Goal: Task Accomplishment & Management: Use online tool/utility

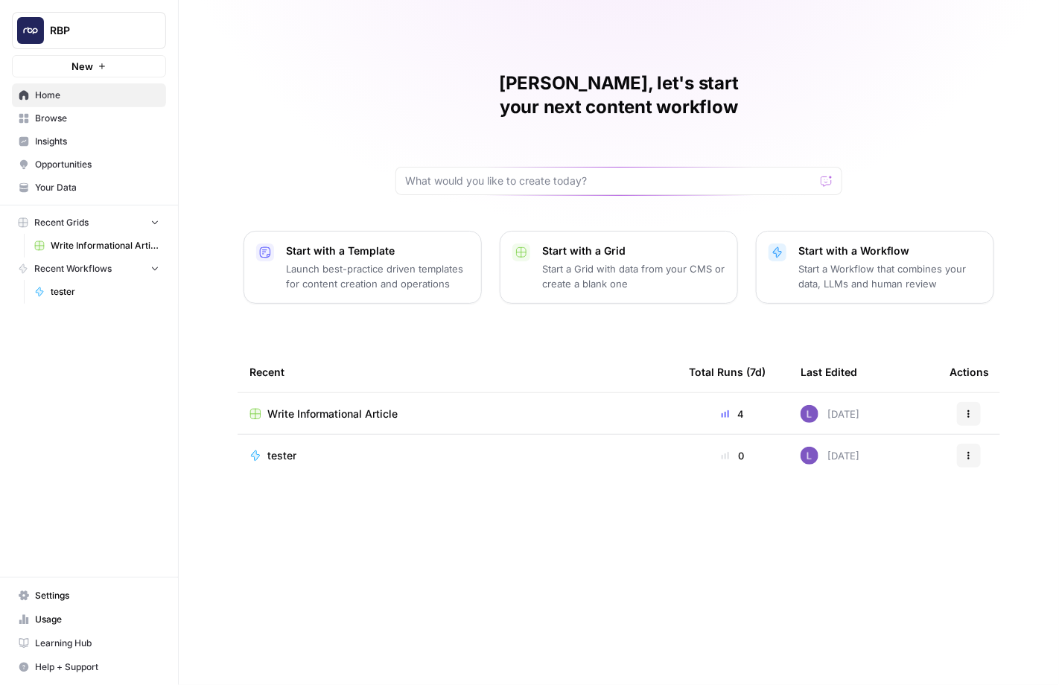
click at [114, 49] on div "RBP New" at bounding box center [89, 38] width 178 height 77
click at [114, 34] on span "RBP" at bounding box center [95, 30] width 90 height 15
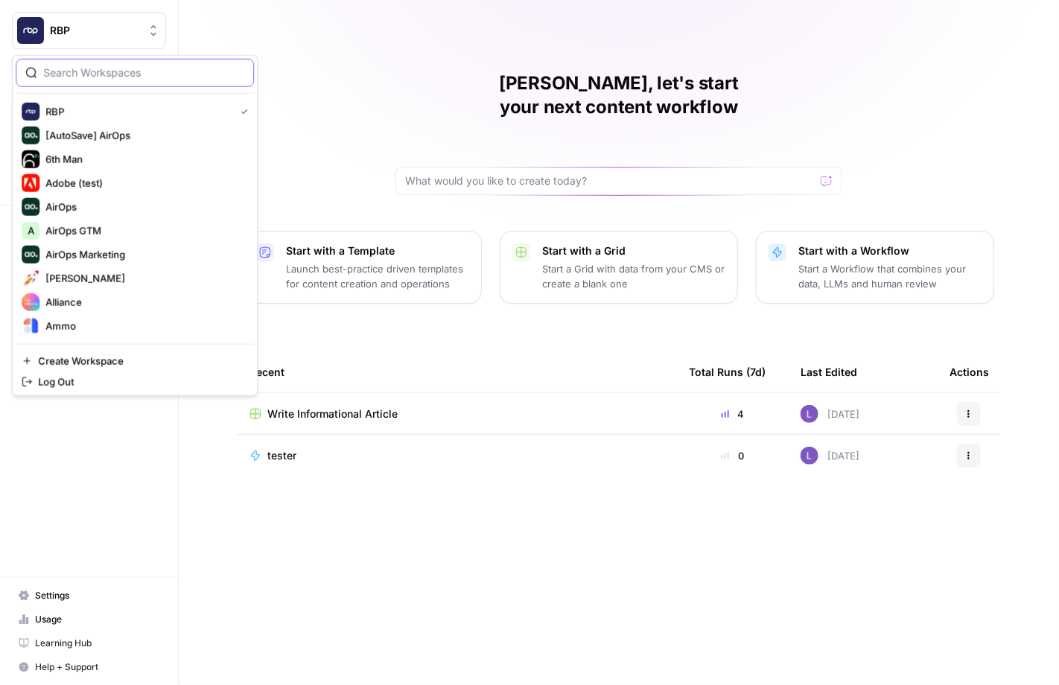
click at [139, 74] on input "search" at bounding box center [143, 73] width 201 height 15
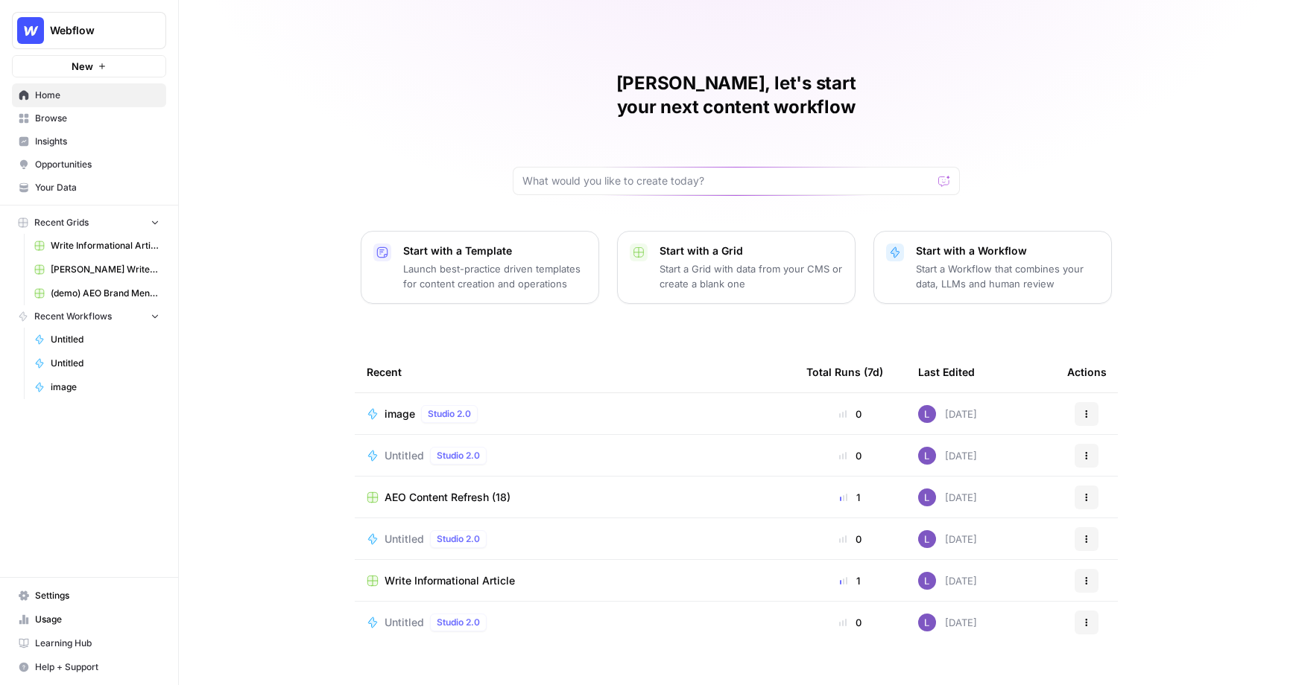
click at [68, 186] on span "Your Data" at bounding box center [97, 187] width 124 height 13
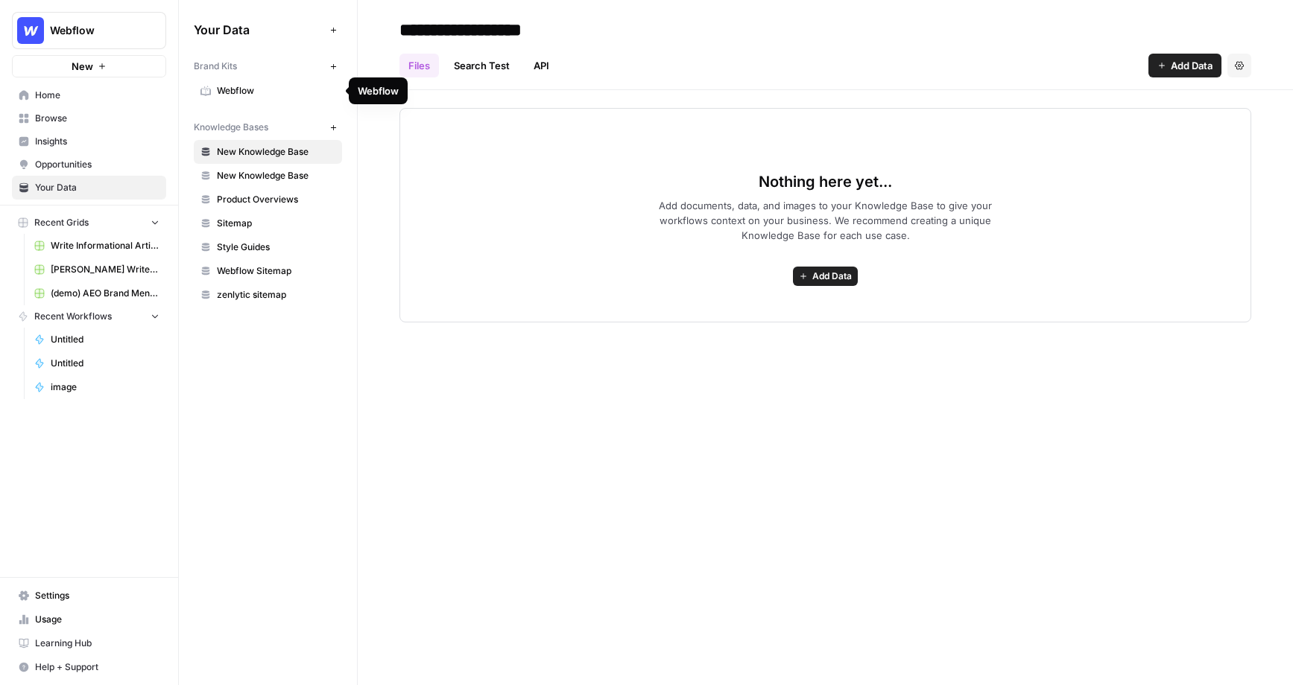
click at [235, 94] on span "Webflow" at bounding box center [276, 90] width 118 height 13
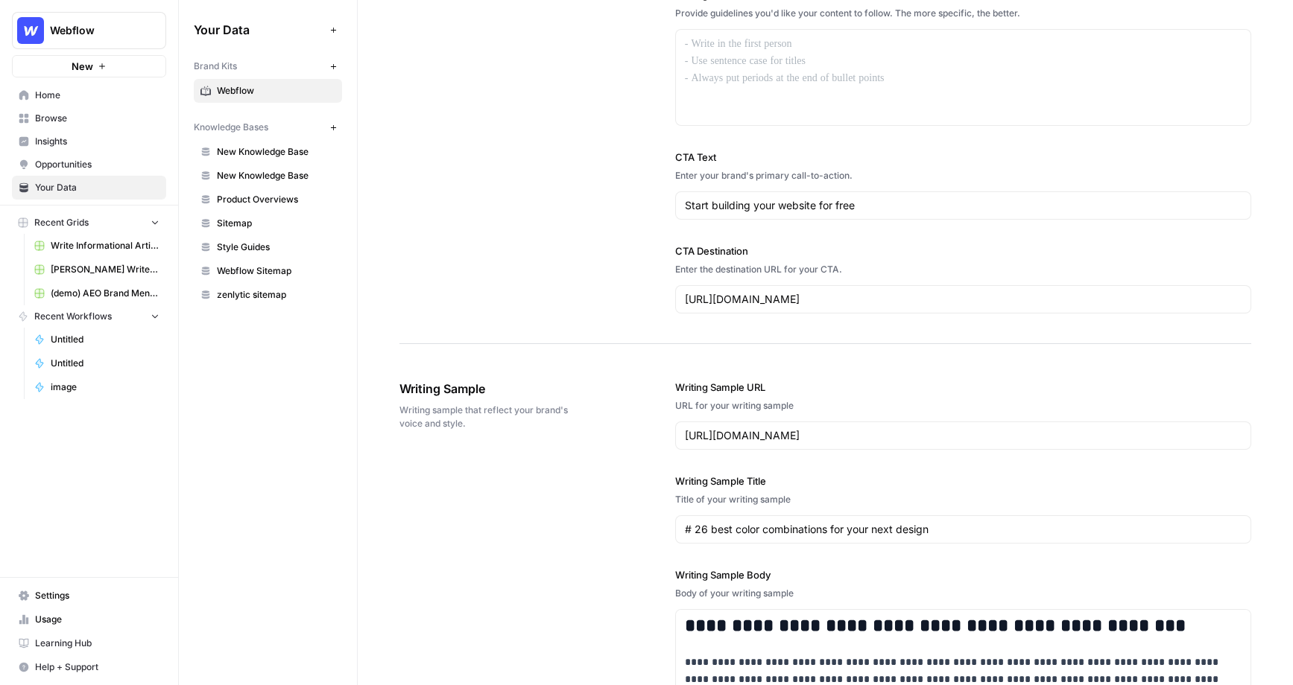
scroll to position [1320, 0]
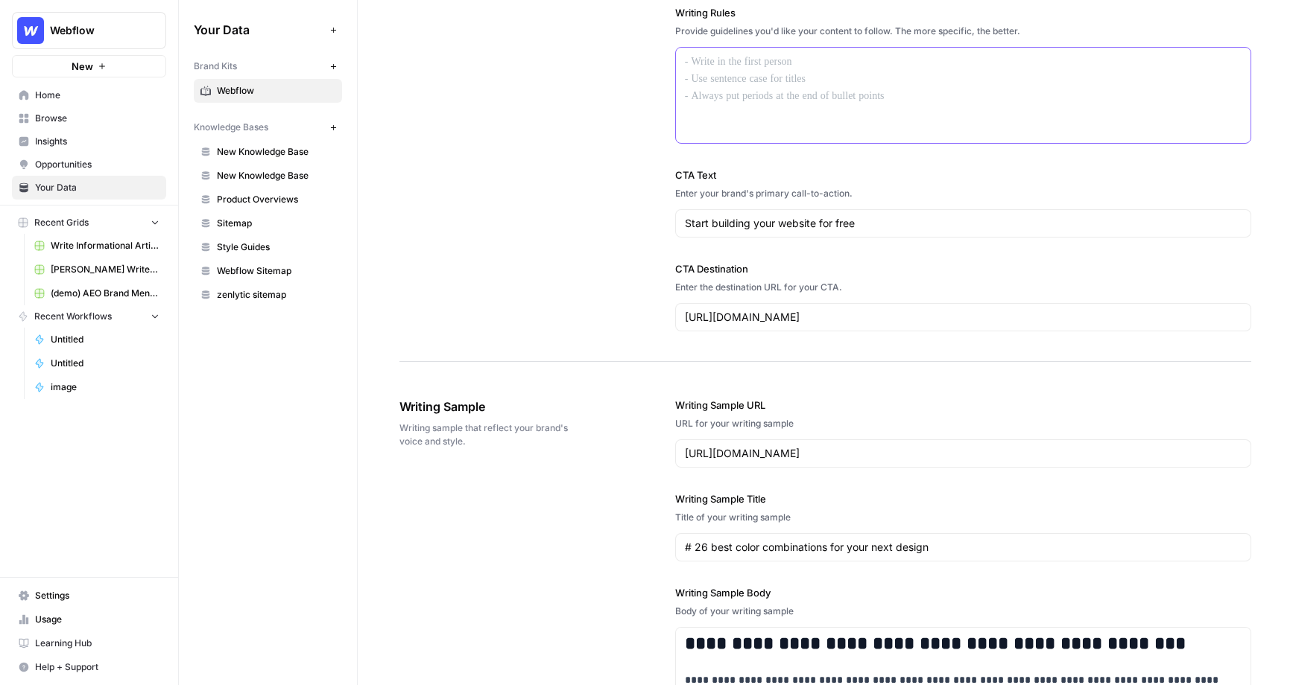
click at [705, 72] on div at bounding box center [963, 95] width 574 height 95
drag, startPoint x: 698, startPoint y: 60, endPoint x: 717, endPoint y: 101, distance: 45.3
click at [720, 101] on div at bounding box center [963, 95] width 574 height 95
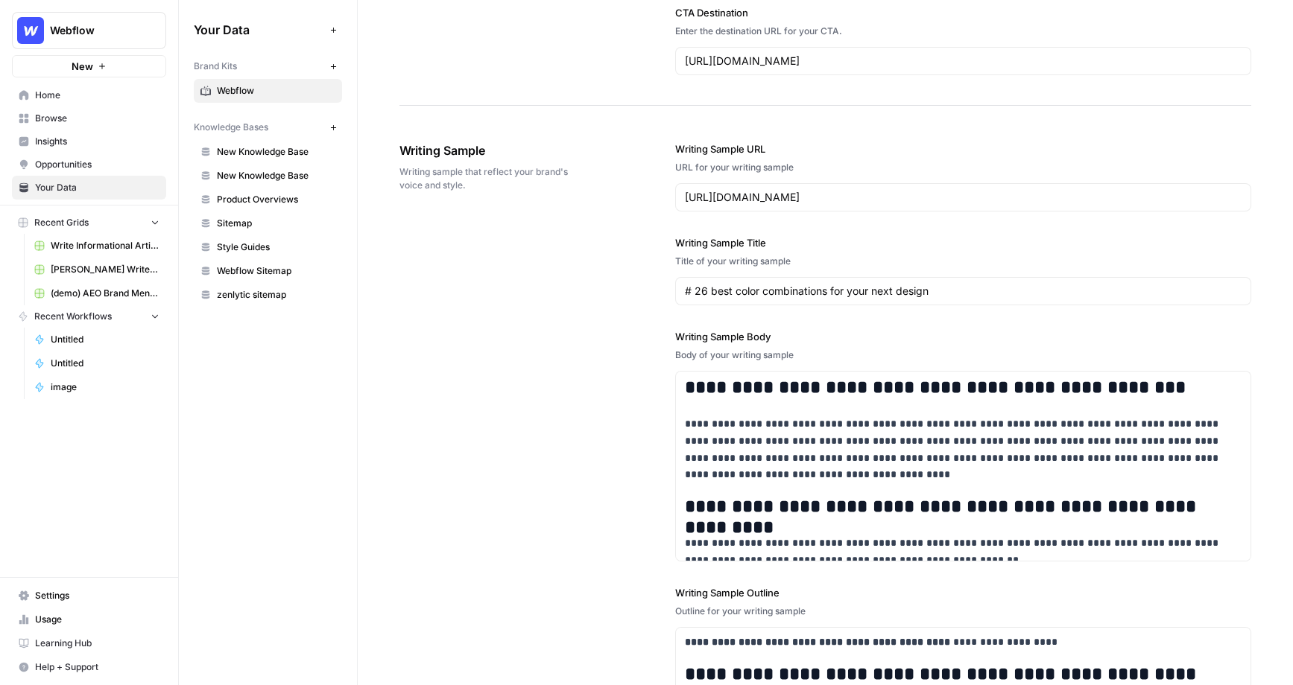
scroll to position [1584, 0]
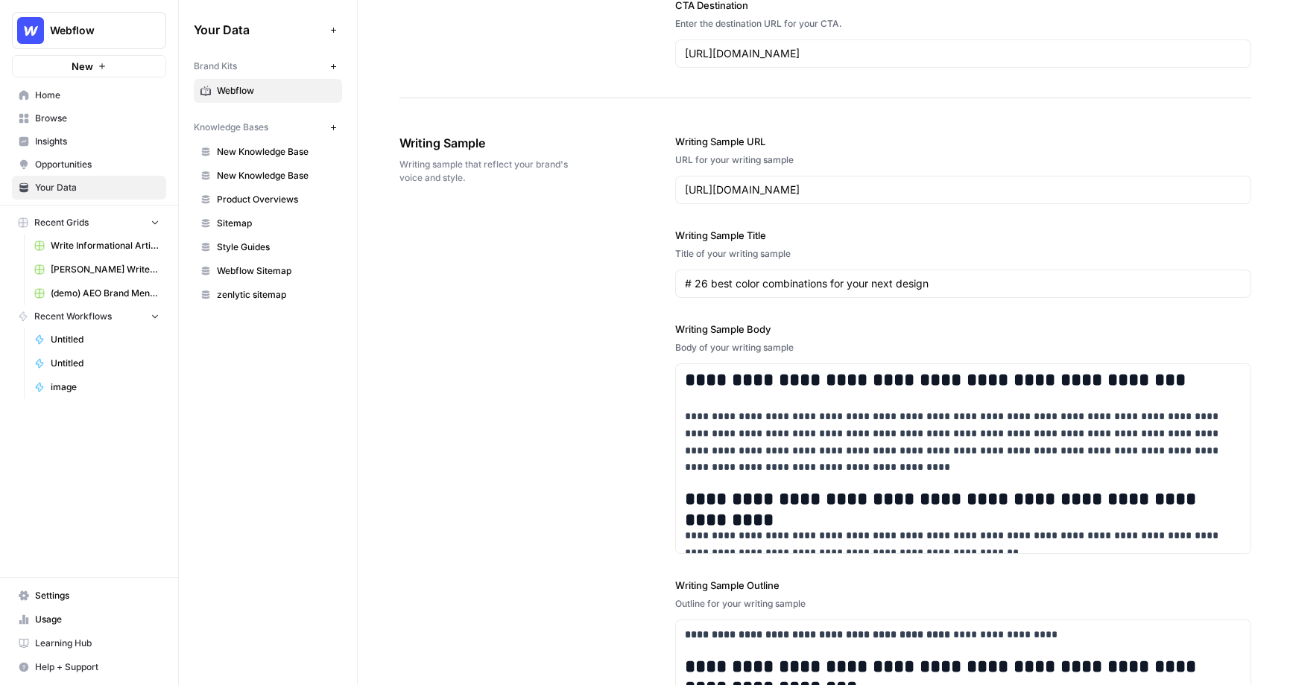
drag, startPoint x: 666, startPoint y: 128, endPoint x: 801, endPoint y: 600, distance: 490.5
click at [802, 600] on div "**********" at bounding box center [825, 472] width 852 height 737
click at [545, 551] on div "**********" at bounding box center [825, 472] width 852 height 737
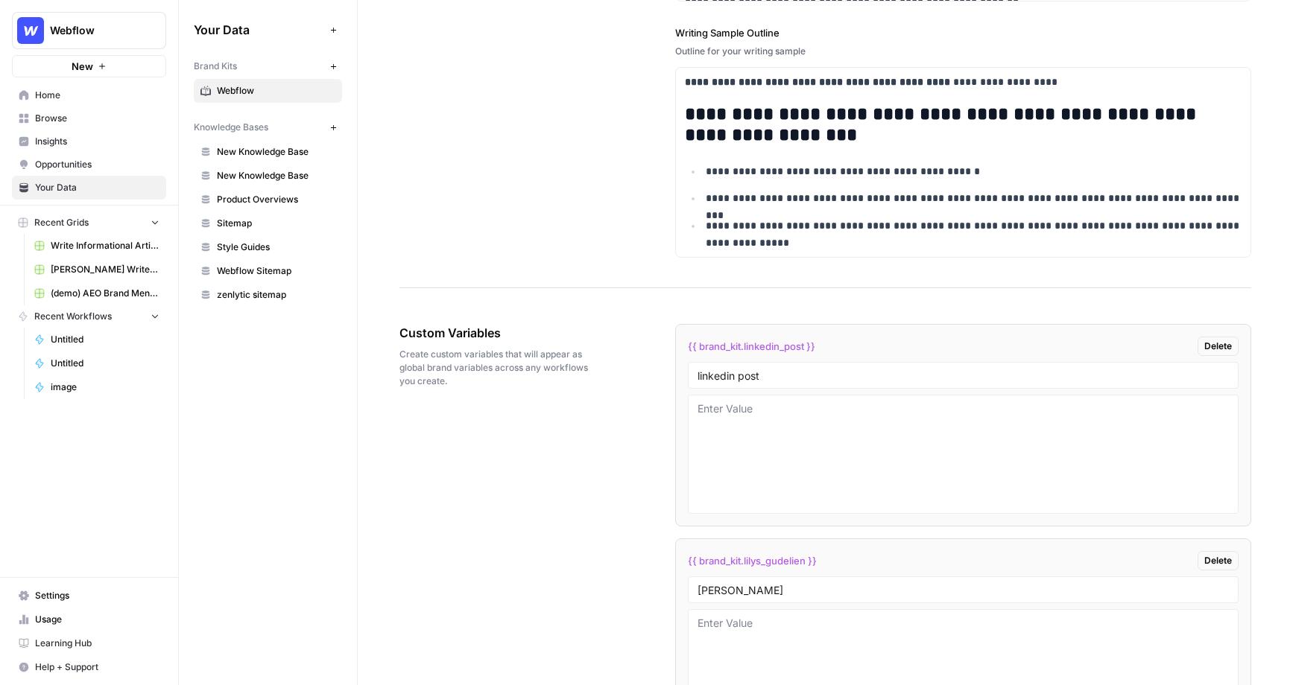
scroll to position [2132, 0]
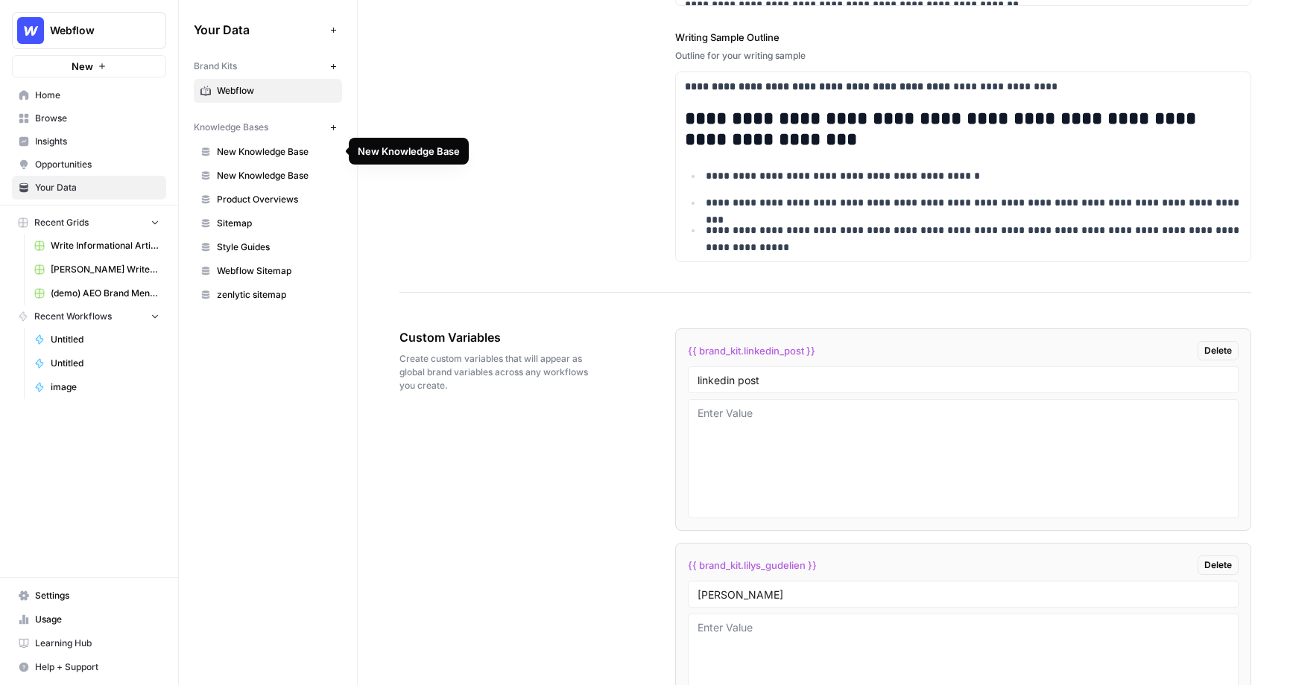
click at [252, 150] on span "New Knowledge Base" at bounding box center [276, 151] width 118 height 13
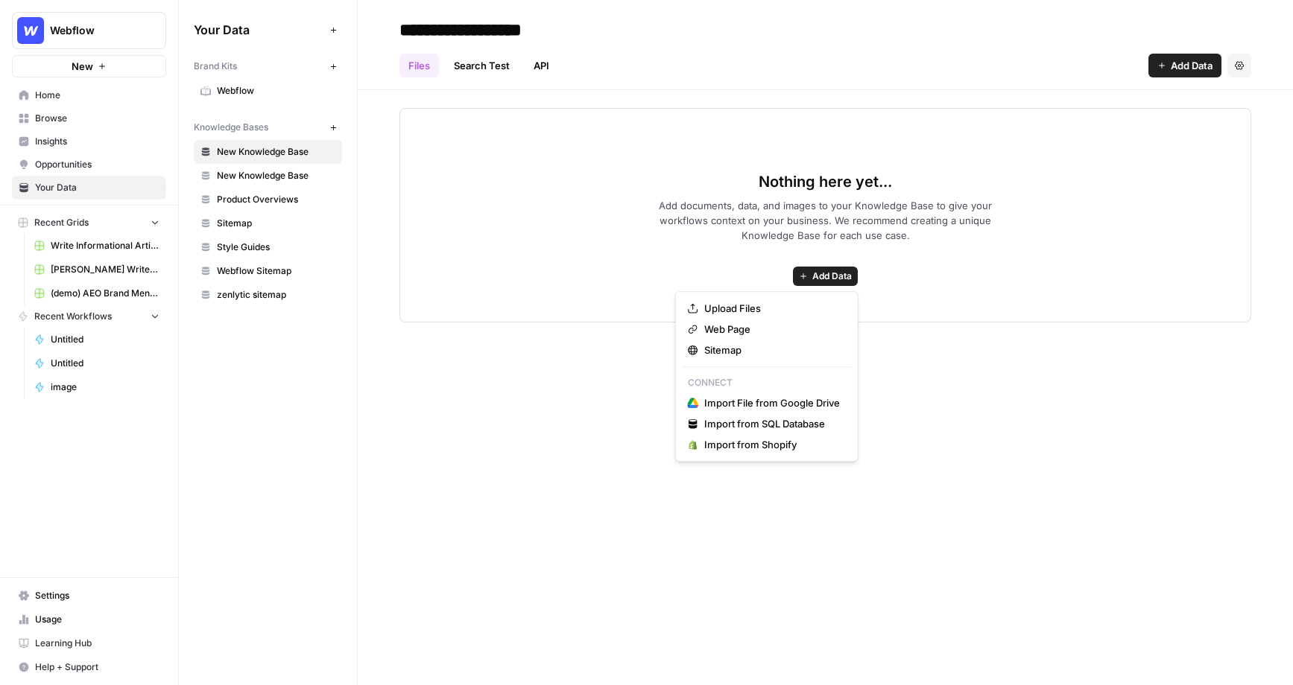
click at [834, 270] on span "Add Data" at bounding box center [831, 276] width 39 height 13
click at [793, 301] on span "Upload Files" at bounding box center [772, 308] width 136 height 15
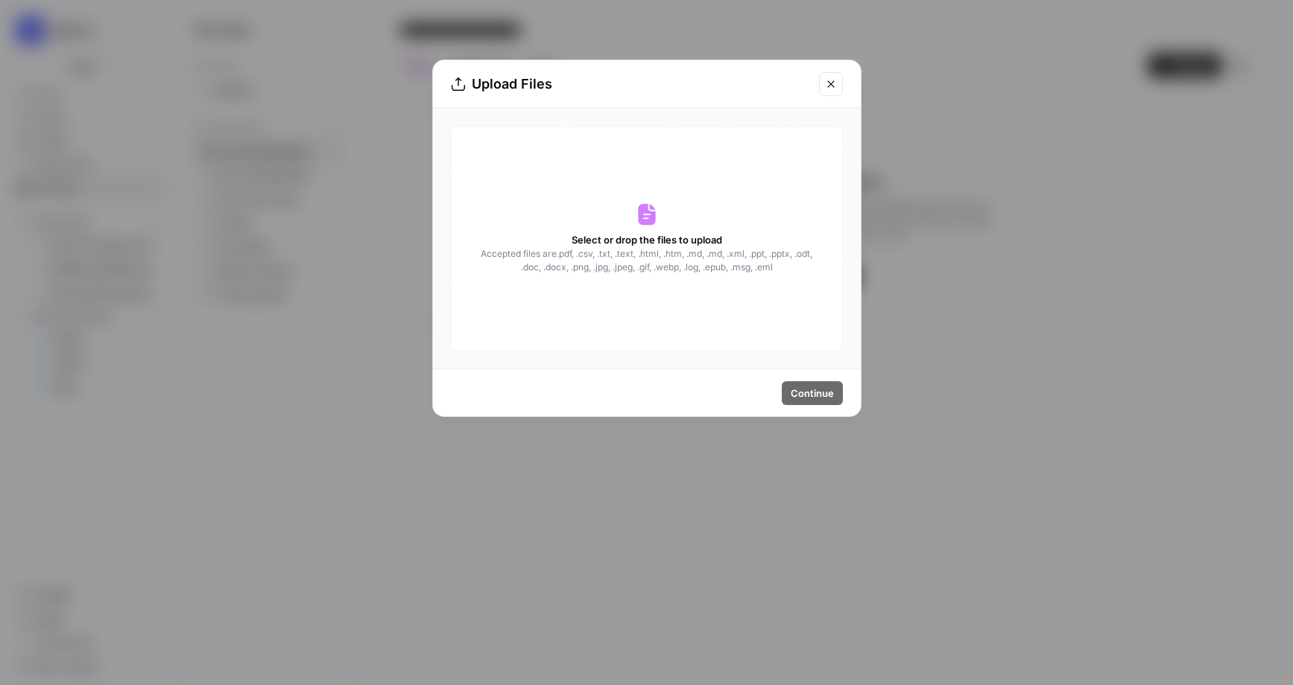
click at [831, 86] on icon "Close modal" at bounding box center [831, 84] width 12 height 12
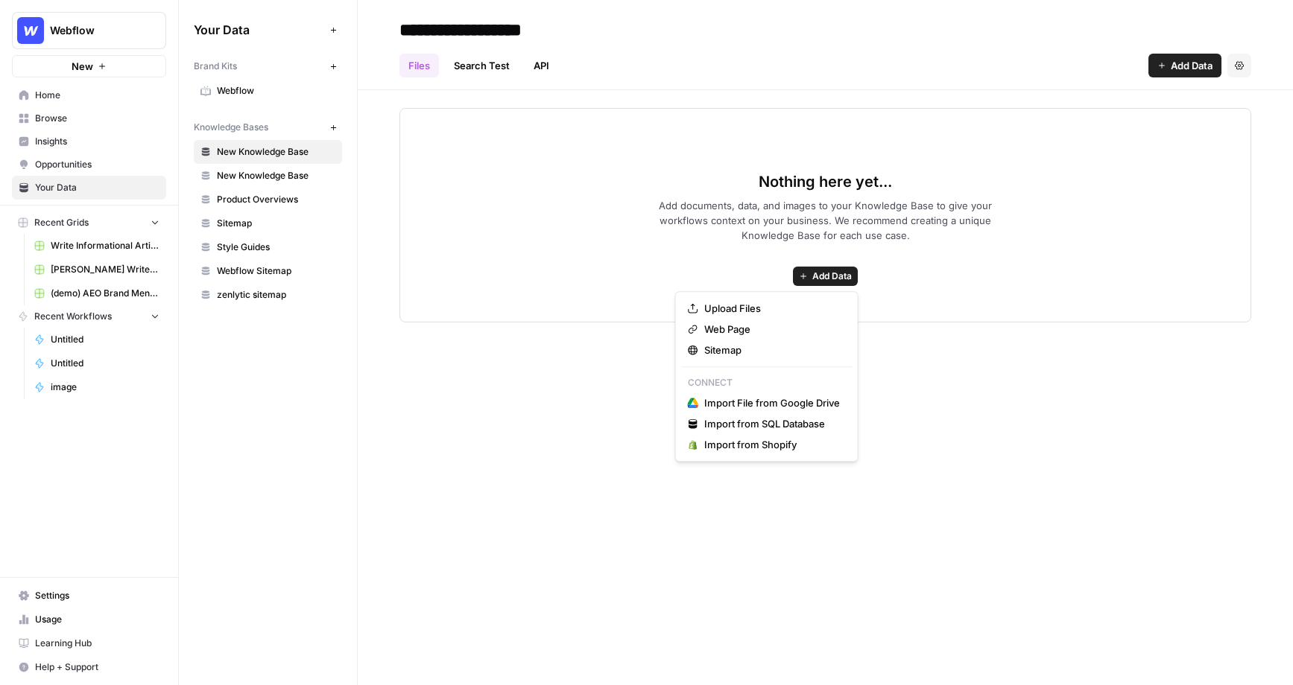
click at [836, 276] on span "Add Data" at bounding box center [831, 276] width 39 height 13
click at [785, 349] on span "Sitemap" at bounding box center [772, 350] width 136 height 15
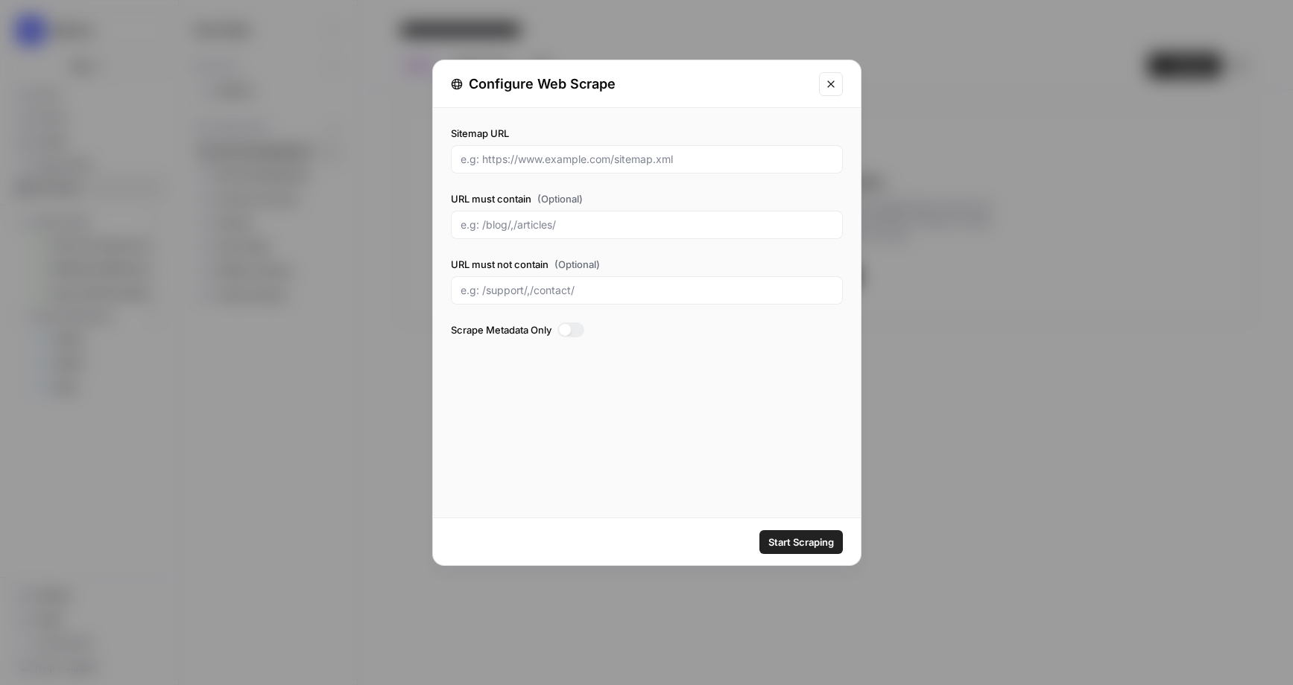
click at [532, 146] on div at bounding box center [647, 159] width 392 height 28
drag, startPoint x: 612, startPoint y: 160, endPoint x: 624, endPoint y: 156, distance: 13.4
click at [624, 156] on input "Sitemap URL" at bounding box center [646, 159] width 373 height 15
drag, startPoint x: 615, startPoint y: 156, endPoint x: 689, endPoint y: 154, distance: 73.8
click at [689, 154] on input "Sitemap URL" at bounding box center [646, 159] width 373 height 15
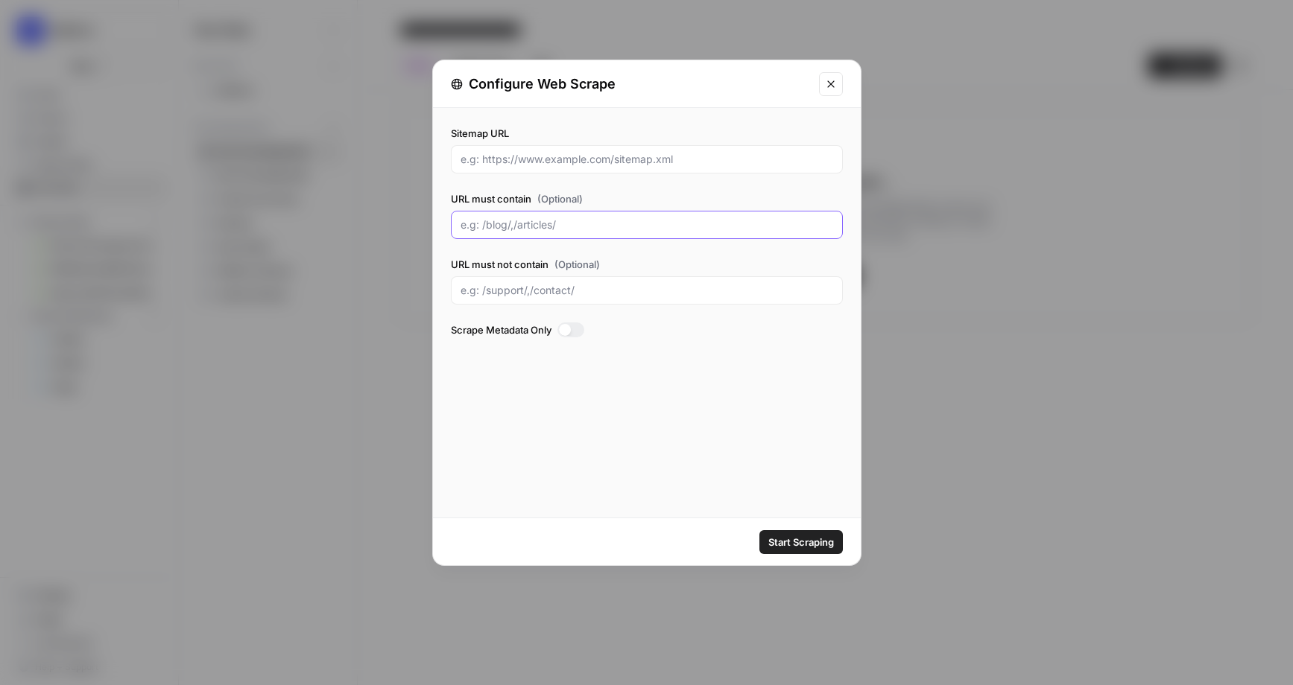
click at [571, 225] on input "URL must contain (Optional)" at bounding box center [646, 225] width 373 height 15
click at [534, 227] on input "URL must contain (Optional)" at bounding box center [646, 225] width 373 height 15
type input "blogs"
click at [838, 89] on button "Close modal" at bounding box center [831, 84] width 24 height 24
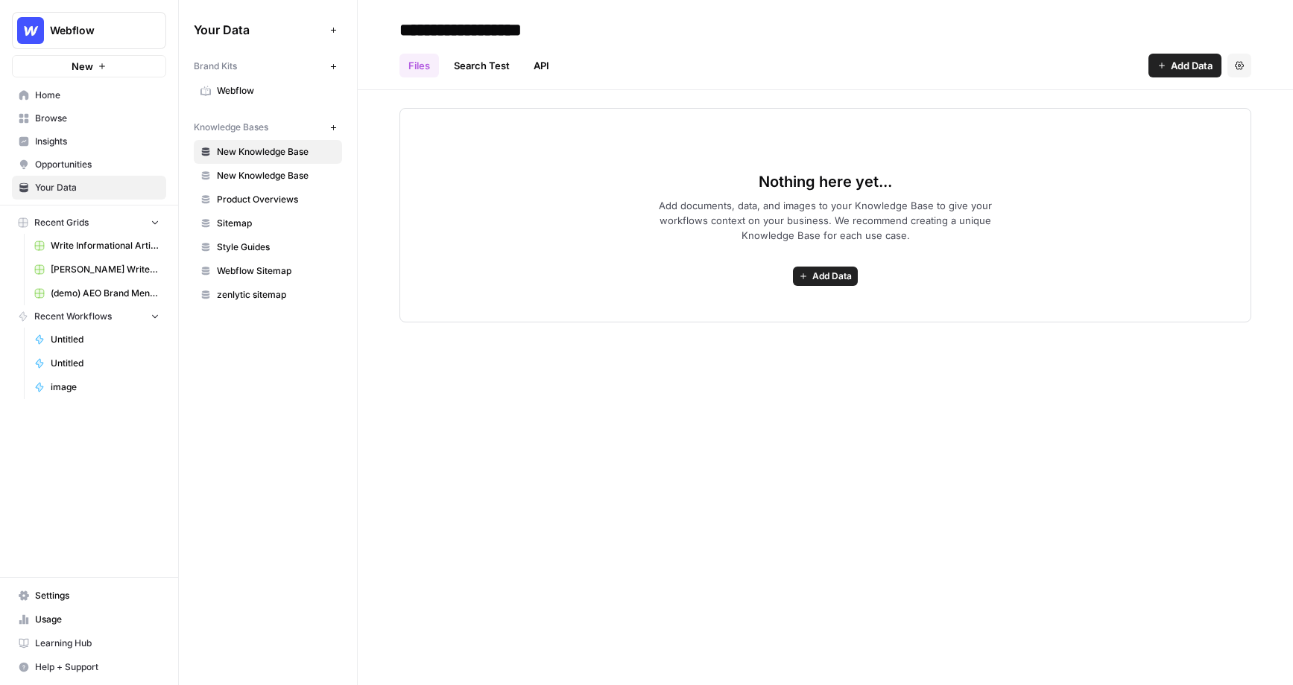
click at [56, 118] on span "Browse" at bounding box center [97, 118] width 124 height 13
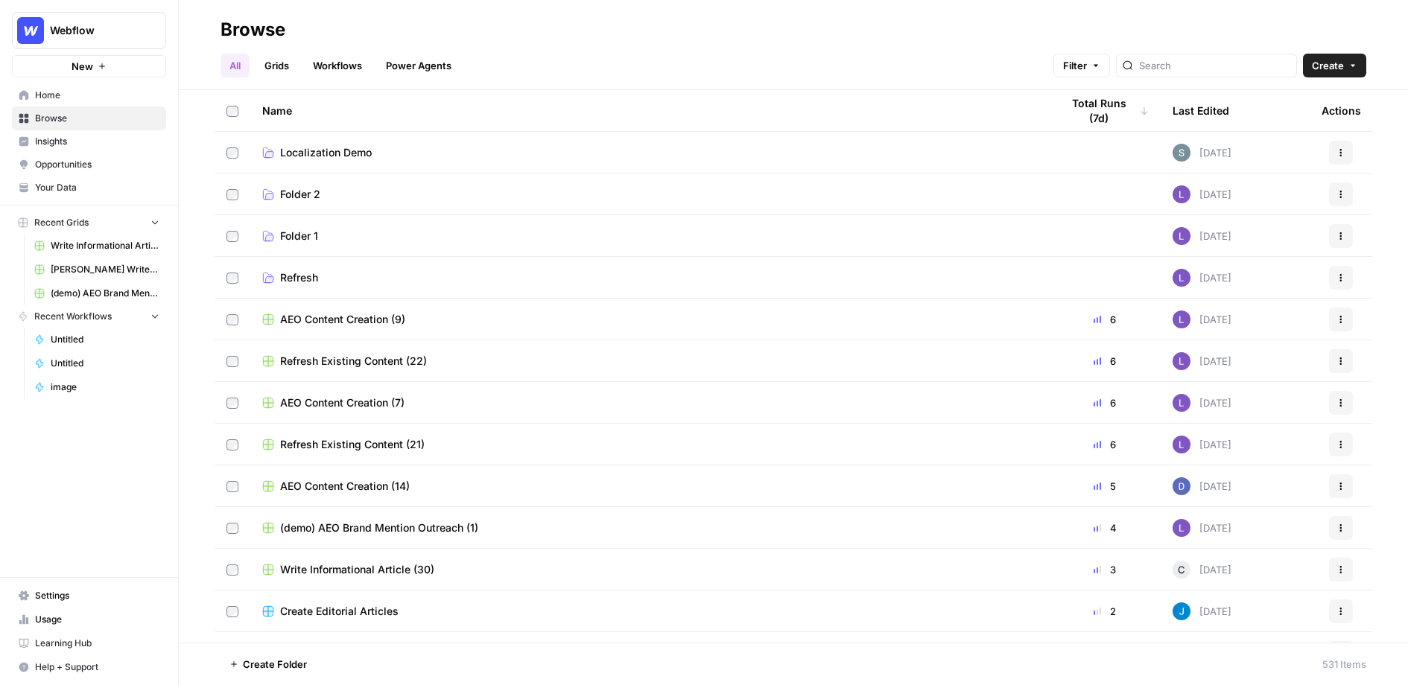
click at [283, 63] on link "Grids" at bounding box center [277, 66] width 42 height 24
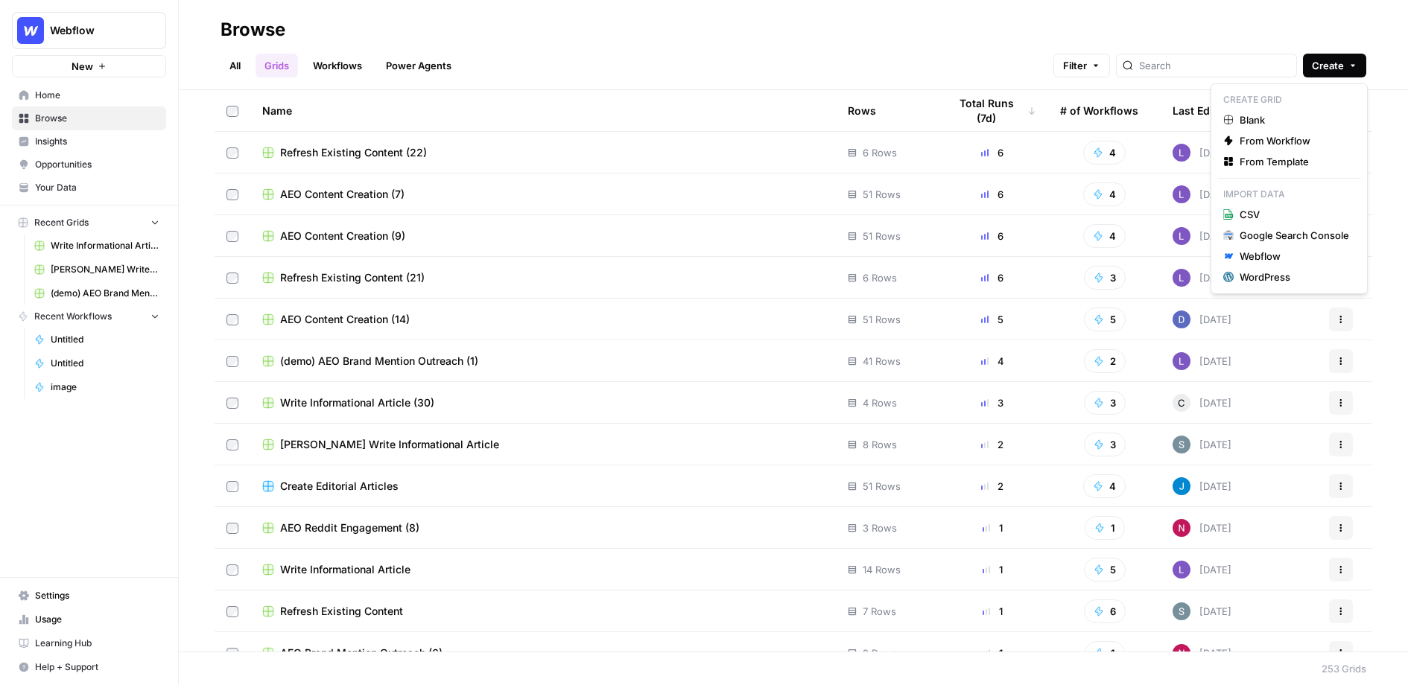
click at [1292, 75] on button "Create" at bounding box center [1334, 66] width 63 height 24
click at [1273, 166] on span "From Template" at bounding box center [1295, 161] width 110 height 15
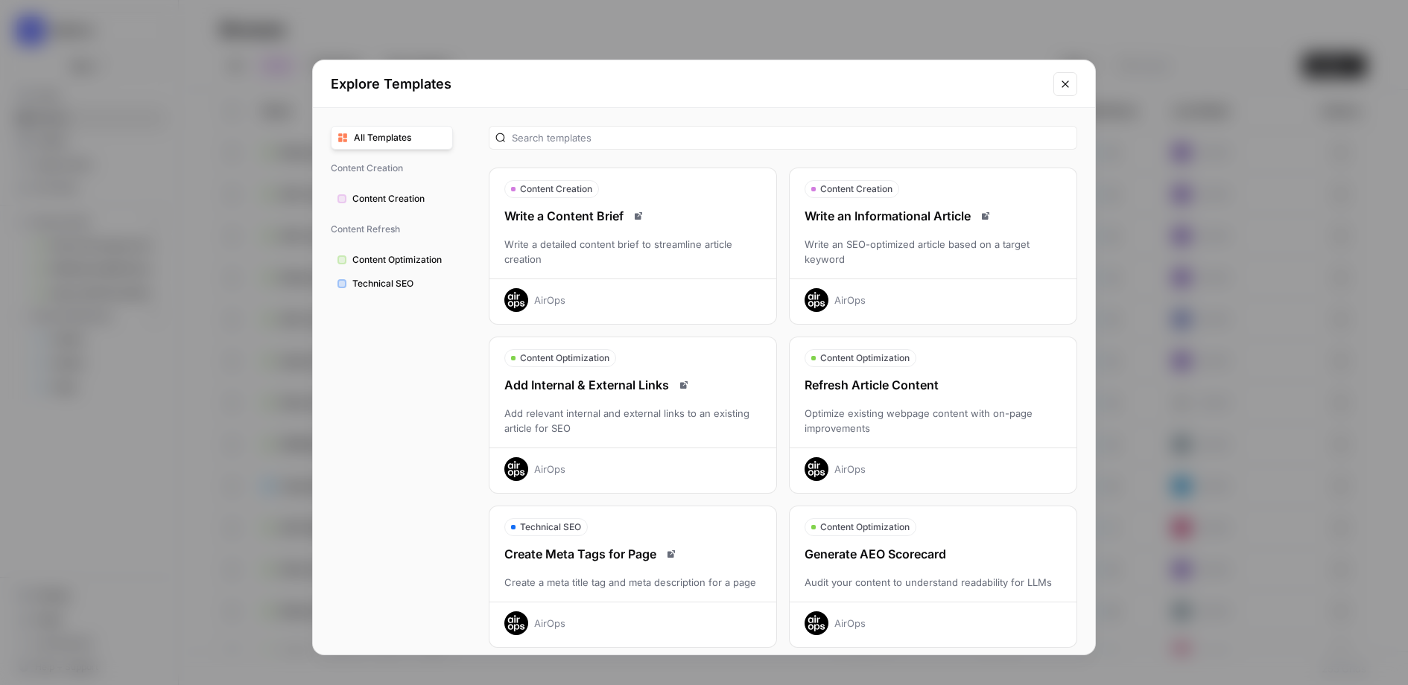
click at [961, 237] on div "Write an SEO-optimized article based on a target keyword" at bounding box center [933, 252] width 287 height 30
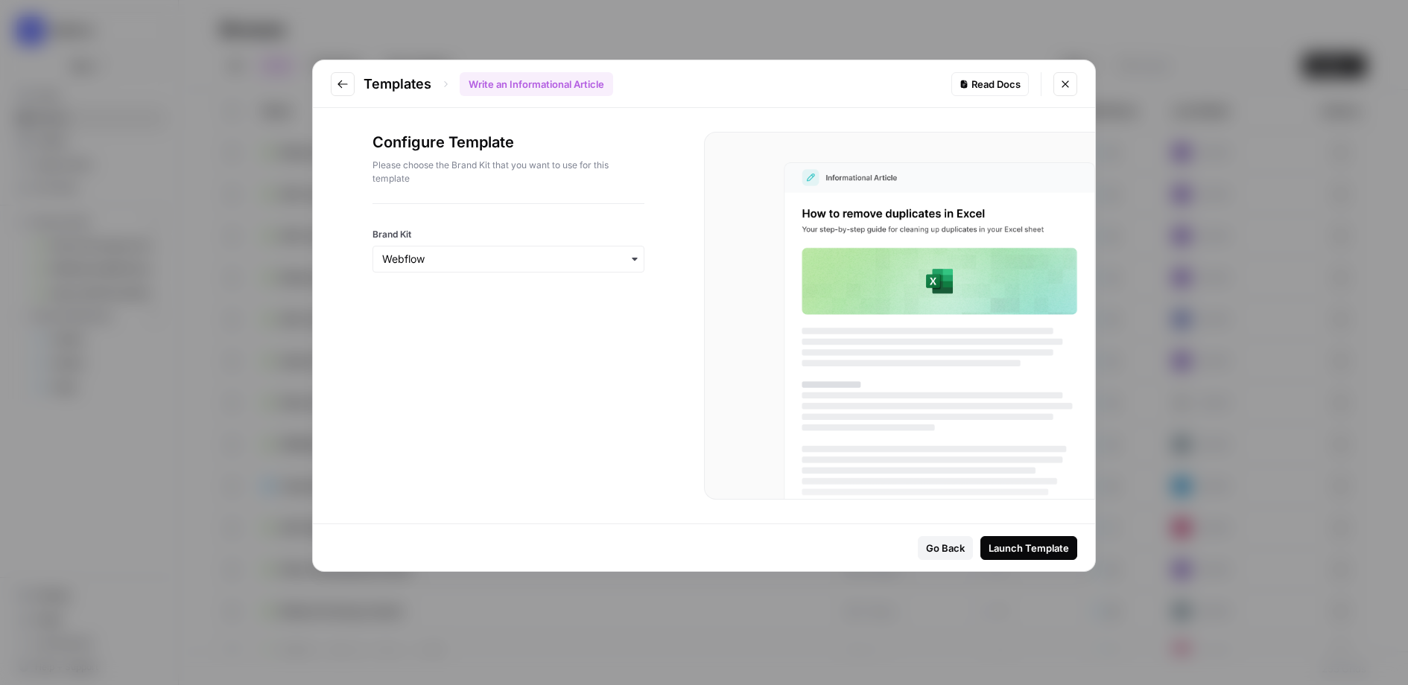
click at [999, 184] on div at bounding box center [915, 345] width 361 height 367
click at [498, 266] on div "button" at bounding box center [509, 259] width 272 height 27
click at [531, 442] on div "Configure Template Please choose the Brand Kit that you want to use for this te…" at bounding box center [508, 316] width 391 height 416
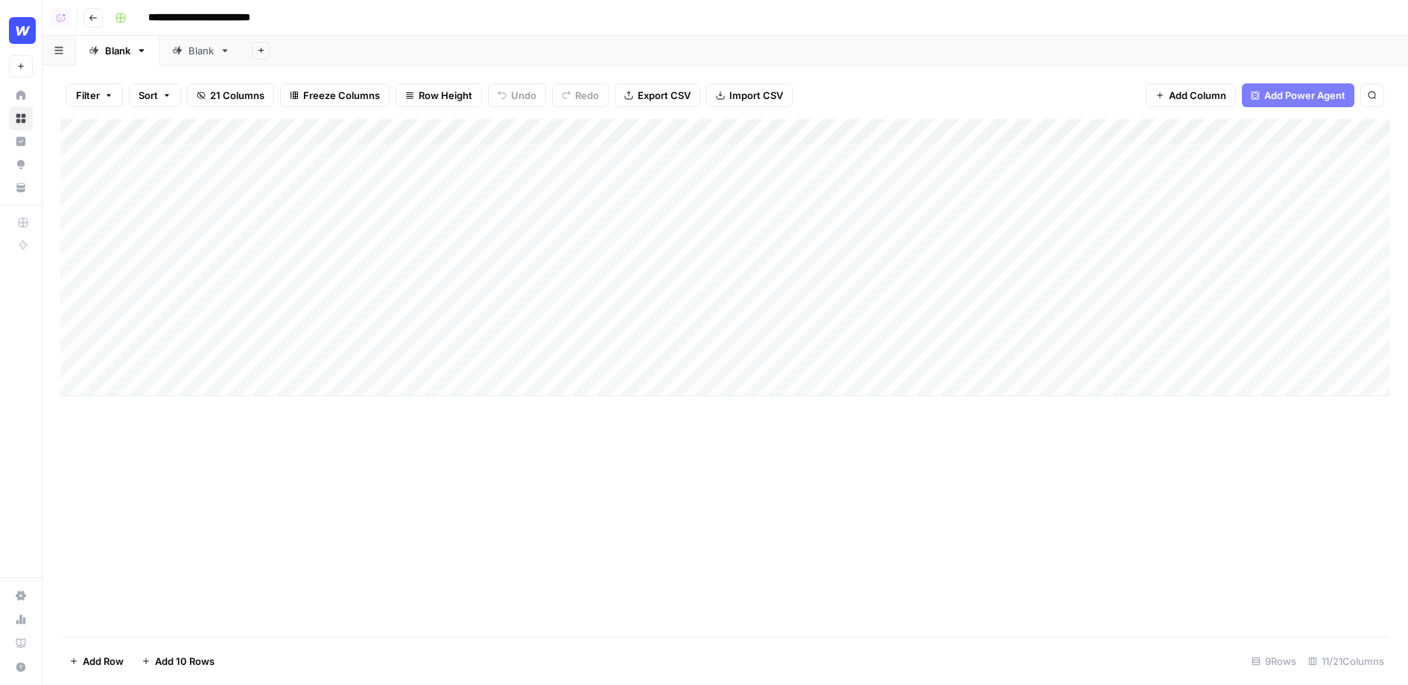
click at [196, 188] on div "Add Column" at bounding box center [725, 257] width 1330 height 277
click at [196, 188] on textarea "**********" at bounding box center [239, 182] width 254 height 21
type textarea "**********"
click at [162, 263] on div "Add Column" at bounding box center [725, 257] width 1330 height 277
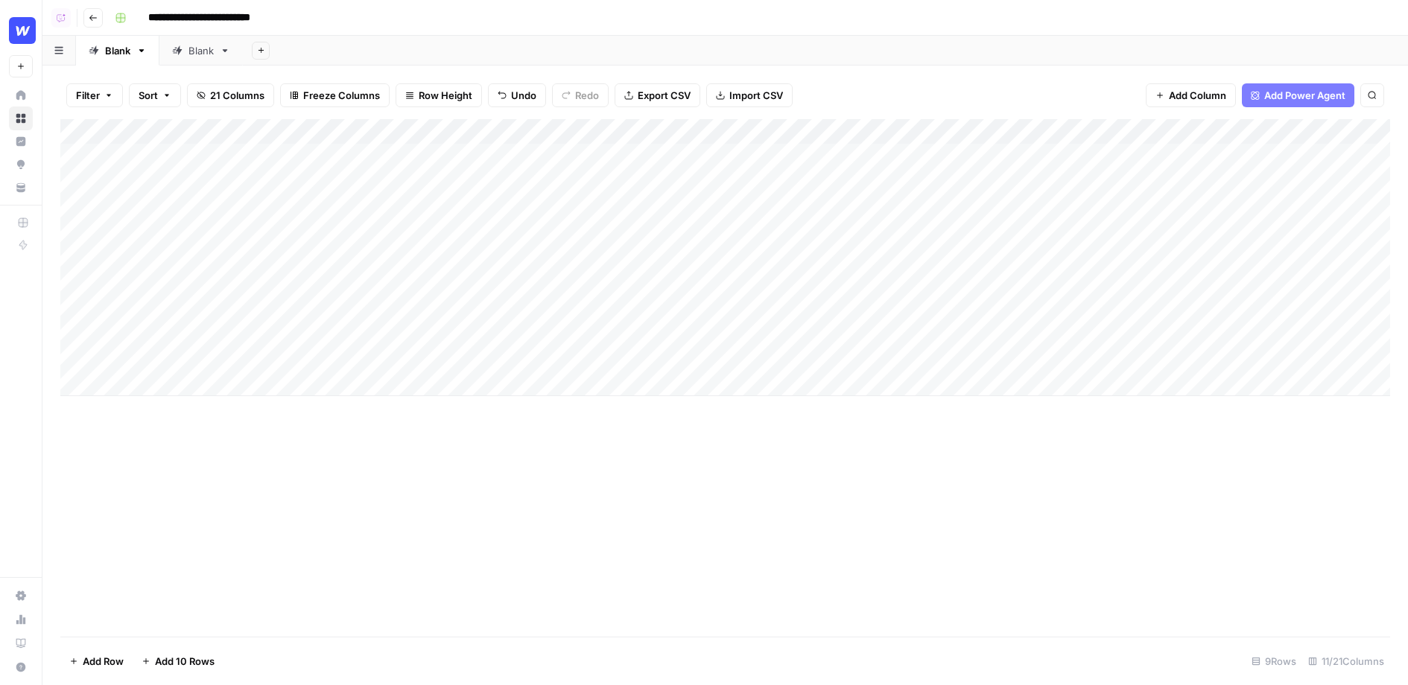
click at [241, 100] on span "21 Columns" at bounding box center [237, 95] width 54 height 15
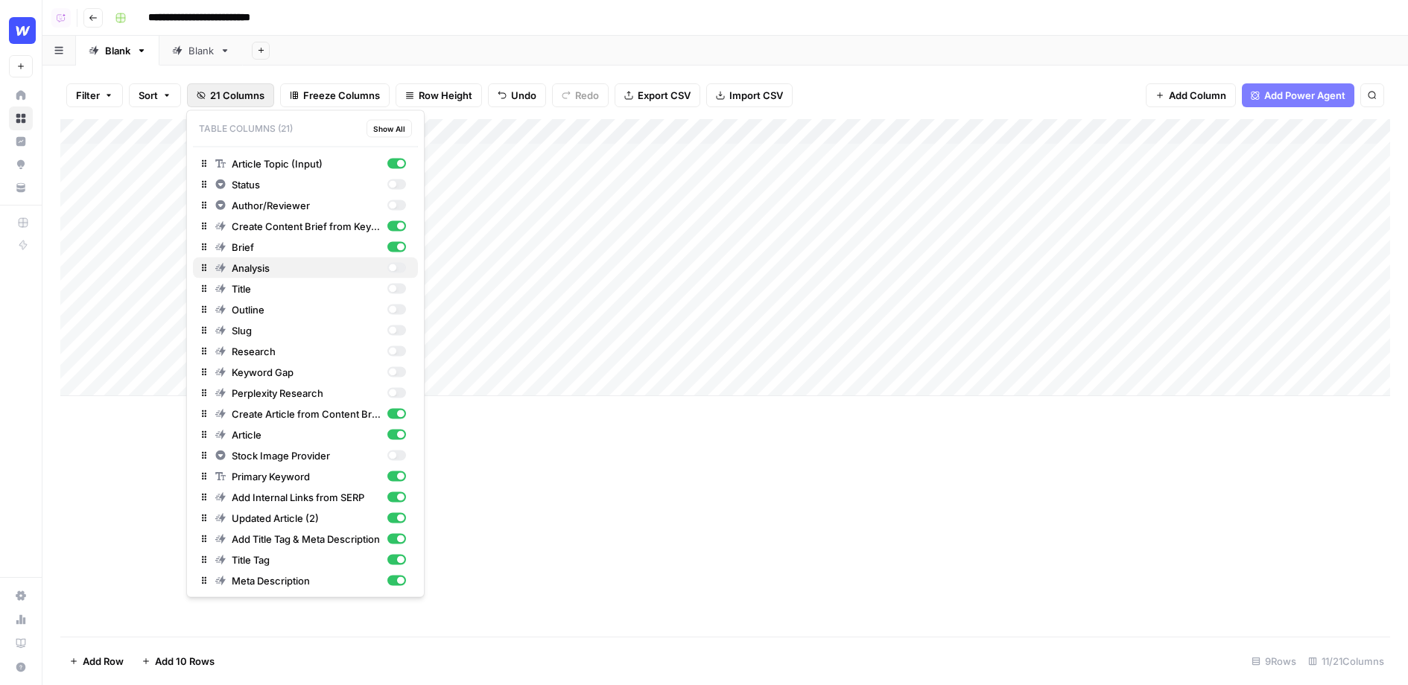
click at [396, 275] on button "Analysis" at bounding box center [305, 268] width 225 height 21
click at [396, 270] on div "button" at bounding box center [396, 268] width 19 height 10
click at [546, 346] on div "Add Column" at bounding box center [725, 257] width 1330 height 277
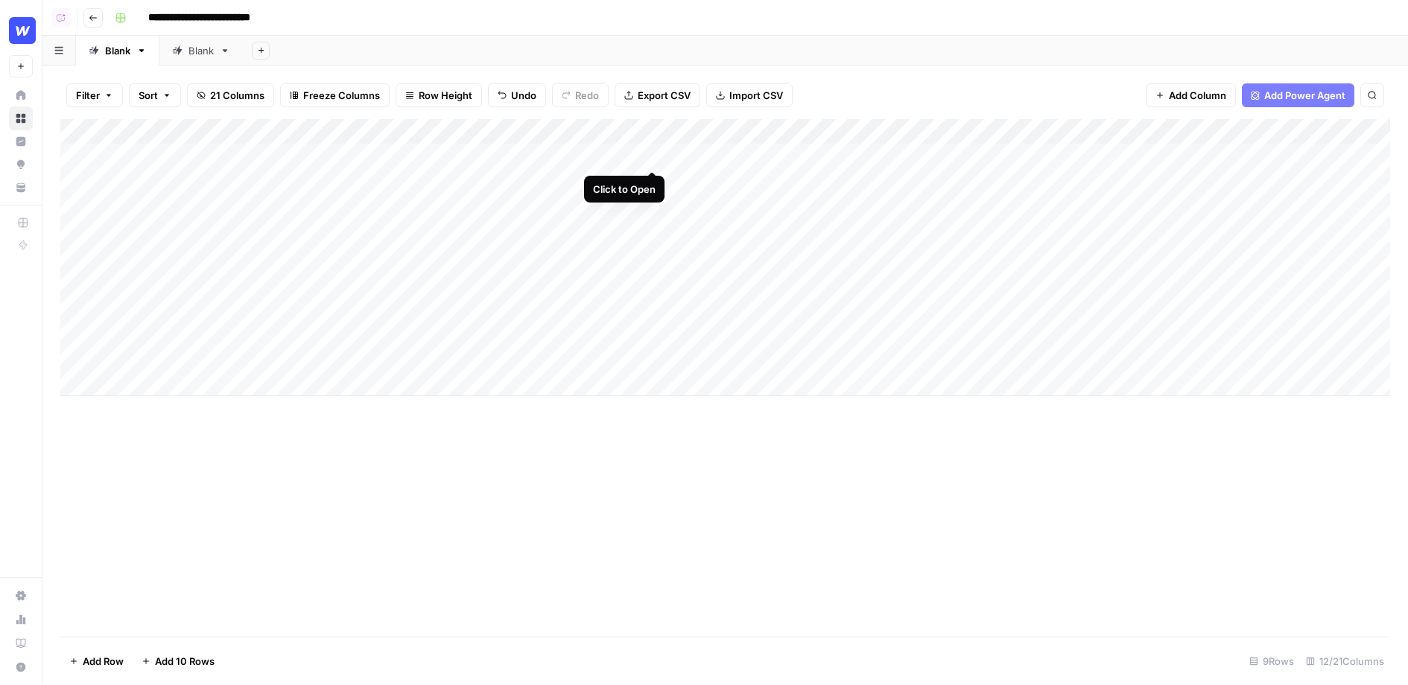
click at [651, 151] on div "Add Column" at bounding box center [725, 257] width 1330 height 277
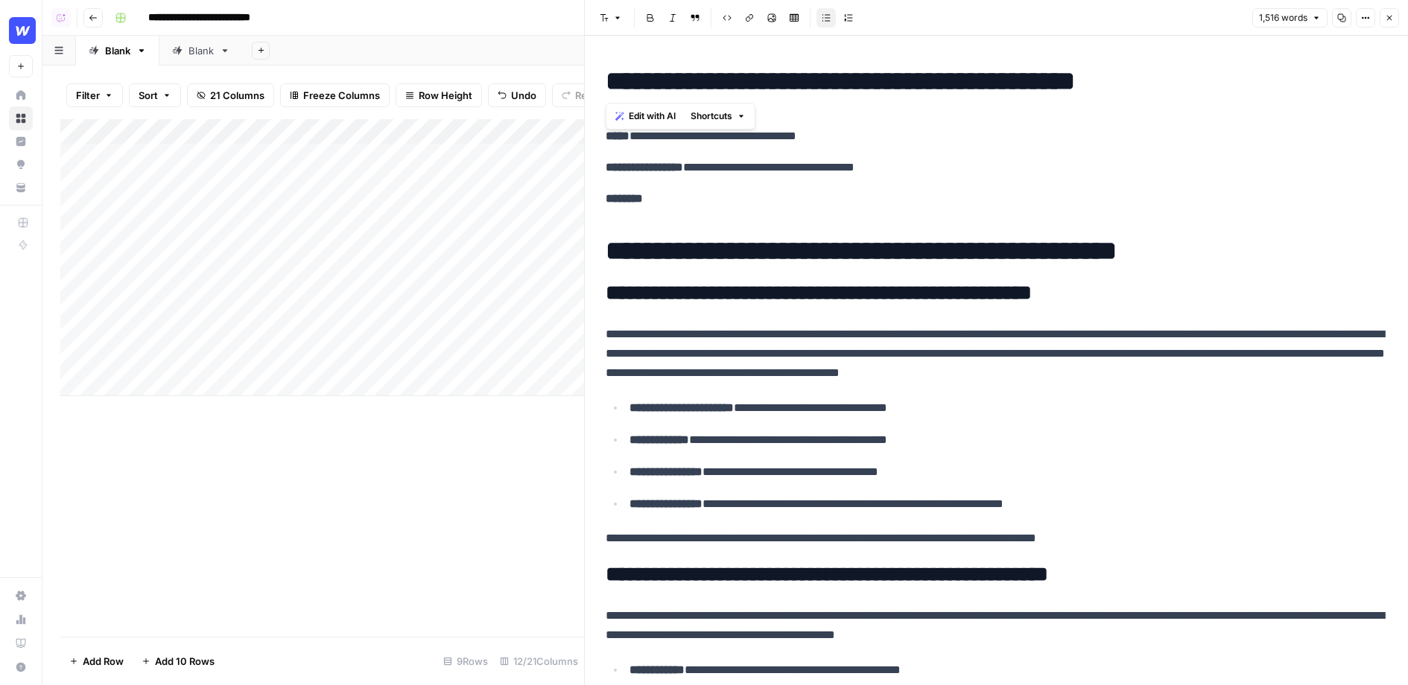
drag, startPoint x: 610, startPoint y: 79, endPoint x: 1240, endPoint y: 76, distance: 629.6
click at [1240, 76] on h1 "**********" at bounding box center [997, 81] width 782 height 31
click at [393, 228] on div "Add Column" at bounding box center [322, 257] width 524 height 277
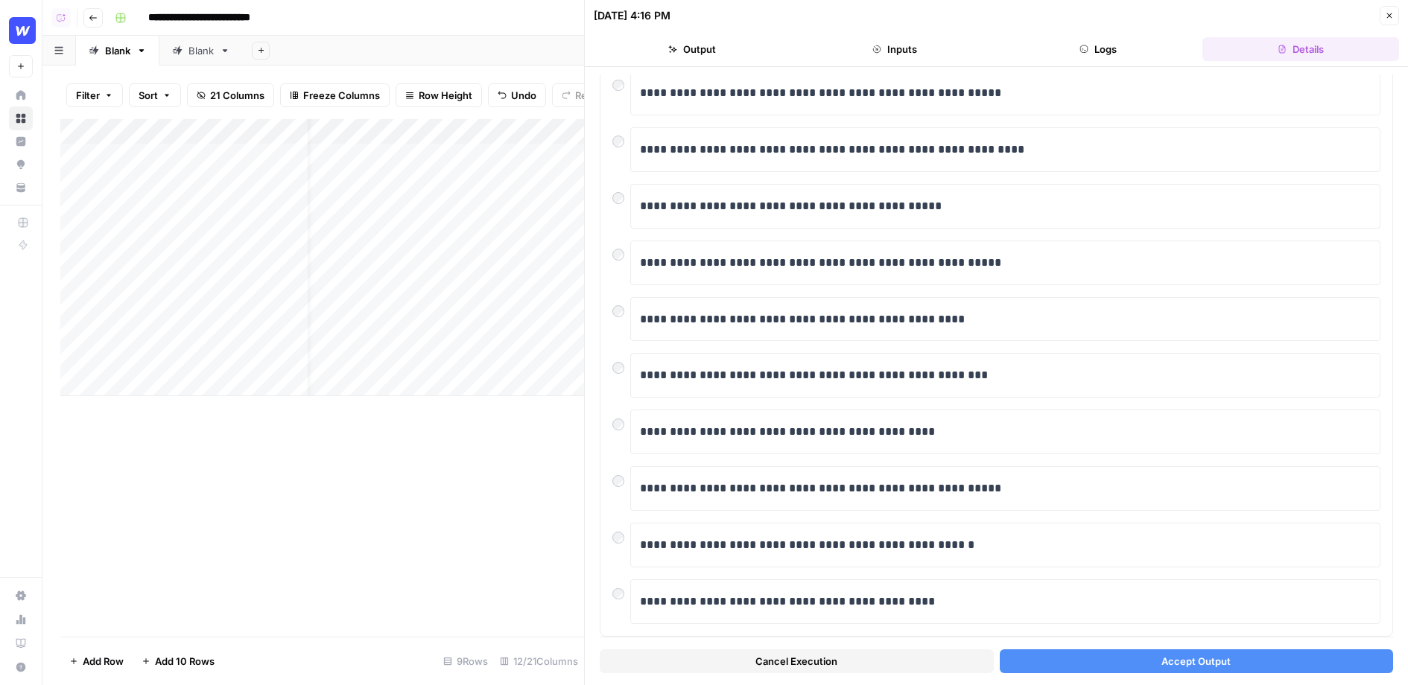
scroll to position [0, 147]
click at [506, 160] on div "Add Column" at bounding box center [322, 257] width 524 height 277
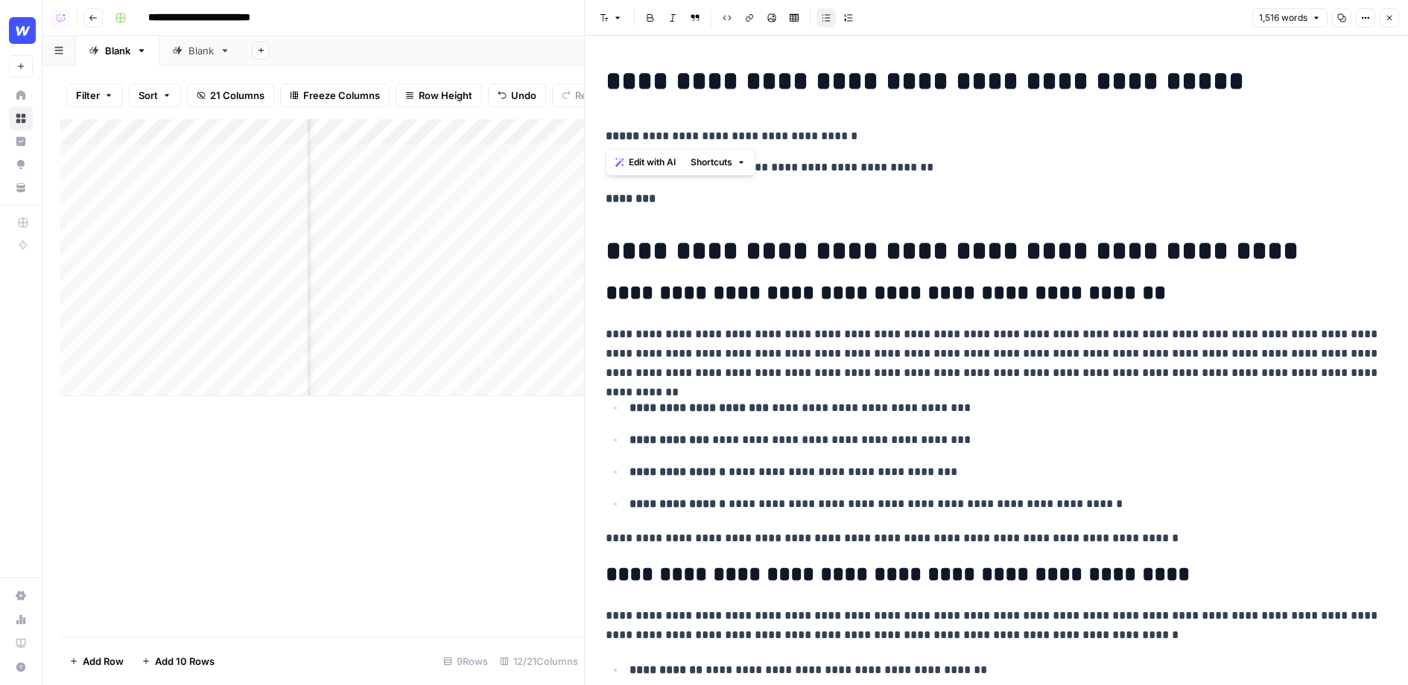
drag, startPoint x: 642, startPoint y: 80, endPoint x: 1259, endPoint y: 113, distance: 617.8
click at [1079, 203] on p "********" at bounding box center [997, 198] width 782 height 19
drag, startPoint x: 863, startPoint y: 164, endPoint x: 698, endPoint y: 166, distance: 165.4
click at [698, 166] on p "**********" at bounding box center [997, 167] width 782 height 19
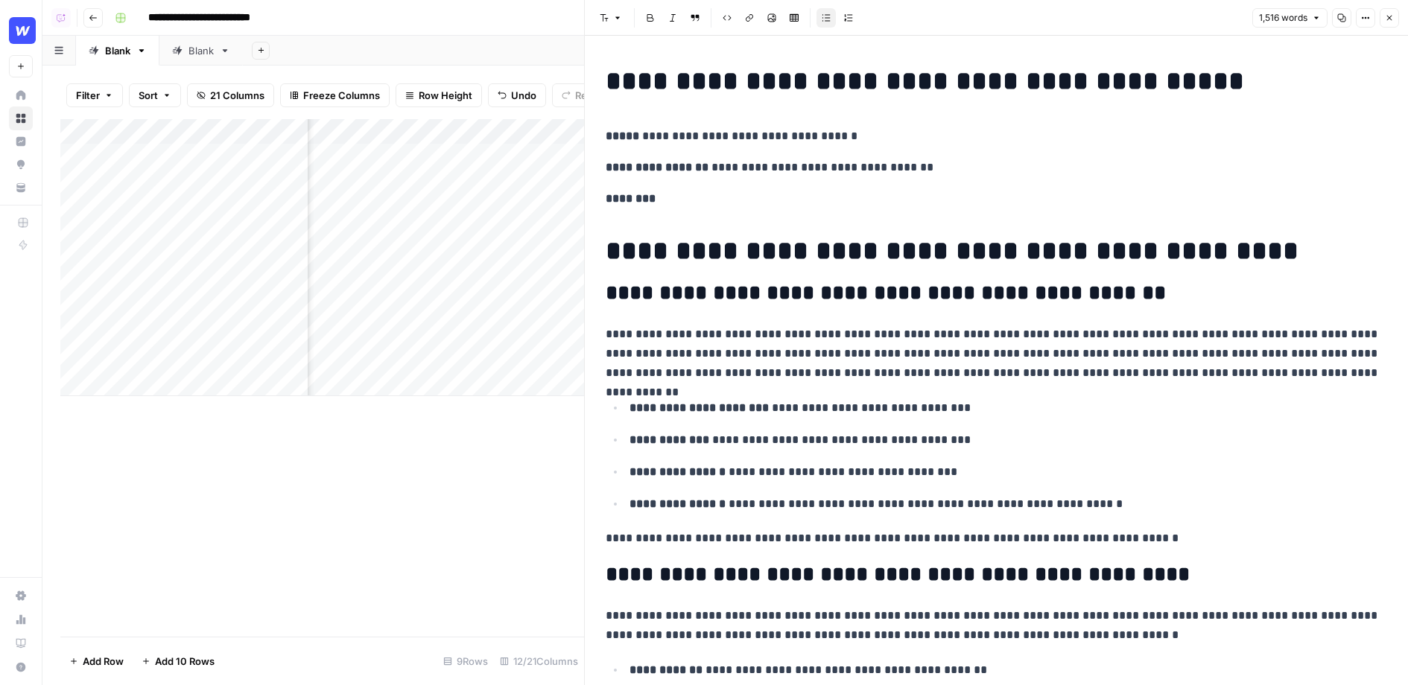
click at [764, 341] on p "**********" at bounding box center [997, 354] width 782 height 58
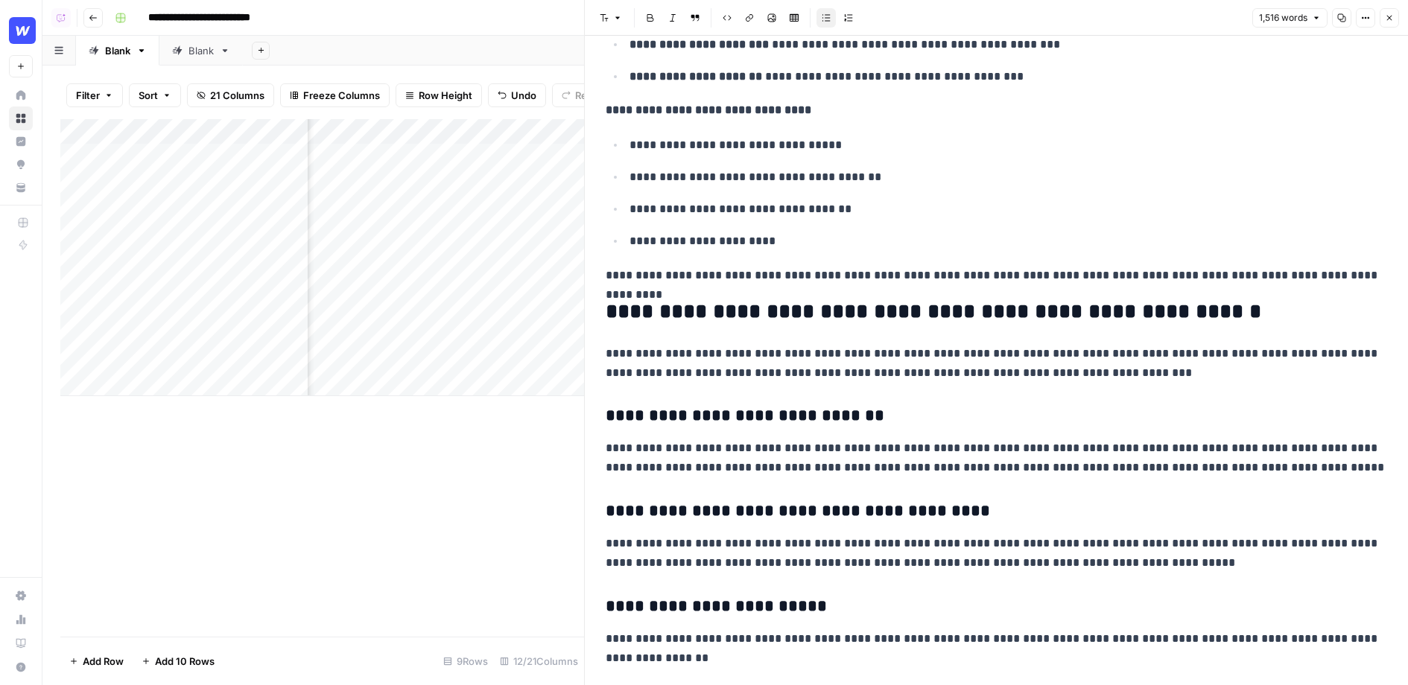
scroll to position [693, 0]
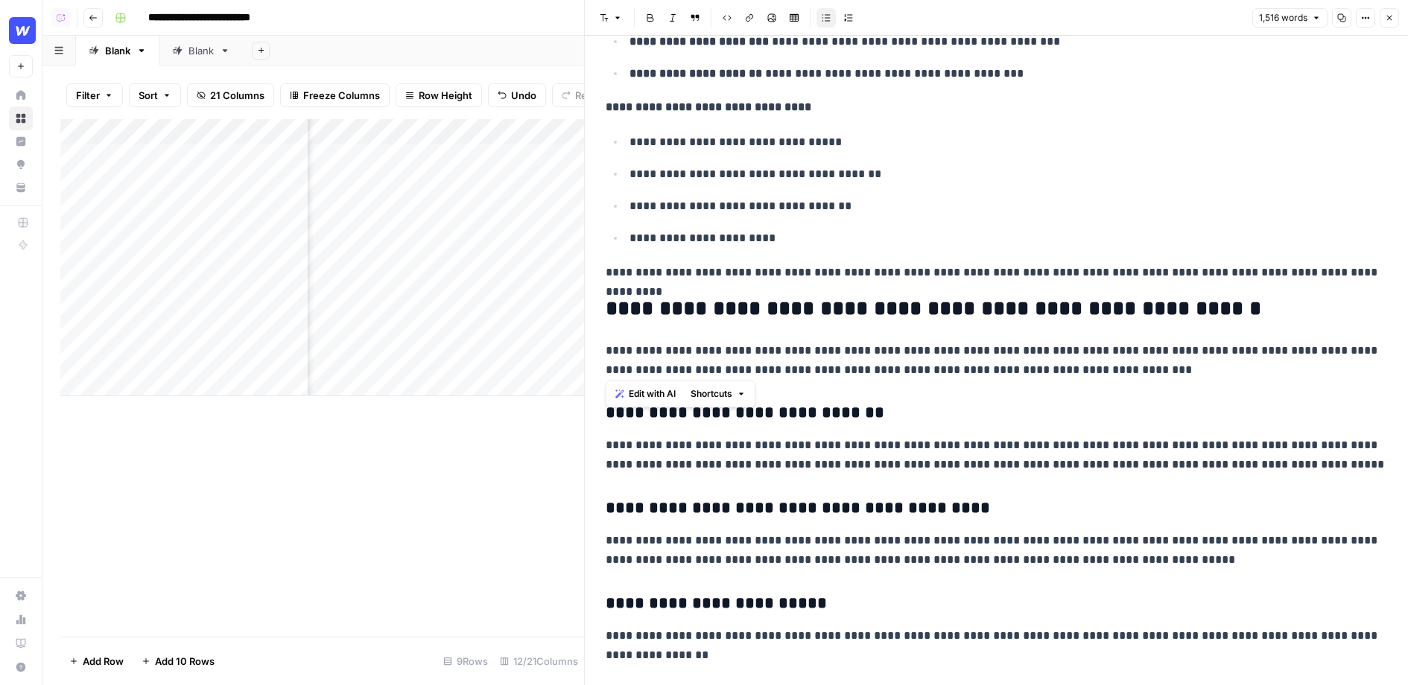
drag, startPoint x: 1146, startPoint y: 373, endPoint x: 587, endPoint y: 349, distance: 559.3
click at [587, 349] on div "**********" at bounding box center [996, 342] width 824 height 685
click at [1099, 411] on h3 "**********" at bounding box center [997, 413] width 782 height 21
drag, startPoint x: 1122, startPoint y: 373, endPoint x: 604, endPoint y: 349, distance: 518.3
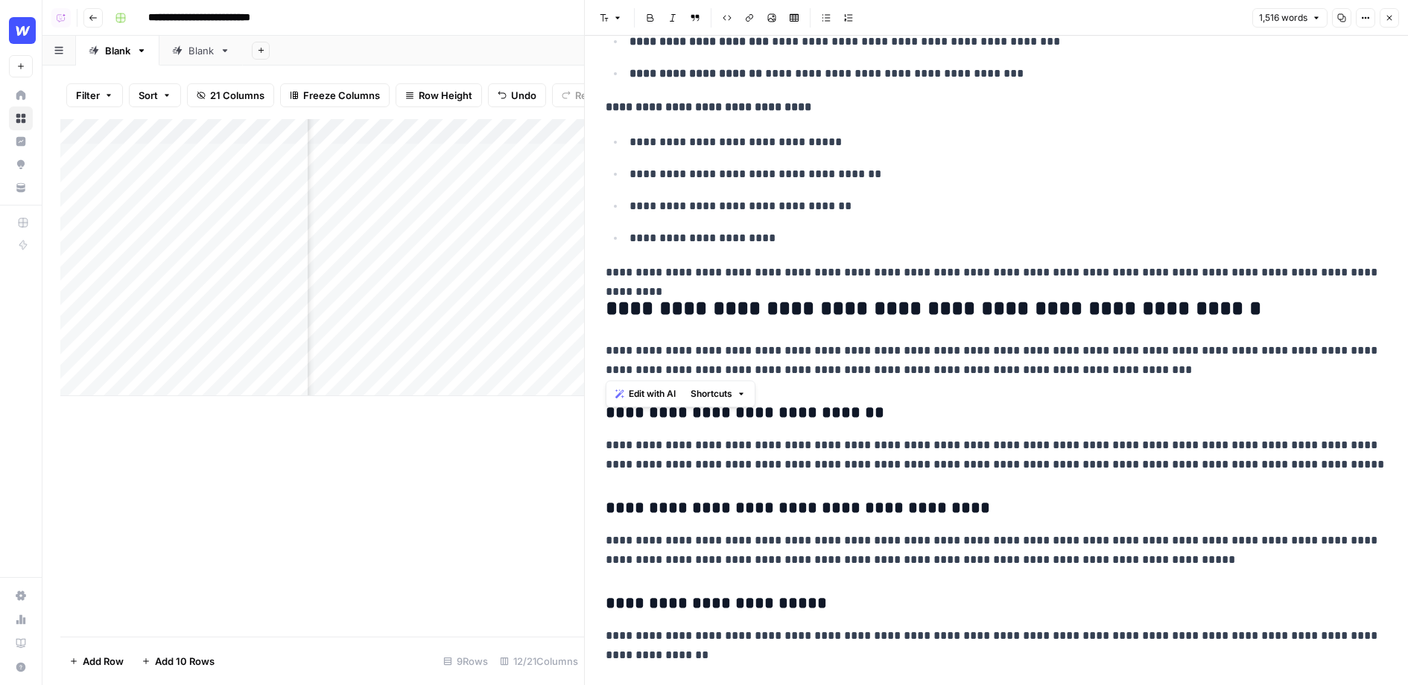
click at [646, 404] on div "Edit with AI Shortcuts" at bounding box center [681, 394] width 150 height 27
click at [655, 387] on span "Edit with AI" at bounding box center [652, 393] width 47 height 13
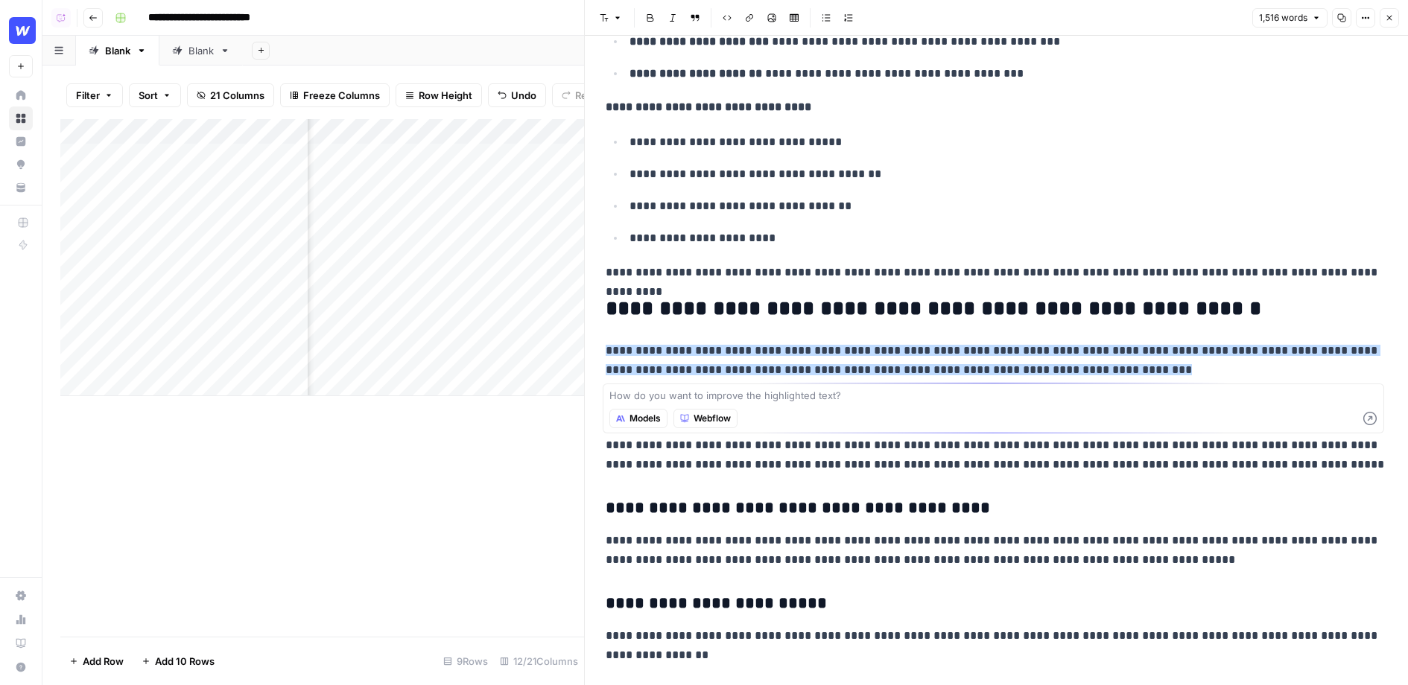
click at [641, 416] on span "Models" at bounding box center [645, 418] width 31 height 13
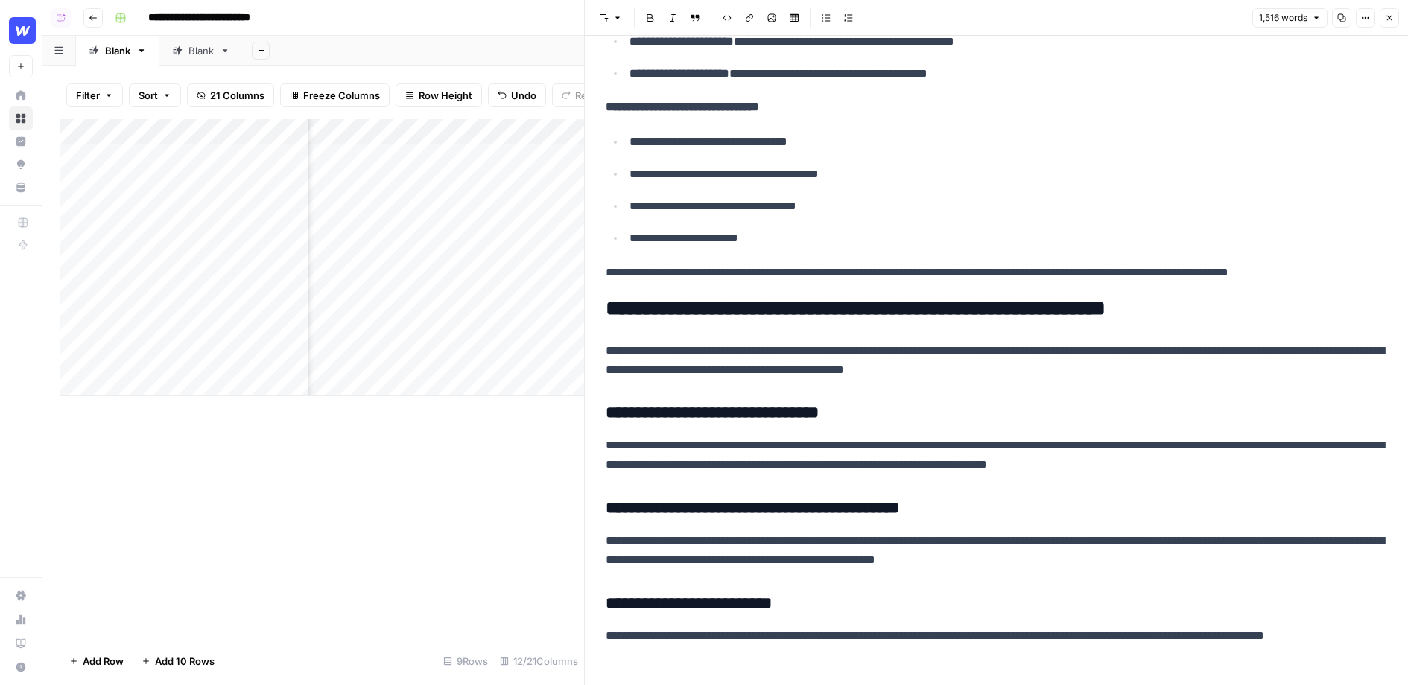
click at [1390, 21] on icon "button" at bounding box center [1389, 17] width 9 height 9
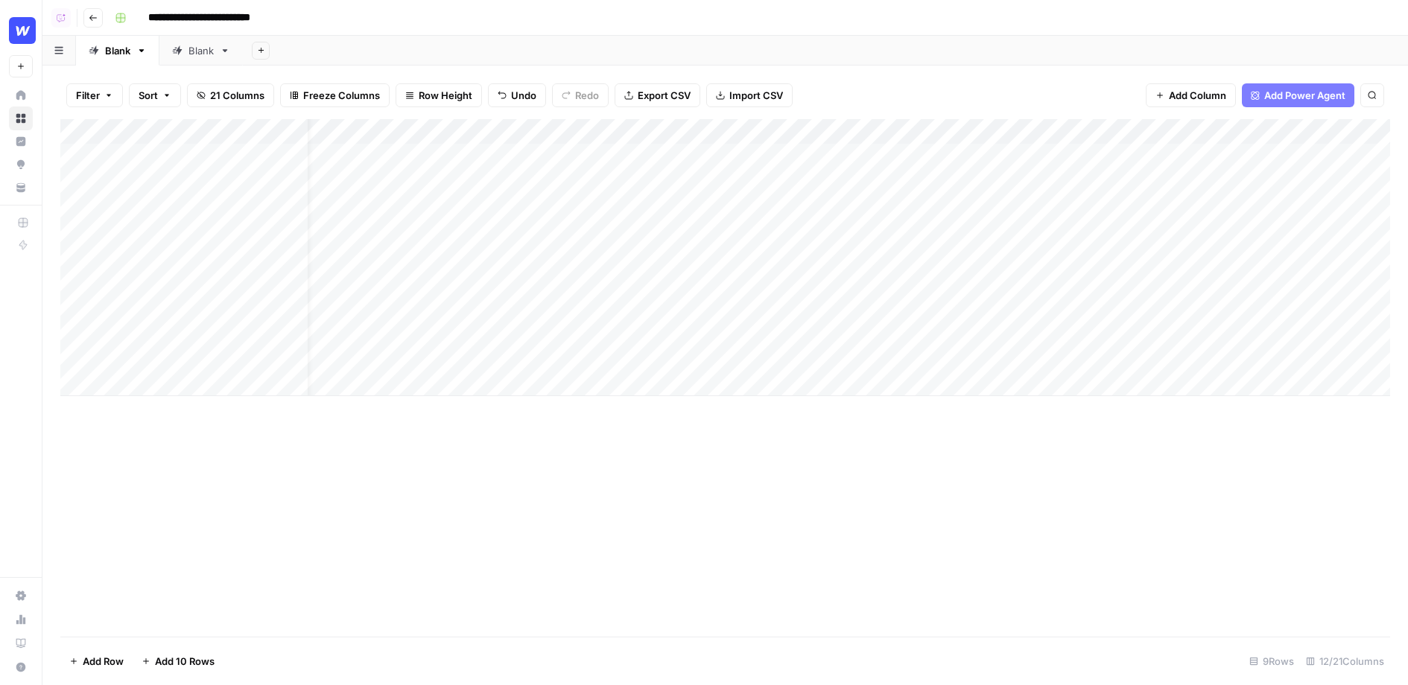
scroll to position [0, 13]
click at [772, 154] on div "Add Column" at bounding box center [725, 257] width 1330 height 277
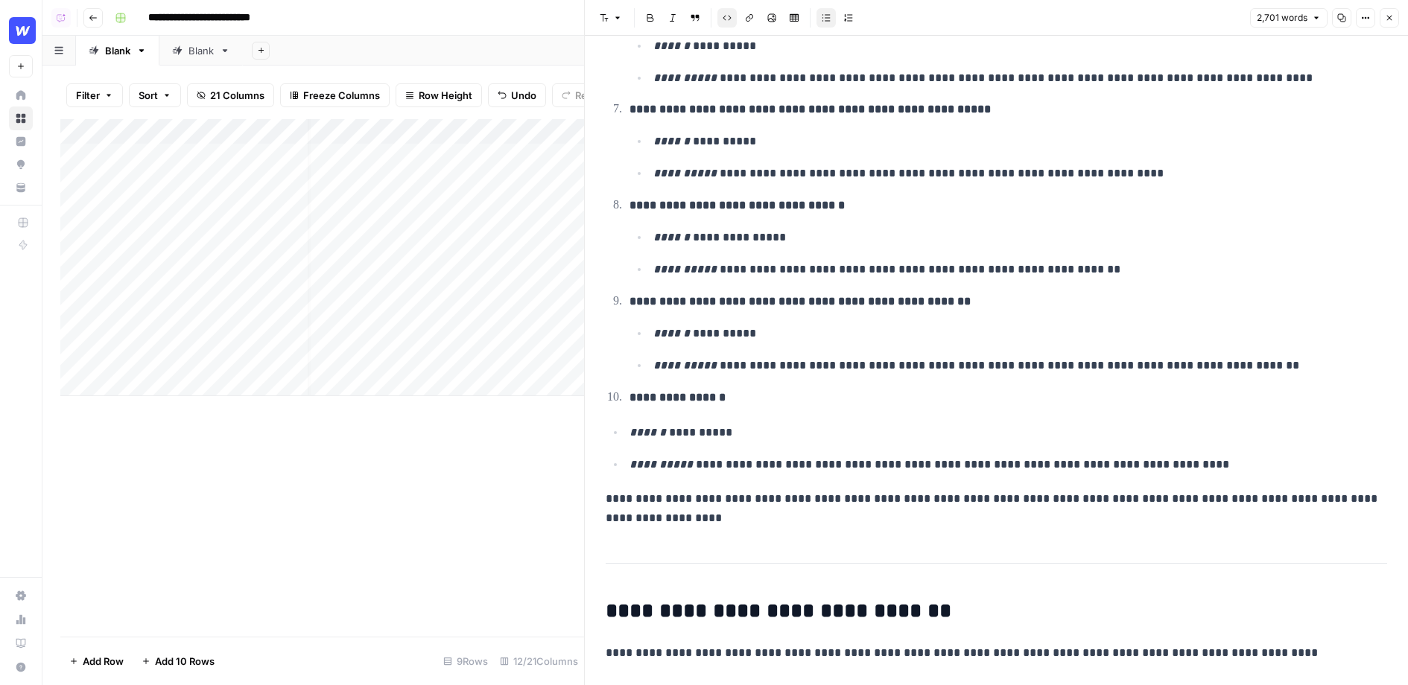
scroll to position [5793, 0]
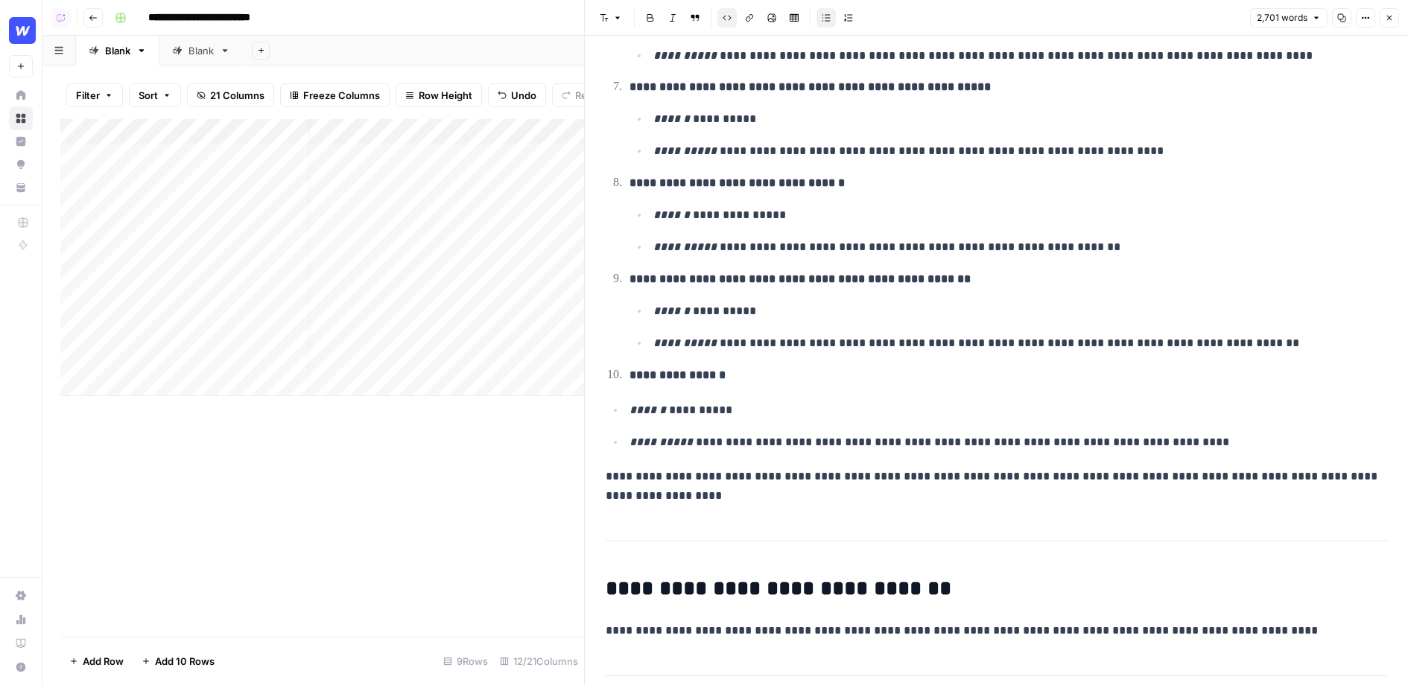
click at [1395, 19] on button "Close" at bounding box center [1389, 17] width 19 height 19
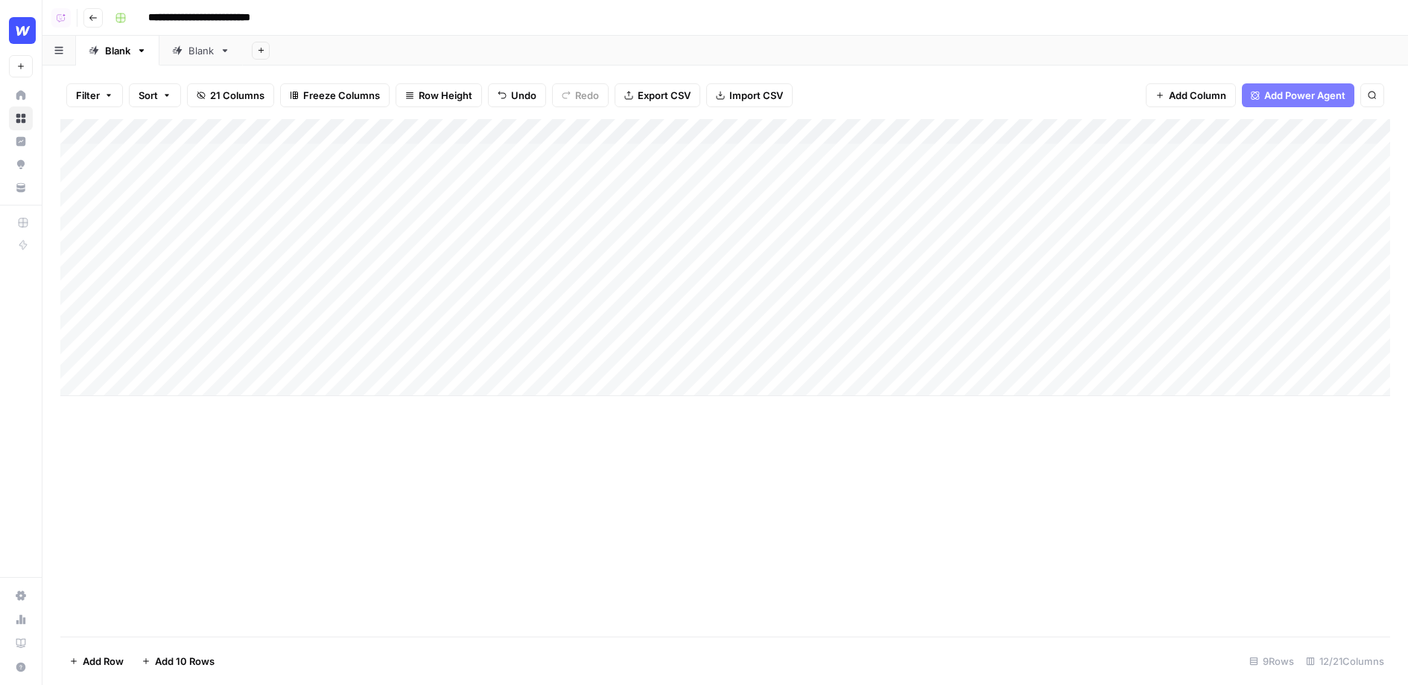
click at [983, 135] on div "Add Column" at bounding box center [725, 257] width 1330 height 277
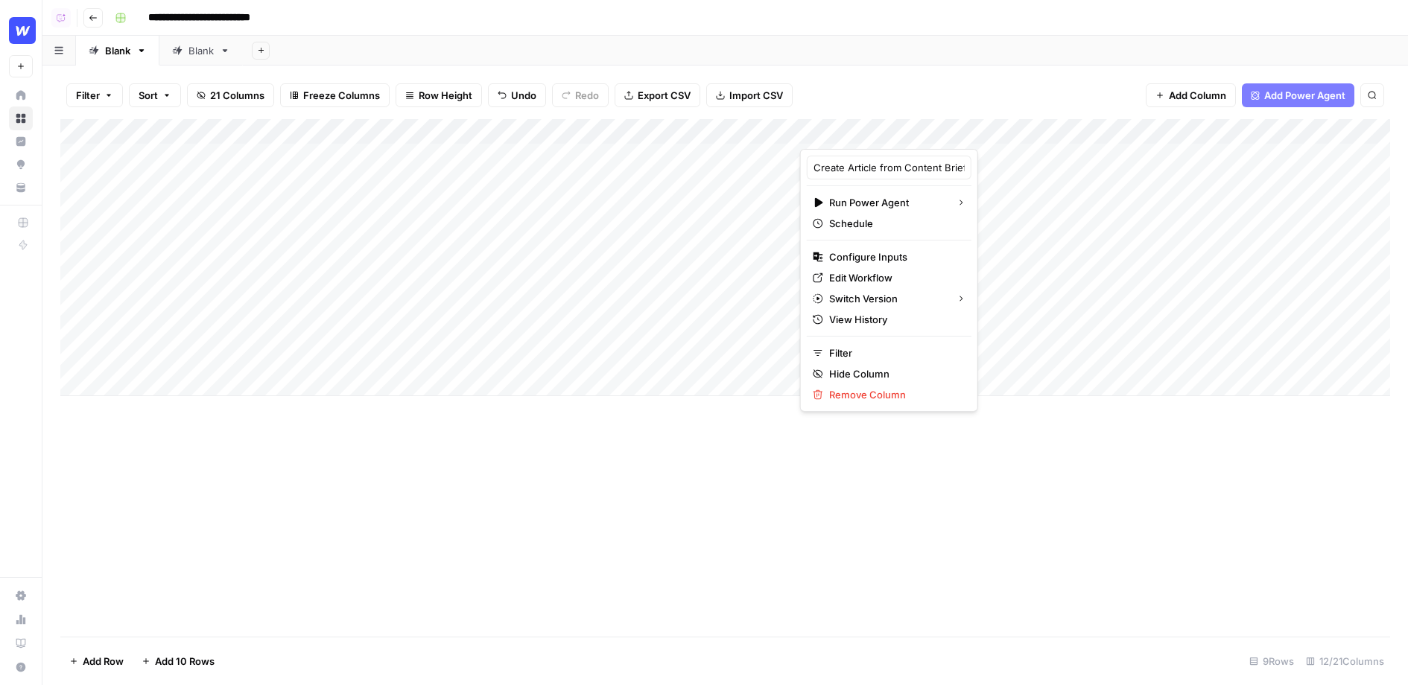
click at [972, 132] on div at bounding box center [905, 134] width 211 height 30
click at [979, 132] on div at bounding box center [905, 134] width 211 height 30
click at [986, 86] on div "Filter Sort 21 Columns Freeze Columns Row Height Undo Redo Export CSV Import CS…" at bounding box center [725, 96] width 1330 height 48
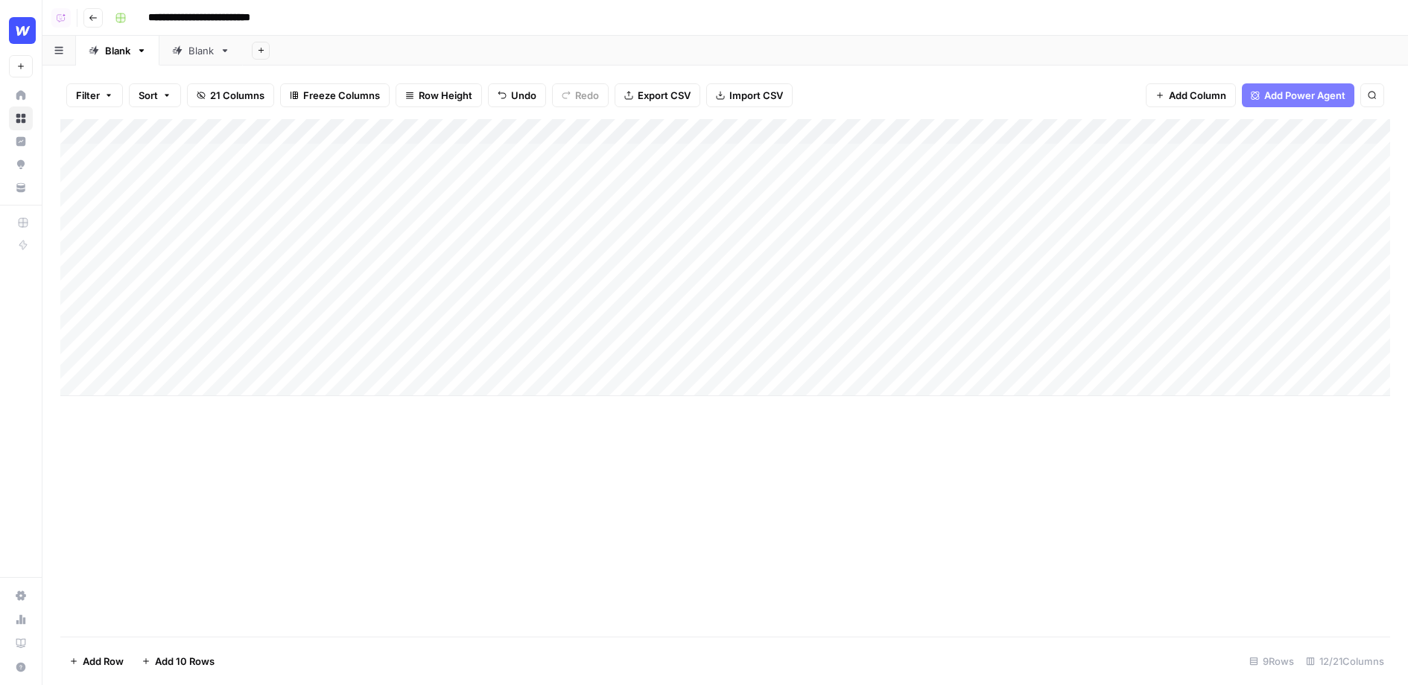
click at [979, 131] on div "Add Column" at bounding box center [725, 257] width 1330 height 277
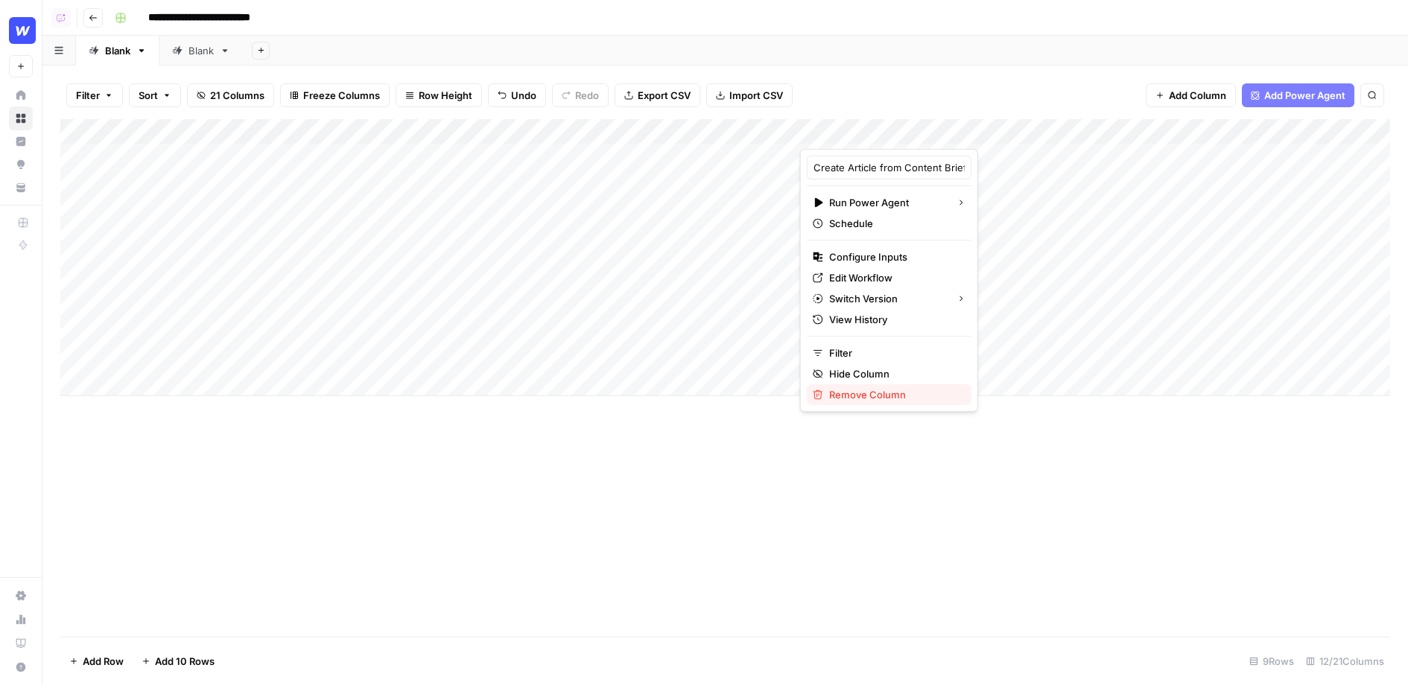
click at [881, 394] on span "Remove Column" at bounding box center [894, 394] width 130 height 15
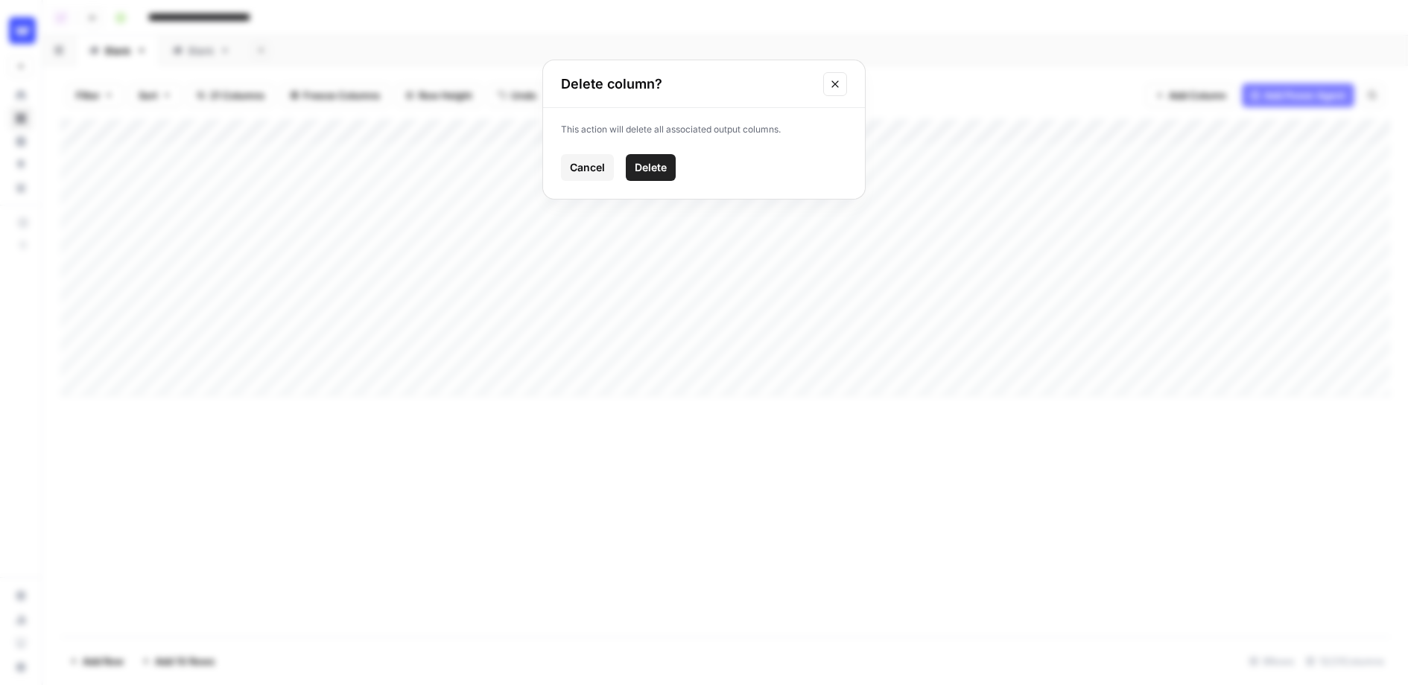
click at [830, 86] on icon "Close modal" at bounding box center [835, 84] width 12 height 12
click at [1319, 101] on span "Add Power Agent" at bounding box center [1304, 95] width 81 height 15
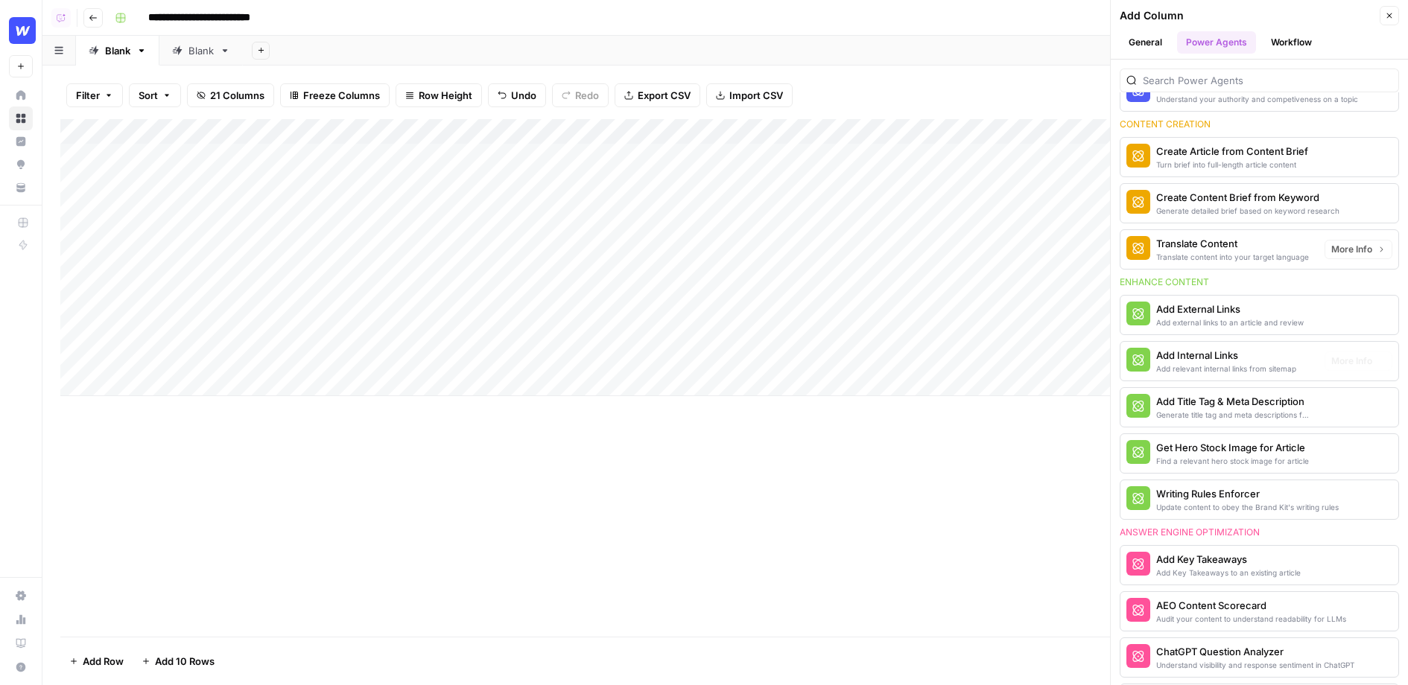
scroll to position [233, 0]
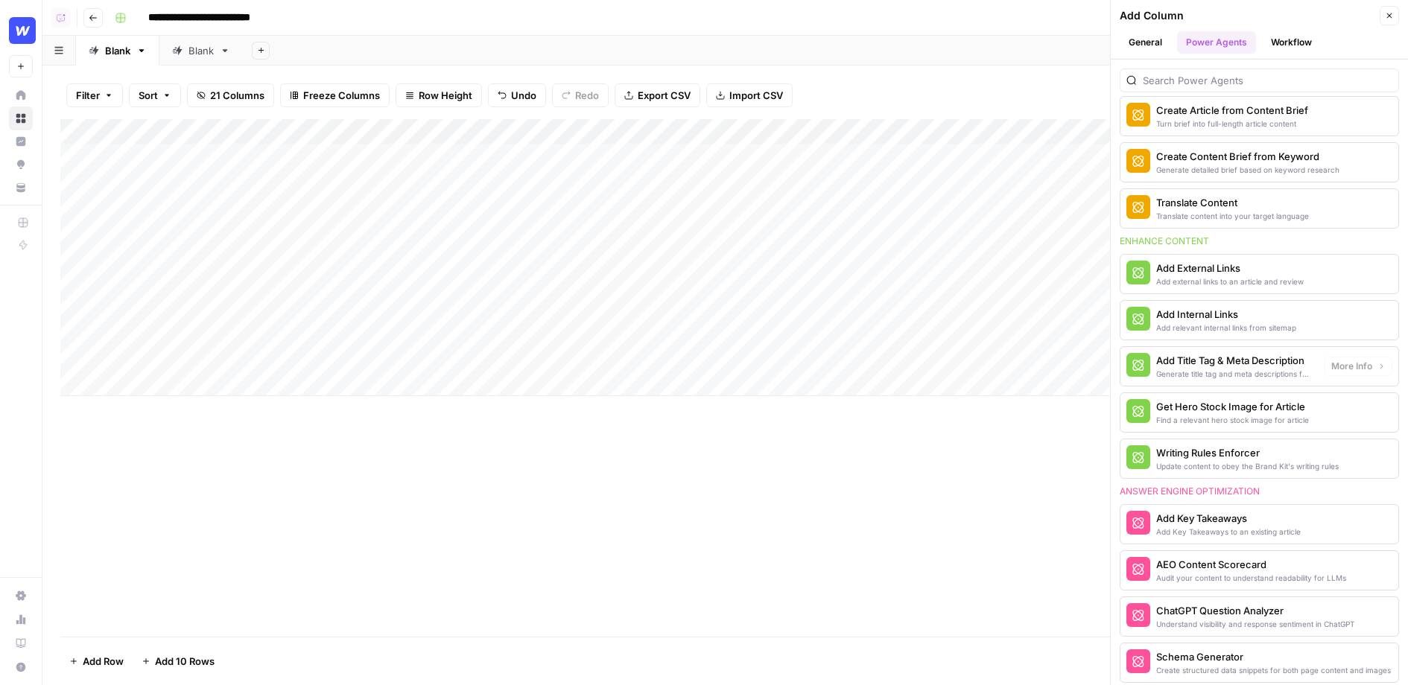
click at [1193, 312] on div "Add Internal Links" at bounding box center [1226, 314] width 140 height 15
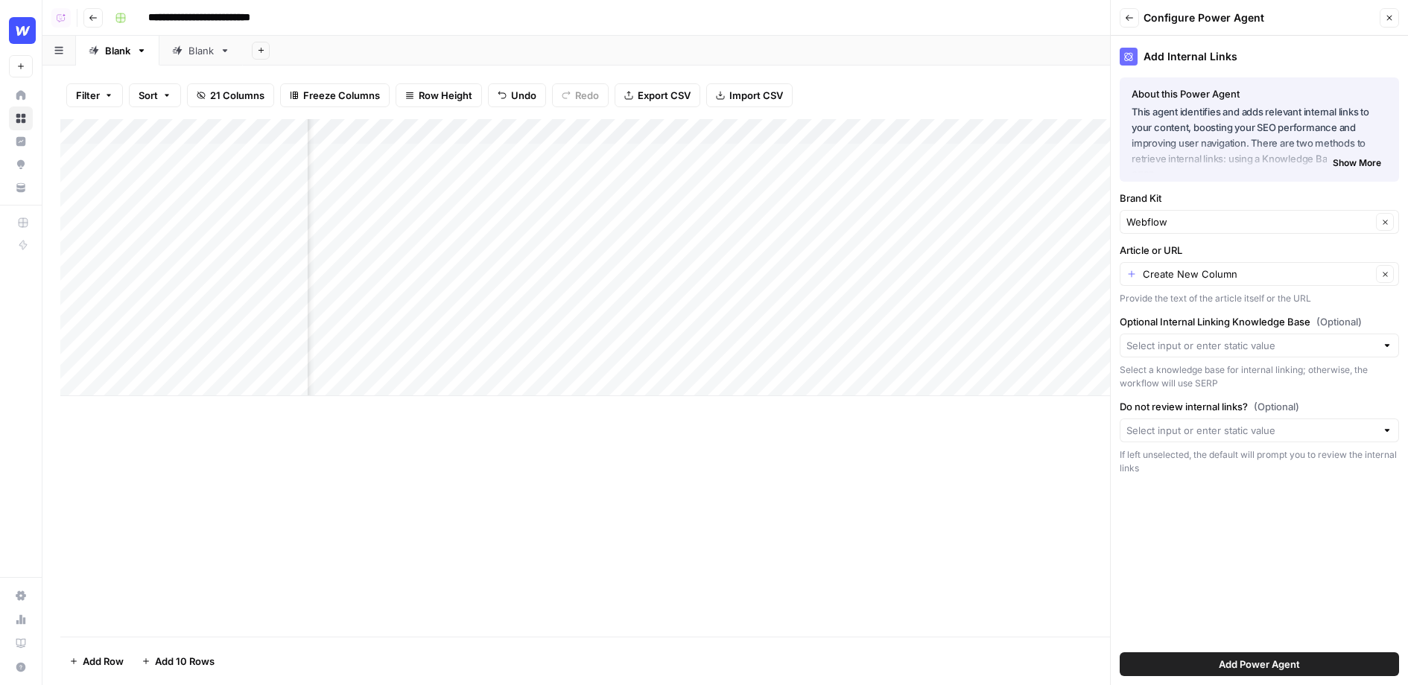
scroll to position [0, 326]
click at [1173, 340] on input "Optional Internal Linking Knowledge Base (Optional)" at bounding box center [1251, 345] width 250 height 15
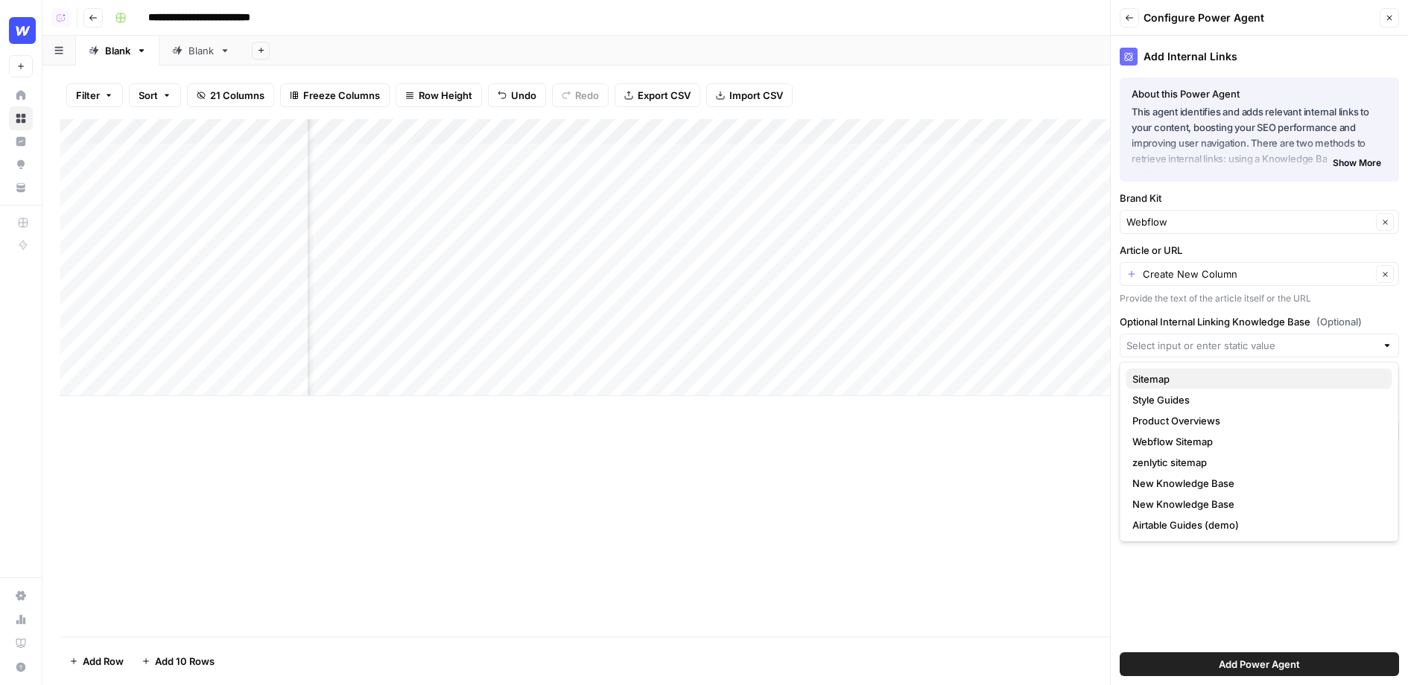
click at [1160, 377] on span "Sitemap" at bounding box center [1256, 379] width 248 height 15
type input "Sitemap"
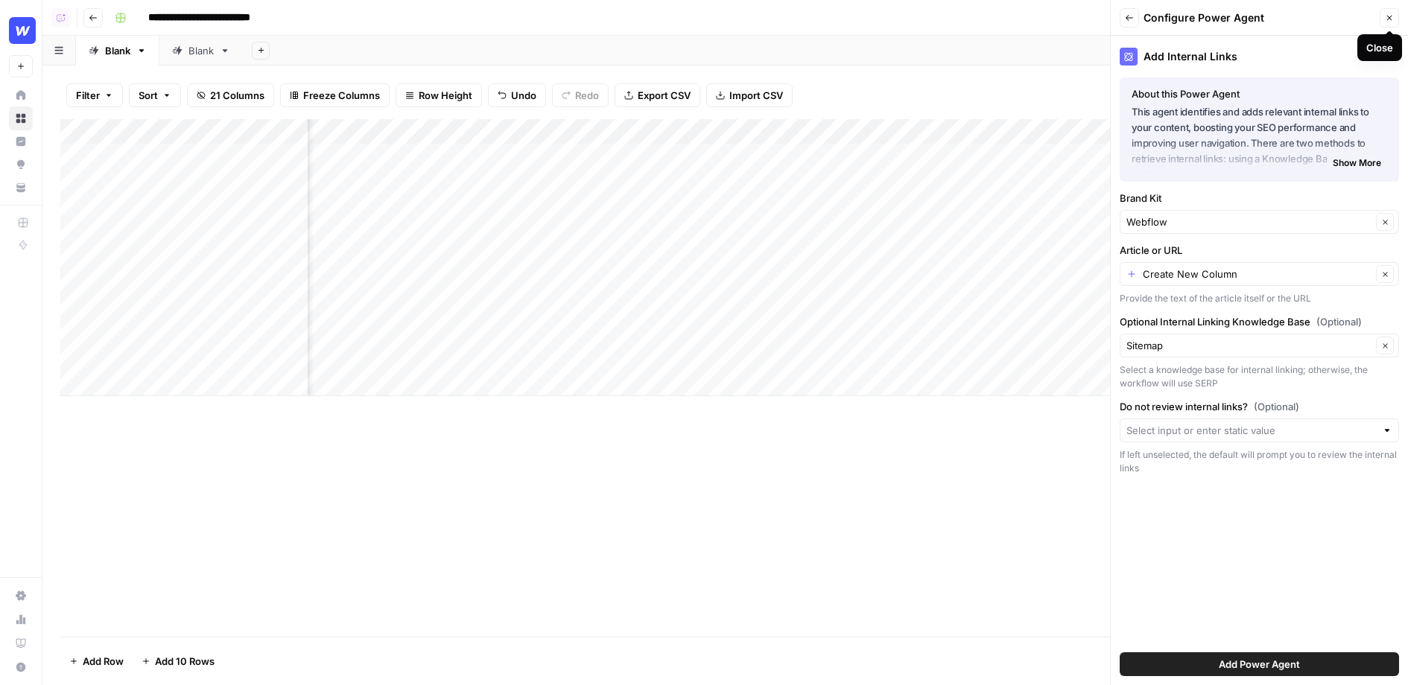
click at [1380, 12] on button "Close" at bounding box center [1389, 17] width 19 height 19
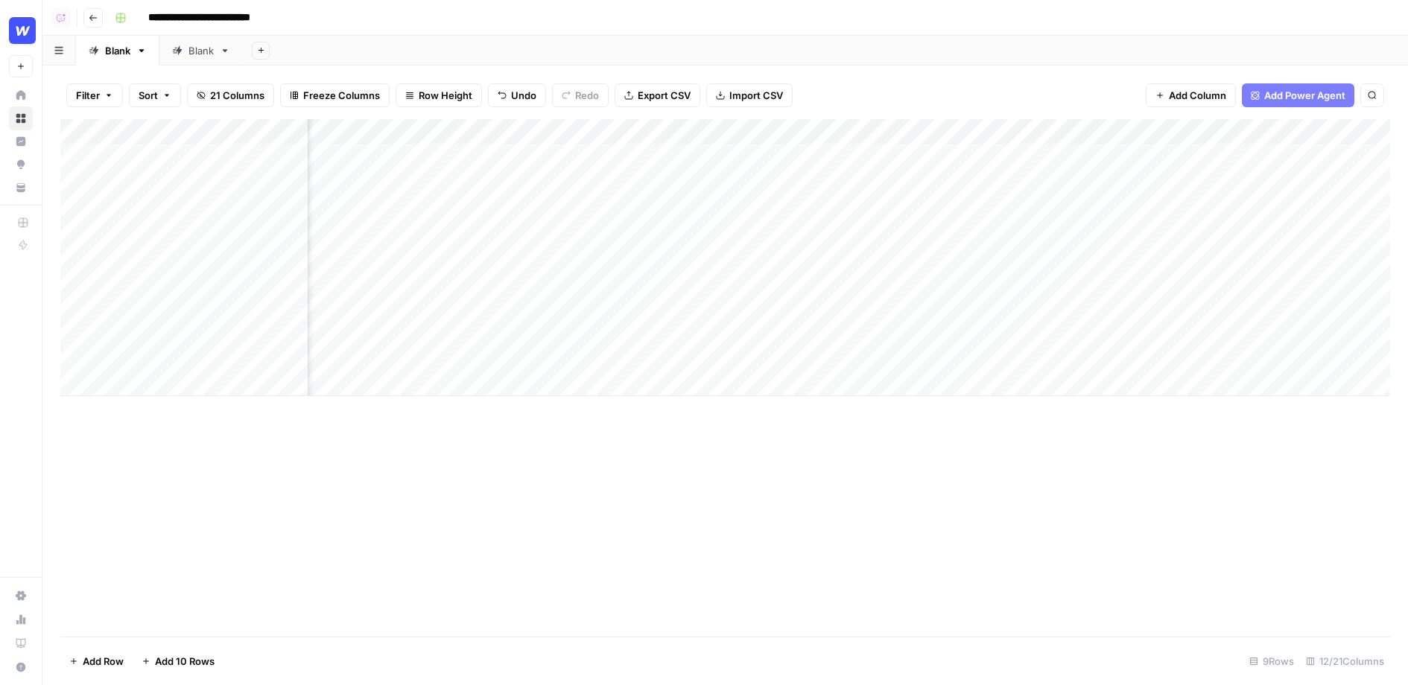
scroll to position [0, 0]
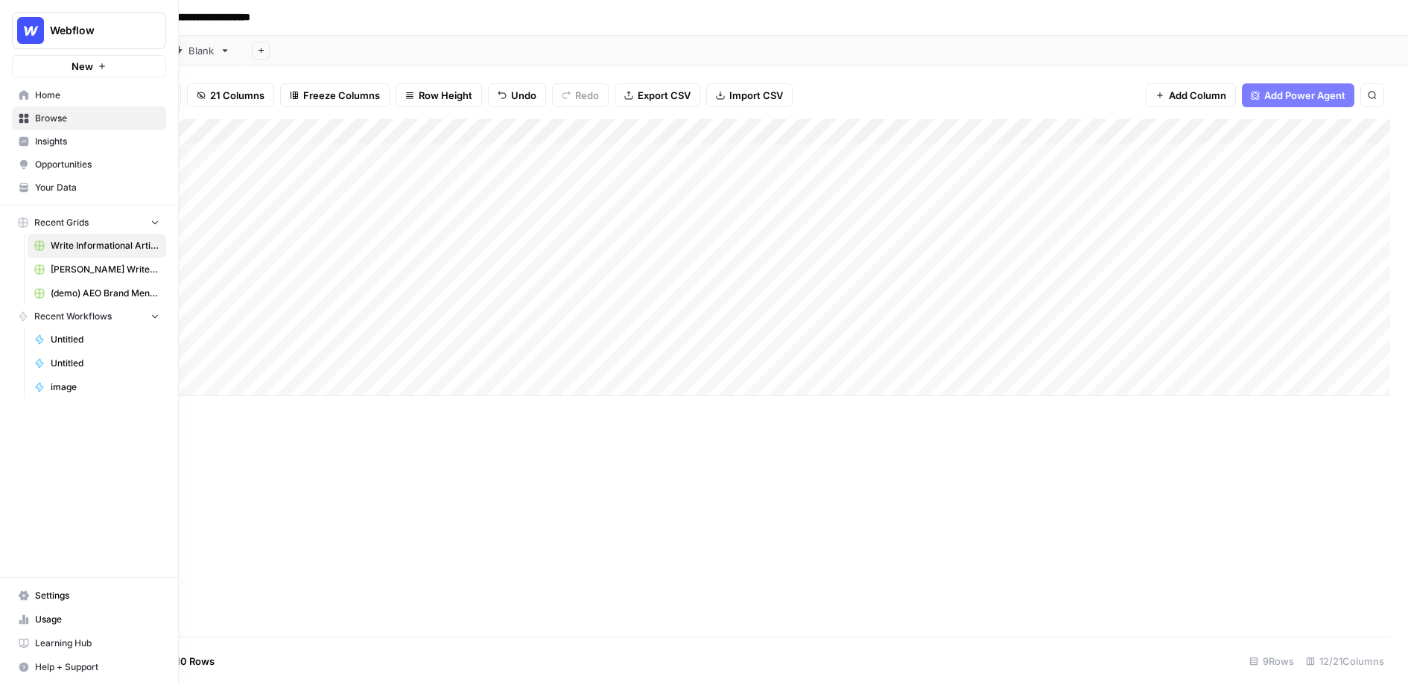
click at [59, 142] on span "Insights" at bounding box center [97, 141] width 124 height 13
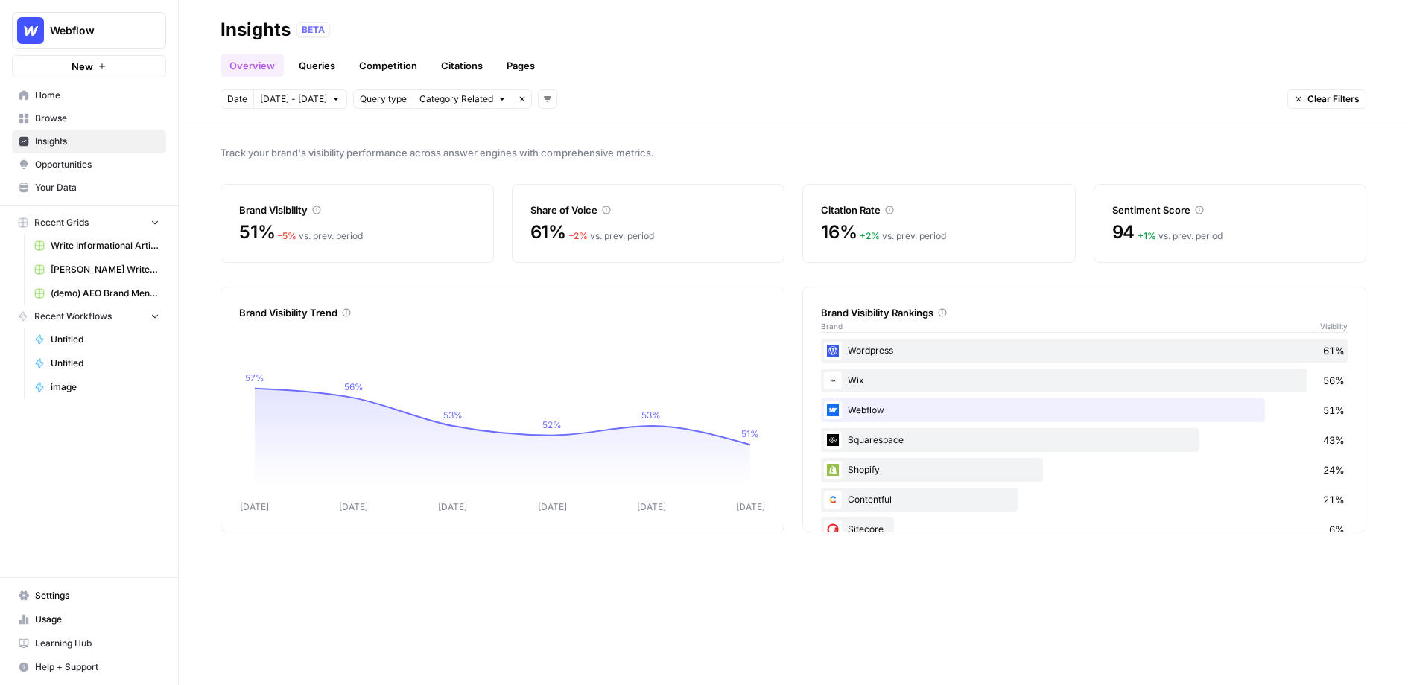
click at [324, 63] on link "Queries" at bounding box center [317, 66] width 54 height 24
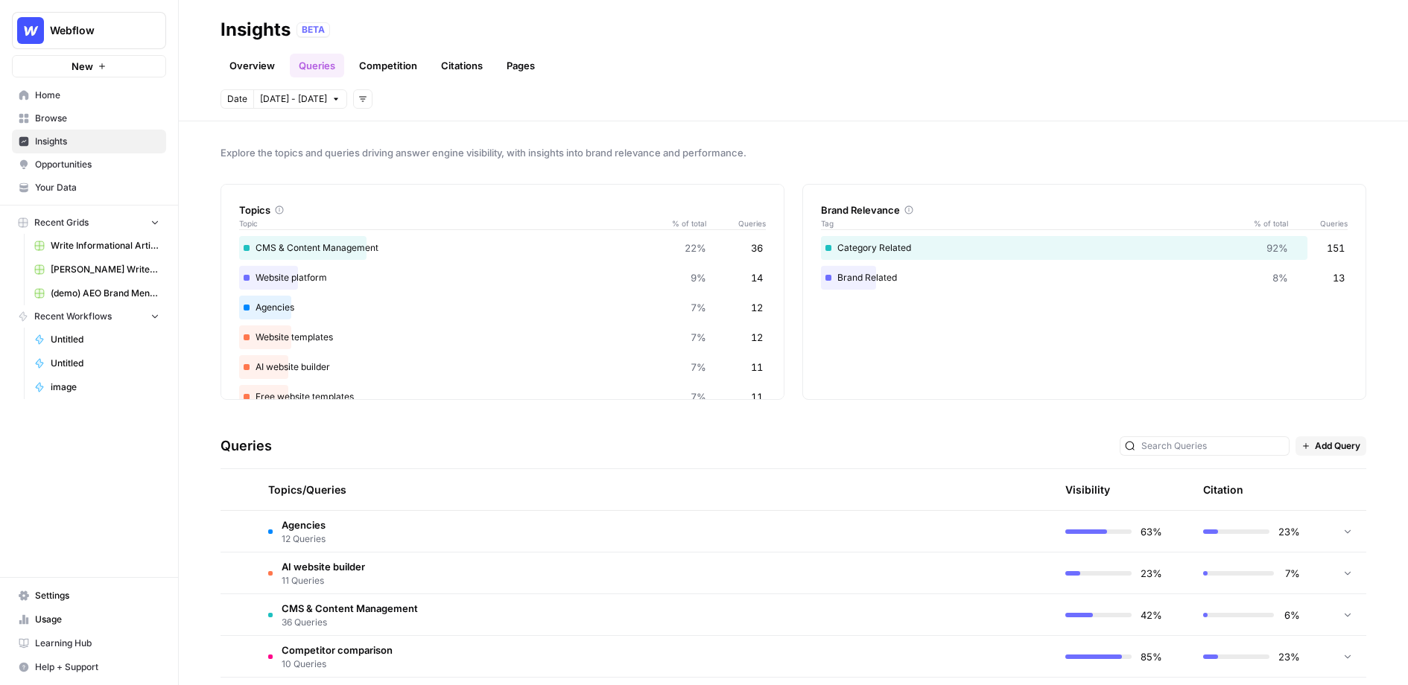
scroll to position [319, 0]
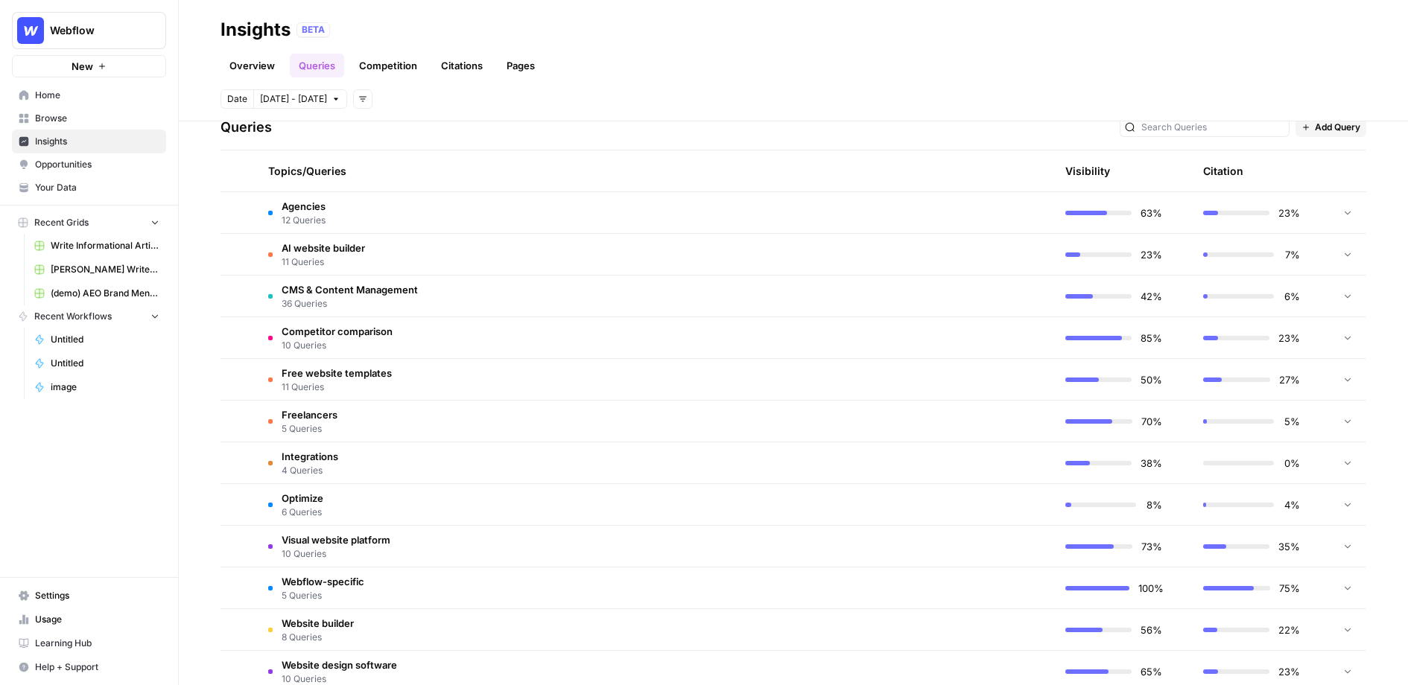
click at [411, 213] on td "Agencies 12 Queries" at bounding box center [584, 212] width 656 height 41
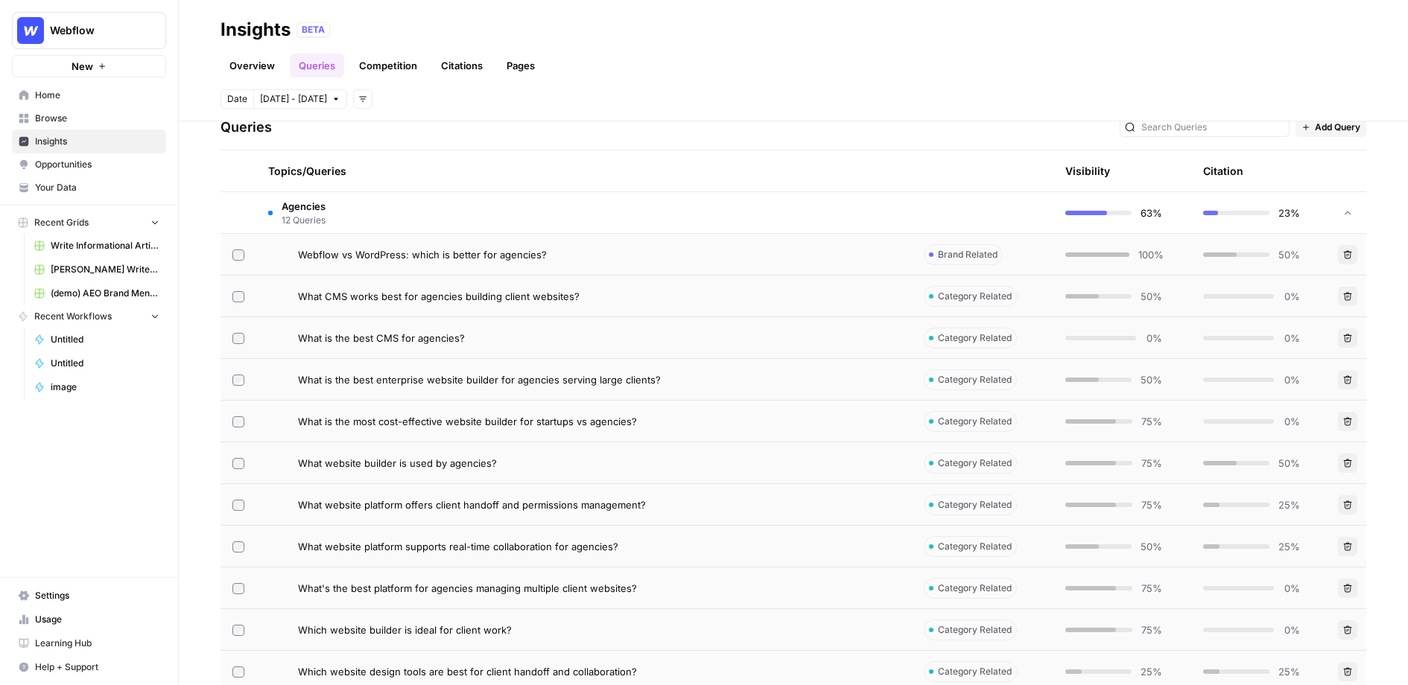
scroll to position [361, 0]
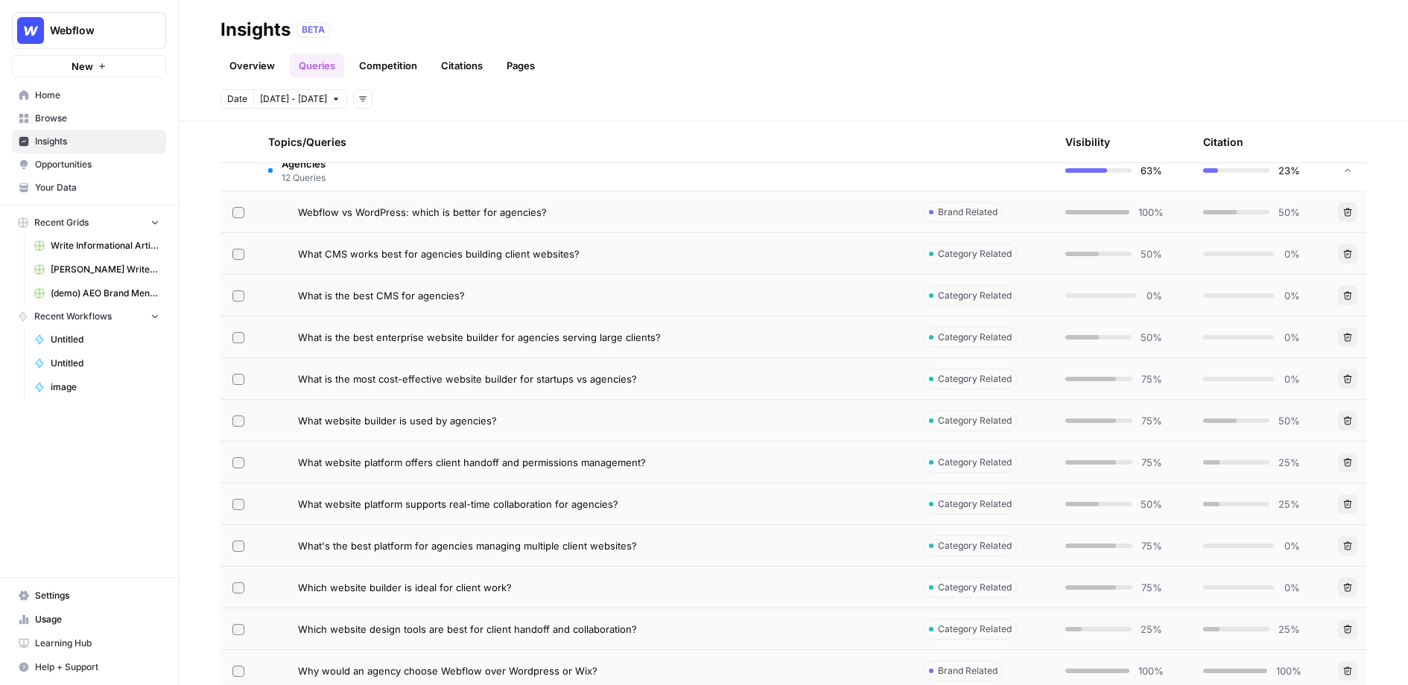
click at [643, 211] on div "Webflow vs WordPress: which is better for agencies?" at bounding box center [599, 212] width 602 height 15
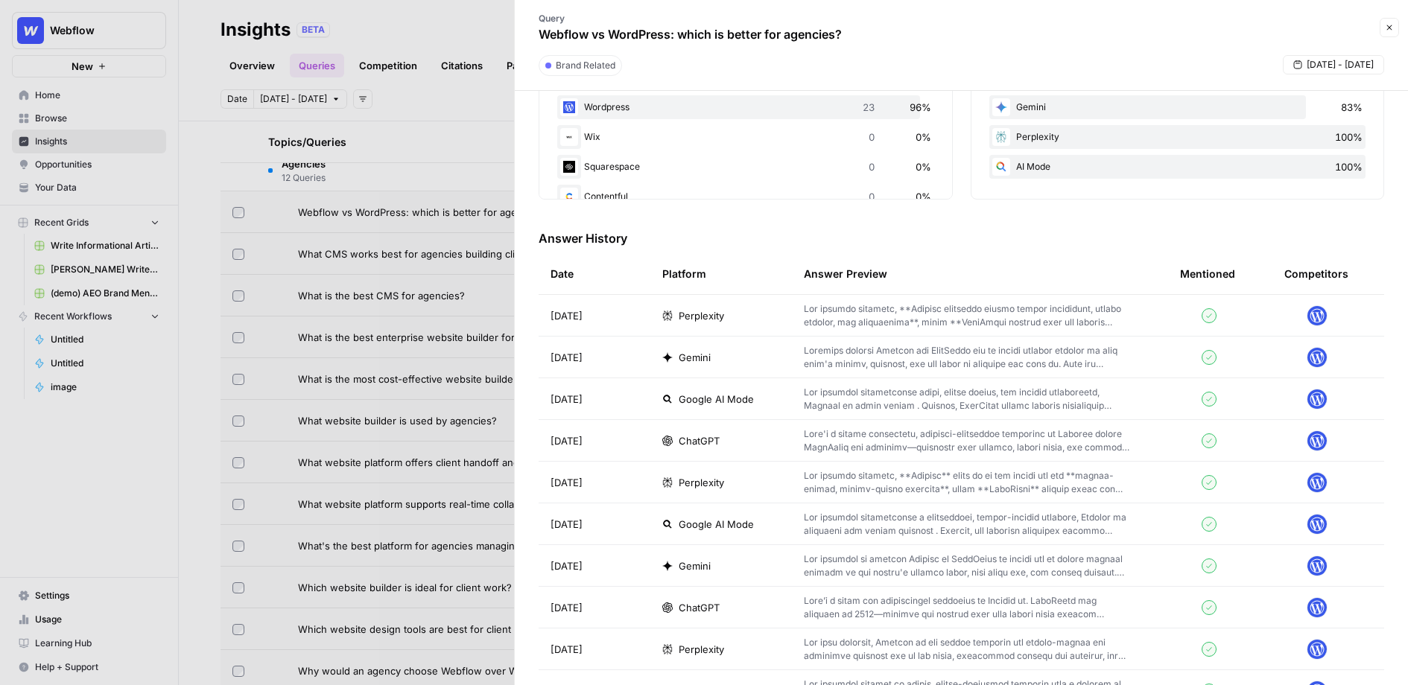
scroll to position [259, 0]
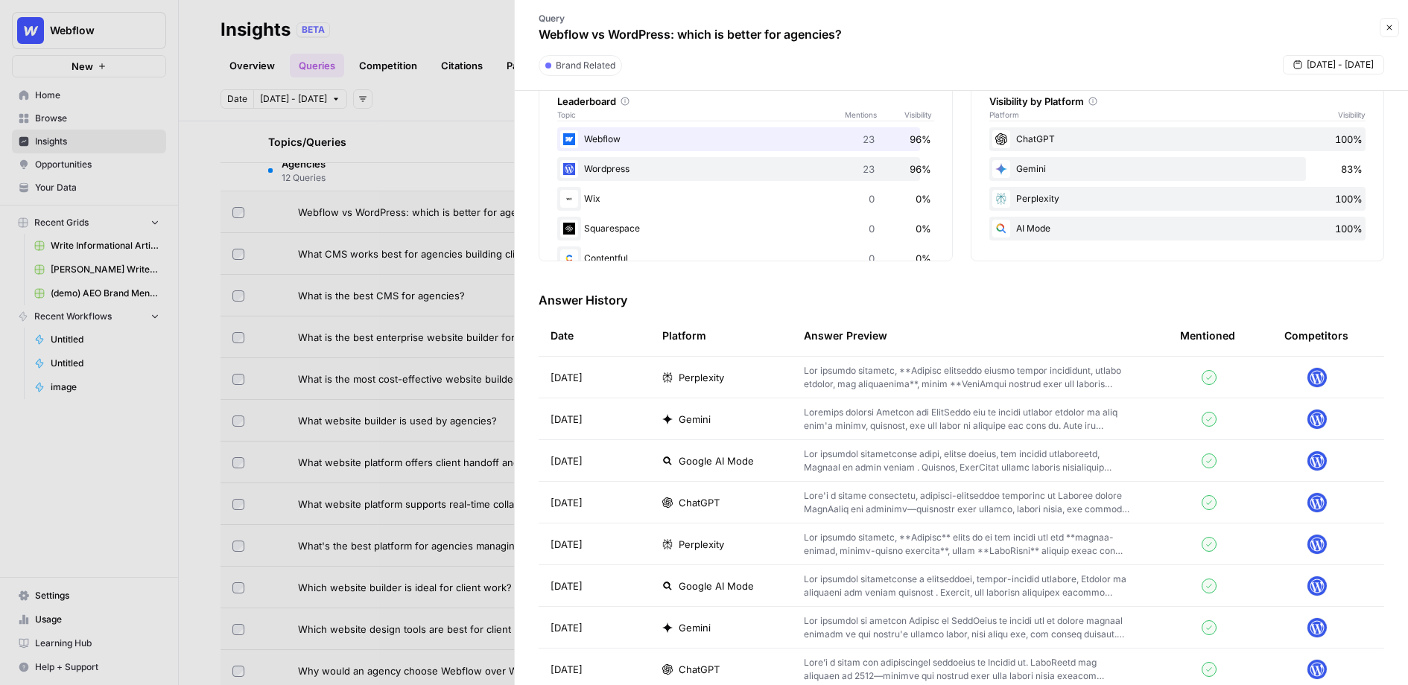
click at [908, 376] on p at bounding box center [968, 377] width 329 height 27
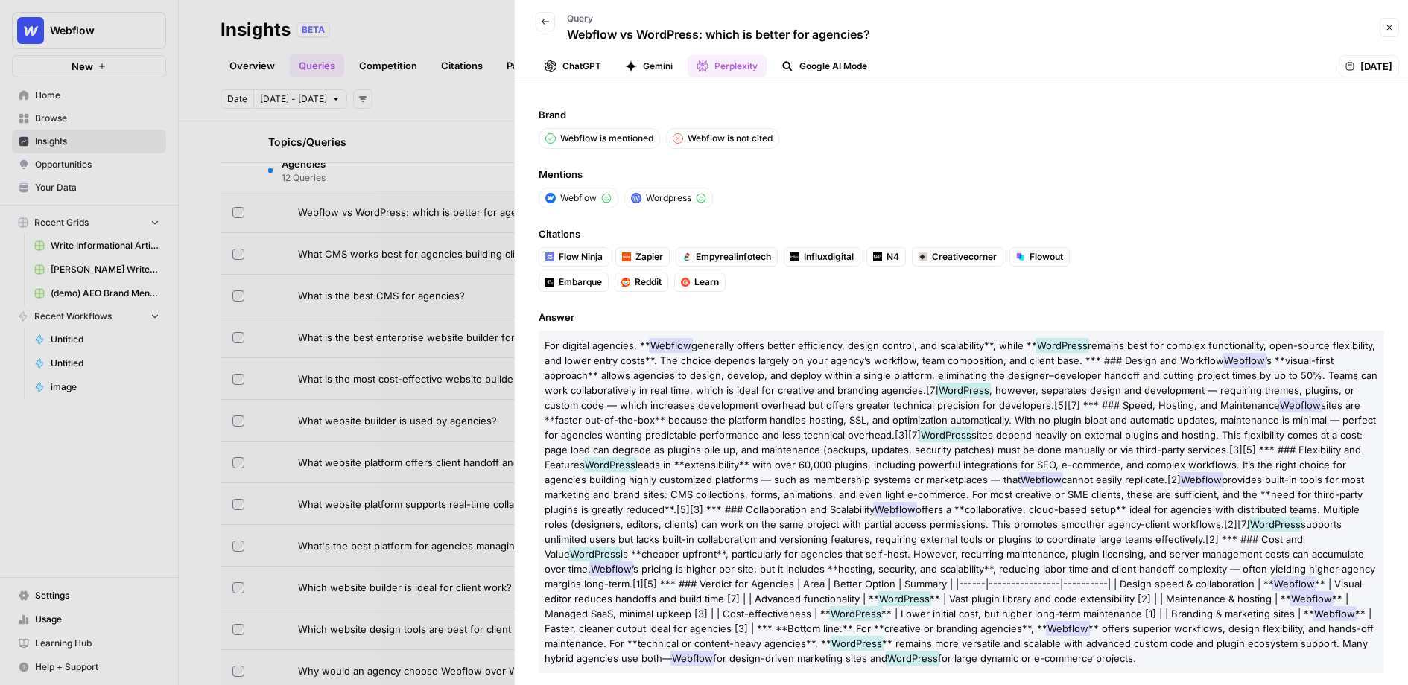
drag, startPoint x: 531, startPoint y: 139, endPoint x: 683, endPoint y: 147, distance: 152.2
click at [683, 147] on div "Brand Webflow is mentioned Webflow is not cited Mentions Webflow Wordpress Cita…" at bounding box center [961, 384] width 893 height 602
click at [1391, 31] on icon "button" at bounding box center [1389, 27] width 9 height 9
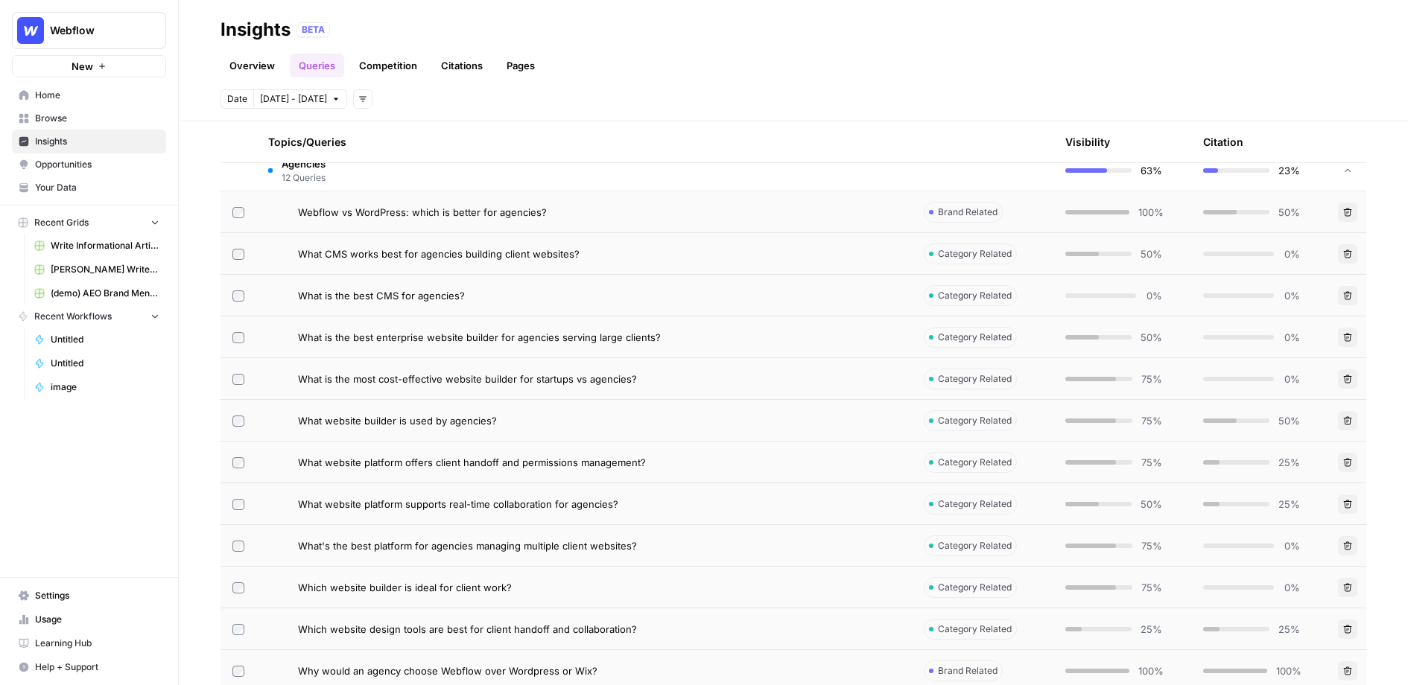
click at [423, 183] on td "Agencies 12 Queries" at bounding box center [584, 170] width 656 height 41
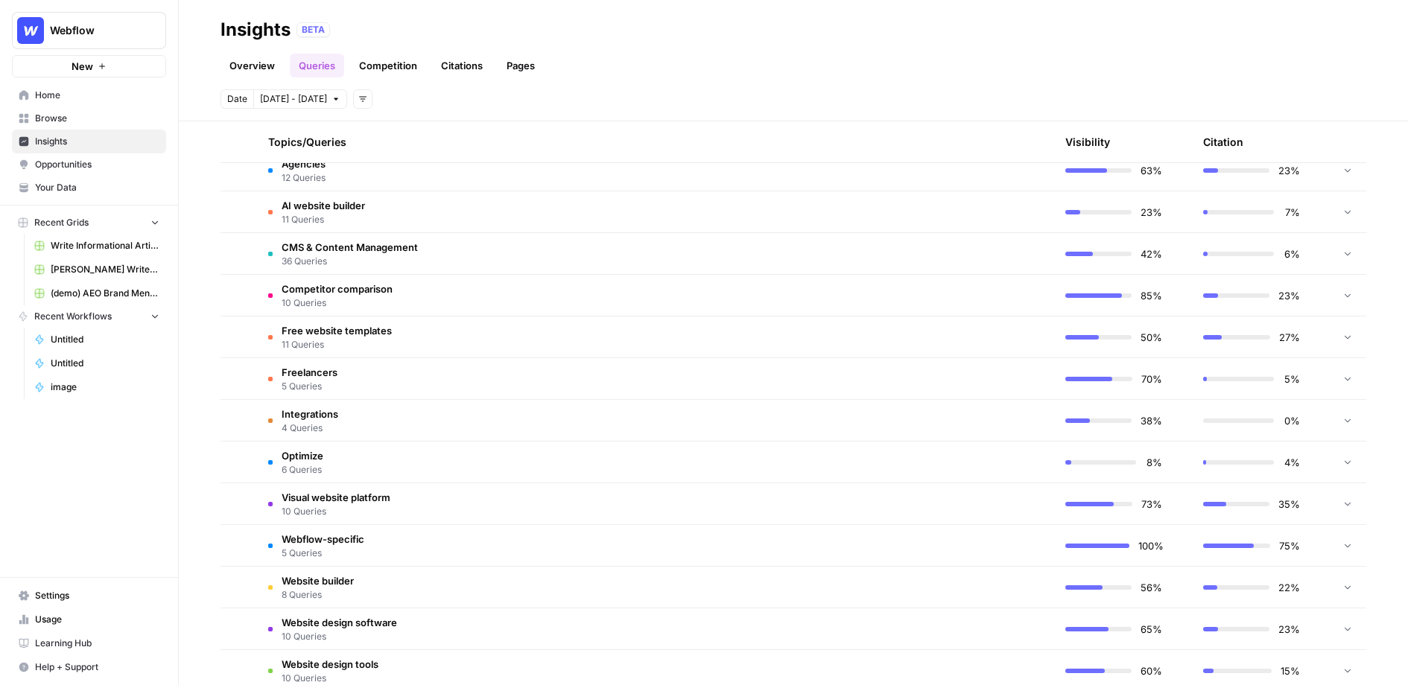
scroll to position [337, 0]
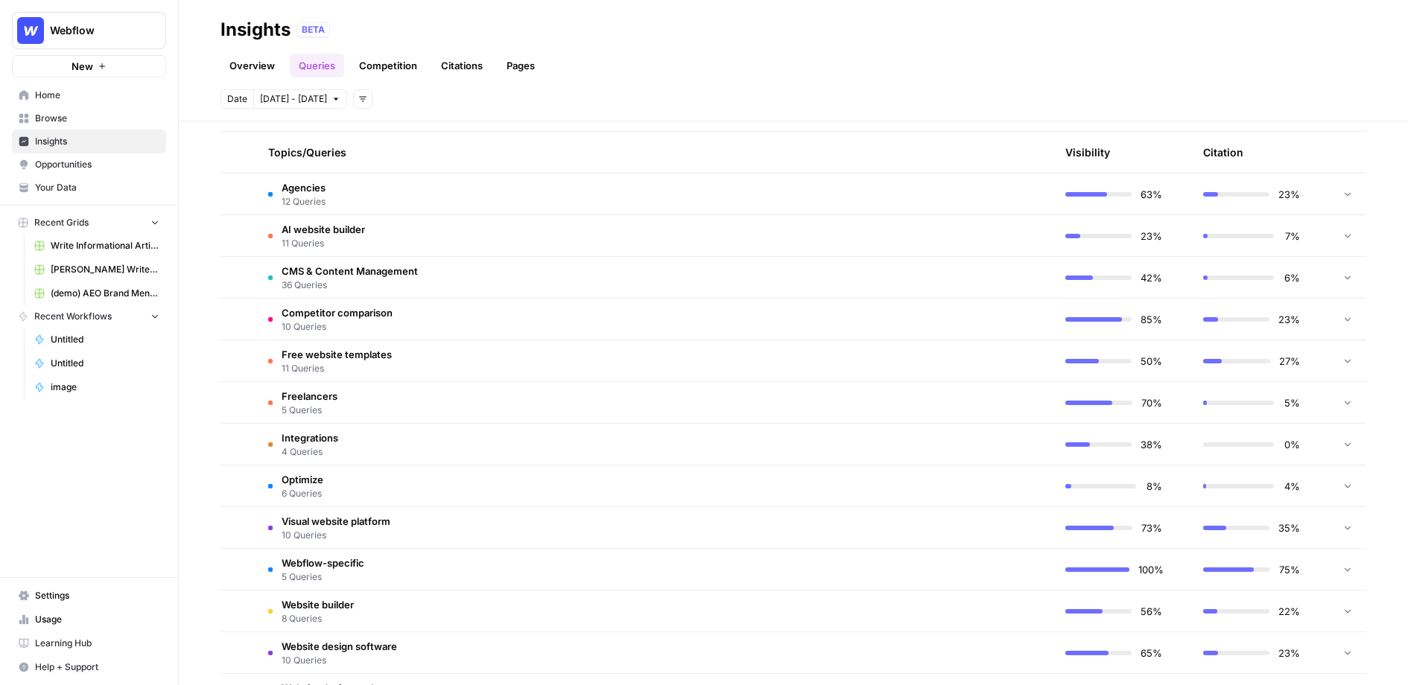
click at [454, 74] on link "Citations" at bounding box center [462, 66] width 60 height 24
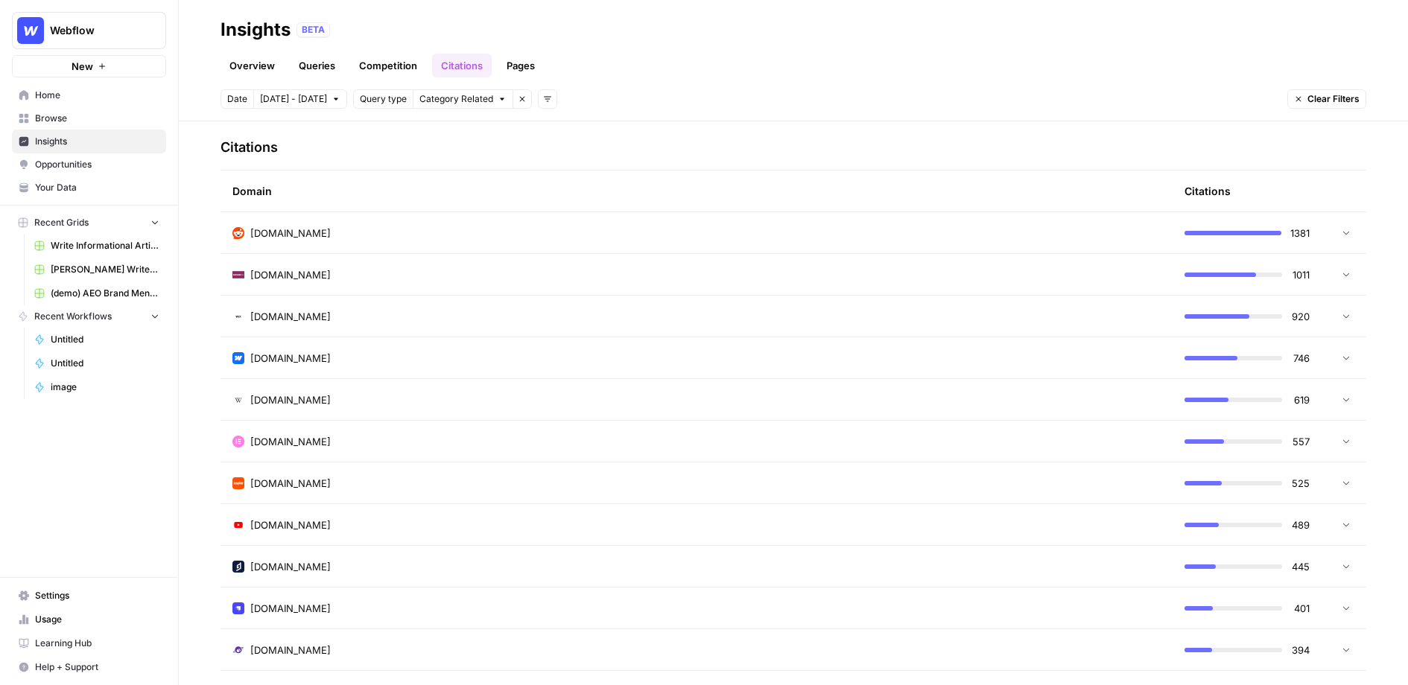
scroll to position [355, 0]
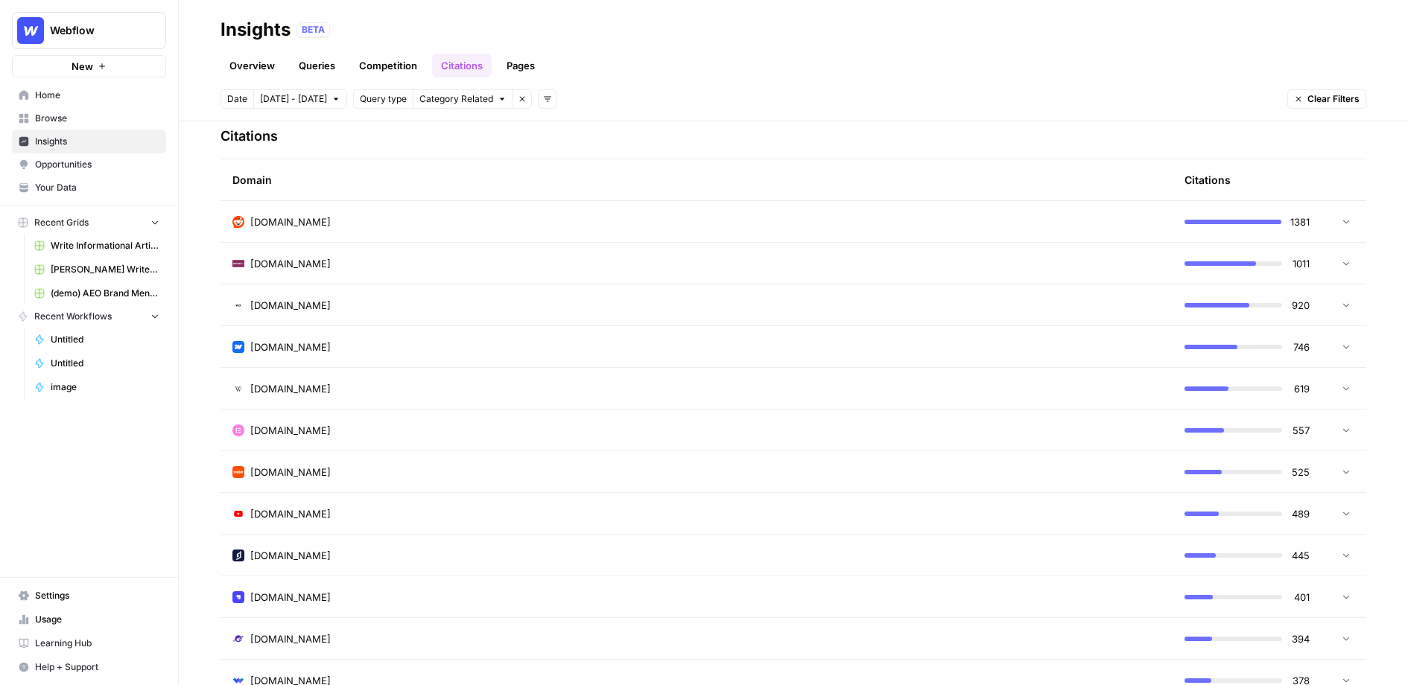
click at [461, 262] on div "techradar.com" at bounding box center [696, 263] width 928 height 15
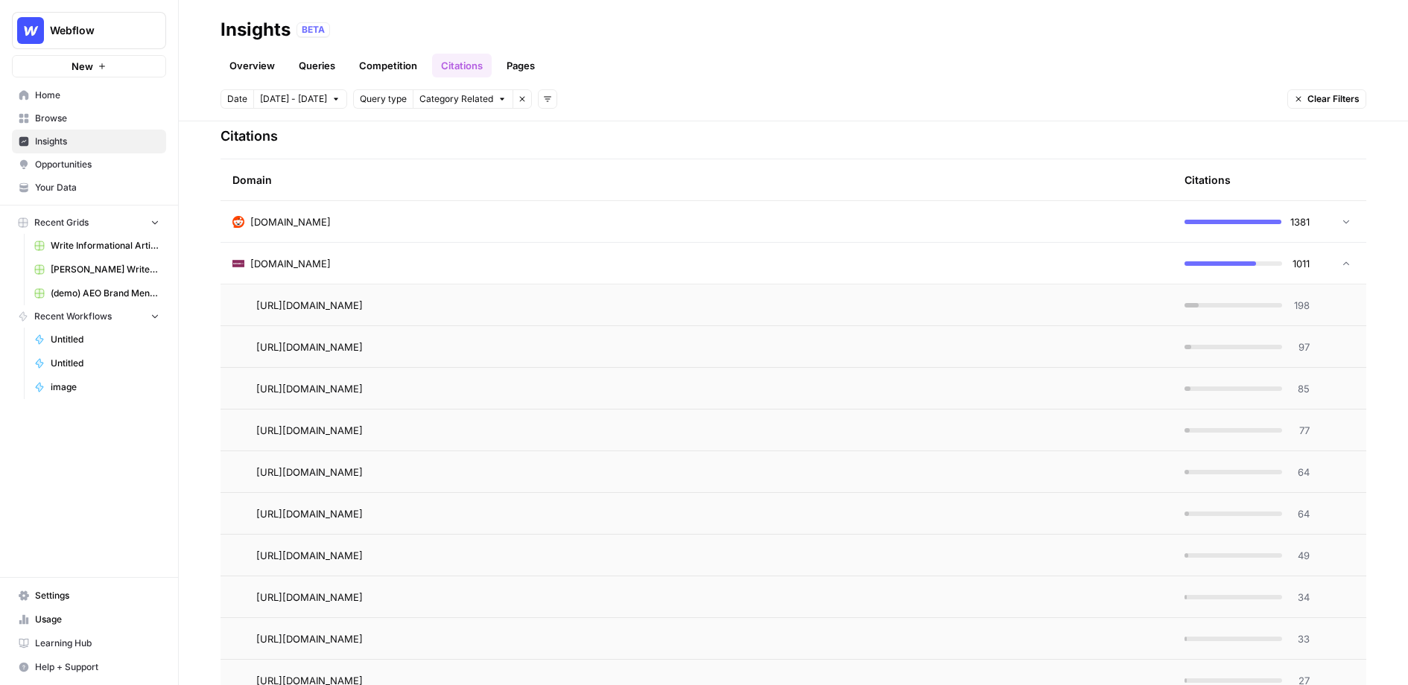
click at [1302, 300] on span "198" at bounding box center [1300, 305] width 19 height 15
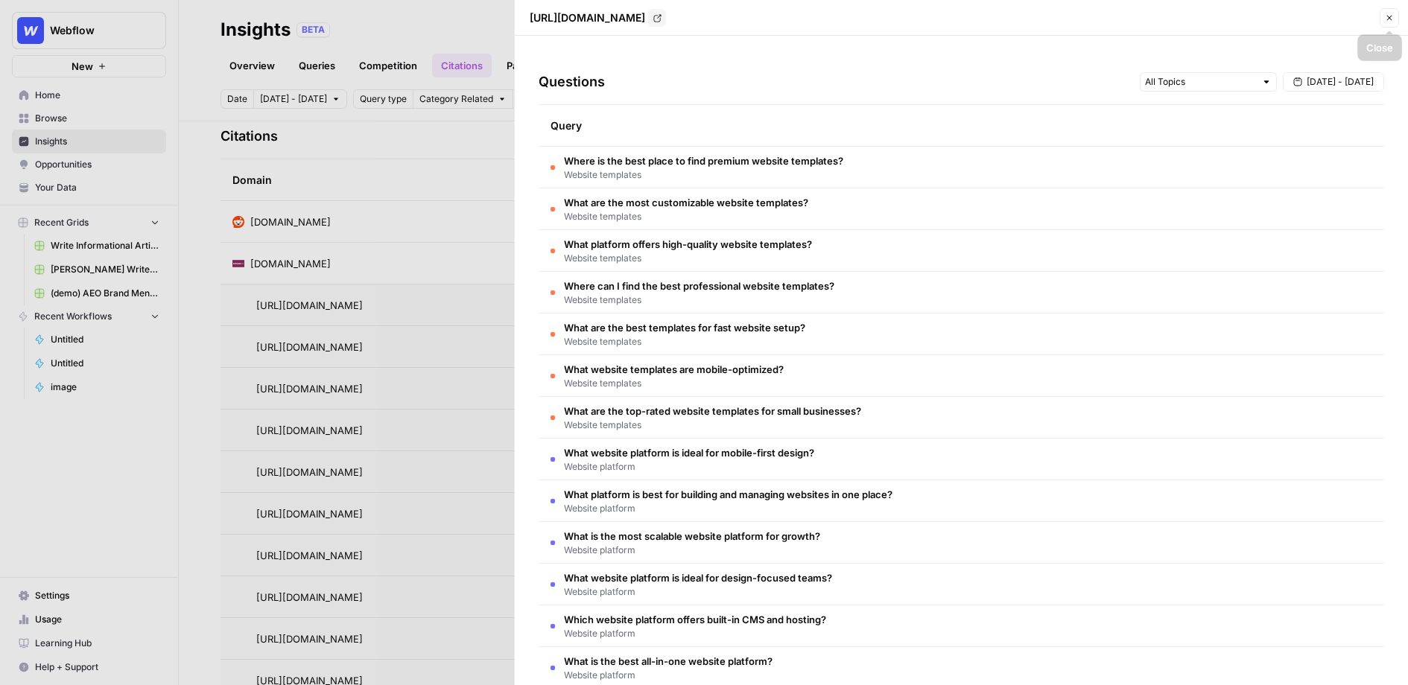
click at [1394, 19] on icon "button" at bounding box center [1389, 17] width 9 height 9
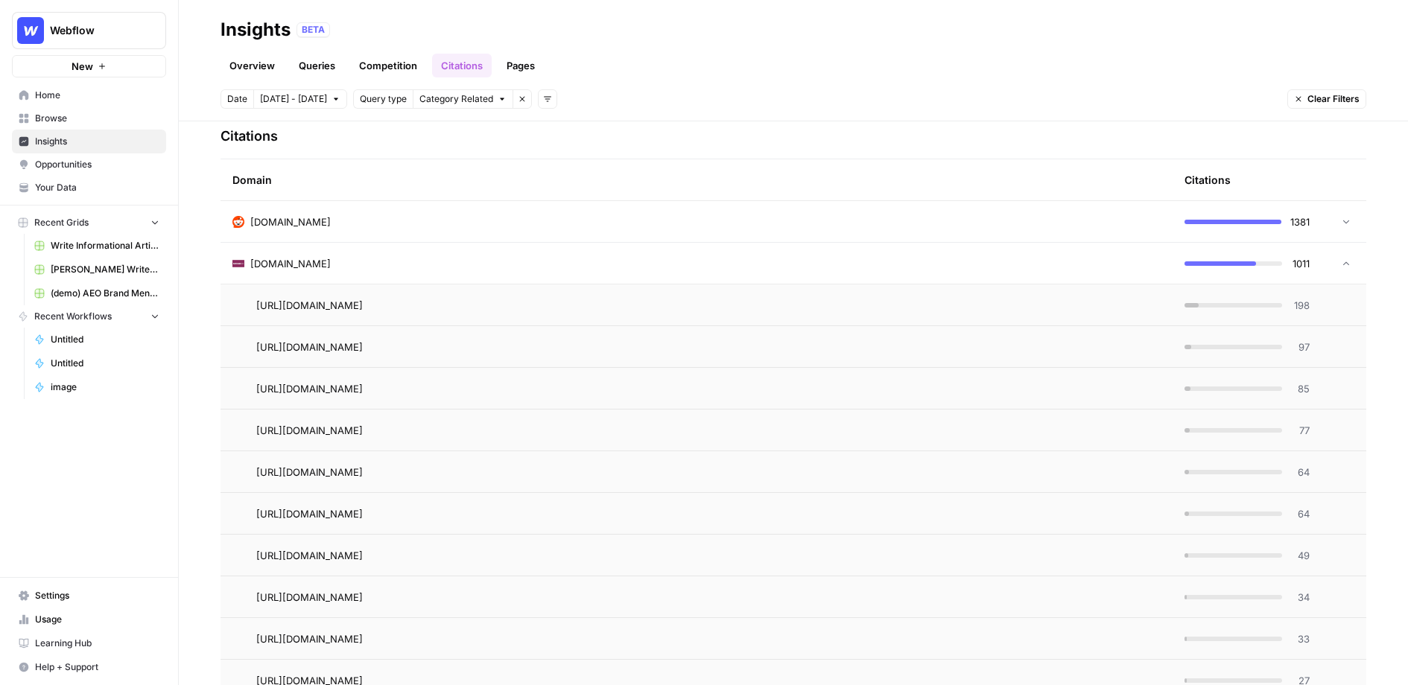
click at [528, 60] on link "Pages" at bounding box center [521, 66] width 46 height 24
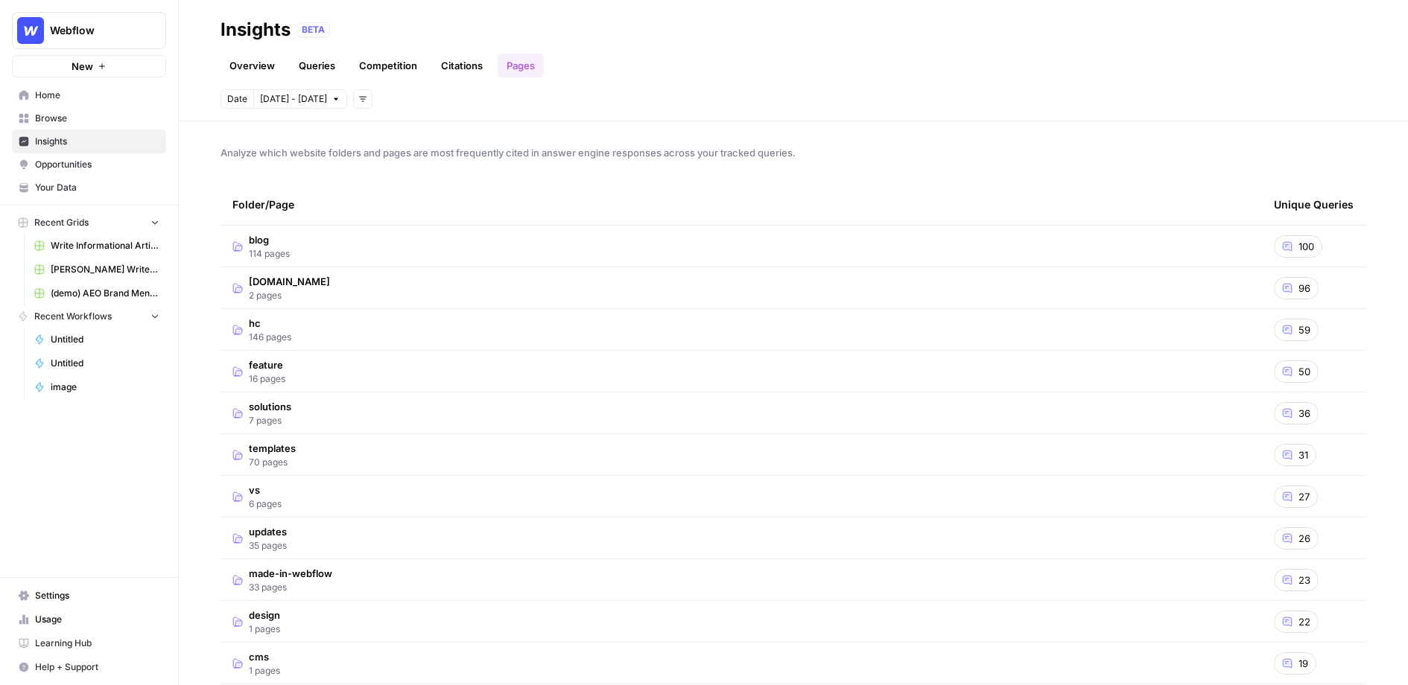
click at [327, 252] on td "blog 114 pages" at bounding box center [742, 246] width 1042 height 41
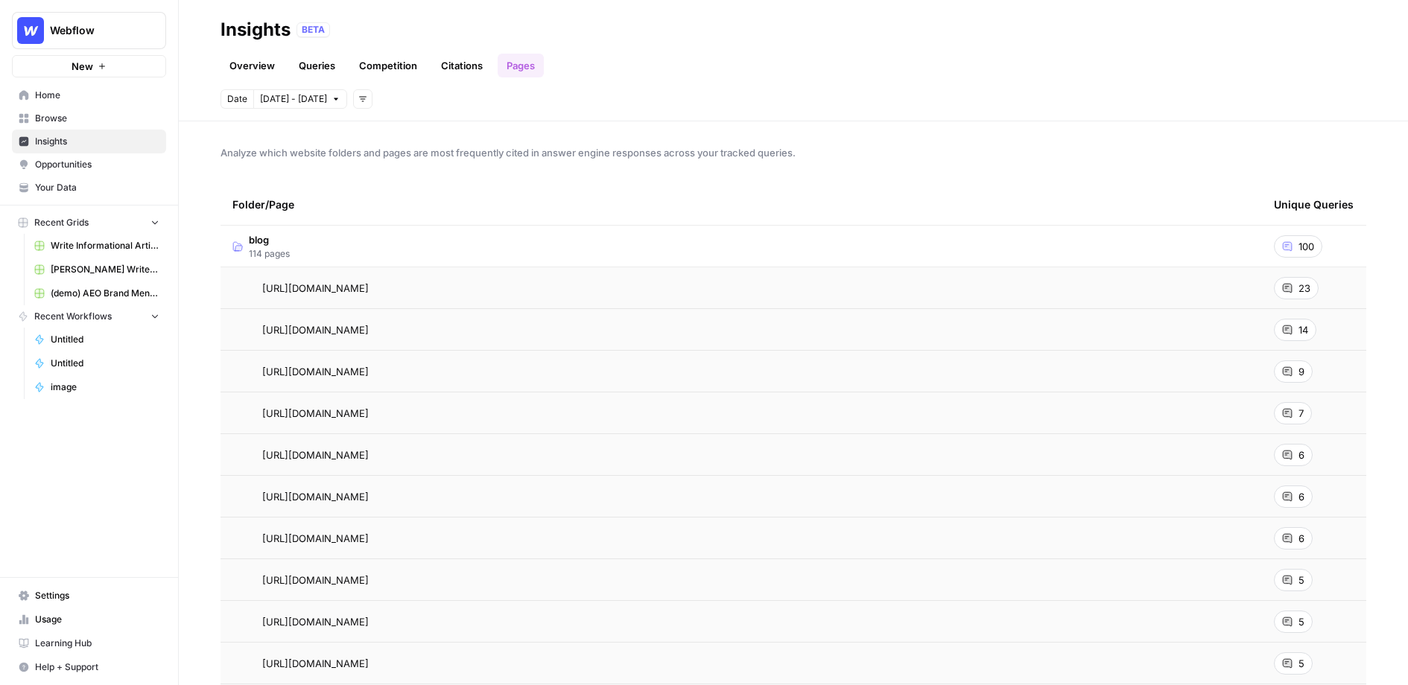
click at [1296, 289] on div "23" at bounding box center [1296, 288] width 45 height 22
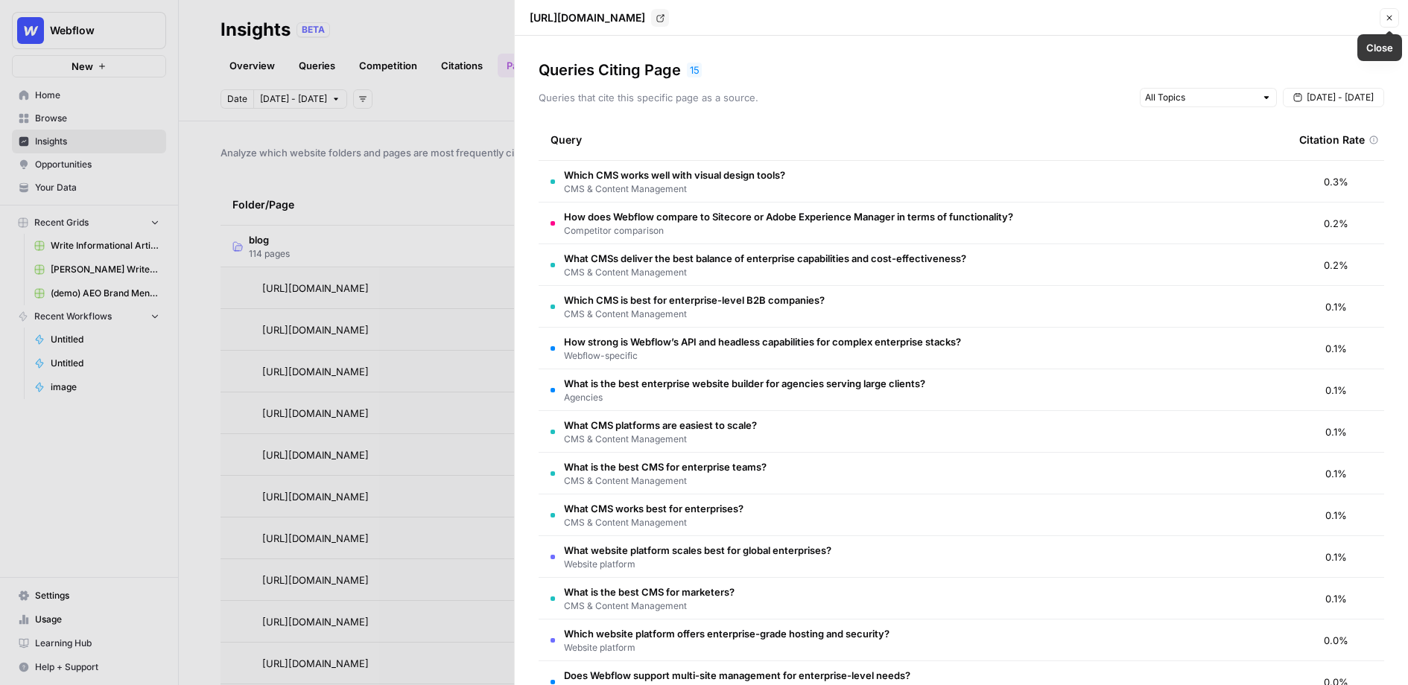
click at [1387, 19] on icon "button" at bounding box center [1389, 17] width 9 height 9
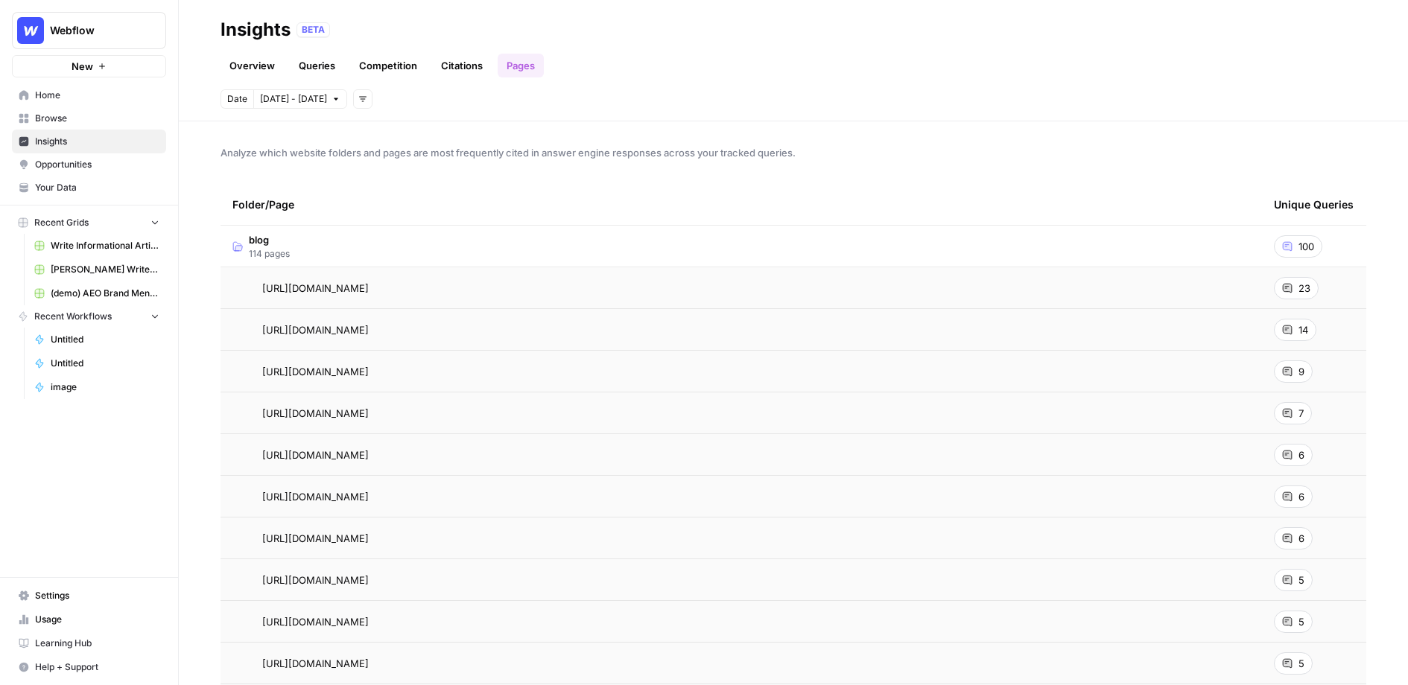
click at [238, 69] on link "Overview" at bounding box center [252, 66] width 63 height 24
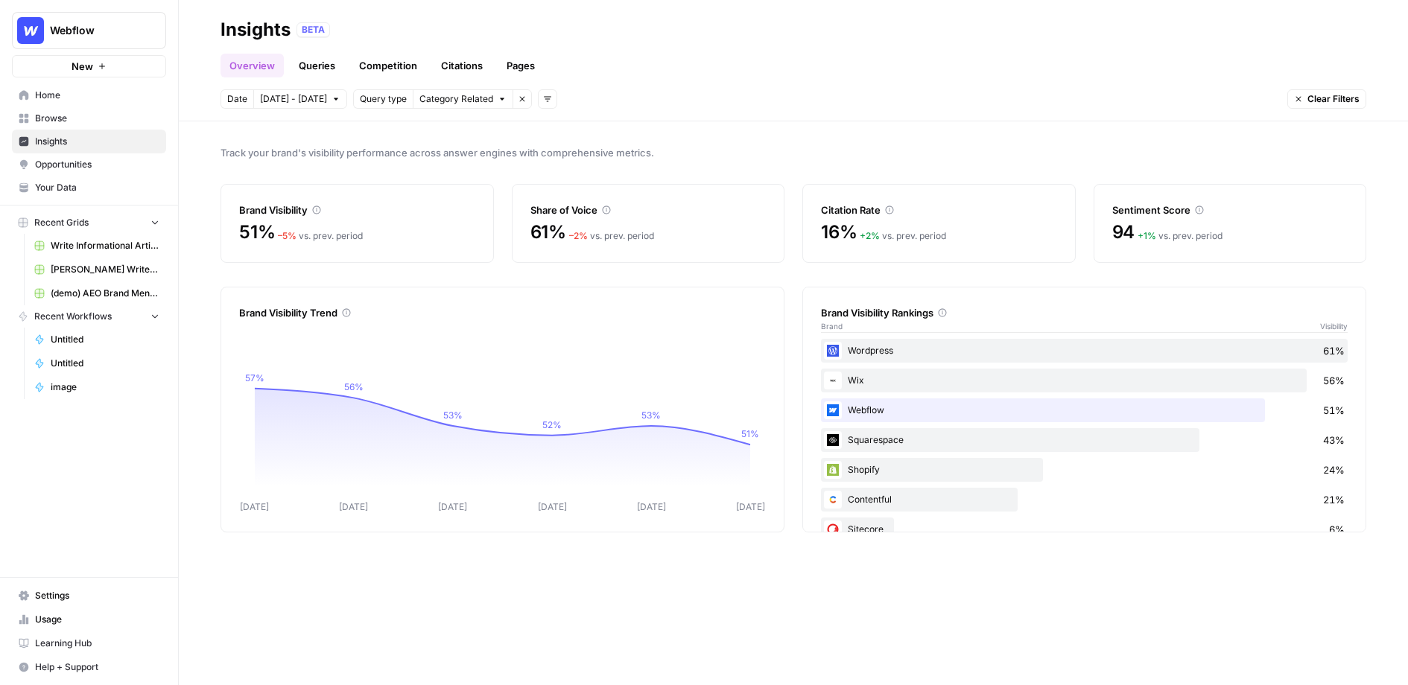
click at [45, 118] on span "Browse" at bounding box center [97, 118] width 124 height 13
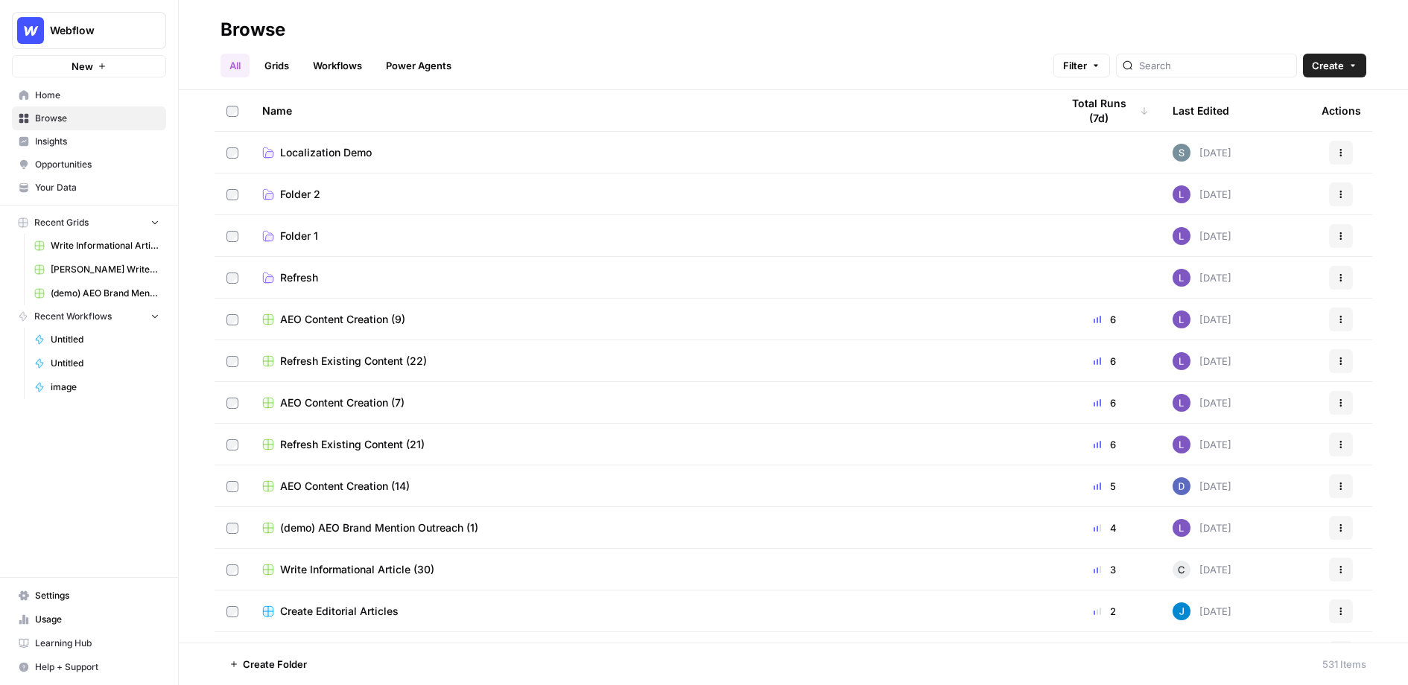
click at [279, 70] on link "Grids" at bounding box center [277, 66] width 42 height 24
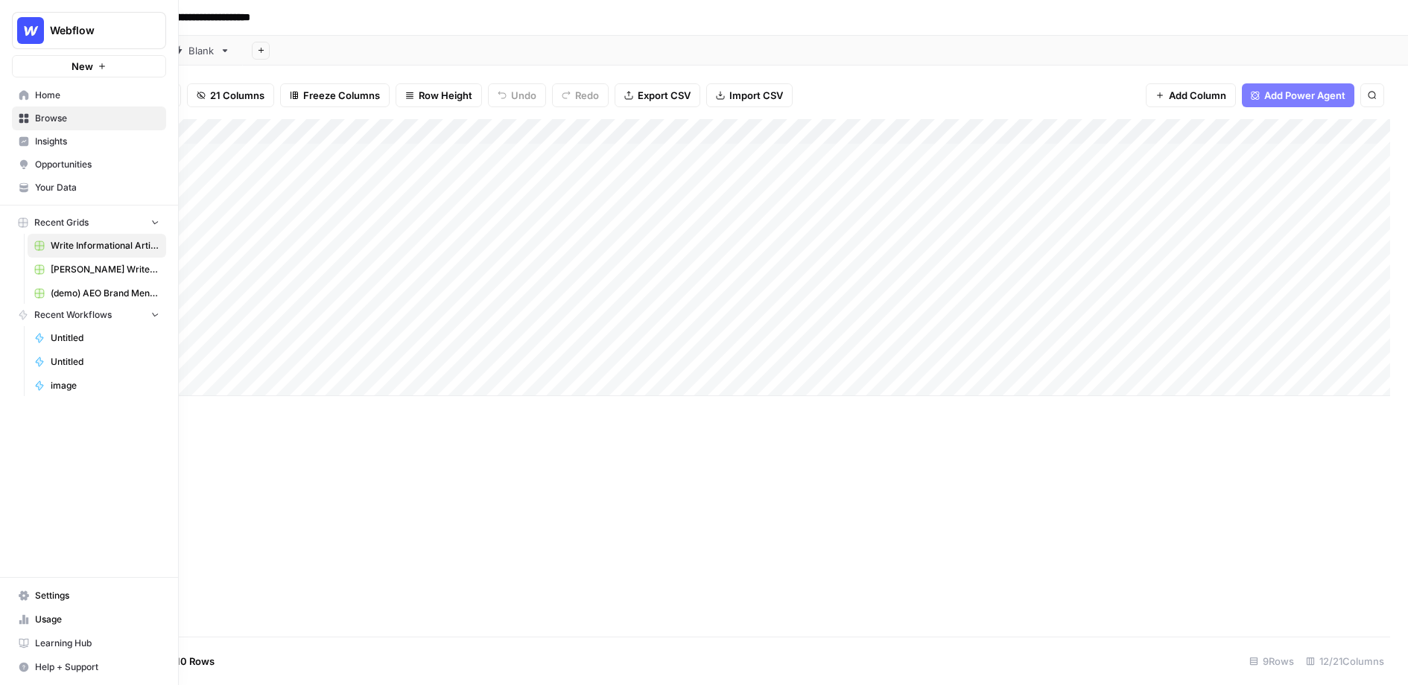
click at [23, 120] on icon at bounding box center [24, 118] width 10 height 10
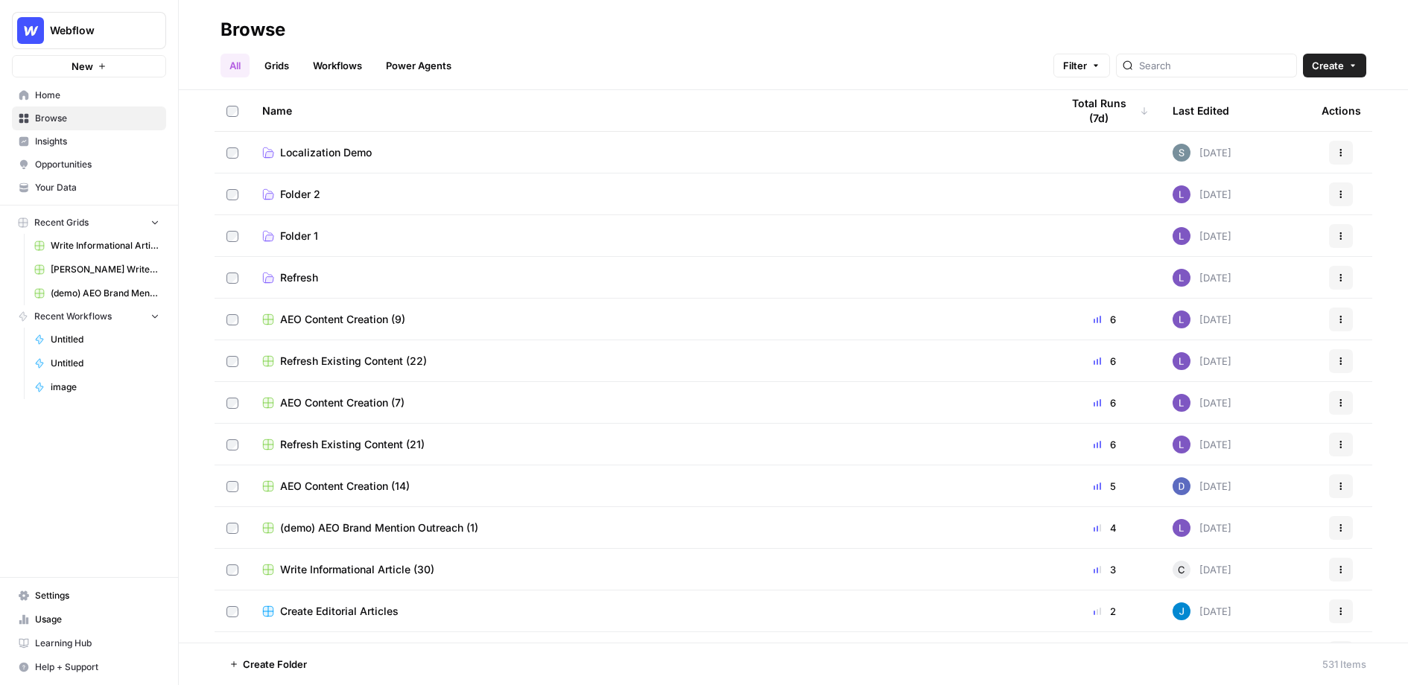
click at [156, 32] on icon "Workspace: Webflow" at bounding box center [153, 30] width 15 height 15
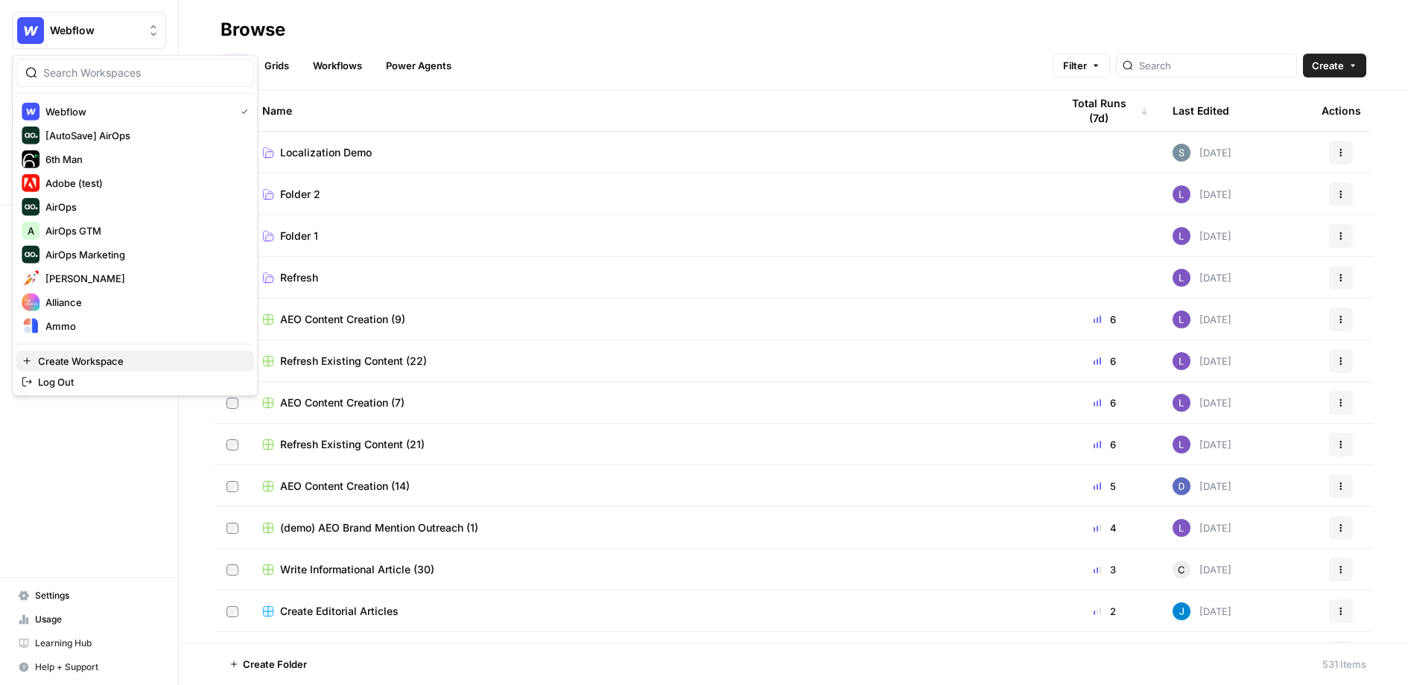
click at [93, 361] on span "Create Workspace" at bounding box center [140, 361] width 204 height 15
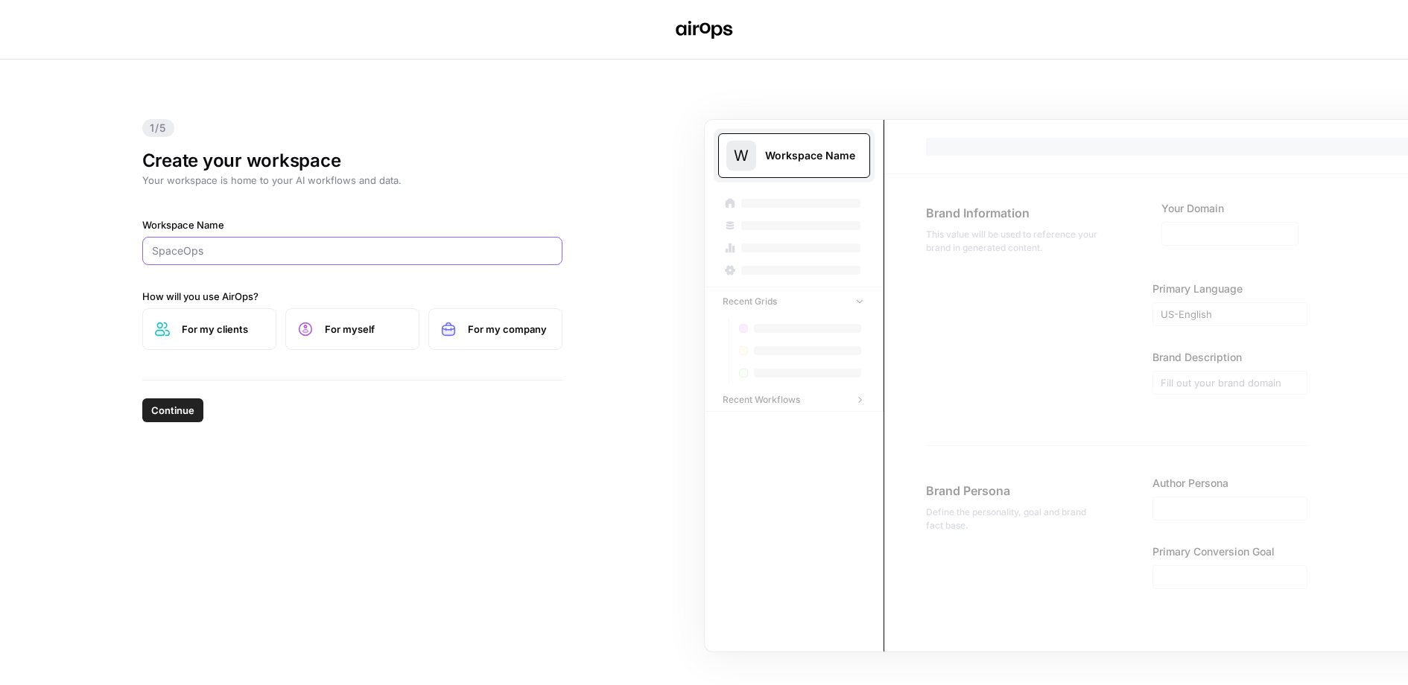
click at [261, 249] on input "Workspace Name" at bounding box center [352, 251] width 401 height 15
type input "m"
type input "MyTesescope"
click at [243, 315] on label "For my clients" at bounding box center [209, 329] width 134 height 42
click at [174, 419] on button "Continue" at bounding box center [172, 411] width 61 height 24
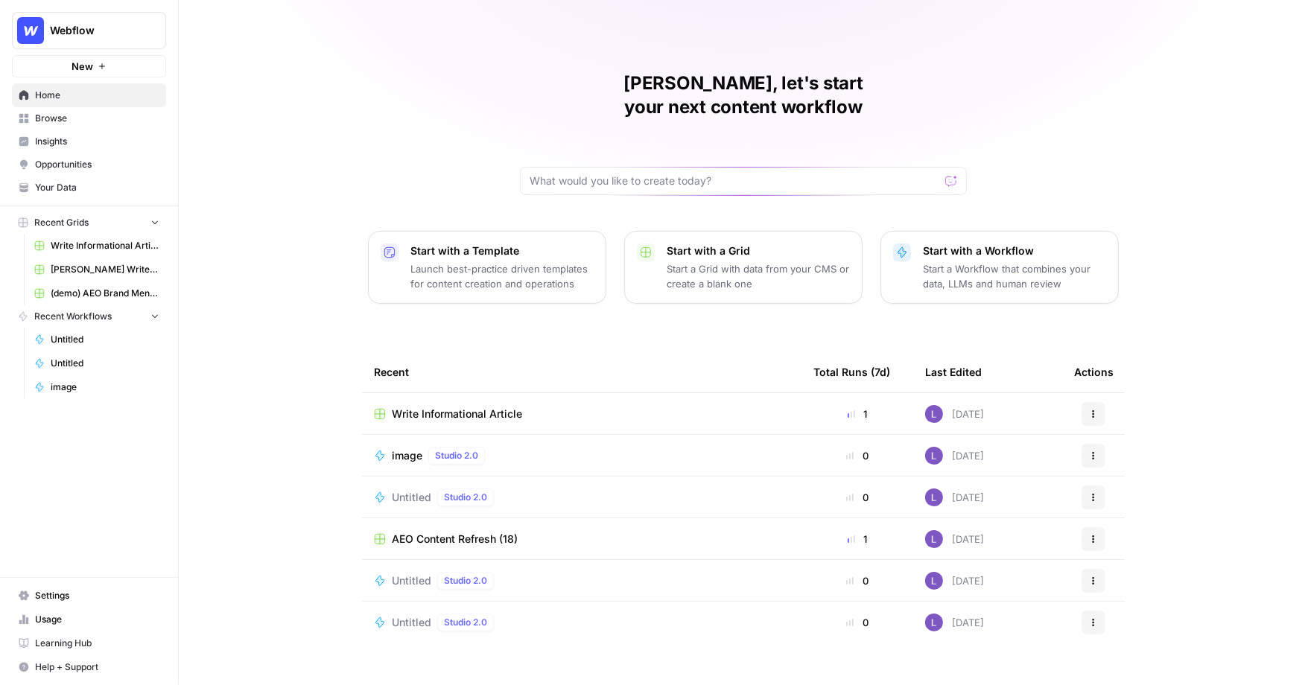
click at [35, 191] on span "Your Data" at bounding box center [97, 187] width 124 height 13
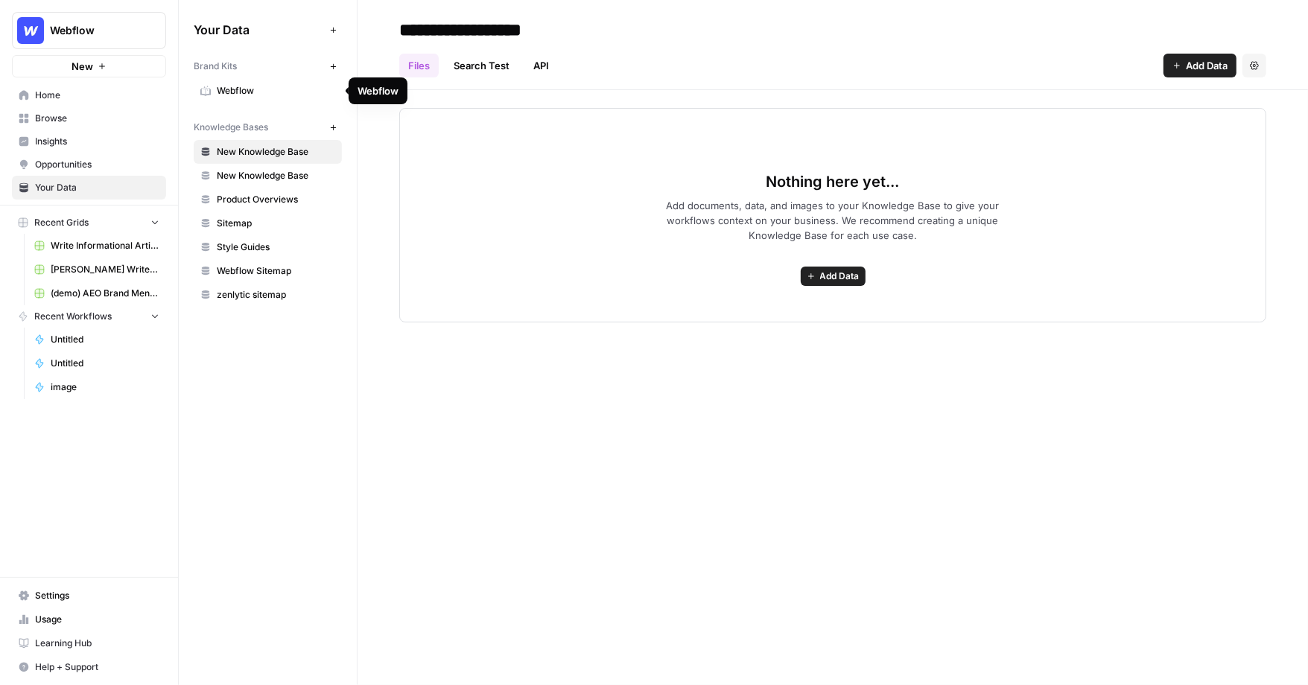
click at [271, 86] on span "Webflow" at bounding box center [276, 90] width 118 height 13
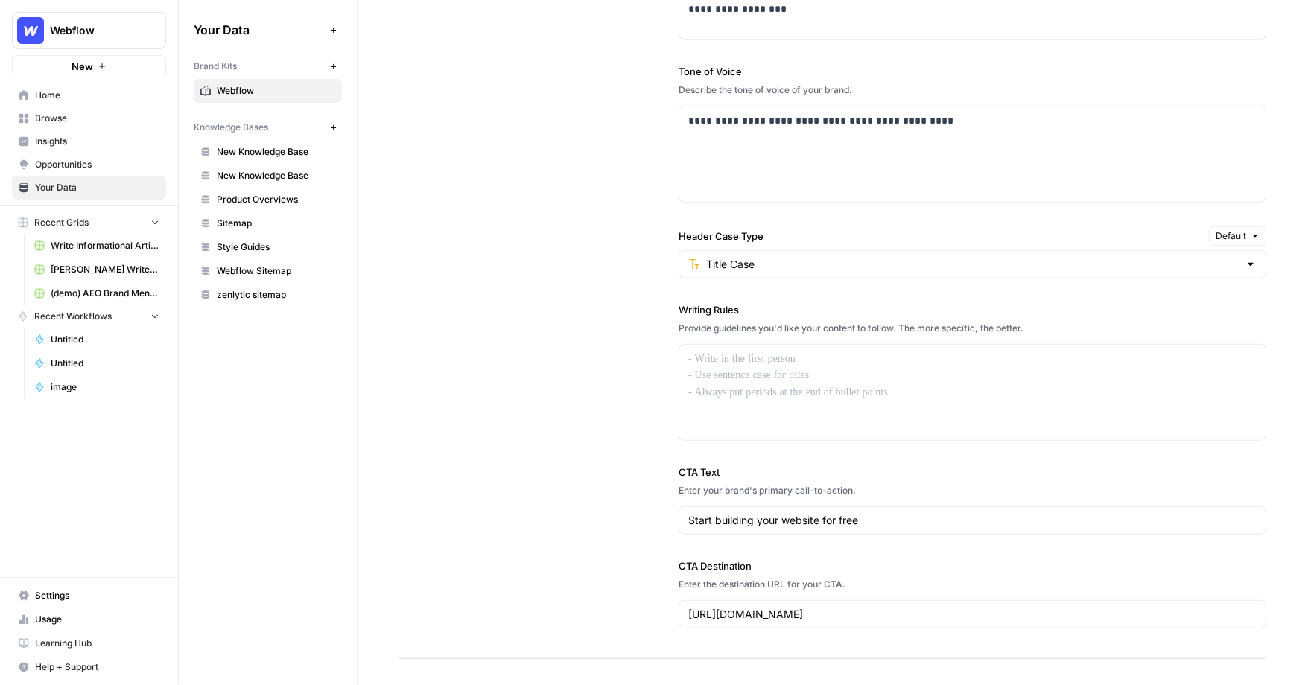
scroll to position [1017, 0]
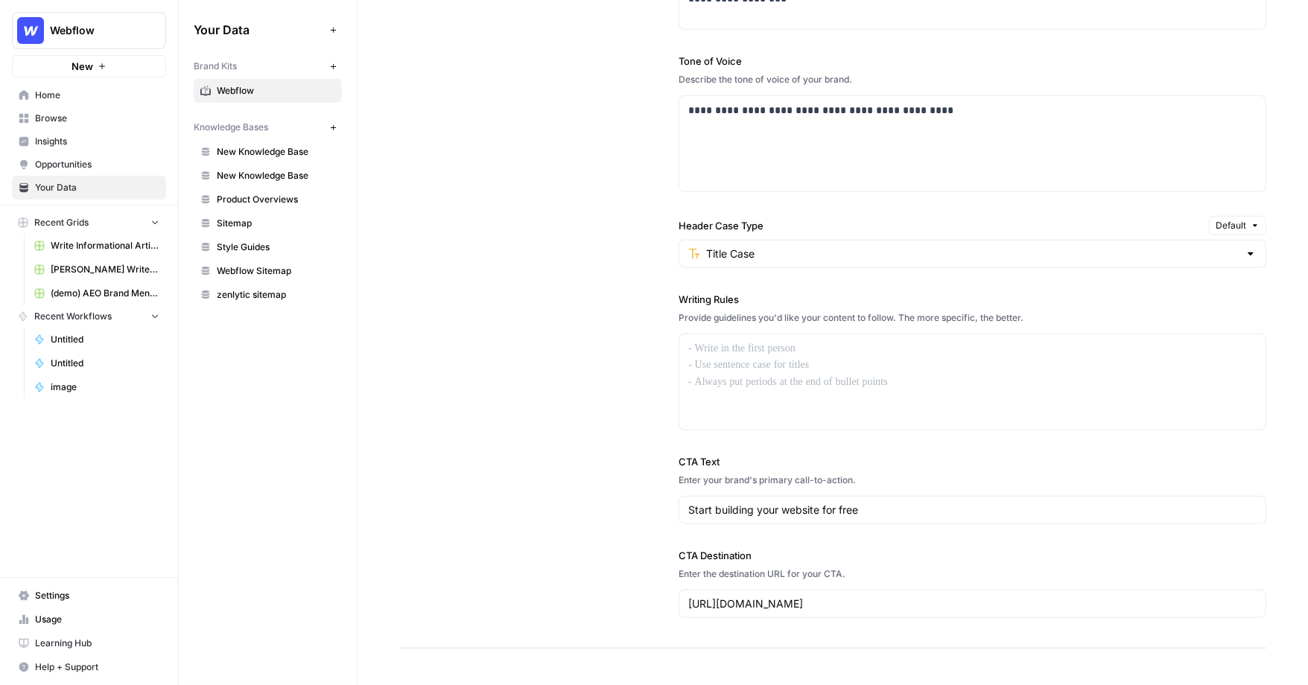
click at [684, 293] on label "Writing Rules" at bounding box center [973, 299] width 588 height 15
drag, startPoint x: 684, startPoint y: 293, endPoint x: 781, endPoint y: 291, distance: 96.9
click at [782, 292] on label "Writing Rules" at bounding box center [973, 299] width 588 height 15
click at [813, 358] on div at bounding box center [972, 382] width 586 height 95
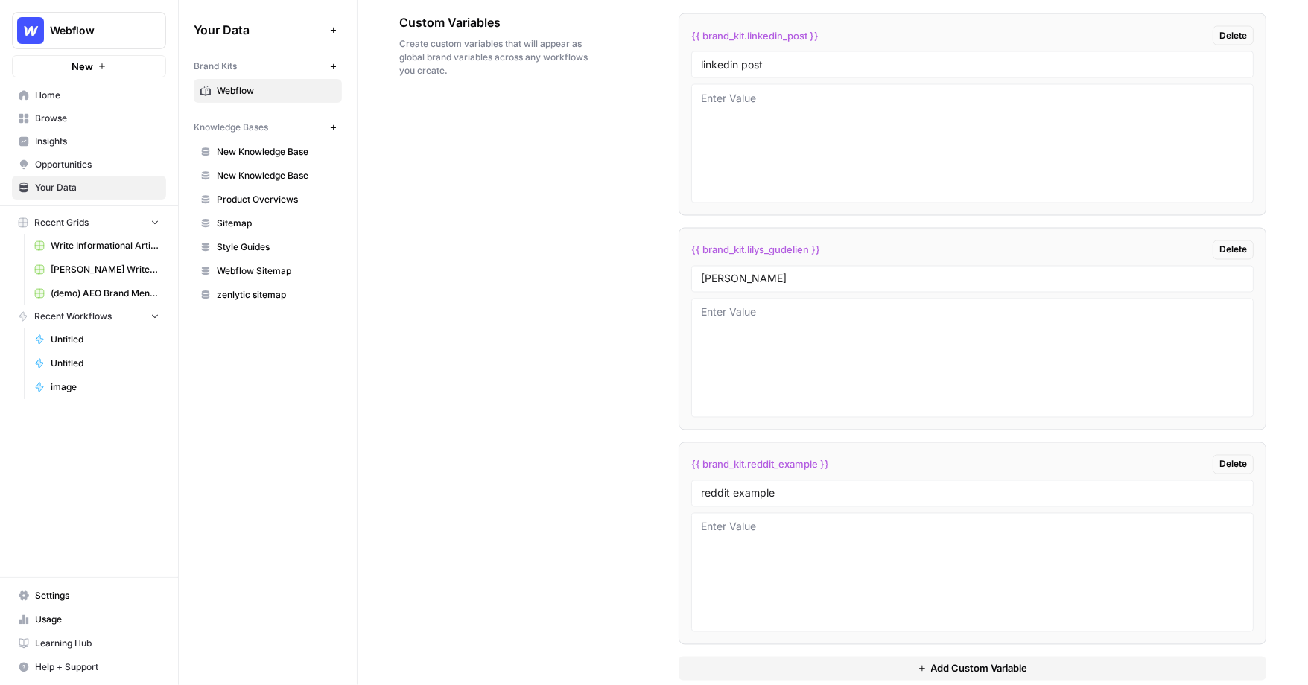
scroll to position [2443, 0]
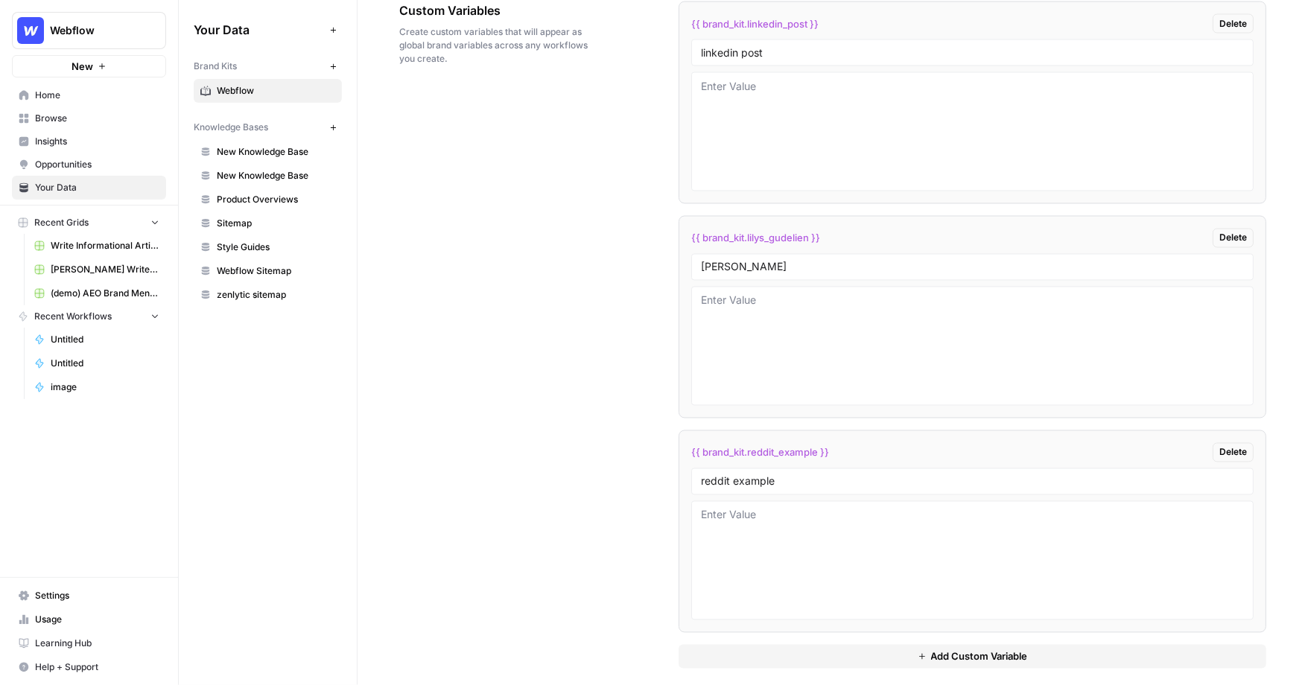
click at [868, 645] on button "Add Custom Variable" at bounding box center [973, 657] width 588 height 24
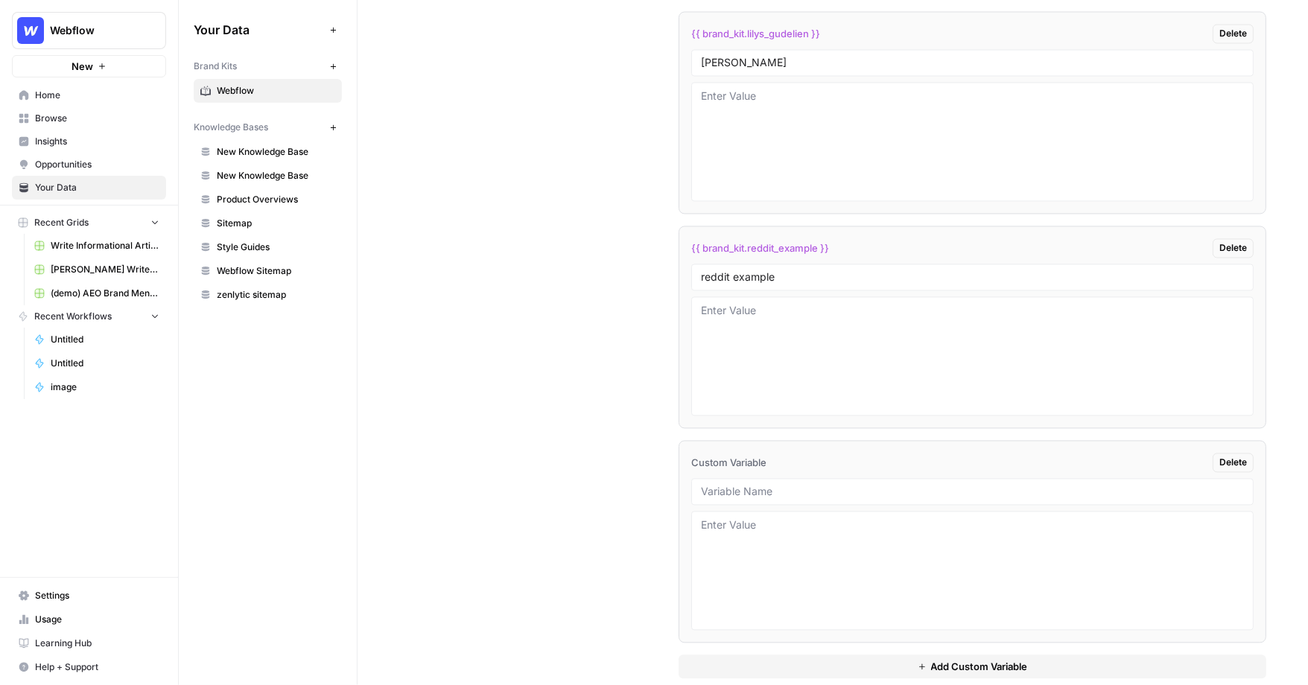
scroll to position [2649, 0]
click at [776, 484] on input "text" at bounding box center [972, 490] width 543 height 13
type input "linkedin"
click at [854, 560] on textarea at bounding box center [972, 570] width 543 height 106
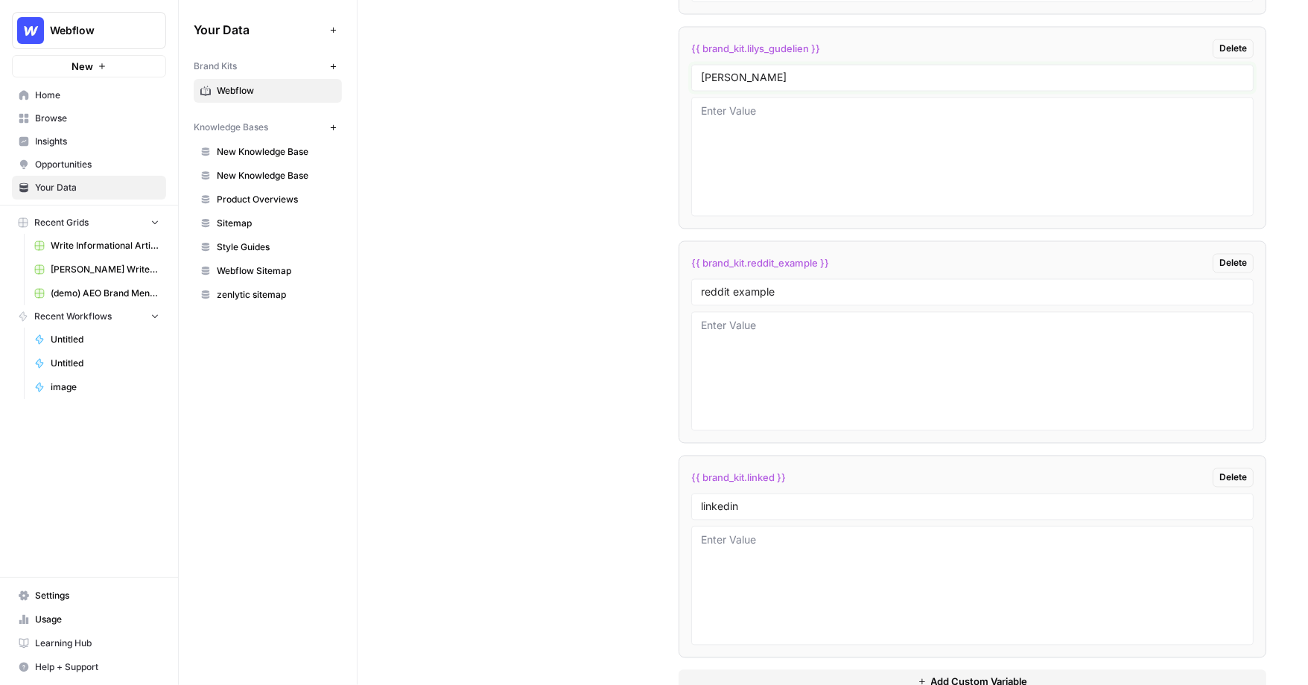
drag, startPoint x: 814, startPoint y: 67, endPoint x: 676, endPoint y: 66, distance: 137.1
click at [676, 66] on div "Custom Variables Create custom variables that will appear as global brand varia…" at bounding box center [832, 253] width 867 height 942
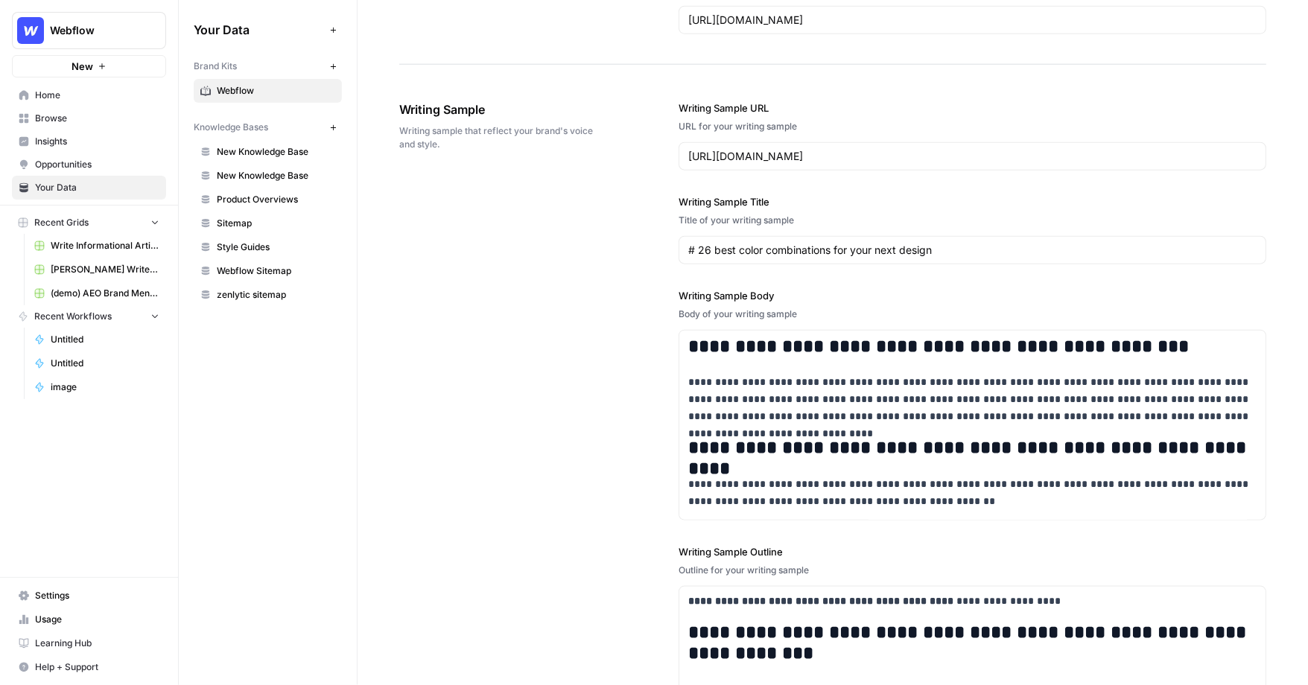
scroll to position [1597, 0]
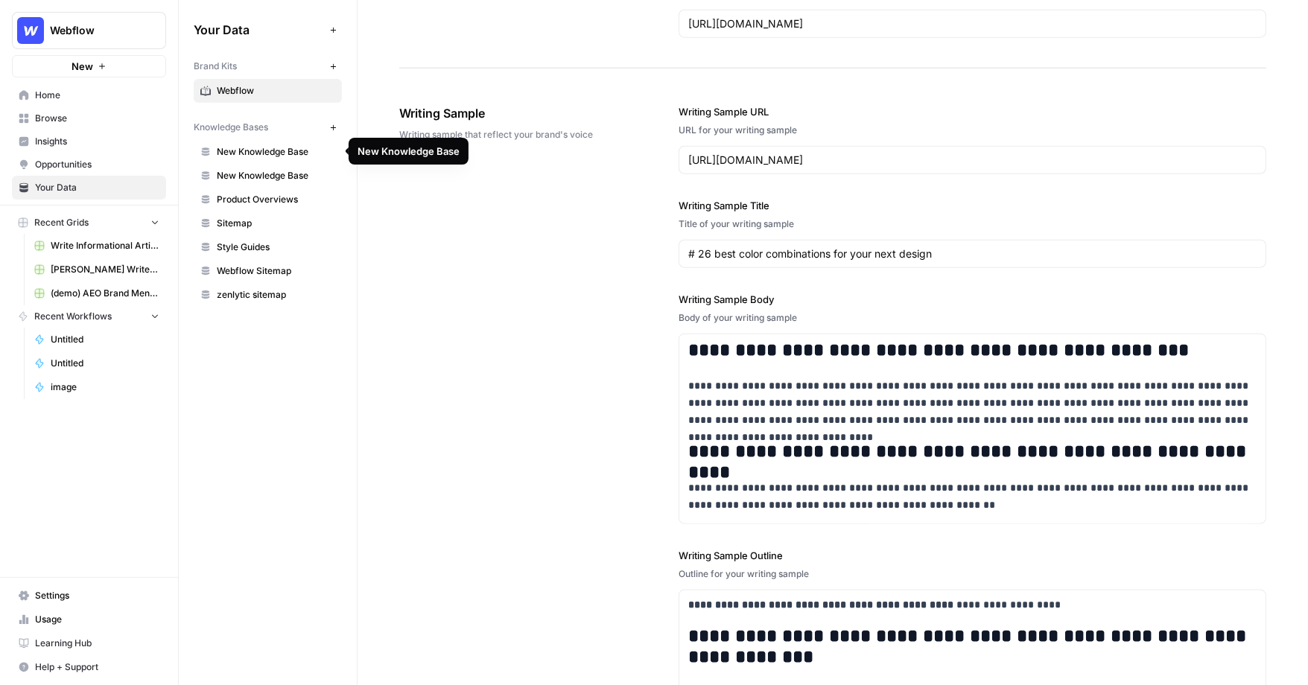
click at [279, 150] on span "New Knowledge Base" at bounding box center [276, 151] width 118 height 13
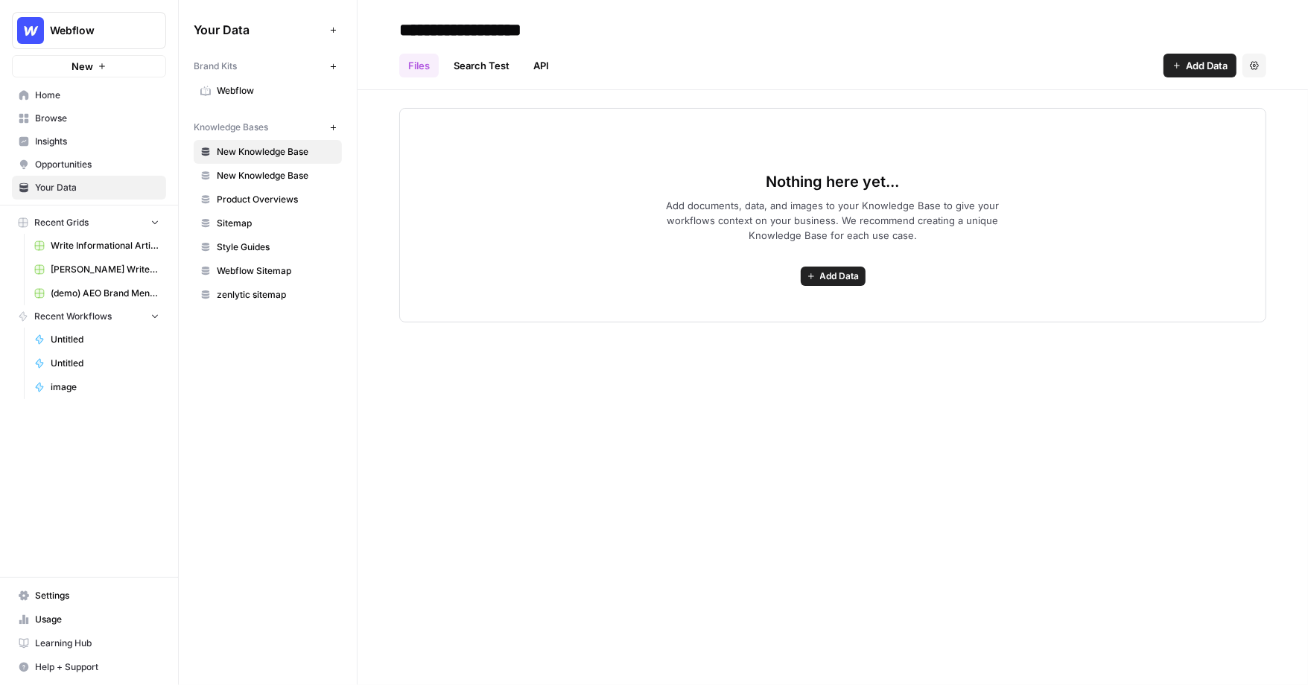
click at [837, 272] on span "Add Data" at bounding box center [839, 276] width 39 height 13
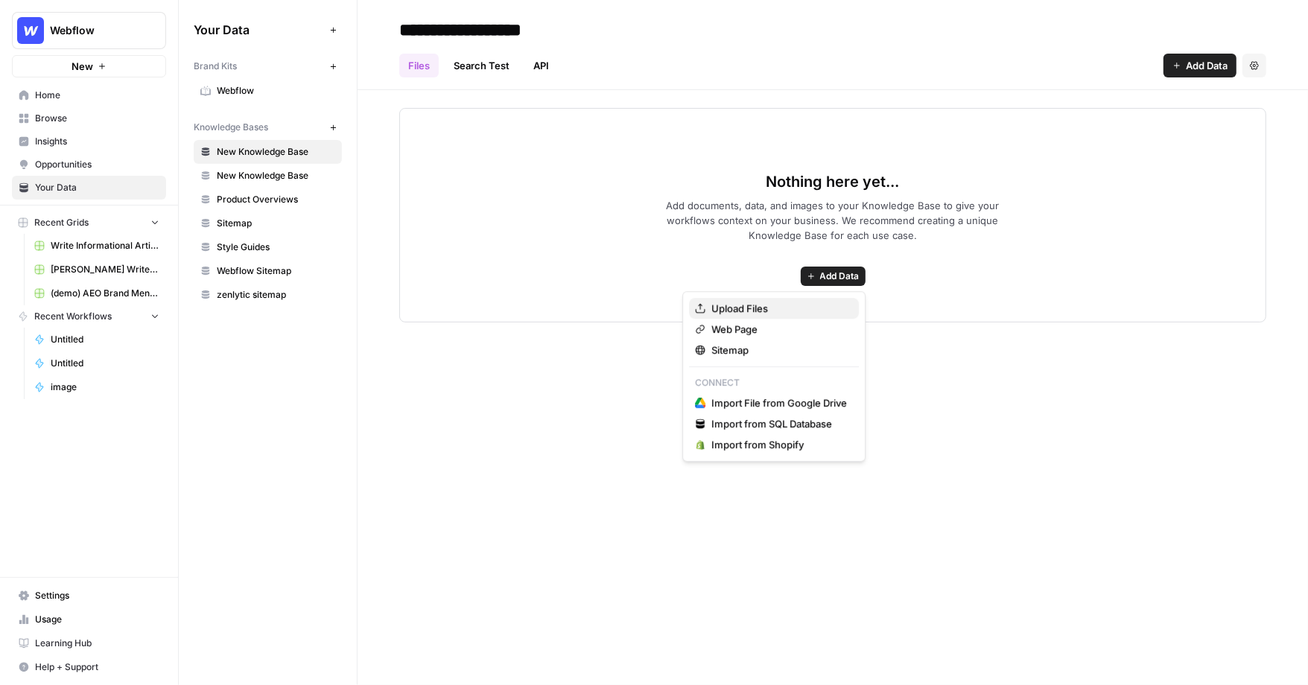
click at [753, 310] on span "Upload Files" at bounding box center [780, 308] width 136 height 15
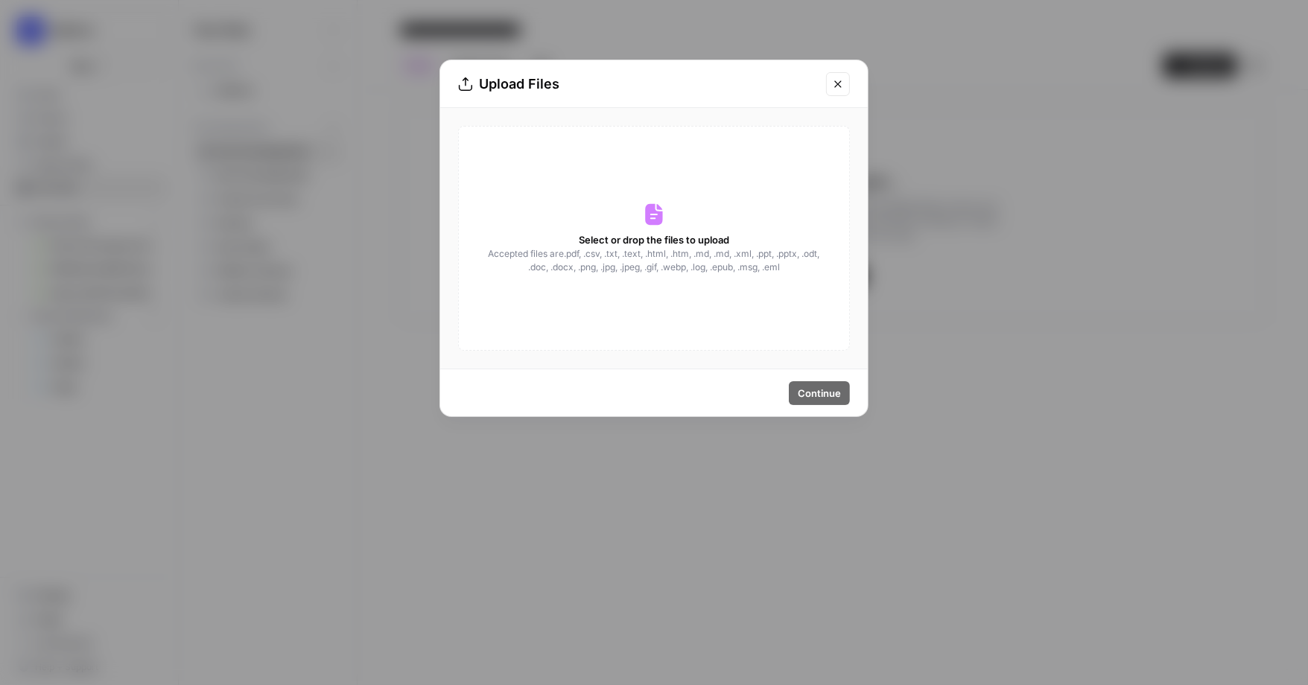
click at [835, 85] on icon "Close modal" at bounding box center [838, 84] width 12 height 12
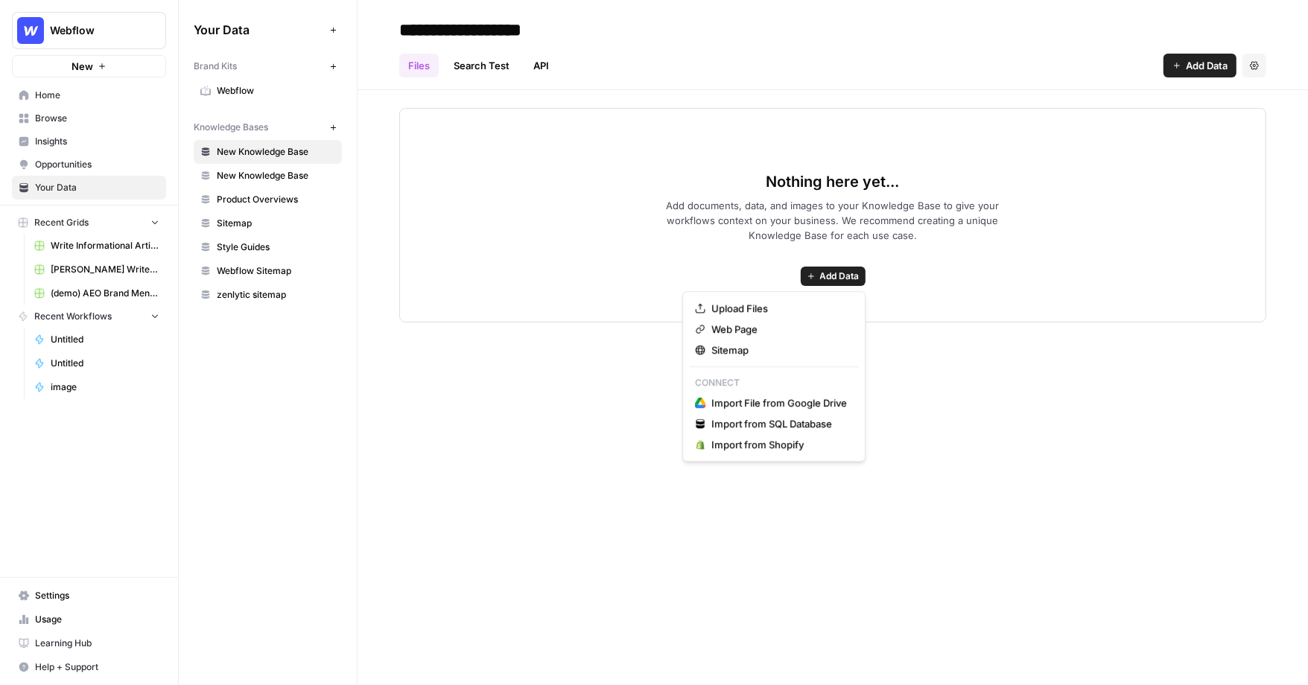
click at [838, 270] on span "Add Data" at bounding box center [839, 276] width 39 height 13
click at [756, 351] on span "Sitemap" at bounding box center [780, 350] width 136 height 15
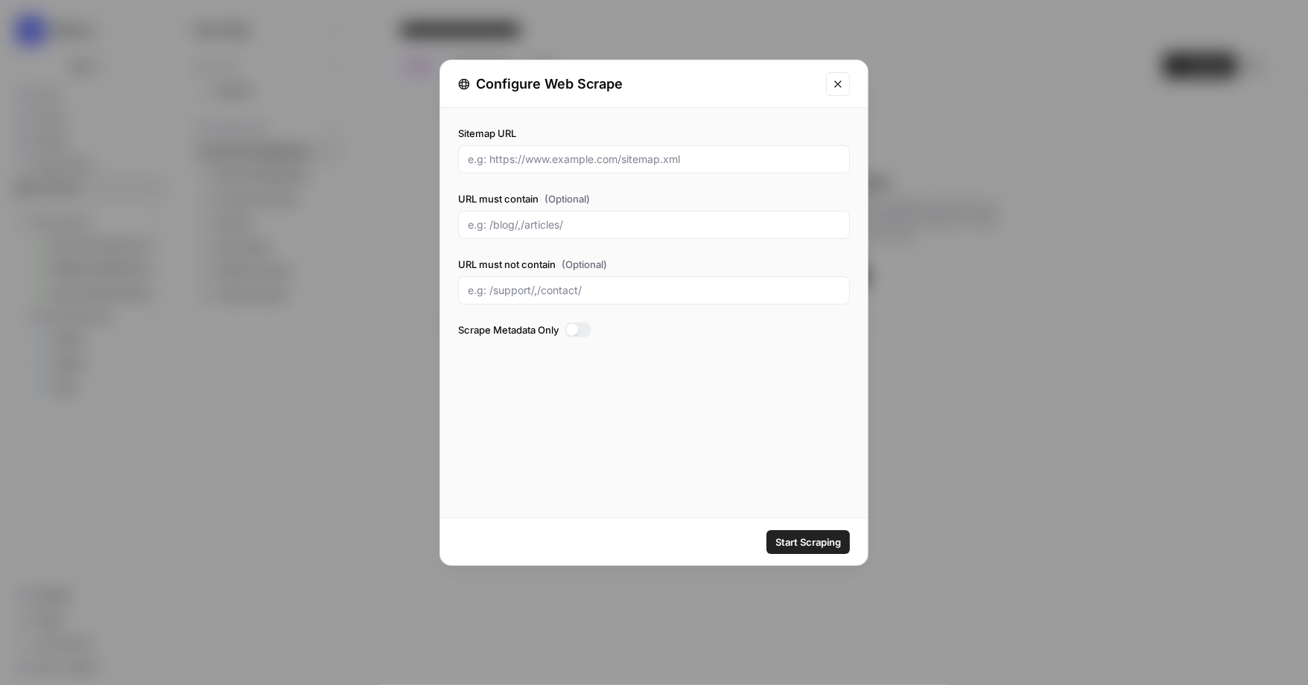
click at [628, 149] on div at bounding box center [654, 159] width 392 height 28
paste input "https://www.korint.io/?r=0"
drag, startPoint x: 616, startPoint y: 161, endPoint x: 576, endPoint y: 161, distance: 40.2
click at [576, 161] on input "https://www.korint.io/?r=0" at bounding box center [654, 159] width 373 height 15
type input "https://www.korint.io/sitemap.xml"
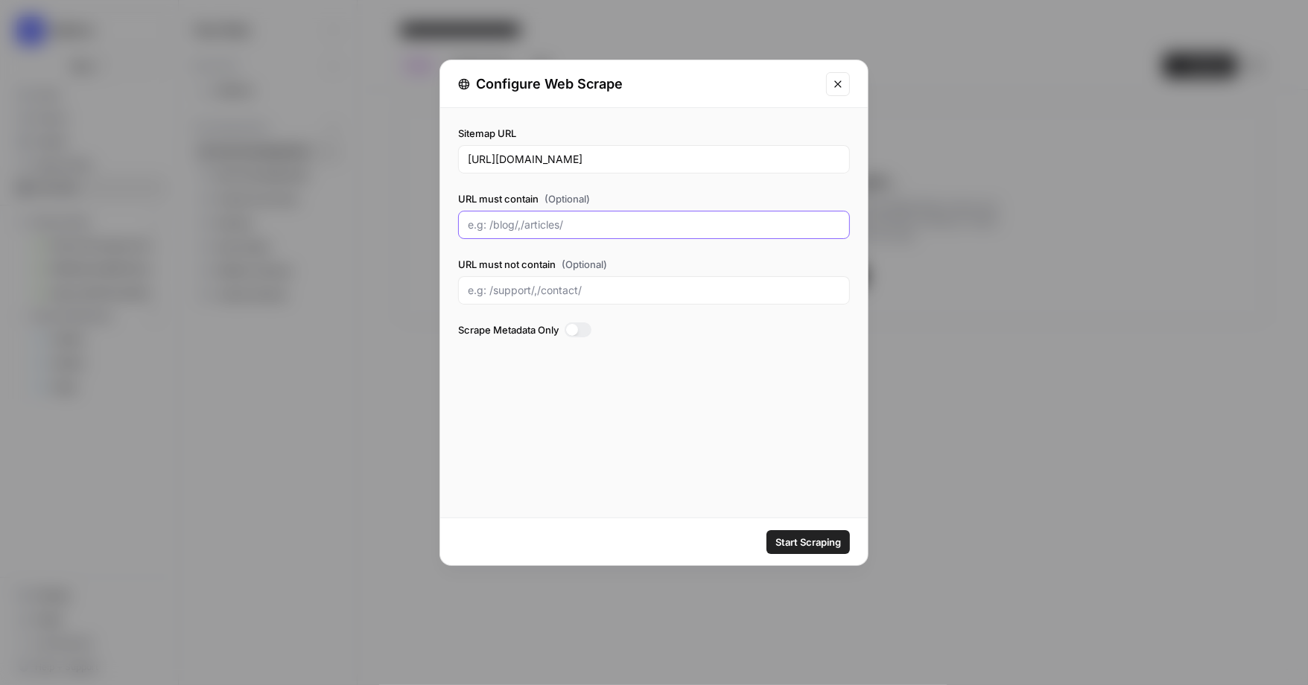
click at [546, 218] on input "URL must contain (Optional)" at bounding box center [654, 225] width 373 height 15
type input "resources"
click at [790, 541] on span "Start Scraping" at bounding box center [809, 542] width 66 height 15
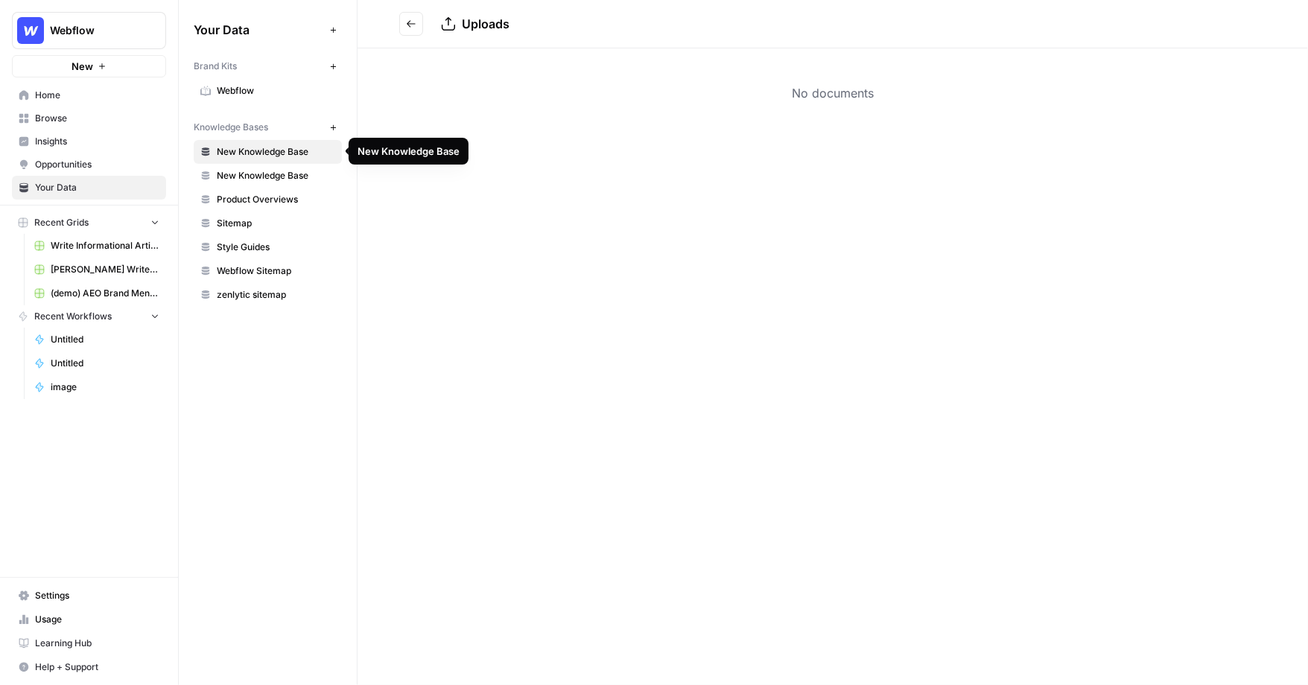
click at [297, 150] on span "New Knowledge Base" at bounding box center [276, 151] width 118 height 13
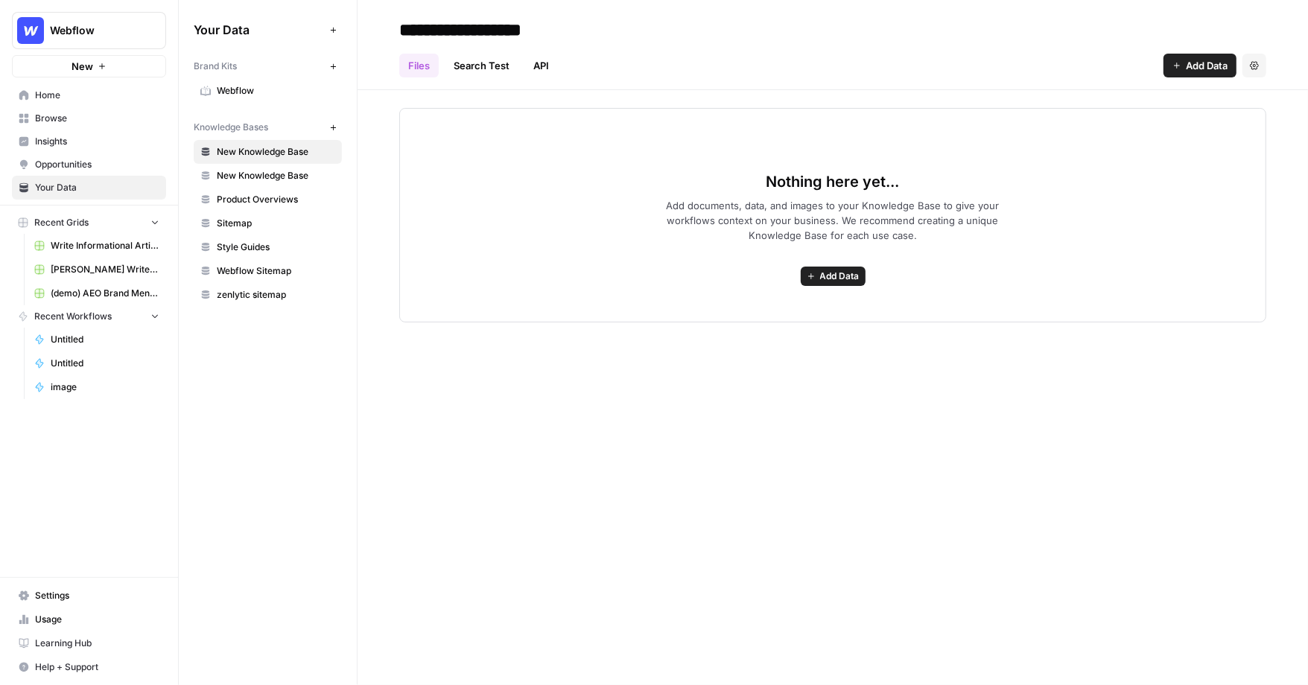
click at [69, 114] on span "Browse" at bounding box center [97, 118] width 124 height 13
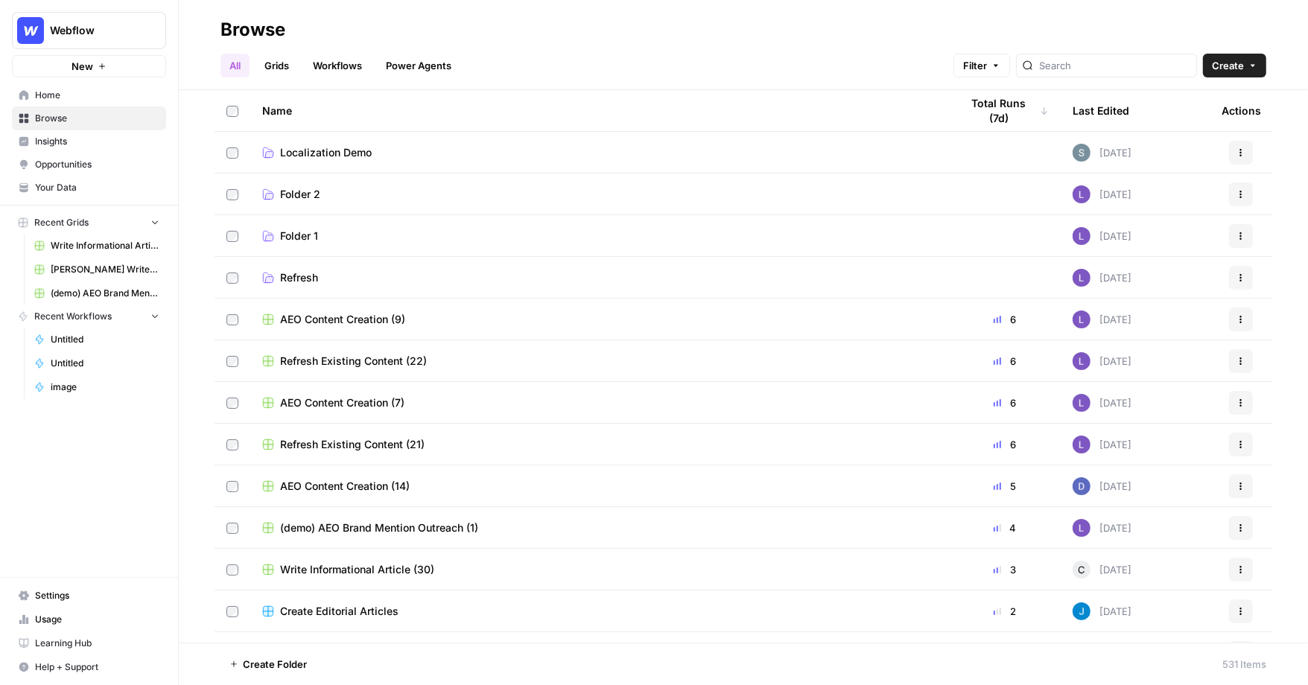
click at [285, 65] on link "Grids" at bounding box center [277, 66] width 42 height 24
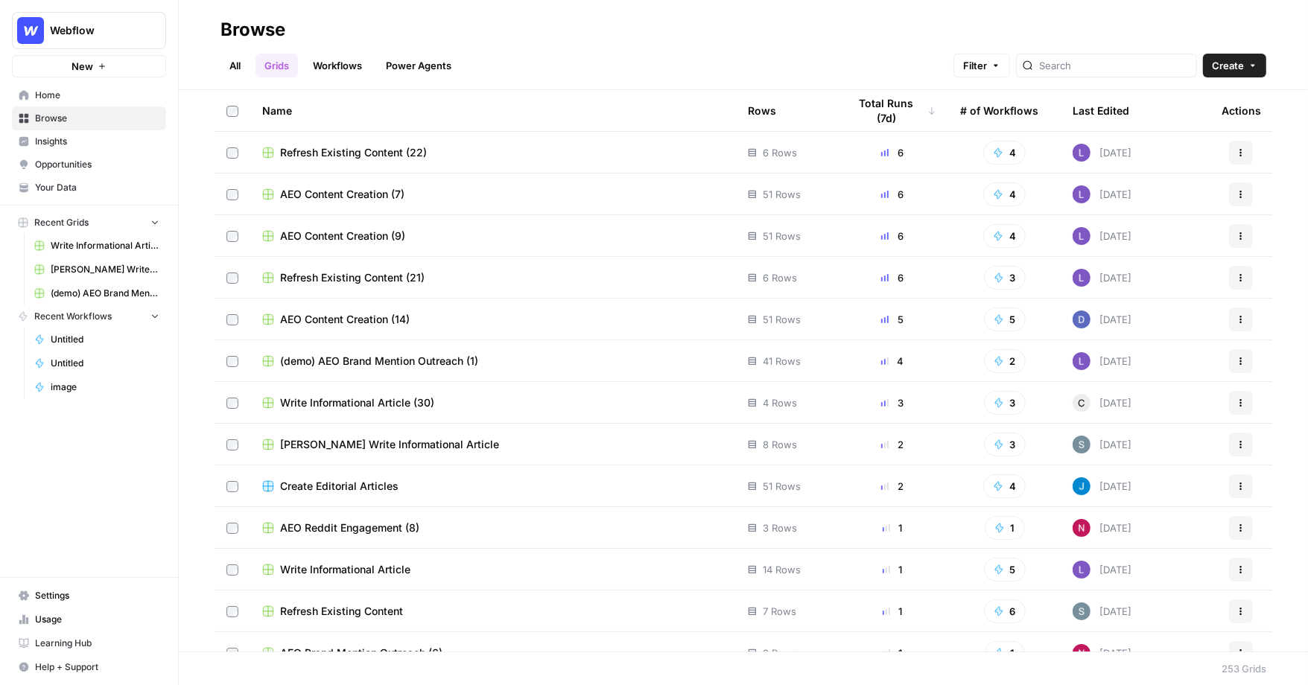
click at [245, 65] on link "All" at bounding box center [235, 66] width 29 height 24
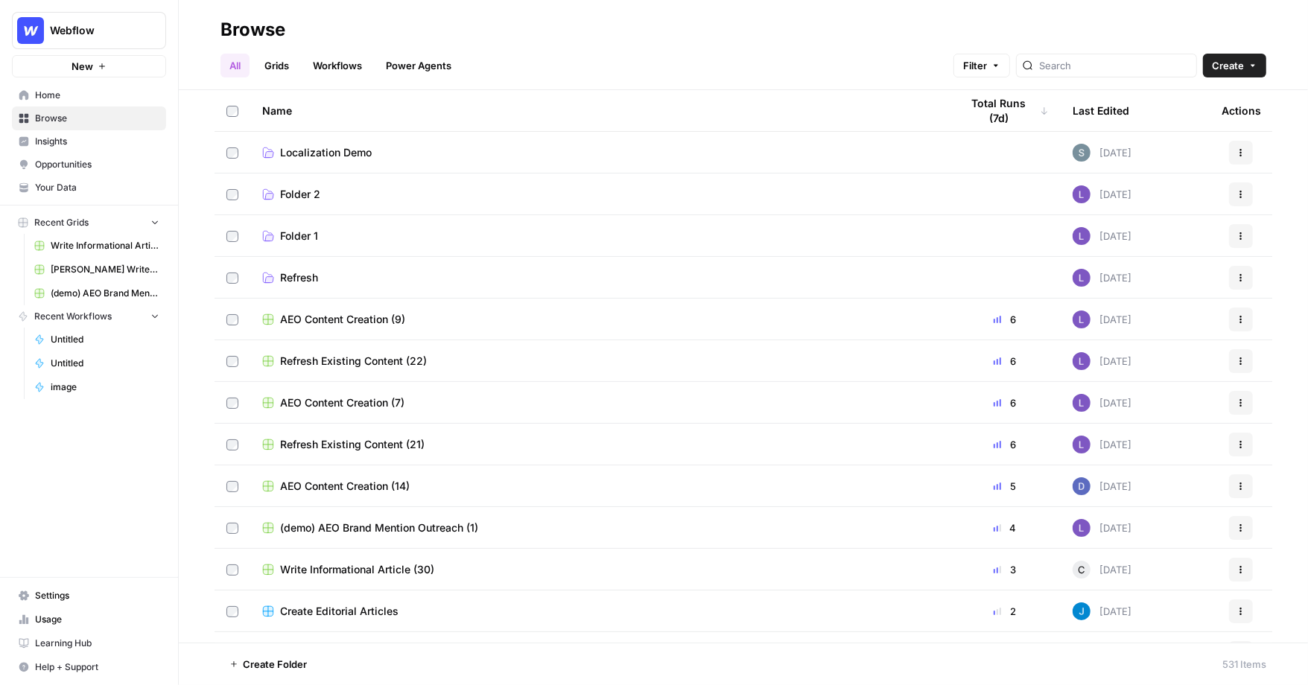
click at [291, 62] on link "Grids" at bounding box center [277, 66] width 42 height 24
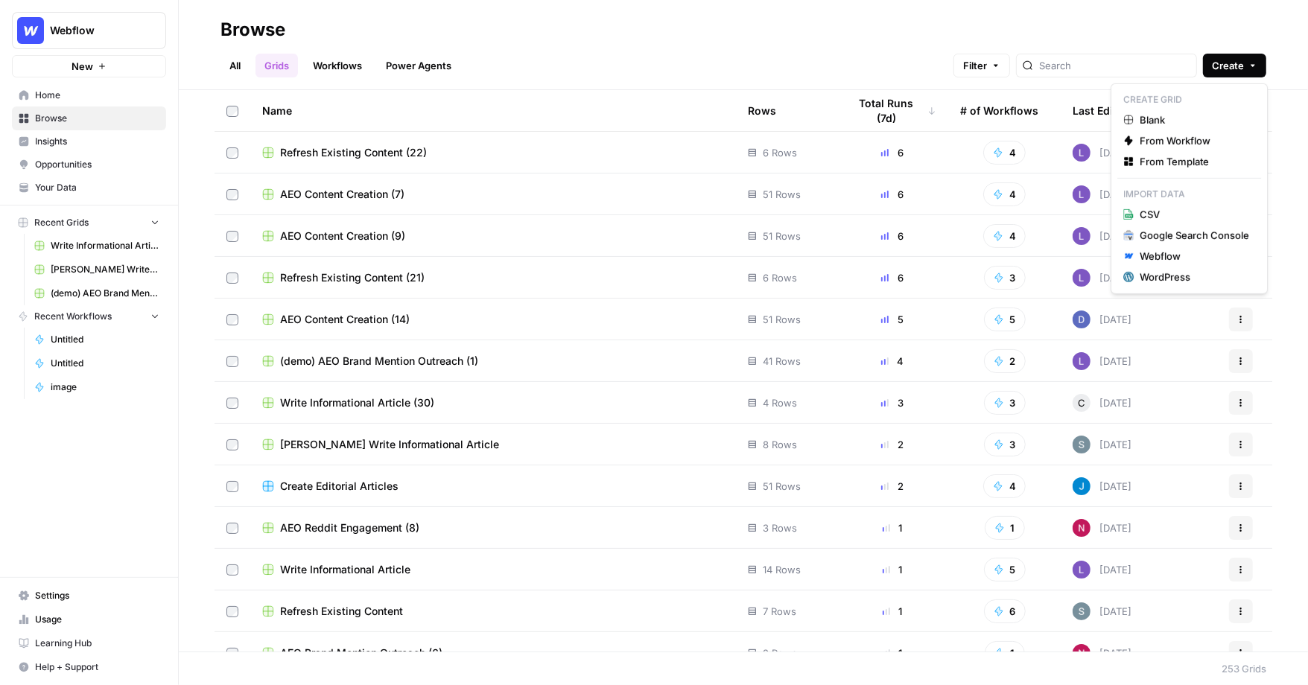
click at [868, 66] on span "Create" at bounding box center [1228, 65] width 32 height 15
click at [868, 159] on icon "button" at bounding box center [1129, 161] width 10 height 10
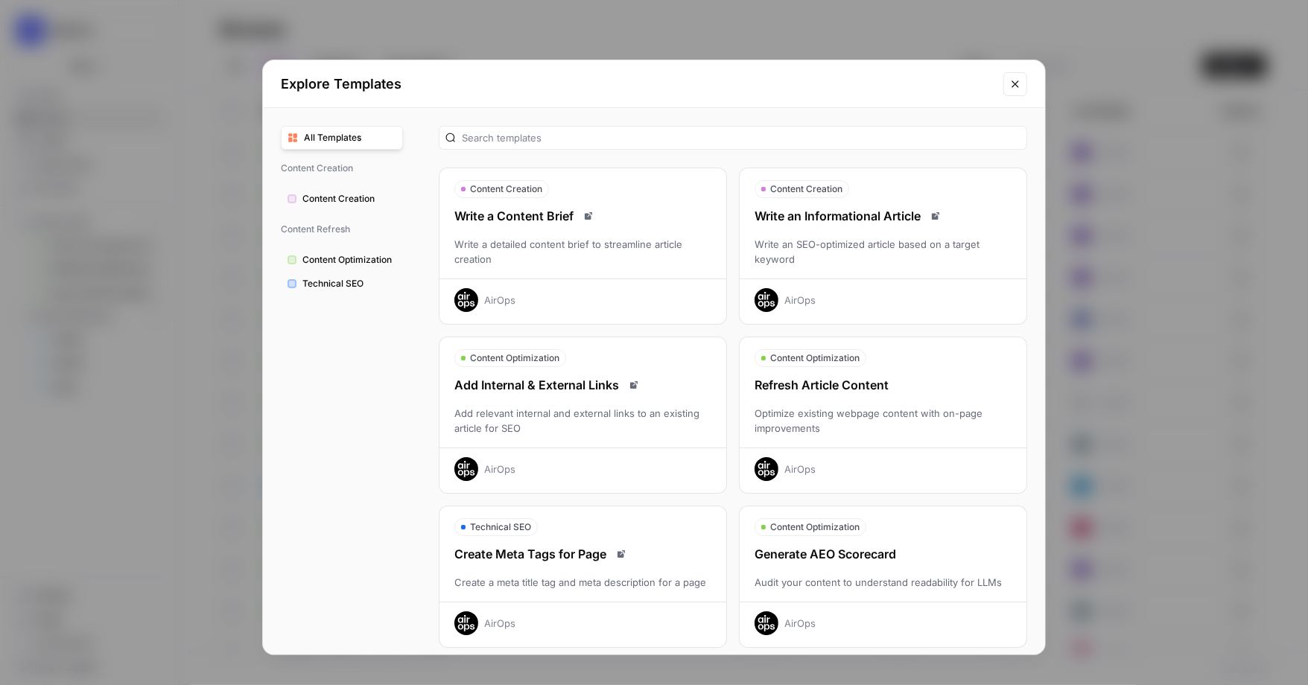
scroll to position [1, 0]
click at [868, 85] on icon "Close modal" at bounding box center [1016, 84] width 12 height 12
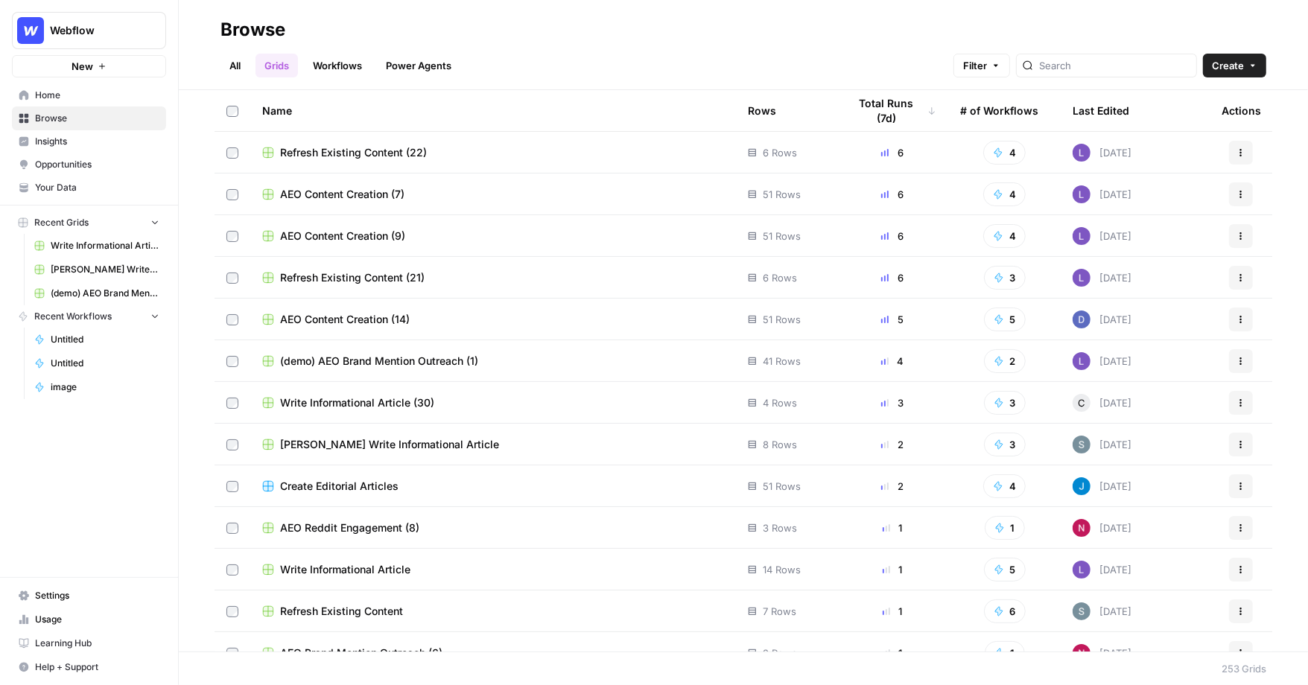
click at [278, 58] on link "Grids" at bounding box center [277, 66] width 42 height 24
click at [868, 62] on icon "button" at bounding box center [1253, 65] width 9 height 9
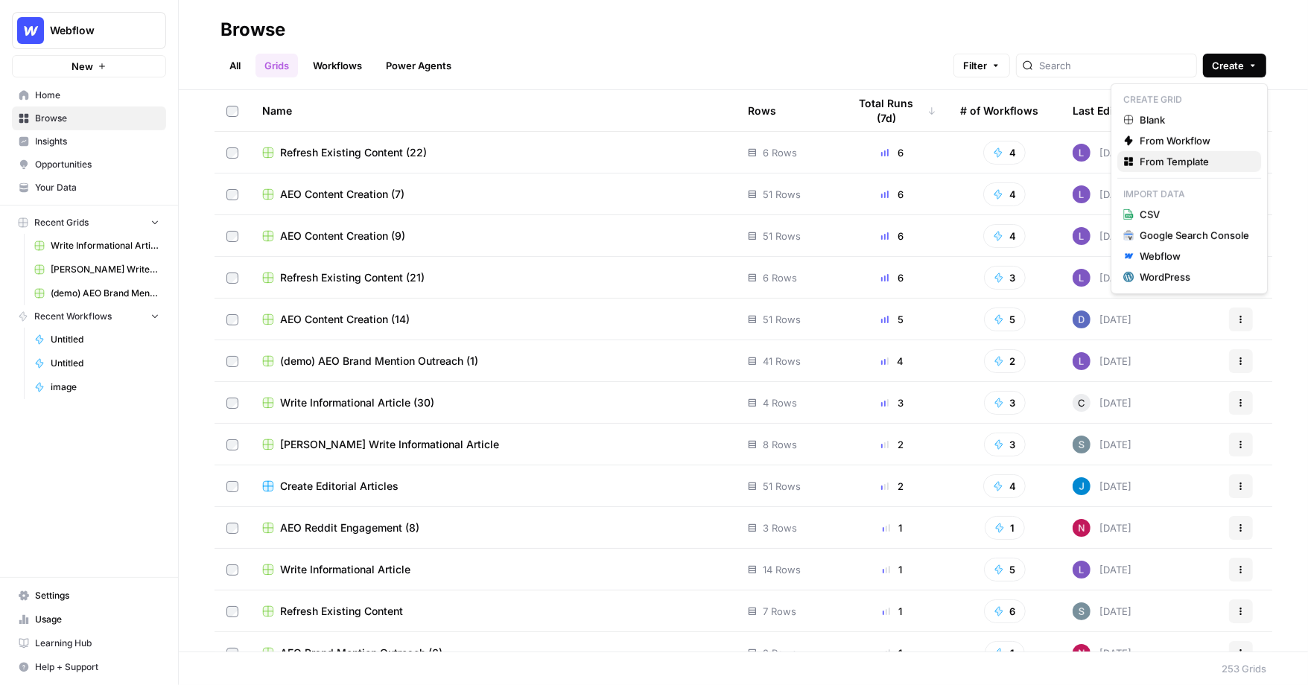
click at [868, 168] on span "From Template" at bounding box center [1195, 161] width 110 height 15
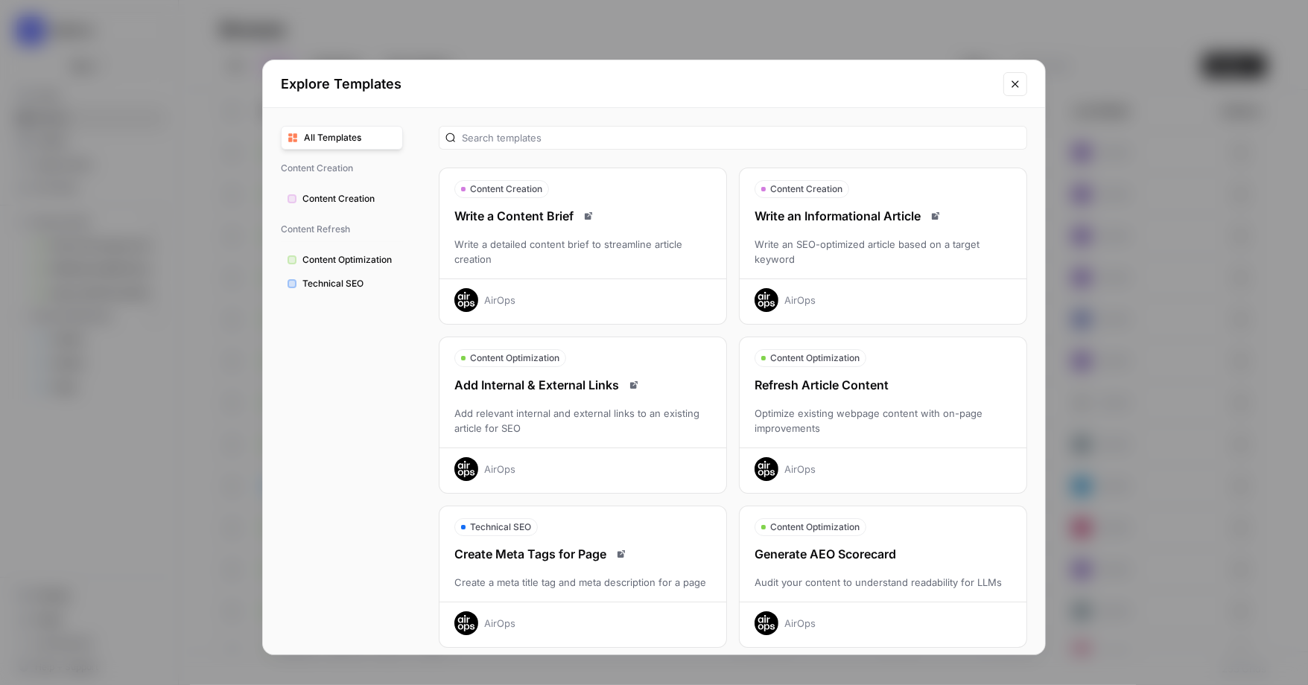
click at [816, 245] on div "Write an SEO-optimized article based on a target keyword" at bounding box center [883, 252] width 287 height 30
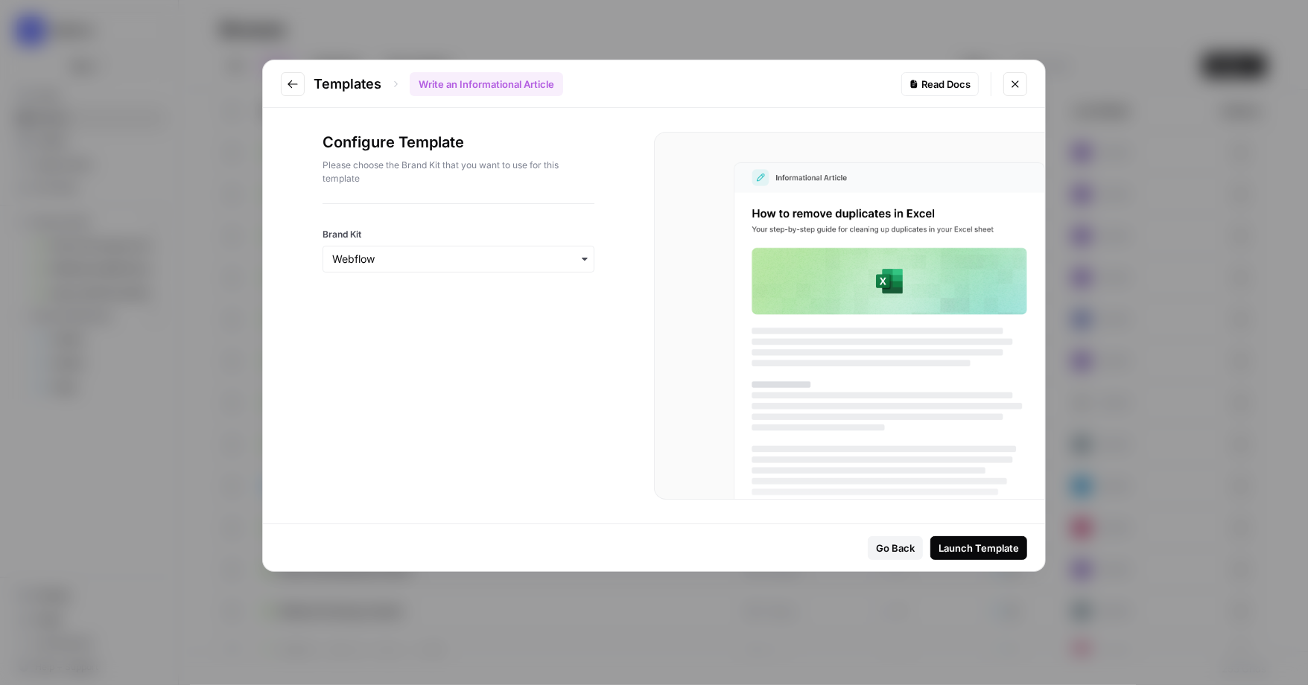
click at [868, 542] on div "Launch Template" at bounding box center [979, 548] width 80 height 15
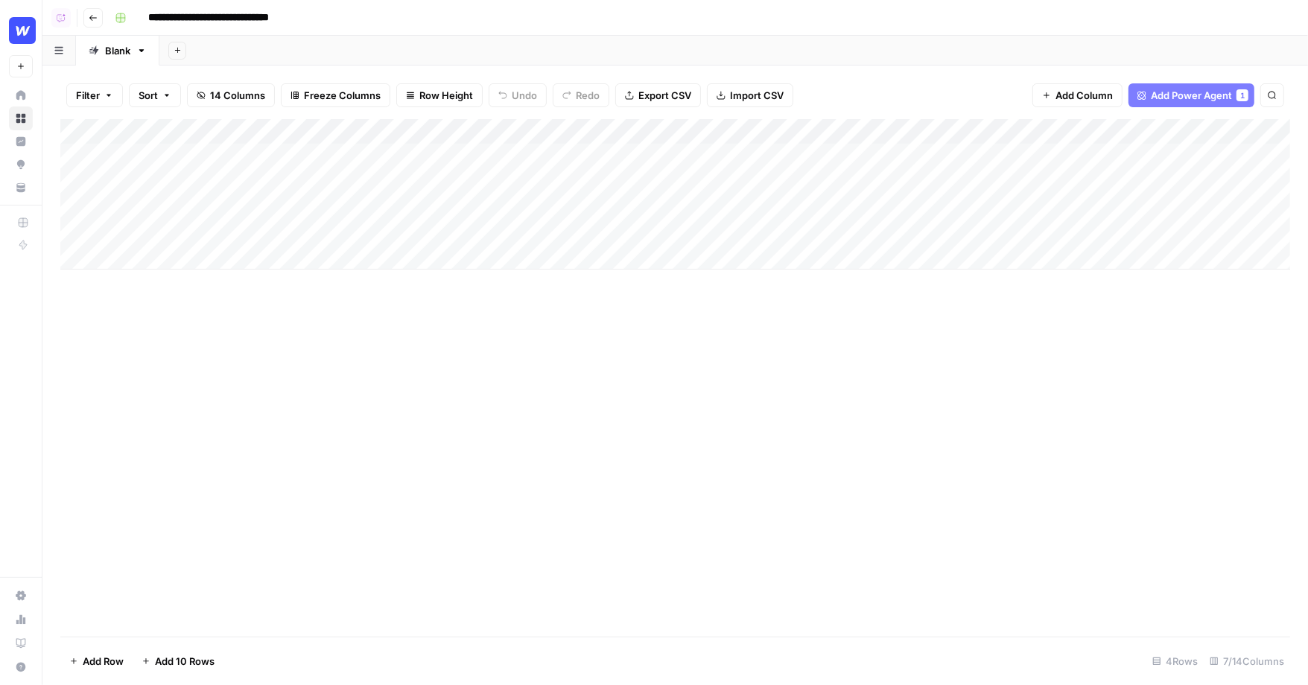
click at [180, 269] on div "Add Column" at bounding box center [675, 194] width 1230 height 150
click at [203, 157] on div "Add Column" at bounding box center [675, 207] width 1230 height 176
click at [267, 368] on div "Add Column" at bounding box center [675, 378] width 1230 height 518
click at [428, 152] on div "Add Column" at bounding box center [675, 207] width 1230 height 176
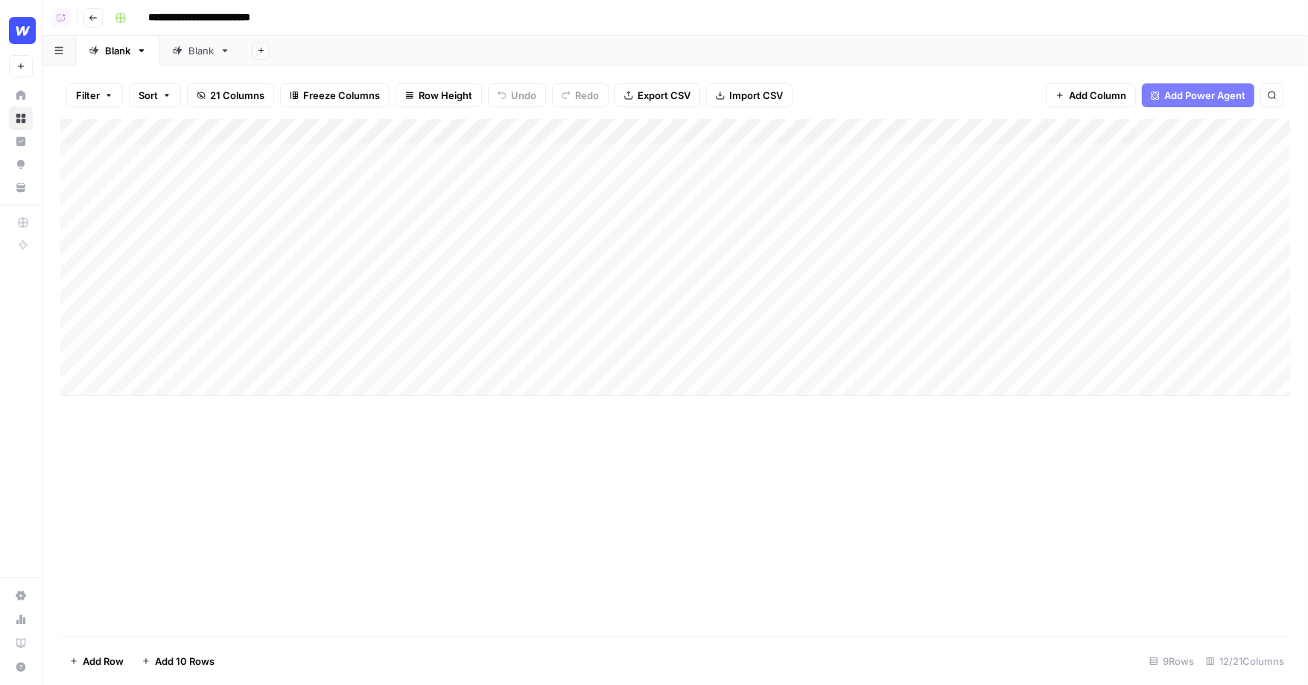
click at [391, 235] on div "Add Column" at bounding box center [675, 257] width 1230 height 277
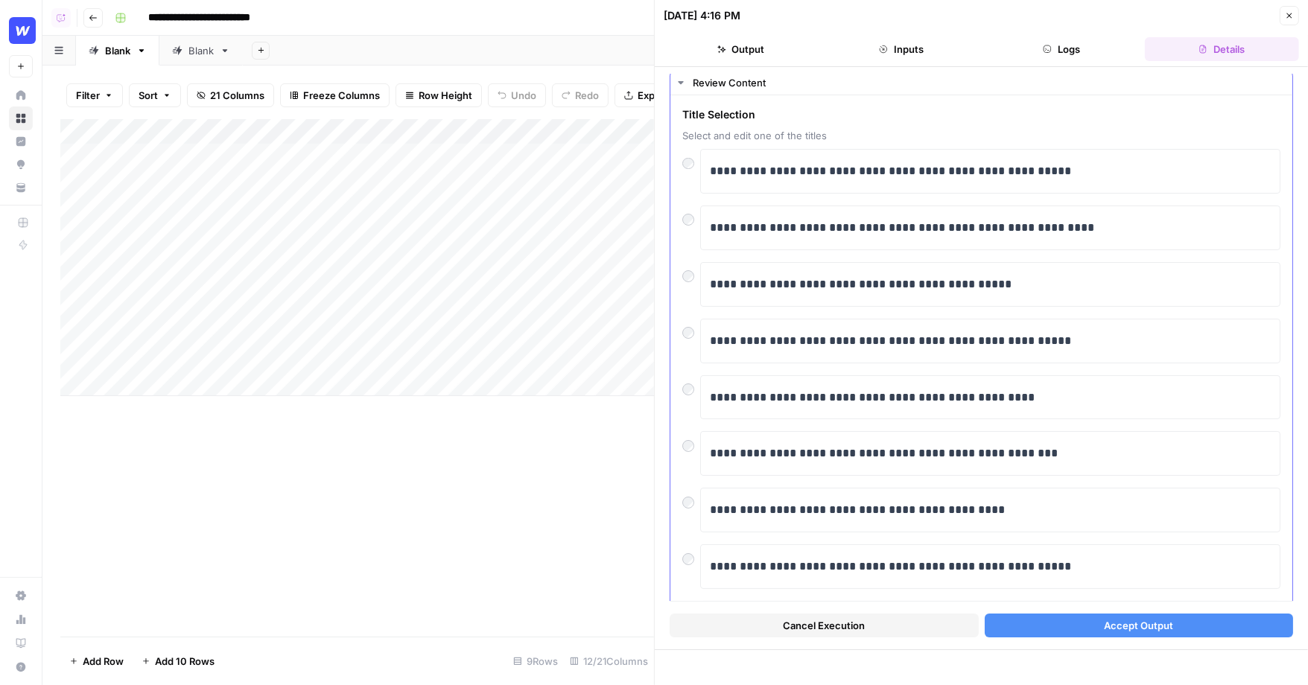
scroll to position [39, 0]
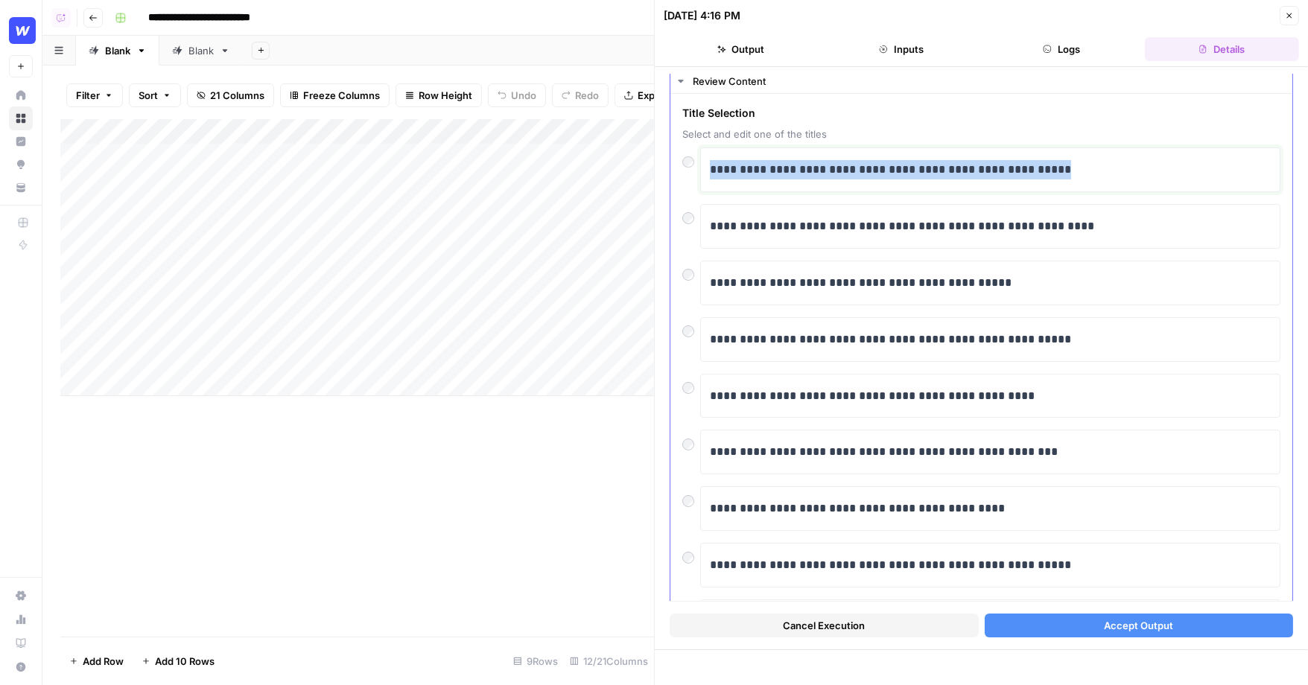
drag, startPoint x: 1075, startPoint y: 165, endPoint x: 694, endPoint y: 176, distance: 381.6
click at [694, 176] on div "**********" at bounding box center [981, 170] width 598 height 45
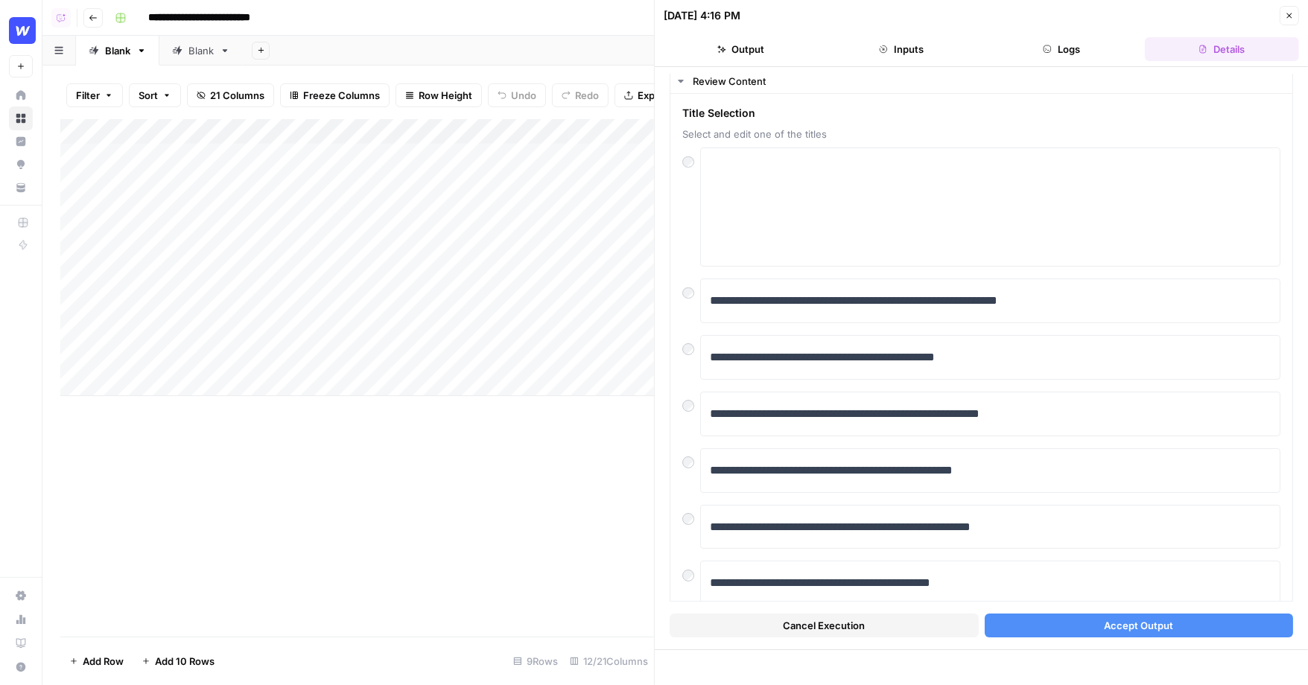
click at [1292, 20] on button "Close" at bounding box center [1289, 15] width 19 height 19
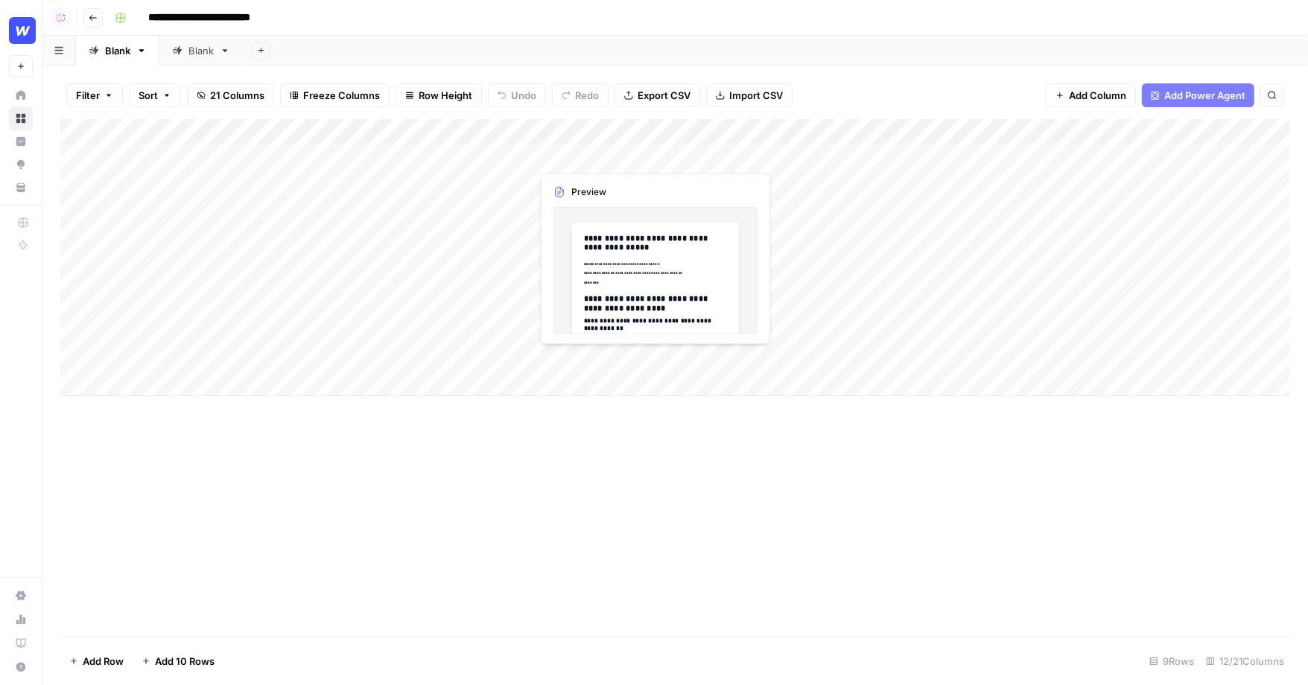
click at [596, 163] on div "Add Column" at bounding box center [675, 257] width 1230 height 277
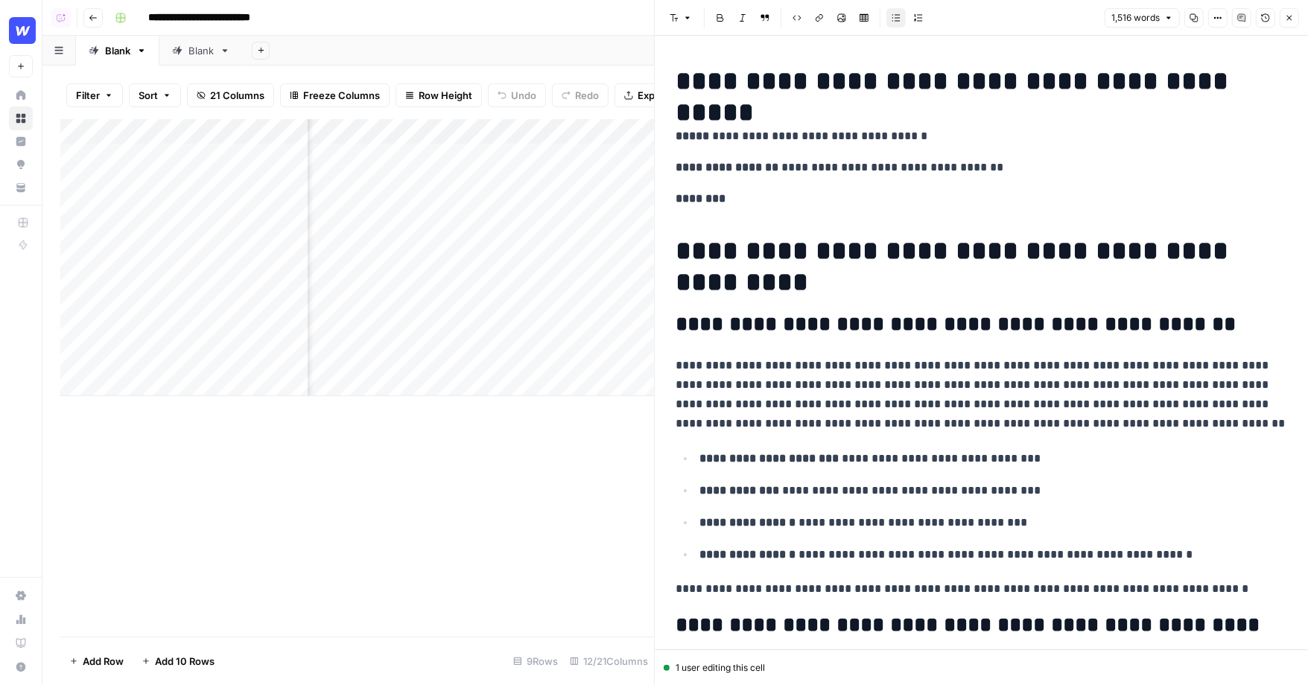
scroll to position [0, 165]
click at [622, 133] on div "Add Column" at bounding box center [357, 257] width 594 height 277
click at [574, 252] on span "Hide Column" at bounding box center [595, 257] width 130 height 15
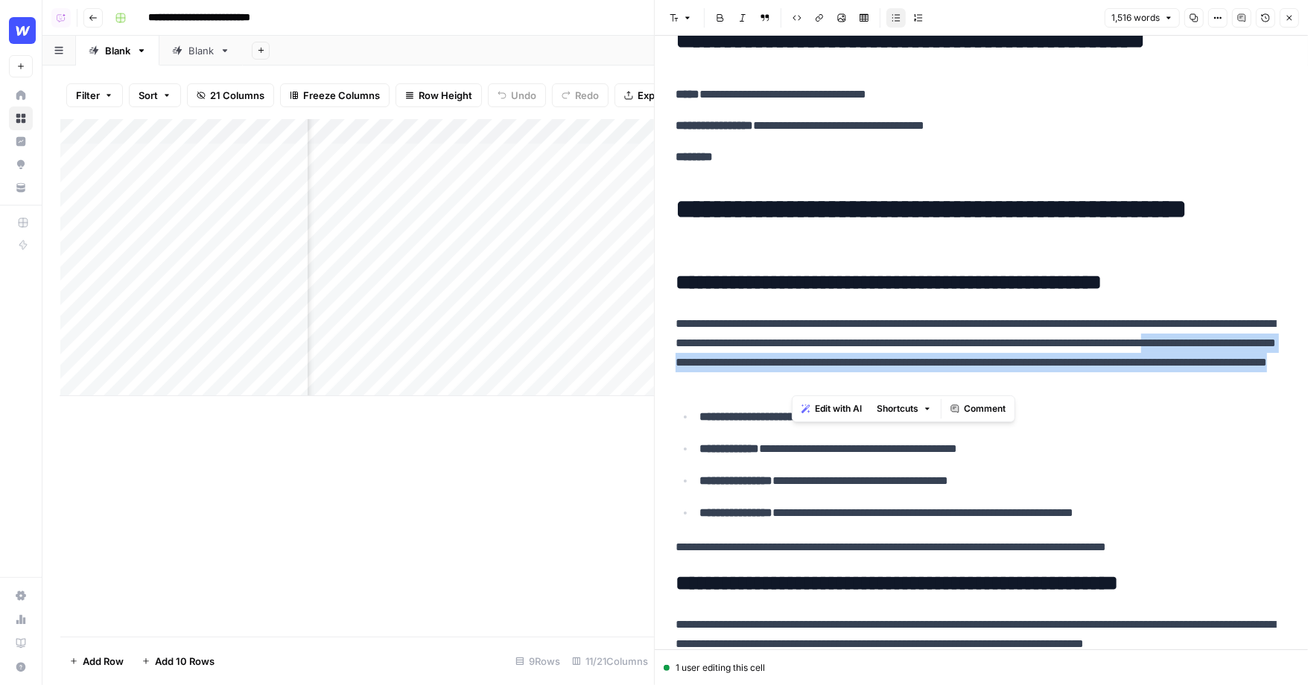
drag, startPoint x: 1085, startPoint y: 380, endPoint x: 788, endPoint y: 361, distance: 297.2
click at [788, 361] on p "**********" at bounding box center [982, 352] width 612 height 77
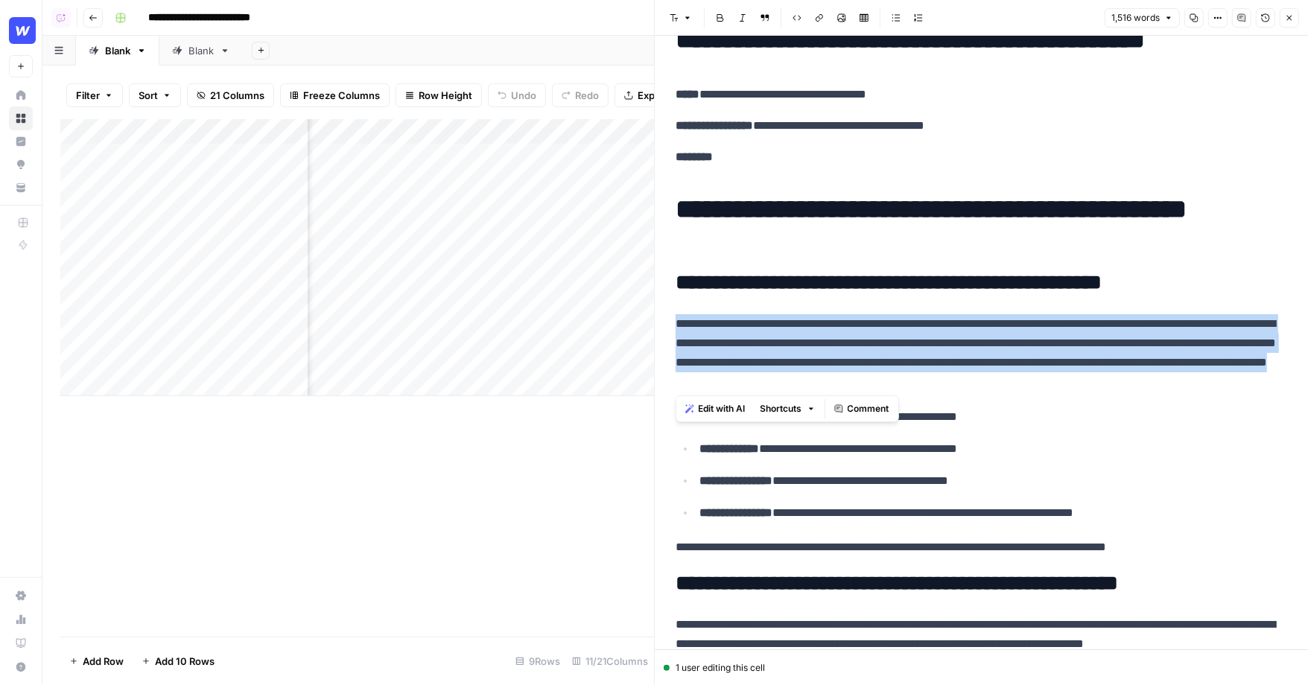
drag, startPoint x: 1083, startPoint y: 381, endPoint x: 672, endPoint y: 324, distance: 415.2
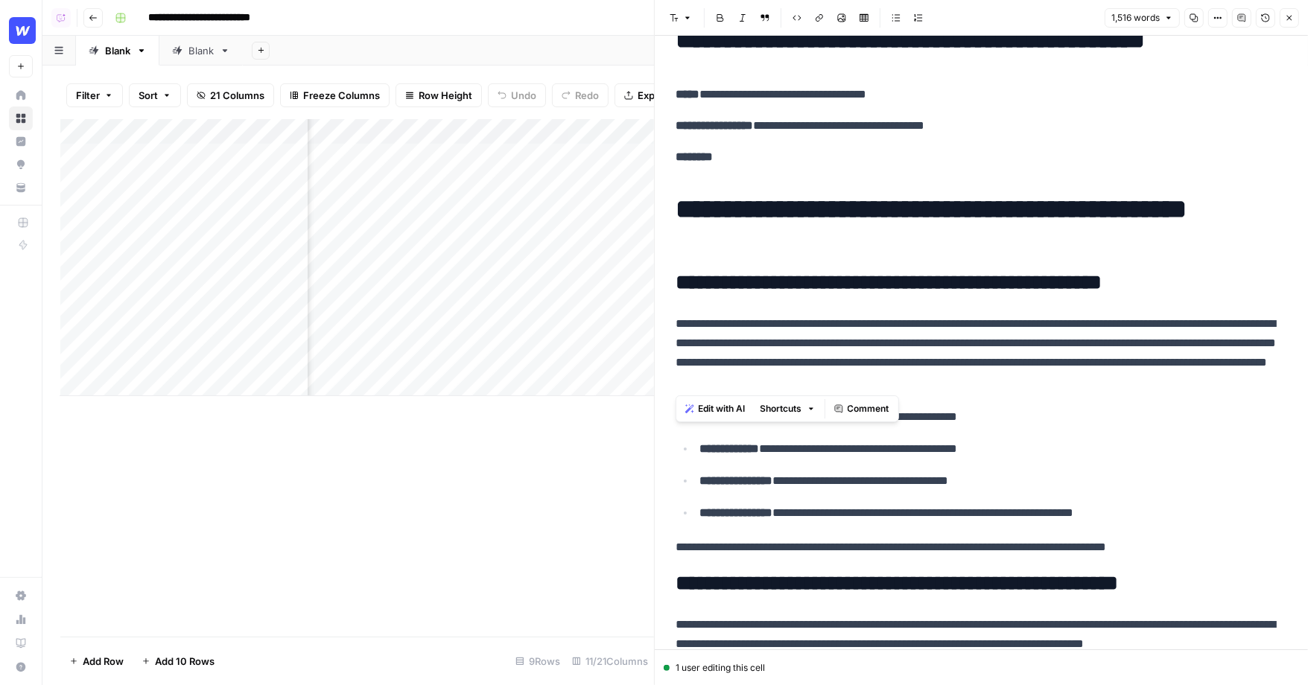
click at [719, 419] on div "Edit with AI Shortcuts Comment" at bounding box center [788, 409] width 224 height 27
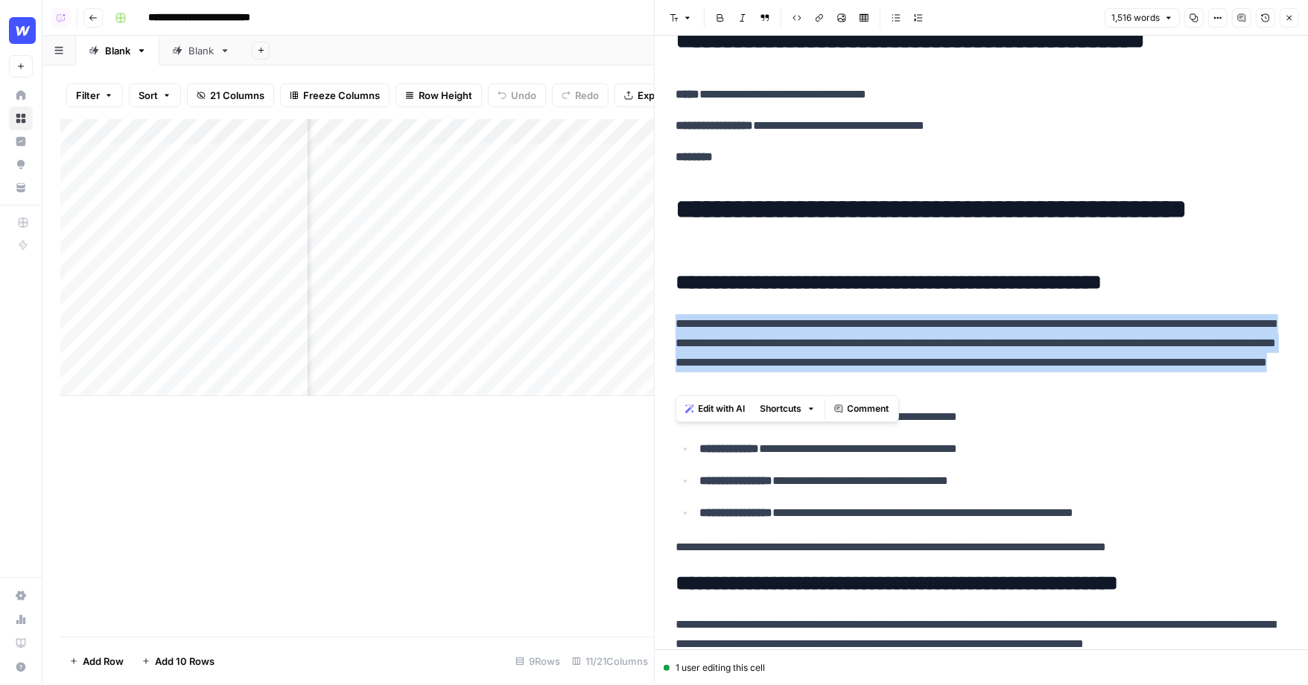
drag, startPoint x: 677, startPoint y: 325, endPoint x: 1092, endPoint y: 380, distance: 418.6
click at [1092, 380] on p "**********" at bounding box center [982, 352] width 612 height 77
click at [707, 410] on span "Edit with AI" at bounding box center [722, 408] width 47 height 13
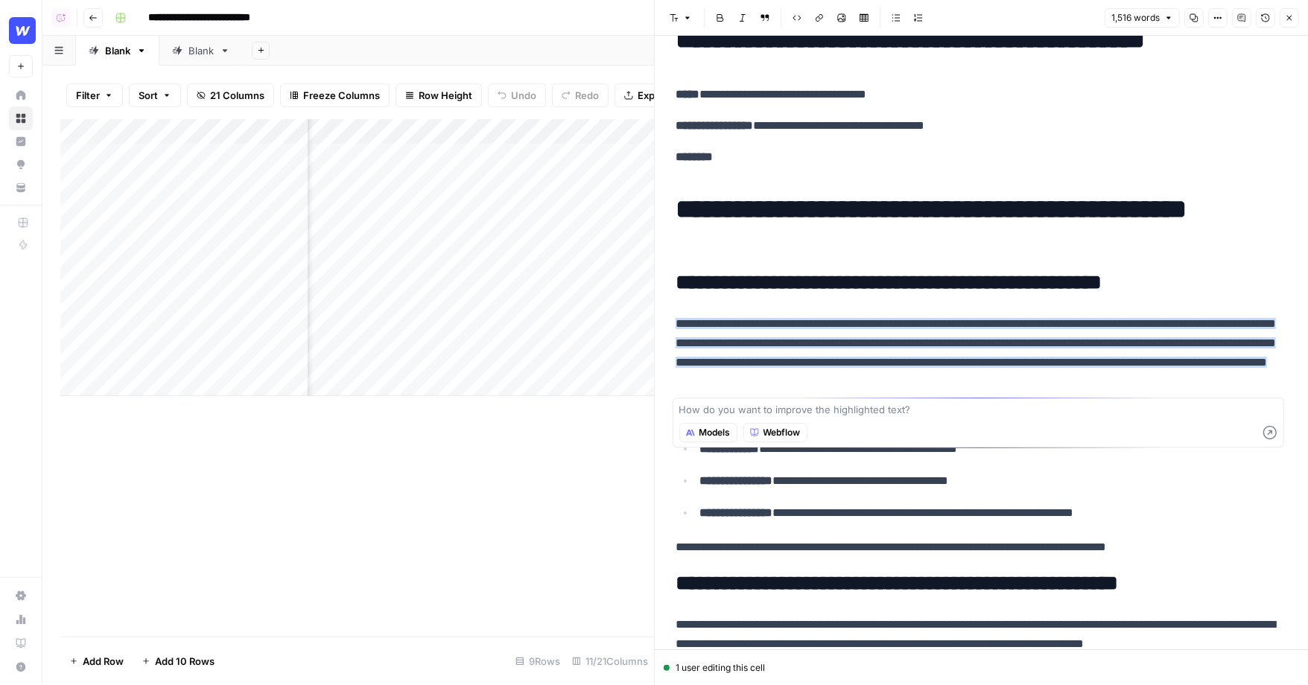
click at [707, 431] on span "Models" at bounding box center [715, 432] width 31 height 13
click at [969, 371] on p "**********" at bounding box center [982, 352] width 612 height 77
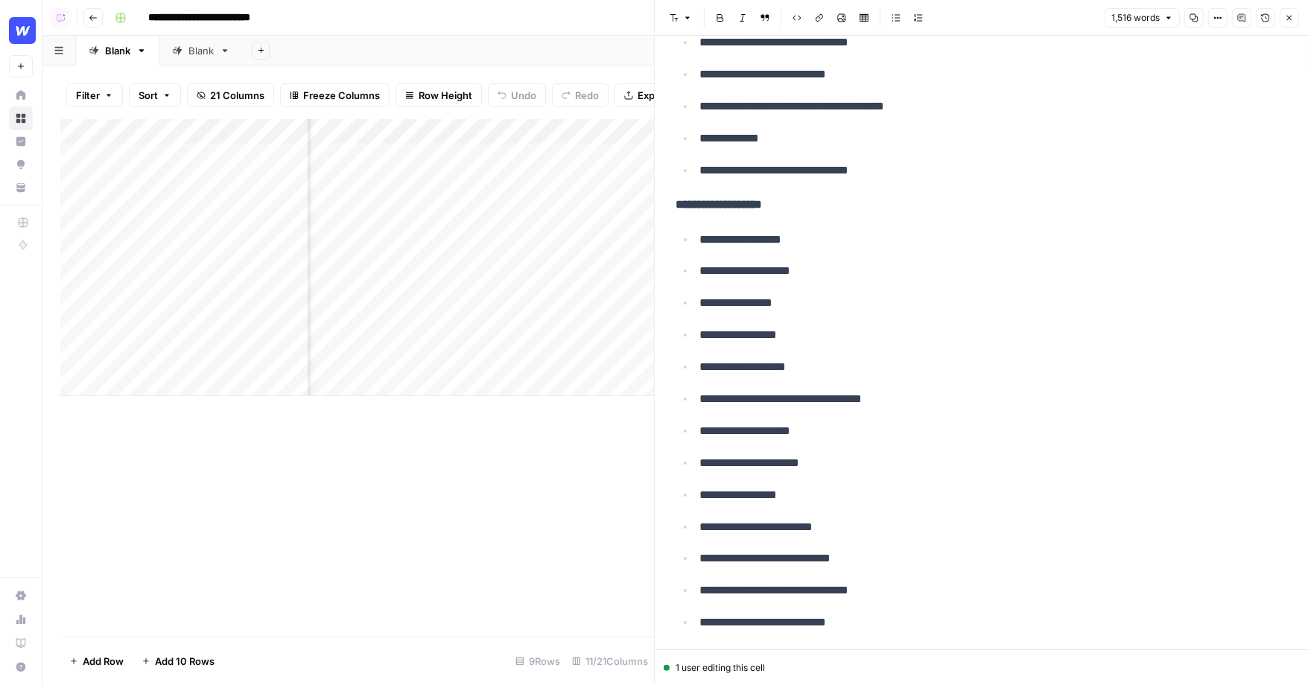
scroll to position [5495, 0]
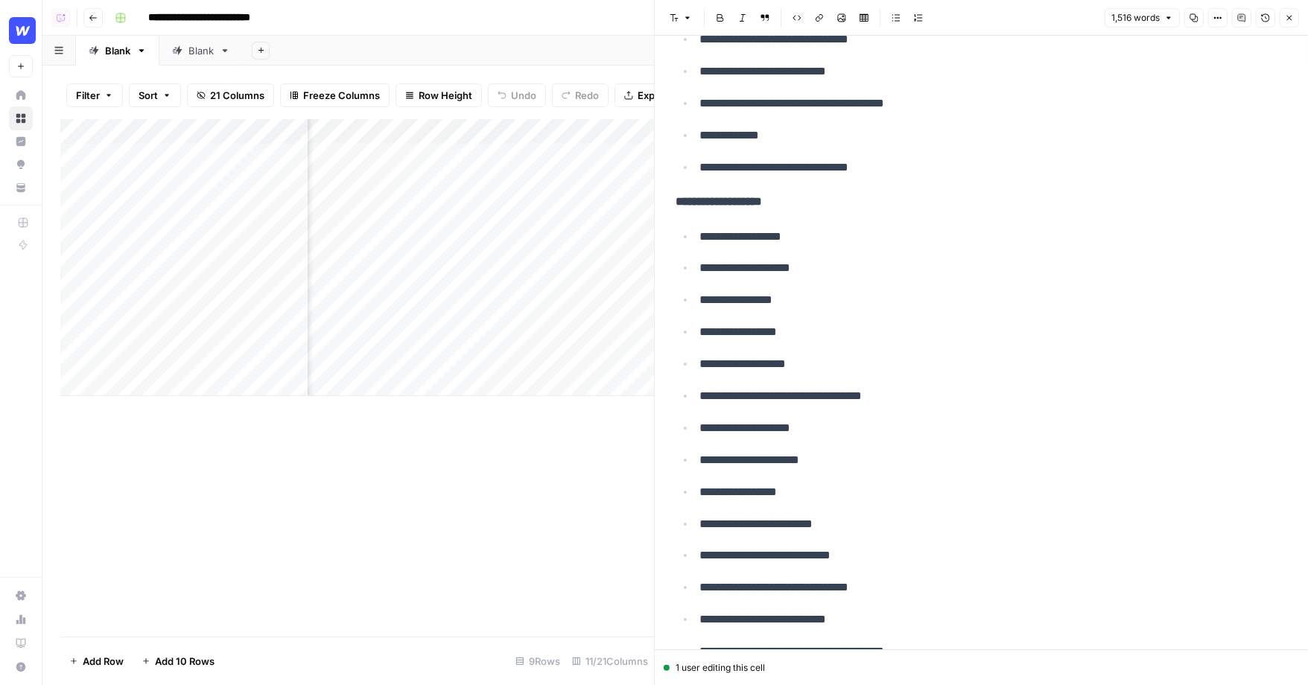
click at [1287, 19] on icon "button" at bounding box center [1289, 17] width 9 height 9
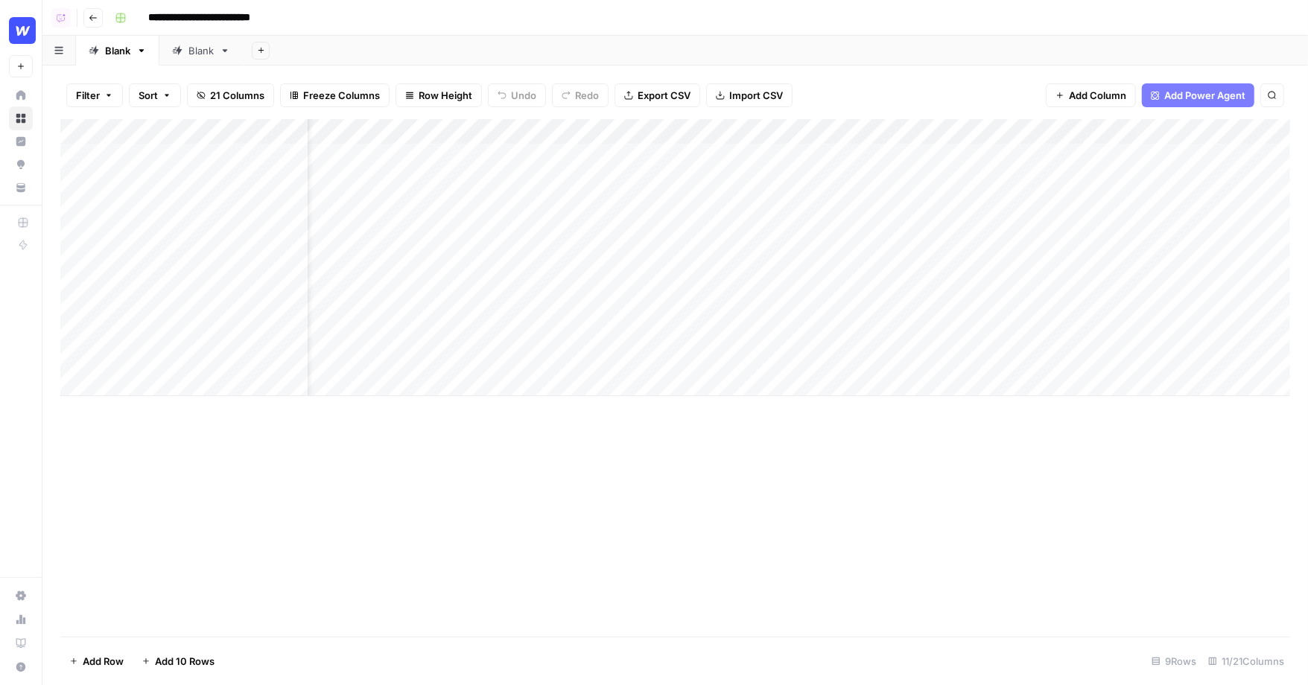
scroll to position [0, 54]
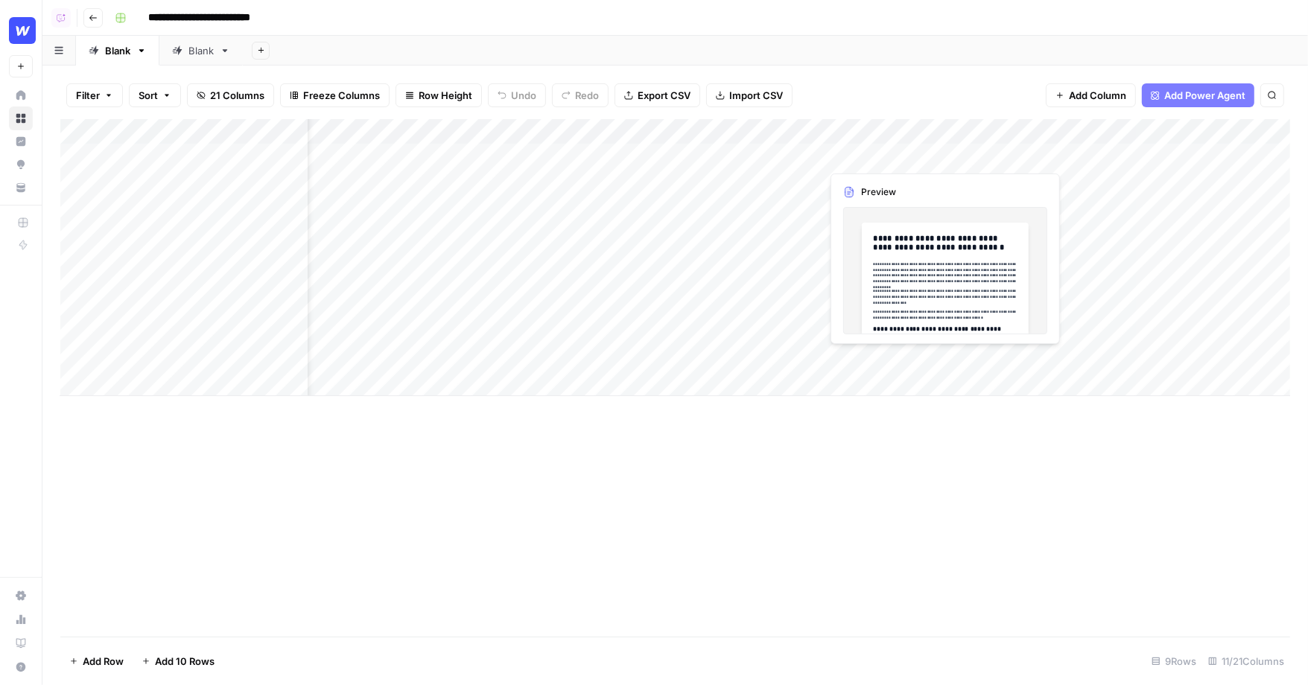
click at [887, 153] on div "Add Column" at bounding box center [675, 257] width 1230 height 277
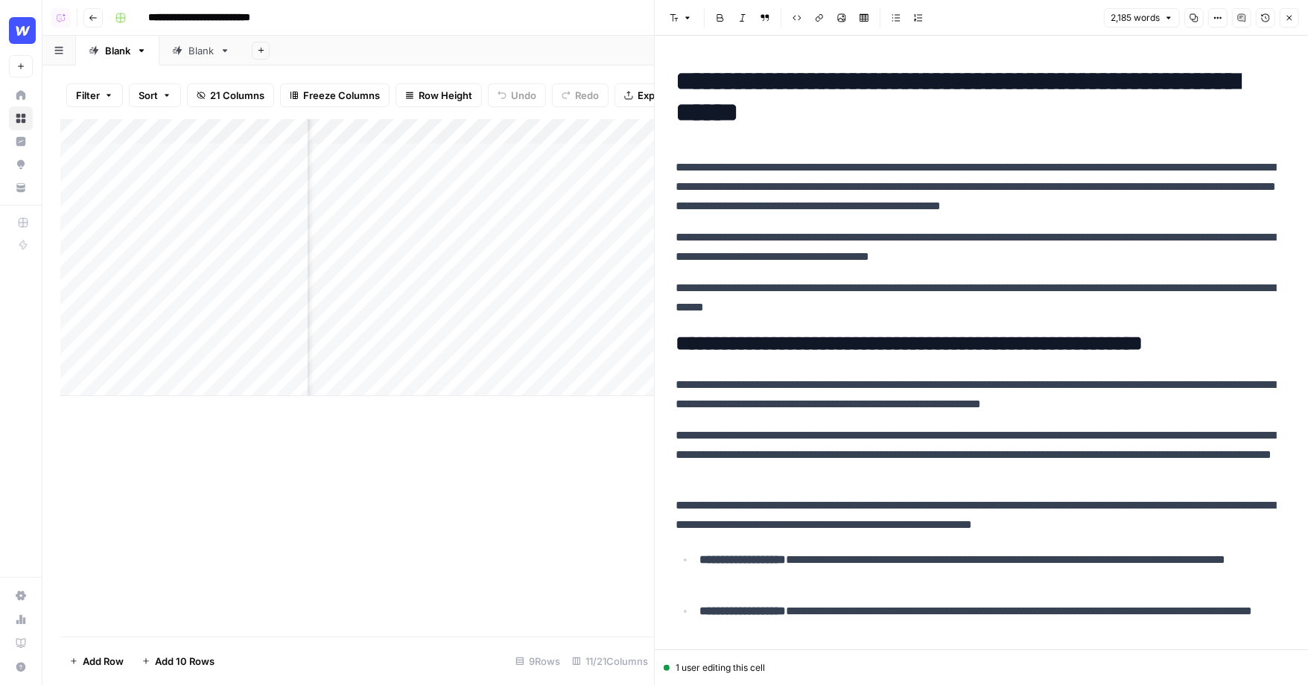
scroll to position [0, 571]
click at [562, 135] on div "Add Column" at bounding box center [357, 257] width 594 height 277
click at [488, 305] on span "Hide Column" at bounding box center [534, 311] width 130 height 15
click at [1293, 16] on icon "button" at bounding box center [1289, 17] width 9 height 9
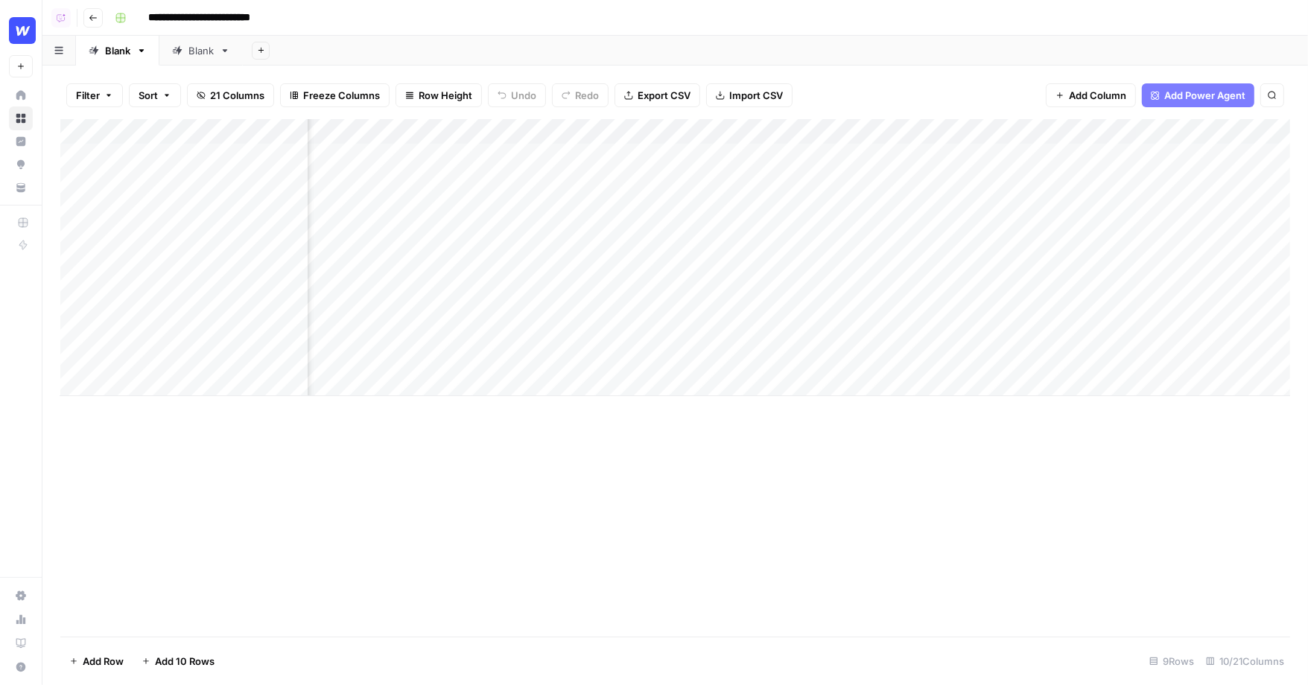
scroll to position [0, 139]
click at [1200, 100] on span "Add Power Agent" at bounding box center [1204, 95] width 81 height 15
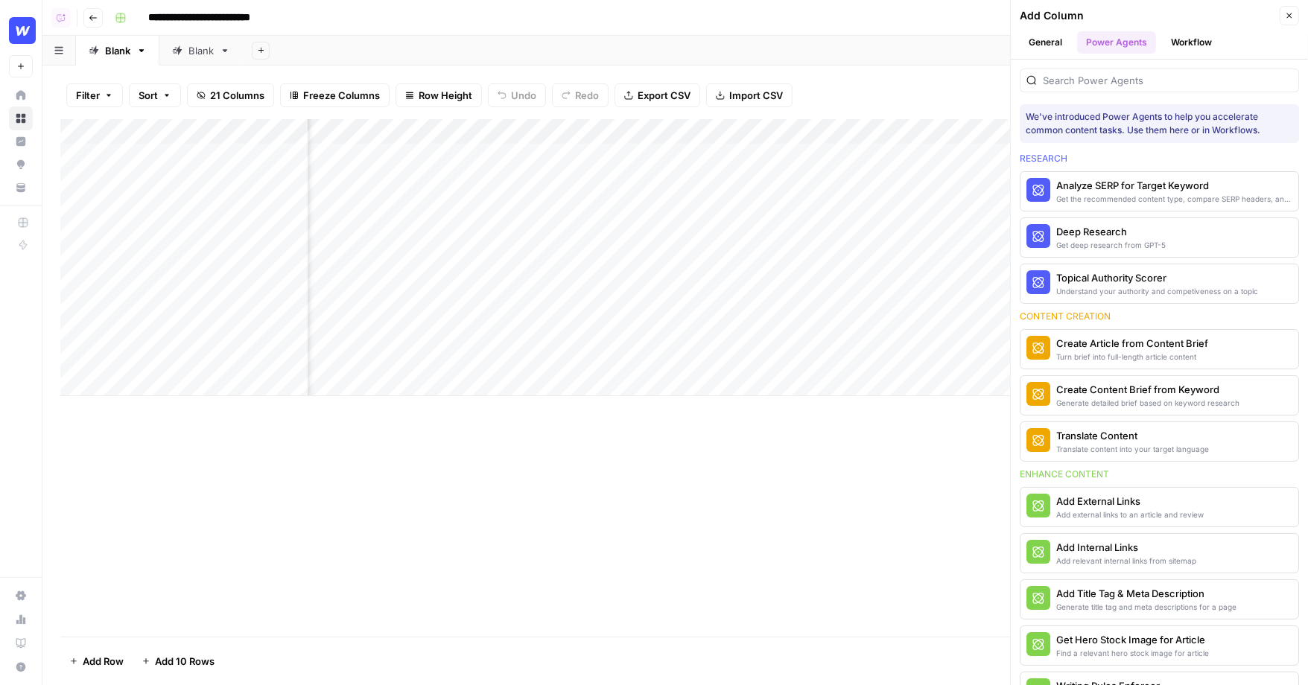
click at [1007, 99] on div "Filter Sort 21 Columns Freeze Columns Row Height Undo Redo Export CSV Import CS…" at bounding box center [675, 96] width 1230 height 48
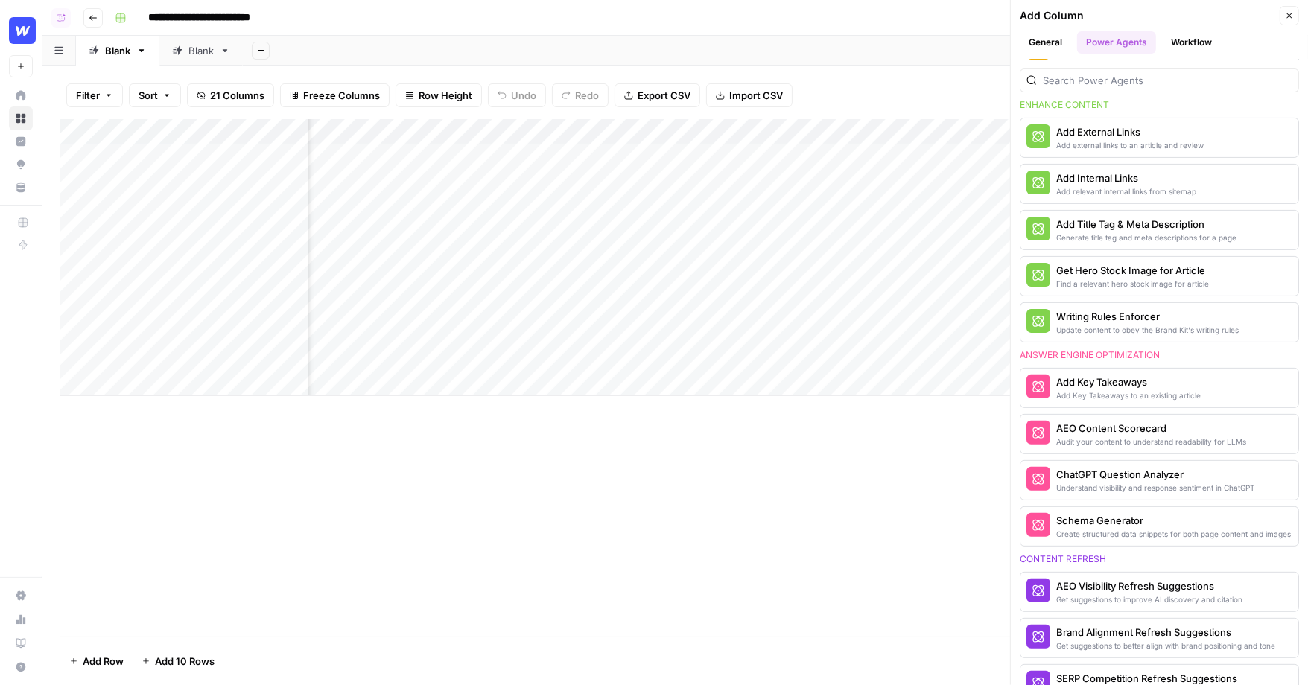
scroll to position [363, 0]
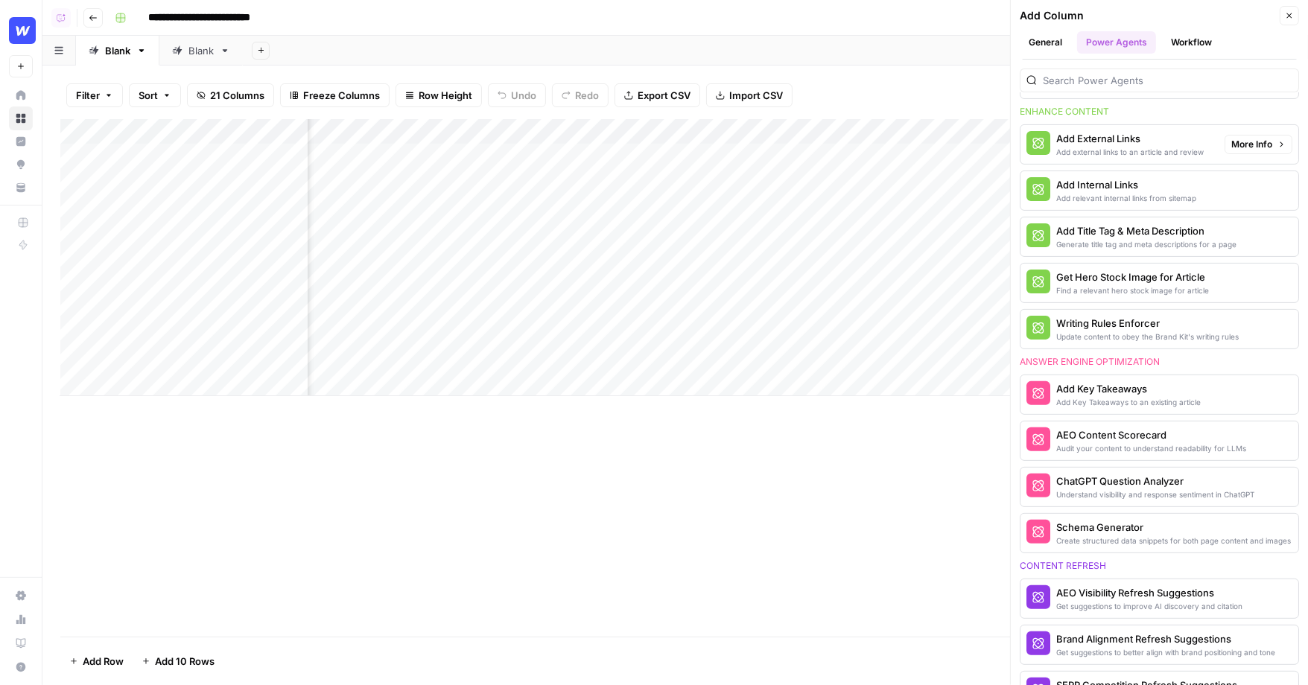
click at [1094, 146] on div "Add external links to an article and review" at bounding box center [1130, 152] width 148 height 12
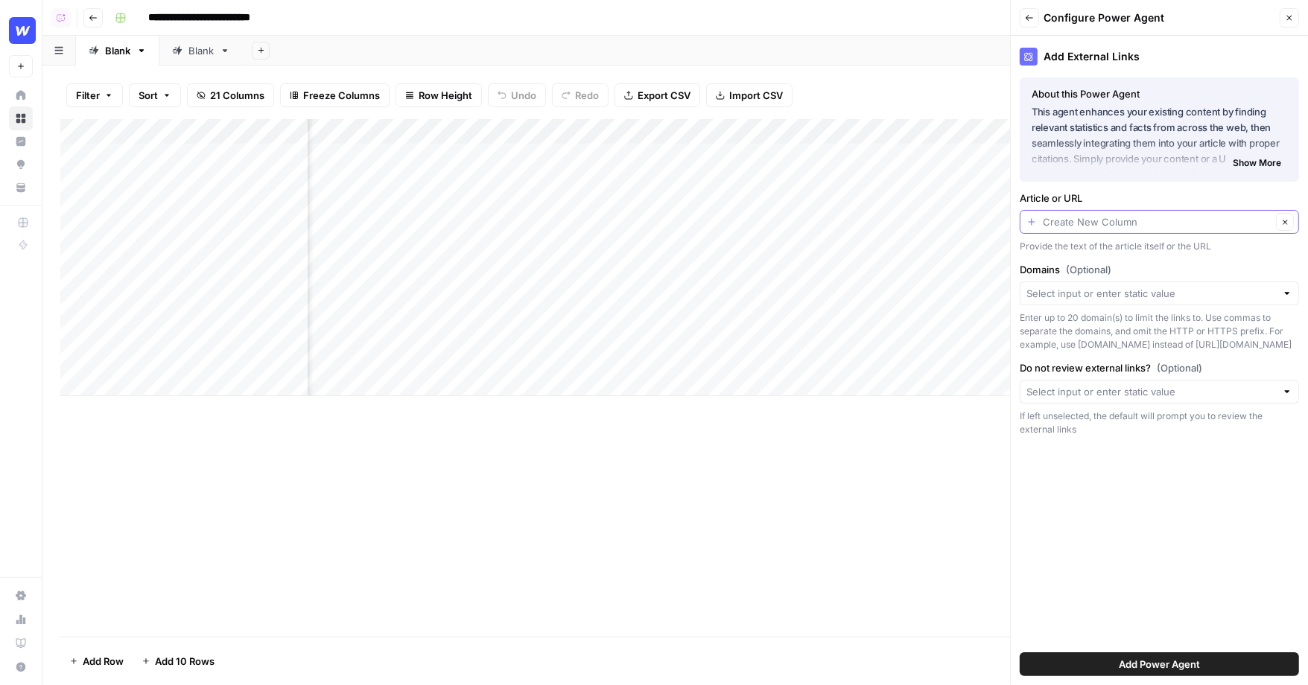
click at [1101, 221] on input "Article or URL" at bounding box center [1157, 222] width 229 height 15
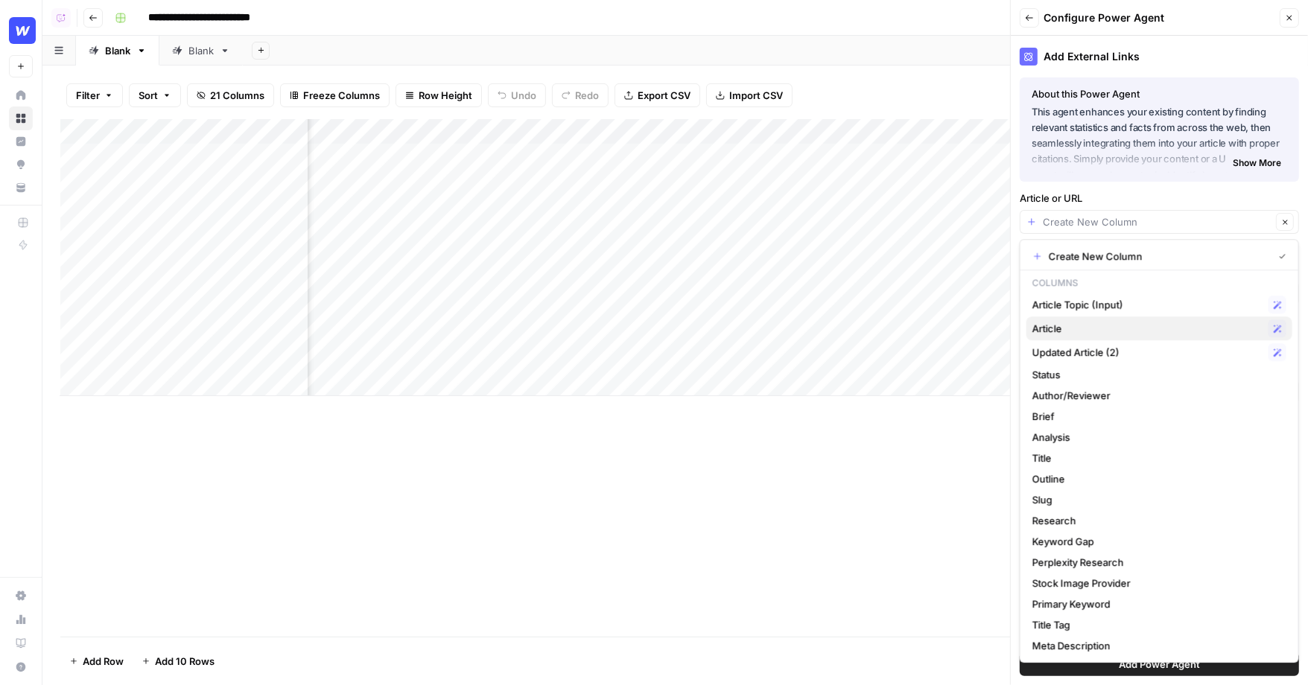
click at [1066, 328] on span "Article" at bounding box center [1148, 328] width 230 height 15
type input "Article"
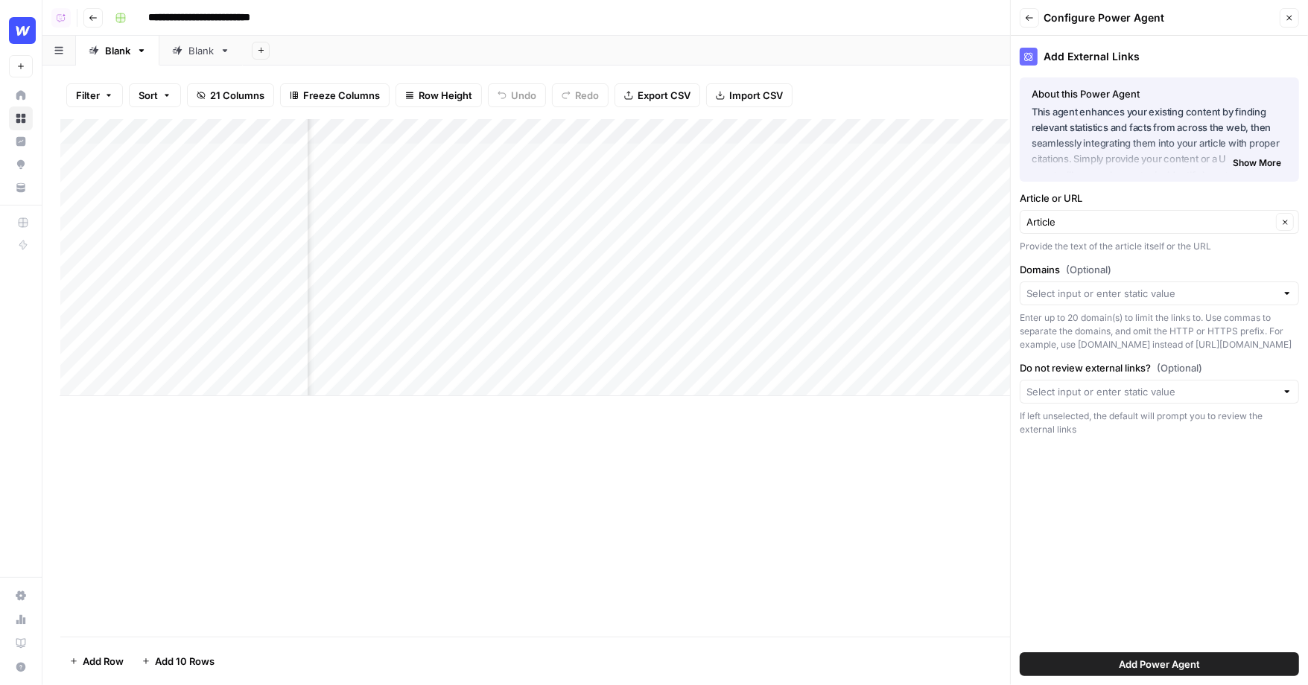
click at [1226, 659] on button "Add Power Agent" at bounding box center [1159, 665] width 279 height 24
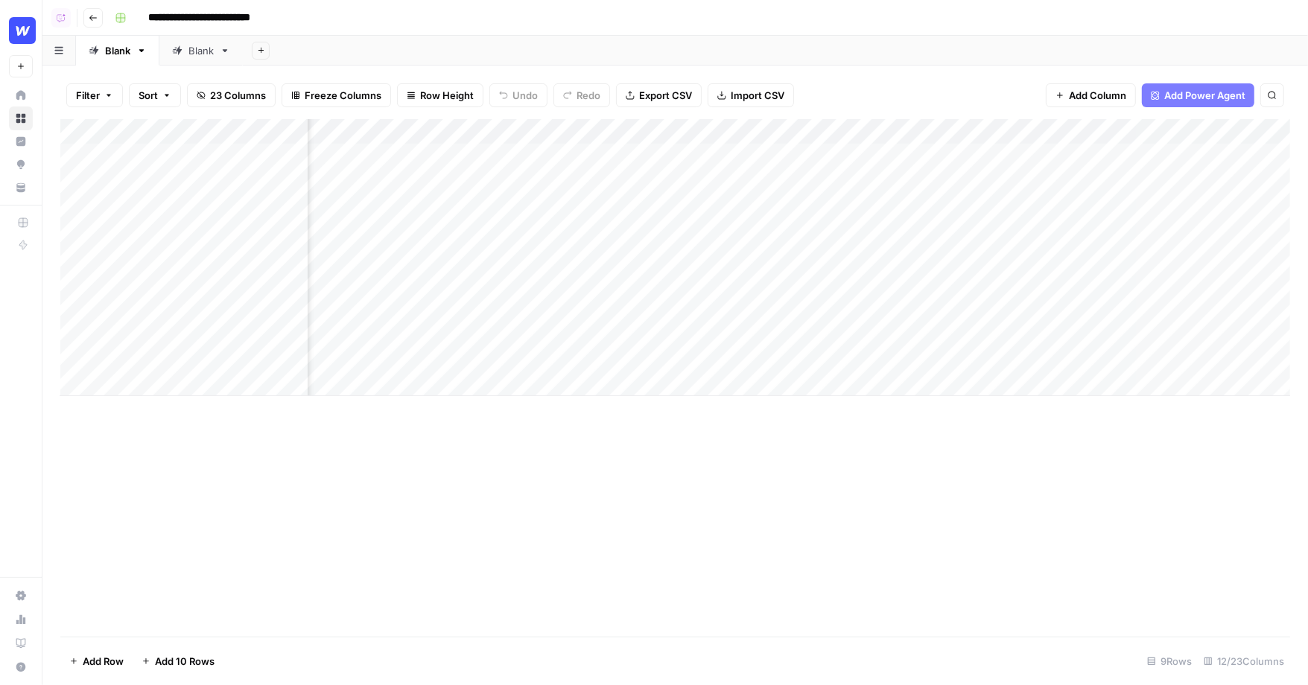
scroll to position [0, 820]
click at [1099, 159] on div "Add Column" at bounding box center [675, 257] width 1230 height 277
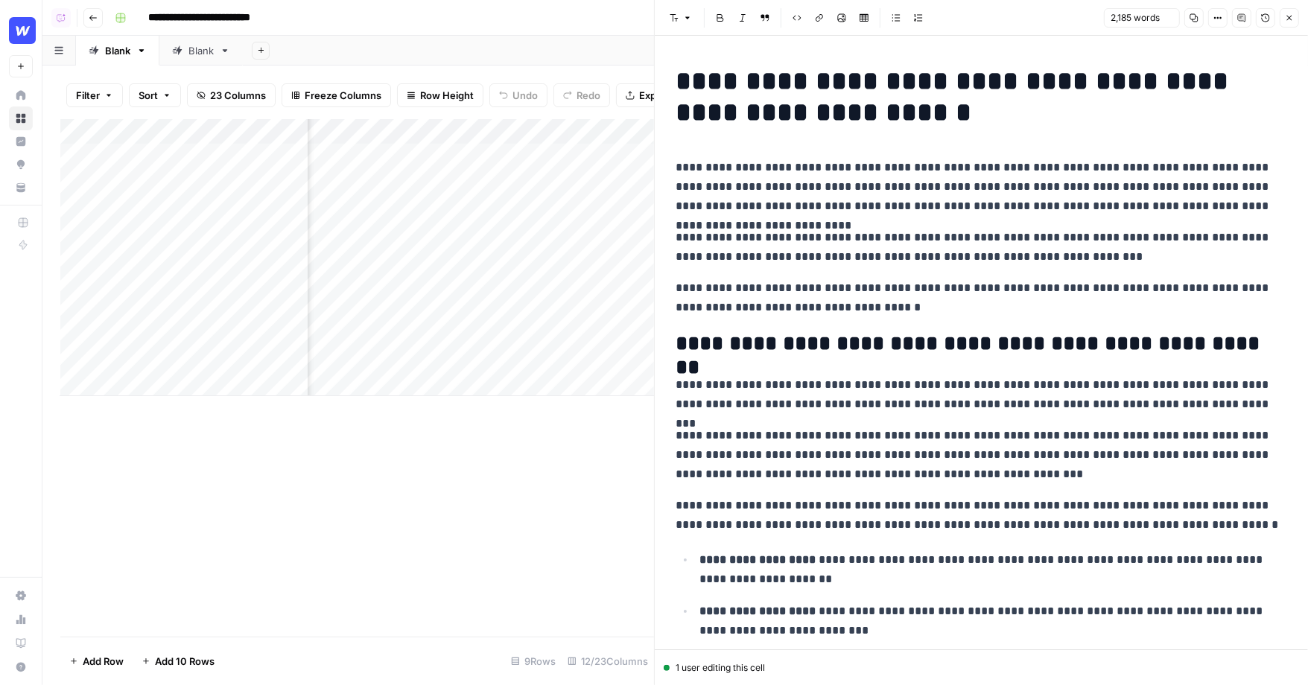
click at [1302, 10] on header "Font style Bold Italic Block quote Code block Link Image Insert Table Bulleted …" at bounding box center [981, 18] width 653 height 36
click at [1295, 15] on button "Close" at bounding box center [1289, 17] width 19 height 19
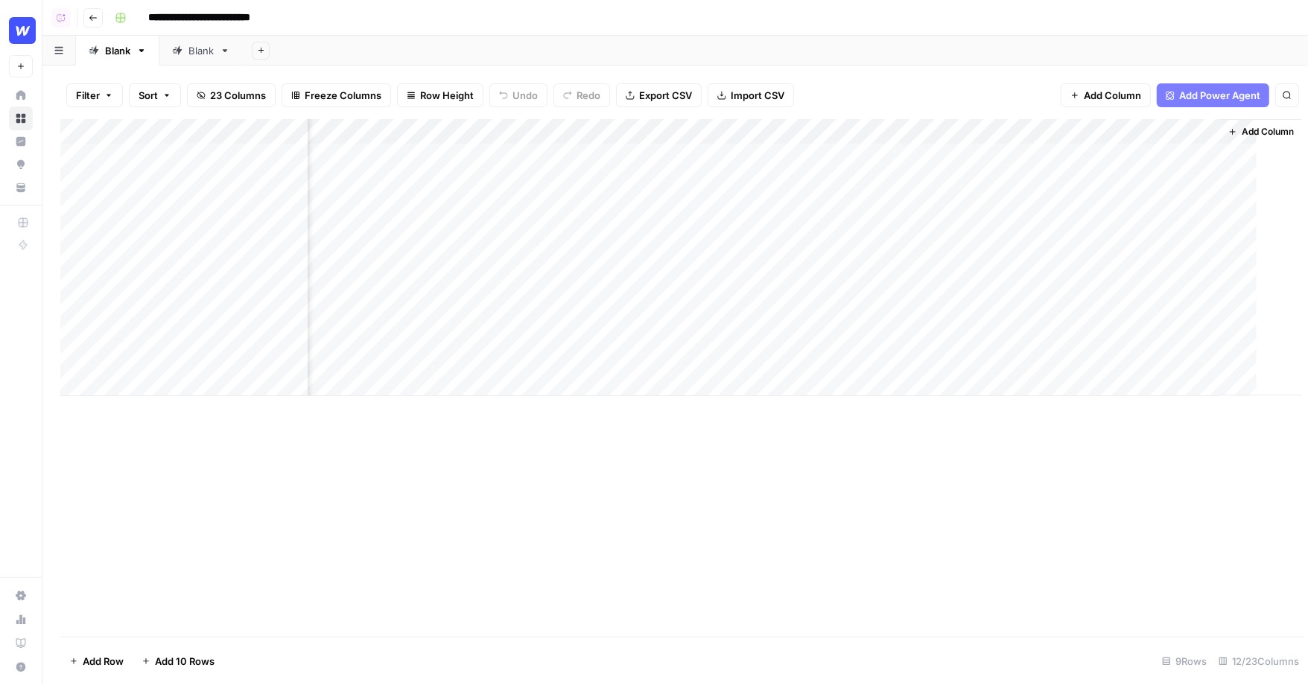
scroll to position [0, 907]
click at [1082, 103] on button "Add Column" at bounding box center [1091, 95] width 90 height 24
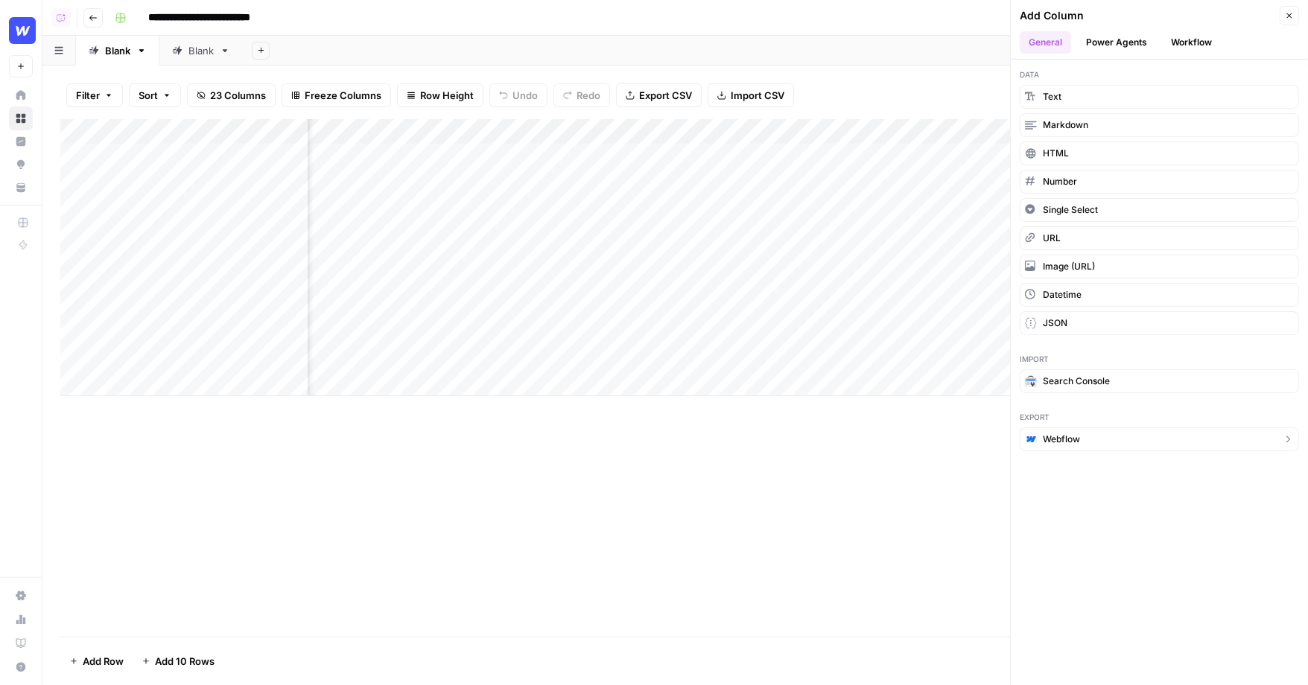
click at [1059, 433] on span "Webflow" at bounding box center [1061, 439] width 37 height 13
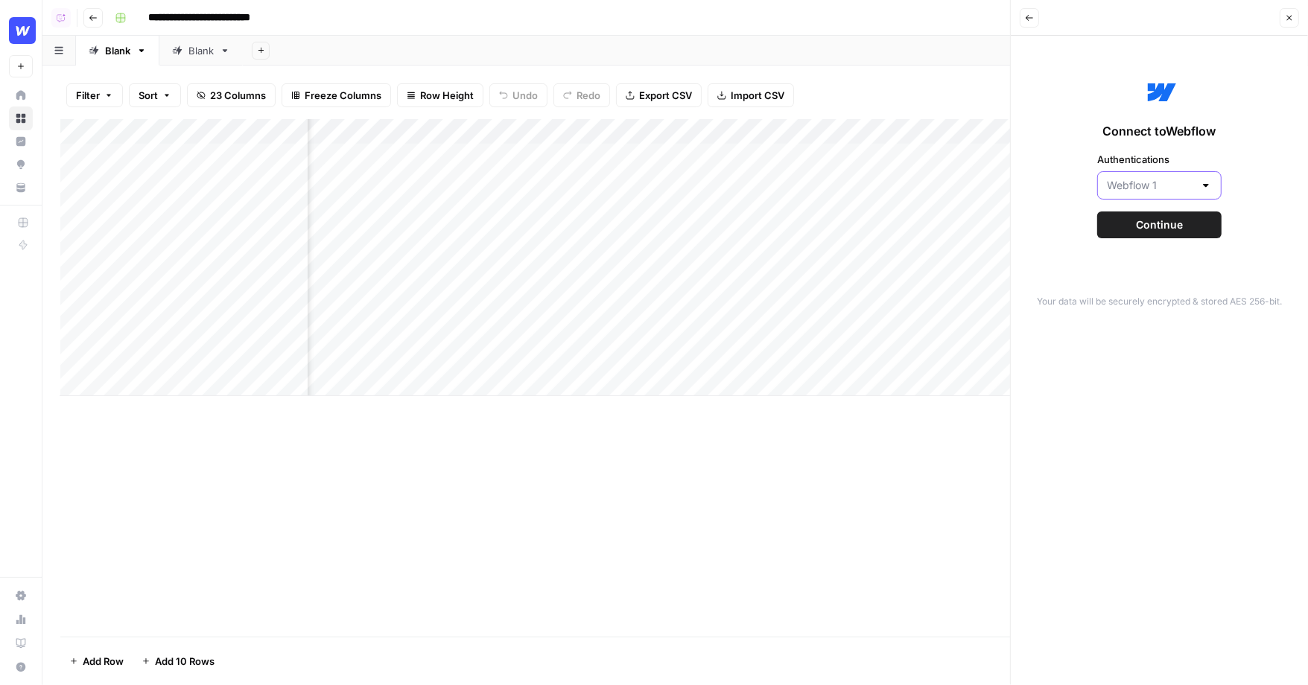
click at [1165, 187] on input "Authentications" at bounding box center [1150, 185] width 87 height 15
type input "Webflow 1"
click at [1220, 104] on div "Connect to Webflow Authentications Webflow 1 Continue" at bounding box center [1159, 157] width 279 height 224
click at [1164, 223] on span "Continue" at bounding box center [1159, 225] width 47 height 15
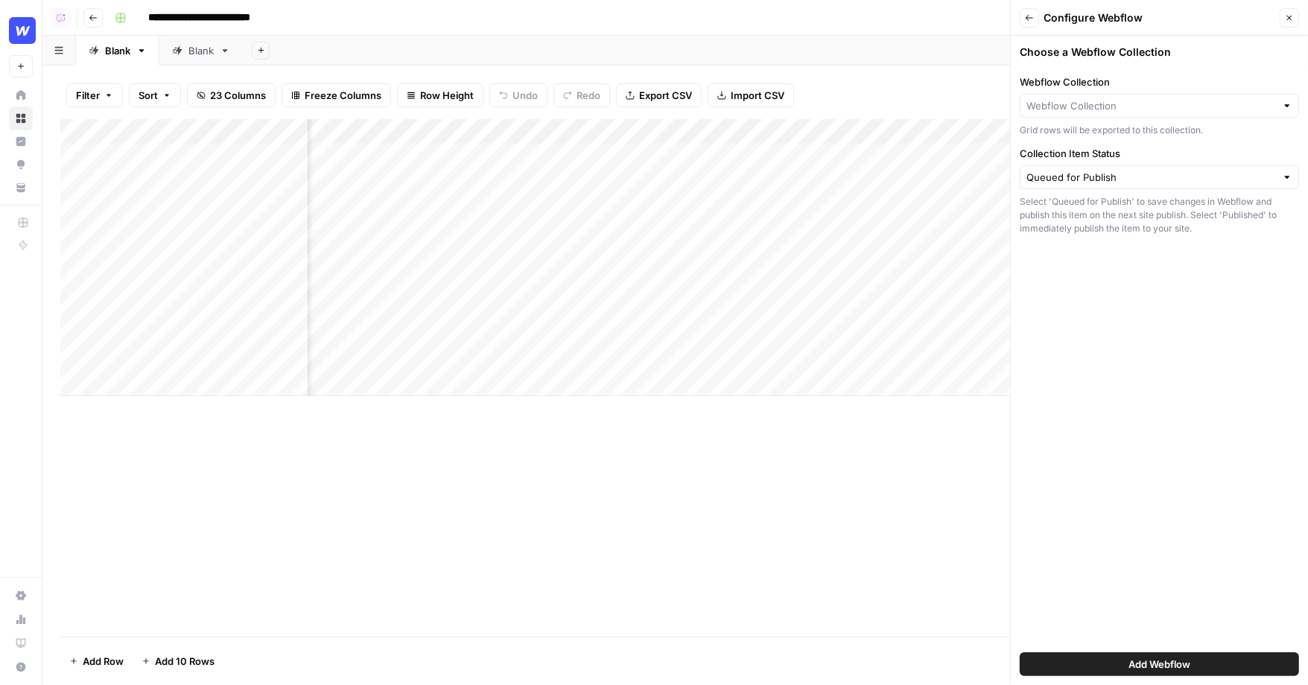
click at [1114, 85] on label "Webflow Collection" at bounding box center [1159, 82] width 279 height 15
click at [1114, 98] on input "Webflow Collection" at bounding box center [1152, 105] width 250 height 15
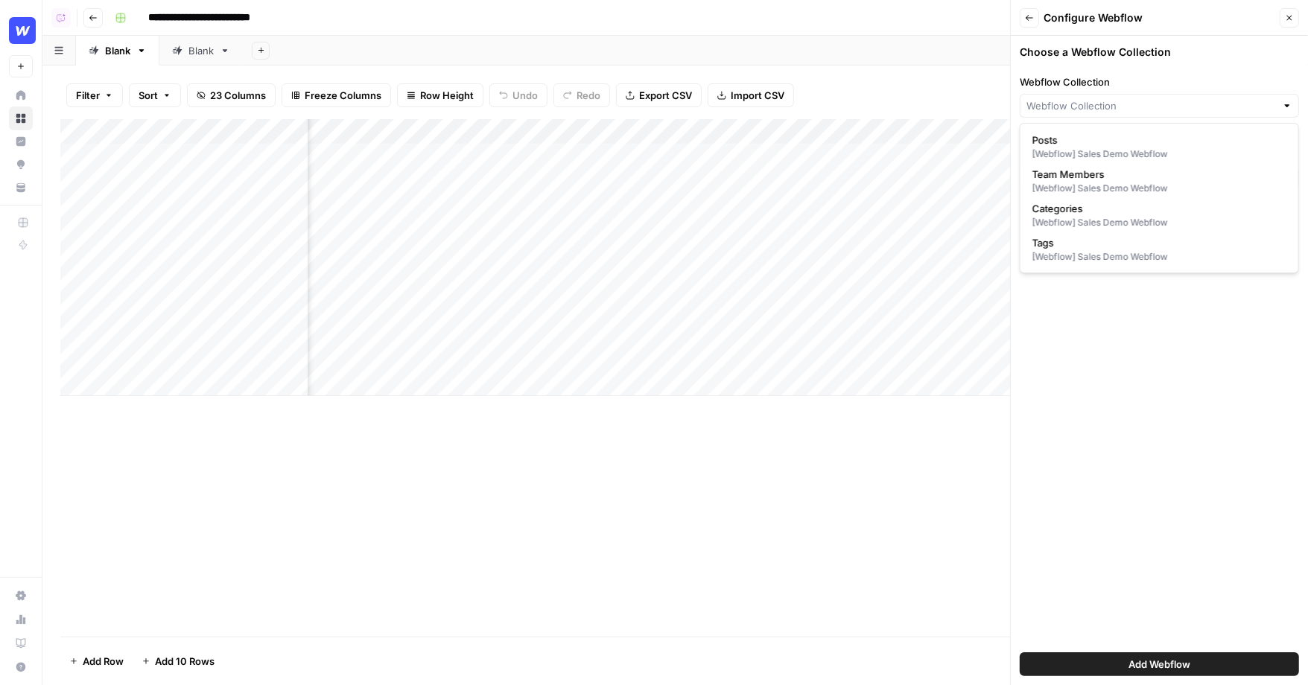
click at [1106, 152] on div "[Webflow] Sales Demo Webflow" at bounding box center [1160, 154] width 254 height 13
type input "Posts"
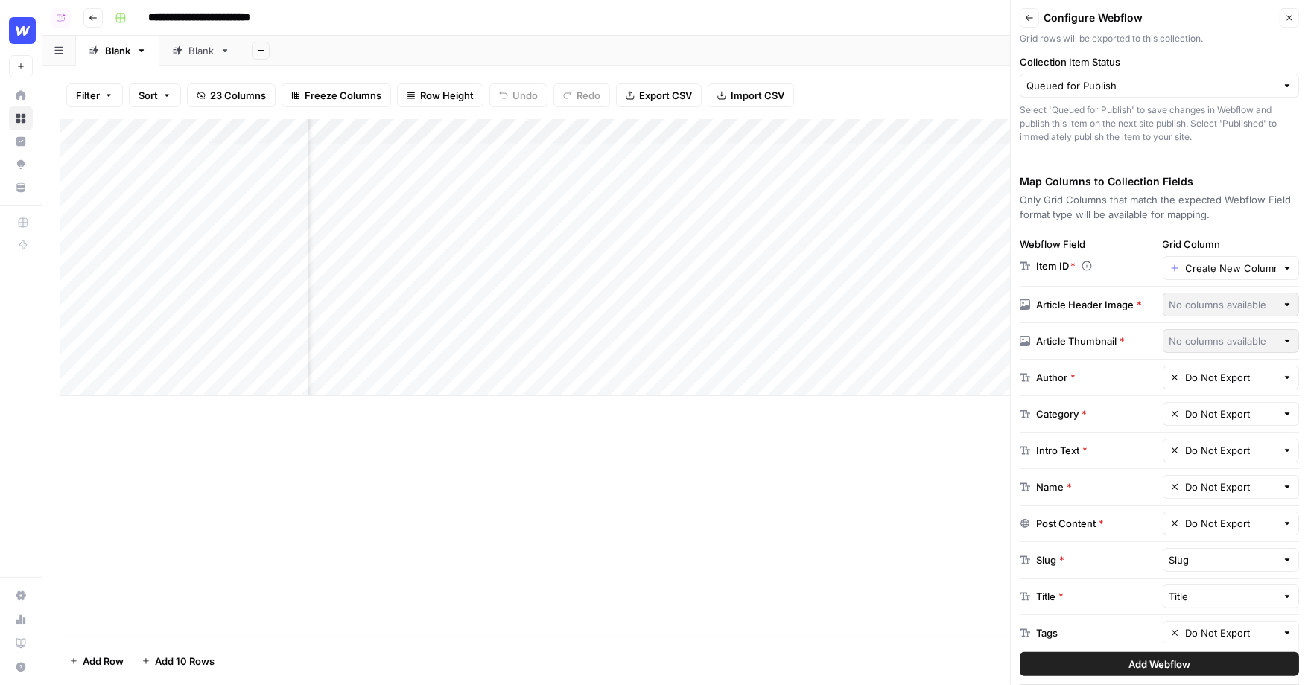
scroll to position [90, 0]
drag, startPoint x: 1122, startPoint y: 517, endPoint x: 1007, endPoint y: 516, distance: 115.5
click at [1007, 517] on div "**********" at bounding box center [675, 342] width 1266 height 685
click at [1070, 518] on div "Post Content *" at bounding box center [1070, 525] width 68 height 15
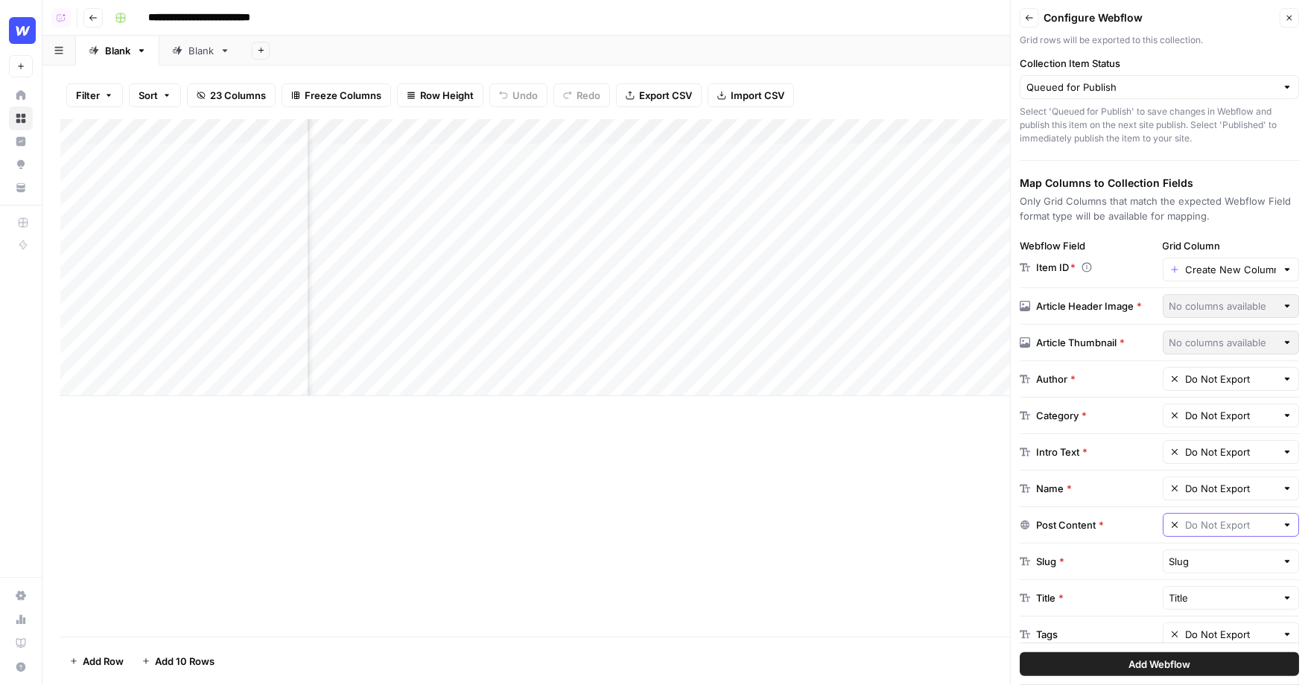
click at [1227, 518] on input "text" at bounding box center [1231, 525] width 91 height 15
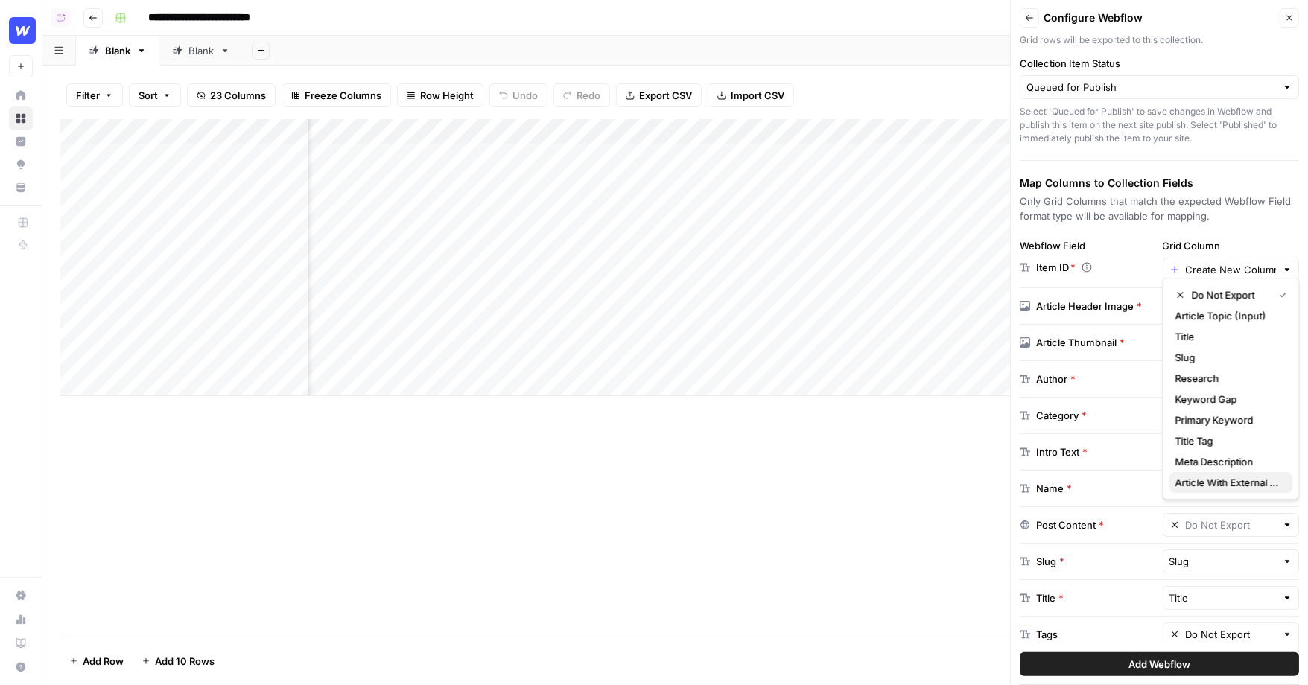
click at [1223, 482] on span "Article With External Links" at bounding box center [1229, 482] width 106 height 15
type input "Article With External Links"
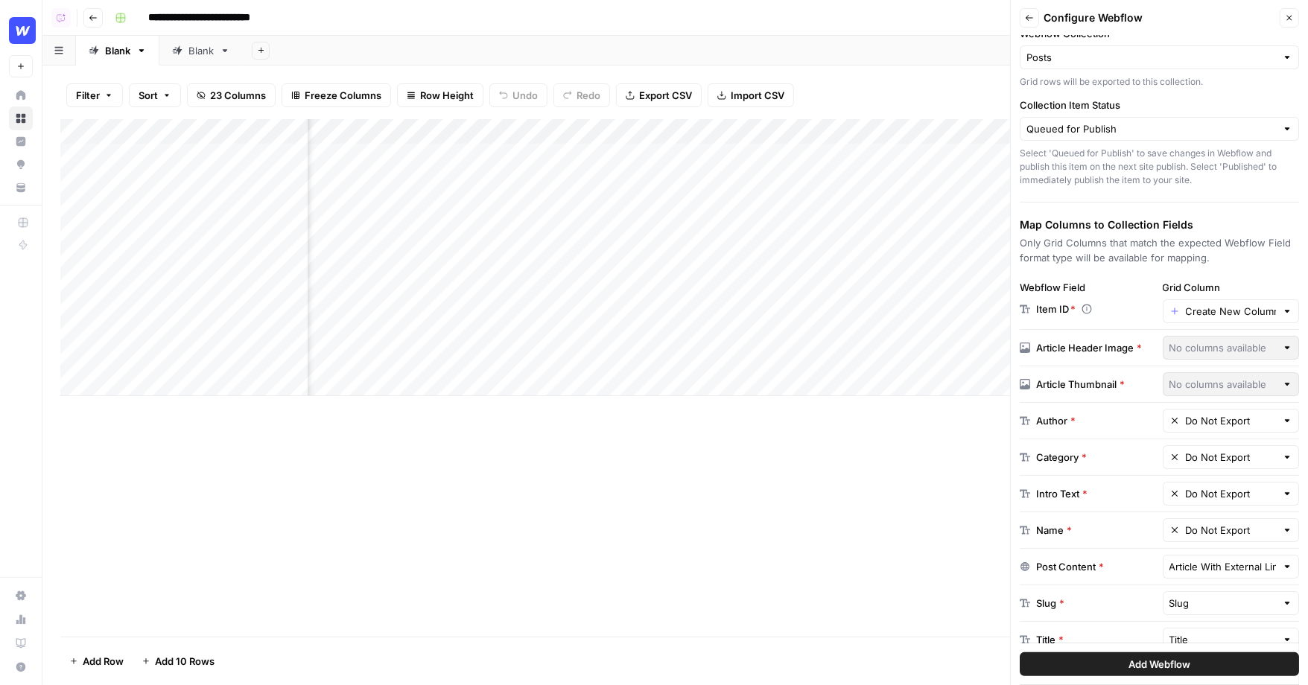
scroll to position [47, 0]
click at [1083, 127] on input "Collection Item Status" at bounding box center [1152, 130] width 250 height 15
click at [1132, 189] on span "Published" at bounding box center [1157, 185] width 248 height 15
type input "Published"
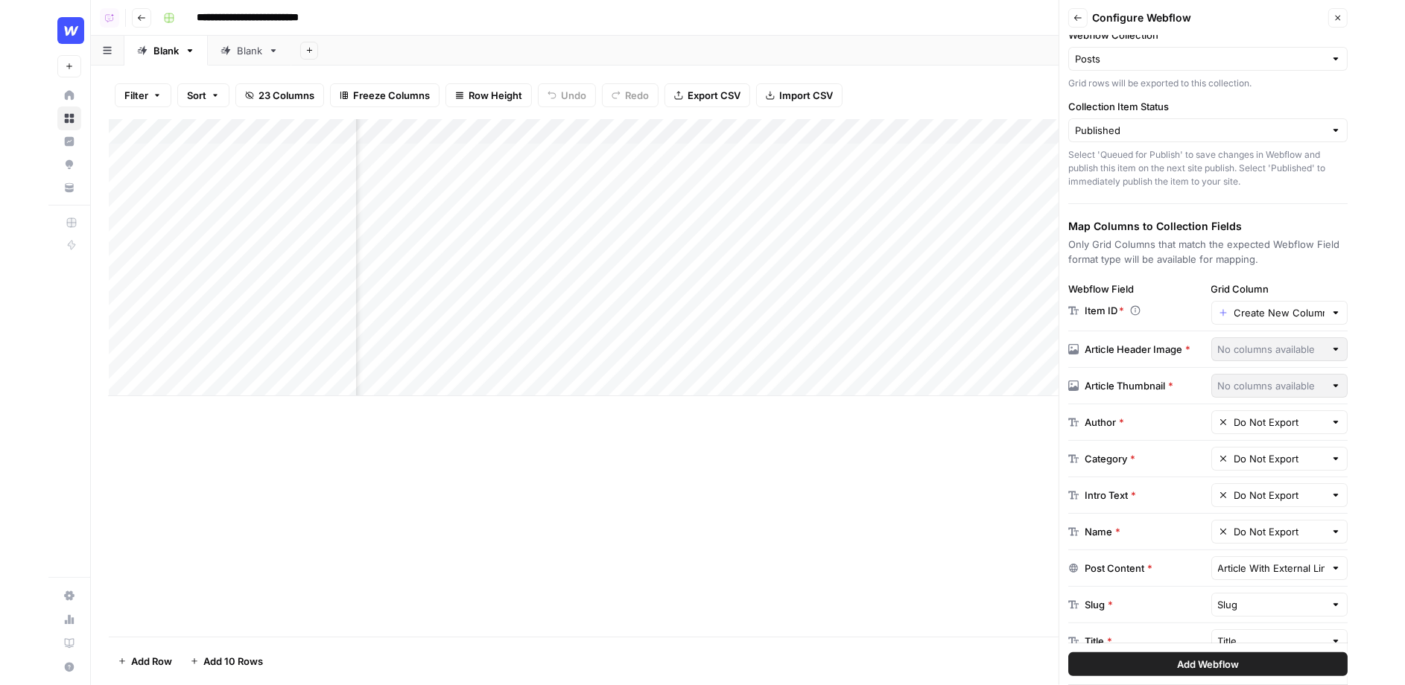
scroll to position [0, 0]
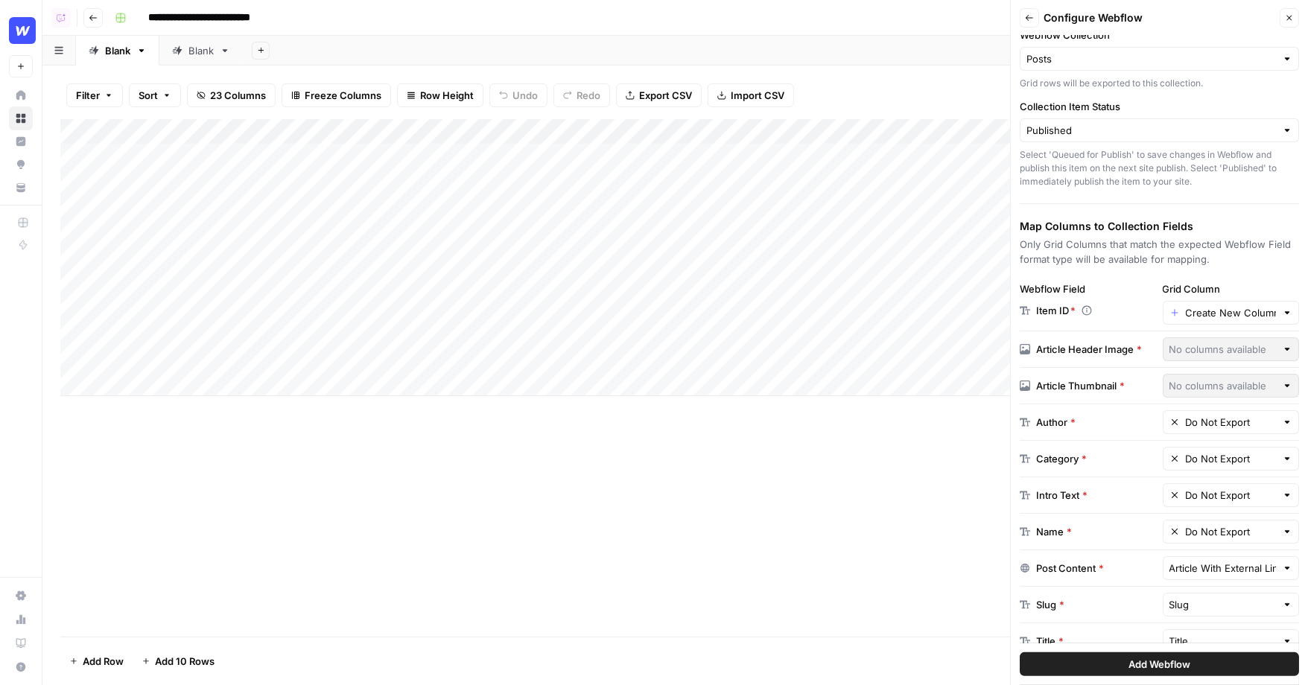
click at [1293, 16] on icon "button" at bounding box center [1289, 17] width 9 height 9
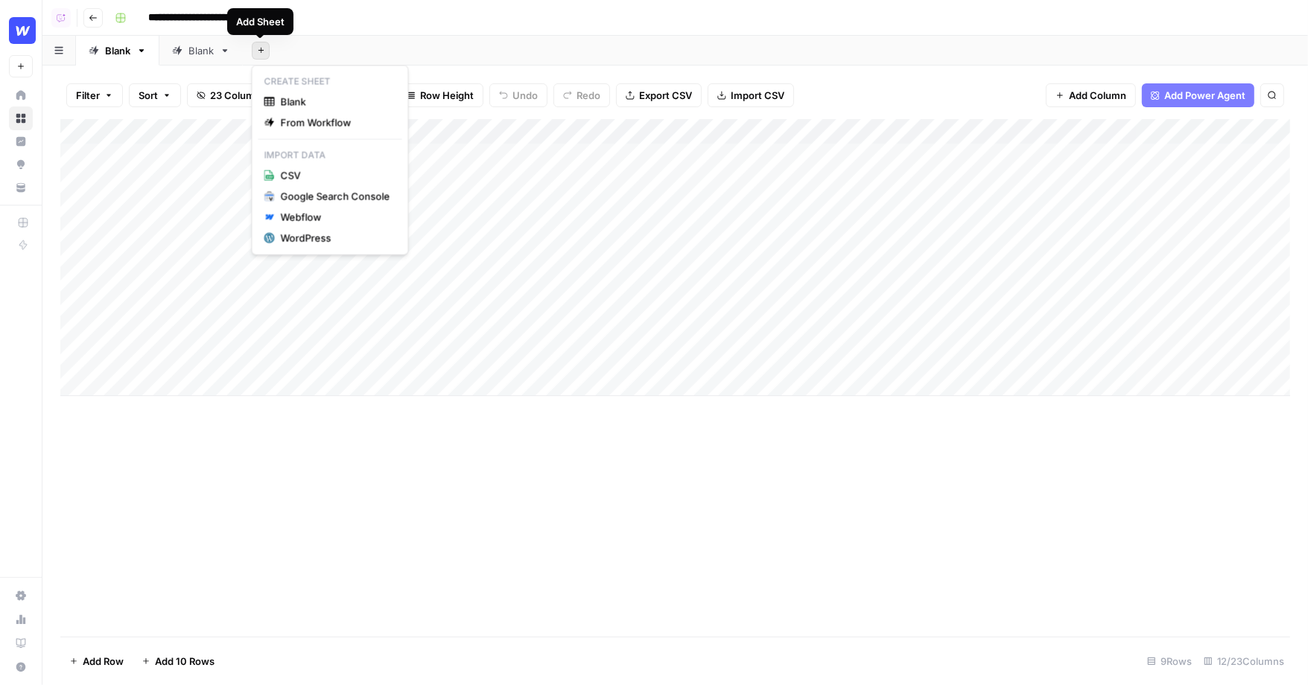
click at [257, 56] on button "Add Sheet" at bounding box center [261, 51] width 18 height 18
click at [325, 191] on div "Google Search Console" at bounding box center [336, 196] width 110 height 15
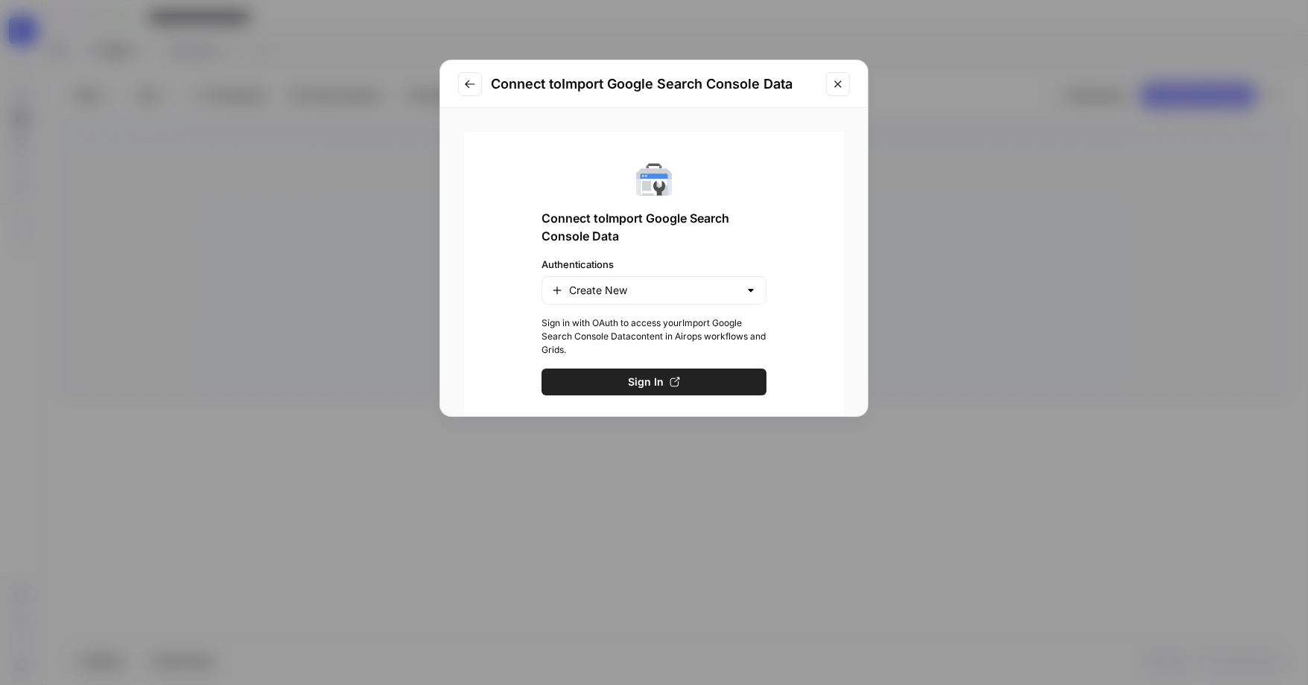
click at [852, 81] on div "Connect to Import Google Search Console Data" at bounding box center [654, 84] width 428 height 48
click at [843, 82] on icon "Close modal" at bounding box center [838, 84] width 12 height 12
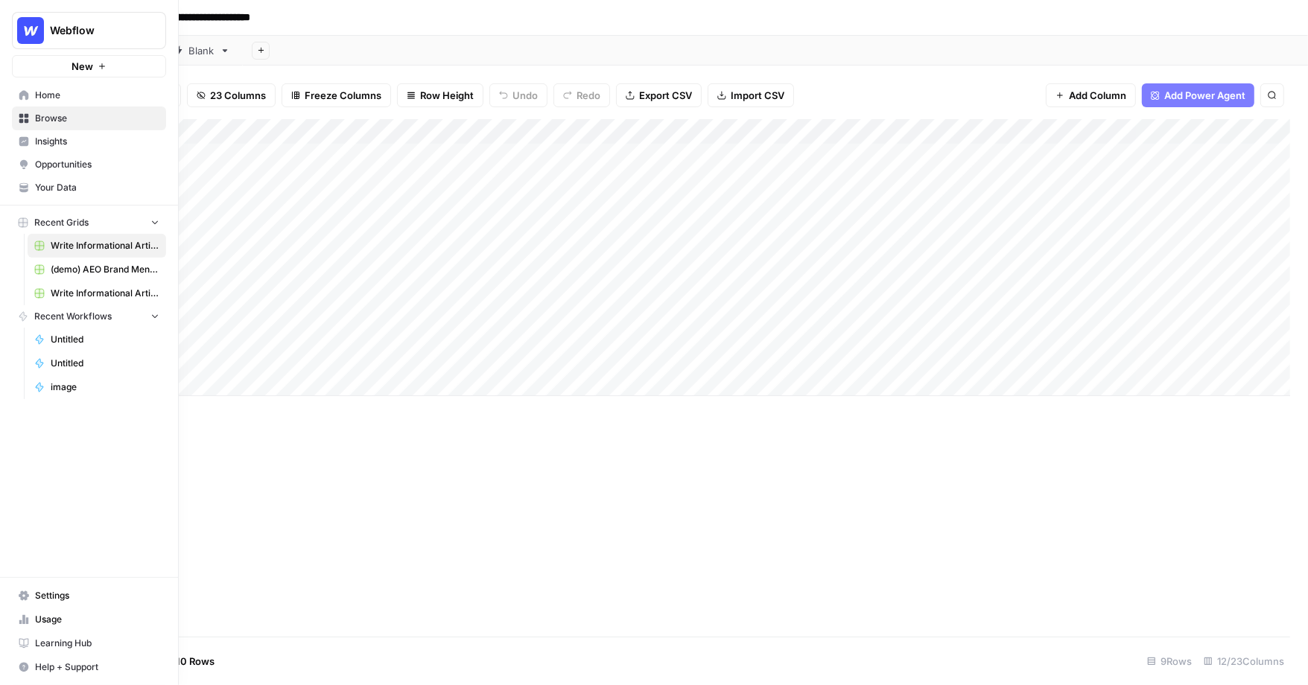
click at [32, 147] on link "Insights" at bounding box center [89, 142] width 154 height 24
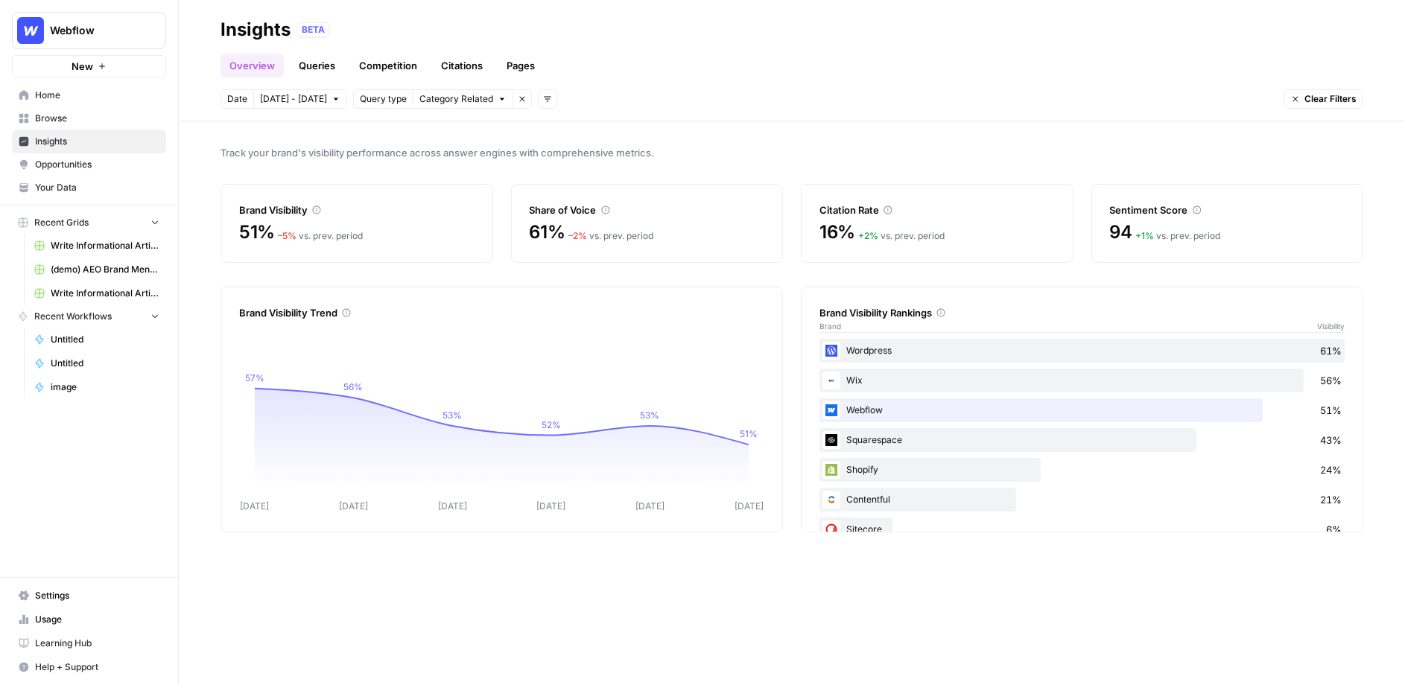
click at [112, 161] on span "Opportunities" at bounding box center [97, 164] width 124 height 13
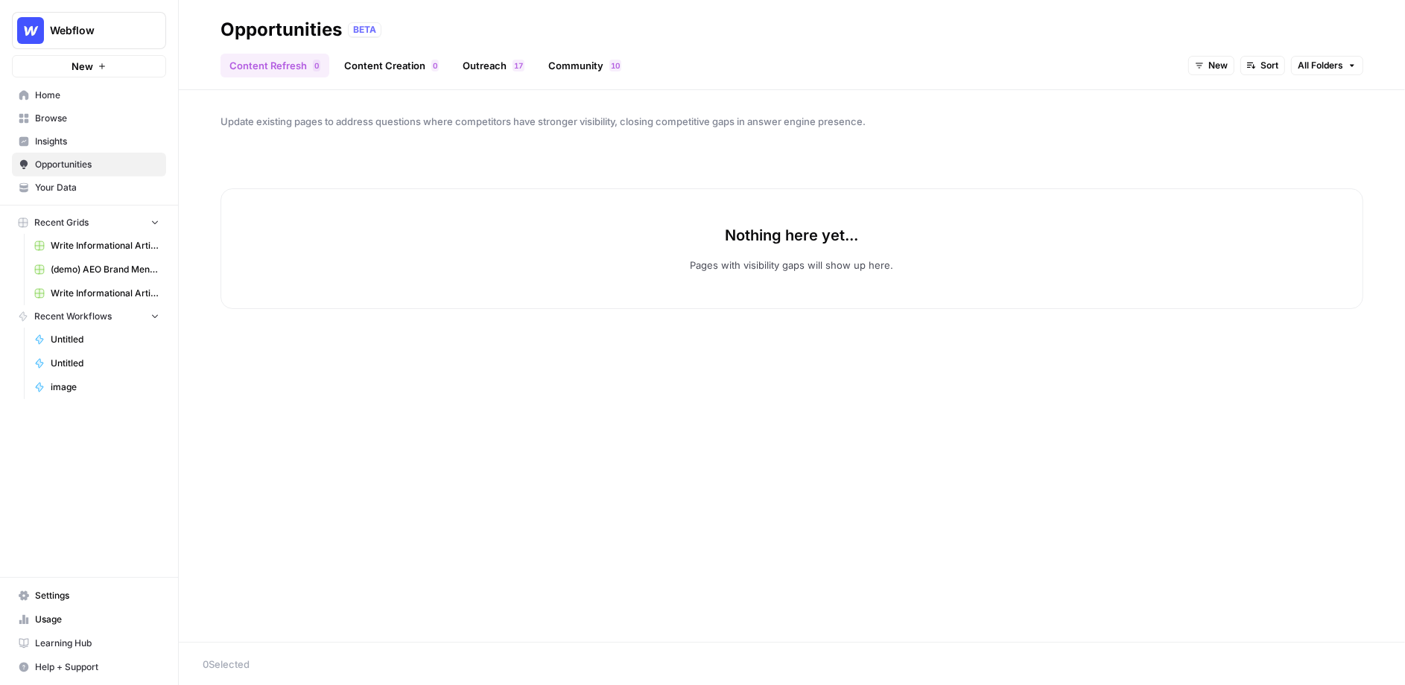
click at [1217, 70] on span "New" at bounding box center [1217, 65] width 19 height 13
click at [1227, 97] on span "All Opportunities" at bounding box center [1240, 98] width 76 height 15
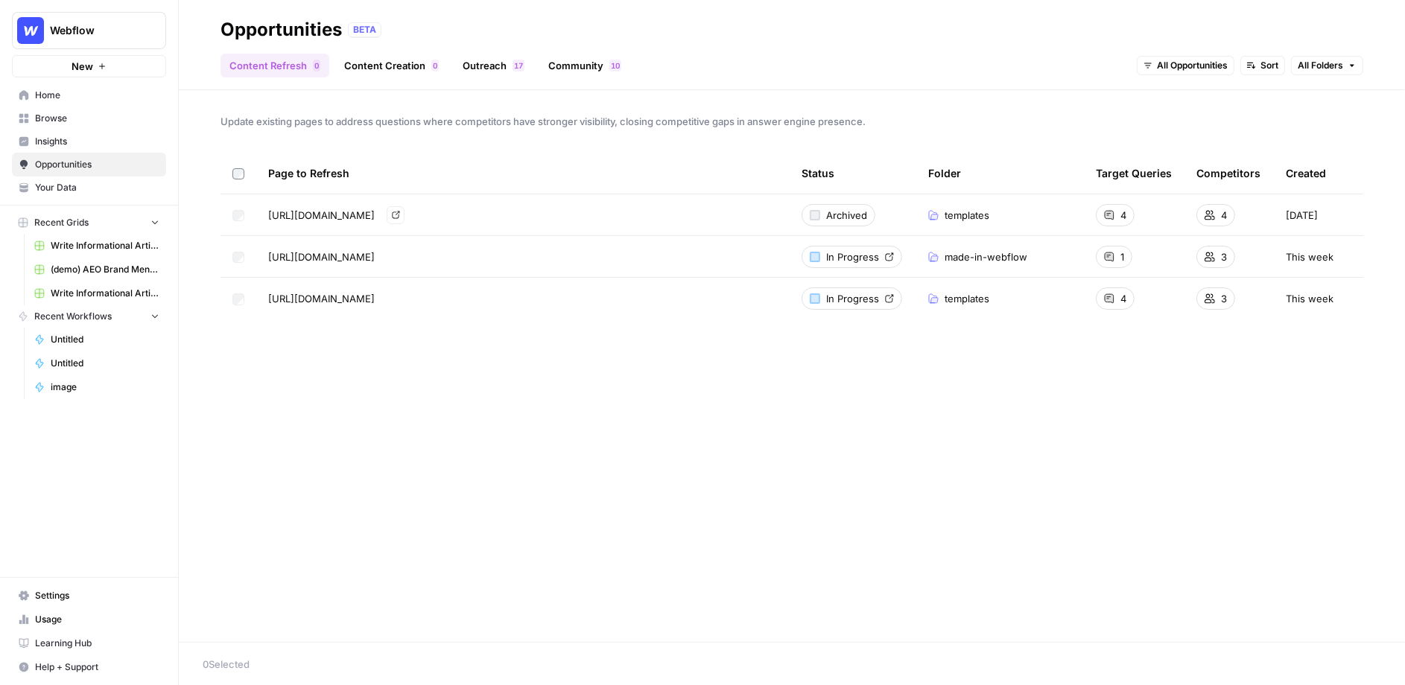
drag, startPoint x: 472, startPoint y: 216, endPoint x: 206, endPoint y: 213, distance: 266.7
click at [206, 213] on div "Update existing pages to address questions where competitors have stronger visi…" at bounding box center [792, 366] width 1226 height 552
drag, startPoint x: 916, startPoint y: 221, endPoint x: 1033, endPoint y: 218, distance: 117.0
click at [1033, 219] on td "templates" at bounding box center [1000, 214] width 168 height 41
click at [1308, 85] on header "Opportunities BETA Content Refresh 0 Content Creation 0 Outreach 7 1 Community …" at bounding box center [792, 45] width 1226 height 90
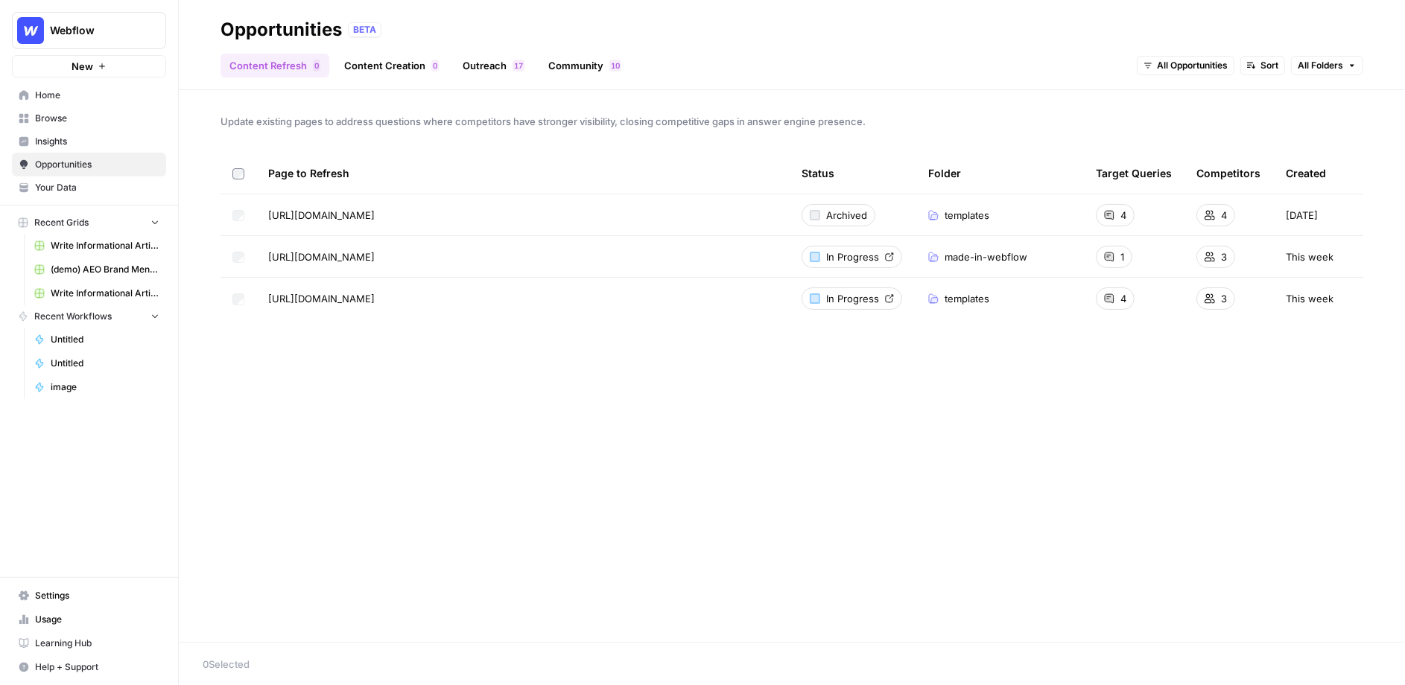
click at [86, 118] on span "Browse" at bounding box center [97, 118] width 124 height 13
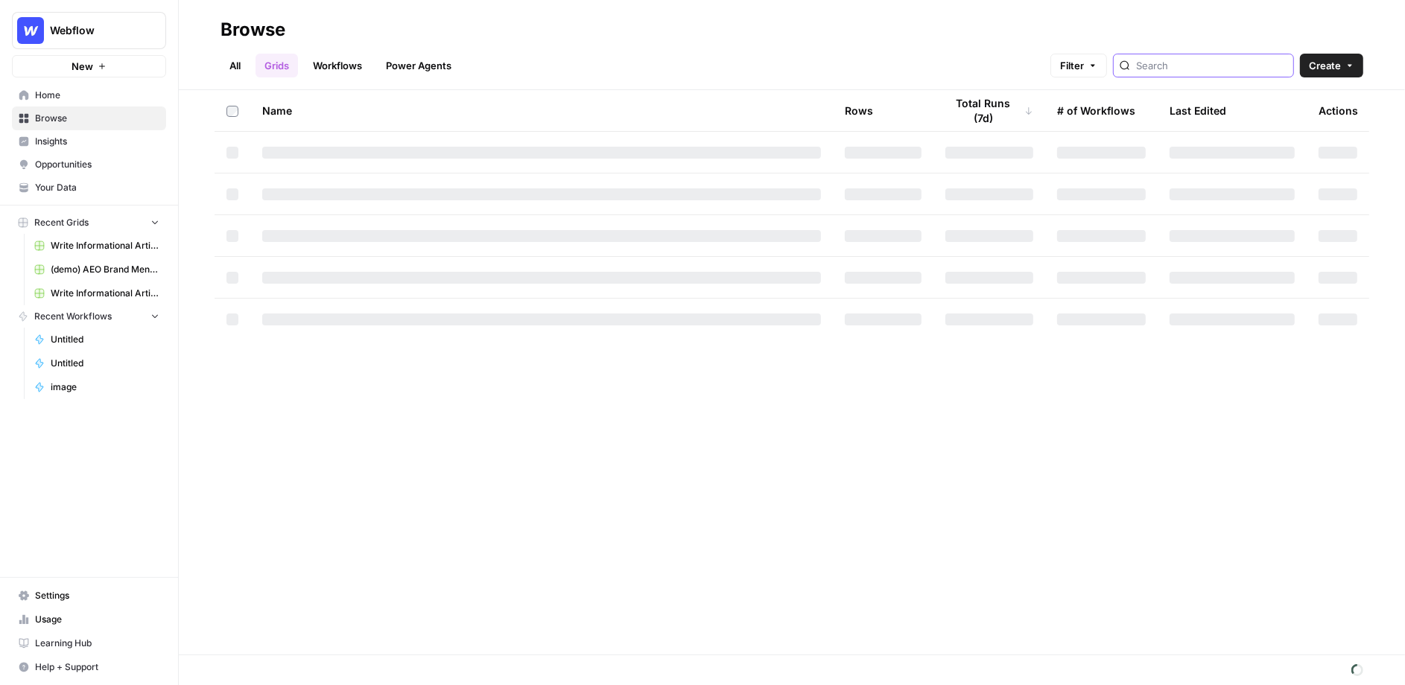
click at [1204, 69] on input "search" at bounding box center [1211, 65] width 151 height 15
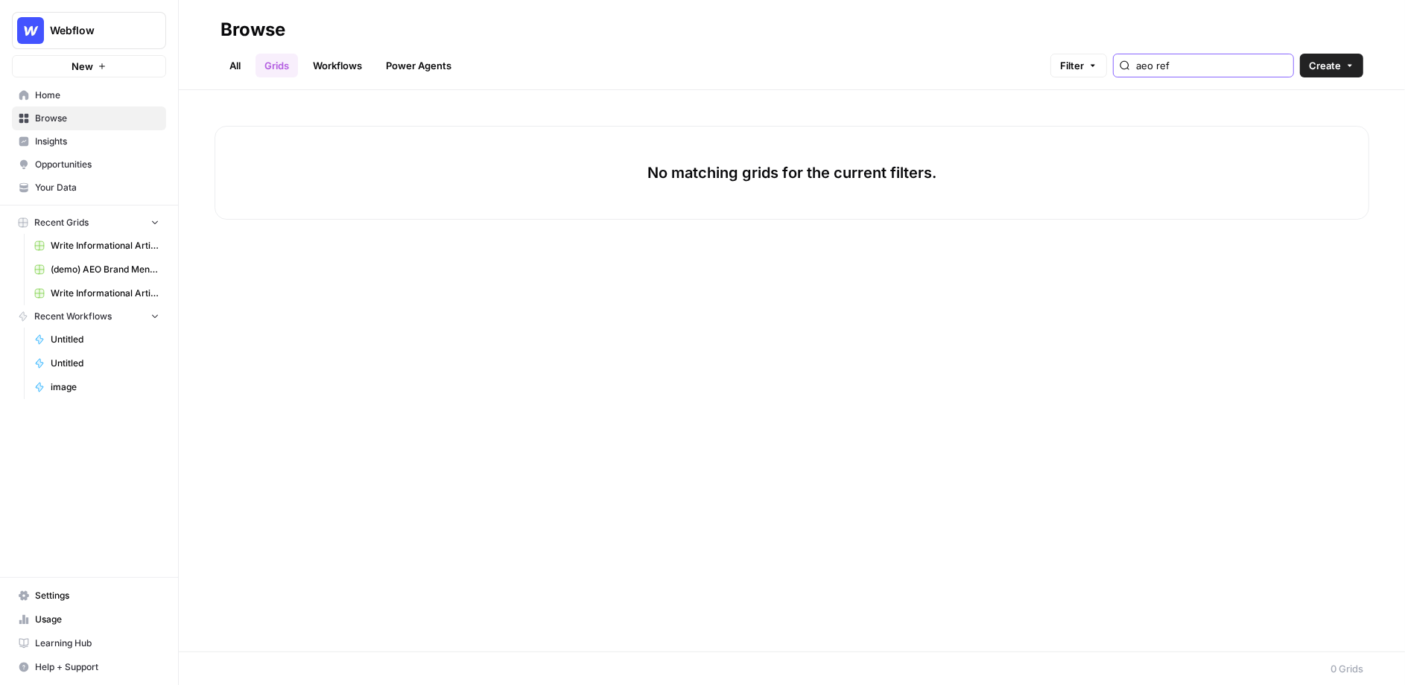
click at [1212, 67] on input "aeo ref" at bounding box center [1211, 65] width 151 height 15
click at [1208, 67] on input "aeo ref" at bounding box center [1211, 65] width 151 height 15
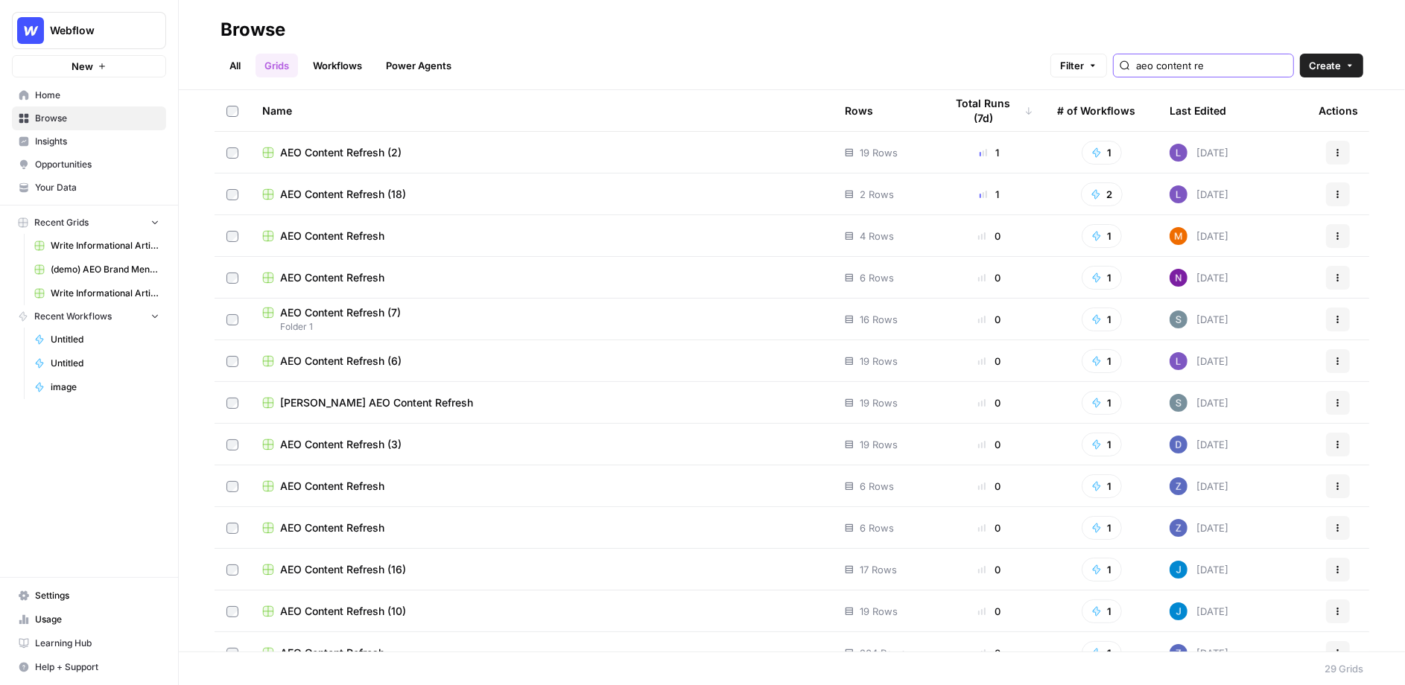
type input "aeo content re"
click at [352, 146] on span "AEO Content Refresh (2)" at bounding box center [340, 152] width 121 height 15
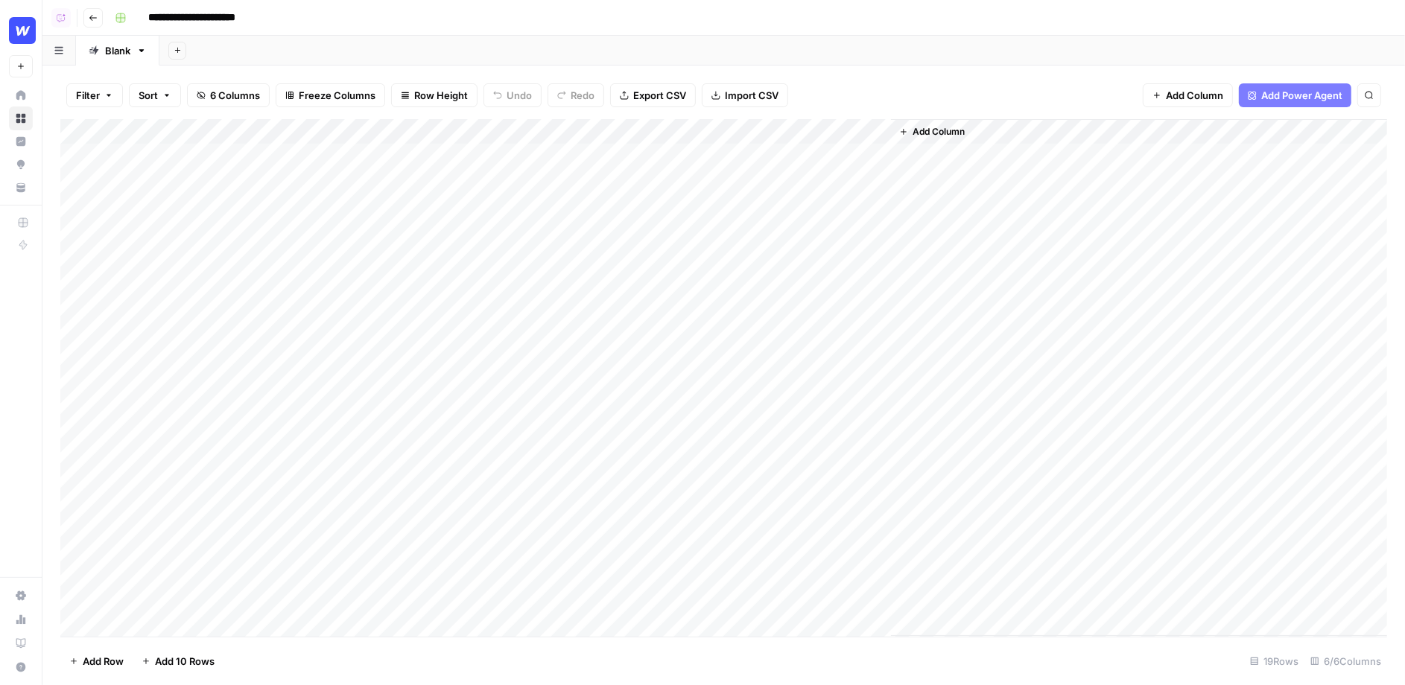
click at [694, 156] on div "Add Column" at bounding box center [723, 378] width 1327 height 518
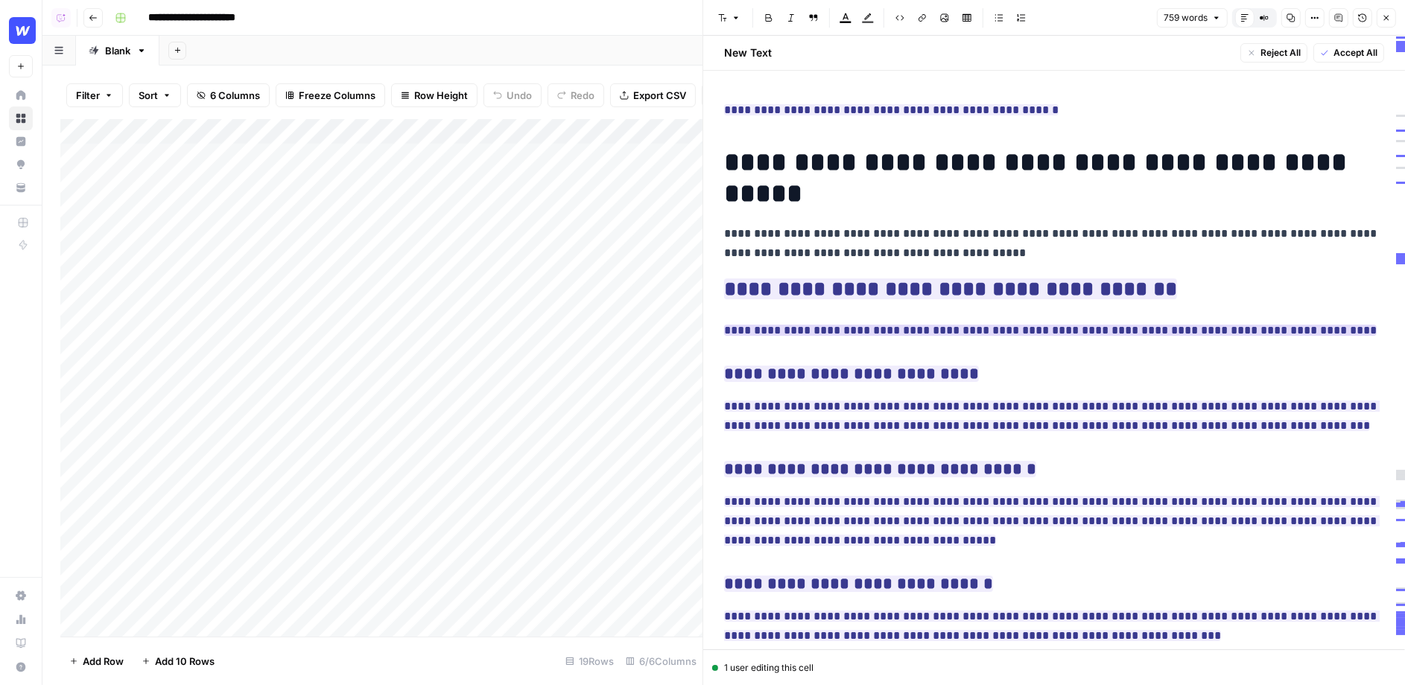
scroll to position [38, 0]
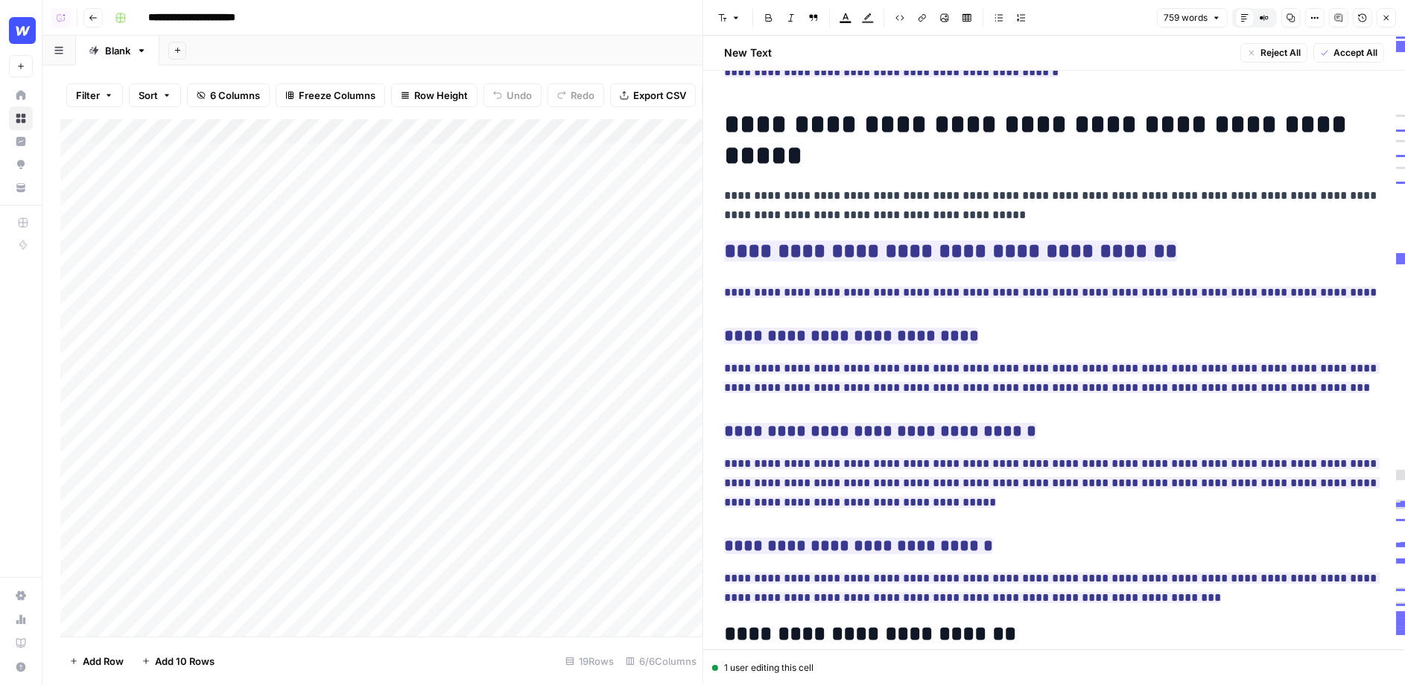
click at [1308, 18] on button "Close" at bounding box center [1386, 17] width 19 height 19
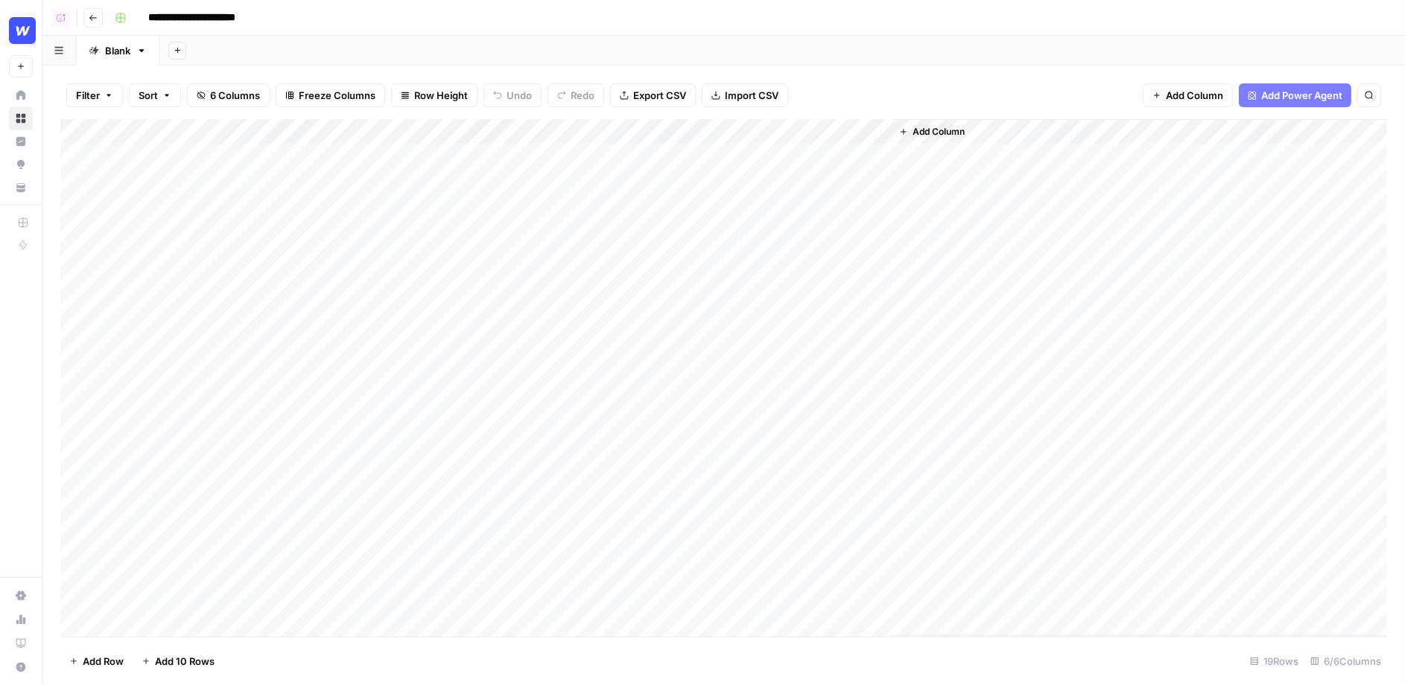
click at [723, 158] on div "Add Column" at bounding box center [723, 378] width 1327 height 518
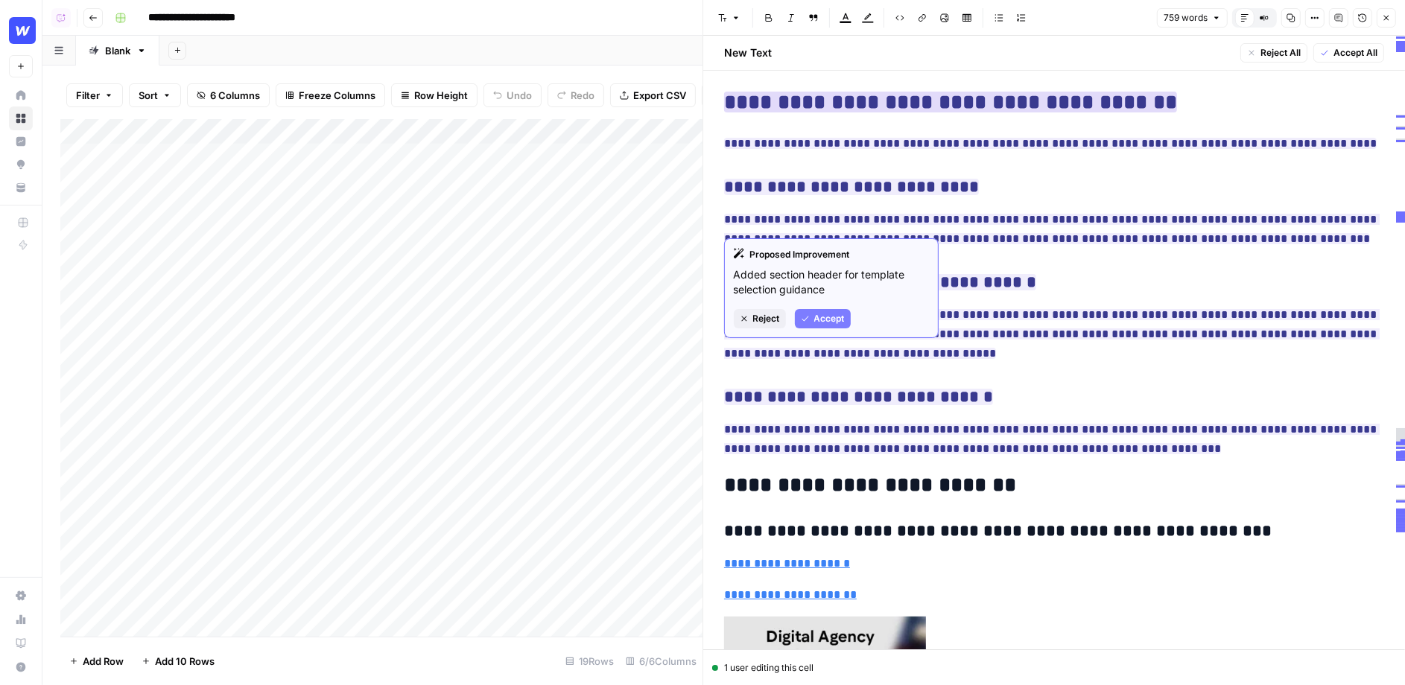
scroll to position [194, 0]
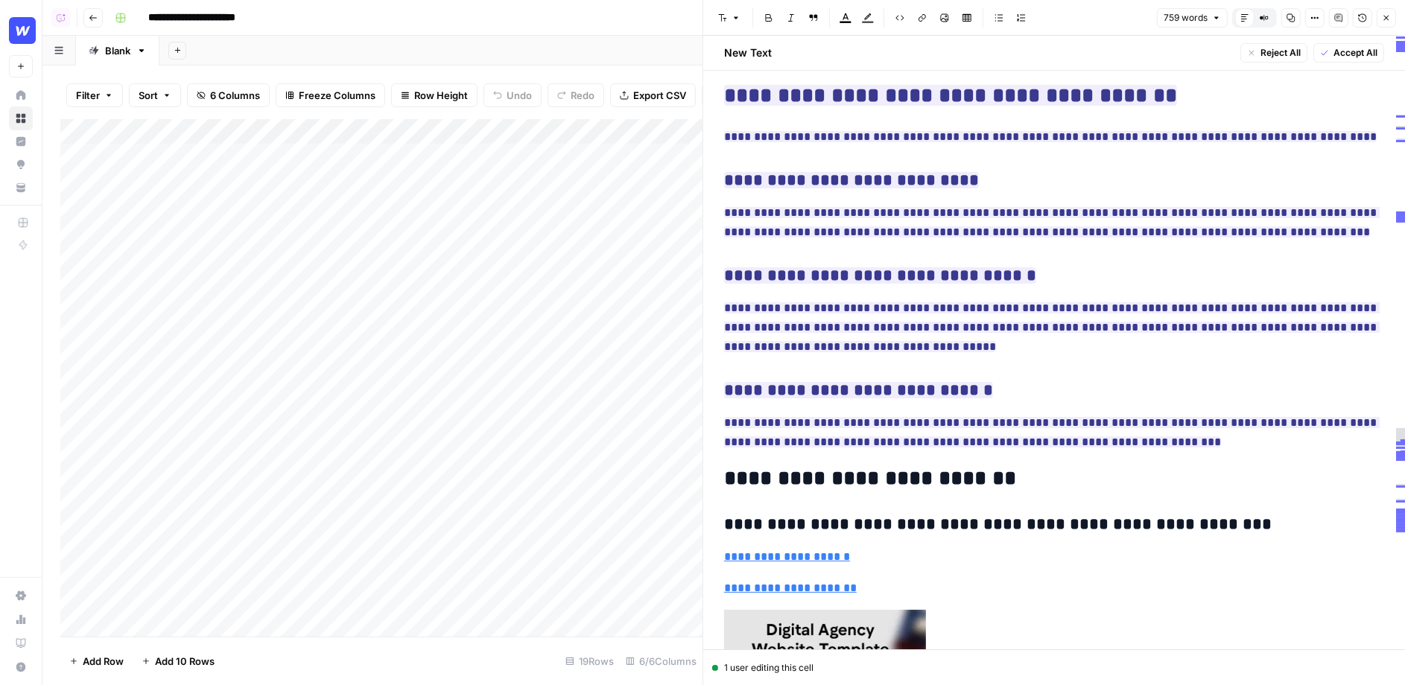
click at [1308, 17] on icon "button" at bounding box center [1386, 17] width 9 height 9
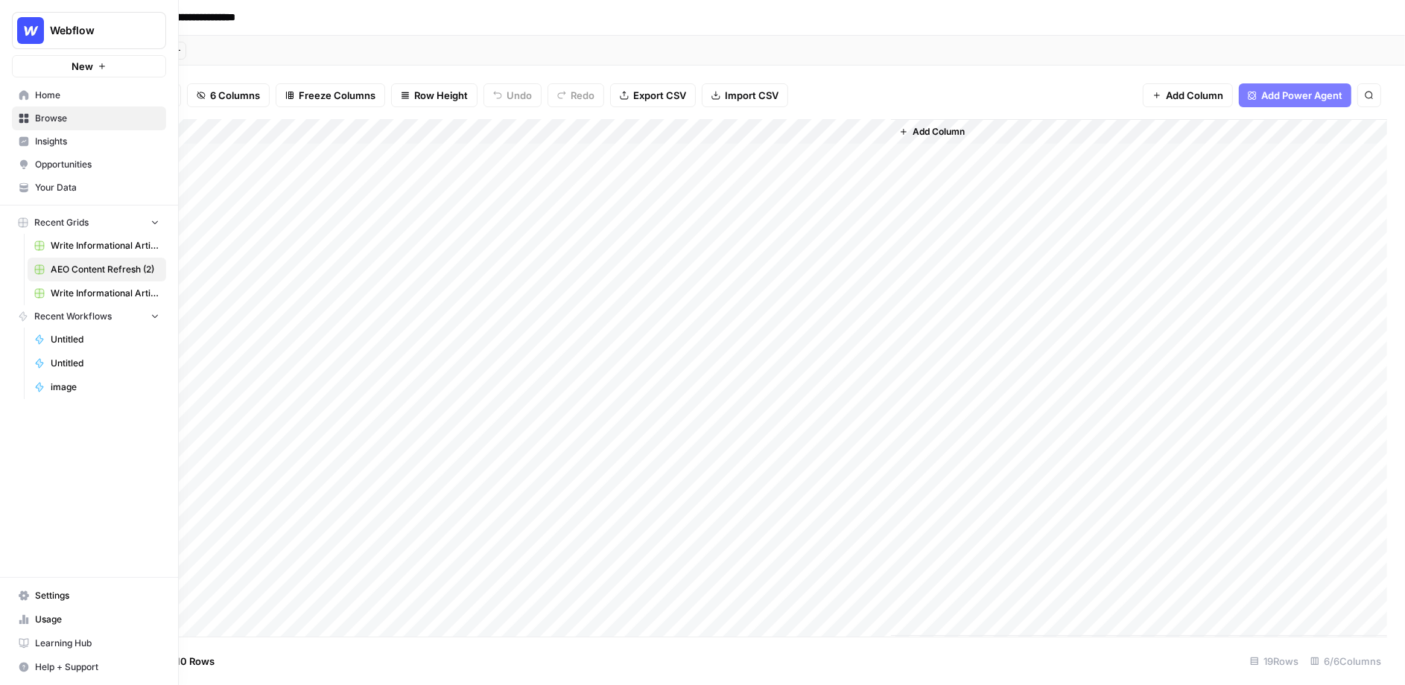
click at [77, 162] on span "Opportunities" at bounding box center [97, 164] width 124 height 13
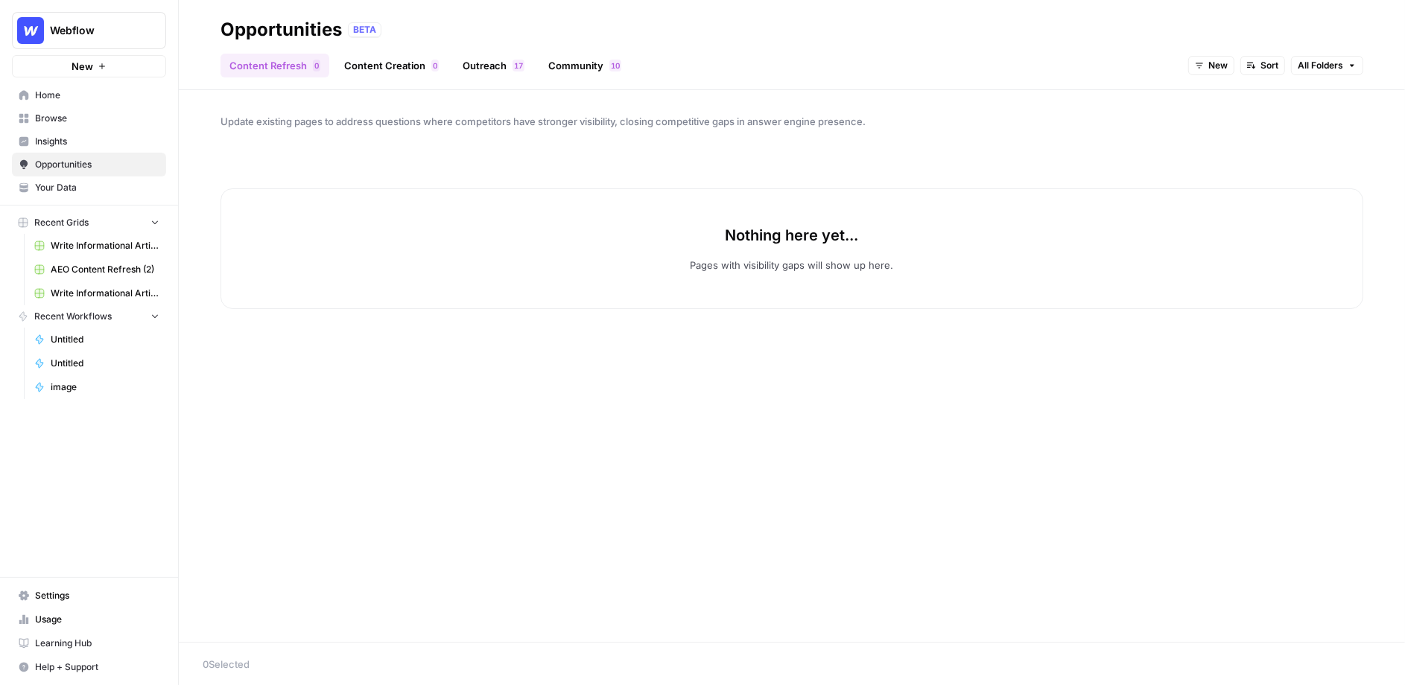
click at [371, 60] on link "Content Creation 0" at bounding box center [391, 66] width 112 height 24
click at [1302, 63] on span "New" at bounding box center [1296, 65] width 19 height 13
click at [1308, 92] on span "All Opportunities" at bounding box center [1318, 98] width 76 height 15
click at [1255, 63] on span "All Opportunities" at bounding box center [1270, 65] width 71 height 13
click at [70, 30] on span "Webflow" at bounding box center [95, 30] width 90 height 15
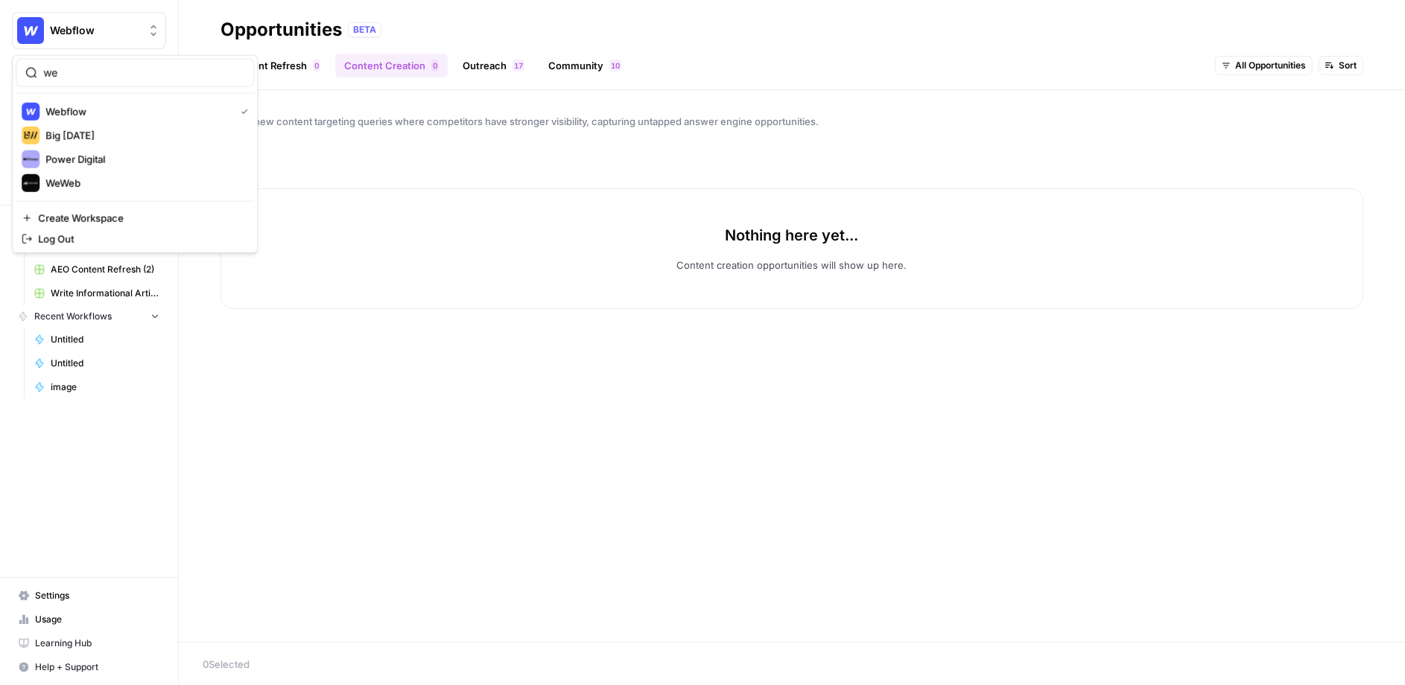
type input "w"
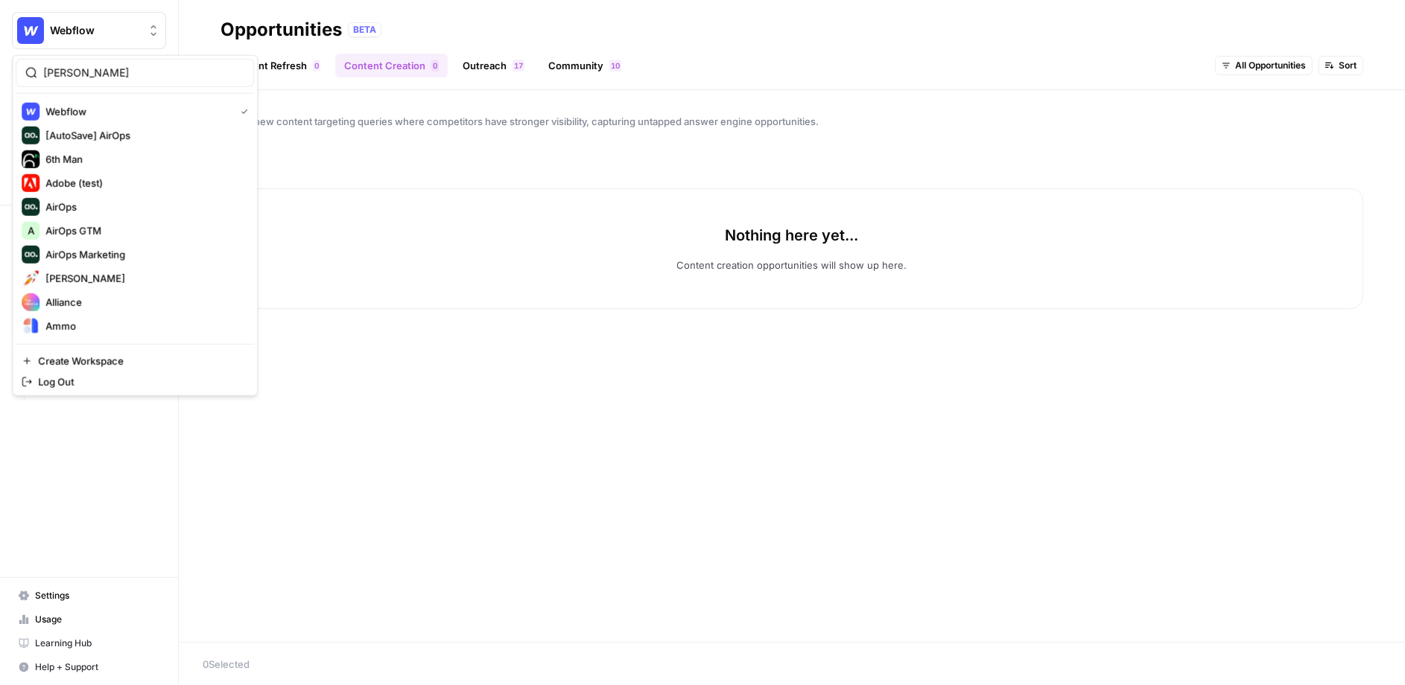
type input "dill"
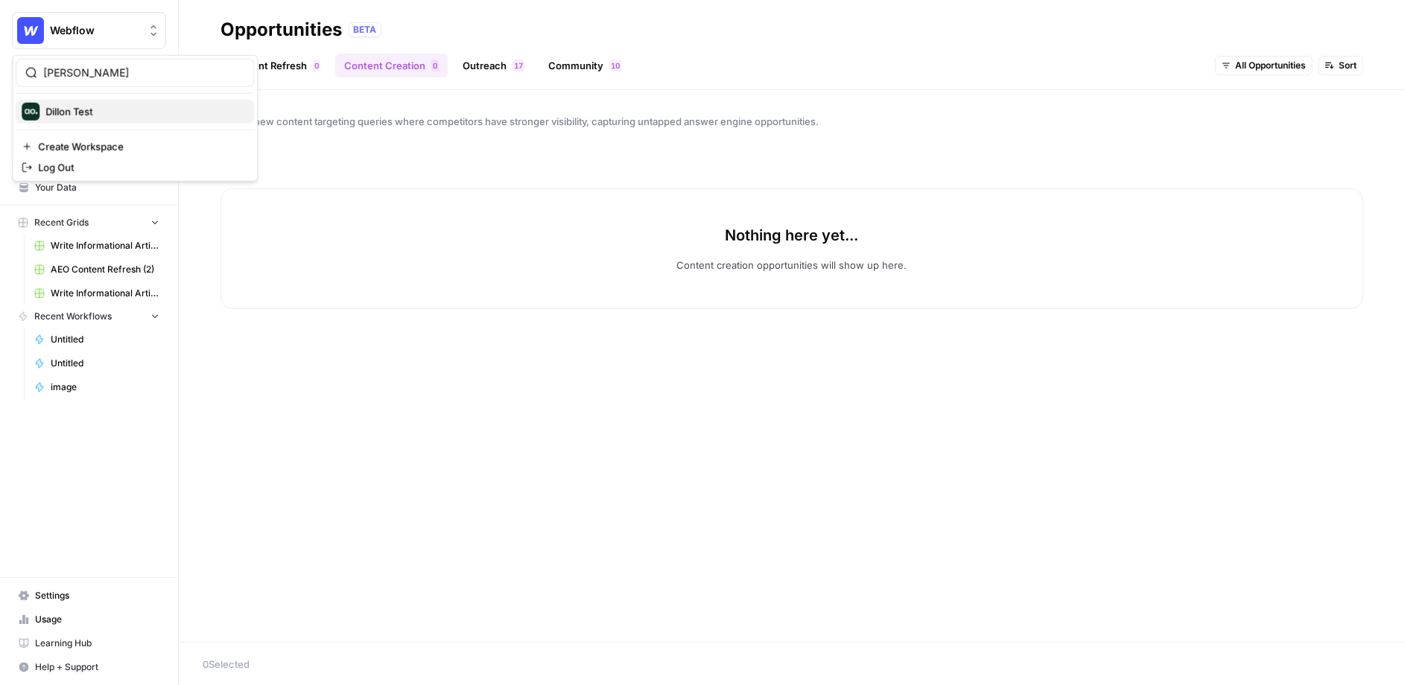
click at [156, 105] on span "Dillon Test" at bounding box center [143, 111] width 197 height 15
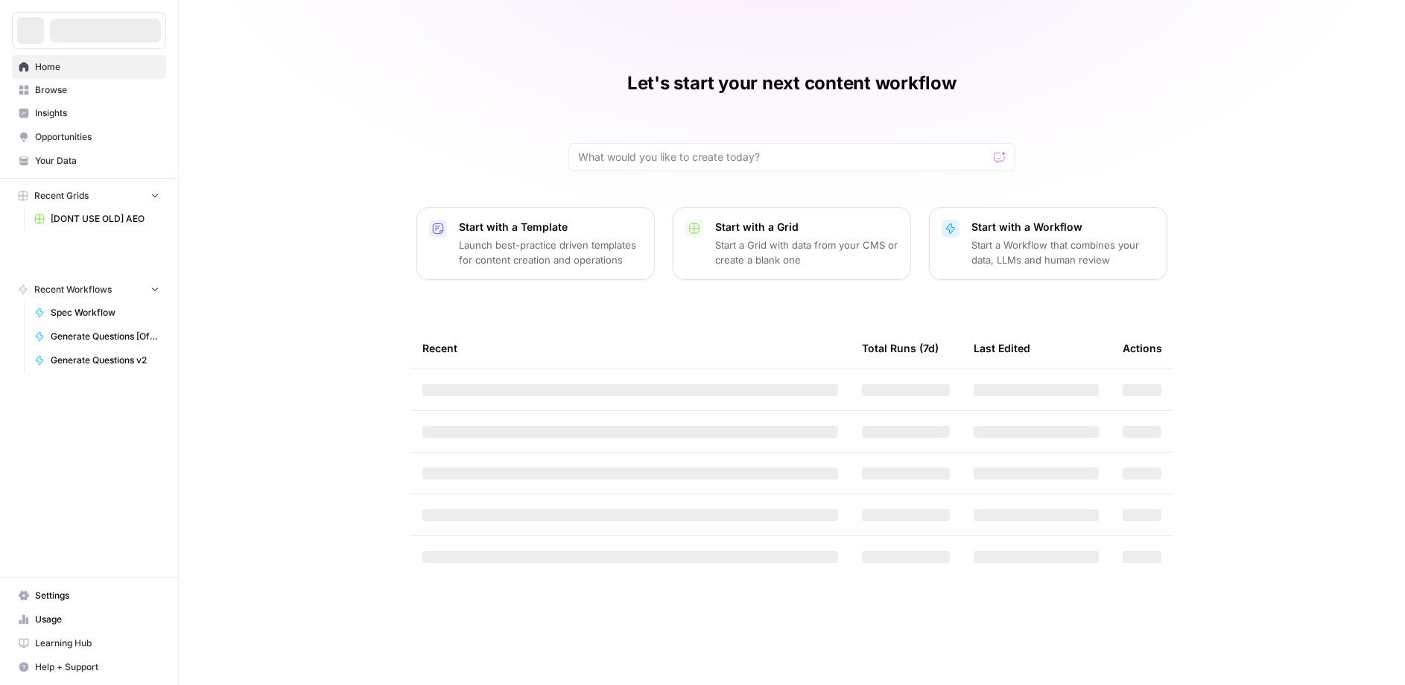
click at [74, 173] on nav "Home Browse Insights Opportunities Your Data" at bounding box center [89, 113] width 178 height 129
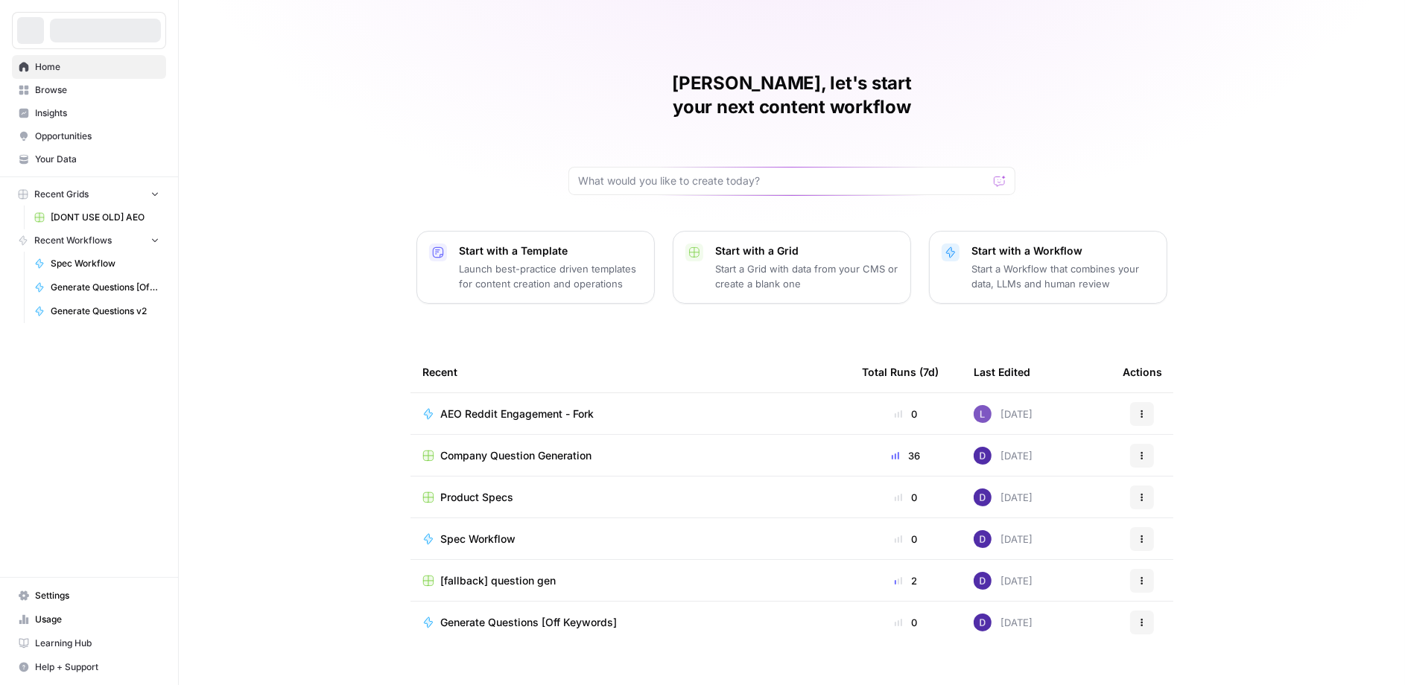
click at [72, 136] on span "Opportunities" at bounding box center [97, 136] width 124 height 13
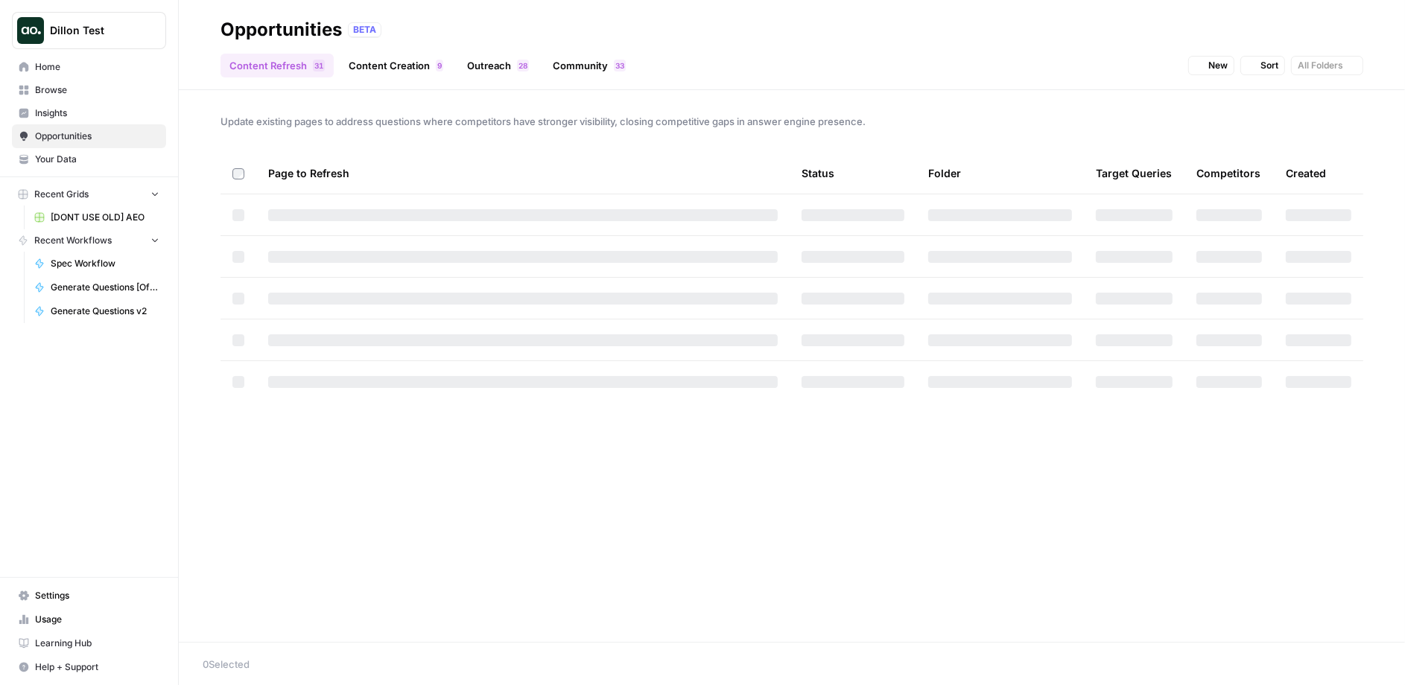
click at [377, 56] on link "Content Creation 9" at bounding box center [396, 66] width 112 height 24
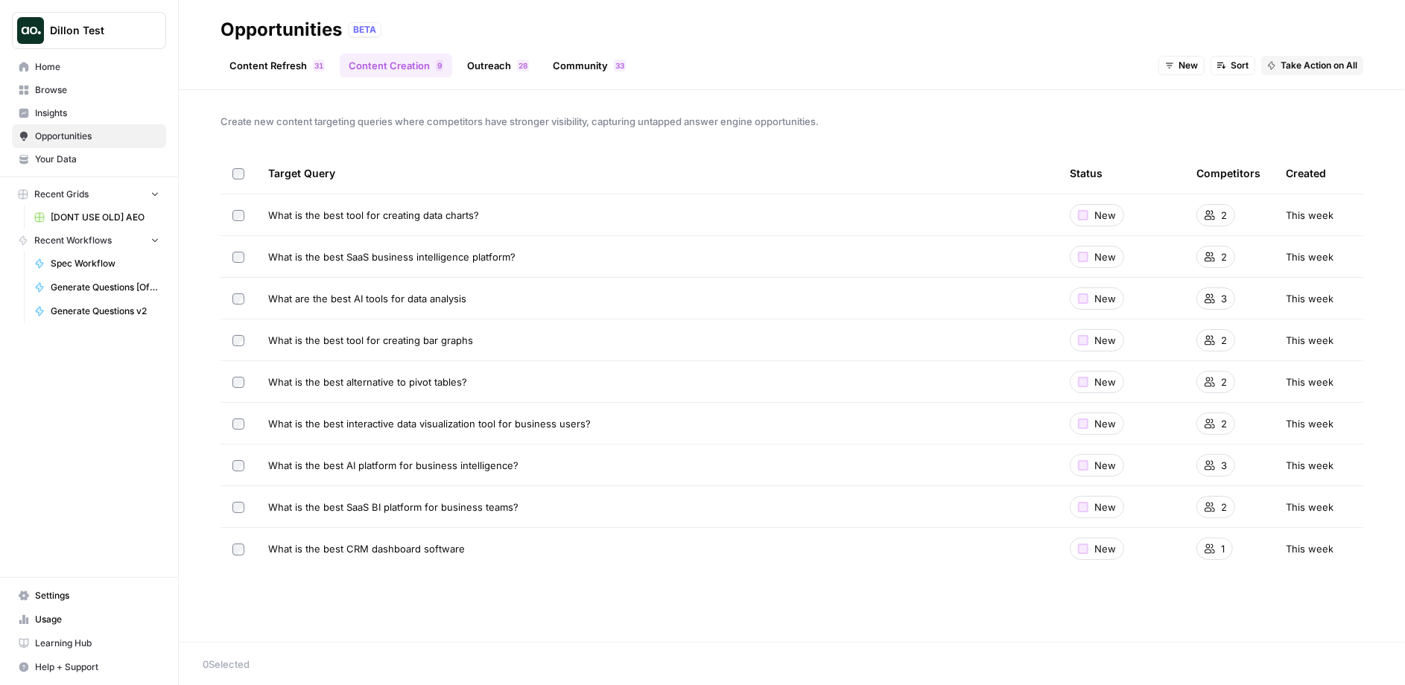
click at [491, 67] on link "Outreach 8 2" at bounding box center [498, 66] width 80 height 24
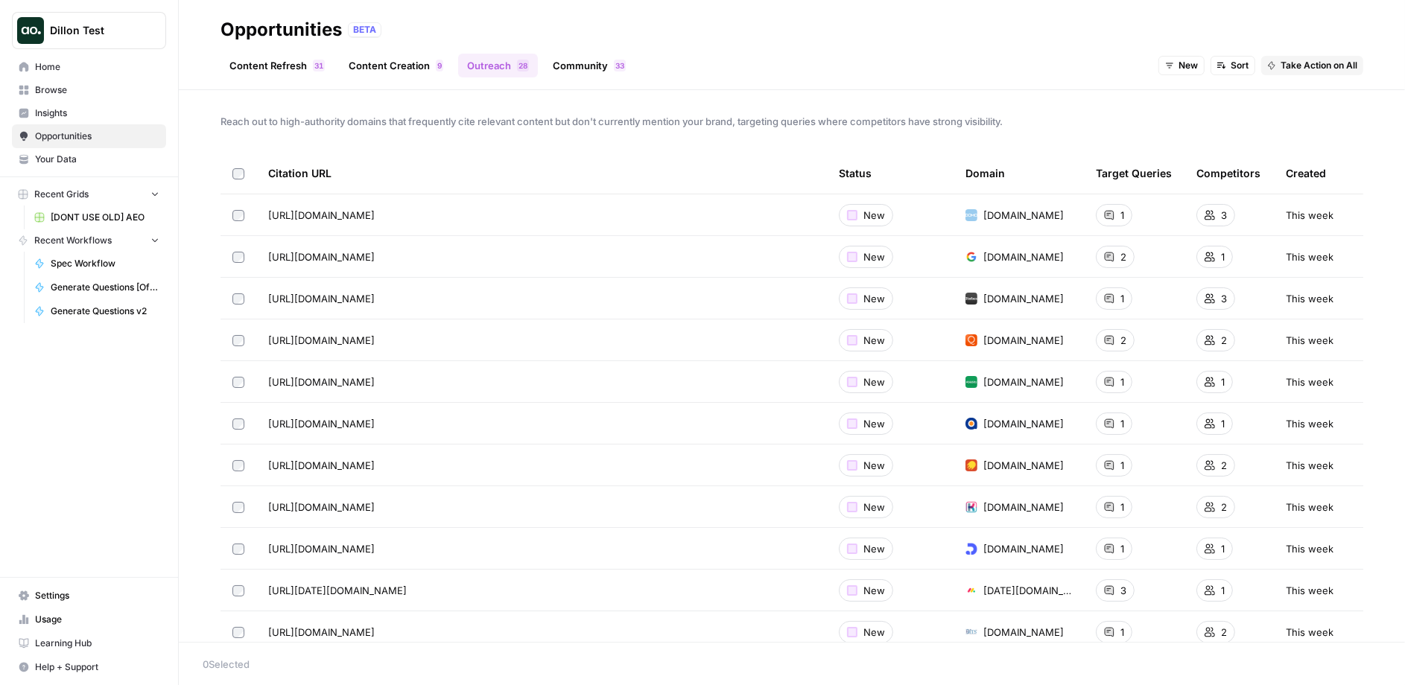
scroll to position [35, 0]
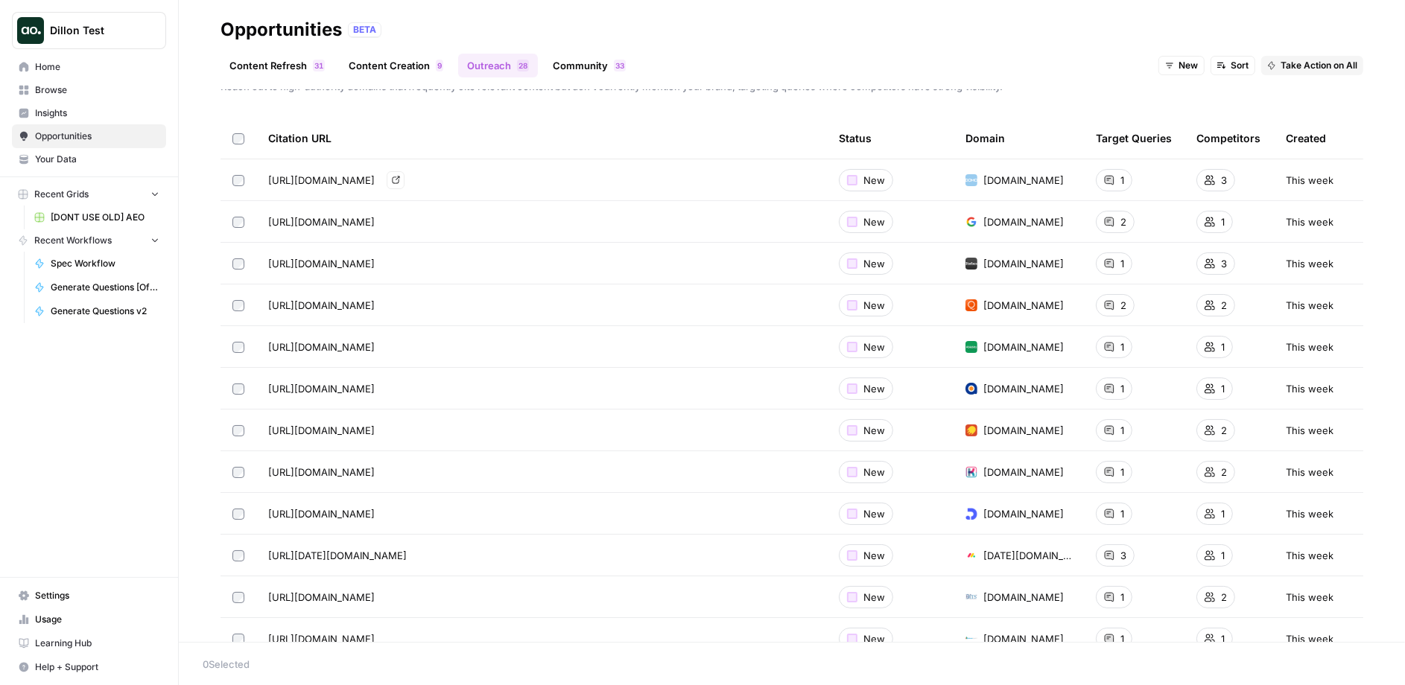
drag, startPoint x: 269, startPoint y: 179, endPoint x: 542, endPoint y: 177, distance: 272.7
click at [542, 177] on div "[URL][DOMAIN_NAME] Go to page" at bounding box center [541, 180] width 547 height 18
click at [75, 26] on span "Dillon Test" at bounding box center [95, 30] width 90 height 15
type input "web"
click at [132, 104] on span "Webflow" at bounding box center [143, 111] width 197 height 15
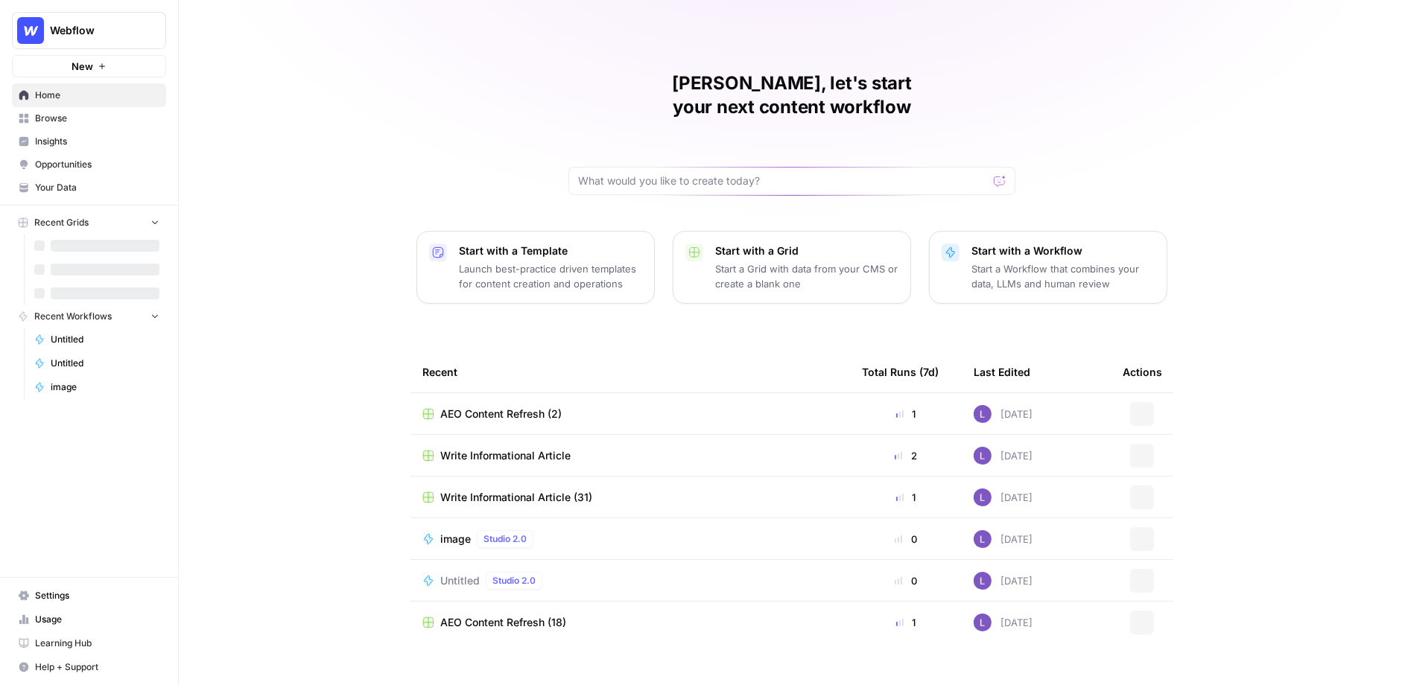
click at [66, 116] on span "Browse" at bounding box center [97, 118] width 124 height 13
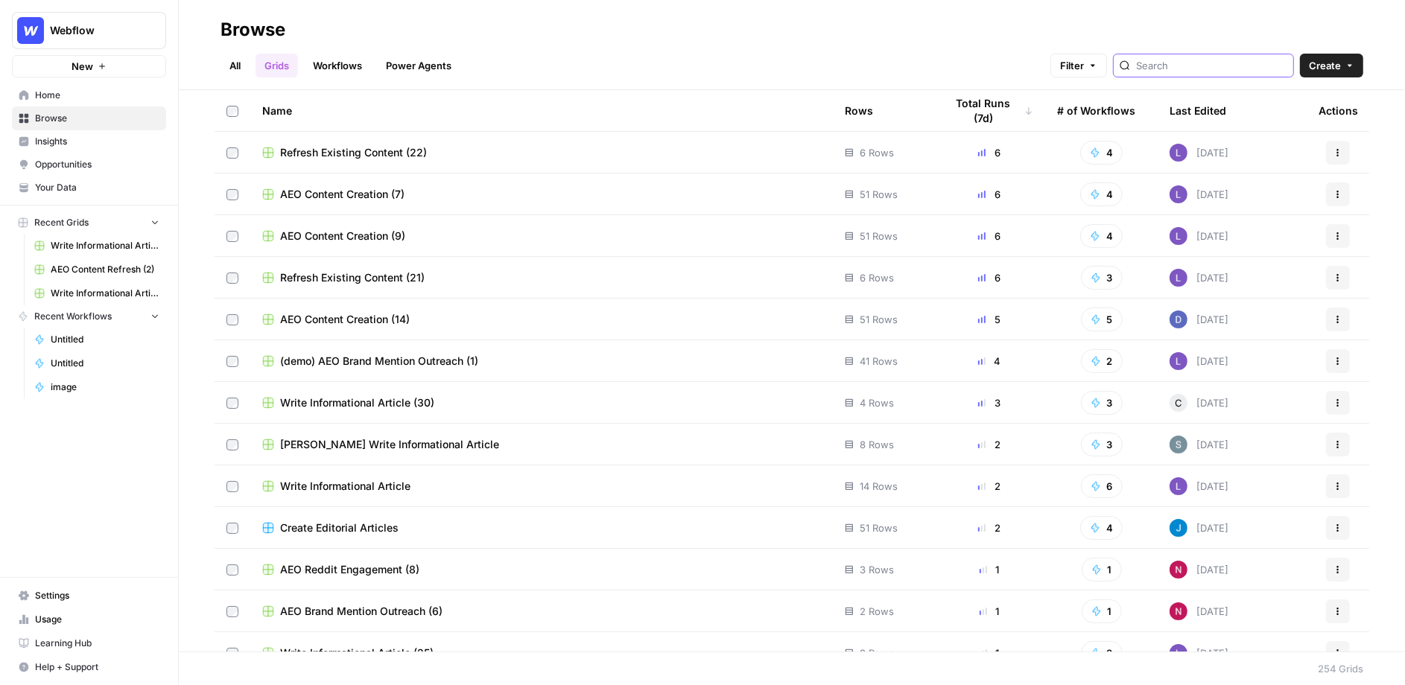
click at [1191, 63] on input "search" at bounding box center [1211, 65] width 151 height 15
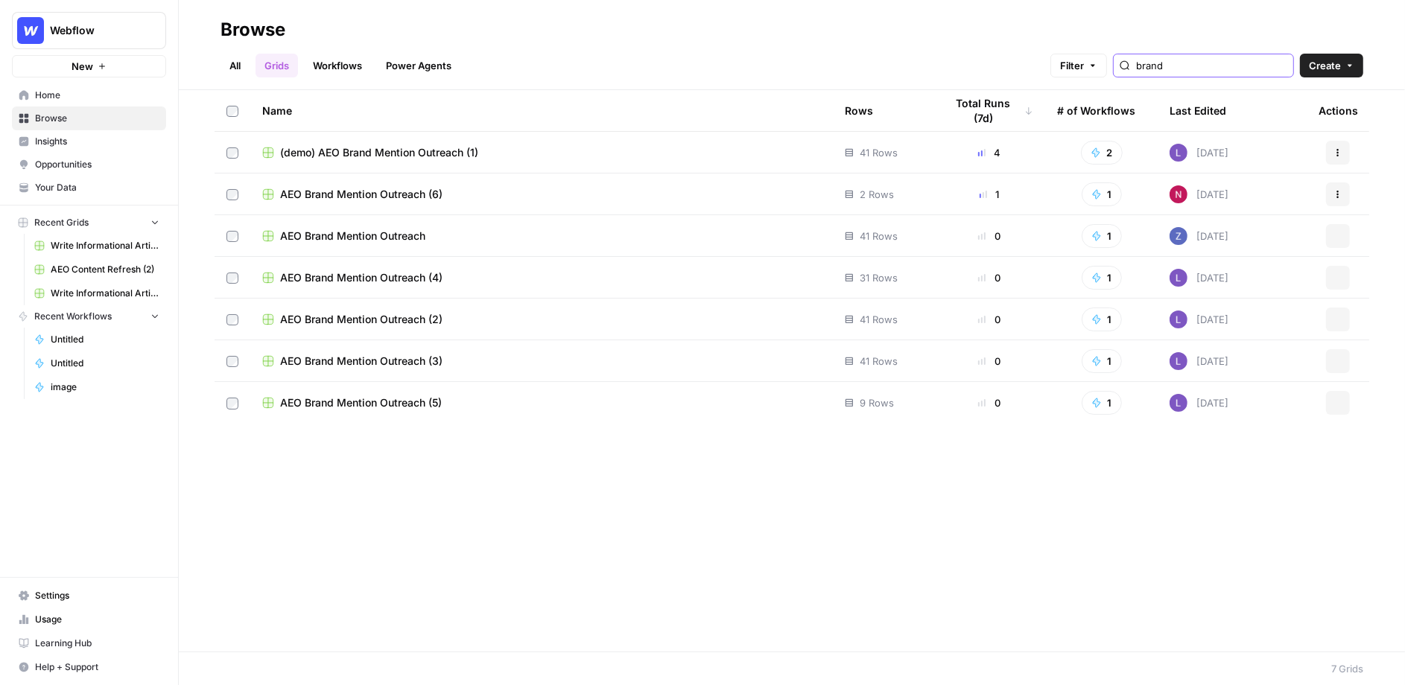
type input "brand"
click at [377, 148] on span "(demo) AEO Brand Mention Outreach (1)" at bounding box center [379, 152] width 198 height 15
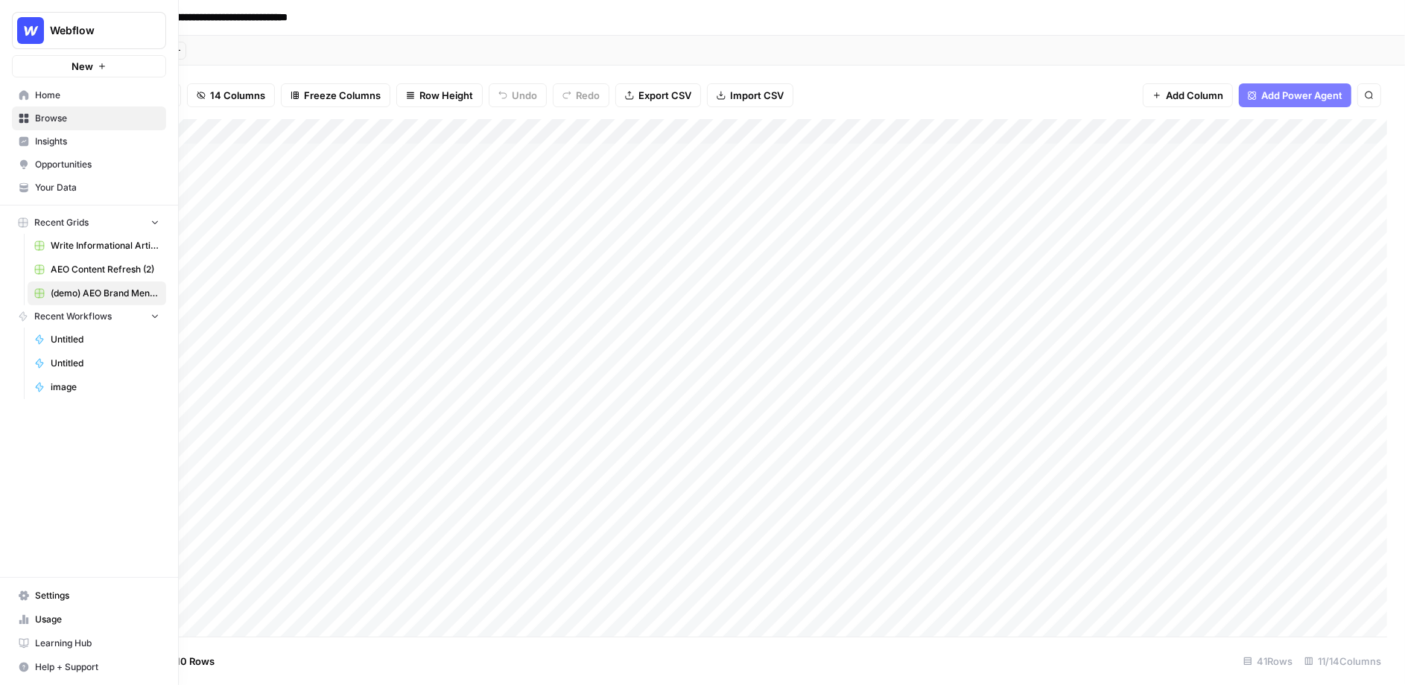
click at [63, 170] on span "Opportunities" at bounding box center [97, 164] width 124 height 13
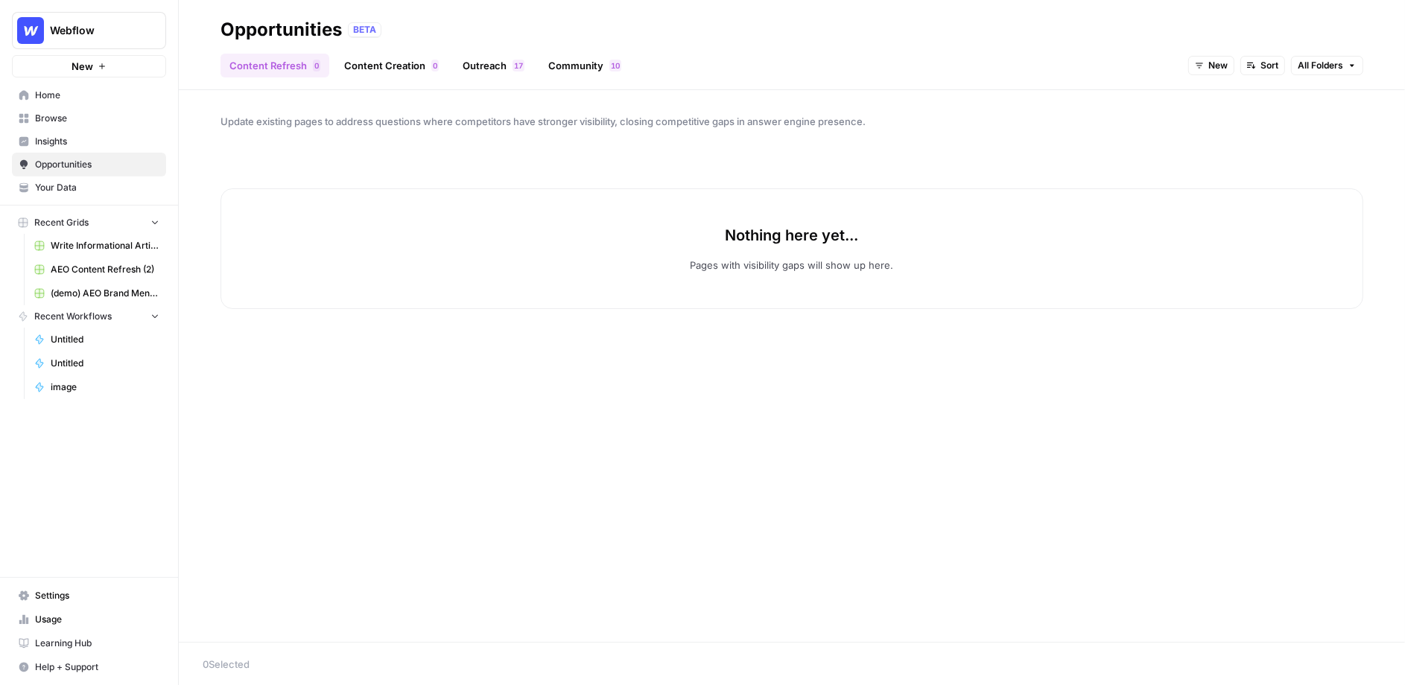
click at [535, 60] on ul "Content Refresh 0 Content Creation 0 Outreach 7 1 Community 0 1" at bounding box center [426, 66] width 410 height 24
click at [570, 60] on link "Community 0 1" at bounding box center [584, 66] width 91 height 24
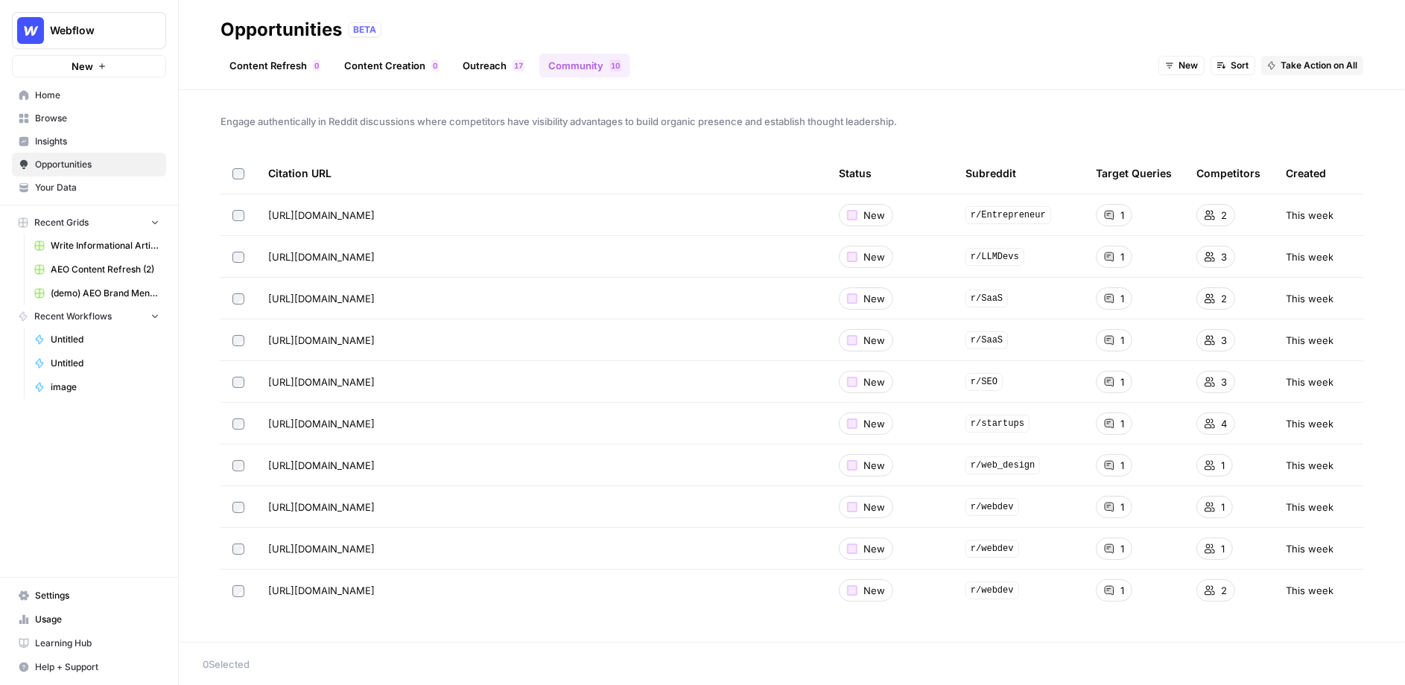
click at [430, 57] on link "Content Creation 0" at bounding box center [391, 66] width 112 height 24
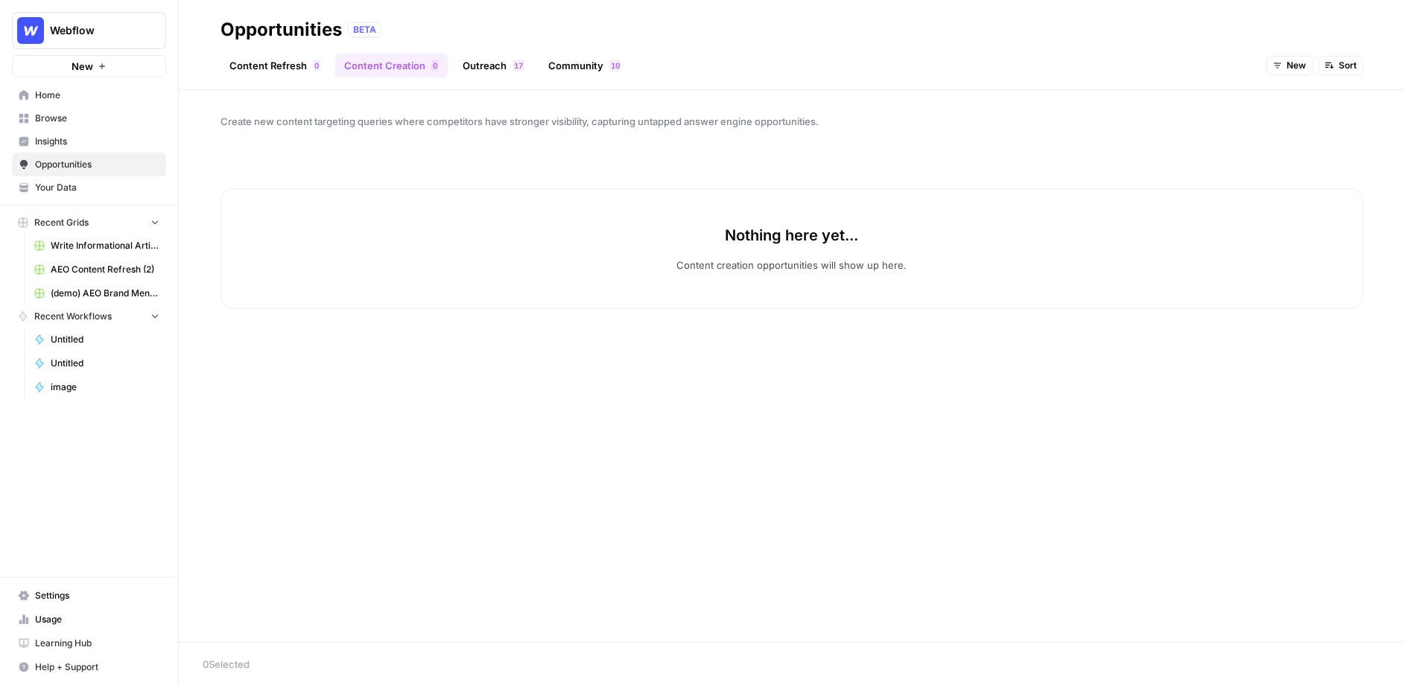
click at [106, 125] on link "Browse" at bounding box center [89, 119] width 154 height 24
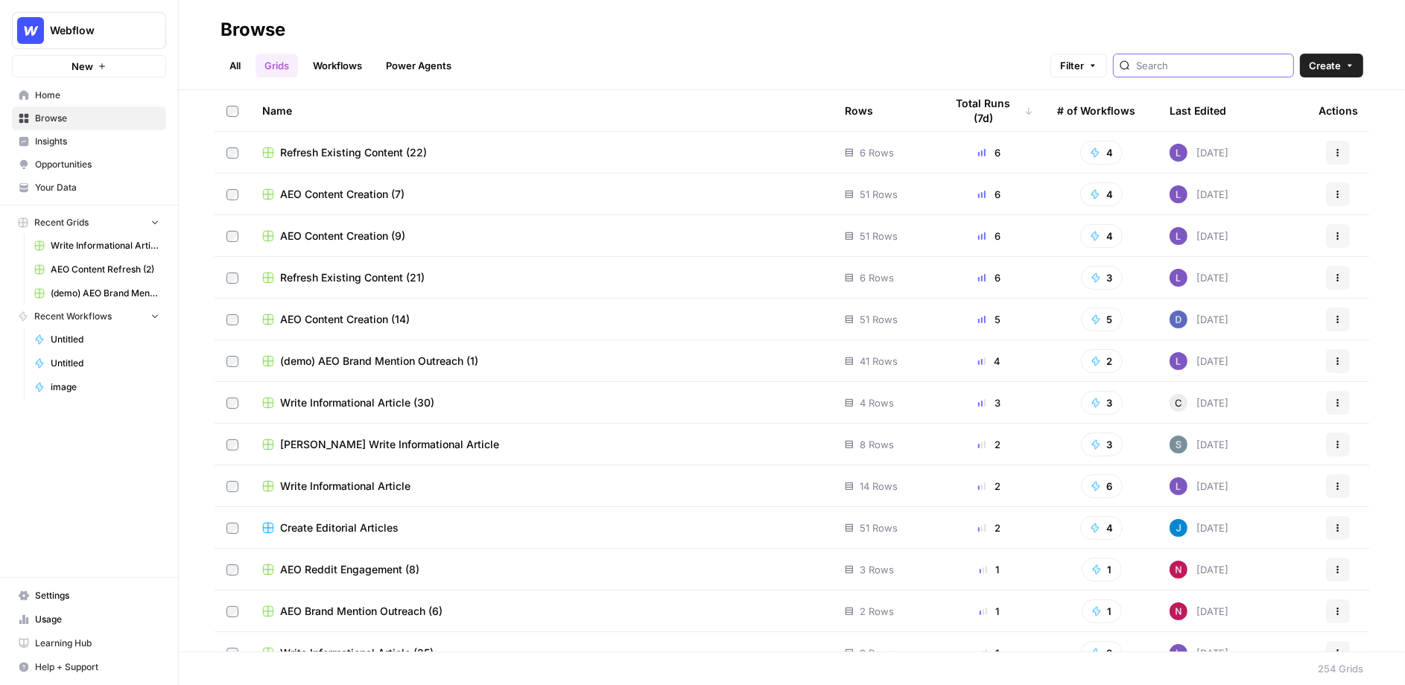
click at [1204, 66] on input "search" at bounding box center [1211, 65] width 151 height 15
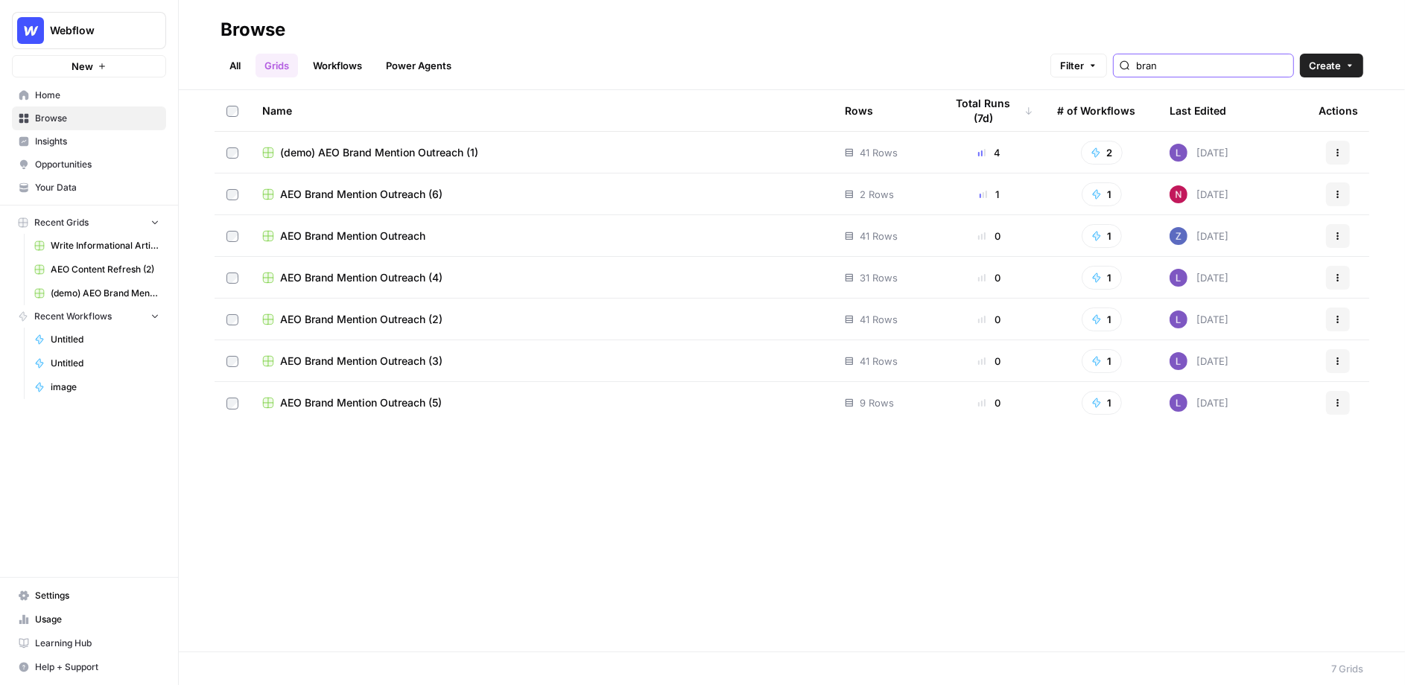
type input "bran"
click at [320, 145] on span "(demo) AEO Brand Mention Outreach (1)" at bounding box center [379, 152] width 198 height 15
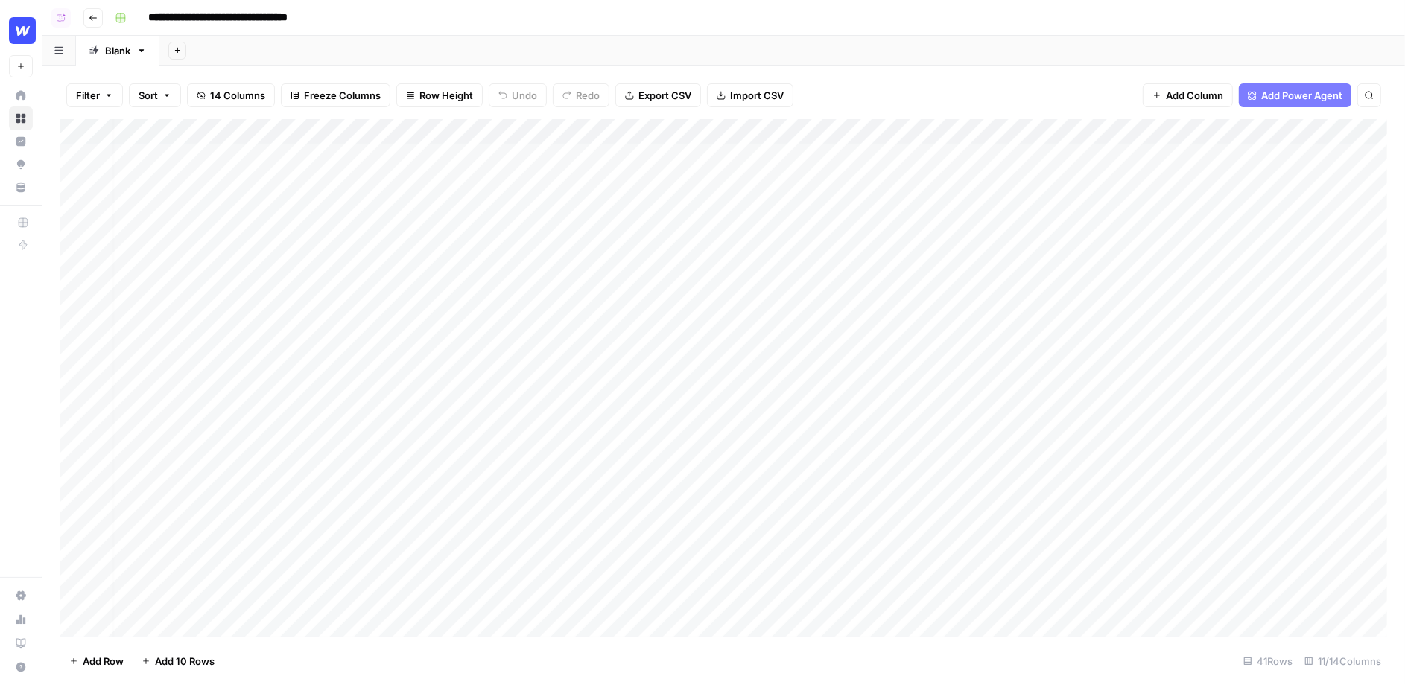
scroll to position [2, 7]
click at [949, 152] on div "Add Column" at bounding box center [723, 378] width 1327 height 518
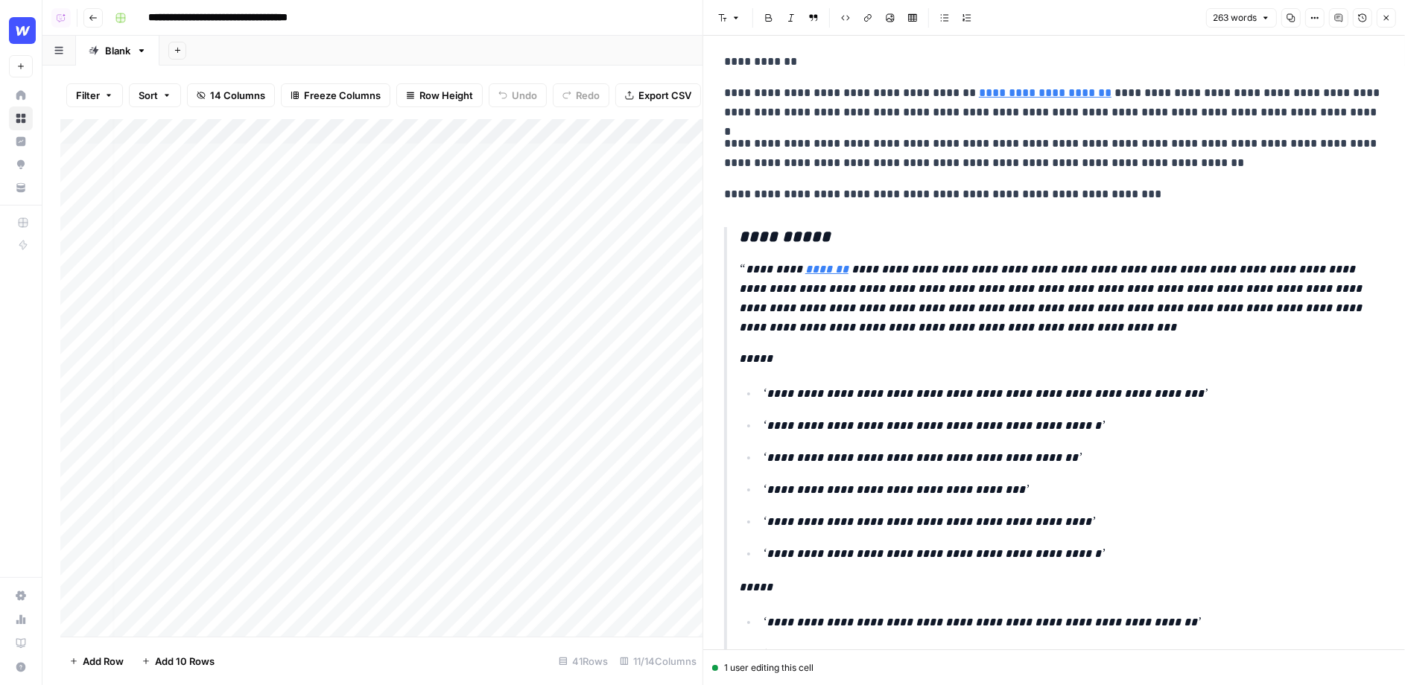
scroll to position [15, 0]
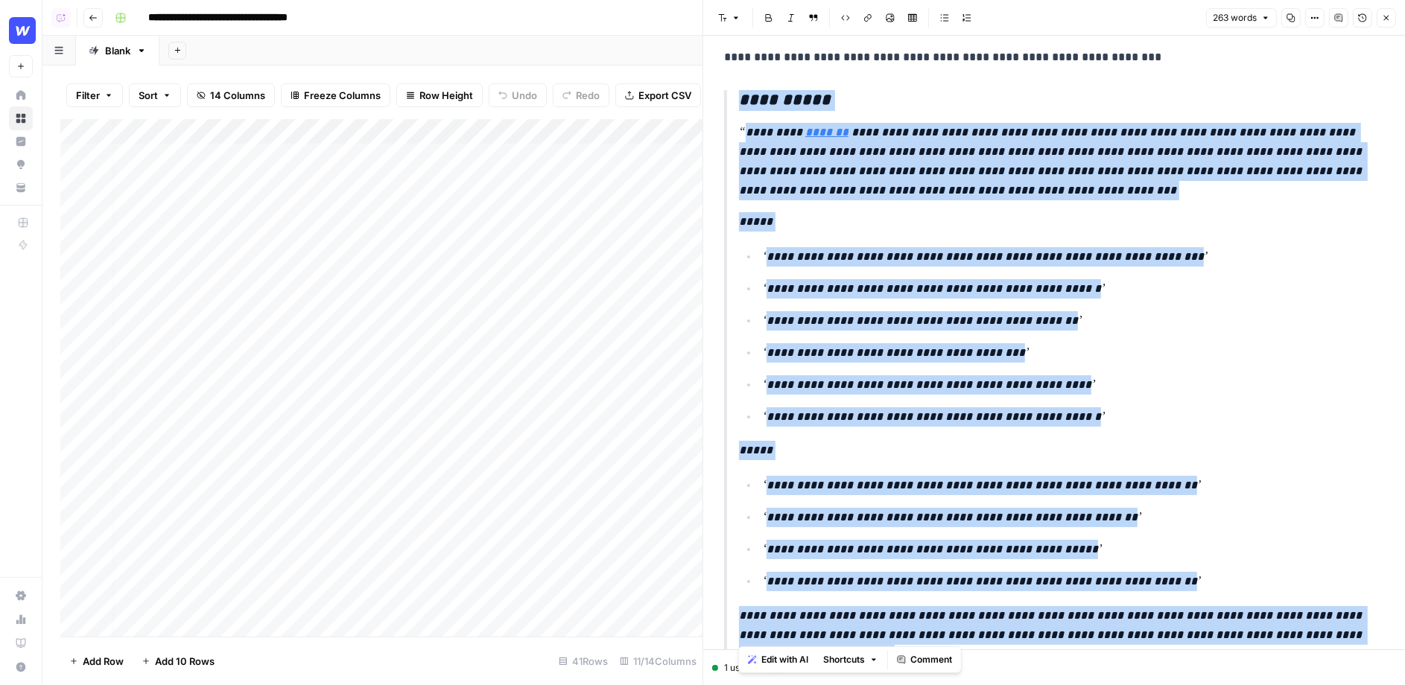
drag, startPoint x: 736, startPoint y: 238, endPoint x: 785, endPoint y: 664, distance: 428.2
click at [785, 664] on body "**********" at bounding box center [702, 342] width 1405 height 685
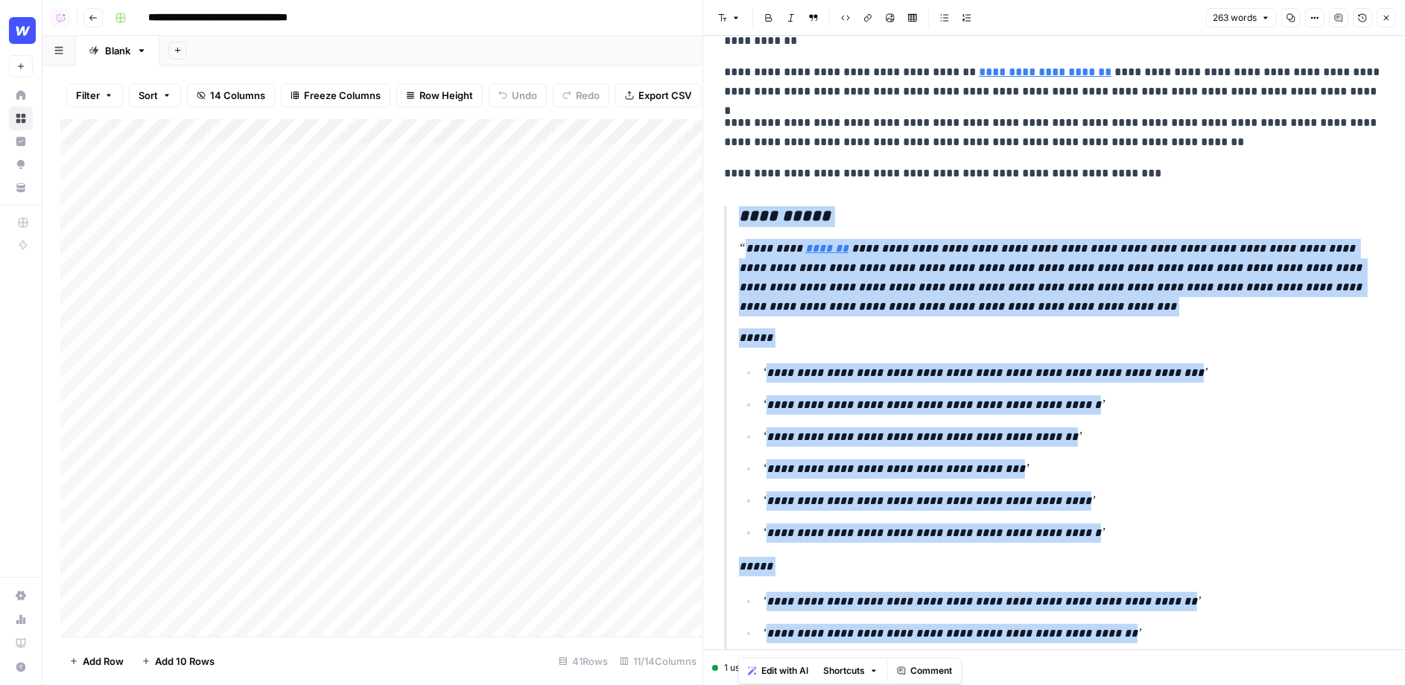
scroll to position [0, 0]
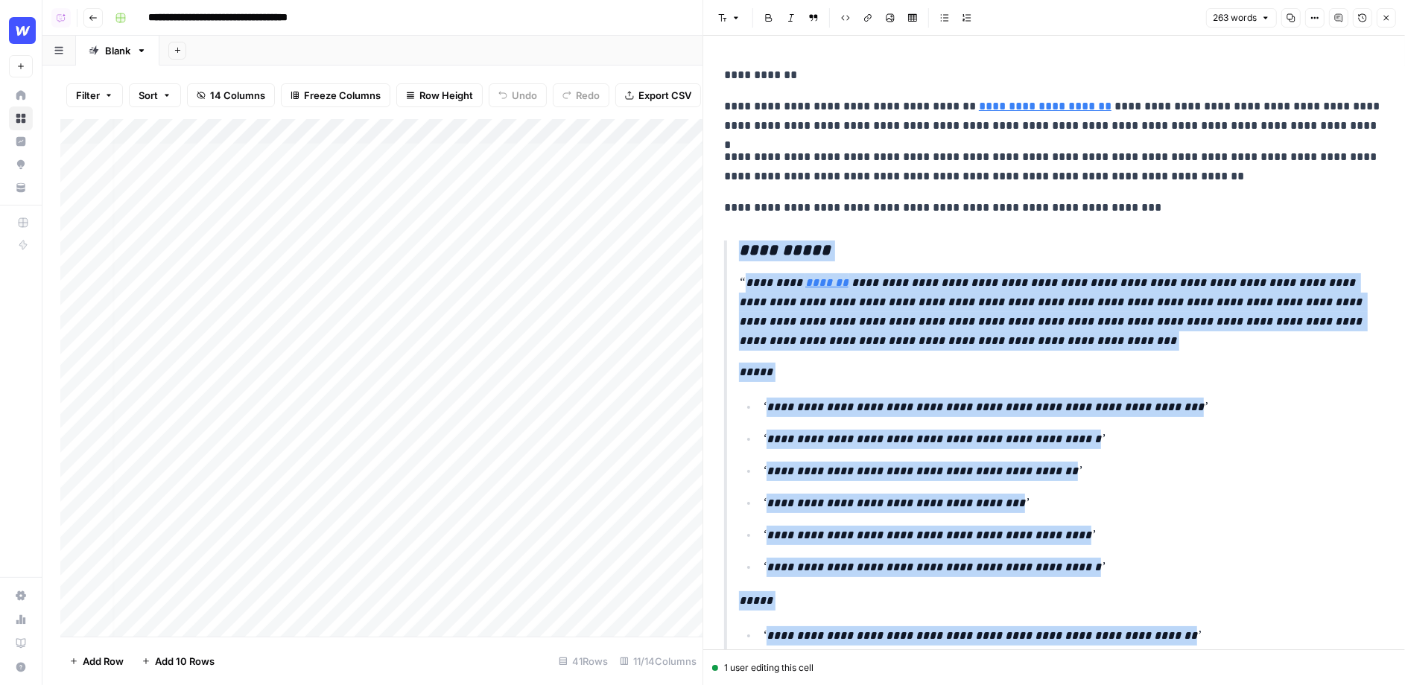
click at [1384, 14] on icon "button" at bounding box center [1386, 17] width 9 height 9
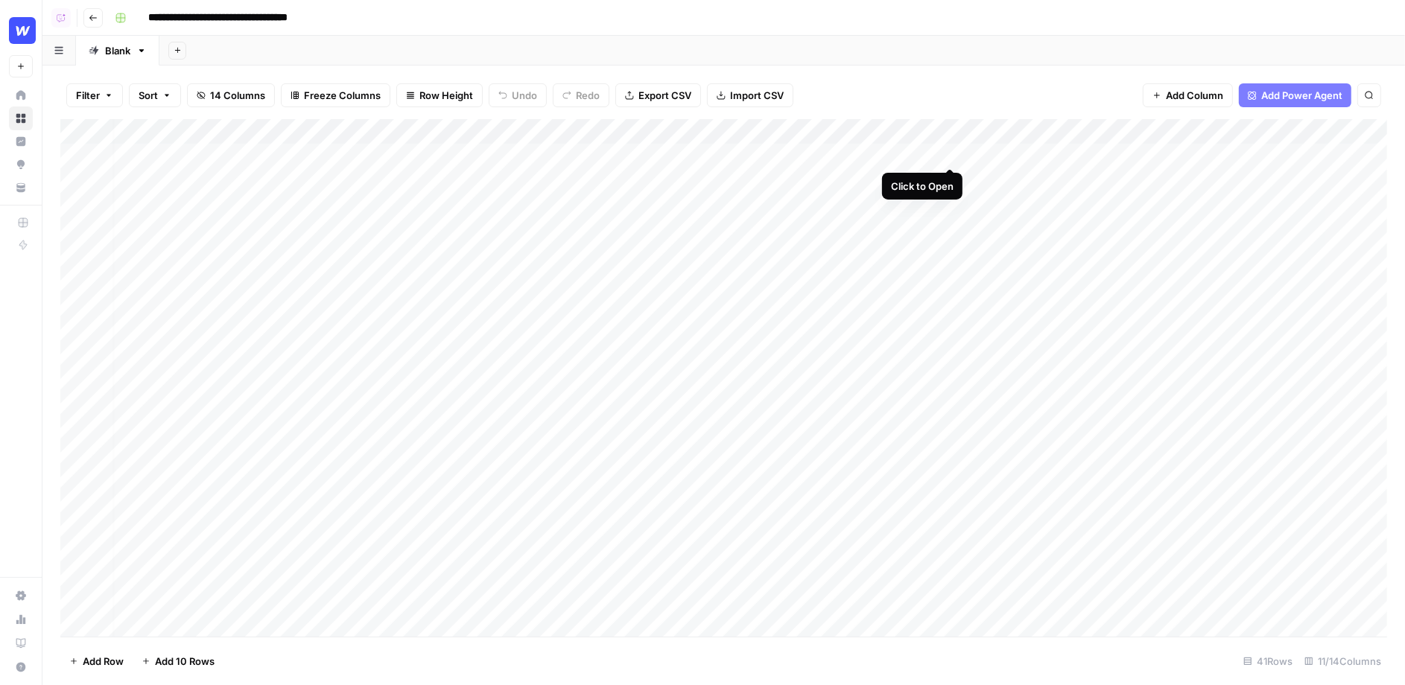
click at [950, 154] on div "Add Column" at bounding box center [723, 378] width 1327 height 518
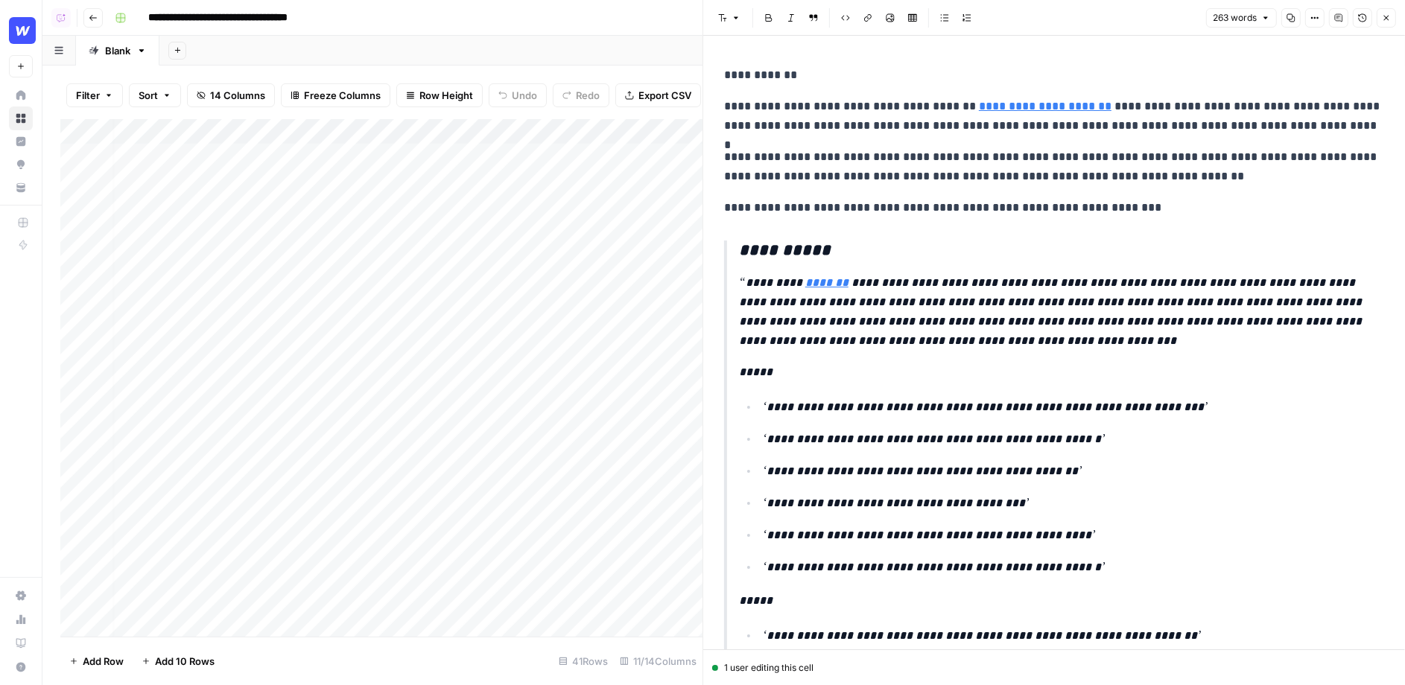
click at [1390, 19] on icon "button" at bounding box center [1386, 17] width 9 height 9
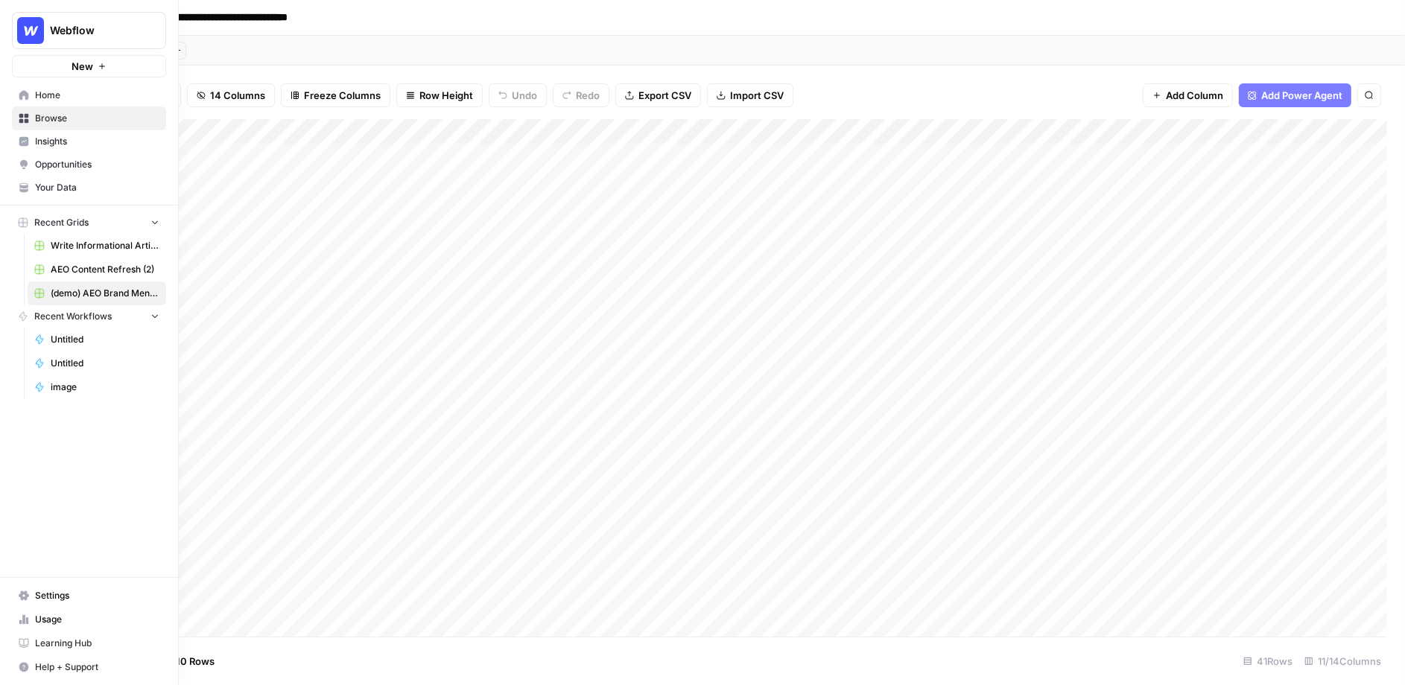
click at [48, 141] on span "Insights" at bounding box center [97, 141] width 124 height 13
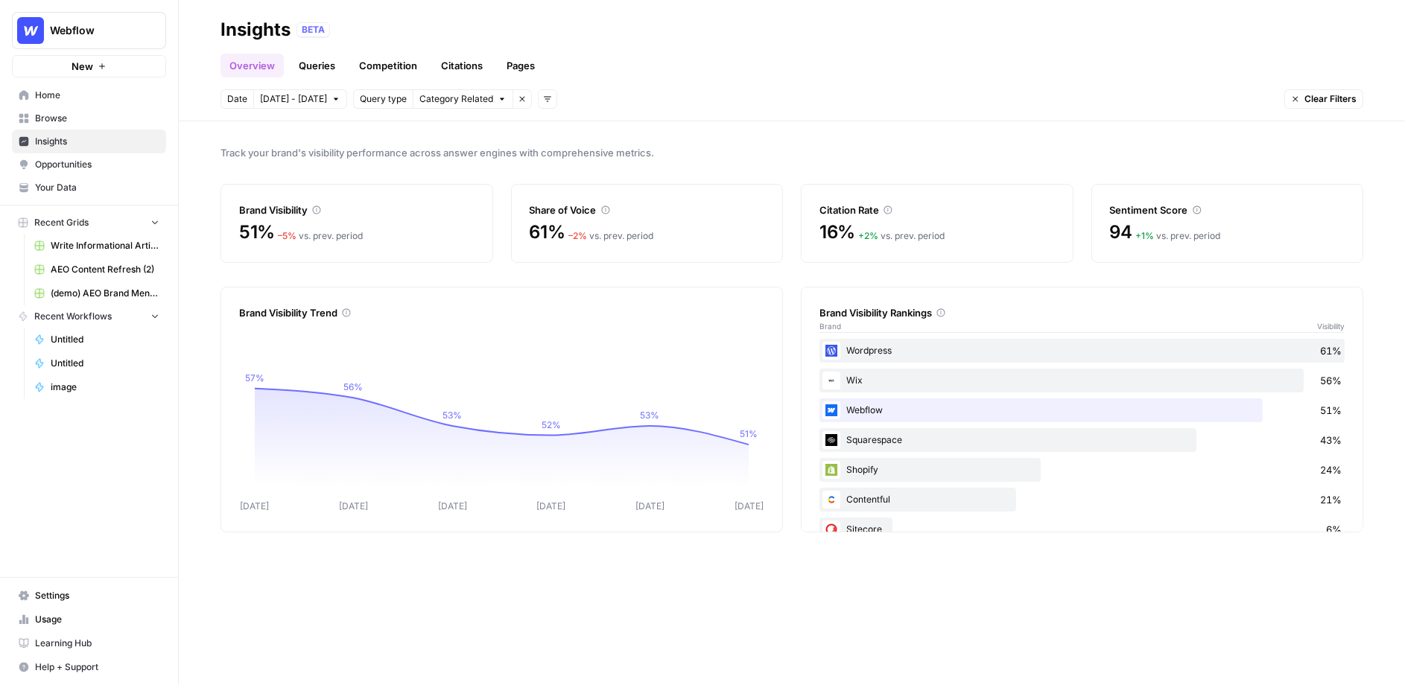
click at [30, 165] on link "Opportunities" at bounding box center [89, 165] width 154 height 24
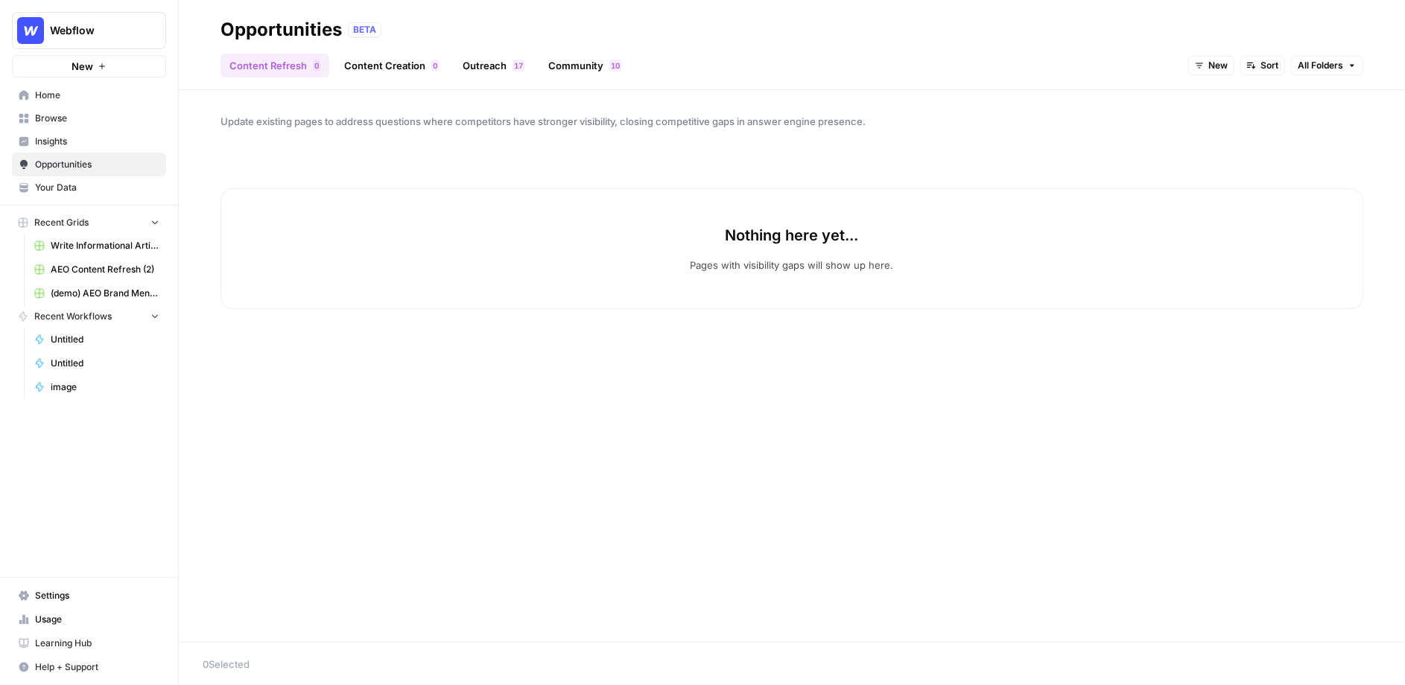
click at [1207, 61] on button "New" at bounding box center [1211, 65] width 46 height 19
click at [1221, 89] on button "All Opportunities" at bounding box center [1244, 98] width 94 height 21
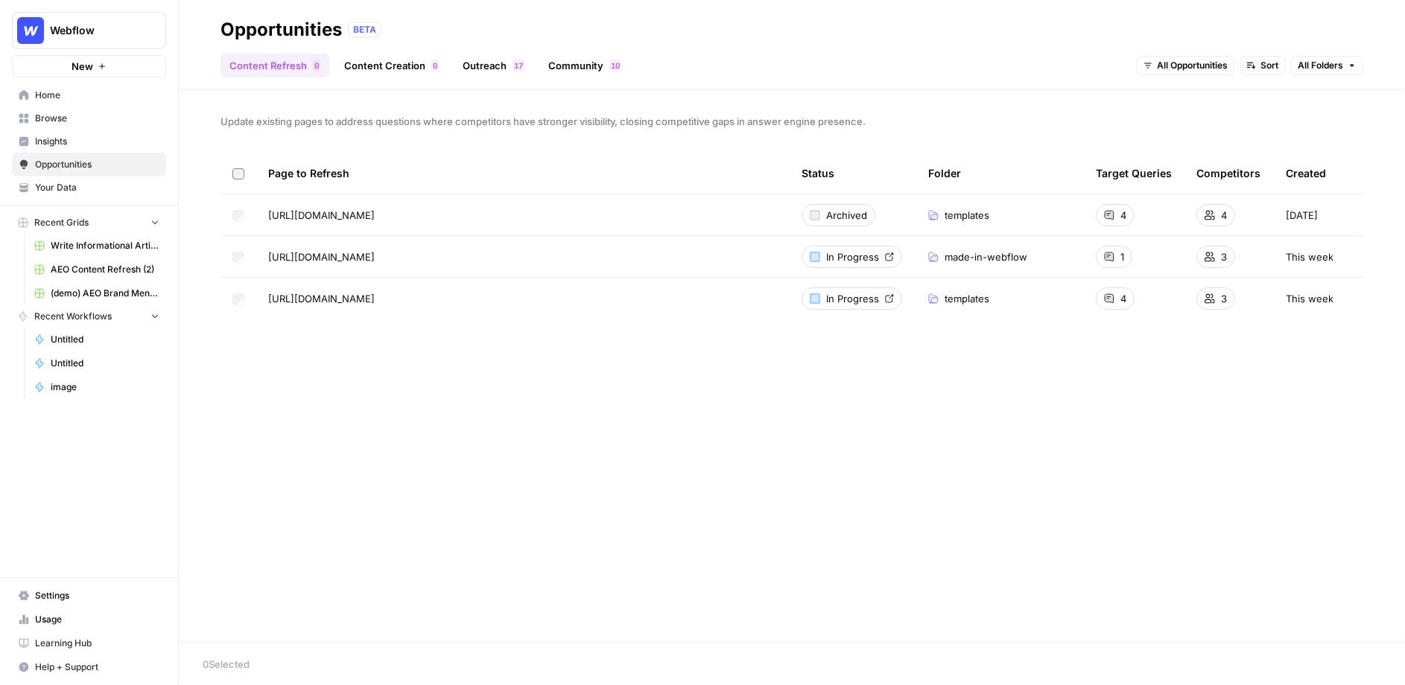
click at [572, 78] on header "Opportunities BETA Content Refresh 0 Content Creation 0 Outreach 7 1 Community …" at bounding box center [792, 45] width 1226 height 90
click at [570, 63] on link "Community 0 1" at bounding box center [584, 66] width 91 height 24
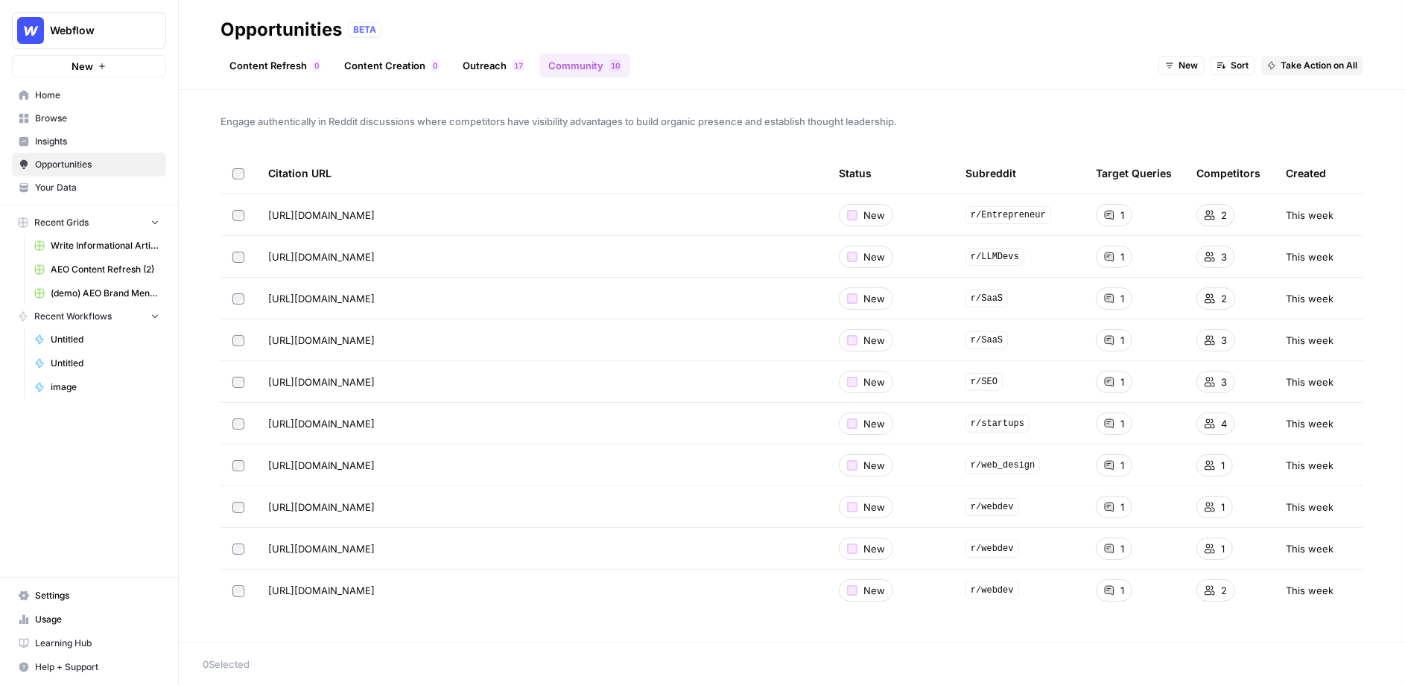
click at [69, 124] on span "Browse" at bounding box center [97, 118] width 124 height 13
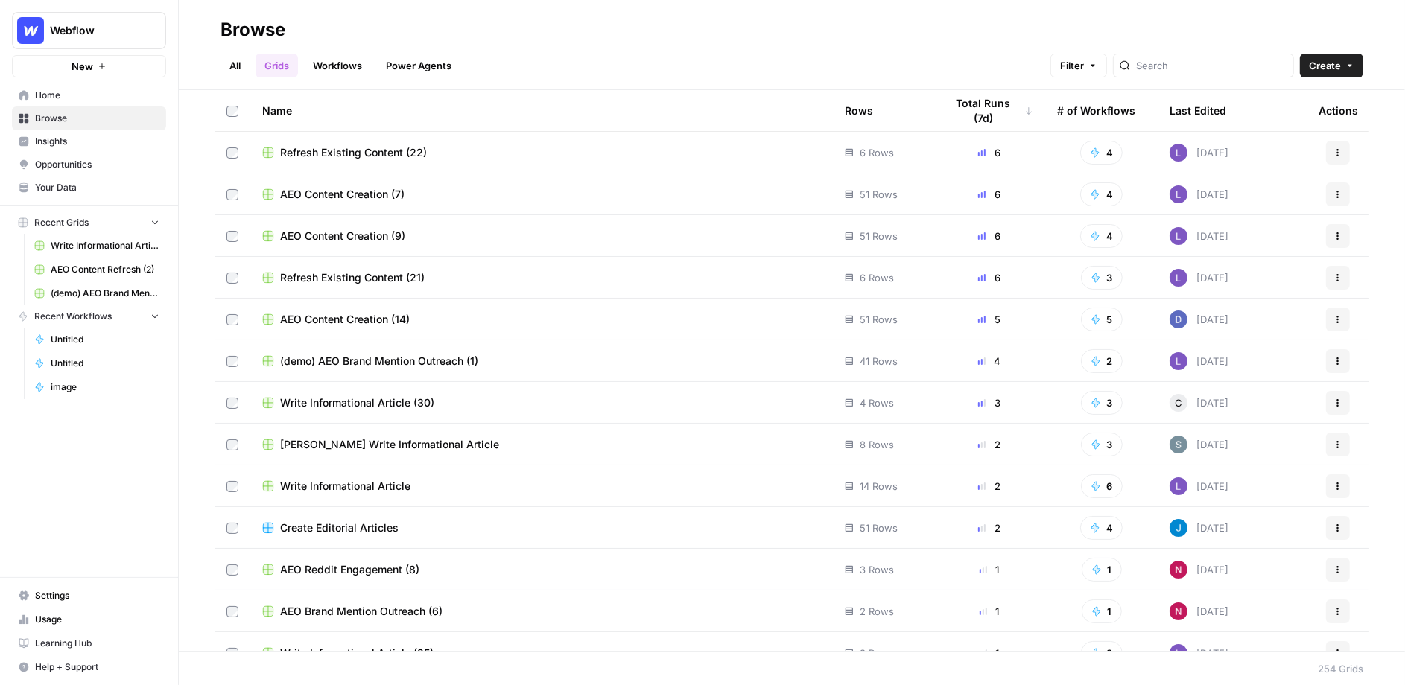
click at [304, 157] on span "Refresh Existing Content (22)" at bounding box center [353, 152] width 147 height 15
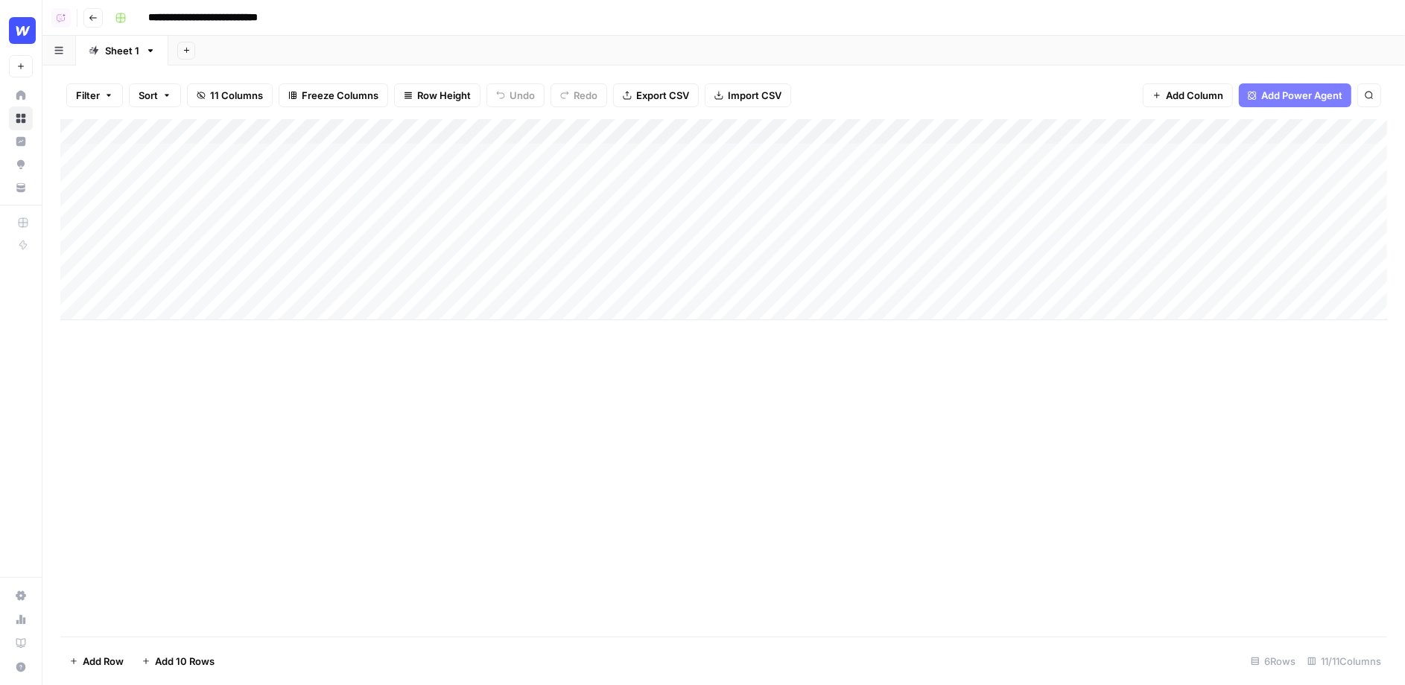
click at [97, 17] on span "Go back" at bounding box center [97, 17] width 1 height 1
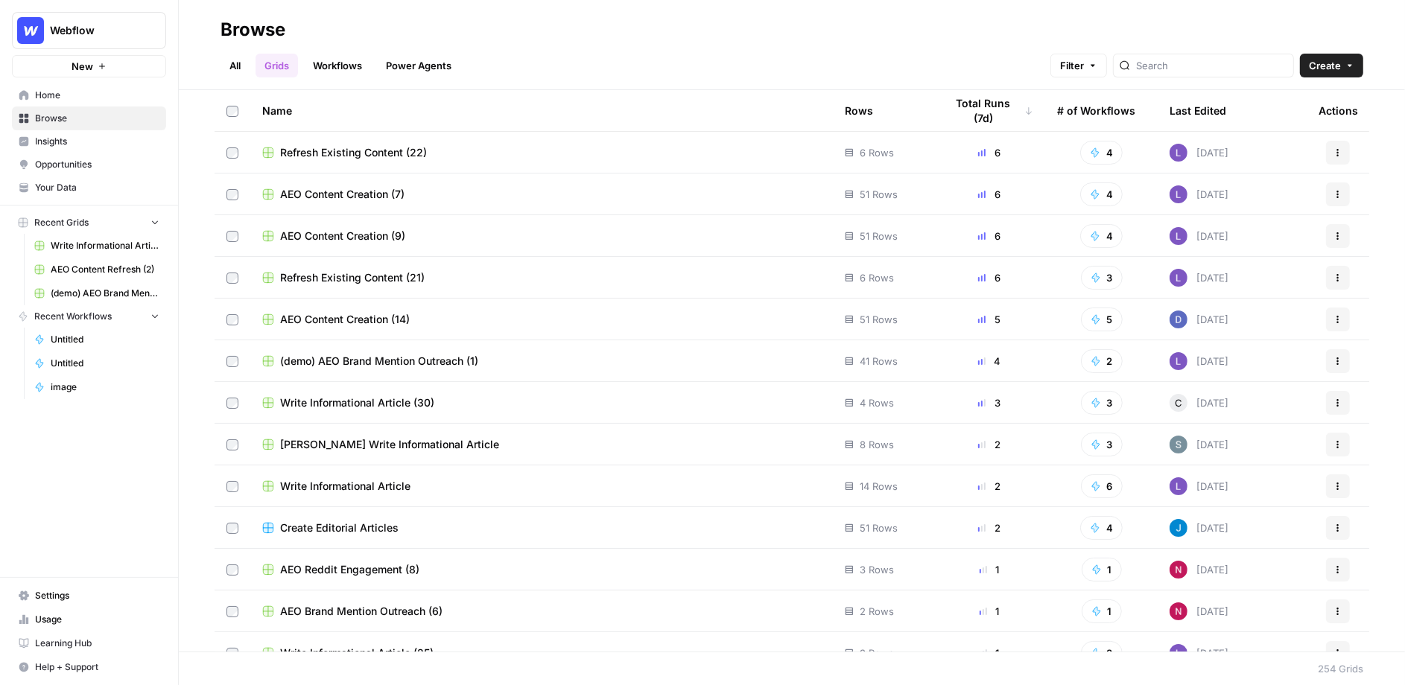
click at [101, 160] on span "Opportunities" at bounding box center [97, 164] width 124 height 13
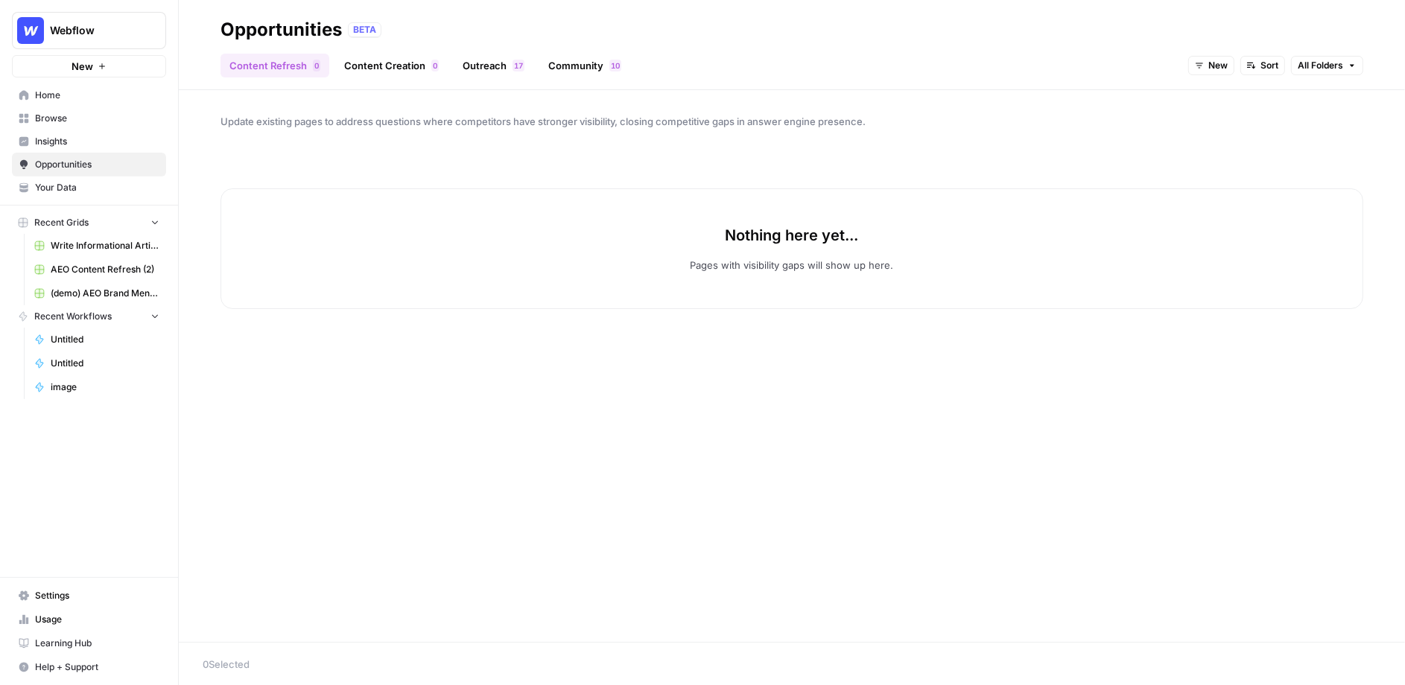
click at [585, 71] on link "Community 0 1" at bounding box center [584, 66] width 91 height 24
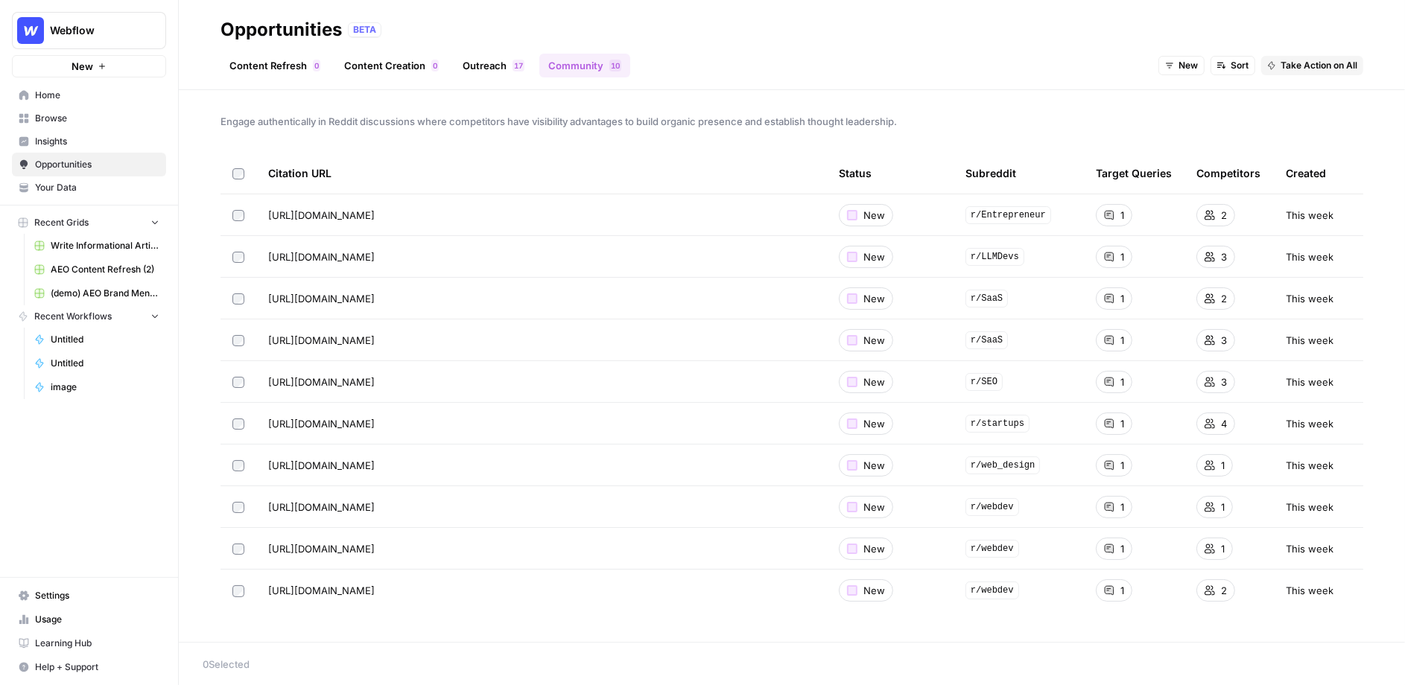
click at [70, 131] on link "Insights" at bounding box center [89, 142] width 154 height 24
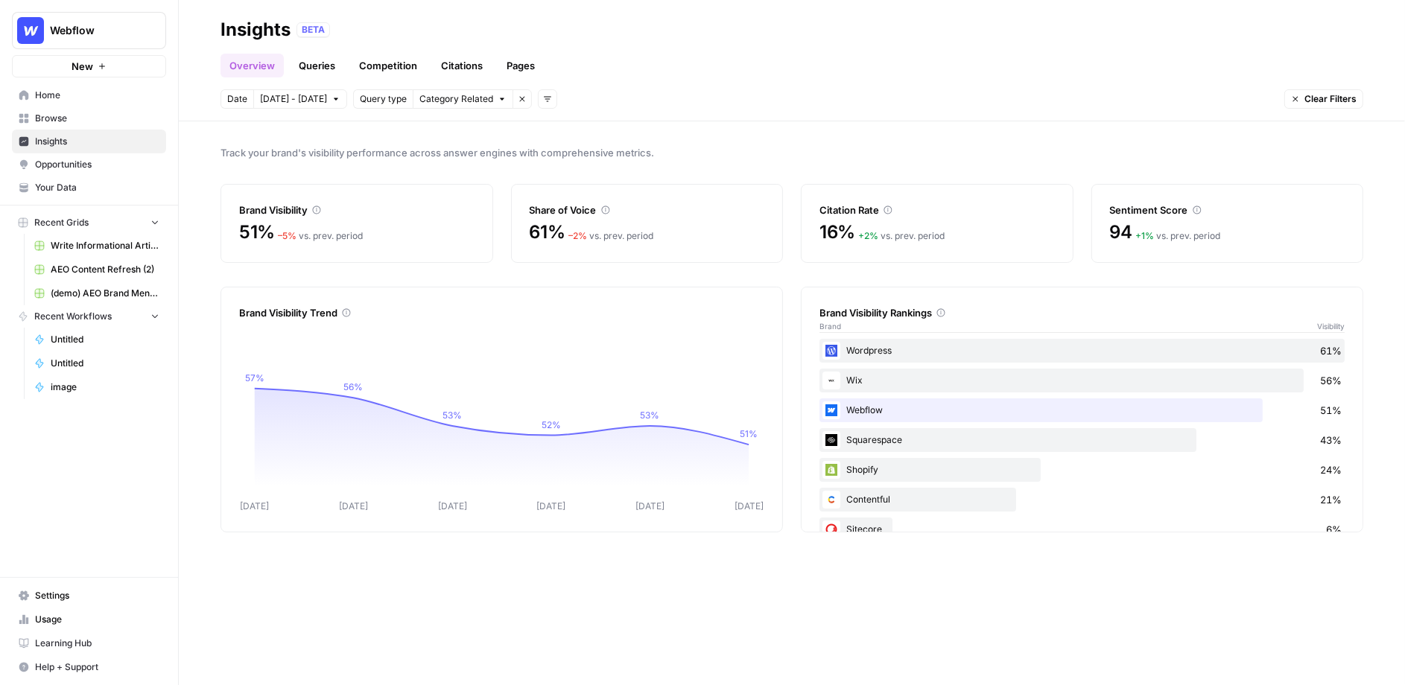
click at [118, 158] on span "Opportunities" at bounding box center [97, 164] width 124 height 13
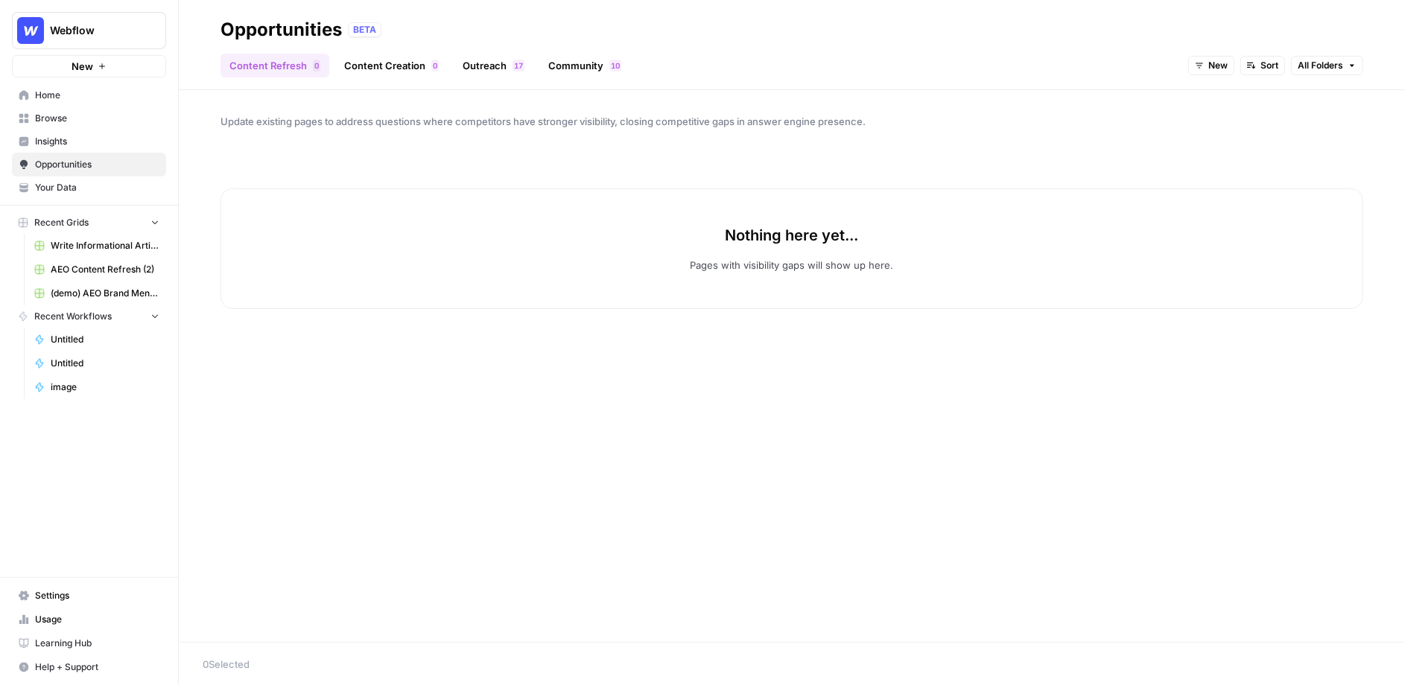
click at [95, 191] on span "Your Data" at bounding box center [97, 187] width 124 height 13
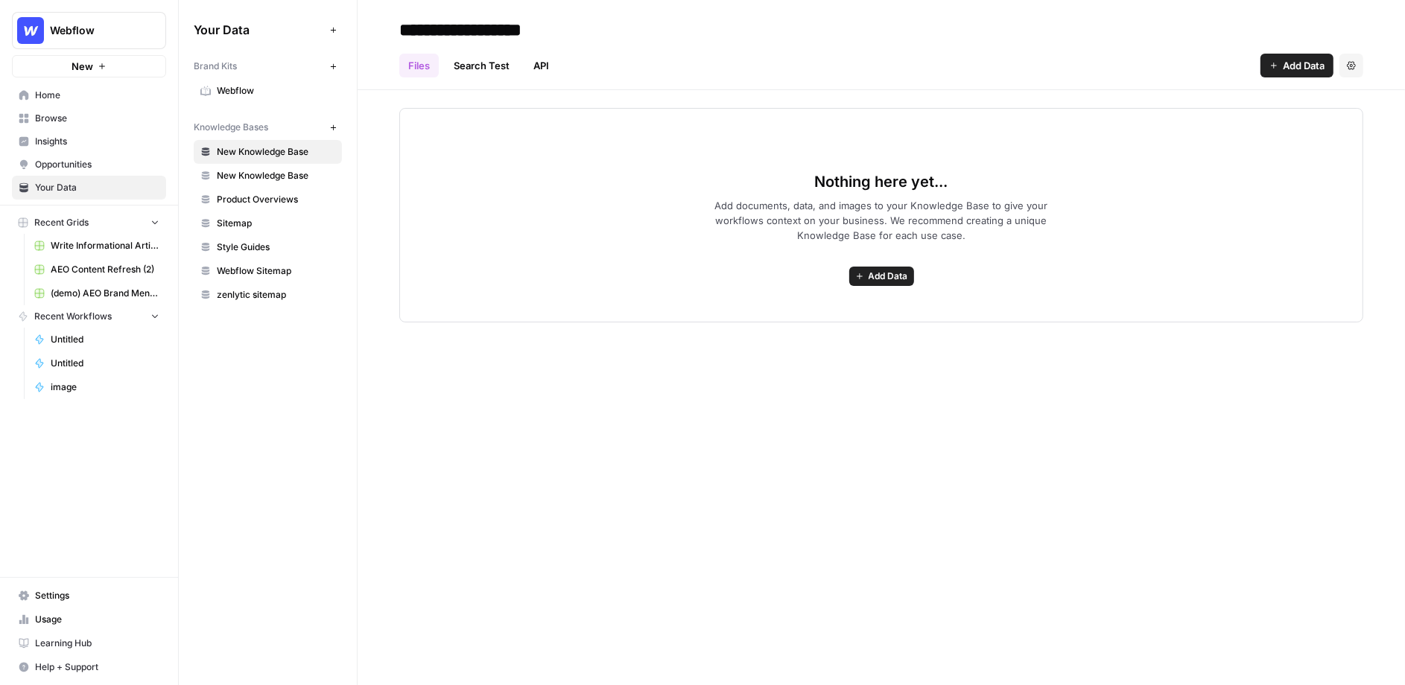
click at [234, 80] on link "Webflow" at bounding box center [268, 91] width 148 height 24
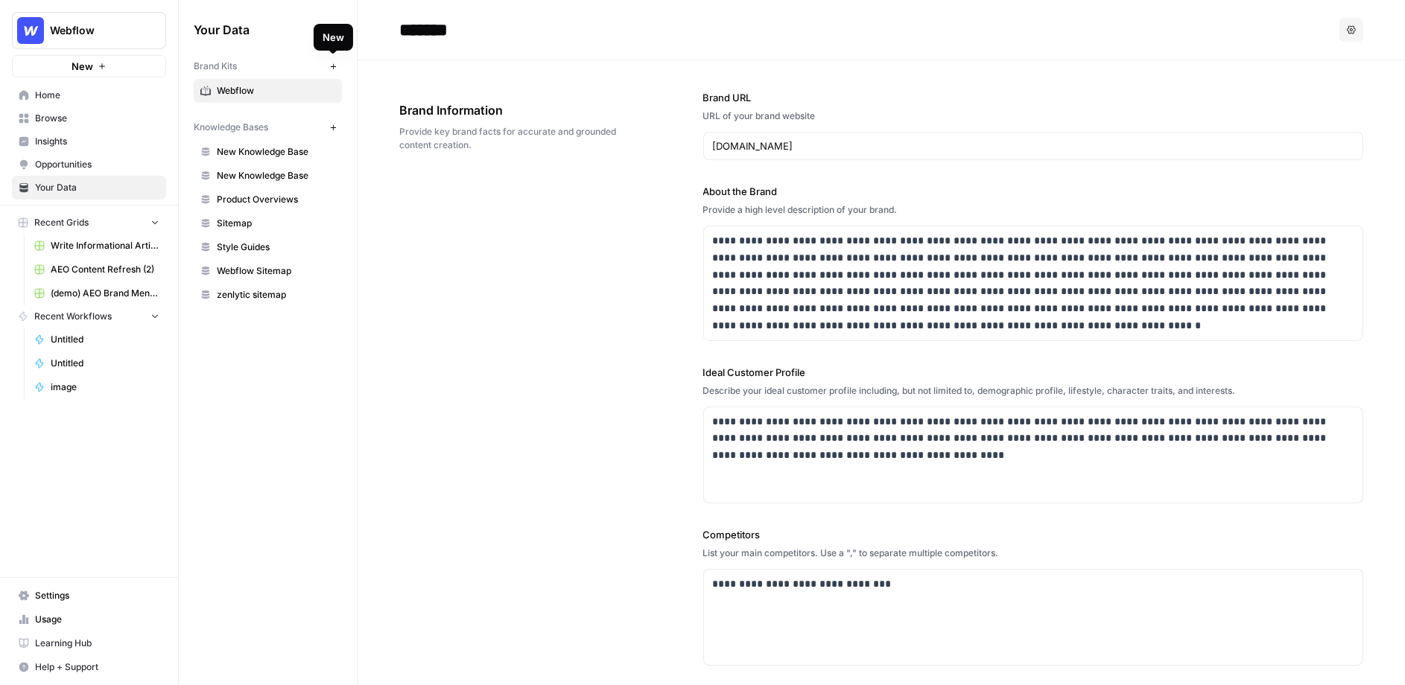
click at [335, 68] on icon "button" at bounding box center [333, 67] width 8 height 8
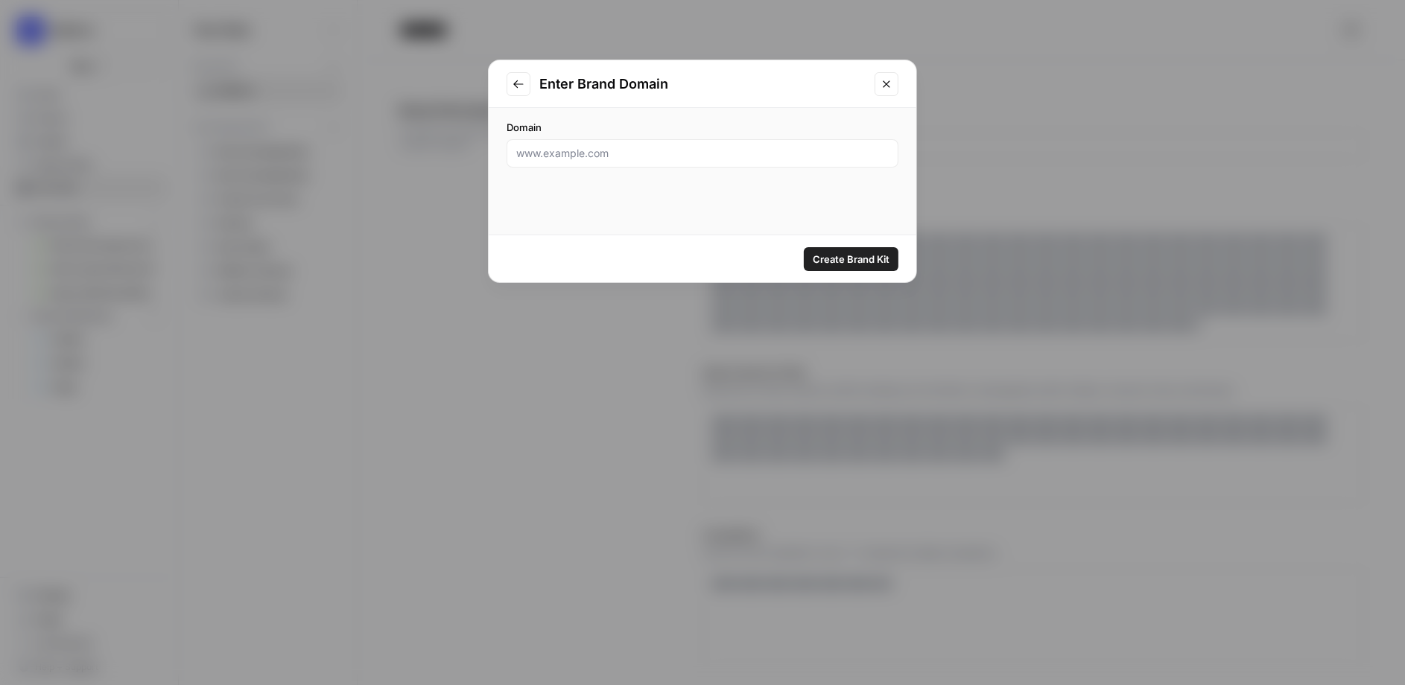
click at [613, 165] on div at bounding box center [703, 153] width 392 height 28
click at [899, 86] on div "Enter Brand Domain" at bounding box center [703, 84] width 428 height 48
click at [893, 85] on icon "Close modal" at bounding box center [887, 84] width 12 height 12
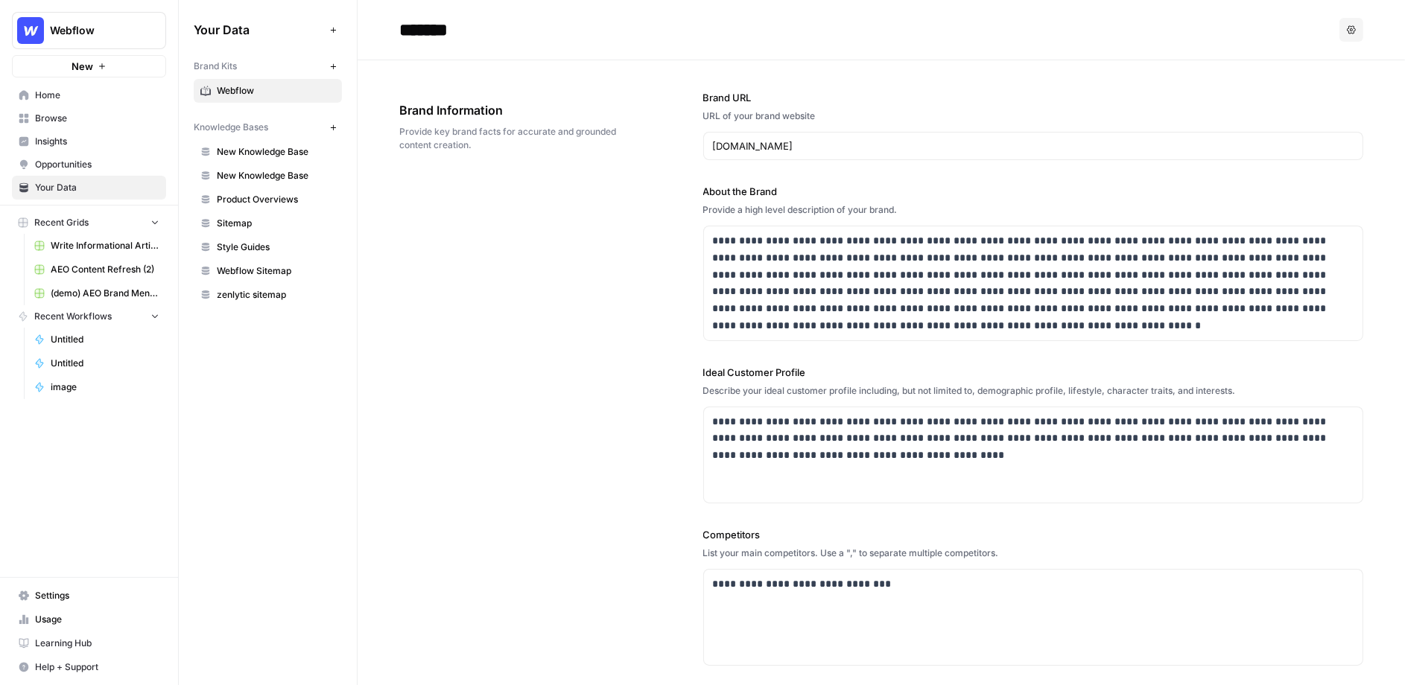
click at [97, 153] on link "Opportunities" at bounding box center [89, 165] width 154 height 24
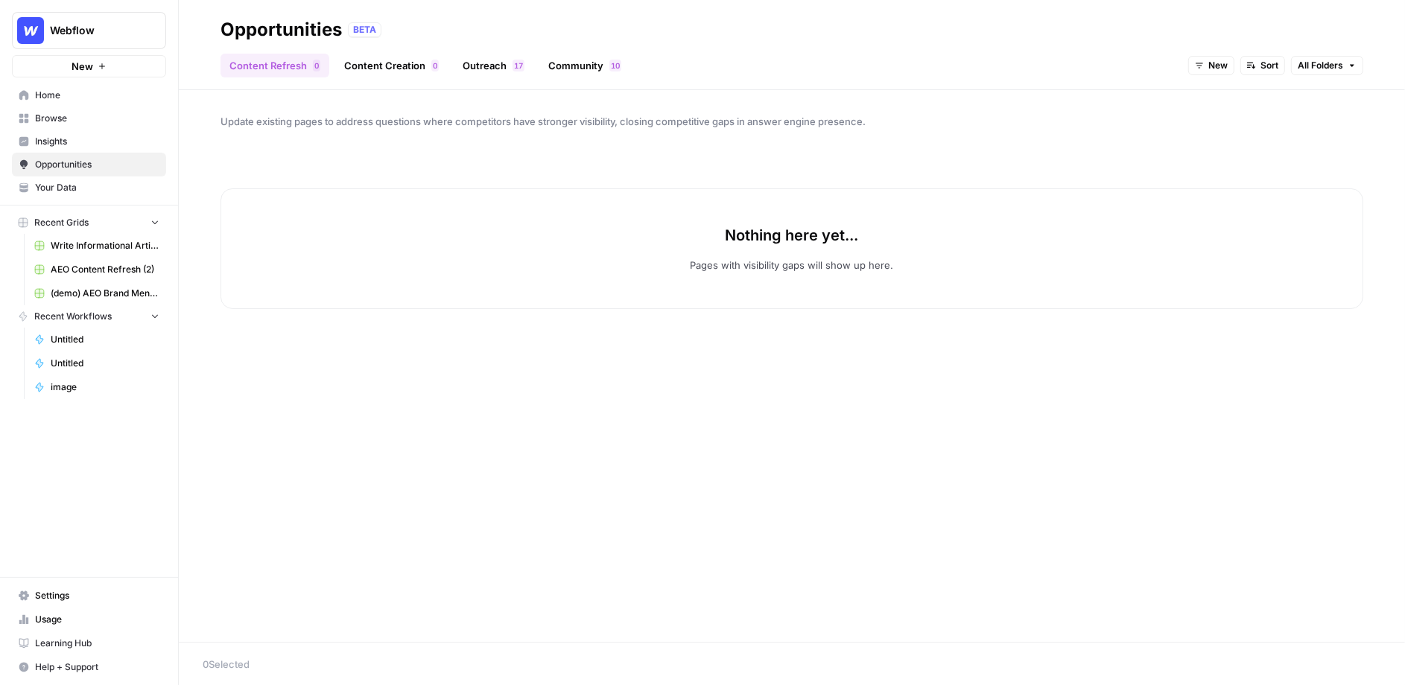
click at [60, 145] on span "Insights" at bounding box center [97, 141] width 124 height 13
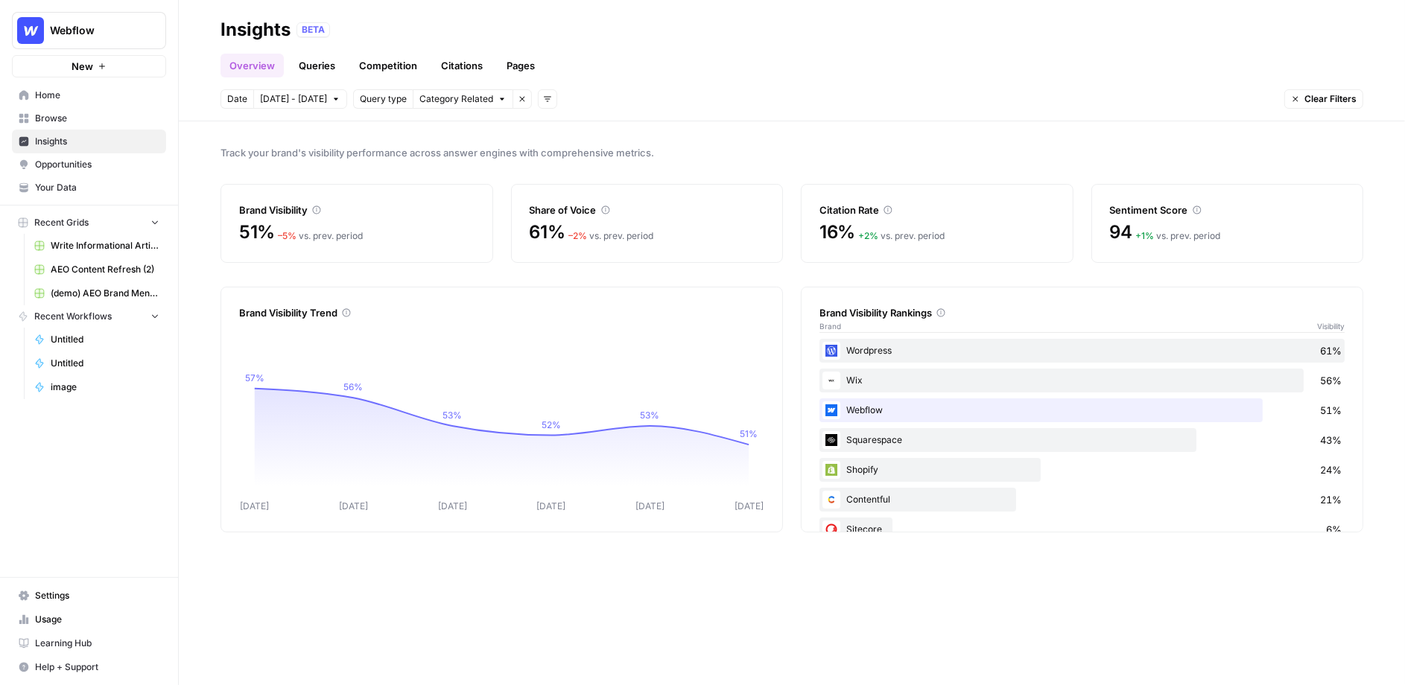
click at [66, 140] on span "Insights" at bounding box center [97, 141] width 124 height 13
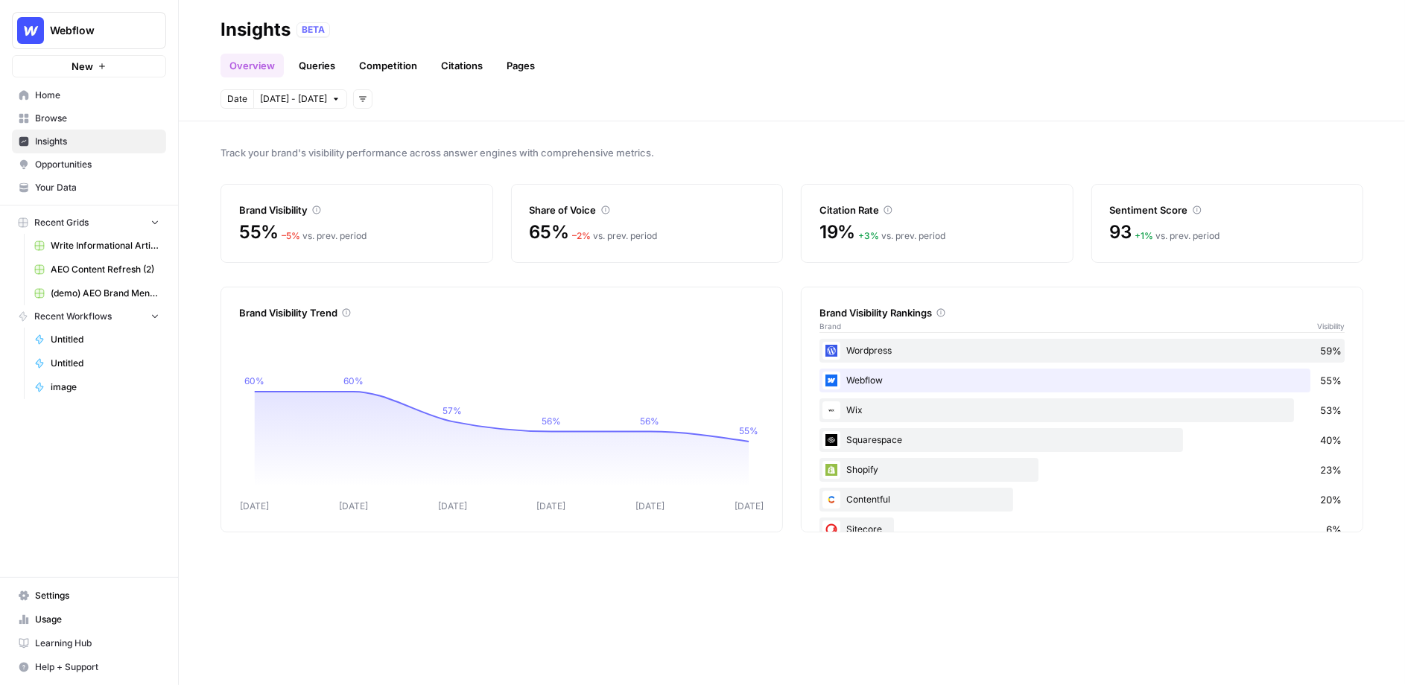
click at [77, 177] on link "Your Data" at bounding box center [89, 188] width 154 height 24
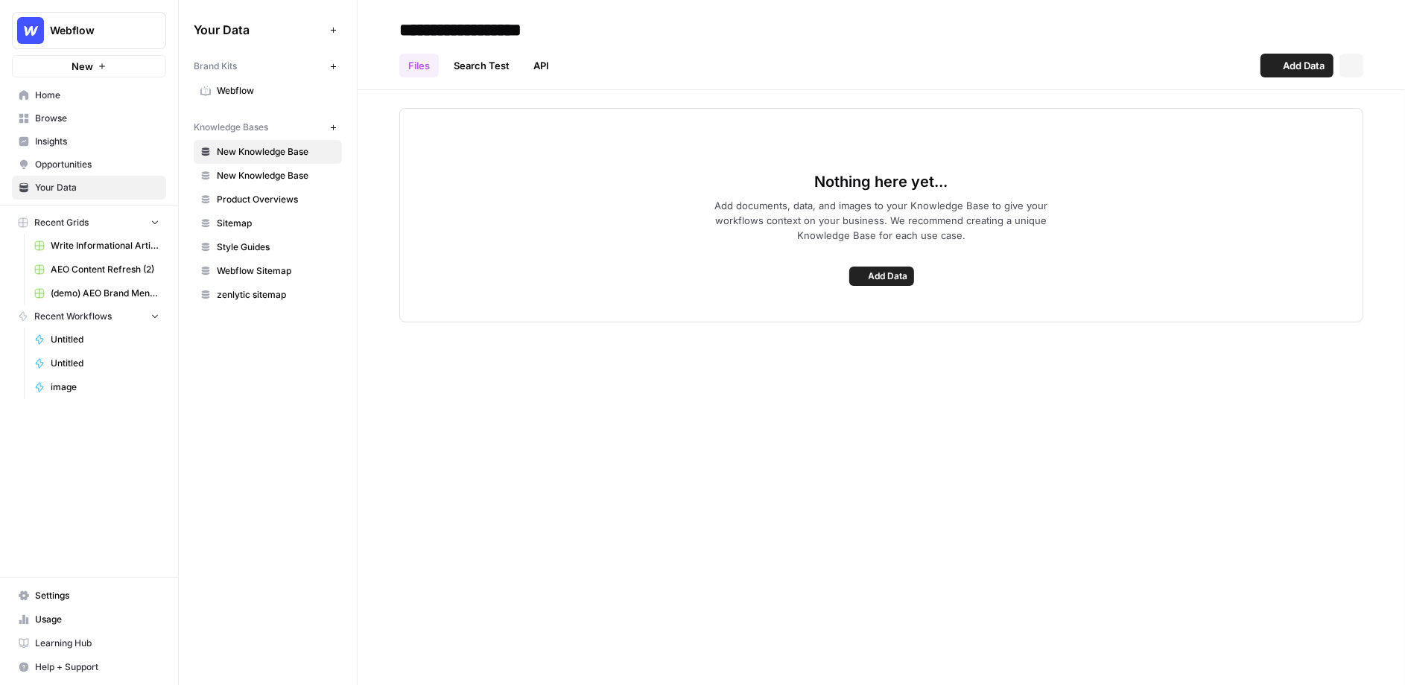
click at [83, 162] on span "Opportunities" at bounding box center [97, 164] width 124 height 13
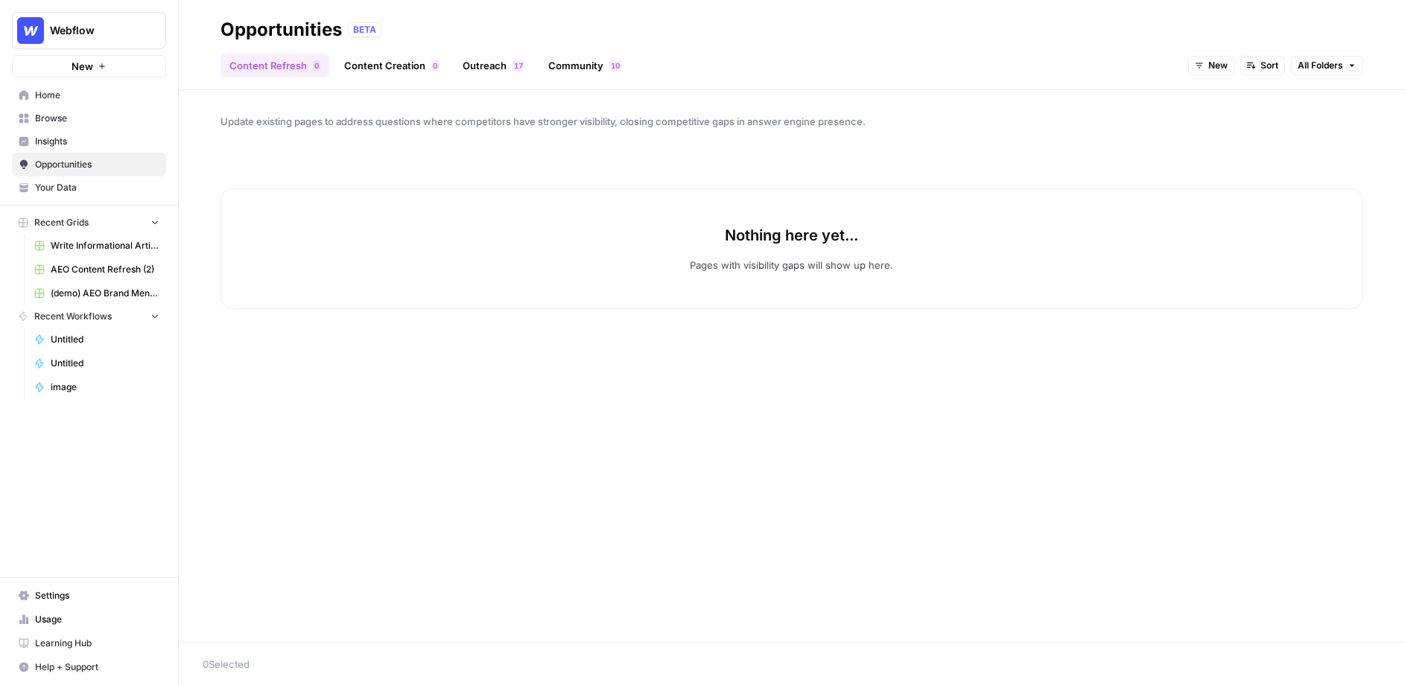
click at [481, 65] on link "Outreach 7 1" at bounding box center [494, 66] width 80 height 24
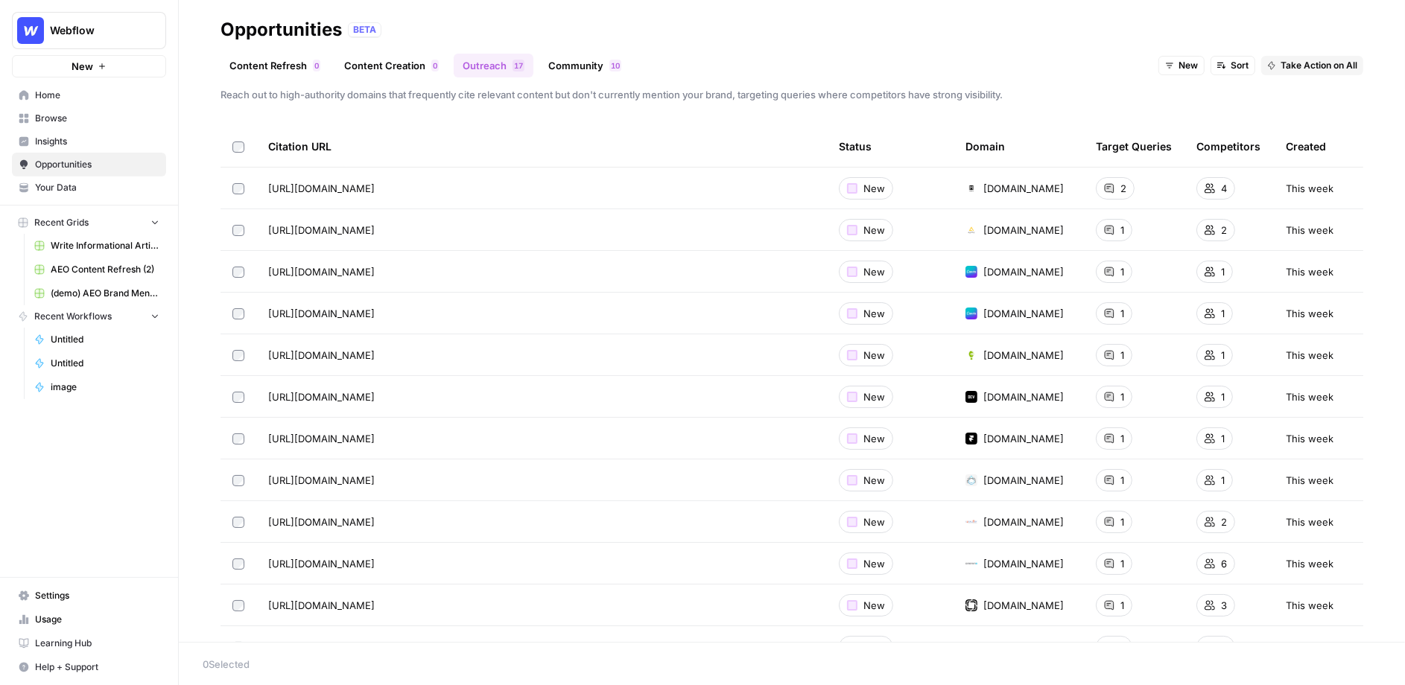
scroll to position [30, 0]
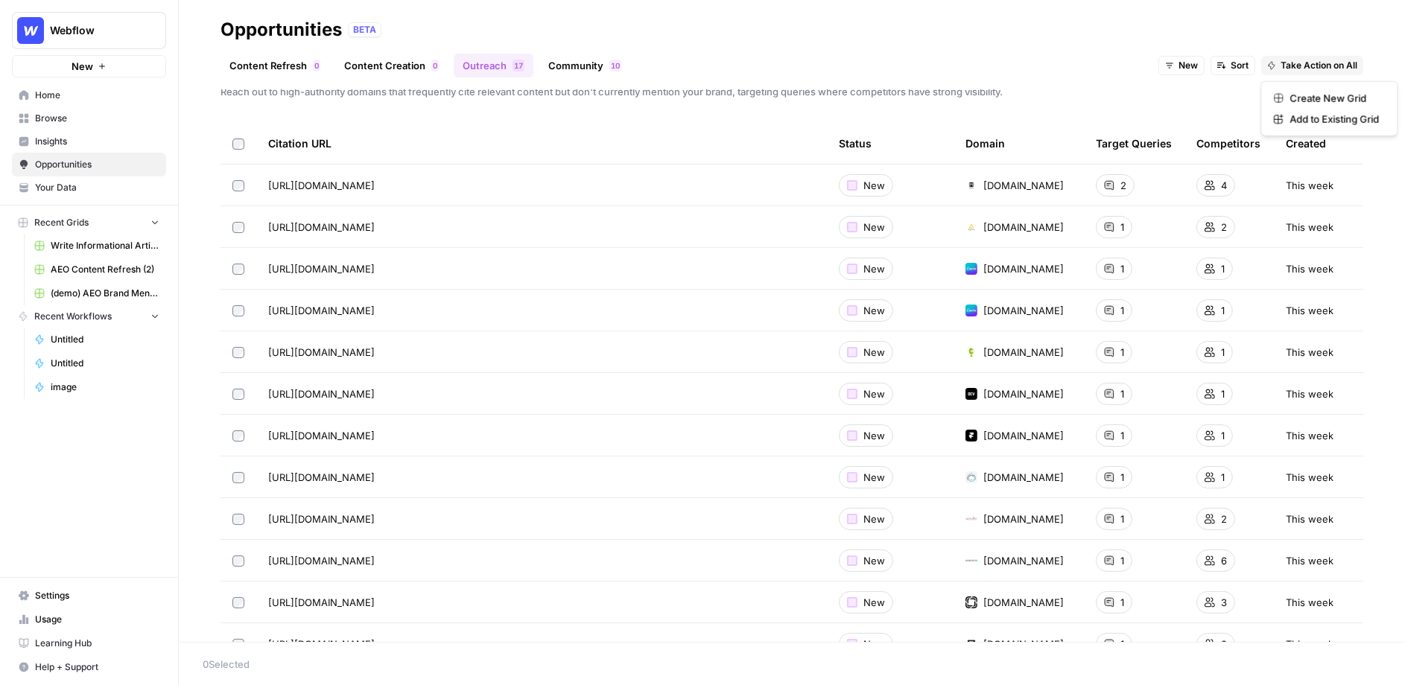
click at [1333, 61] on span "Take Action on All" at bounding box center [1319, 65] width 77 height 13
click at [1324, 95] on span "Create New Grid" at bounding box center [1334, 98] width 89 height 15
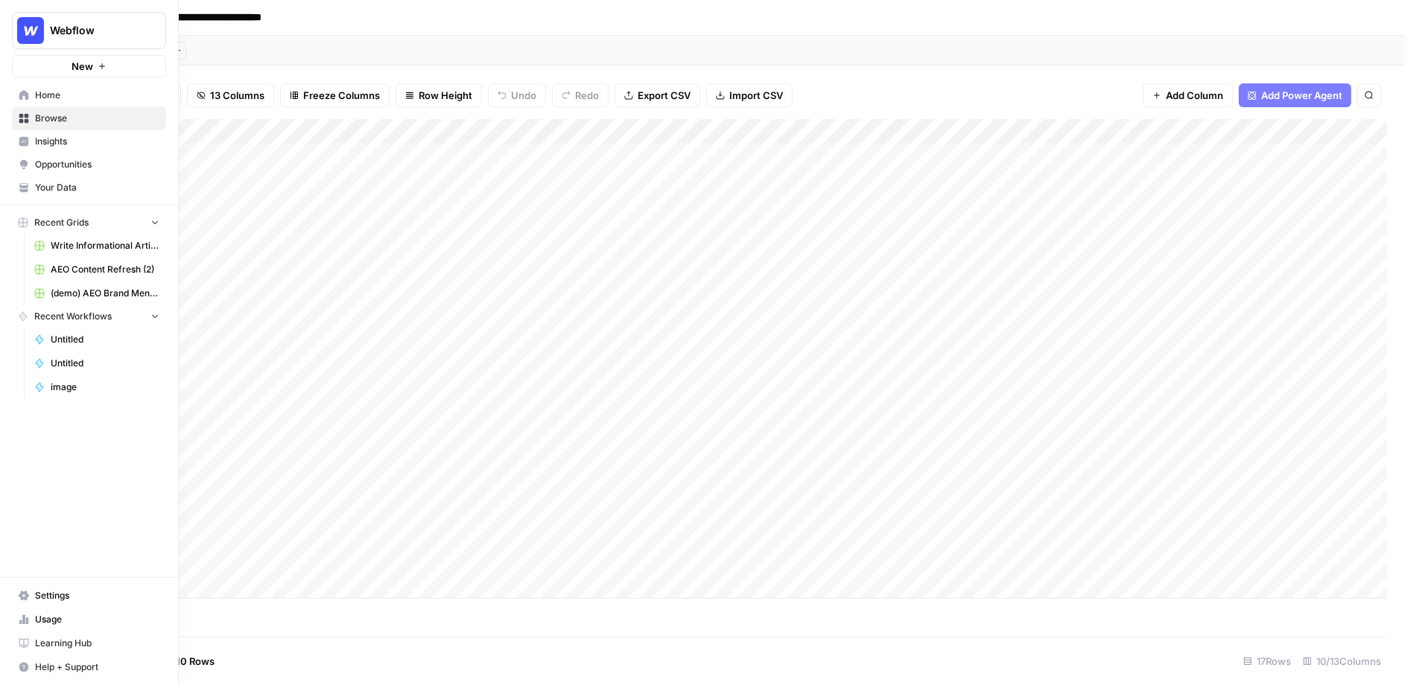
click at [56, 151] on link "Insights" at bounding box center [89, 142] width 154 height 24
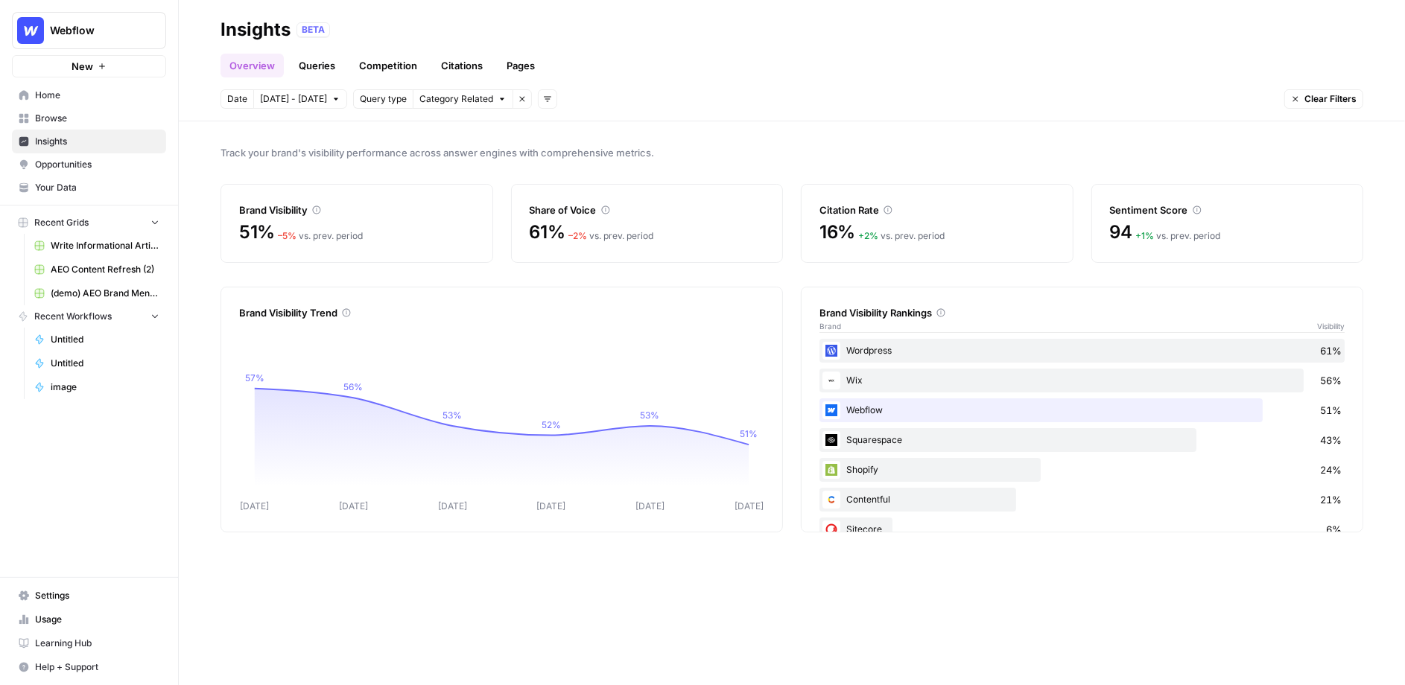
drag, startPoint x: 116, startPoint y: 36, endPoint x: 161, endPoint y: 48, distance: 46.3
click at [116, 36] on span "Webflow" at bounding box center [95, 30] width 90 height 15
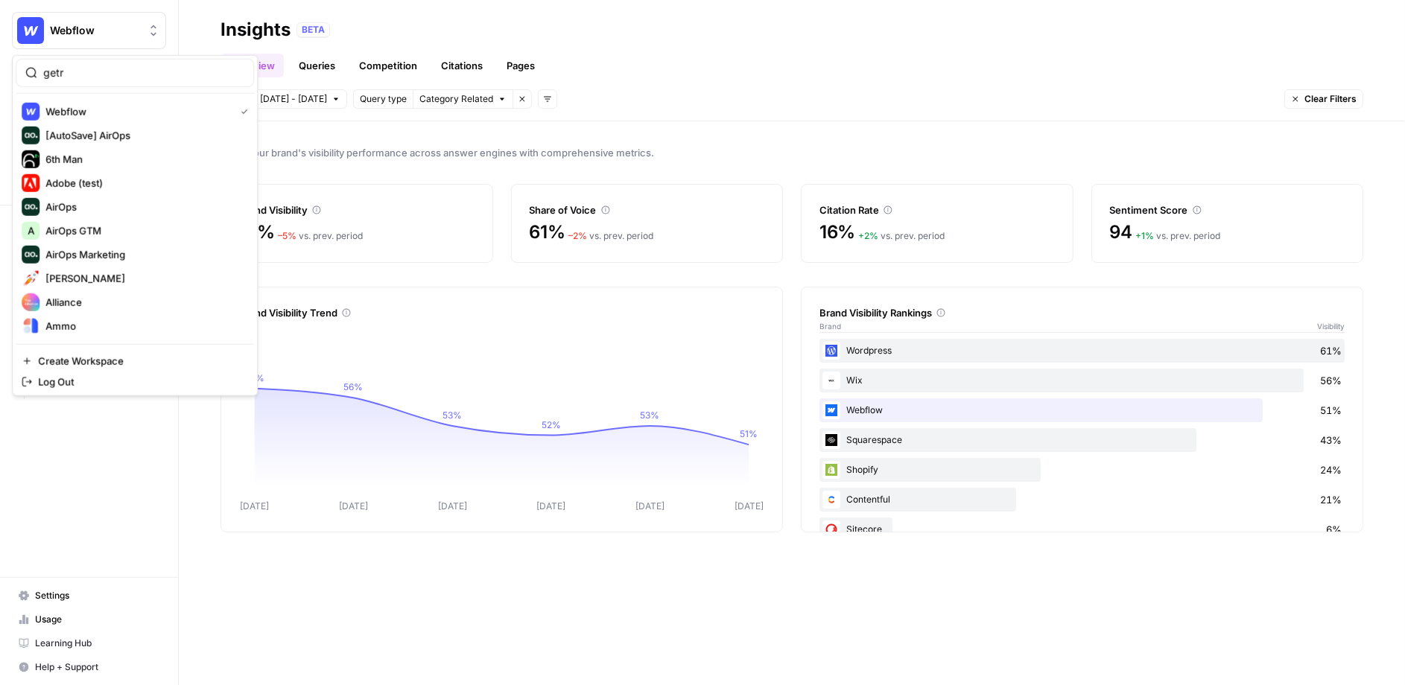
type input "getr"
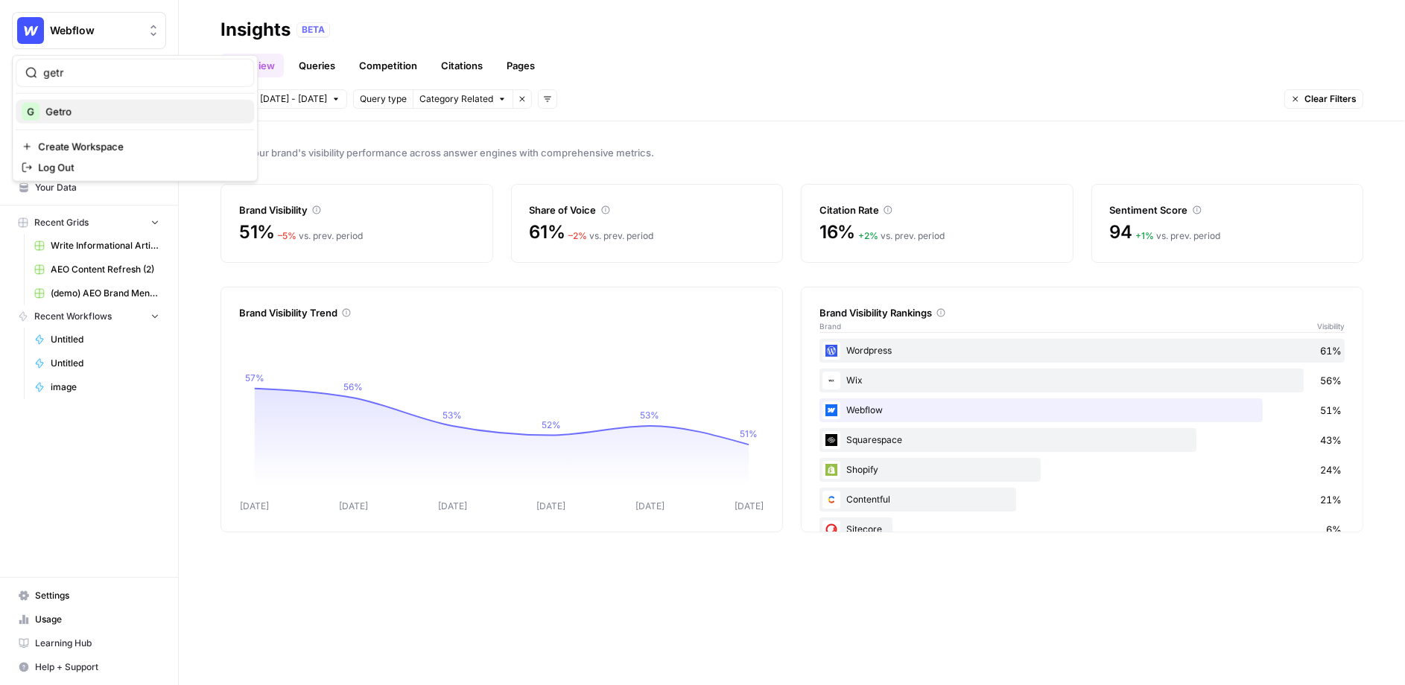
click at [153, 100] on button "G Getro" at bounding box center [135, 112] width 238 height 24
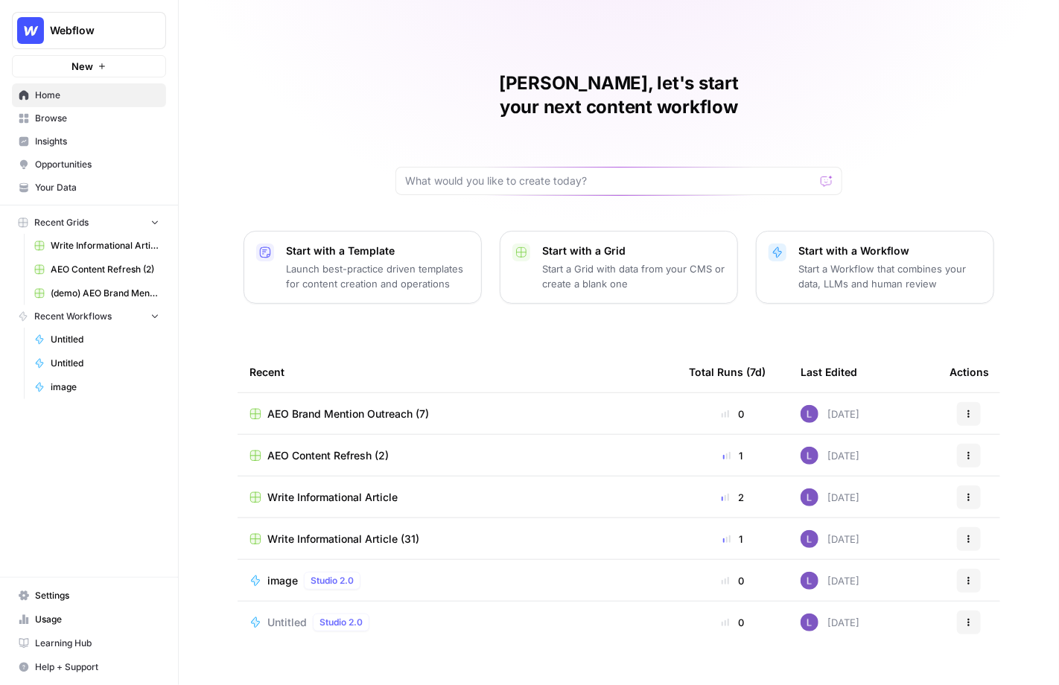
click at [345, 490] on span "Write Informational Article" at bounding box center [332, 497] width 130 height 15
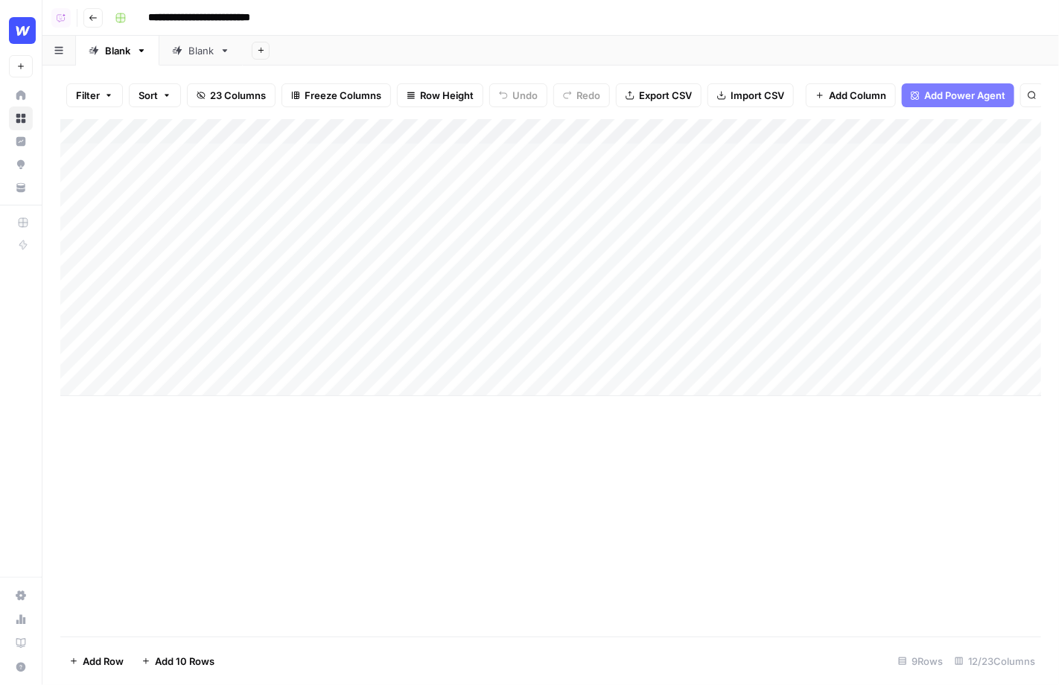
click at [501, 134] on div "Add Column" at bounding box center [551, 257] width 982 height 277
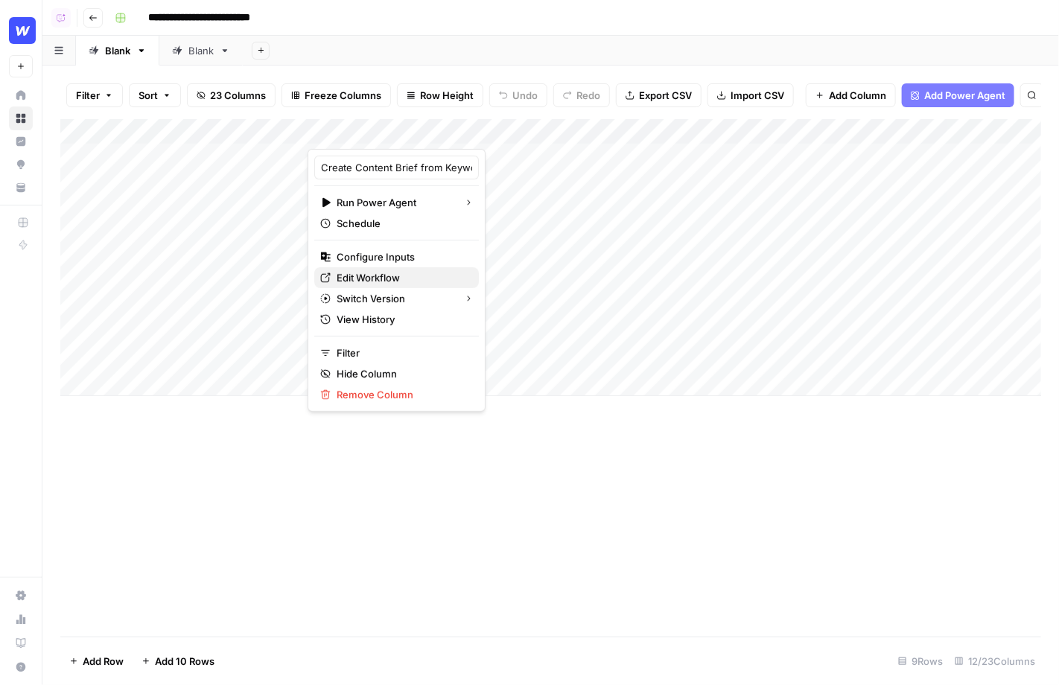
click at [364, 277] on span "Edit Workflow" at bounding box center [402, 277] width 130 height 15
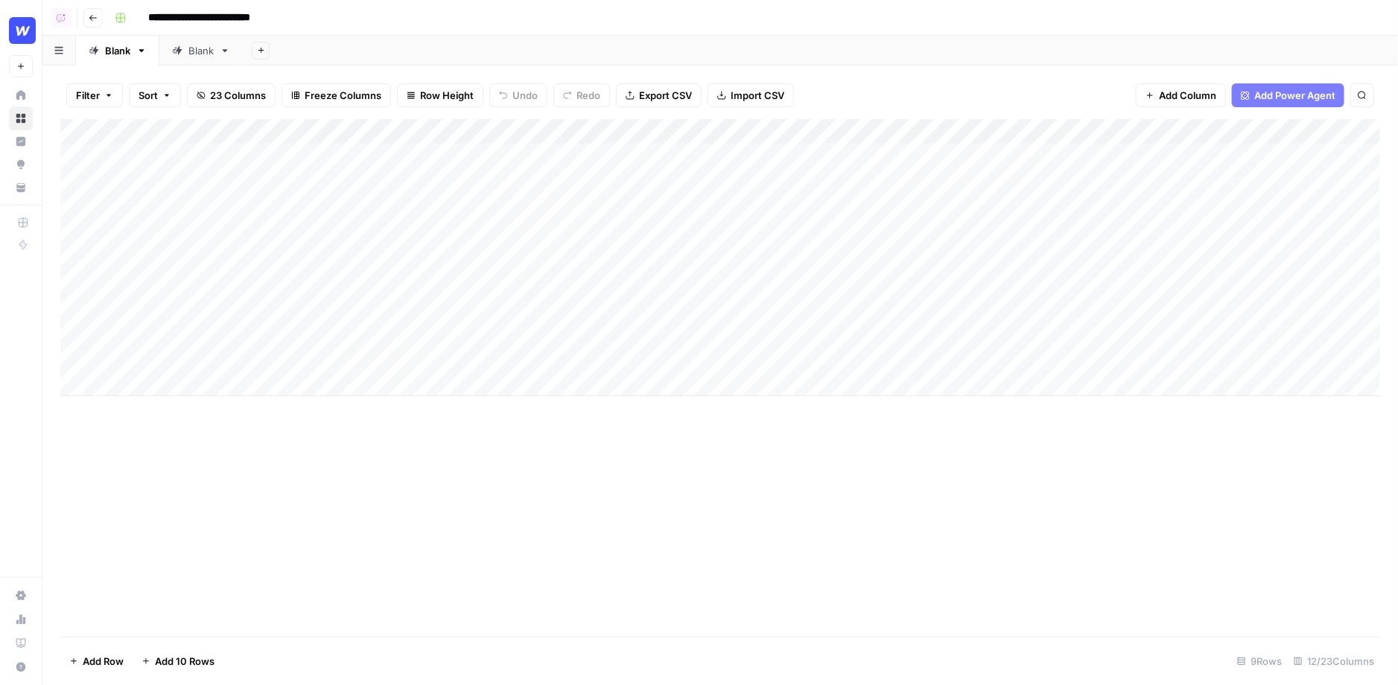
click at [468, 34] on header "**********" at bounding box center [720, 18] width 1356 height 36
click at [499, 127] on div "Add Column" at bounding box center [720, 257] width 1321 height 277
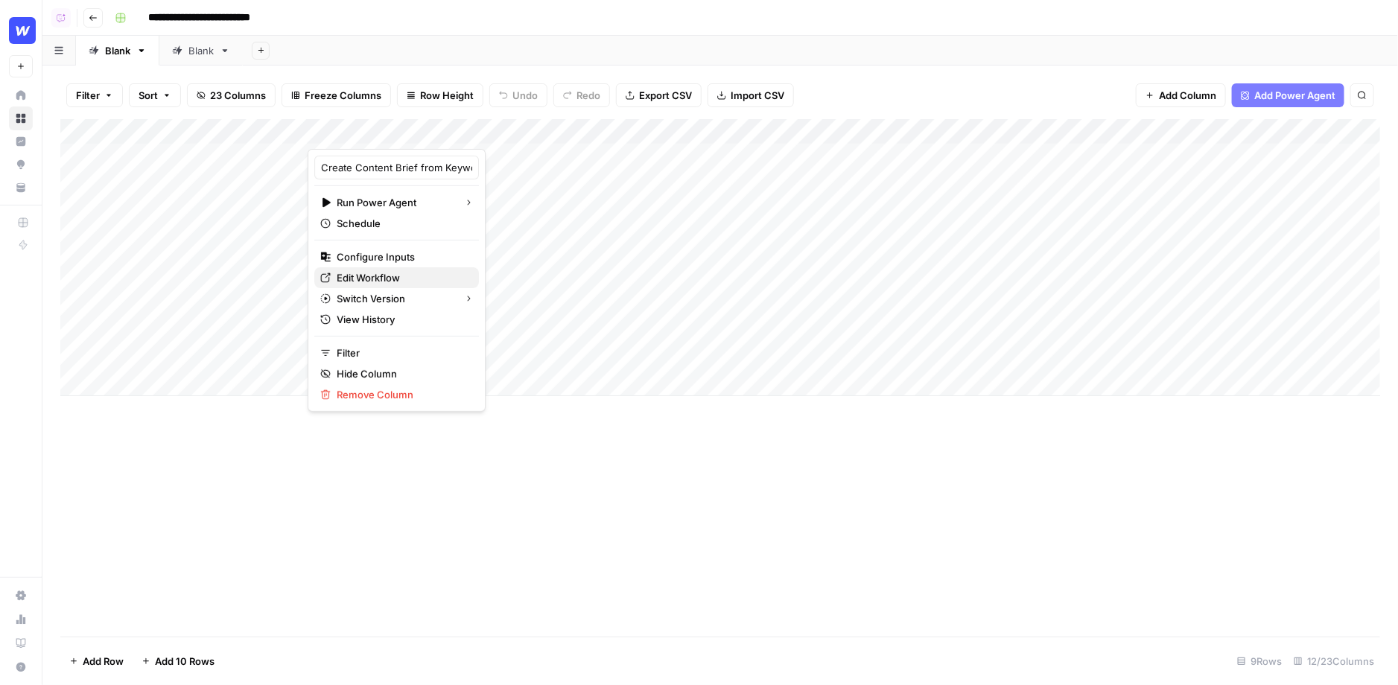
click at [351, 268] on link "Edit Workflow" at bounding box center [396, 277] width 165 height 21
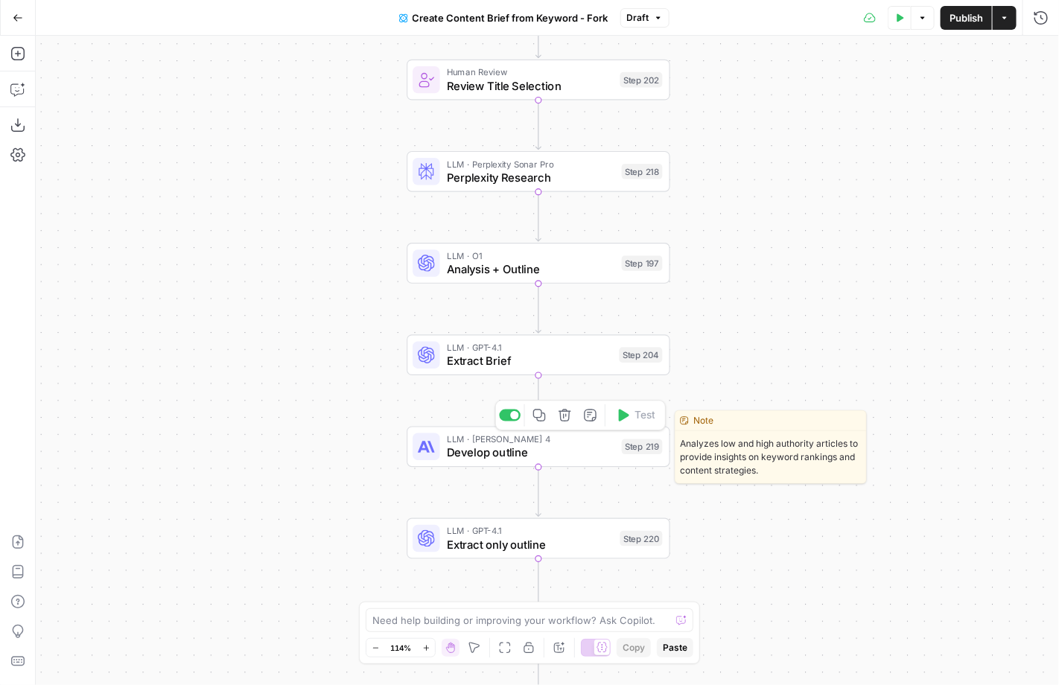
click at [545, 419] on icon "button" at bounding box center [539, 416] width 13 height 13
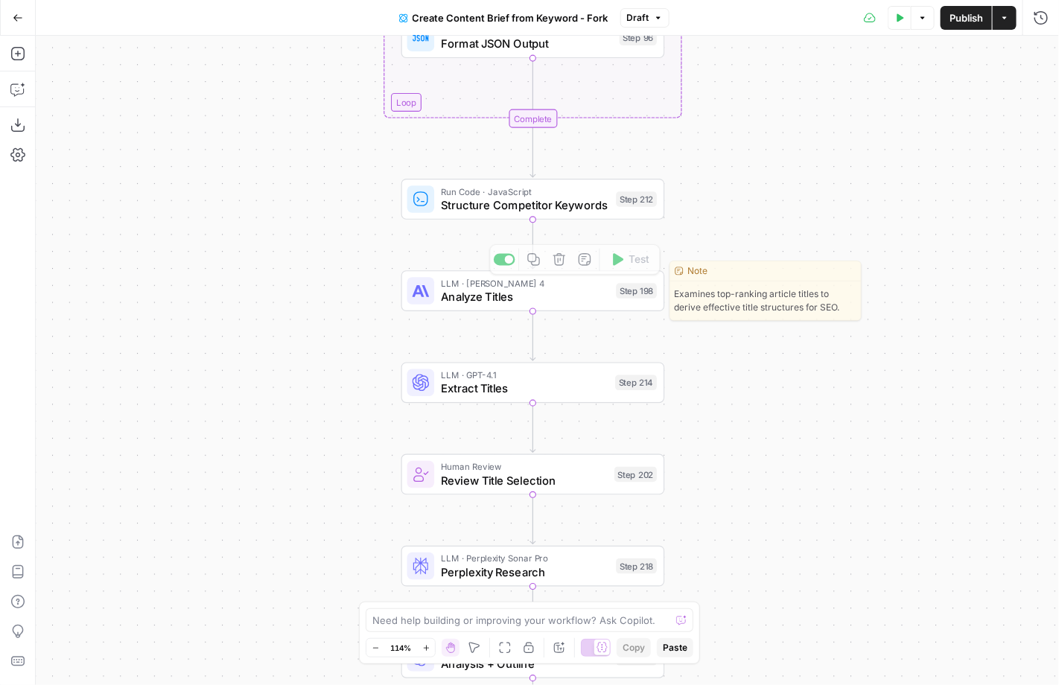
click at [463, 200] on span "Structure Competitor Keywords" at bounding box center [525, 205] width 168 height 17
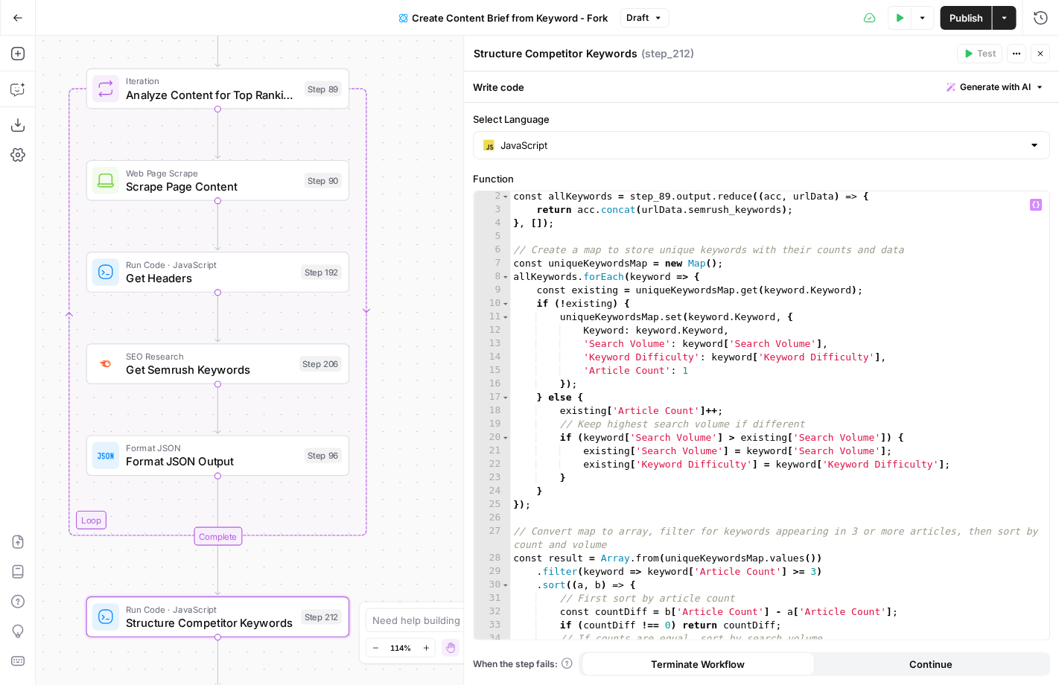
scroll to position [73, 0]
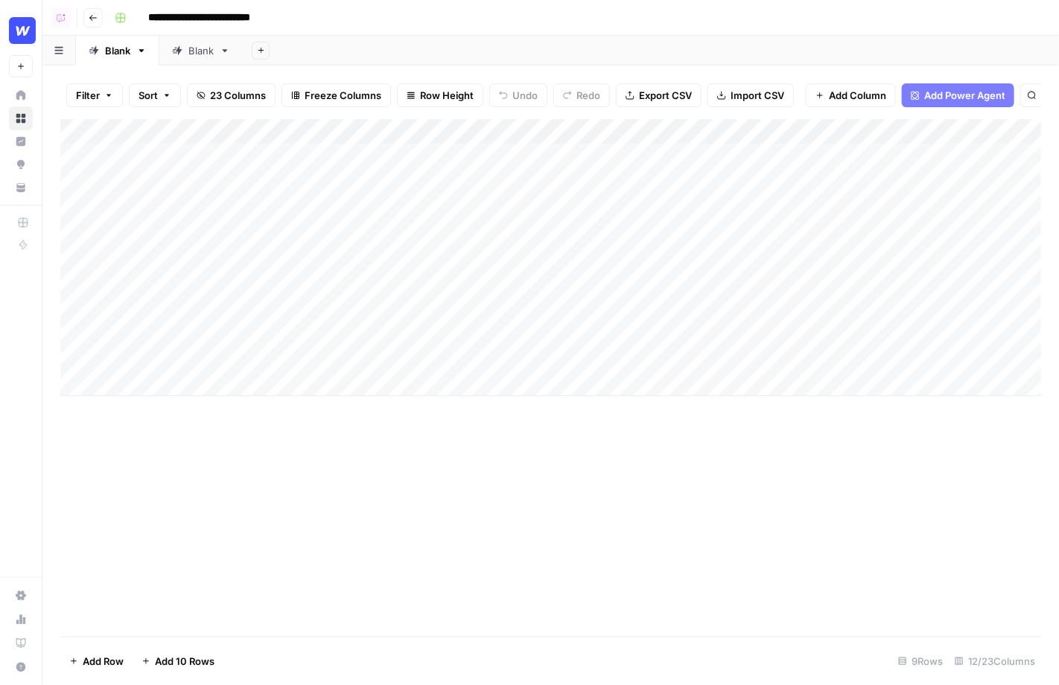
click at [500, 156] on div "Add Column" at bounding box center [551, 257] width 982 height 277
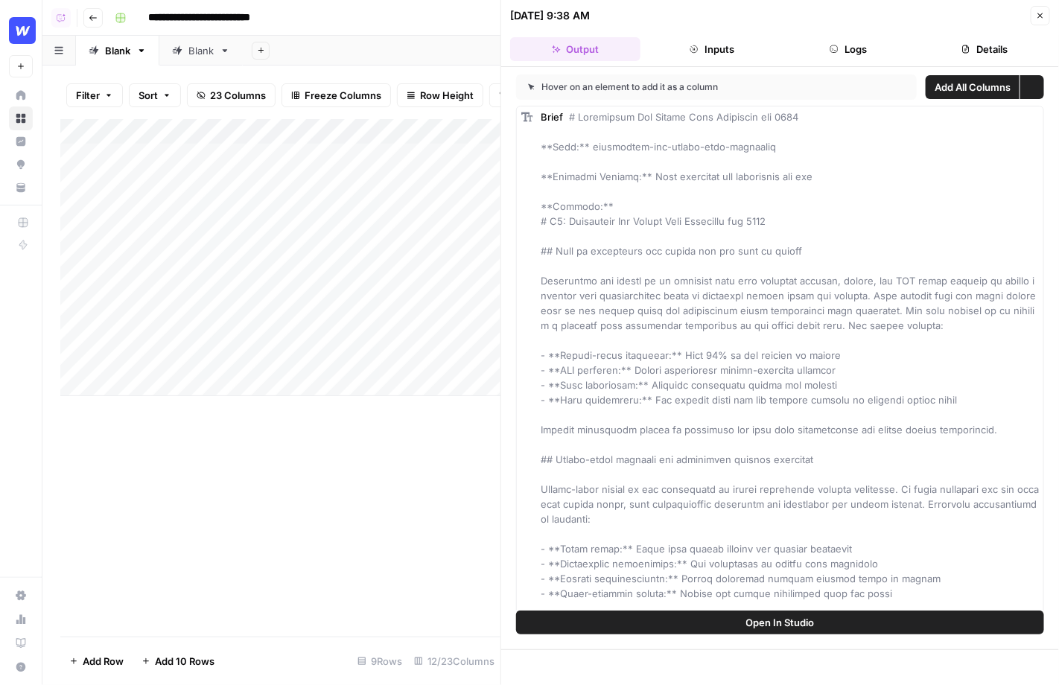
click at [852, 45] on button "Logs" at bounding box center [849, 49] width 130 height 24
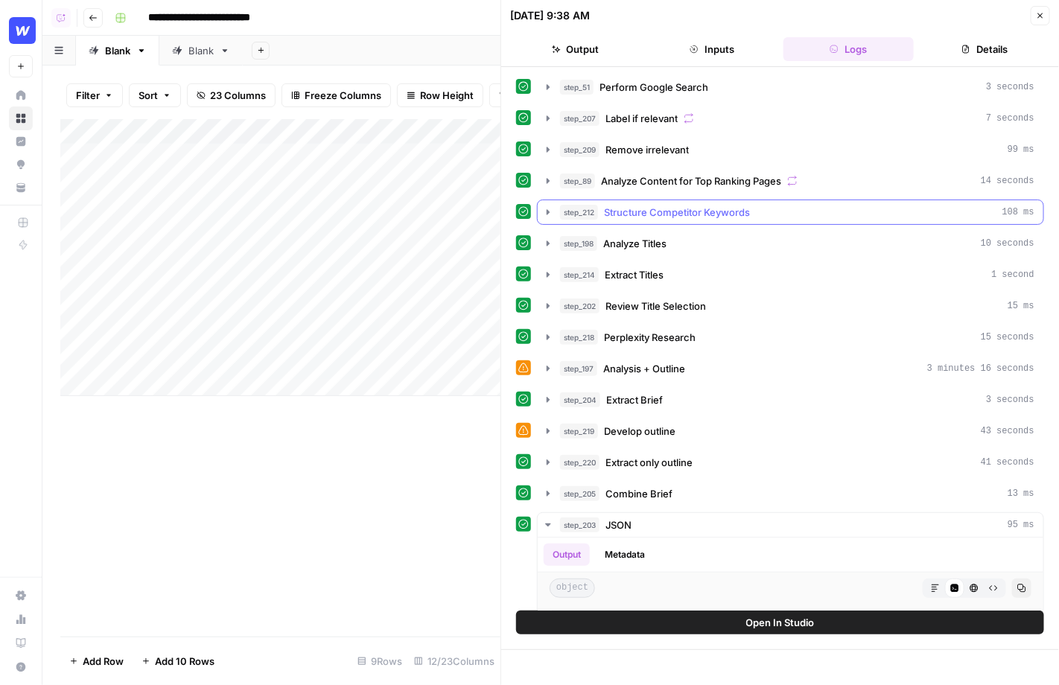
click at [689, 215] on span "Structure Competitor Keywords" at bounding box center [677, 212] width 146 height 15
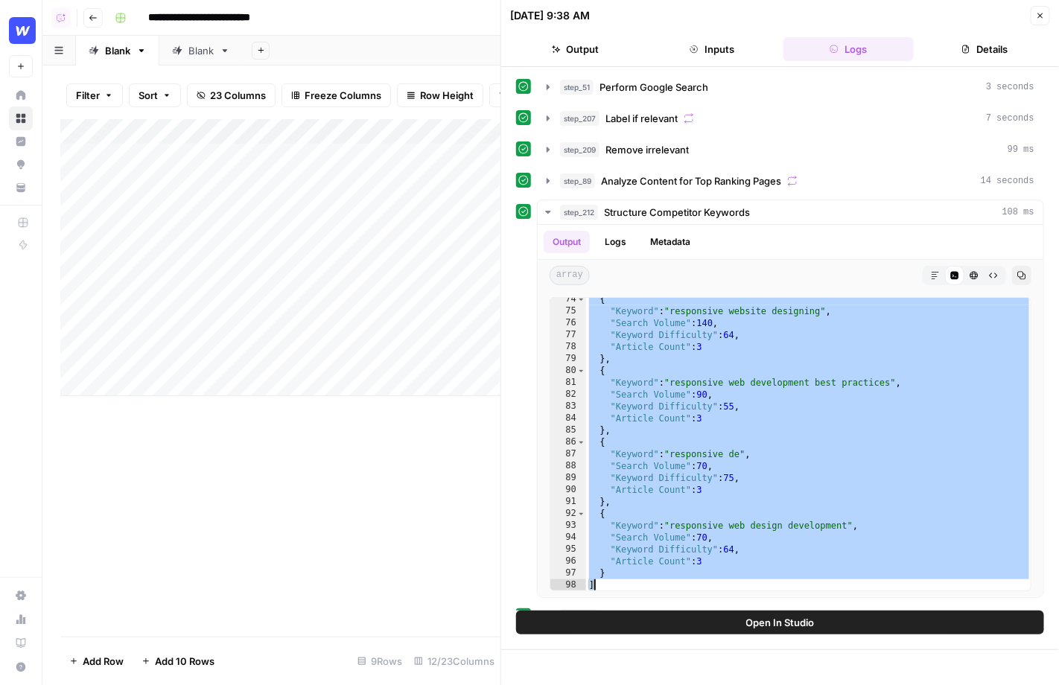
scroll to position [874, 0]
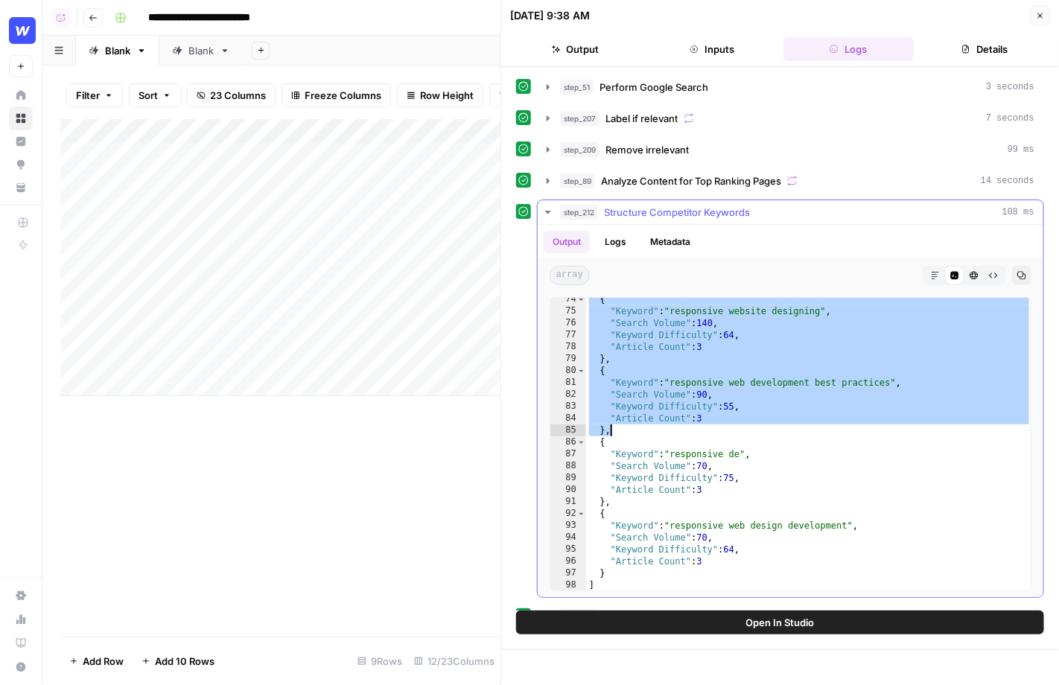
drag, startPoint x: 589, startPoint y: 300, endPoint x: 732, endPoint y: 427, distance: 190.5
click at [732, 427] on div "{ "Keyword" : "responsive website designing" , "Search Volume" : 140 , "Keyword…" at bounding box center [809, 452] width 446 height 317
type textarea "**********"
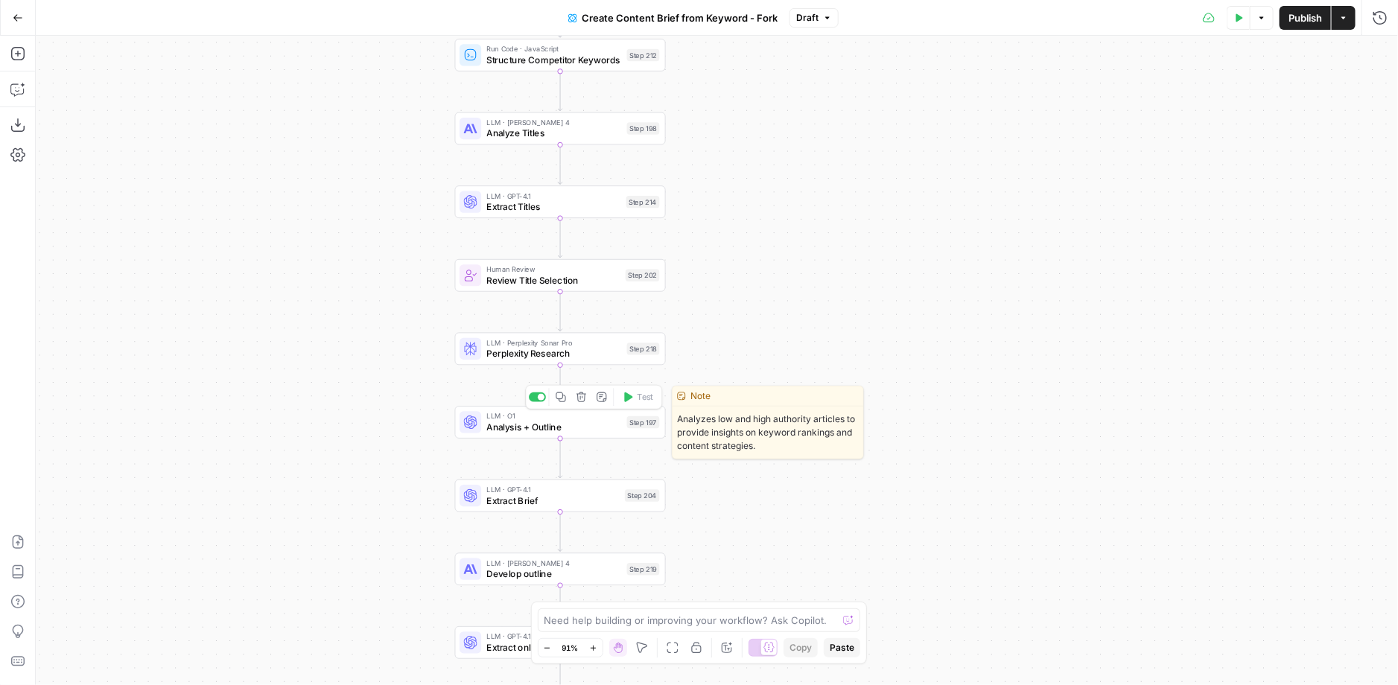
click at [524, 431] on span "Analysis + Outline" at bounding box center [554, 426] width 135 height 13
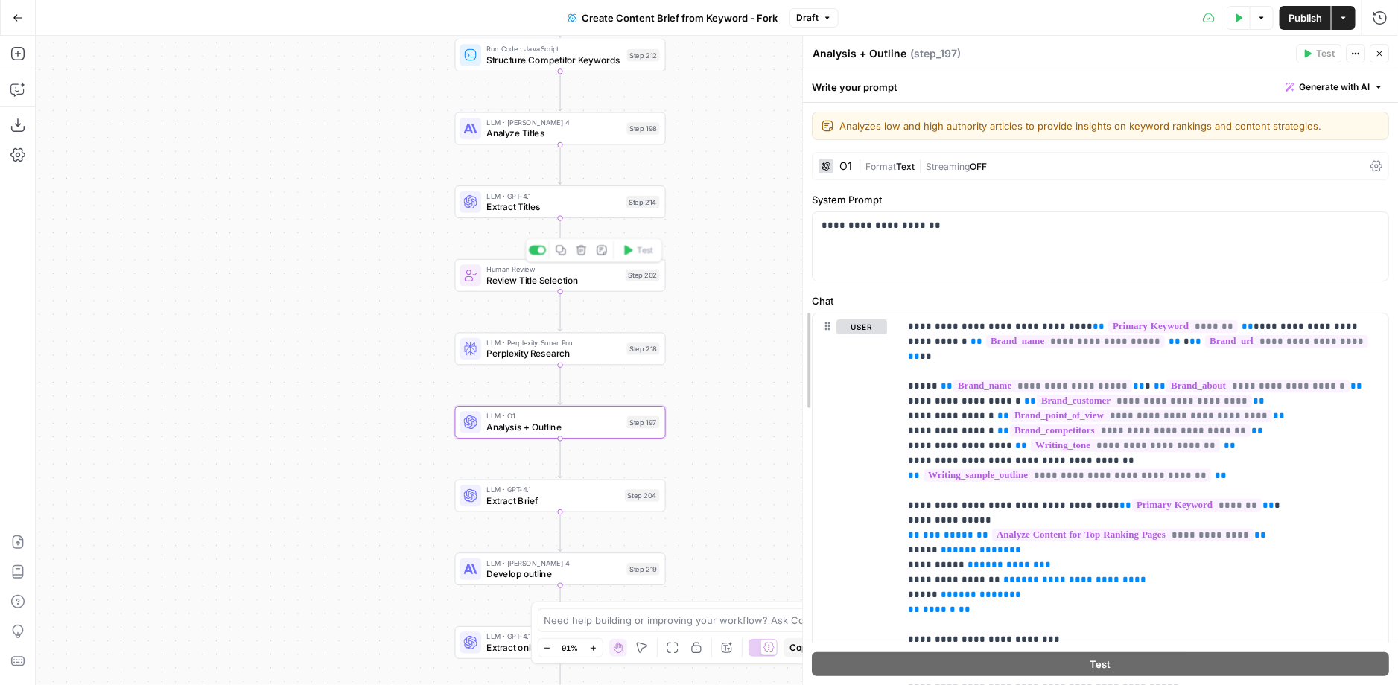
drag, startPoint x: 1050, startPoint y: 238, endPoint x: 651, endPoint y: 270, distance: 400.7
click at [651, 270] on body "Webflow New Home Browse Insights Opportunities Your Data Recent Grids Write Inf…" at bounding box center [699, 342] width 1398 height 685
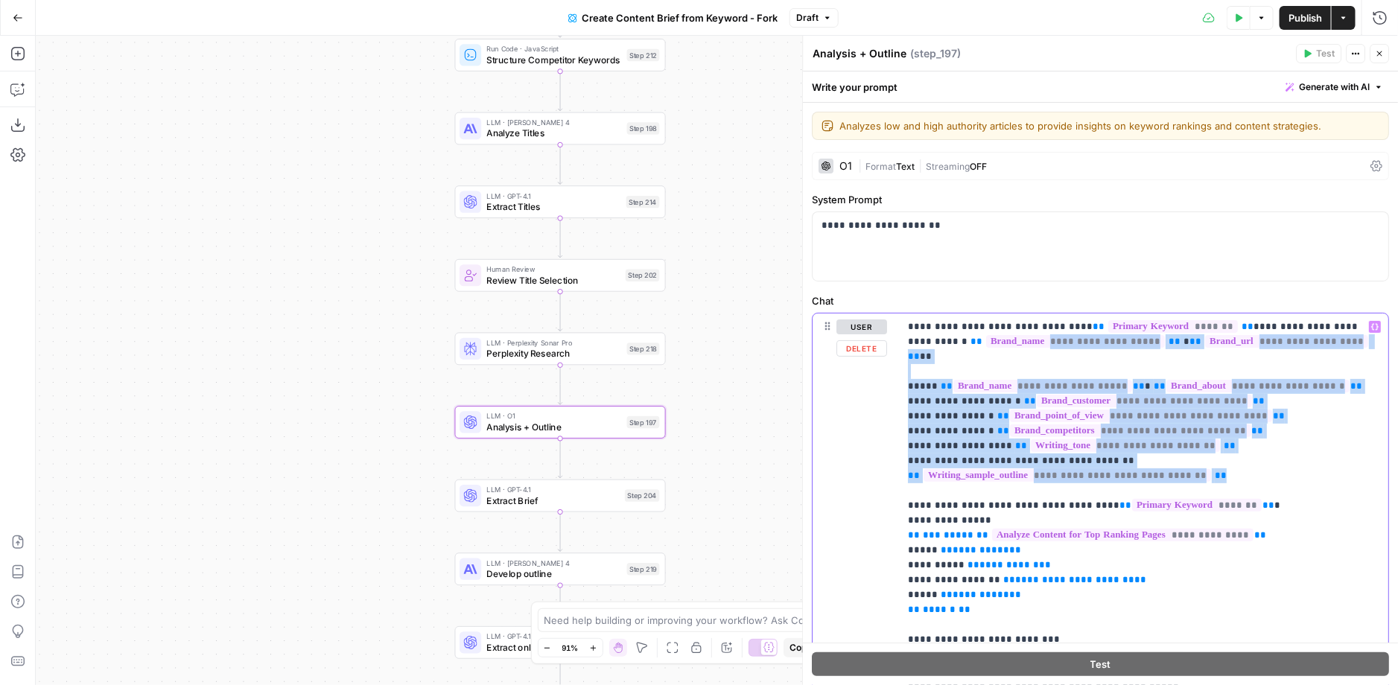
drag, startPoint x: 1270, startPoint y: 459, endPoint x: 911, endPoint y: 332, distance: 380.3
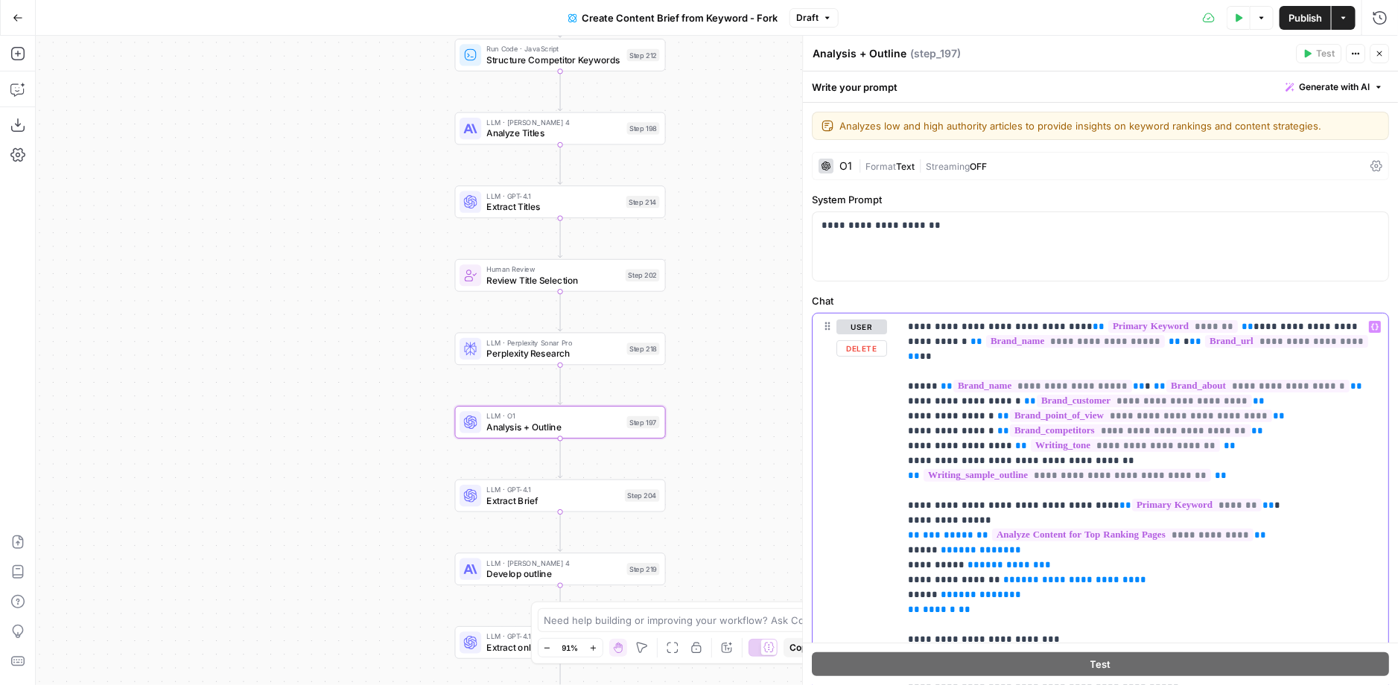
click at [1096, 529] on span "**********" at bounding box center [1124, 535] width 262 height 13
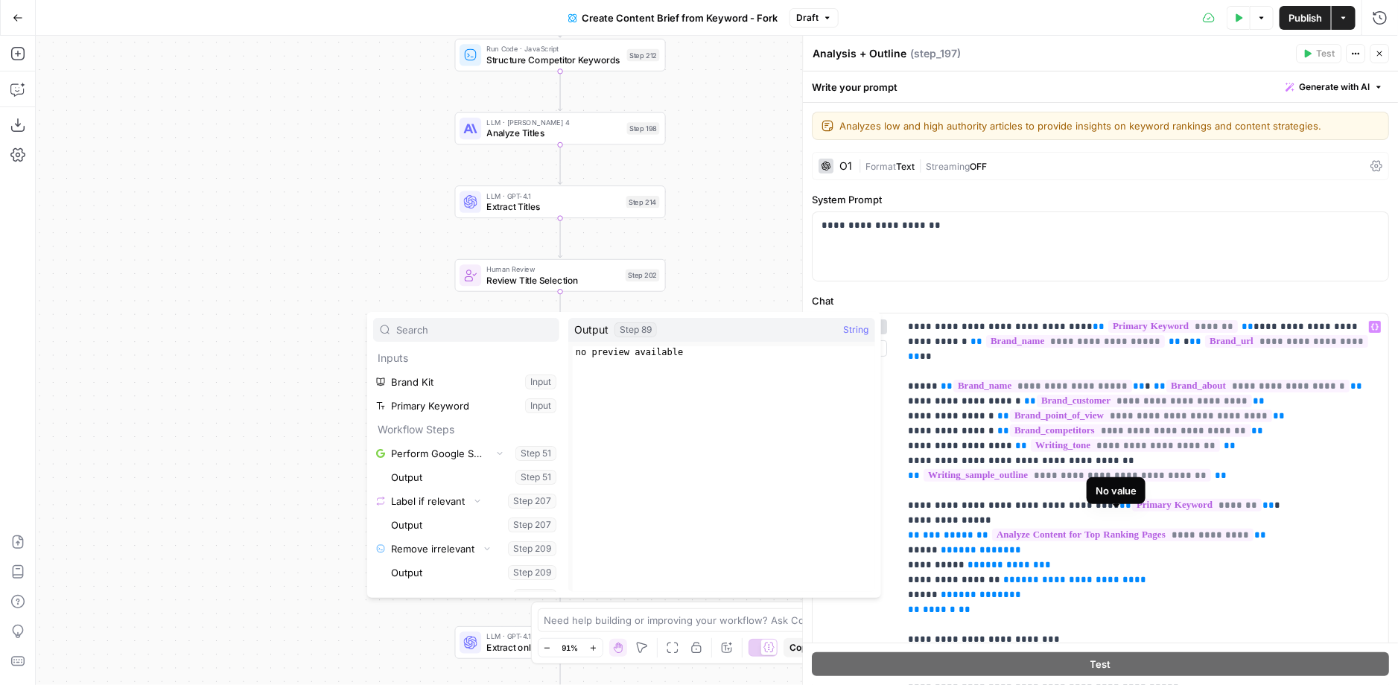
scroll to position [150, 0]
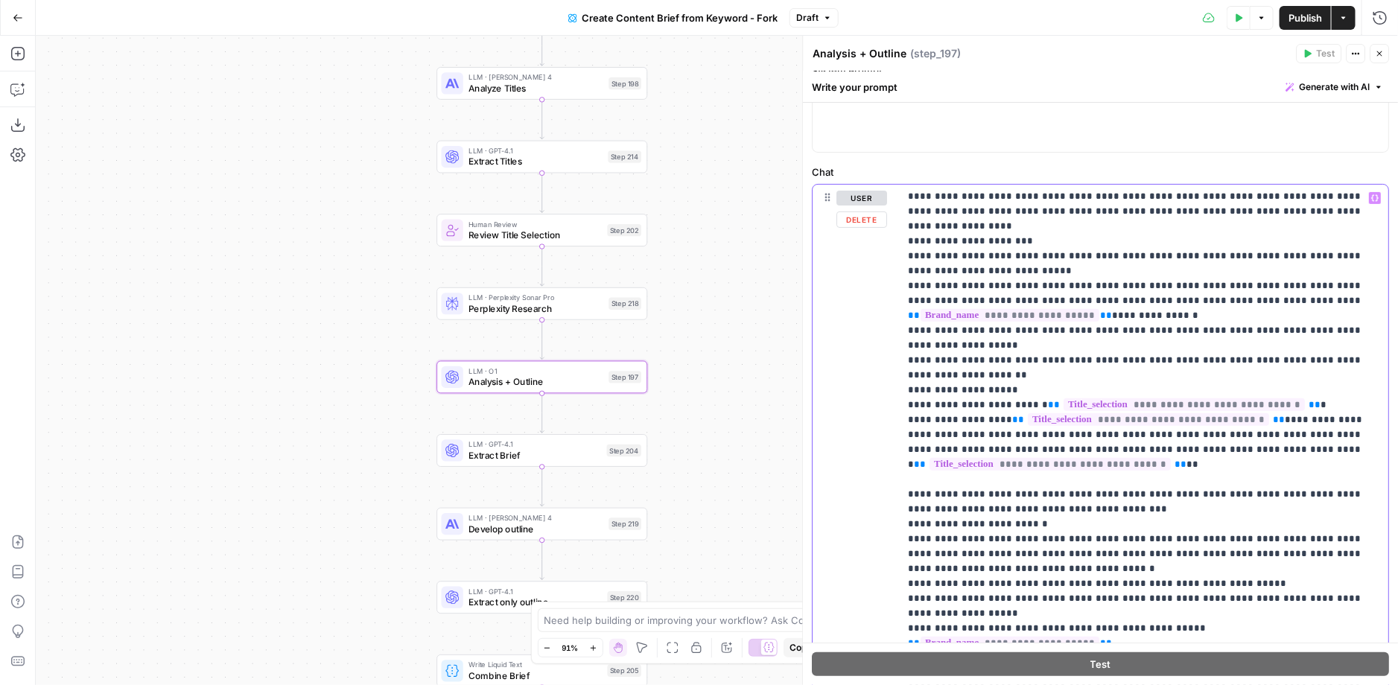
scroll to position [142, 0]
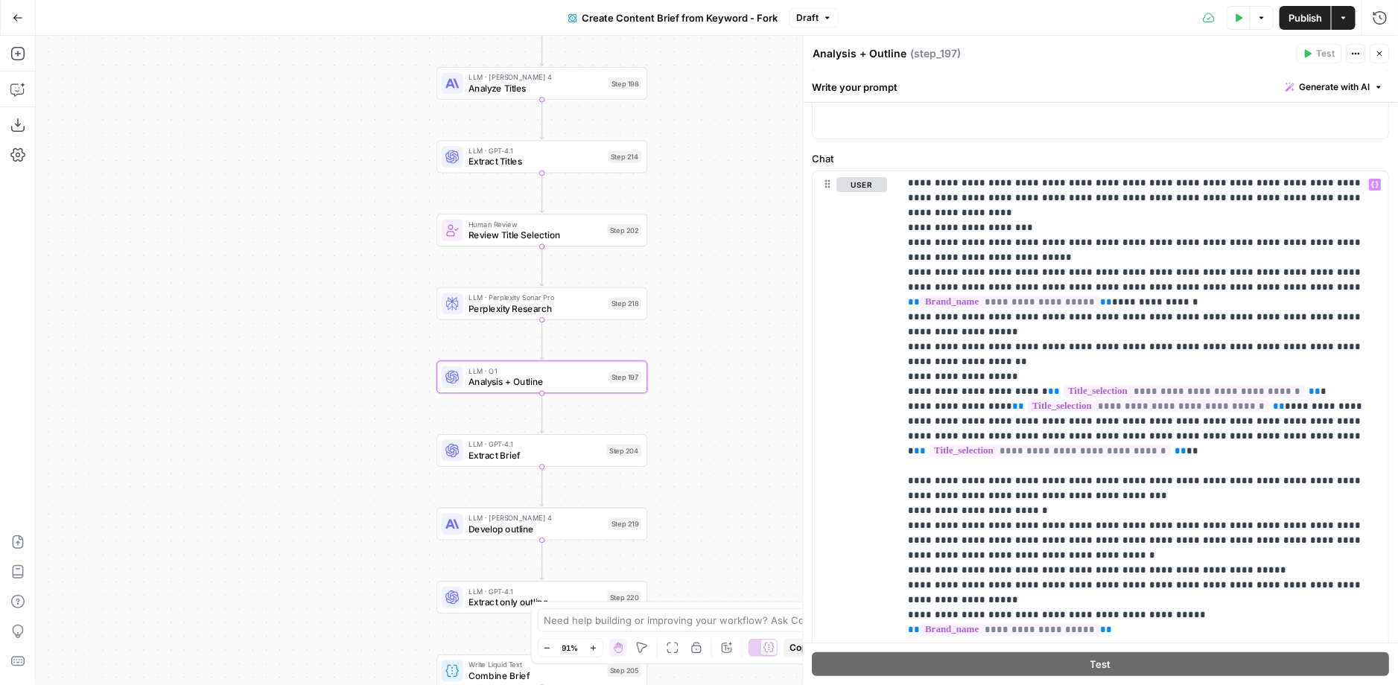
click at [1339, 26] on button "Actions" at bounding box center [1344, 18] width 24 height 24
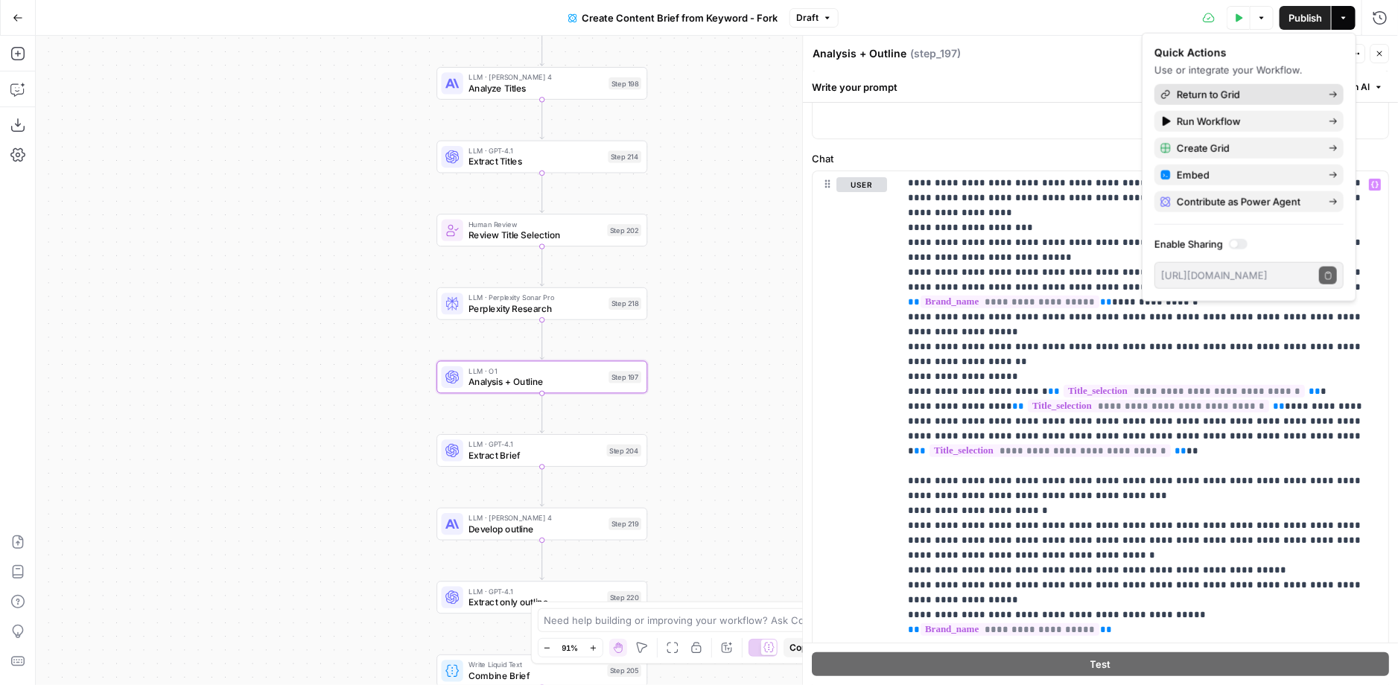
click at [1273, 98] on span "Return to Grid" at bounding box center [1247, 94] width 140 height 15
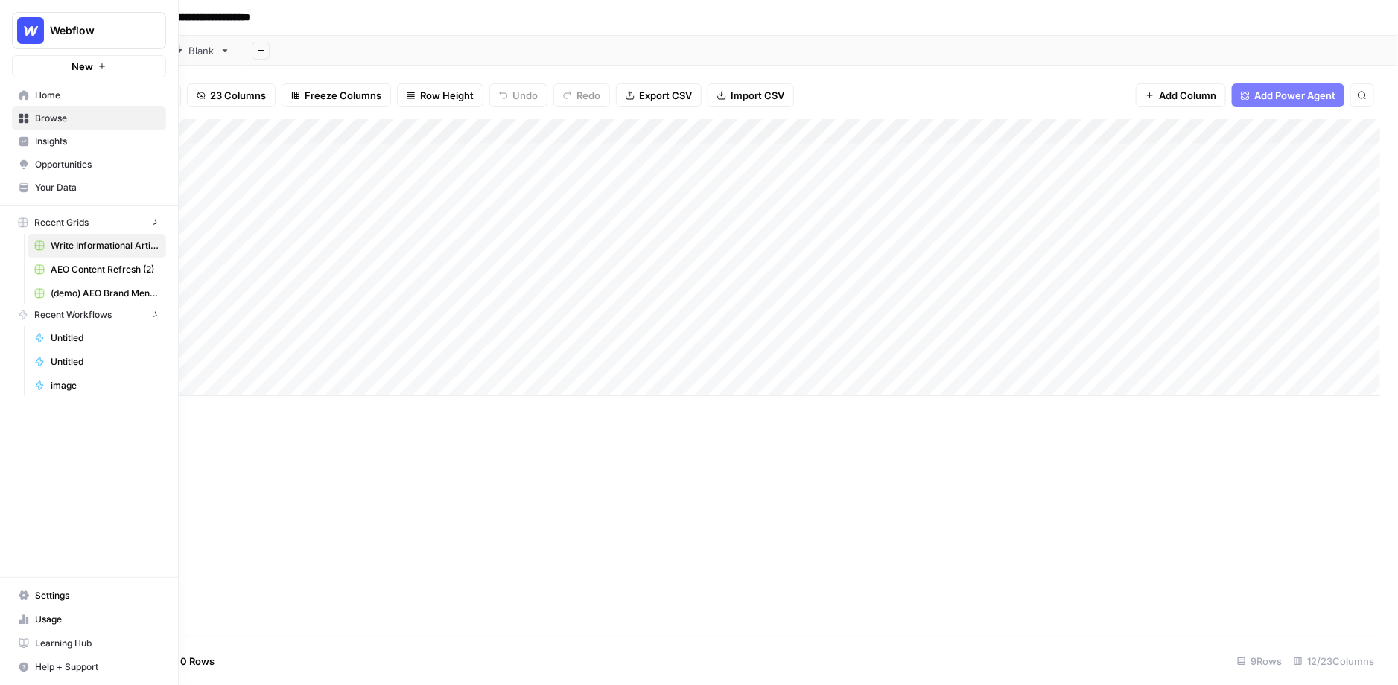
click at [21, 90] on icon at bounding box center [24, 95] width 10 height 10
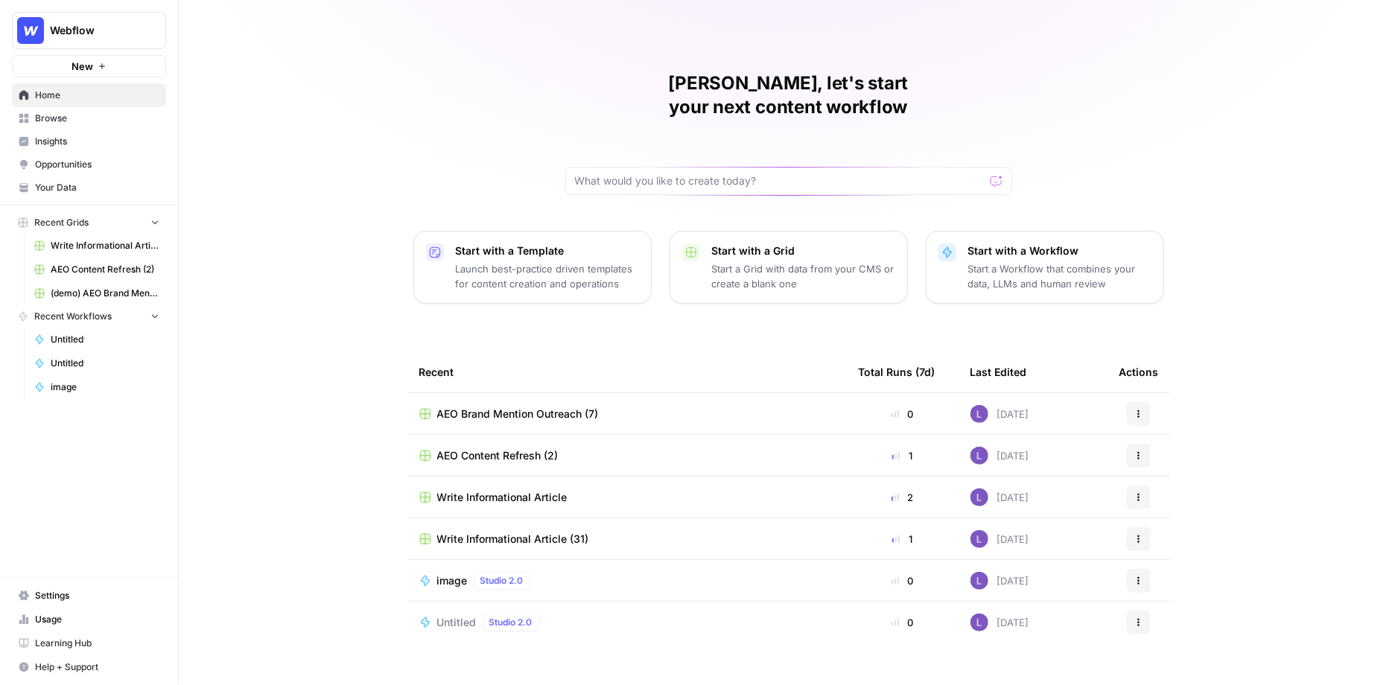
click at [61, 118] on span "Browse" at bounding box center [97, 118] width 124 height 13
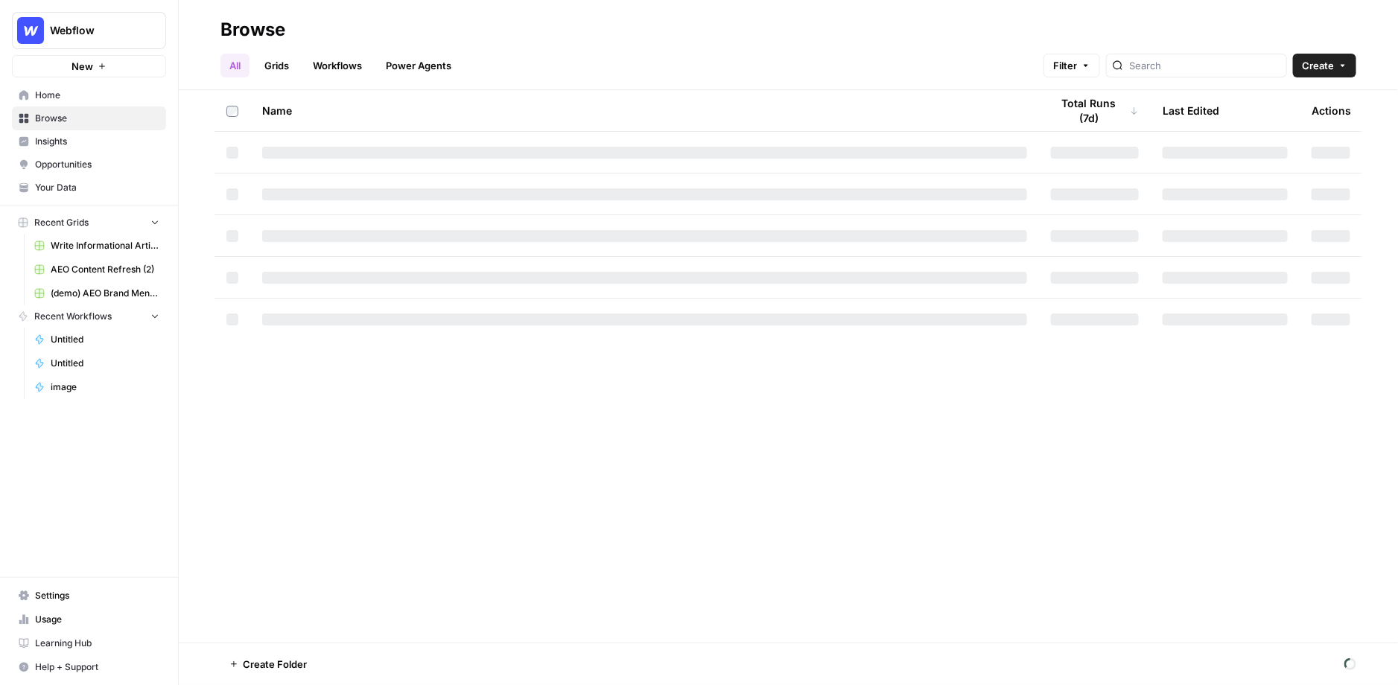
click at [306, 59] on link "Workflows" at bounding box center [337, 66] width 67 height 24
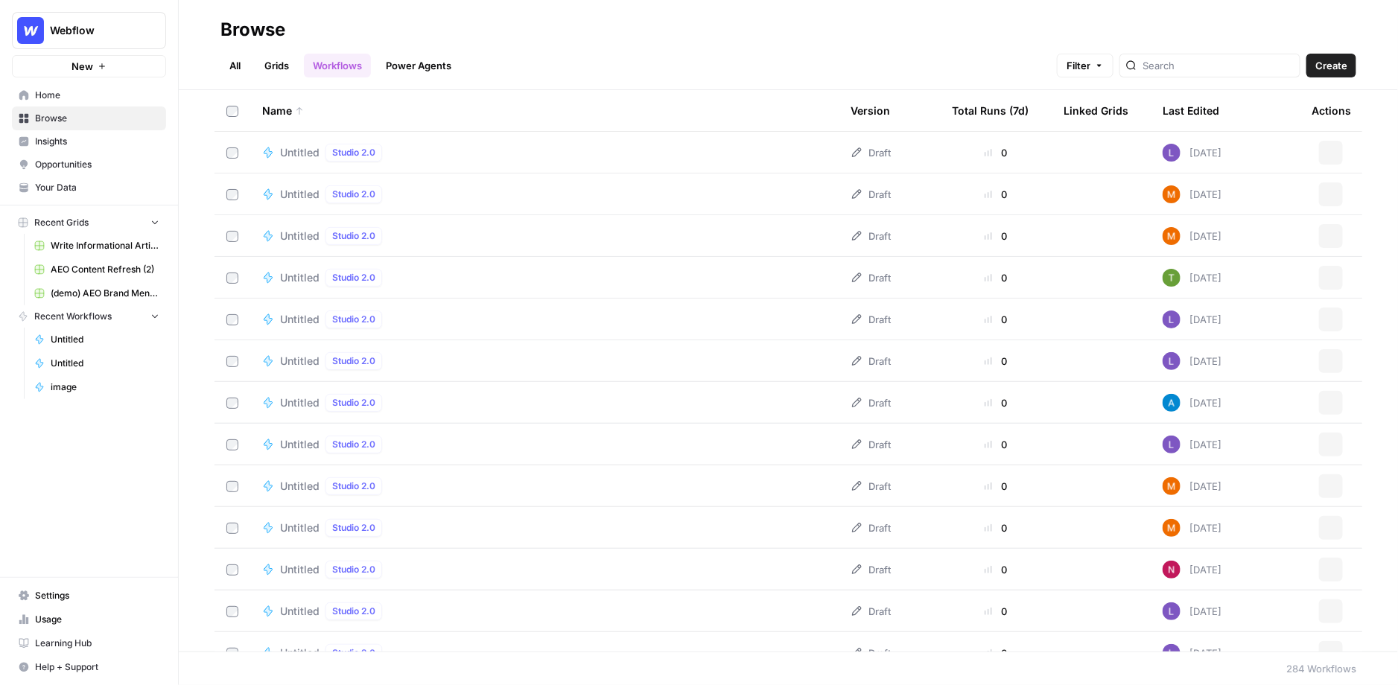
click at [1332, 71] on span "Create" at bounding box center [1332, 65] width 32 height 15
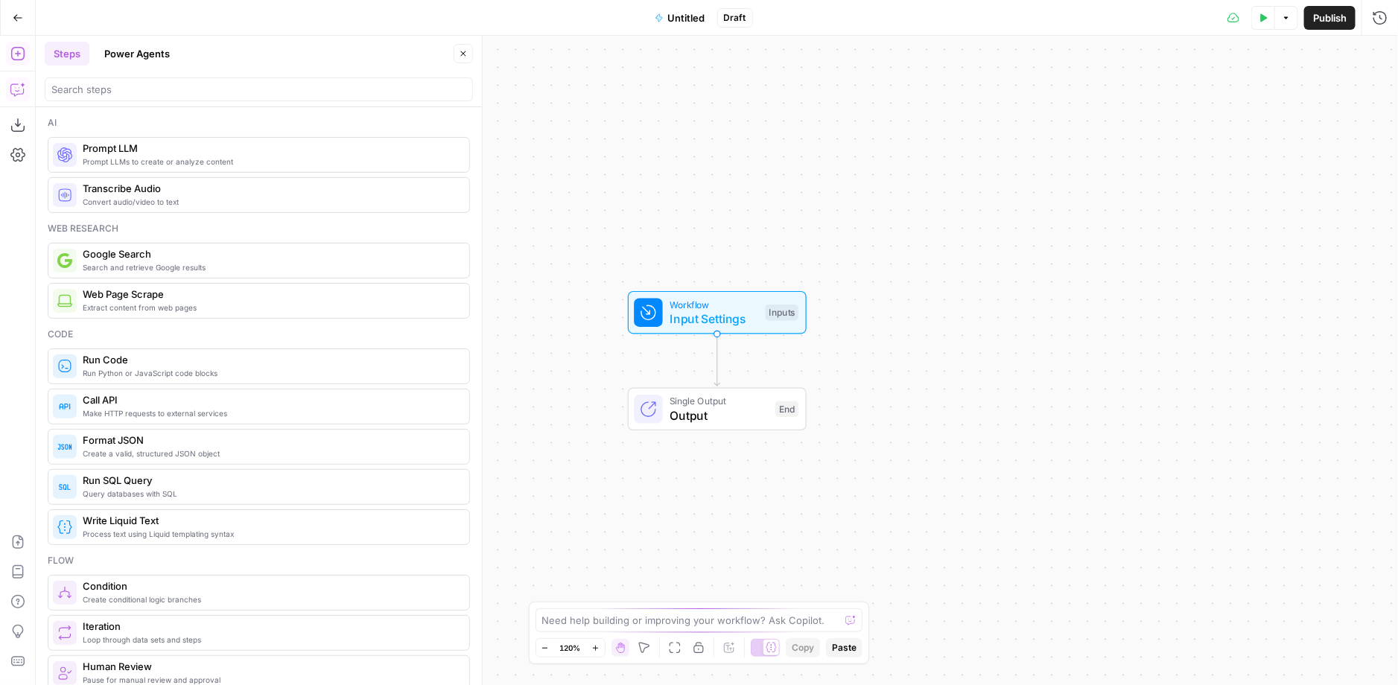
click at [10, 98] on button "Copilot" at bounding box center [18, 89] width 24 height 24
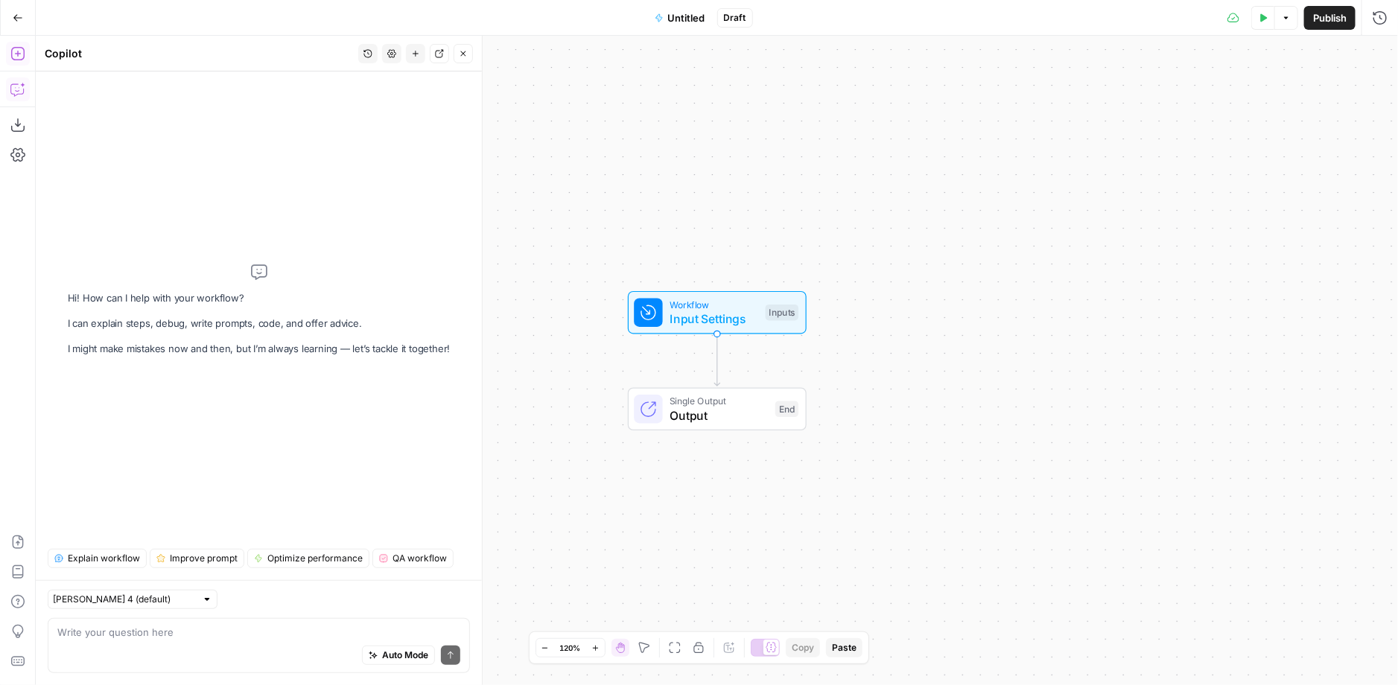
click at [21, 56] on icon "button" at bounding box center [17, 53] width 15 height 15
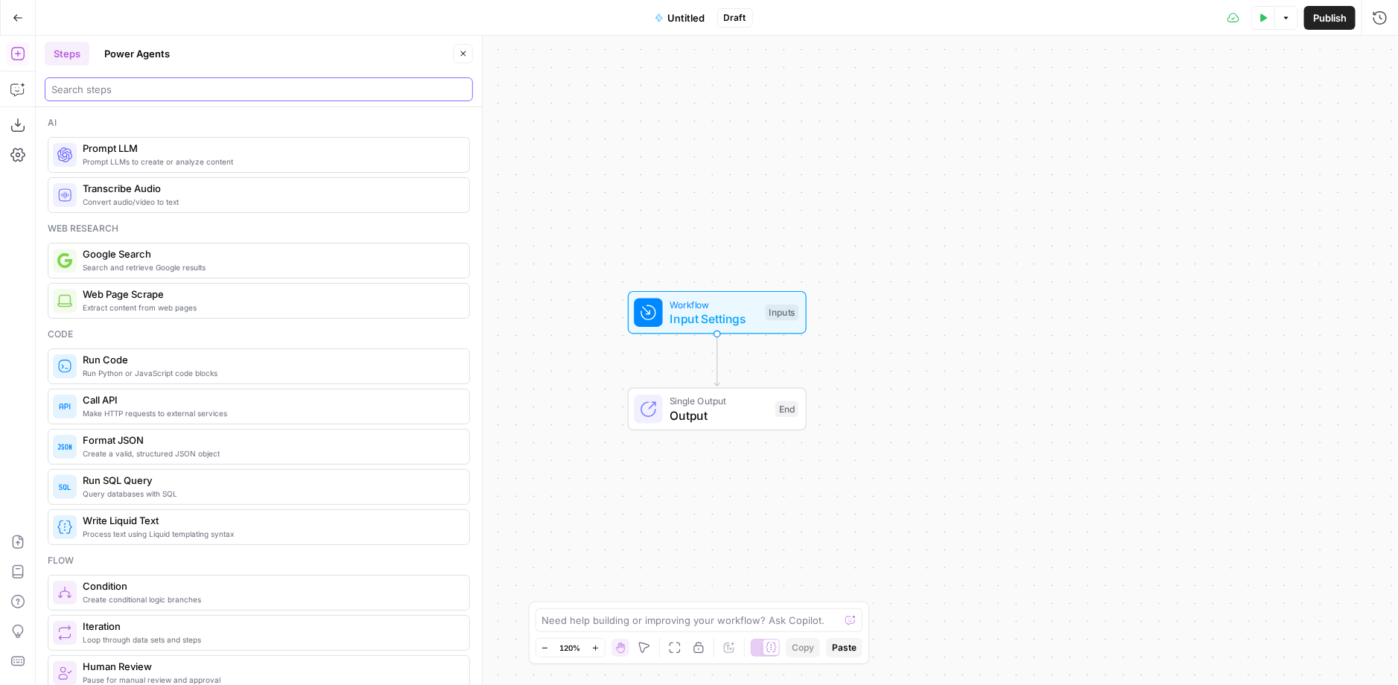
click at [161, 88] on input "search" at bounding box center [258, 89] width 415 height 15
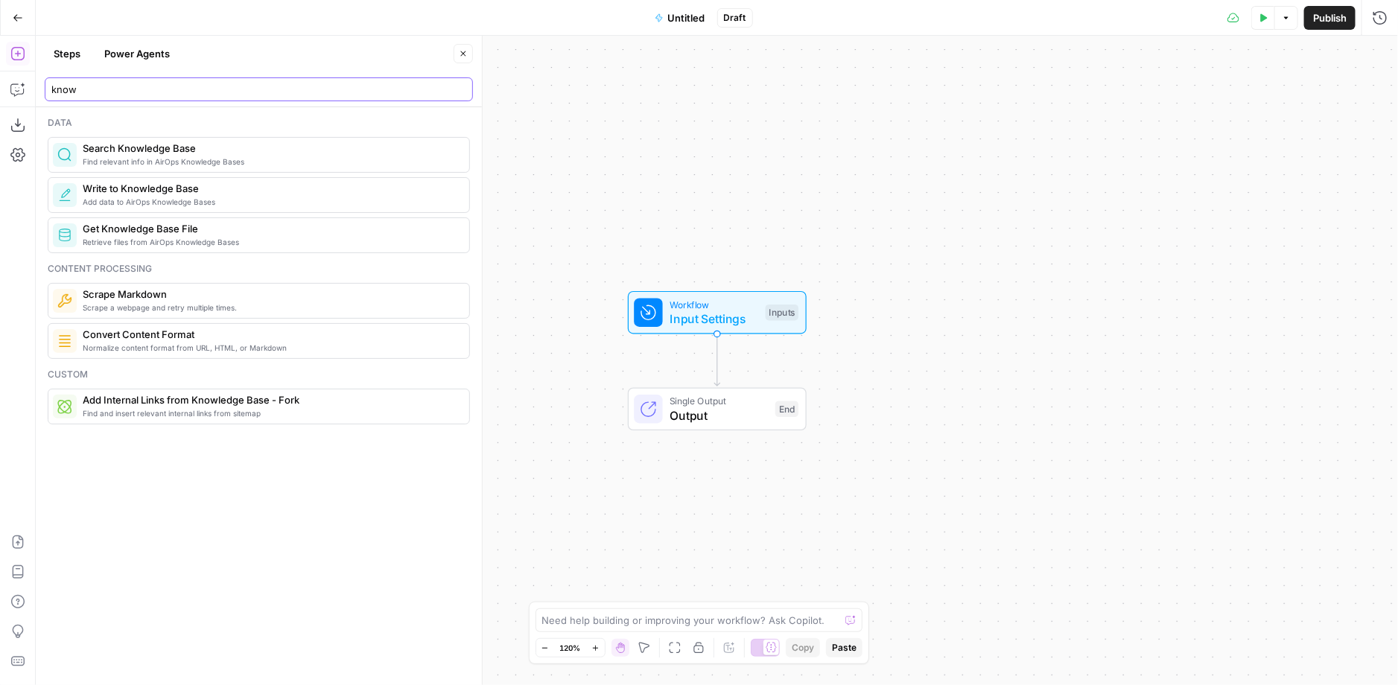
type input "know"
click at [22, 16] on icon "button" at bounding box center [18, 18] width 10 height 10
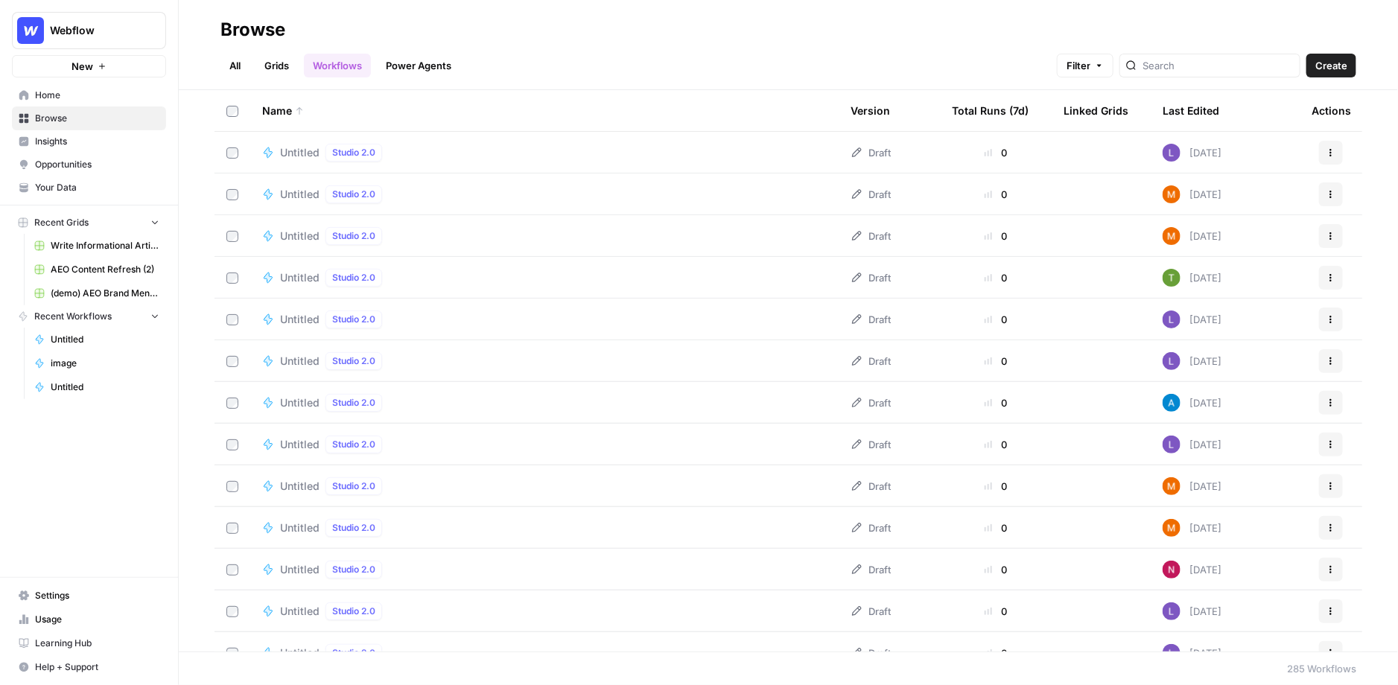
click at [57, 117] on span "Browse" at bounding box center [97, 118] width 124 height 13
click at [86, 98] on span "Home" at bounding box center [97, 95] width 124 height 13
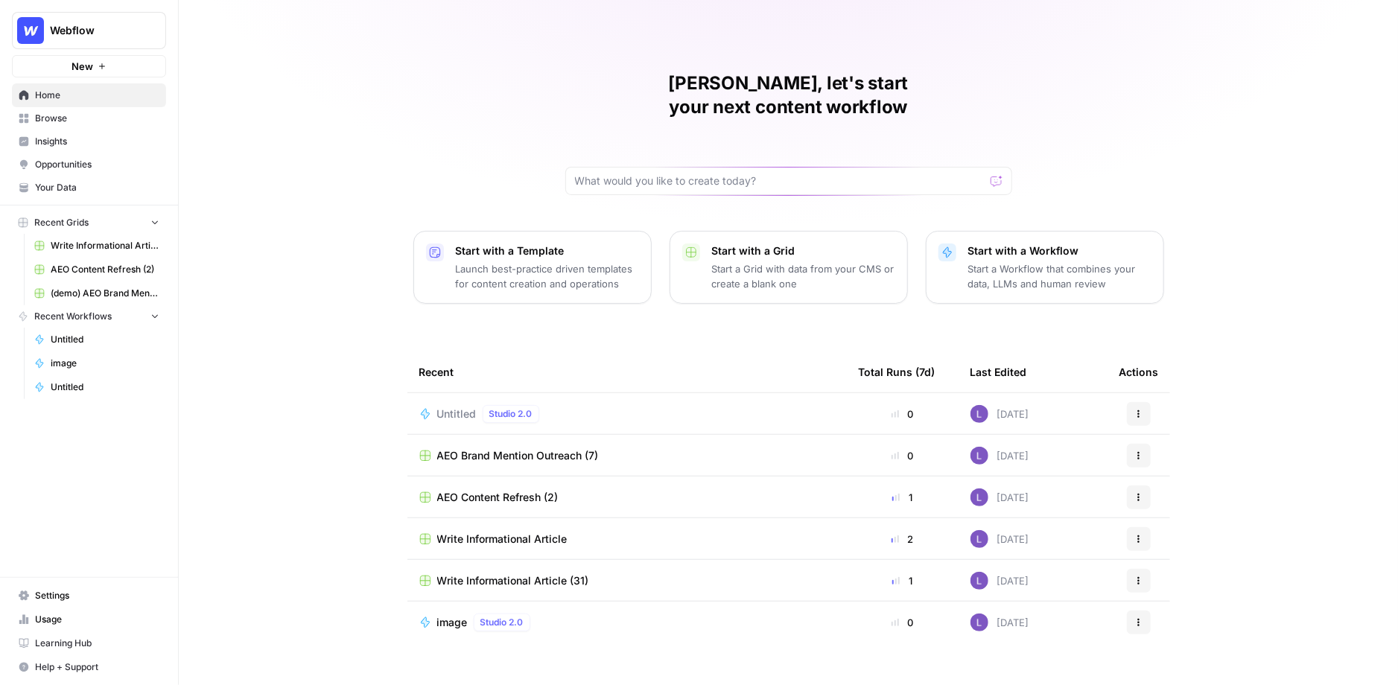
click at [69, 121] on span "Browse" at bounding box center [97, 118] width 124 height 13
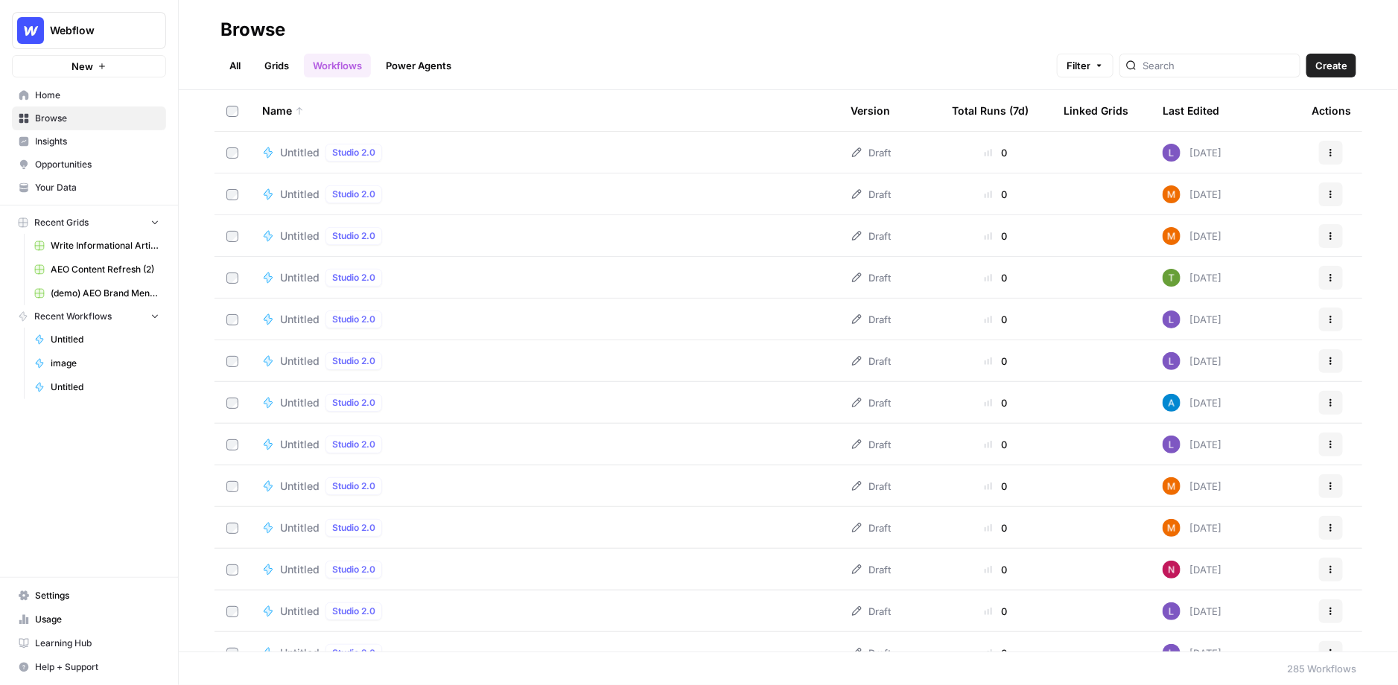
click at [279, 65] on link "Grids" at bounding box center [277, 66] width 42 height 24
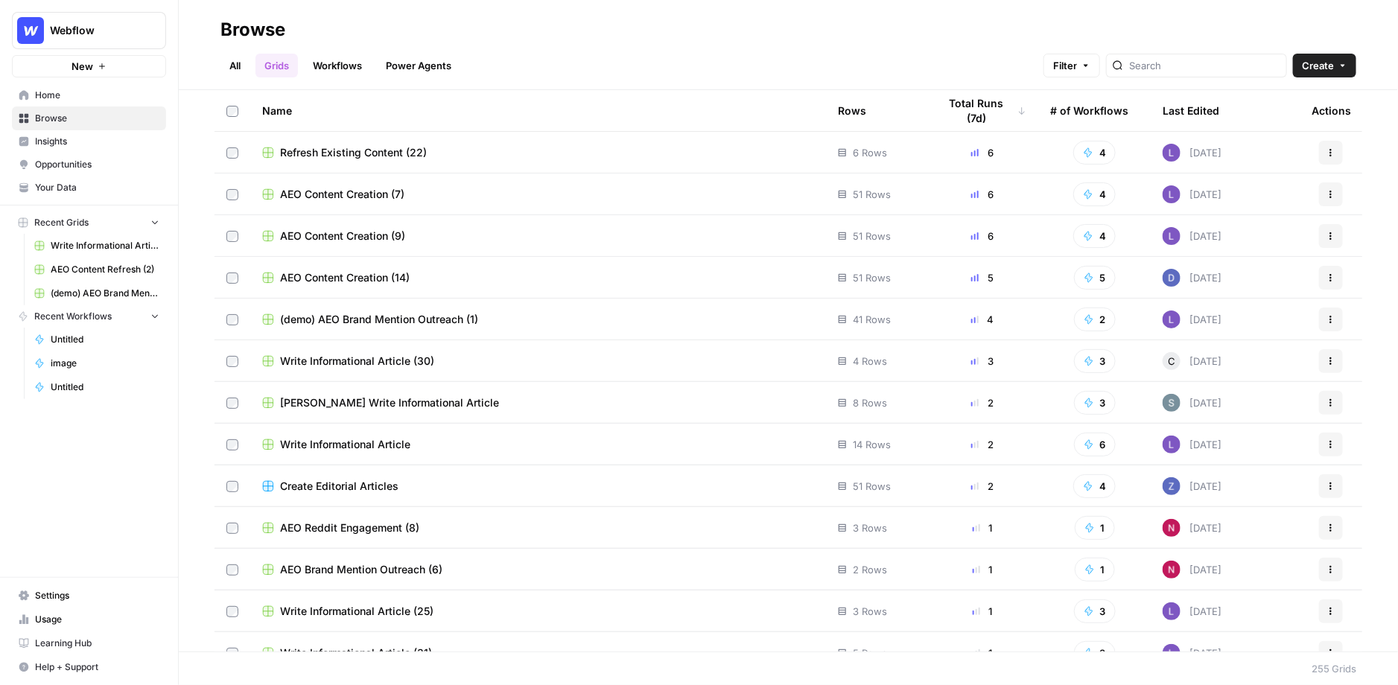
click at [1318, 67] on span "Create" at bounding box center [1318, 65] width 32 height 15
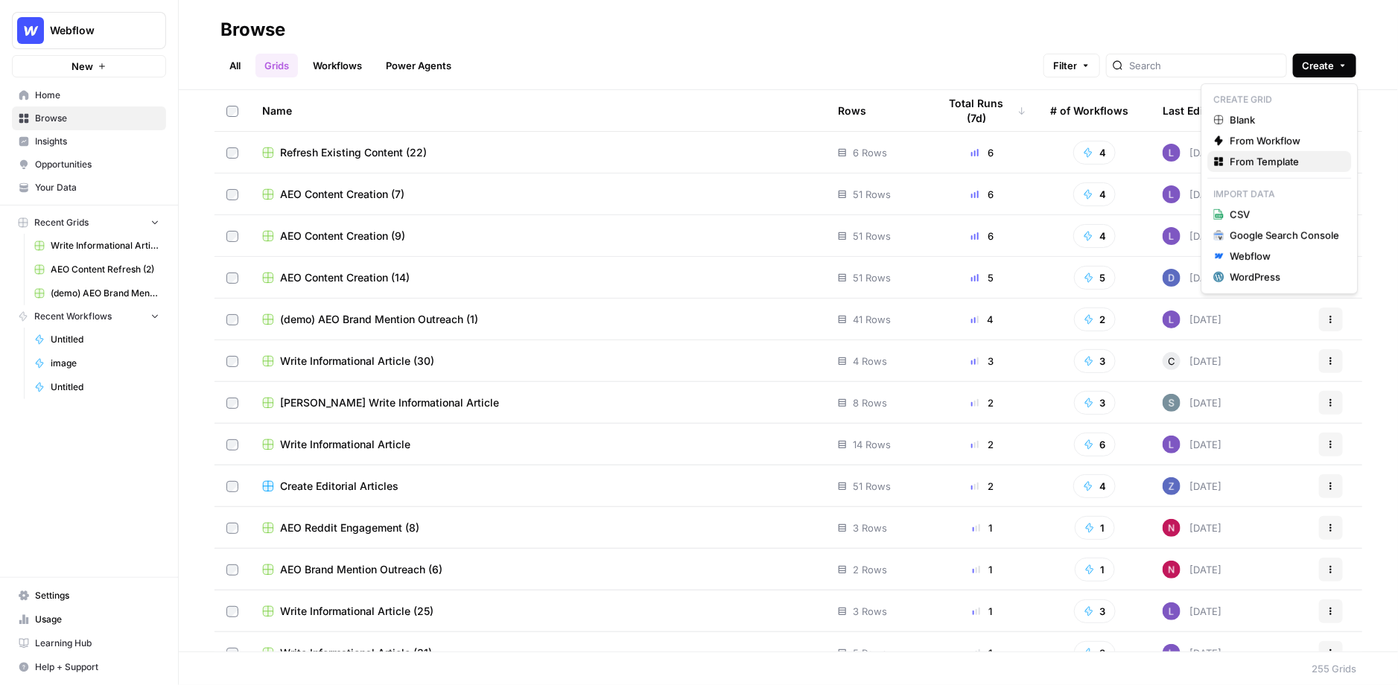
click at [1272, 165] on span "From Template" at bounding box center [1286, 161] width 110 height 15
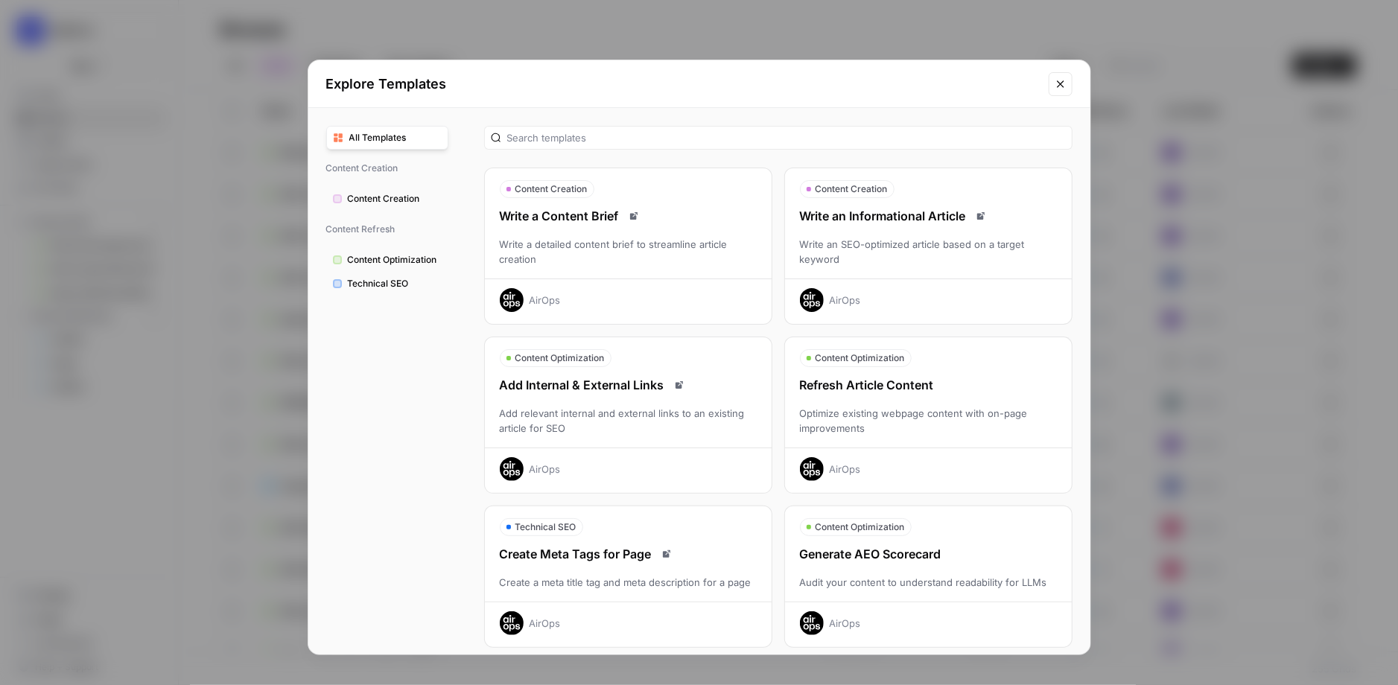
click at [965, 238] on div "Write an SEO-optimized article based on a target keyword" at bounding box center [928, 252] width 287 height 30
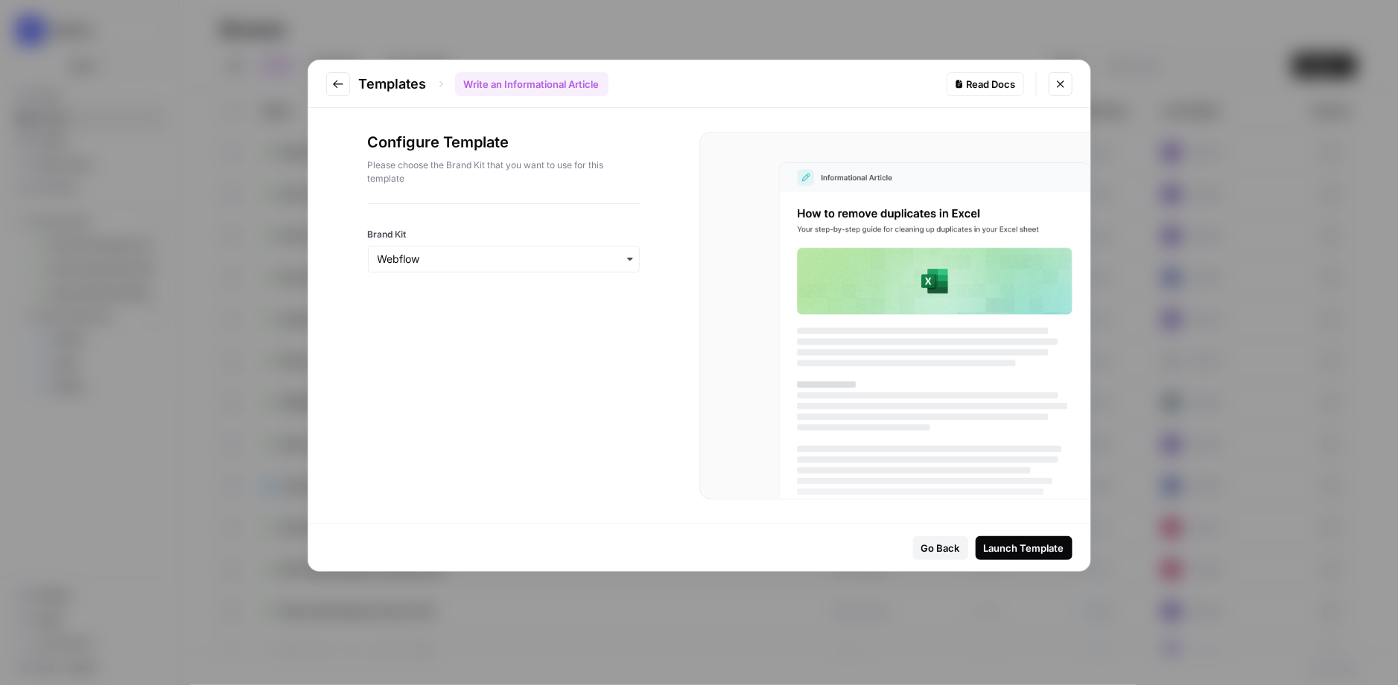
click at [1010, 549] on div "Launch Template" at bounding box center [1024, 548] width 80 height 15
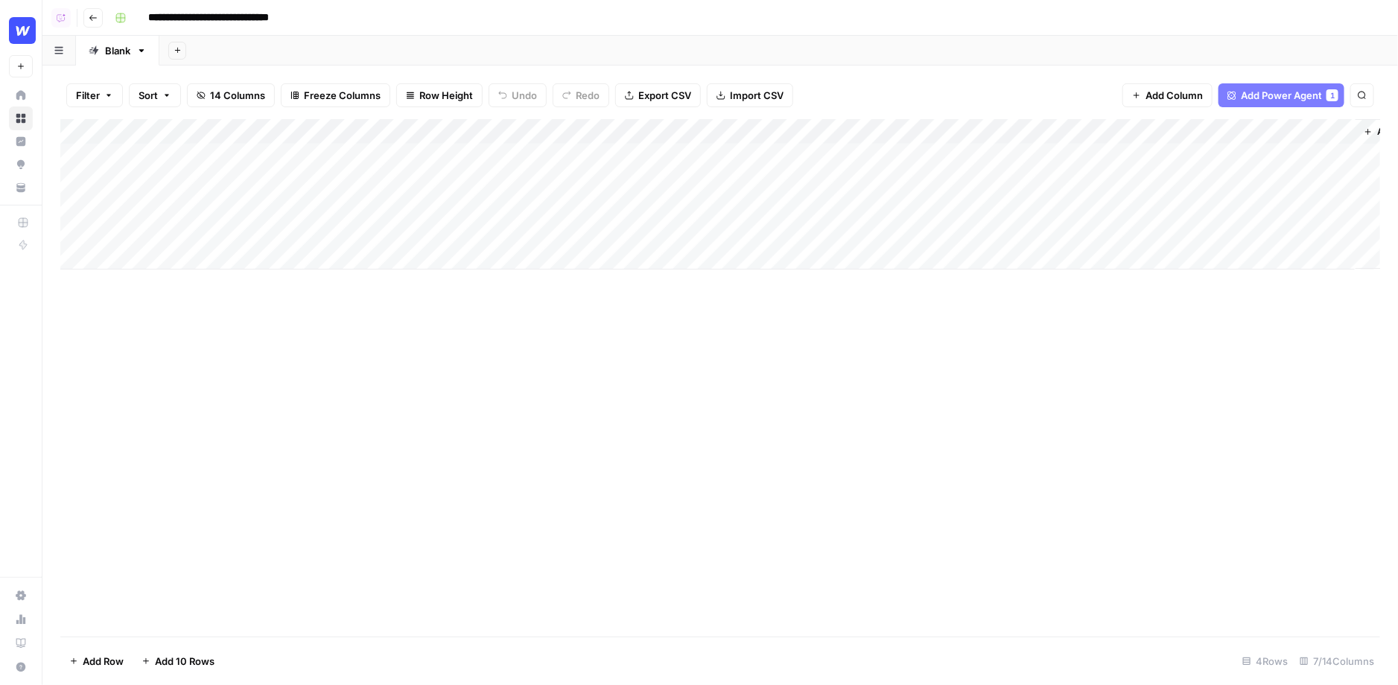
click at [614, 153] on div "Add Column" at bounding box center [720, 194] width 1321 height 150
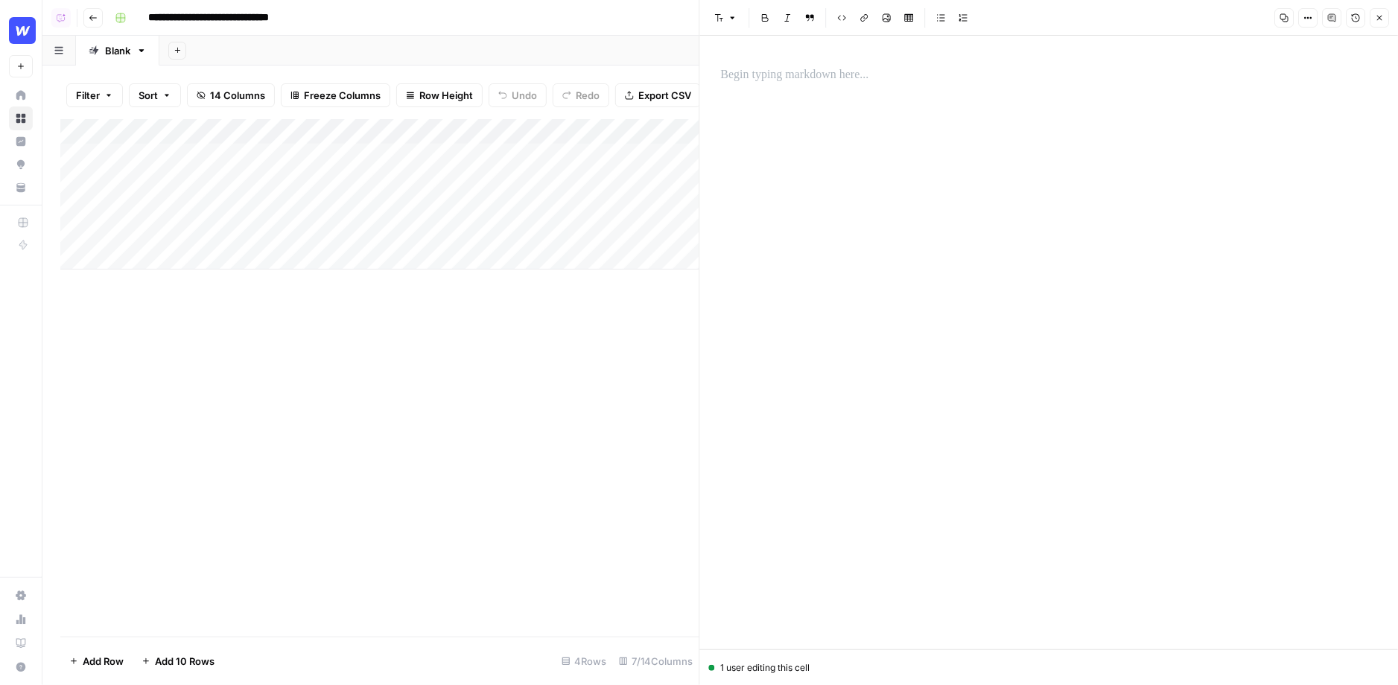
click at [1379, 25] on button "Close" at bounding box center [1379, 17] width 19 height 19
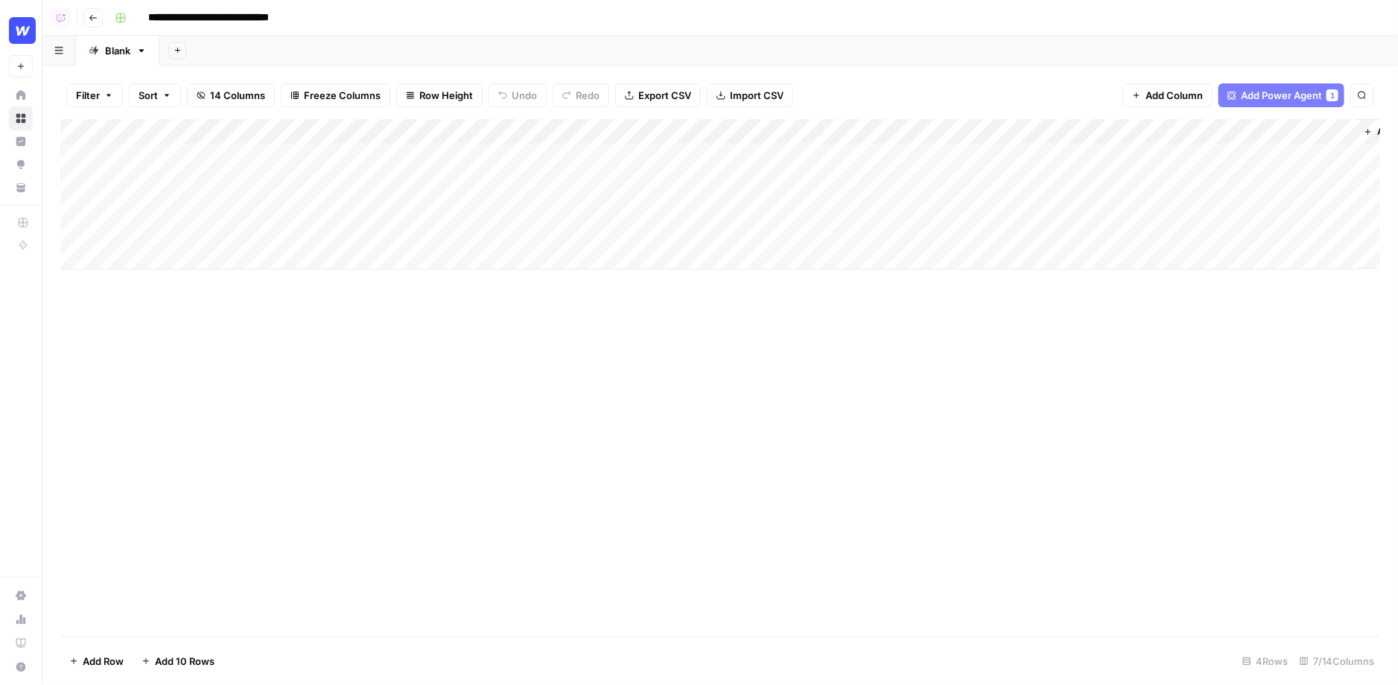
click at [185, 51] on div "Add Sheet" at bounding box center [778, 51] width 1239 height 30
click at [180, 54] on button "Add Sheet" at bounding box center [177, 51] width 18 height 18
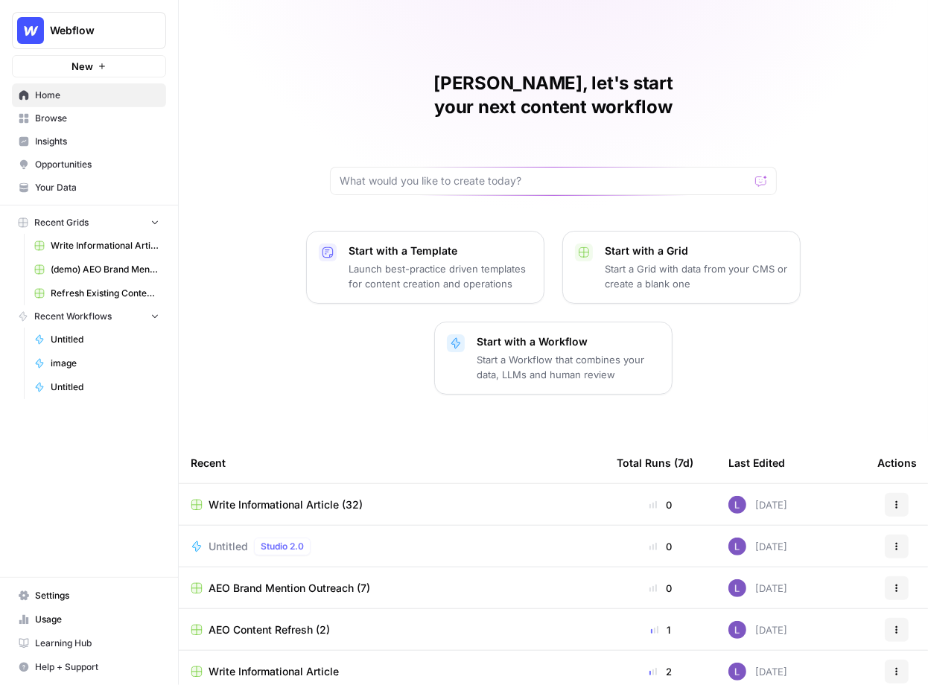
click at [127, 18] on button "Webflow" at bounding box center [89, 30] width 154 height 37
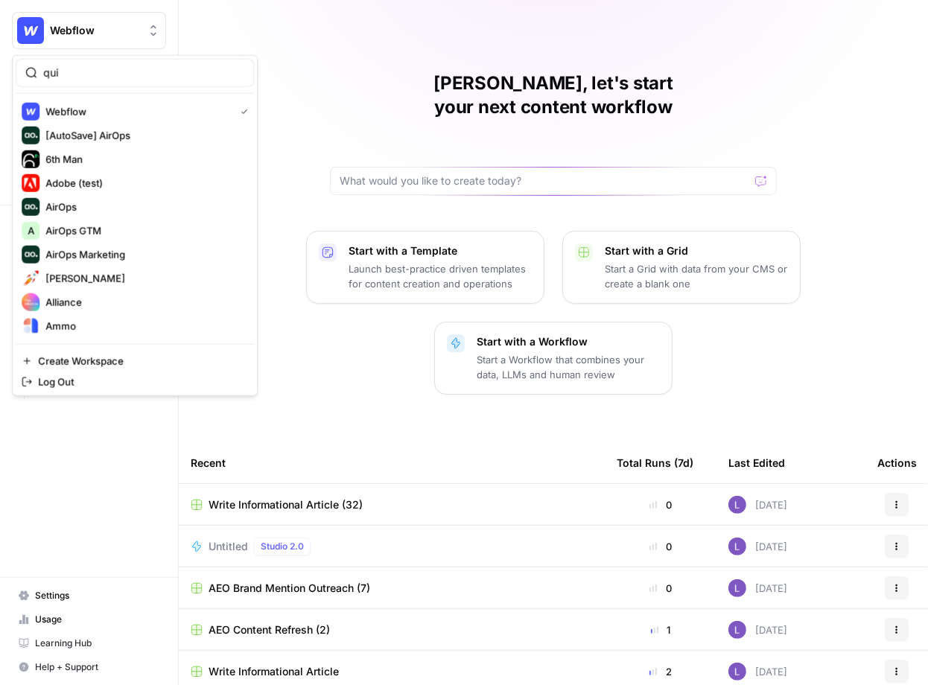
type input "qui"
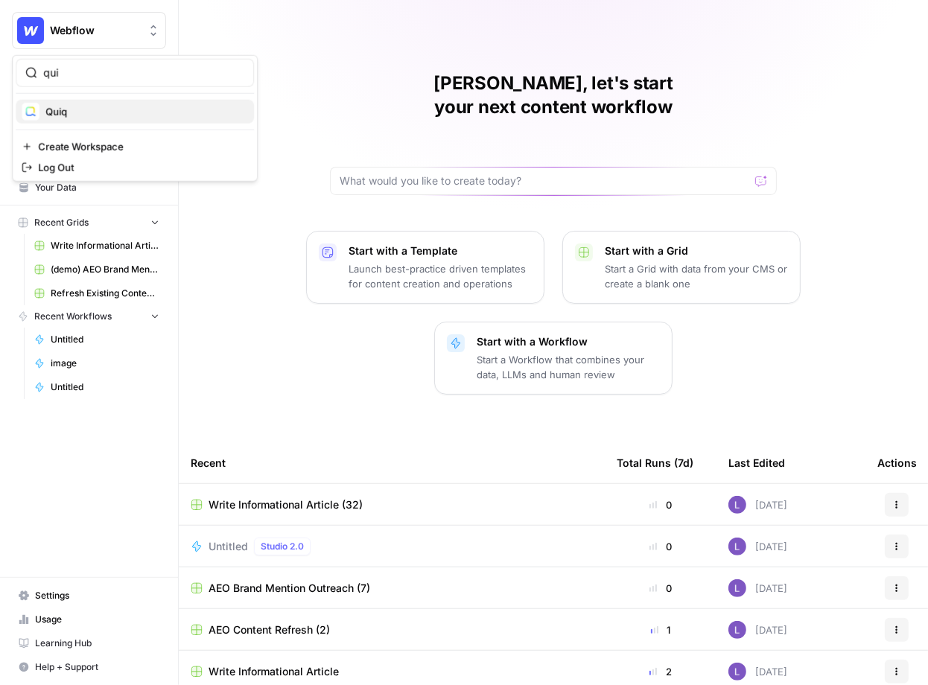
click at [86, 113] on span "Quiq" at bounding box center [143, 111] width 197 height 15
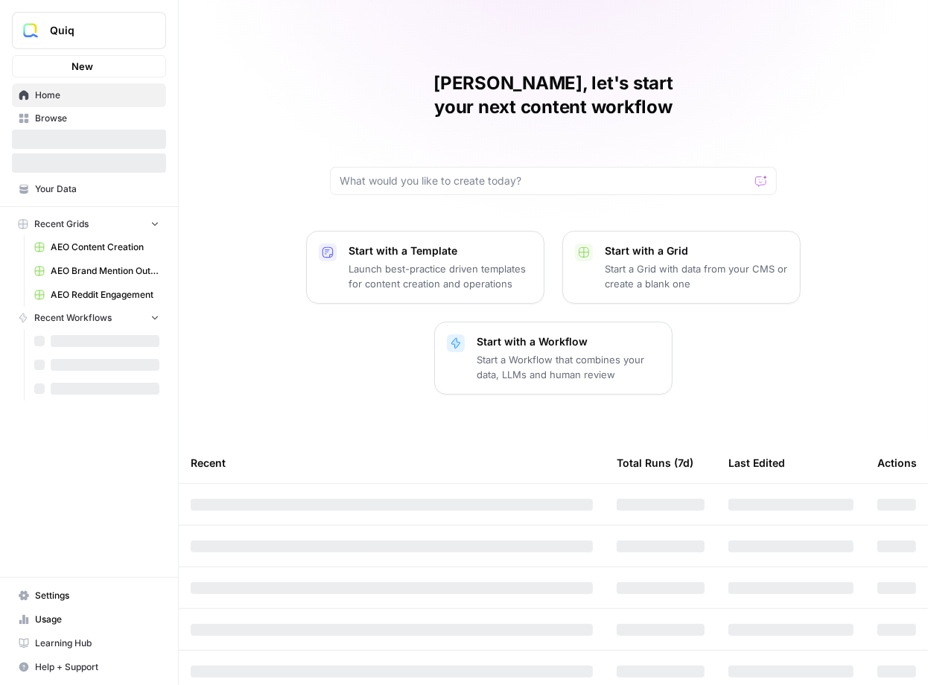
click at [80, 153] on div at bounding box center [89, 162] width 154 height 19
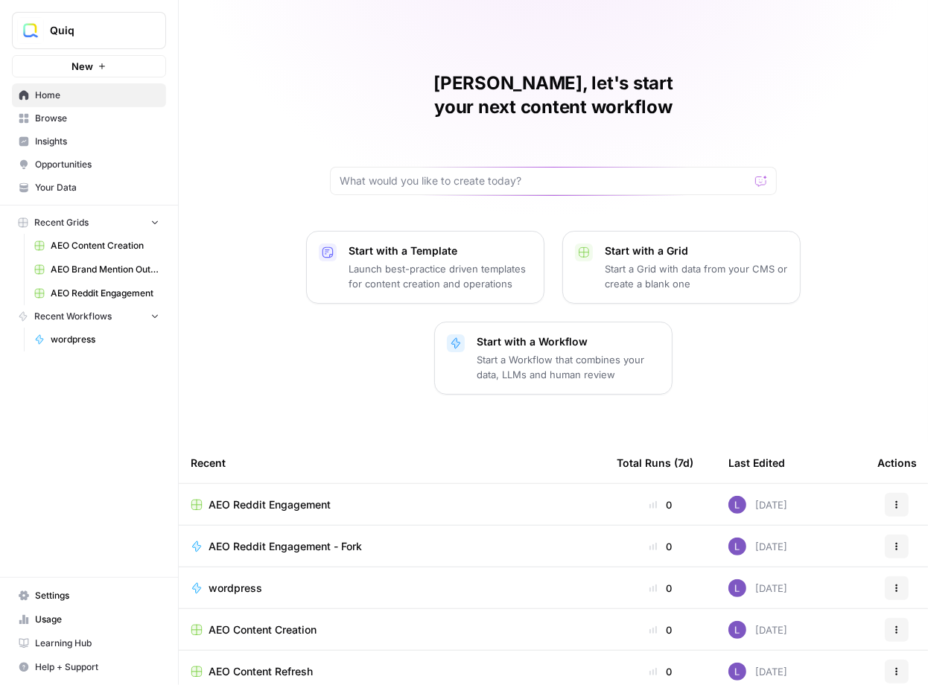
click at [89, 142] on span "Insights" at bounding box center [97, 141] width 124 height 13
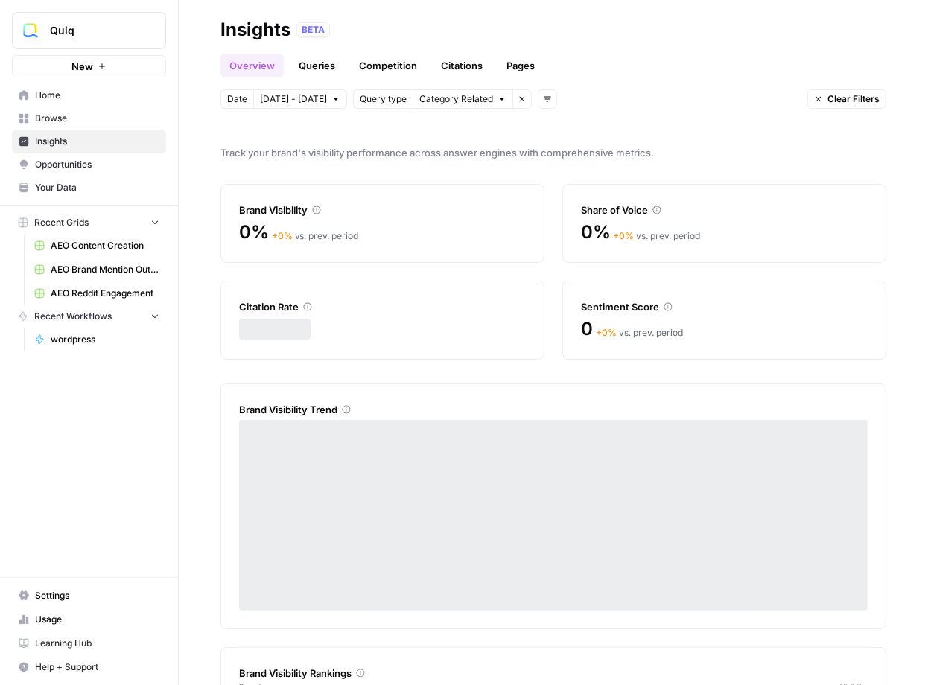
click at [91, 156] on link "Opportunities" at bounding box center [89, 165] width 154 height 24
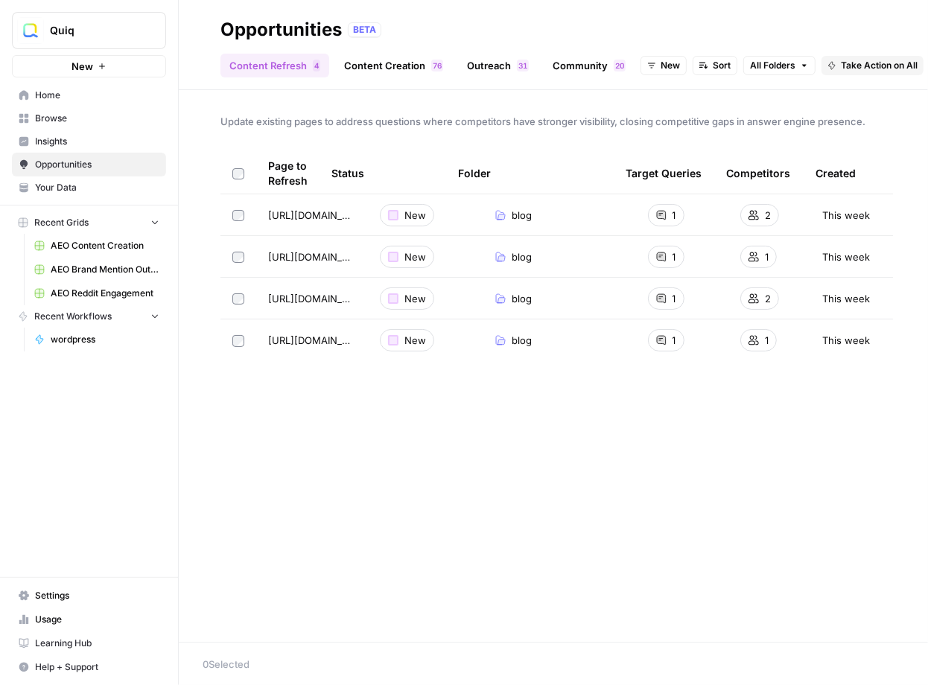
click at [86, 139] on span "Insights" at bounding box center [97, 141] width 124 height 13
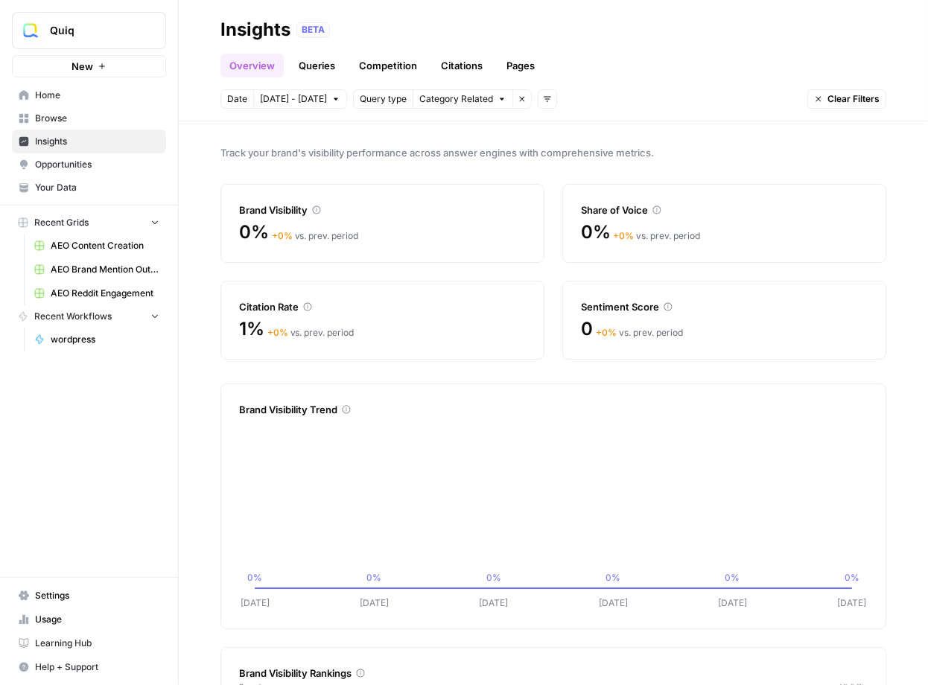
click at [367, 236] on div "0% + 0 % vs. prev. period" at bounding box center [382, 233] width 287 height 24
click at [73, 101] on link "Home" at bounding box center [89, 95] width 154 height 24
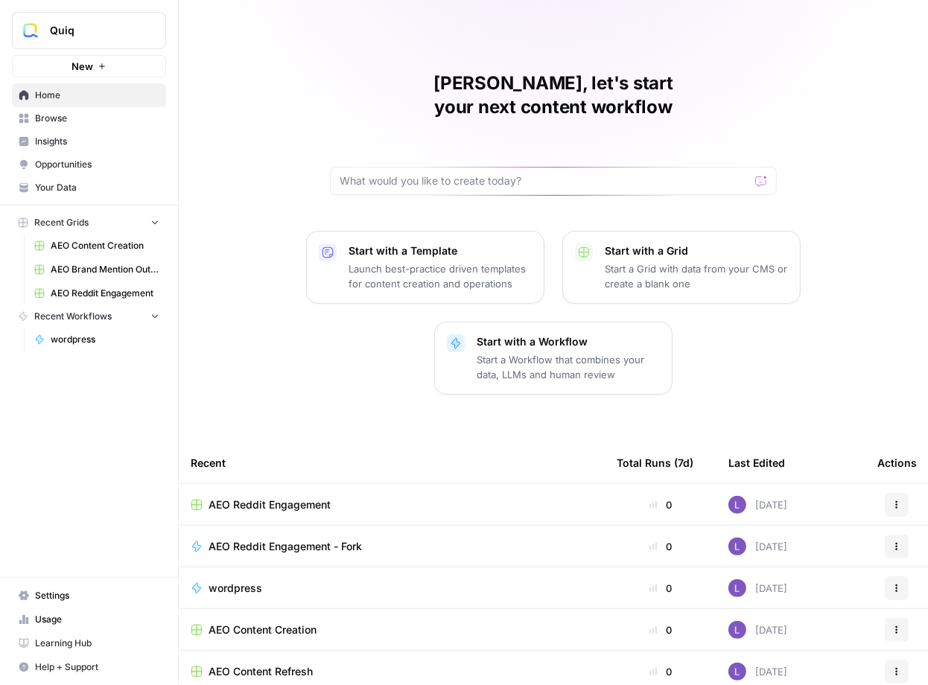
scroll to position [47, 0]
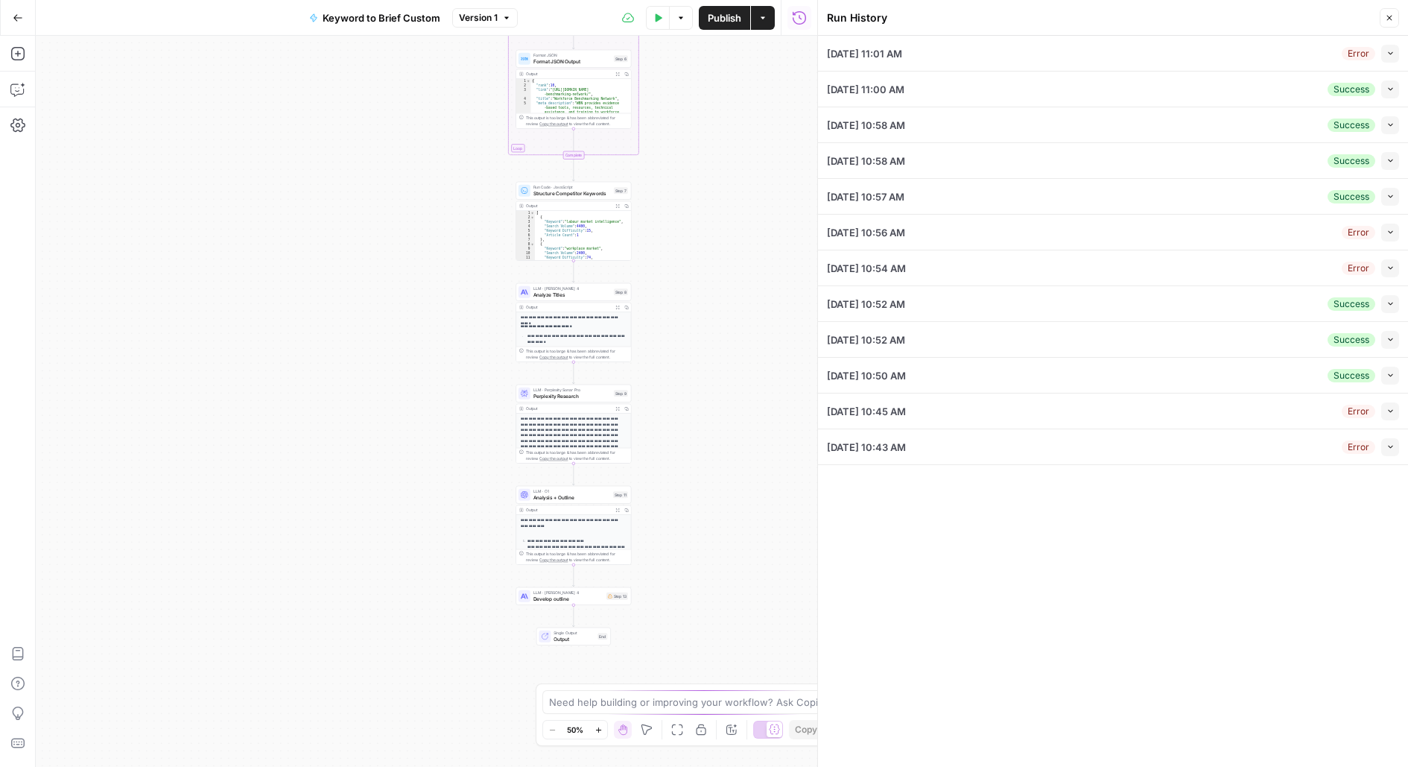
click at [973, 56] on button "Collapse" at bounding box center [1390, 54] width 18 height 18
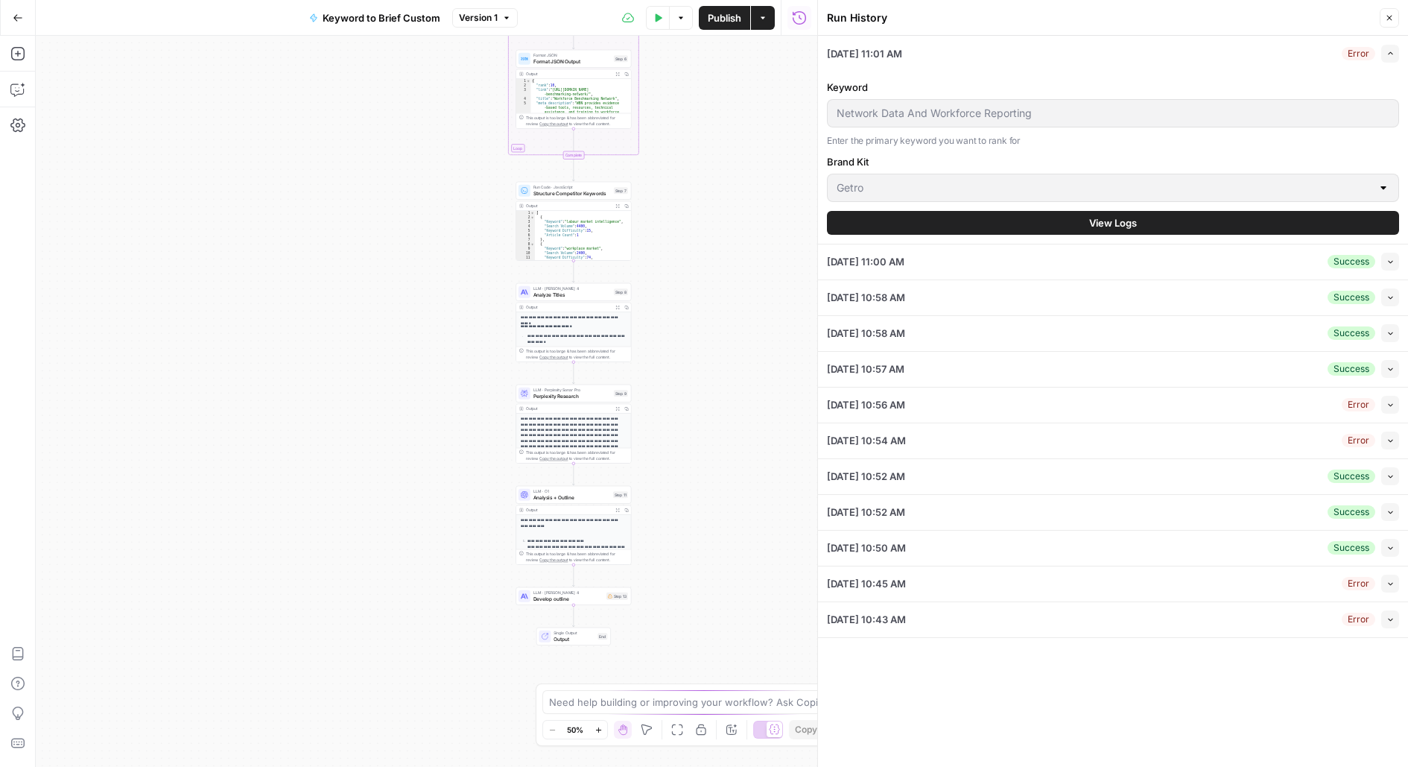
click at [973, 220] on button "View Logs" at bounding box center [1113, 223] width 572 height 24
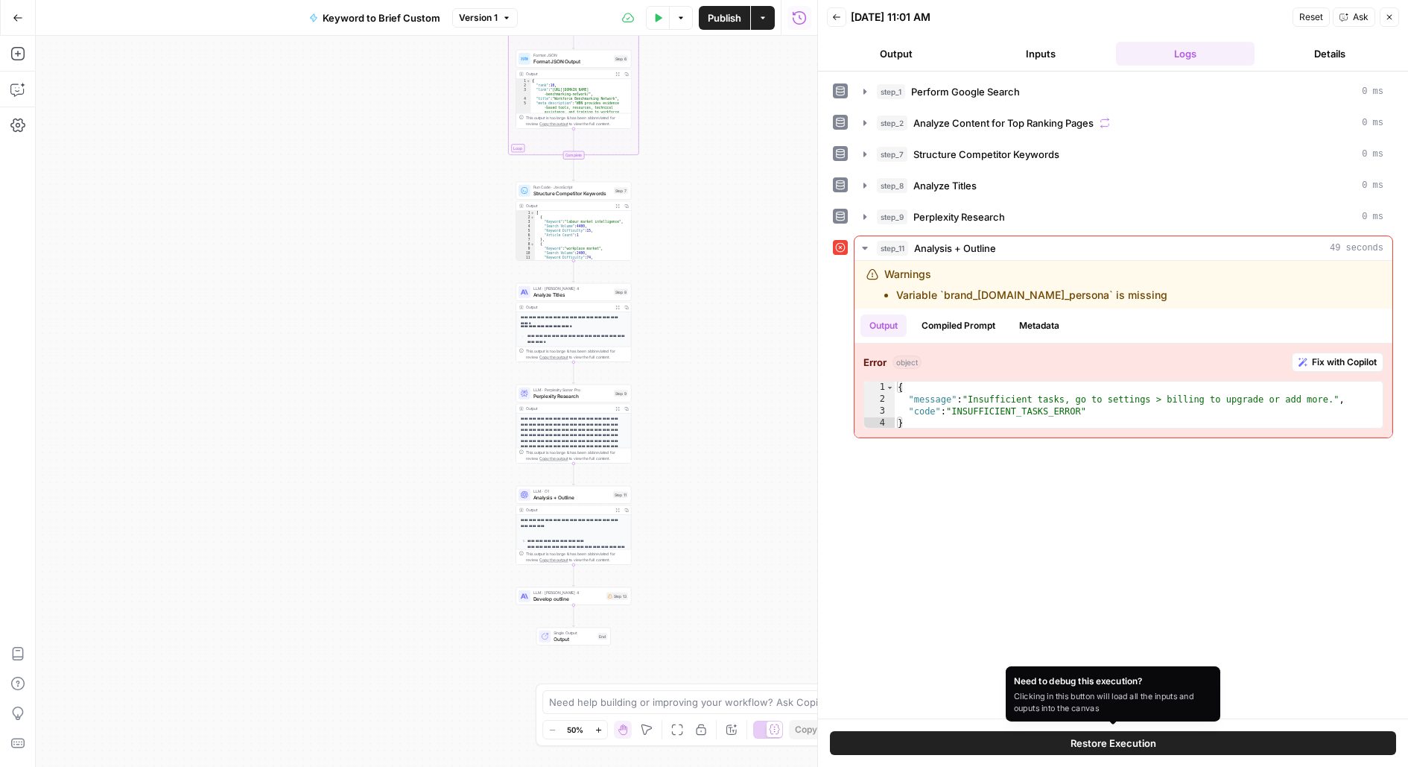
click at [973, 685] on button "Restore Execution" at bounding box center [1113, 743] width 566 height 24
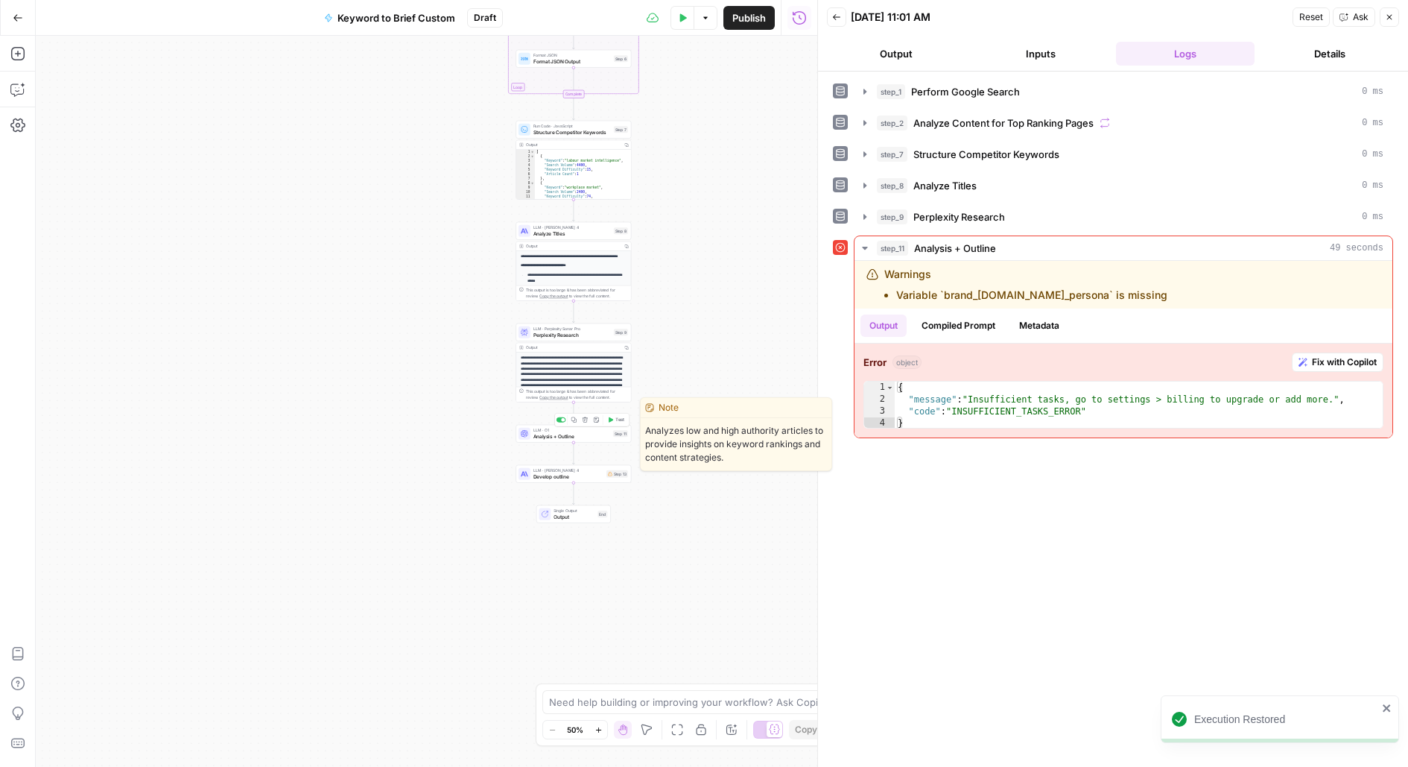
click at [617, 421] on span "Test" at bounding box center [619, 419] width 9 height 7
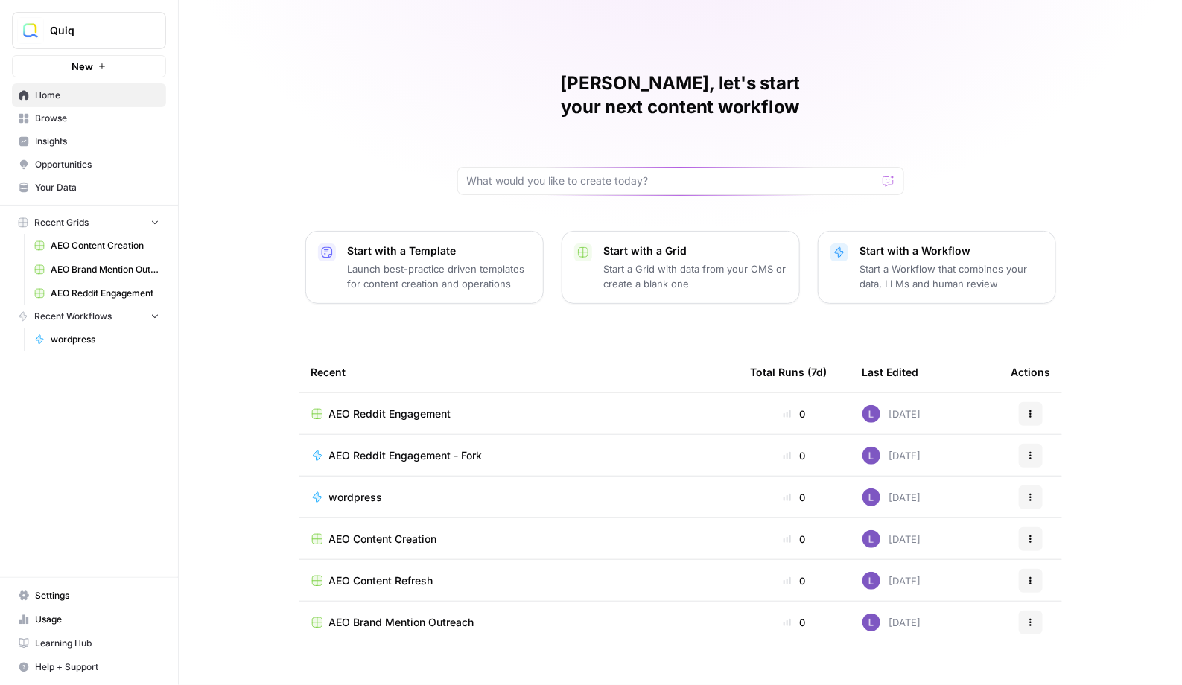
click at [107, 116] on span "Browse" at bounding box center [97, 118] width 124 height 13
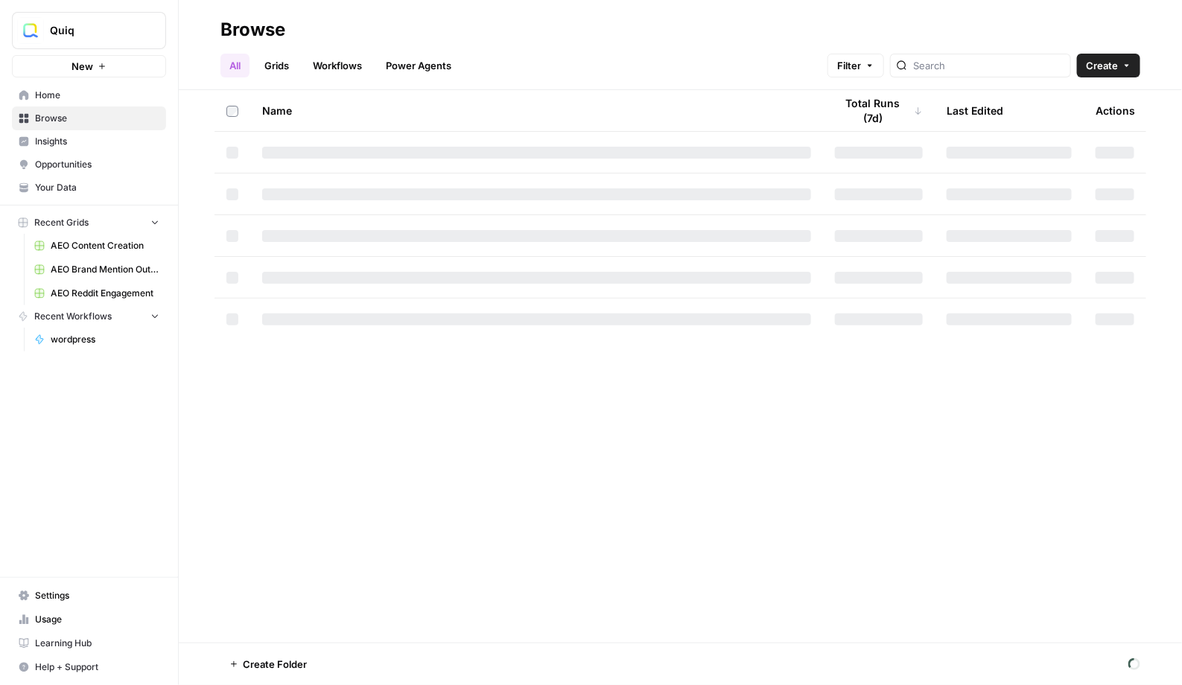
click at [98, 35] on span "Quiq" at bounding box center [95, 30] width 90 height 15
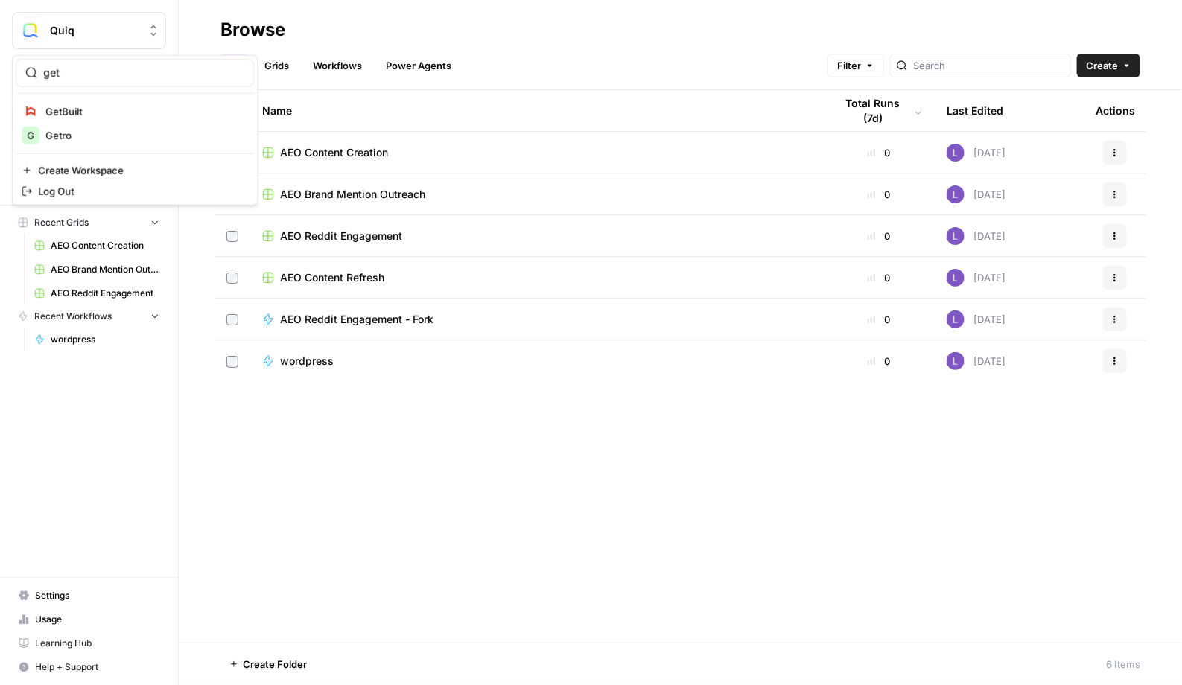
type input "get"
drag, startPoint x: 102, startPoint y: 112, endPoint x: 106, endPoint y: 139, distance: 27.8
click at [106, 139] on div "GetBuilt G Getro" at bounding box center [135, 124] width 238 height 48
click at [106, 139] on span "Getro" at bounding box center [143, 135] width 197 height 15
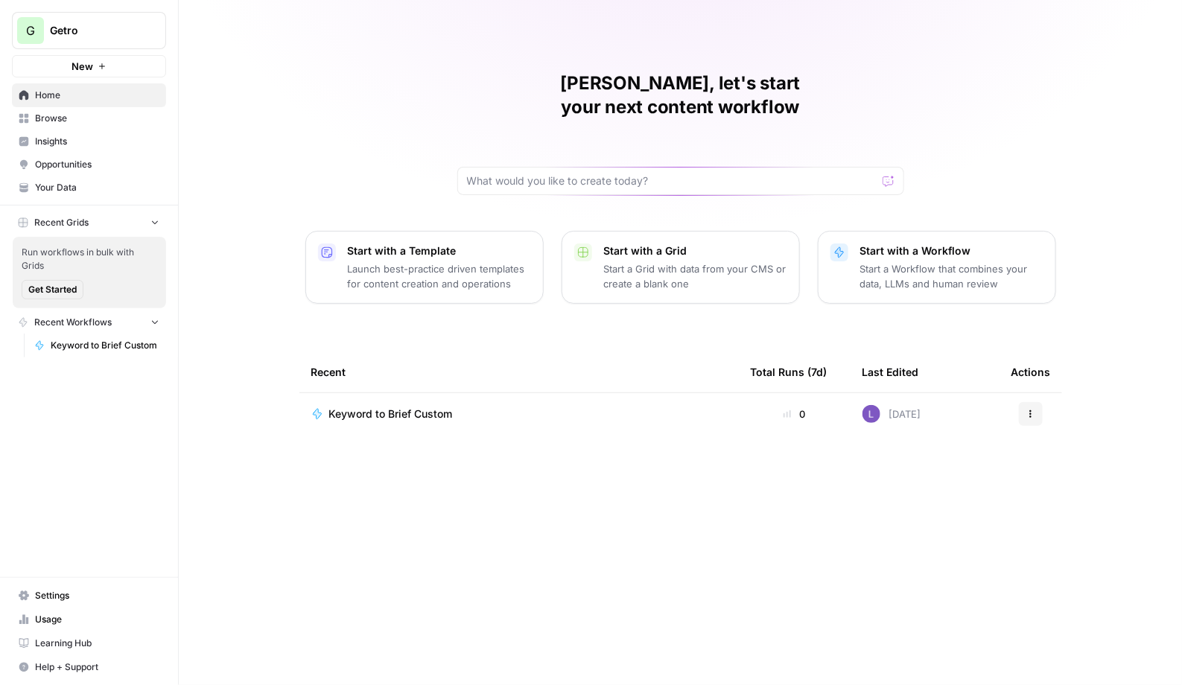
click at [352, 407] on span "Keyword to Brief Custom" at bounding box center [391, 414] width 124 height 15
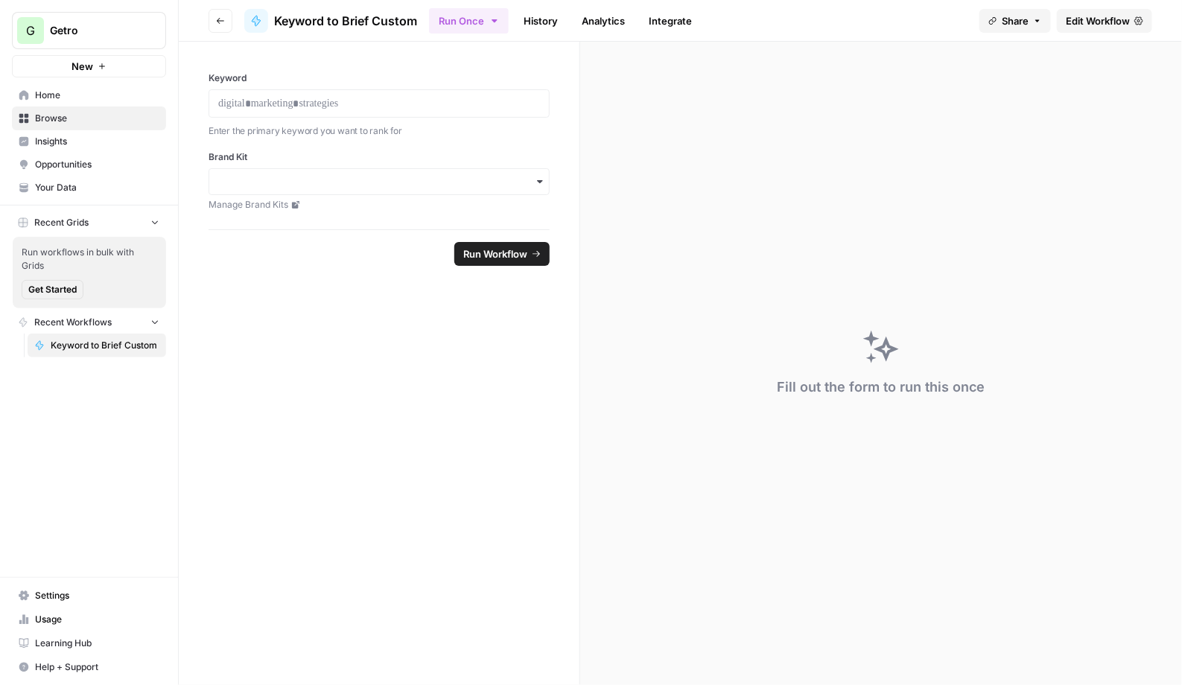
click at [1120, 24] on span "Edit Workflow" at bounding box center [1098, 20] width 64 height 15
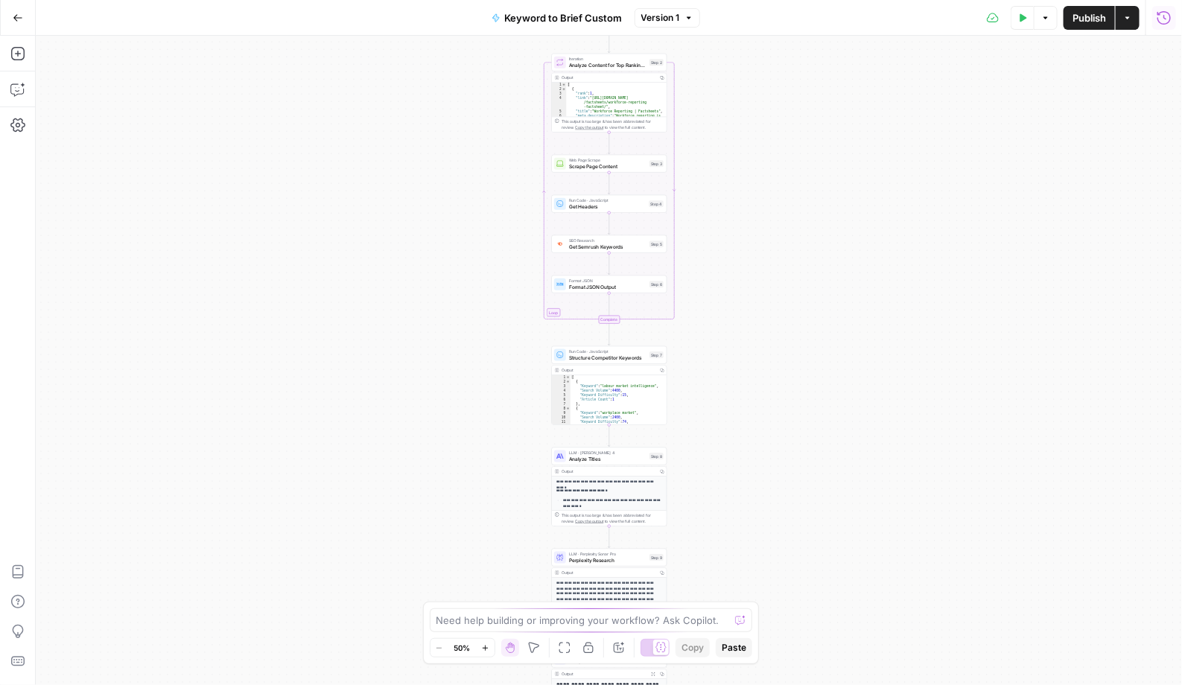
click at [1165, 16] on icon "button" at bounding box center [1164, 17] width 15 height 15
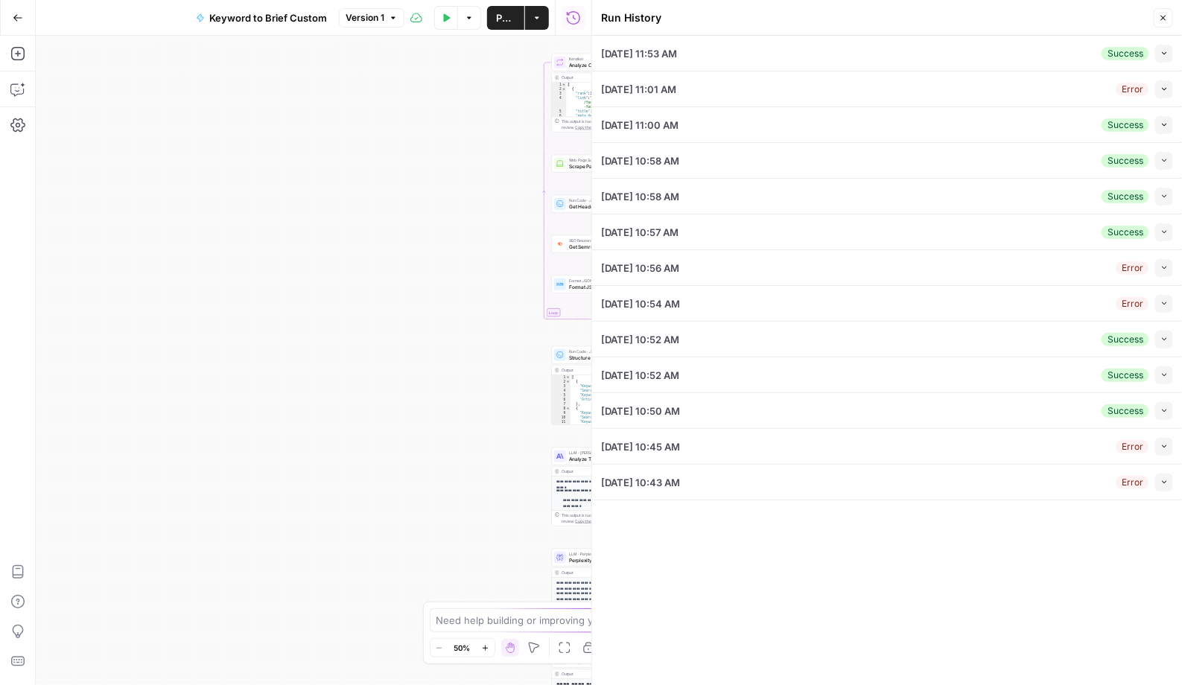
click at [1161, 54] on span "button" at bounding box center [1165, 53] width 8 height 8
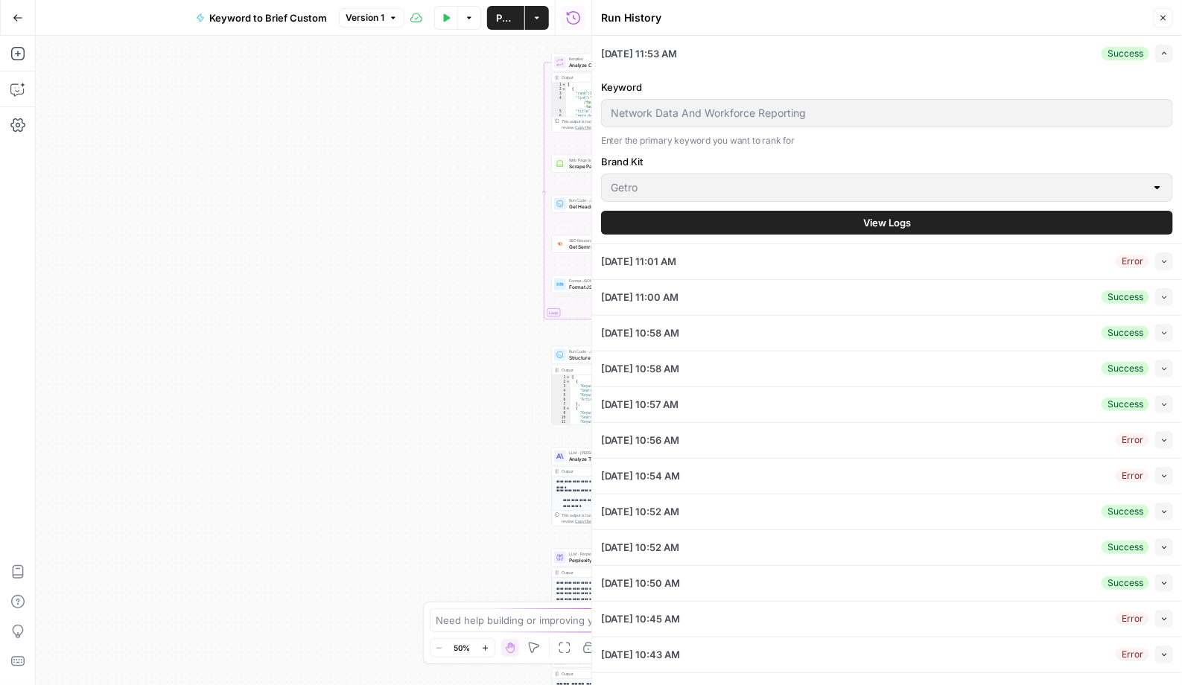
click at [884, 215] on span "View Logs" at bounding box center [887, 222] width 48 height 15
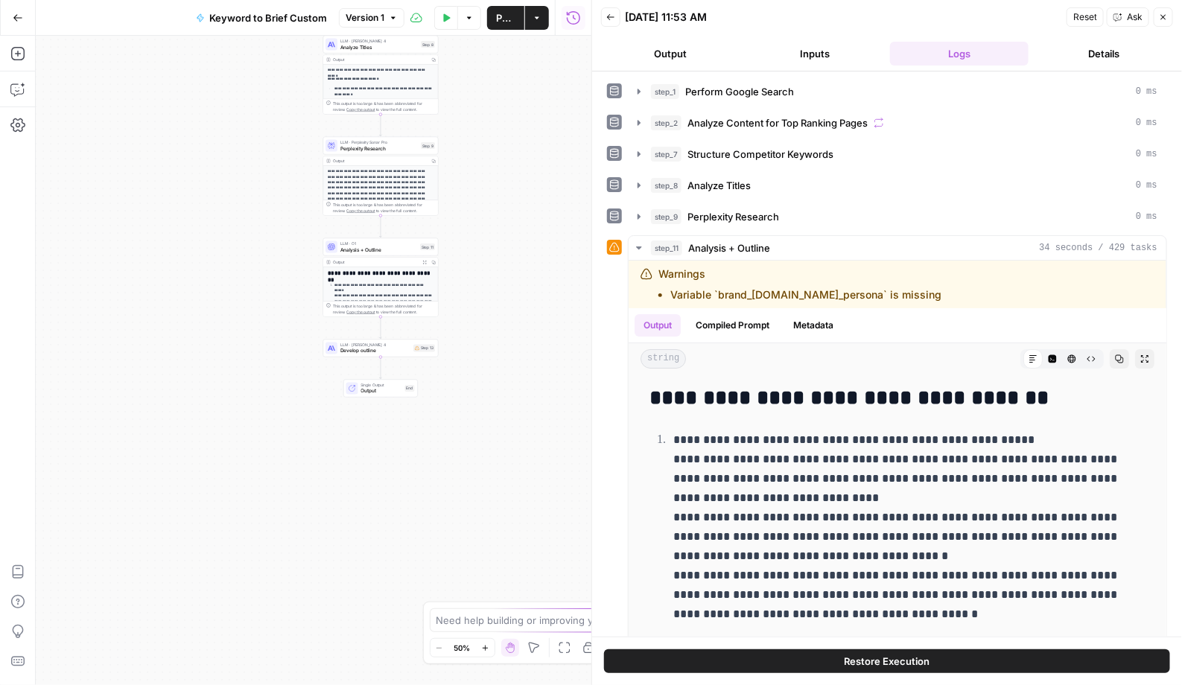
click at [808, 663] on button "Restore Execution" at bounding box center [887, 662] width 566 height 24
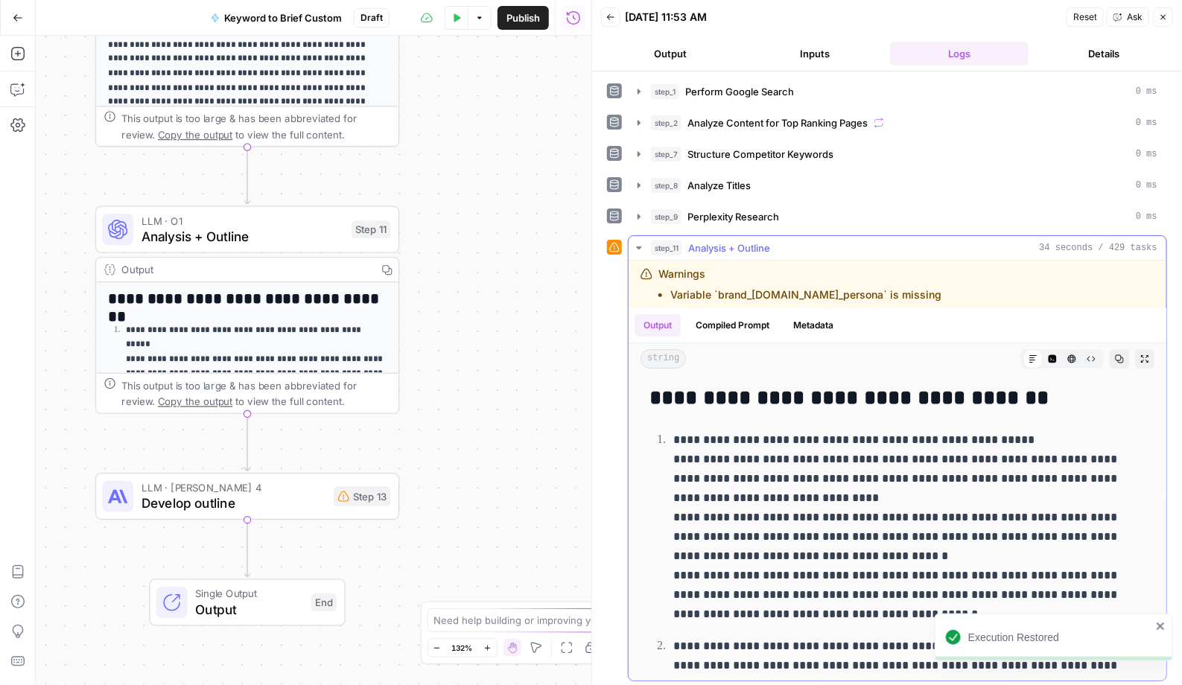
click at [803, 236] on button "step_11 Analysis + Outline 34 seconds / 429 tasks" at bounding box center [898, 248] width 538 height 24
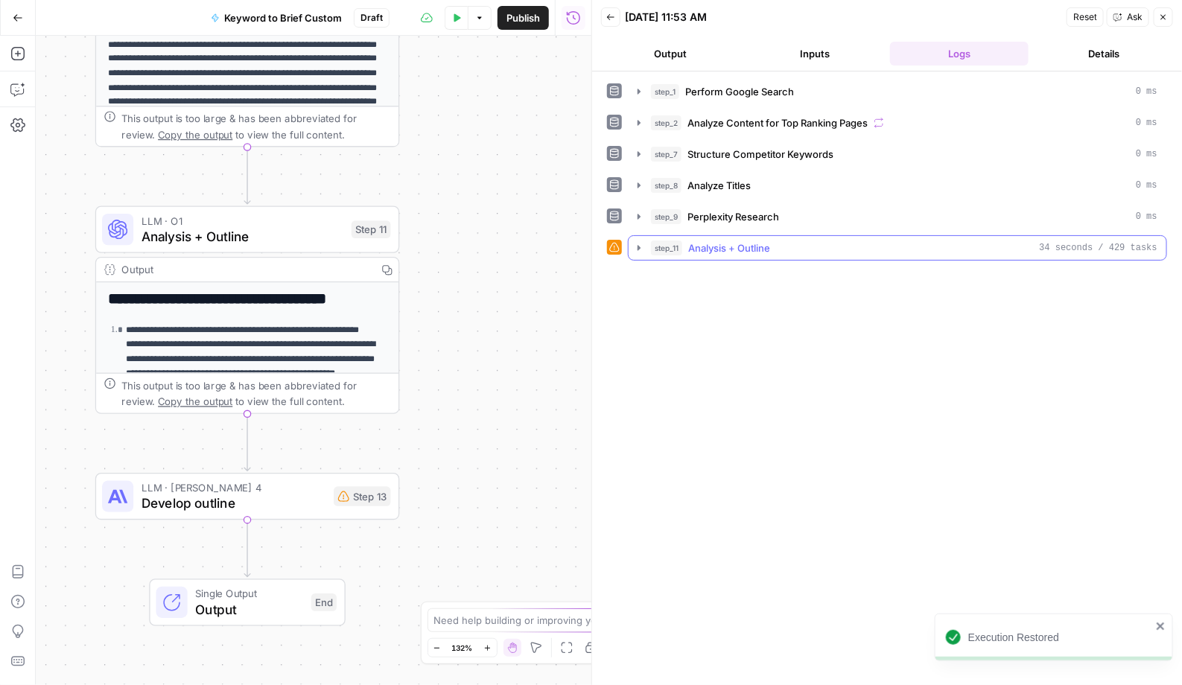
click at [803, 241] on div "step_11 Analysis + Outline 34 seconds / 429 tasks" at bounding box center [904, 248] width 507 height 15
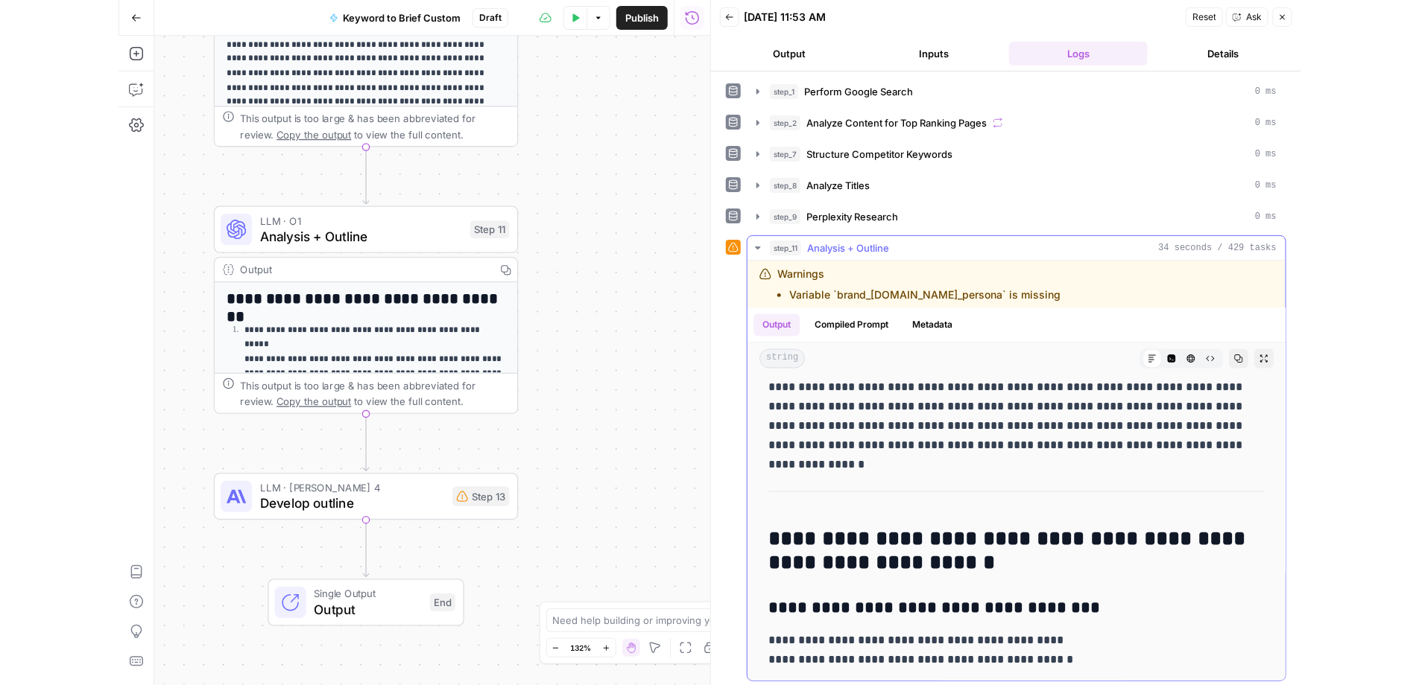
scroll to position [1241, 0]
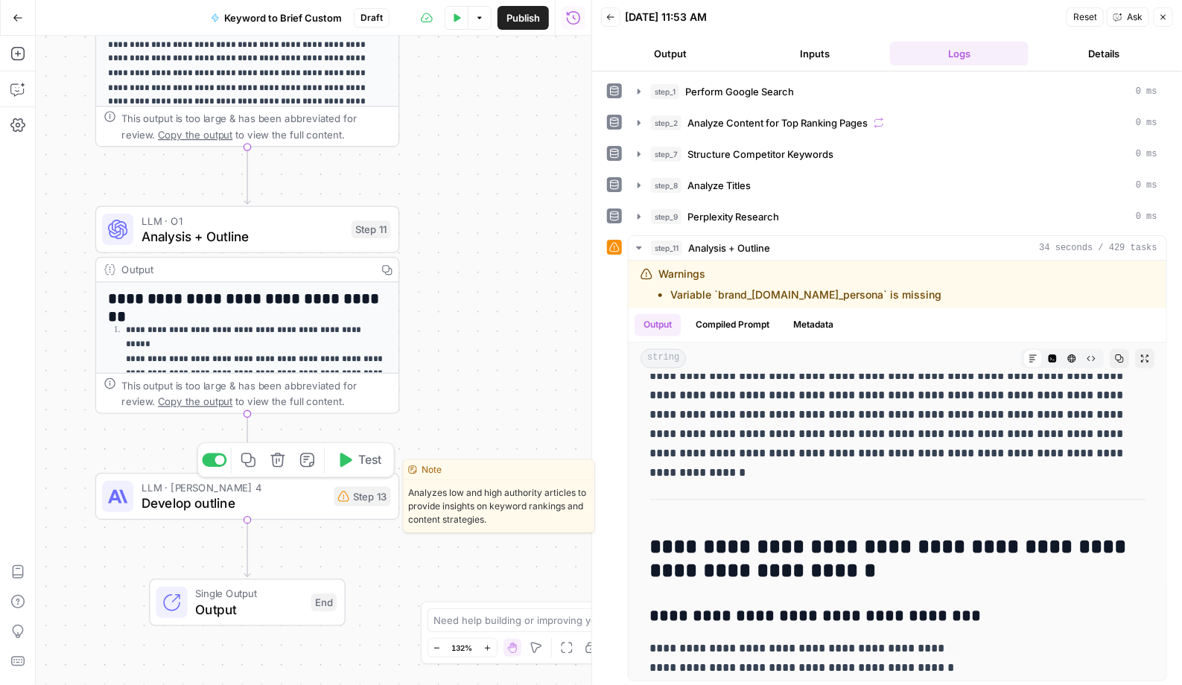
click at [276, 459] on icon "button" at bounding box center [278, 460] width 16 height 16
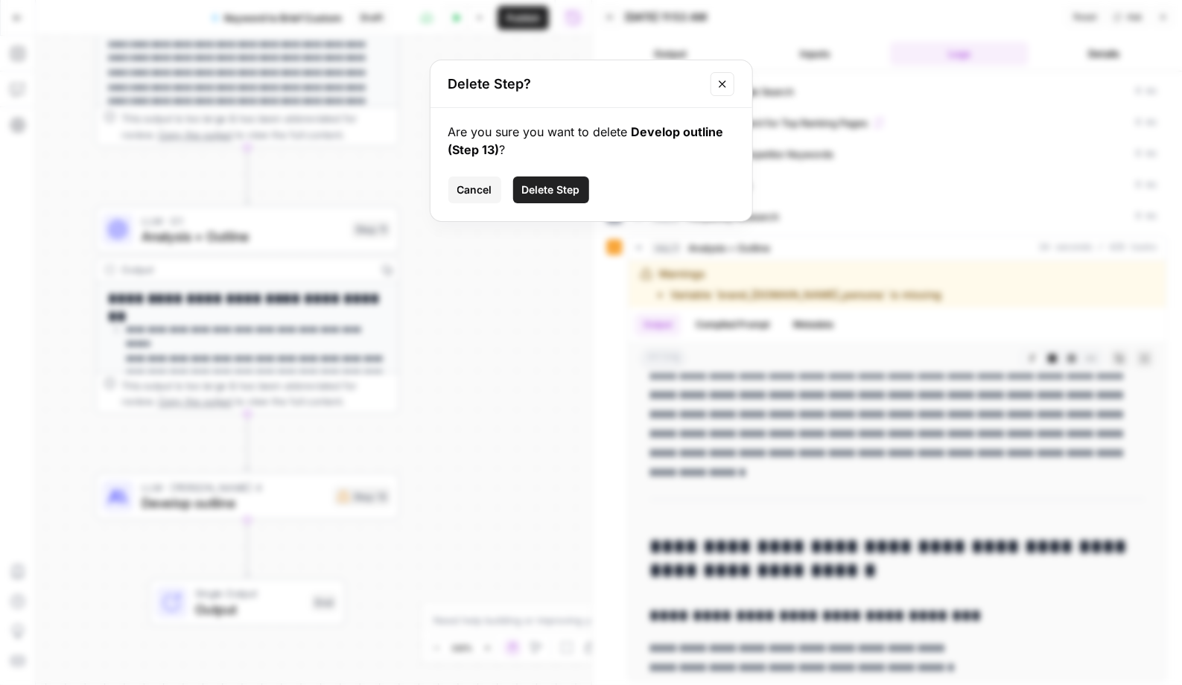
click at [554, 189] on span "Delete Step" at bounding box center [551, 190] width 58 height 15
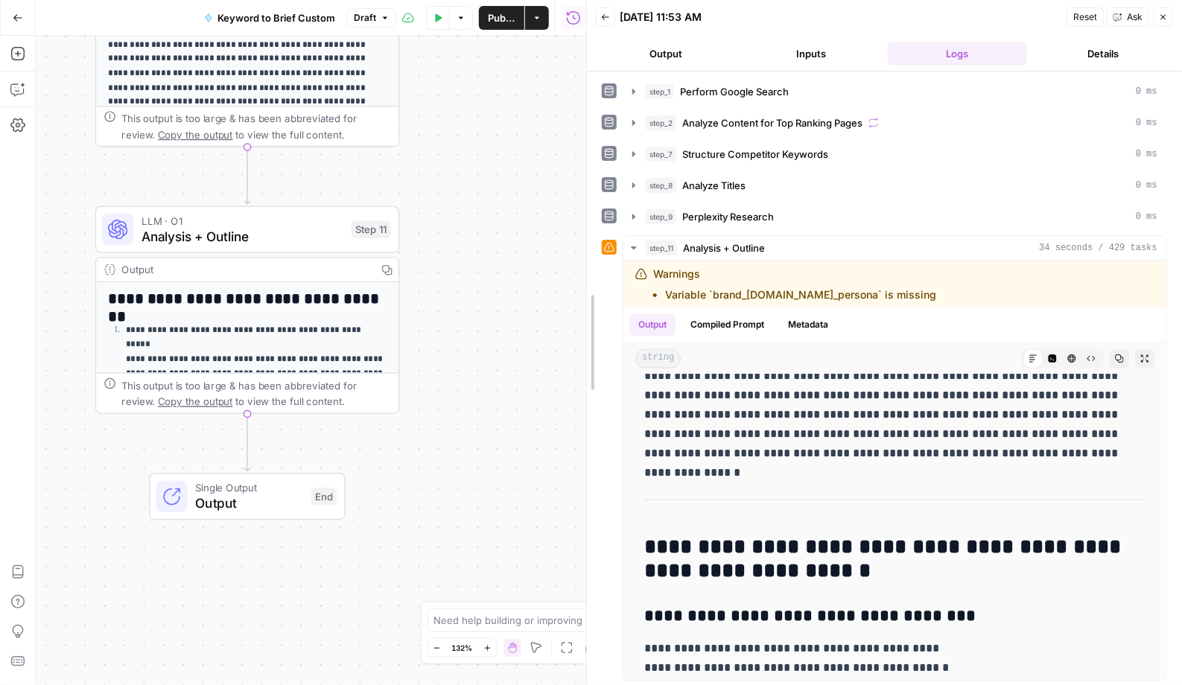
drag, startPoint x: 589, startPoint y: 339, endPoint x: 396, endPoint y: 388, distance: 199.1
click at [403, 387] on body "G Getro New Home Browse Insights Opportunities Your Data Recent Grids Run workf…" at bounding box center [591, 342] width 1182 height 685
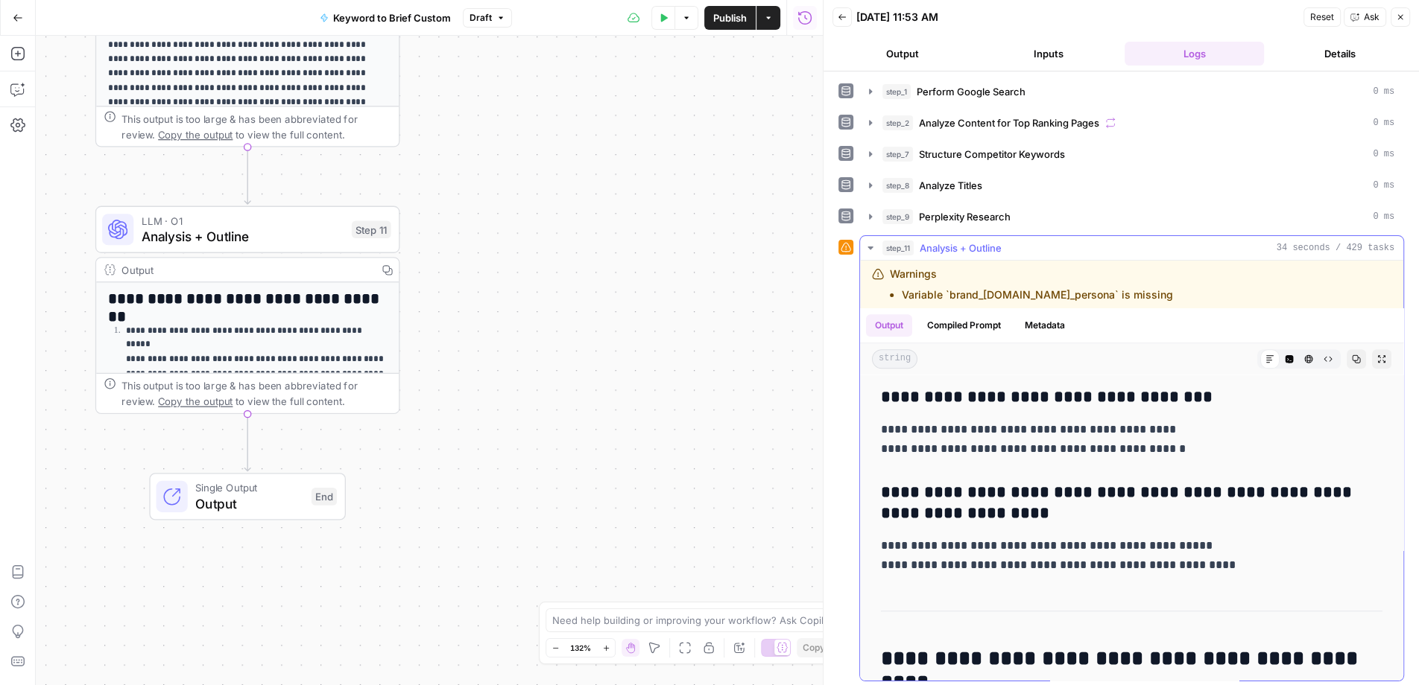
scroll to position [1468, 0]
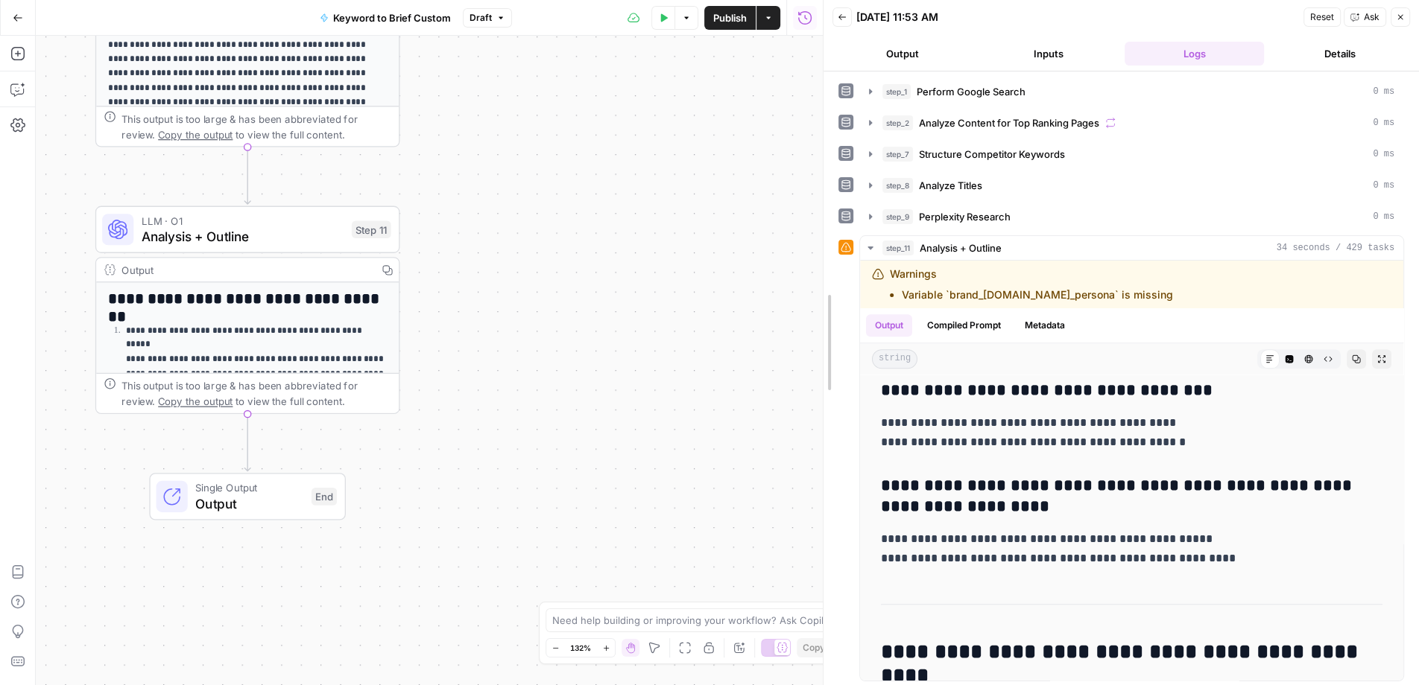
drag, startPoint x: 823, startPoint y: 449, endPoint x: 565, endPoint y: 475, distance: 259.1
click at [565, 475] on body "G Getro New Home Browse Insights Opportunities Your Data Recent Grids Run workf…" at bounding box center [709, 342] width 1419 height 685
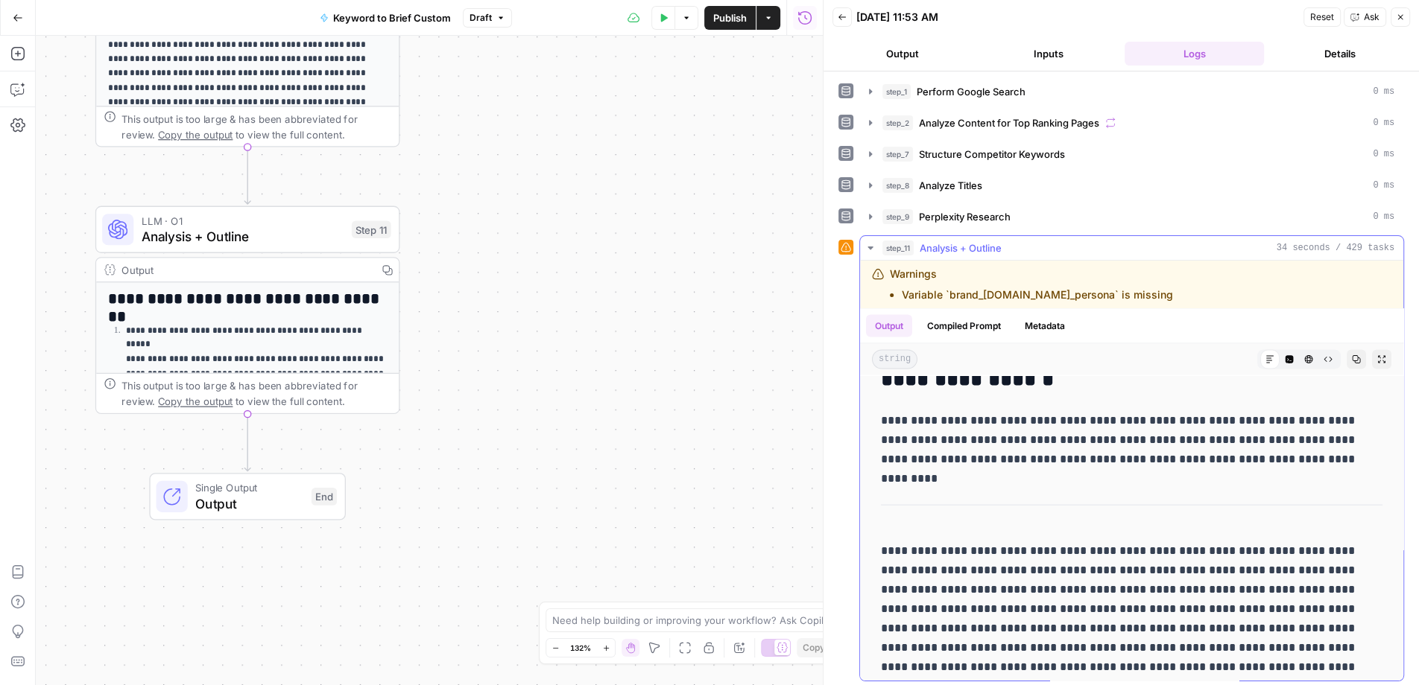
scroll to position [2979, 0]
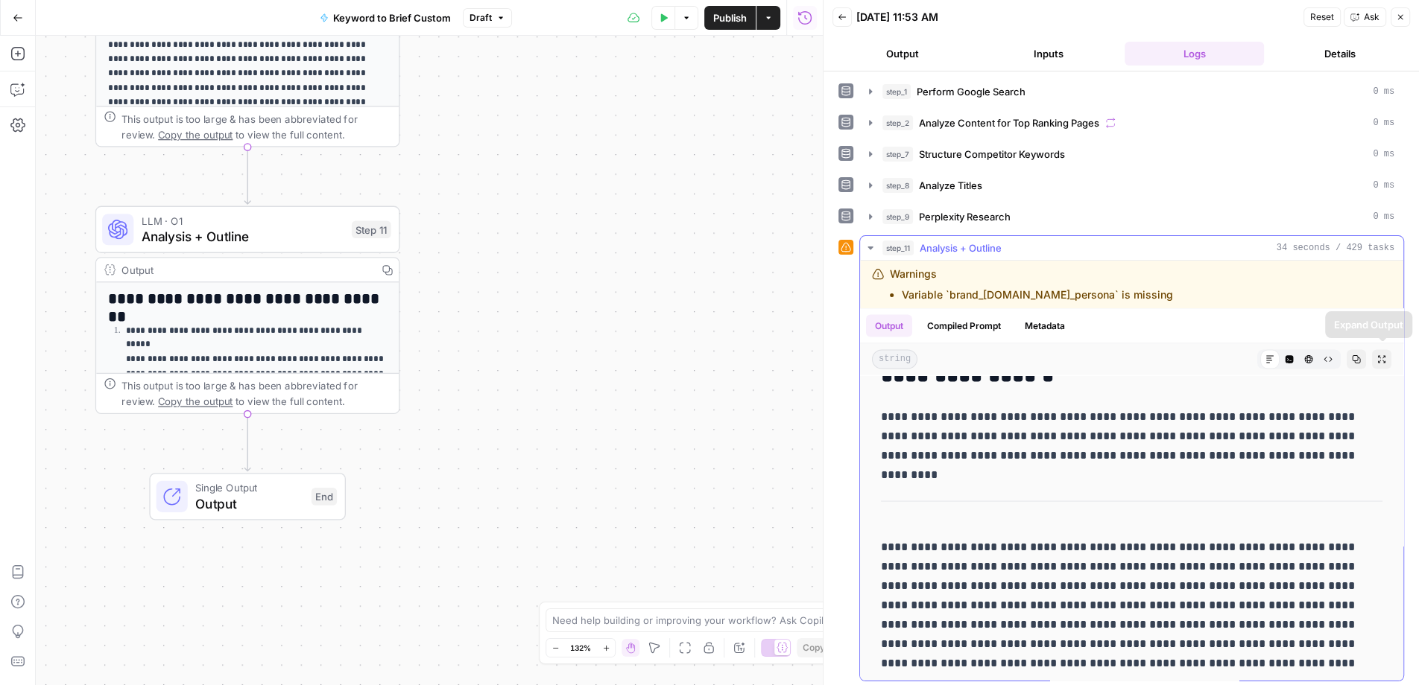
click at [1182, 355] on icon "button" at bounding box center [1381, 359] width 9 height 9
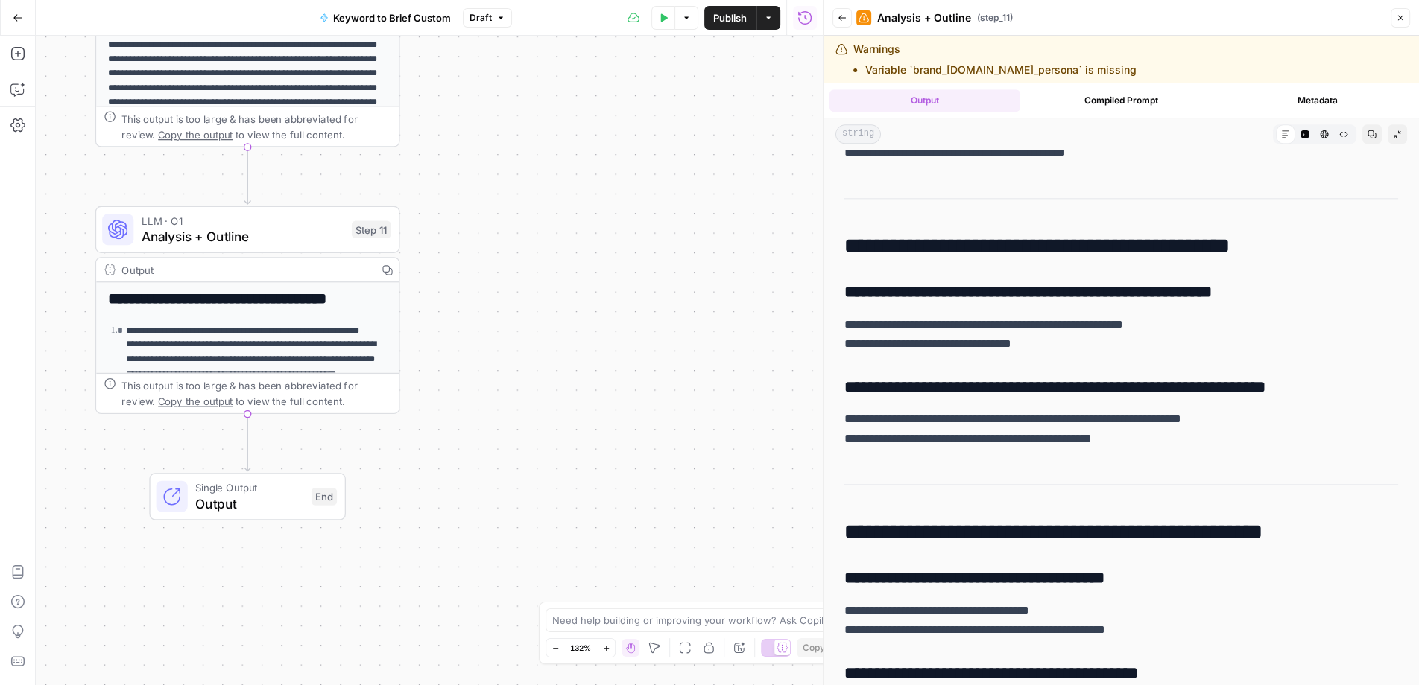
scroll to position [2380, 0]
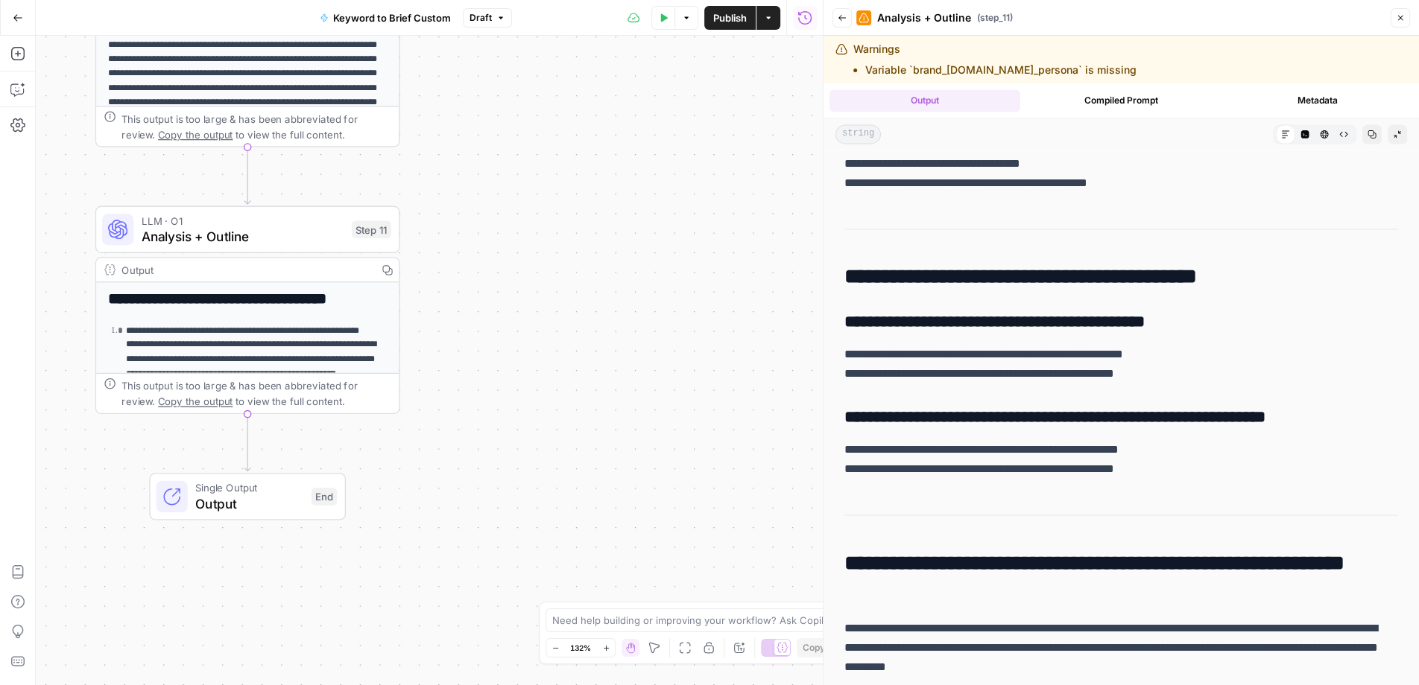
click at [733, 13] on span "Publish" at bounding box center [730, 17] width 34 height 15
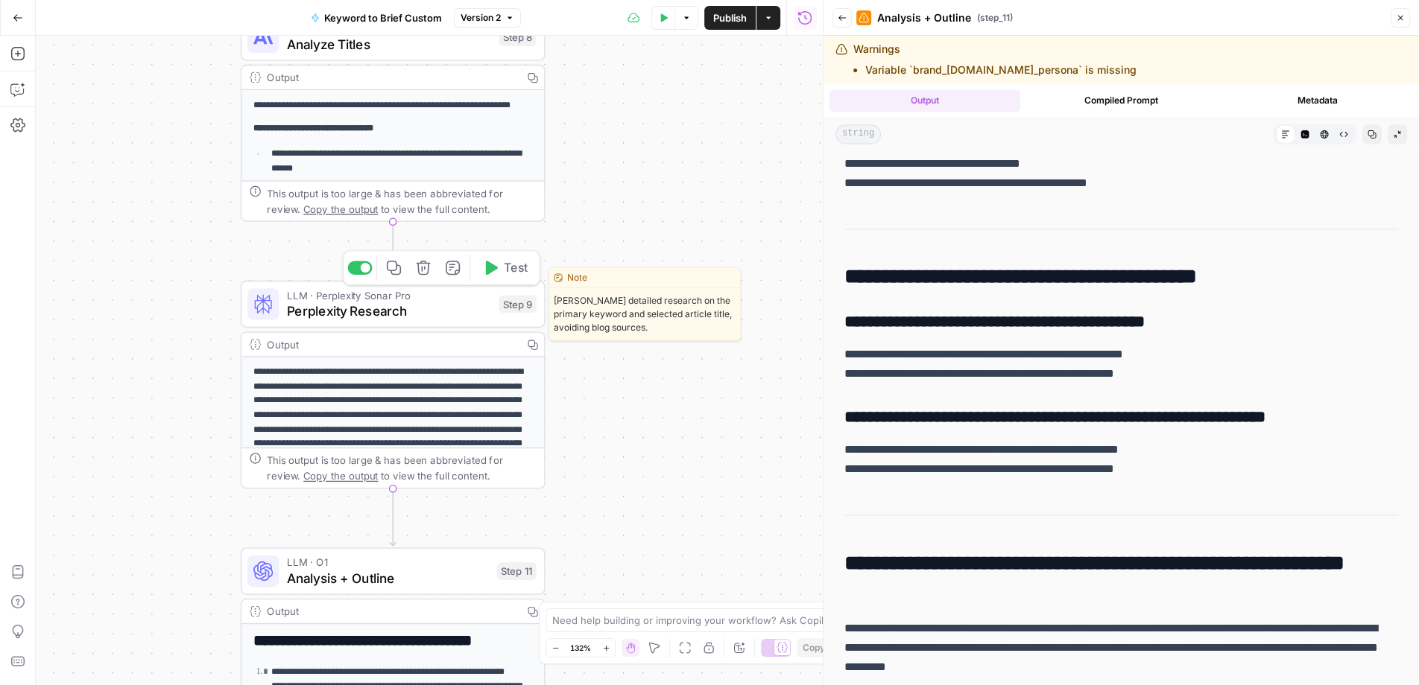
click at [430, 315] on span "Perplexity Research" at bounding box center [389, 310] width 204 height 19
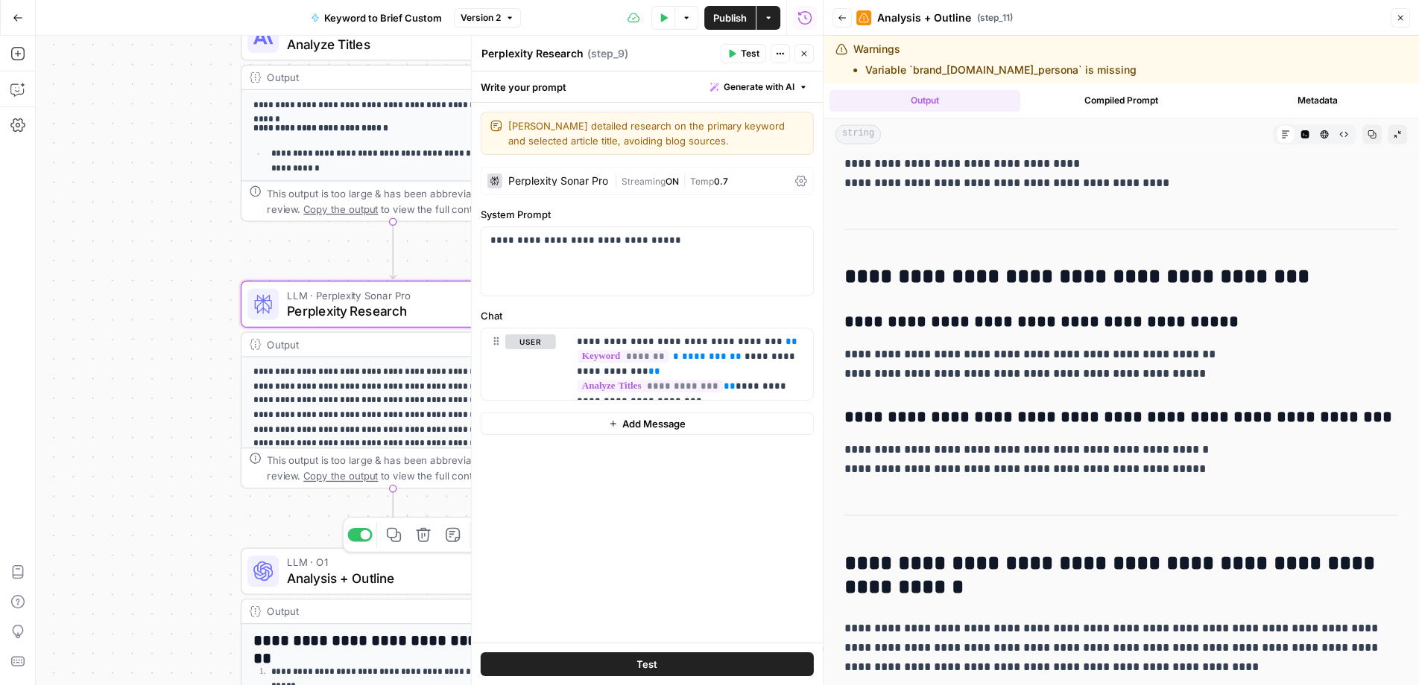
click at [381, 574] on span "Analysis + Outline" at bounding box center [388, 577] width 203 height 19
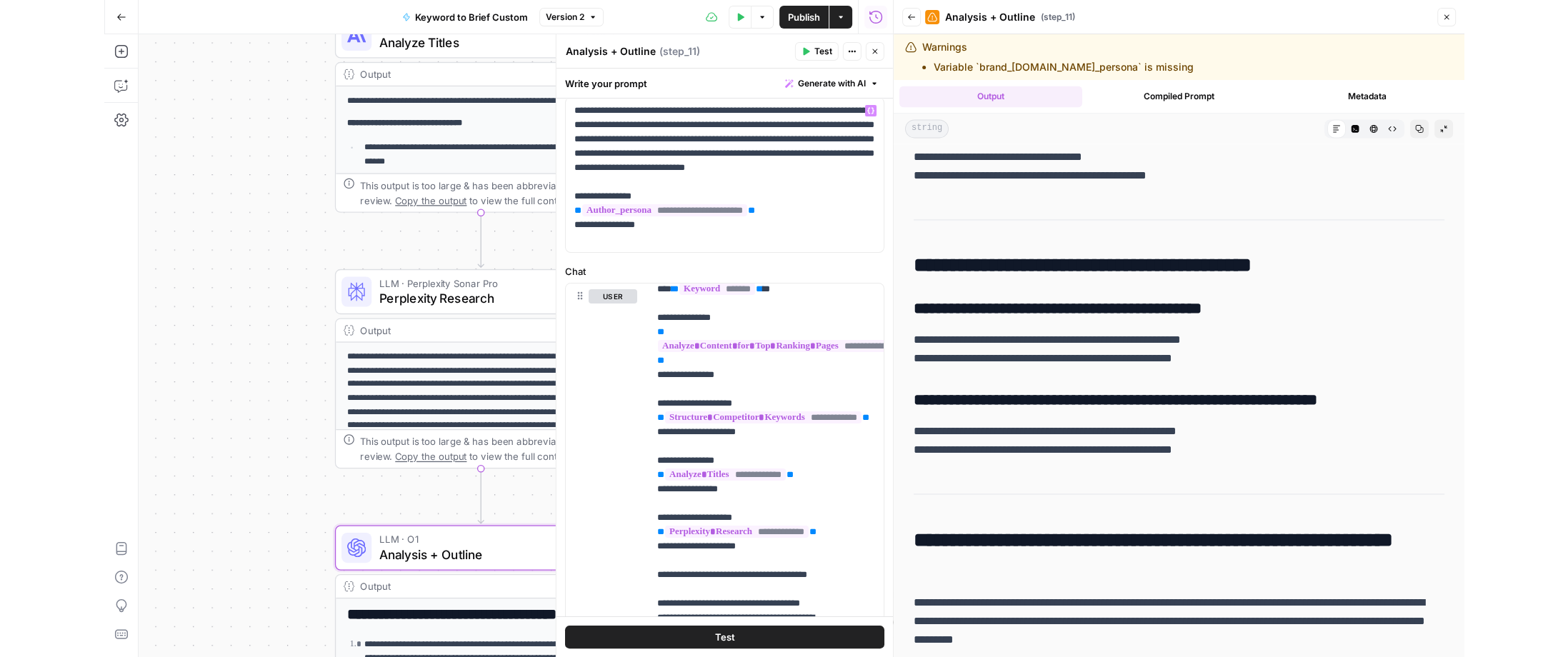
scroll to position [122, 0]
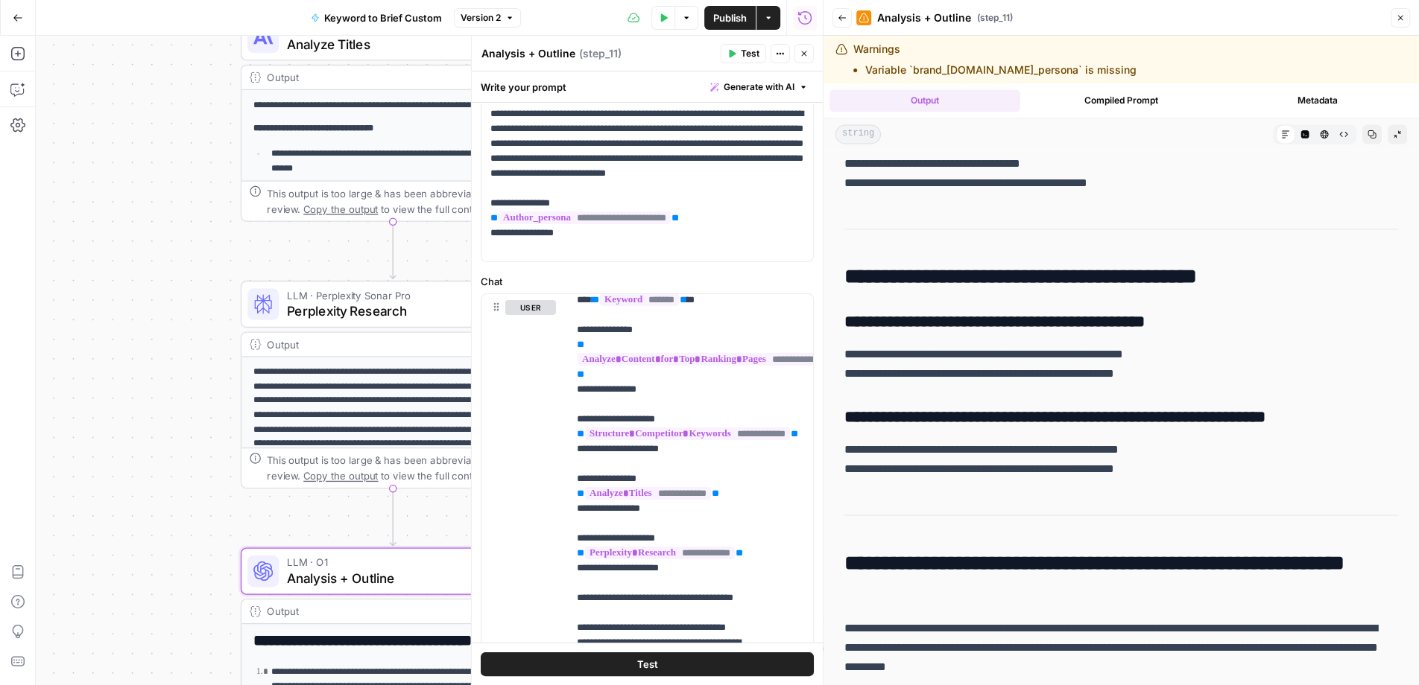
click at [799, 54] on icon "button" at bounding box center [803, 53] width 9 height 9
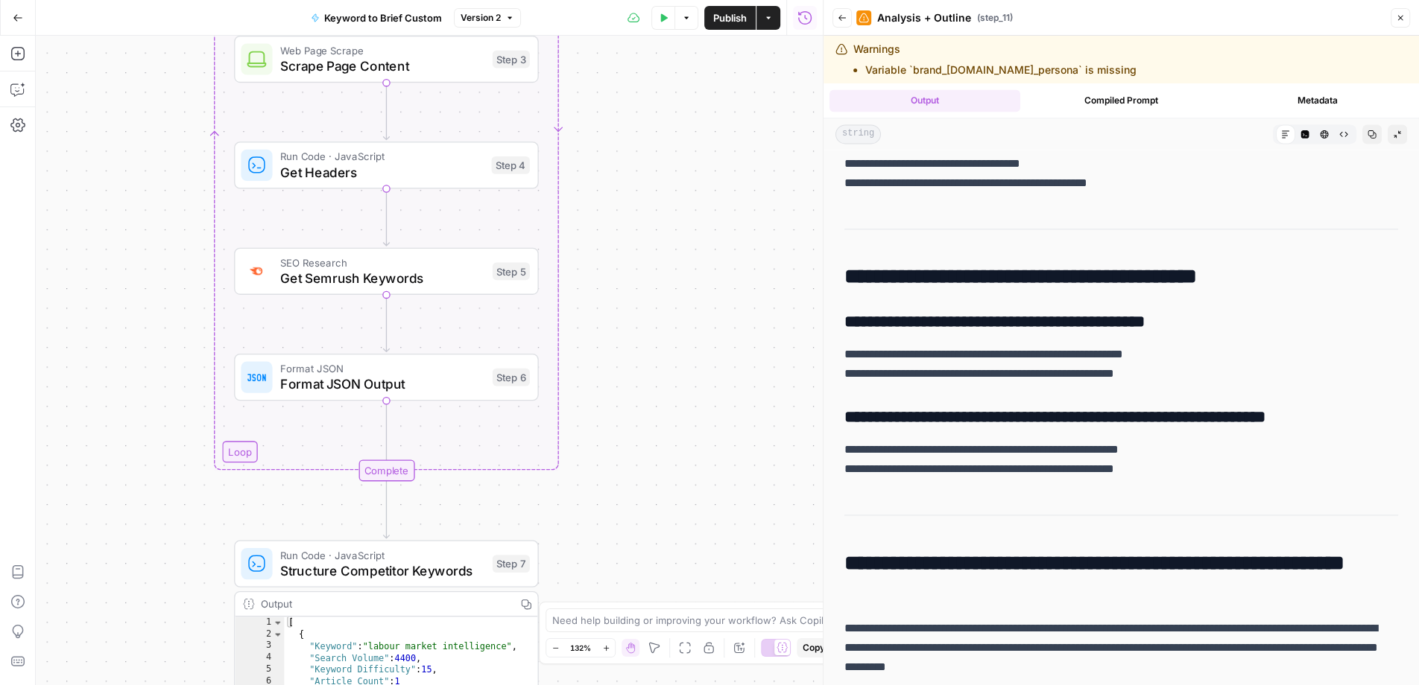
click at [1182, 19] on icon "button" at bounding box center [1399, 17] width 9 height 9
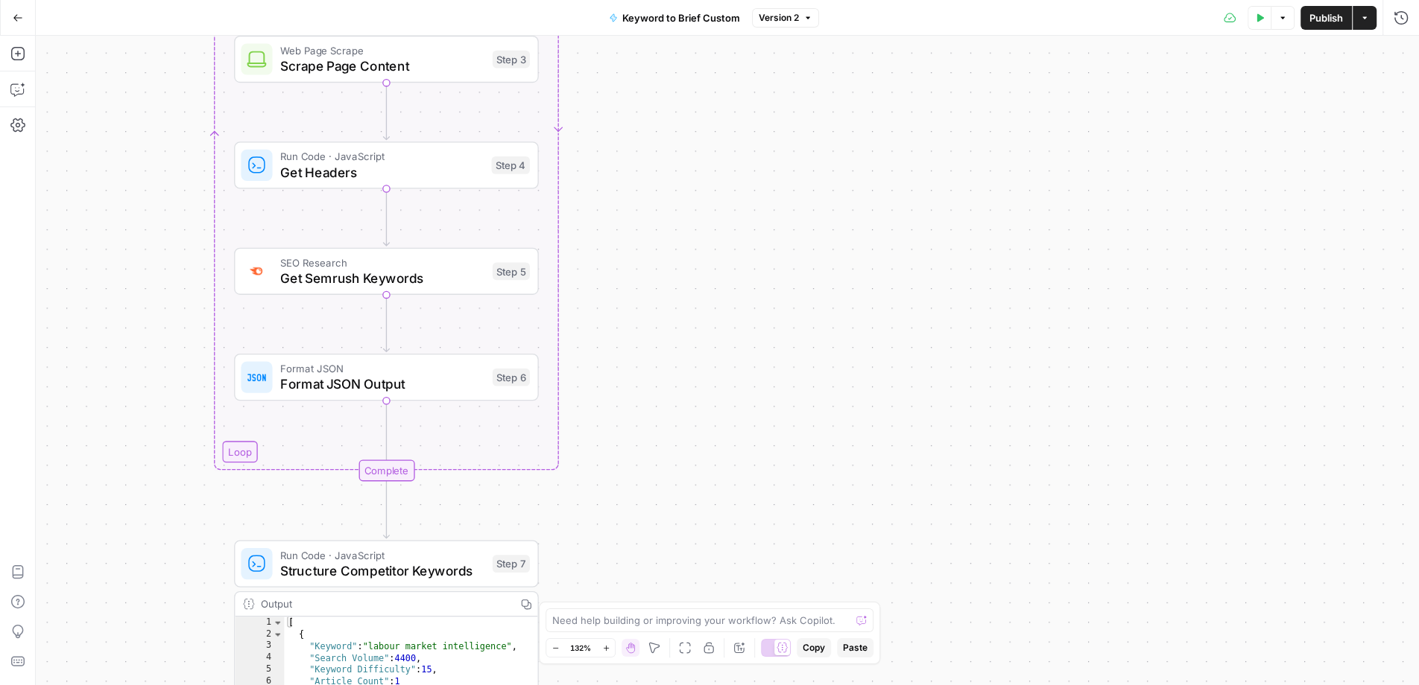
click at [1182, 29] on div "Test Data Options Publish Actions Run History" at bounding box center [1119, 17] width 600 height 35
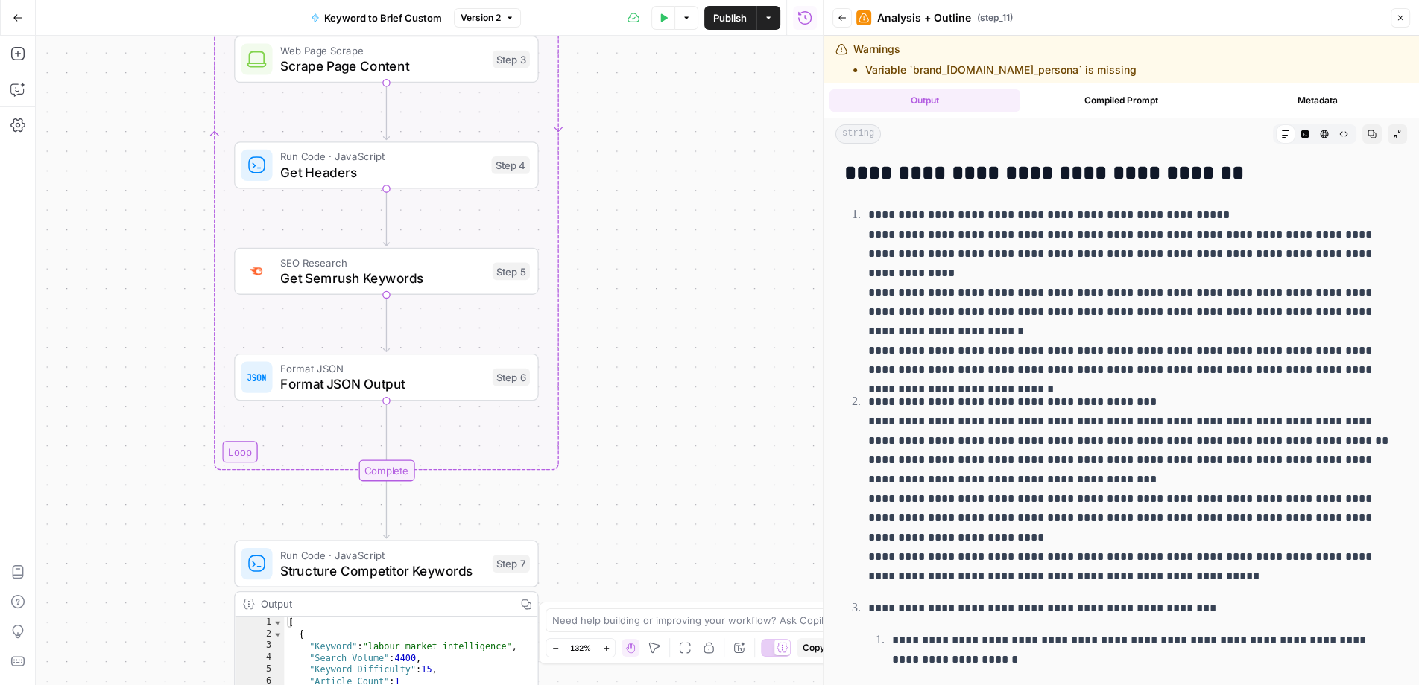
click at [843, 20] on icon "button" at bounding box center [841, 17] width 9 height 9
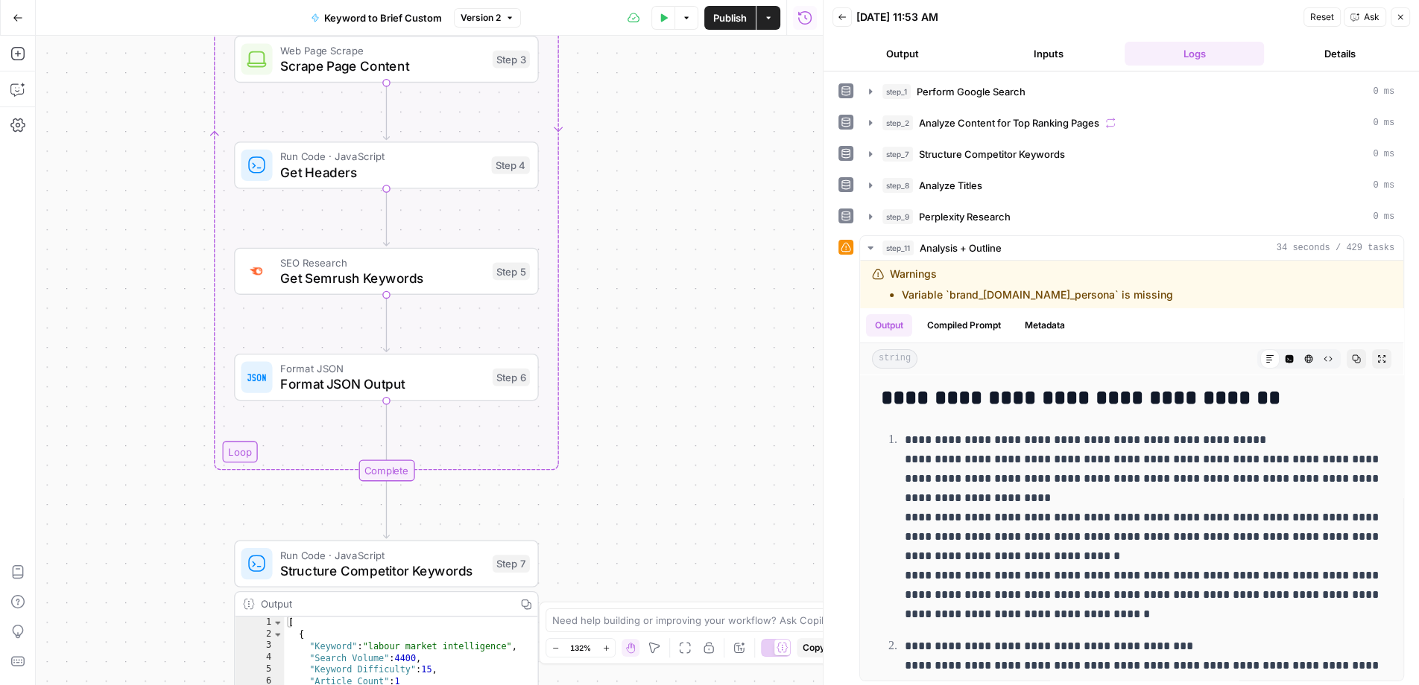
click at [1182, 54] on button "Details" at bounding box center [1340, 54] width 140 height 24
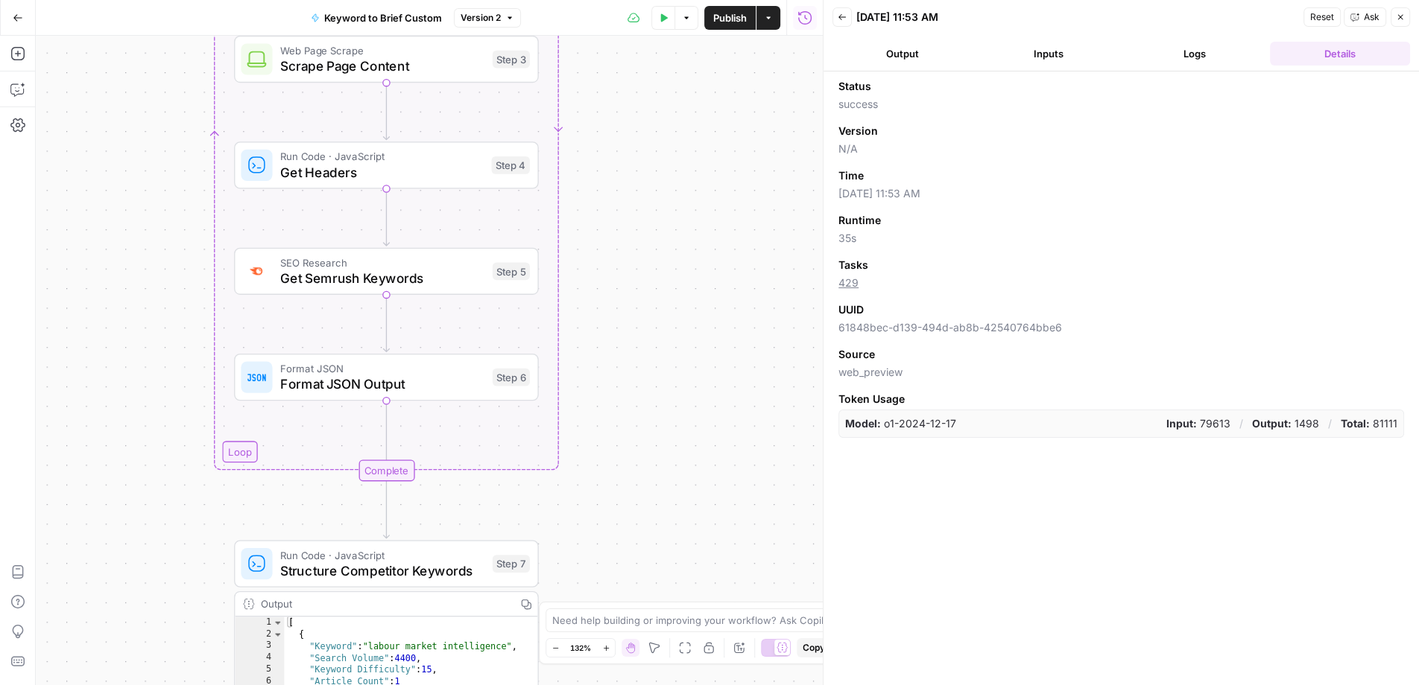
click at [1182, 44] on button "Logs" at bounding box center [1194, 54] width 140 height 24
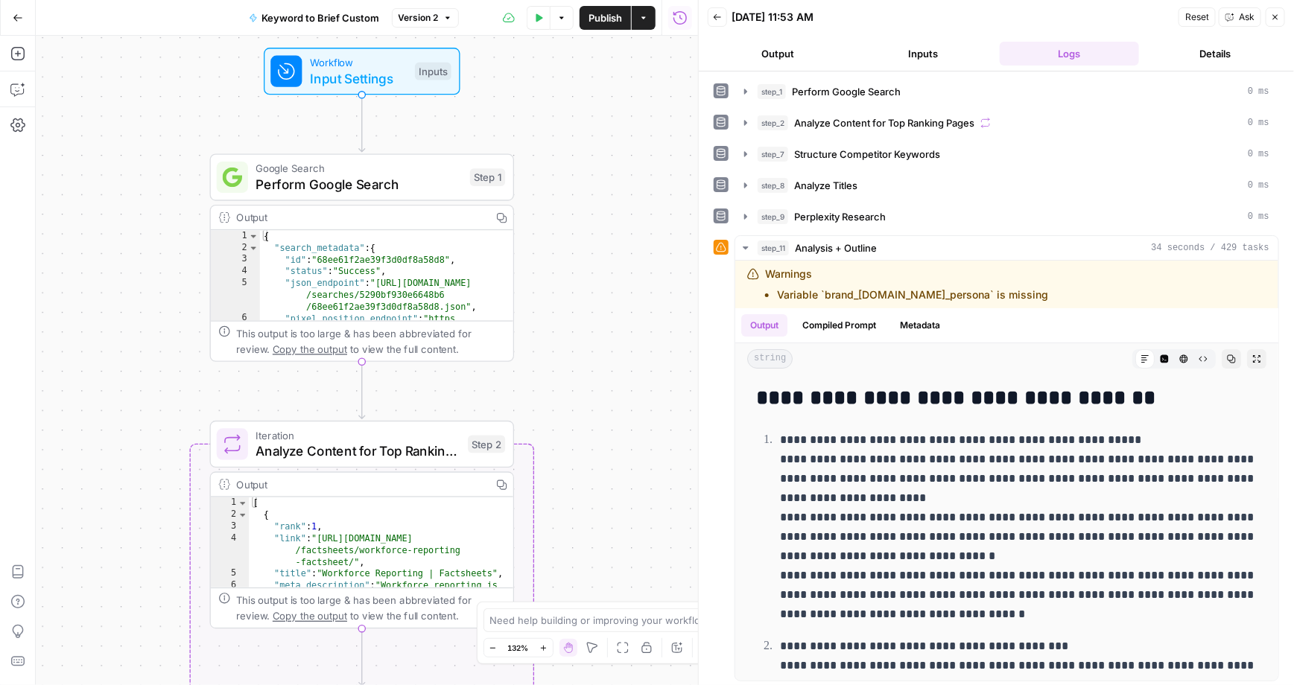
click at [13, 28] on button "Go Back" at bounding box center [17, 17] width 27 height 27
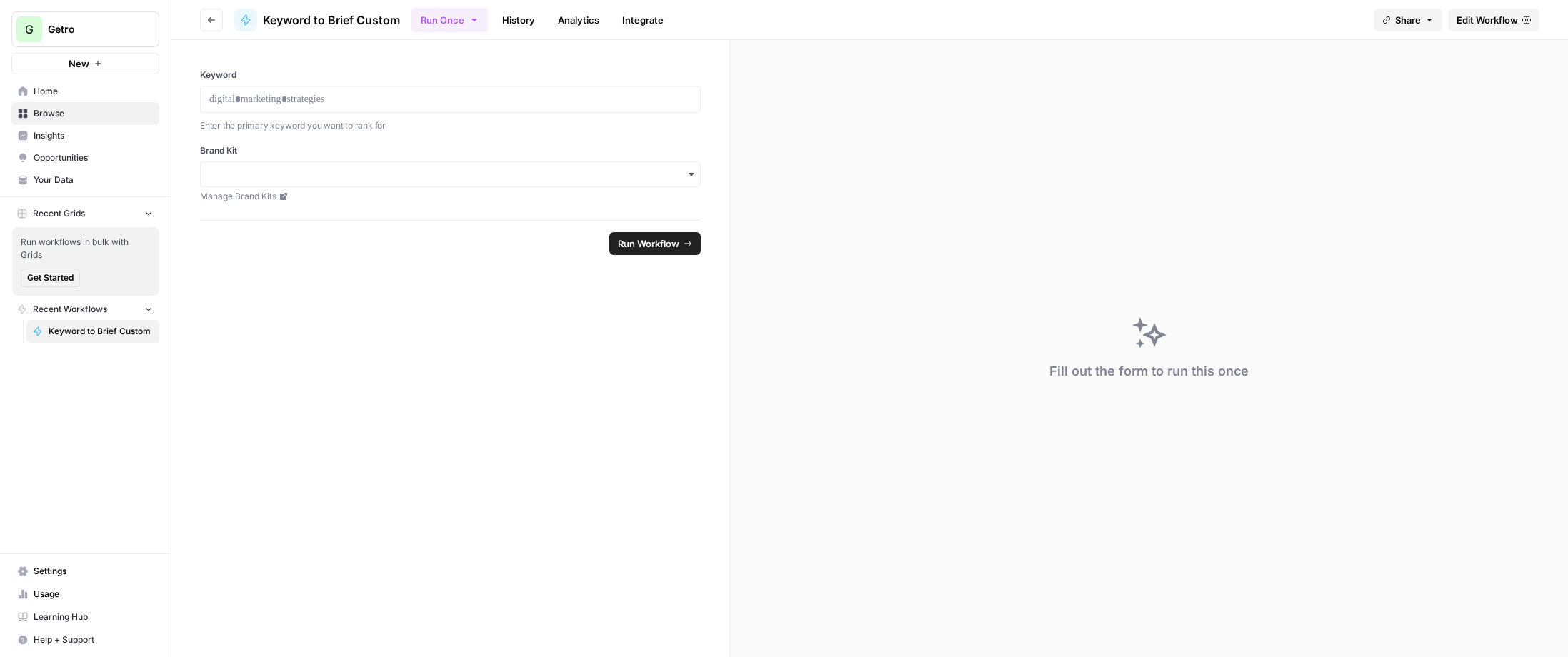
click at [51, 176] on span "Your Data" at bounding box center [93, 179] width 119 height 12
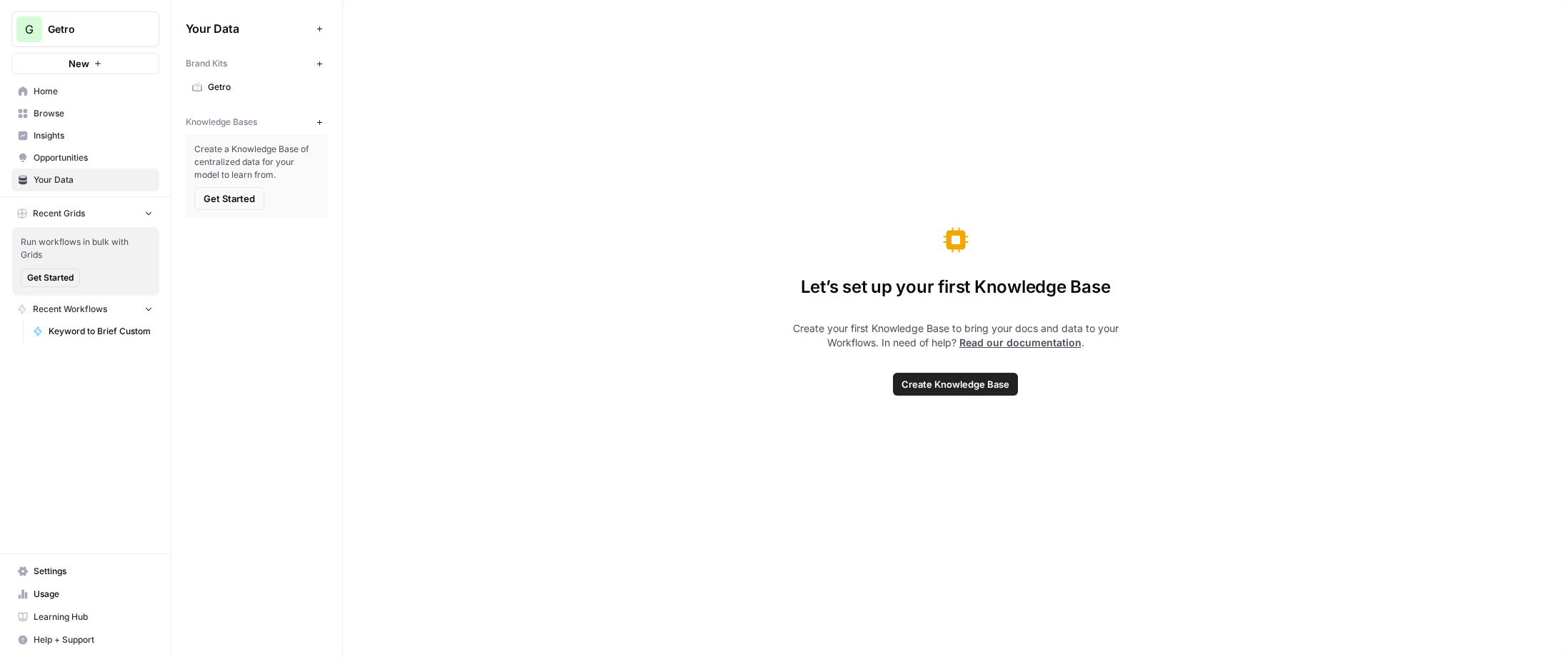
click at [259, 84] on span "Getro" at bounding box center [265, 86] width 113 height 12
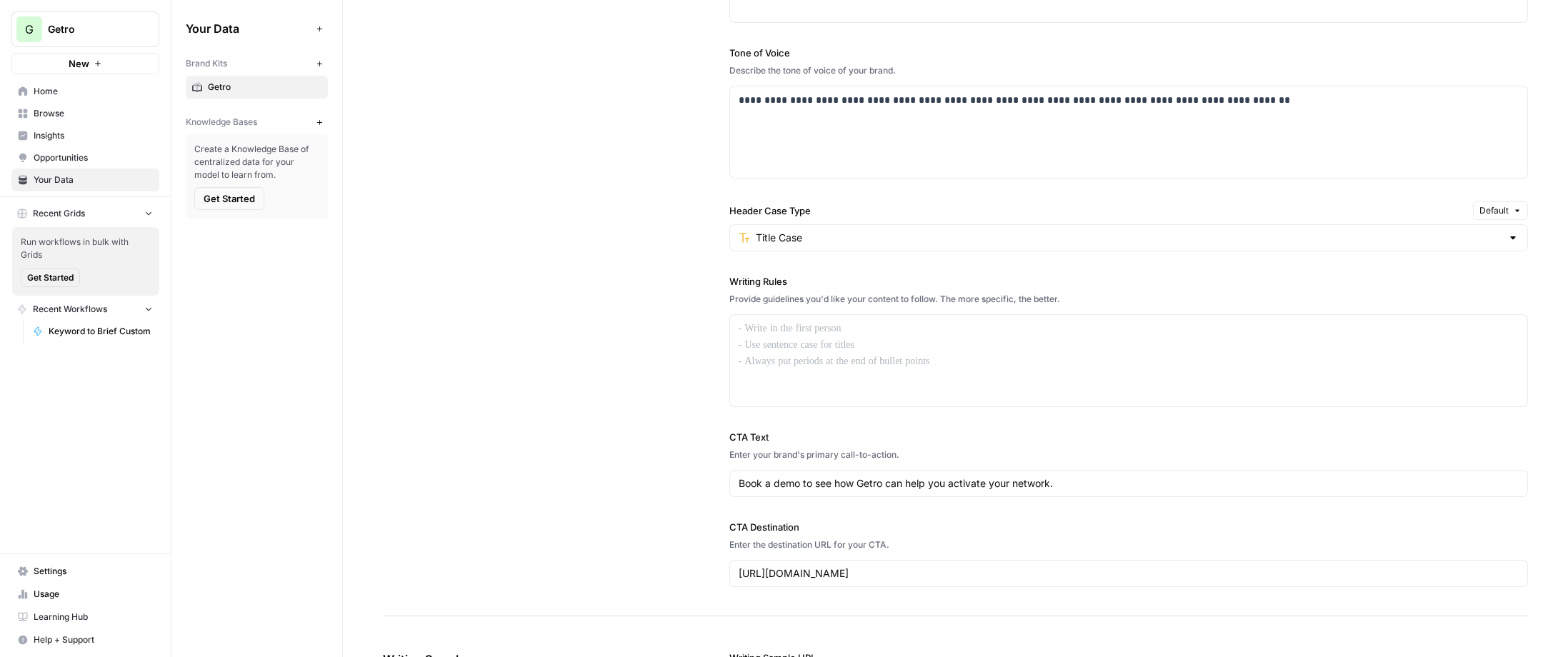
scroll to position [954, 0]
drag, startPoint x: 807, startPoint y: 270, endPoint x: 720, endPoint y: 267, distance: 87.1
click at [727, 270] on div "**********" at bounding box center [955, 235] width 1145 height 755
click at [820, 351] on div at bounding box center [1128, 357] width 797 height 91
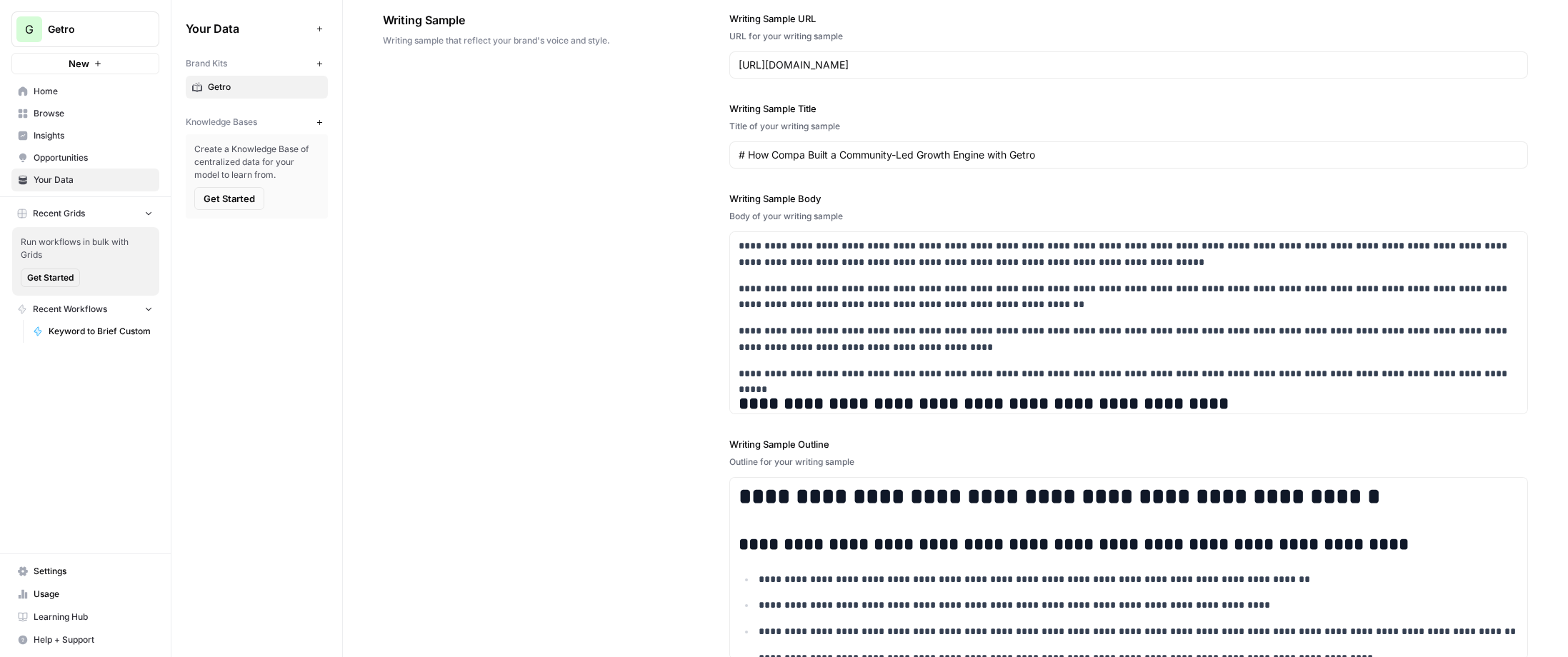
scroll to position [1725, 0]
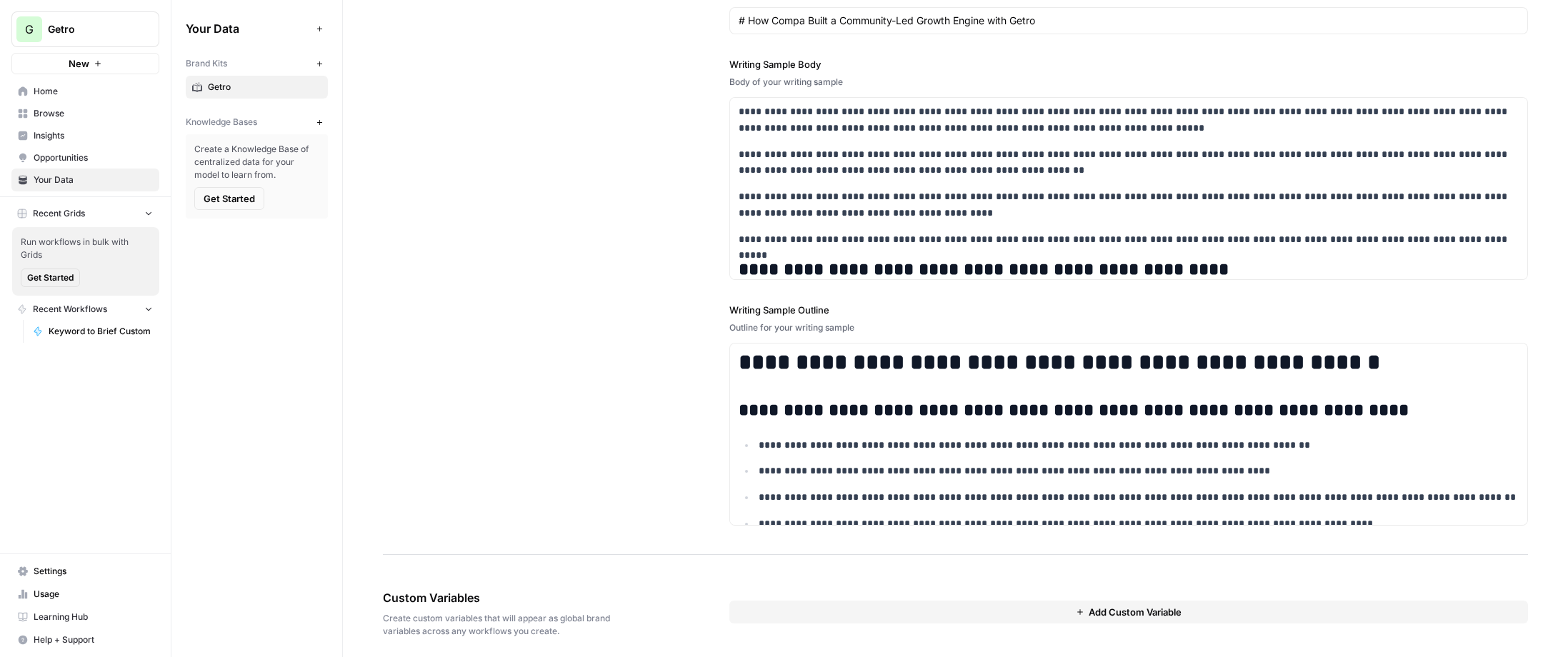
click at [830, 603] on button "Add Custom Variable" at bounding box center [1129, 613] width 799 height 23
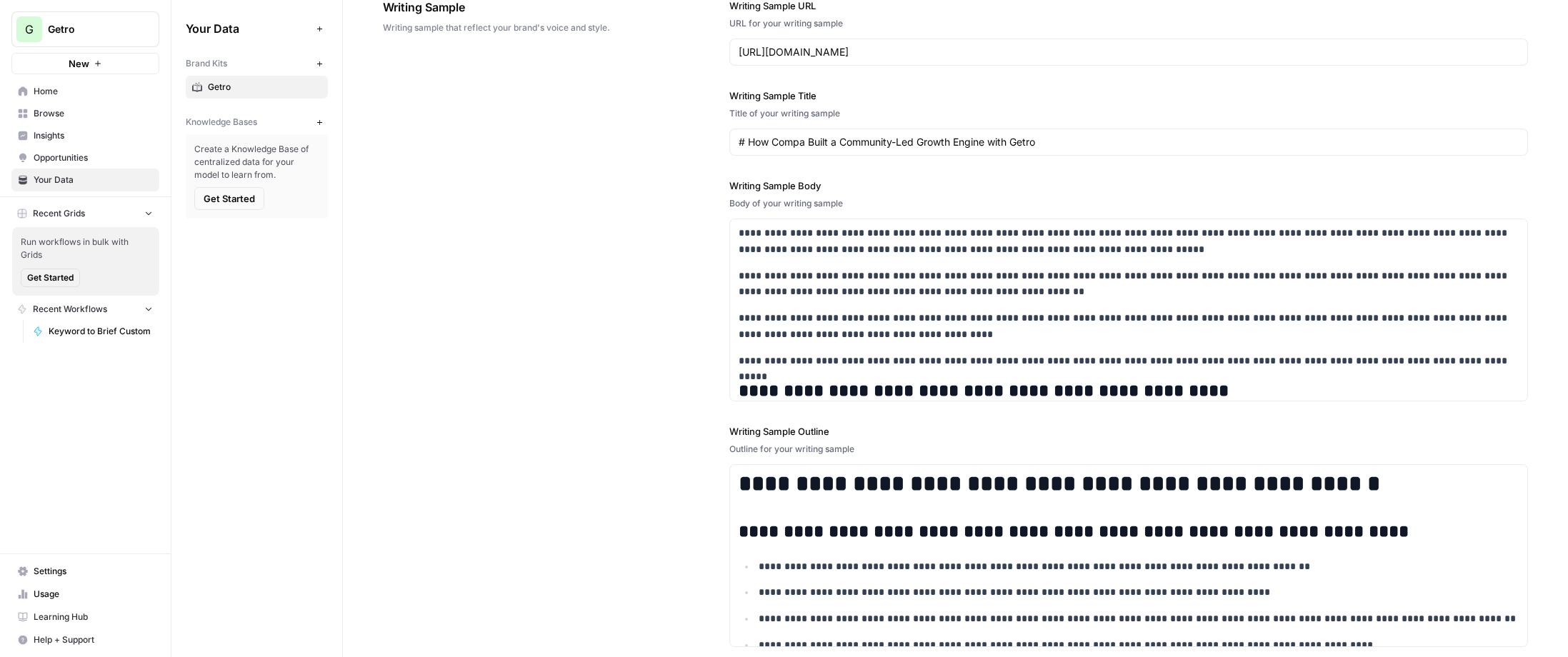
scroll to position [1571, 0]
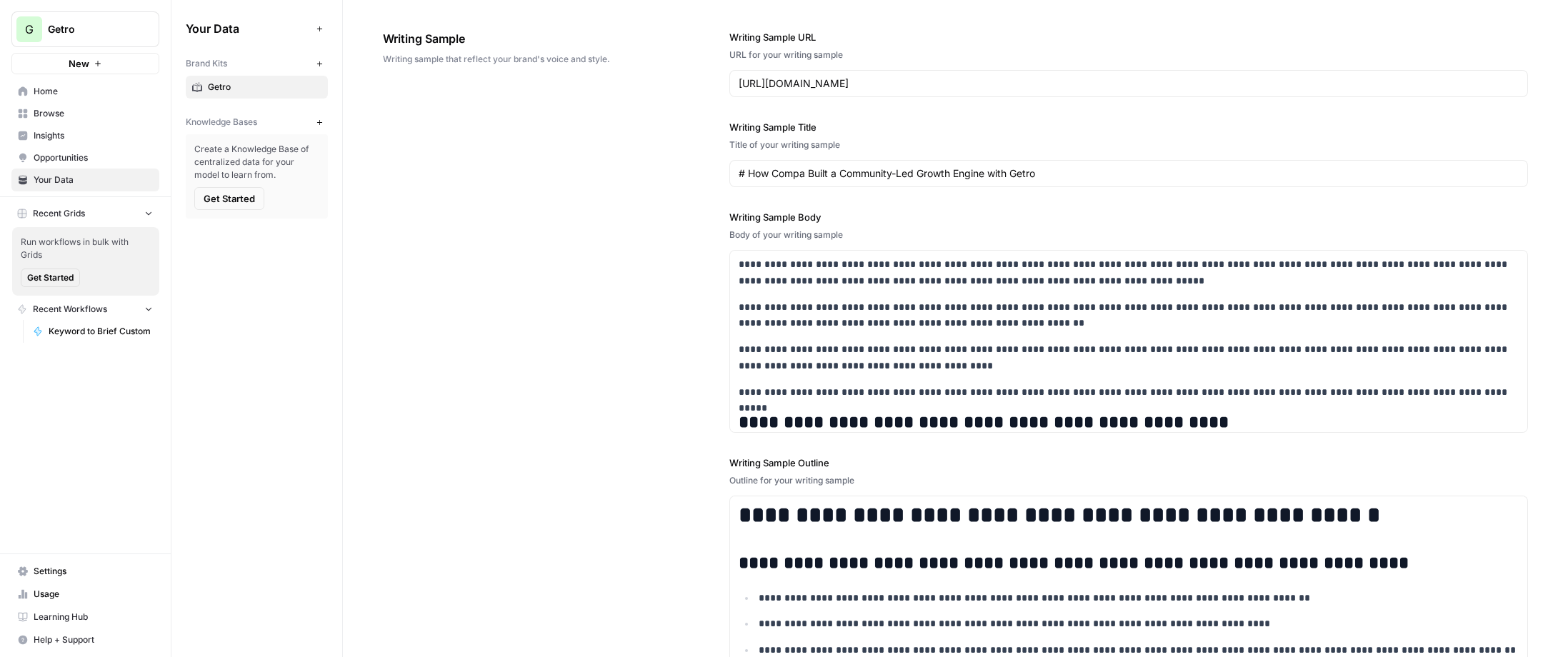
click at [895, 85] on div "https://www.getro.com/blog/how-compa-built-a-community-led-growth-engine-with-g…" at bounding box center [1129, 83] width 799 height 27
click at [901, 77] on input "https://www.getro.com/blog/how-compa-built-a-community-led-growth-engine-with-g…" at bounding box center [1129, 83] width 781 height 14
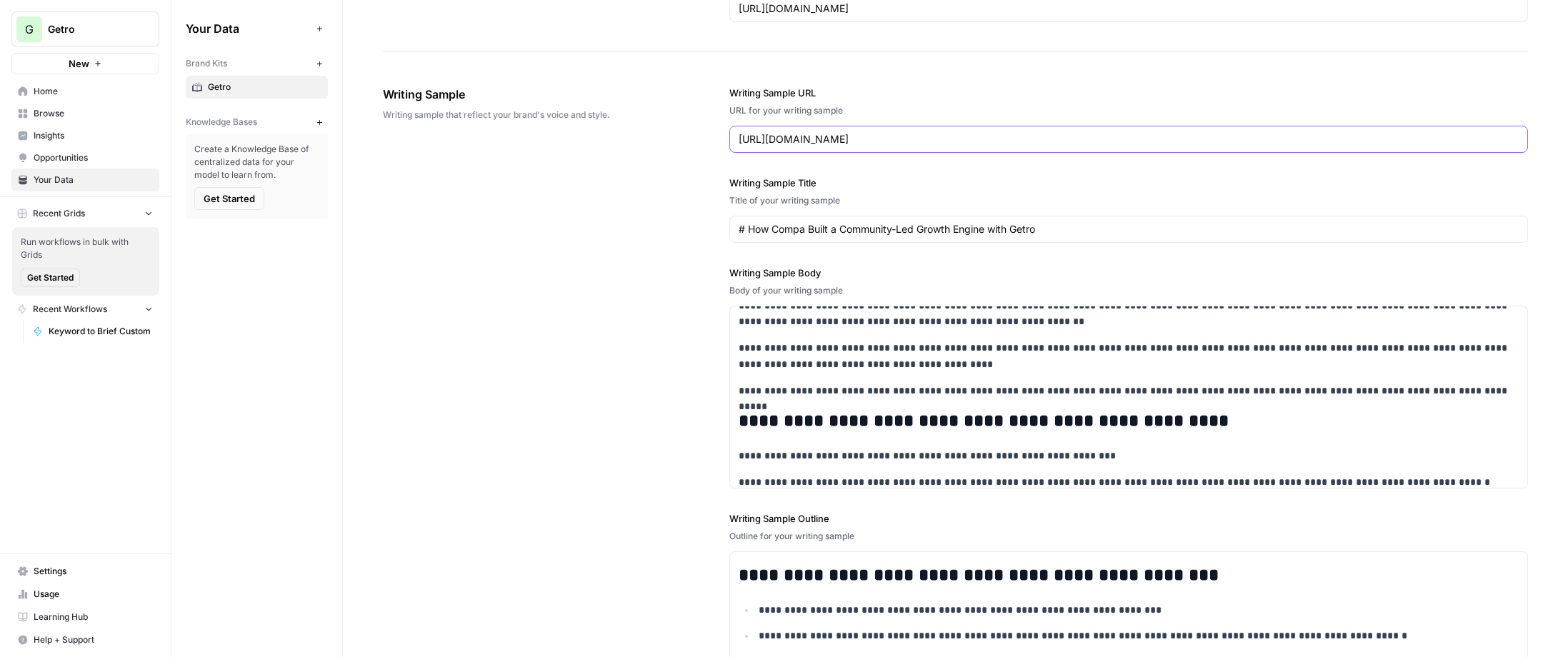
scroll to position [1499, 0]
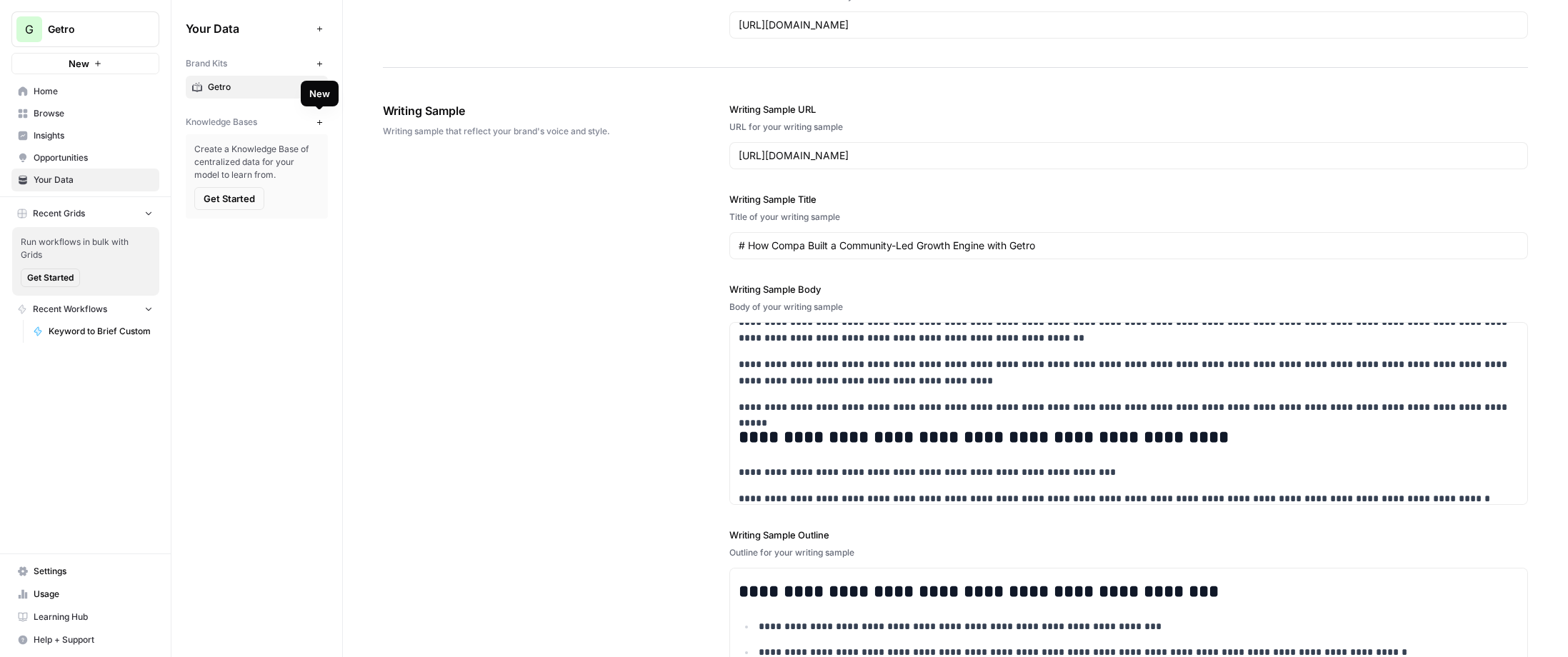
click at [313, 122] on button "New" at bounding box center [319, 122] width 17 height 17
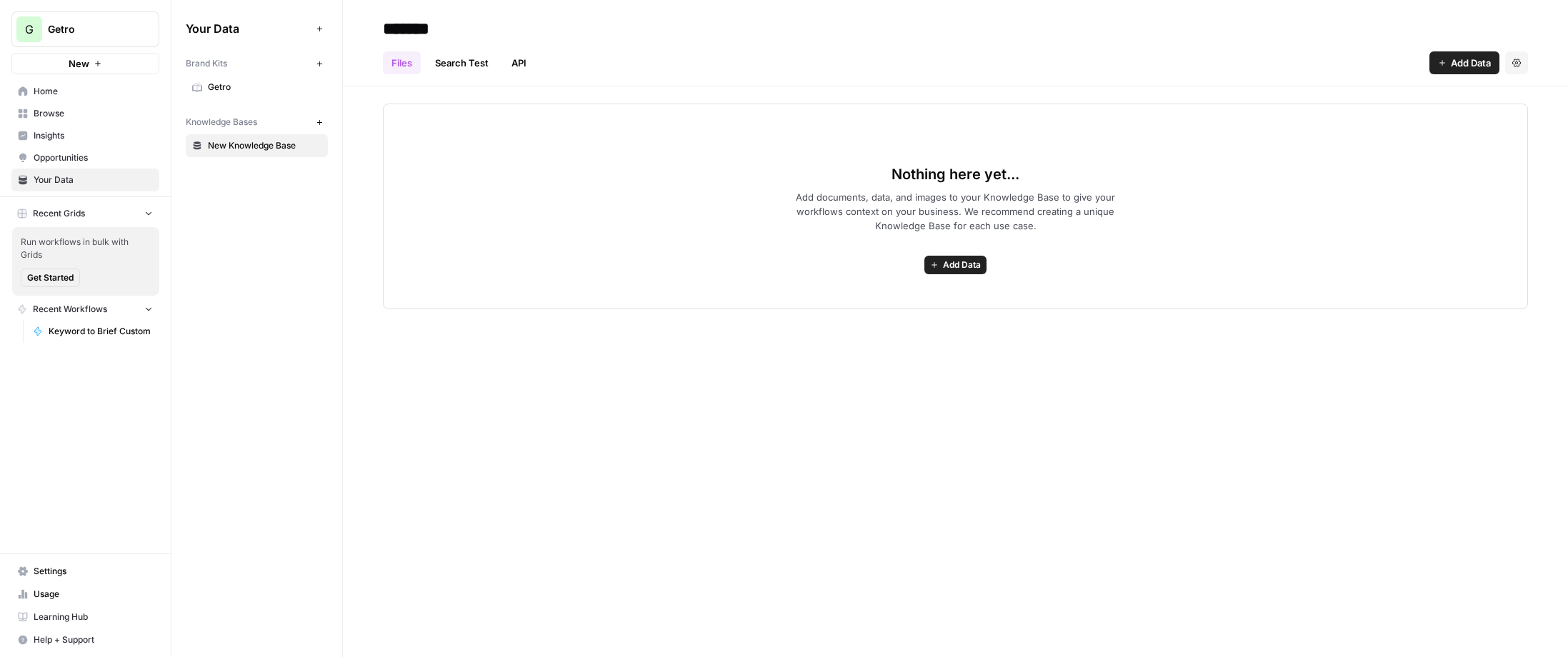
type input "*******"
click at [52, 119] on link "Browse" at bounding box center [85, 114] width 148 height 23
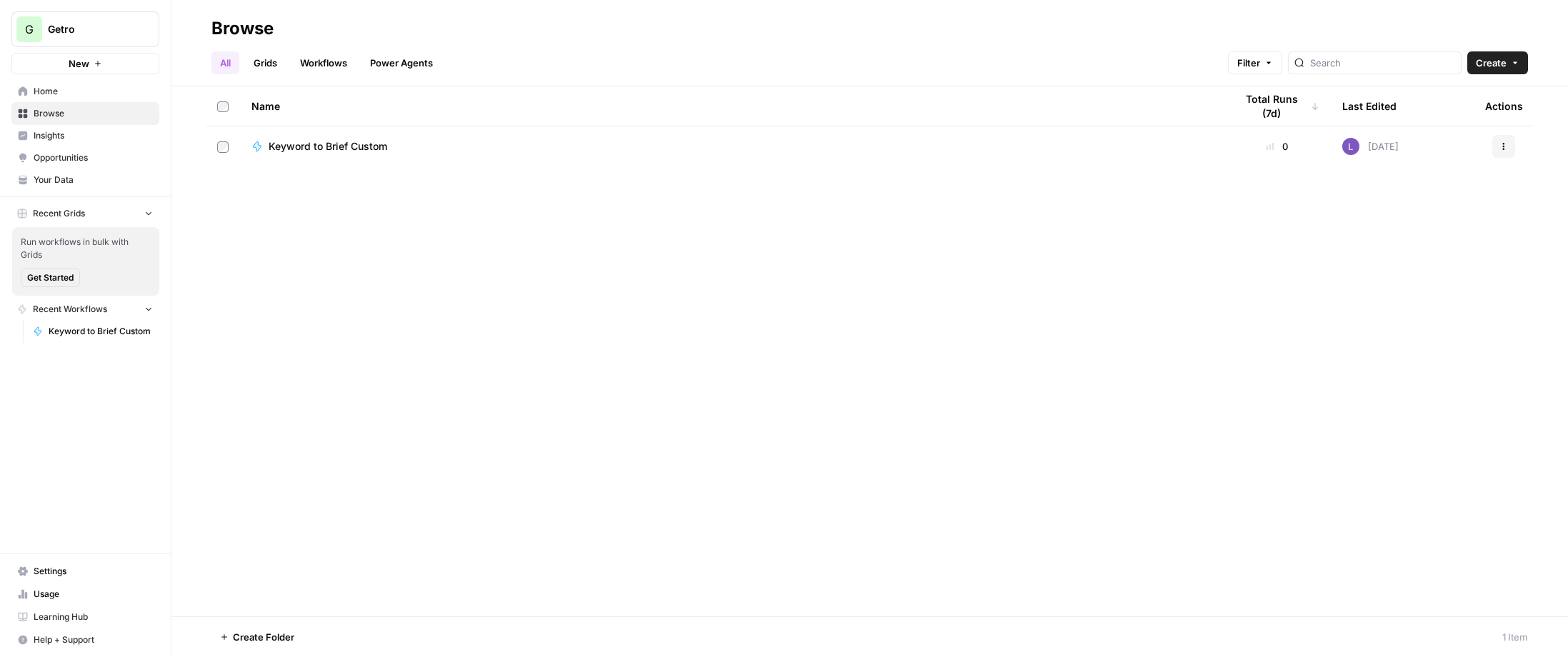
click at [318, 66] on link "Workflows" at bounding box center [323, 63] width 64 height 23
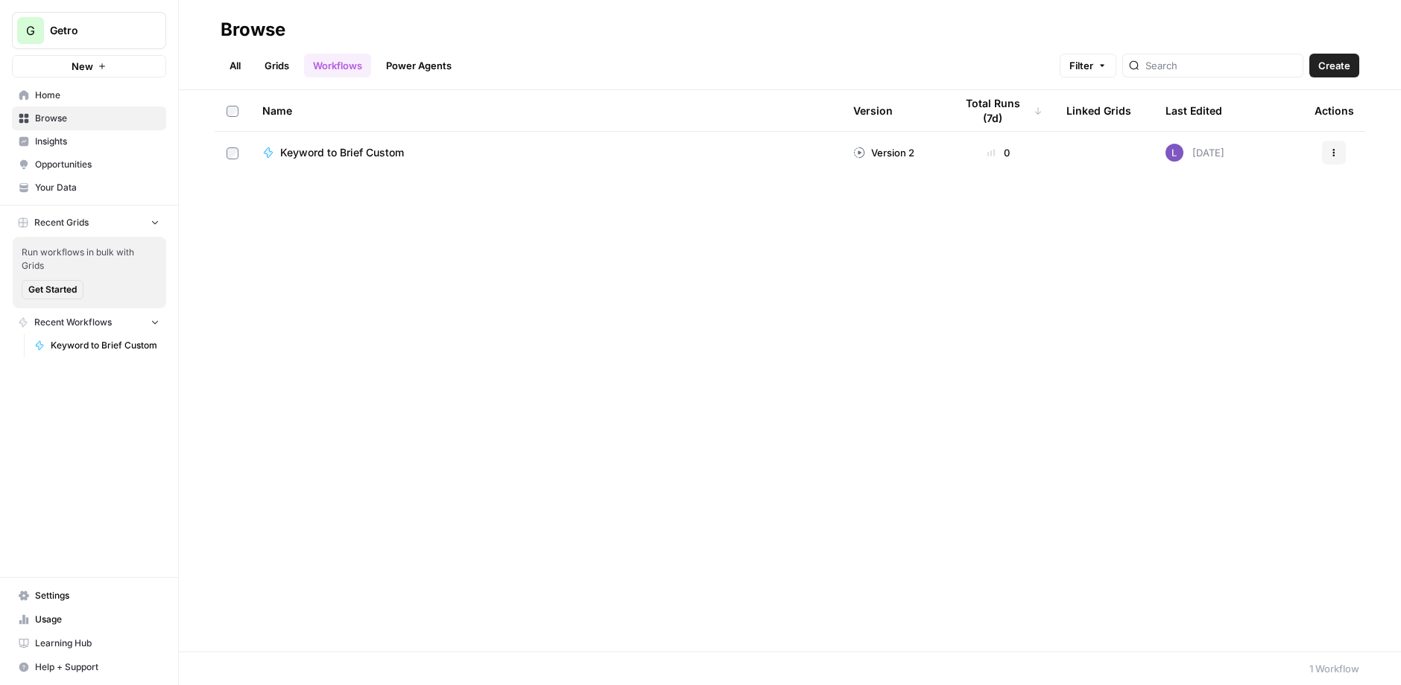
click at [387, 139] on td "Keyword to Brief Custom" at bounding box center [545, 153] width 591 height 42
click at [387, 152] on span "Keyword to Brief Custom" at bounding box center [342, 152] width 124 height 15
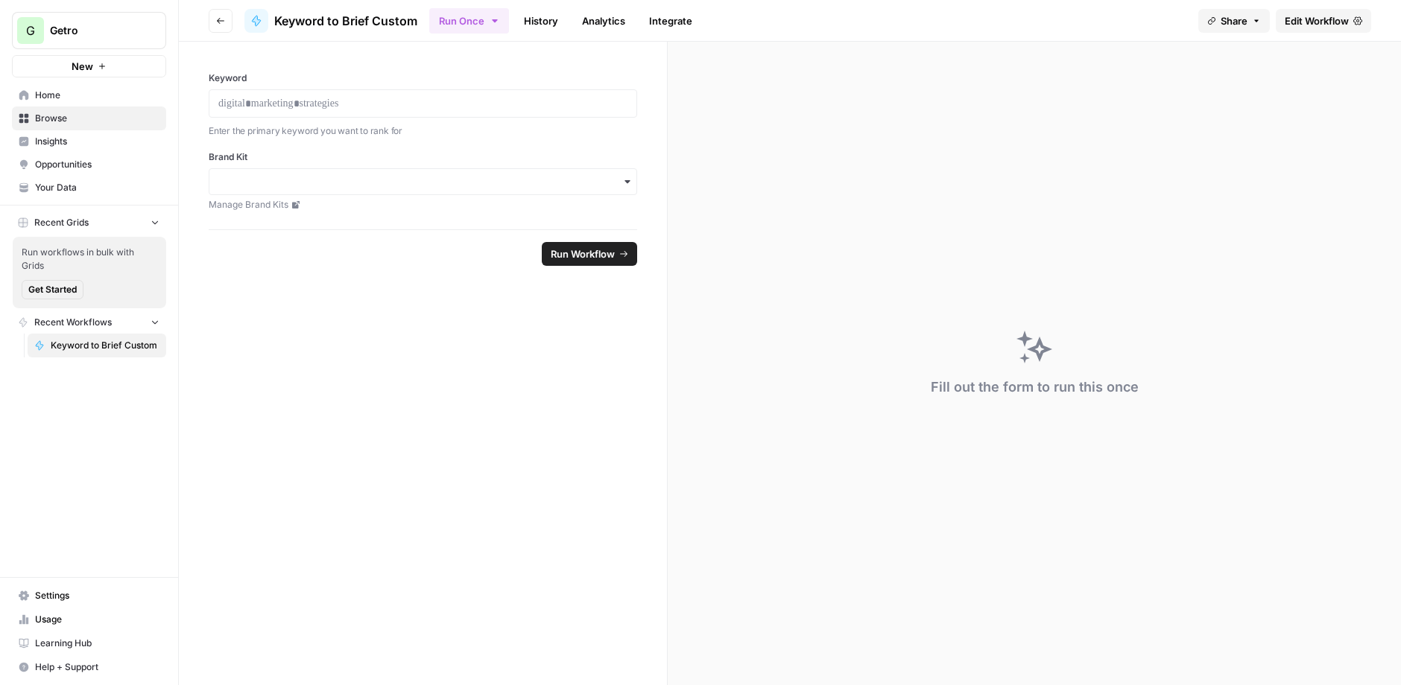
click at [1182, 17] on span "Edit Workflow" at bounding box center [1316, 20] width 64 height 15
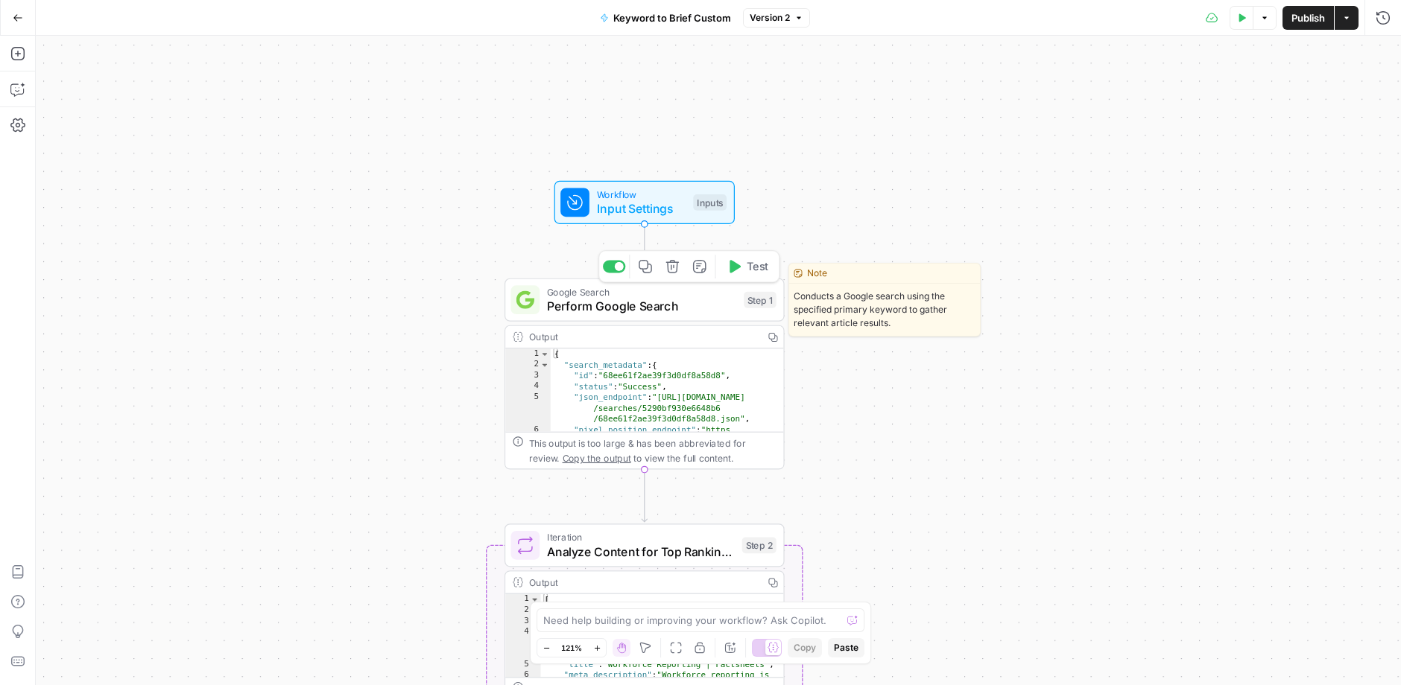
click at [618, 313] on span "Perform Google Search" at bounding box center [641, 306] width 189 height 18
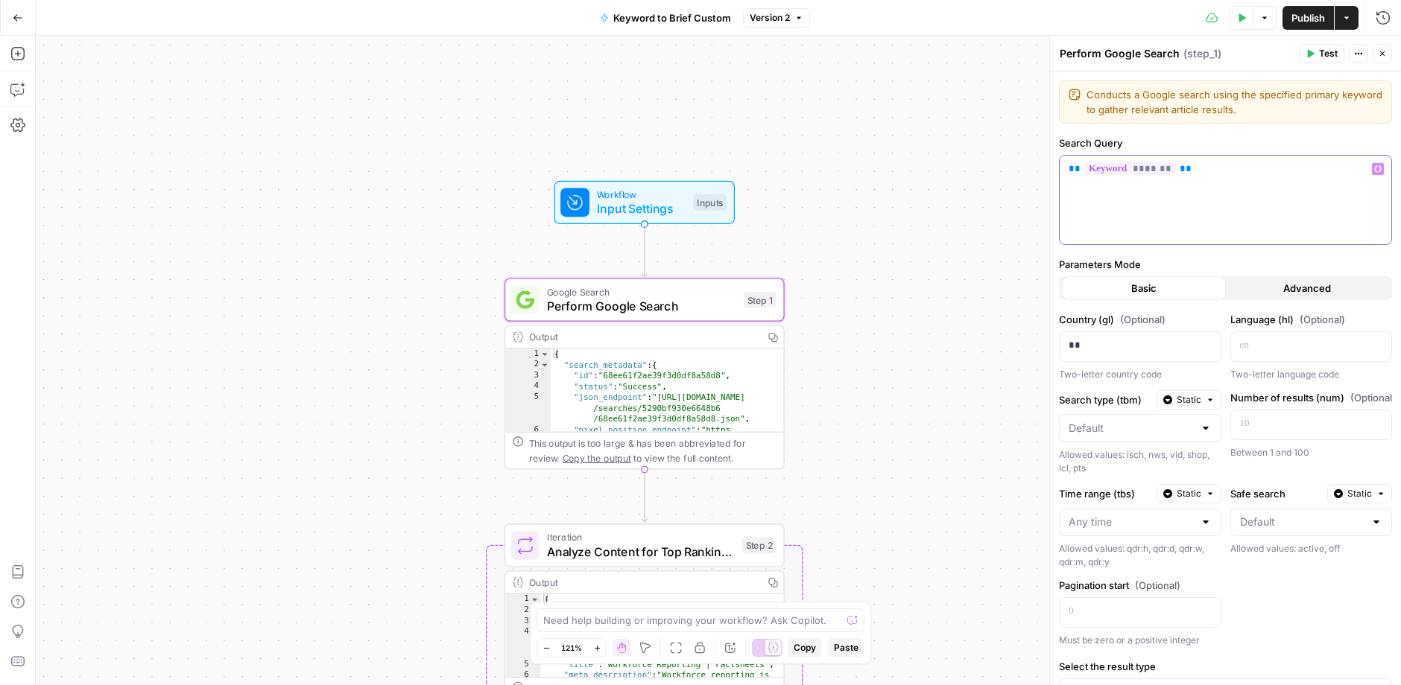
drag, startPoint x: 1229, startPoint y: 183, endPoint x: 1062, endPoint y: 173, distance: 168.0
click at [1062, 173] on div "** ******* **" at bounding box center [1225, 200] width 332 height 89
click at [600, 200] on span "Input Settings" at bounding box center [641, 209] width 89 height 18
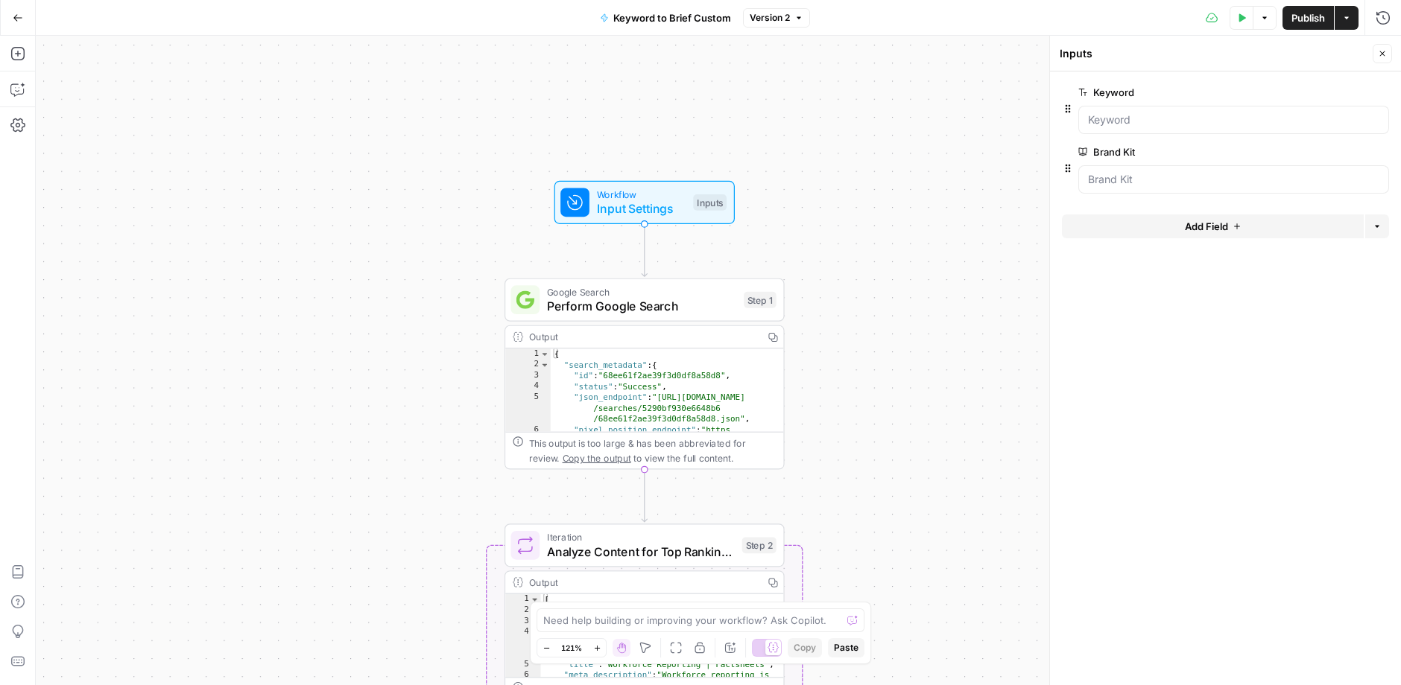
click at [1182, 219] on button "Add Field" at bounding box center [1213, 227] width 302 height 24
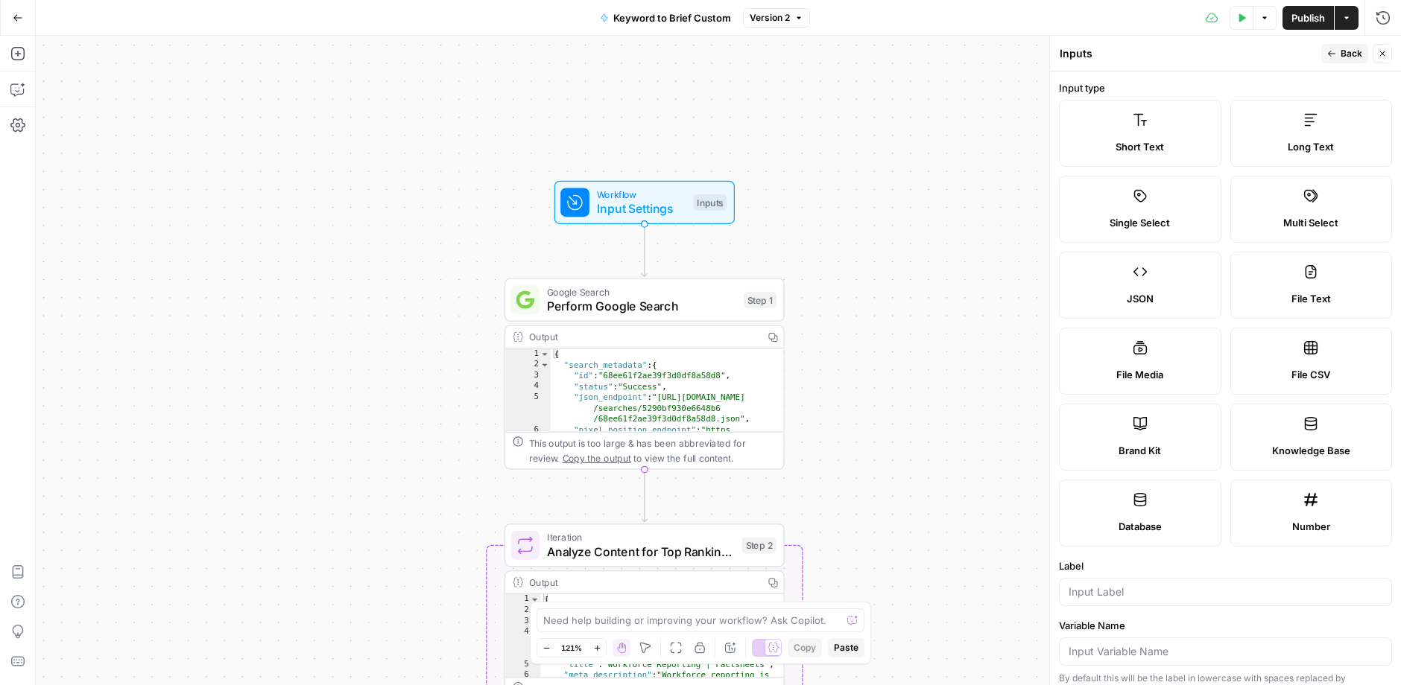
click at [657, 201] on span "Input Settings" at bounding box center [641, 209] width 89 height 18
click at [1182, 51] on icon "button" at bounding box center [1382, 53] width 9 height 9
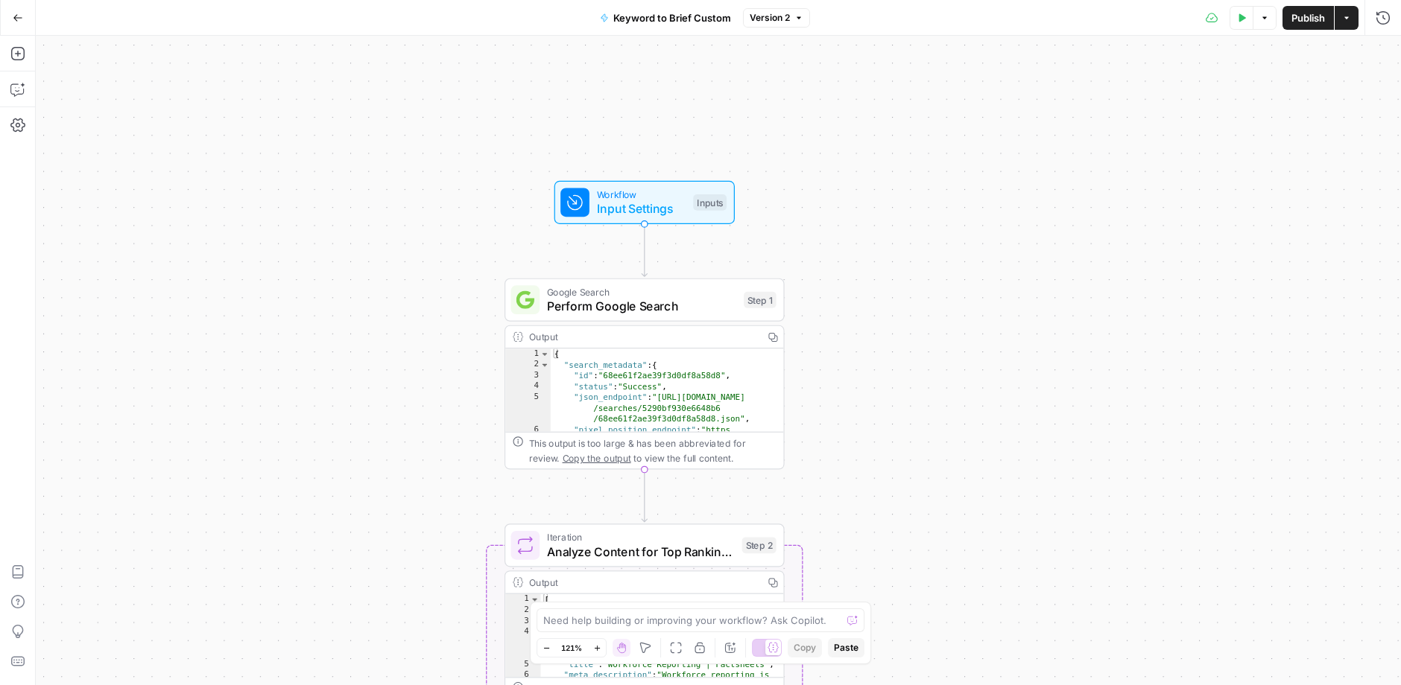
click at [604, 221] on div "Workflow Input Settings Inputs Test Step" at bounding box center [644, 202] width 180 height 43
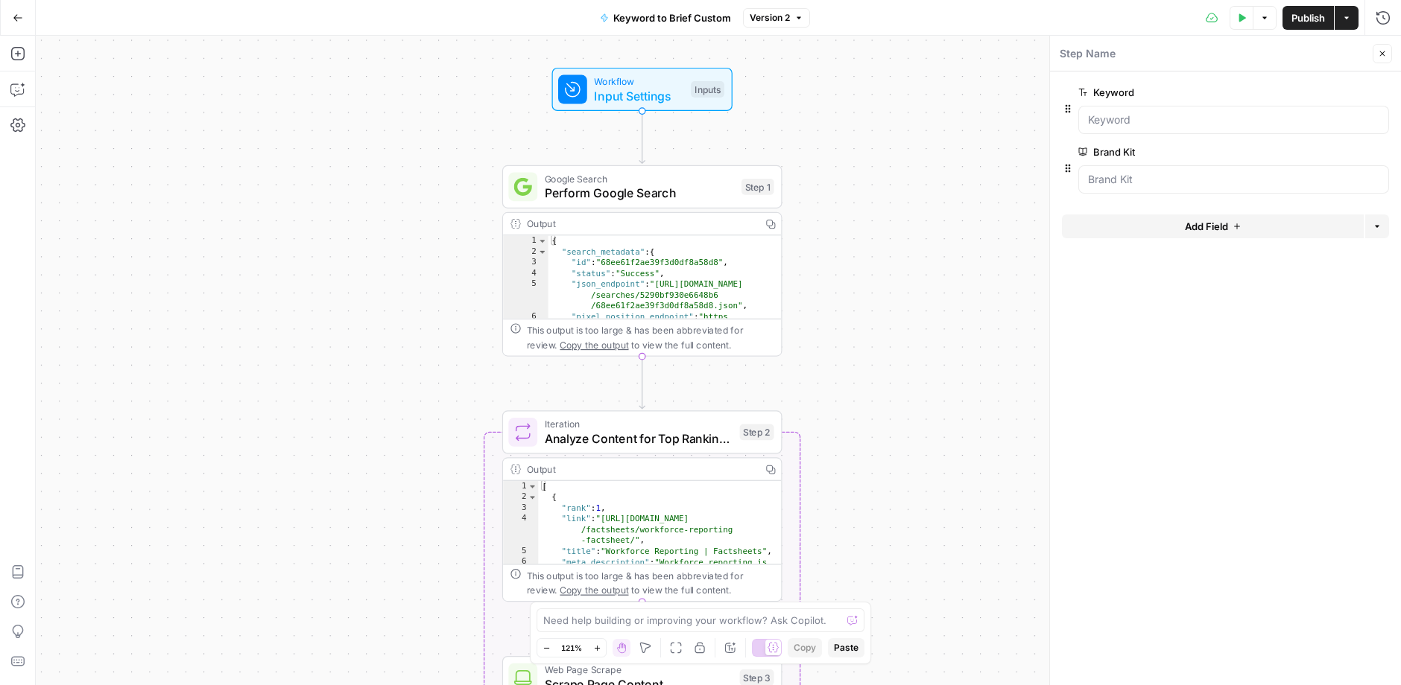
click at [628, 203] on div "Google Search Perform Google Search Step 1 Copy step Delete step Edit Note Test" at bounding box center [642, 186] width 280 height 43
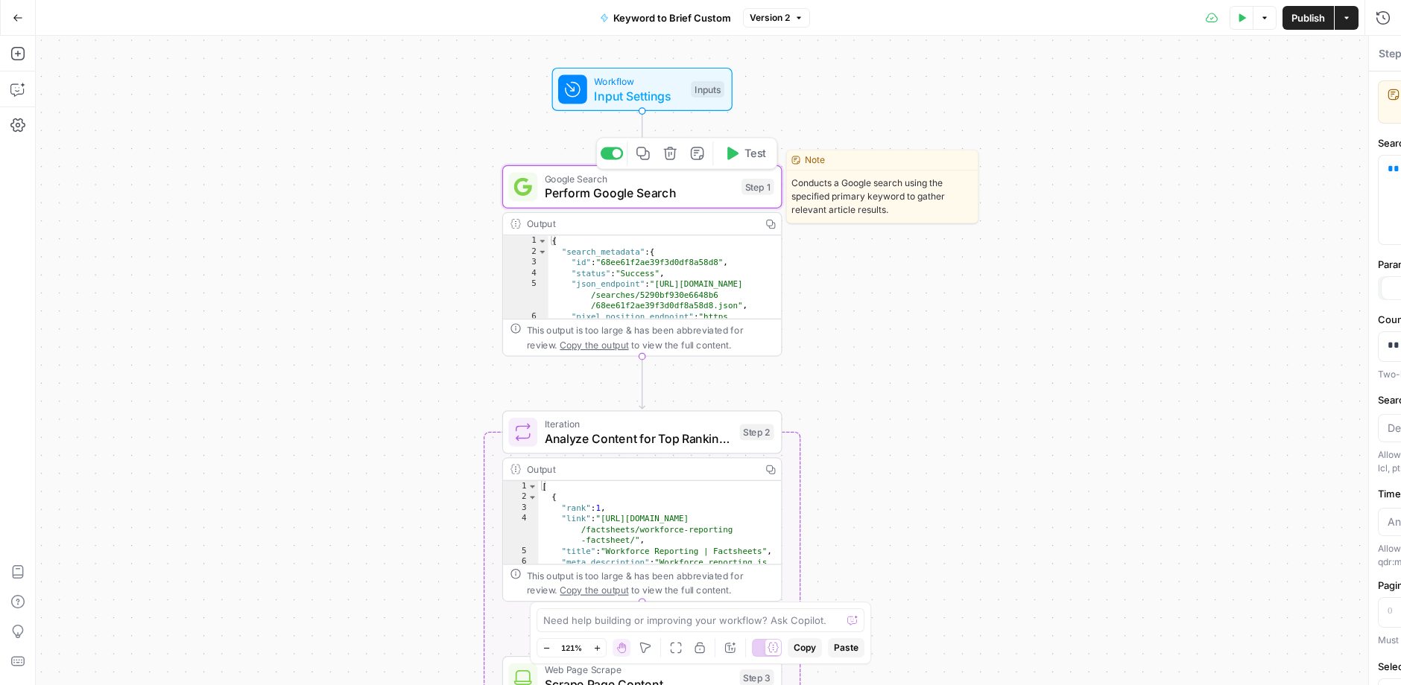
type textarea "Perform Google Search"
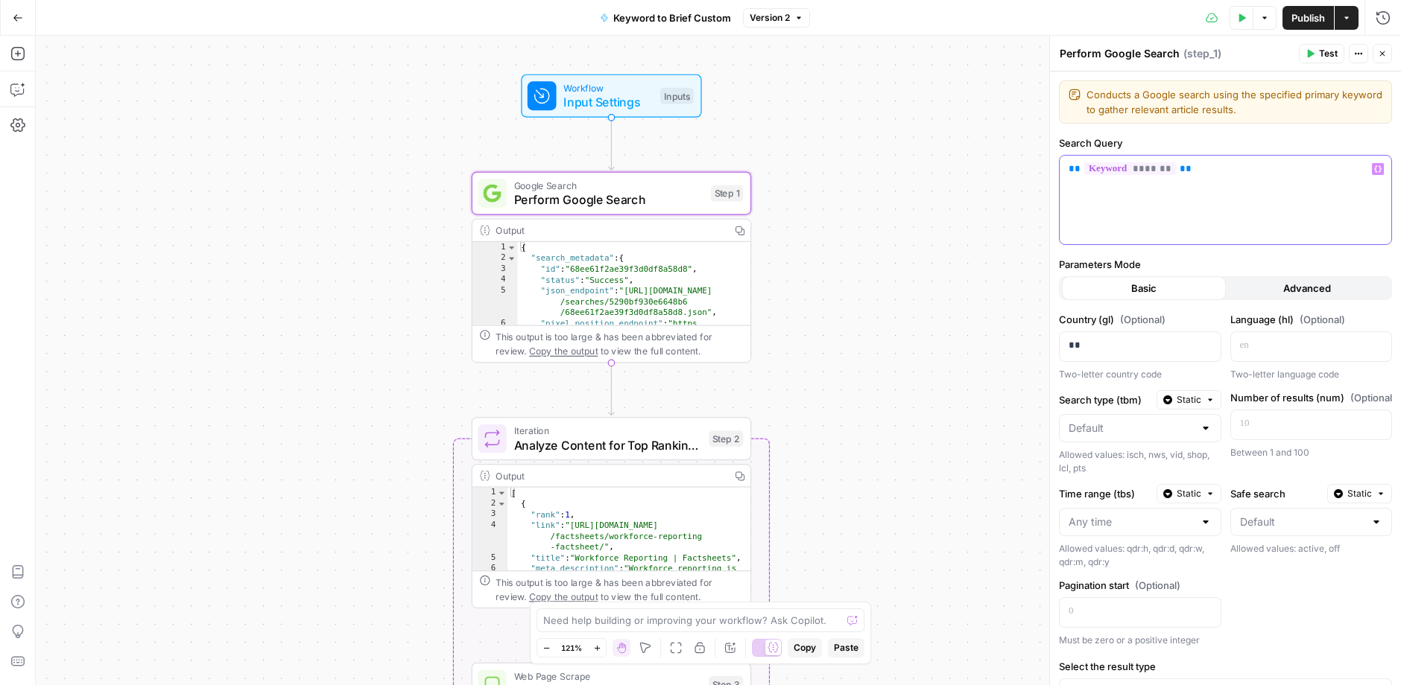
click at [1182, 180] on div "** ******* **" at bounding box center [1225, 200] width 332 height 89
click at [1182, 166] on icon "button" at bounding box center [1377, 168] width 7 height 7
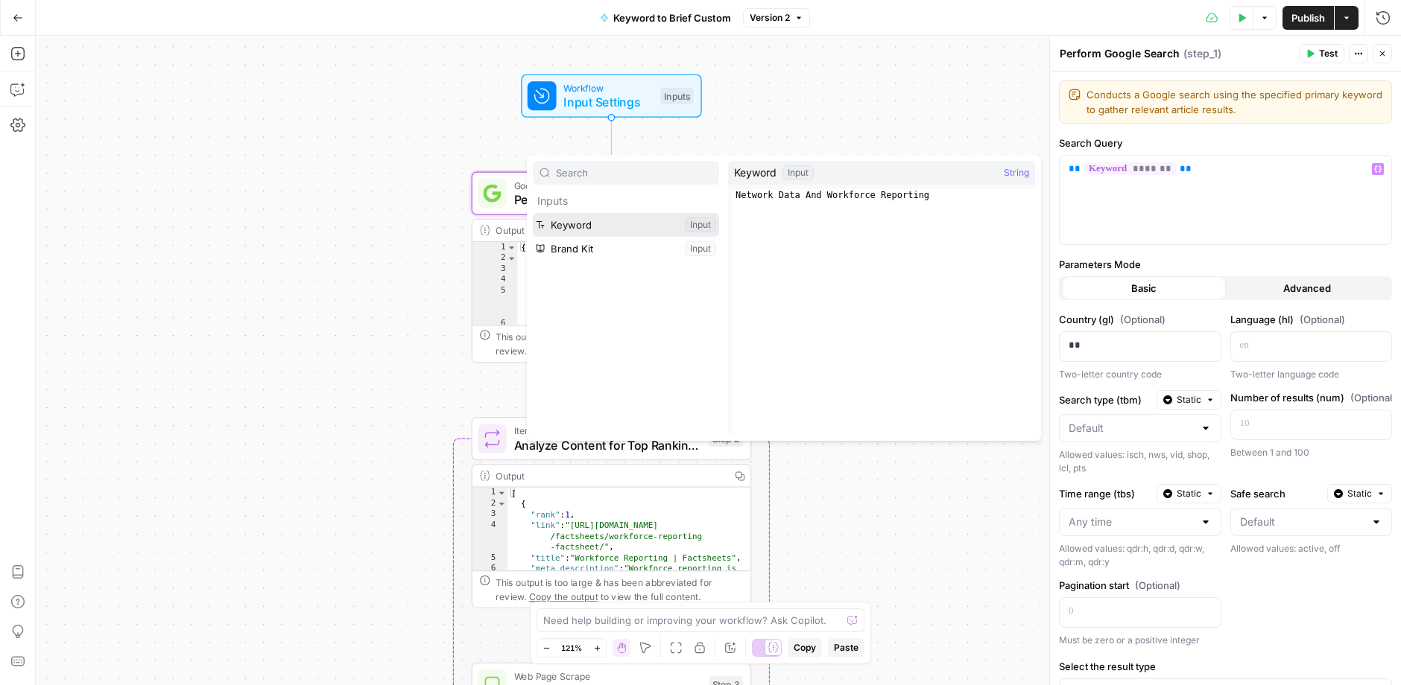
click at [578, 226] on button "Select variable Keyword" at bounding box center [626, 225] width 186 height 24
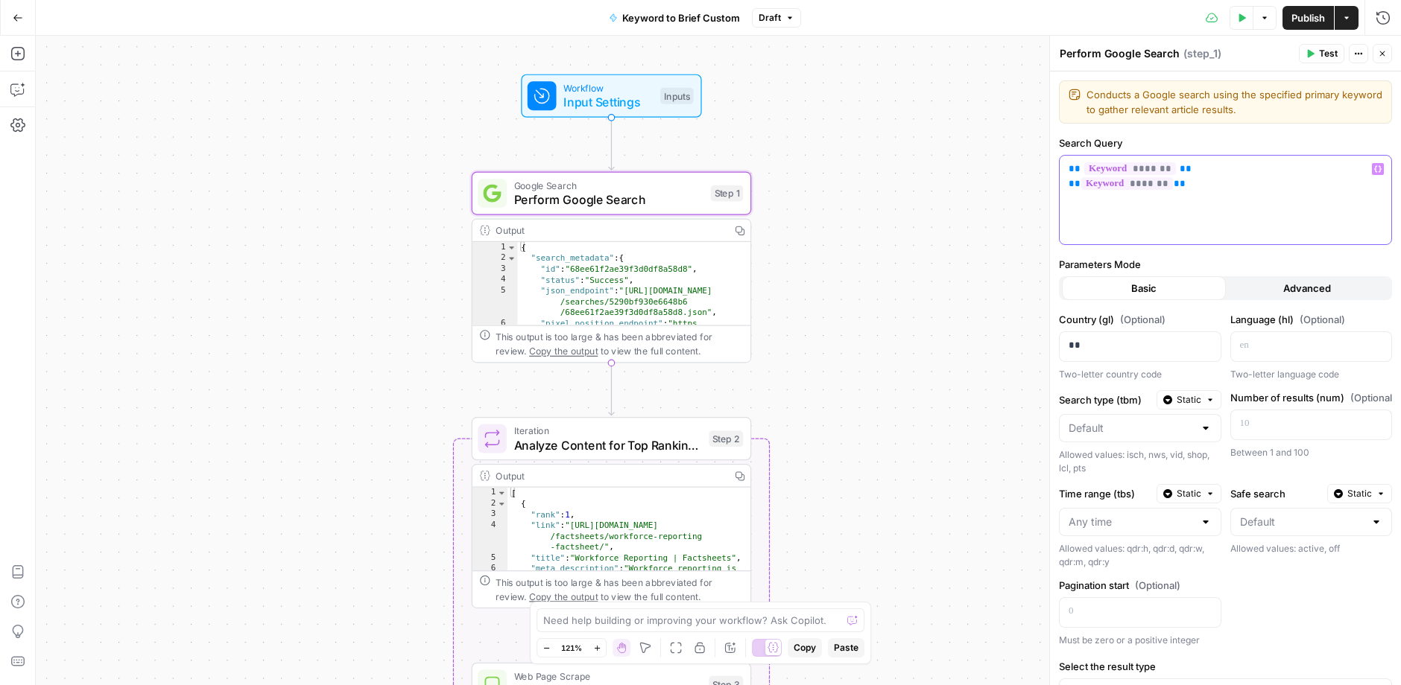
drag, startPoint x: 1176, startPoint y: 177, endPoint x: 1009, endPoint y: 174, distance: 167.7
click at [1009, 174] on body "G Getro New Home Browse Insights Opportunities Your Data Recent Grids Run workf…" at bounding box center [700, 342] width 1401 height 685
drag, startPoint x: 1213, startPoint y: 184, endPoint x: 1057, endPoint y: 185, distance: 155.7
click at [1057, 185] on div "Conducts a Google search using the specified primary keyword to gather relevant…" at bounding box center [1225, 412] width 351 height 680
type textarea "**********"
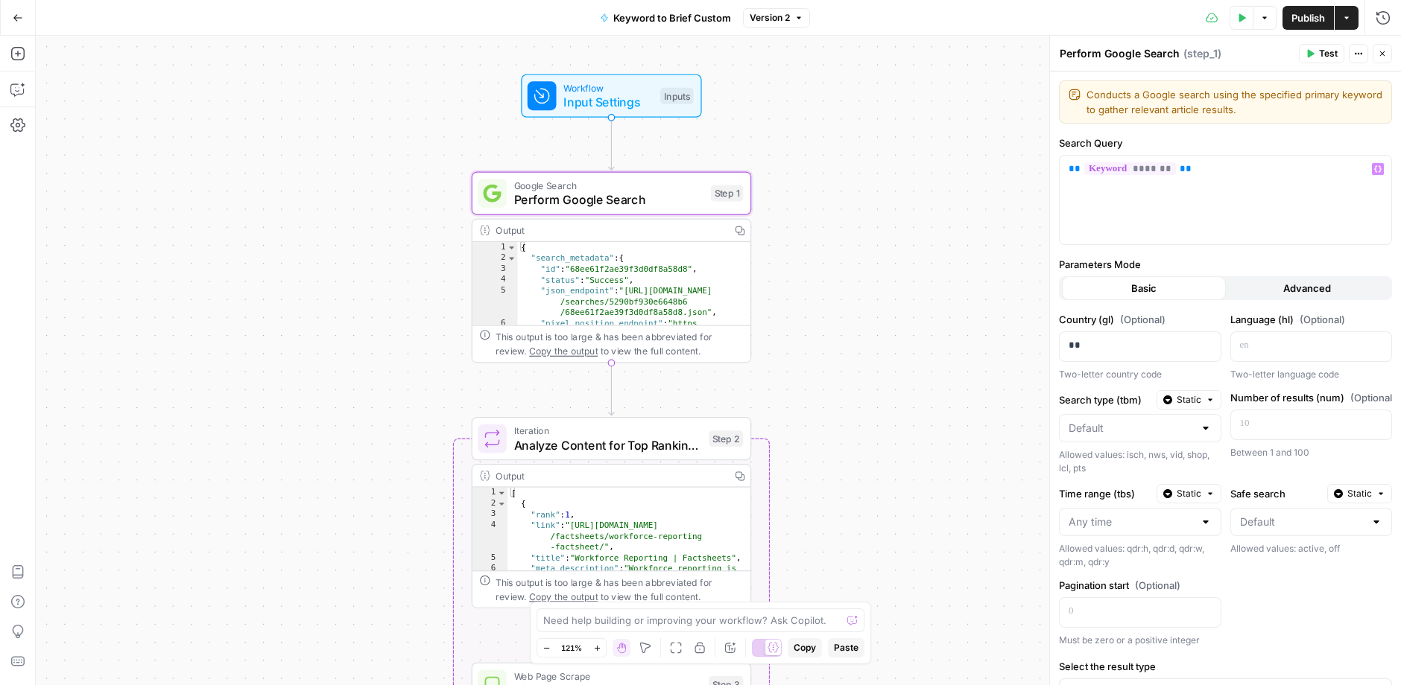
click at [614, 285] on div "{ "search_metadata" : { "id" : "68ee61f2ae39f3d0df8a58d8" , "status" : "Success…" at bounding box center [634, 317] width 234 height 150
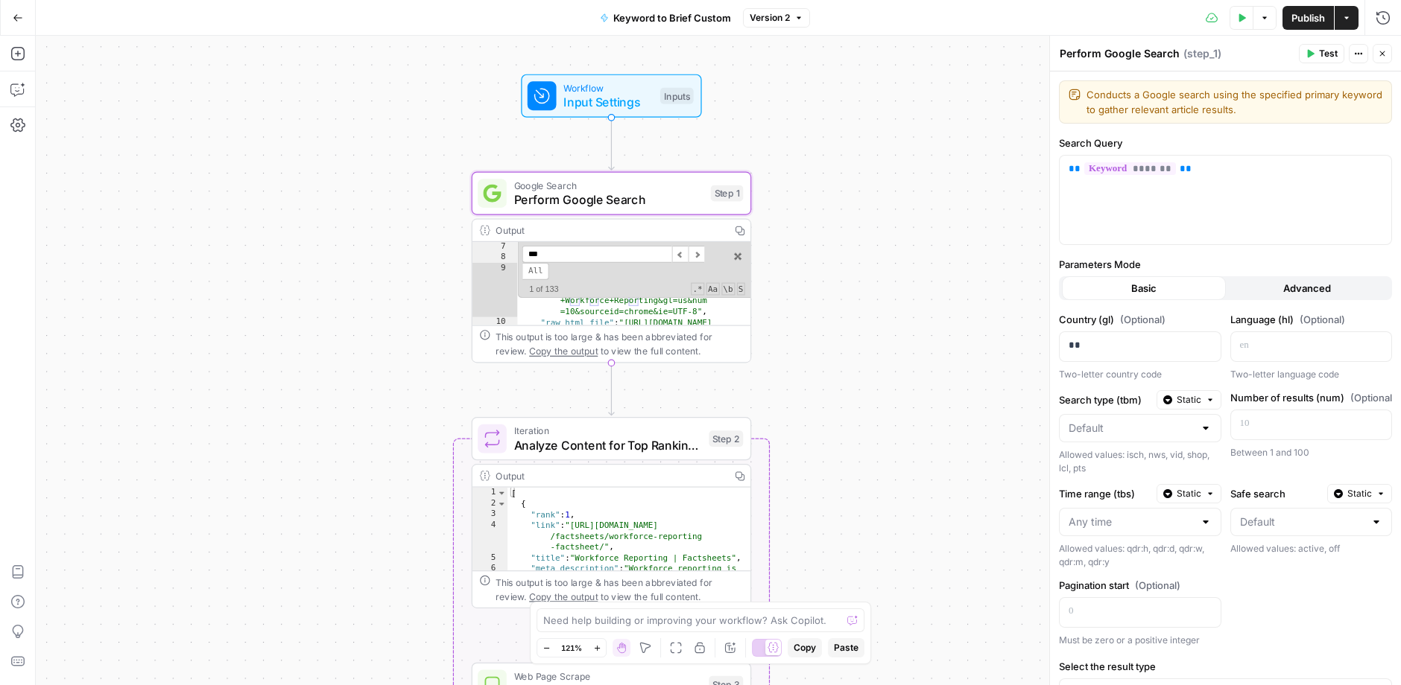
scroll to position [314, 0]
type input "*****"
type textarea "*"
click at [680, 307] on div ""query_displayed" : "Network Data And Workforce Reporting" , "total_results" : …" at bounding box center [634, 294] width 234 height 128
click at [740, 252] on span at bounding box center [738, 256] width 13 height 13
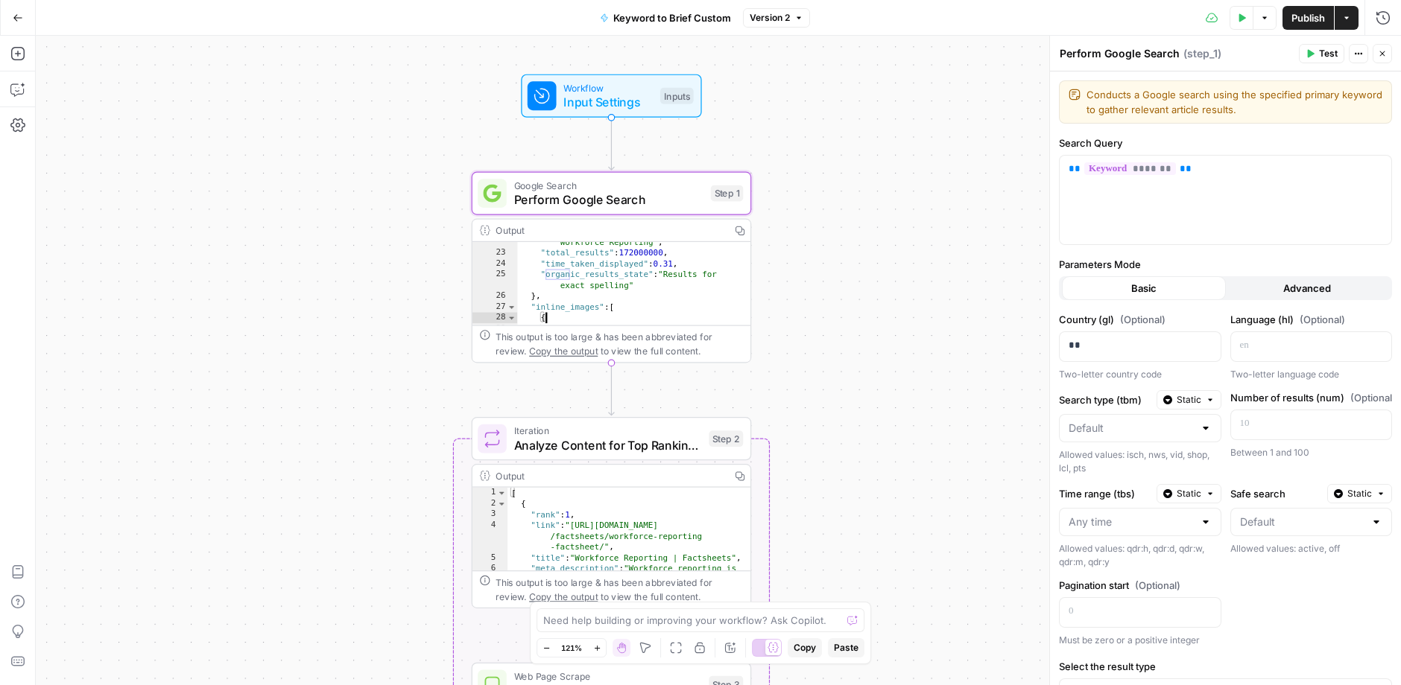
scroll to position [339, 0]
drag, startPoint x: 1053, startPoint y: 191, endPoint x: 850, endPoint y: 189, distance: 202.7
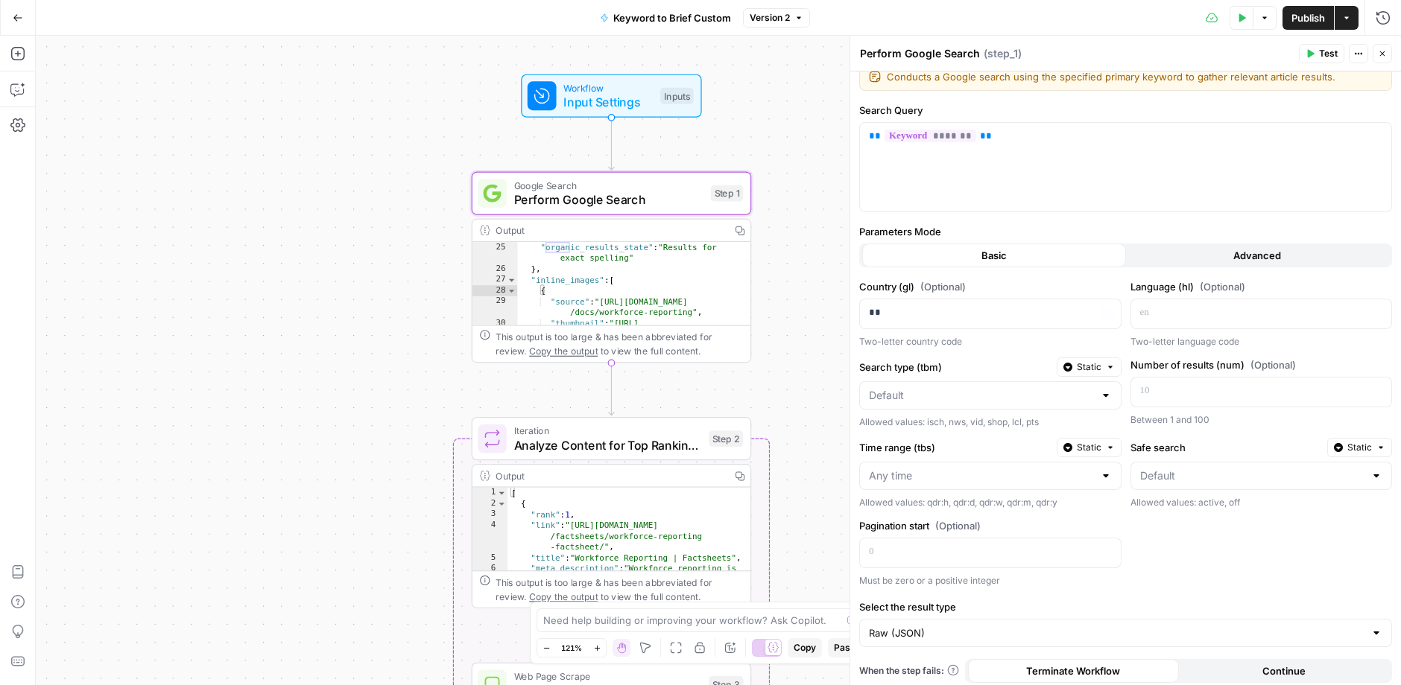
scroll to position [19, 0]
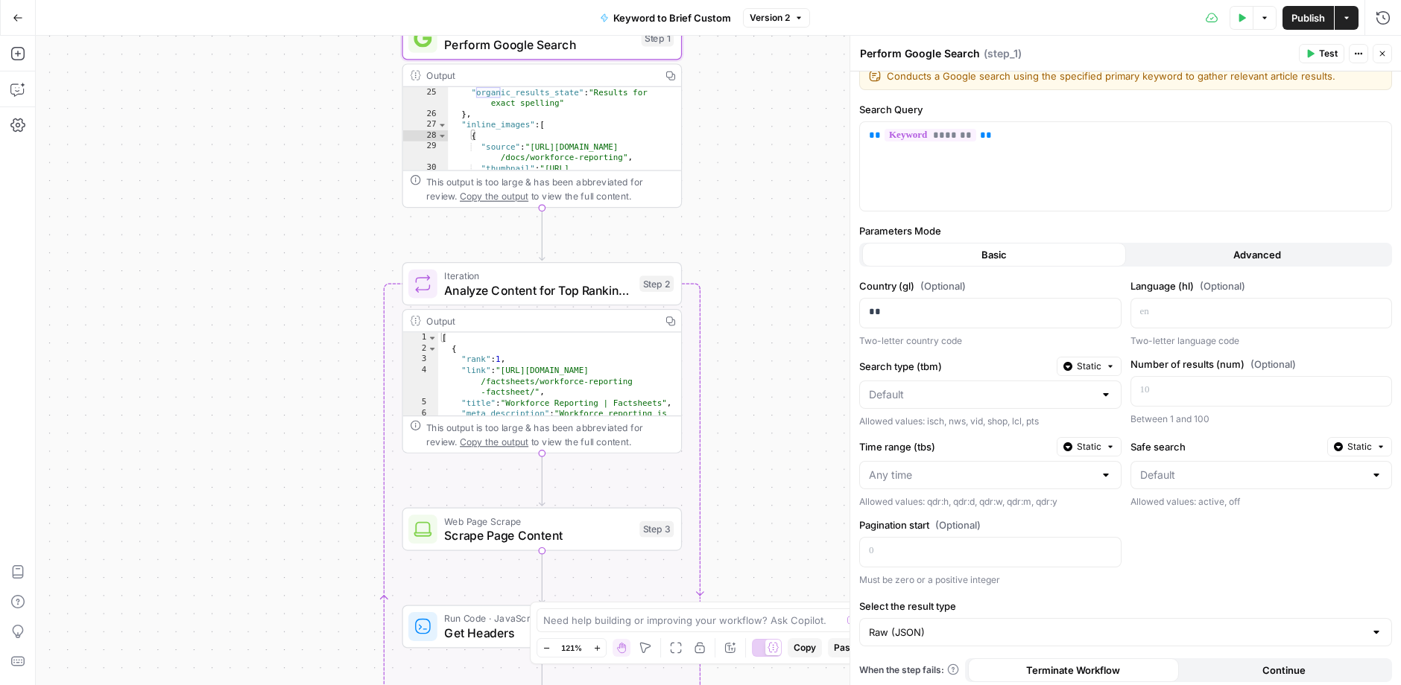
click at [505, 288] on span "Analyze Content for Top Ranking Pages" at bounding box center [538, 290] width 188 height 18
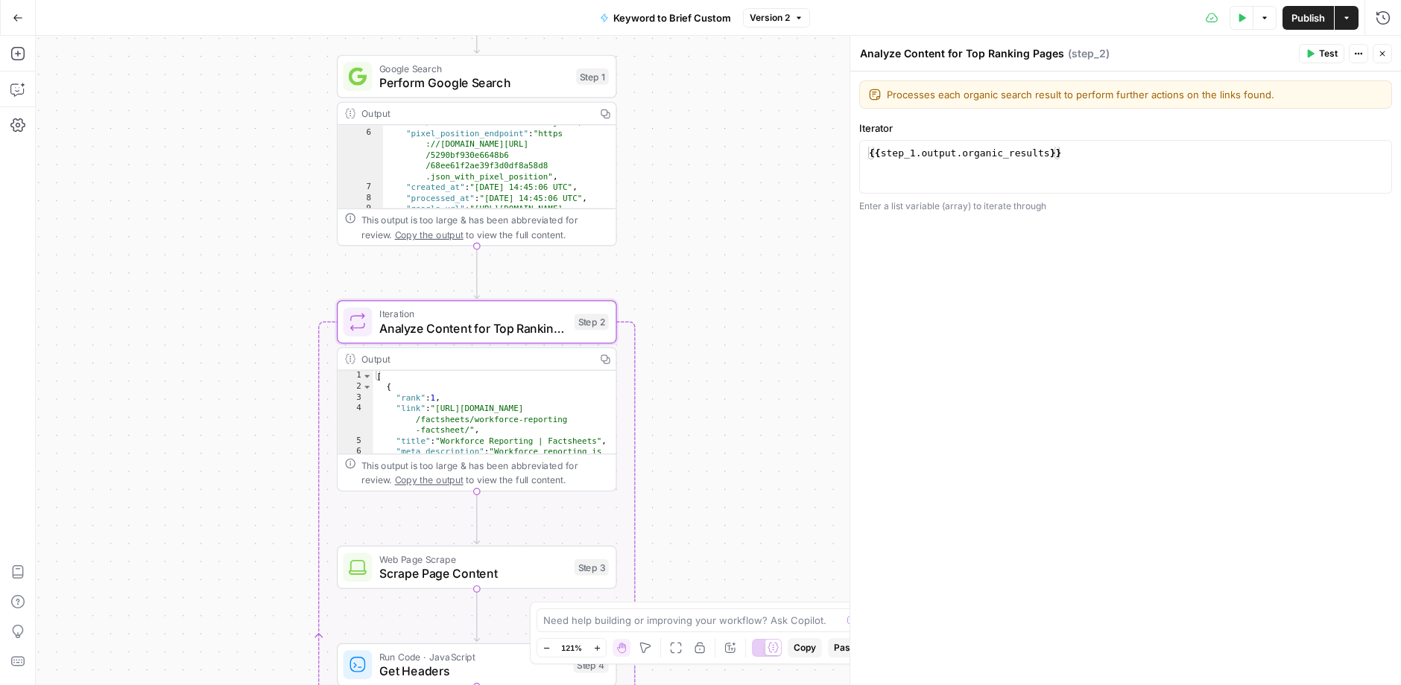
scroll to position [0, 0]
type textarea "**********"
drag, startPoint x: 961, startPoint y: 159, endPoint x: 1047, endPoint y: 152, distance: 86.0
click at [1047, 152] on div "{{ step_1 . output . organic_results }}" at bounding box center [1126, 180] width 520 height 67
click at [1047, 151] on div "{{ step_1 . output . organic_results }}" at bounding box center [1126, 180] width 520 height 67
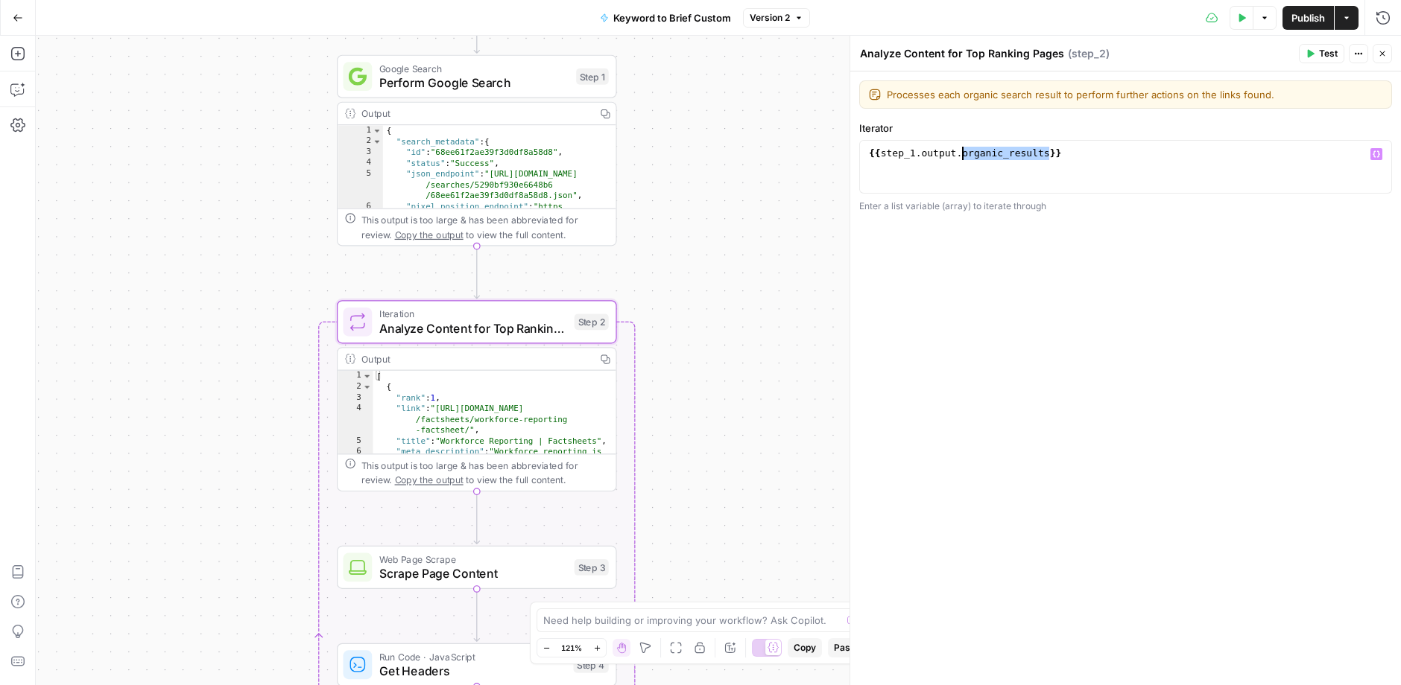
drag, startPoint x: 1046, startPoint y: 151, endPoint x: 963, endPoint y: 149, distance: 82.7
click at [963, 150] on div "{{ step_1 . output . organic_results }}" at bounding box center [1126, 180] width 520 height 67
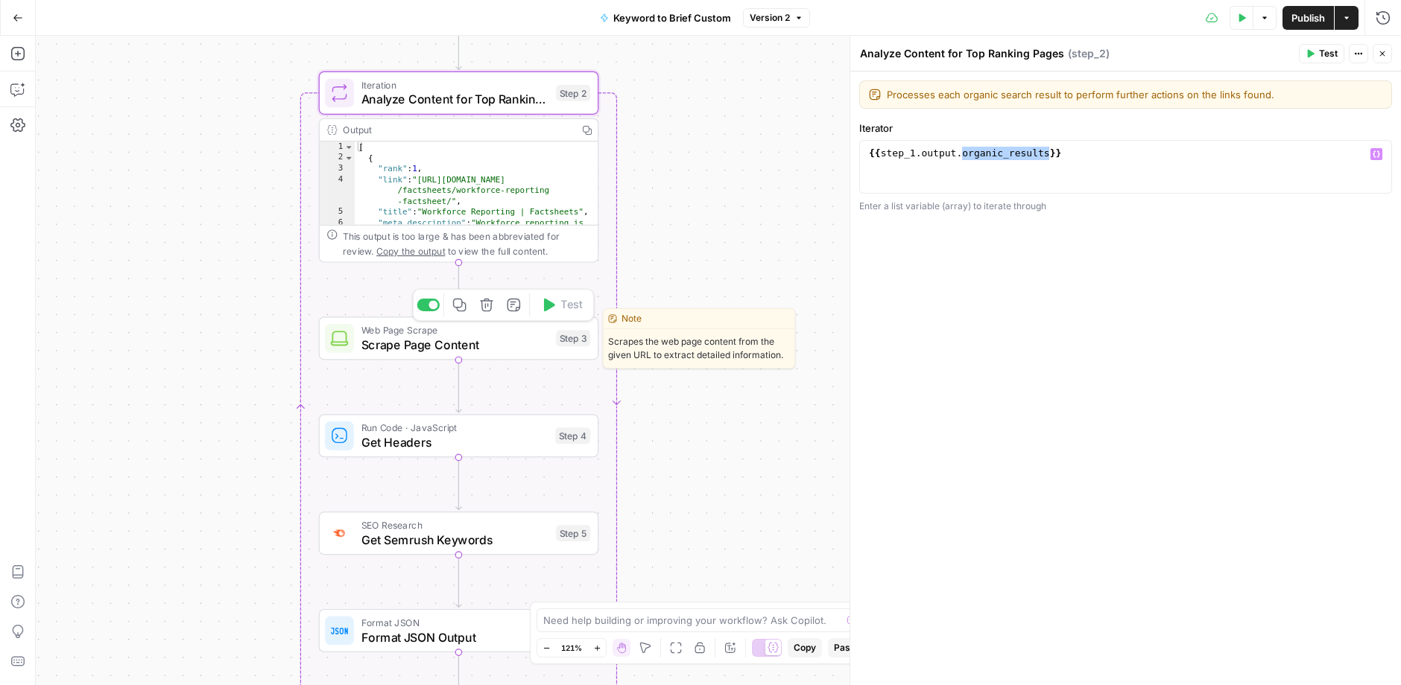
click at [390, 343] on span "Scrape Page Content" at bounding box center [455, 345] width 188 height 18
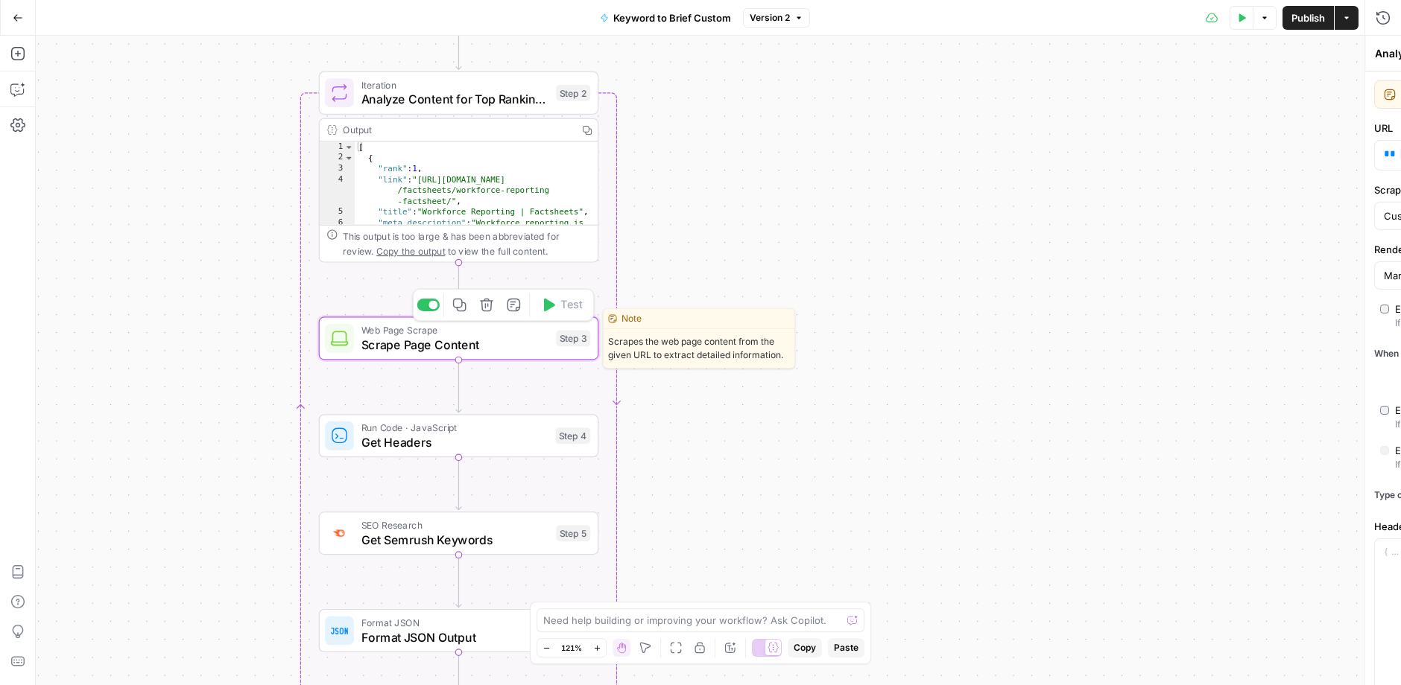
type textarea "Scrape Page Content"
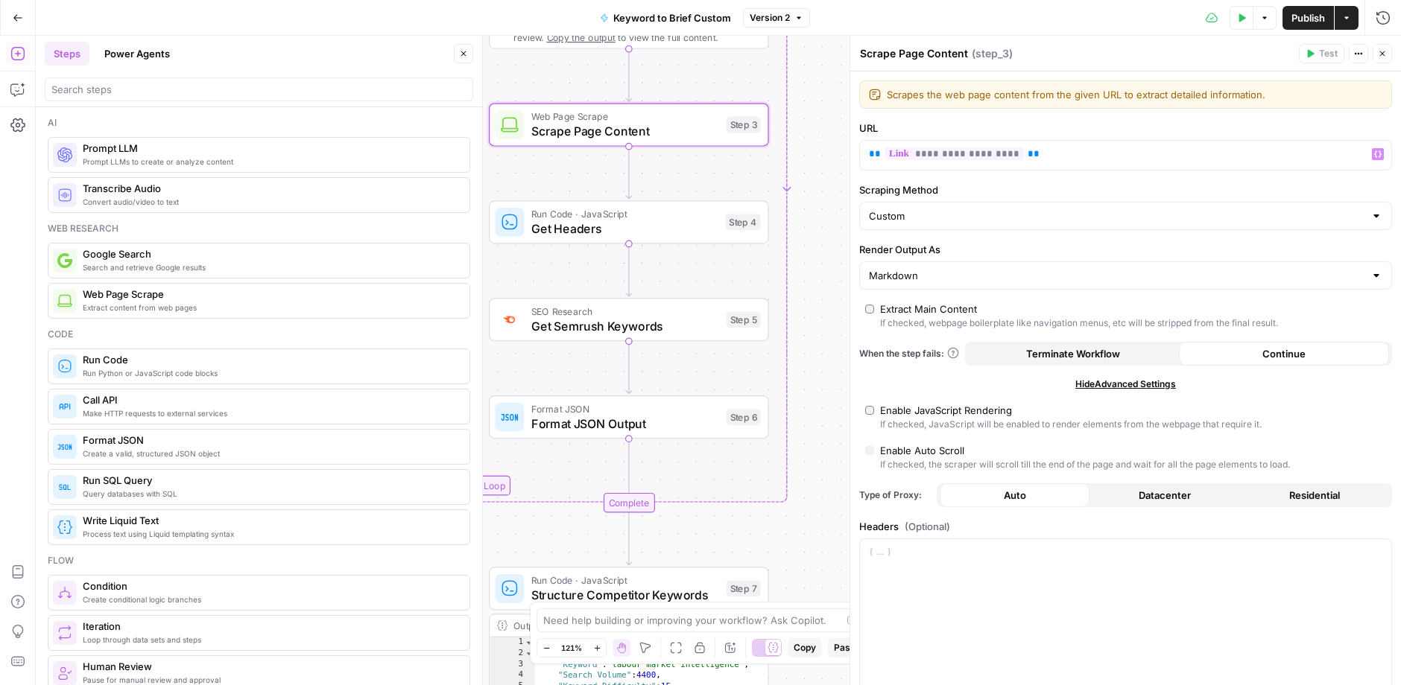
scroll to position [10, 0]
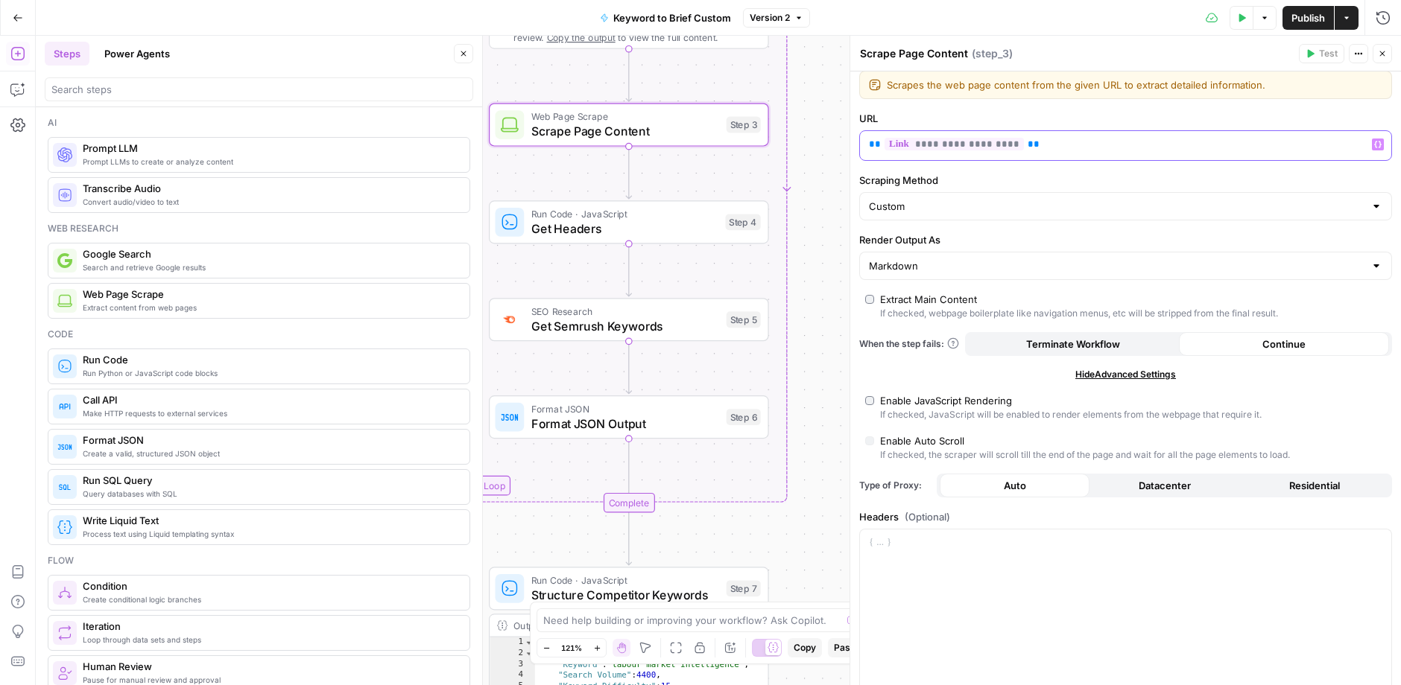
drag, startPoint x: 1060, startPoint y: 136, endPoint x: 907, endPoint y: 148, distance: 153.2
click at [907, 148] on p "**********" at bounding box center [1114, 144] width 490 height 15
click at [1051, 157] on div "**********" at bounding box center [1113, 145] width 507 height 29
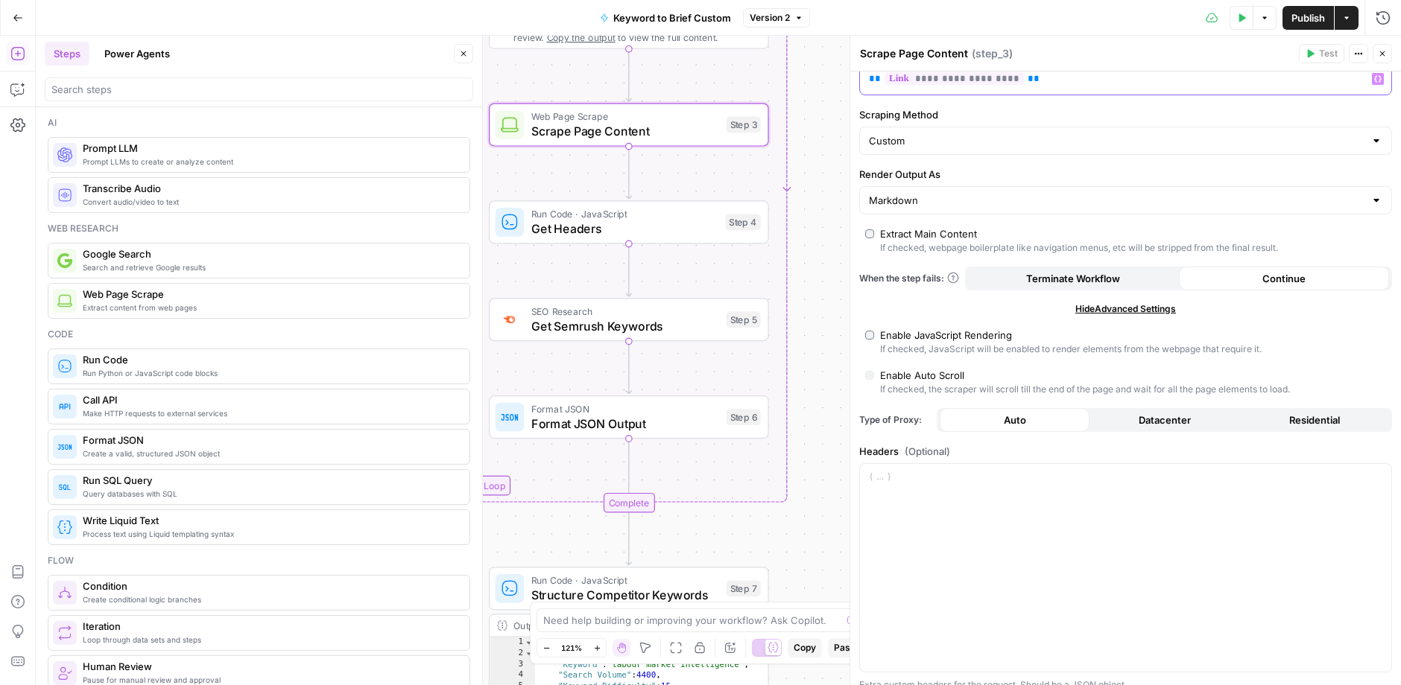
scroll to position [83, 0]
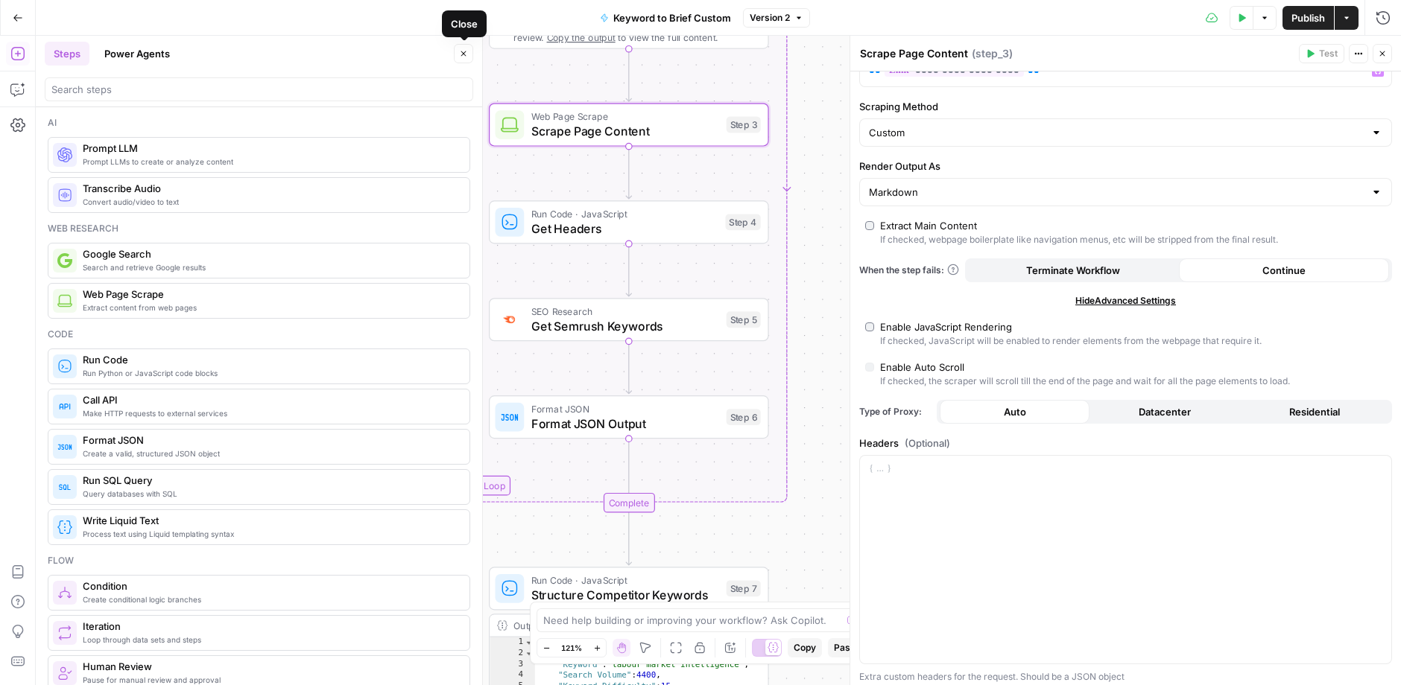
click at [463, 50] on icon "button" at bounding box center [463, 53] width 9 height 9
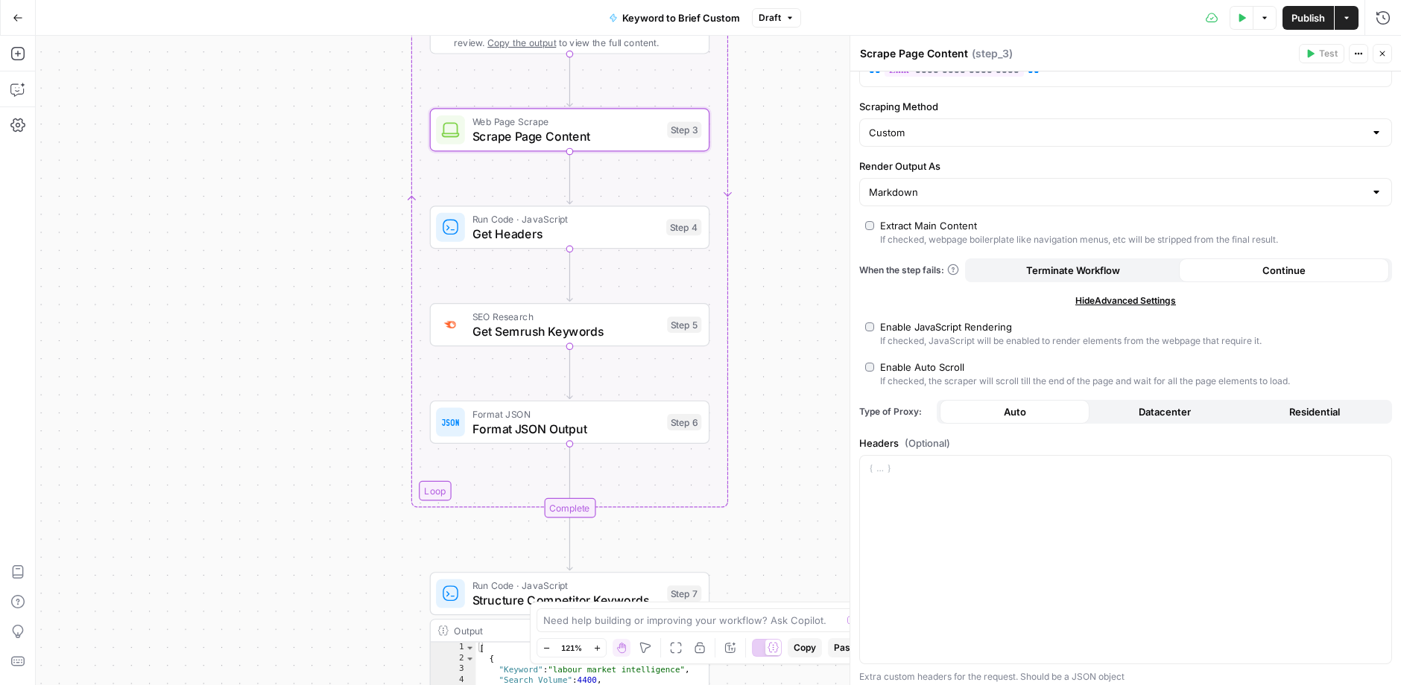
click at [1182, 416] on span "Residential" at bounding box center [1314, 412] width 51 height 15
click at [1182, 51] on icon "button" at bounding box center [1382, 53] width 9 height 9
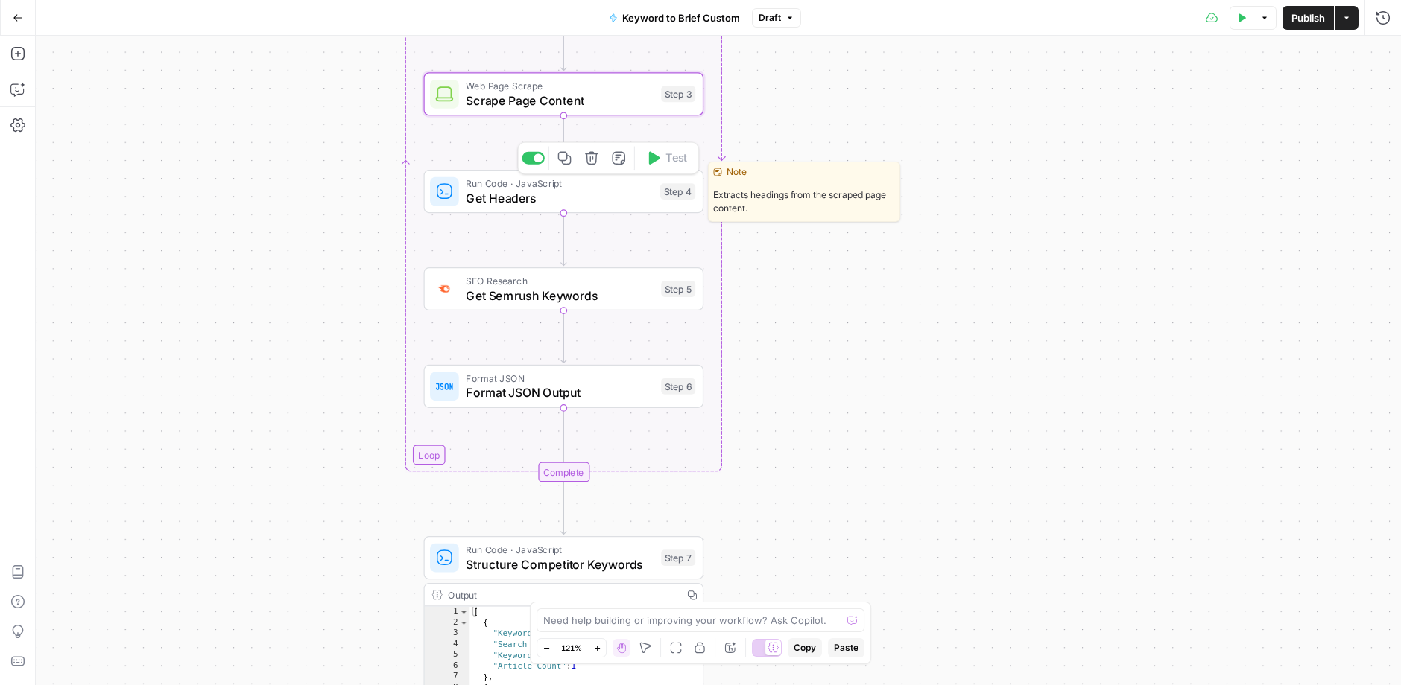
click at [521, 202] on span "Get Headers" at bounding box center [559, 197] width 187 height 18
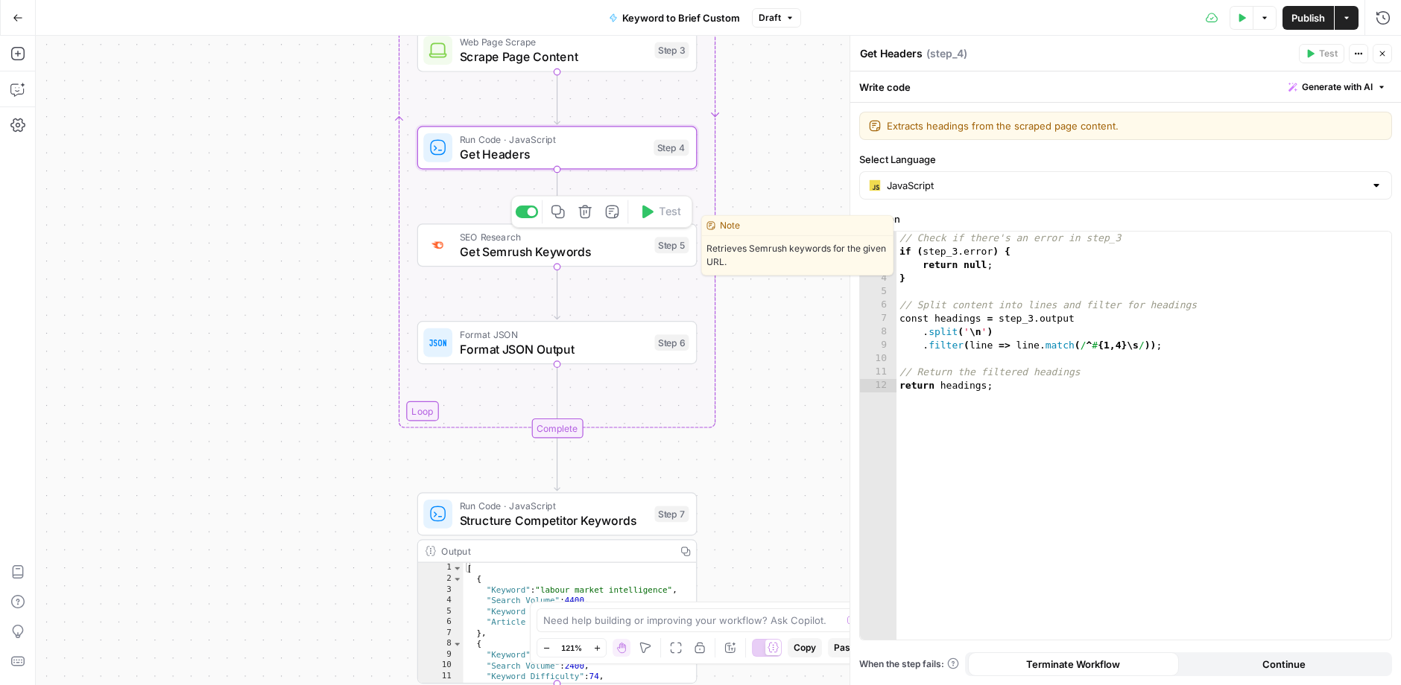
click at [504, 253] on span "Get Semrush Keywords" at bounding box center [554, 252] width 188 height 18
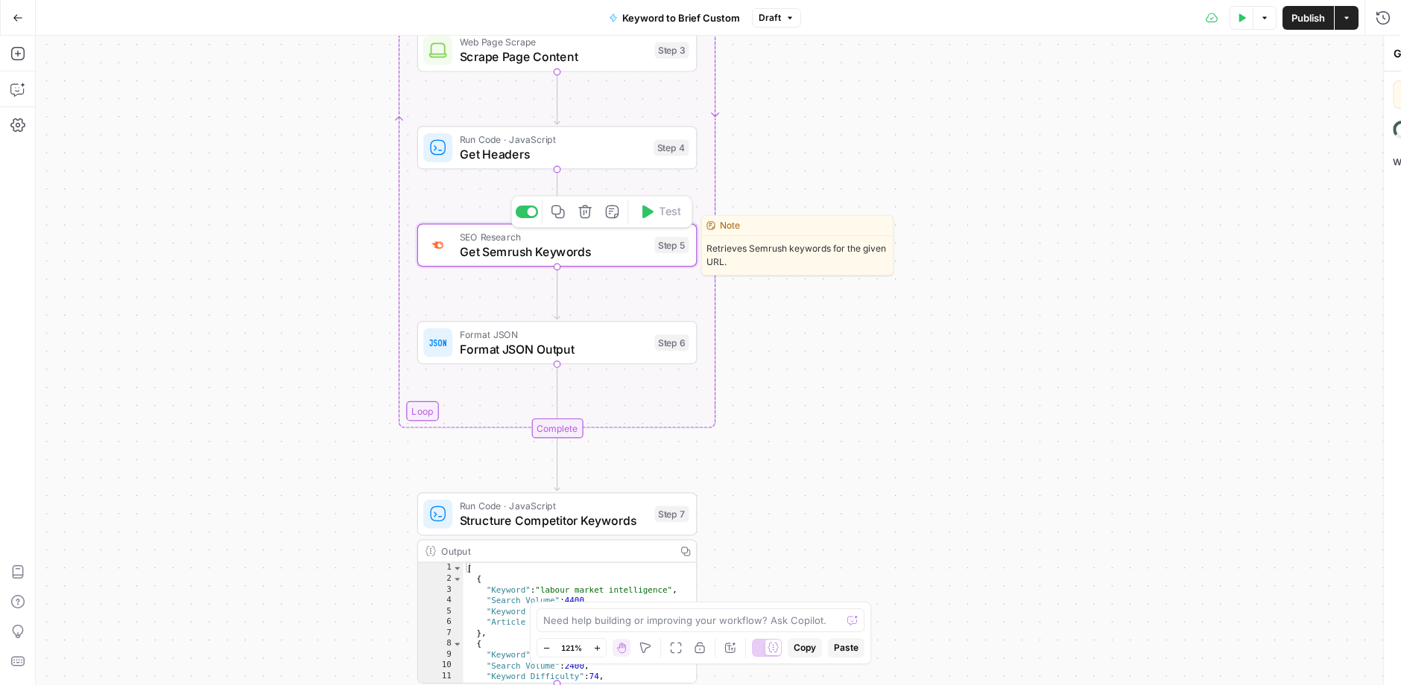
type textarea "Get Semrush Keywords"
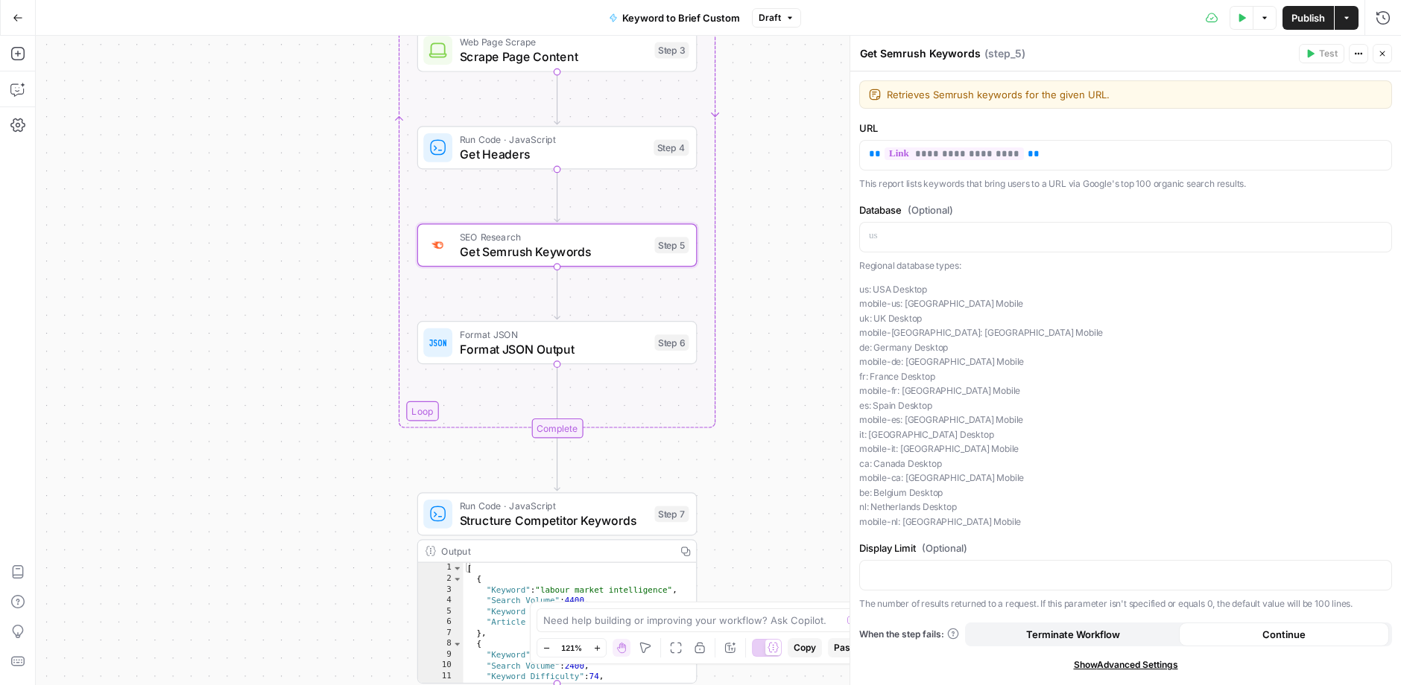
click at [1182, 50] on icon "button" at bounding box center [1382, 53] width 9 height 9
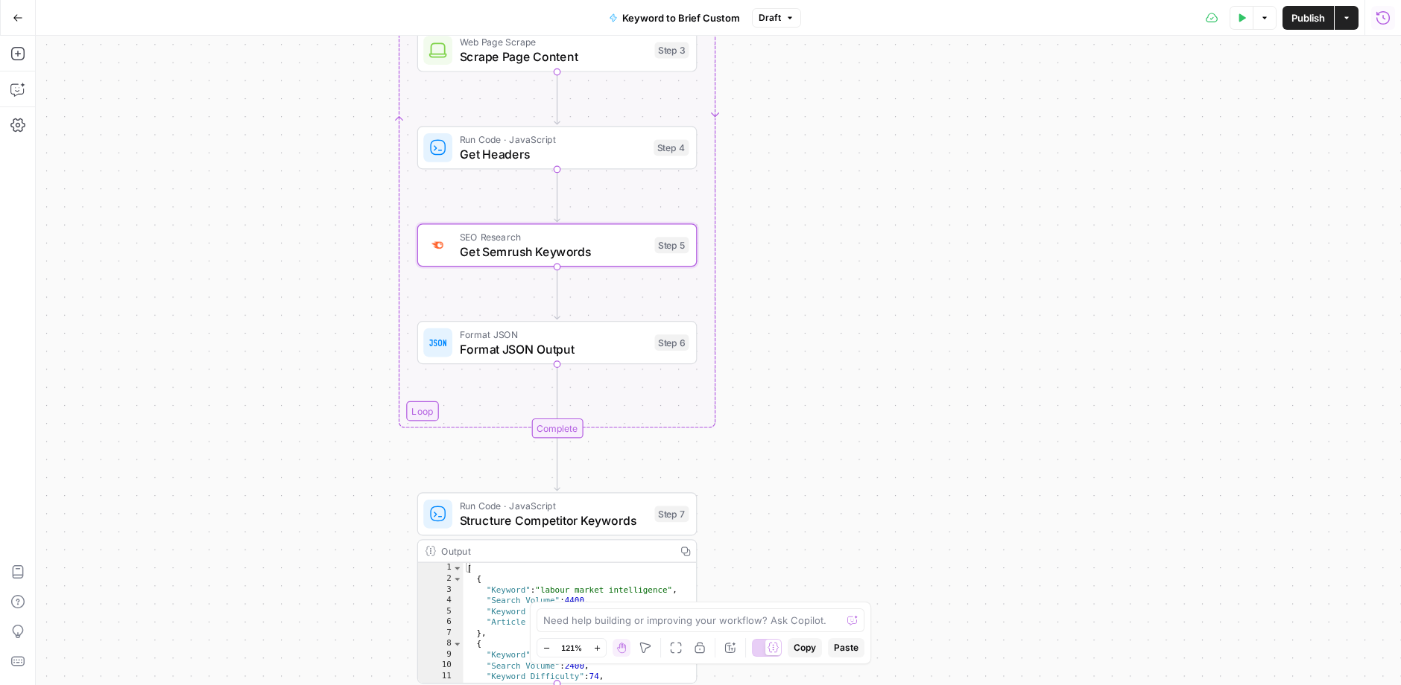
click at [1182, 19] on icon "button" at bounding box center [1382, 17] width 15 height 15
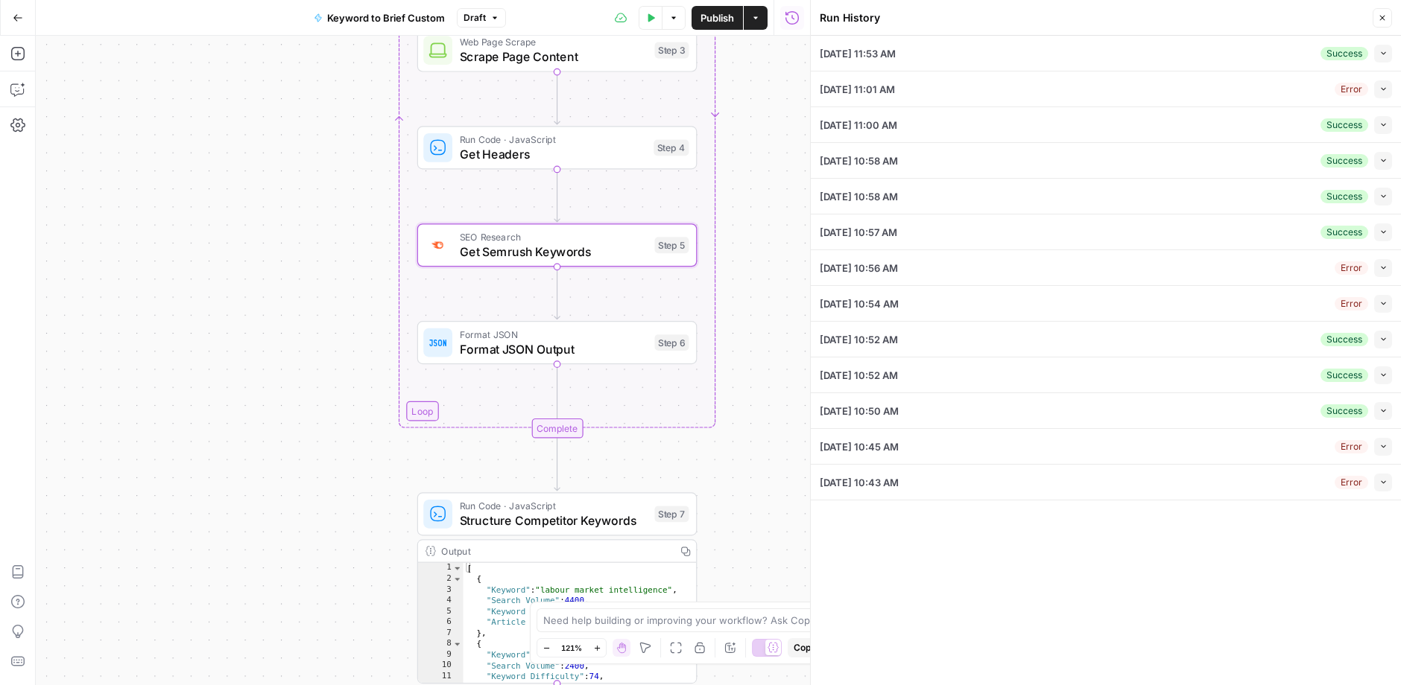
click at [1182, 45] on li "10/14/25 at 11:53 AM Success Collapse View Logs" at bounding box center [1106, 54] width 590 height 36
click at [1182, 53] on button "Collapse" at bounding box center [1383, 54] width 18 height 18
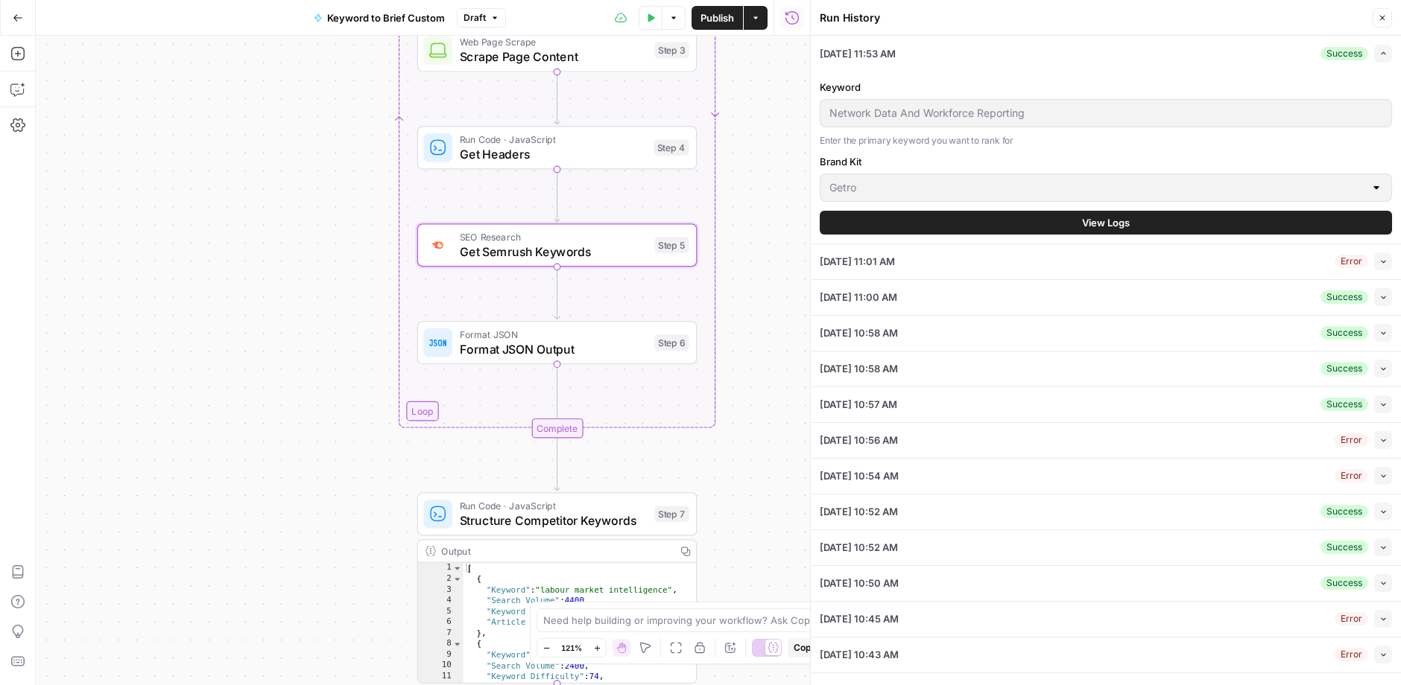
click at [1057, 226] on button "View Logs" at bounding box center [1106, 223] width 572 height 24
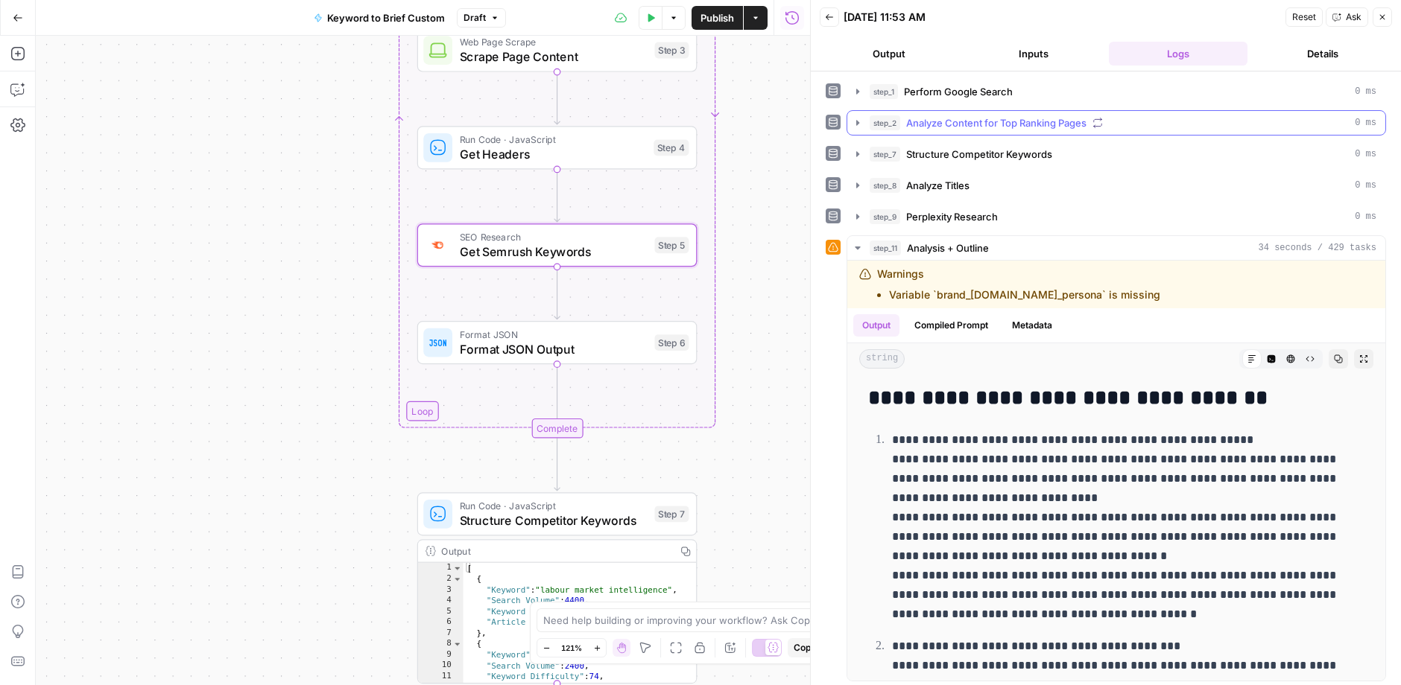
click at [982, 117] on span "Analyze Content for Top Ranking Pages" at bounding box center [996, 122] width 180 height 15
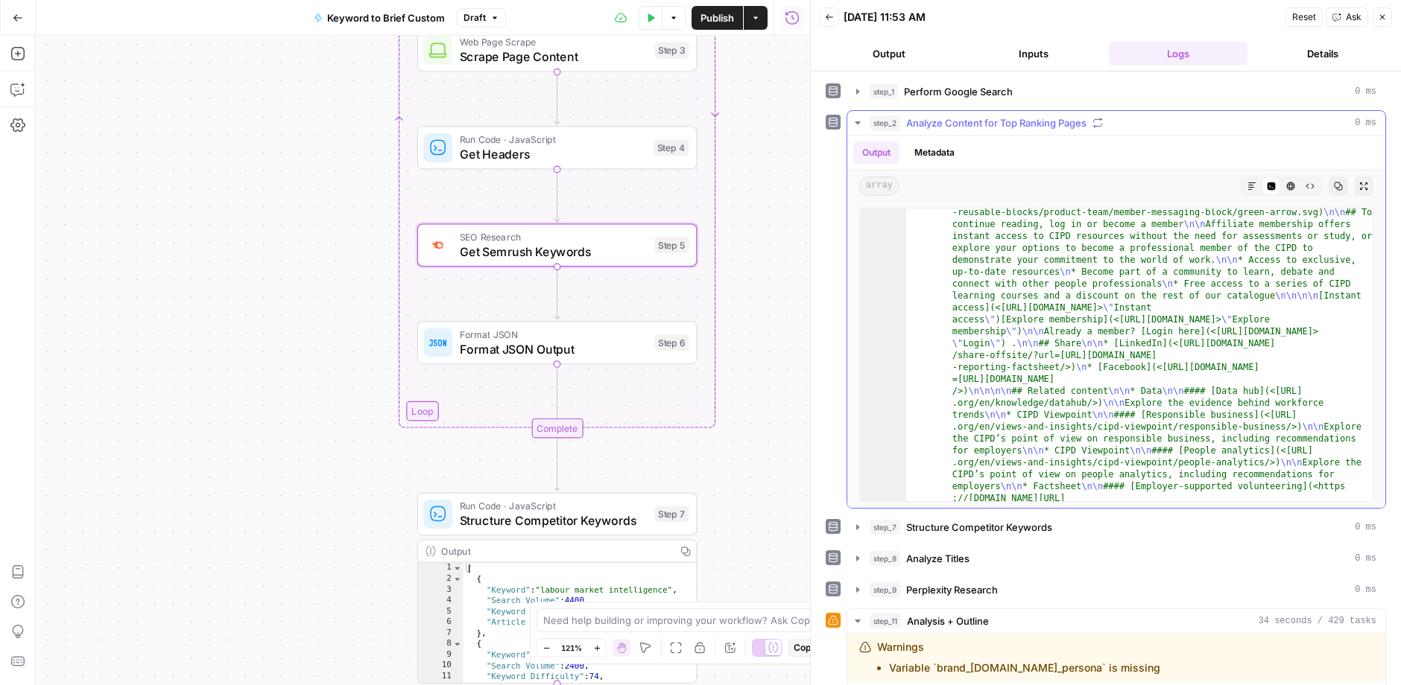
scroll to position [335, 0]
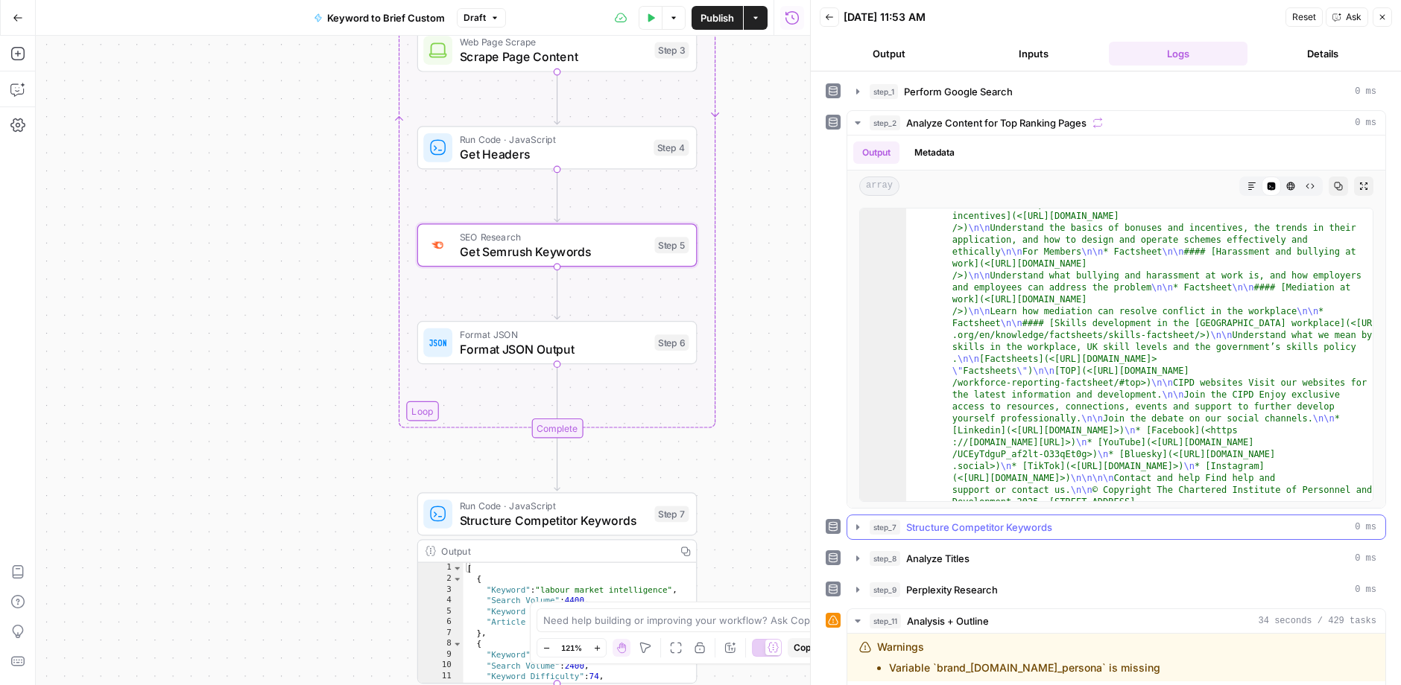
click at [973, 523] on span "Structure Competitor Keywords" at bounding box center [979, 527] width 146 height 15
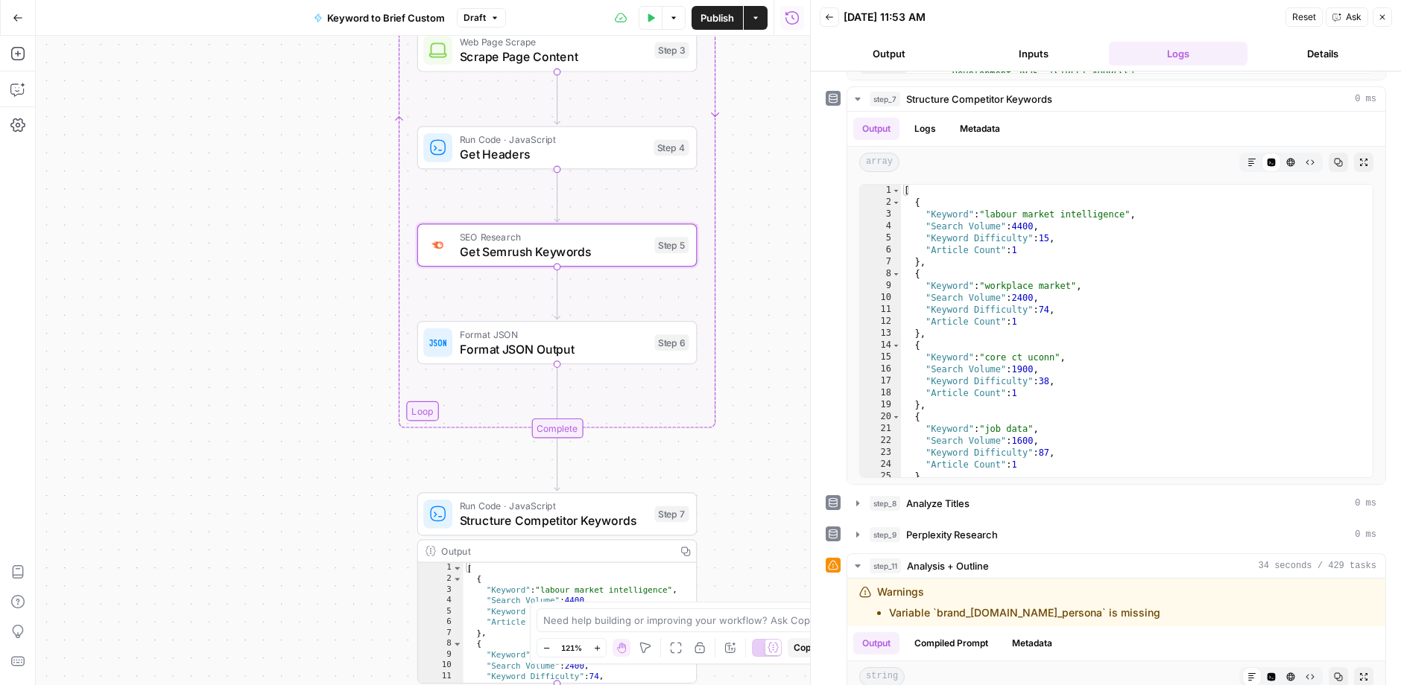
scroll to position [458, 0]
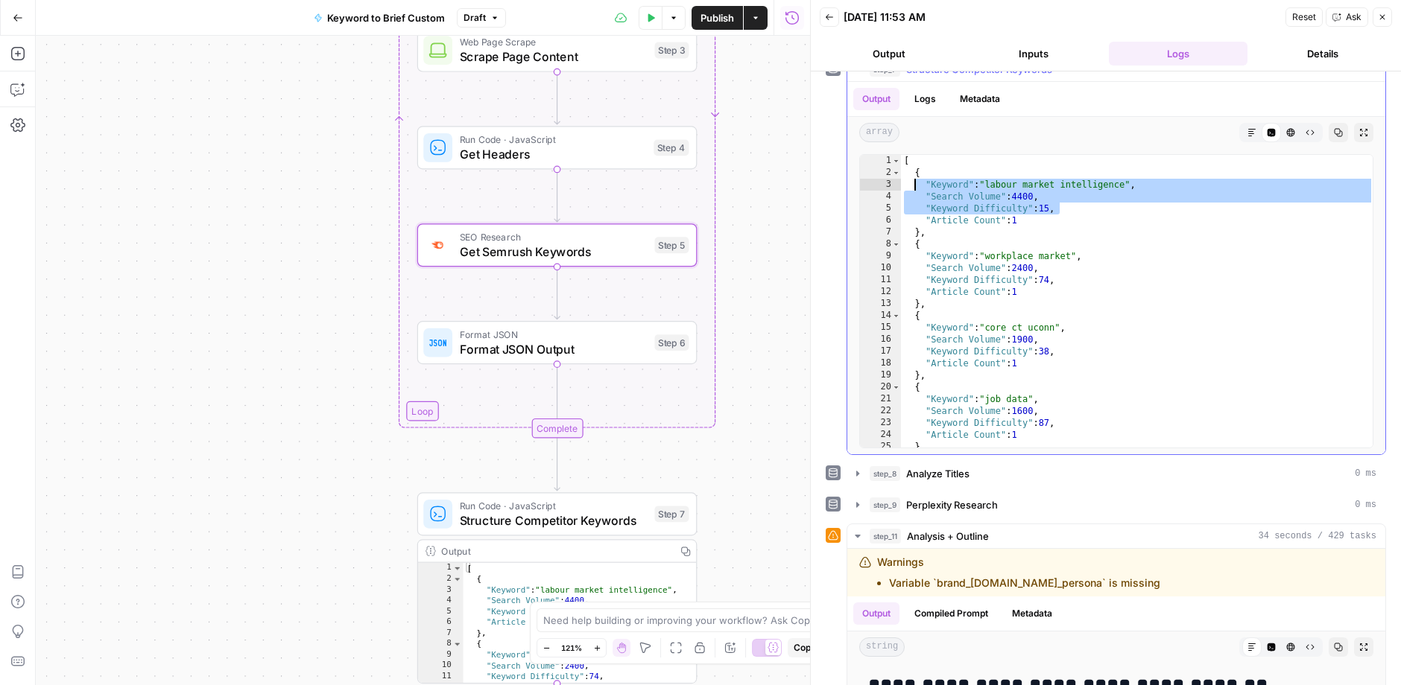
drag, startPoint x: 1083, startPoint y: 206, endPoint x: 901, endPoint y: 177, distance: 183.5
click at [901, 177] on div "[ { "Keyword" : "labour market intelligence" , "Search Volume" : 4400 , "Keywor…" at bounding box center [1137, 313] width 473 height 317
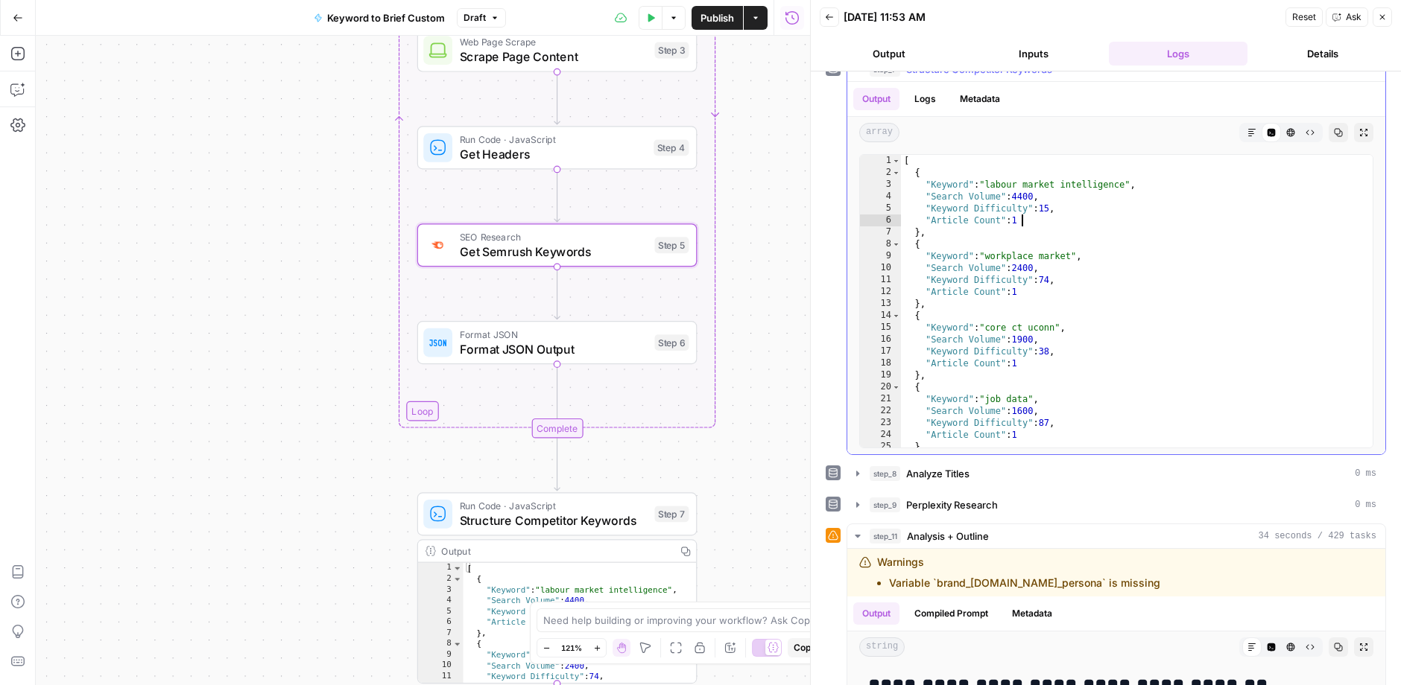
click at [1030, 213] on div "[ { "Keyword" : "labour market intelligence" , "Search Volume" : 4400 , "Keywor…" at bounding box center [1137, 313] width 473 height 317
drag, startPoint x: 1066, startPoint y: 217, endPoint x: 906, endPoint y: 194, distance: 161.7
click at [907, 195] on div "[ { "Keyword" : "labour market intelligence" , "Search Volume" : 4400 , "Keywor…" at bounding box center [1137, 313] width 473 height 317
type textarea "**********"
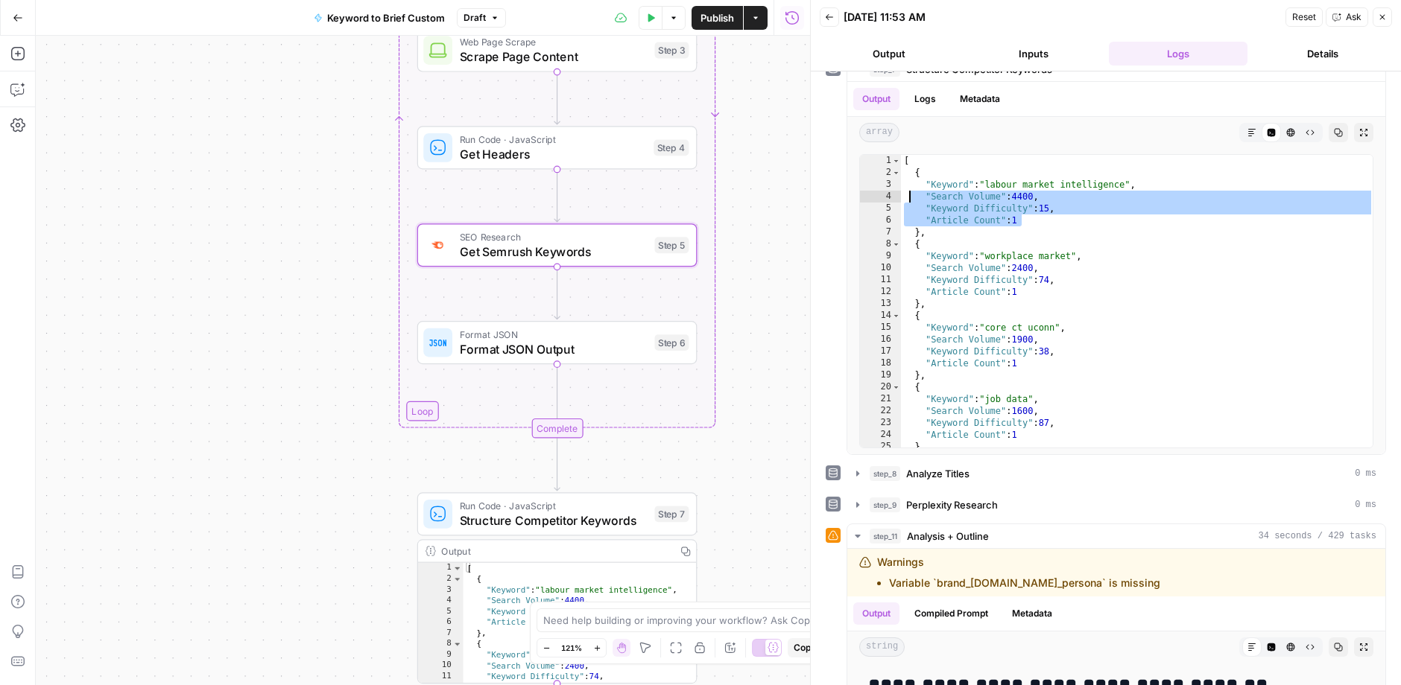
click at [1182, 13] on icon "button" at bounding box center [1382, 17] width 9 height 9
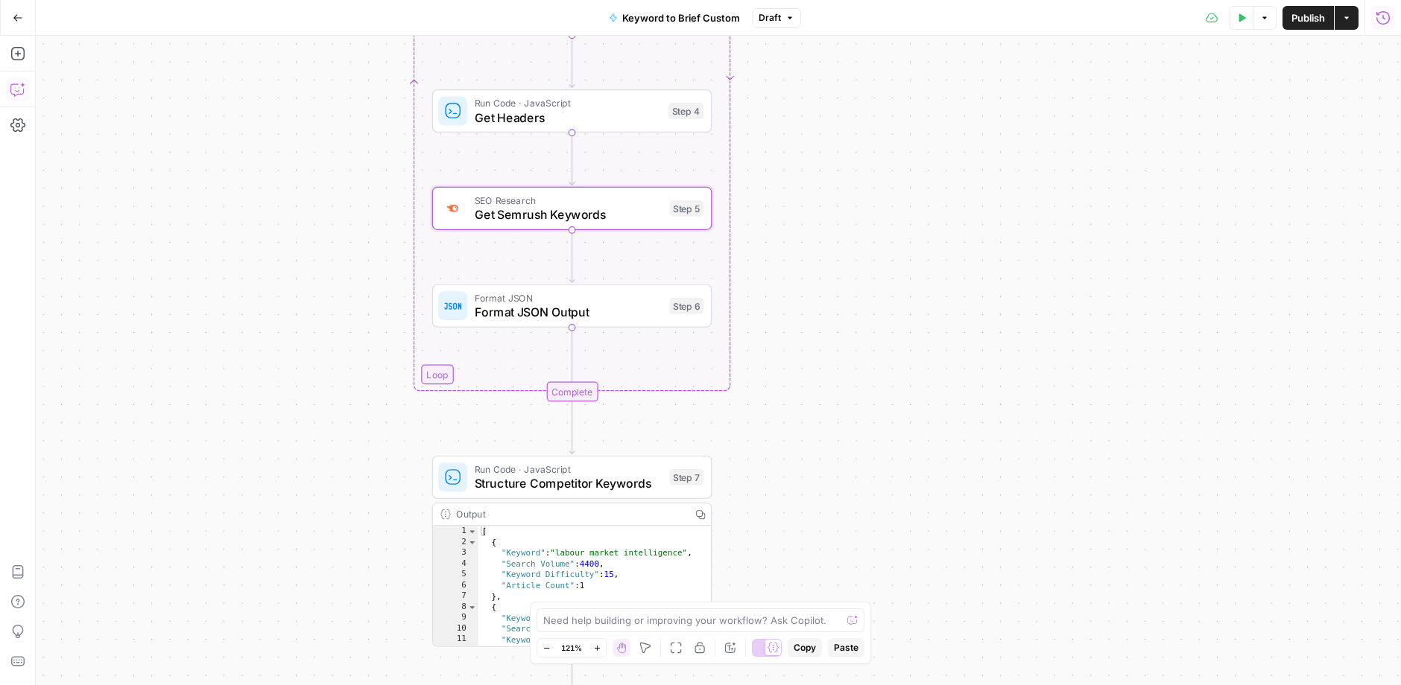
click at [16, 96] on button "Copilot" at bounding box center [18, 89] width 24 height 24
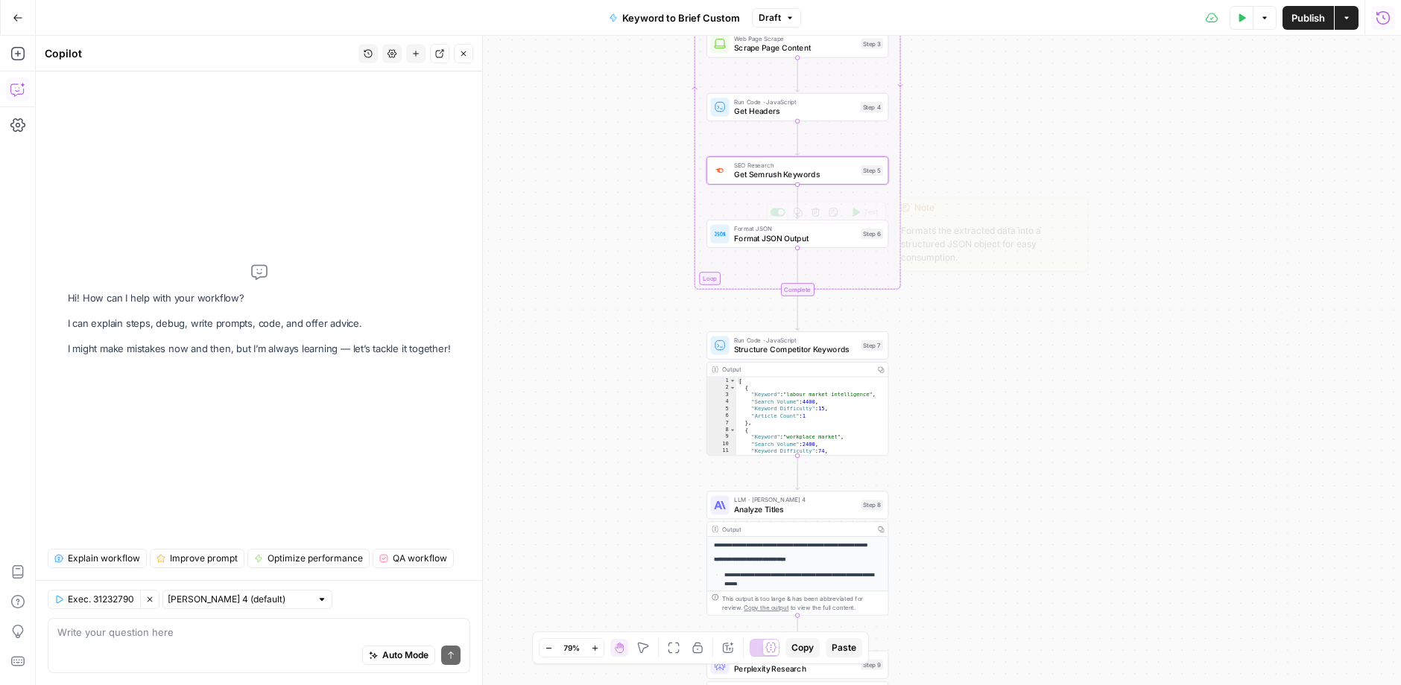
click at [723, 247] on div "Format JSON Format JSON Output Step 6 Copy step Delete step Edit Note Test" at bounding box center [797, 234] width 182 height 28
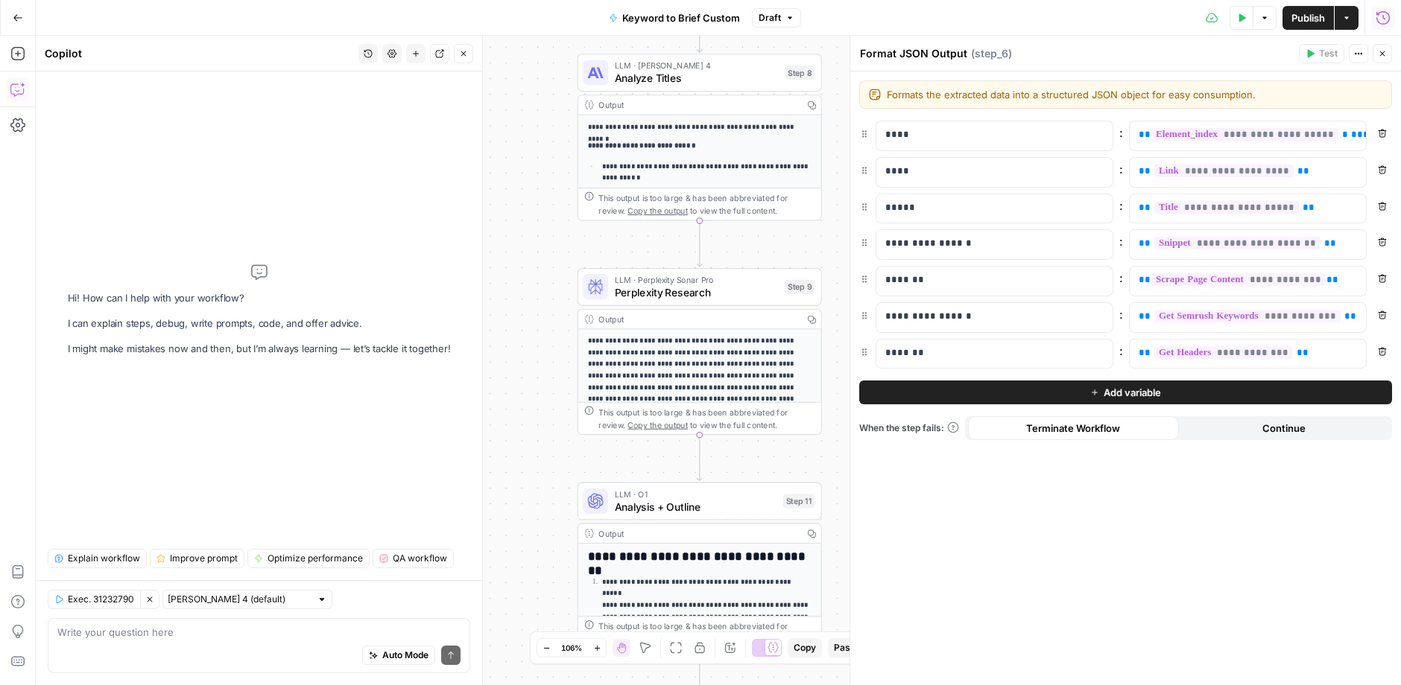
click at [456, 57] on button "Close" at bounding box center [463, 53] width 19 height 19
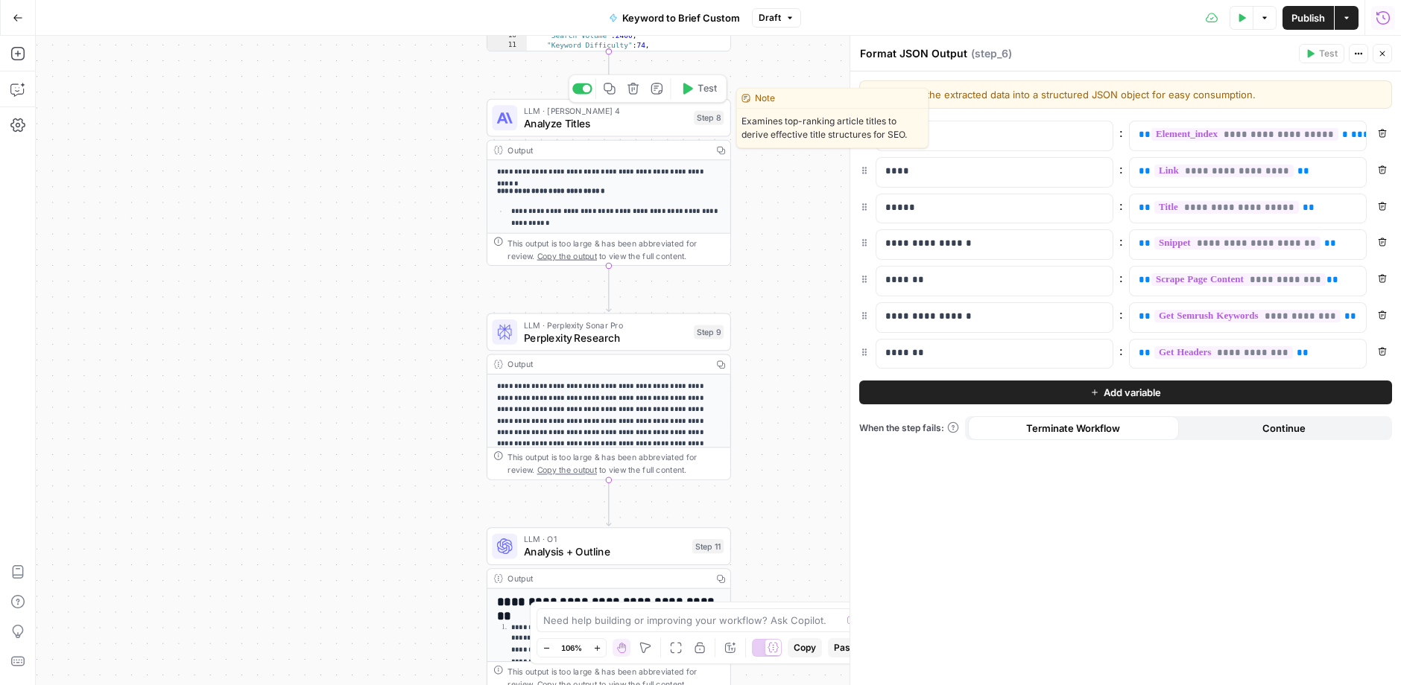
click at [550, 127] on span "Analyze Titles" at bounding box center [606, 123] width 164 height 16
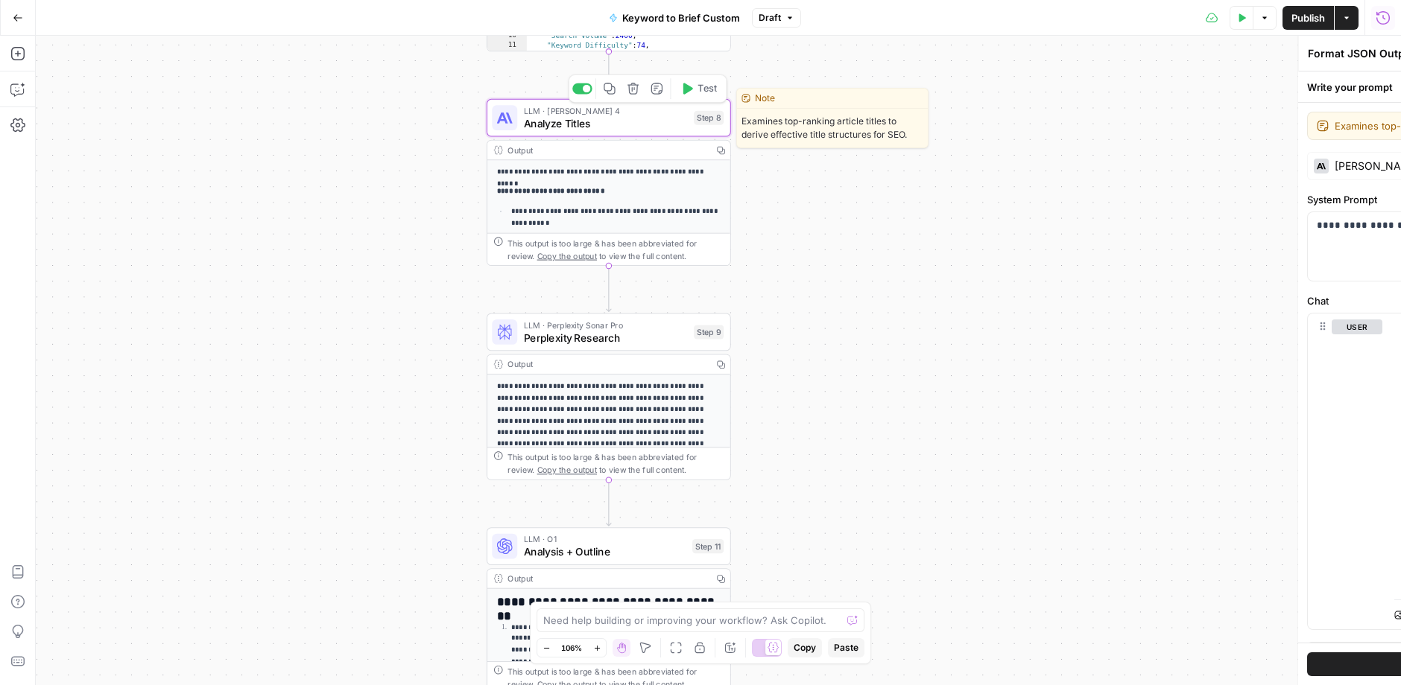
type textarea "Analyze Titles"
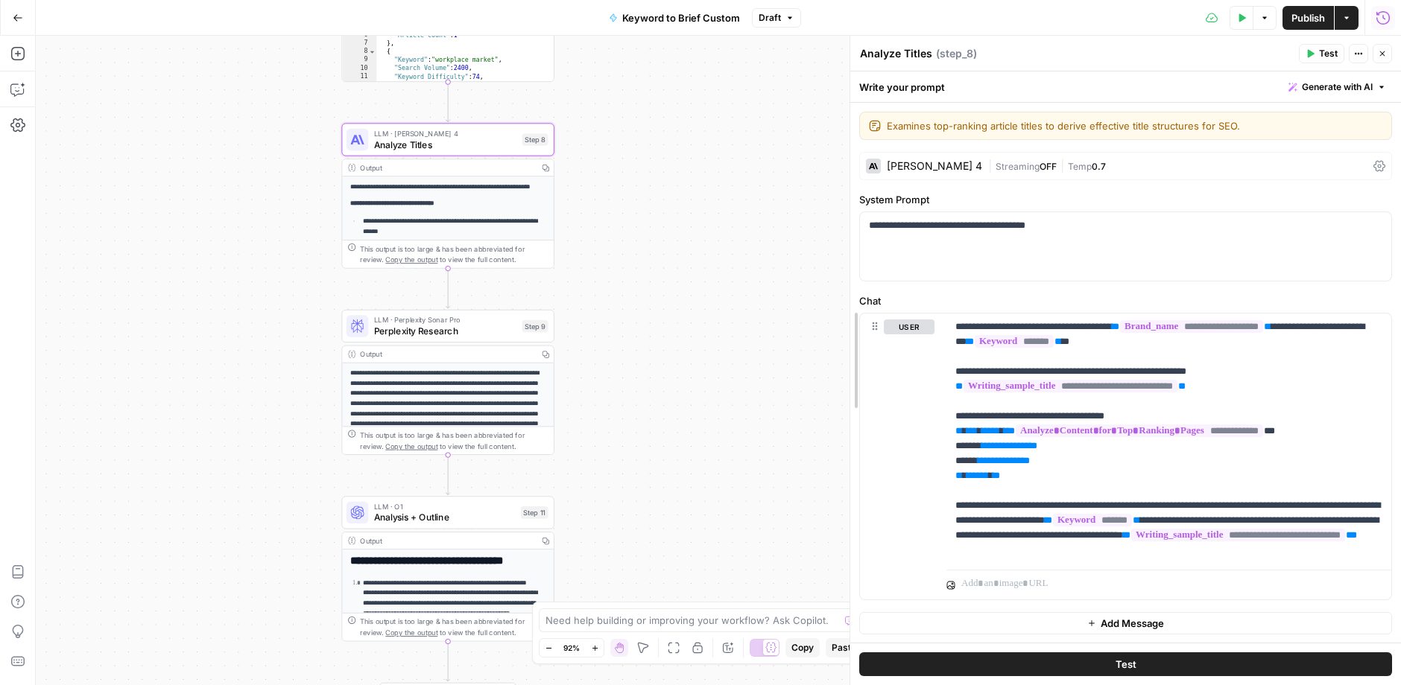
drag, startPoint x: 848, startPoint y: 249, endPoint x: 623, endPoint y: 252, distance: 225.0
click at [636, 249] on body "G Getro New Home Browse Insights Opportunities Your Data Recent Grids Run workf…" at bounding box center [700, 342] width 1401 height 685
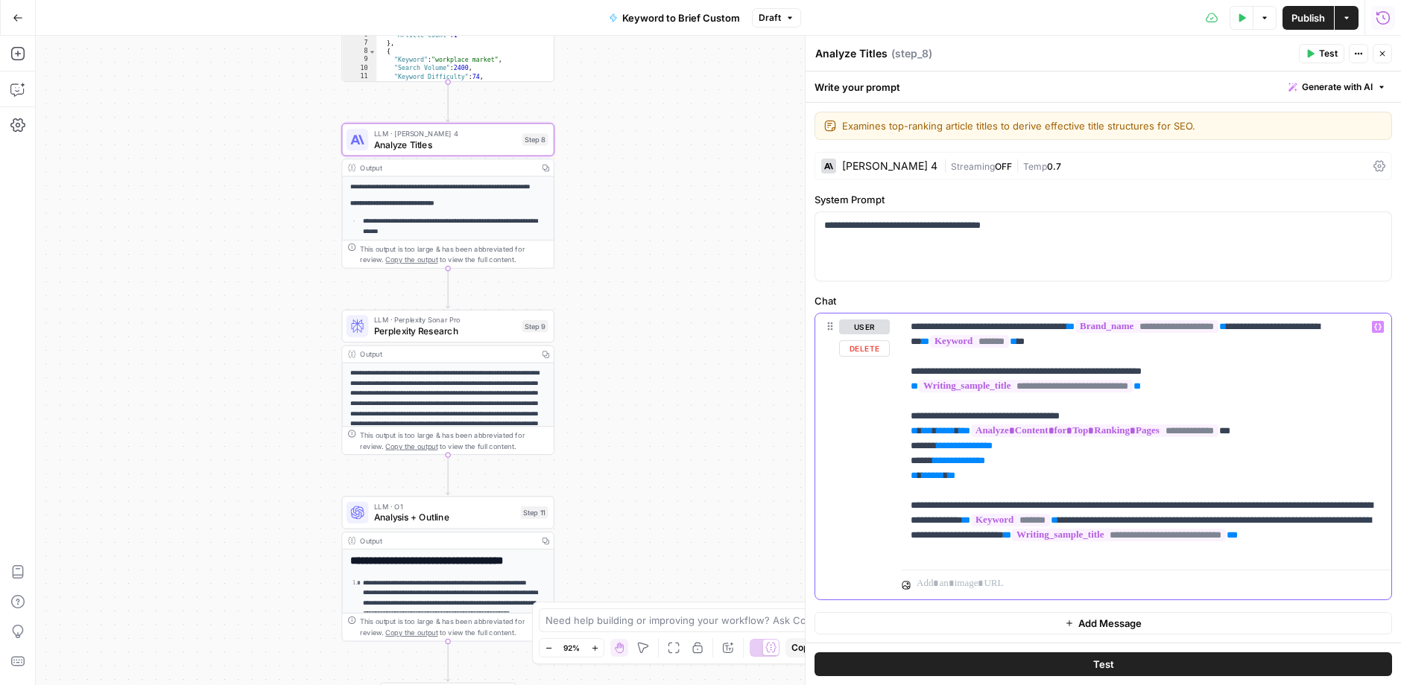
drag, startPoint x: 1227, startPoint y: 395, endPoint x: 855, endPoint y: 386, distance: 371.9
click at [855, 387] on div "**********" at bounding box center [1103, 457] width 576 height 286
drag, startPoint x: 1043, startPoint y: 448, endPoint x: 901, endPoint y: 448, distance: 142.3
click at [903, 448] on div "**********" at bounding box center [1145, 439] width 489 height 250
click at [1182, 23] on icon "button" at bounding box center [1382, 17] width 15 height 15
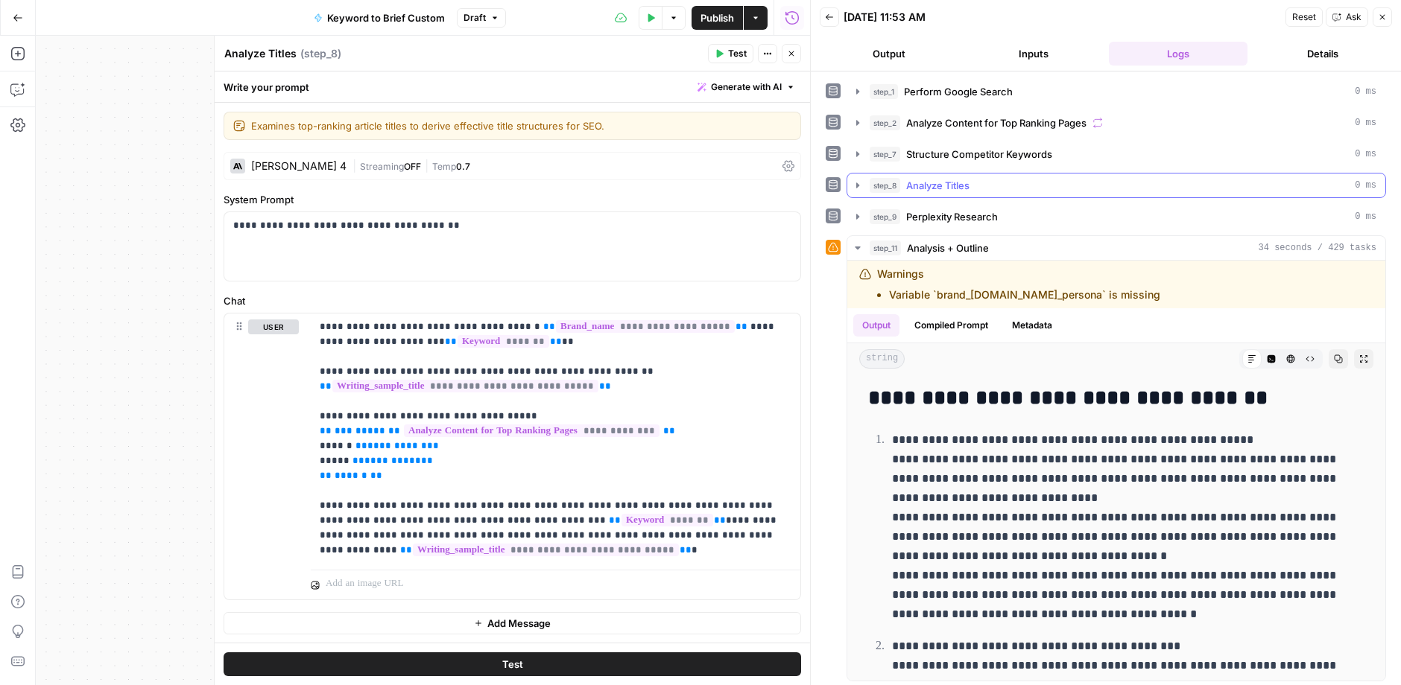
click at [1010, 178] on div "step_8 Analyze Titles 0 ms" at bounding box center [1122, 185] width 507 height 15
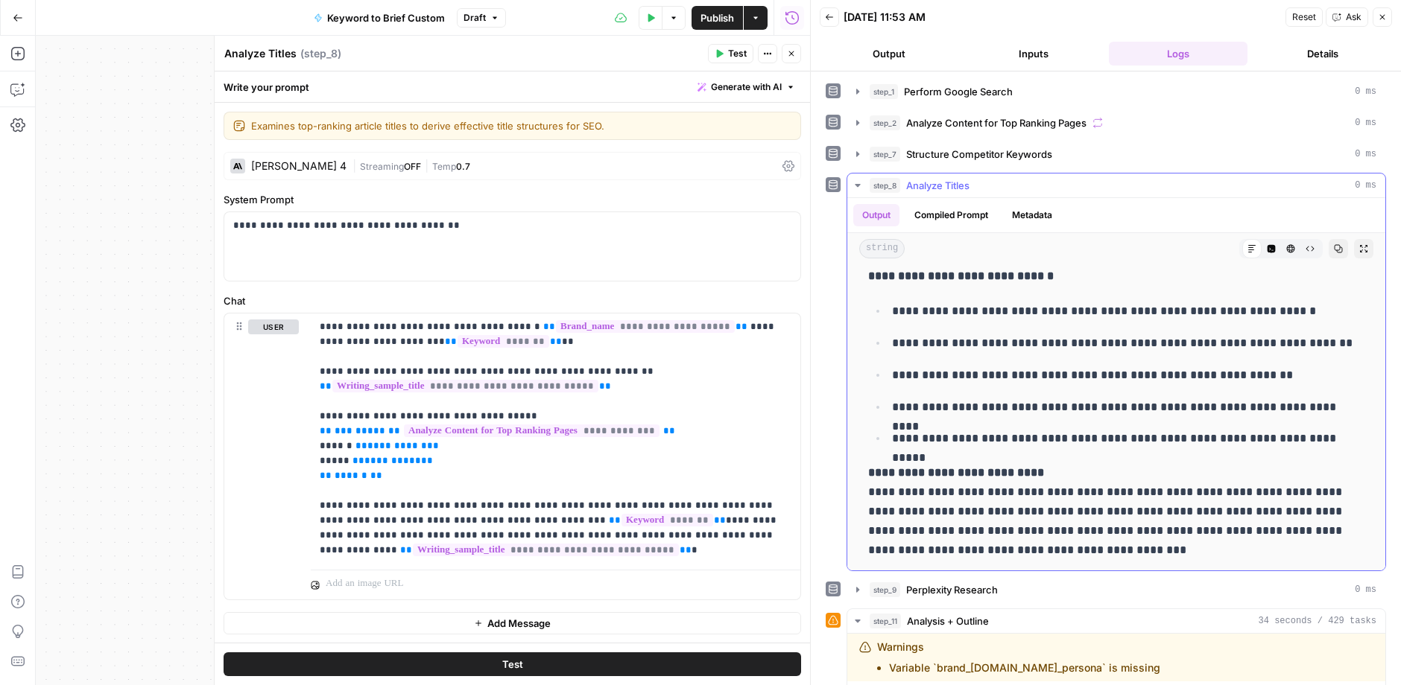
scroll to position [13, 0]
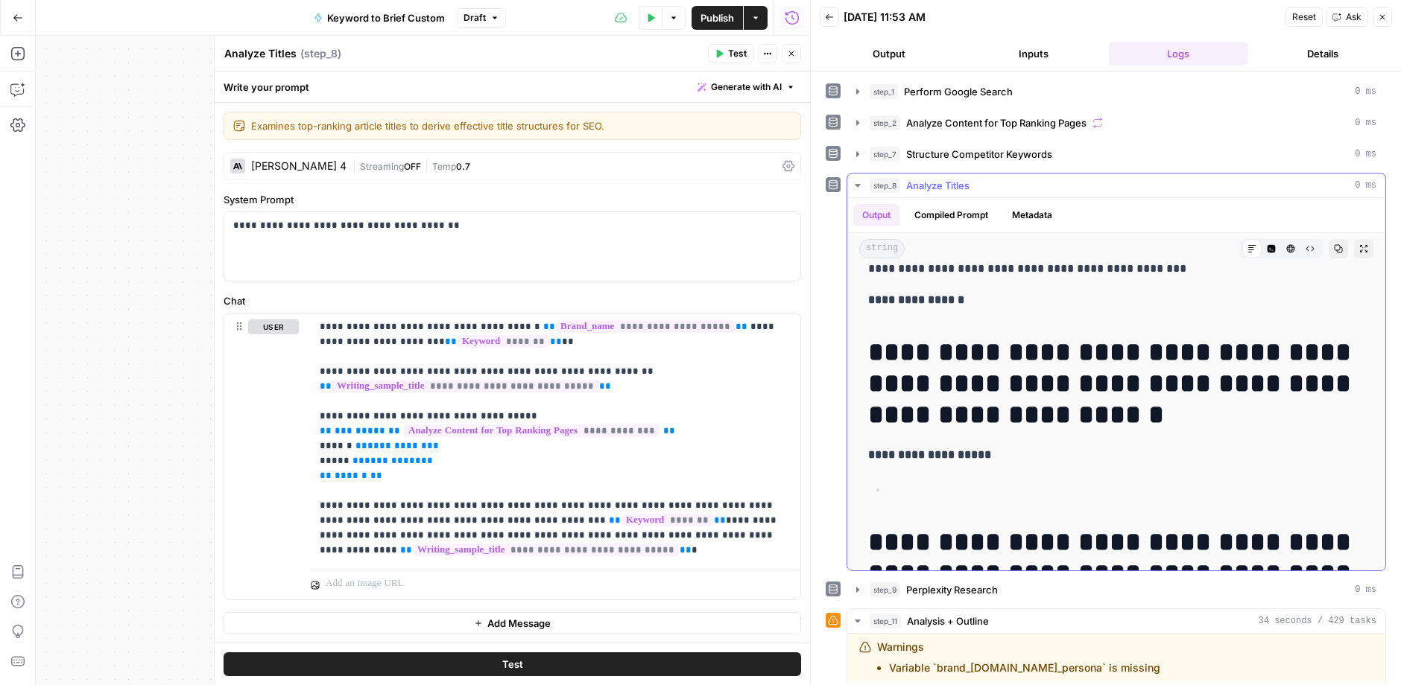
scroll to position [346, 0]
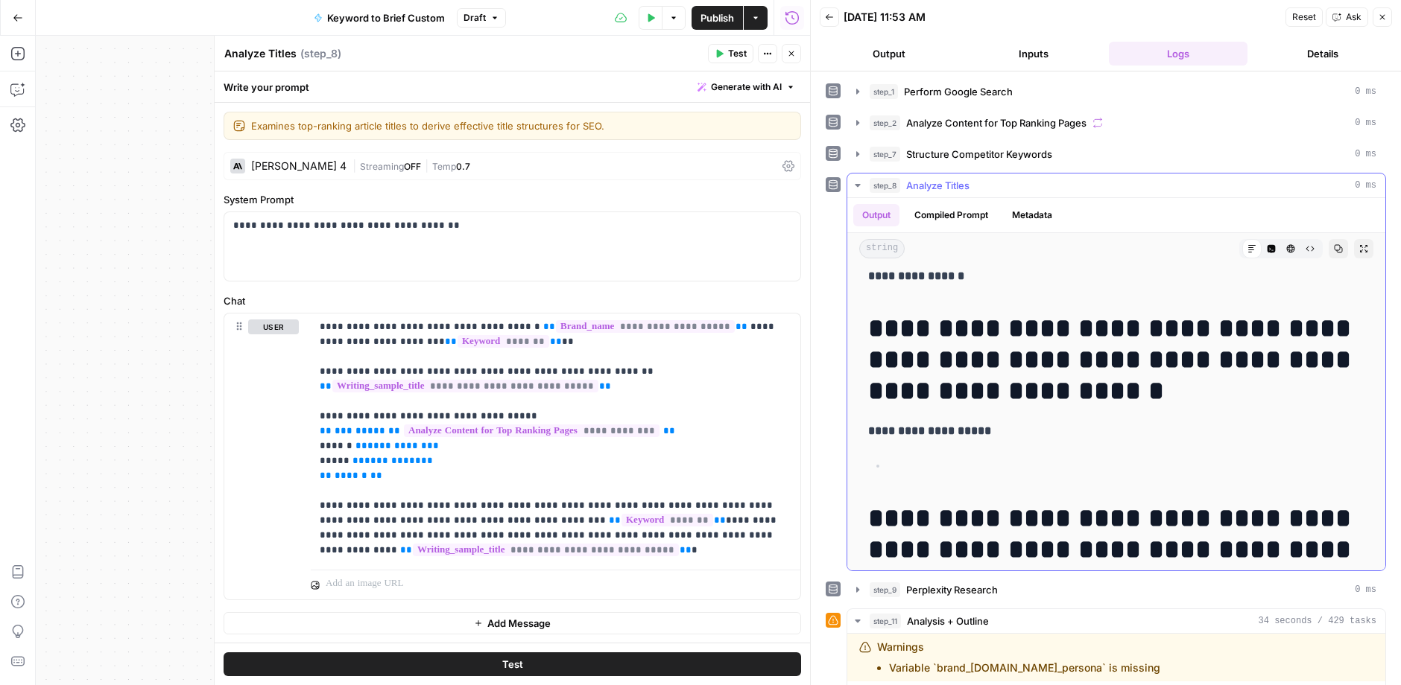
drag, startPoint x: 1191, startPoint y: 383, endPoint x: 865, endPoint y: 321, distance: 332.1
click at [865, 321] on div "**********" at bounding box center [1116, 466] width 514 height 1085
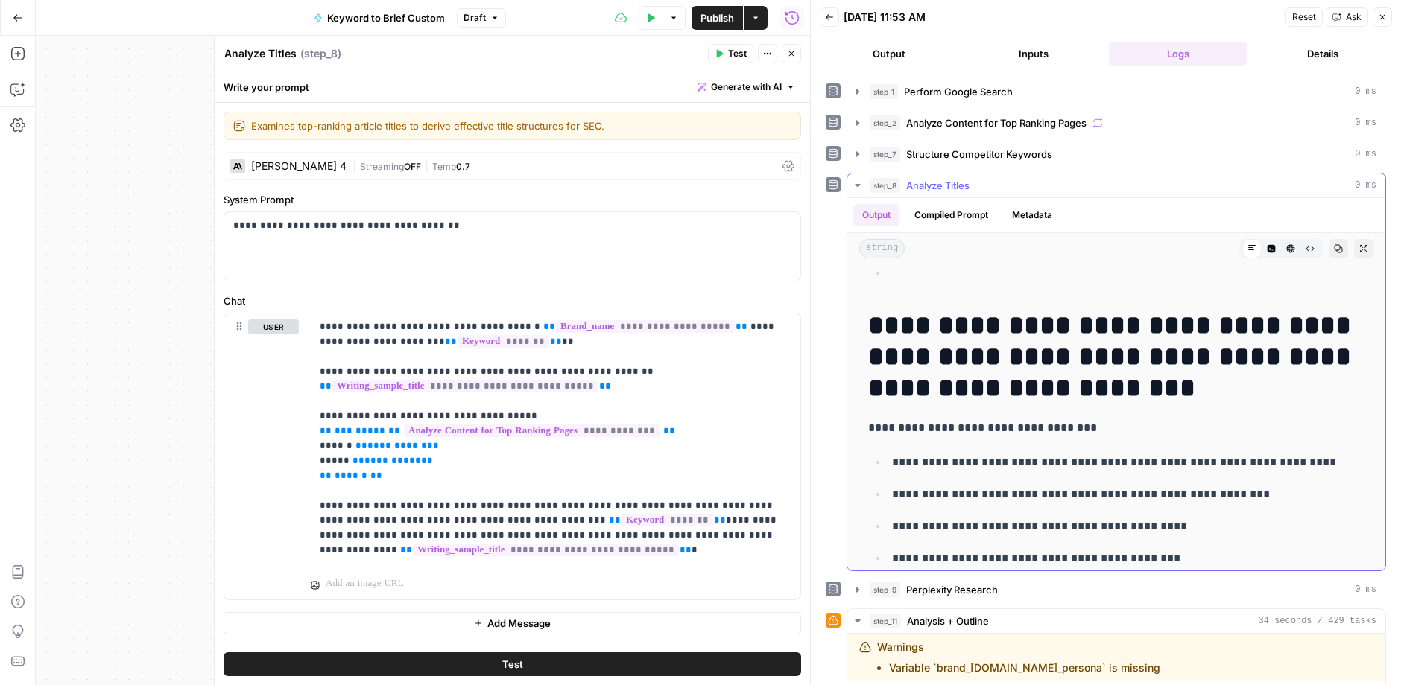
scroll to position [787, 0]
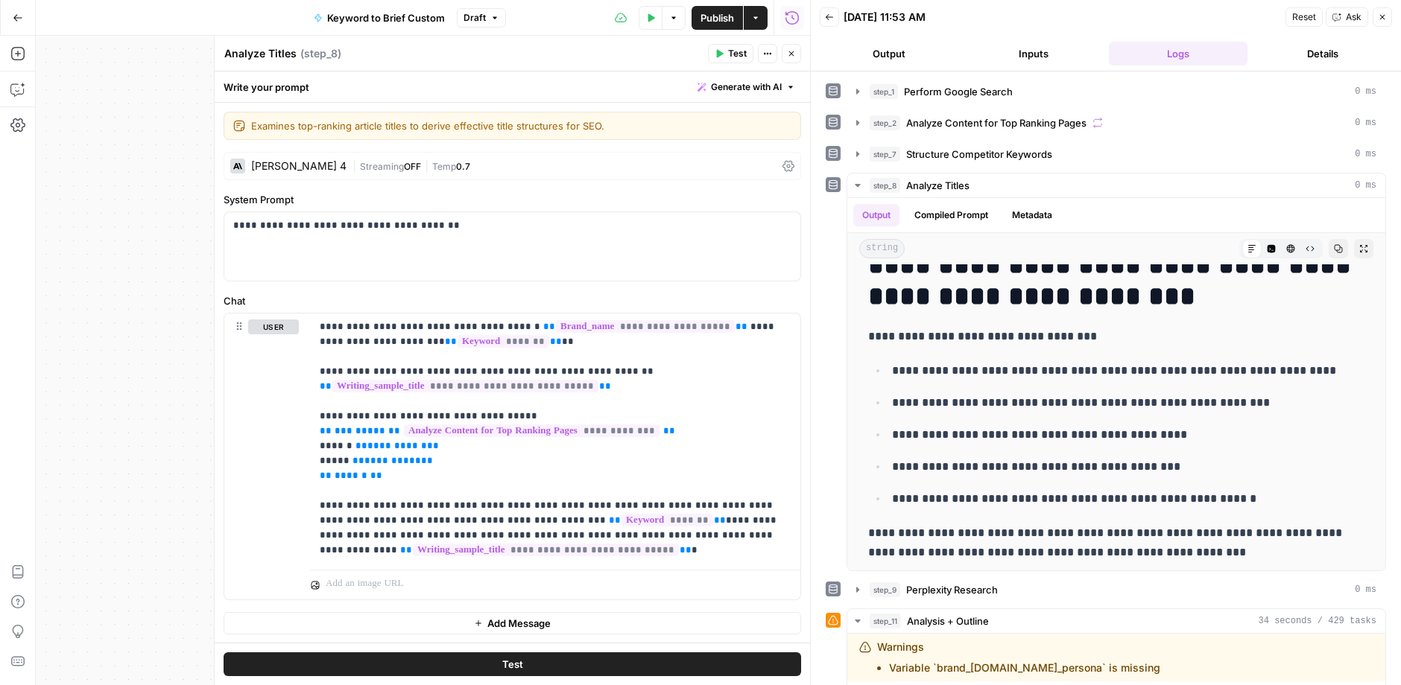
click at [1182, 13] on icon "button" at bounding box center [1382, 17] width 9 height 9
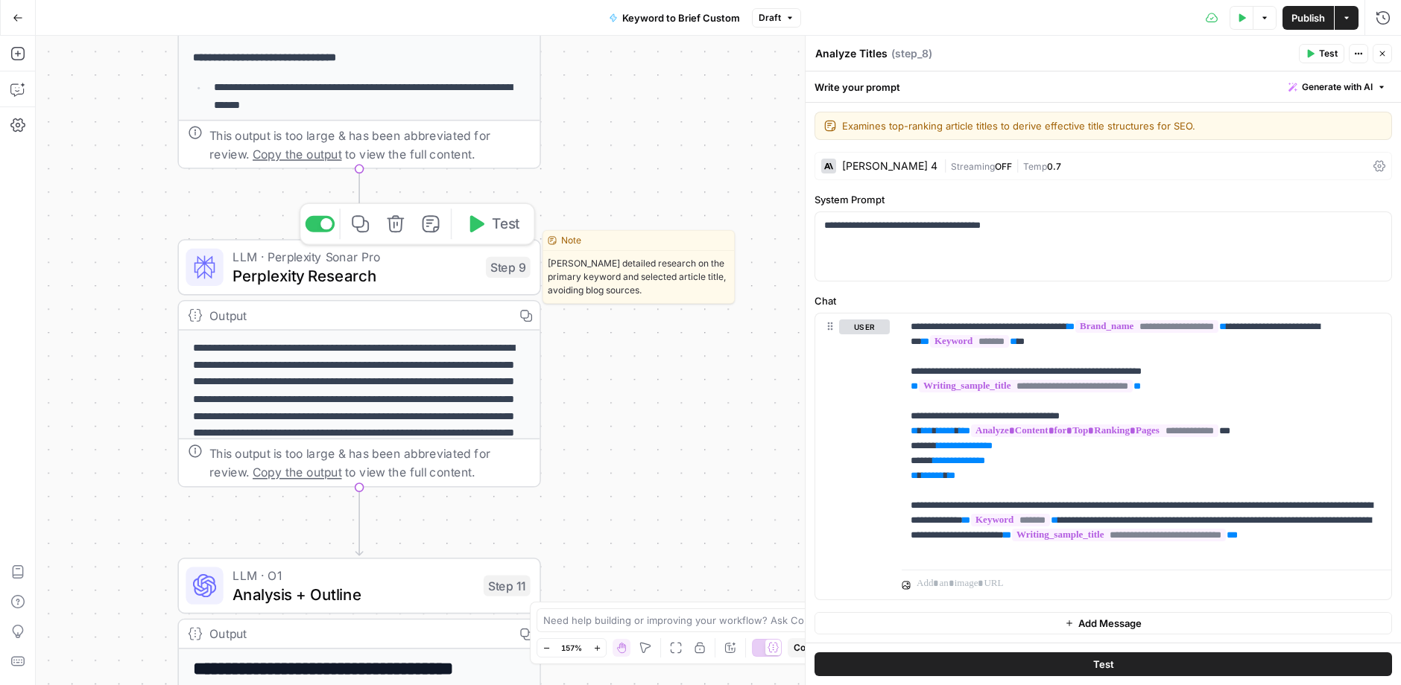
click at [339, 272] on span "Perplexity Research" at bounding box center [354, 275] width 244 height 23
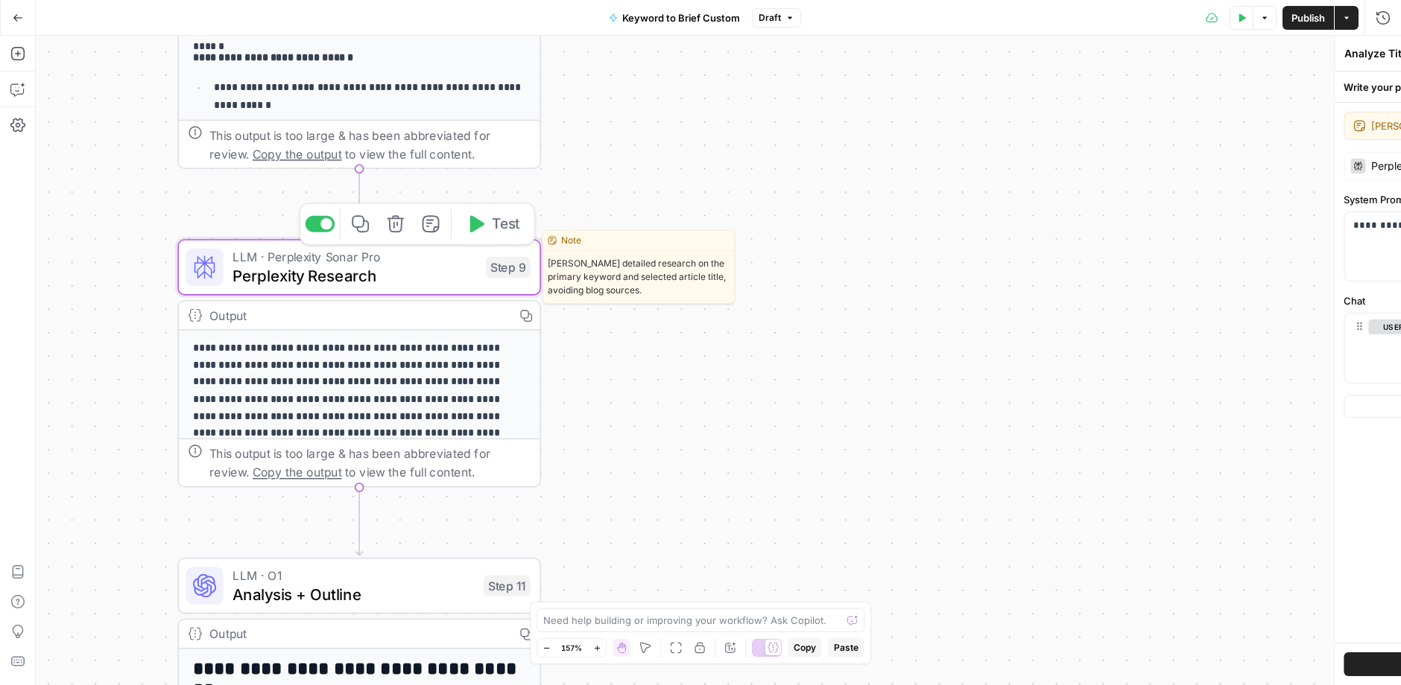
type textarea "Perplexity Research"
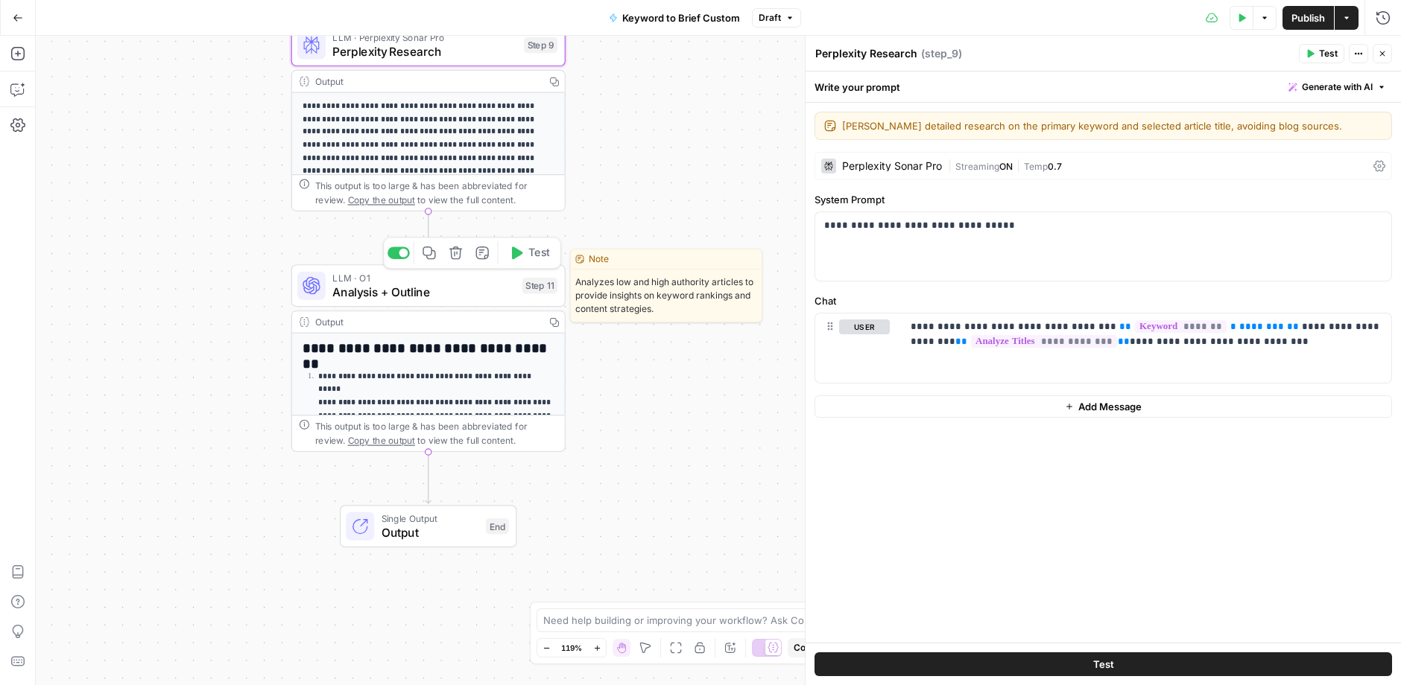
click at [413, 296] on span "Analysis + Outline" at bounding box center [423, 292] width 183 height 18
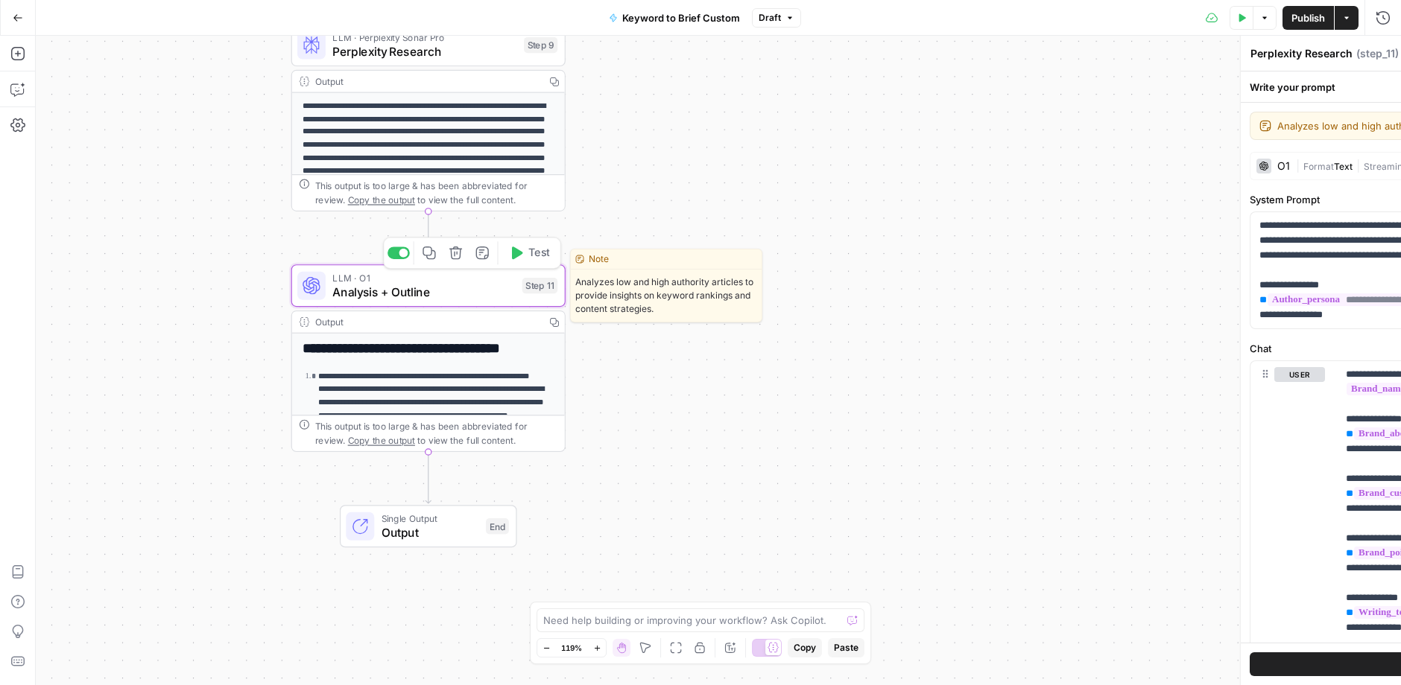
type textarea "Analysis + Outline"
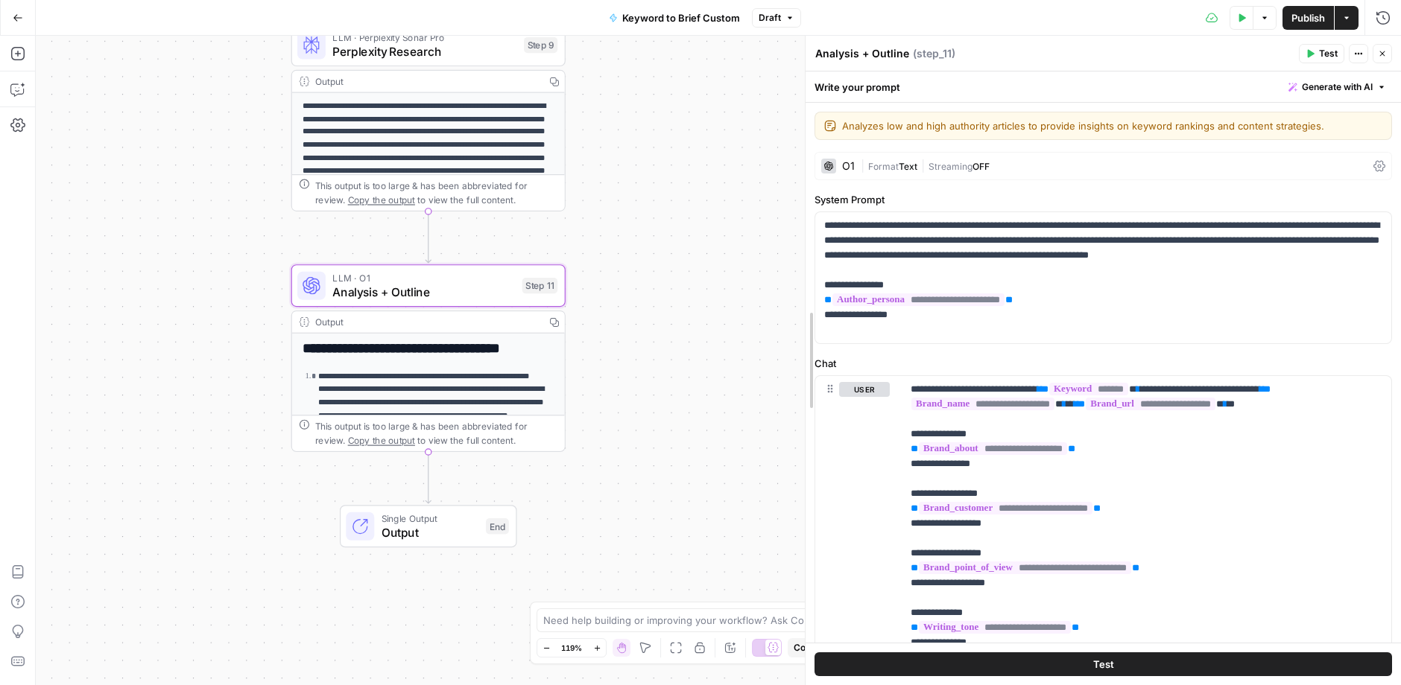
drag, startPoint x: 802, startPoint y: 227, endPoint x: 667, endPoint y: 229, distance: 134.9
click at [668, 229] on body "G Getro New Home Browse Insights Opportunities Your Data Recent Grids Run workf…" at bounding box center [700, 342] width 1401 height 685
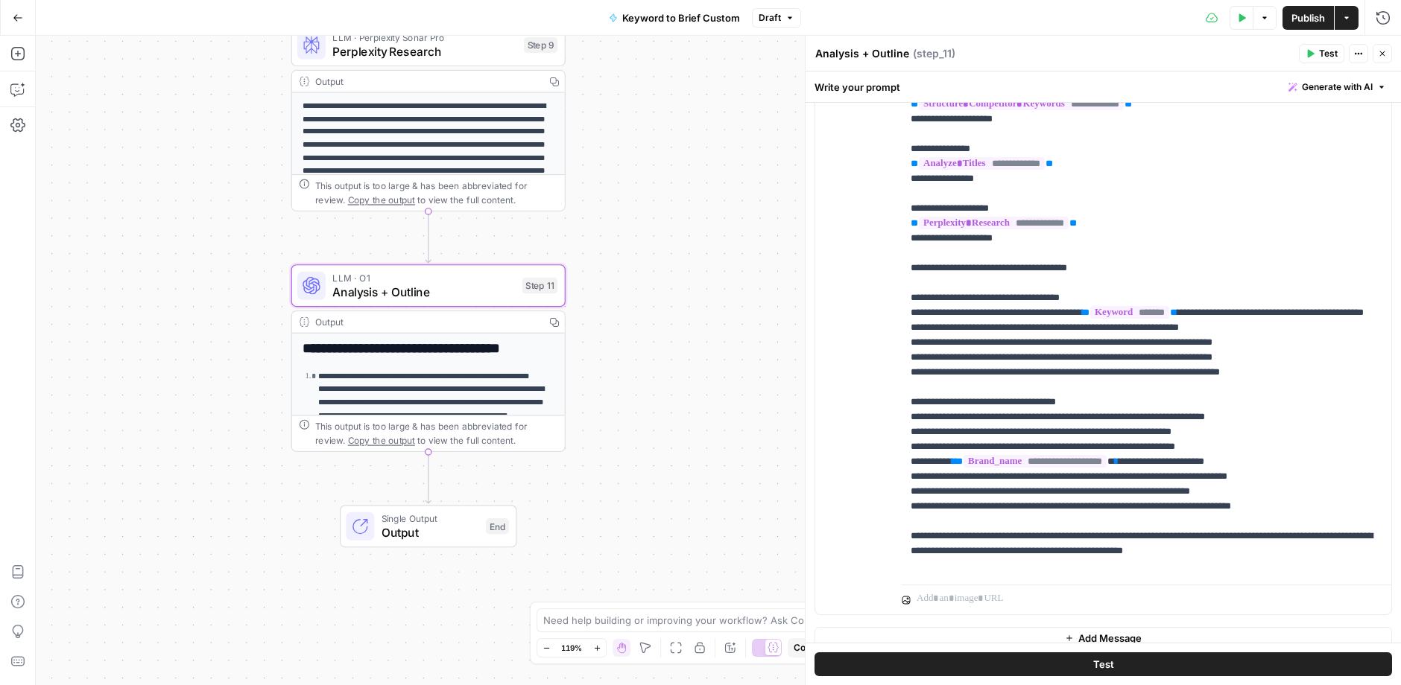
scroll to position [416, 0]
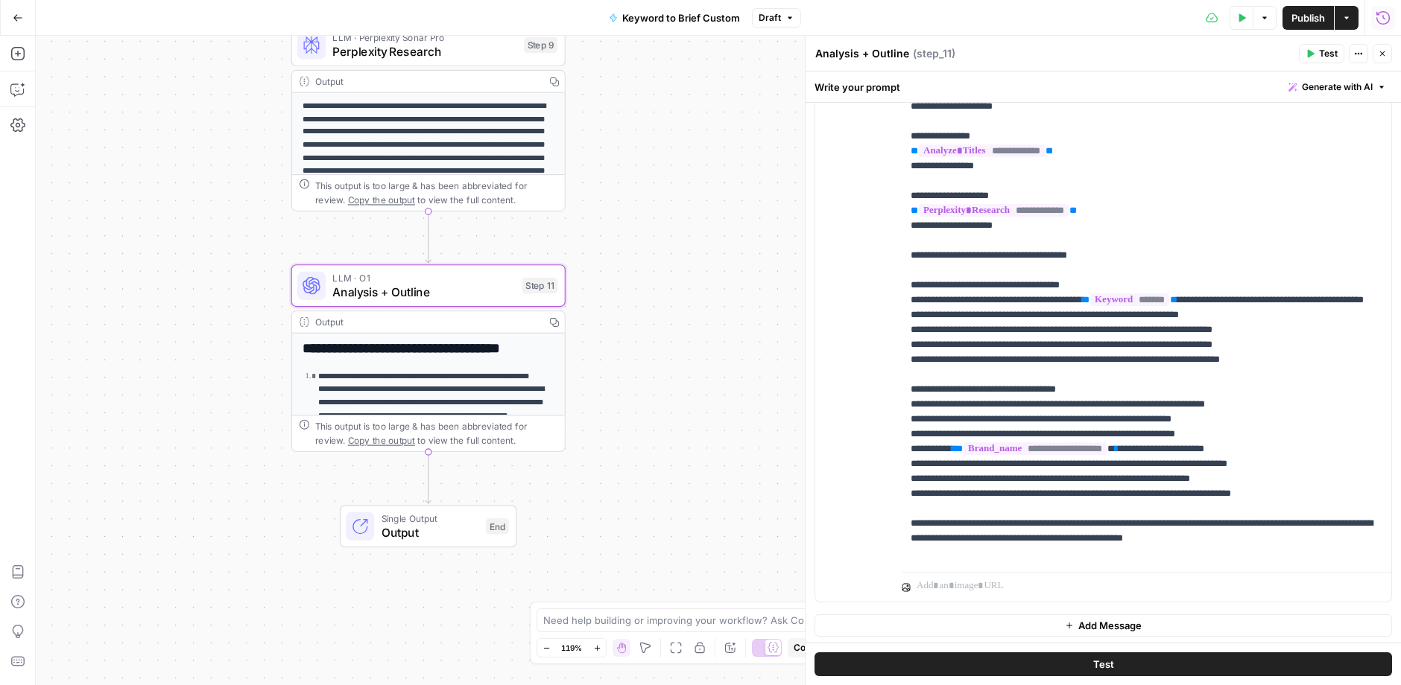
click at [1182, 16] on icon "button" at bounding box center [1382, 17] width 15 height 15
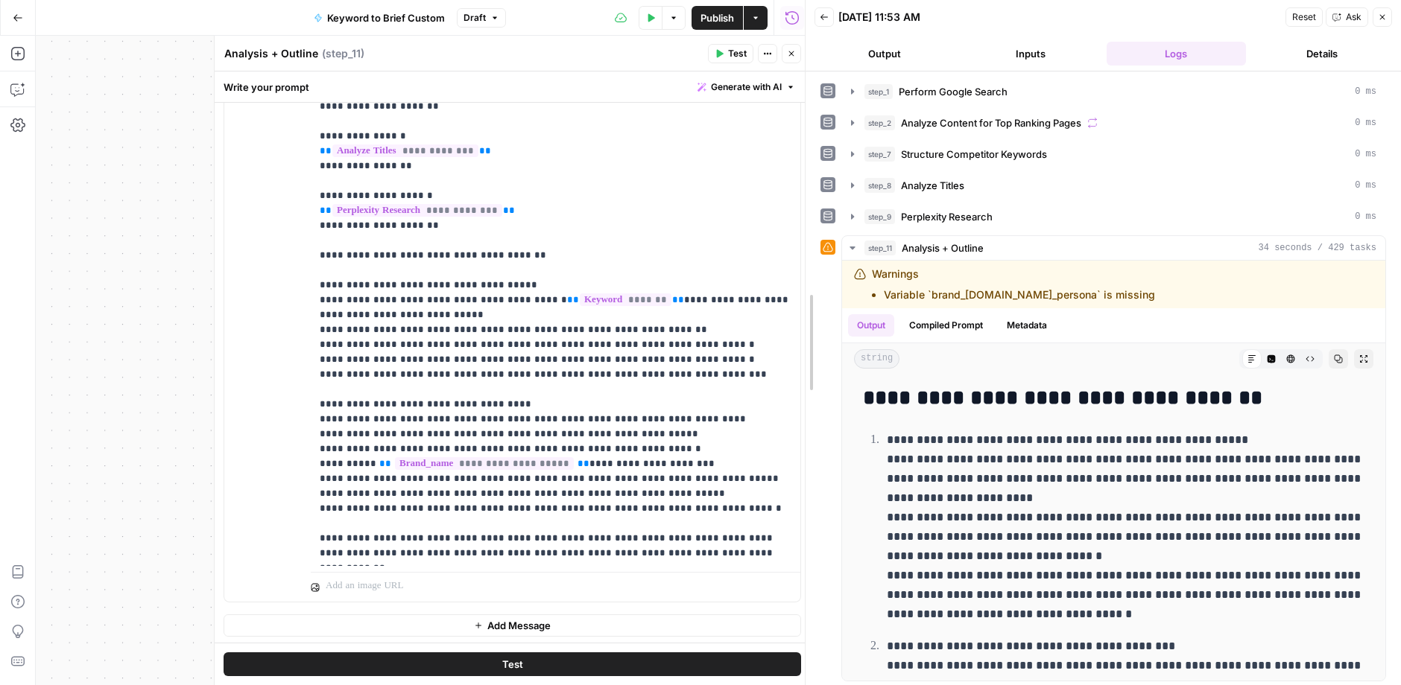
drag, startPoint x: 817, startPoint y: 302, endPoint x: 621, endPoint y: 305, distance: 195.2
click at [621, 306] on body "G Getro New Home Browse Insights Opportunities Your Data Recent Grids Run workf…" at bounding box center [700, 342] width 1401 height 685
click at [1182, 355] on icon "button" at bounding box center [1363, 359] width 9 height 9
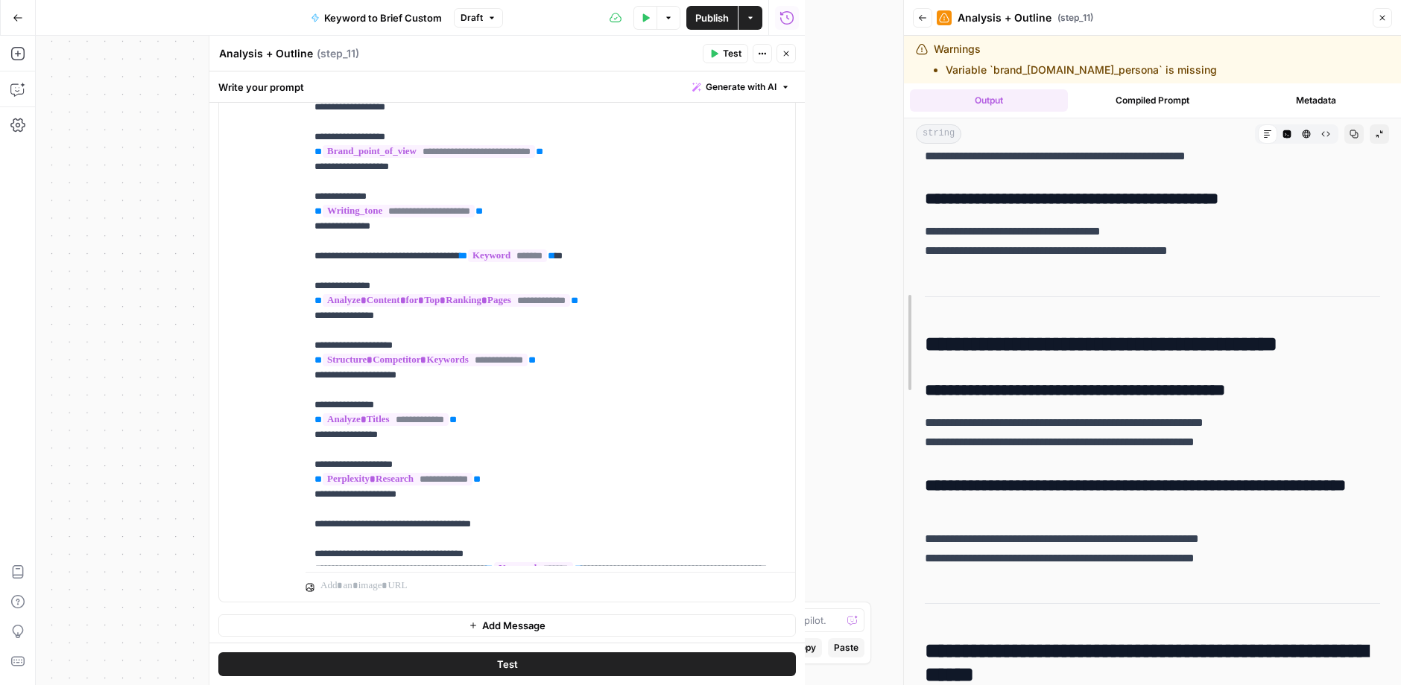
scroll to position [5145, 0]
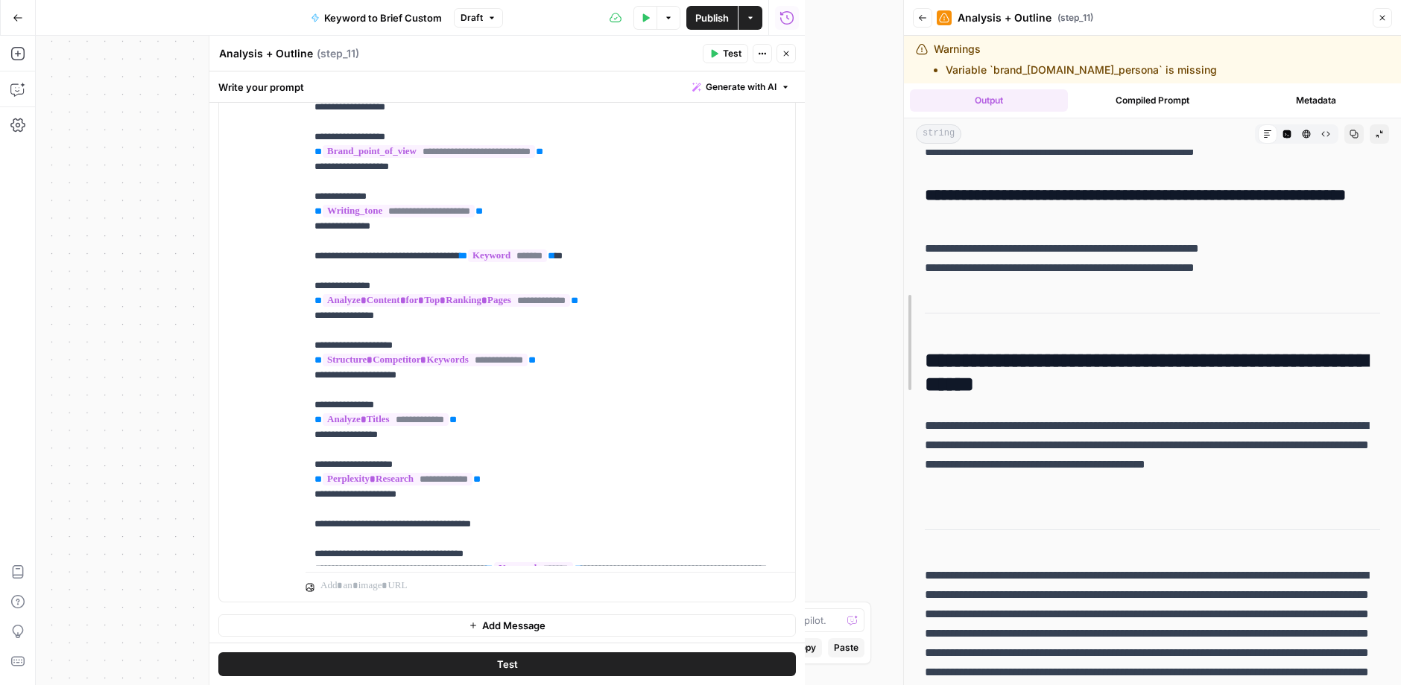
drag, startPoint x: 812, startPoint y: 110, endPoint x: 1407, endPoint y: 86, distance: 595.8
click at [1182, 86] on html "G Getro New Home Browse Insights Opportunities Your Data Recent Grids Run workf…" at bounding box center [700, 342] width 1401 height 685
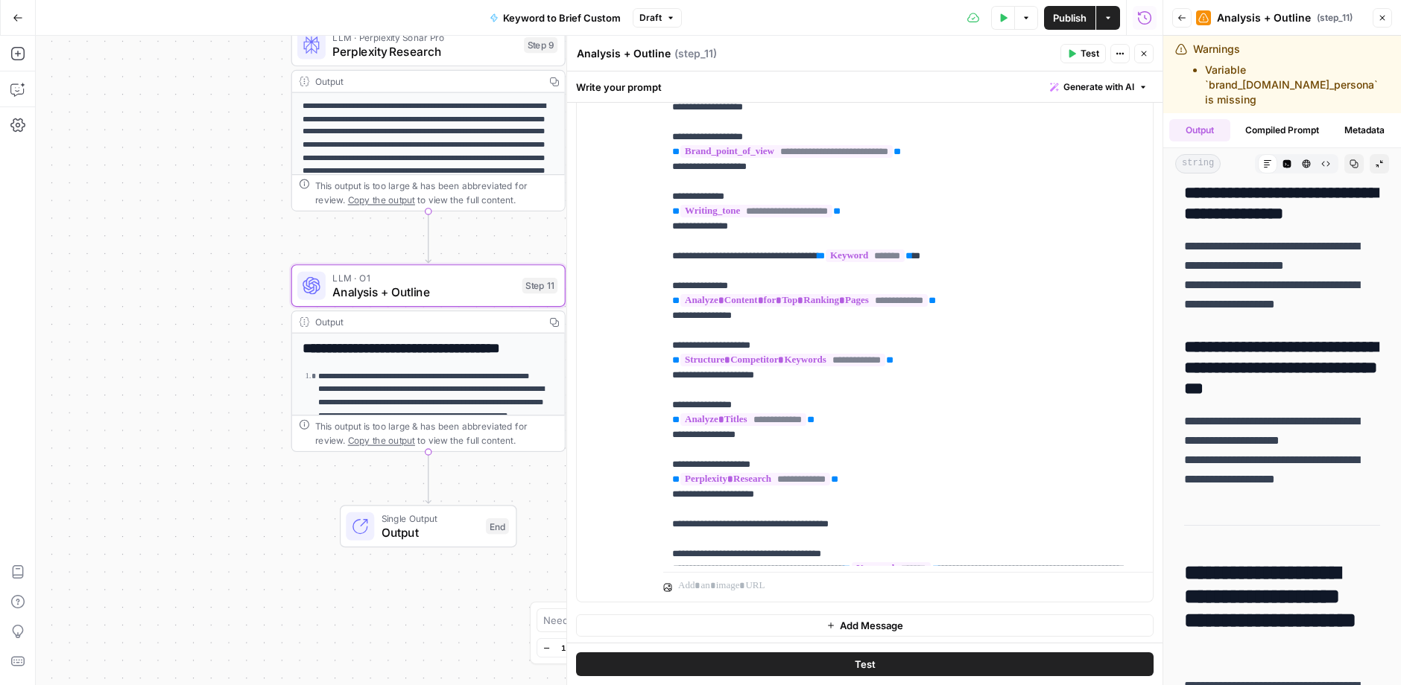
click at [1138, 87] on icon "button" at bounding box center [1142, 87] width 9 height 9
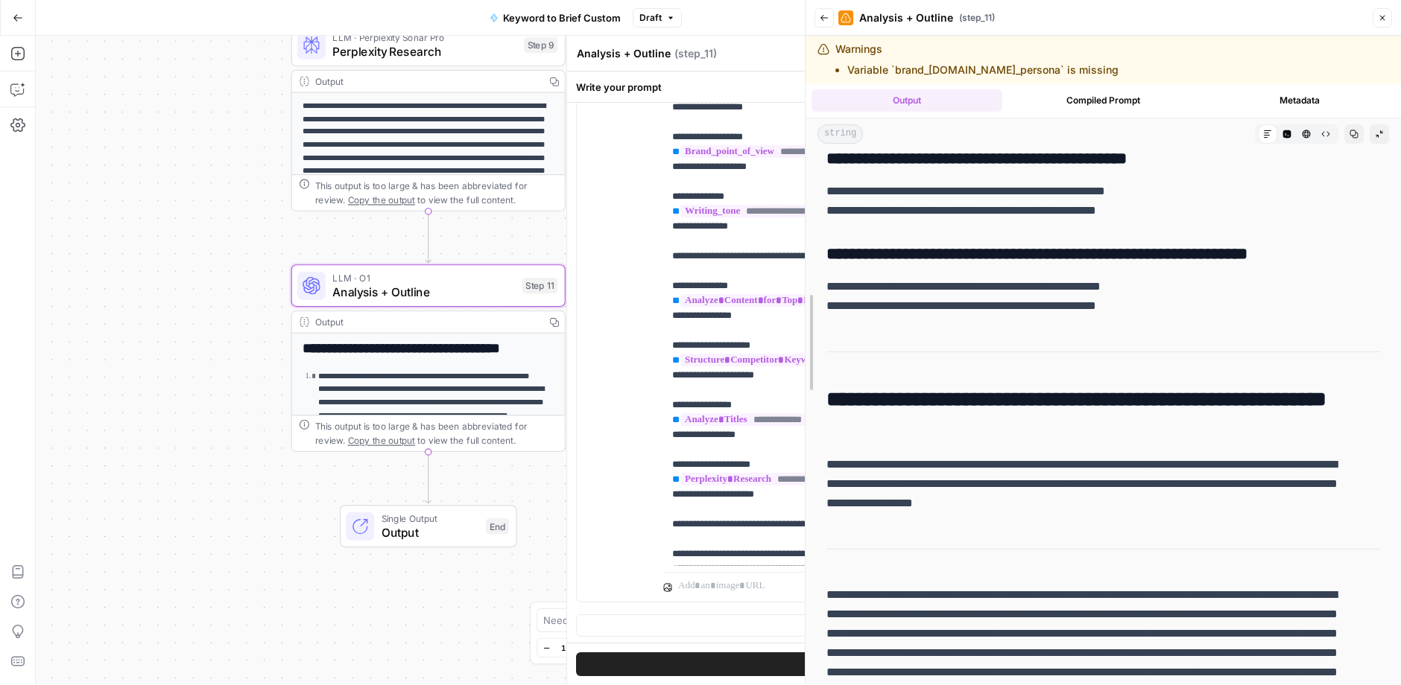
scroll to position [2540, 0]
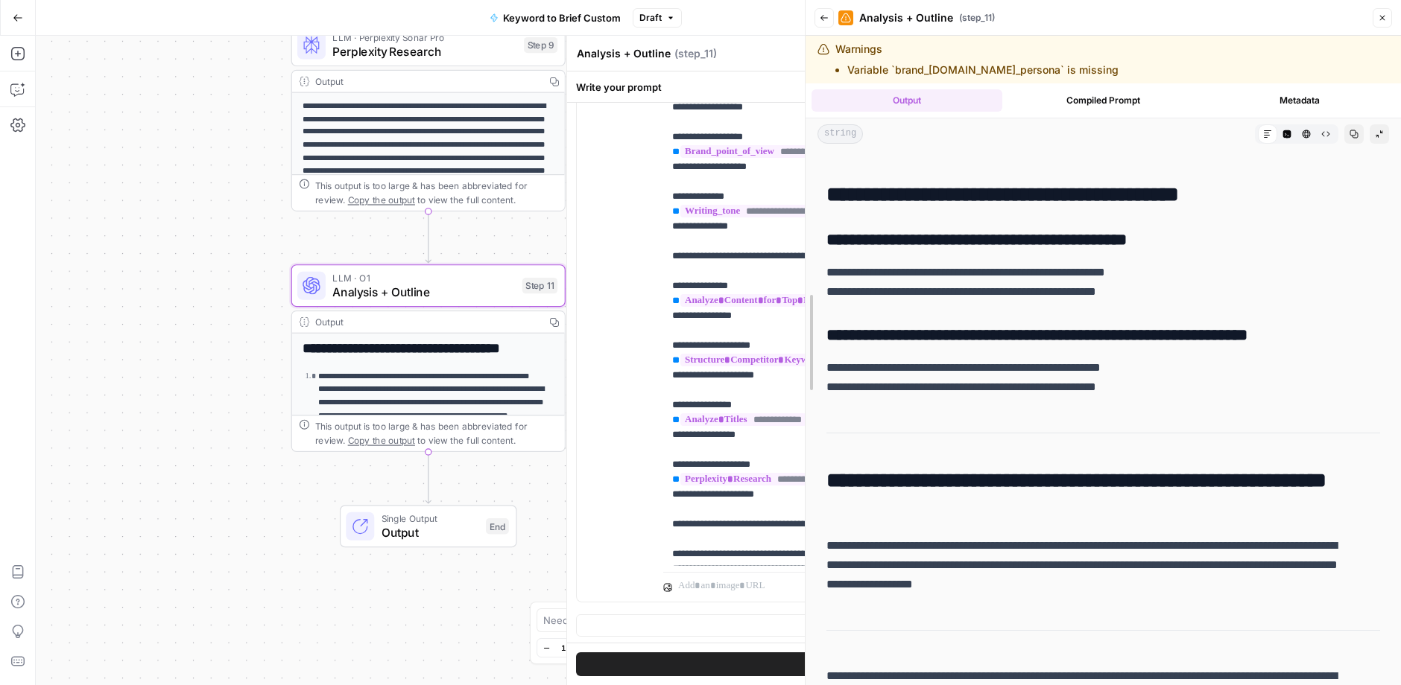
drag, startPoint x: 1167, startPoint y: 174, endPoint x: 763, endPoint y: 197, distance: 404.4
click at [764, 197] on body "G Getro New Home Browse Insights Opportunities Your Data Recent Grids Run workf…" at bounding box center [700, 342] width 1401 height 685
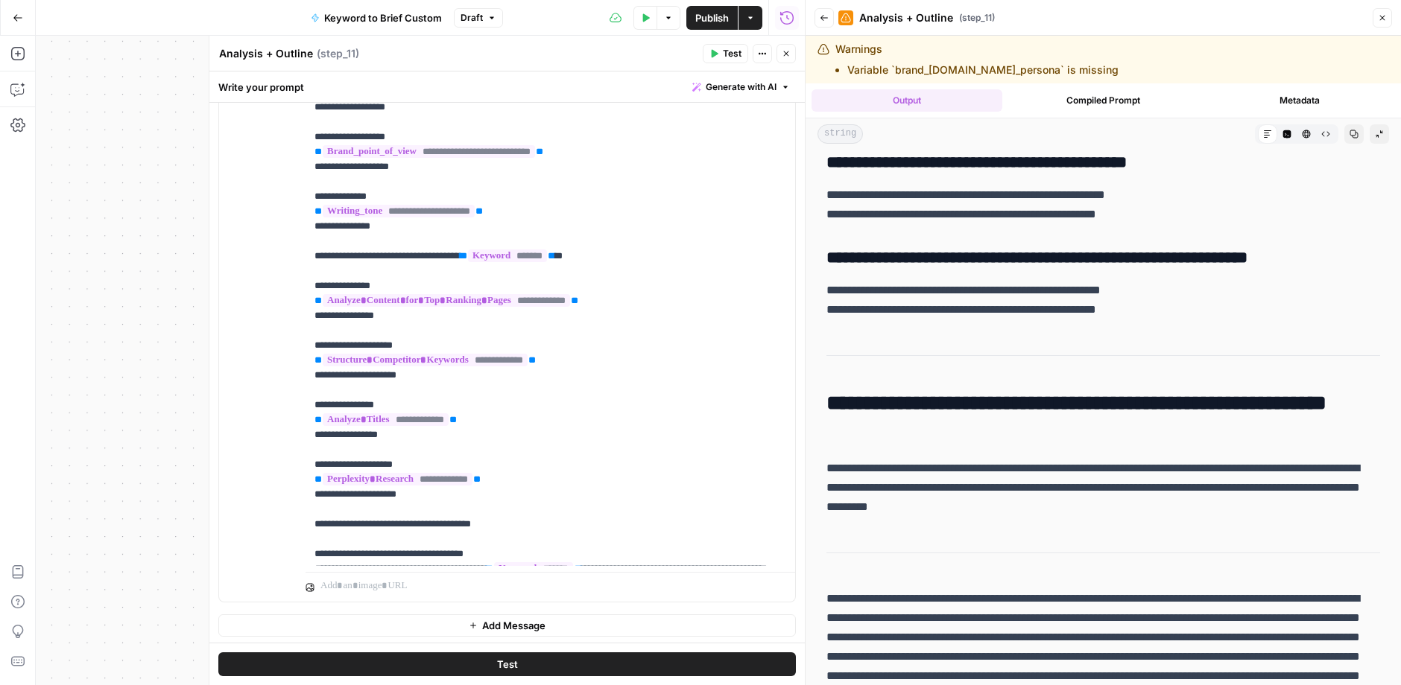
scroll to position [47, 0]
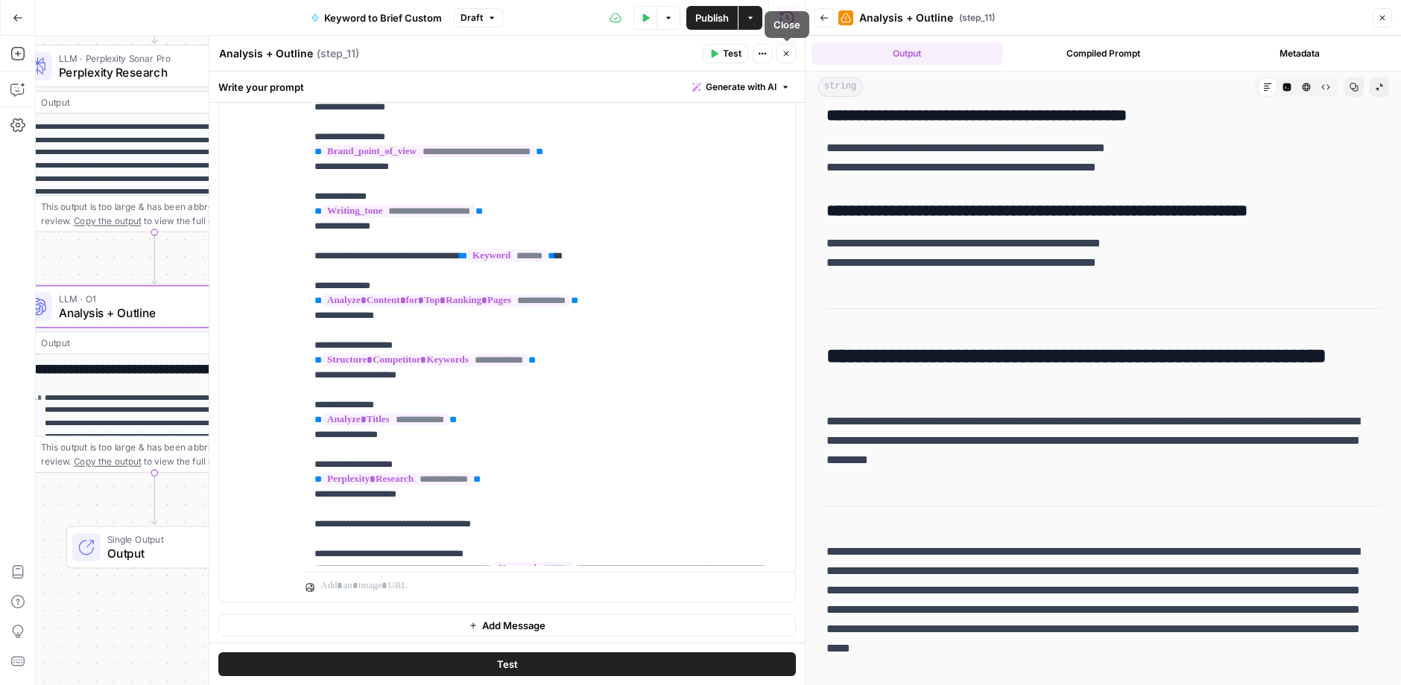
click at [791, 56] on button "Close" at bounding box center [785, 53] width 19 height 19
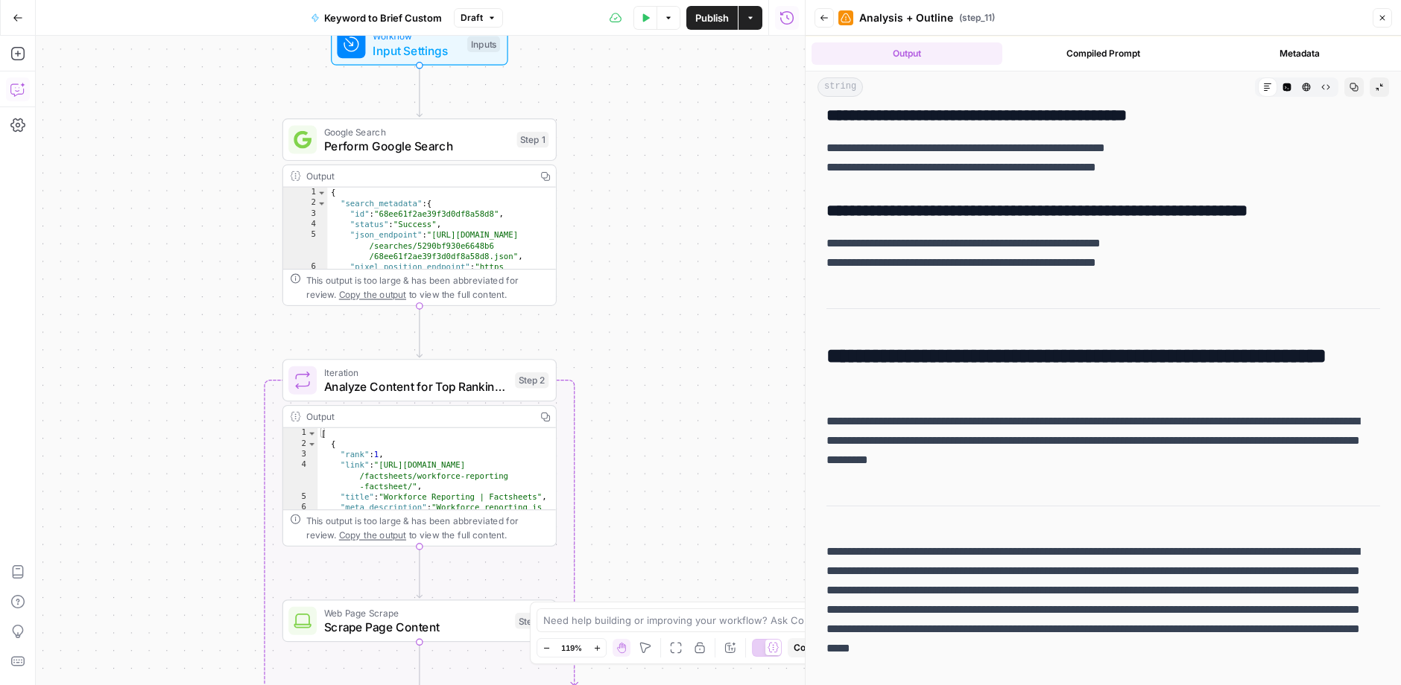
click at [26, 91] on button "Copilot" at bounding box center [18, 89] width 24 height 24
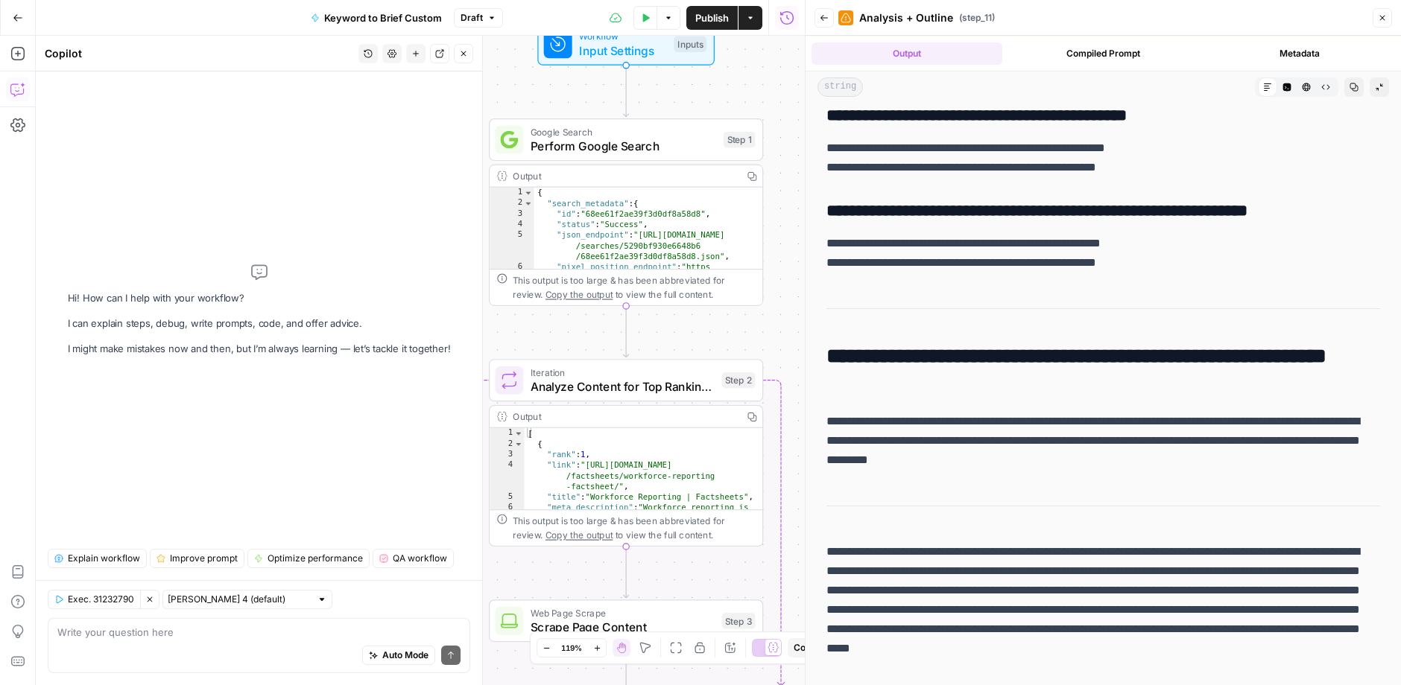
click at [138, 656] on div "Auto Mode Send" at bounding box center [258, 656] width 403 height 33
click at [722, 17] on span "Publish" at bounding box center [712, 17] width 34 height 15
click at [13, 22] on icon "button" at bounding box center [18, 18] width 10 height 10
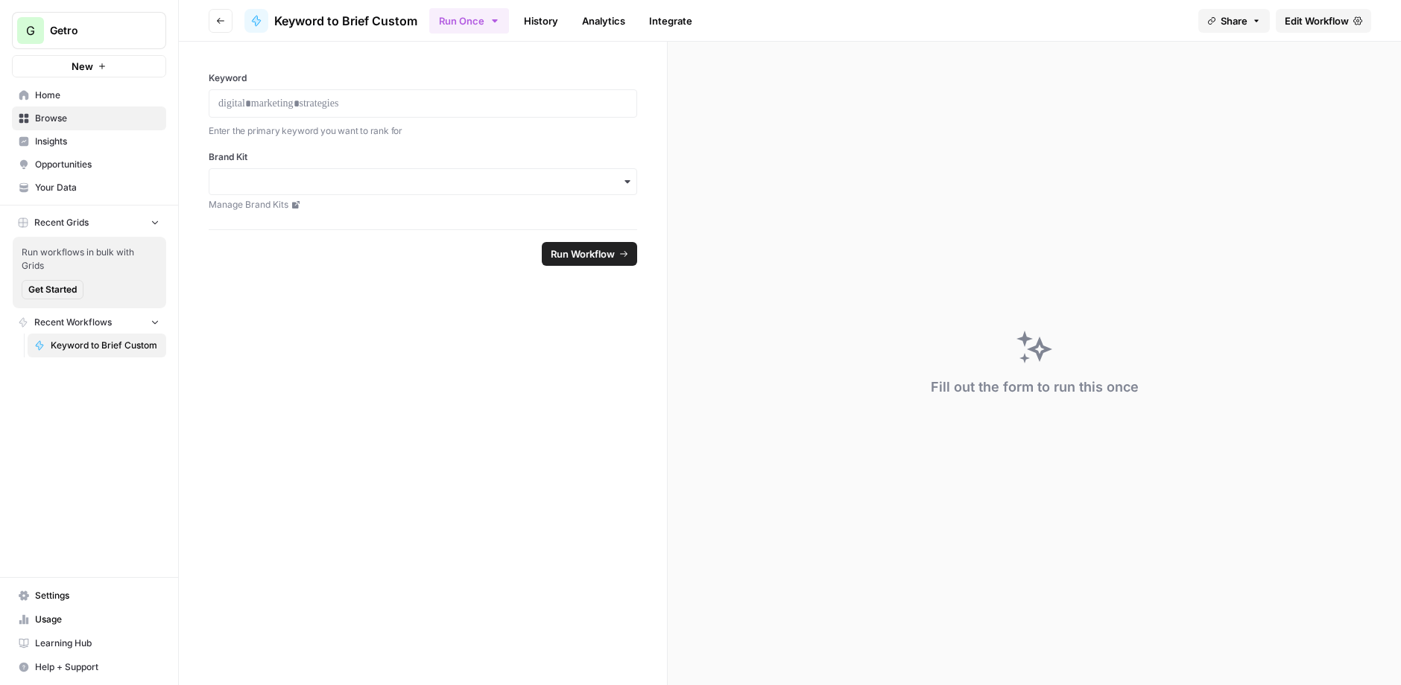
click at [121, 113] on span "Browse" at bounding box center [97, 118] width 124 height 13
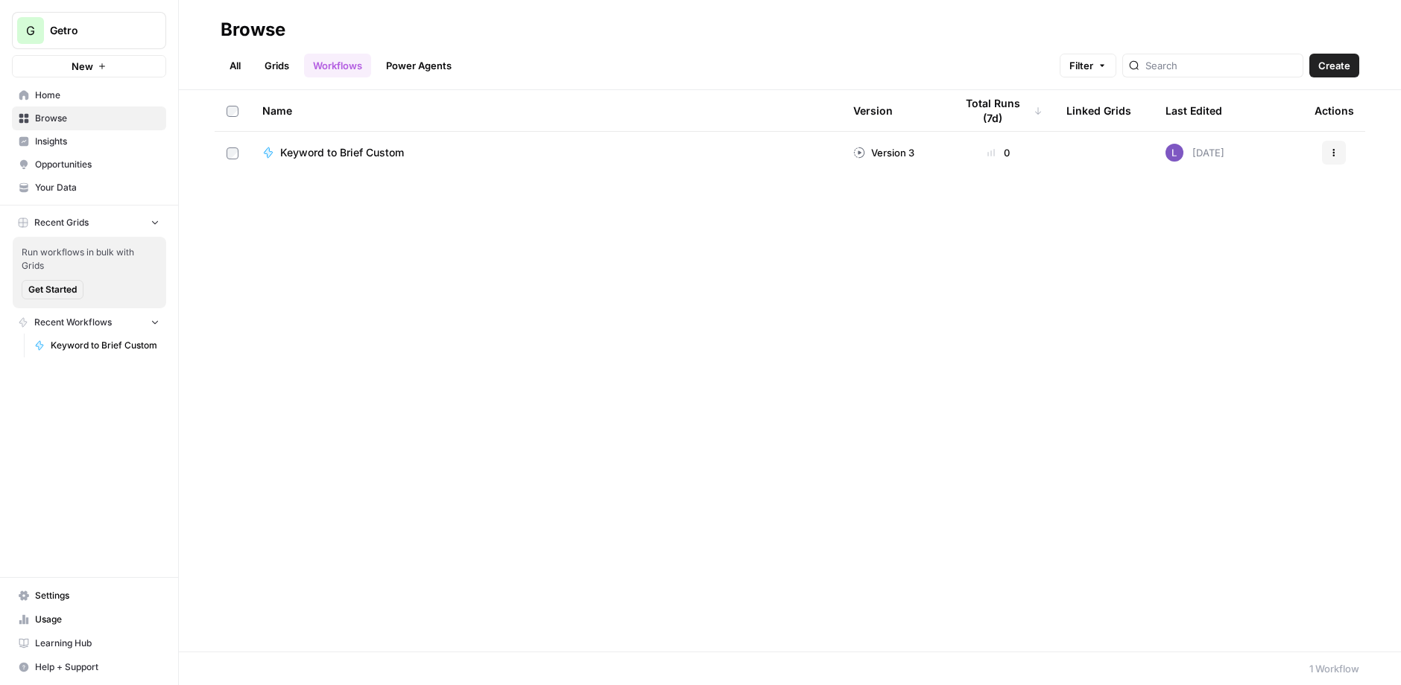
click at [275, 66] on link "Grids" at bounding box center [277, 66] width 42 height 24
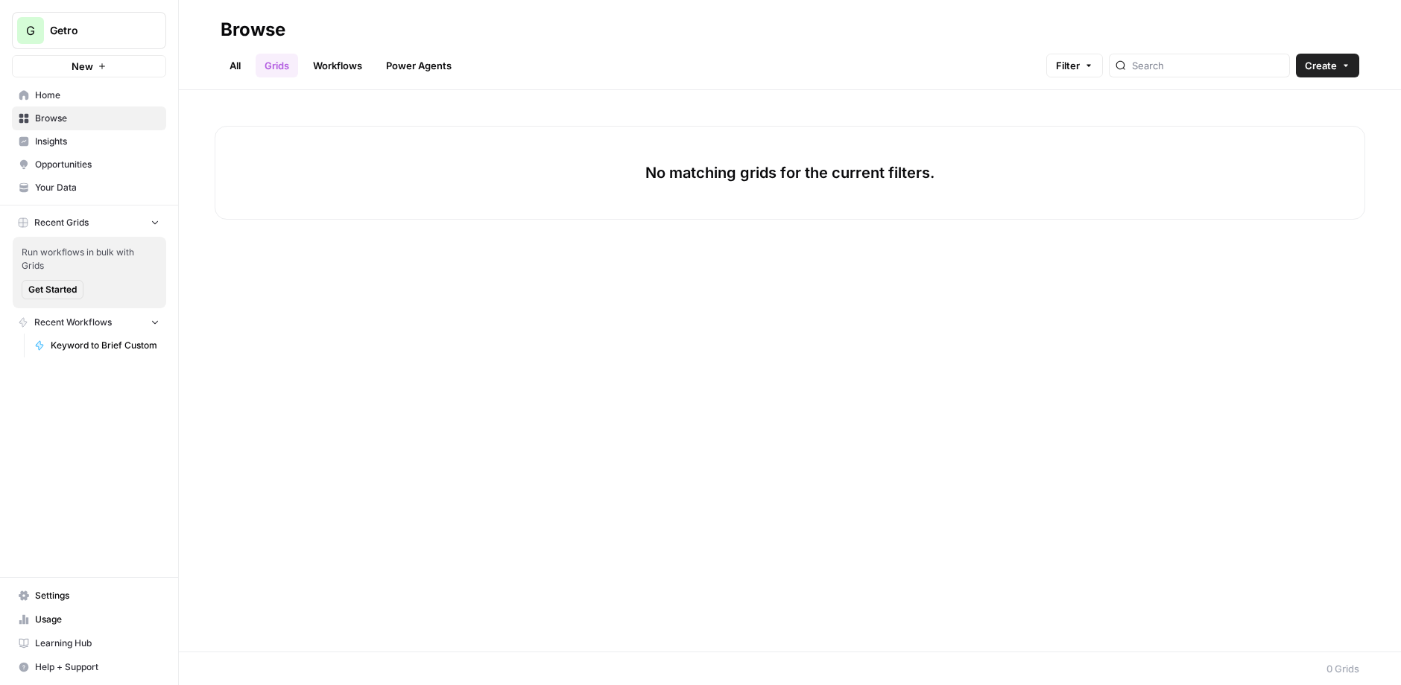
click at [1182, 68] on span "Create" at bounding box center [1321, 65] width 32 height 15
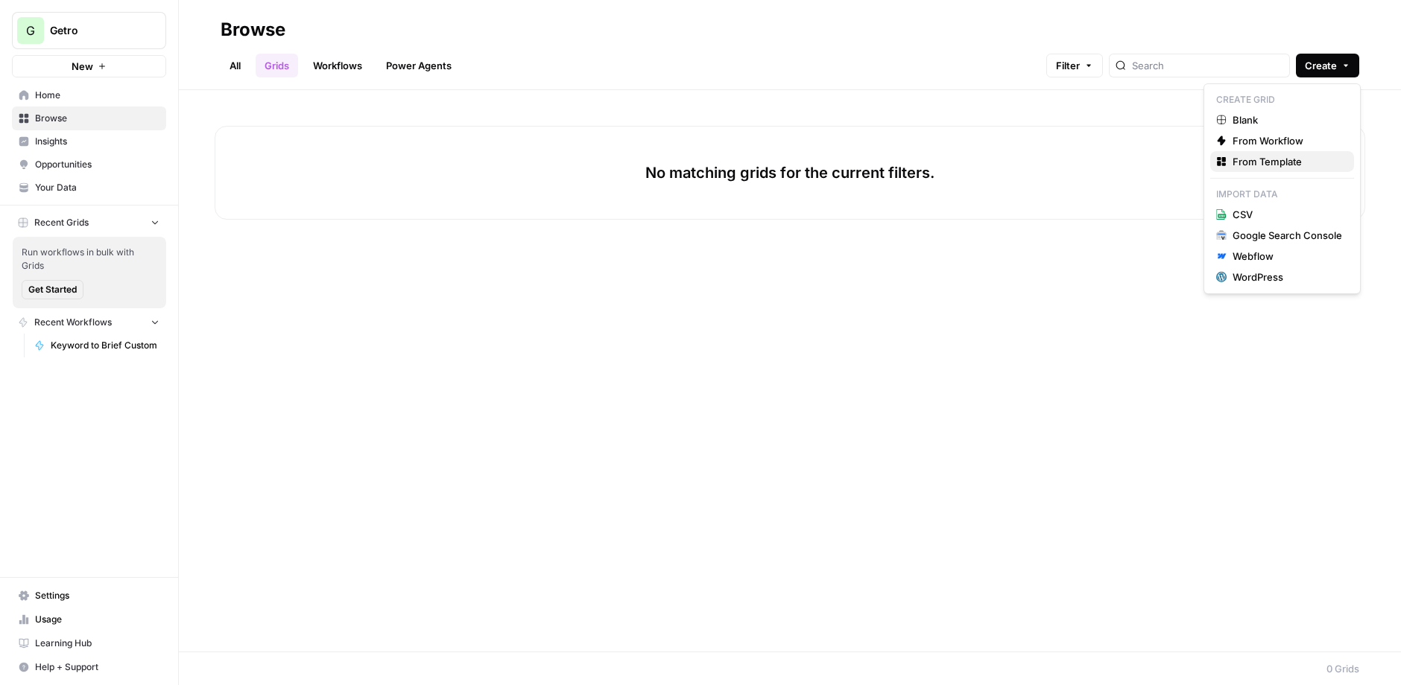
click at [1182, 165] on span "From Template" at bounding box center [1287, 161] width 110 height 15
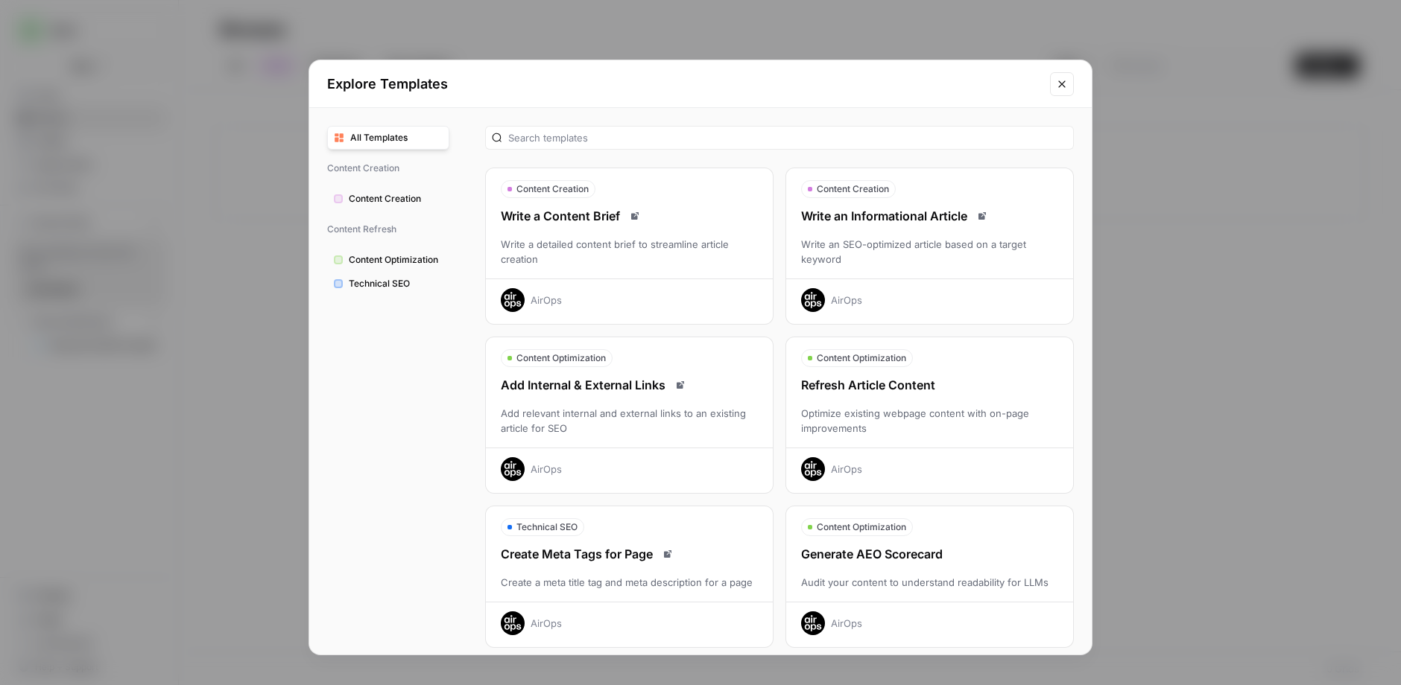
click at [1009, 203] on button "Content Creation Write an Informational Article Write an SEO-optimized article …" at bounding box center [929, 246] width 288 height 157
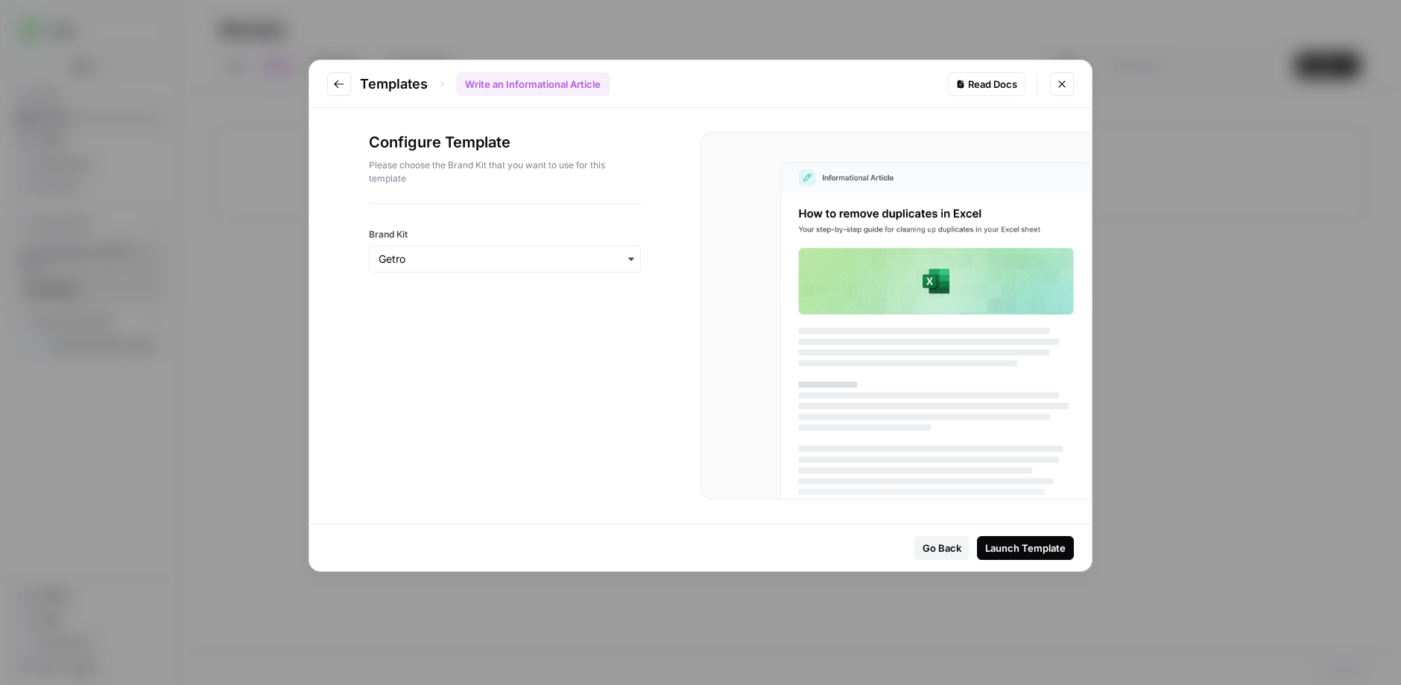
click at [998, 539] on button "Launch Template" at bounding box center [1025, 548] width 97 height 24
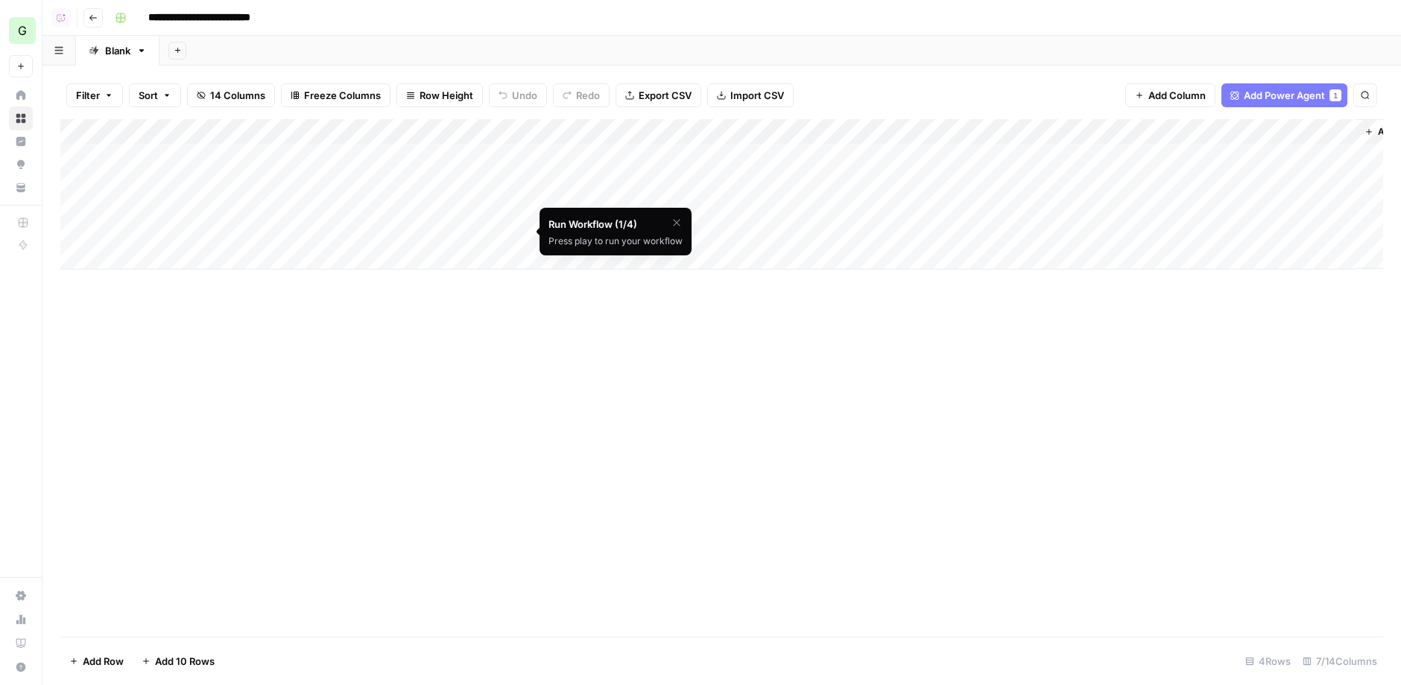
click at [745, 297] on div "Add Column" at bounding box center [721, 378] width 1322 height 518
click at [1182, 130] on div "Add Column" at bounding box center [721, 194] width 1322 height 150
click at [1182, 132] on div "Add Column" at bounding box center [721, 194] width 1322 height 150
click at [1182, 130] on div "Add Column" at bounding box center [721, 194] width 1322 height 150
click at [1182, 127] on div "Add Column" at bounding box center [721, 194] width 1322 height 150
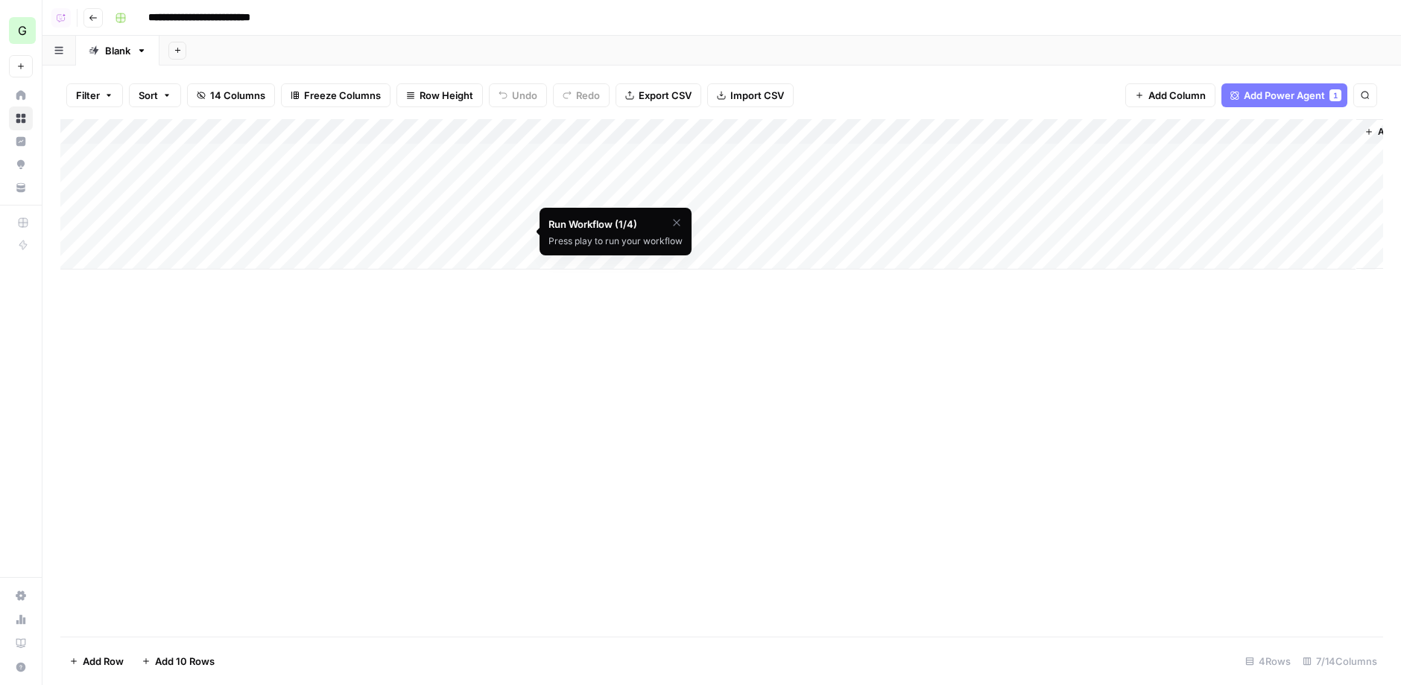
click at [1182, 130] on div "Add Column" at bounding box center [721, 194] width 1322 height 150
click at [674, 226] on icon "button" at bounding box center [677, 223] width 12 height 12
click at [658, 250] on div "Are you sure you'd like to skip this tutorial? Cancel Skip Tutorial" at bounding box center [615, 241] width 152 height 67
click at [655, 258] on span "Skip Tutorial" at bounding box center [636, 260] width 47 height 12
click at [847, 133] on div "Add Column" at bounding box center [721, 194] width 1322 height 150
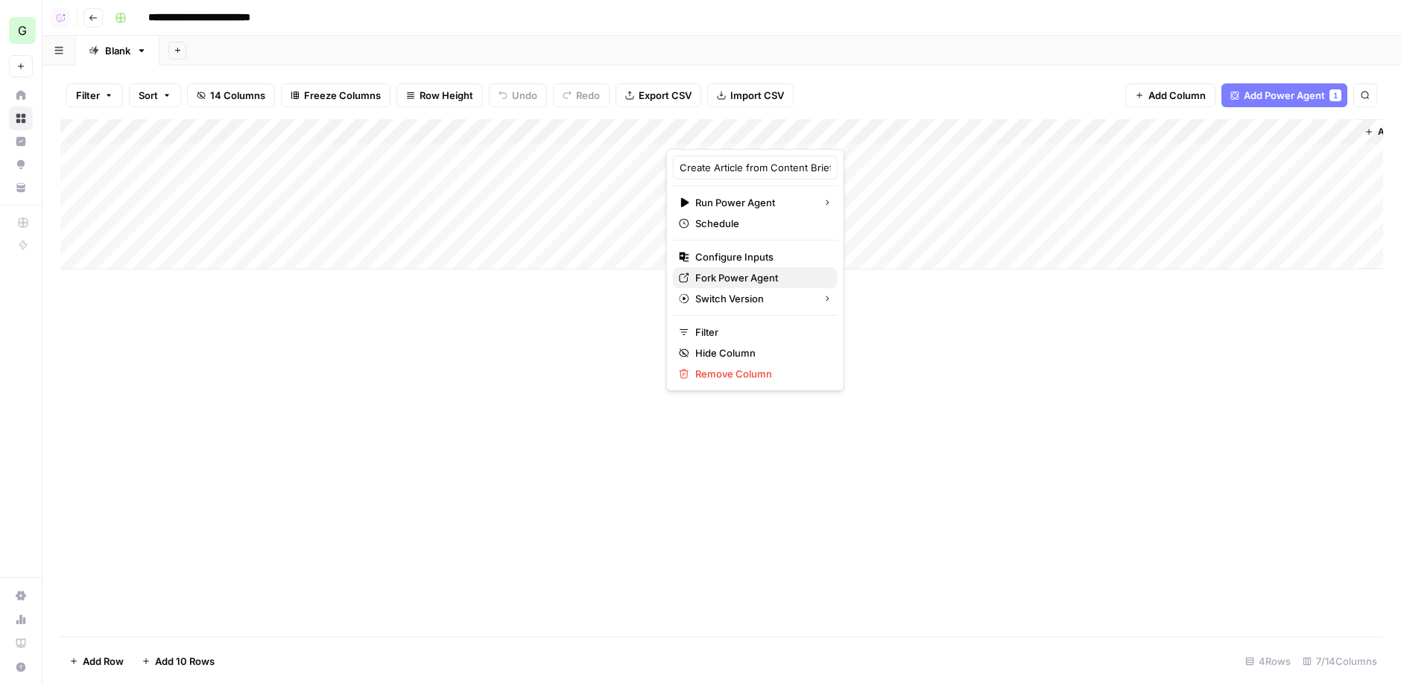
click at [736, 271] on span "Fork Power Agent" at bounding box center [760, 277] width 130 height 15
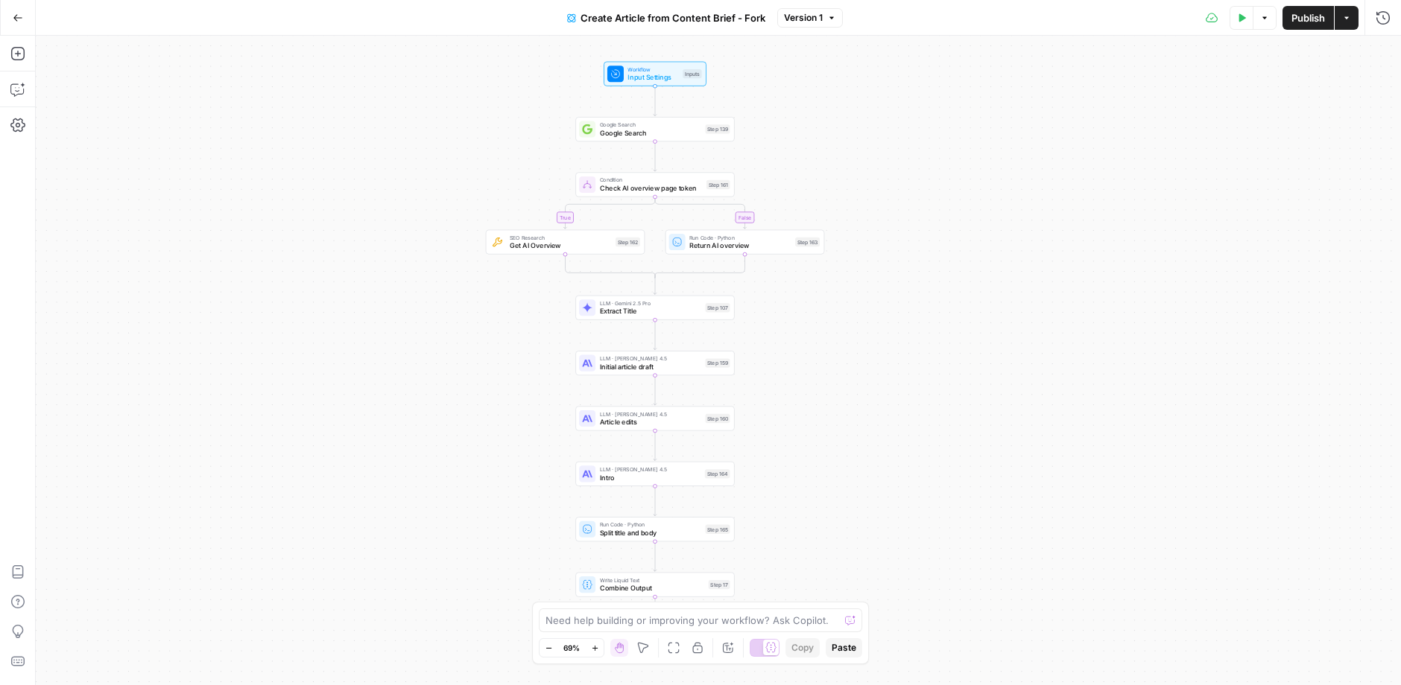
click at [24, 31] on div "Go Back" at bounding box center [18, 17] width 36 height 35
click at [22, 25] on button "Go Back" at bounding box center [17, 17] width 27 height 27
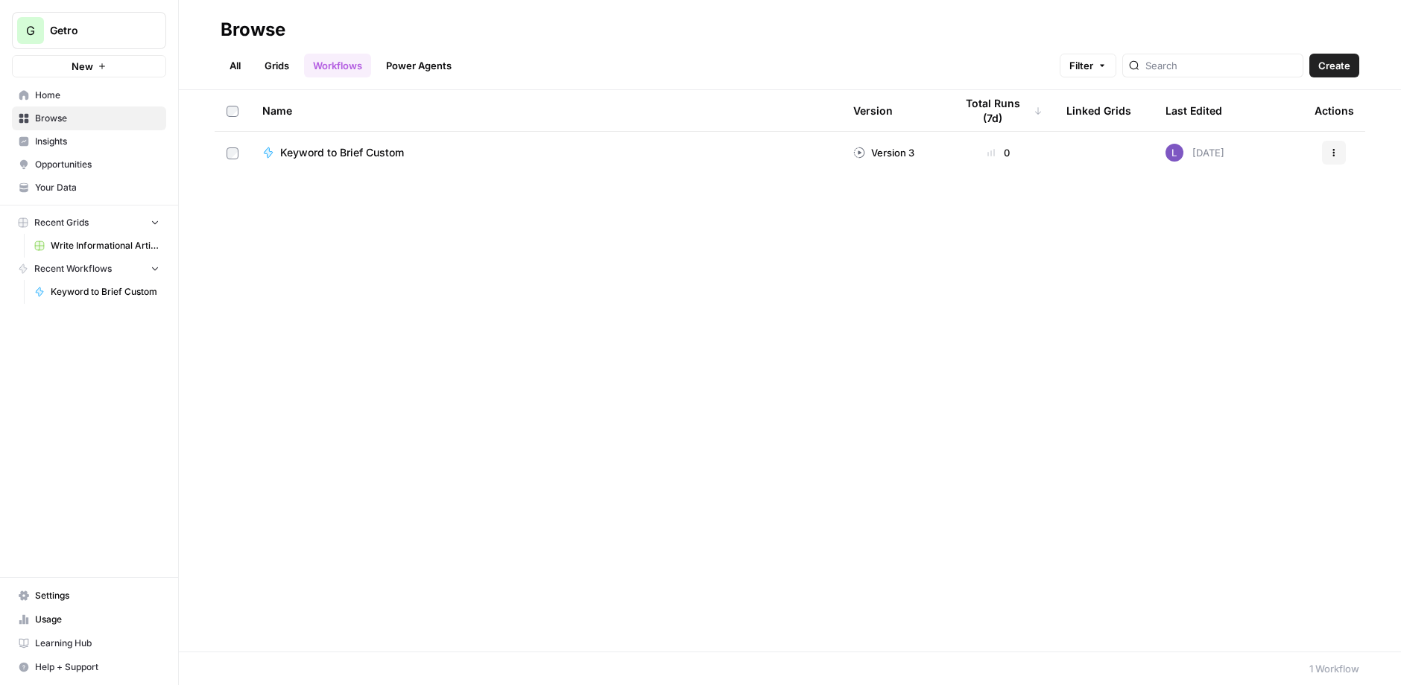
click at [1316, 69] on button "Create" at bounding box center [1334, 66] width 50 height 24
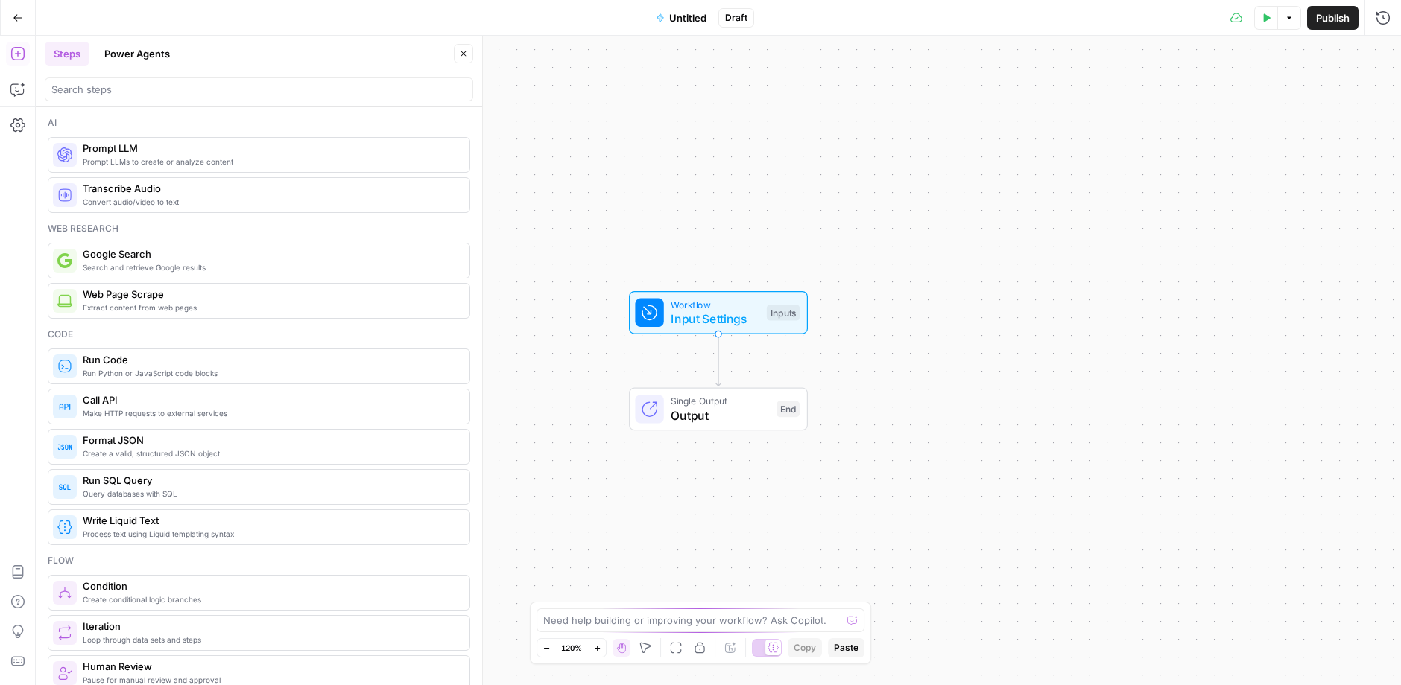
click at [25, 91] on button "Copilot" at bounding box center [18, 89] width 24 height 24
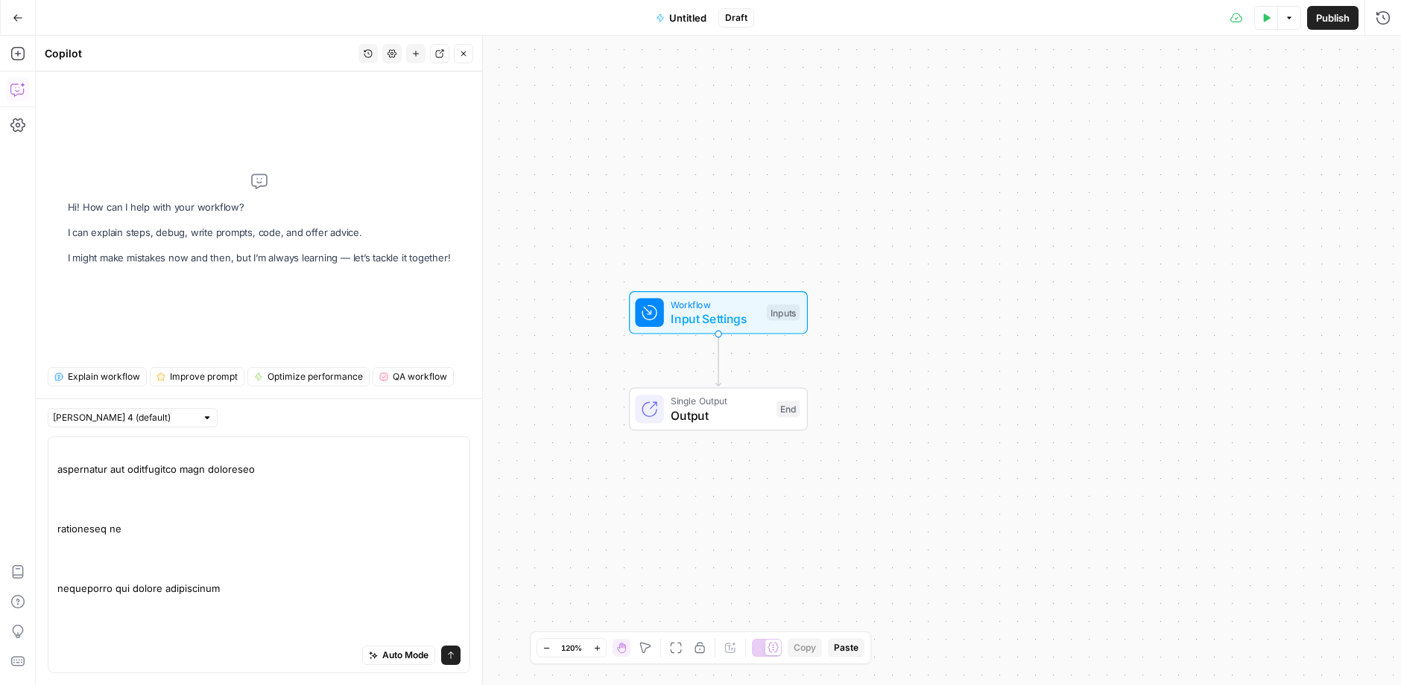
scroll to position [9965, 0]
type textarea "Responsive Web Design Best Practices for 2025 Slug: responsive-web-design-best-…"
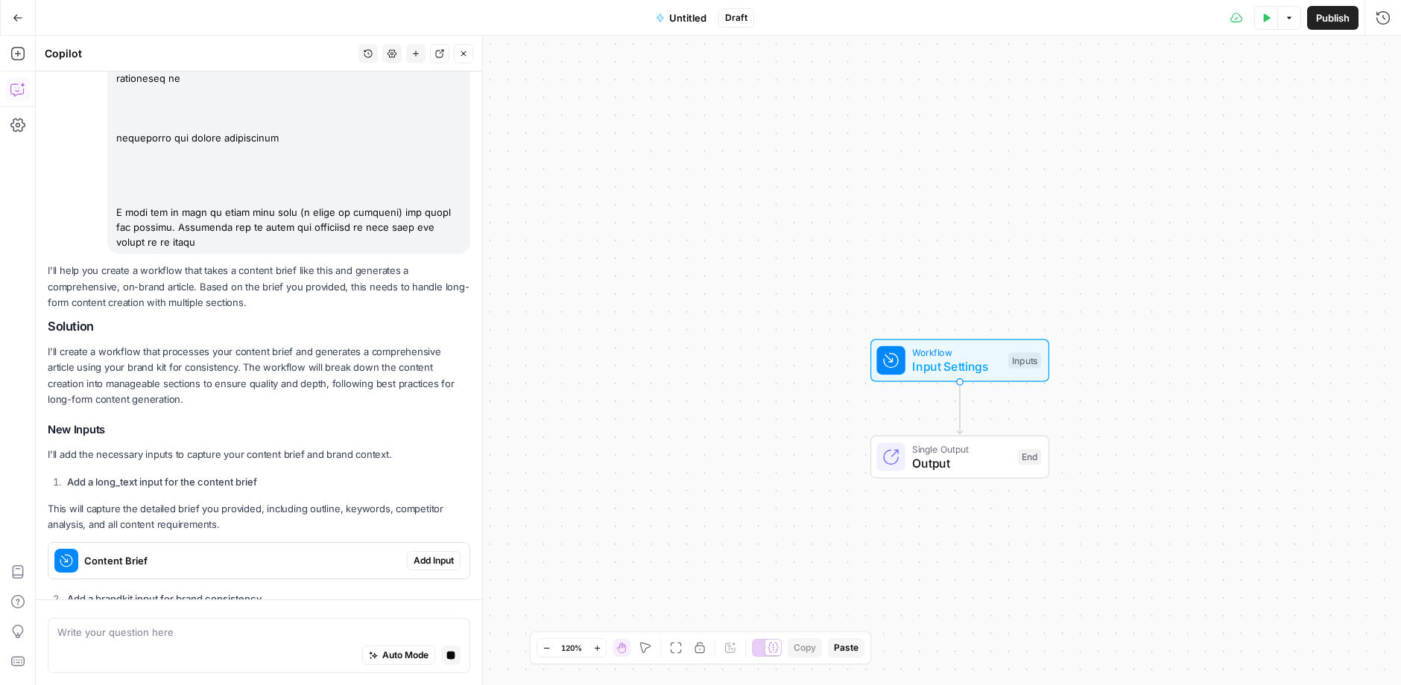
scroll to position [10472, 0]
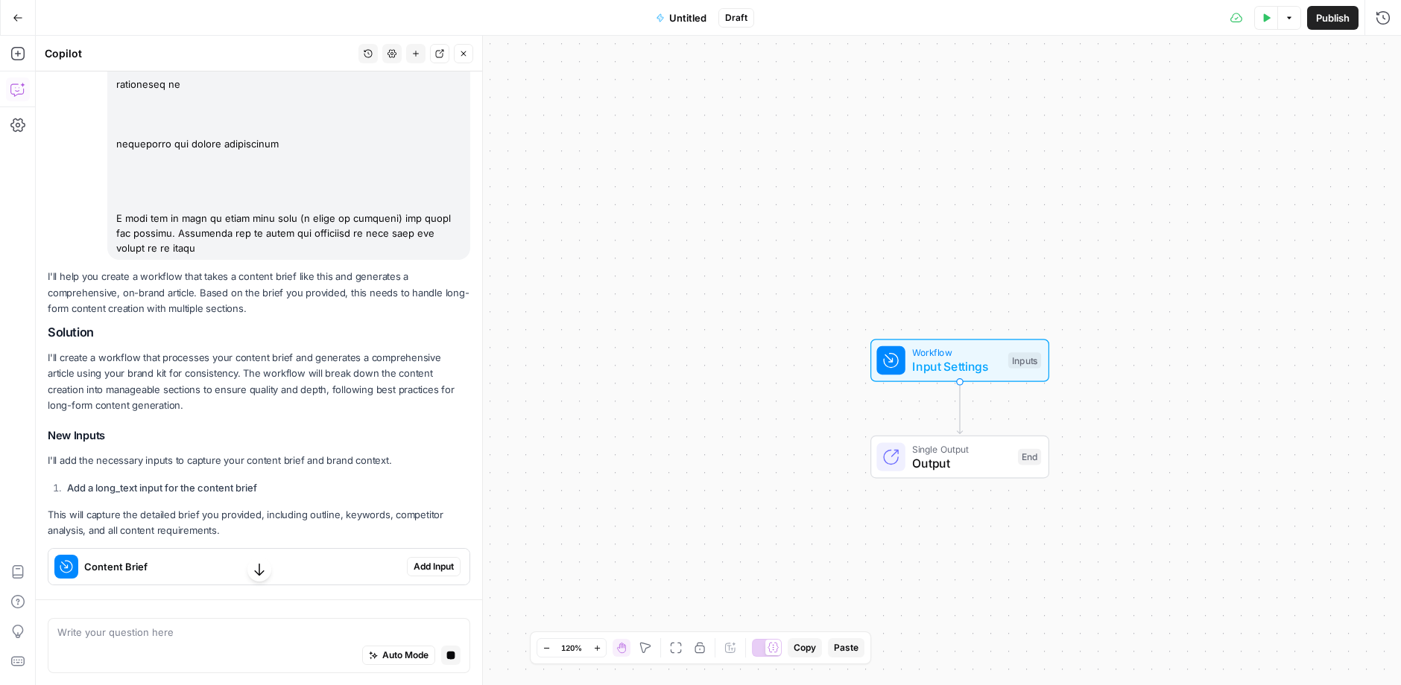
click at [419, 560] on span "Add Input" at bounding box center [433, 566] width 40 height 13
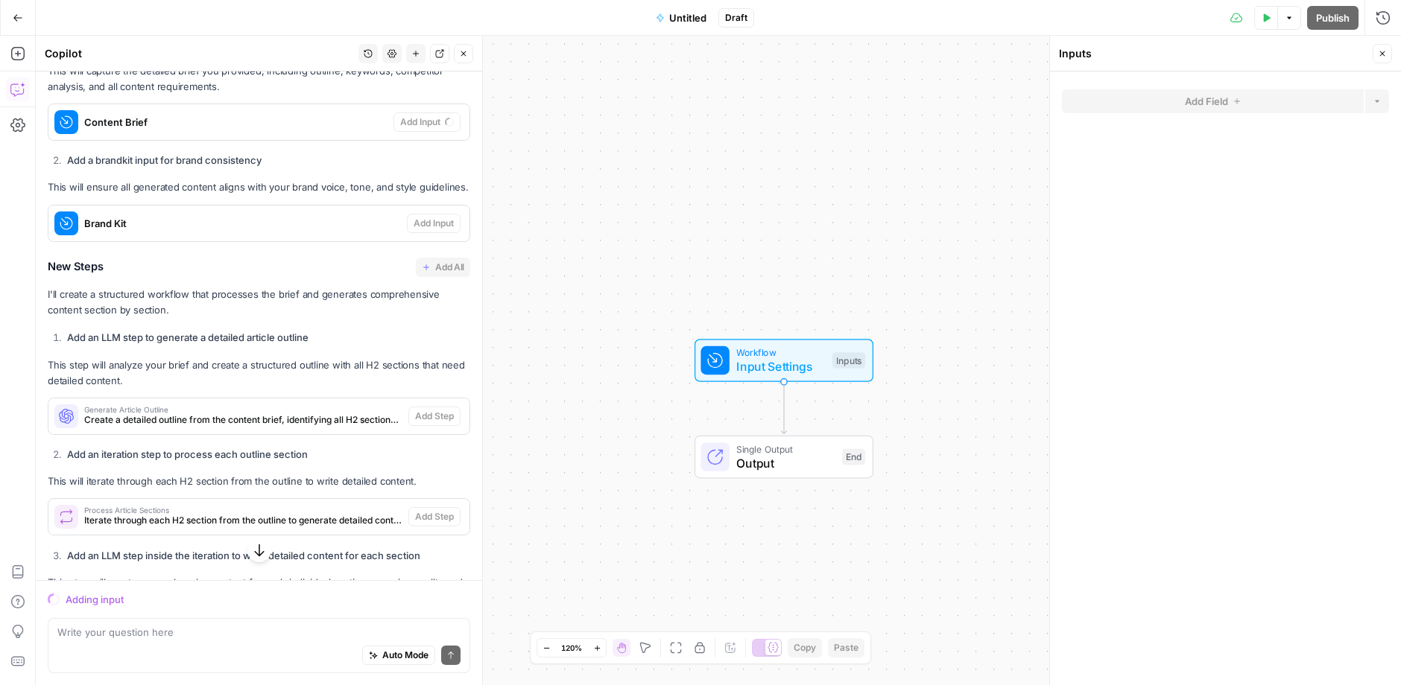
scroll to position [10946, 0]
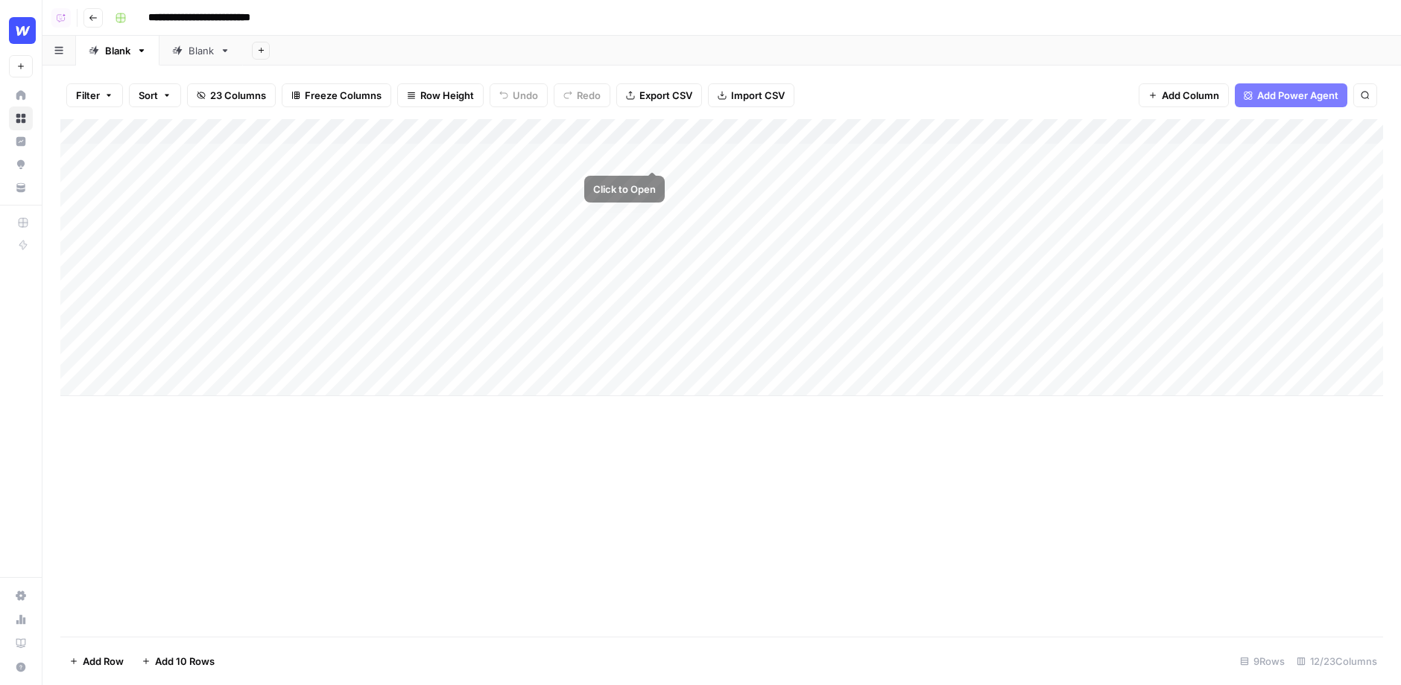
click at [647, 153] on div "Add Column" at bounding box center [721, 257] width 1322 height 277
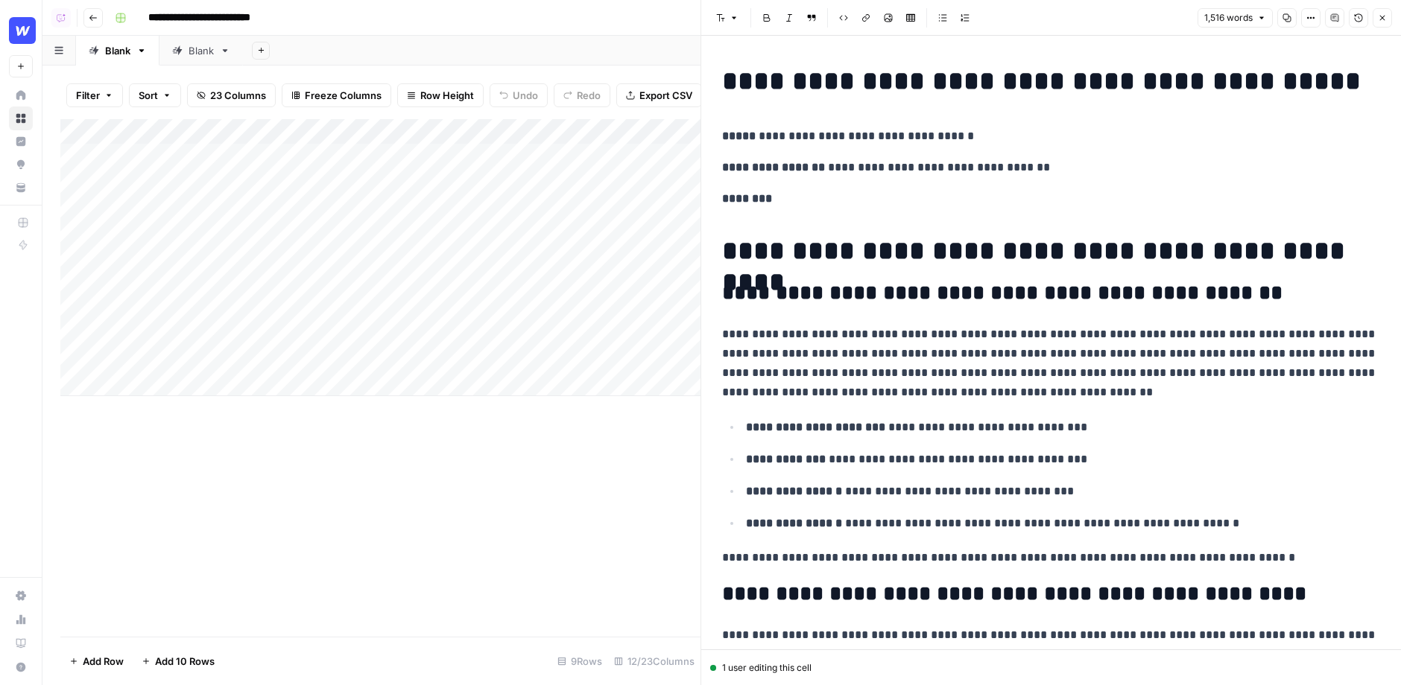
click at [1293, 16] on button "Copy" at bounding box center [1286, 17] width 19 height 19
click at [1385, 19] on icon "button" at bounding box center [1382, 17] width 9 height 9
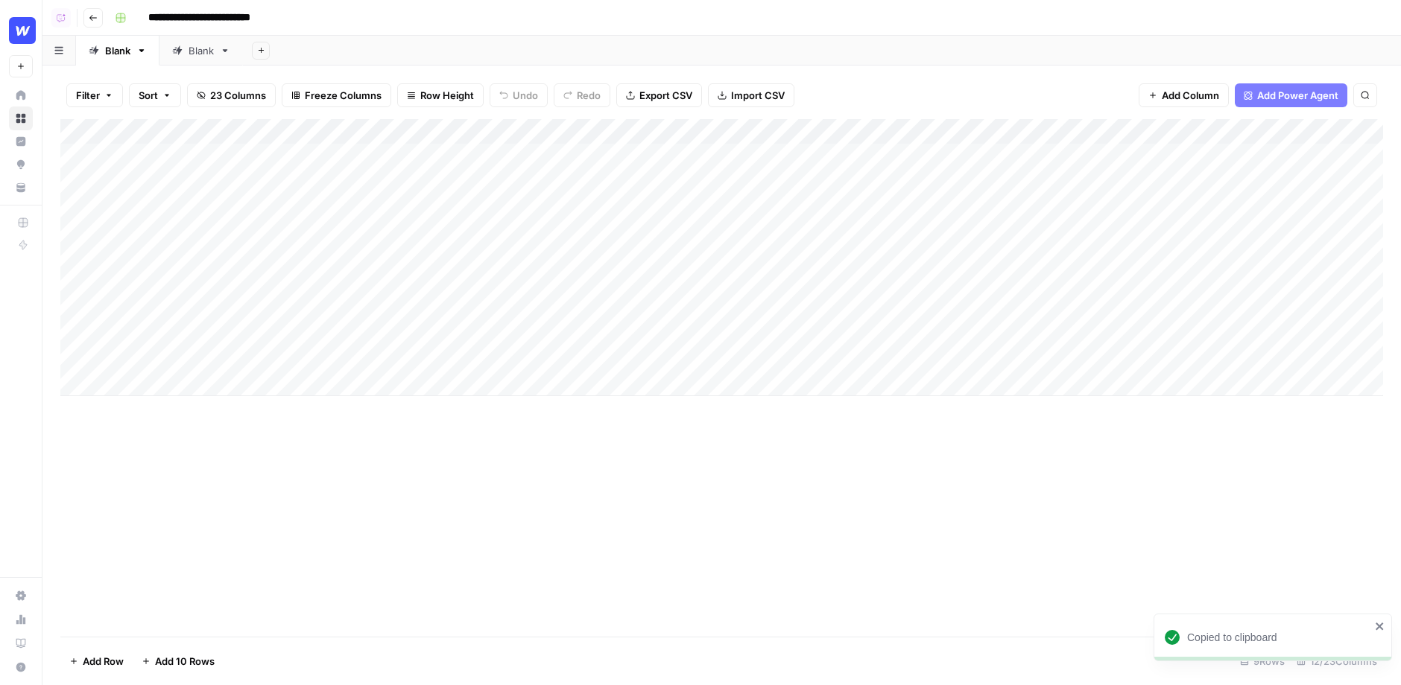
click at [89, 19] on icon "button" at bounding box center [93, 17] width 9 height 9
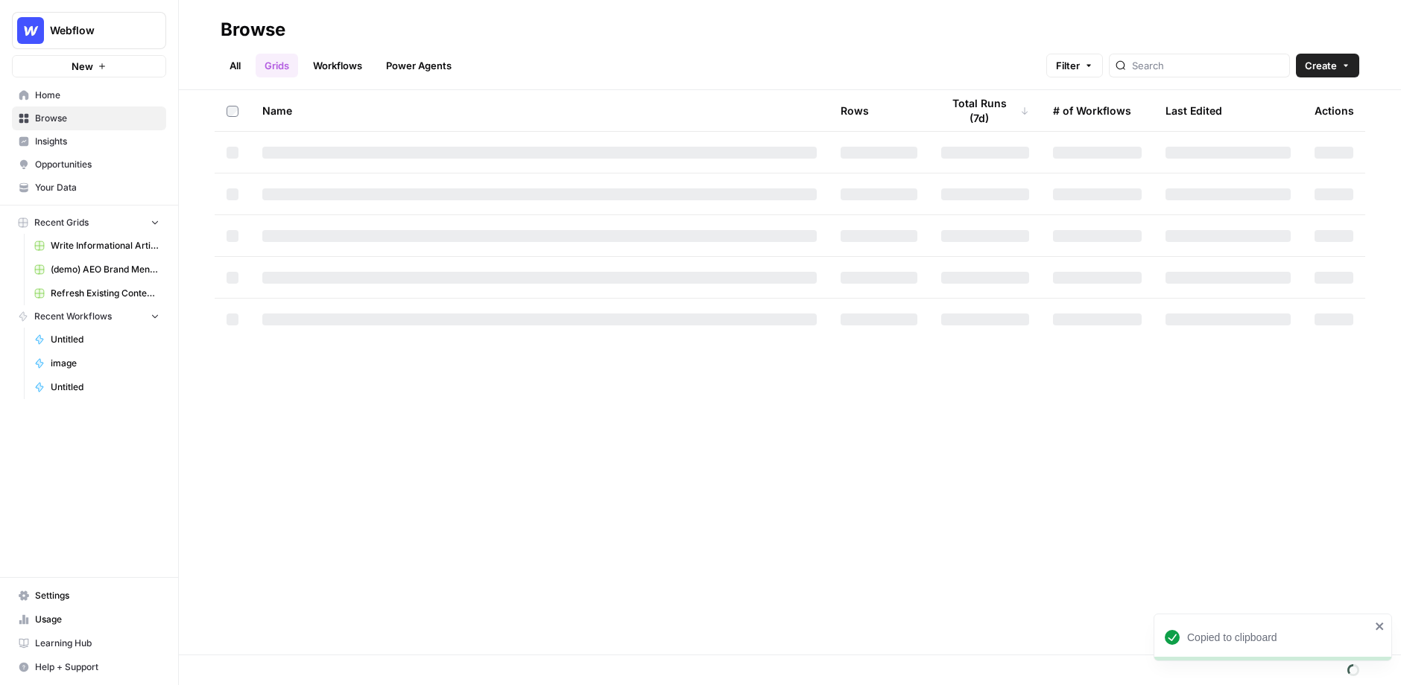
click at [333, 80] on header "Browse All Grids Workflows Power Agents Filter Create" at bounding box center [790, 45] width 1222 height 90
click at [335, 72] on link "Workflows" at bounding box center [337, 66] width 67 height 24
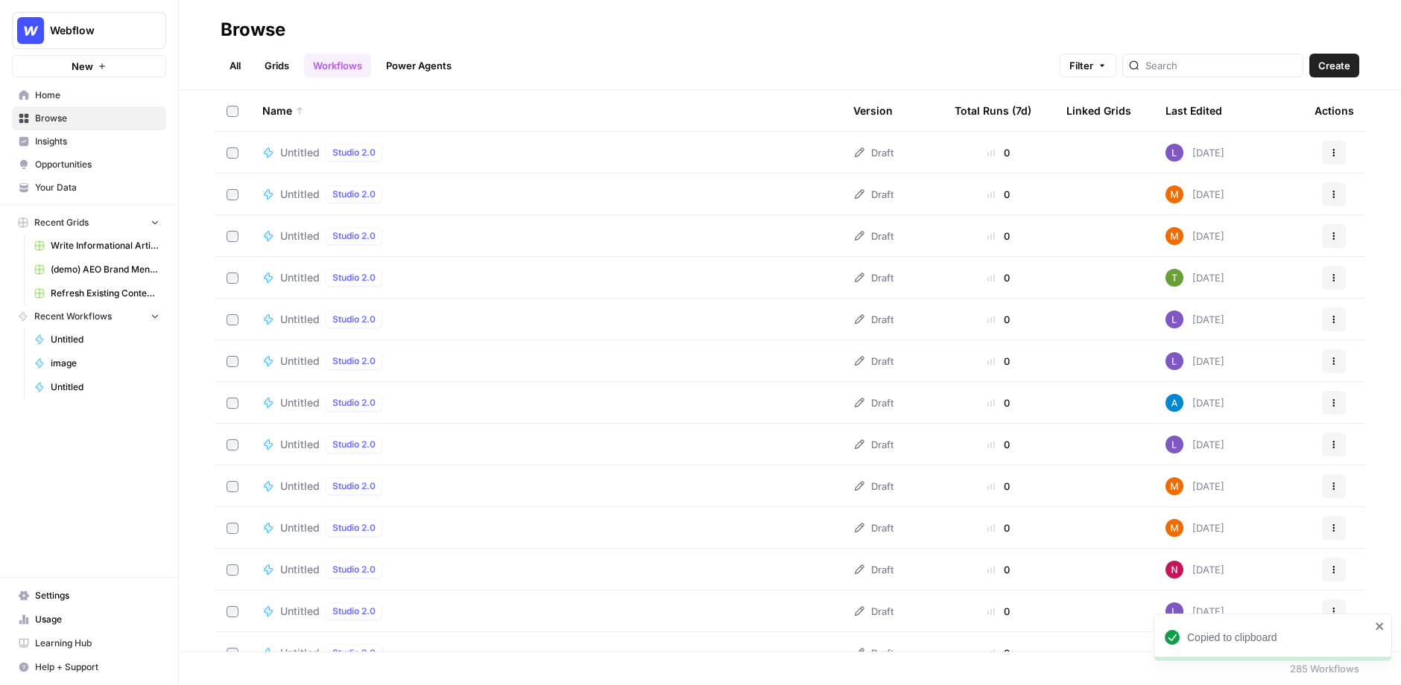
click at [1336, 60] on span "Create" at bounding box center [1334, 65] width 32 height 15
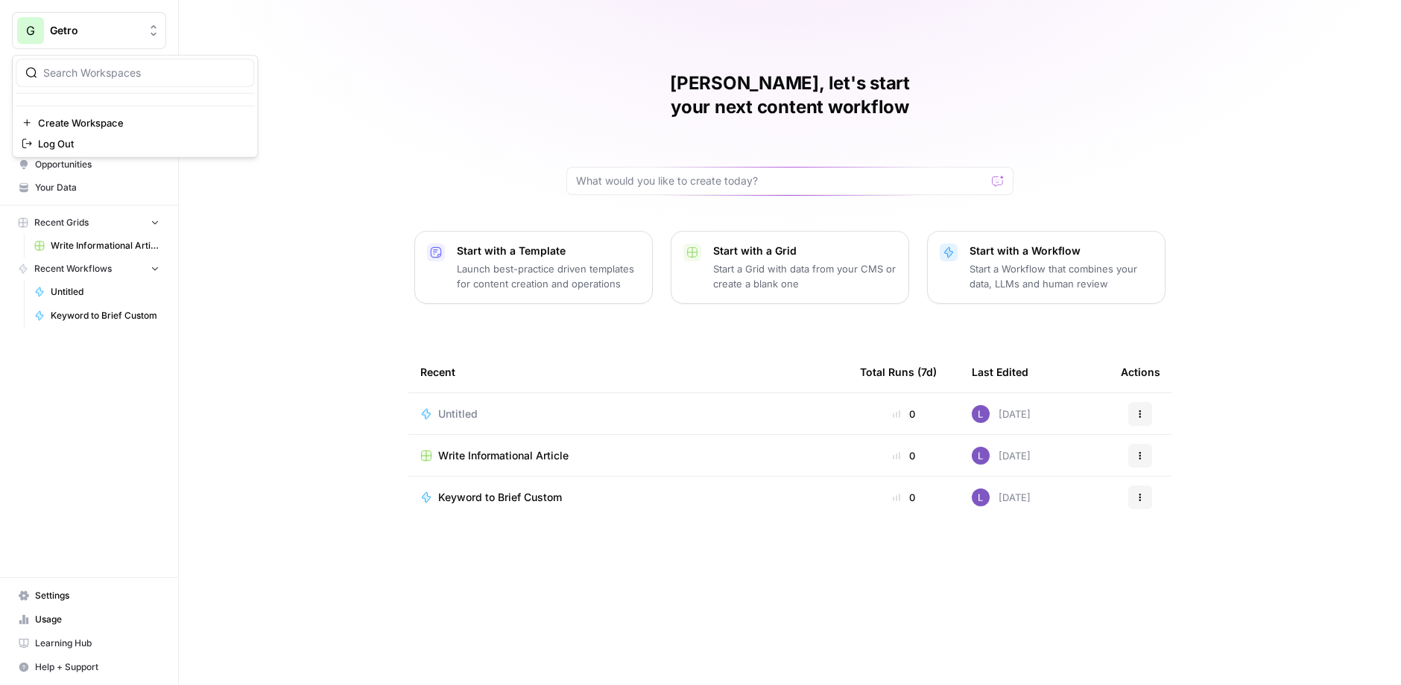
click at [110, 30] on span "Getro" at bounding box center [95, 30] width 90 height 15
click at [113, 64] on div at bounding box center [135, 73] width 238 height 28
paste input "Kudos"
type input "Kudos"
click at [98, 139] on span "Create Workspace" at bounding box center [140, 146] width 204 height 15
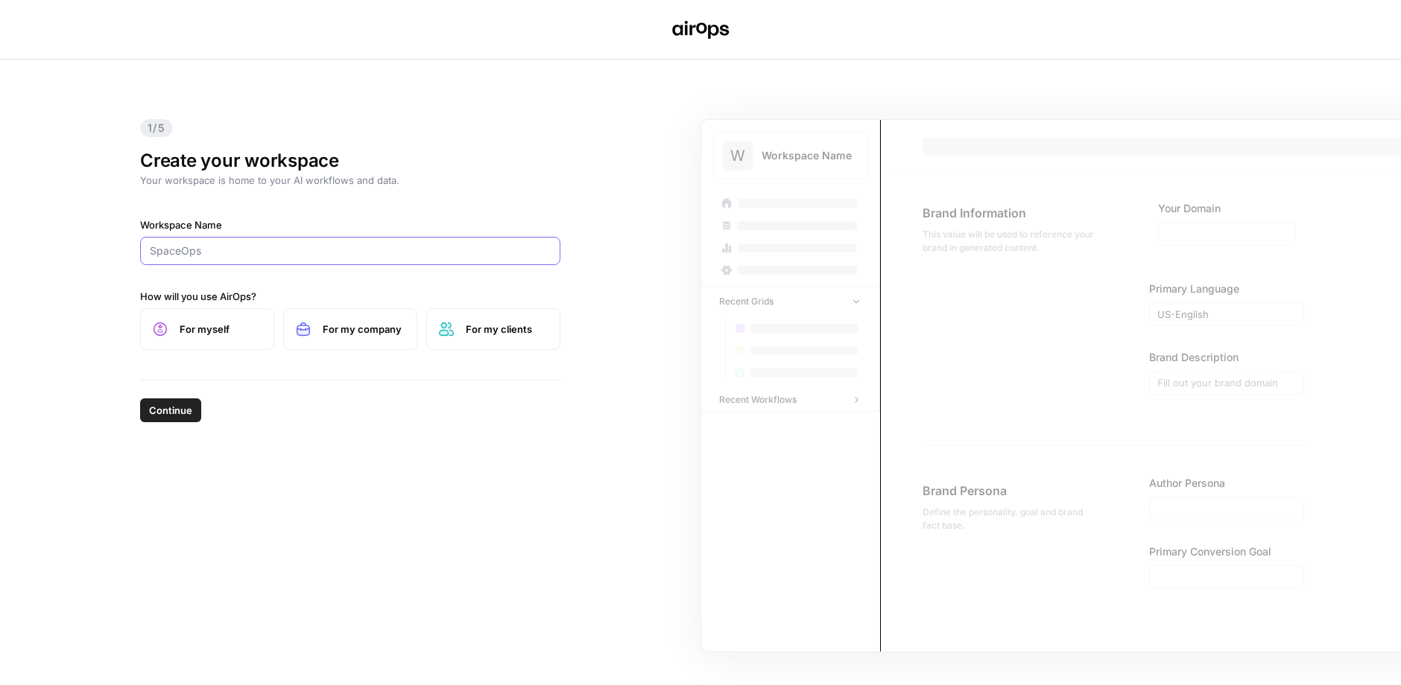
click at [235, 244] on input "Workspace Name" at bounding box center [350, 251] width 401 height 15
type input "Kudos"
click at [140, 399] on button "Continue" at bounding box center [170, 411] width 61 height 24
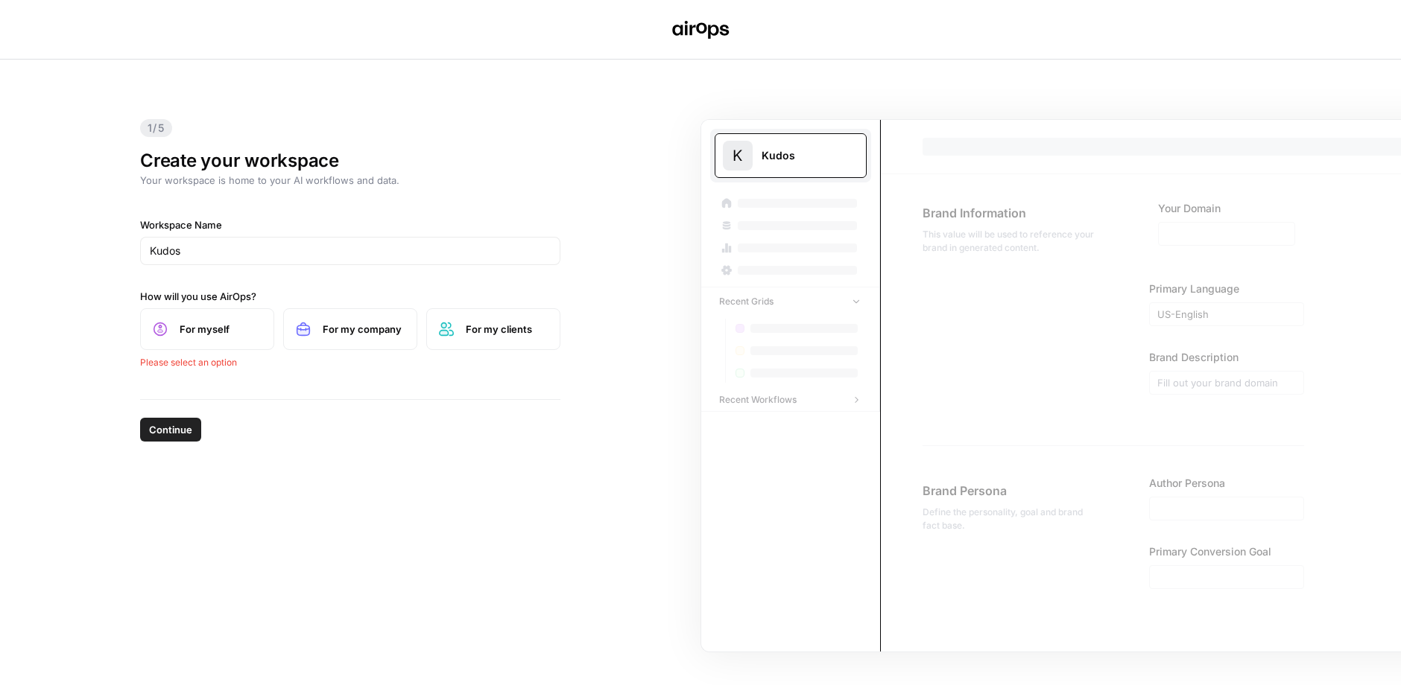
click at [466, 335] on span "For my clients" at bounding box center [507, 329] width 82 height 15
click at [365, 335] on span "For my company" at bounding box center [364, 329] width 82 height 15
click at [171, 399] on button "Continue" at bounding box center [170, 411] width 61 height 24
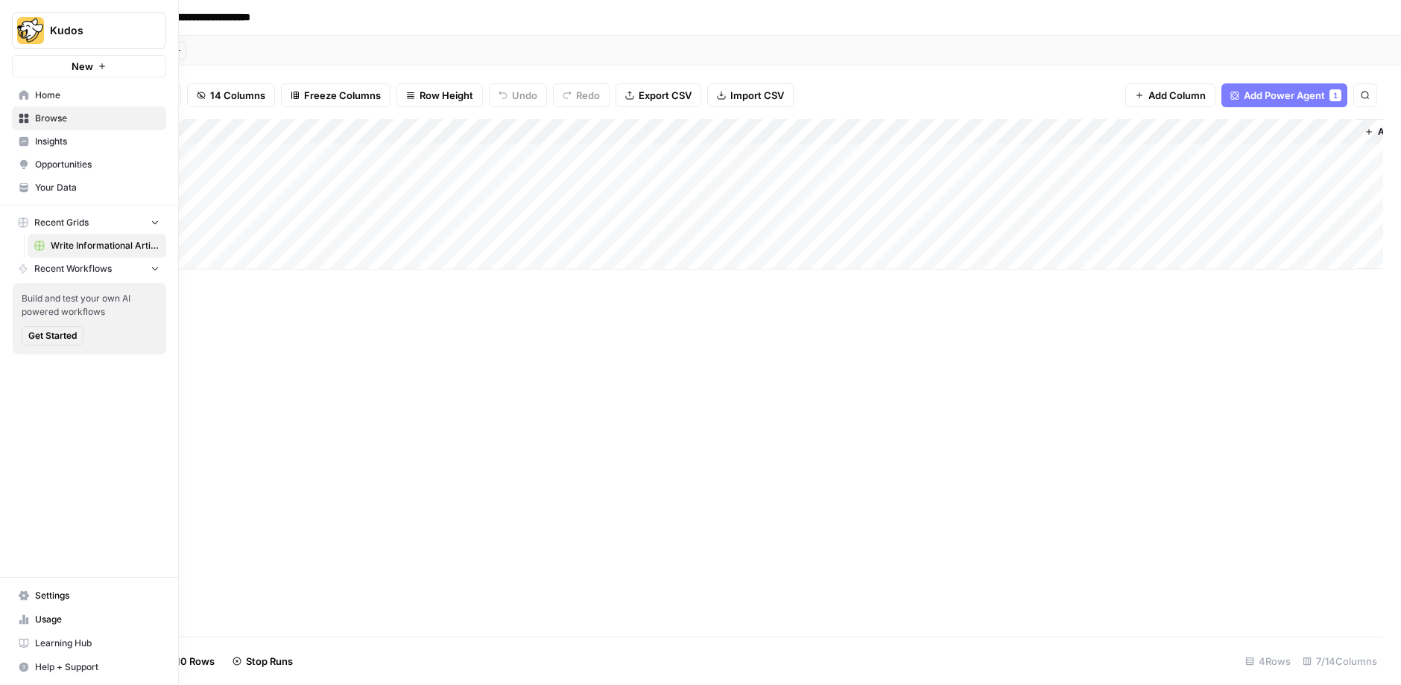
click at [76, 193] on span "Your Data" at bounding box center [97, 187] width 124 height 13
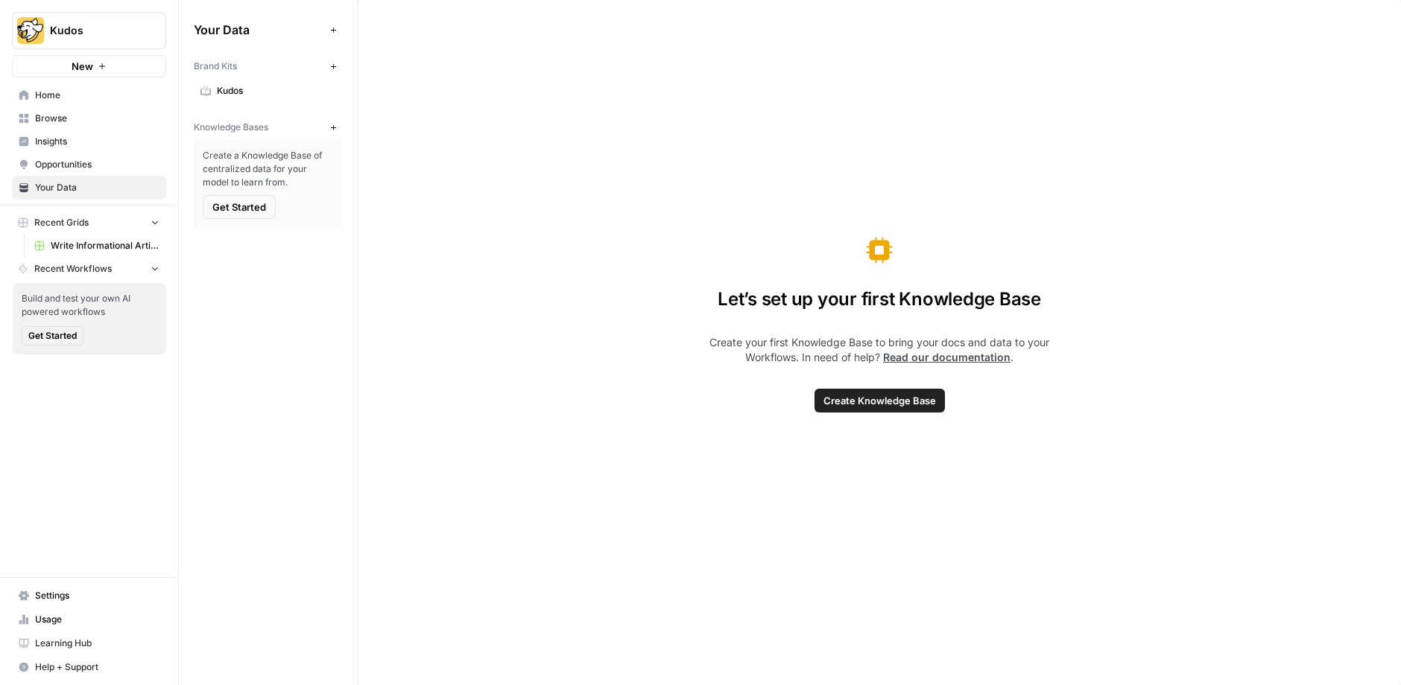
click at [229, 87] on span "Kudos" at bounding box center [276, 90] width 118 height 13
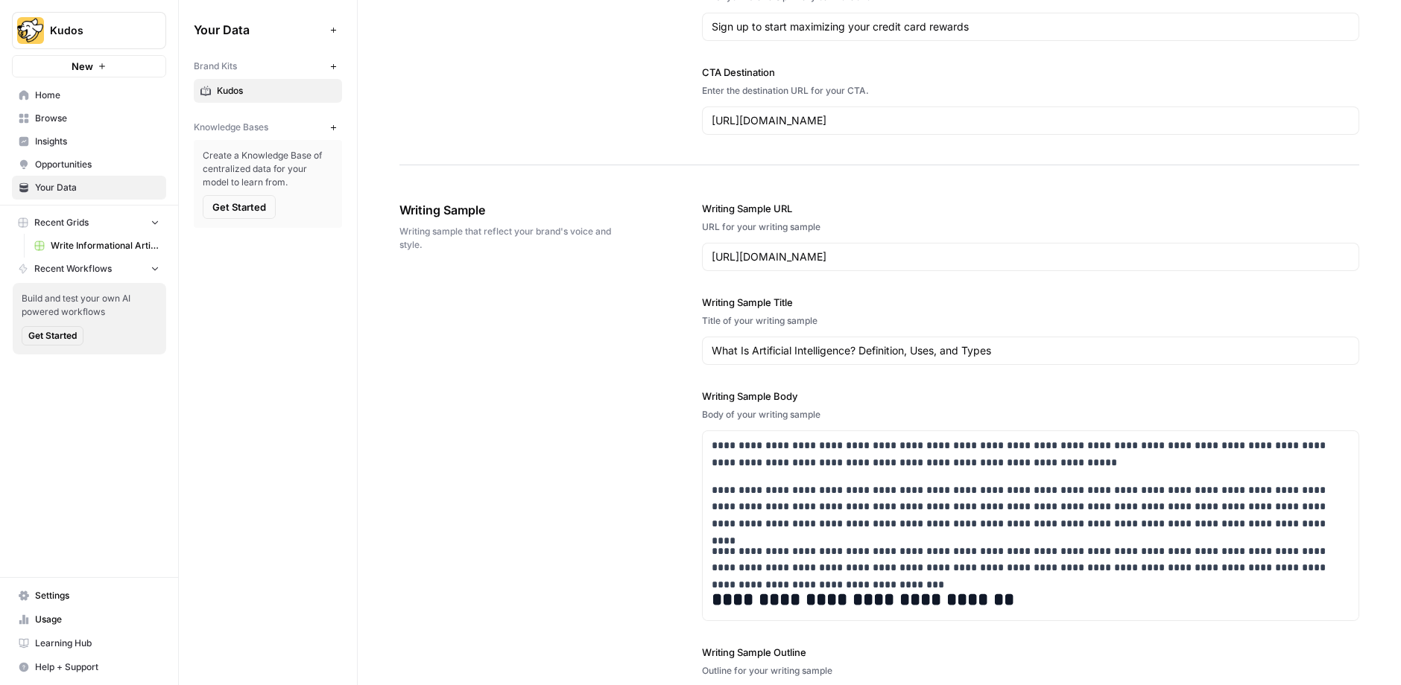
scroll to position [1334, 0]
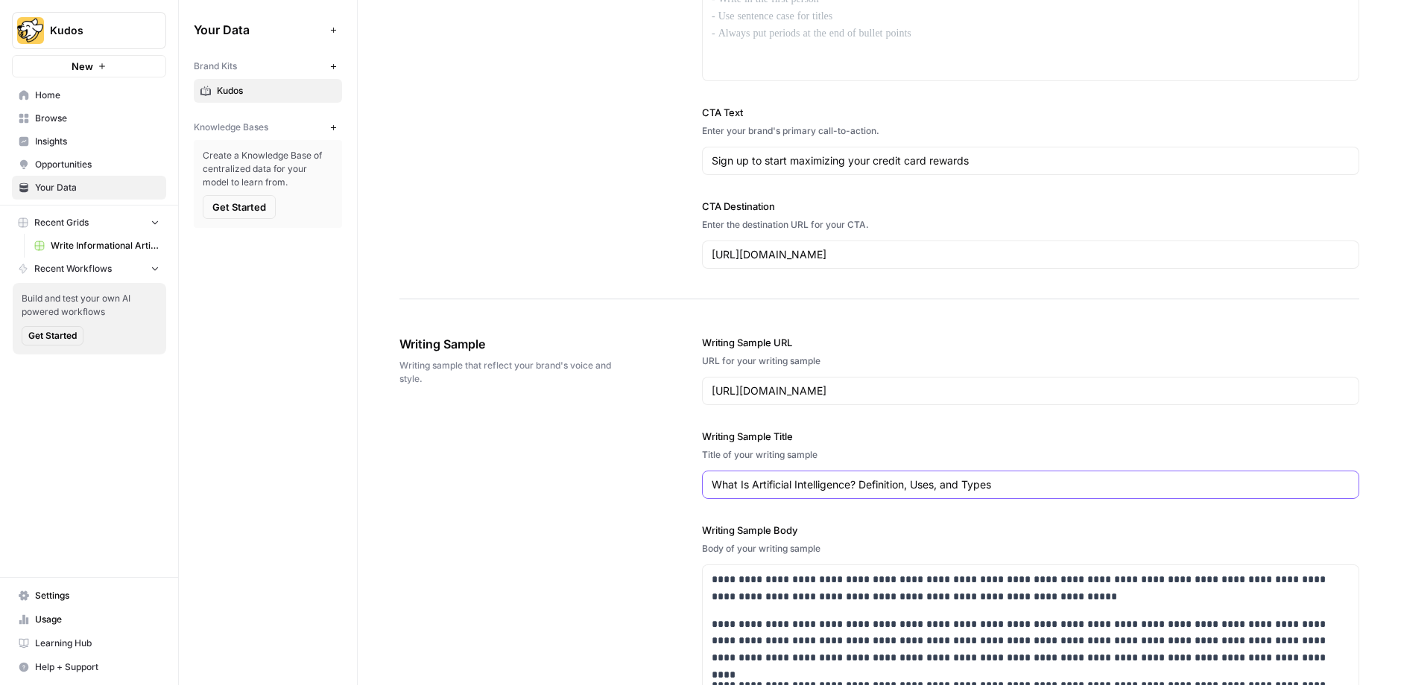
click at [844, 478] on input "What Is Artificial Intelligence? Definition, Uses, and Types" at bounding box center [1031, 485] width 638 height 15
paste input "mex Lifetime Language? A Complete Guide (2025)"
type input "What Is Amex Lifetime Language? A Complete Guide (2025)"
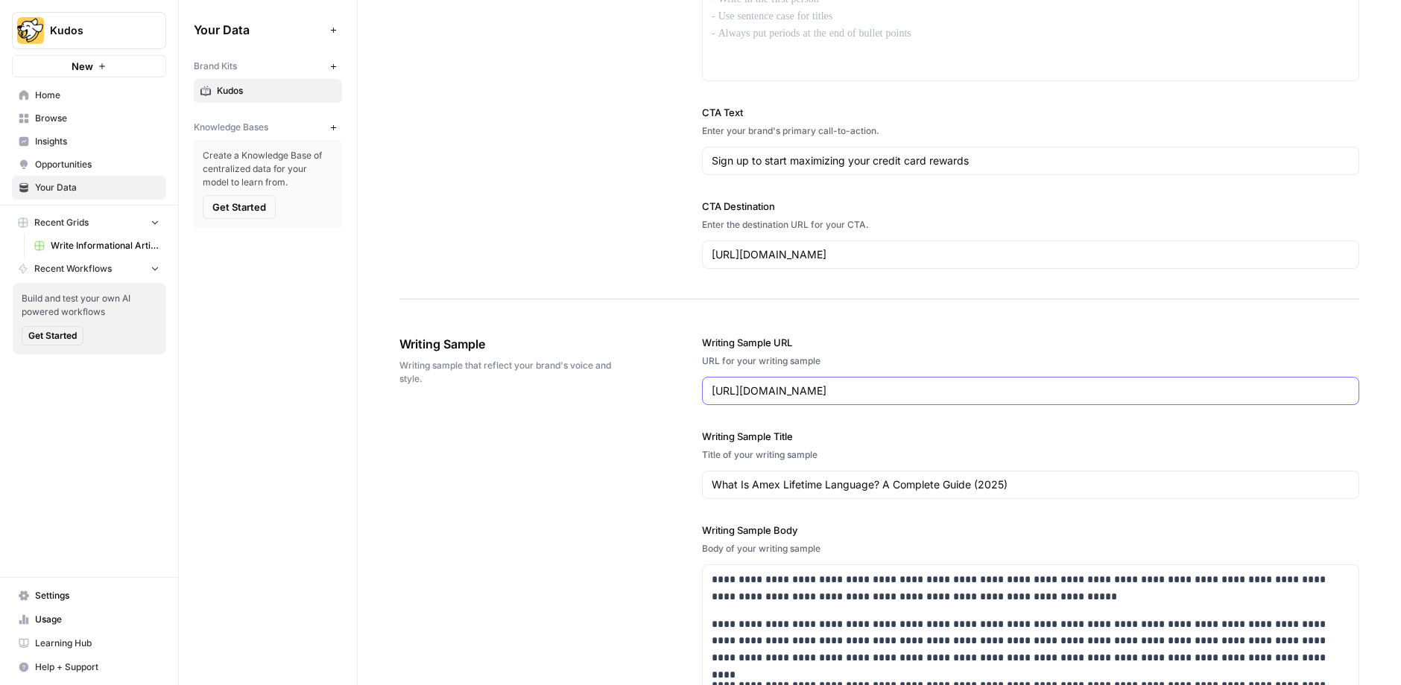
click at [811, 384] on input "[URL][DOMAIN_NAME]" at bounding box center [1031, 391] width 638 height 15
click at [872, 384] on input "[URL][DOMAIN_NAME]" at bounding box center [1031, 391] width 638 height 15
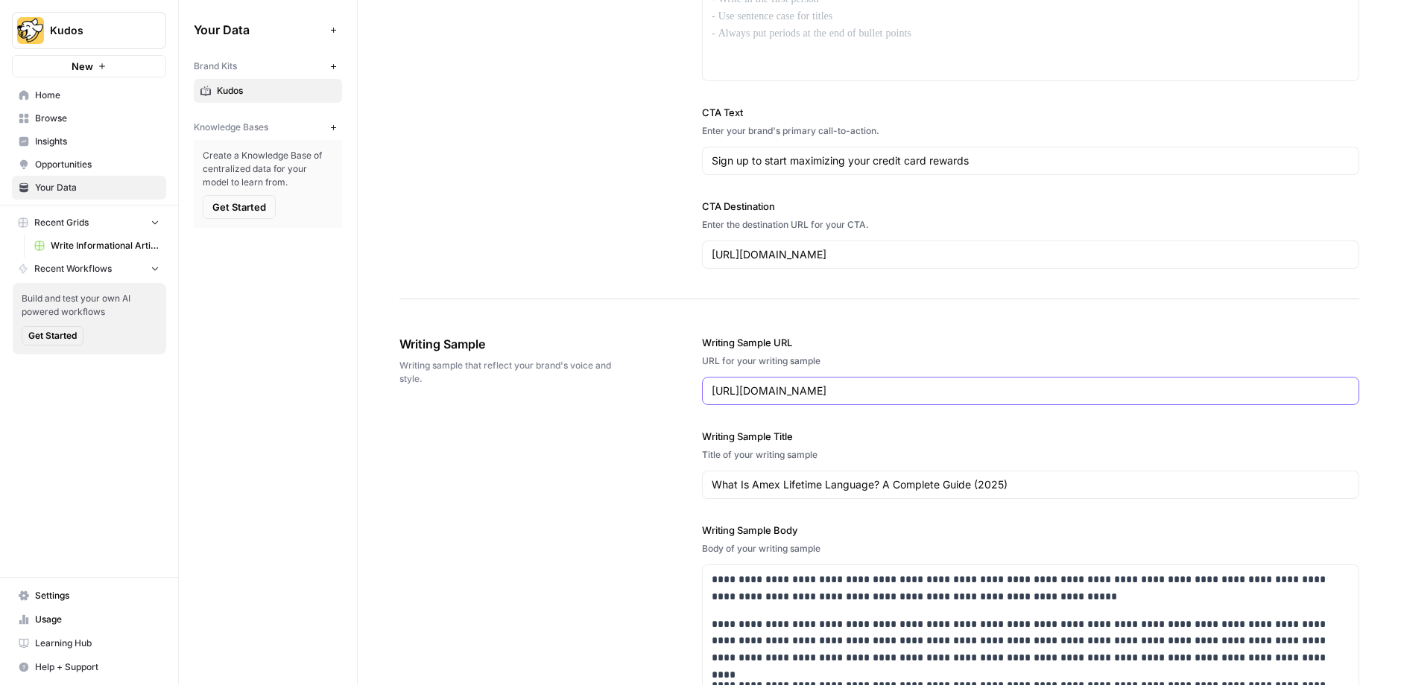
paste input "[DOMAIN_NAME][URL]"
type input "[URL][DOMAIN_NAME]"
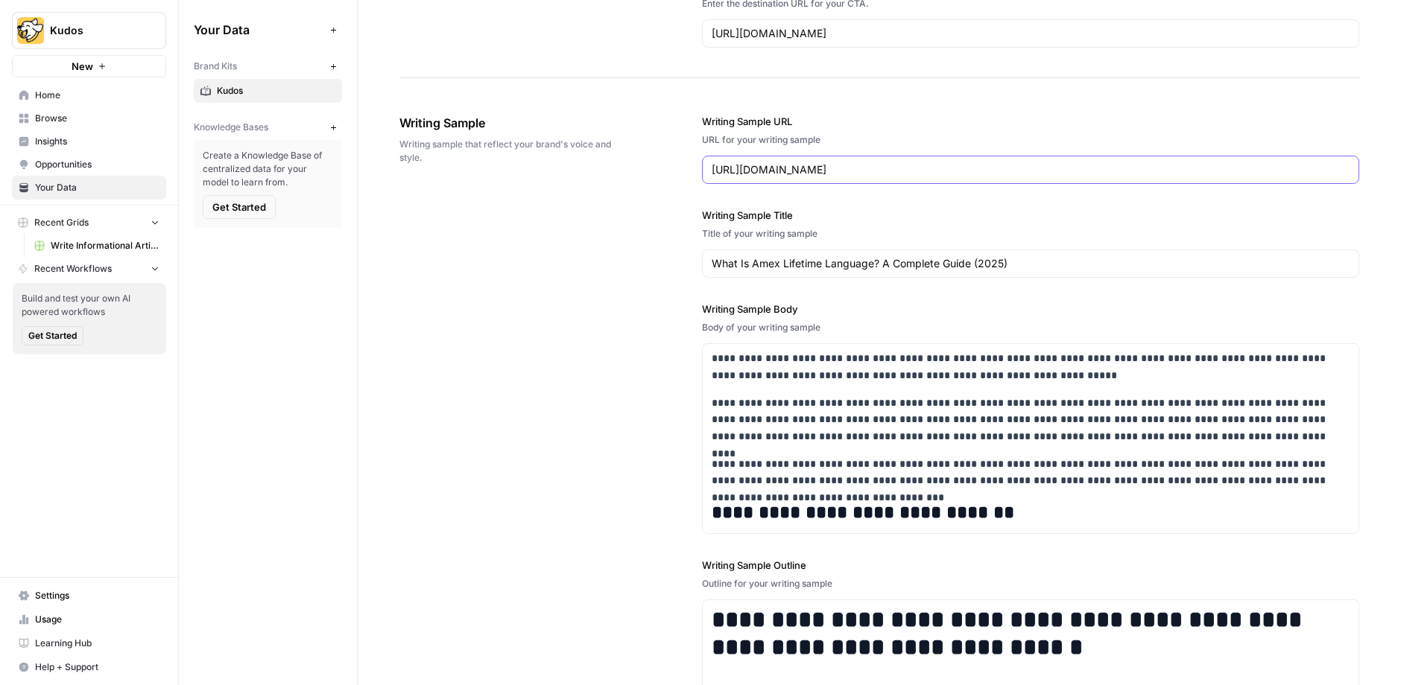
scroll to position [1588, 0]
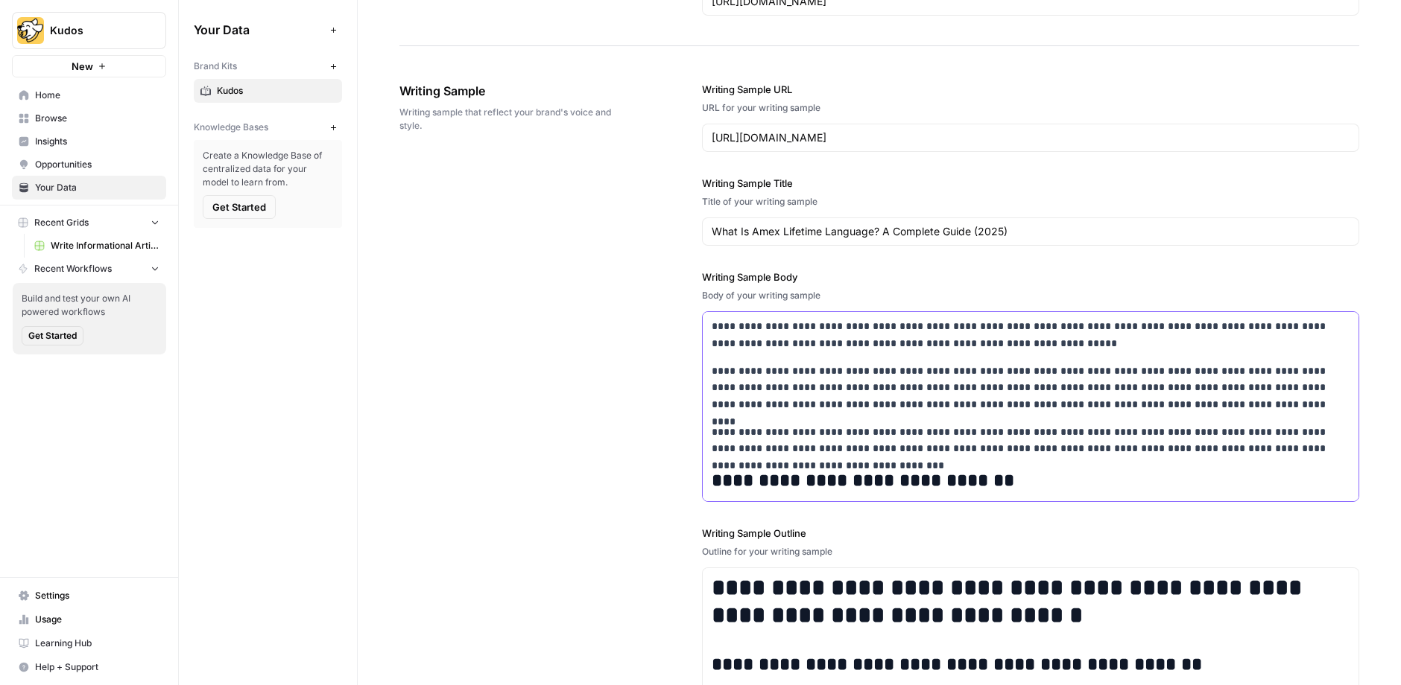
click at [895, 395] on p "**********" at bounding box center [1031, 388] width 638 height 51
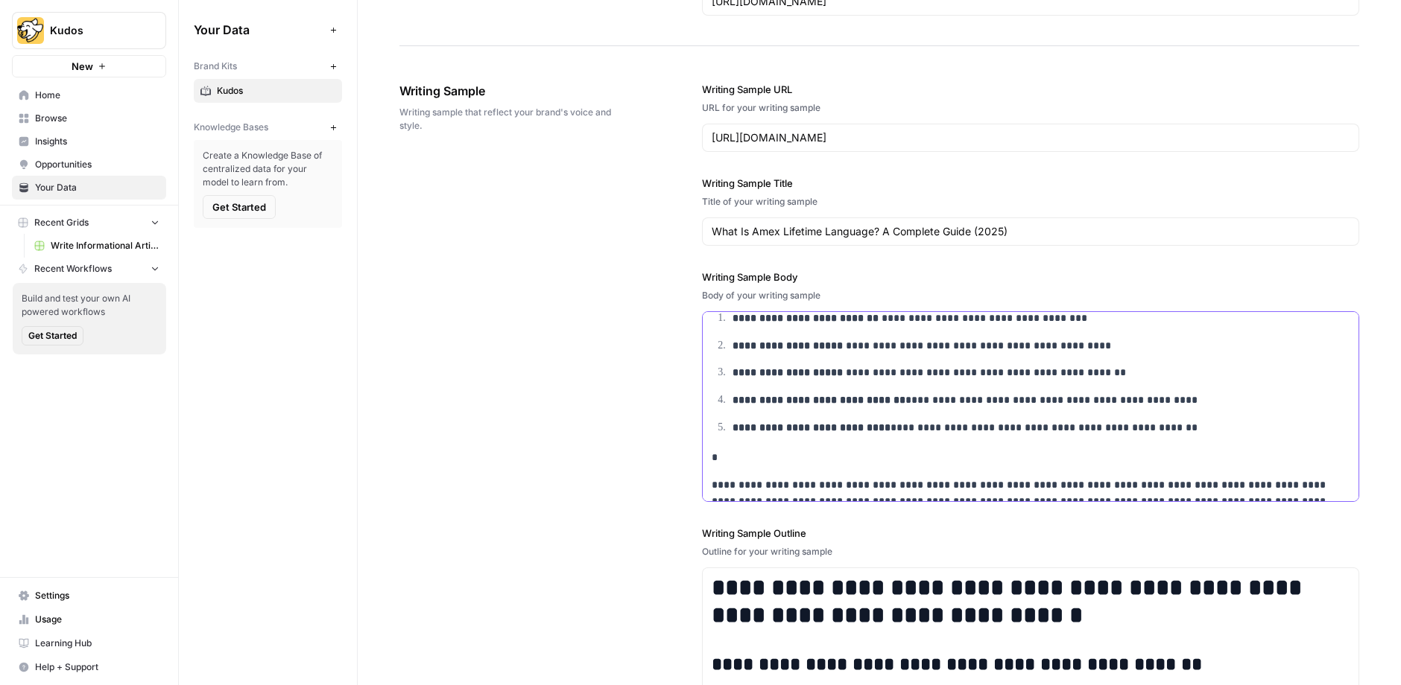
scroll to position [8390, 0]
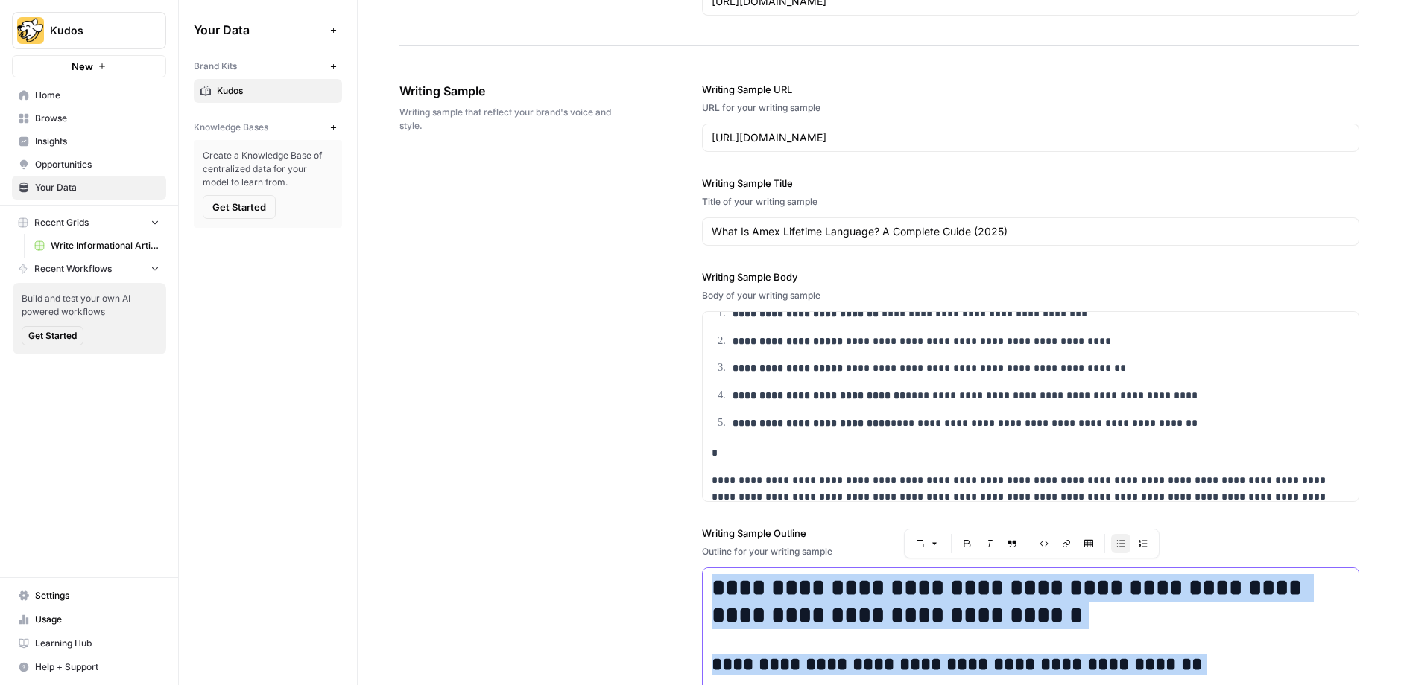
copy div "**********"
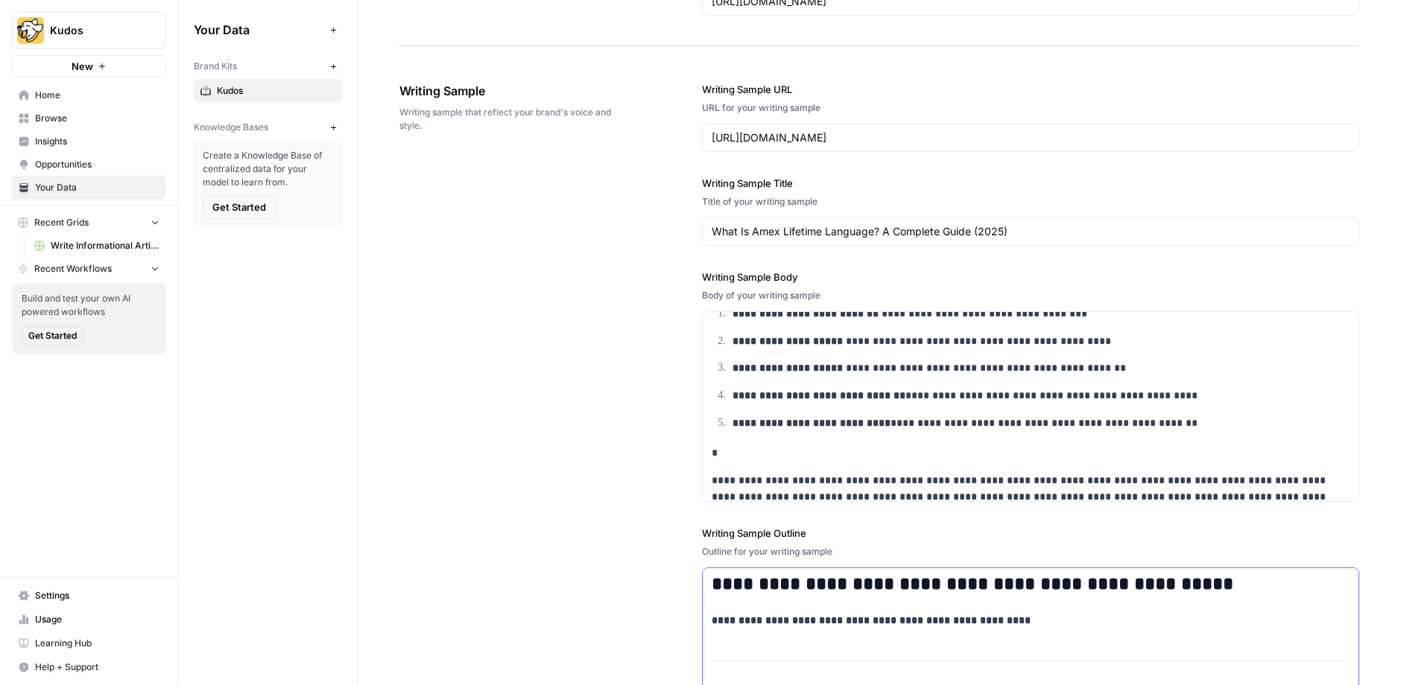
scroll to position [1650, 0]
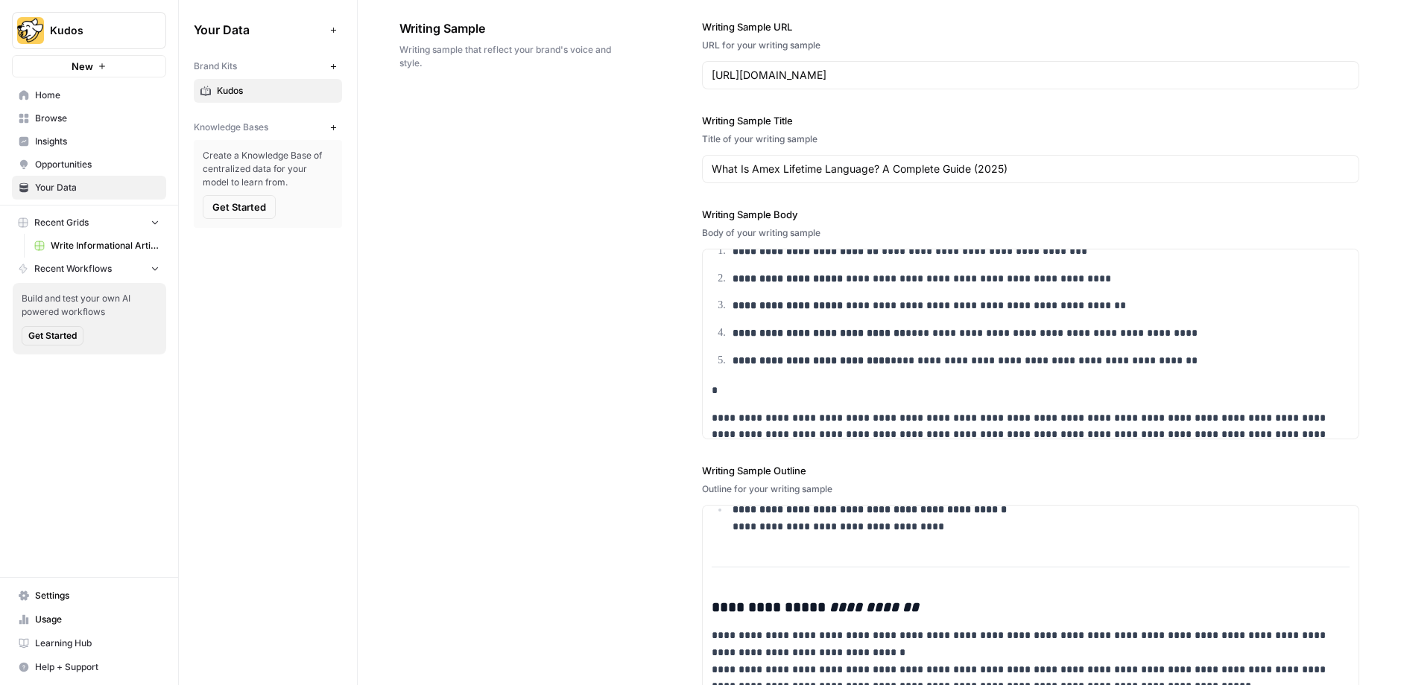
click at [332, 130] on button "New" at bounding box center [333, 127] width 18 height 18
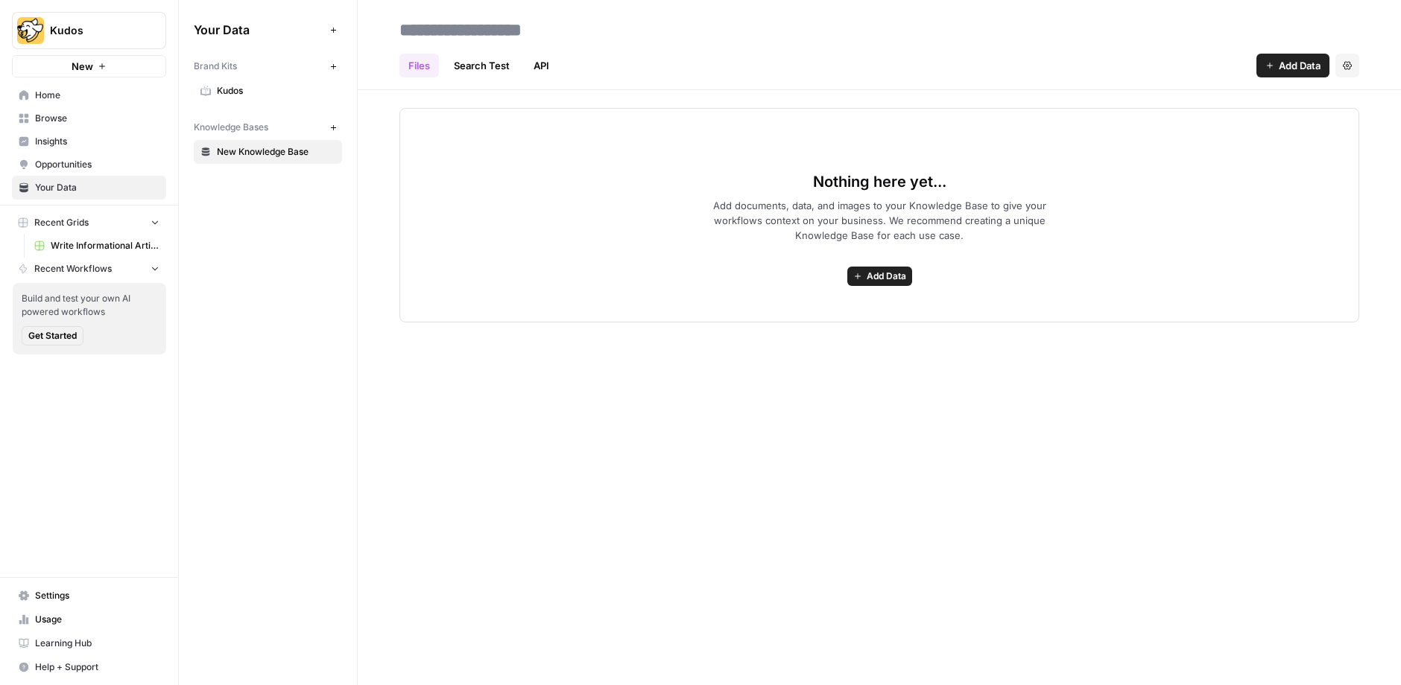
click at [853, 272] on icon "button" at bounding box center [857, 276] width 9 height 9
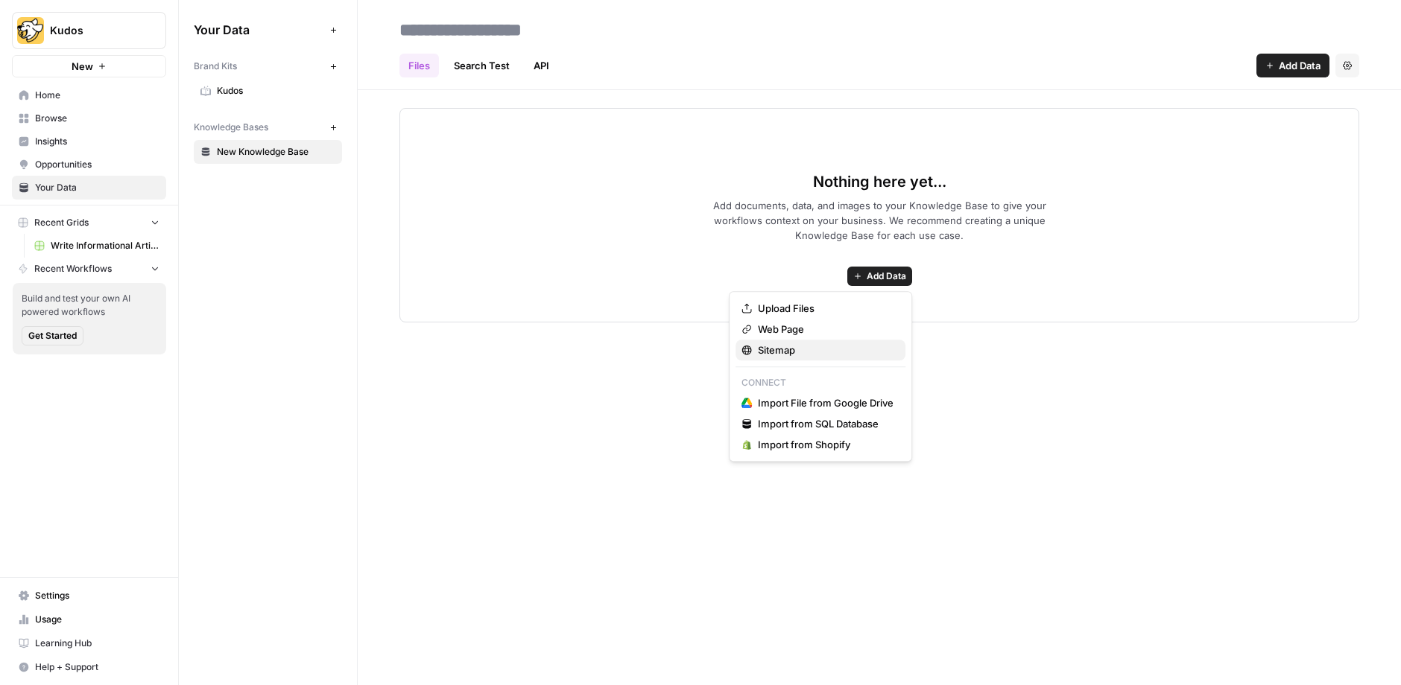
click at [824, 343] on span "Sitemap" at bounding box center [826, 350] width 136 height 15
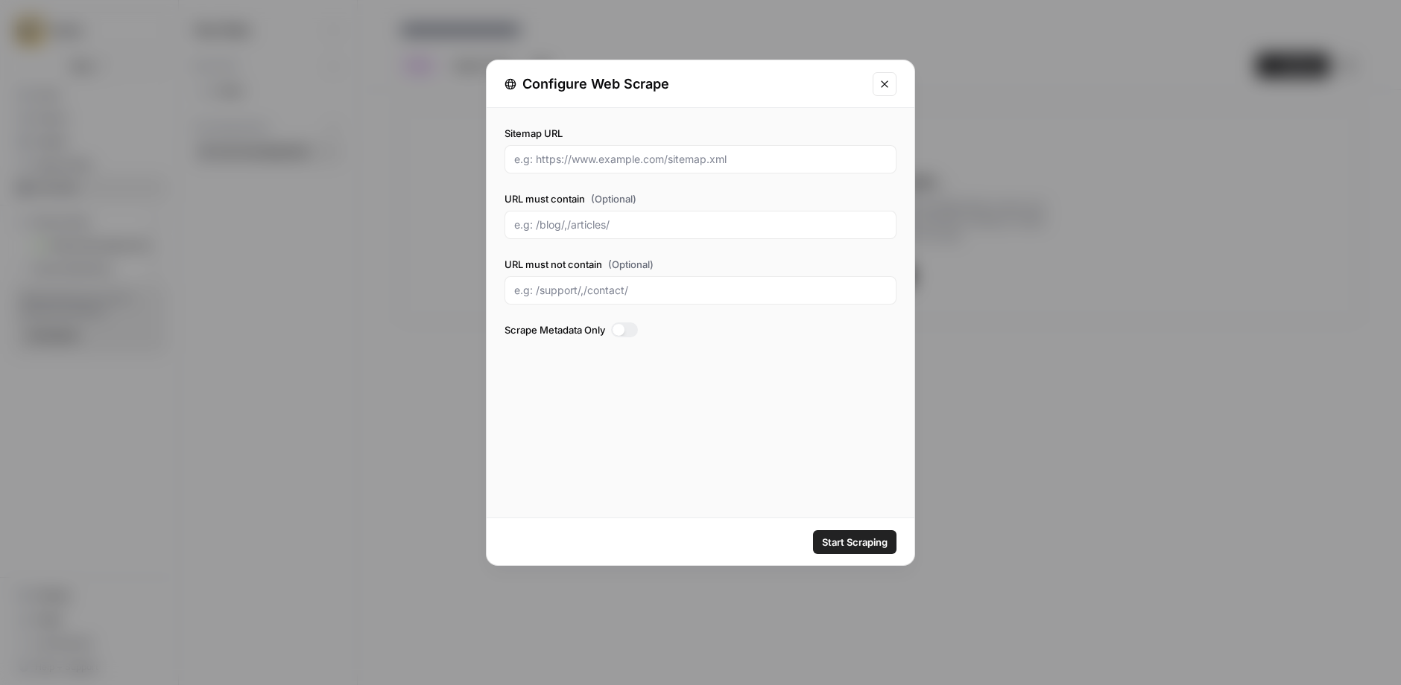
click at [627, 140] on div "Sitemap URL" at bounding box center [700, 150] width 392 height 48
click at [636, 152] on input "Sitemap URL" at bounding box center [700, 159] width 373 height 15
paste input "[URL][DOMAIN_NAME]"
type input "[URL][DOMAIN_NAME]"
click at [636, 218] on input "URL must contain (Optional)" at bounding box center [700, 225] width 373 height 15
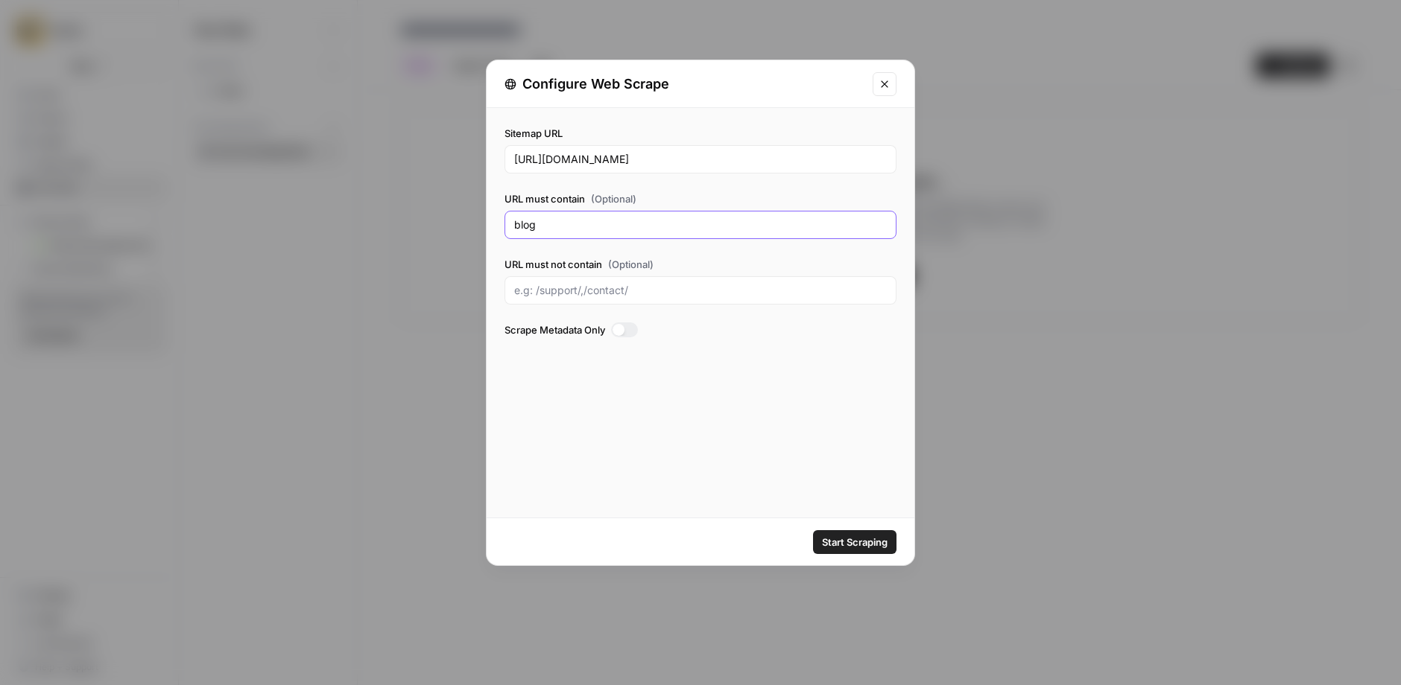
type input "blog"
click at [841, 539] on span "Start Scraping" at bounding box center [855, 542] width 66 height 15
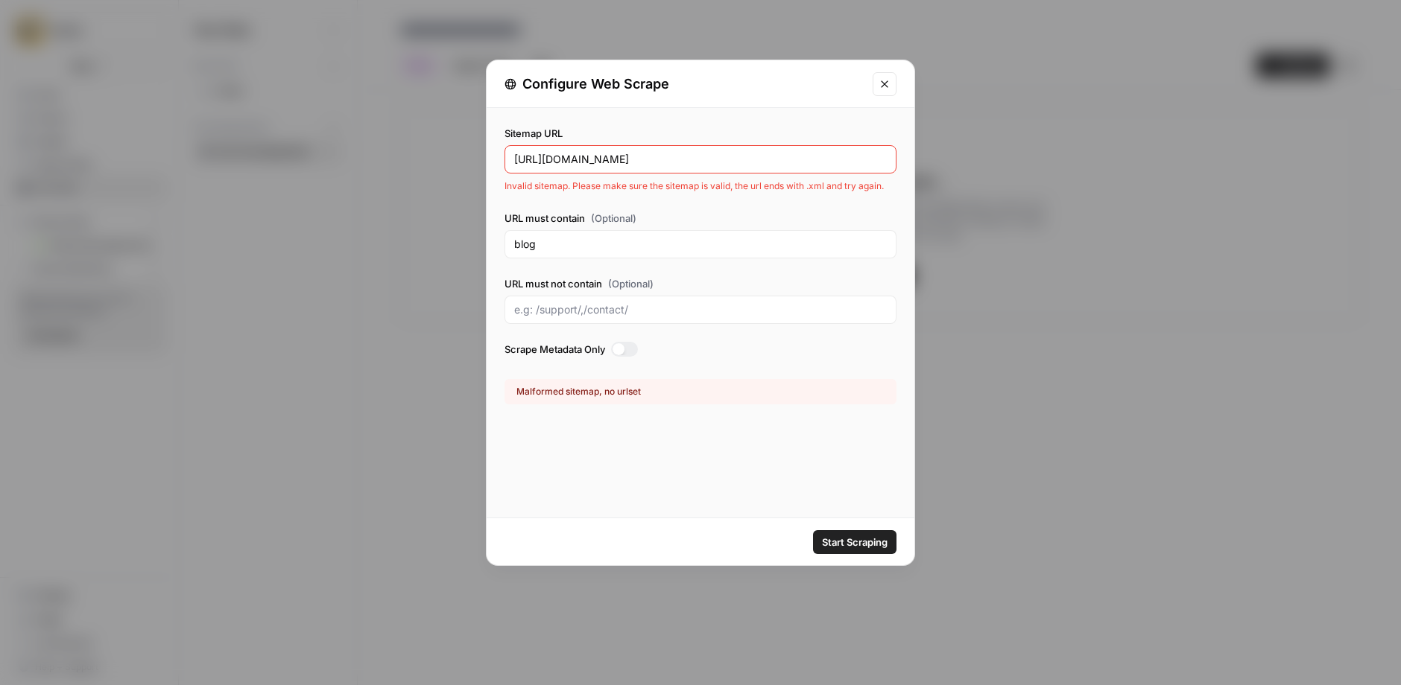
drag, startPoint x: 752, startPoint y: 156, endPoint x: 461, endPoint y: 154, distance: 290.6
click at [463, 155] on div "Configure Web Scrape Sitemap URL [URL][DOMAIN_NAME] Invalid sitemap. Please mak…" at bounding box center [700, 342] width 1401 height 685
click at [632, 252] on div "blog" at bounding box center [700, 244] width 392 height 28
click at [867, 538] on span "Start Scraping" at bounding box center [855, 542] width 66 height 15
drag, startPoint x: 731, startPoint y: 157, endPoint x: 443, endPoint y: 148, distance: 288.5
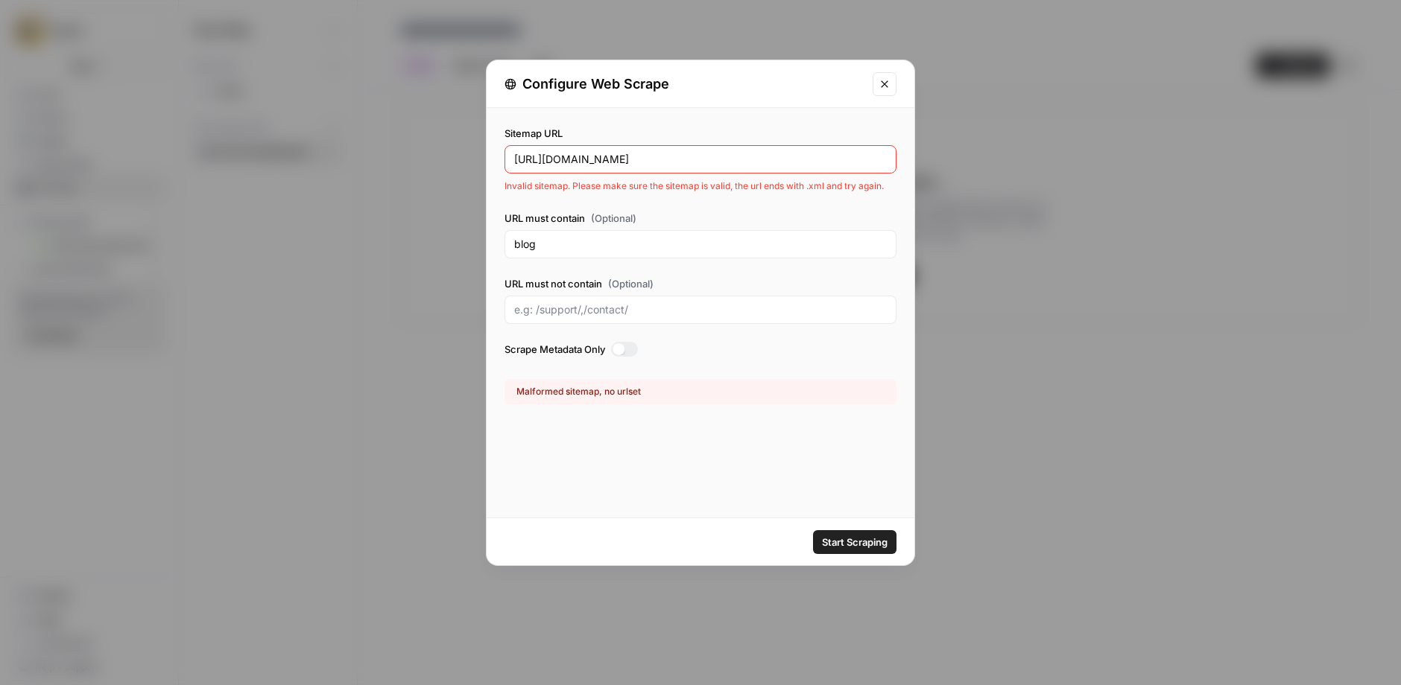
click at [445, 148] on div "Configure Web Scrape Sitemap URL [URL][DOMAIN_NAME] Invalid sitemap. Please mak…" at bounding box center [700, 342] width 1401 height 685
paste input "-blog"
type input "[URL][DOMAIN_NAME]"
click at [861, 541] on span "Start Scraping" at bounding box center [855, 542] width 66 height 15
click at [878, 89] on button "Close modal" at bounding box center [884, 84] width 24 height 24
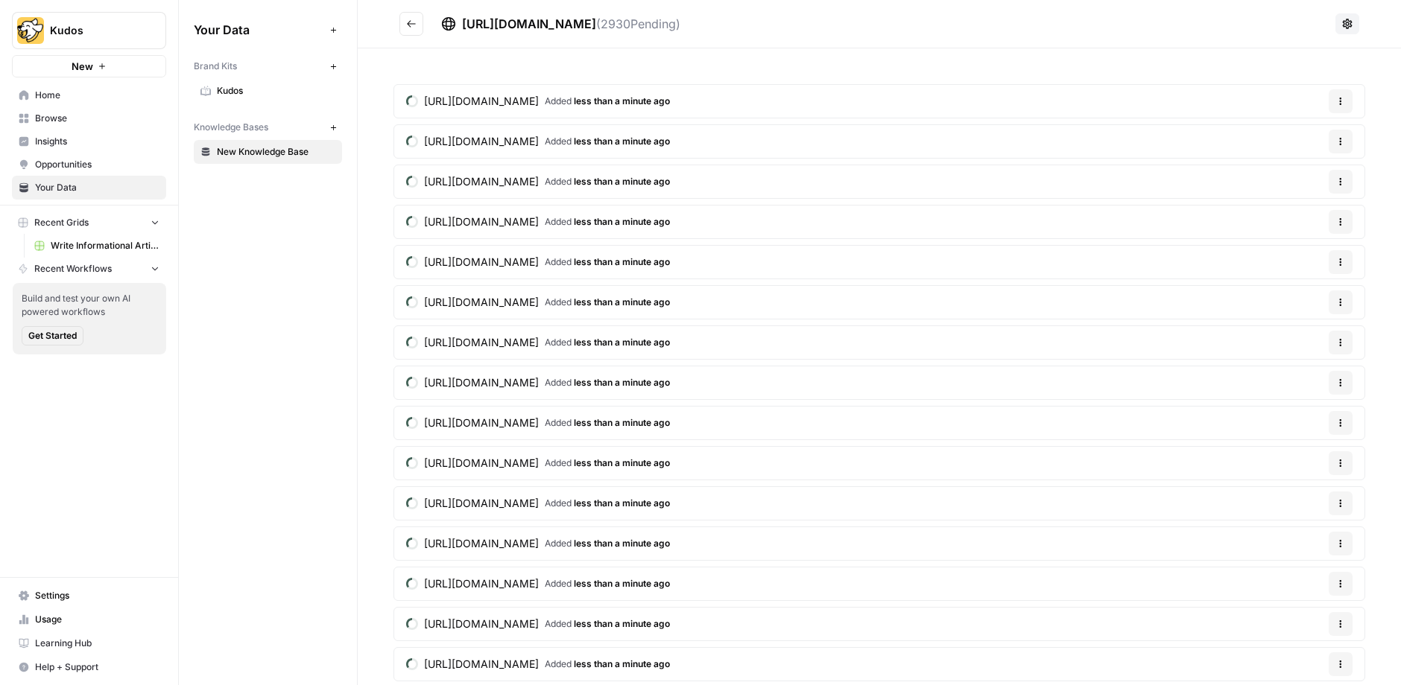
click at [104, 122] on span "Browse" at bounding box center [97, 118] width 124 height 13
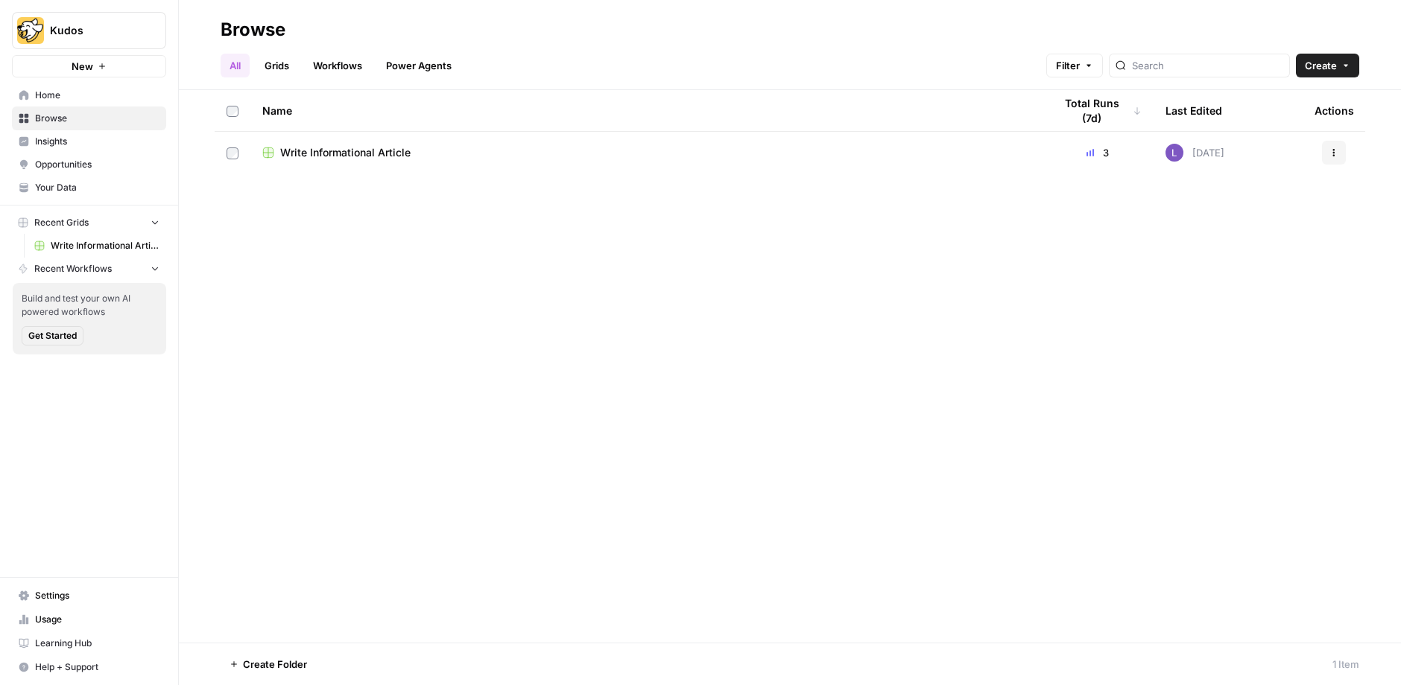
click at [274, 66] on link "Grids" at bounding box center [277, 66] width 42 height 24
click at [334, 133] on td "Write Informational Article" at bounding box center [539, 153] width 578 height 42
click at [349, 156] on span "Write Informational Article" at bounding box center [345, 152] width 130 height 15
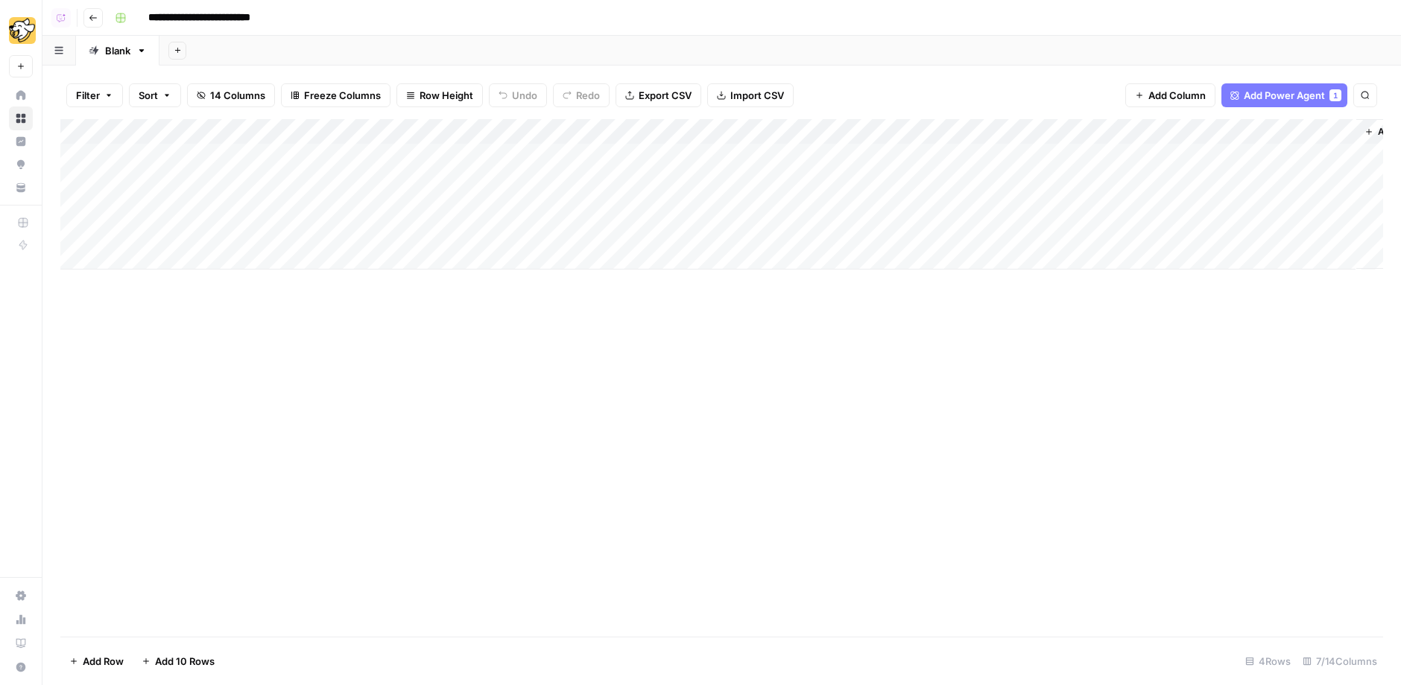
click at [518, 156] on div "Add Column" at bounding box center [721, 194] width 1322 height 150
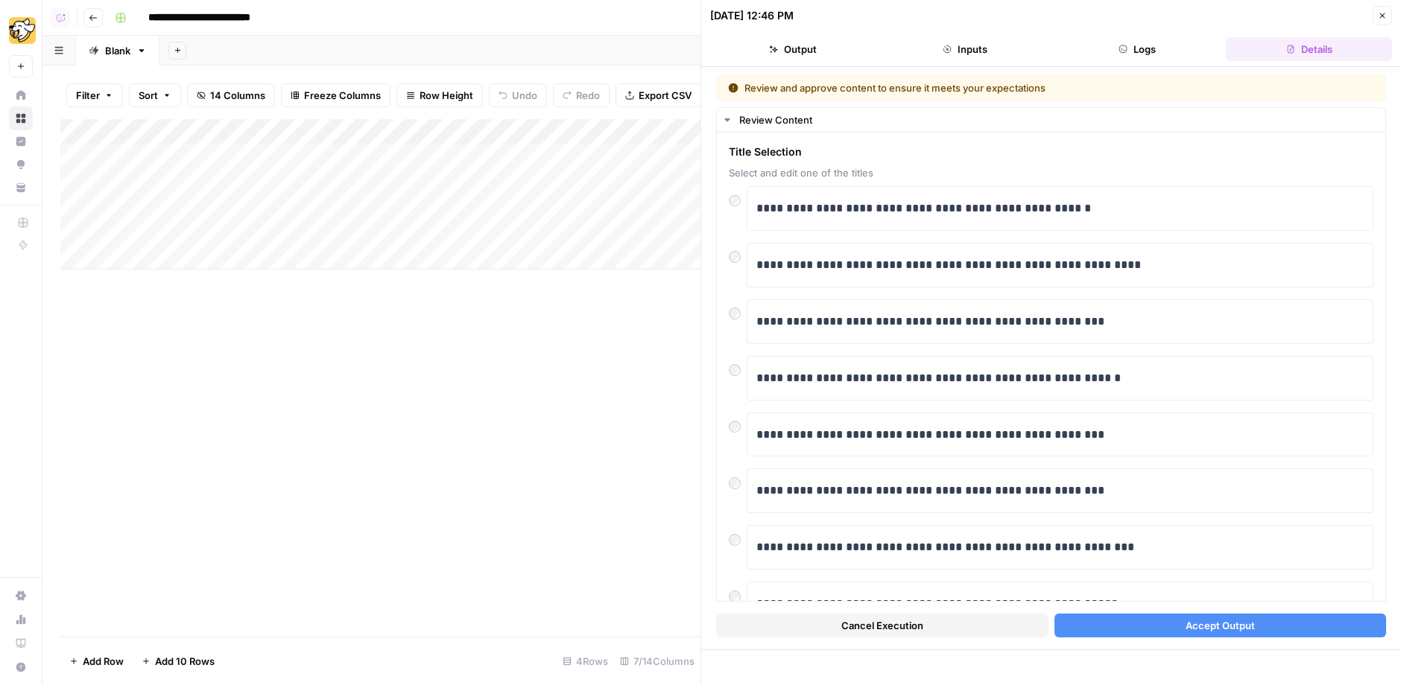
click at [1151, 616] on button "Accept Output" at bounding box center [1220, 626] width 332 height 24
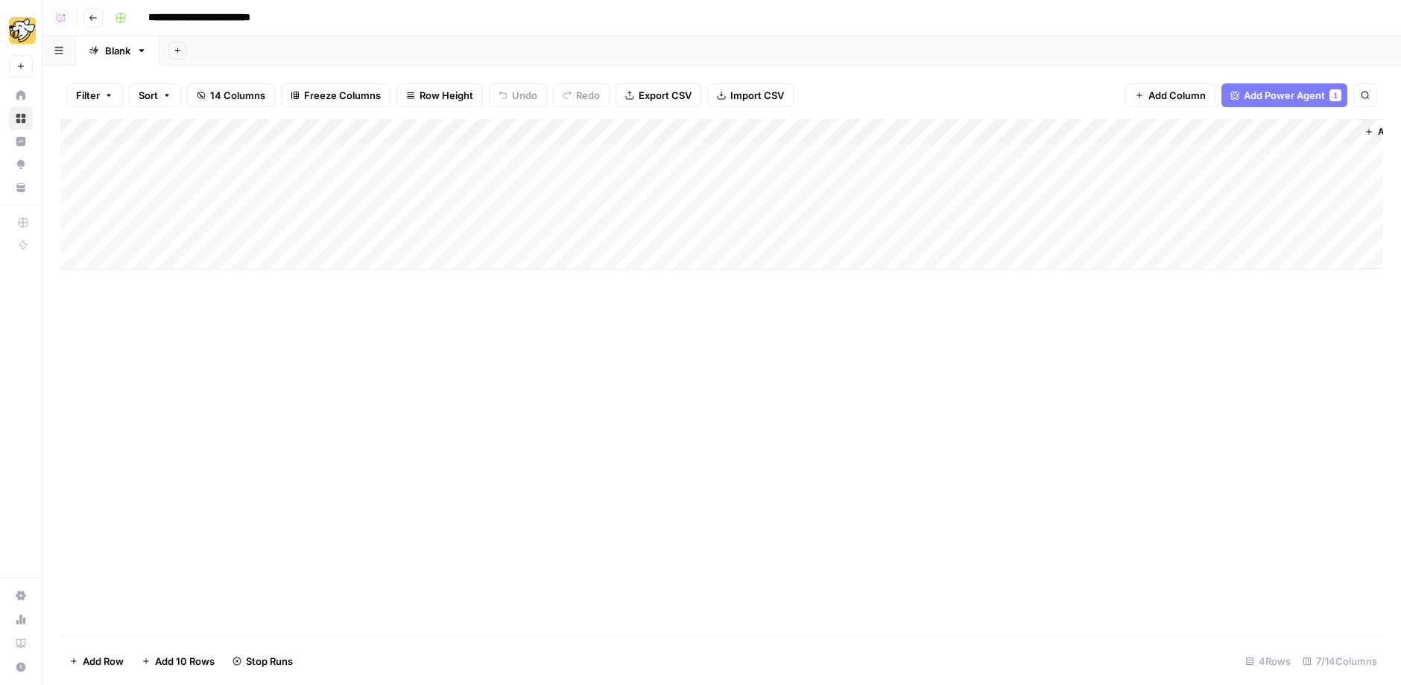
click at [515, 180] on div "Add Column" at bounding box center [721, 194] width 1322 height 150
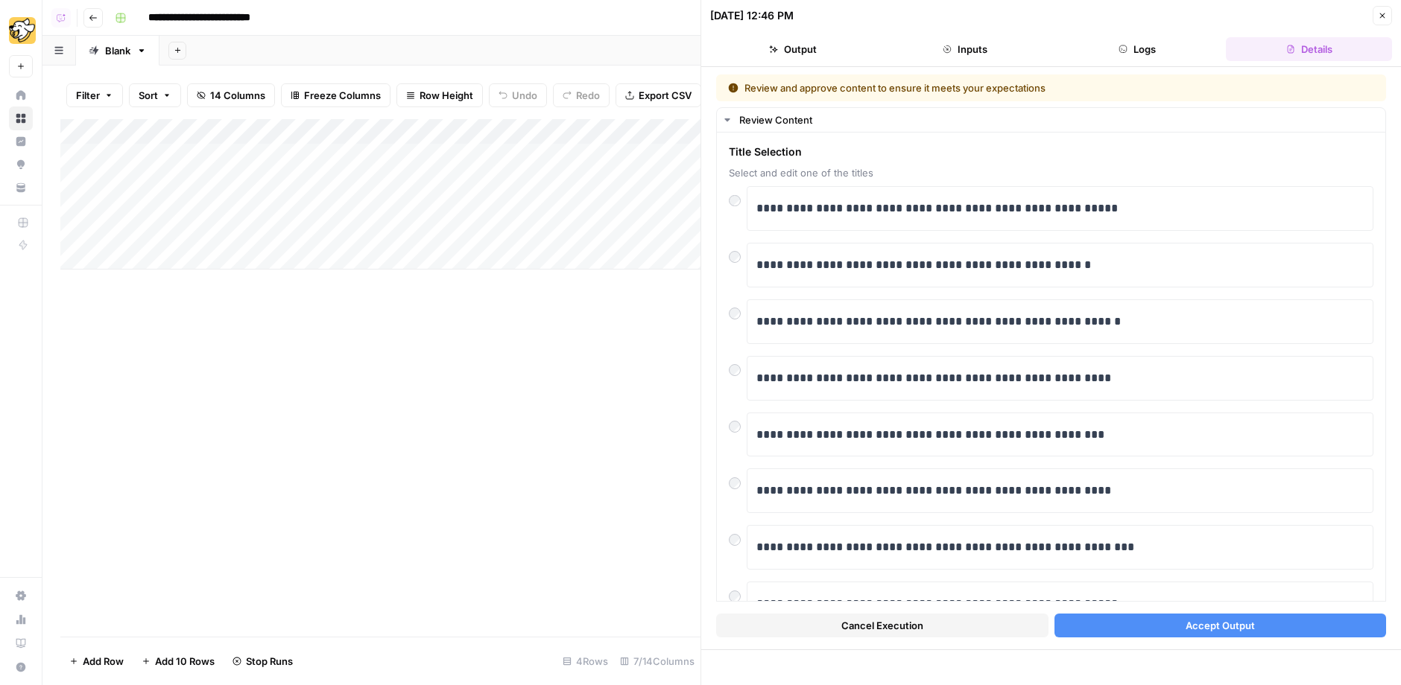
click at [1109, 617] on button "Accept Output" at bounding box center [1220, 626] width 332 height 24
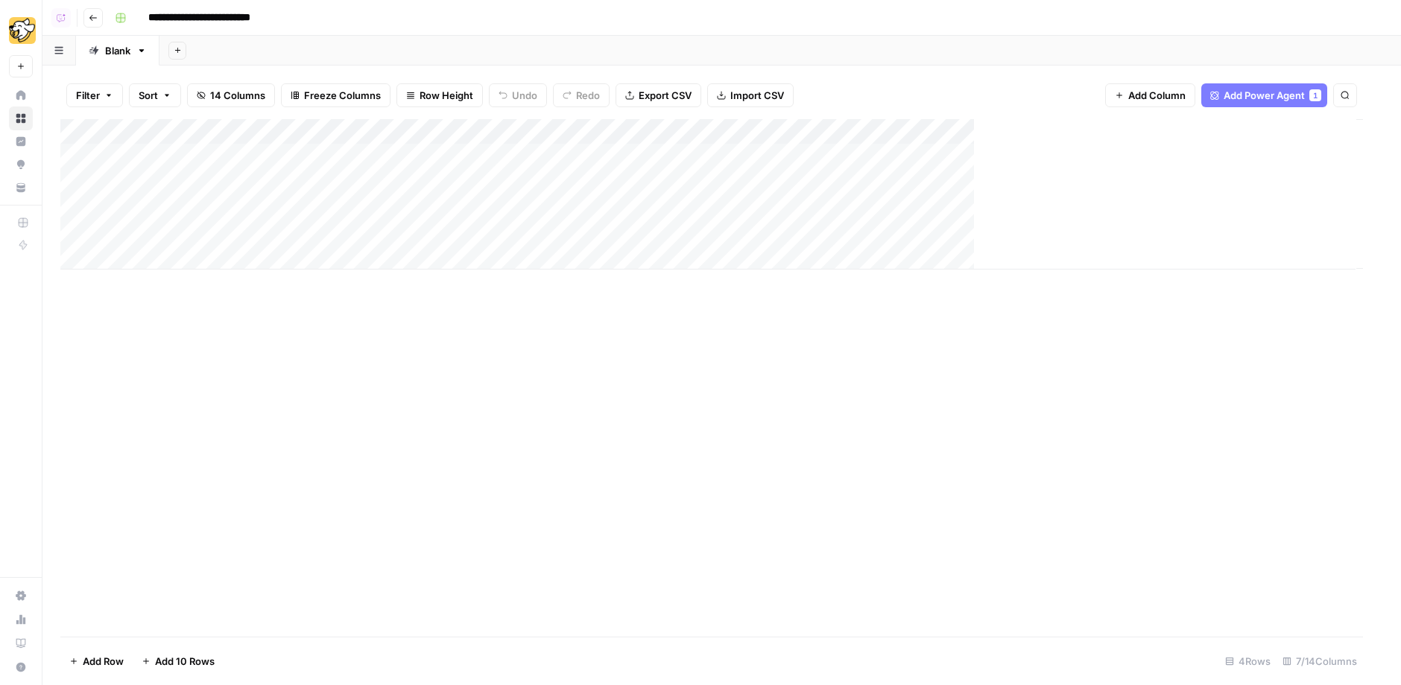
click at [509, 209] on div "Add Column" at bounding box center [711, 194] width 1302 height 150
click at [515, 208] on div "Add Column" at bounding box center [721, 194] width 1322 height 150
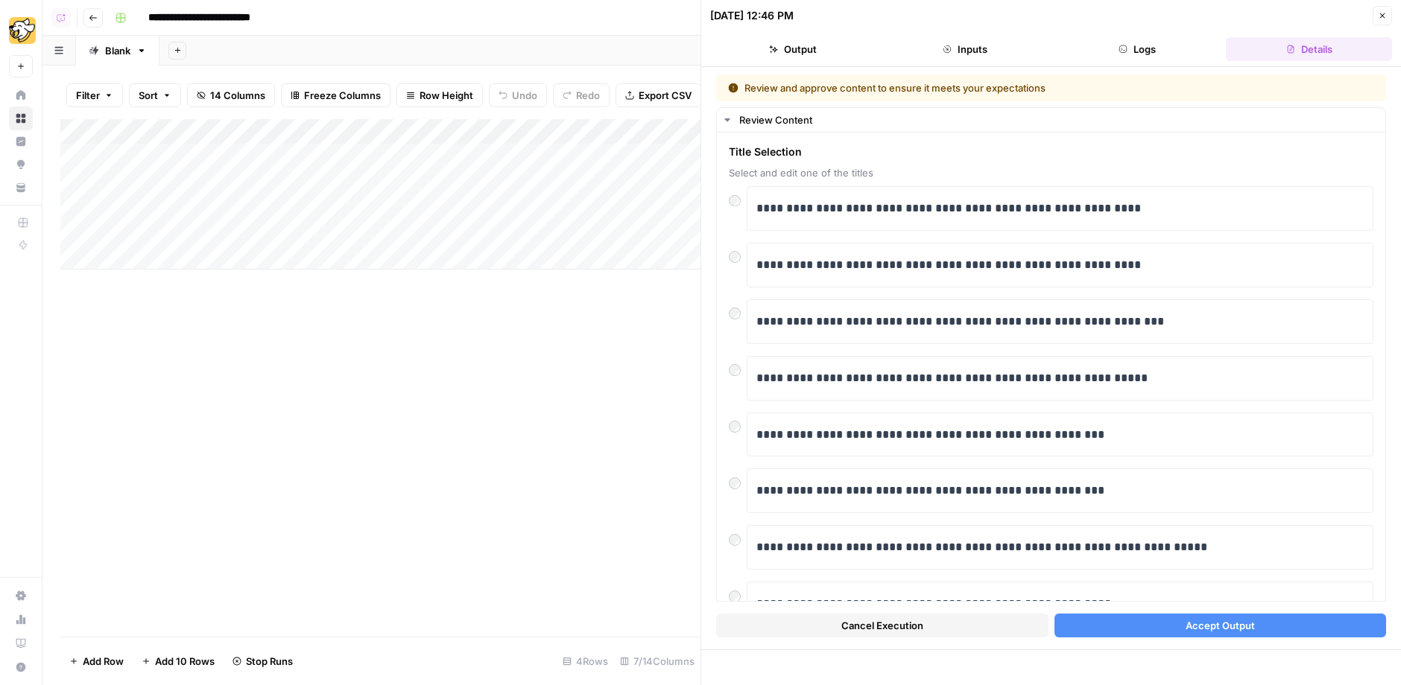
click at [434, 221] on div "Add Column" at bounding box center [380, 194] width 640 height 150
click at [1217, 631] on span "Accept Output" at bounding box center [1219, 625] width 69 height 15
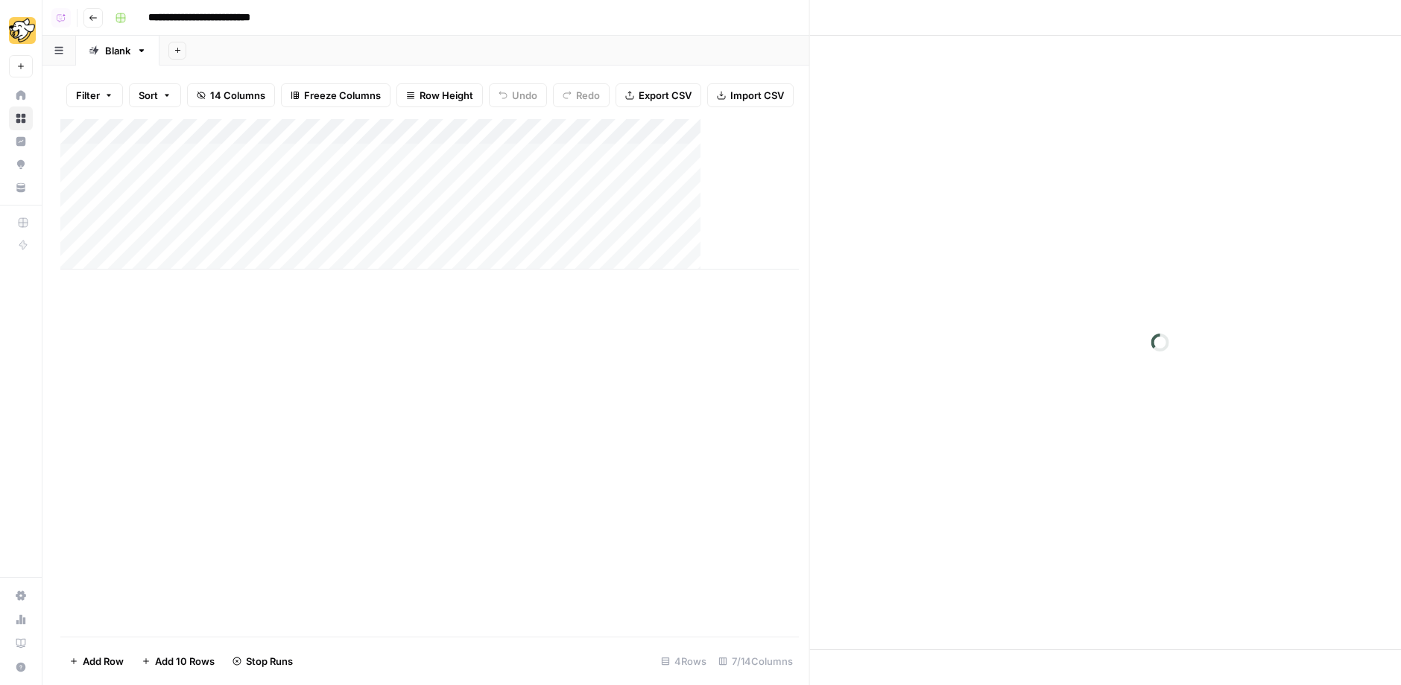
click at [552, 457] on div "Add Column" at bounding box center [429, 378] width 738 height 518
click at [93, 14] on icon "button" at bounding box center [93, 17] width 9 height 9
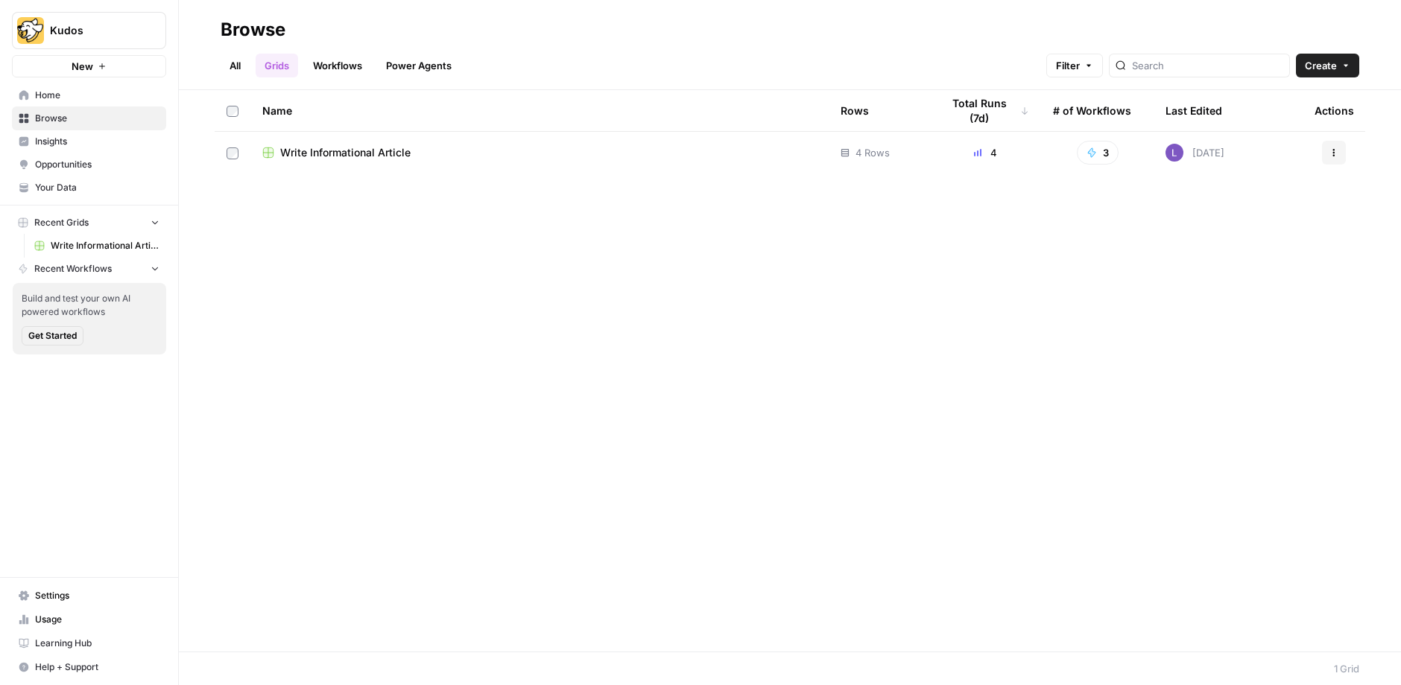
click at [336, 70] on link "Workflows" at bounding box center [337, 66] width 67 height 24
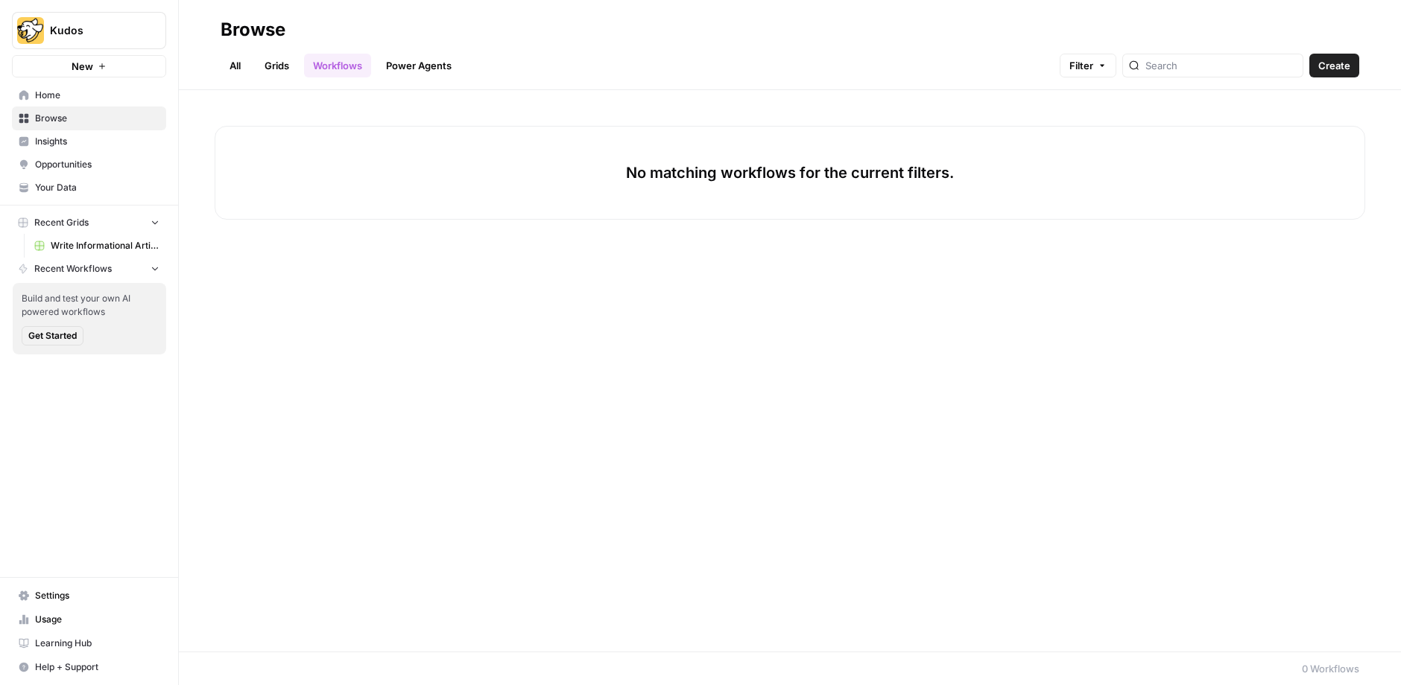
click at [1332, 69] on span "Create" at bounding box center [1334, 65] width 32 height 15
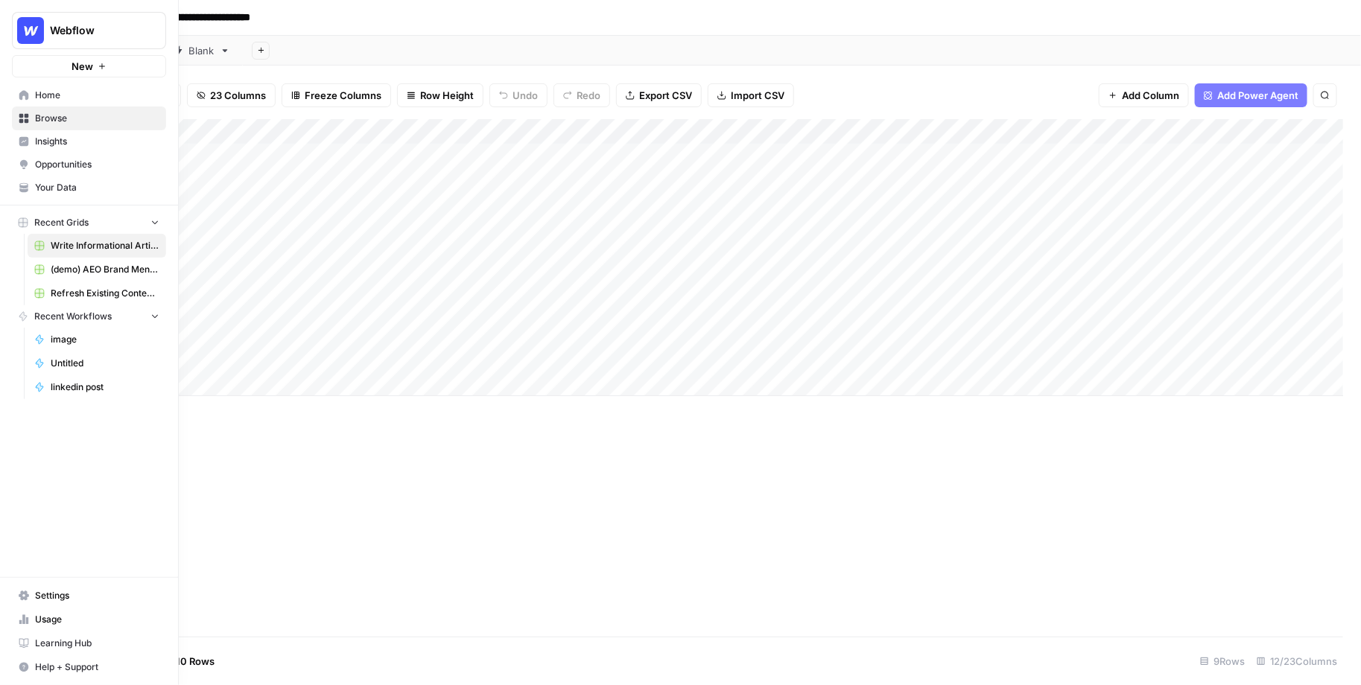
click at [31, 142] on link "Insights" at bounding box center [89, 142] width 154 height 24
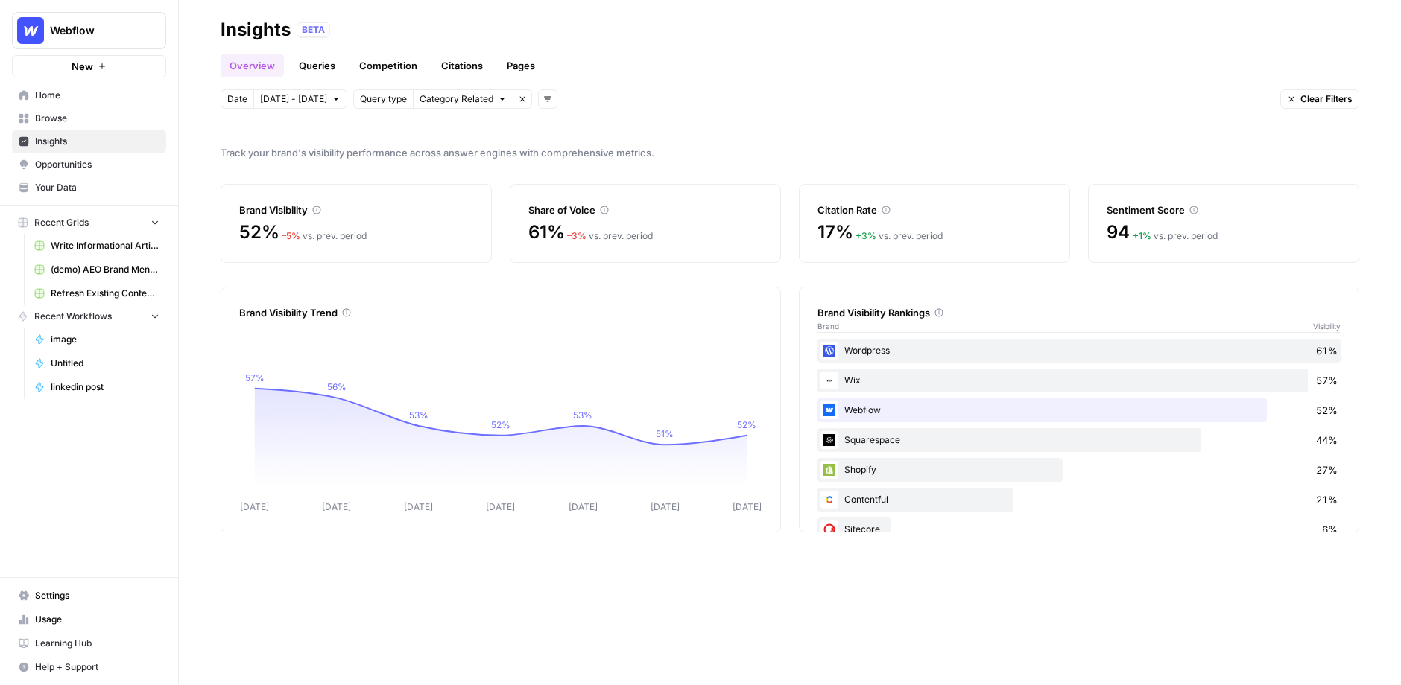
click at [456, 72] on link "Citations" at bounding box center [462, 66] width 60 height 24
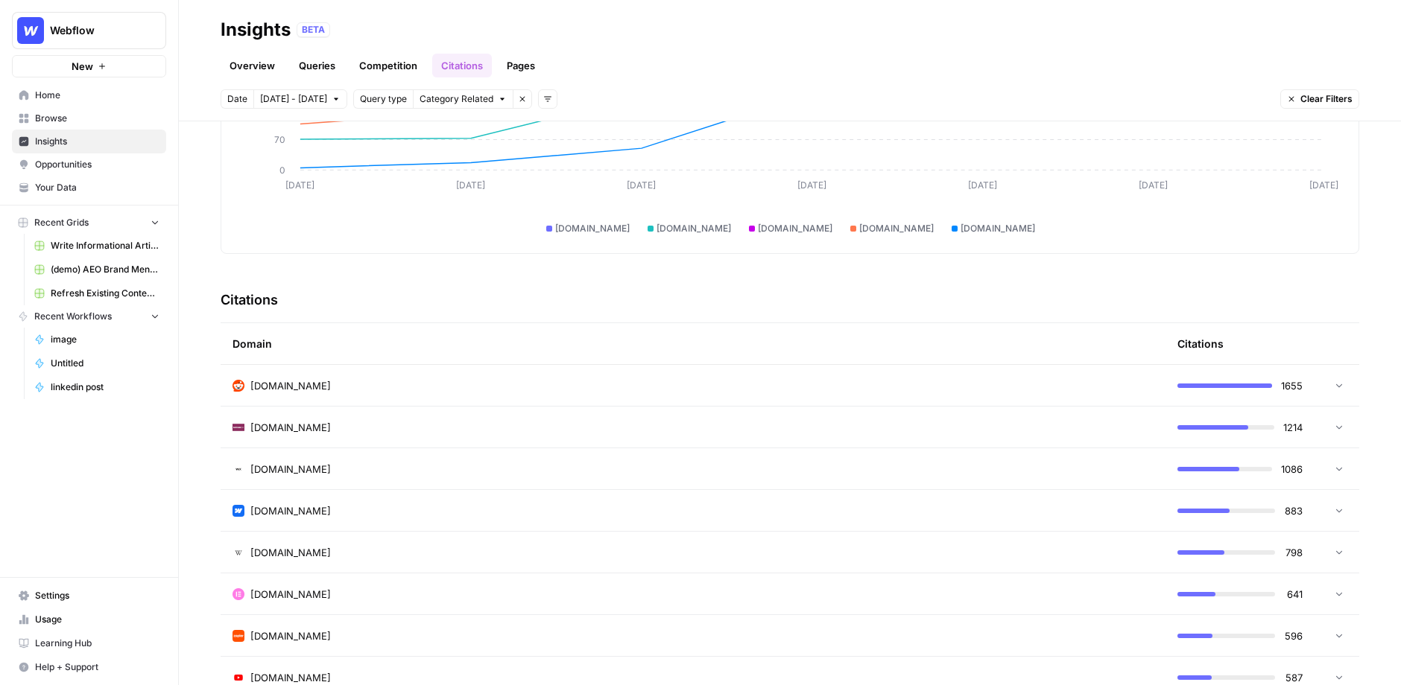
scroll to position [194, 0]
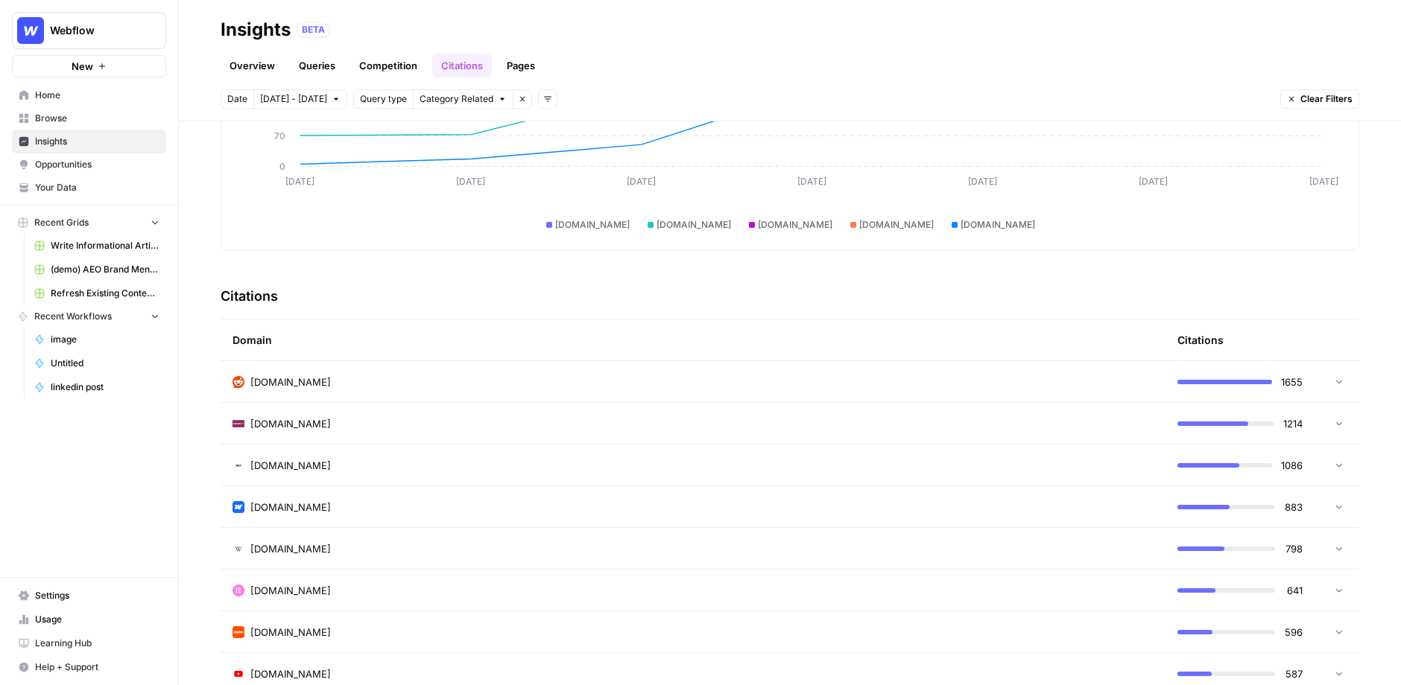
click at [485, 381] on div "[DOMAIN_NAME]" at bounding box center [692, 382] width 921 height 15
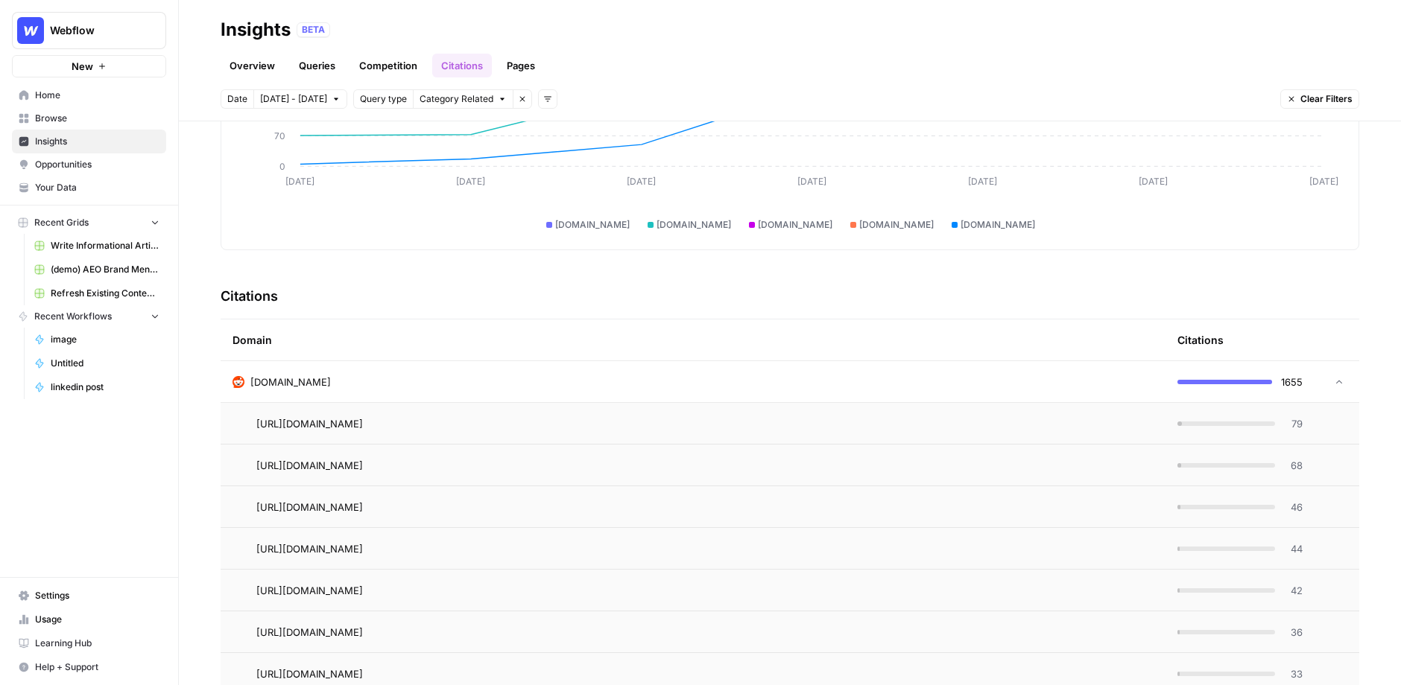
click at [485, 381] on div "[DOMAIN_NAME]" at bounding box center [692, 382] width 921 height 15
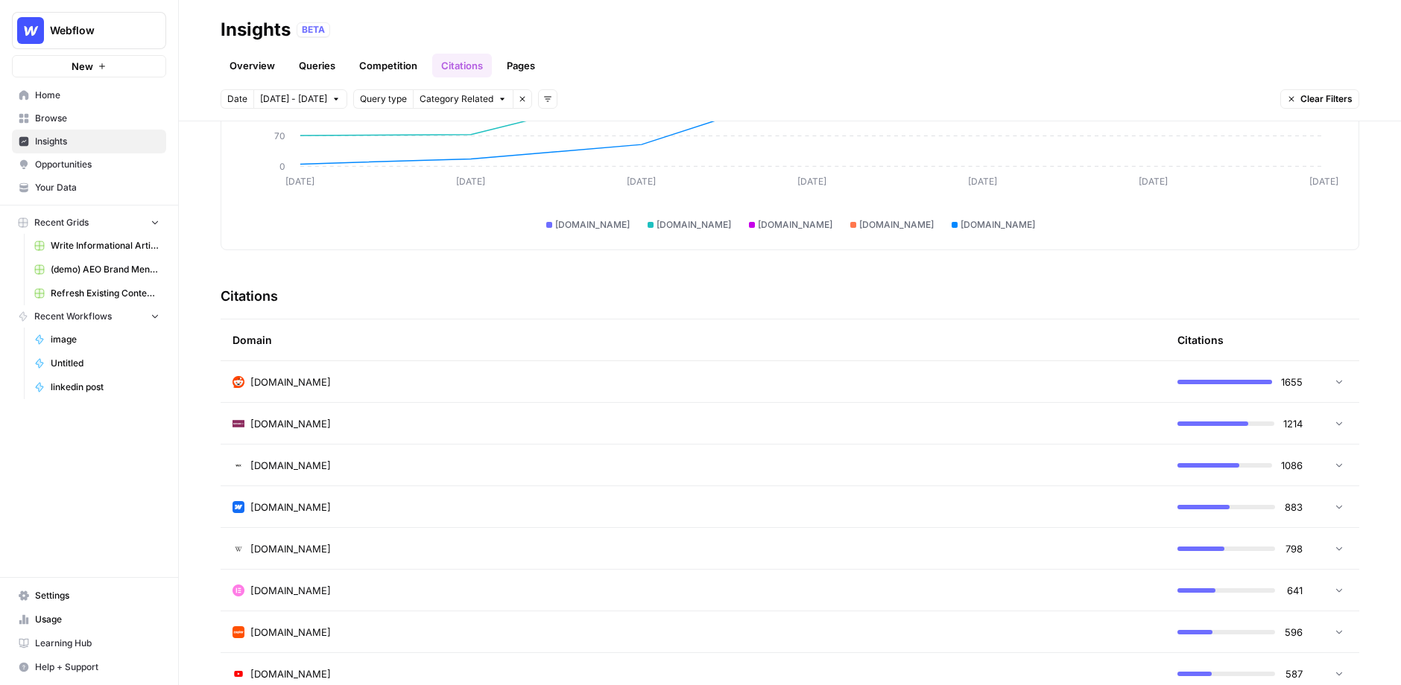
click at [528, 76] on link "Pages" at bounding box center [521, 66] width 46 height 24
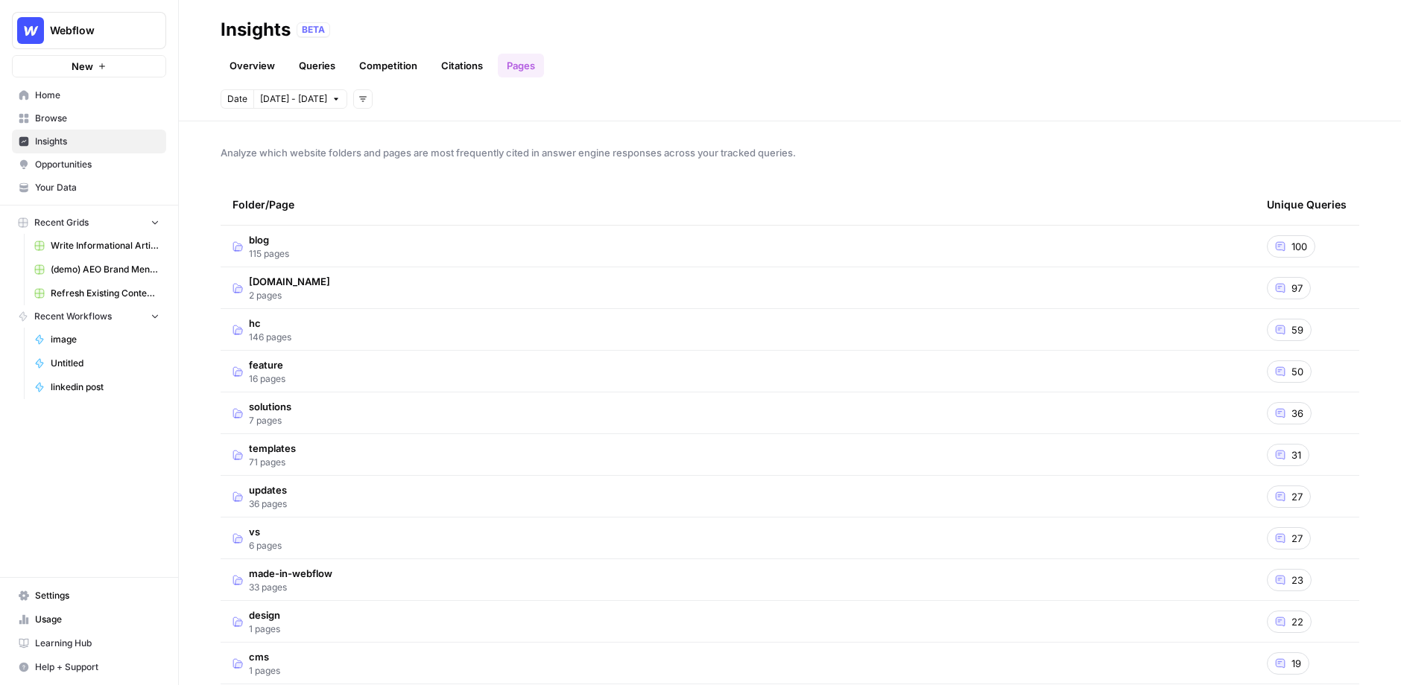
click at [520, 231] on td "blog 115 pages" at bounding box center [738, 246] width 1034 height 41
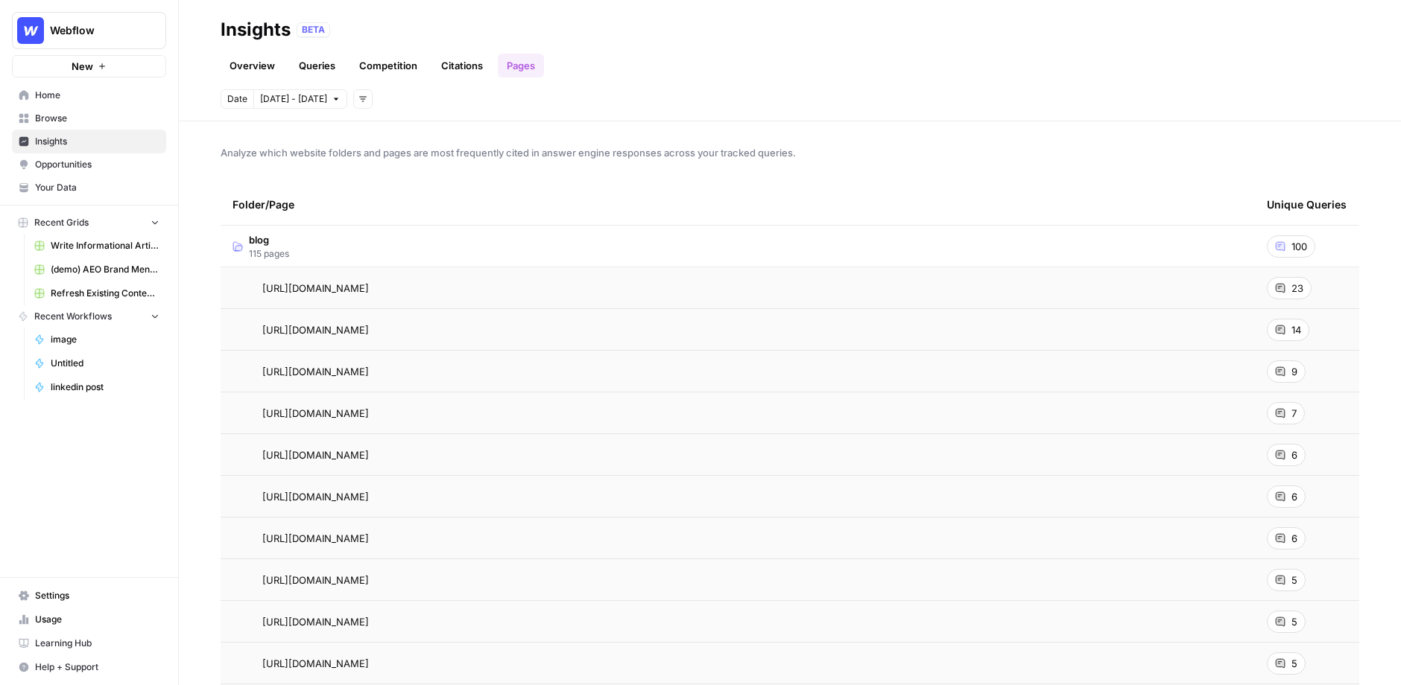
click at [88, 168] on span "Opportunities" at bounding box center [97, 164] width 124 height 13
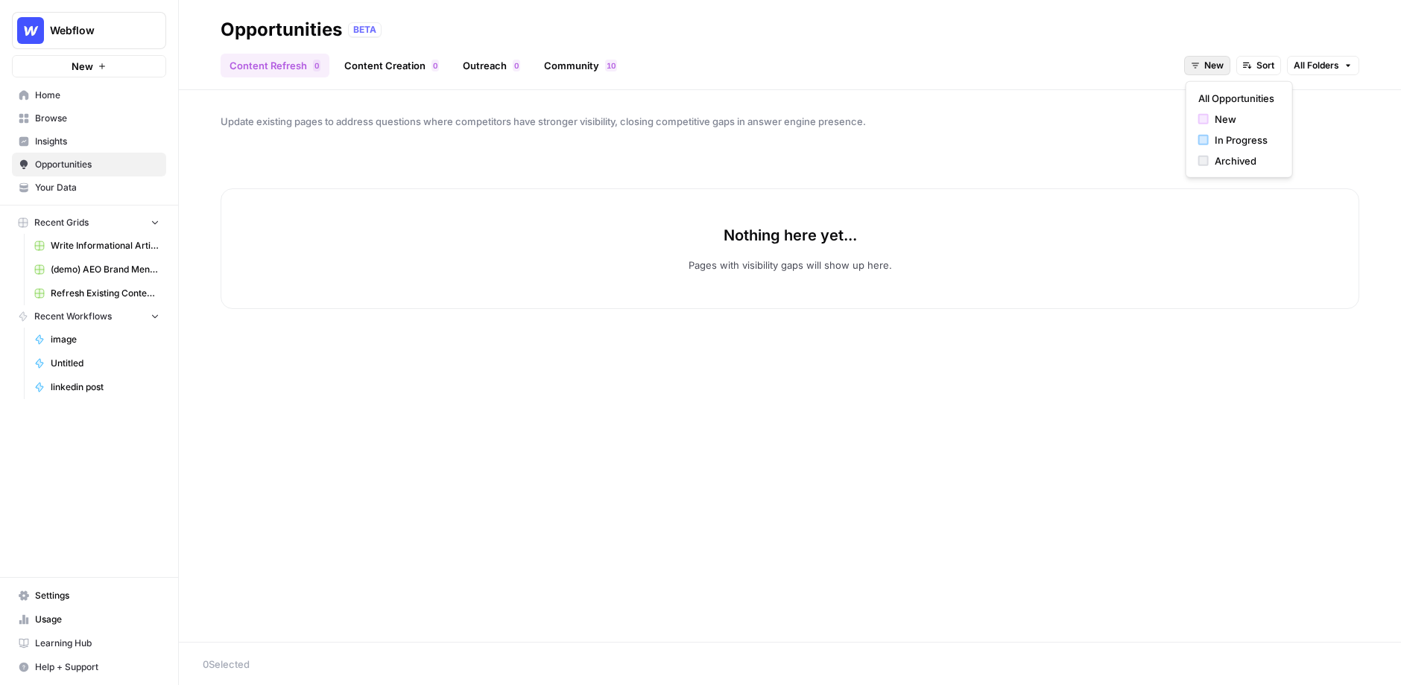
click at [1088, 63] on button "New" at bounding box center [1207, 65] width 46 height 19
click at [1088, 91] on span "All Opportunities" at bounding box center [1236, 98] width 76 height 15
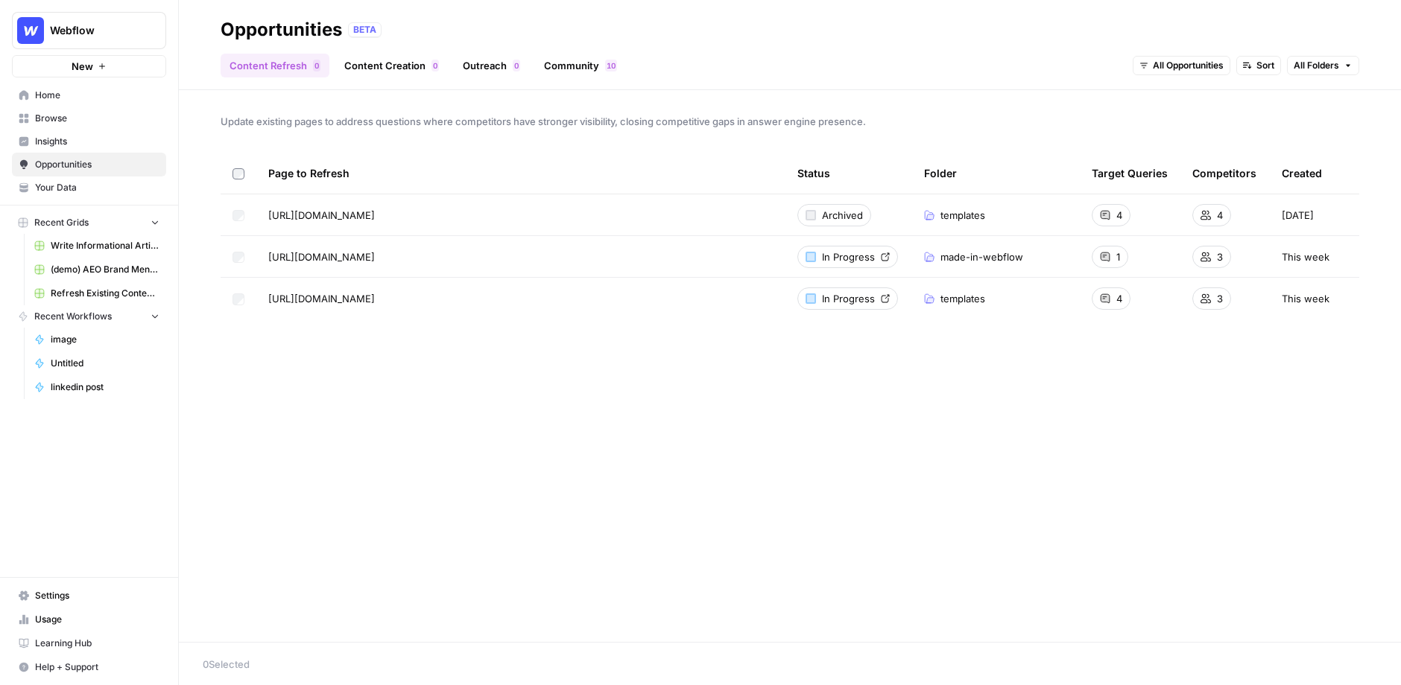
click at [418, 72] on link "Content Creation 0" at bounding box center [391, 66] width 112 height 24
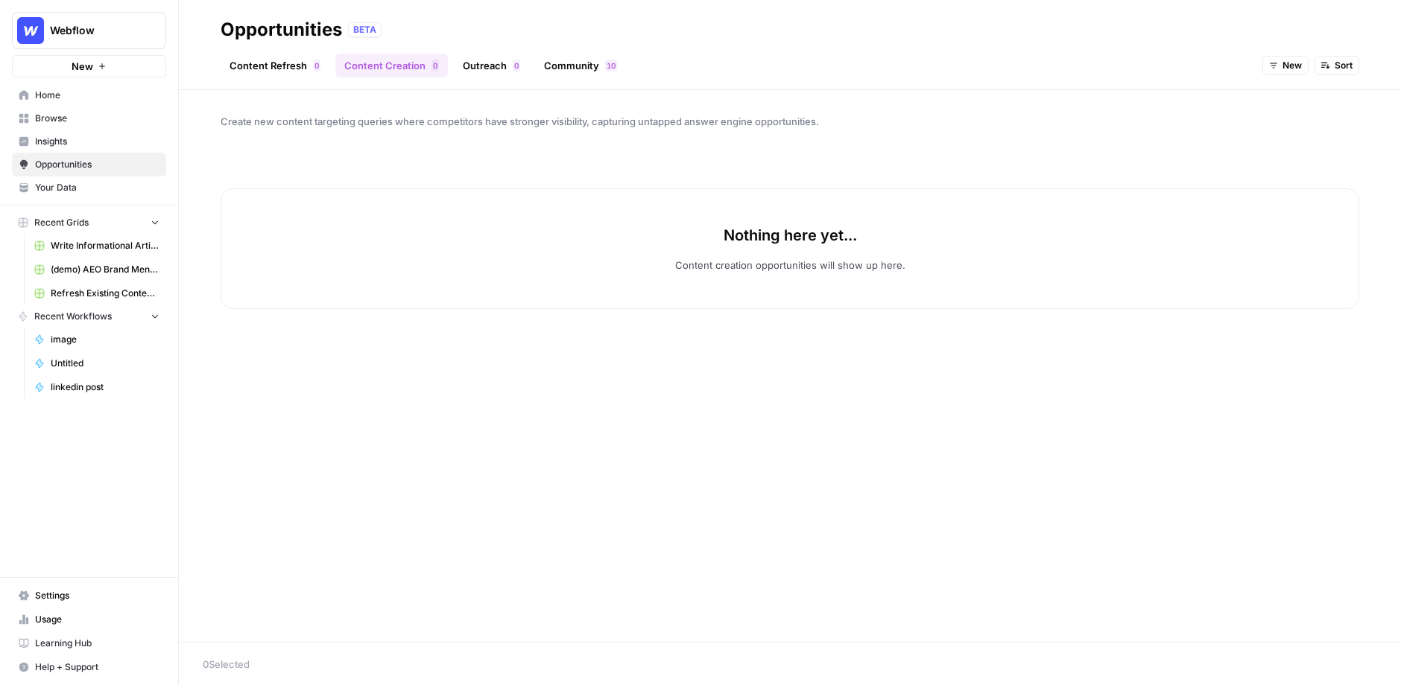
click at [1088, 60] on button "New" at bounding box center [1285, 65] width 46 height 19
click at [1088, 95] on span "All Opportunities" at bounding box center [1313, 98] width 76 height 15
click at [89, 26] on span "Webflow" at bounding box center [95, 30] width 90 height 15
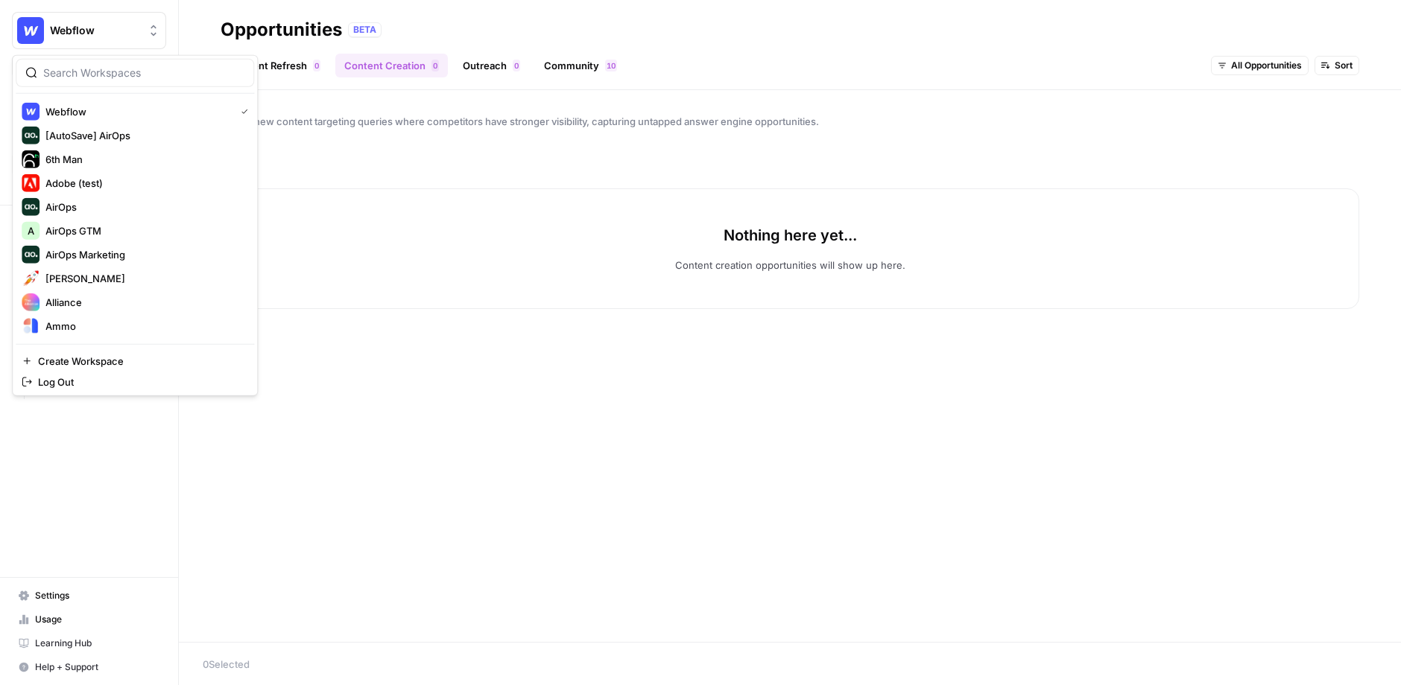
type input "w"
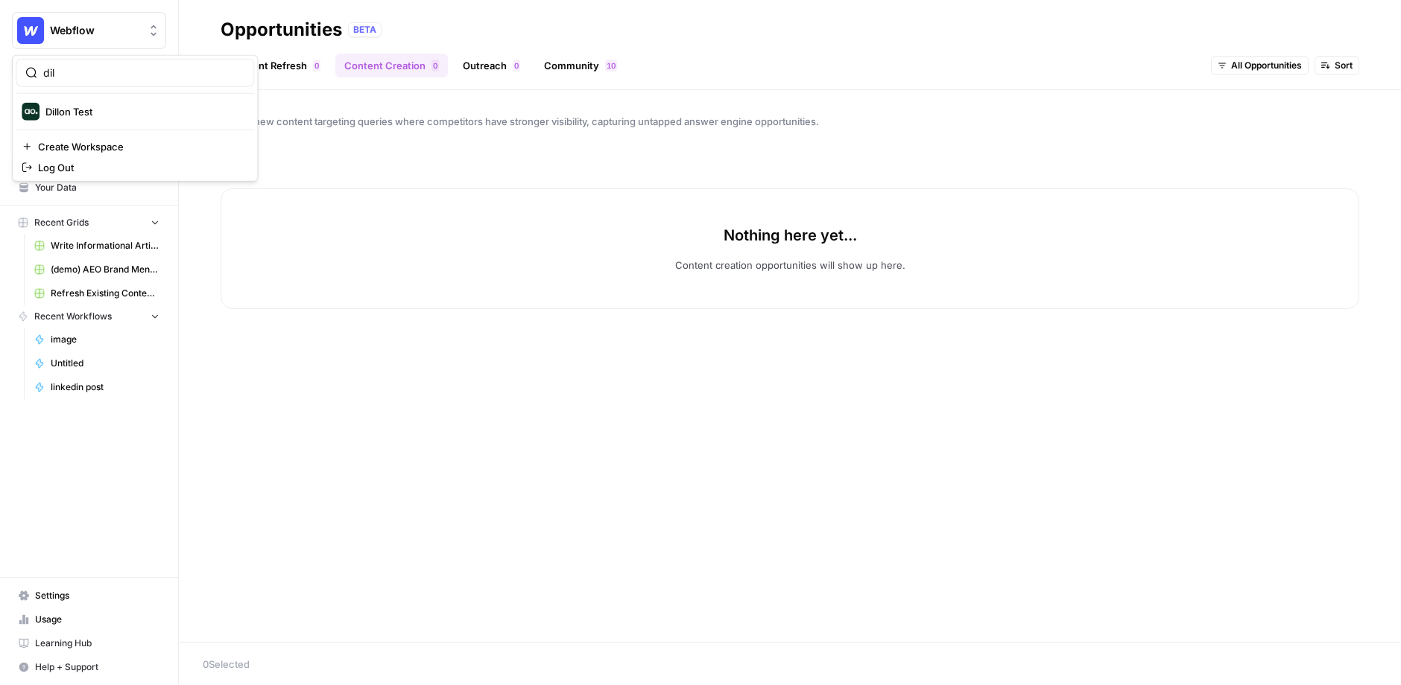
type input "dil"
click at [103, 113] on span "Dillon Test" at bounding box center [143, 111] width 197 height 15
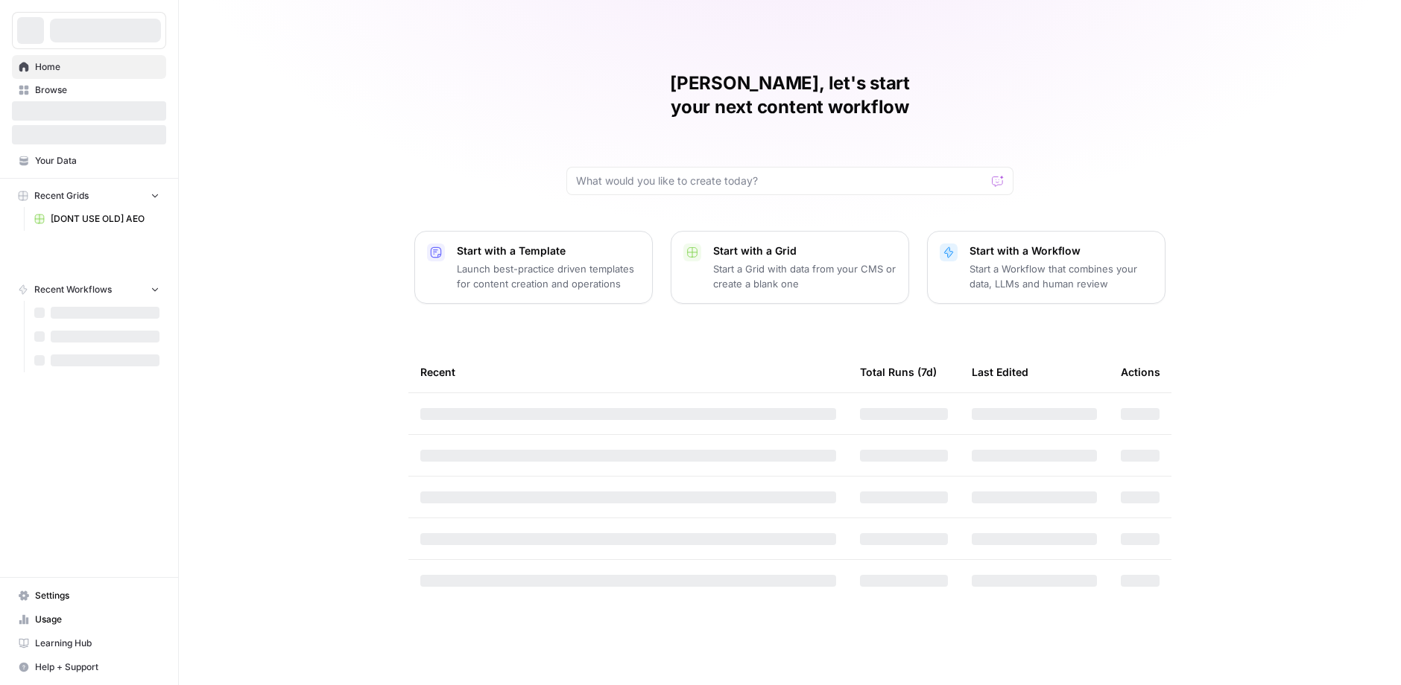
click at [75, 174] on nav "Home Browse Your Data" at bounding box center [89, 113] width 178 height 129
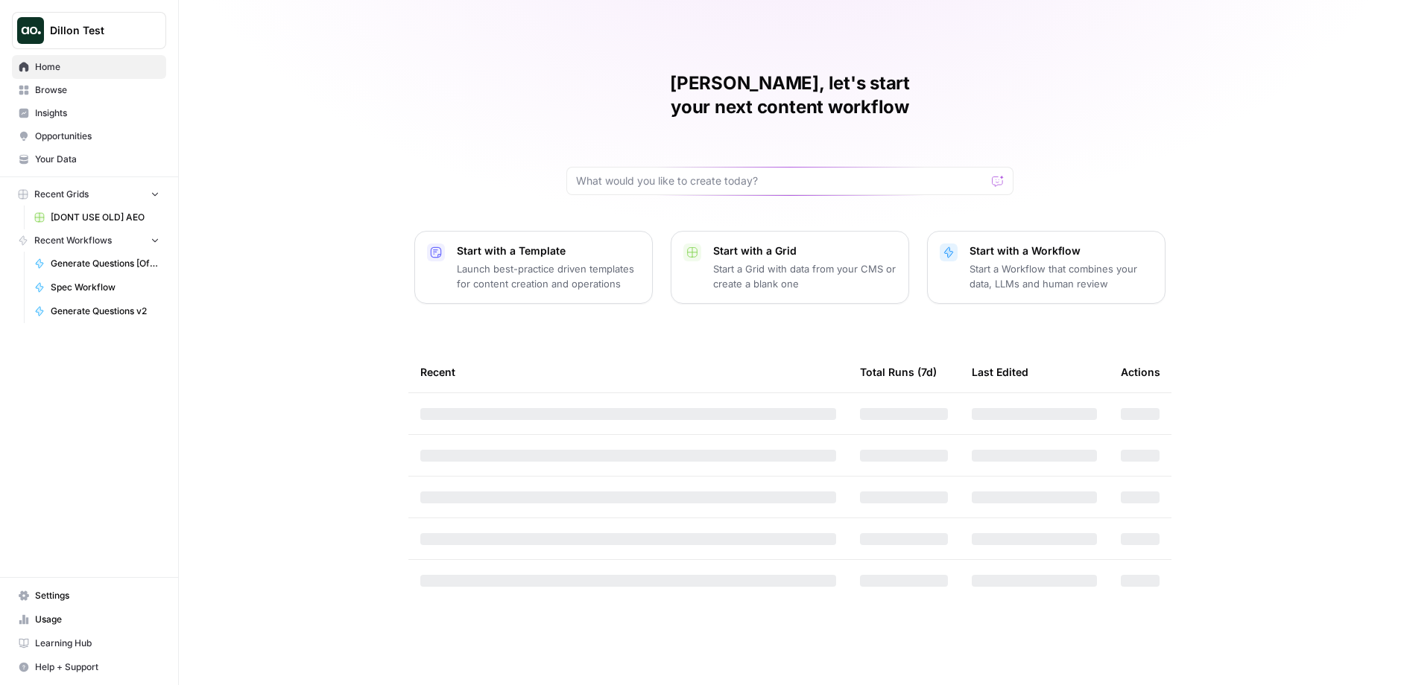
click at [75, 137] on span "Opportunities" at bounding box center [97, 136] width 124 height 13
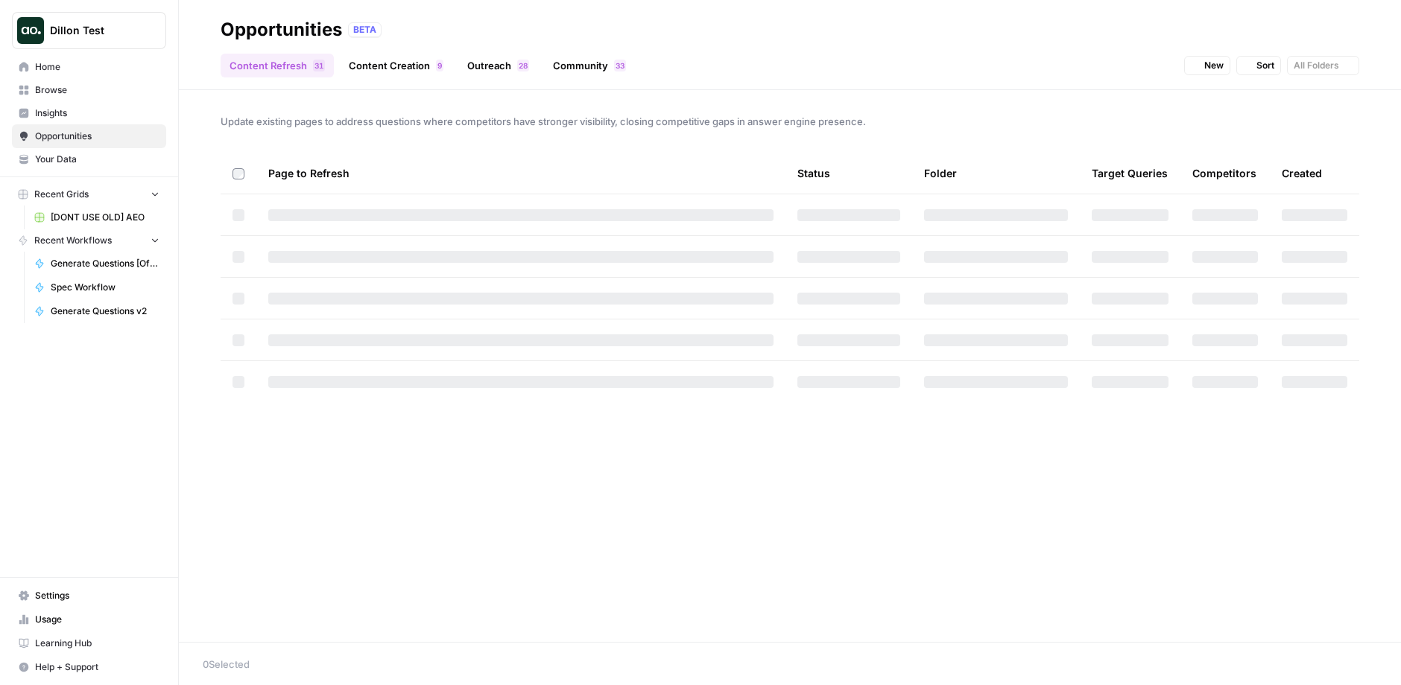
click at [403, 73] on link "Content Creation 9" at bounding box center [396, 66] width 112 height 24
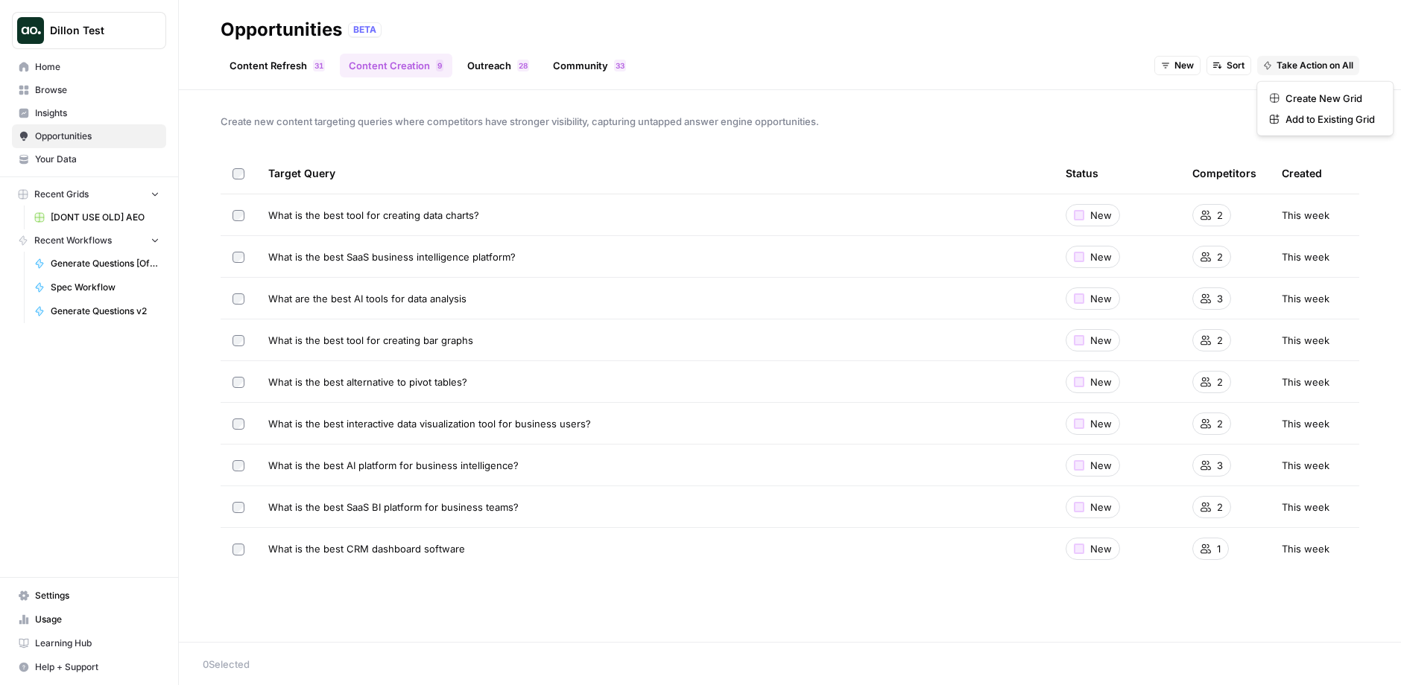
click at [1311, 70] on span "Take Action on All" at bounding box center [1314, 65] width 77 height 13
click at [1303, 92] on span "Create New Grid" at bounding box center [1329, 98] width 89 height 15
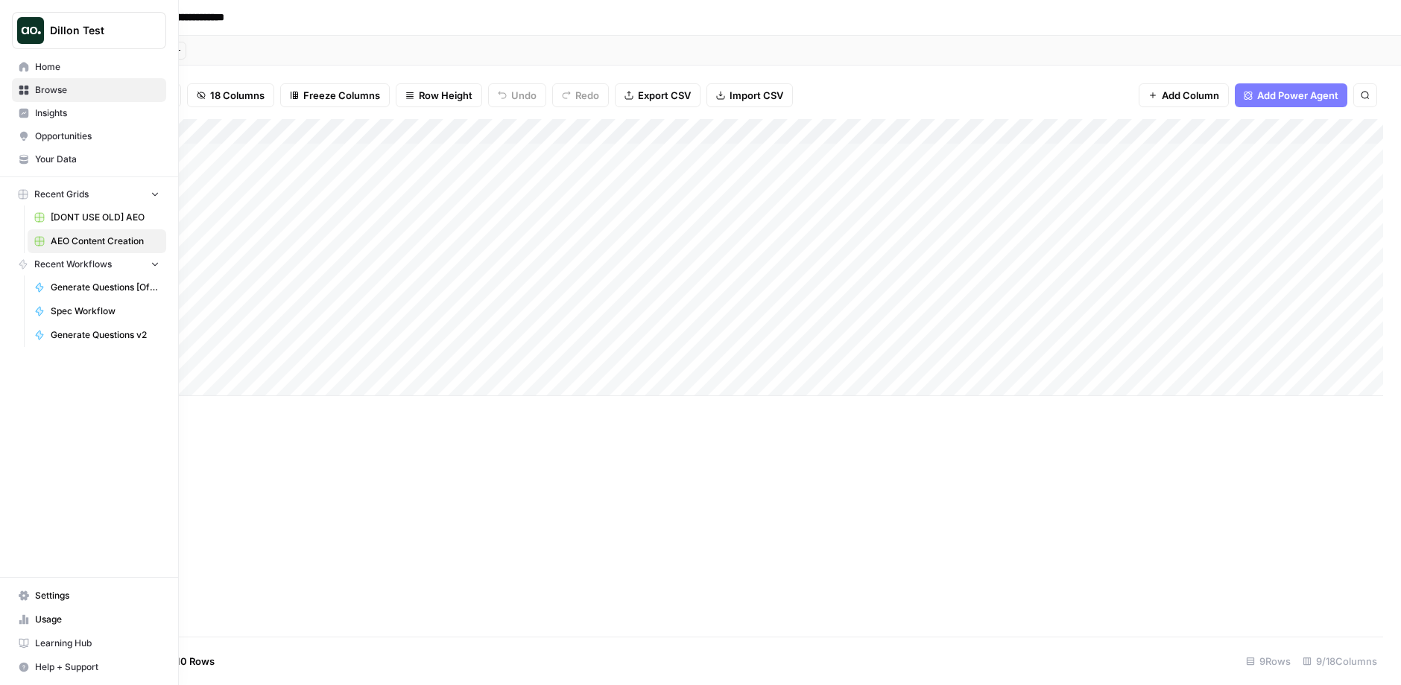
click at [72, 135] on span "Opportunities" at bounding box center [97, 136] width 124 height 13
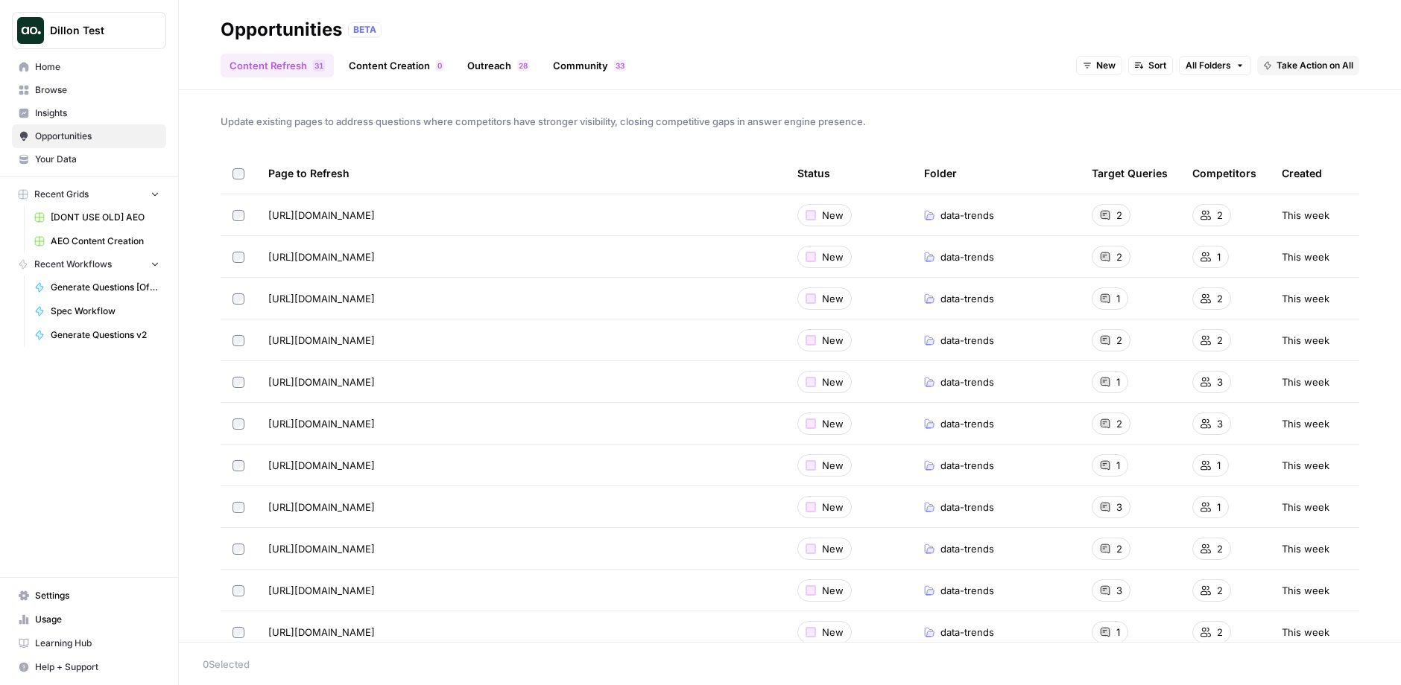
click at [103, 25] on span "Dillon Test" at bounding box center [95, 30] width 90 height 15
click at [535, 104] on div "Update existing pages to address questions where competitors have stronger visi…" at bounding box center [790, 366] width 1222 height 552
click at [509, 70] on link "Outreach 8 2" at bounding box center [498, 66] width 80 height 24
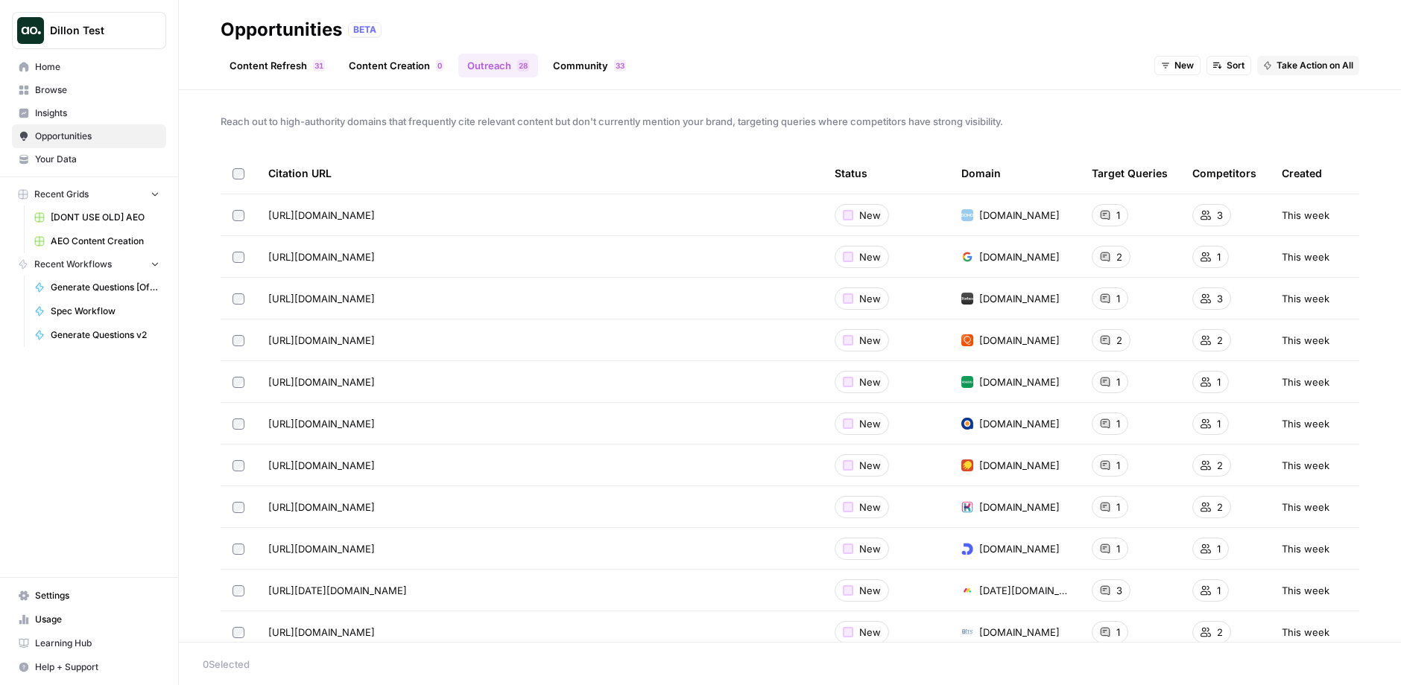
click at [90, 37] on span "Dillon Test" at bounding box center [95, 30] width 90 height 15
type input "web"
click at [327, 94] on div "Reach out to high-authority domains that frequently cite relevant content but d…" at bounding box center [790, 366] width 1222 height 552
click at [387, 70] on link "Content Creation 0" at bounding box center [396, 66] width 112 height 24
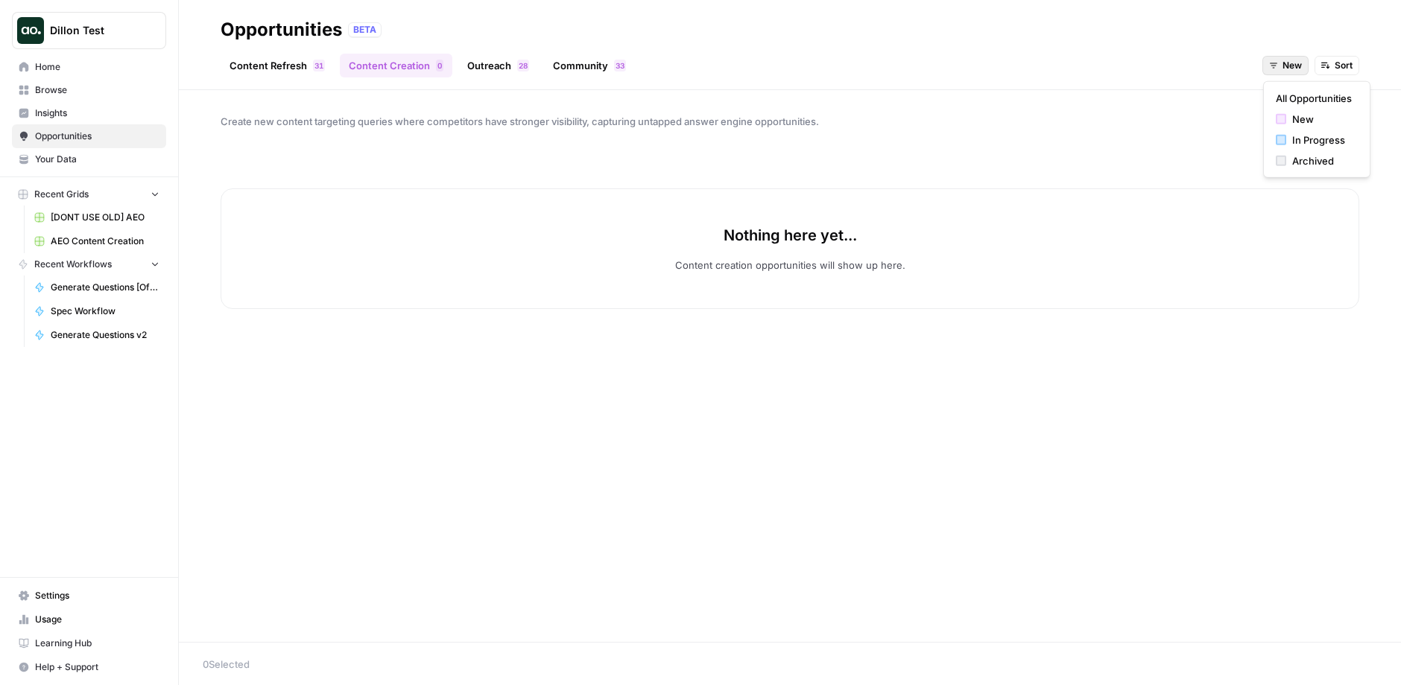
click at [1293, 68] on span "New" at bounding box center [1291, 65] width 19 height 13
click at [1293, 91] on span "All Opportunities" at bounding box center [1313, 98] width 76 height 15
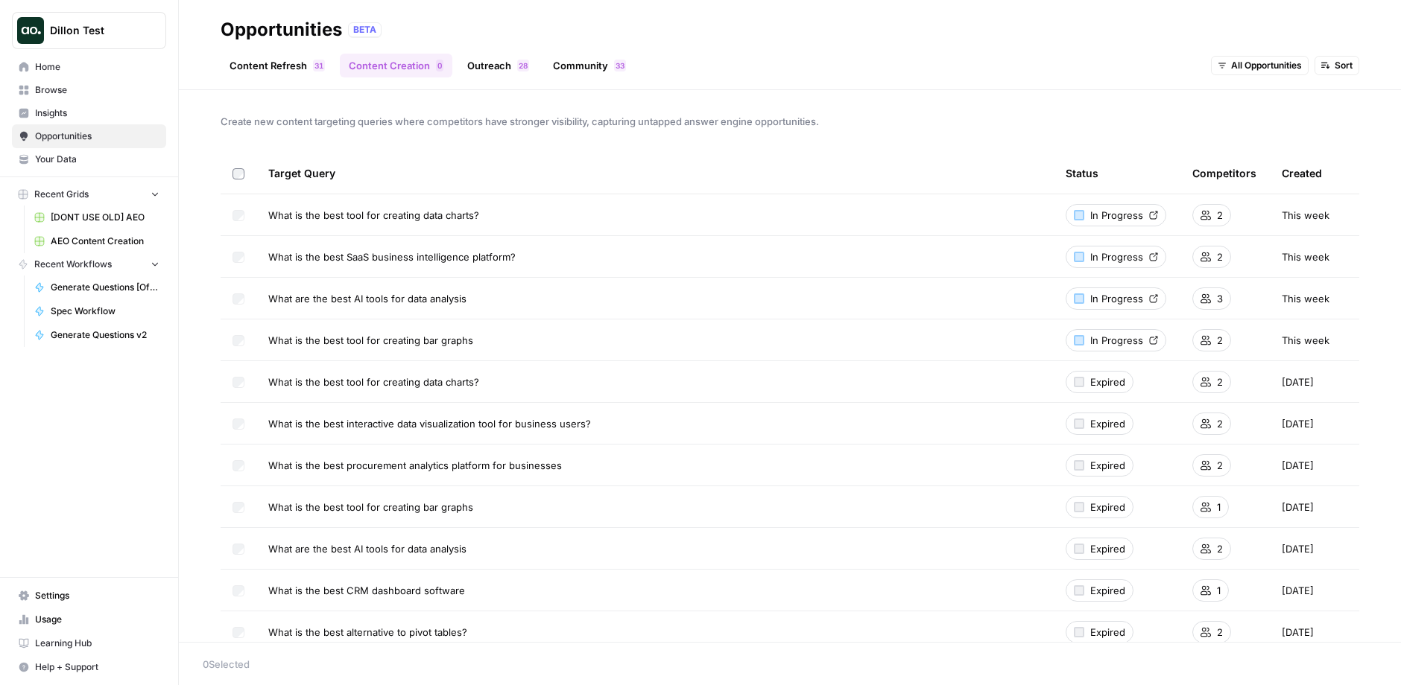
click at [107, 88] on span "Browse" at bounding box center [97, 89] width 124 height 13
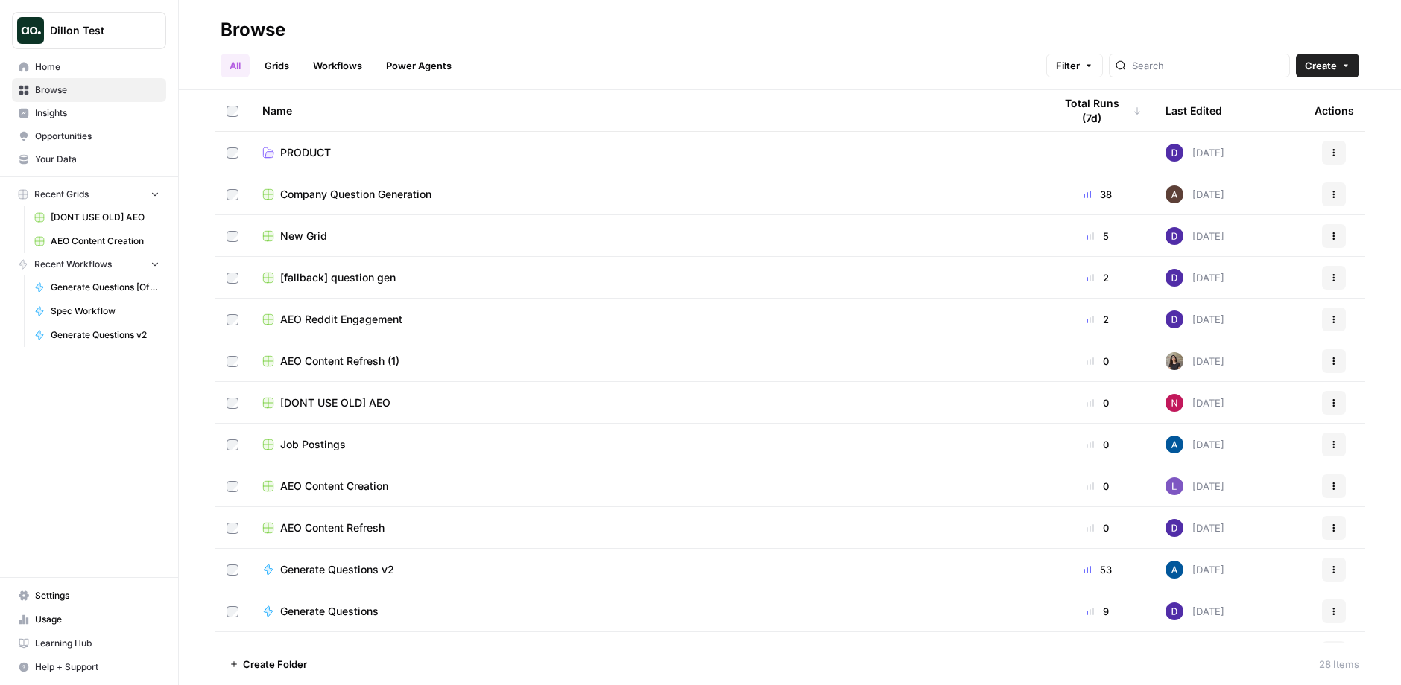
click at [263, 69] on link "Grids" at bounding box center [277, 66] width 42 height 24
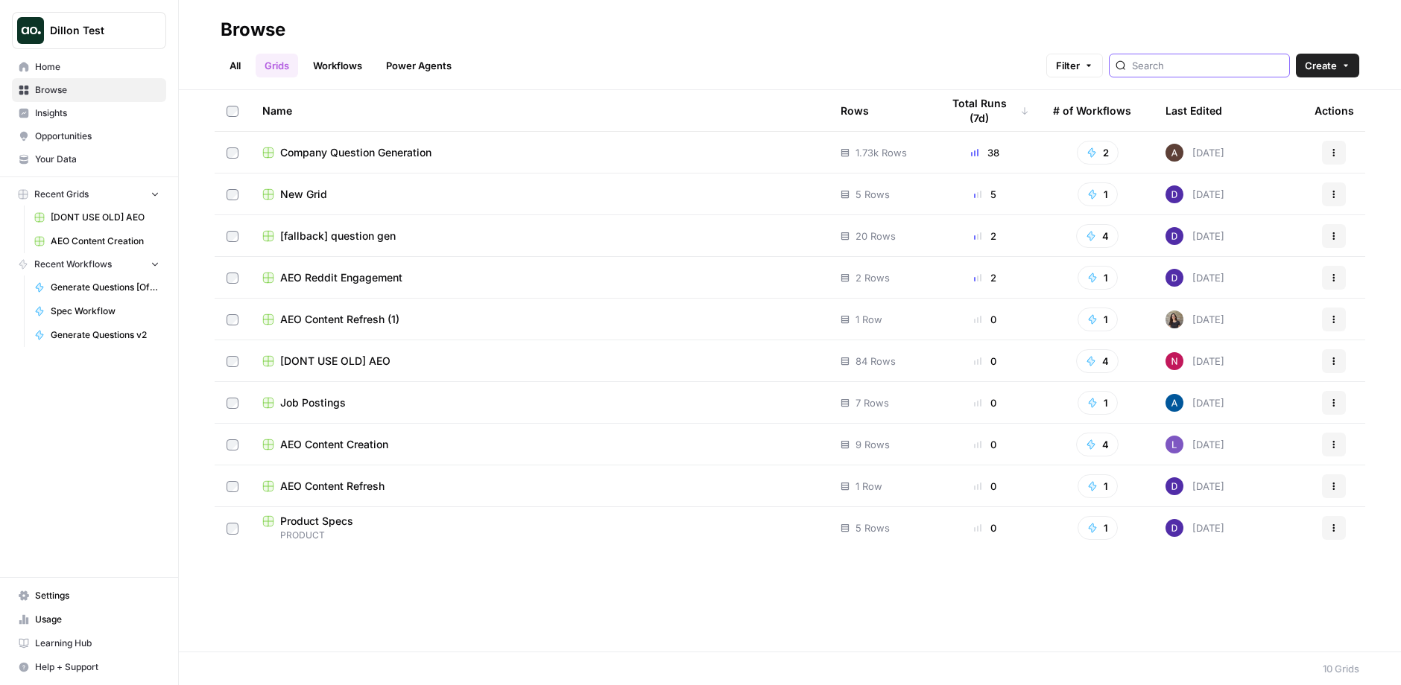
click at [1223, 72] on input "search" at bounding box center [1207, 65] width 151 height 15
type input "w"
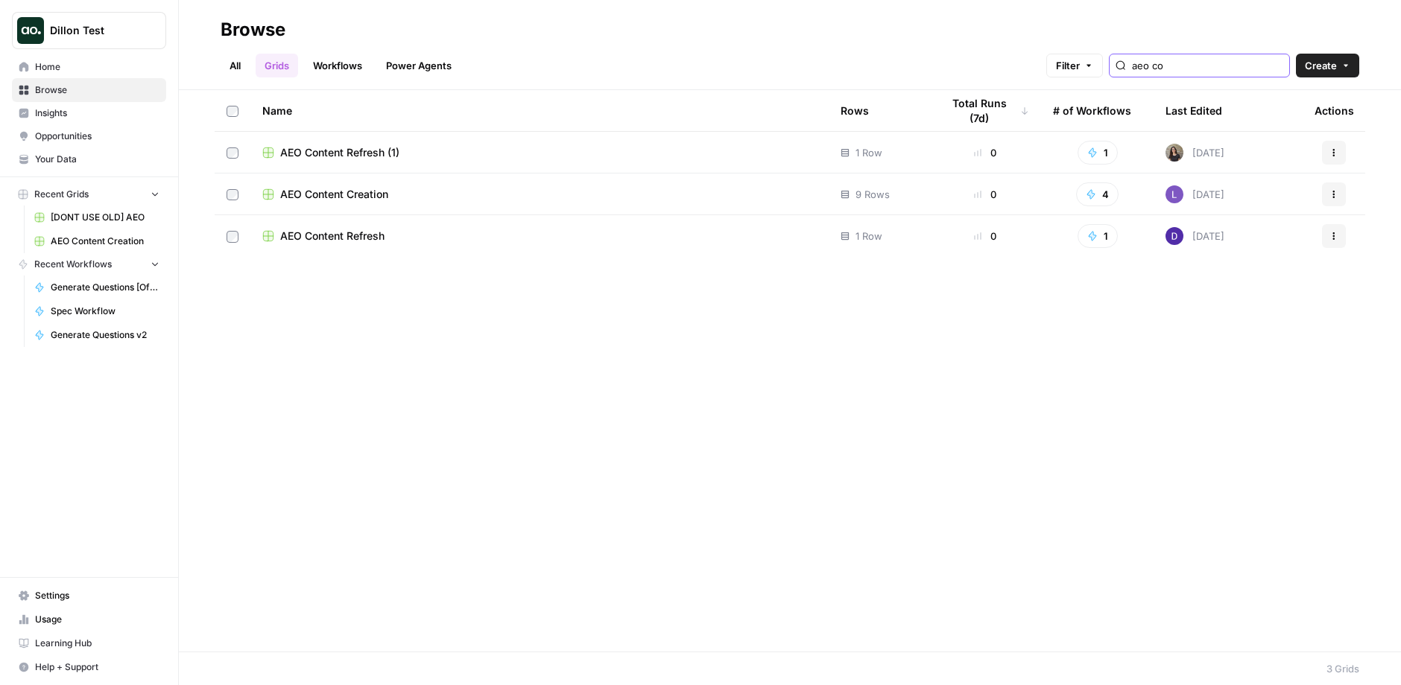
type input "aeo co"
click at [358, 195] on span "AEO Content Creation" at bounding box center [334, 194] width 108 height 15
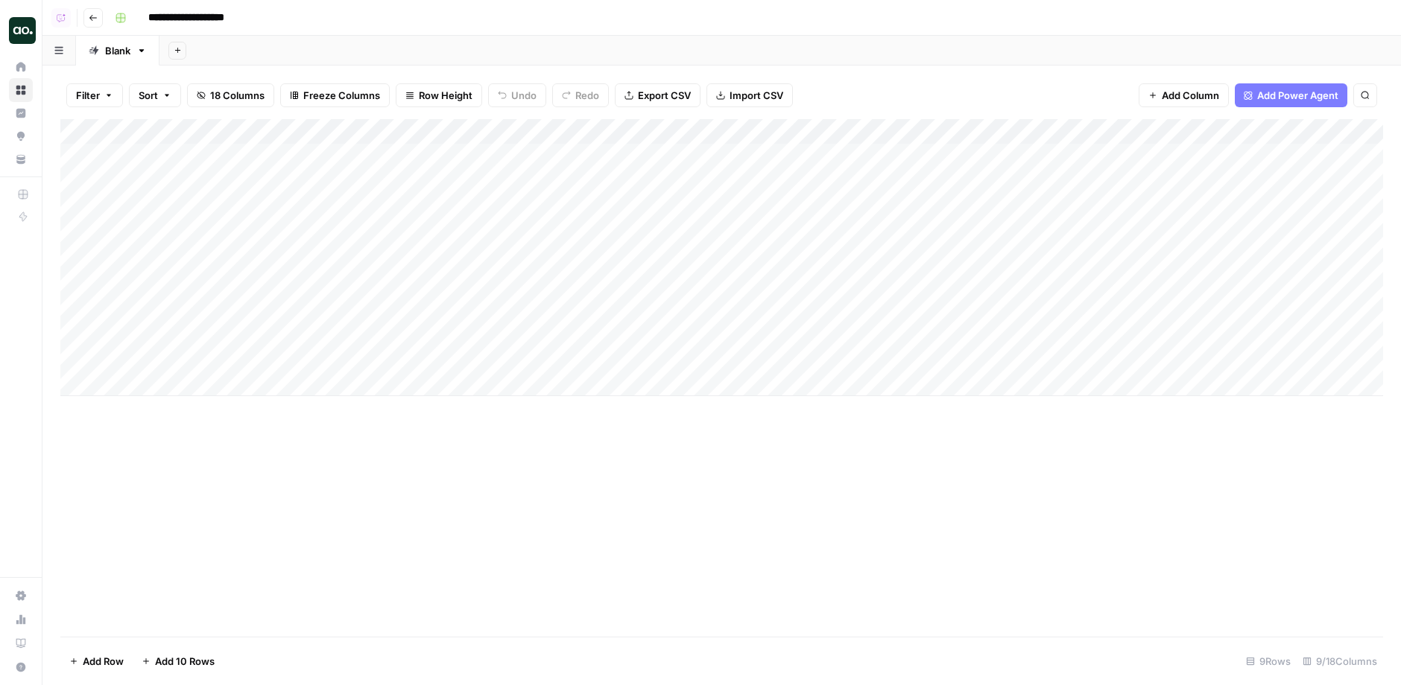
click at [957, 130] on div "Add Column" at bounding box center [721, 257] width 1322 height 277
click at [889, 78] on div "Filter Sort 18 Columns Freeze Columns Row Height Undo Redo Export CSV Import CS…" at bounding box center [721, 96] width 1322 height 48
click at [957, 129] on div "Add Column" at bounding box center [721, 257] width 1322 height 277
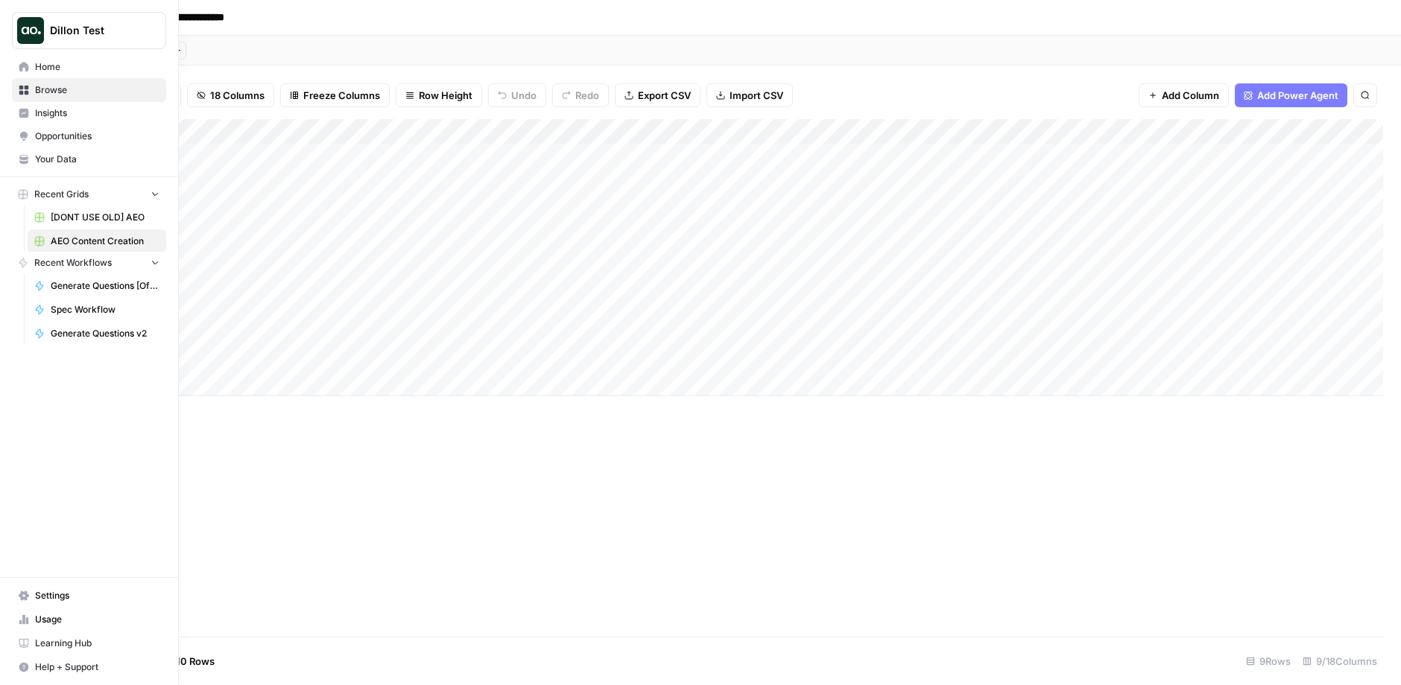
click at [3, 44] on div "Dillon Test" at bounding box center [89, 24] width 178 height 49
click at [88, 25] on span "Dillon Test" at bounding box center [95, 30] width 90 height 15
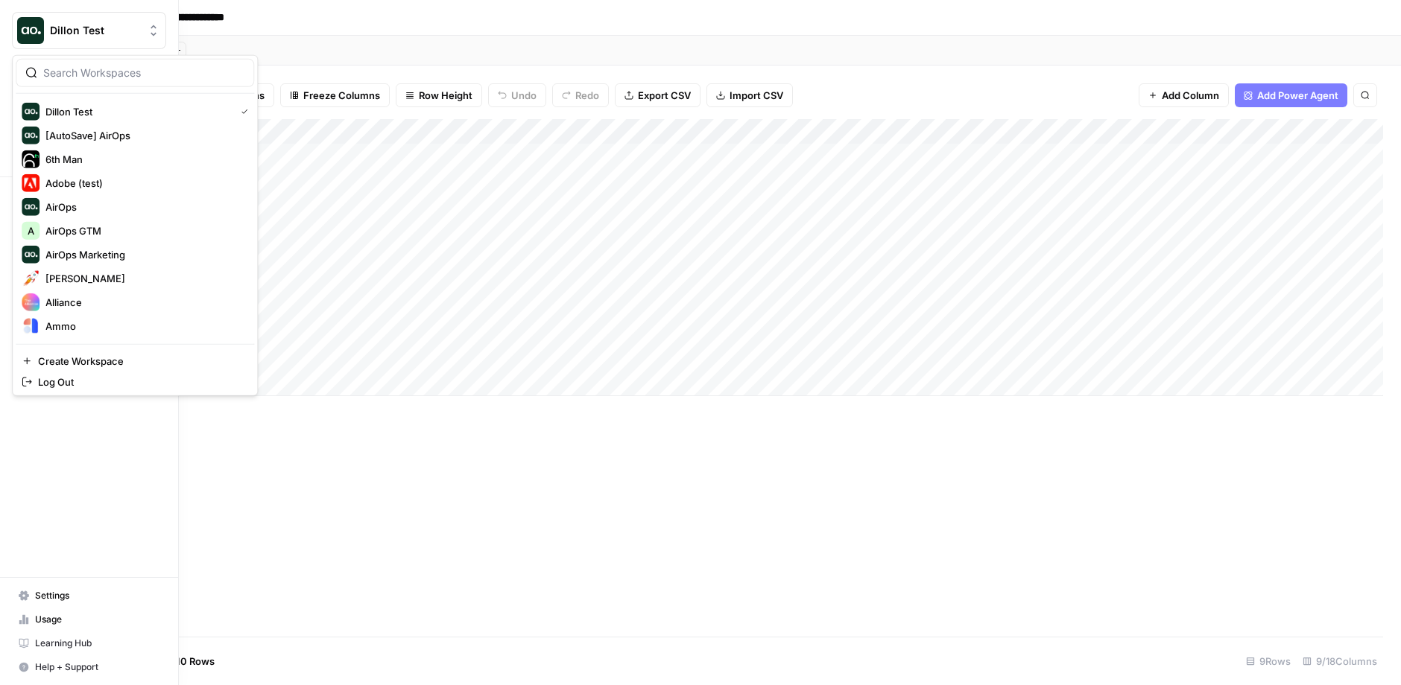
click at [120, 62] on div at bounding box center [135, 73] width 238 height 28
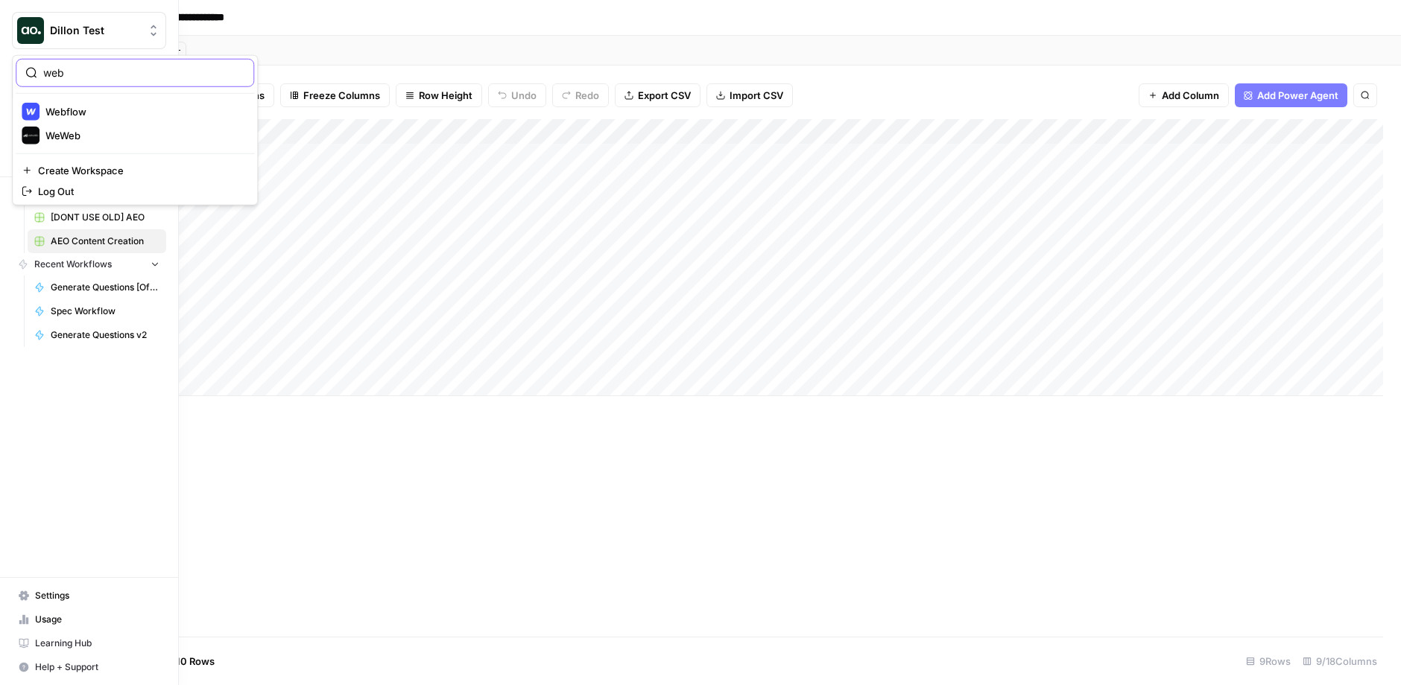
type input "web"
click at [133, 115] on span "Webflow" at bounding box center [143, 111] width 197 height 15
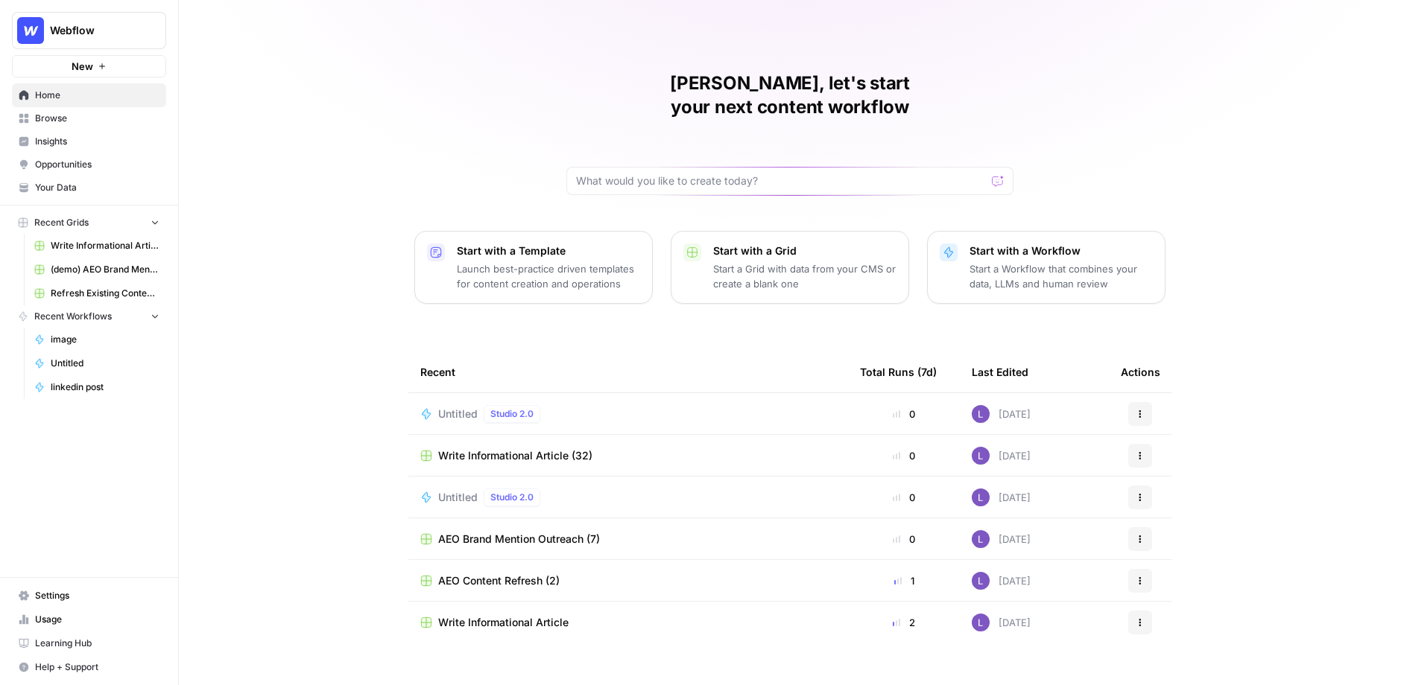
click at [532, 449] on span "Write Informational Article (32)" at bounding box center [515, 456] width 154 height 15
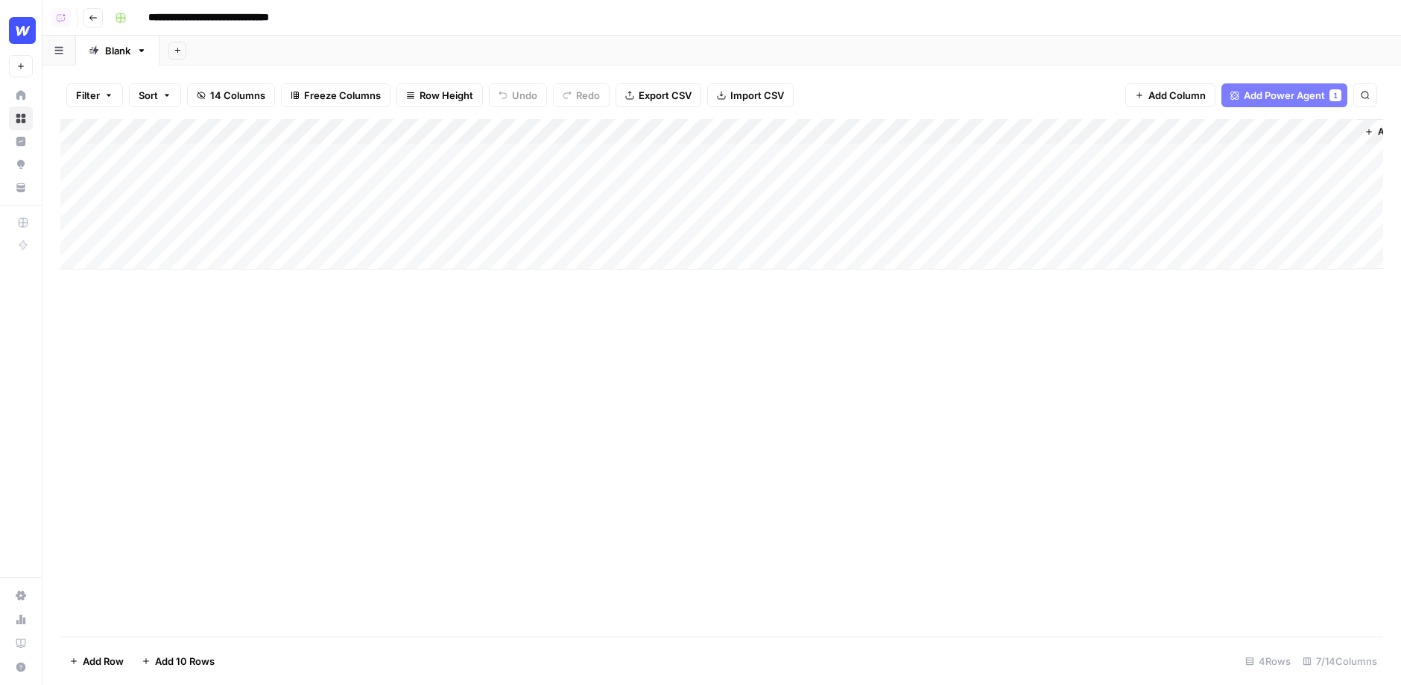
click at [502, 130] on div "Add Column" at bounding box center [721, 194] width 1322 height 150
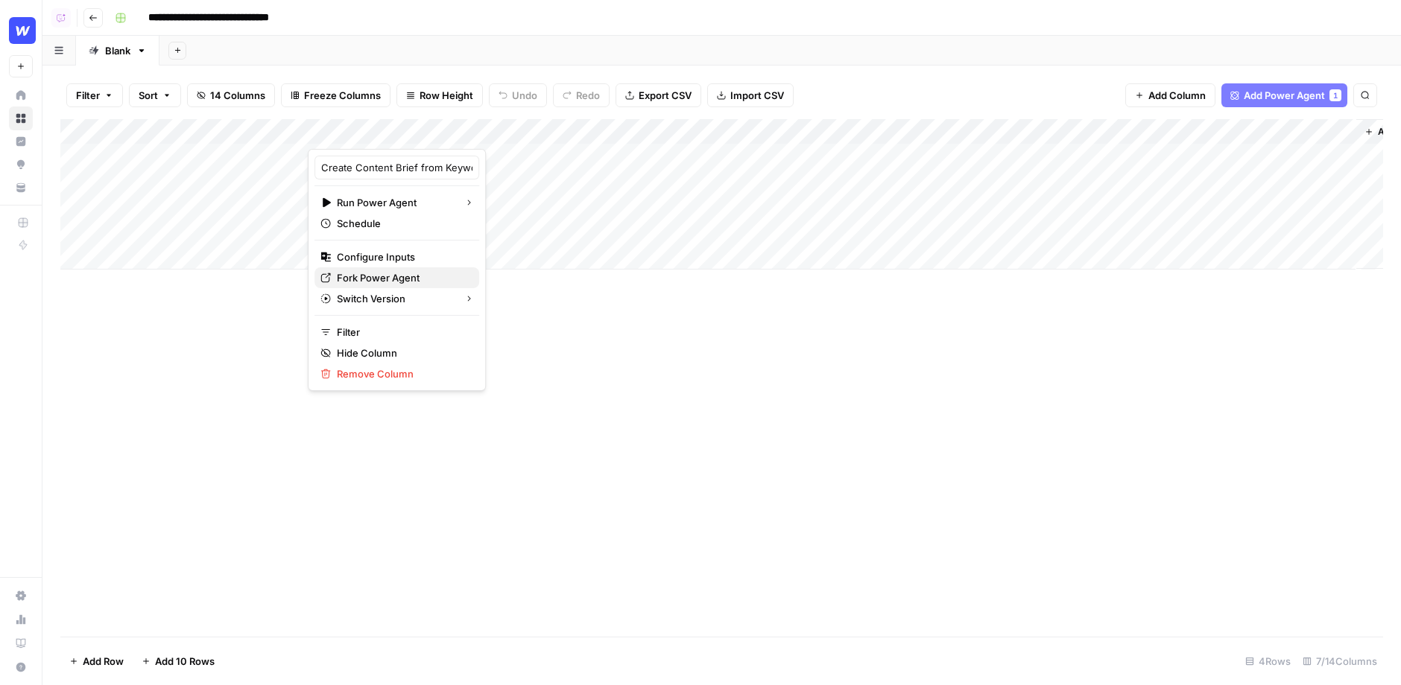
click at [352, 273] on span "Fork Power Agent" at bounding box center [402, 277] width 130 height 15
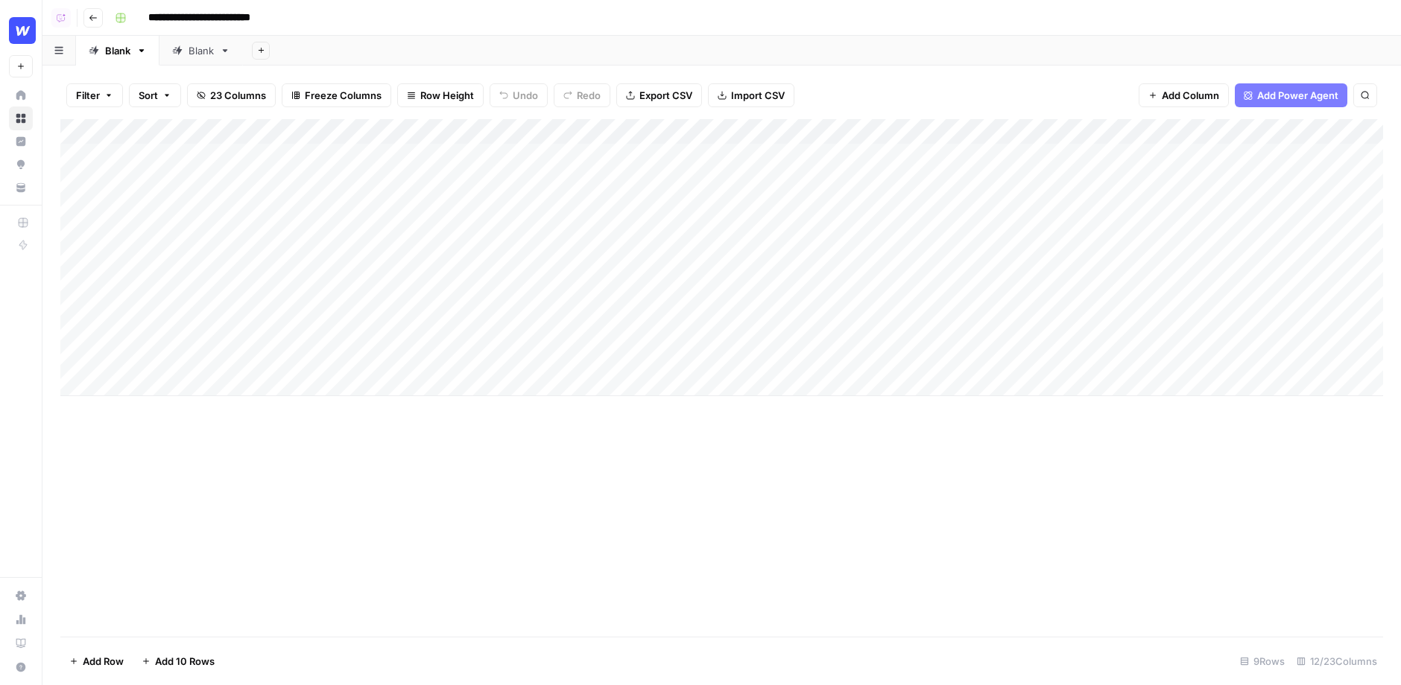
click at [1315, 93] on span "Add Power Agent" at bounding box center [1297, 95] width 81 height 15
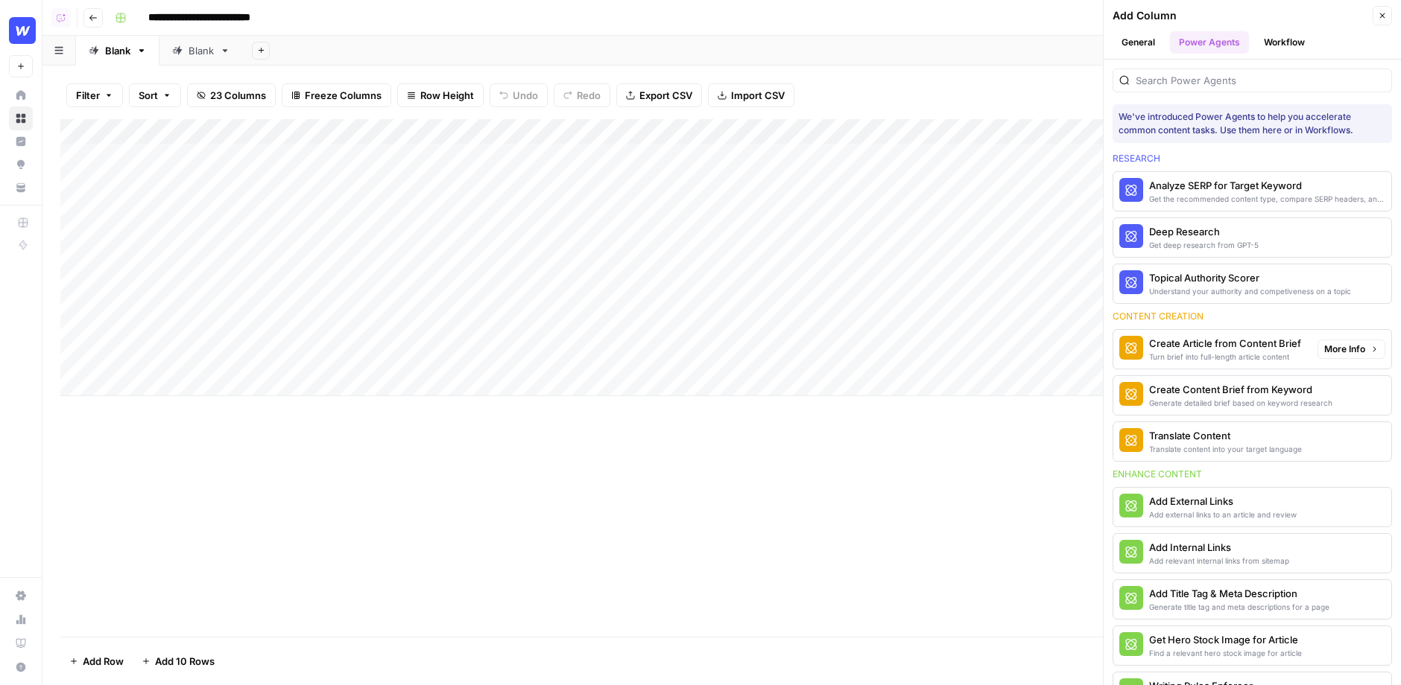
click at [1336, 346] on span "More Info" at bounding box center [1344, 349] width 41 height 13
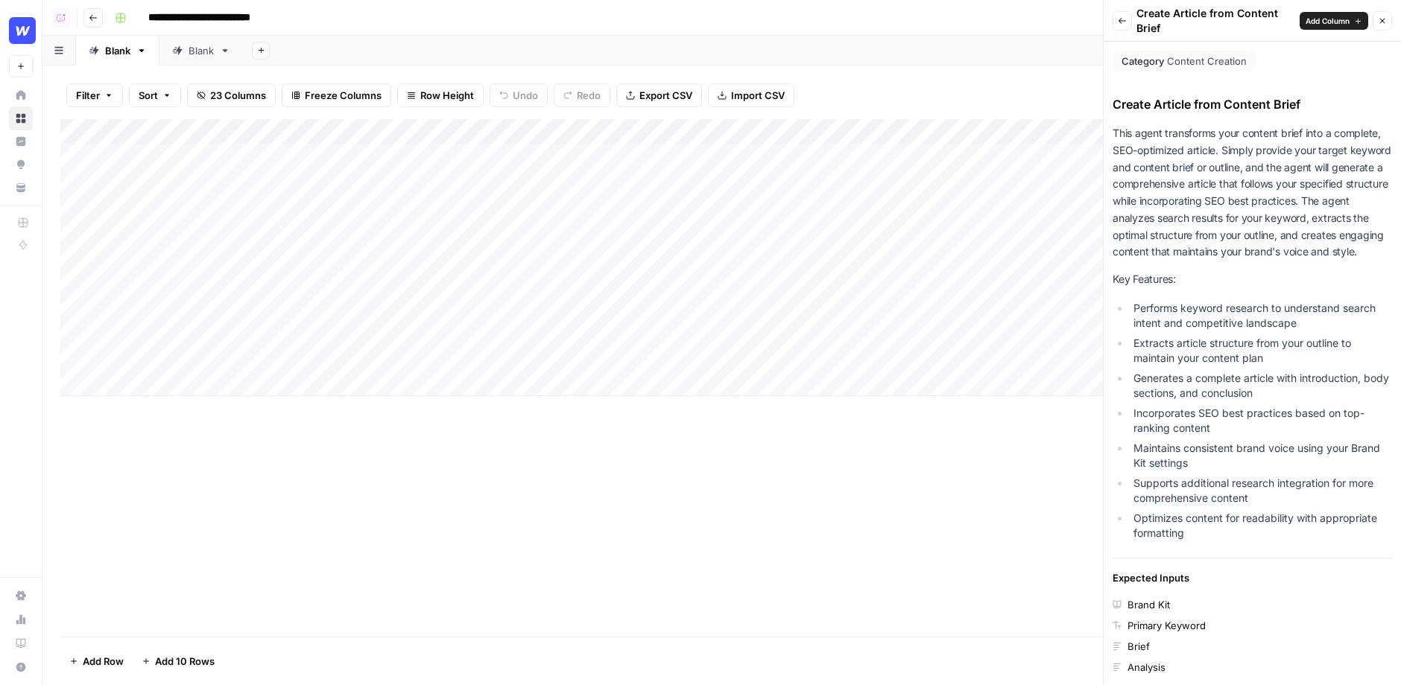
scroll to position [297, 0]
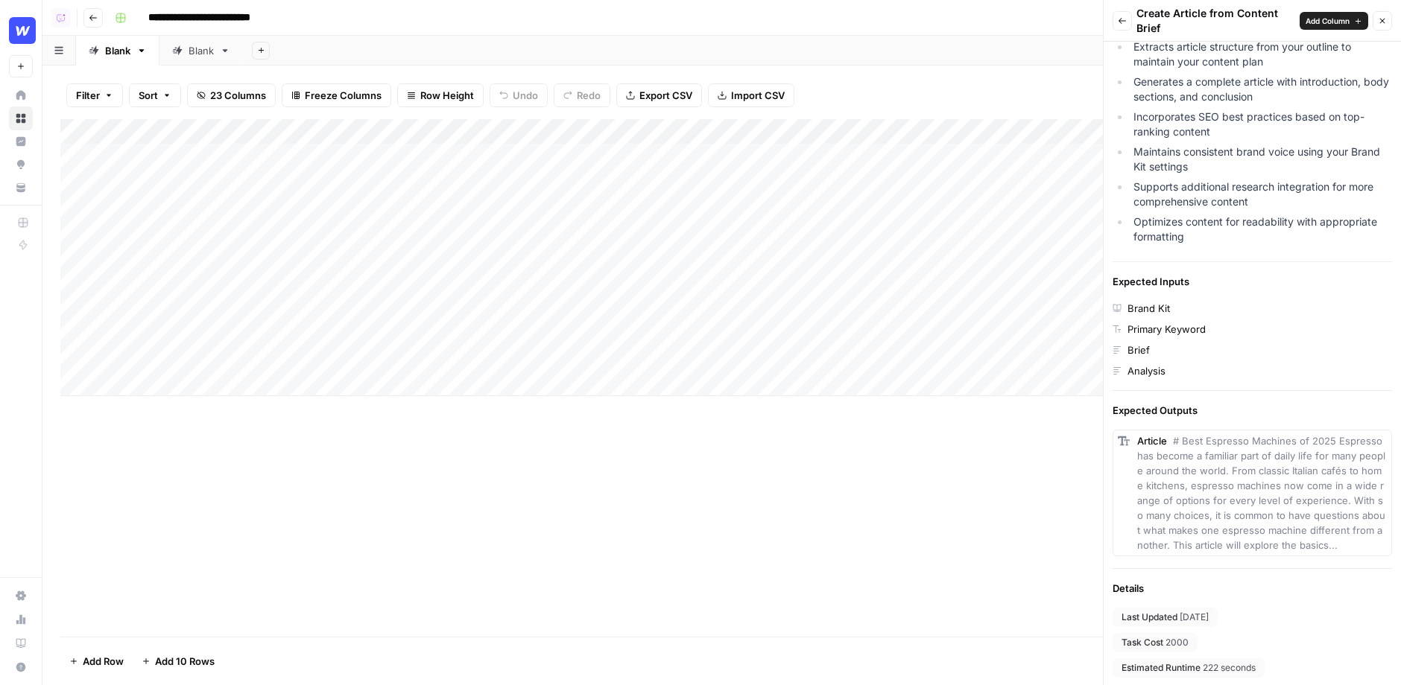
click at [1128, 17] on button "Back" at bounding box center [1121, 20] width 19 height 19
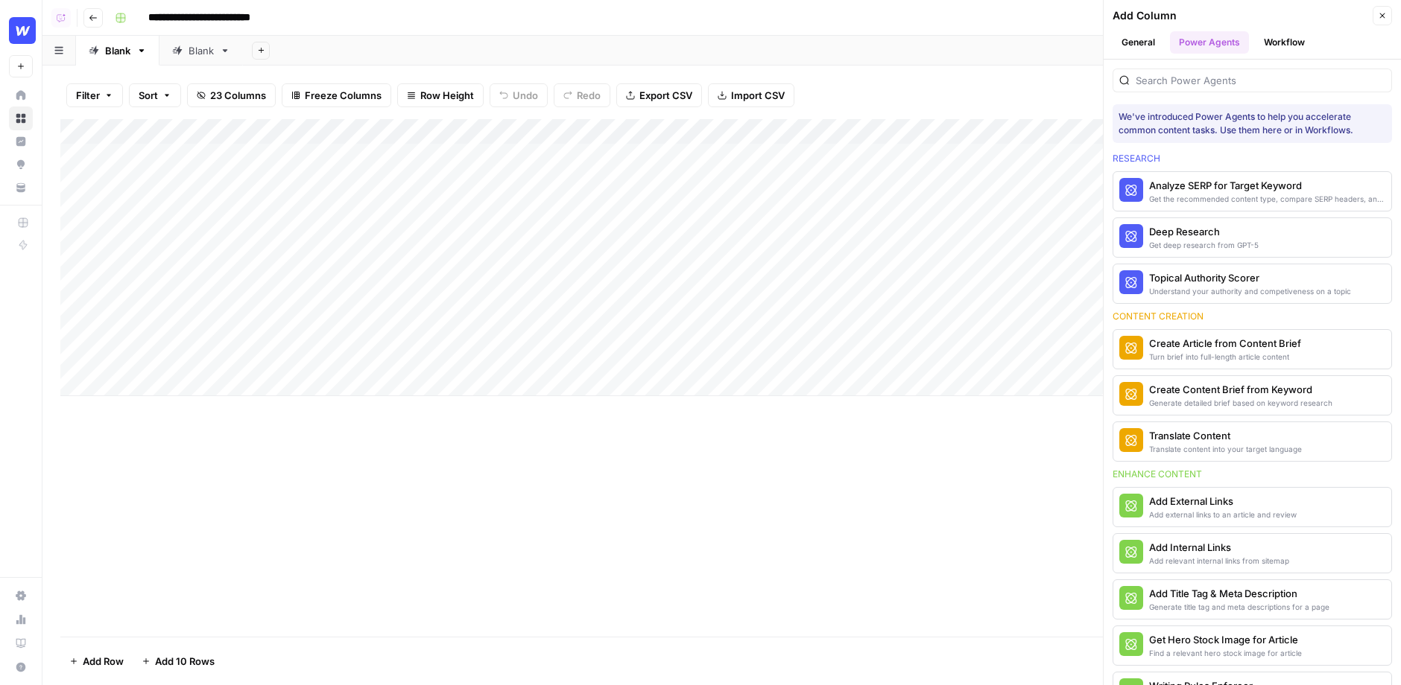
scroll to position [0, 0]
click at [1351, 396] on span "More Info" at bounding box center [1344, 395] width 41 height 13
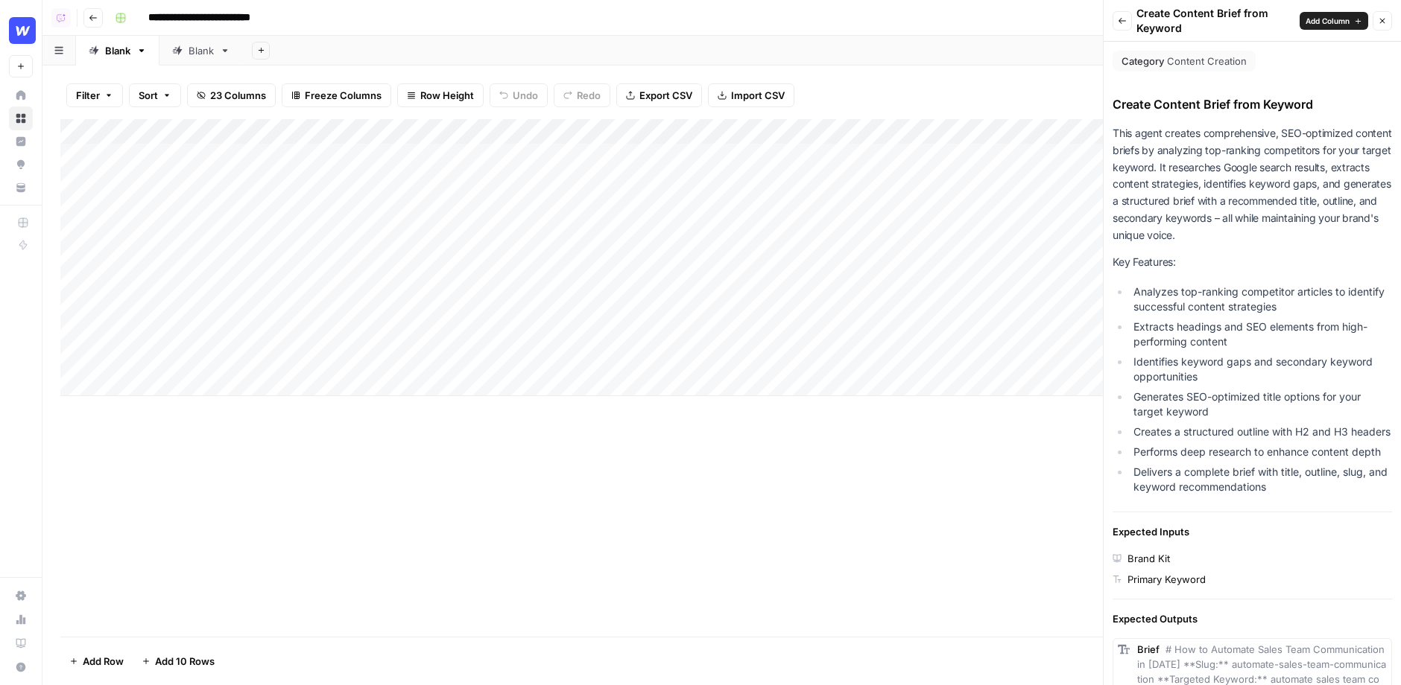
click at [1376, 20] on button "Close" at bounding box center [1381, 20] width 19 height 19
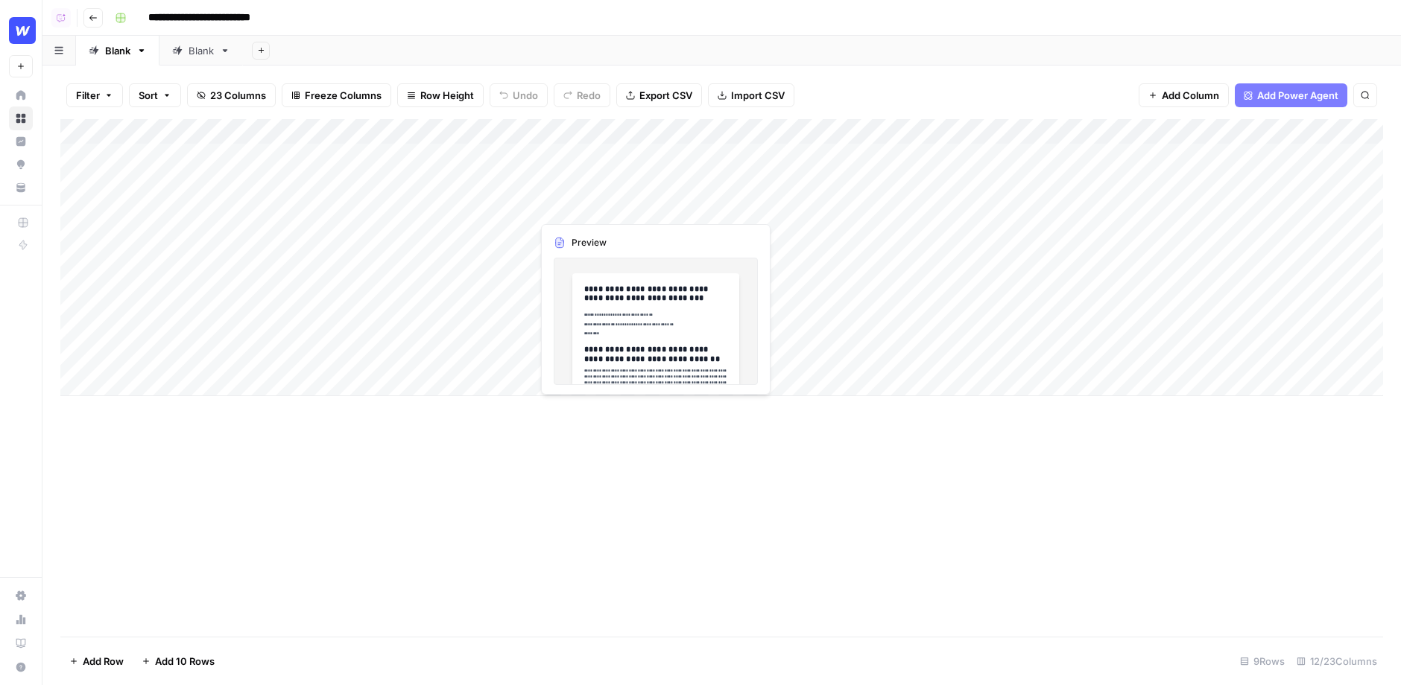
click at [601, 147] on div "Add Column" at bounding box center [721, 257] width 1322 height 277
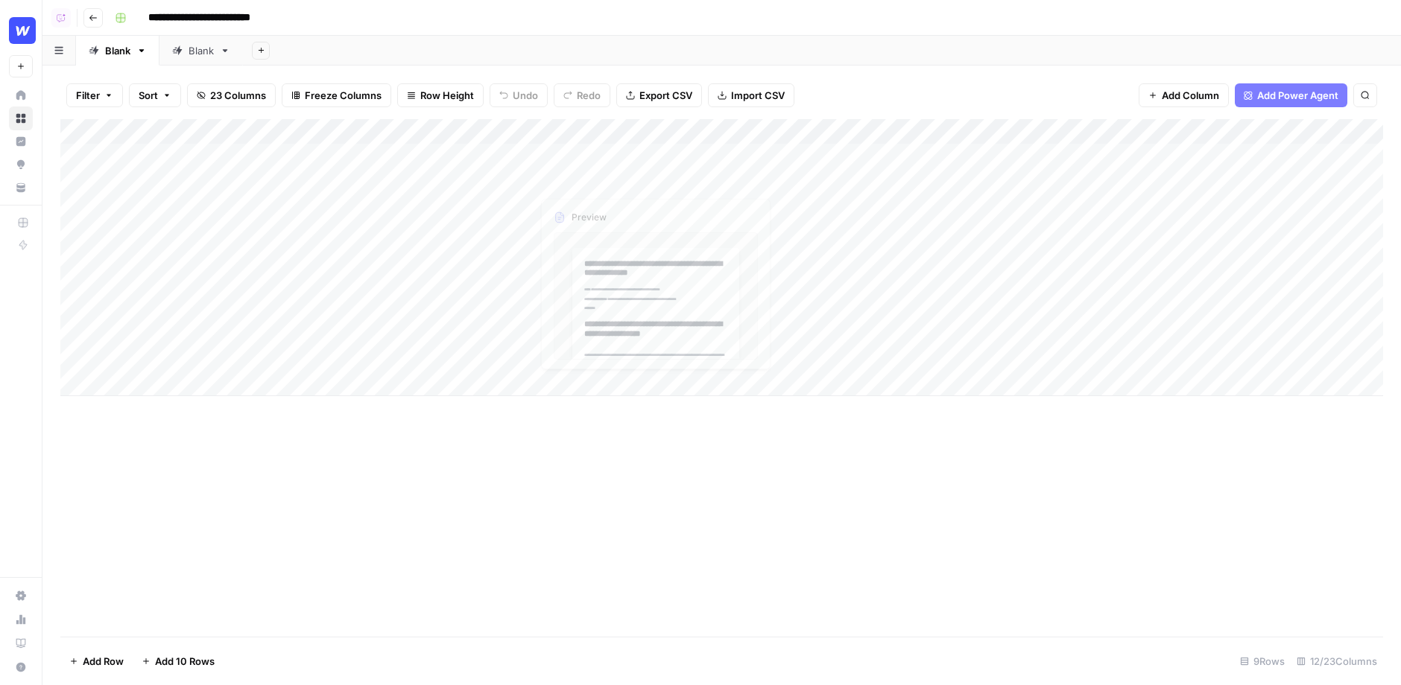
click at [601, 147] on div "Add Column" at bounding box center [721, 257] width 1322 height 277
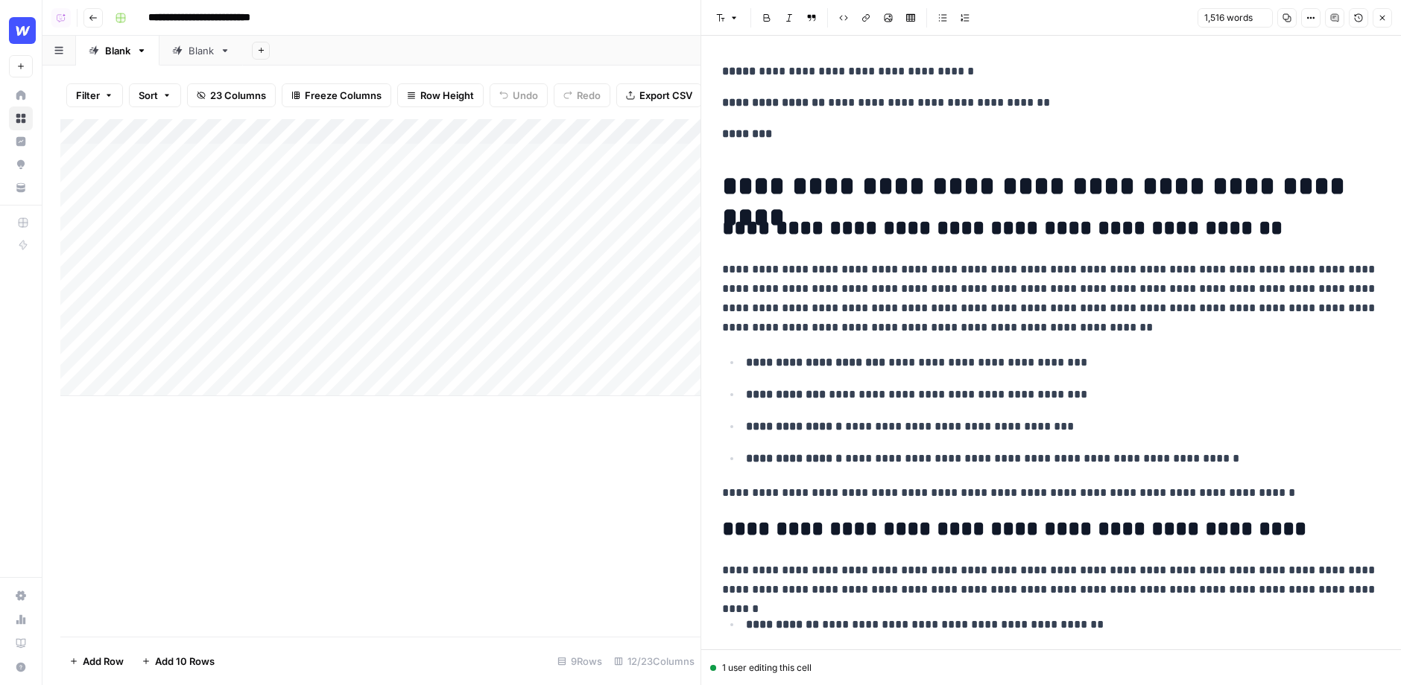
scroll to position [66, 0]
drag, startPoint x: 1097, startPoint y: 434, endPoint x: 748, endPoint y: 367, distance: 355.8
click at [748, 367] on ul "**********" at bounding box center [1051, 410] width 658 height 116
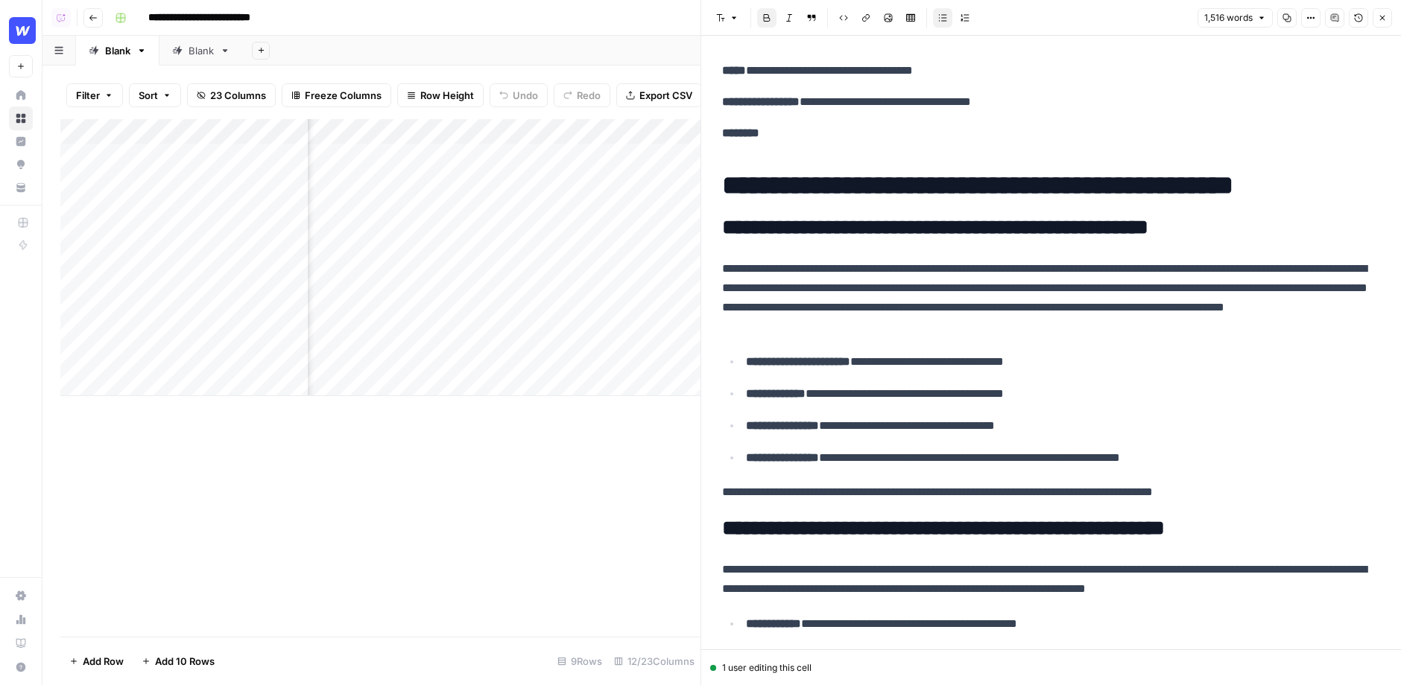
click at [1384, 16] on icon "button" at bounding box center [1382, 18] width 5 height 5
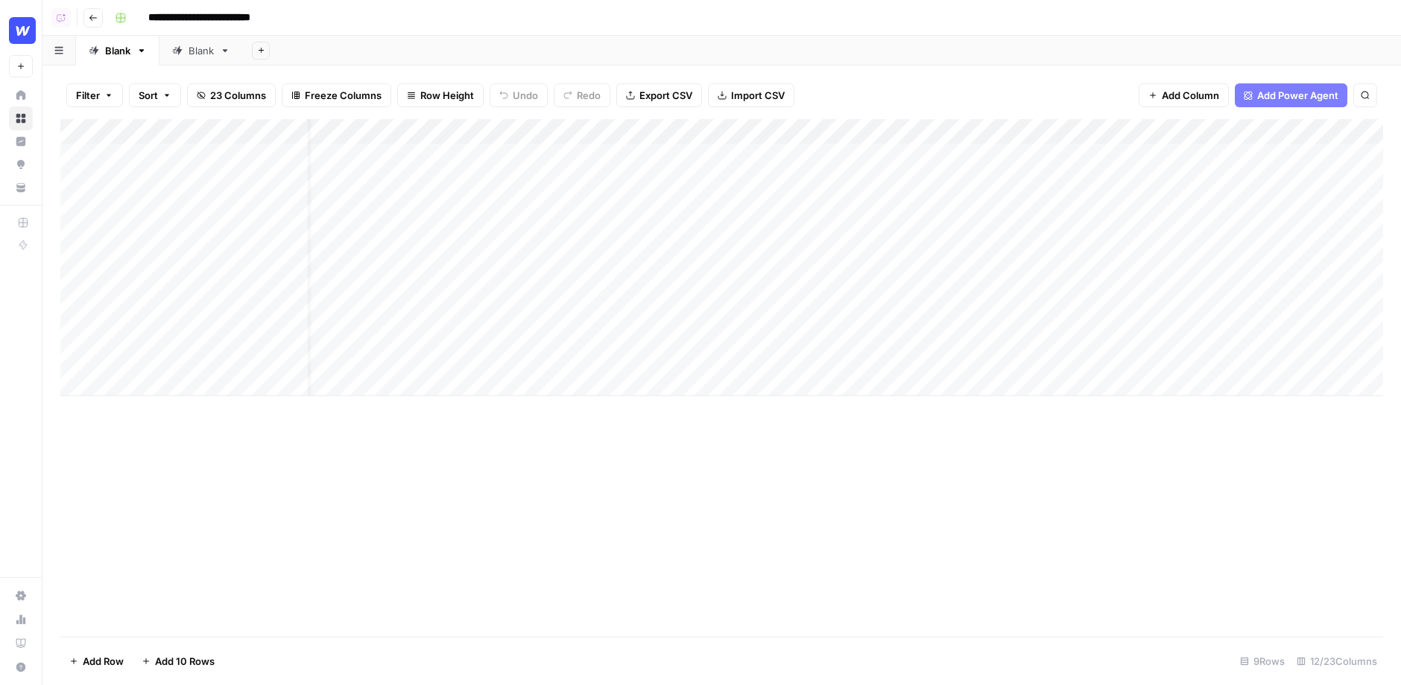
scroll to position [0, 32]
click at [1183, 89] on span "Add Column" at bounding box center [1190, 95] width 57 height 15
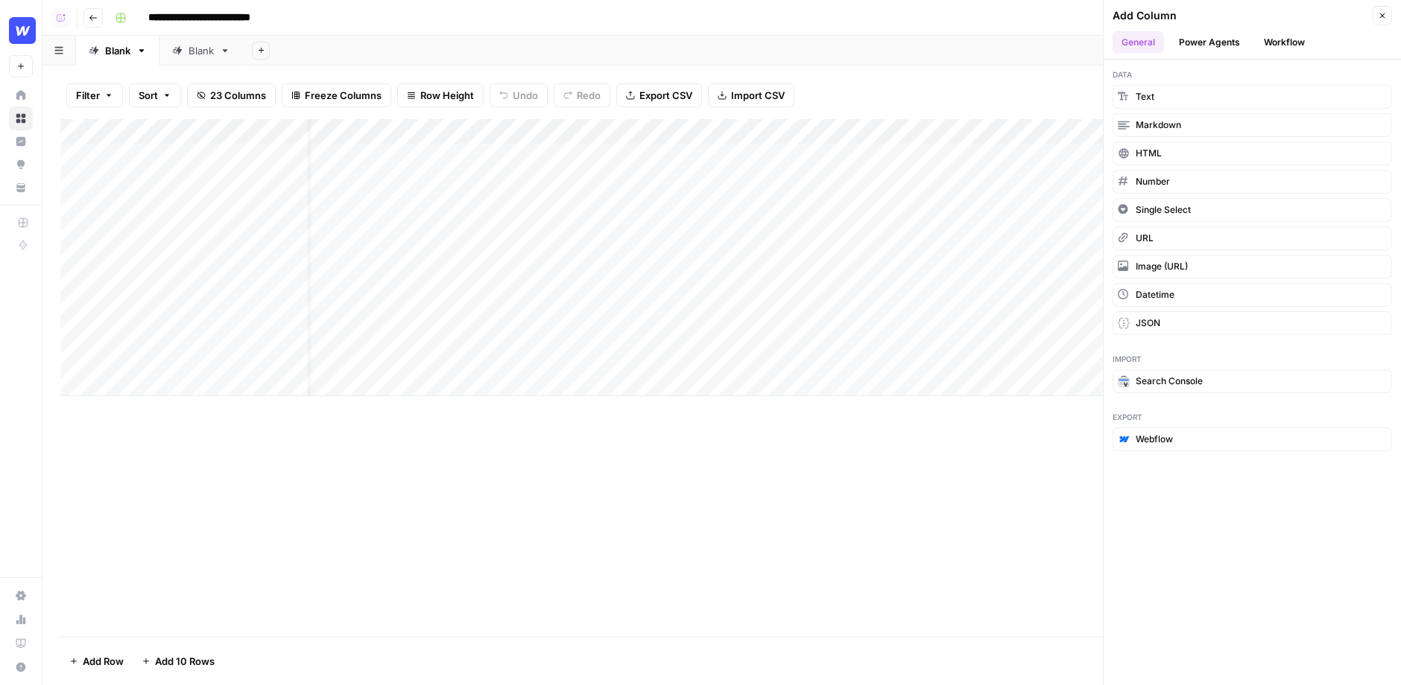
click at [1274, 43] on button "Workflow" at bounding box center [1284, 42] width 59 height 22
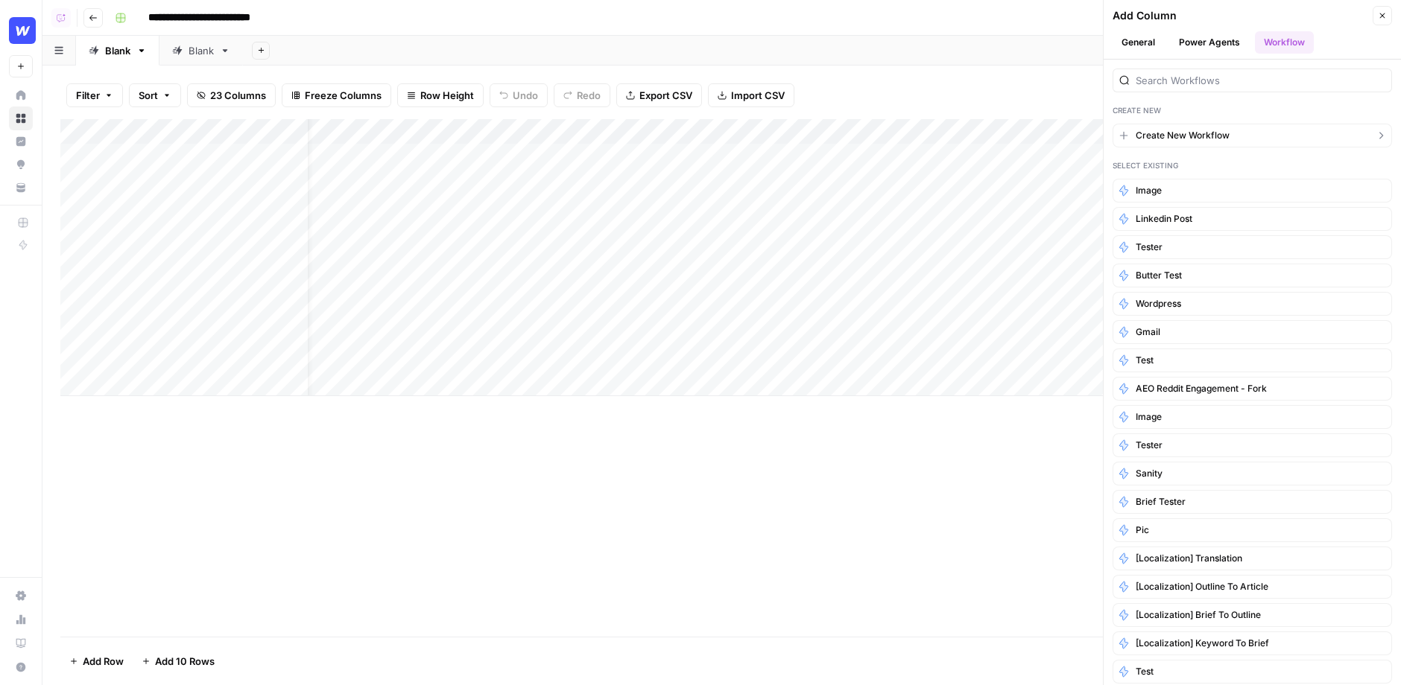
click at [1179, 132] on span "Create New Workflow" at bounding box center [1182, 135] width 94 height 13
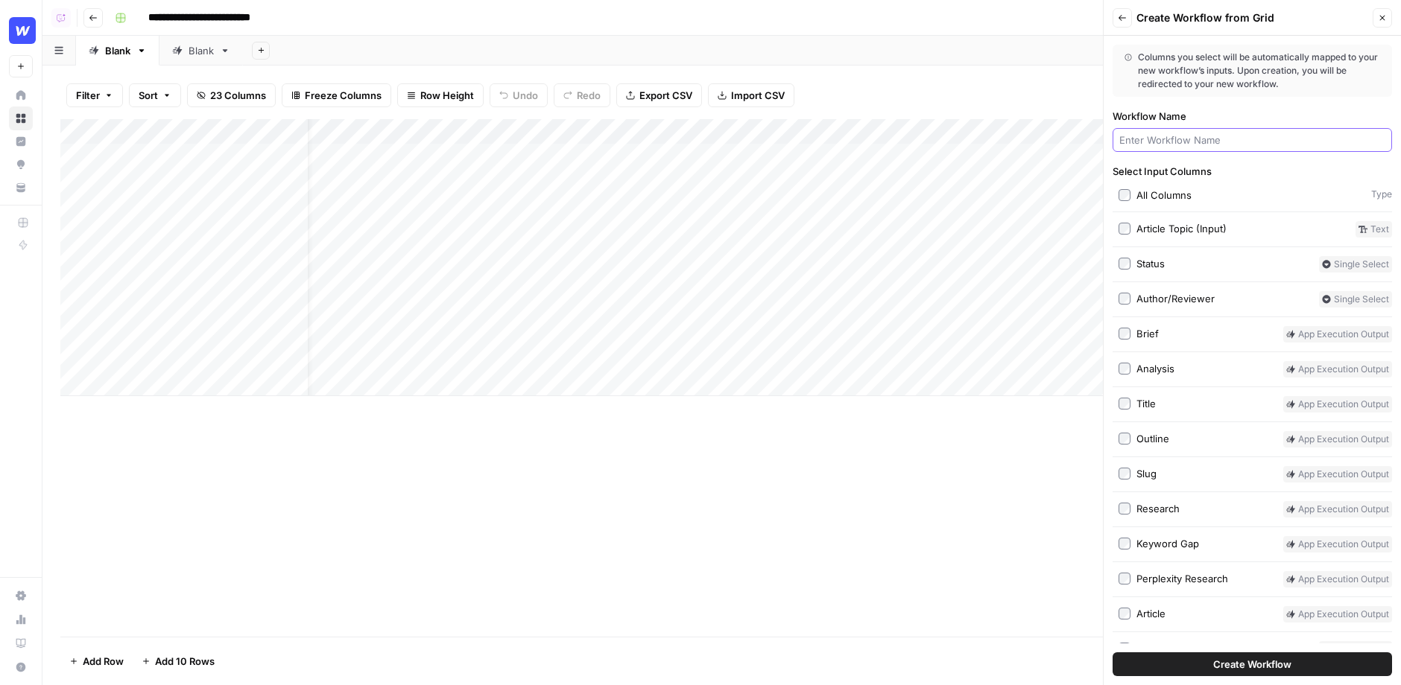
click at [1189, 142] on input "Workflow Name" at bounding box center [1252, 140] width 266 height 15
type input "tester"
click at [1112, 653] on button "Create Workflow" at bounding box center [1251, 665] width 279 height 24
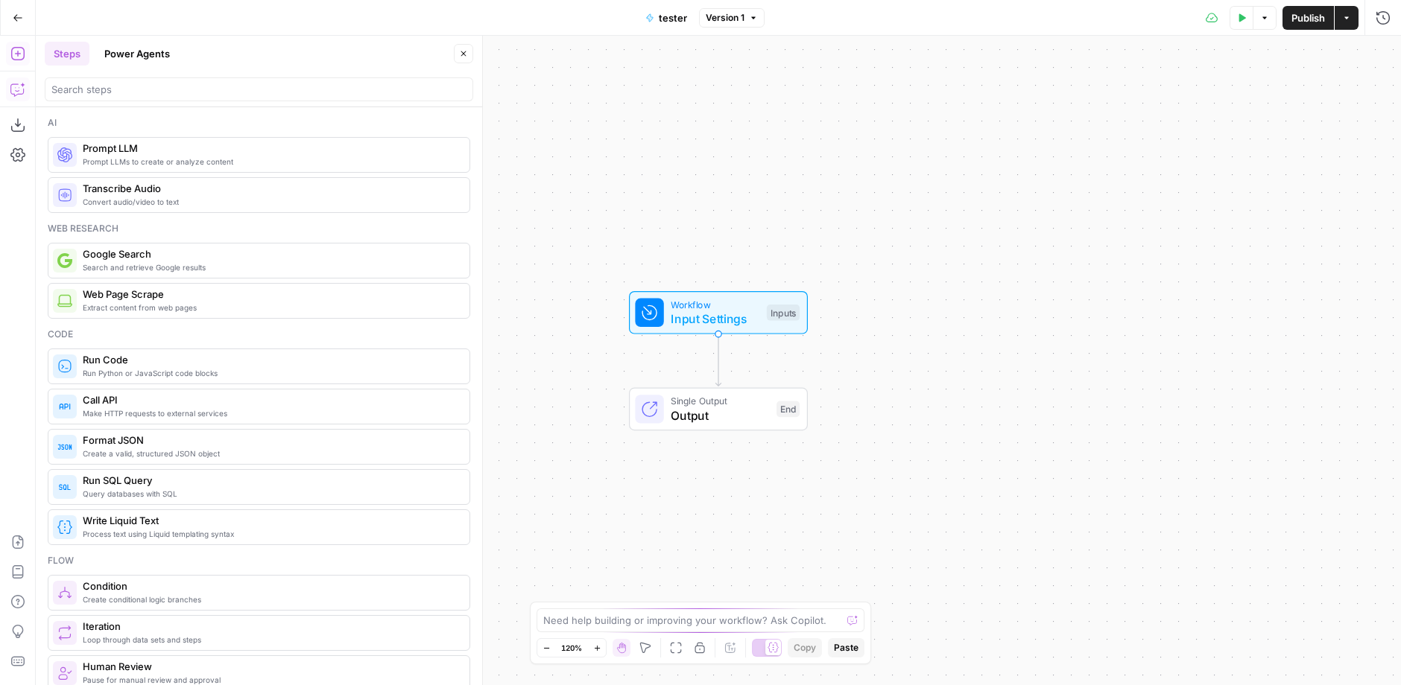
click at [21, 97] on button "Copilot" at bounding box center [18, 89] width 24 height 24
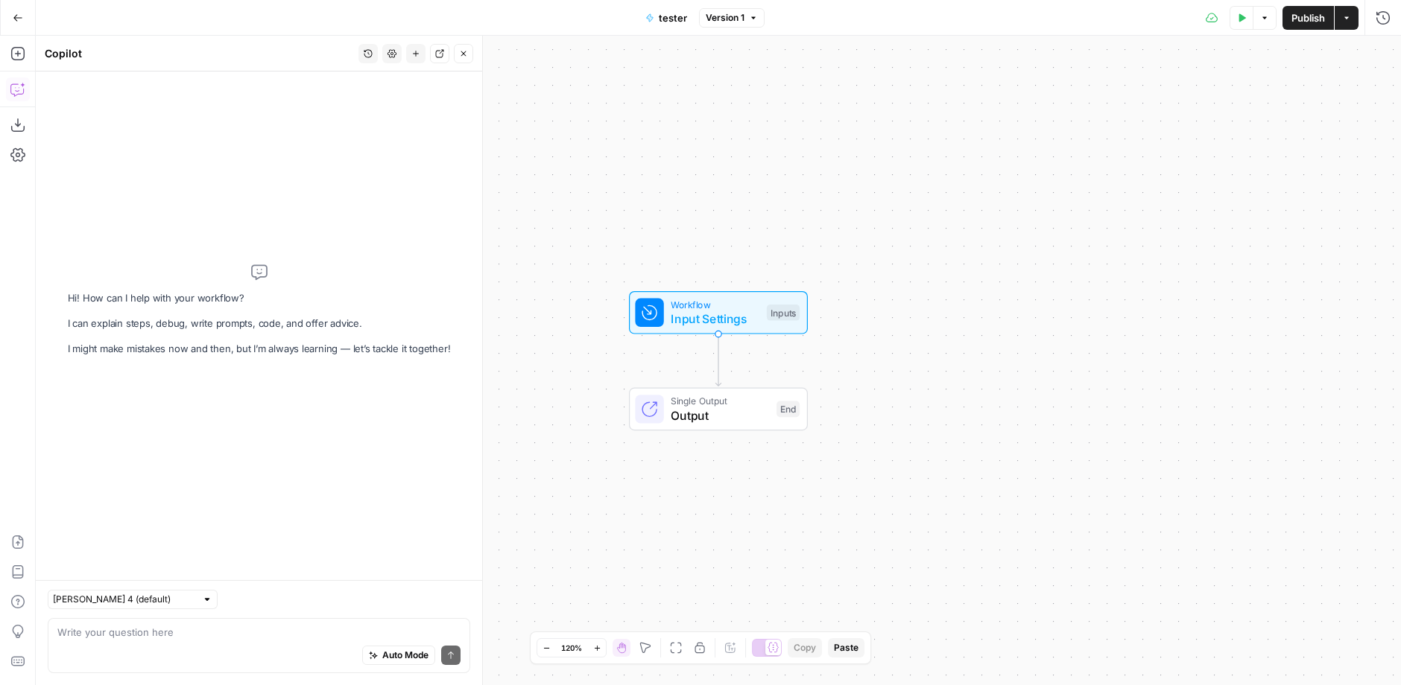
click at [13, 63] on button "Add Steps" at bounding box center [18, 54] width 24 height 24
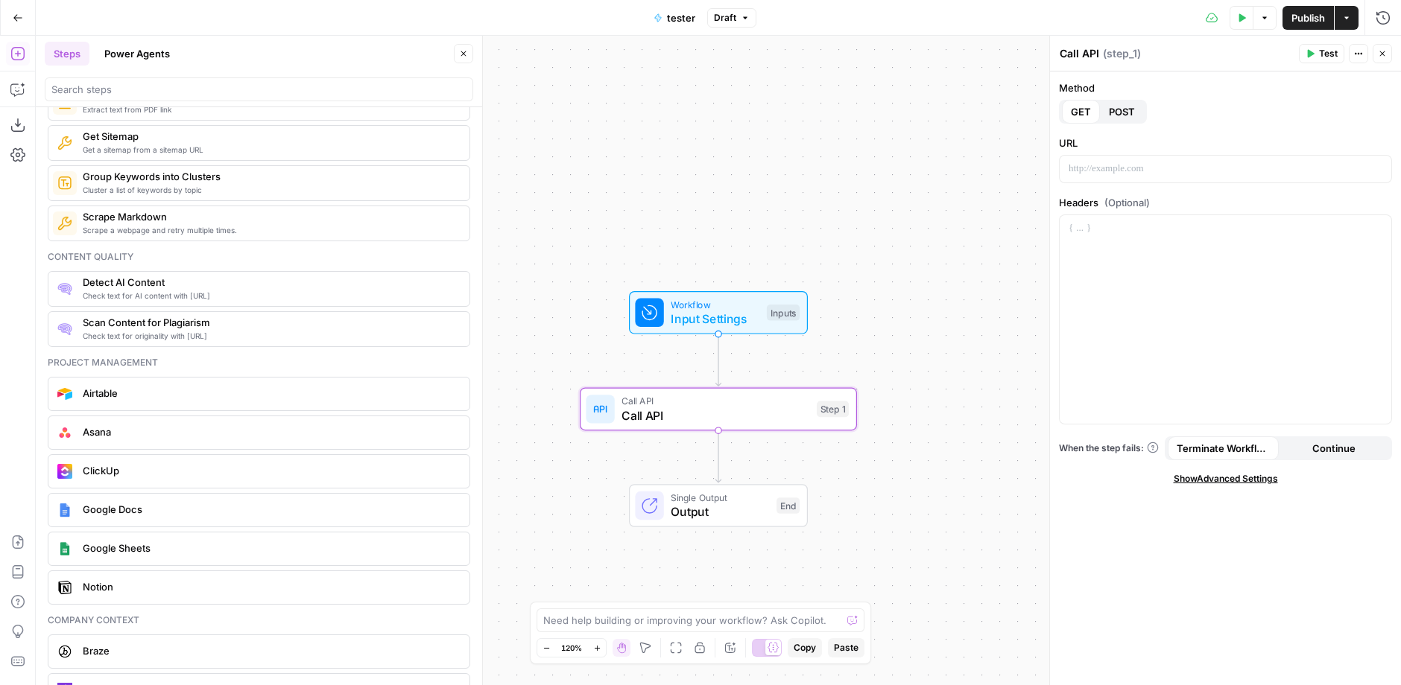
scroll to position [3202, 0]
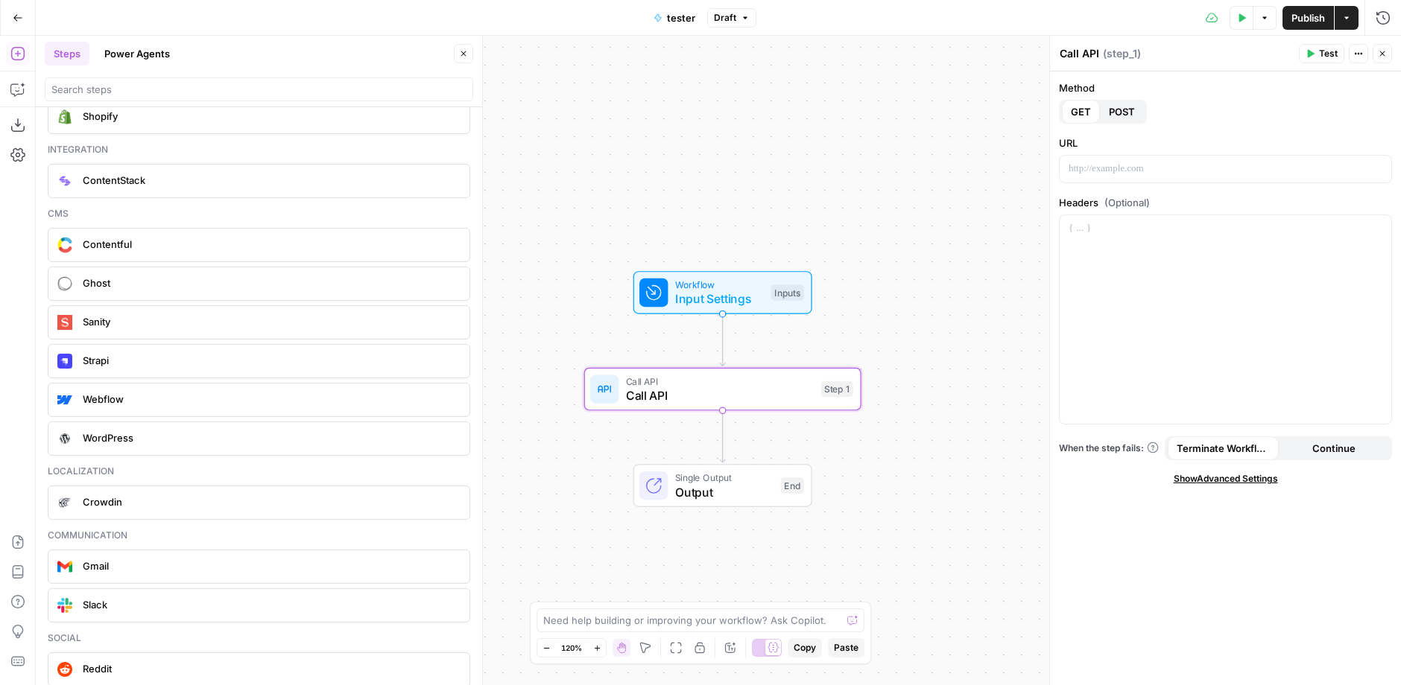
click at [19, 60] on icon "button" at bounding box center [16, 53] width 13 height 13
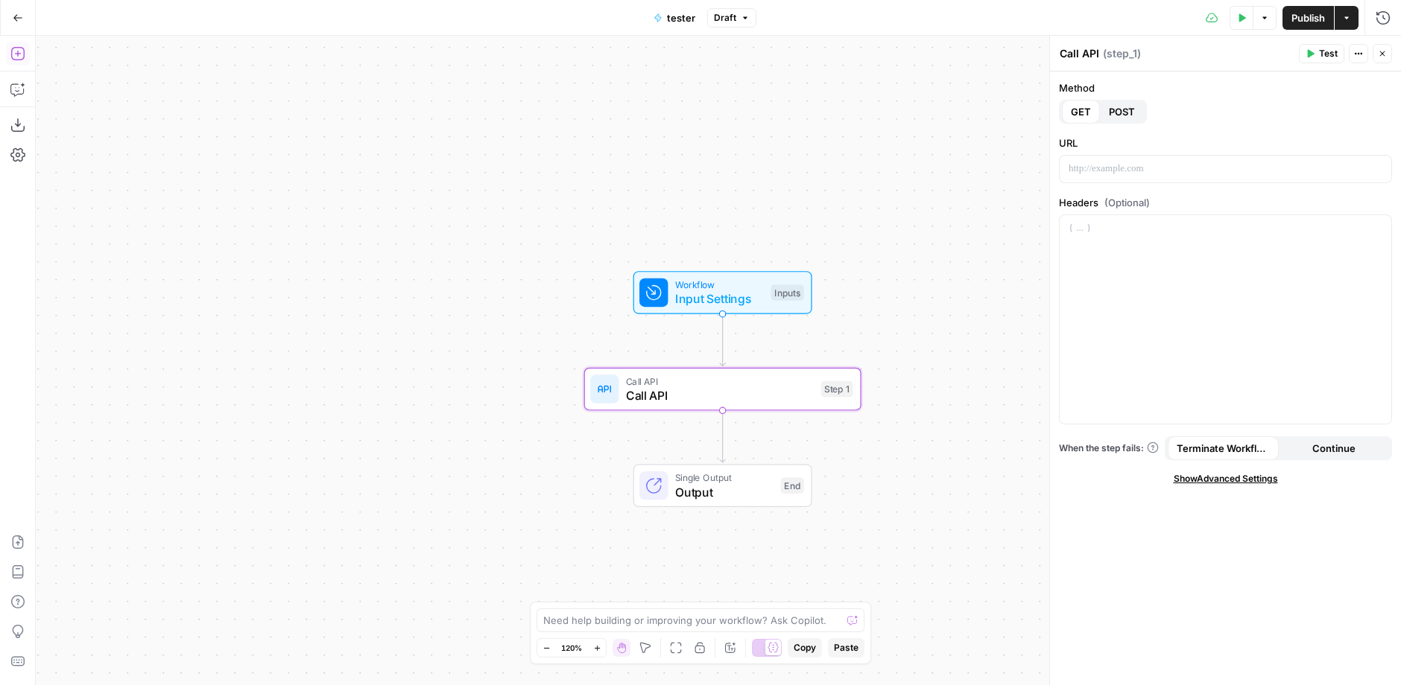
click at [21, 63] on button "Add Steps" at bounding box center [18, 54] width 24 height 24
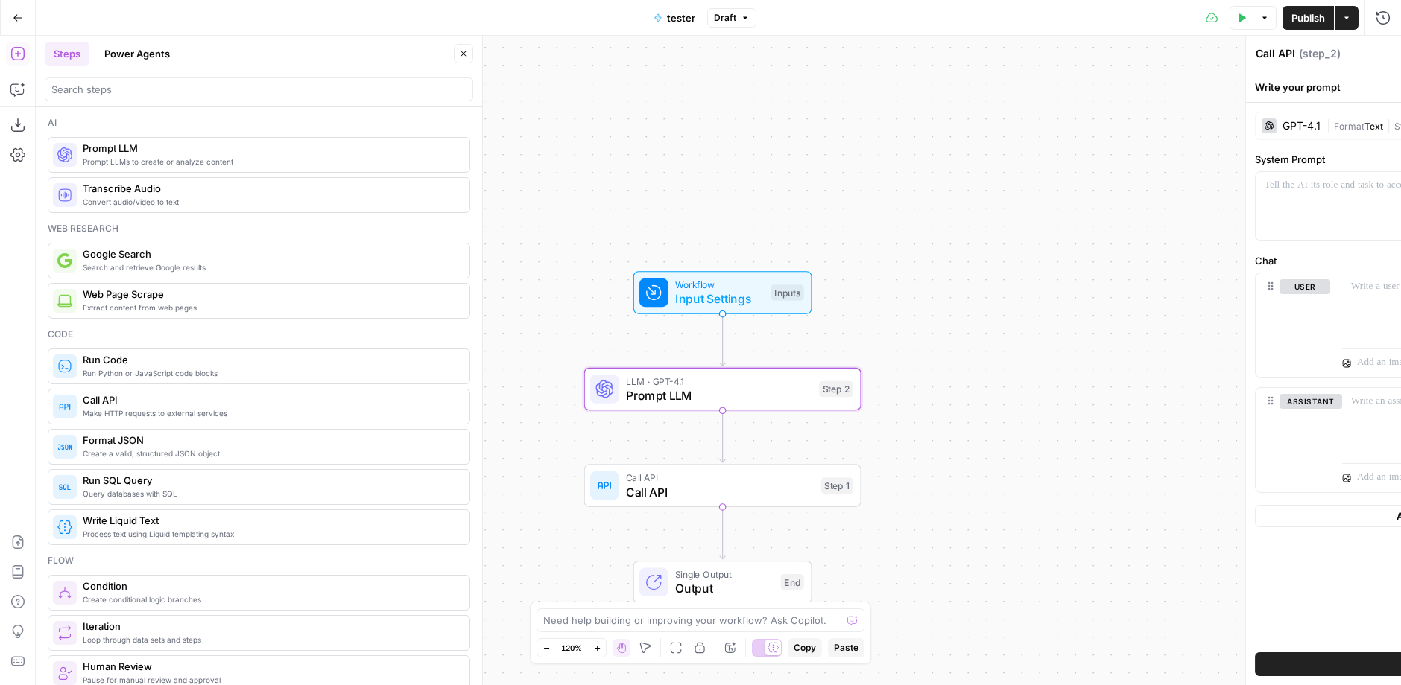
type textarea "Prompt LLM"
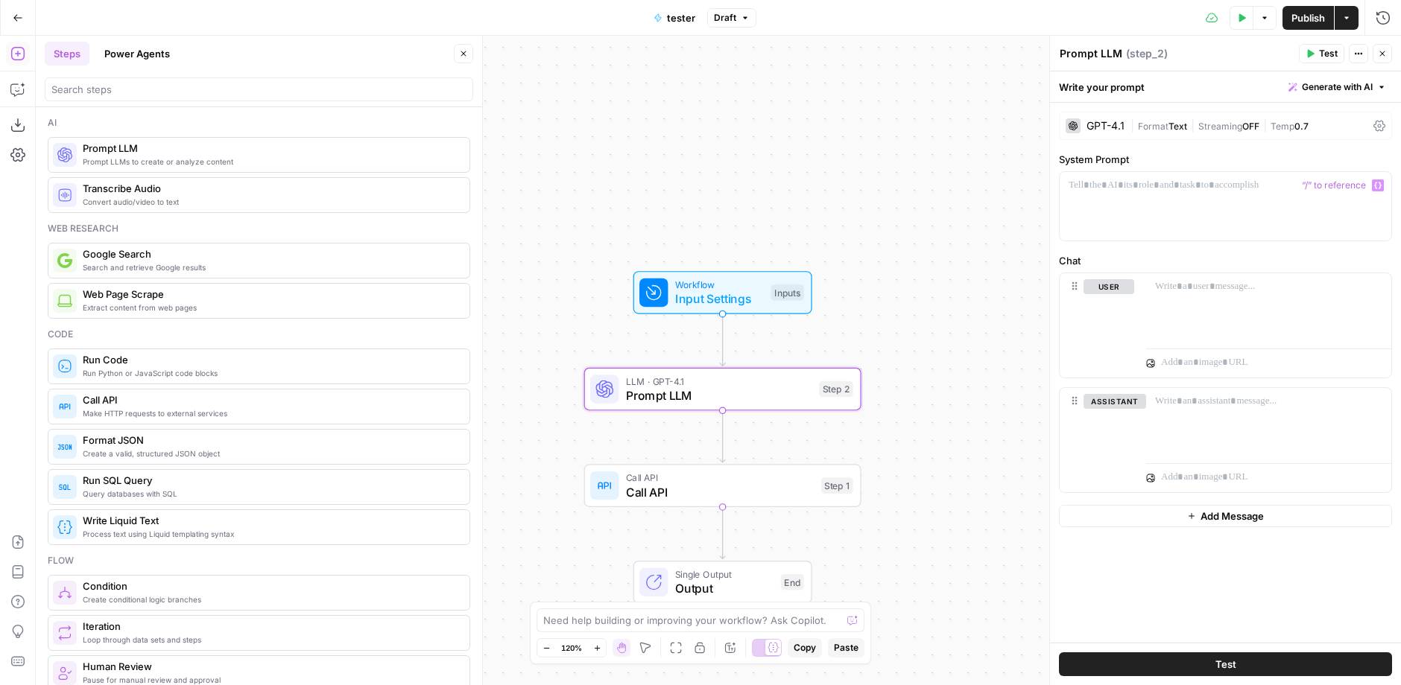
click at [1098, 117] on div "GPT-4.1 | Format Text | Streaming OFF | Temp 0.7" at bounding box center [1225, 126] width 333 height 28
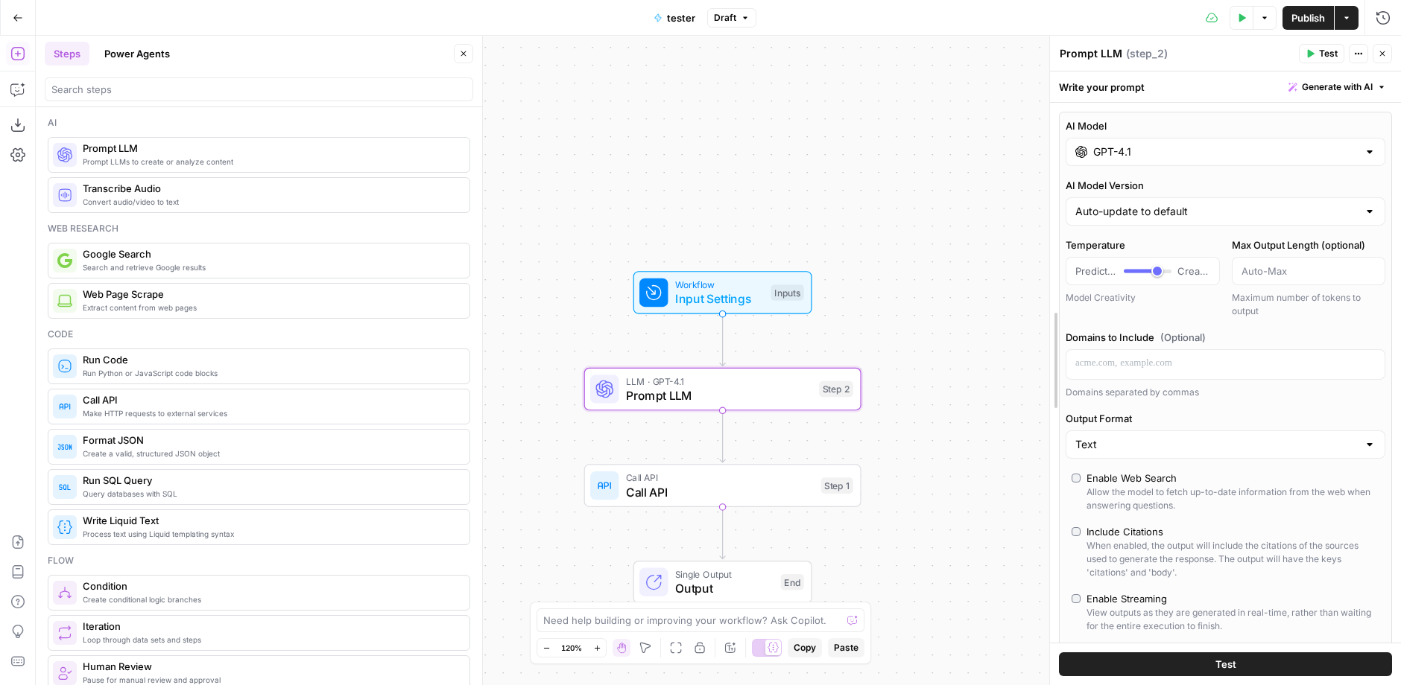
drag, startPoint x: 1049, startPoint y: 109, endPoint x: 735, endPoint y: 109, distance: 313.7
click at [735, 109] on body "Webflow New Home Browse Insights Opportunities Your Data Recent Grids Write Inf…" at bounding box center [700, 342] width 1401 height 685
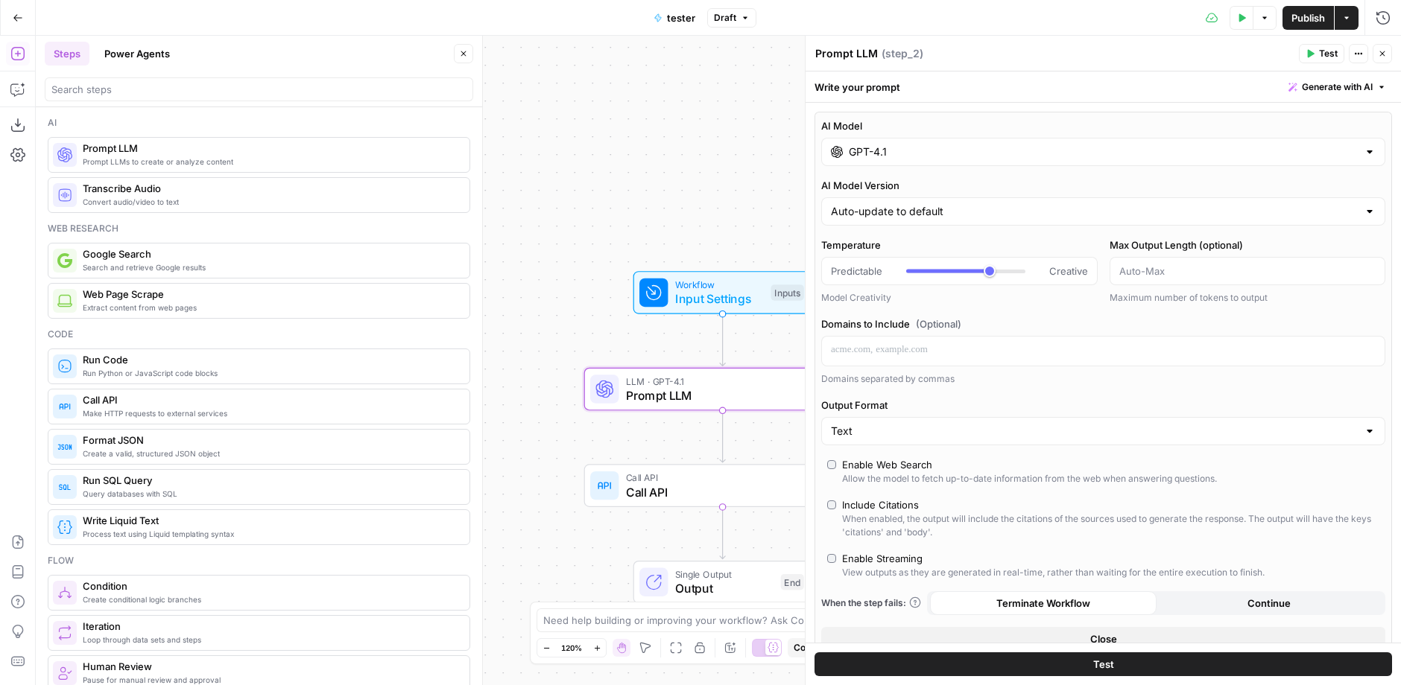
click at [913, 151] on input "GPT-4.1" at bounding box center [1103, 152] width 509 height 15
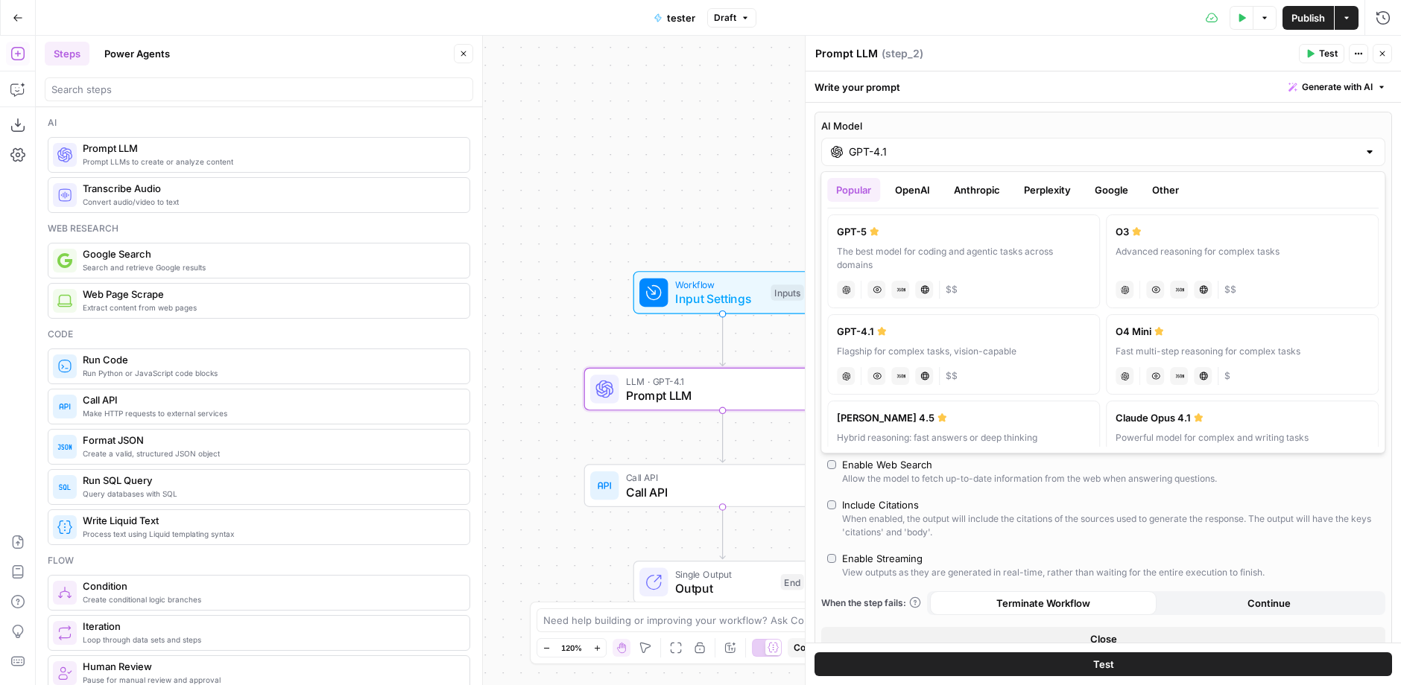
drag, startPoint x: 963, startPoint y: 287, endPoint x: 945, endPoint y: 287, distance: 17.9
click at [945, 287] on div "chat Vision Capabilities JSON Mode Live Web Research $$" at bounding box center [963, 288] width 253 height 21
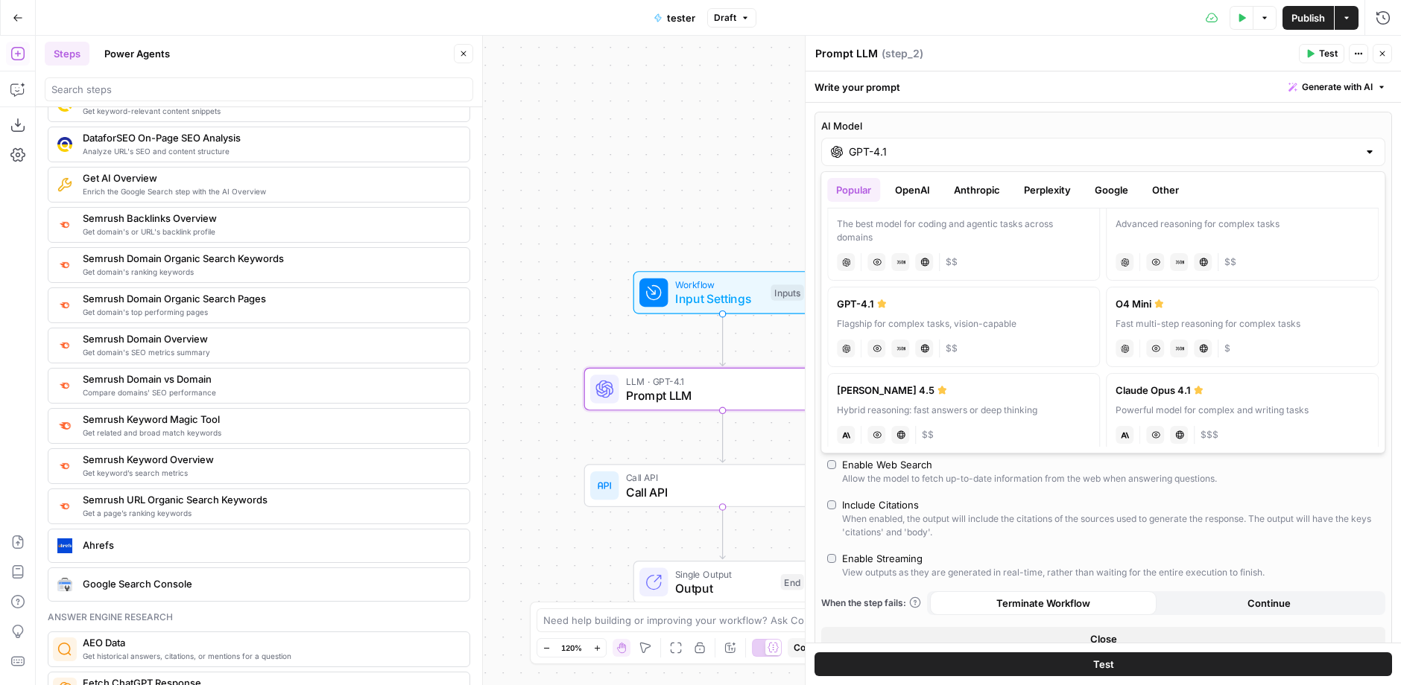
scroll to position [1580, 0]
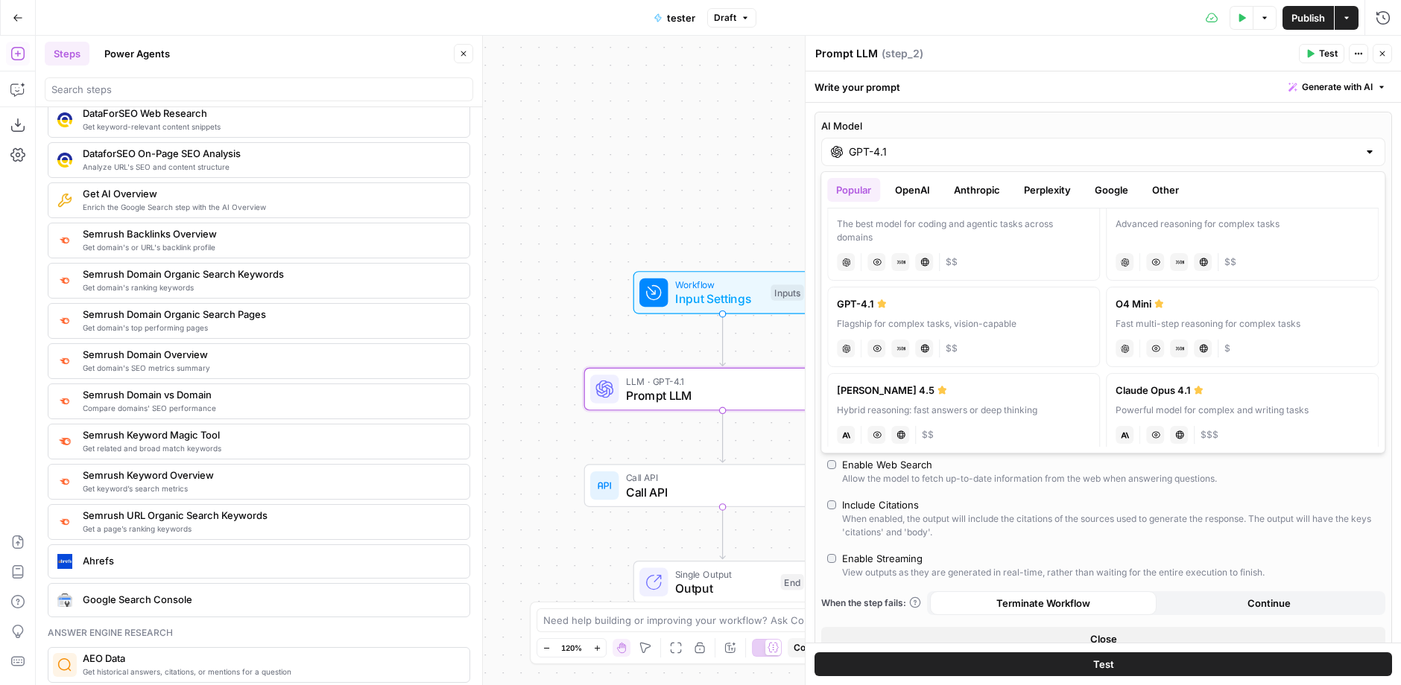
click at [177, 282] on span "Get domain's ranking keywords" at bounding box center [270, 288] width 375 height 12
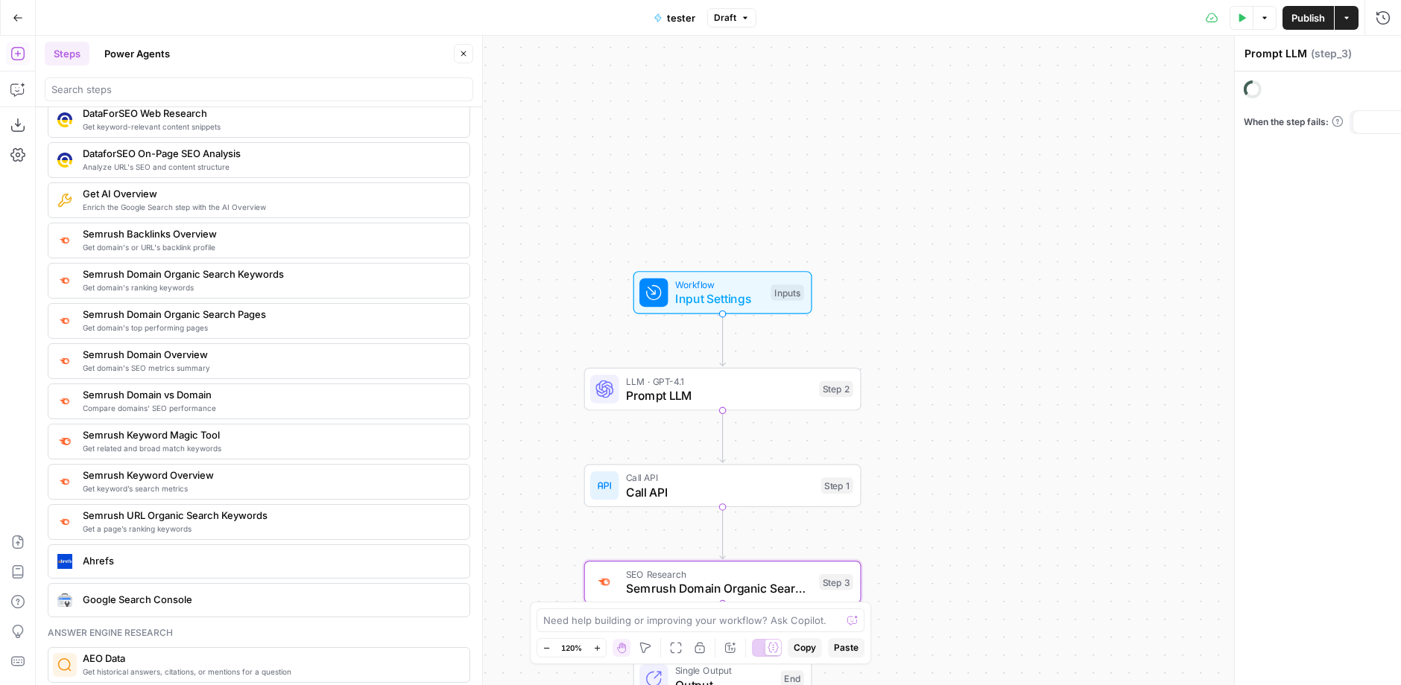
type textarea "Semrush Domain Organic Search Keywords"
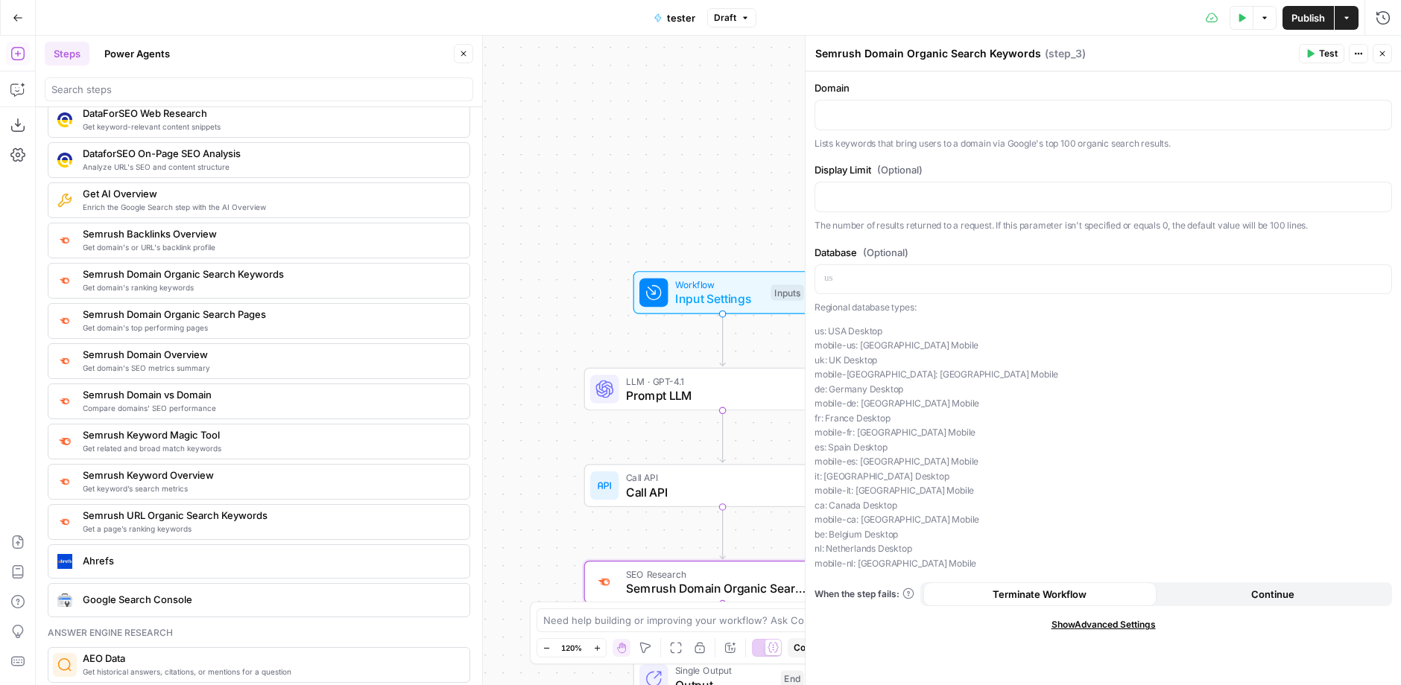
click at [215, 238] on div "Seo research Moz API Moz Get keywords a domain could target DataForSEO Keyword …" at bounding box center [259, 229] width 422 height 778
click at [224, 241] on span "Get domain's or URL's backlink profile" at bounding box center [270, 247] width 375 height 12
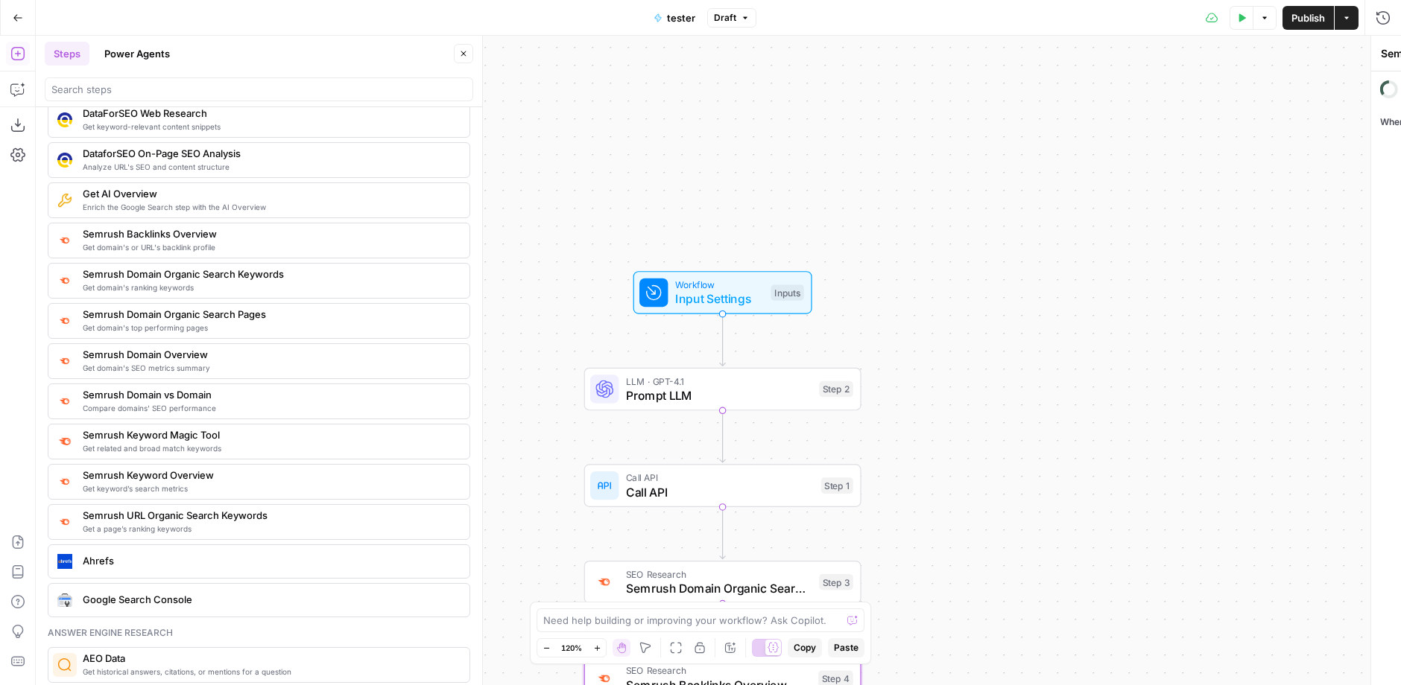
type textarea "Semrush Backlinks Overview"
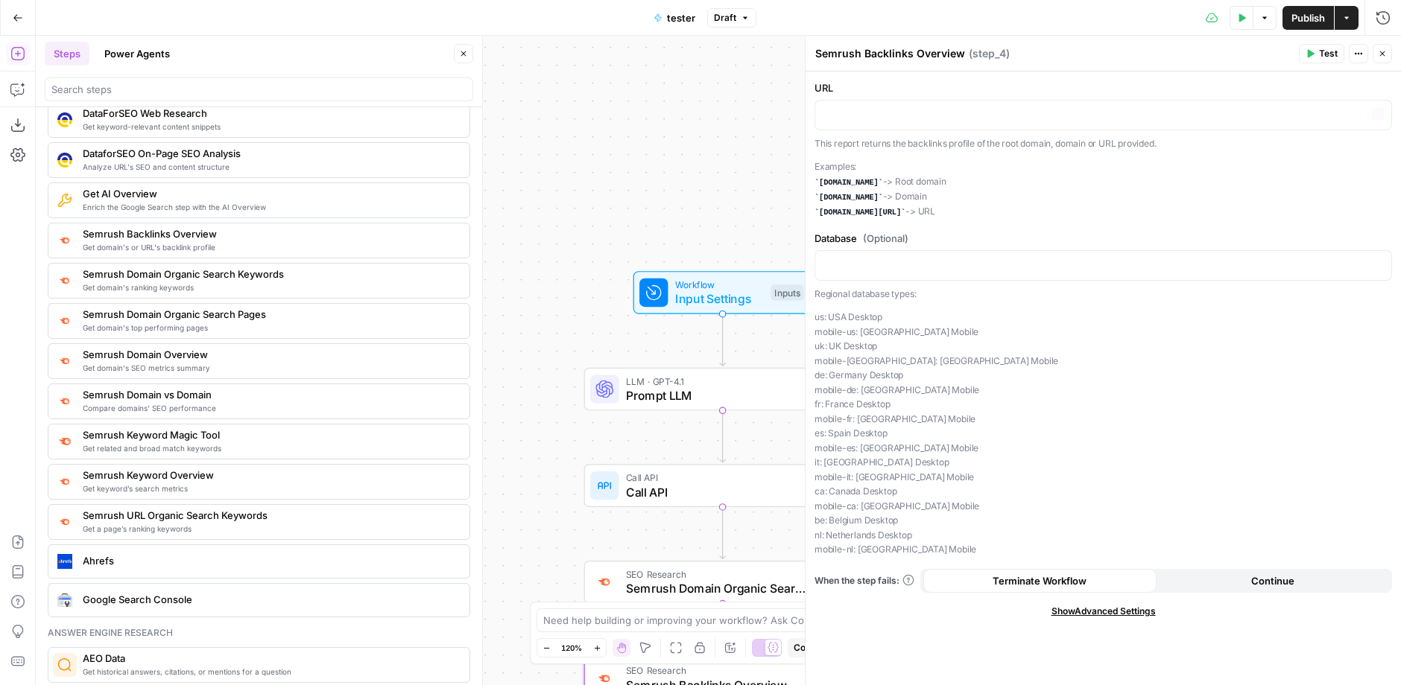
click at [1387, 51] on button "Close" at bounding box center [1381, 53] width 19 height 19
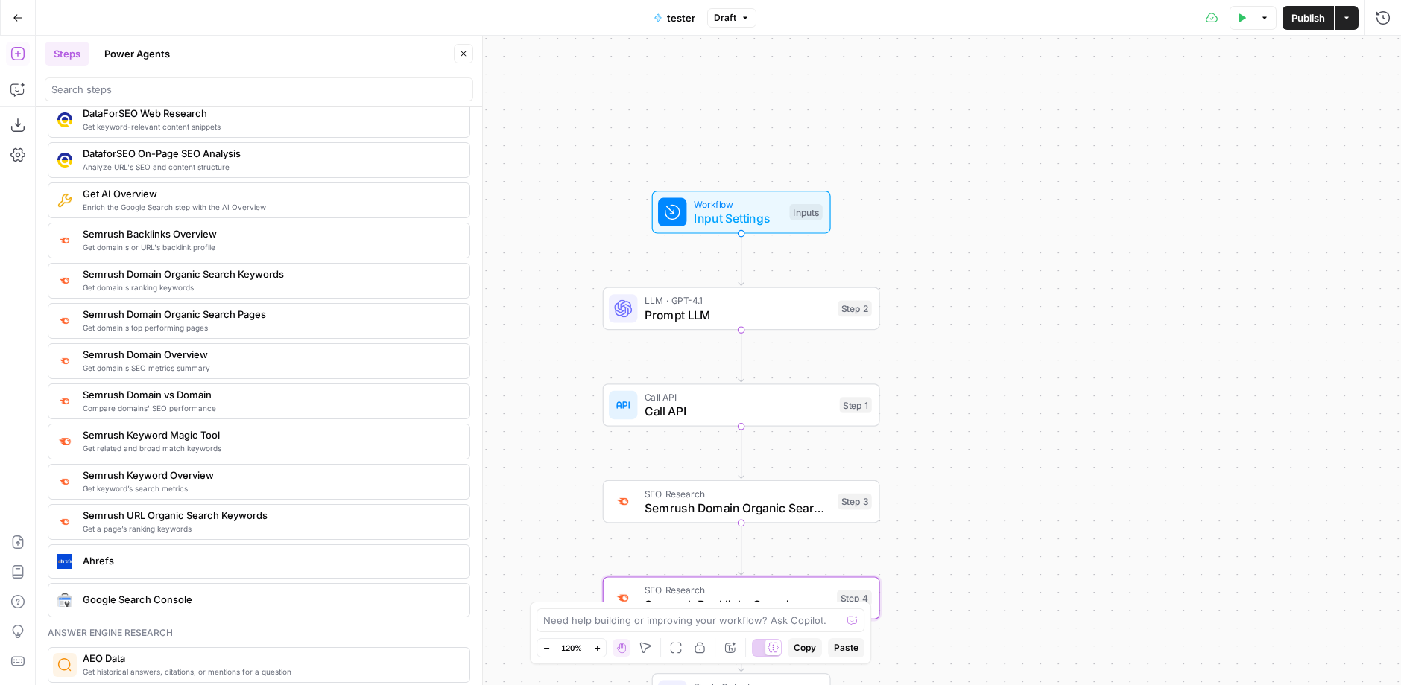
click at [1243, 16] on icon "button" at bounding box center [1242, 17] width 7 height 8
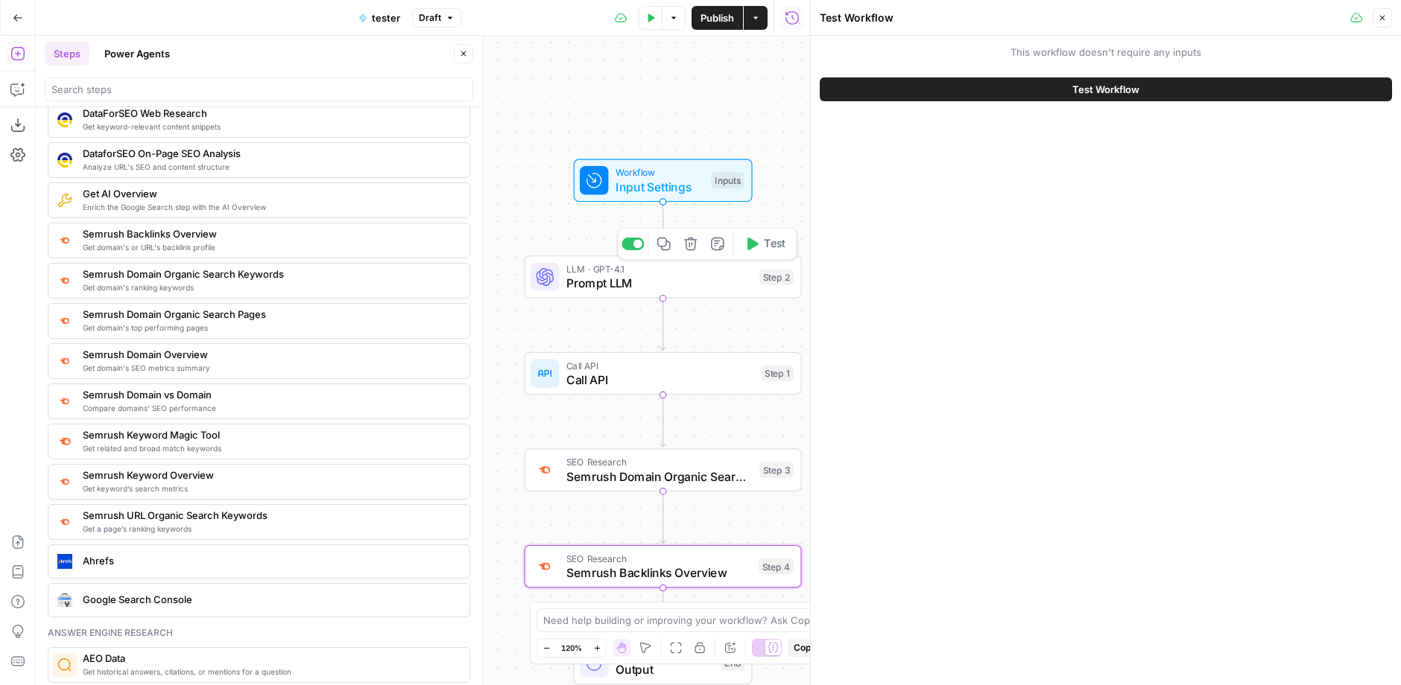
click at [760, 248] on button "Test" at bounding box center [764, 243] width 55 height 23
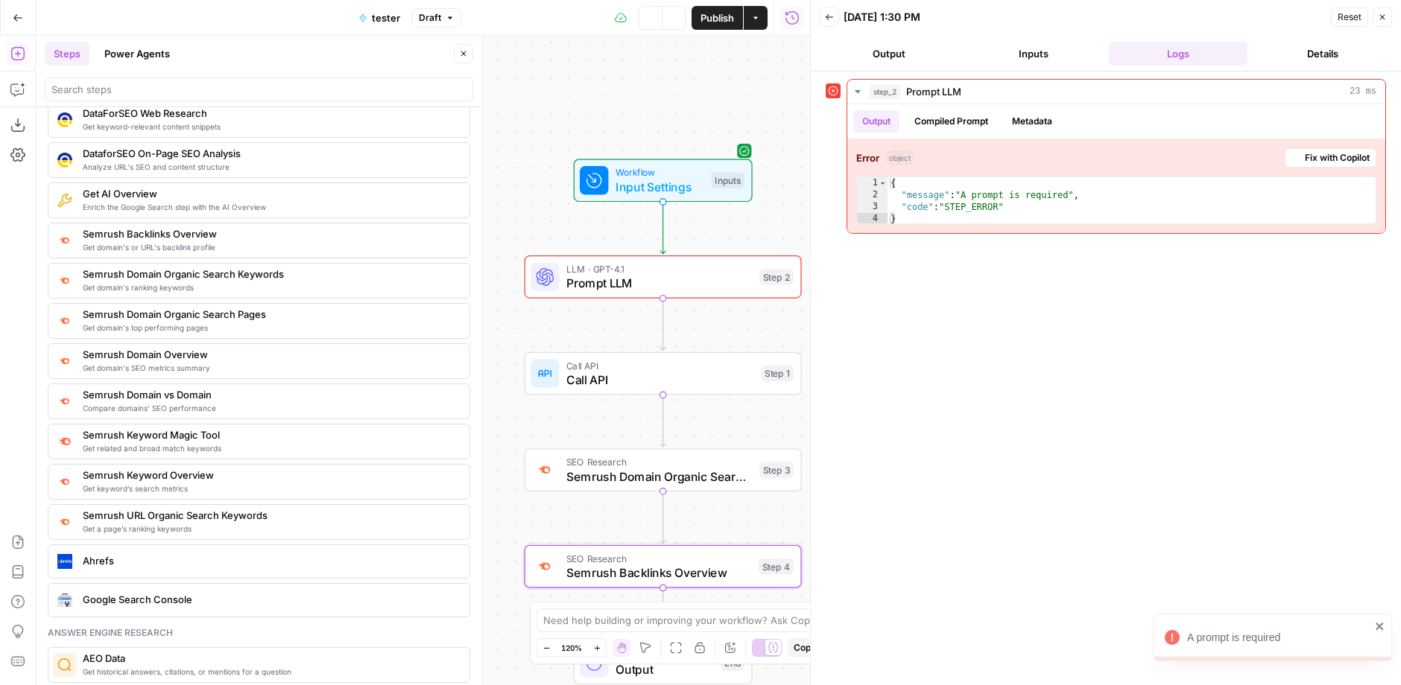
click at [633, 13] on div "Test Data Options Publish Actions Run History" at bounding box center [635, 17] width 349 height 35
click at [665, 33] on div "Test Data Options Publish Actions Run History" at bounding box center [635, 17] width 349 height 35
click at [665, 29] on div "Test Data Options Publish Actions Run History" at bounding box center [635, 17] width 349 height 35
click at [666, 27] on button "Options" at bounding box center [674, 18] width 24 height 24
click at [21, 83] on icon "button" at bounding box center [17, 89] width 15 height 15
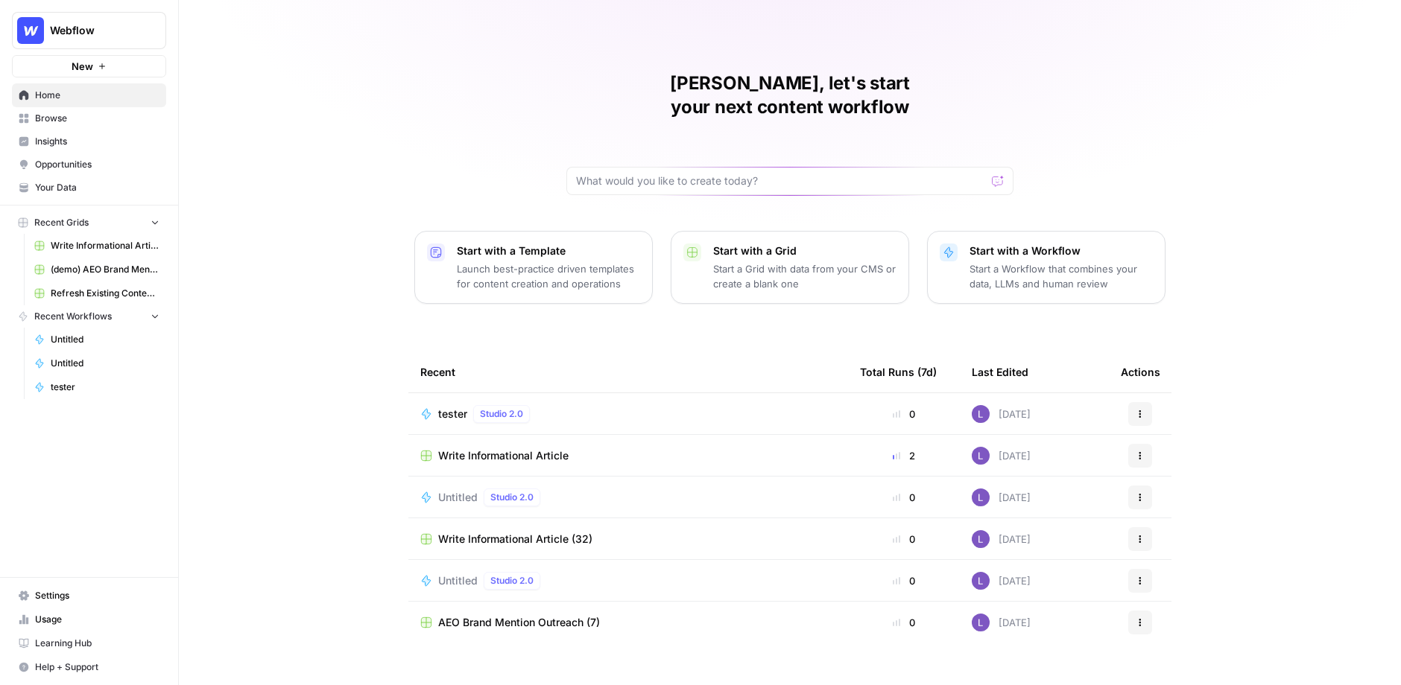
click at [95, 28] on span "Webflow" at bounding box center [95, 30] width 90 height 15
type input "ku"
click at [76, 104] on span "Kudos" at bounding box center [143, 111] width 197 height 15
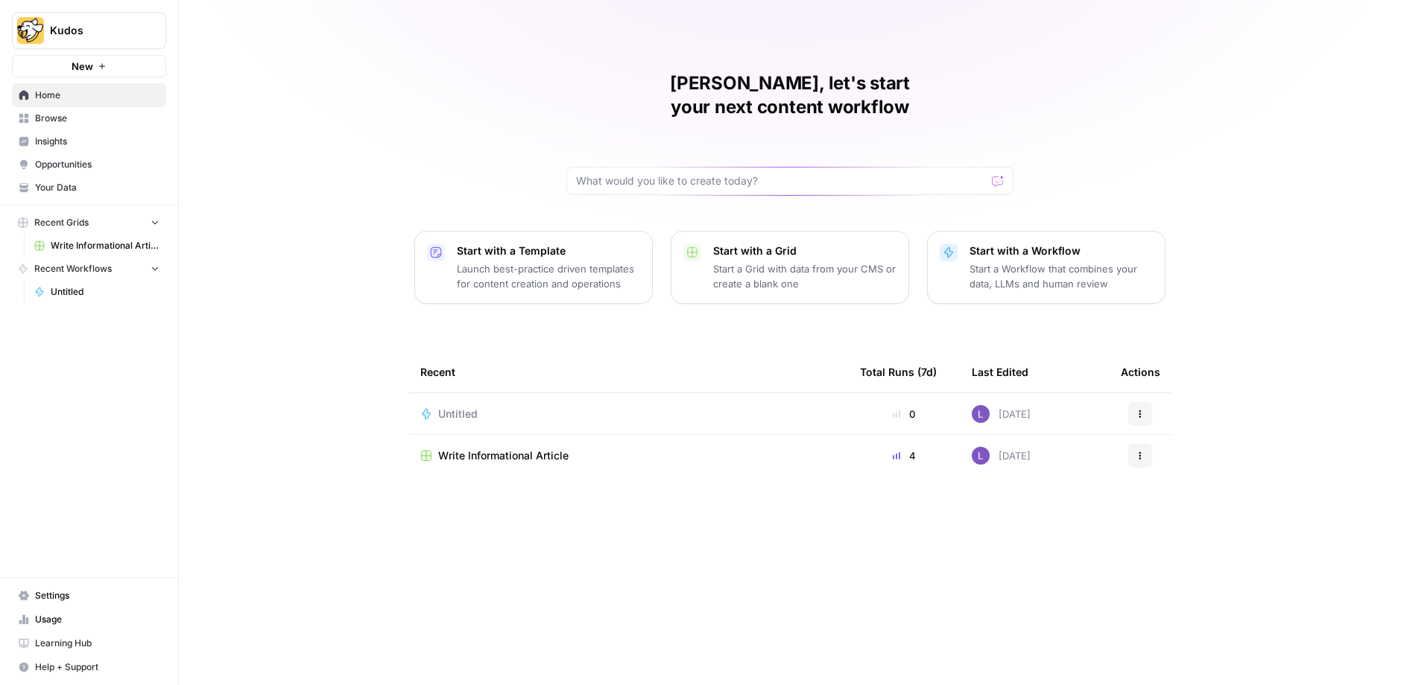
click at [450, 407] on span "Untitled" at bounding box center [457, 414] width 39 height 15
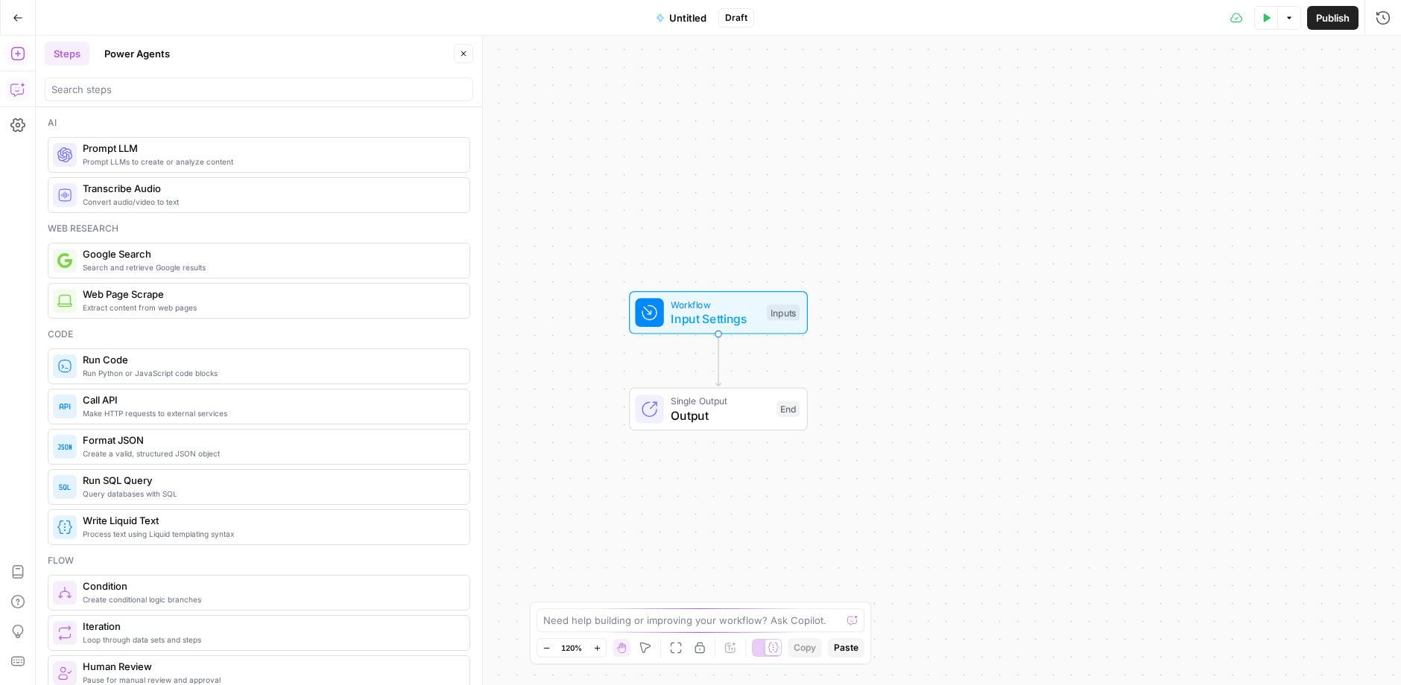
click at [13, 89] on icon "button" at bounding box center [17, 89] width 15 height 15
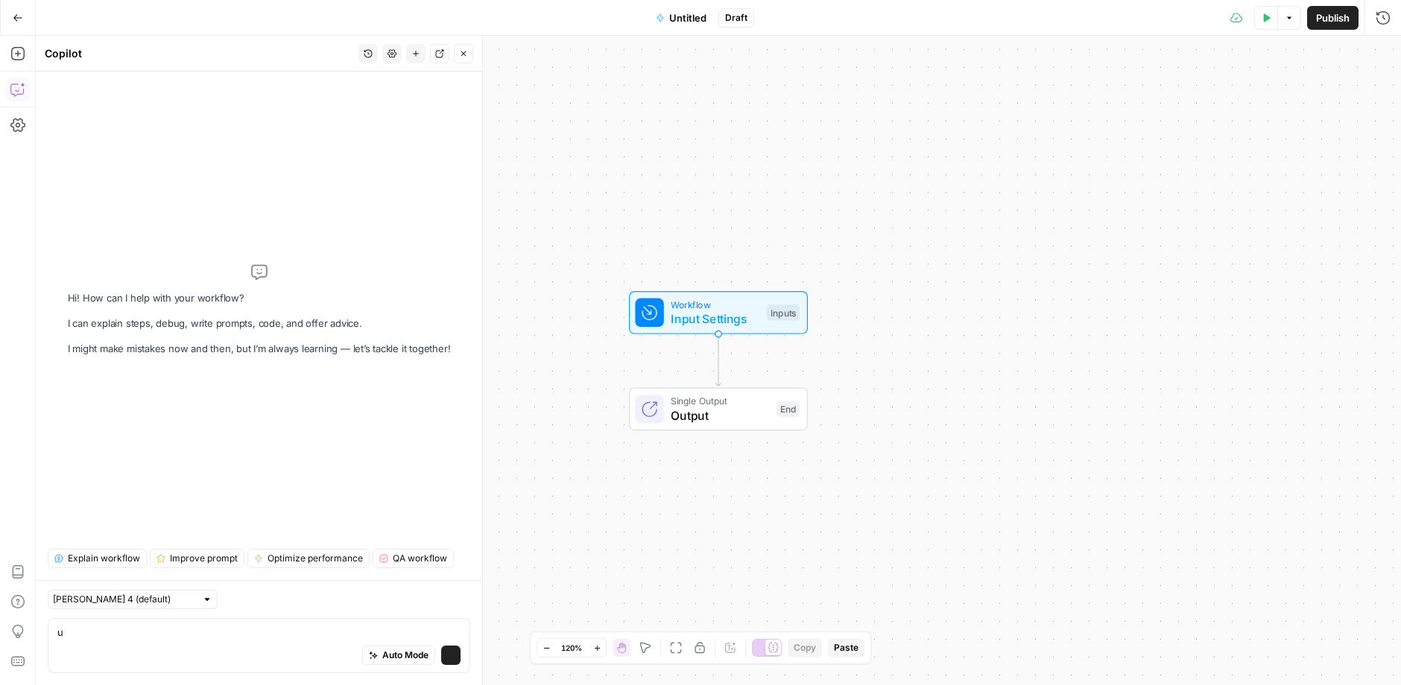
type textarea "u"
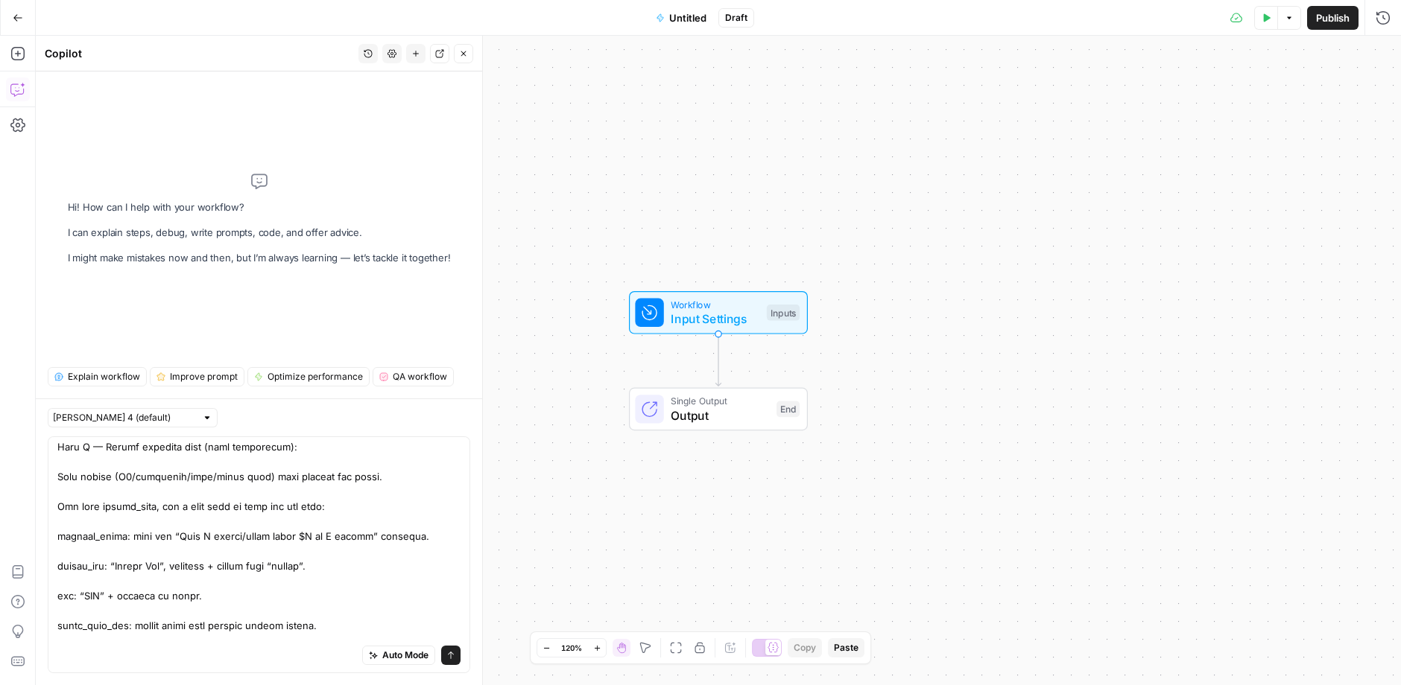
scroll to position [1144, 0]
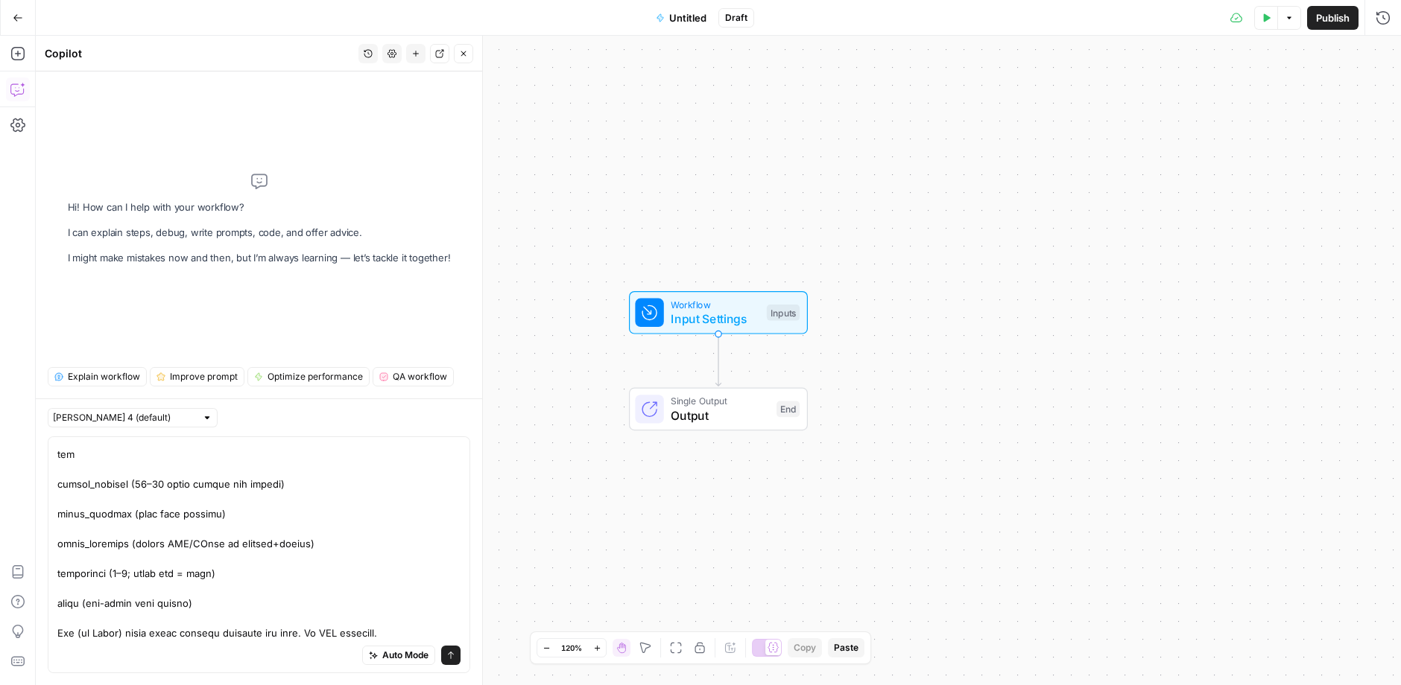
drag, startPoint x: 59, startPoint y: 632, endPoint x: 428, endPoint y: 638, distance: 368.9
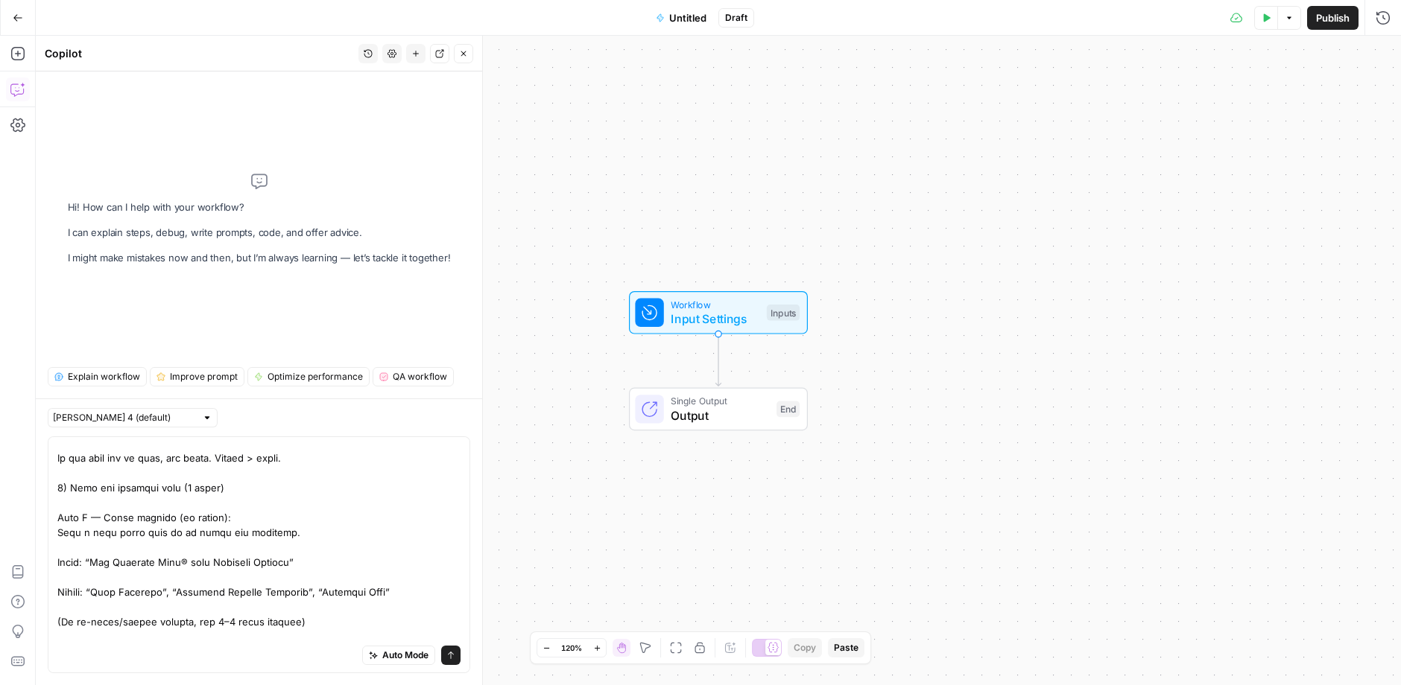
scroll to position [0, 0]
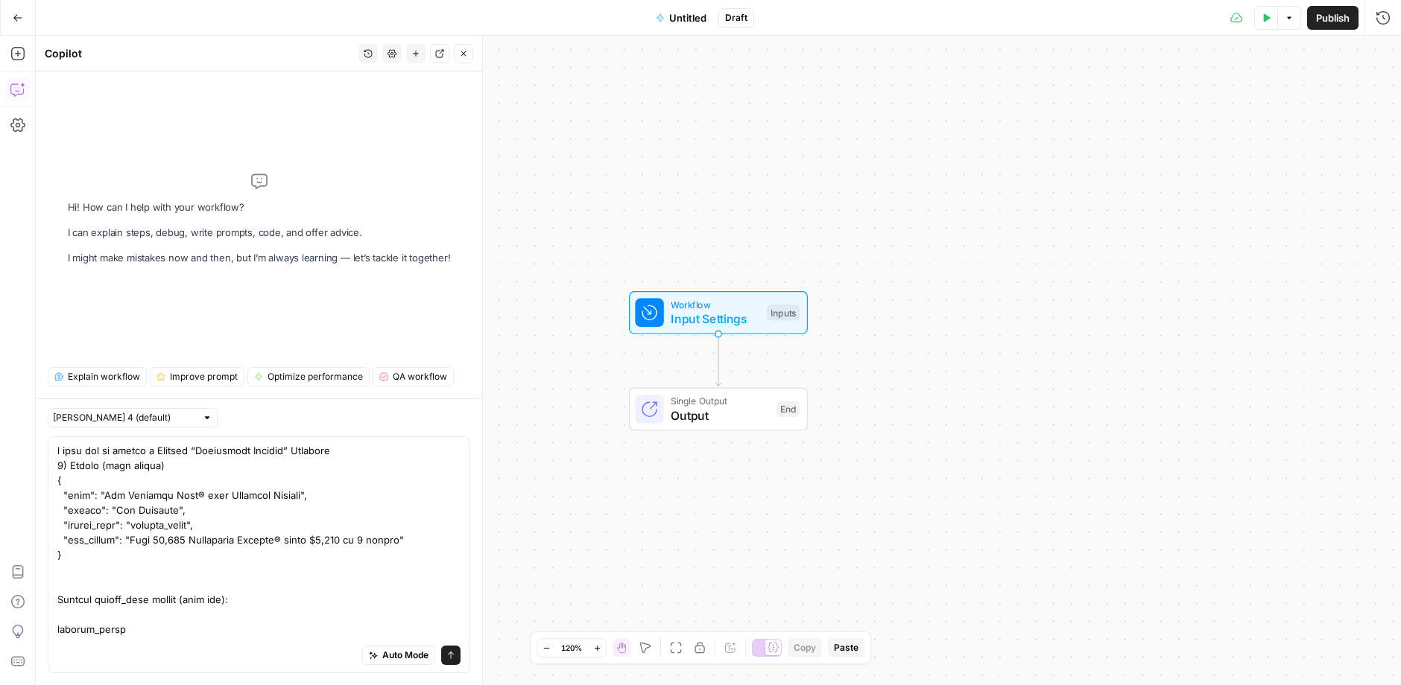
type textarea "l ipsu dol si ametco a Elitsed “Doeiusmodt Incidid” Utlabore 6) Etdolo (magn al…"
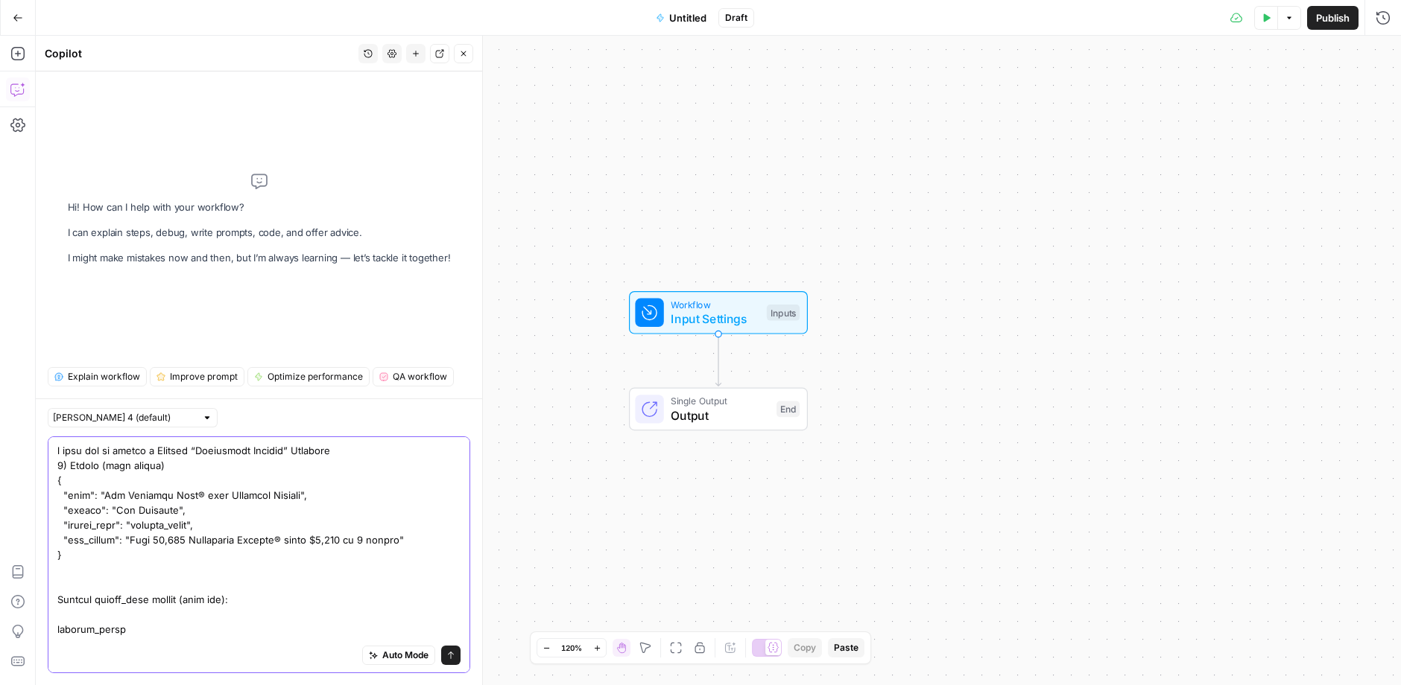
click at [450, 654] on icon "submit" at bounding box center [450, 655] width 9 height 9
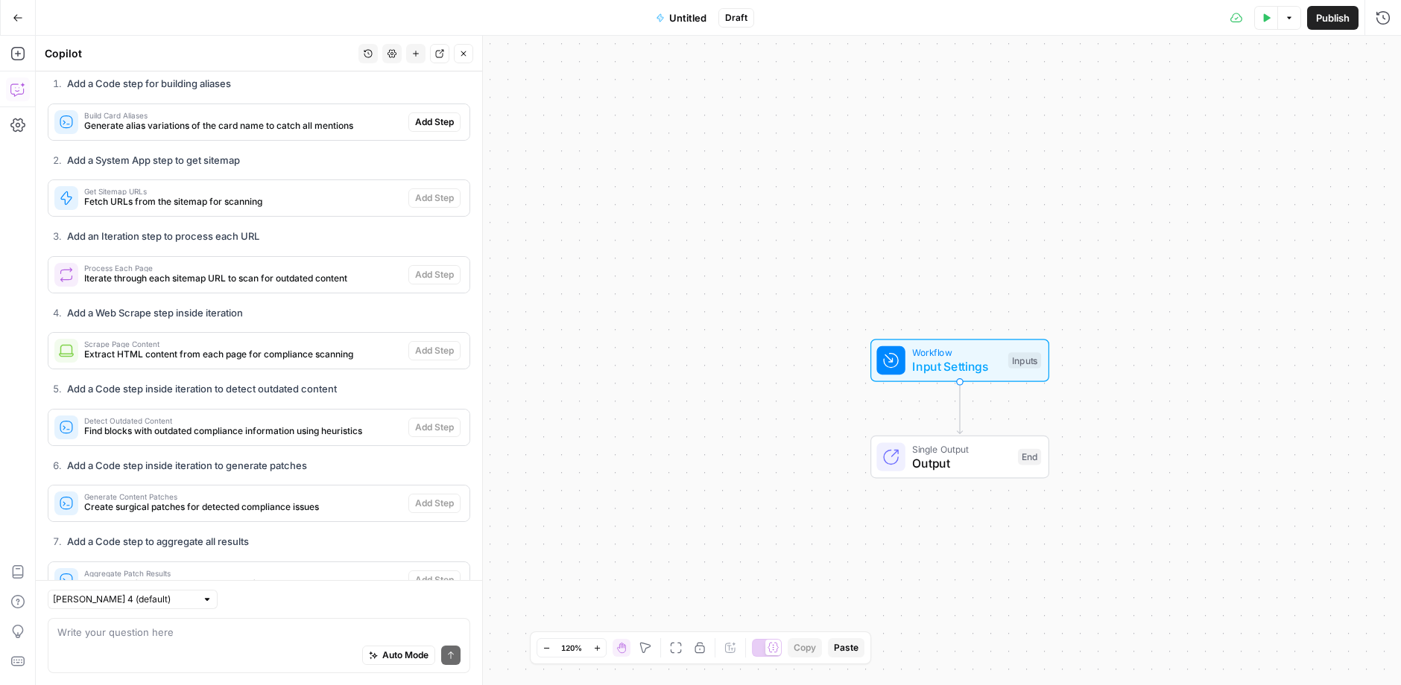
scroll to position [1942, 0]
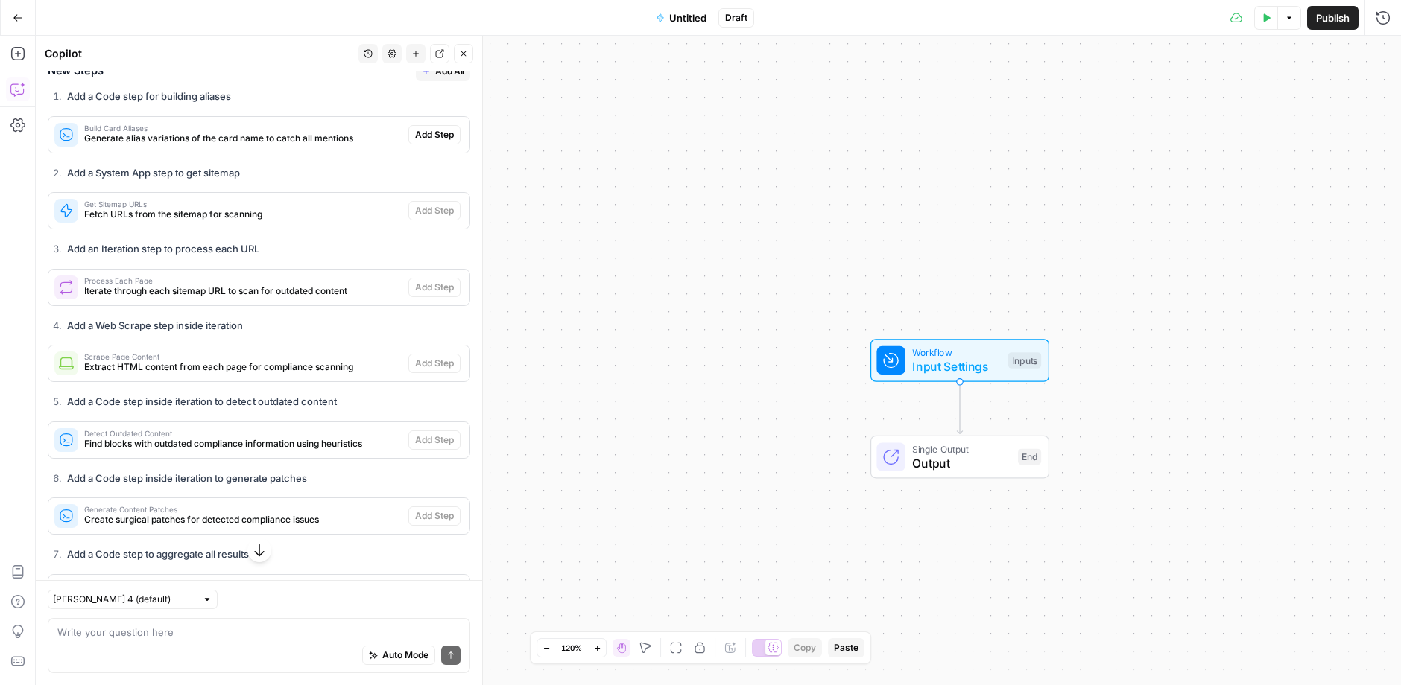
click at [324, 208] on span "Get Sitemap URLs" at bounding box center [243, 203] width 318 height 7
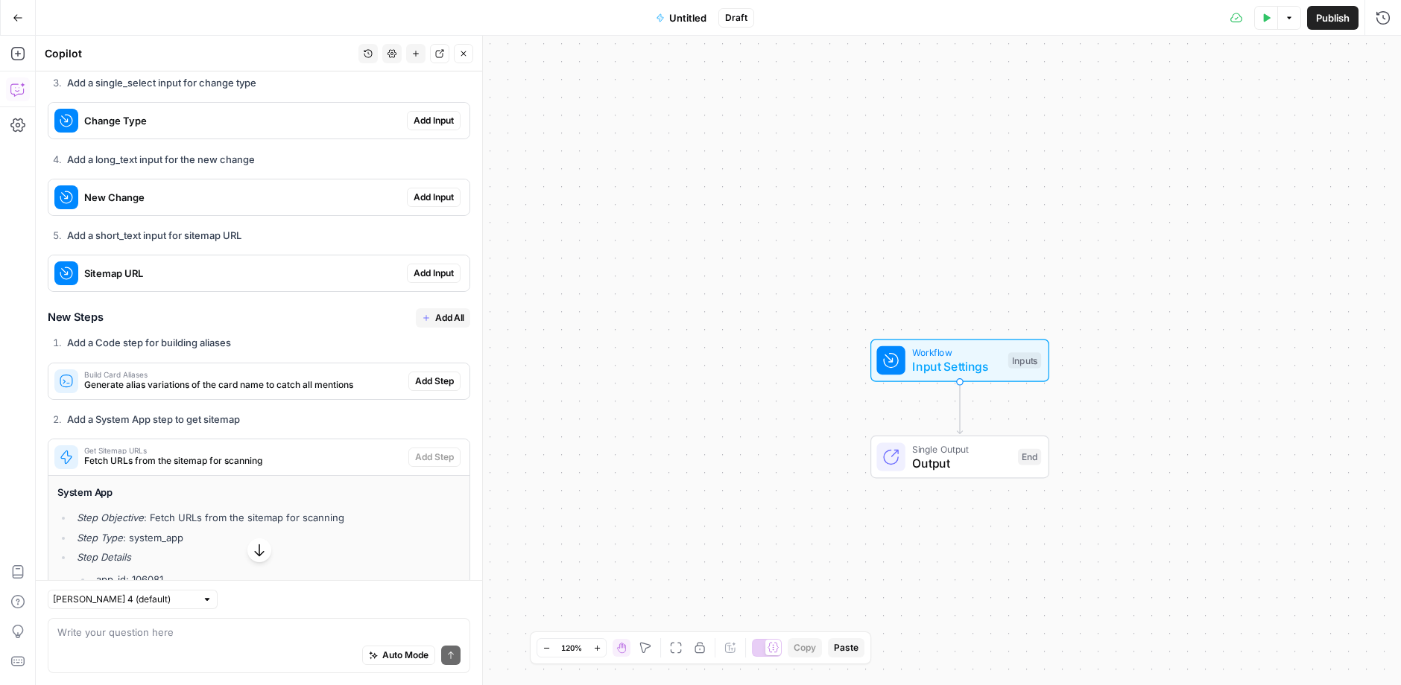
scroll to position [1696, 0]
click at [460, 51] on icon "button" at bounding box center [463, 53] width 9 height 9
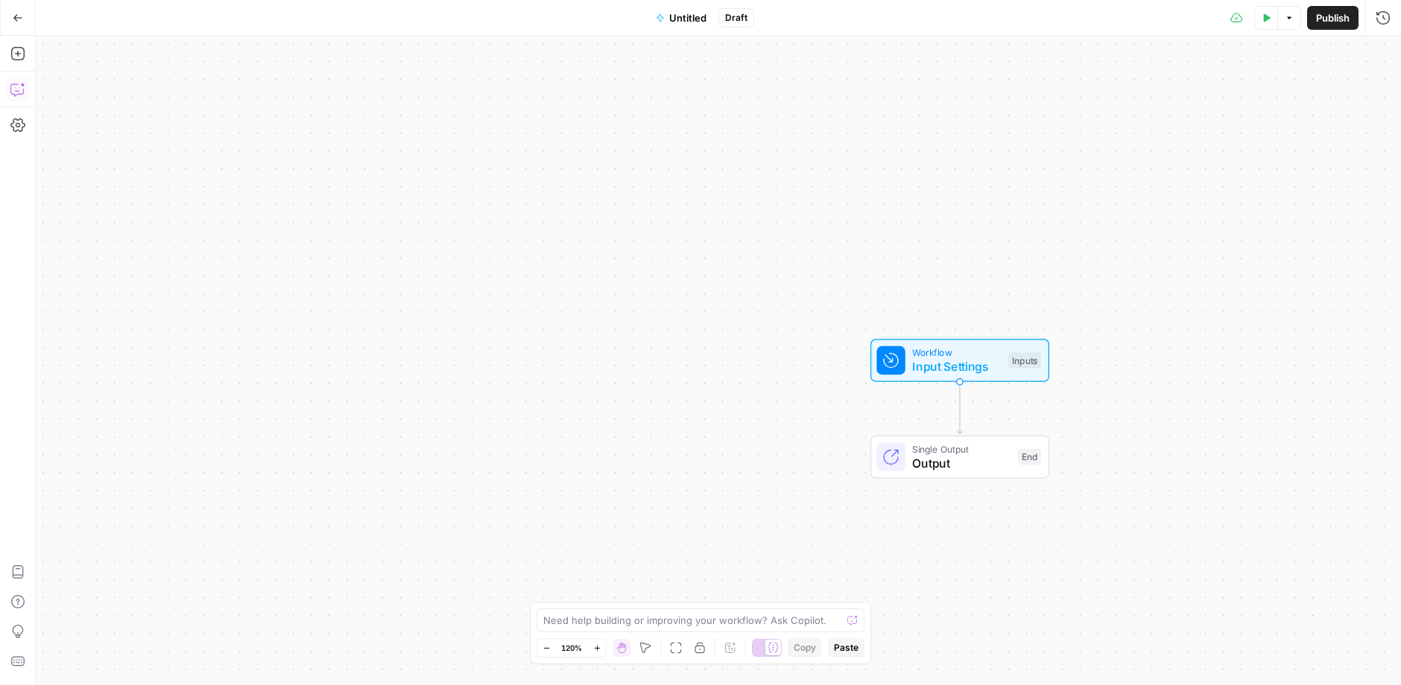
click at [26, 90] on button "Copilot" at bounding box center [18, 89] width 24 height 24
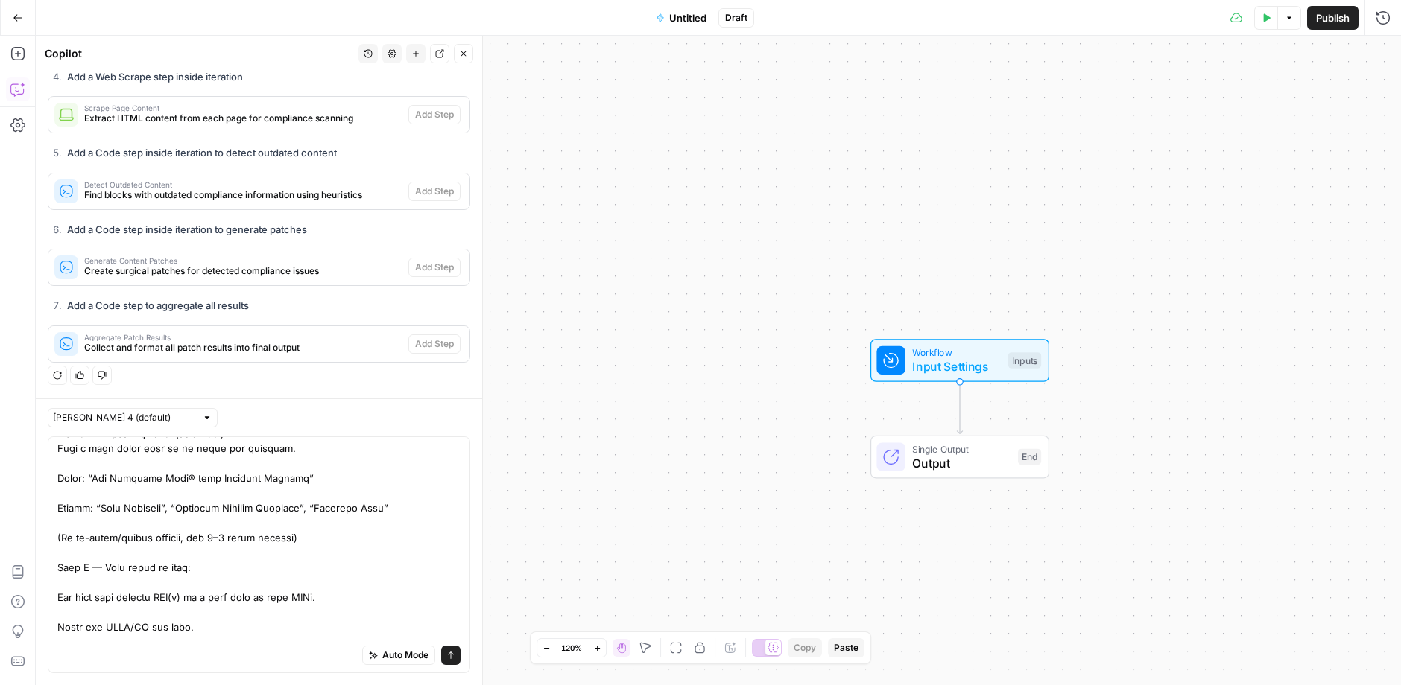
scroll to position [433, 0]
click at [252, 591] on textarea at bounding box center [258, 680] width 403 height 1341
drag, startPoint x: 331, startPoint y: 598, endPoint x: 63, endPoint y: 596, distance: 268.2
click at [63, 596] on textarea at bounding box center [258, 680] width 403 height 1341
click at [107, 600] on textarea at bounding box center [258, 680] width 403 height 1341
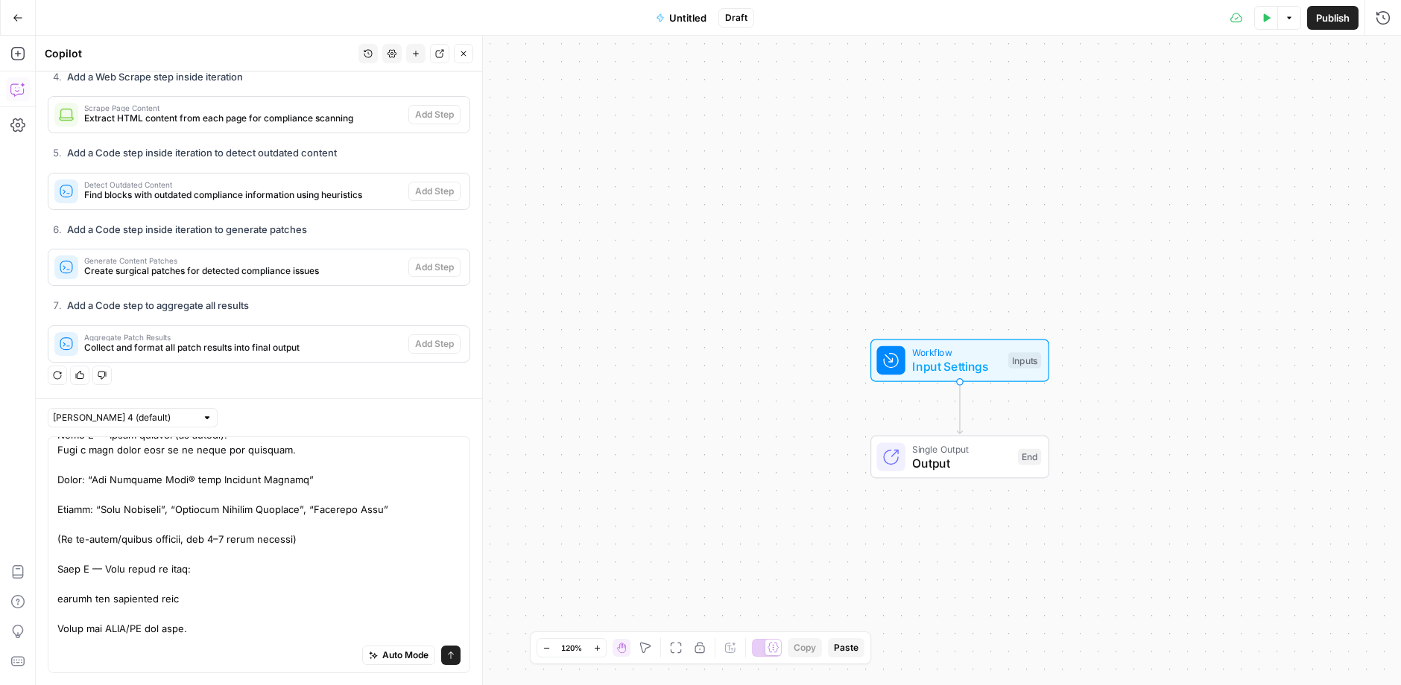
click at [194, 603] on textarea at bounding box center [258, 680] width 403 height 1341
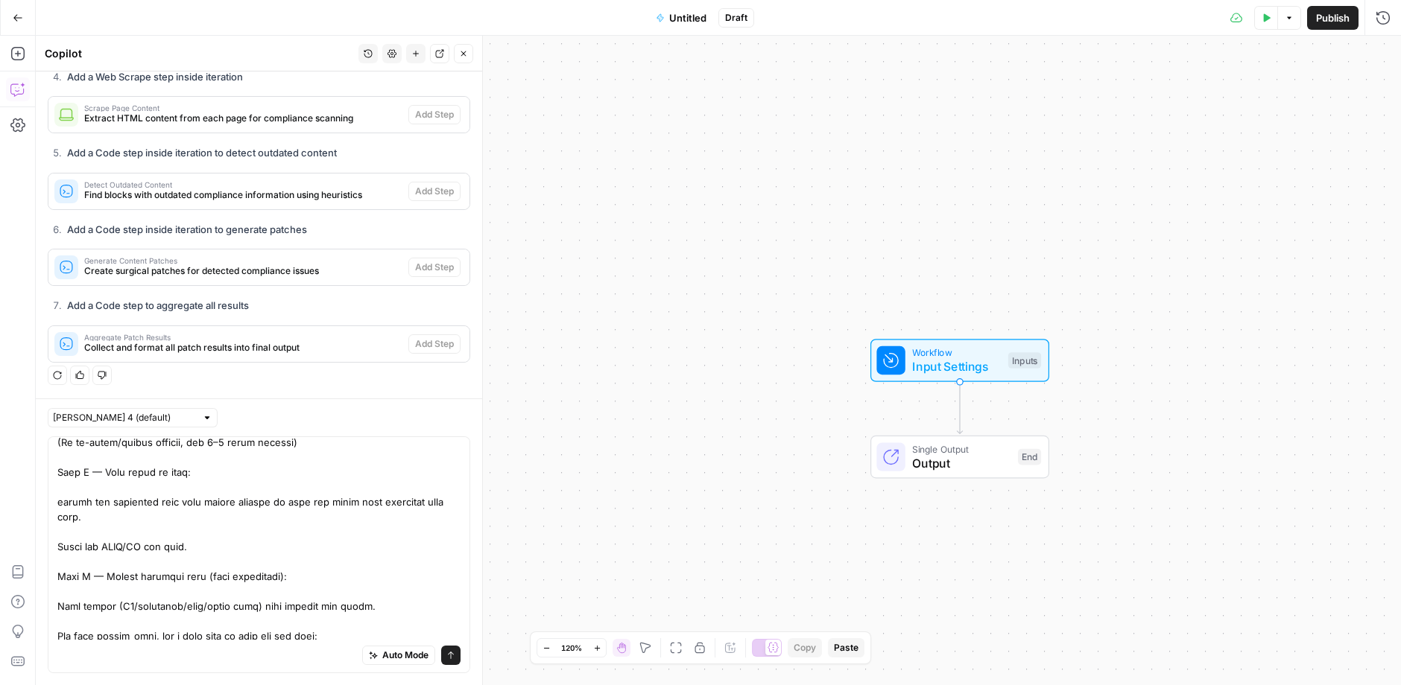
scroll to position [557, 0]
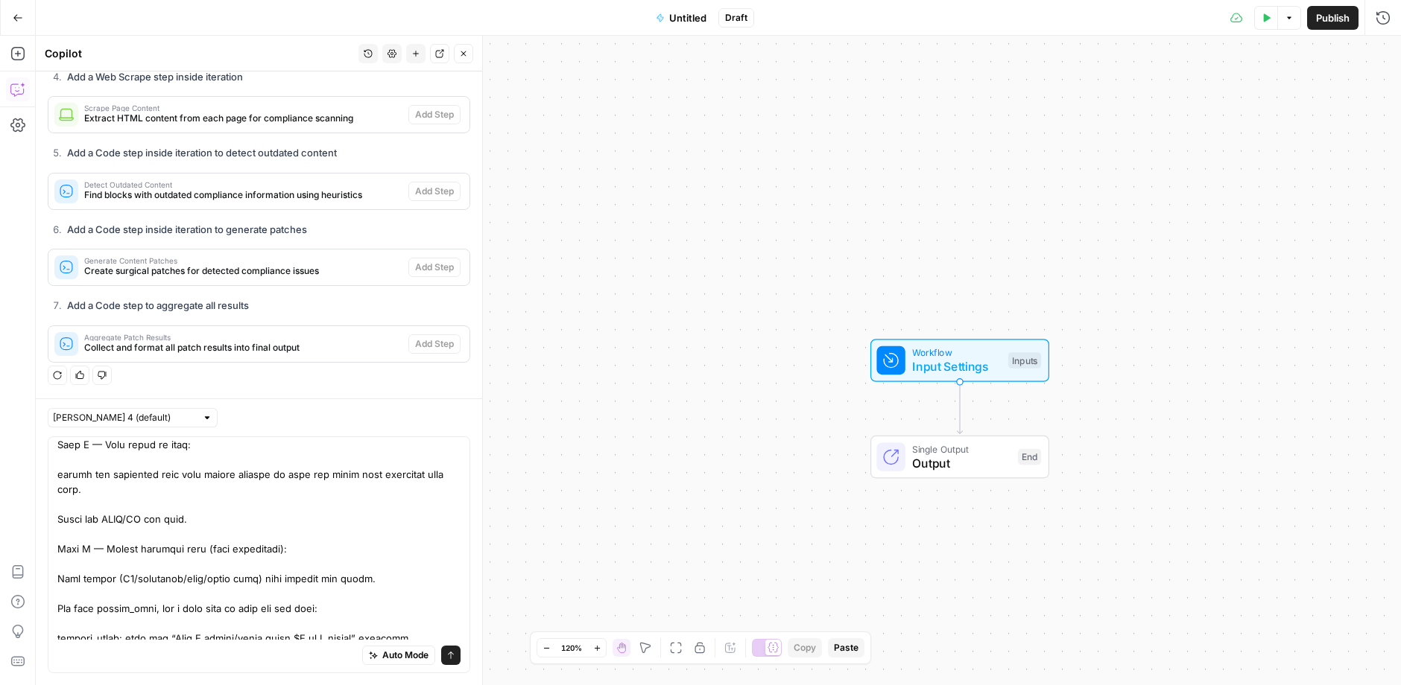
drag, startPoint x: 236, startPoint y: 499, endPoint x: 37, endPoint y: 496, distance: 199.7
click at [42, 496] on div "[PERSON_NAME] 4 (default) Auto Mode Send" at bounding box center [259, 542] width 446 height 287
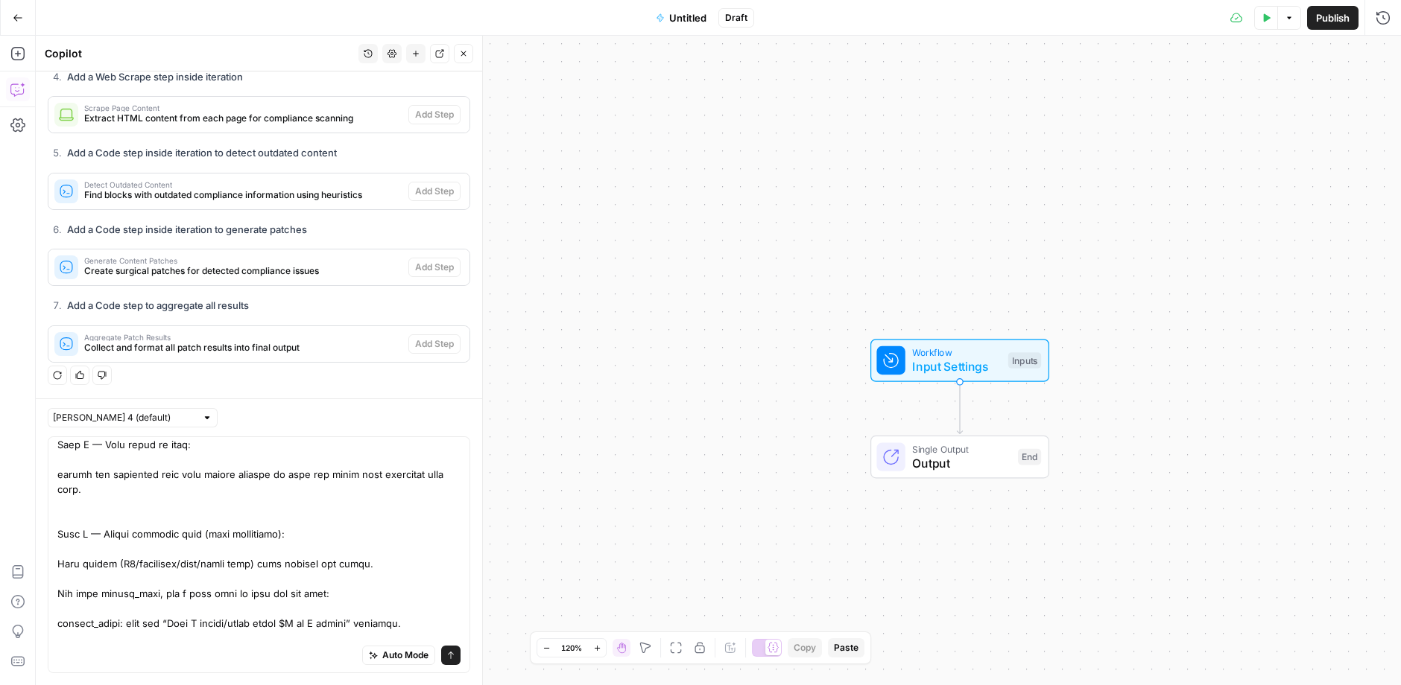
scroll to position [574, 0]
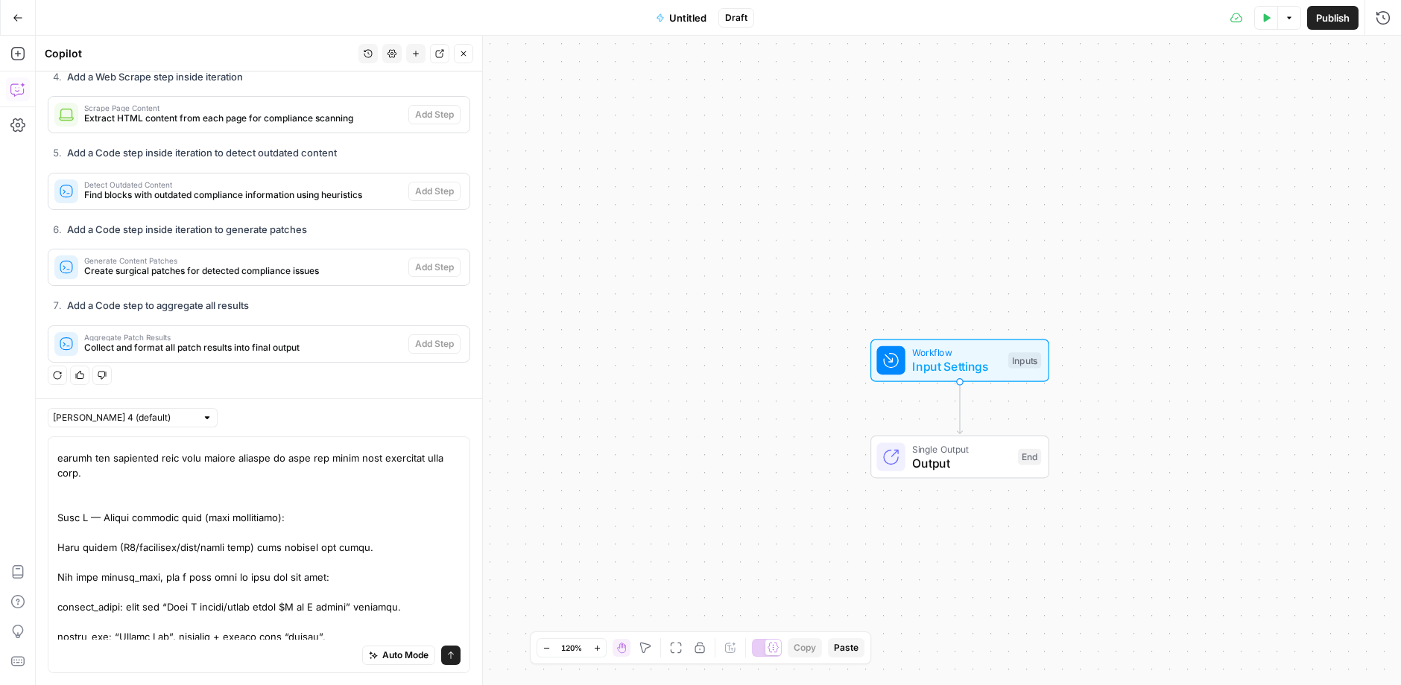
click at [89, 540] on textarea at bounding box center [258, 540] width 403 height 1341
click at [281, 525] on textarea at bounding box center [258, 540] width 403 height 1341
click at [383, 518] on textarea at bounding box center [258, 540] width 403 height 1341
click at [383, 527] on textarea at bounding box center [258, 540] width 403 height 1341
click at [326, 534] on textarea at bounding box center [258, 540] width 403 height 1341
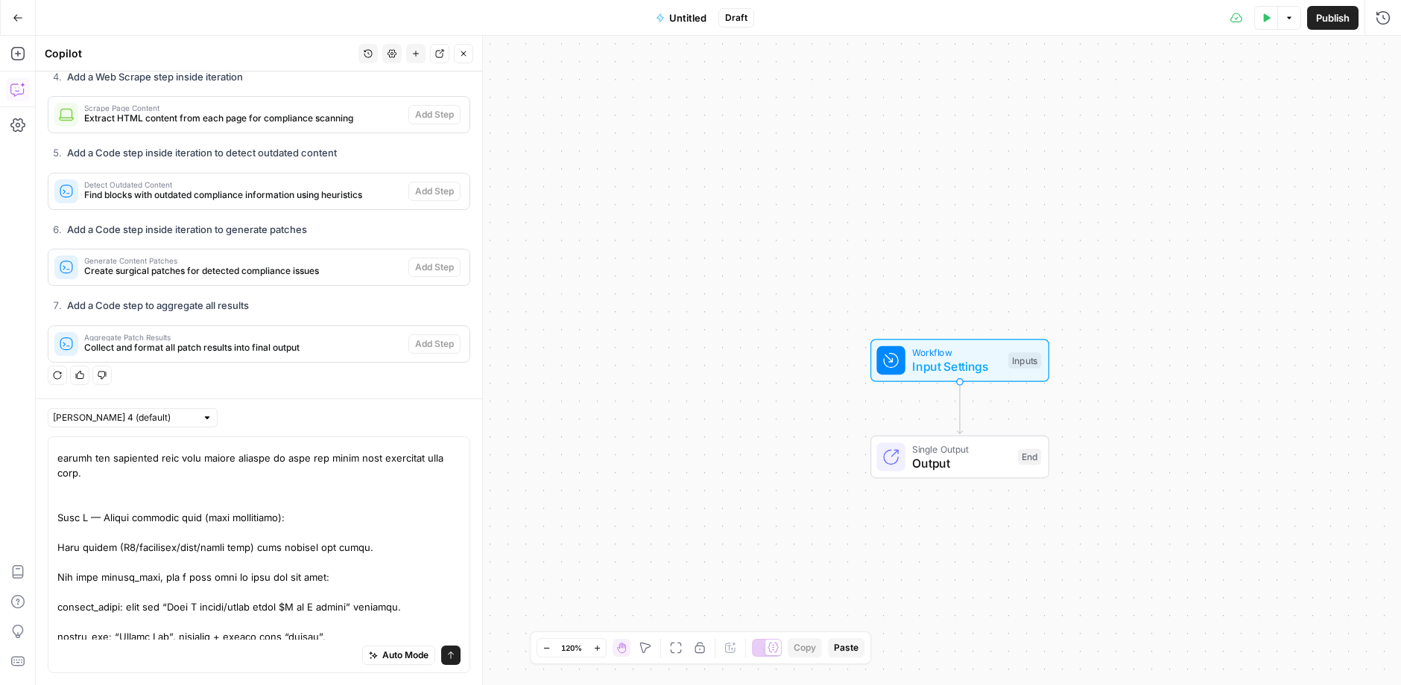
click at [373, 534] on textarea at bounding box center [258, 540] width 403 height 1341
click at [349, 562] on textarea at bounding box center [258, 540] width 403 height 1341
click at [371, 528] on textarea at bounding box center [258, 540] width 403 height 1341
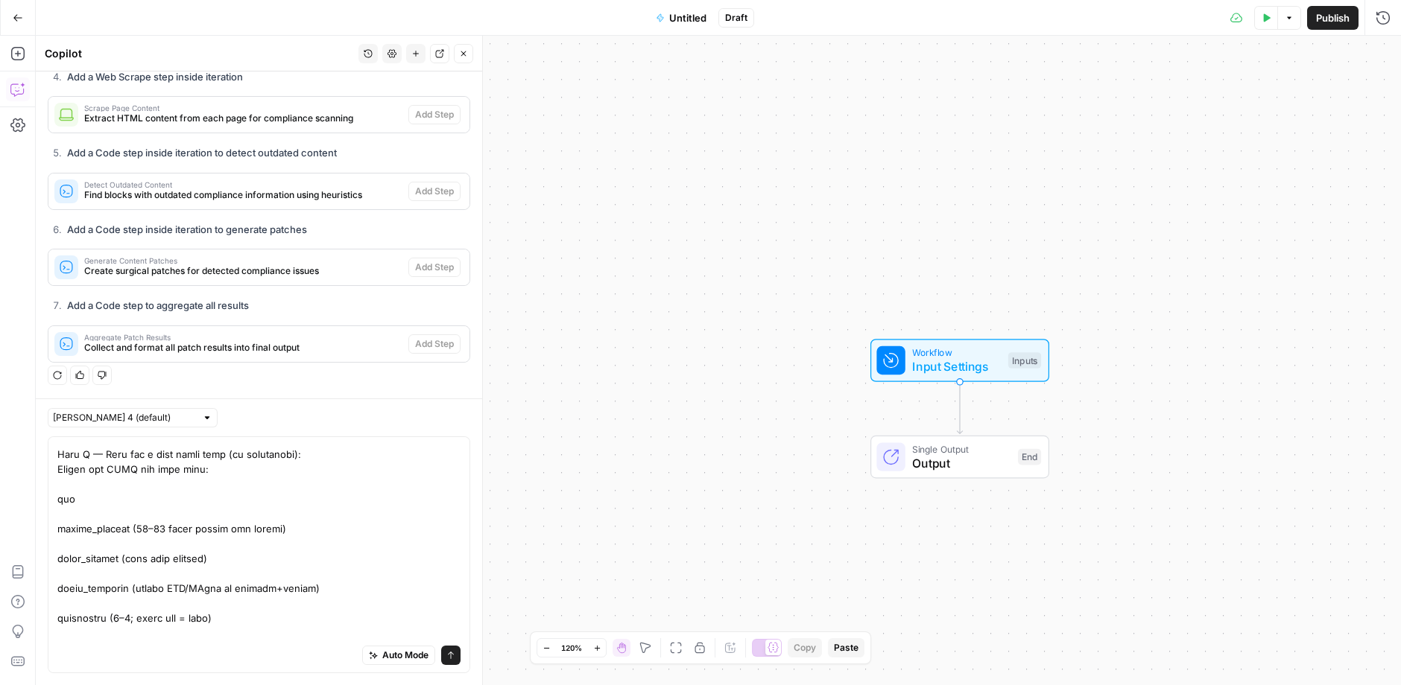
scroll to position [1159, 0]
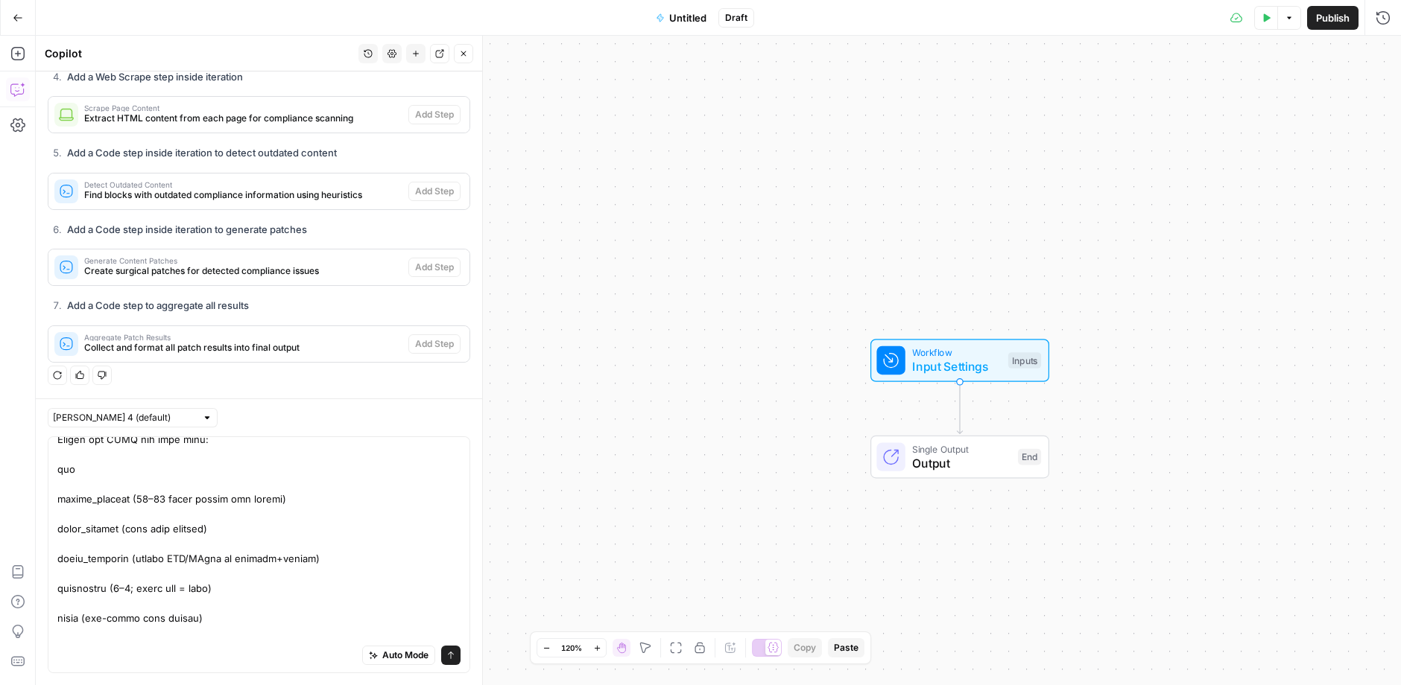
drag, startPoint x: 60, startPoint y: 633, endPoint x: 454, endPoint y: 634, distance: 393.4
type textarea "Loremip “Dolorsitam Consect” Adipisci 6) Elitse (doei tempor) { "inci": "Utl Et…"
click at [446, 653] on icon "submit" at bounding box center [450, 655] width 9 height 9
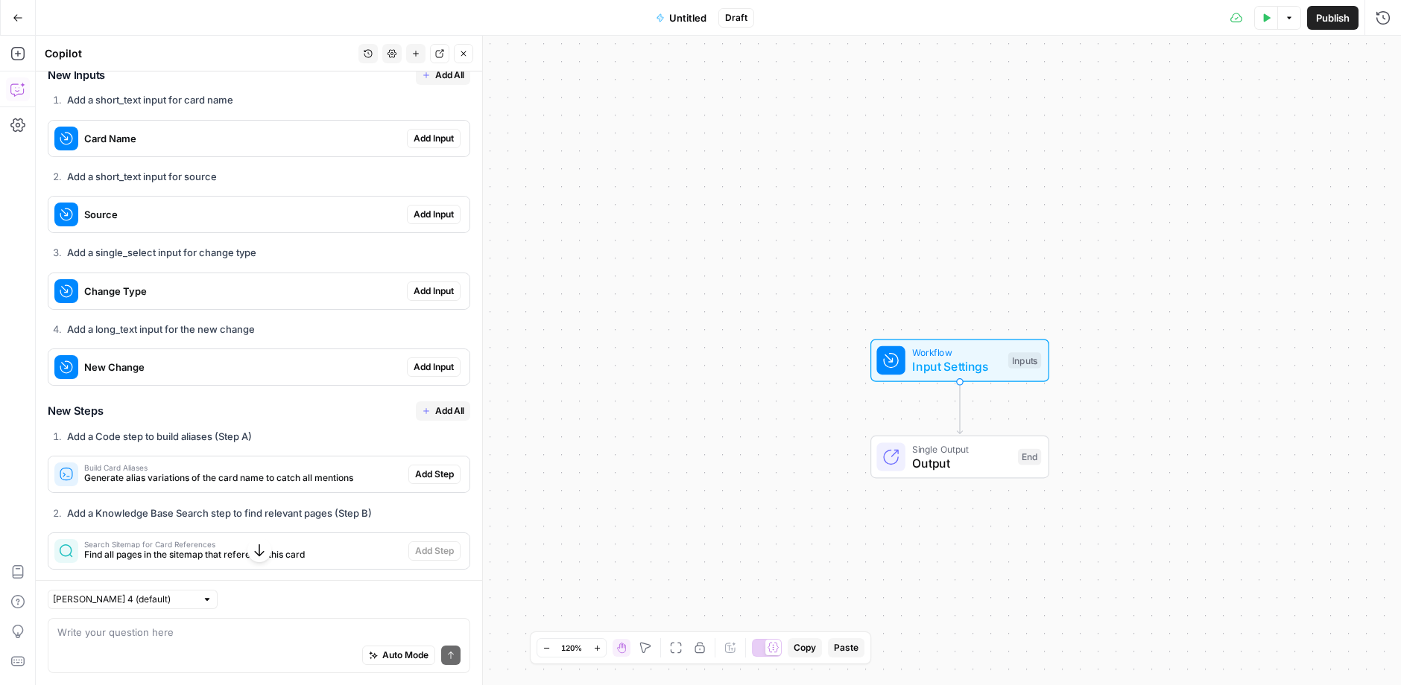
scroll to position [3940, 0]
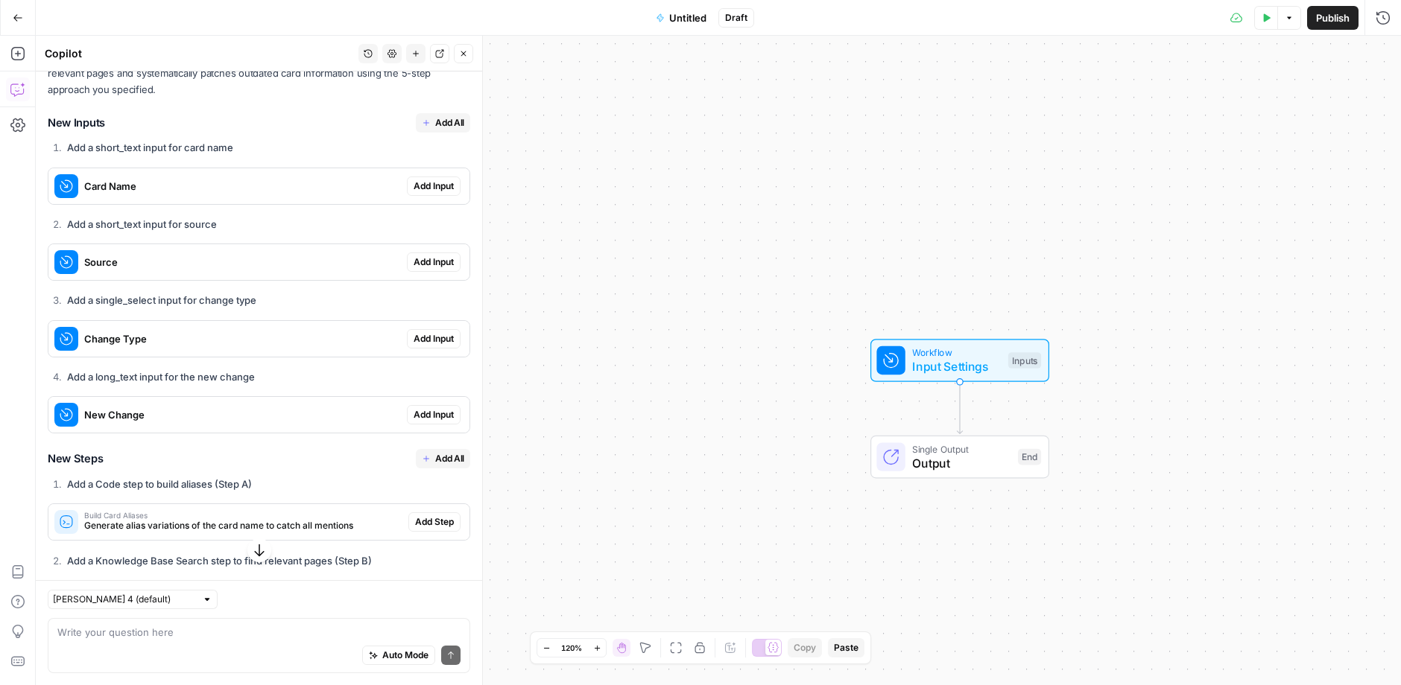
click at [438, 133] on button "Add All" at bounding box center [443, 122] width 54 height 19
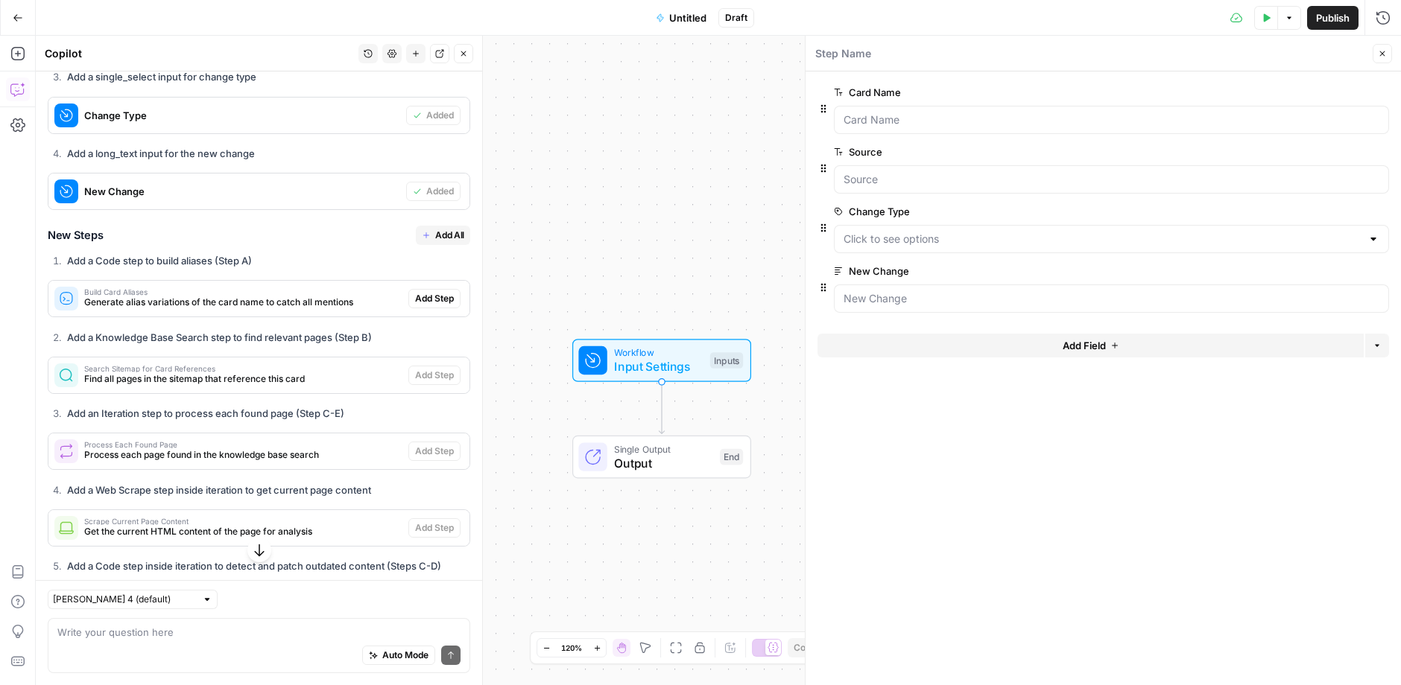
scroll to position [4219, 0]
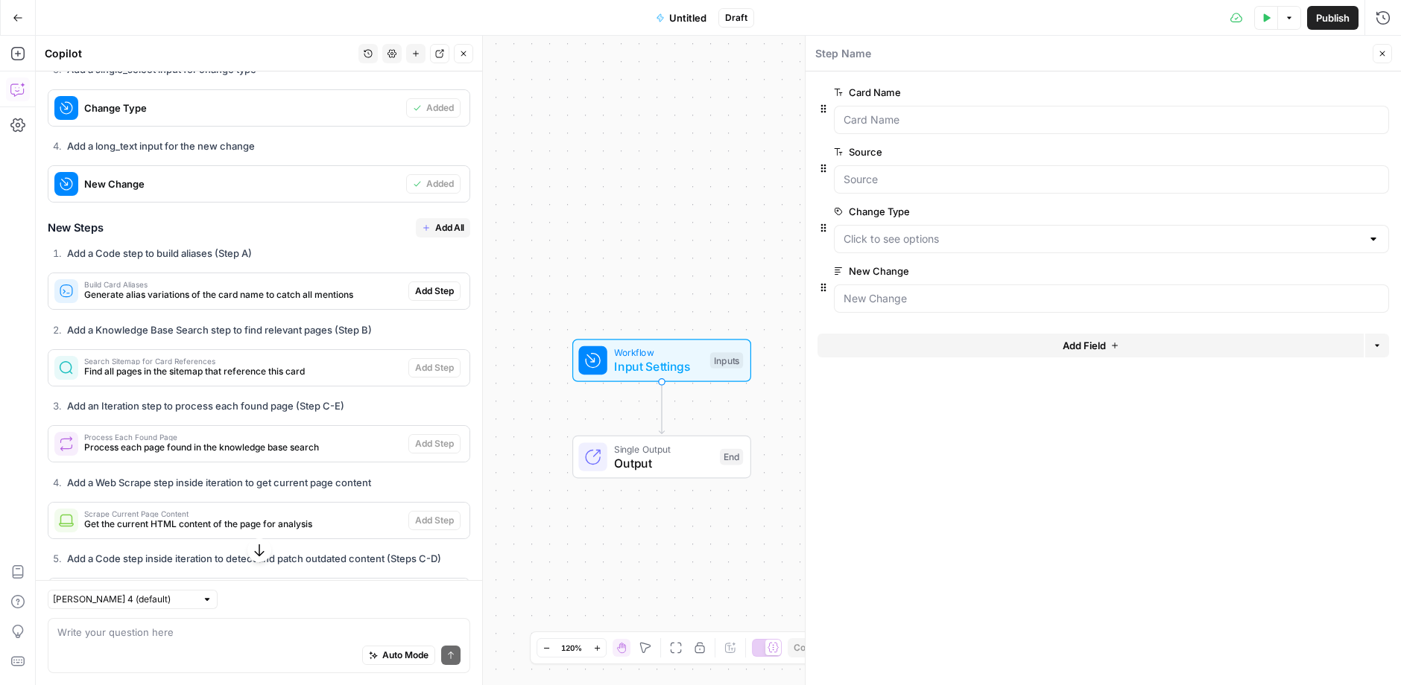
click at [445, 235] on span "Add All" at bounding box center [449, 227] width 29 height 13
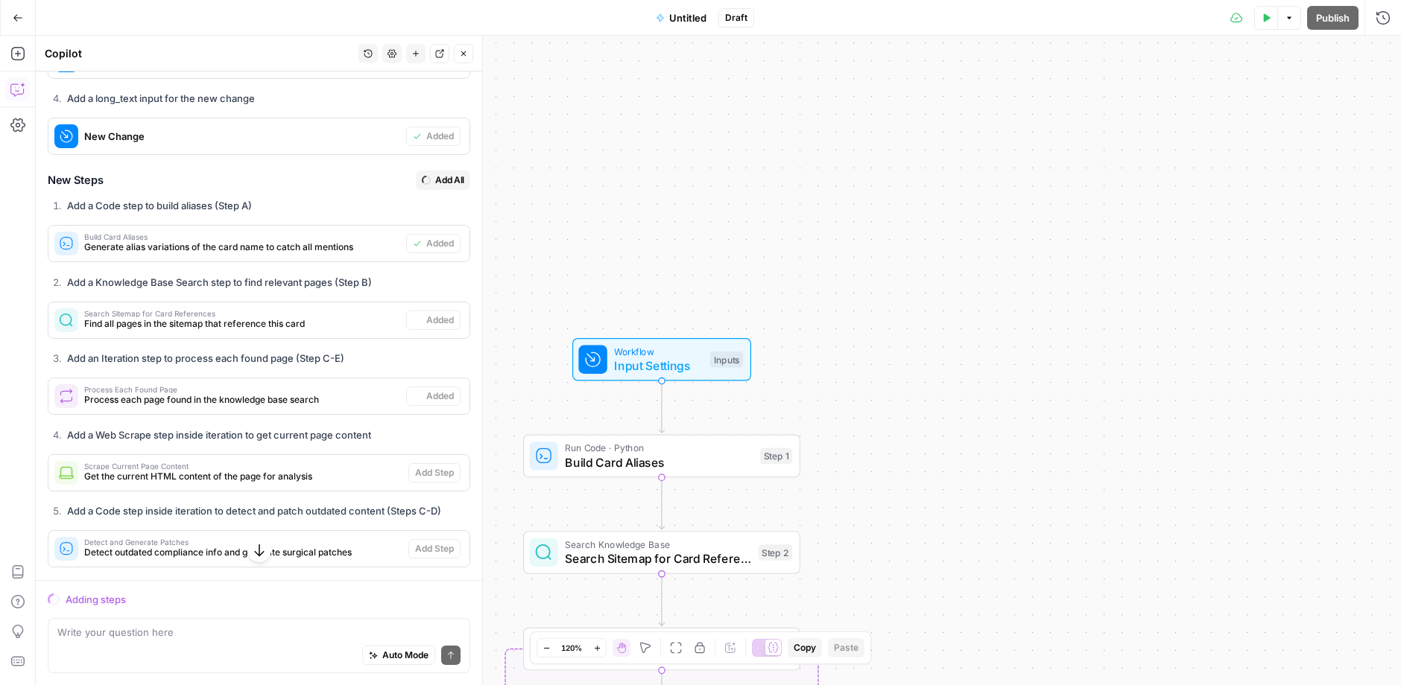
scroll to position [4171, 0]
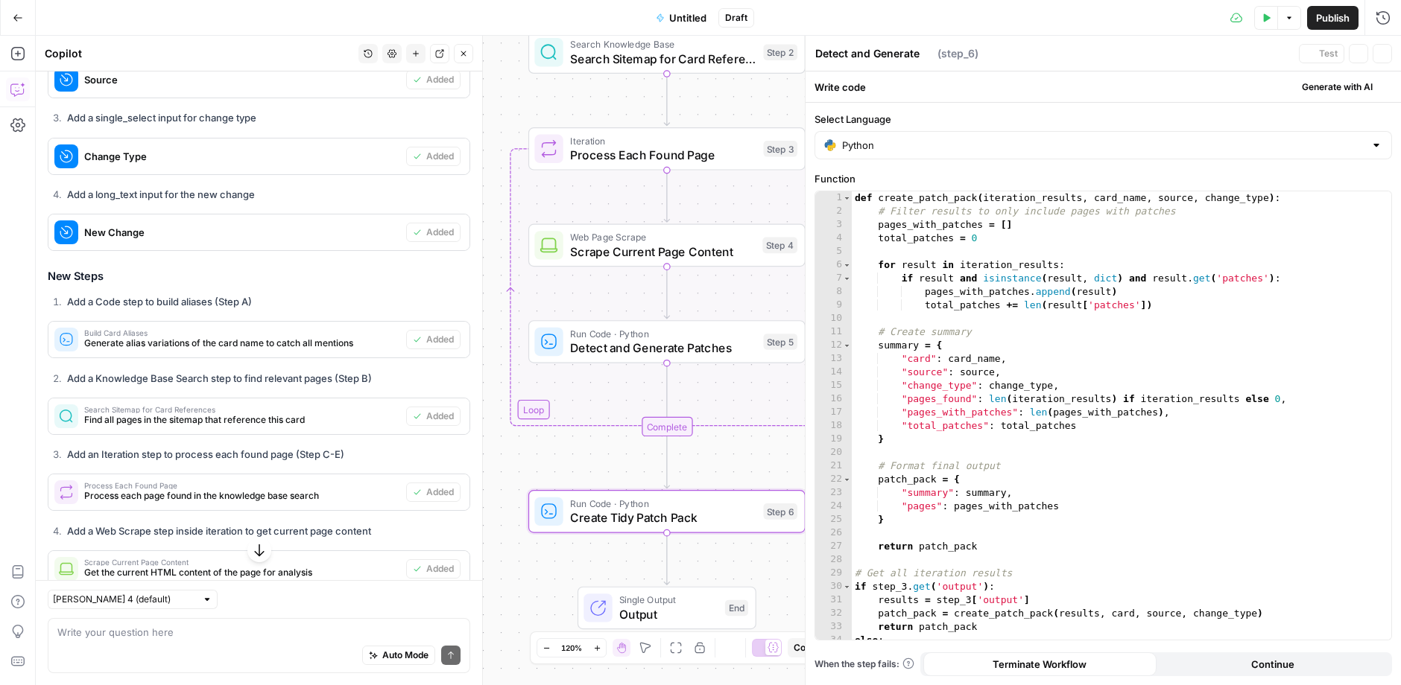
type textarea "Create Tidy Patch Pack"
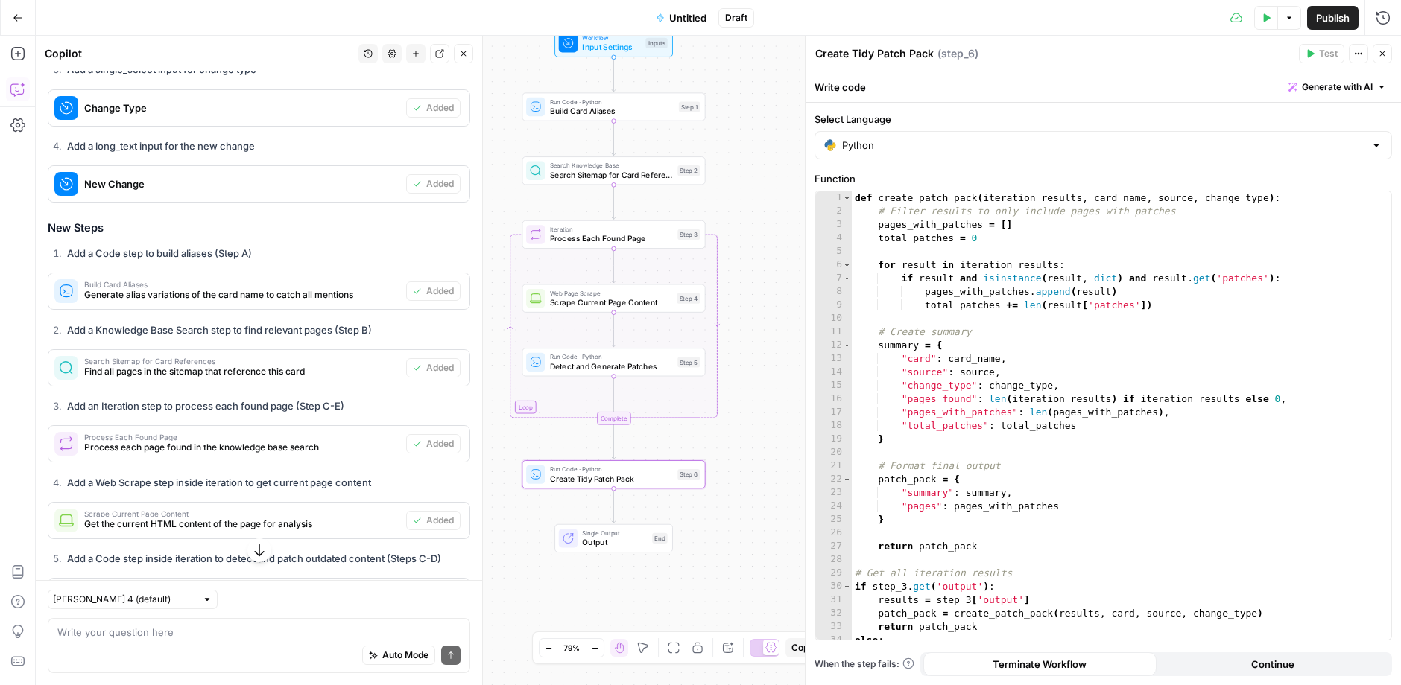
click at [1266, 12] on button "Test Data" at bounding box center [1266, 18] width 24 height 24
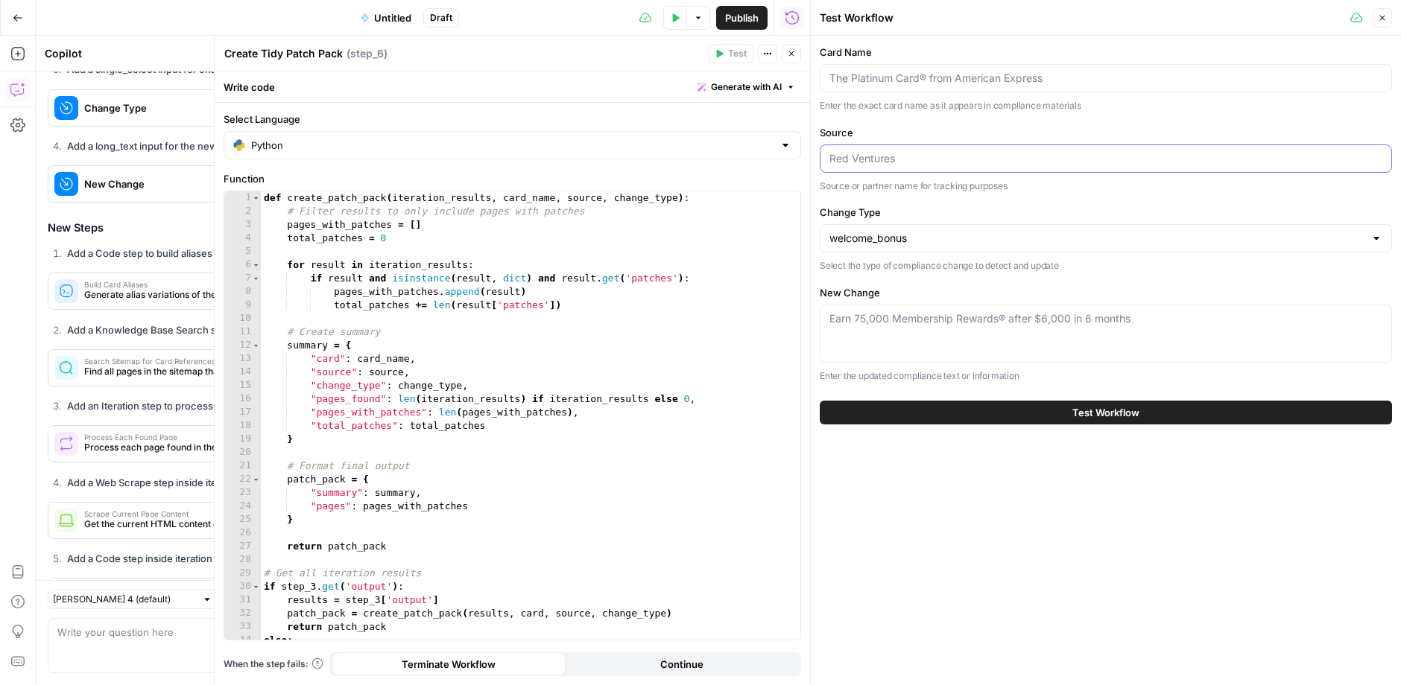
click at [969, 153] on input "Source" at bounding box center [1105, 158] width 553 height 15
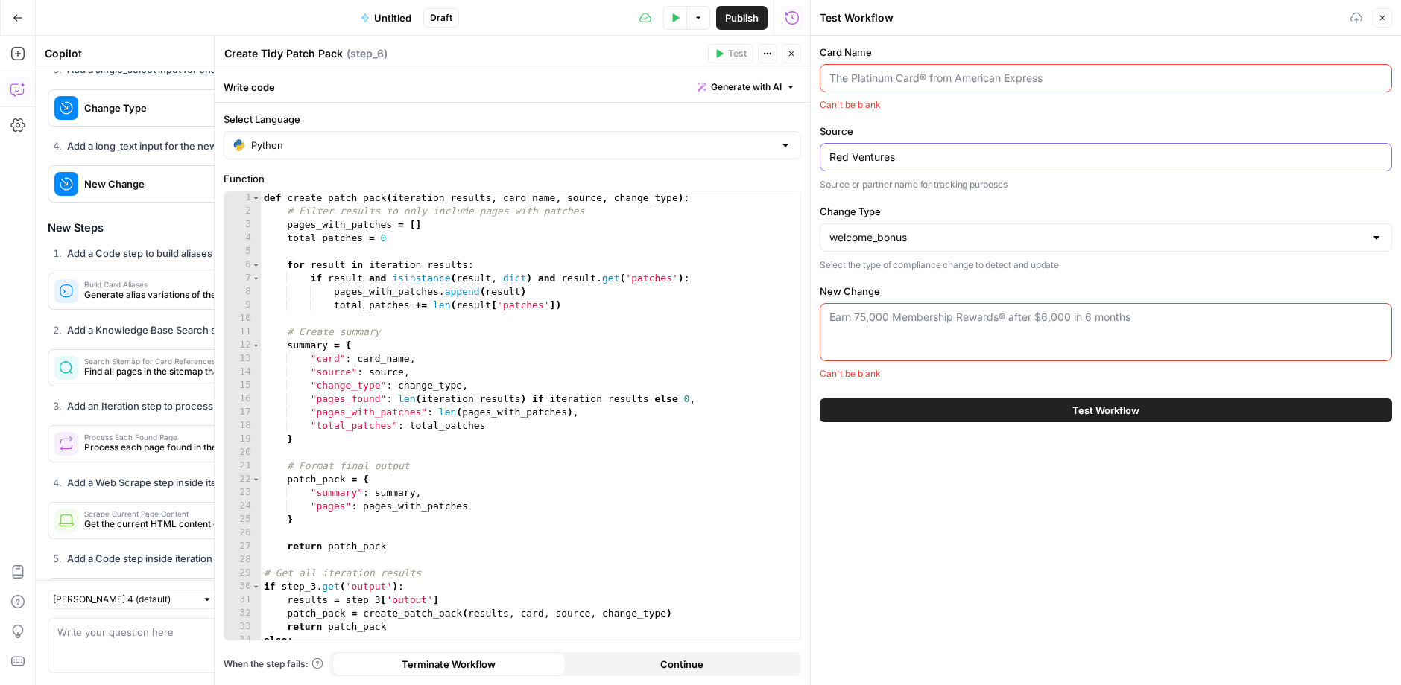
type input "Red Ventures"
click at [986, 76] on input "Card Name" at bounding box center [1105, 78] width 553 height 15
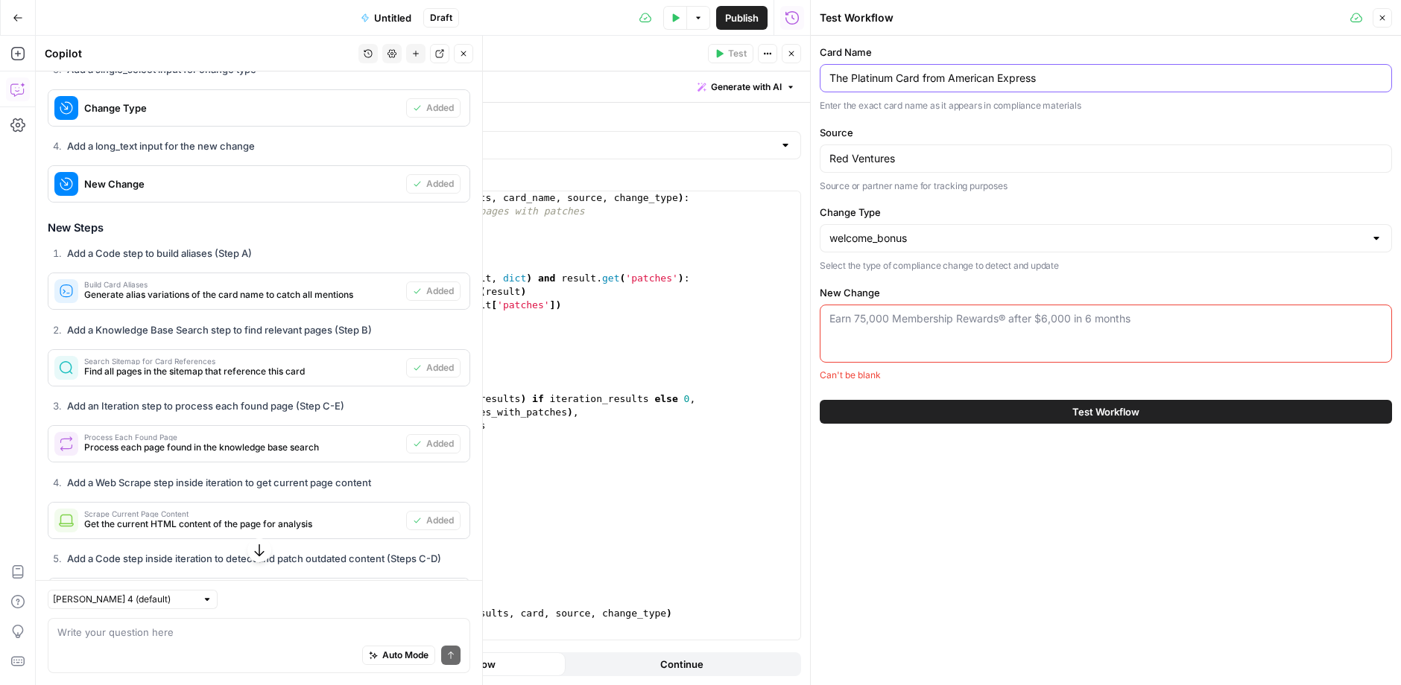
type input "The Platinum Card from American Express"
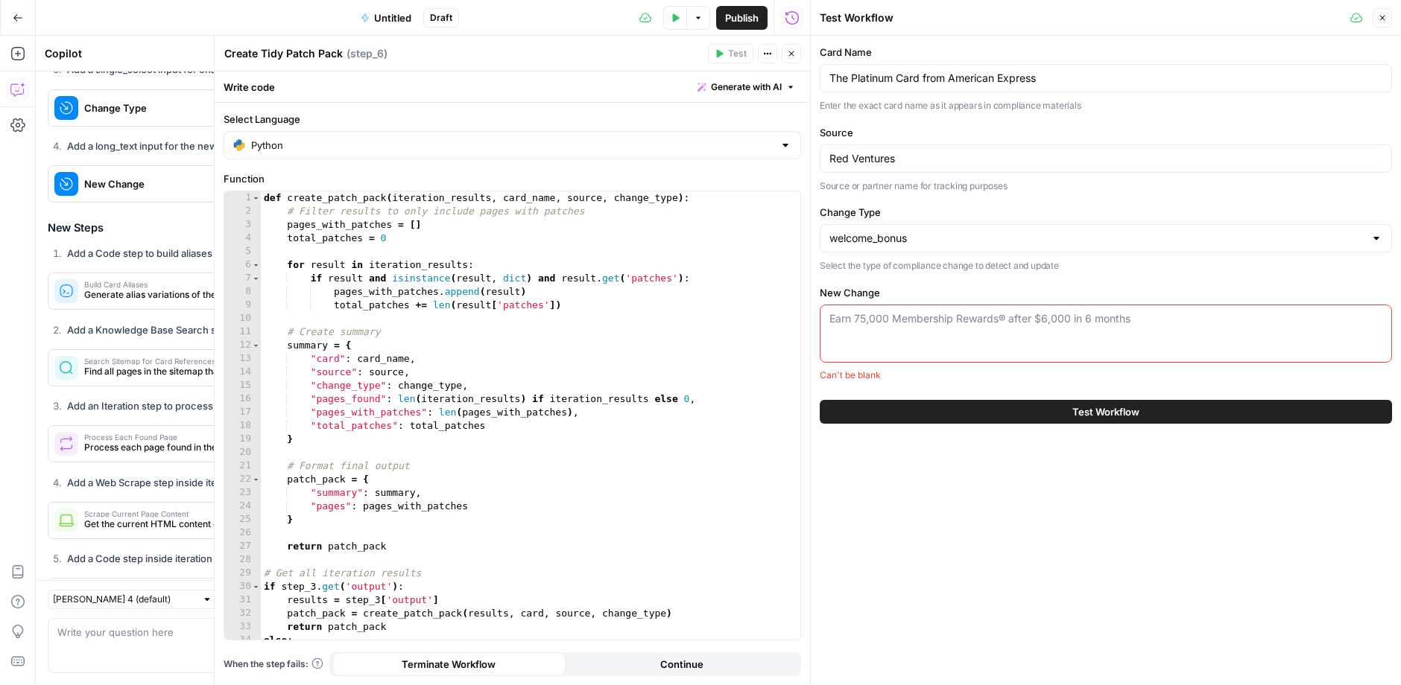
click at [916, 345] on div "Earn 75,000 Membership Rewards® after $6,000 in 6 months" at bounding box center [1106, 334] width 572 height 58
paste textarea "Earn 75,000 Membership Rewards® after $6,000 in 6 months"
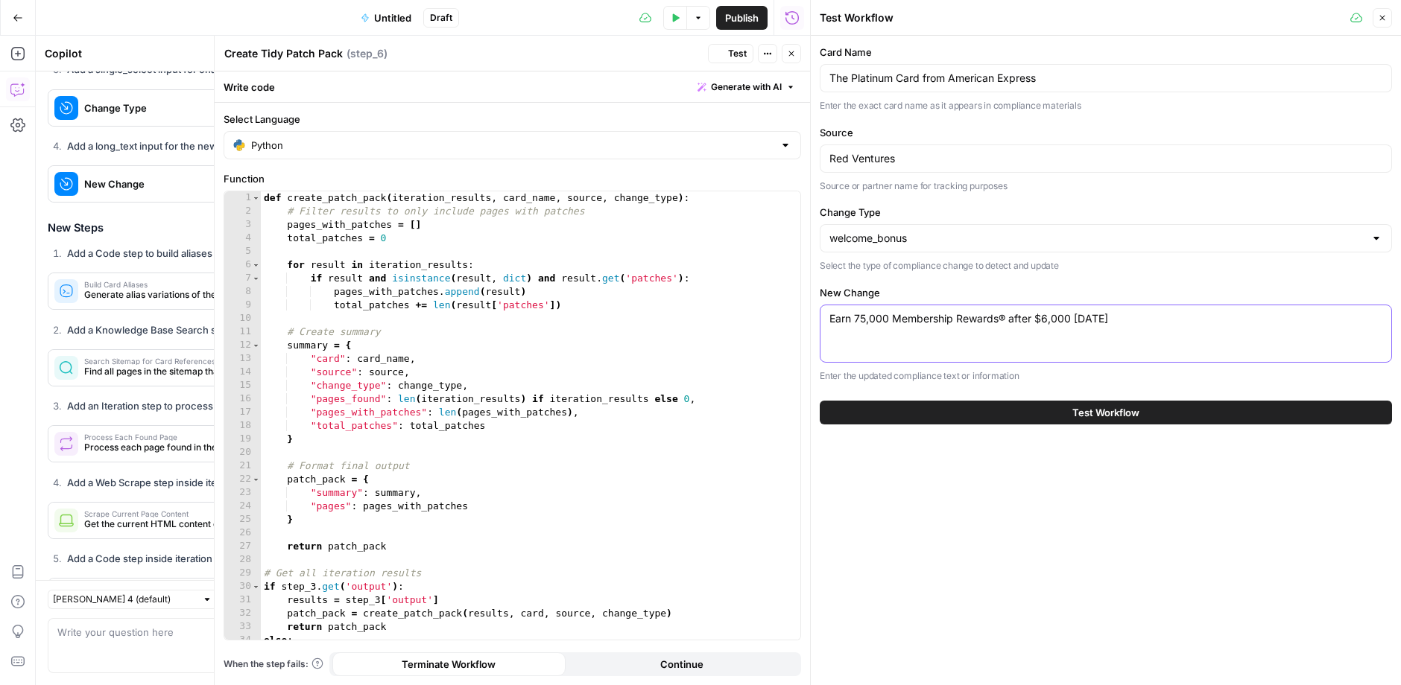
type textarea "Earn 75,000 Membership Rewards® after $6,000 in 6 months"
click at [1144, 409] on button "Test Workflow" at bounding box center [1106, 413] width 572 height 24
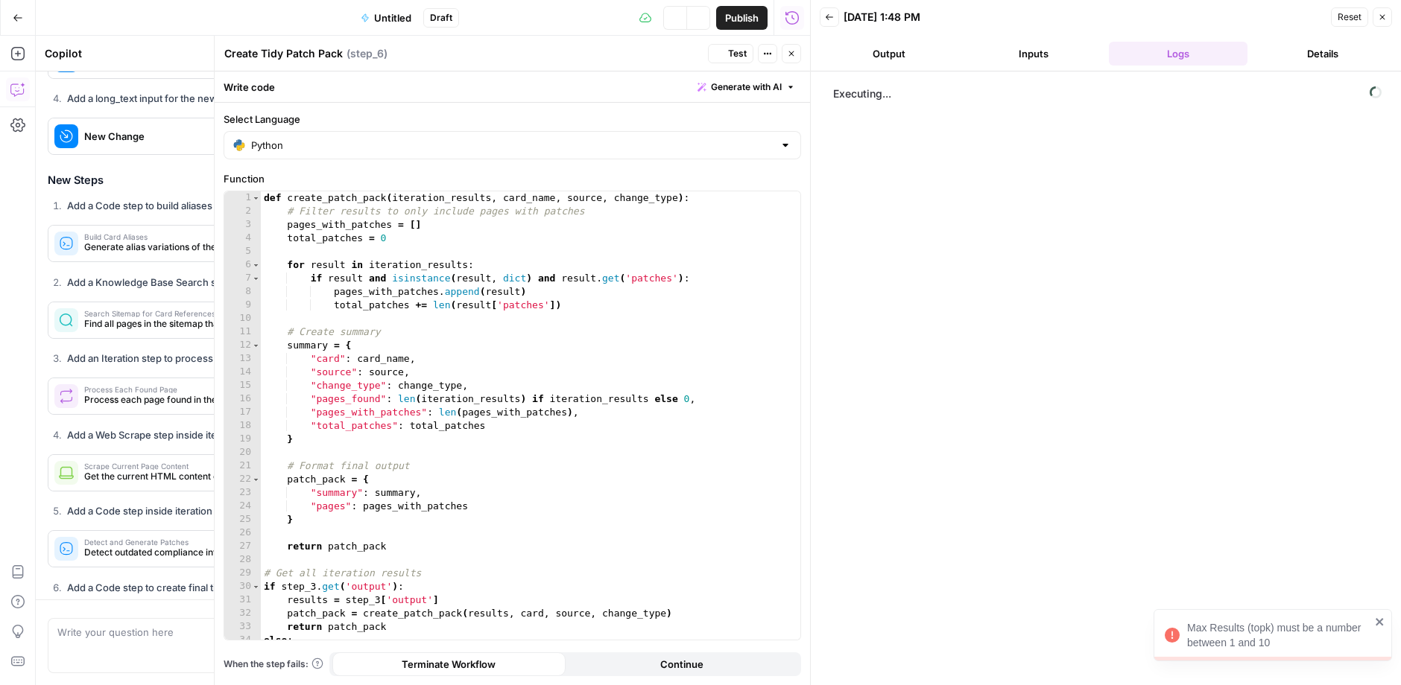
scroll to position [4218, 0]
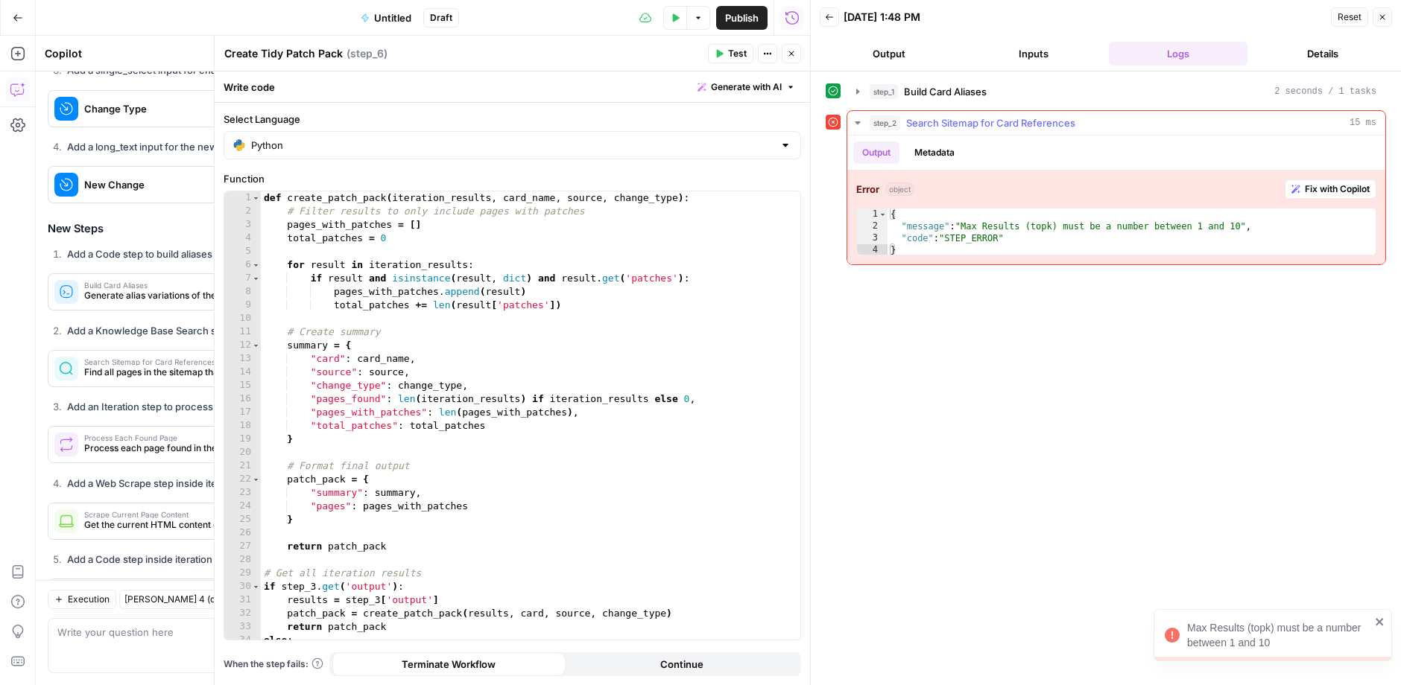
click at [1340, 184] on span "Fix with Copilot" at bounding box center [1337, 189] width 65 height 13
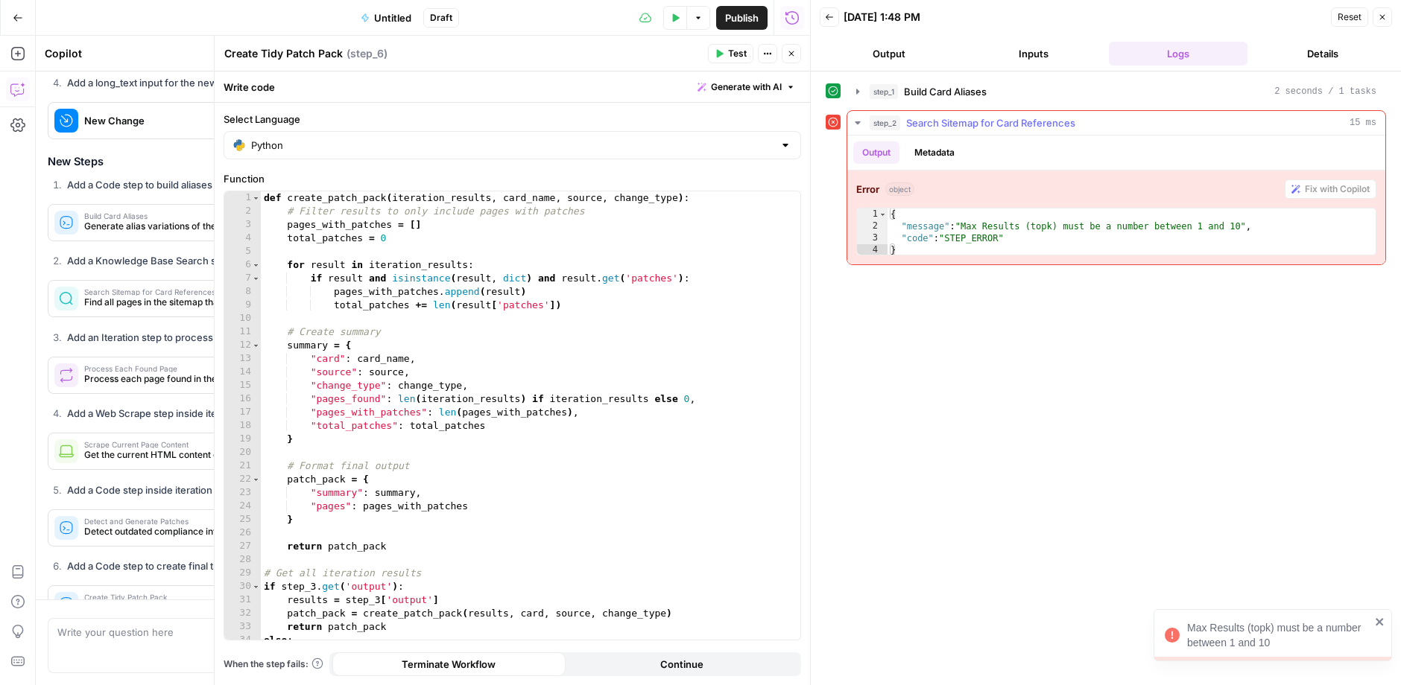
scroll to position [4154, 0]
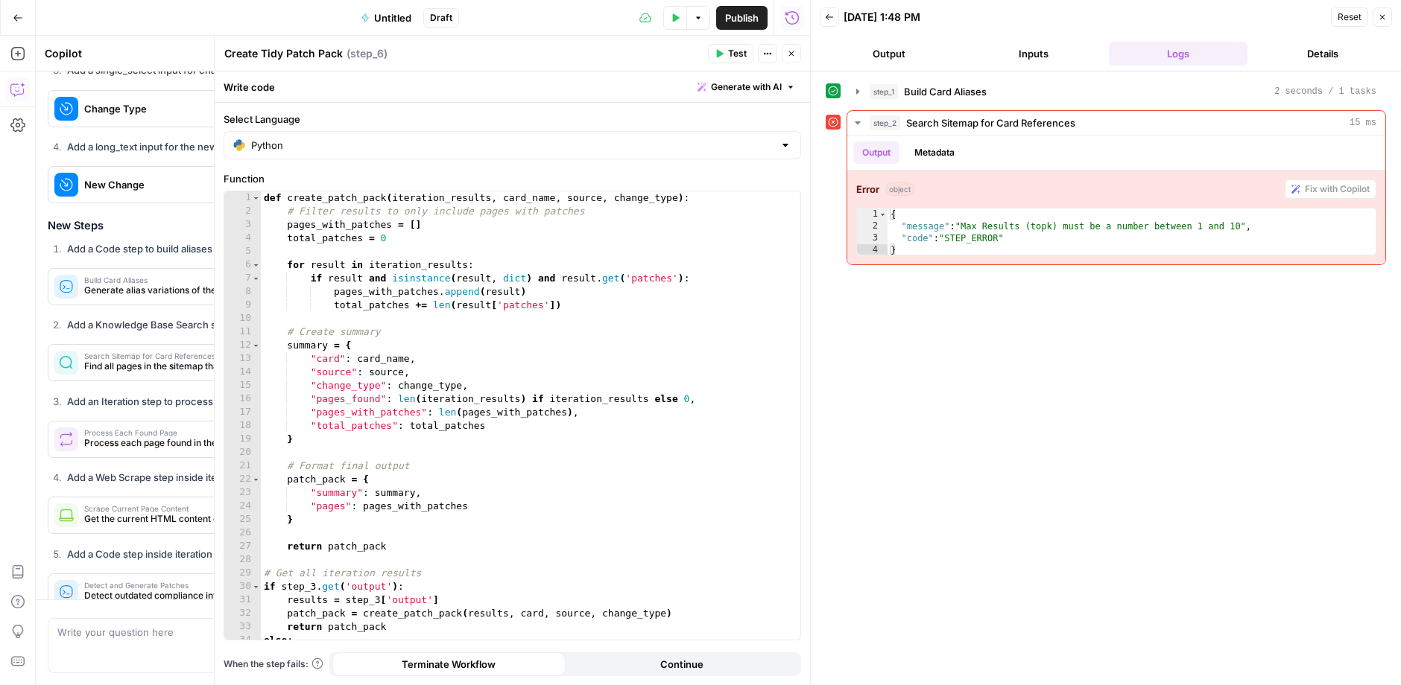
click at [794, 54] on icon "button" at bounding box center [791, 53] width 9 height 9
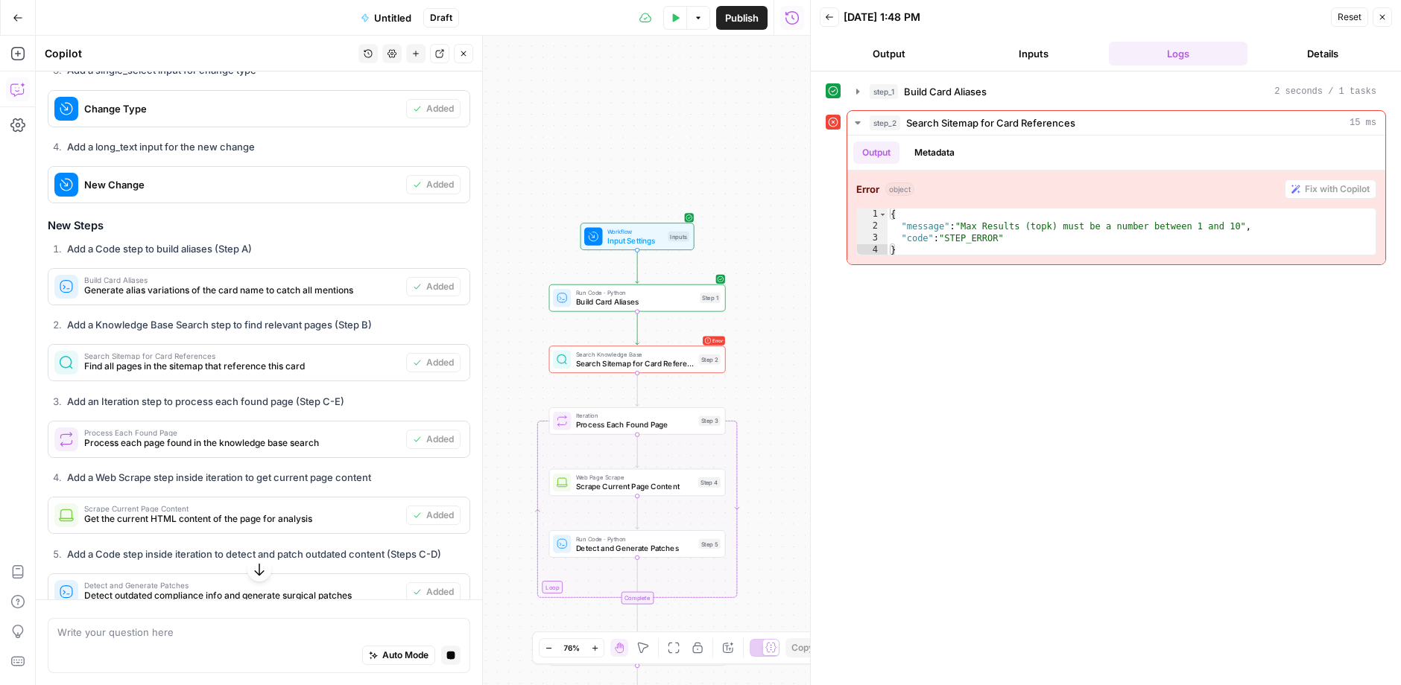
scroll to position [4326, 0]
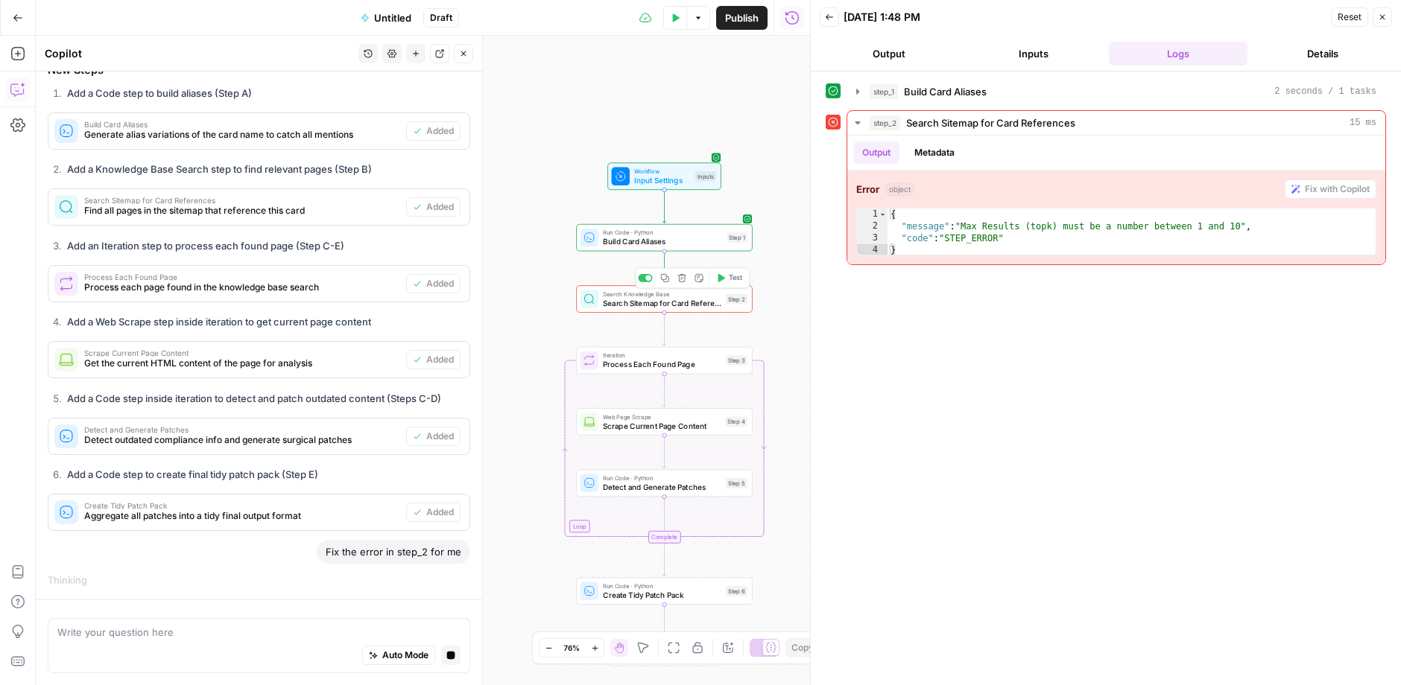
click at [627, 301] on span "Search Sitemap for Card References" at bounding box center [662, 302] width 118 height 11
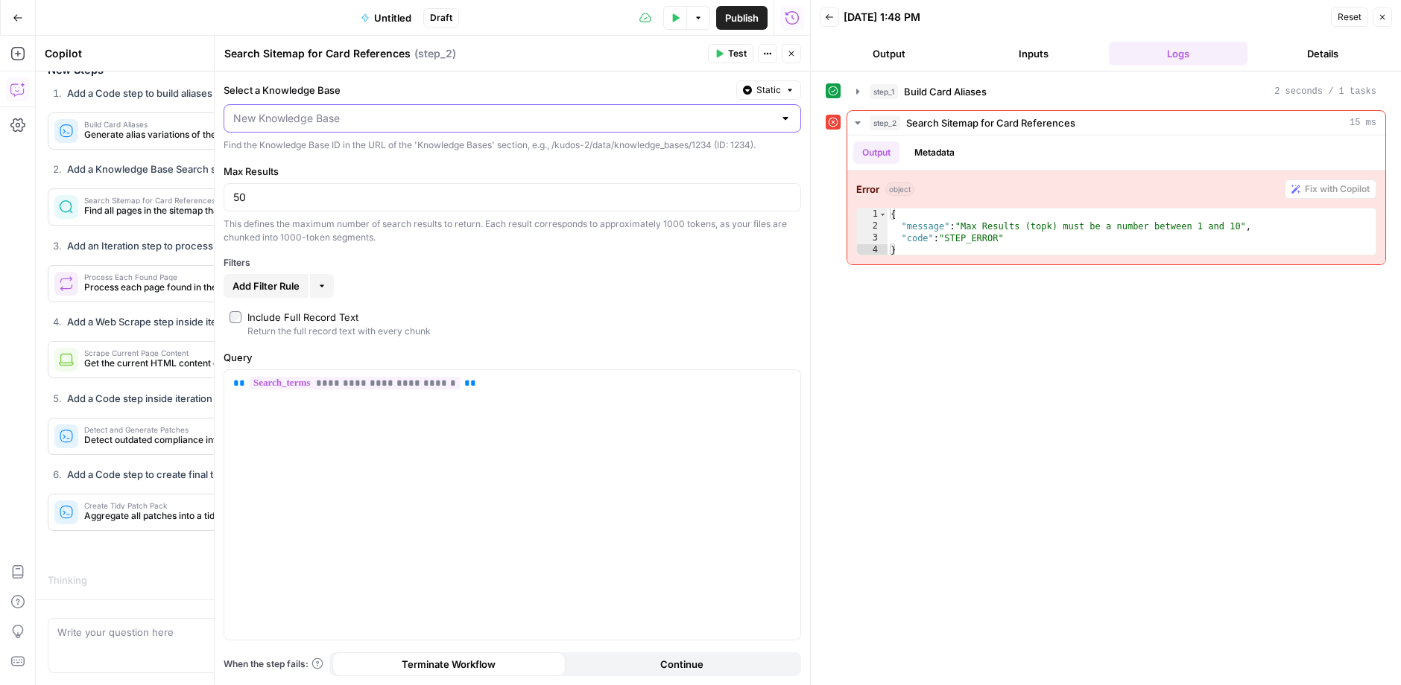
click at [469, 115] on input "Select a Knowledge Base" at bounding box center [503, 118] width 540 height 15
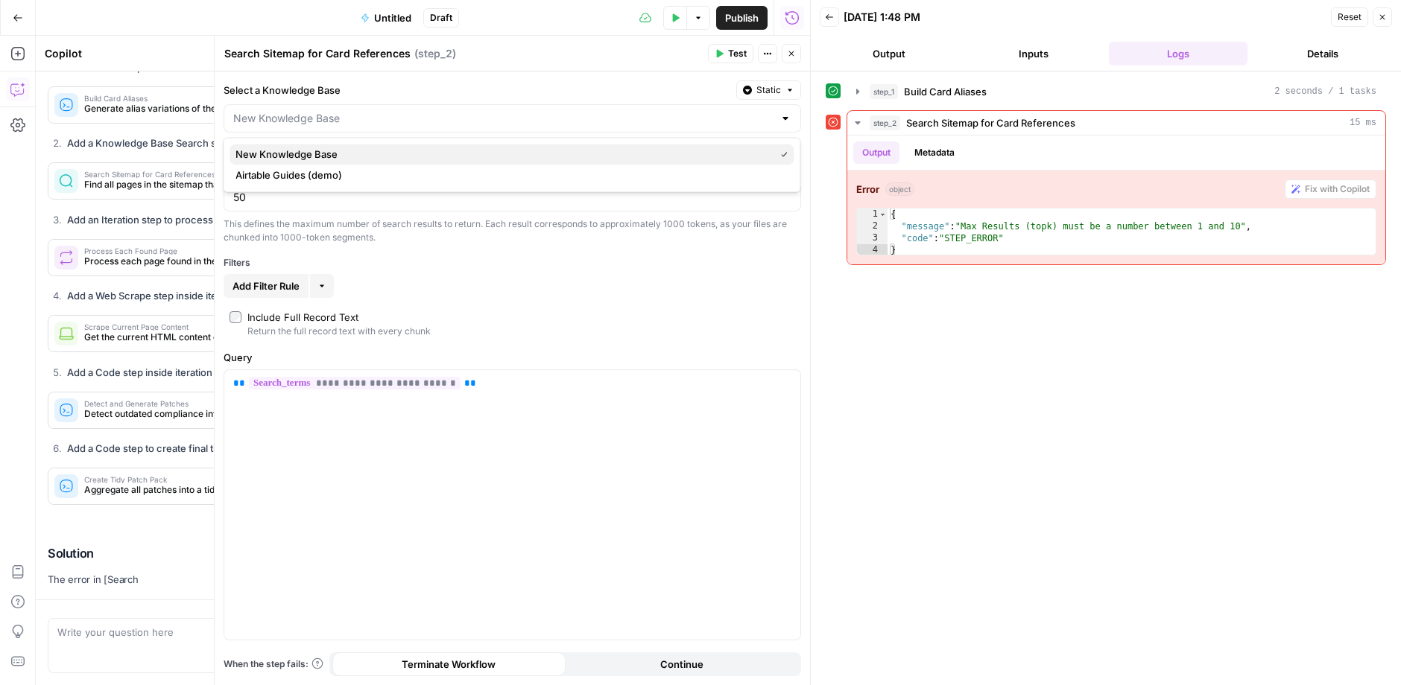
click at [429, 156] on span "New Knowledge Base" at bounding box center [501, 154] width 533 height 15
type input "New Knowledge Base"
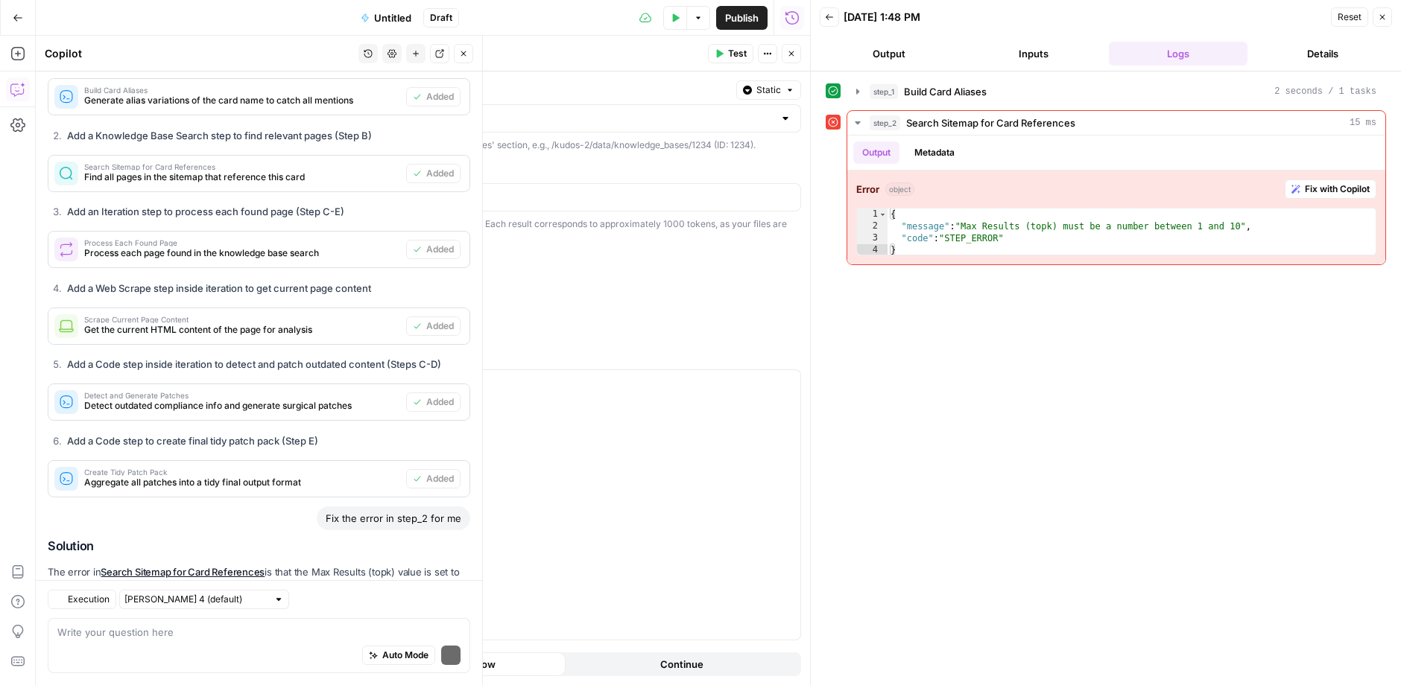
scroll to position [4526, 0]
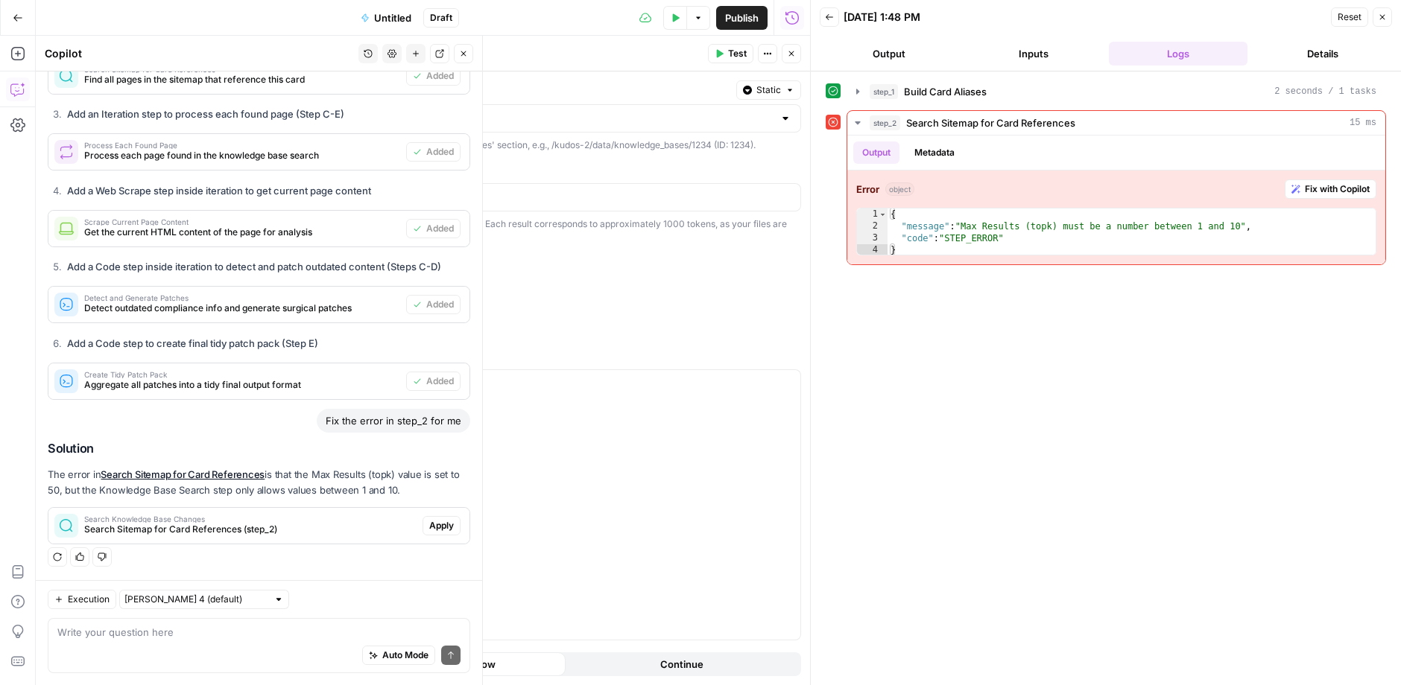
click at [452, 522] on span "Apply" at bounding box center [441, 525] width 25 height 13
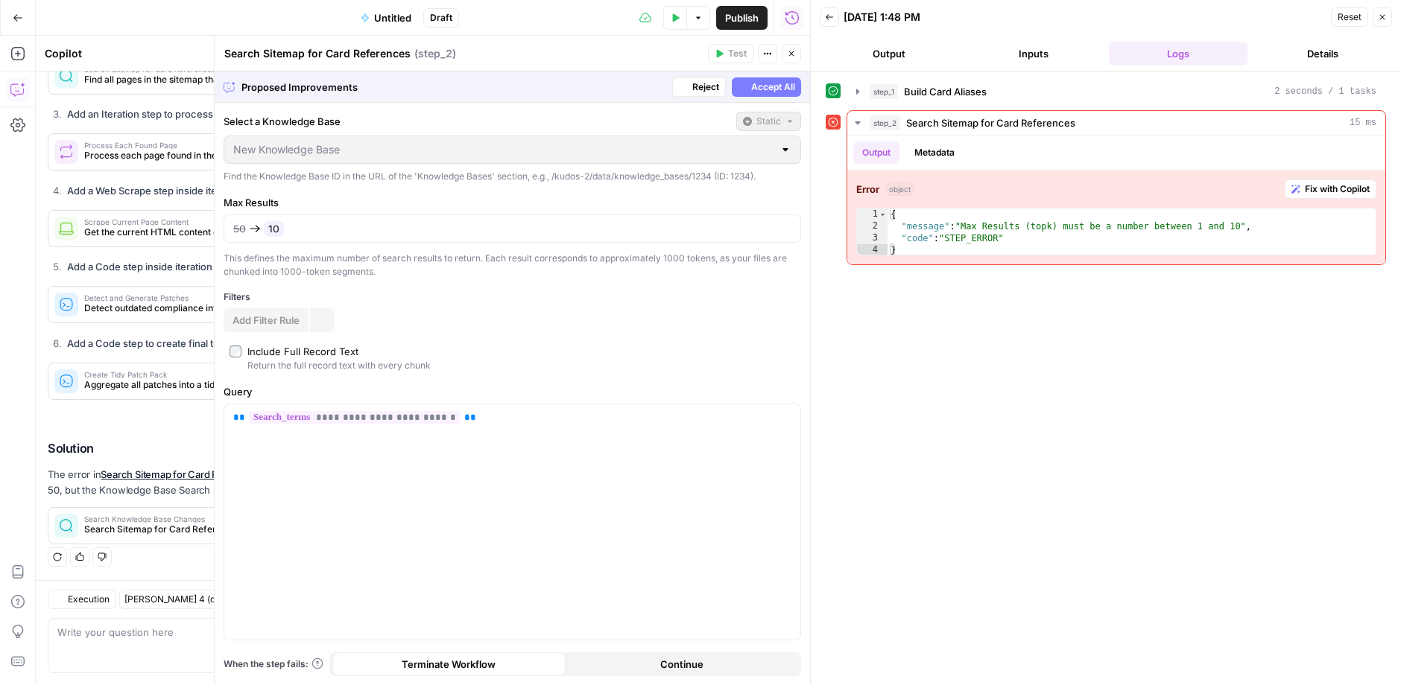
scroll to position [4478, 0]
click at [768, 80] on span "Accept All" at bounding box center [773, 86] width 44 height 13
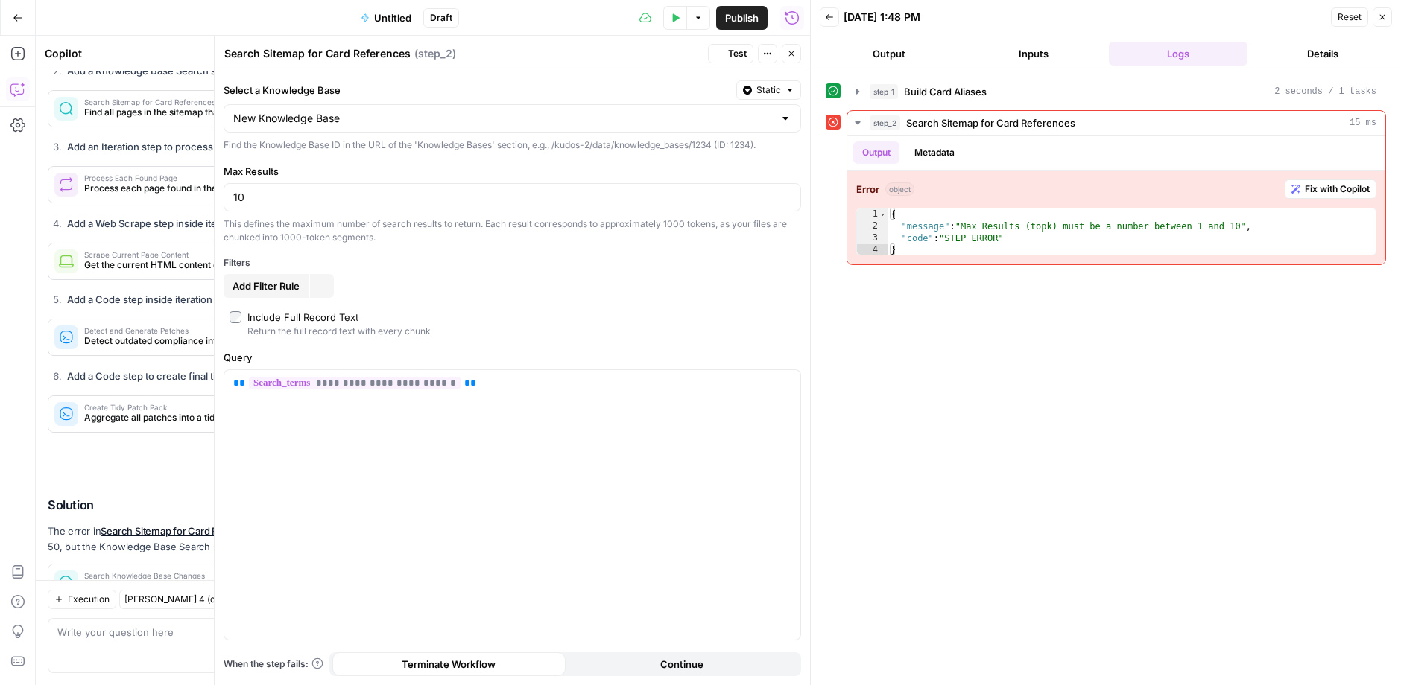
scroll to position [4550, 0]
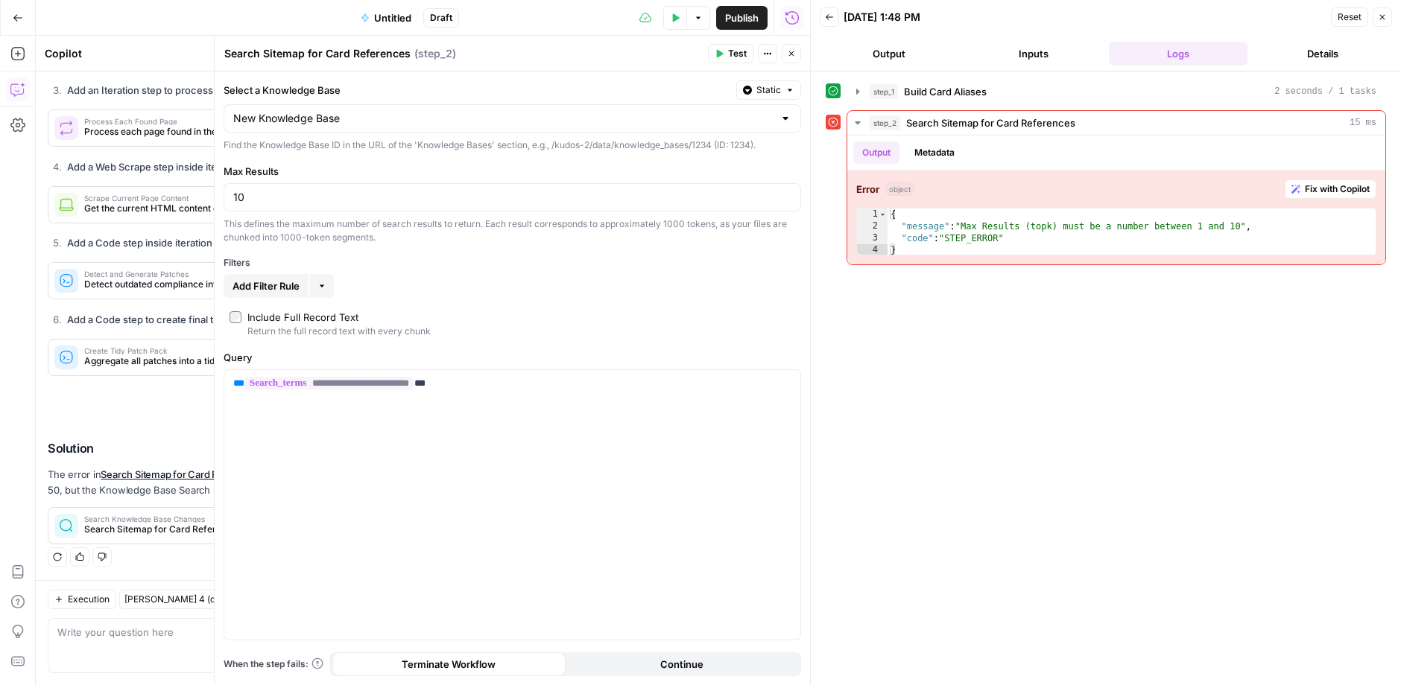
click at [732, 50] on span "Test" at bounding box center [737, 53] width 19 height 13
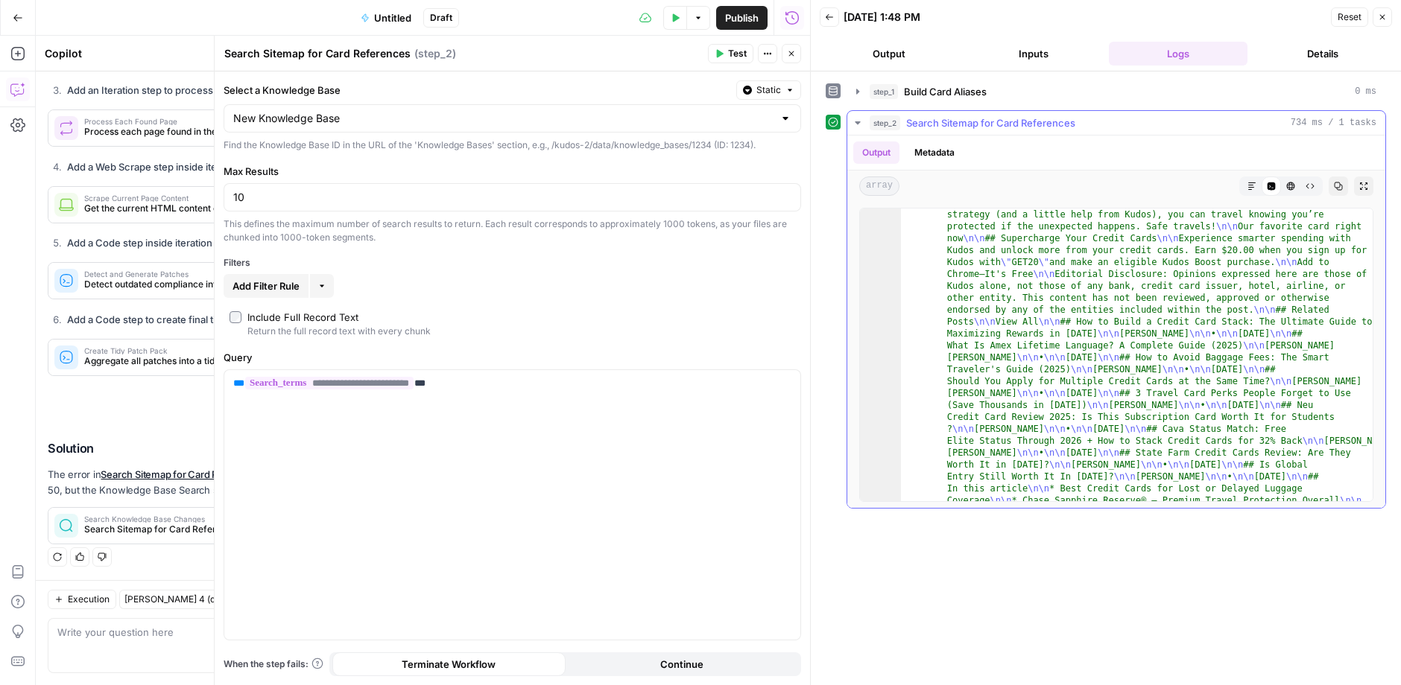
scroll to position [2375, 0]
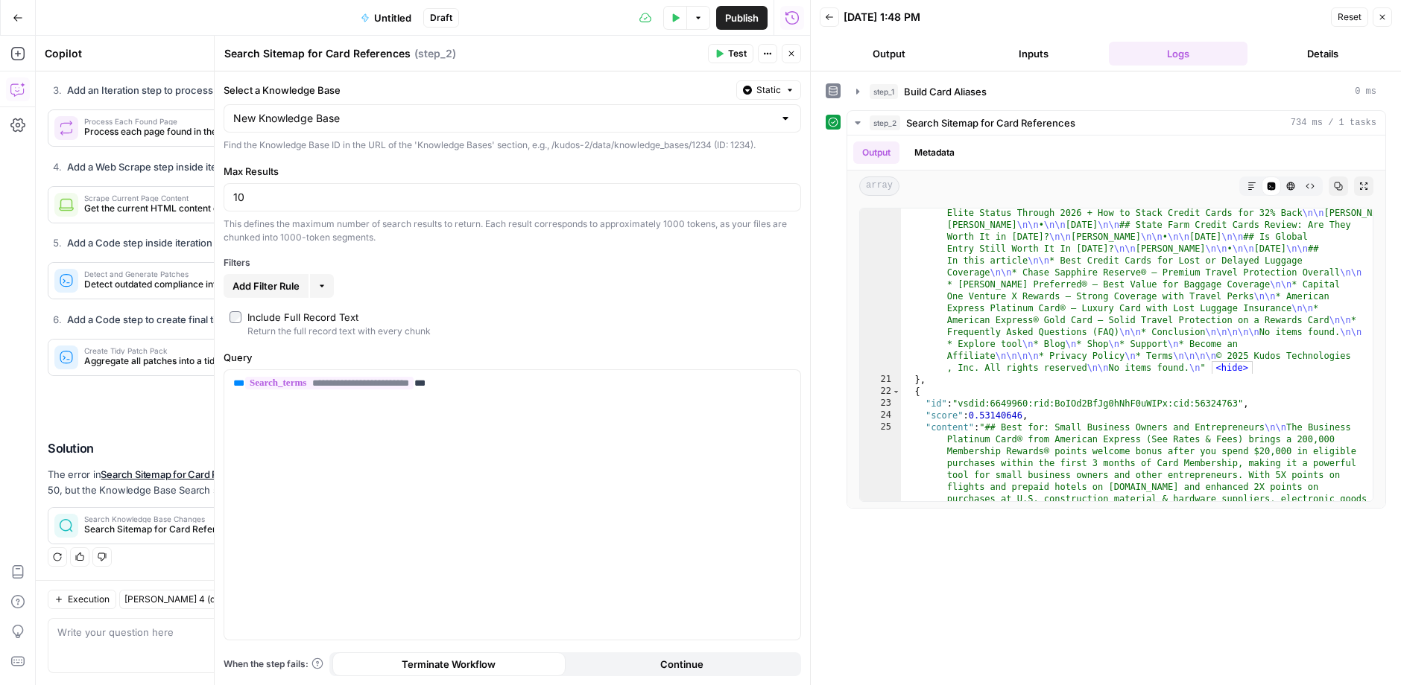
click at [789, 49] on icon "button" at bounding box center [791, 53] width 9 height 9
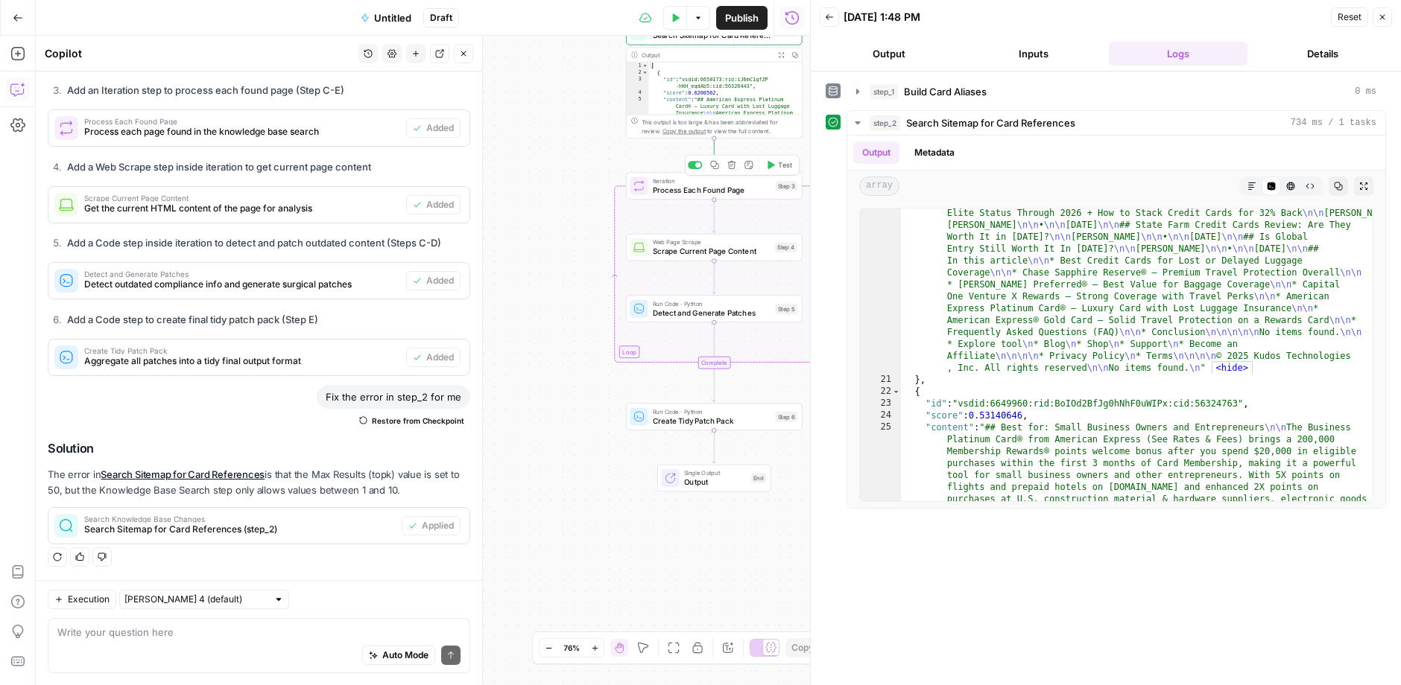
click at [785, 165] on span "Test" at bounding box center [784, 165] width 13 height 10
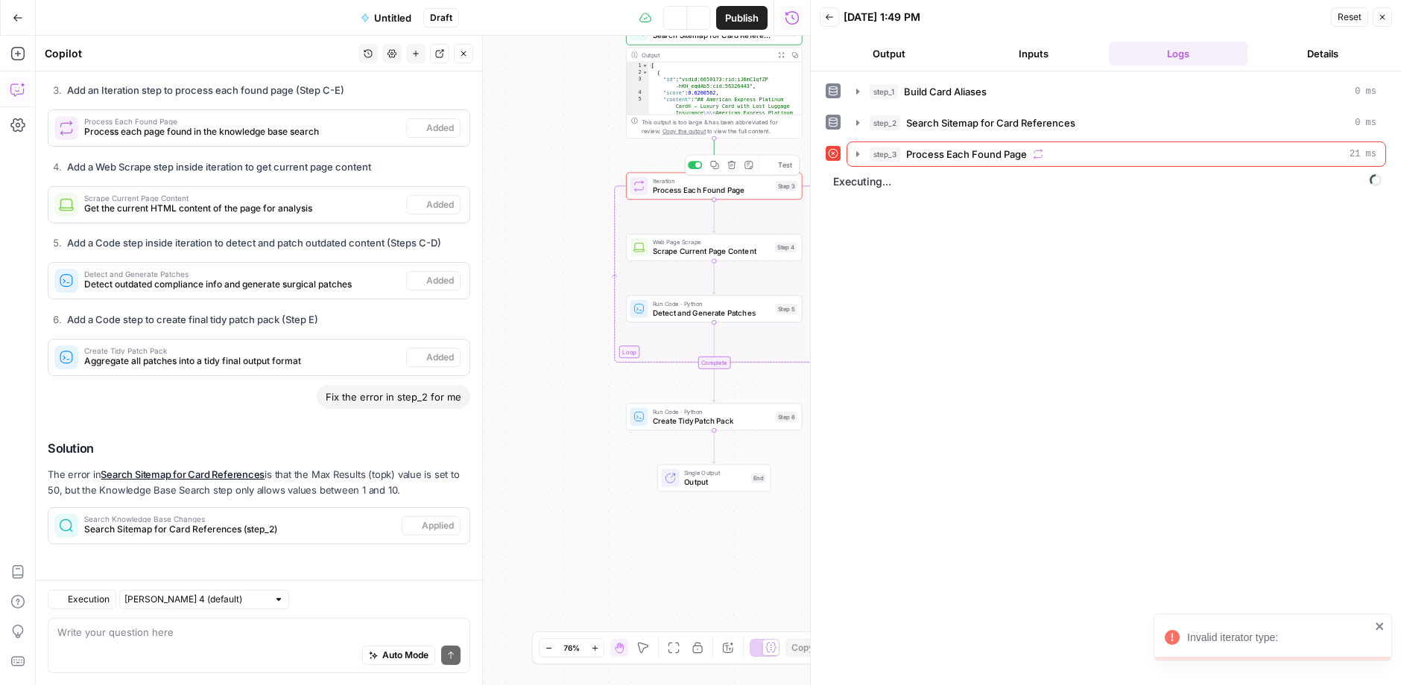
scroll to position [4550, 0]
click at [1247, 147] on div "step_3 Process Each Found Page 21 ms" at bounding box center [1122, 154] width 507 height 15
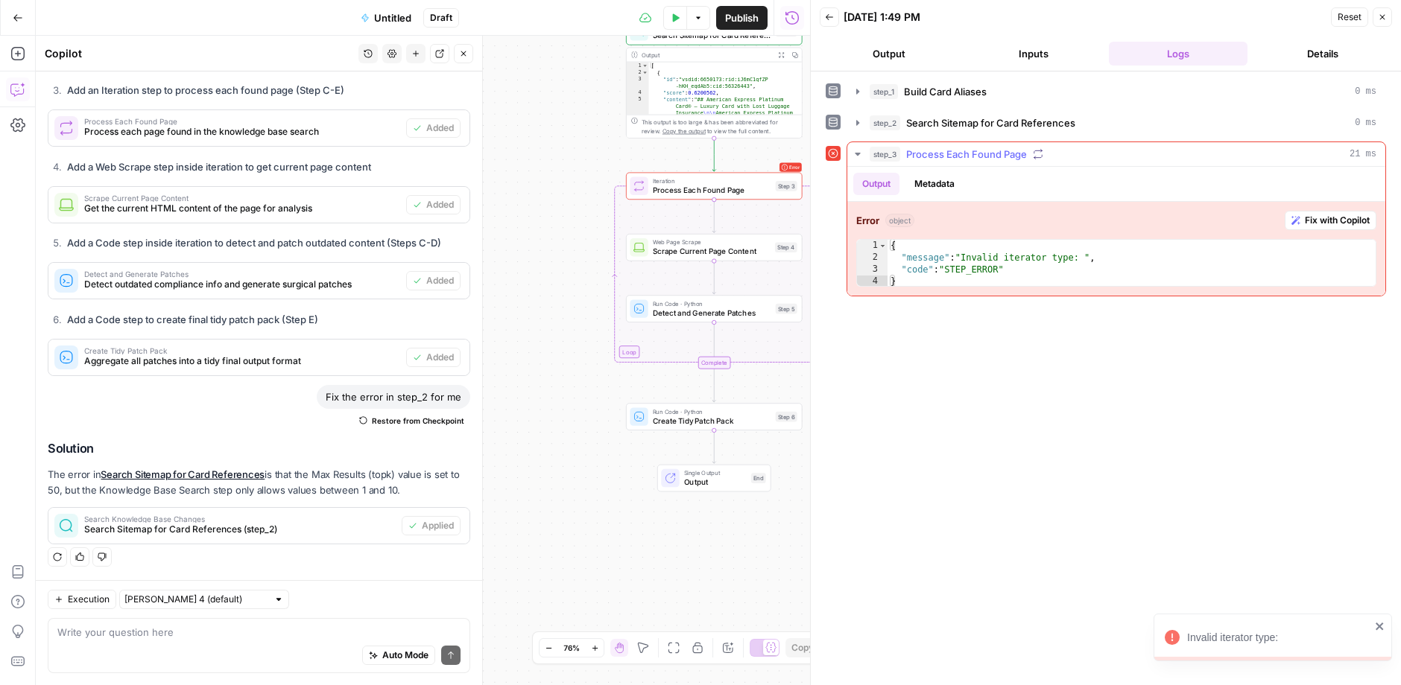
click at [1351, 216] on span "Fix with Copilot" at bounding box center [1337, 220] width 65 height 13
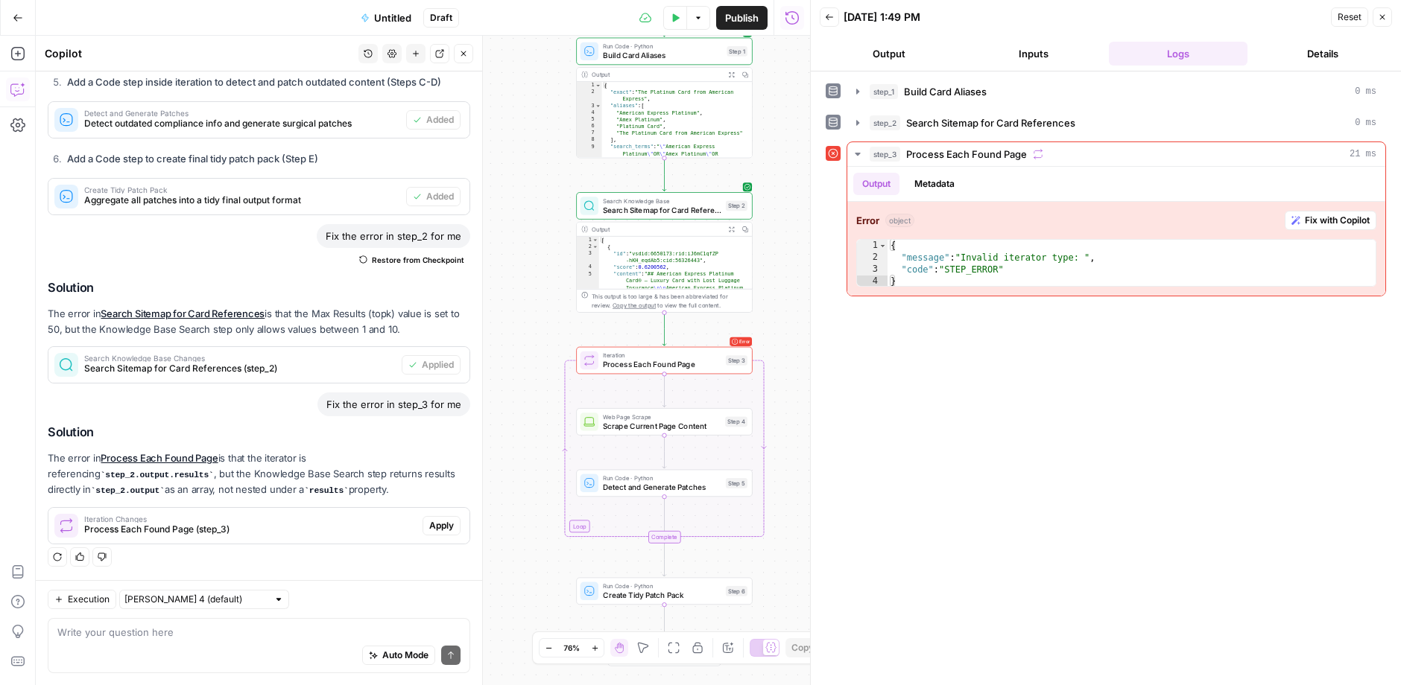
scroll to position [4709, 0]
click at [446, 522] on span "Apply" at bounding box center [441, 525] width 25 height 13
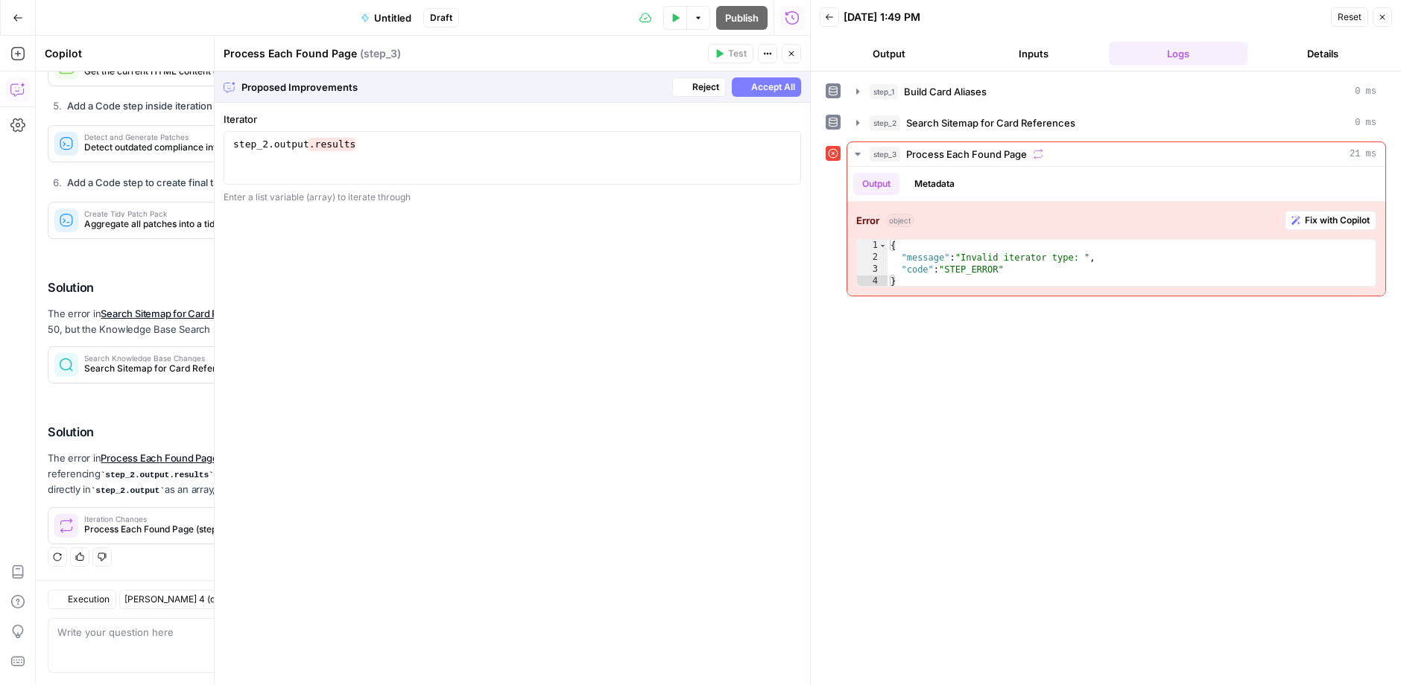
scroll to position [4638, 0]
click at [764, 83] on span "Accept All" at bounding box center [773, 86] width 44 height 13
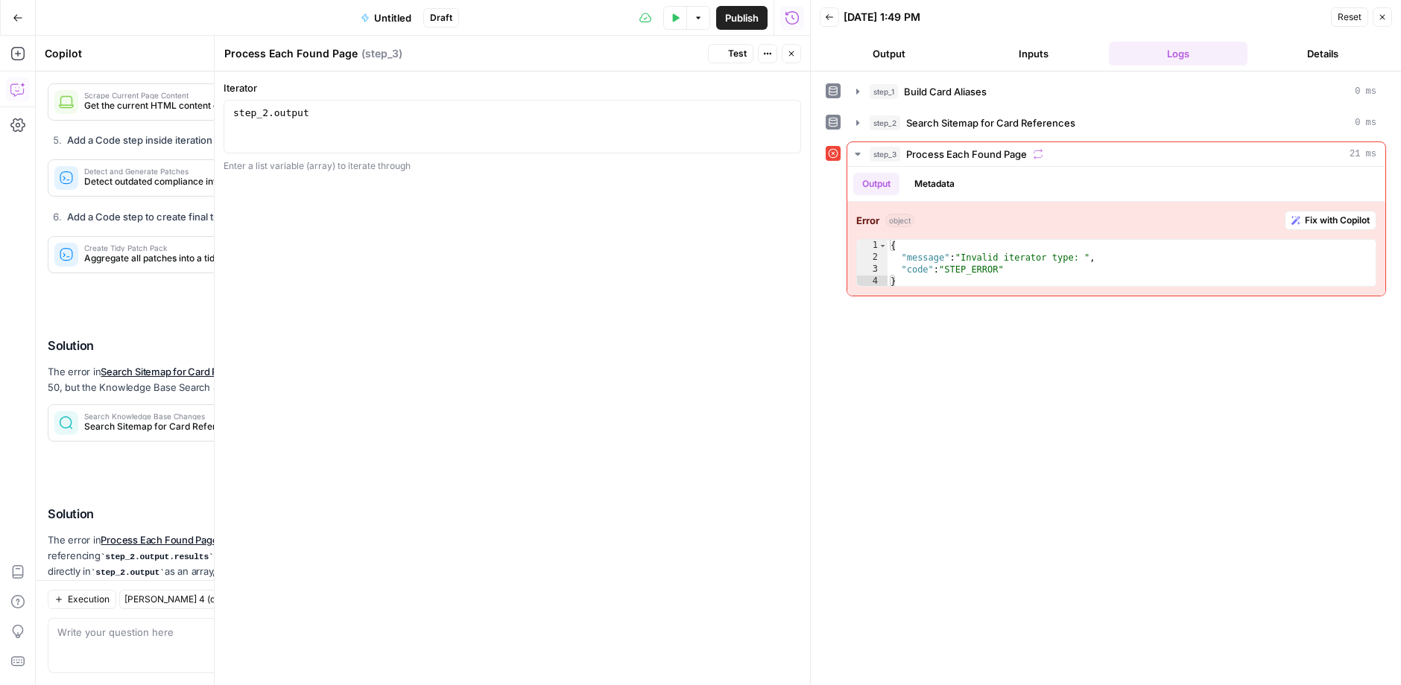
scroll to position [4733, 0]
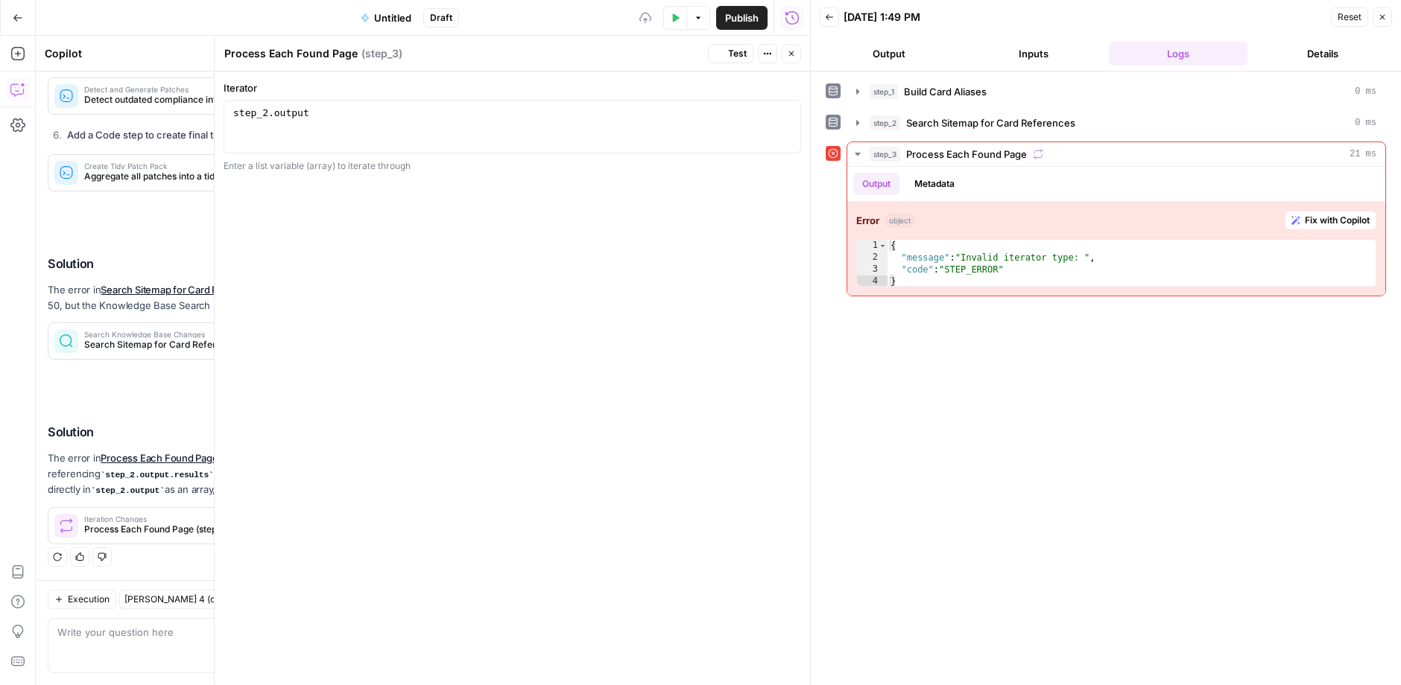
click at [729, 42] on header "Process Each Found Page Process Each Found Page ( step_3 ) Test Actions Close" at bounding box center [512, 54] width 595 height 36
click at [733, 56] on span "Test" at bounding box center [737, 53] width 19 height 13
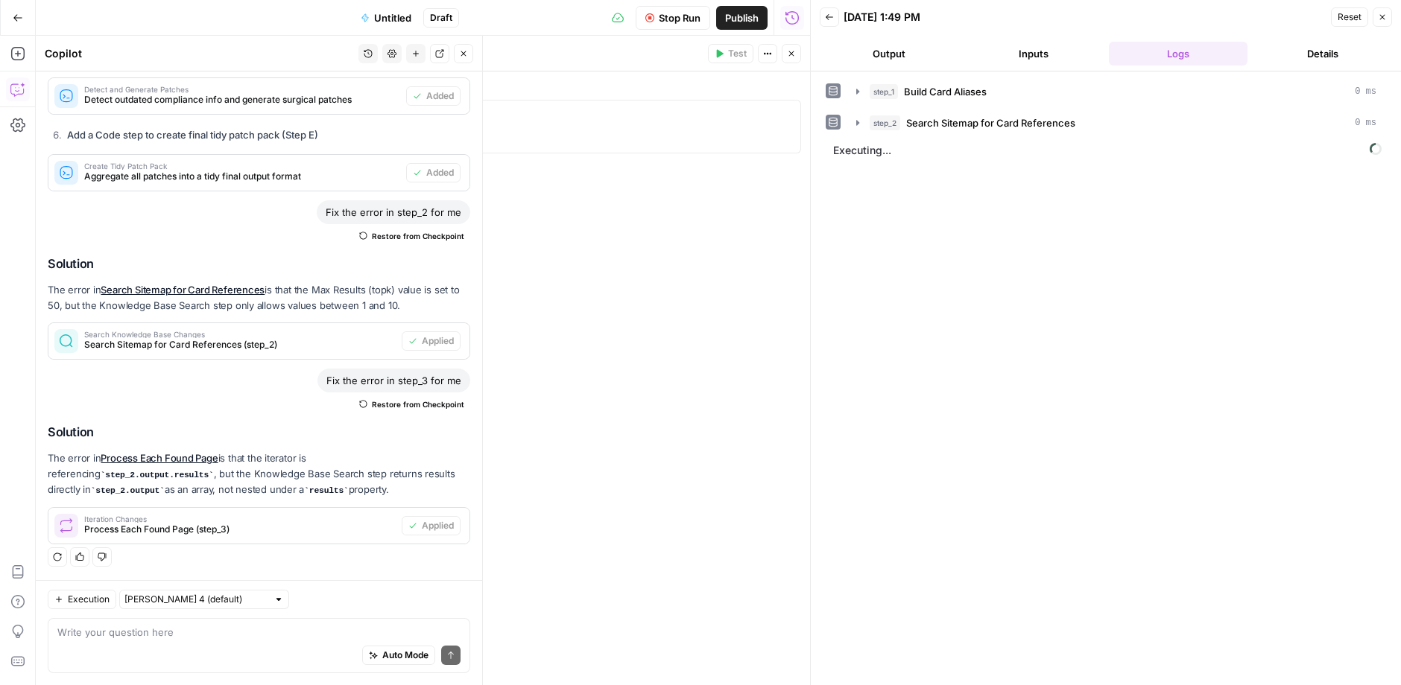
click at [461, 56] on icon "button" at bounding box center [463, 53] width 9 height 9
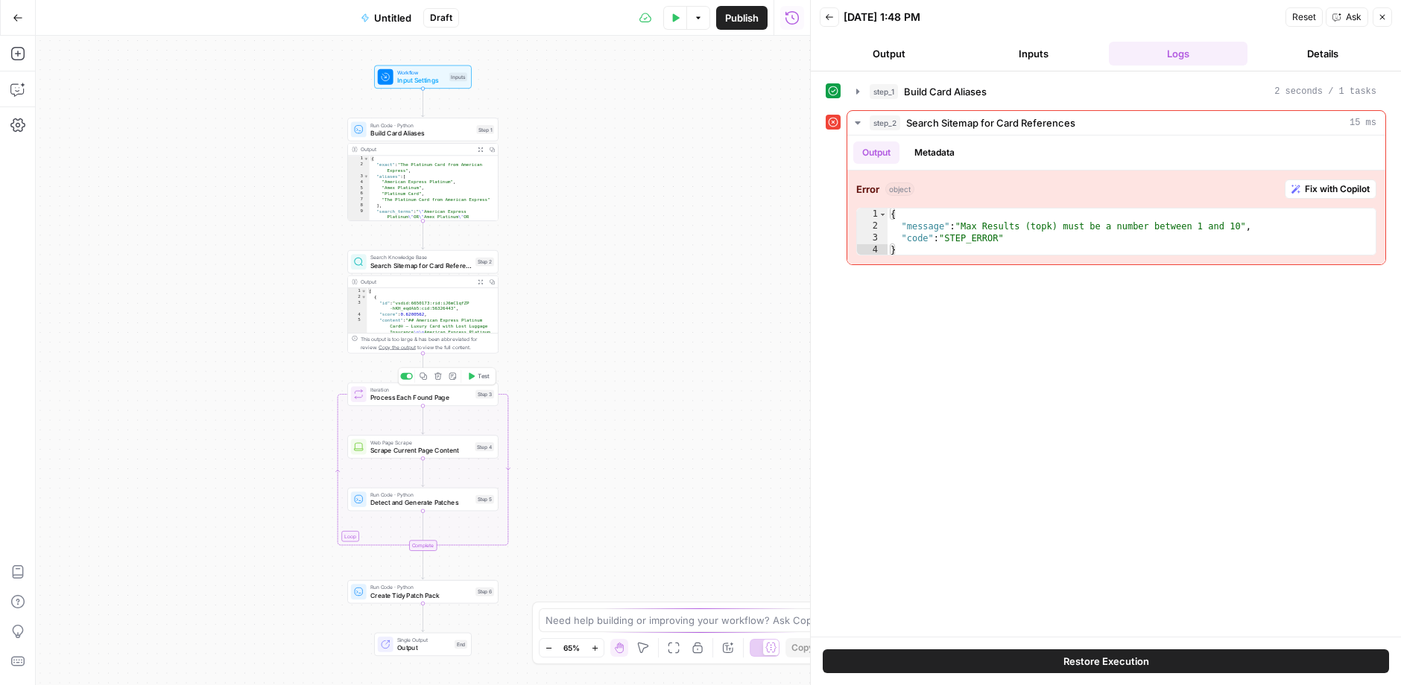
click at [481, 378] on span "Test" at bounding box center [484, 376] width 12 height 9
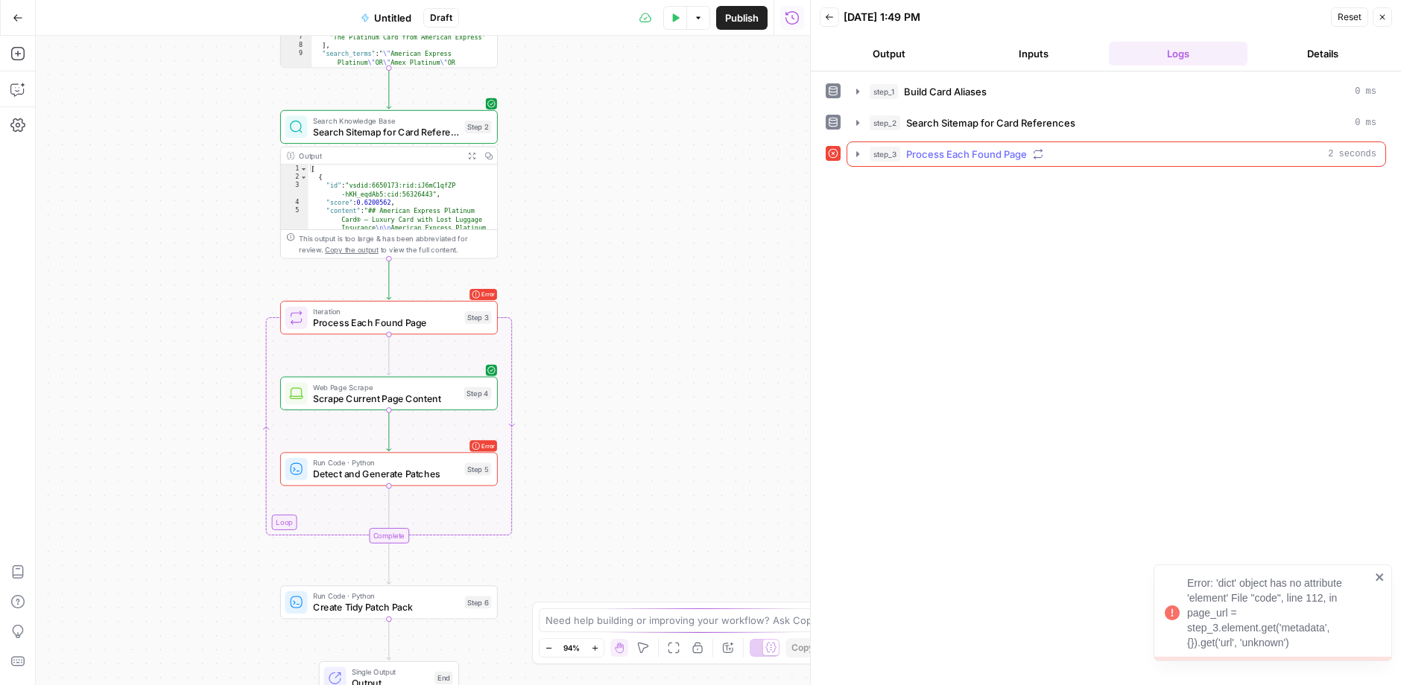
click at [1011, 150] on span "Process Each Found Page" at bounding box center [966, 154] width 121 height 15
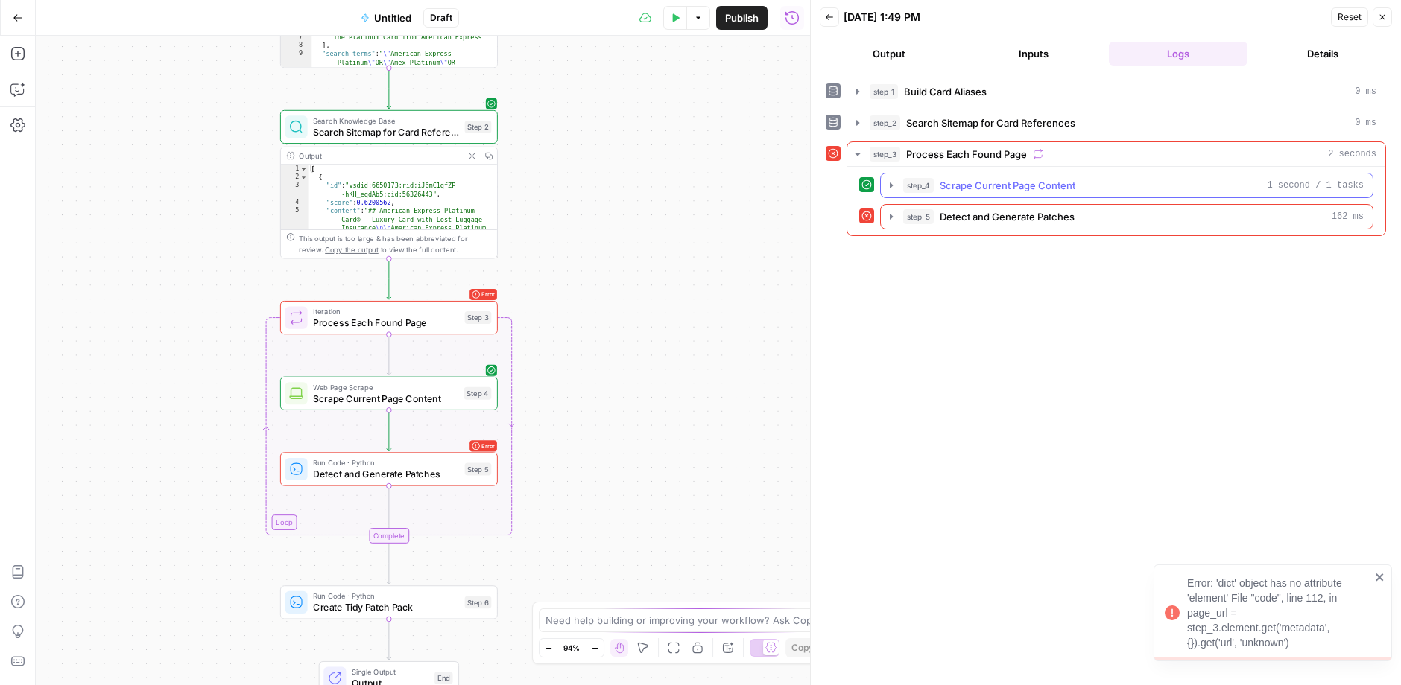
click at [1047, 186] on span "Scrape Current Page Content" at bounding box center [1007, 185] width 136 height 15
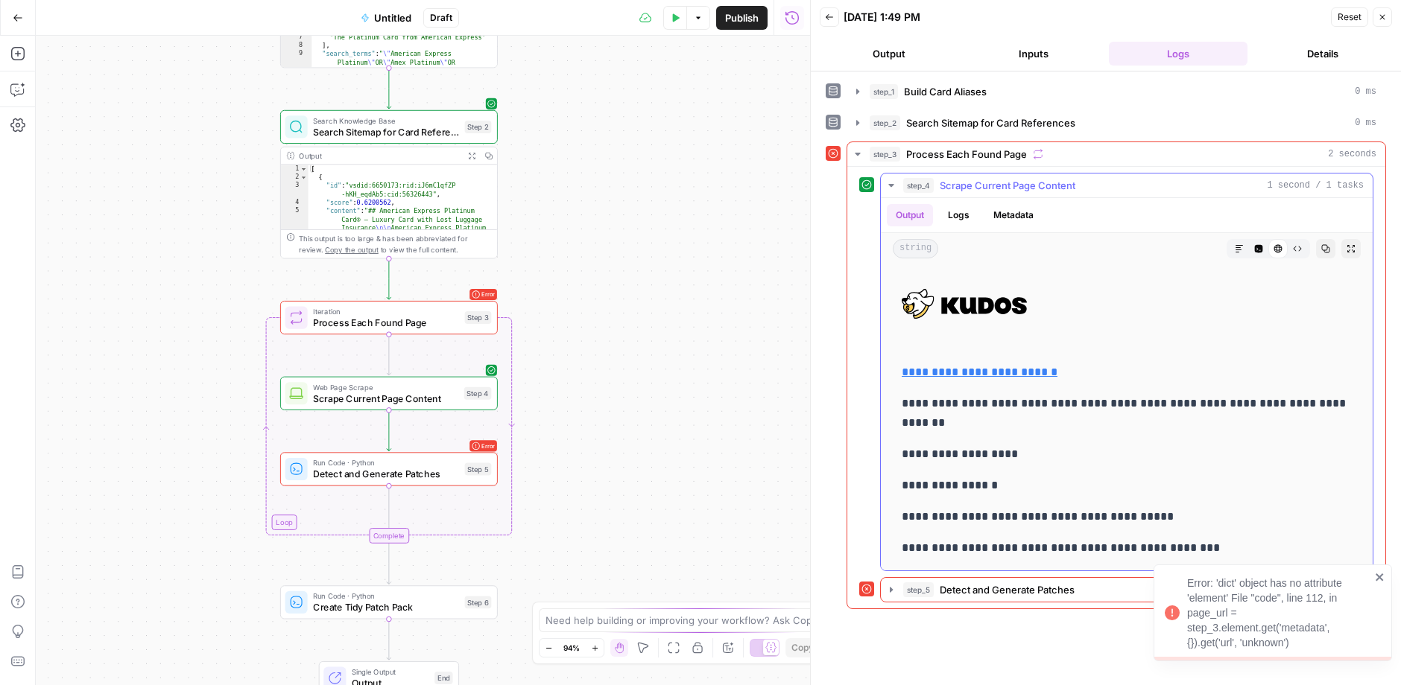
click at [1044, 180] on span "Scrape Current Page Content" at bounding box center [1007, 185] width 136 height 15
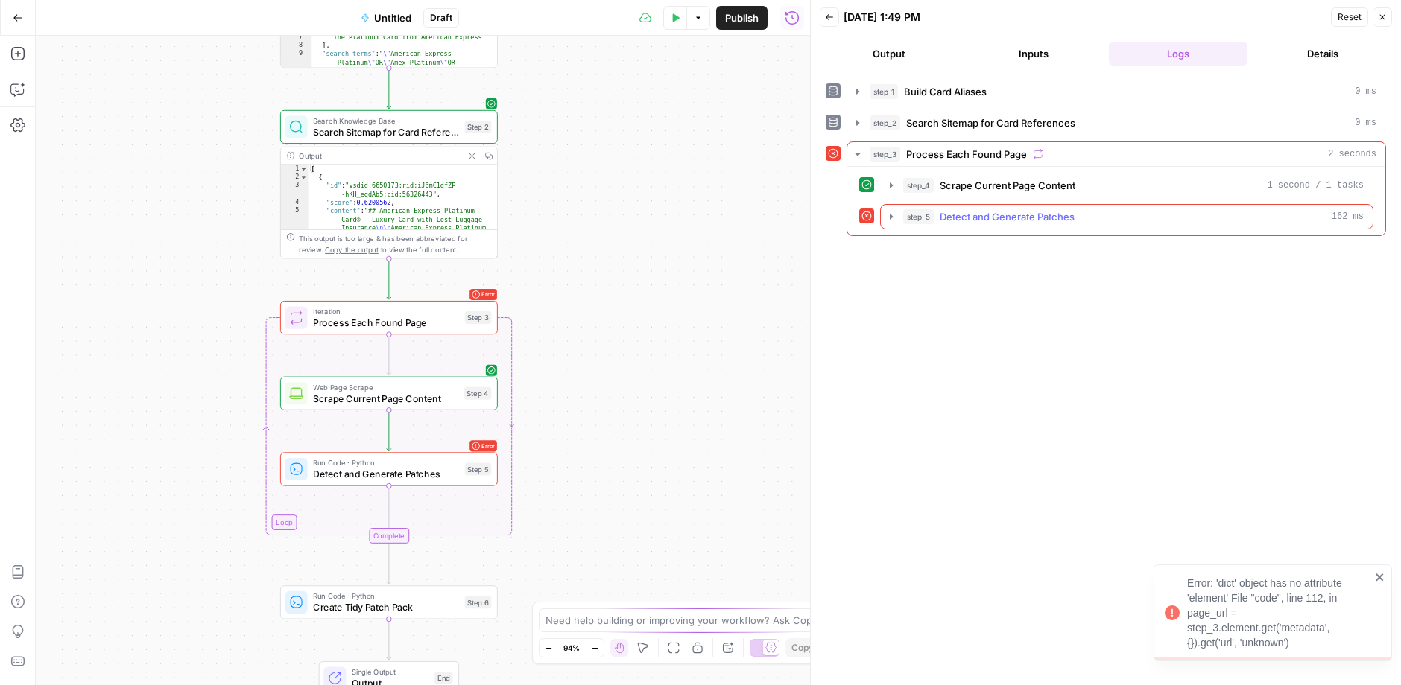
click at [1088, 218] on div "step_5 Detect and Generate Patches 162 ms" at bounding box center [1133, 216] width 460 height 15
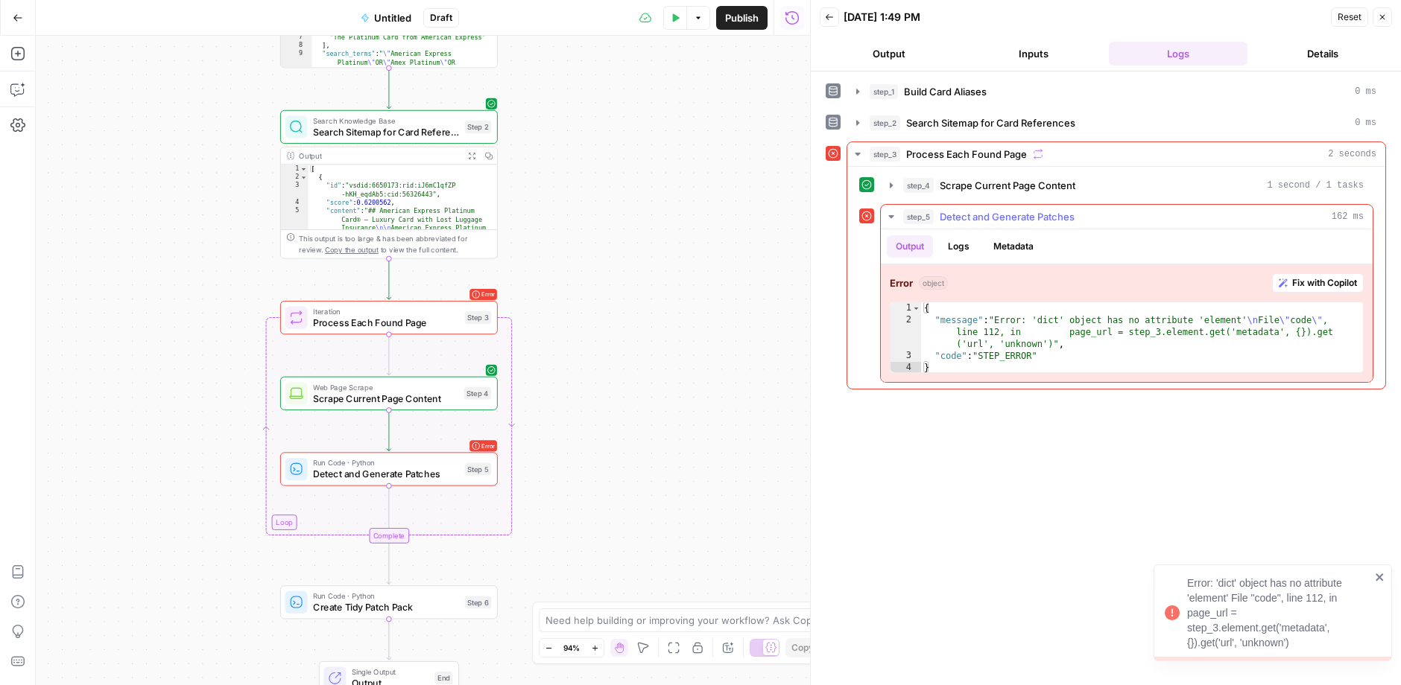
click at [1288, 276] on button "Fix with Copilot" at bounding box center [1318, 282] width 92 height 19
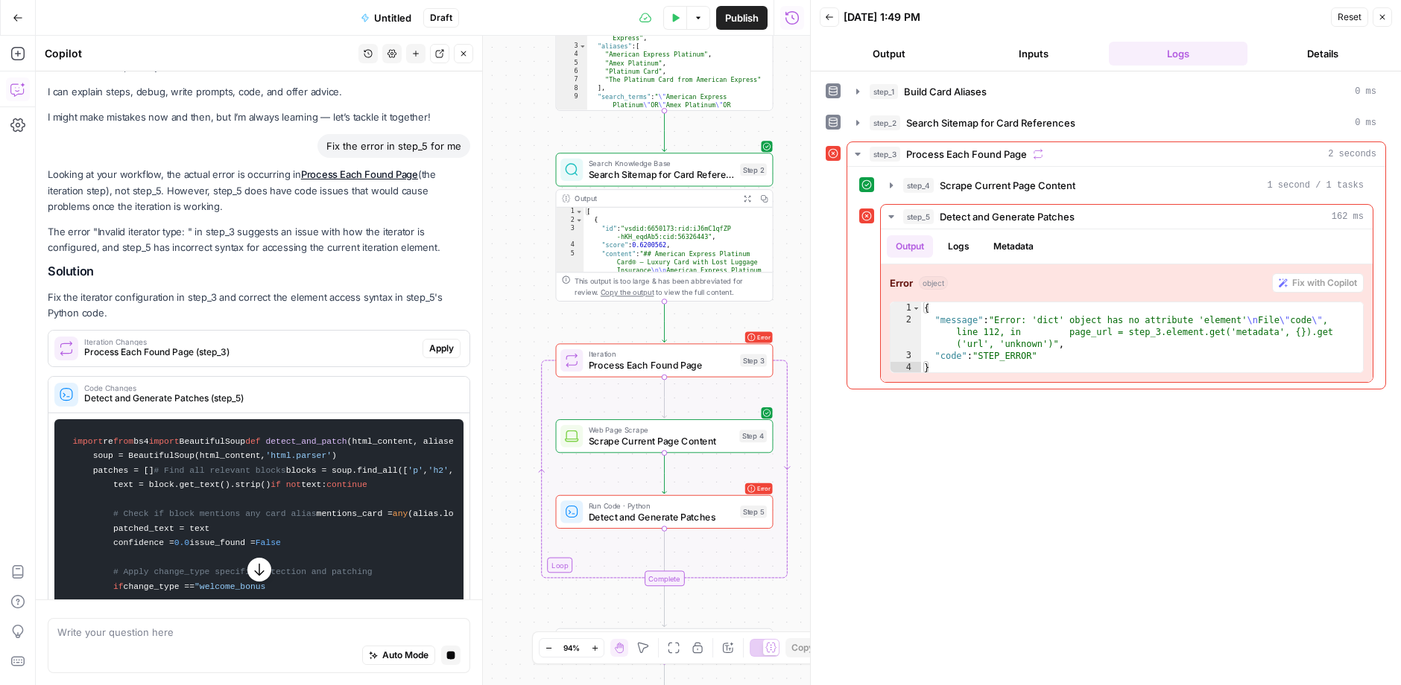
scroll to position [18, 0]
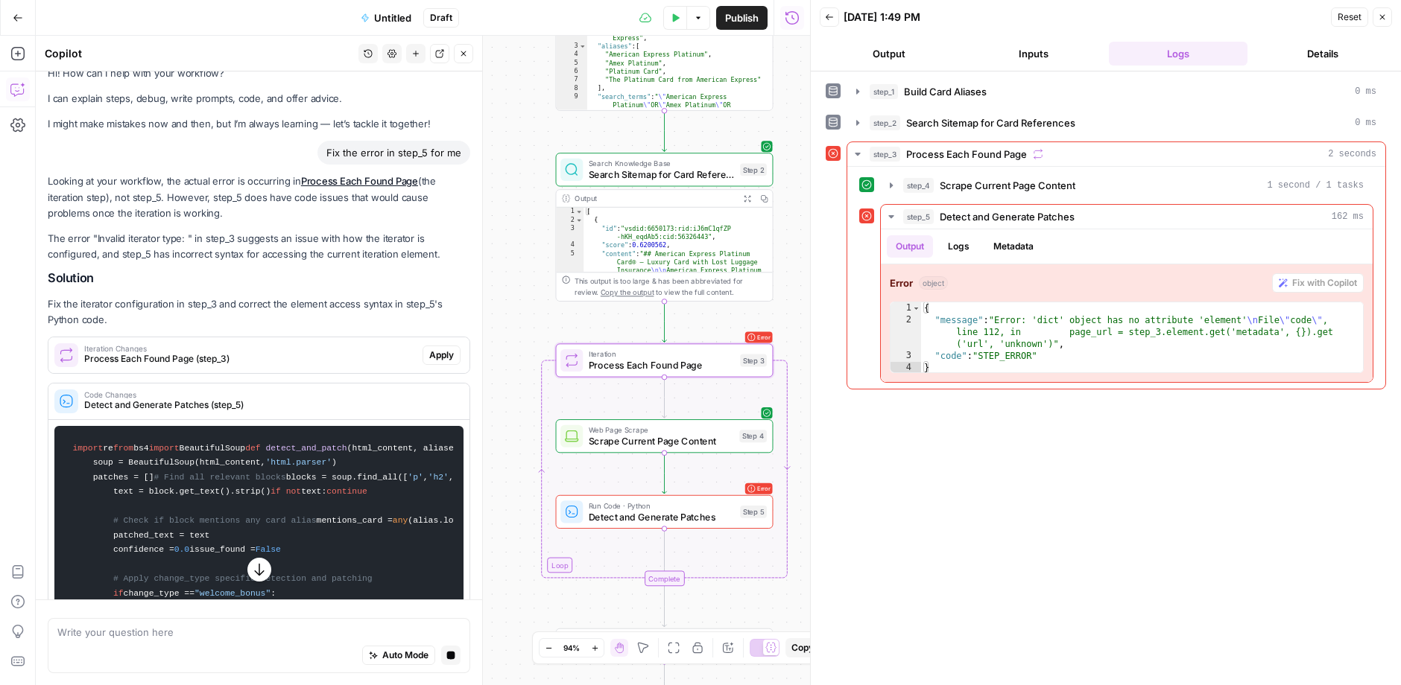
click at [435, 349] on span "Apply" at bounding box center [441, 355] width 25 height 13
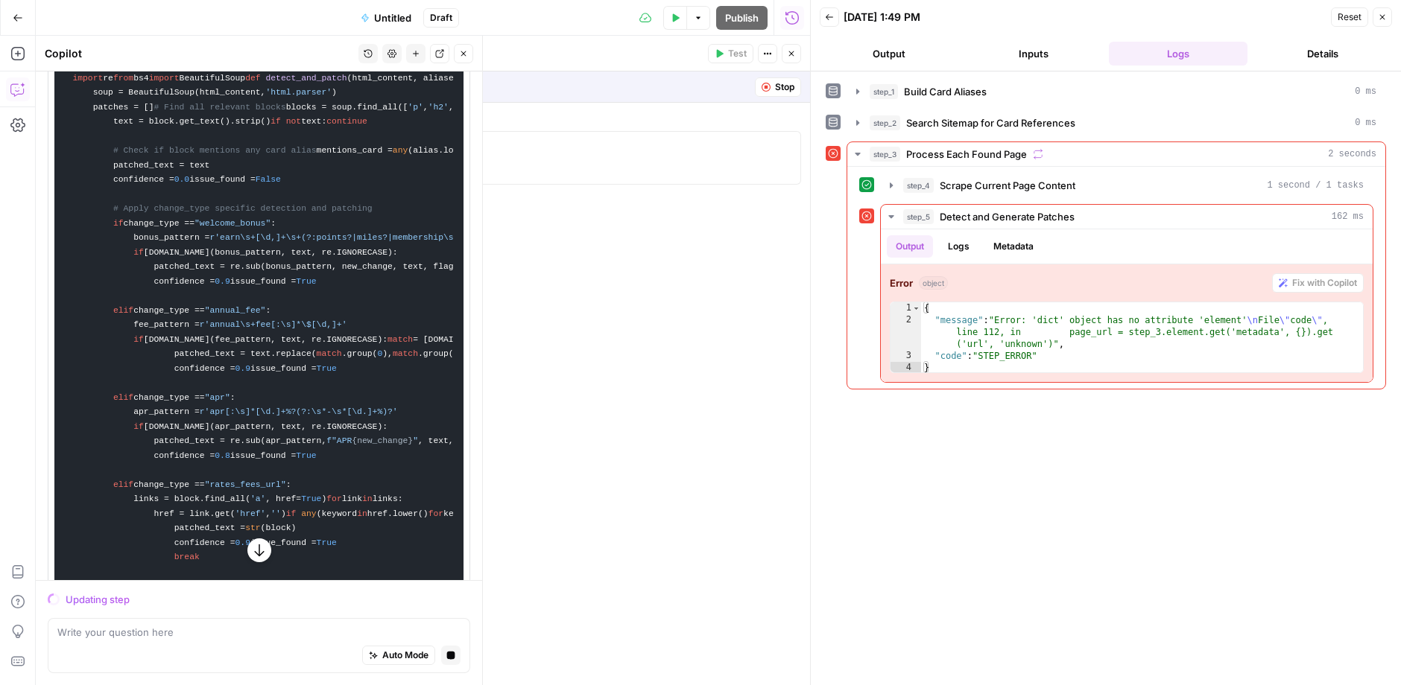
scroll to position [71, 0]
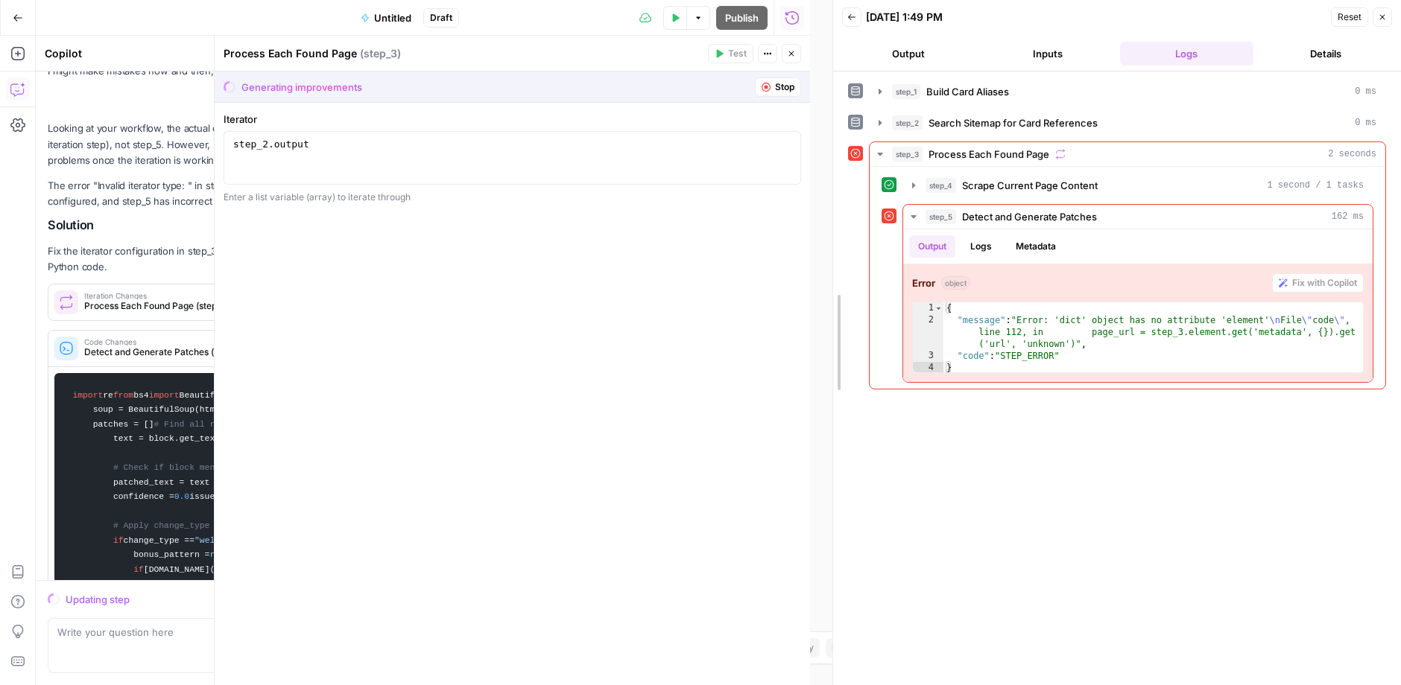
drag, startPoint x: 808, startPoint y: 235, endPoint x: 1250, endPoint y: 235, distance: 441.8
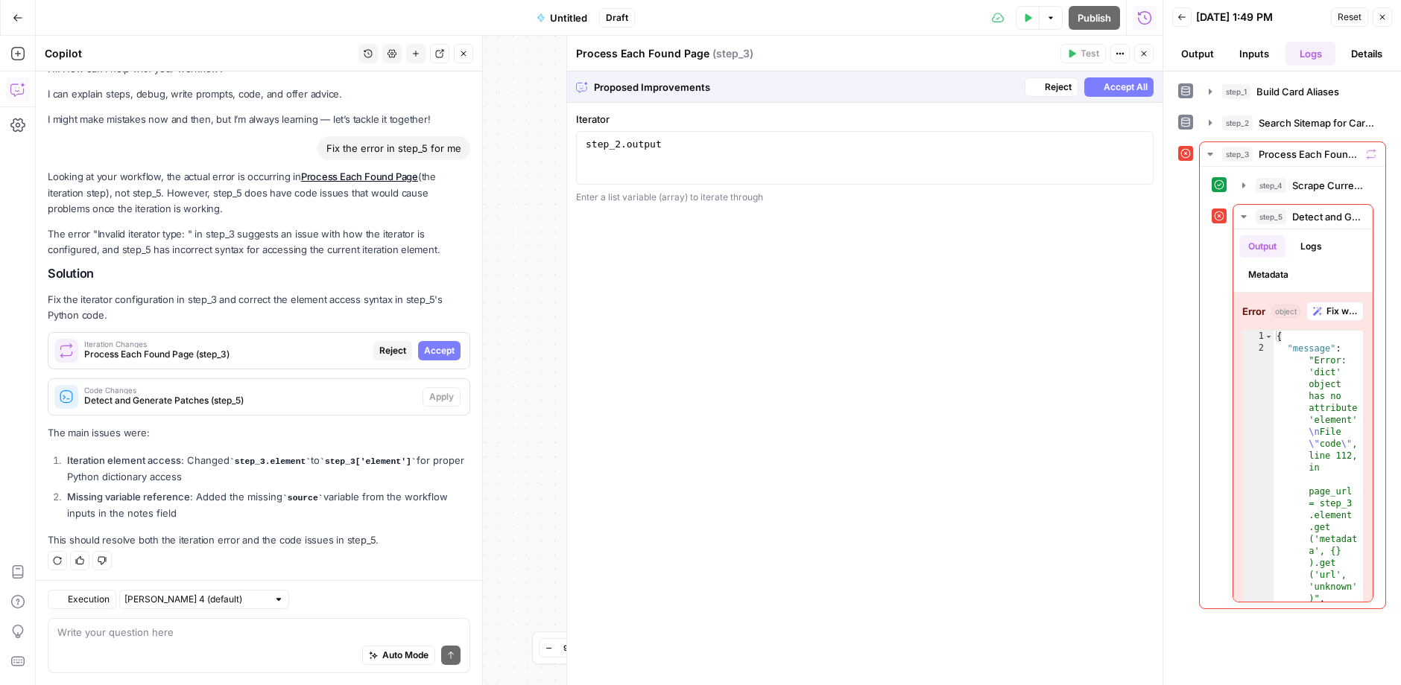
scroll to position [21, 0]
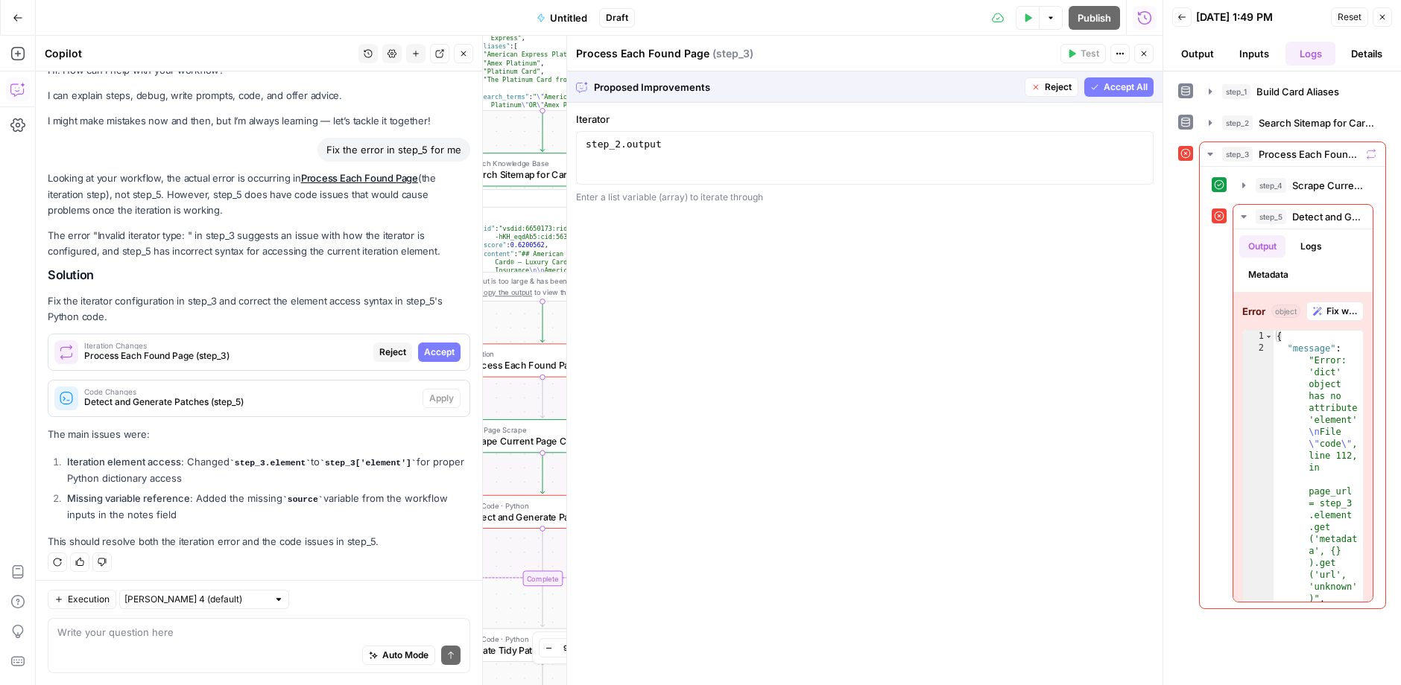
click at [1112, 89] on span "Accept All" at bounding box center [1125, 86] width 44 height 13
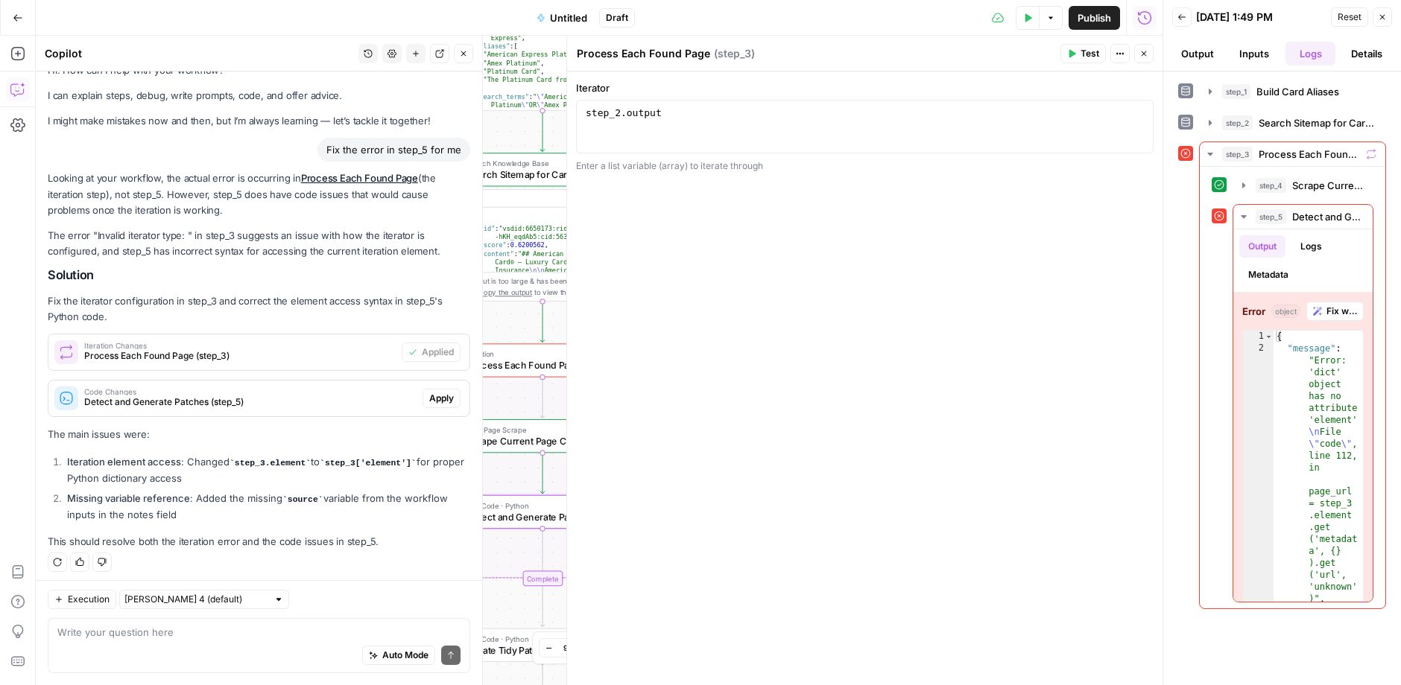
click at [449, 404] on button "Apply" at bounding box center [441, 398] width 38 height 19
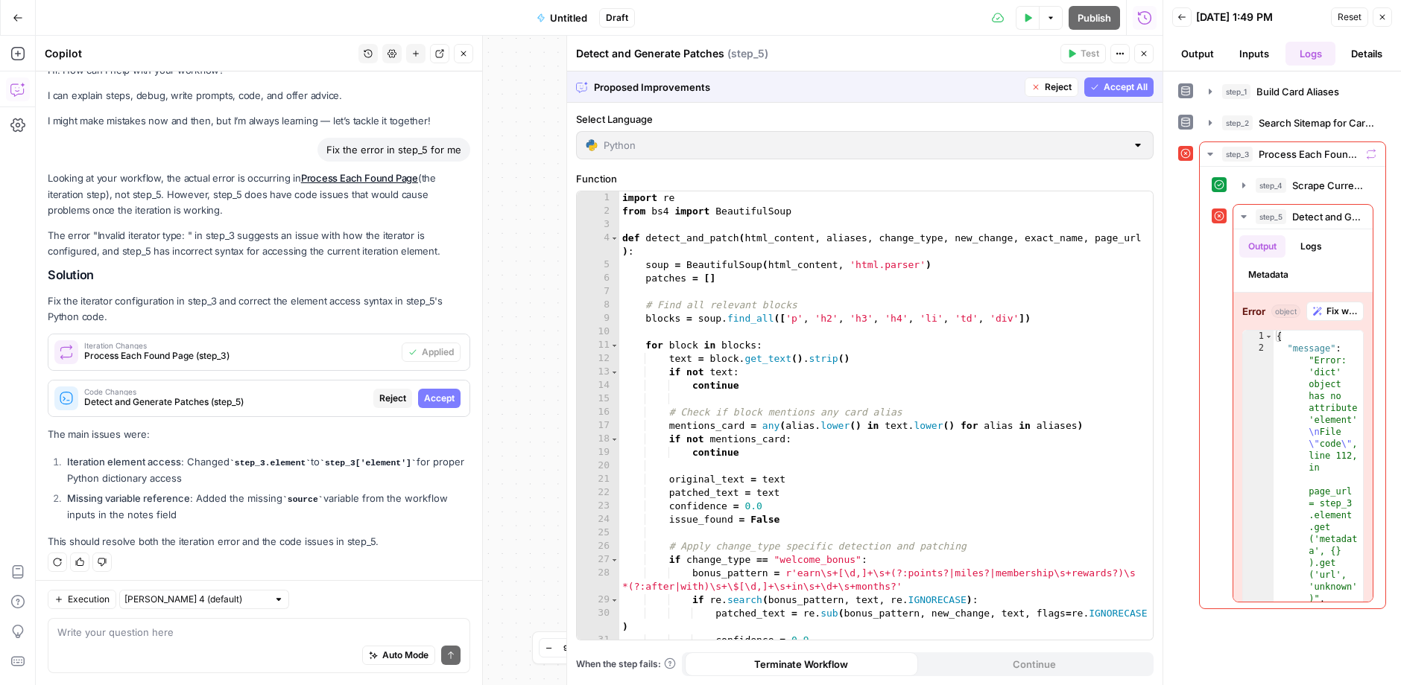
click at [1144, 92] on span "Accept All" at bounding box center [1125, 86] width 44 height 13
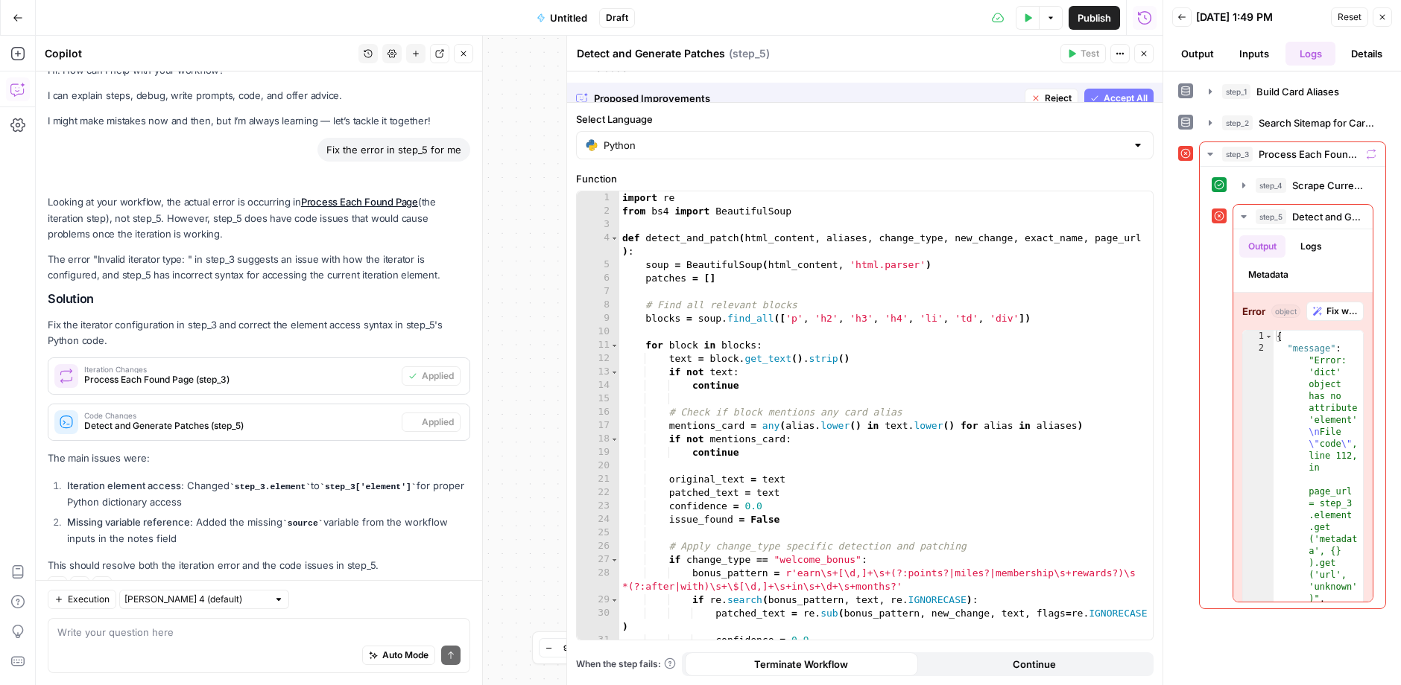
scroll to position [45, 0]
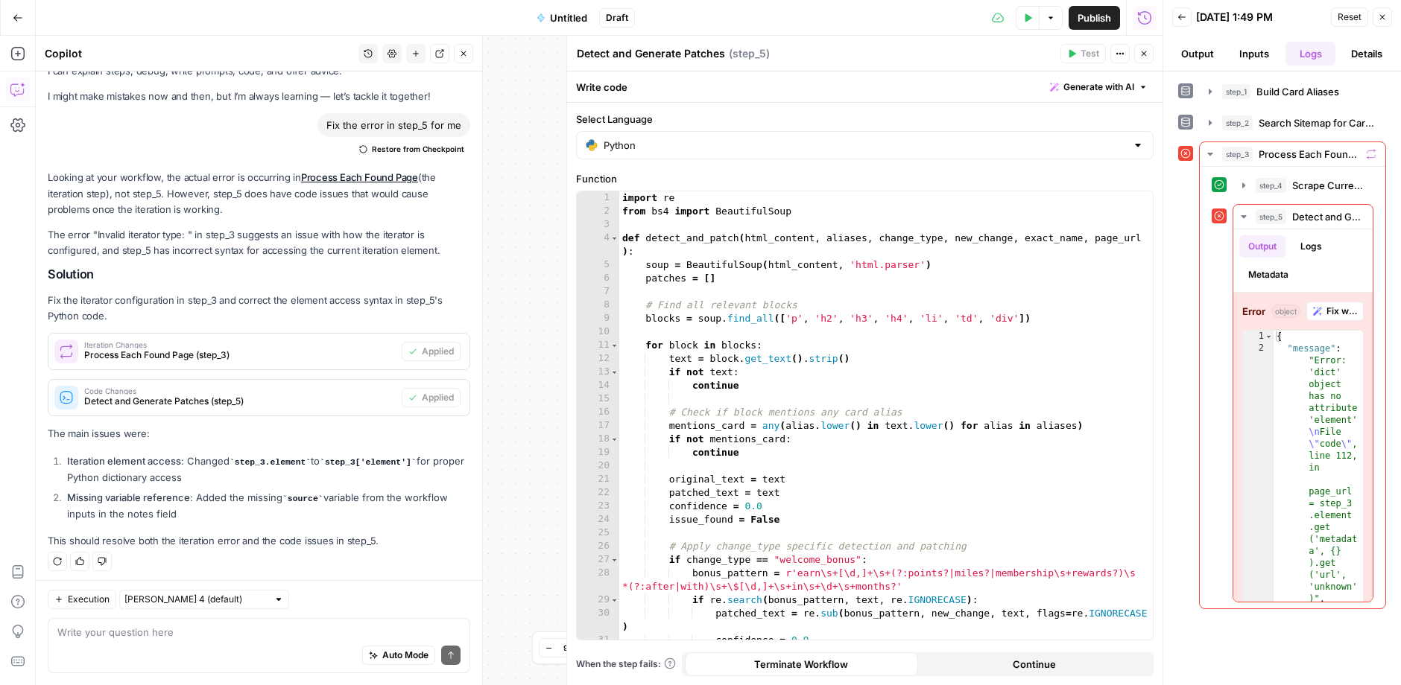
click at [1146, 48] on button "Close" at bounding box center [1143, 53] width 19 height 19
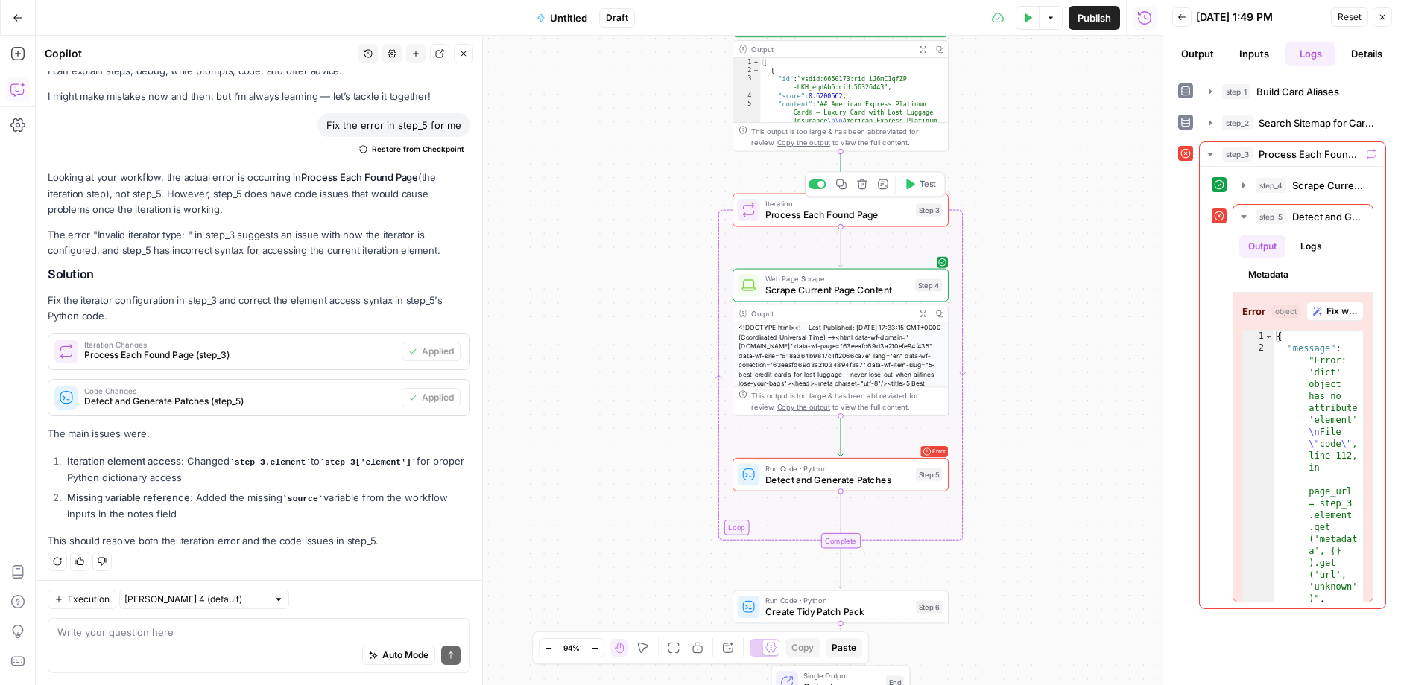
click at [914, 184] on icon "button" at bounding box center [910, 185] width 8 height 10
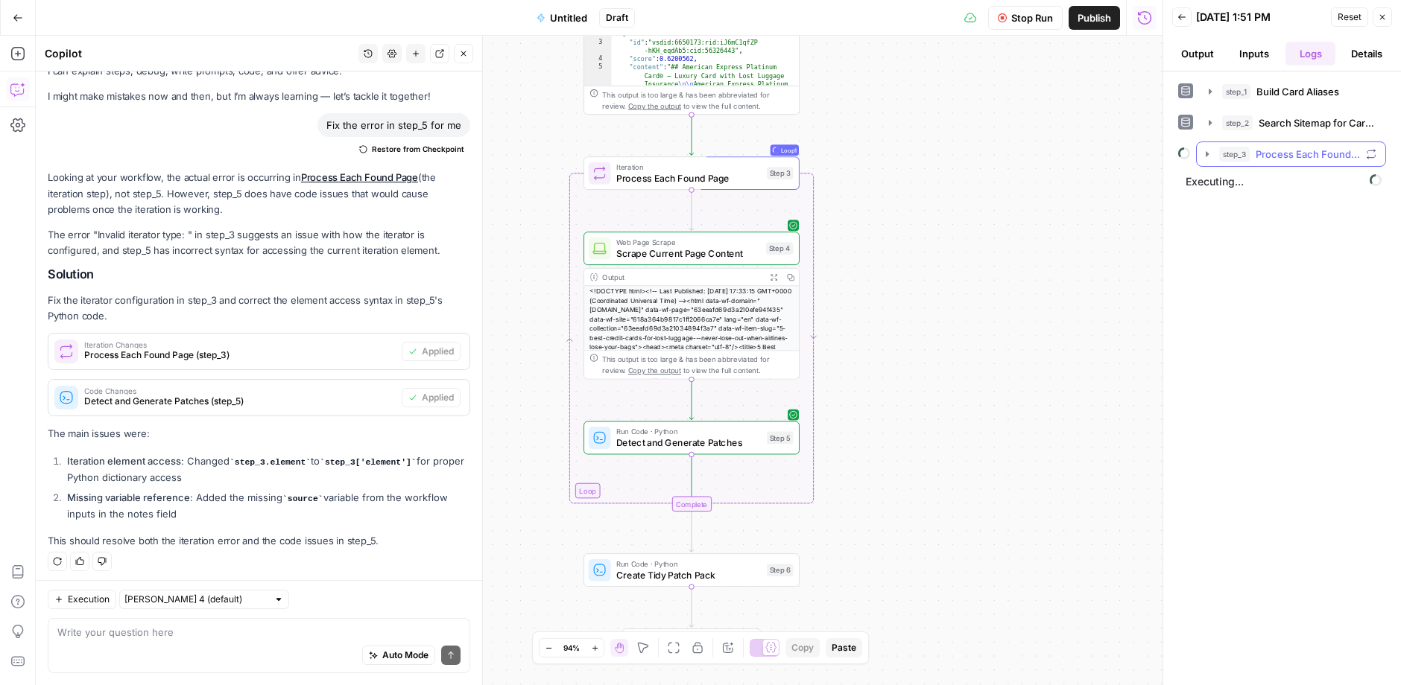
click at [1272, 153] on span "Process Each Found Page" at bounding box center [1307, 154] width 104 height 15
click at [1306, 218] on span "Detect and Generate Patches" at bounding box center [1326, 216] width 75 height 15
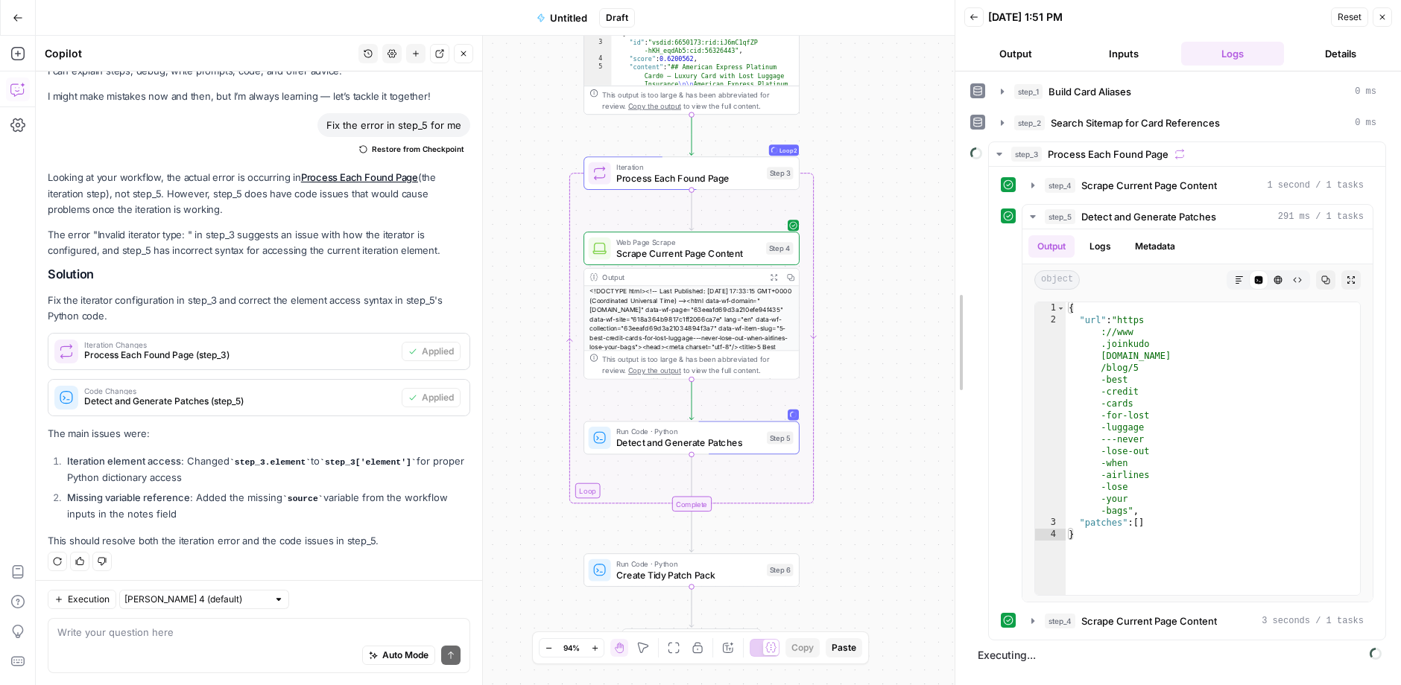
drag, startPoint x: 1163, startPoint y: 435, endPoint x: 880, endPoint y: 484, distance: 287.4
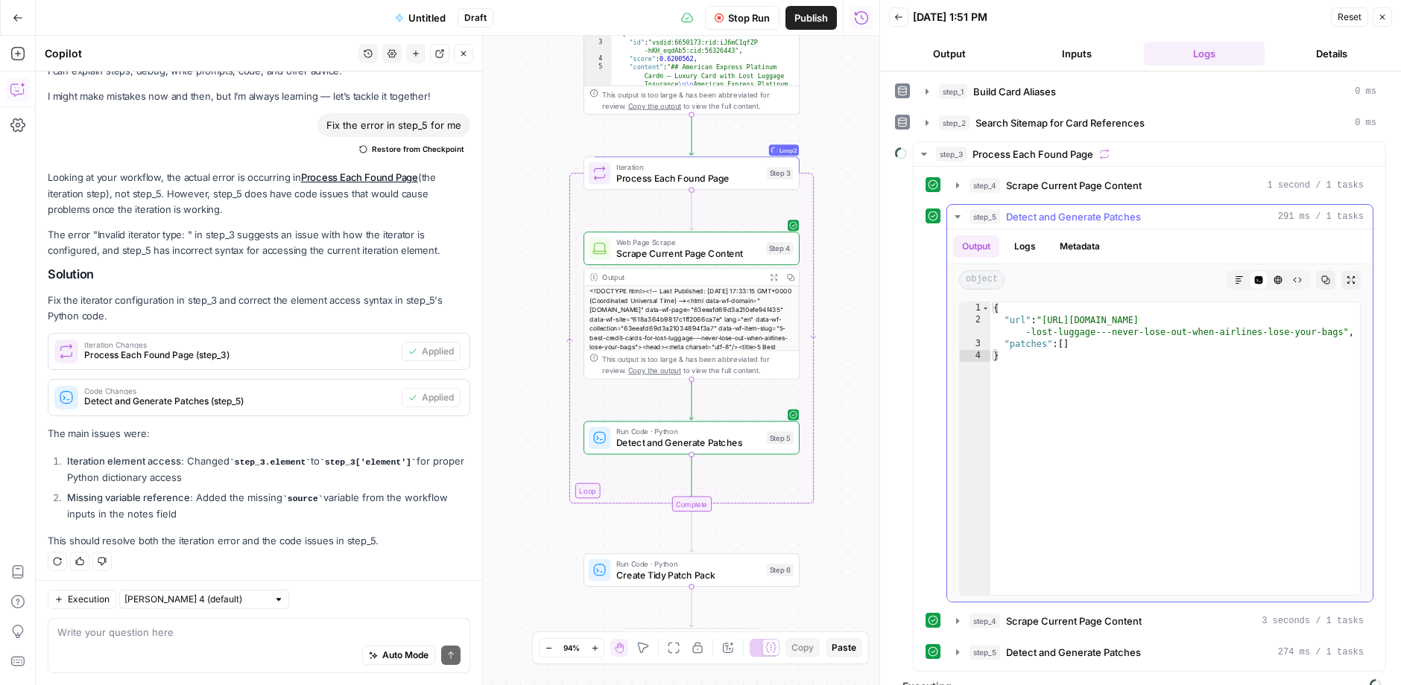
scroll to position [15, 0]
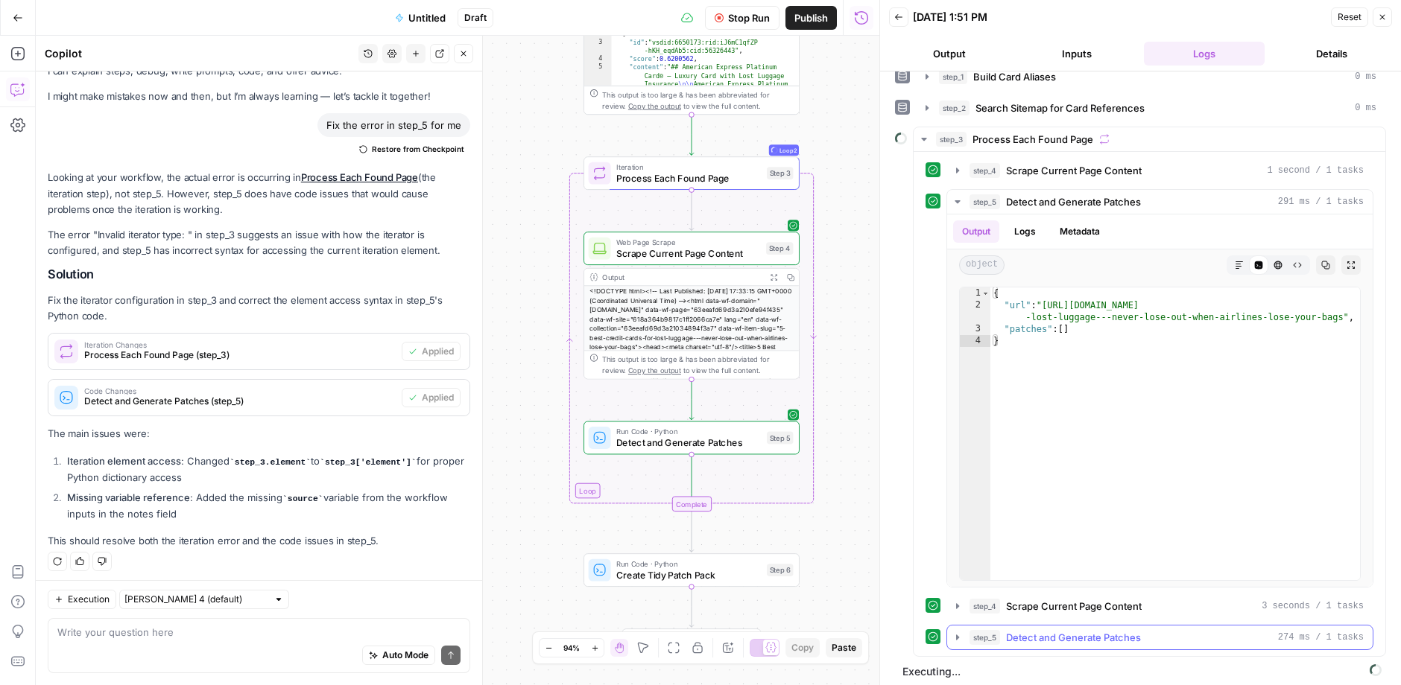
click at [1188, 630] on div "step_5 Detect and Generate Patches 274 ms / 1 tasks" at bounding box center [1166, 637] width 394 height 15
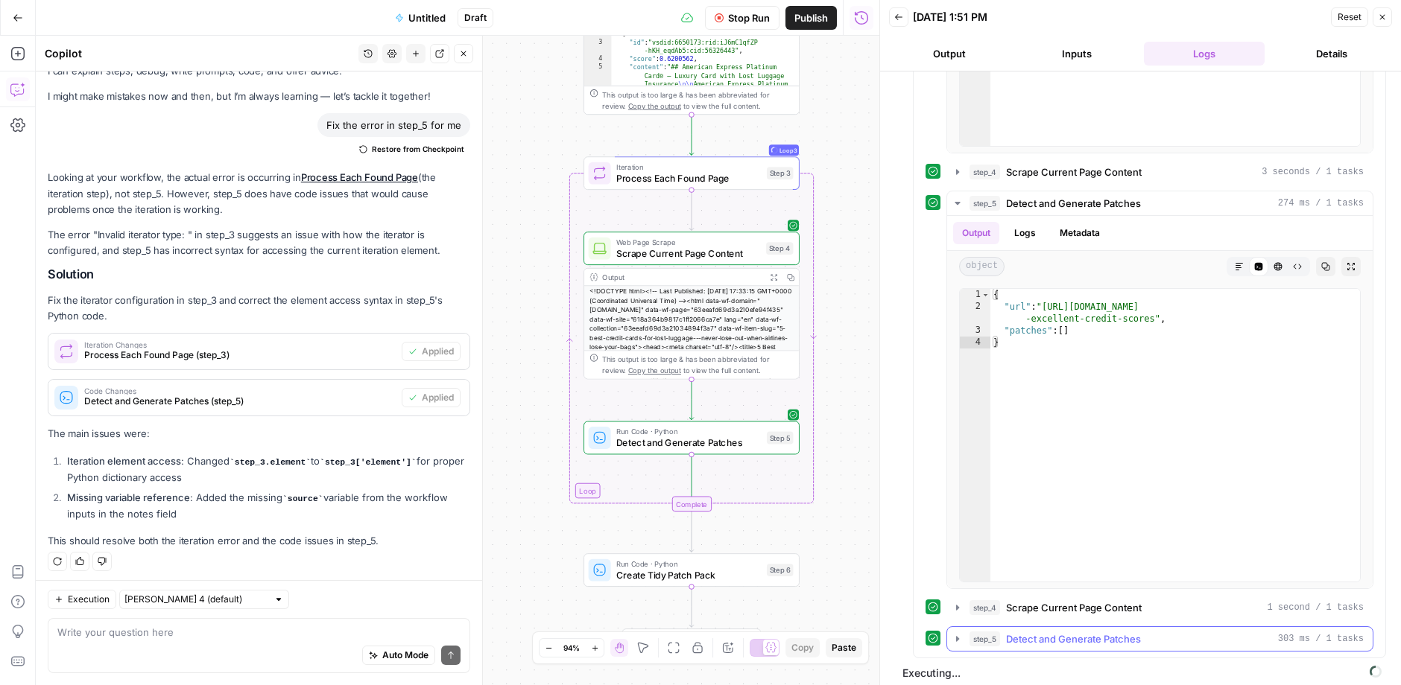
click at [1188, 632] on div "step_5 Detect and Generate Patches 303 ms / 1 tasks" at bounding box center [1166, 639] width 394 height 15
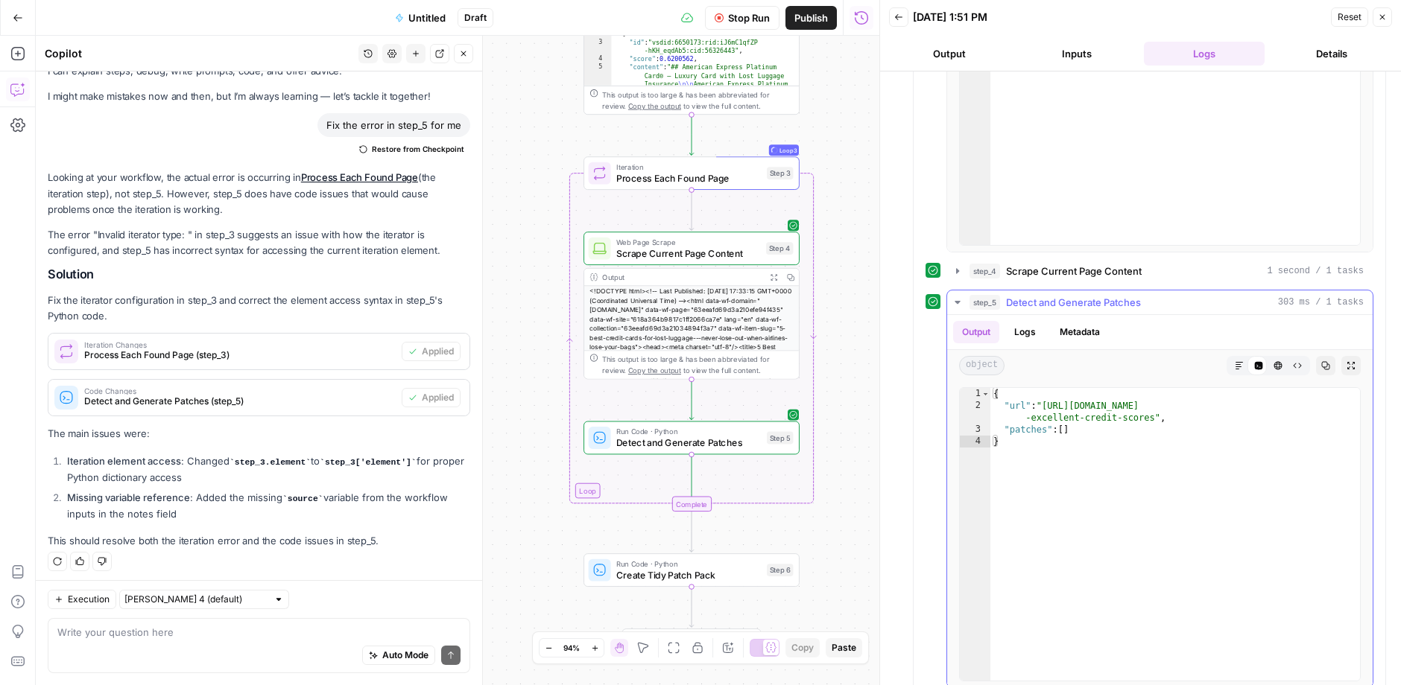
scroll to position [823, 0]
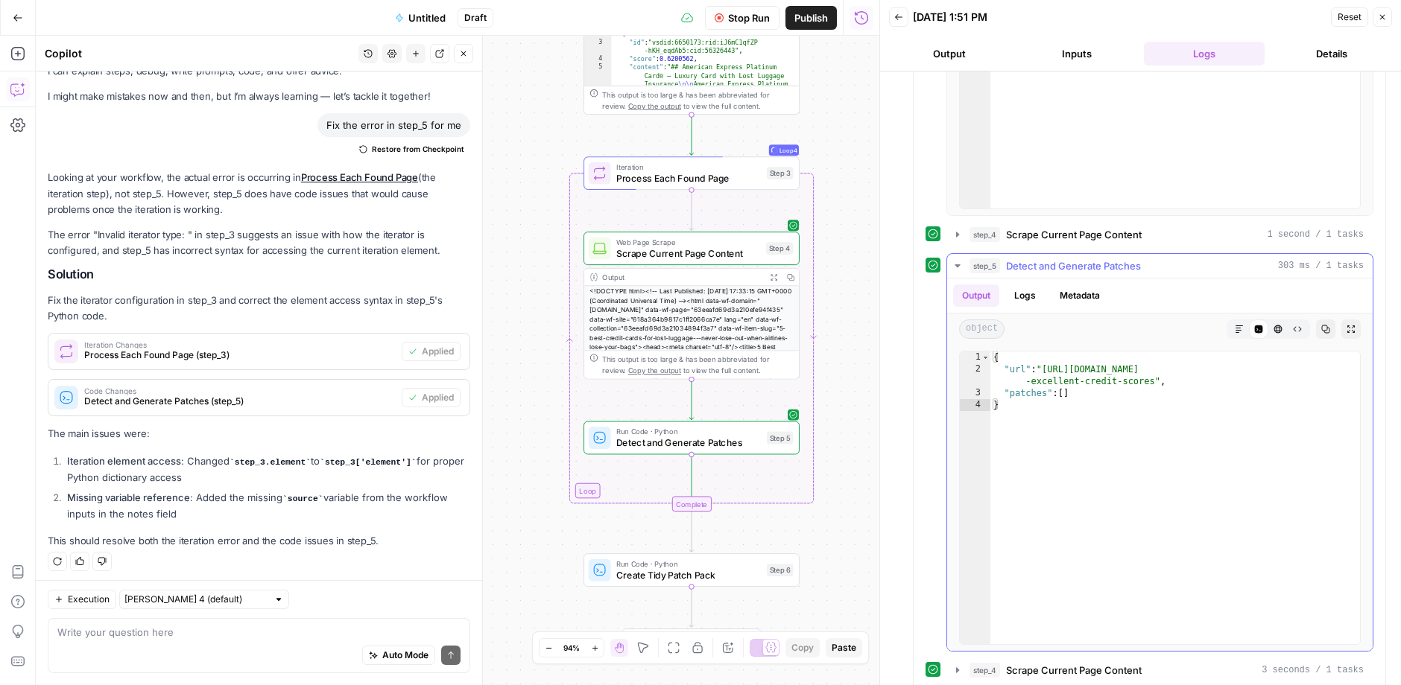
click at [1046, 259] on span "Detect and Generate Patches" at bounding box center [1073, 266] width 135 height 15
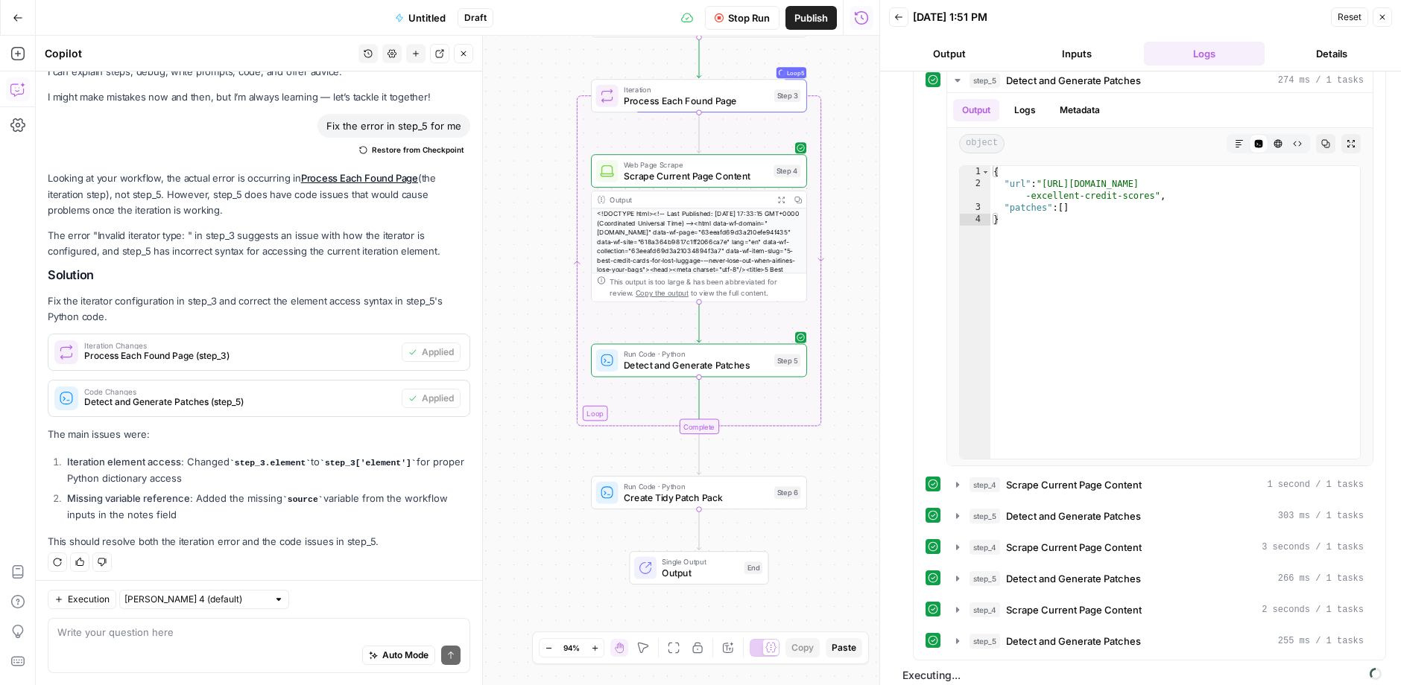
scroll to position [45, 0]
click at [1124, 637] on span "Detect and Generate Patches" at bounding box center [1073, 641] width 135 height 15
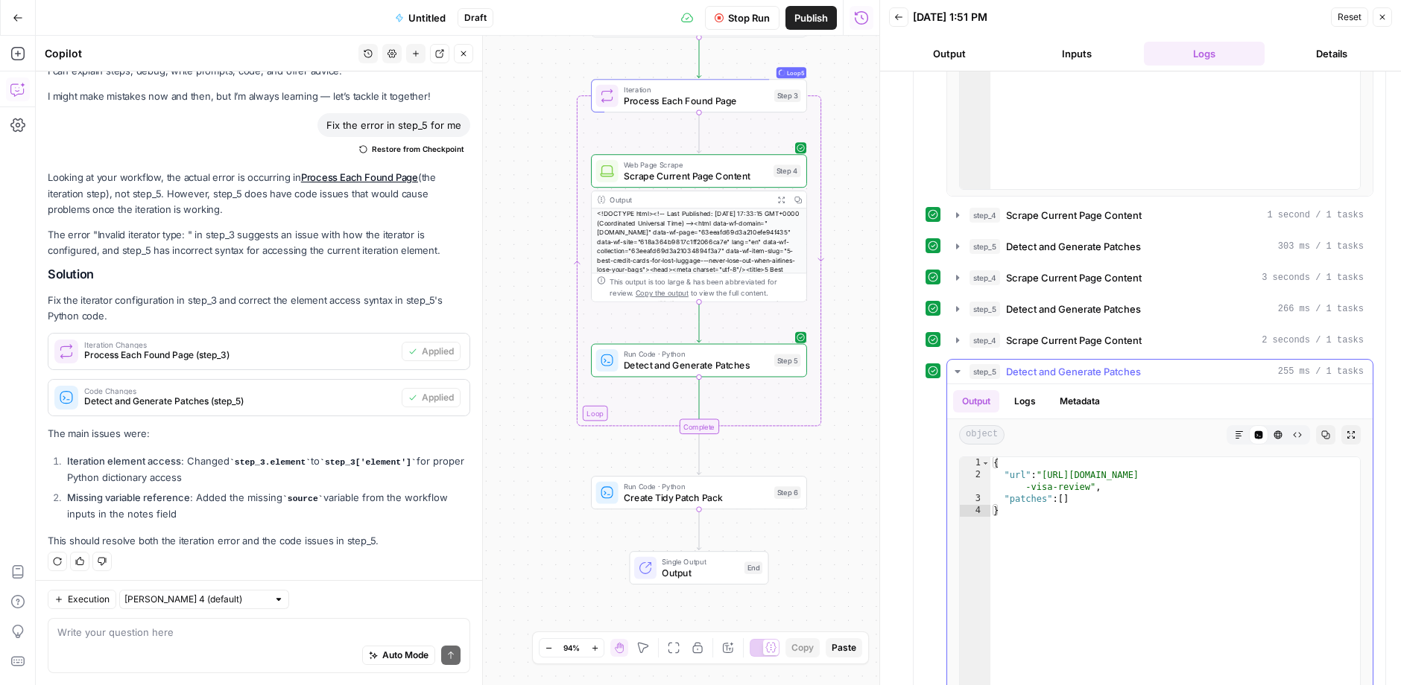
scroll to position [861, 0]
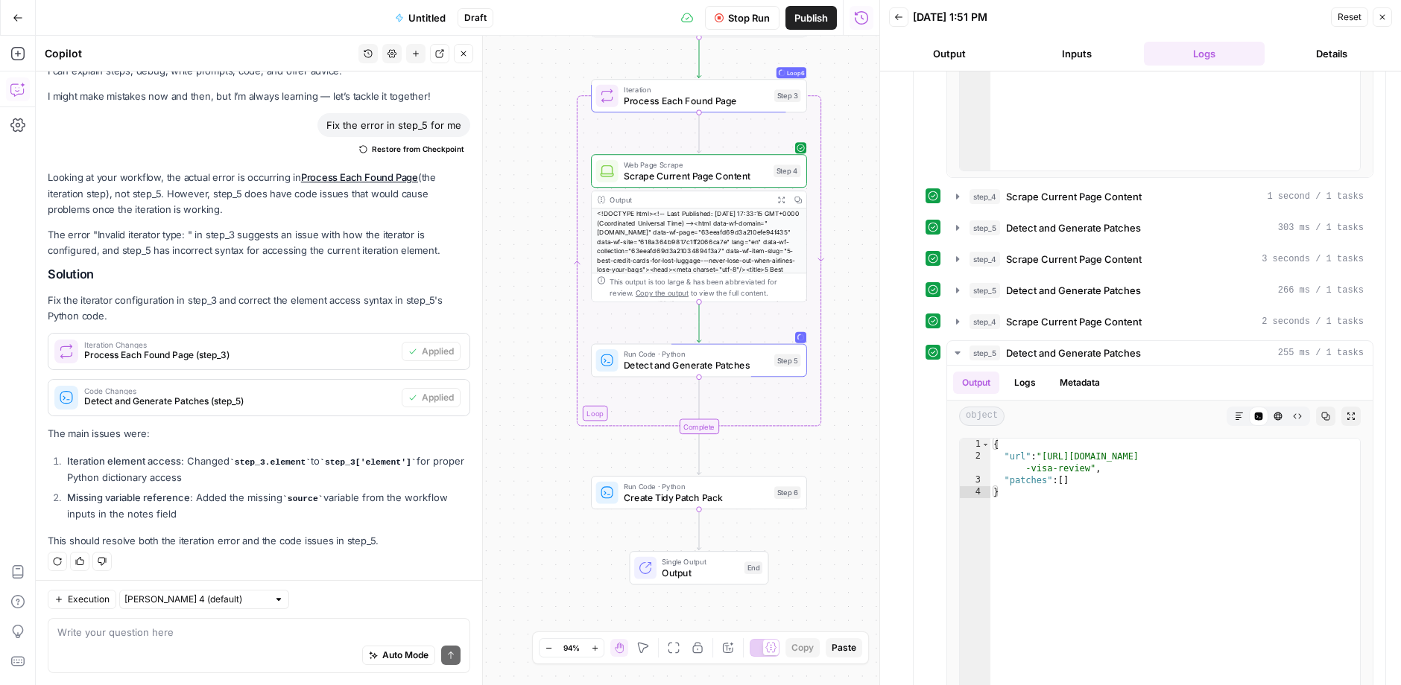
click at [227, 619] on div "Write your question here Auto Mode Send" at bounding box center [259, 645] width 422 height 55
type textarea "q"
type textarea "what does pathes contain"
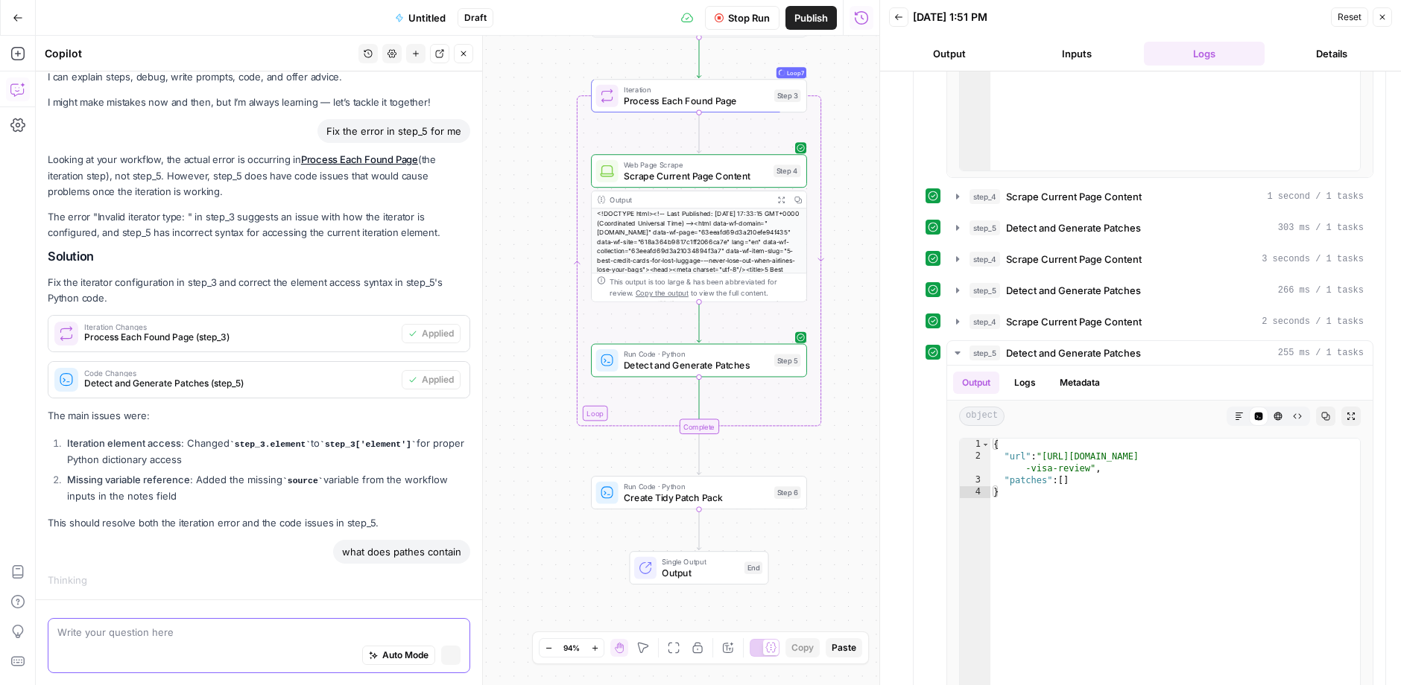
scroll to position [35, 0]
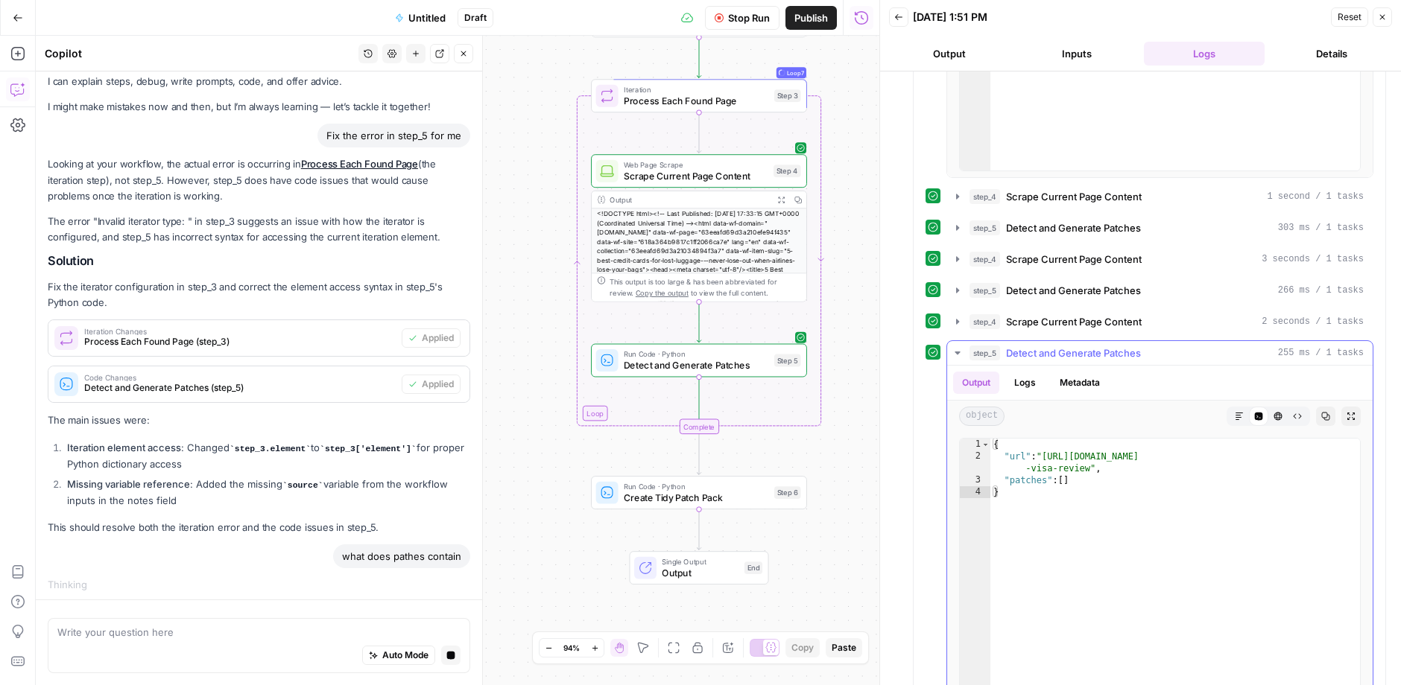
click at [1205, 346] on div "step_5 Detect and Generate Patches 255 ms / 1 tasks" at bounding box center [1166, 353] width 394 height 15
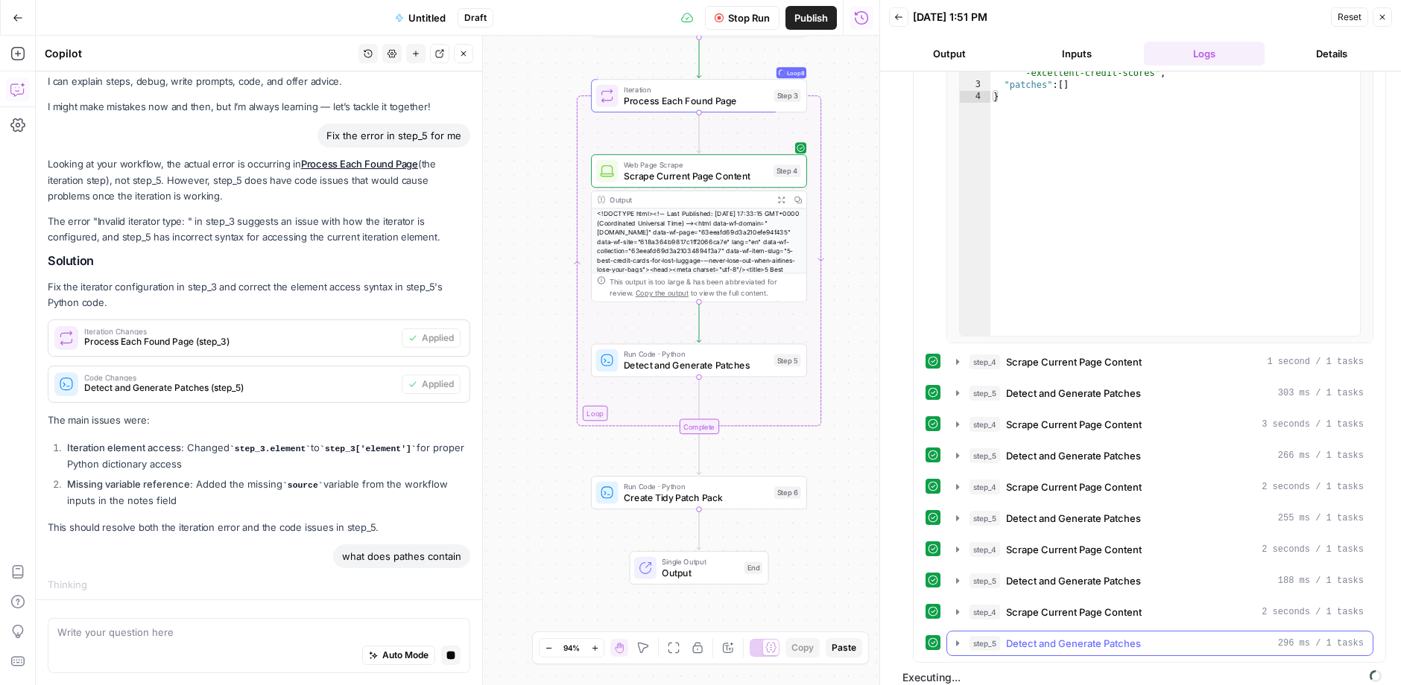
click at [1126, 636] on span "Detect and Generate Patches" at bounding box center [1073, 643] width 135 height 15
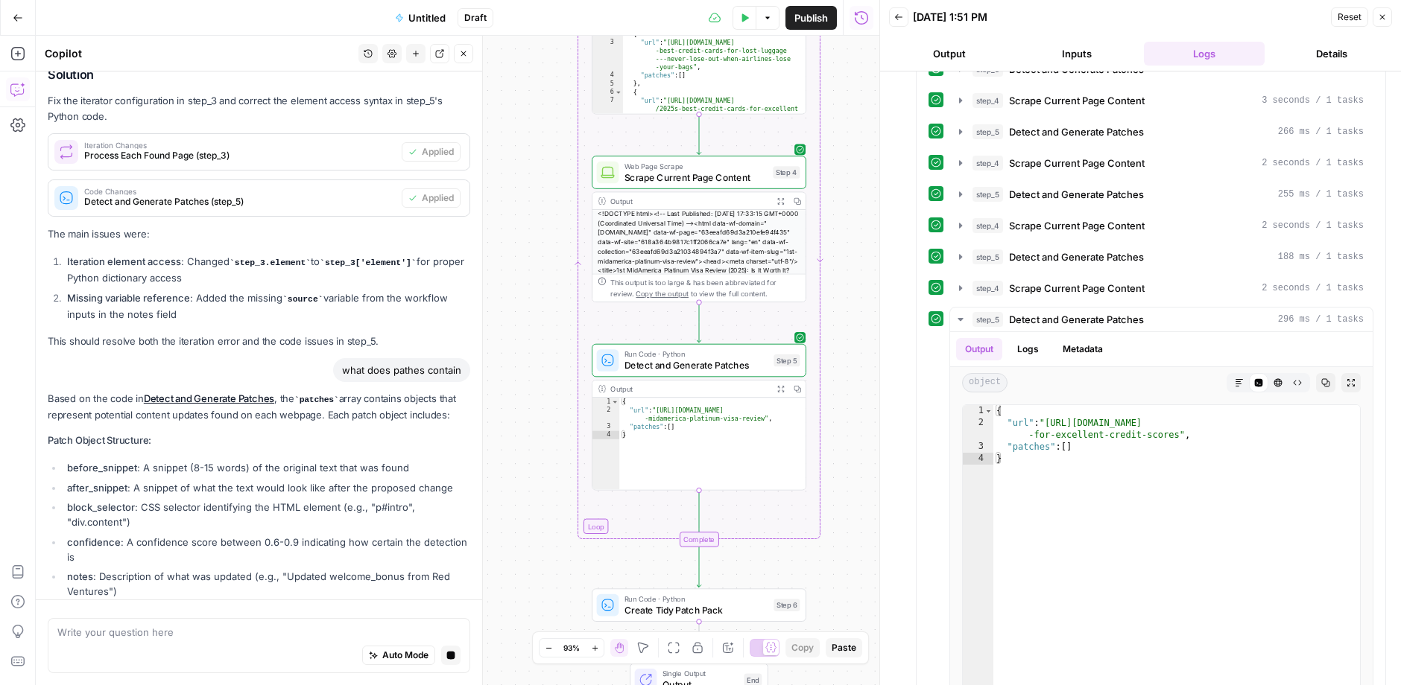
scroll to position [211, 0]
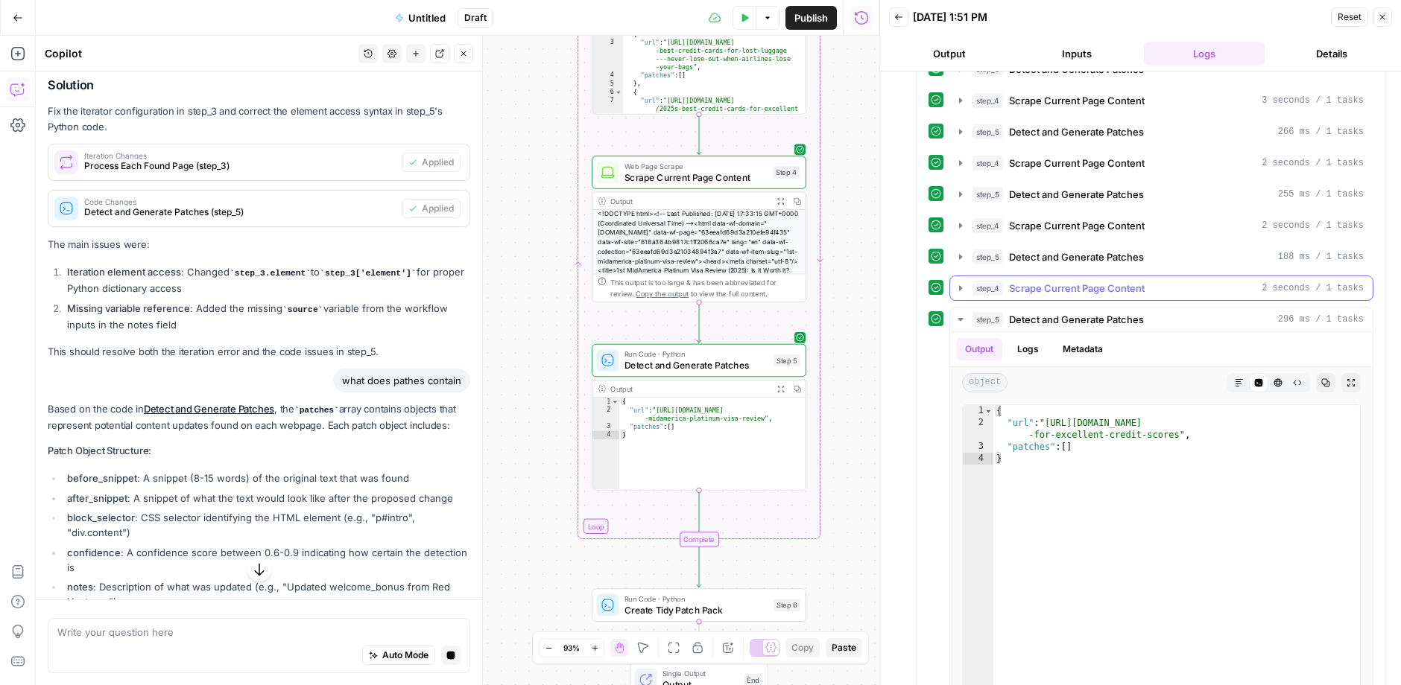
click at [1115, 285] on button "step_4 Scrape Current Page Content 2 seconds / 1 tasks" at bounding box center [1161, 288] width 422 height 24
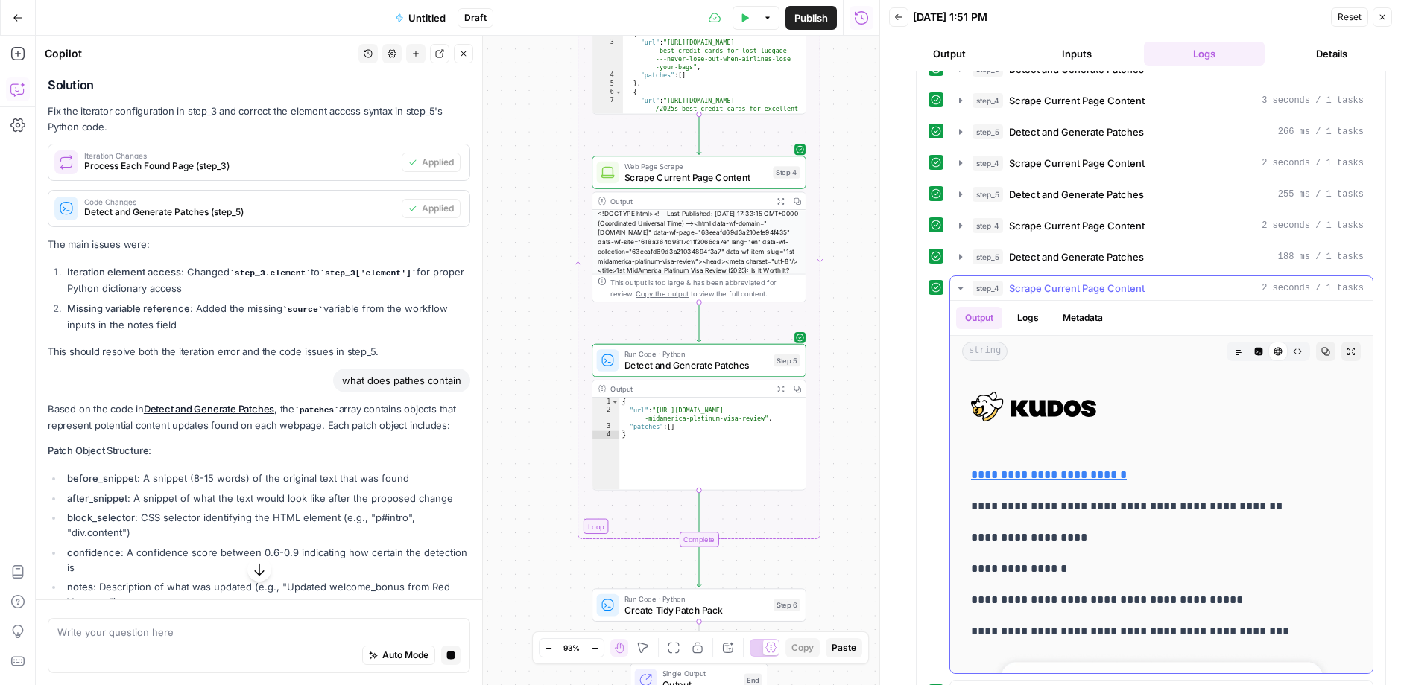
click at [1138, 281] on span "Scrape Current Page Content" at bounding box center [1077, 288] width 136 height 15
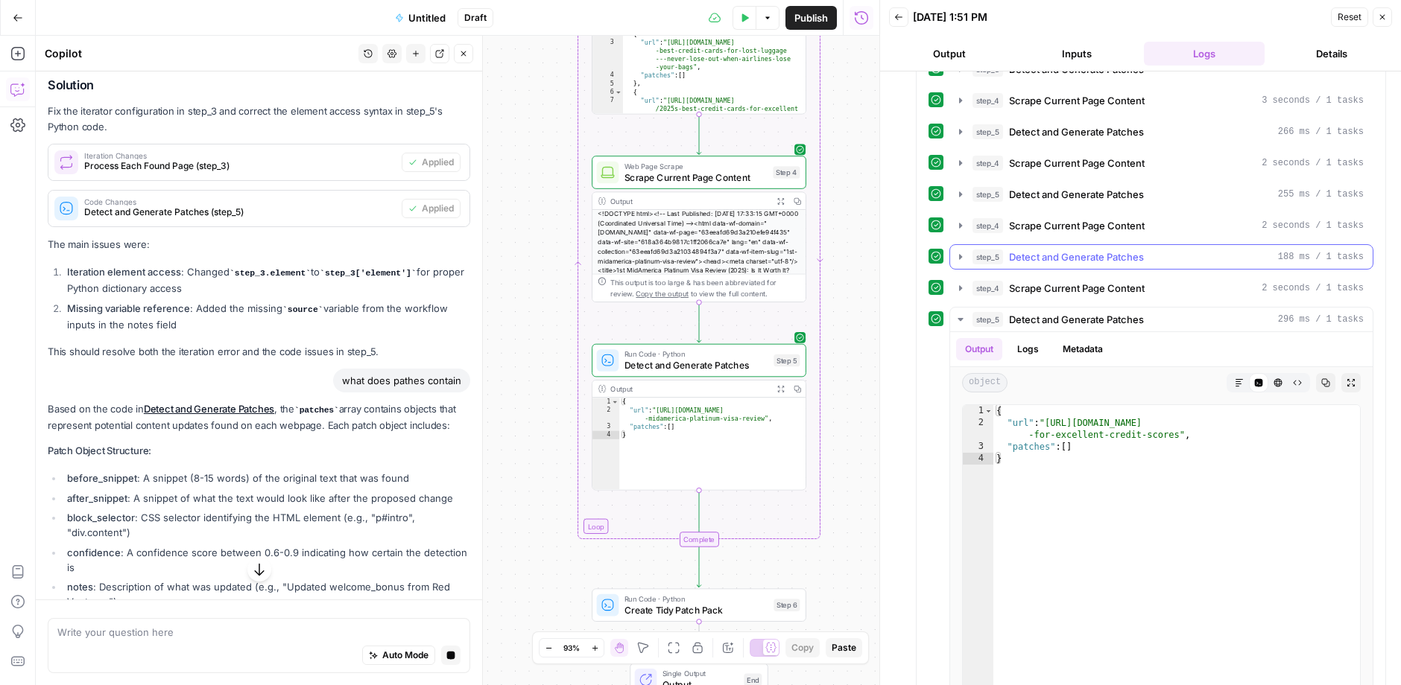
click at [1142, 250] on span "Detect and Generate Patches" at bounding box center [1076, 257] width 135 height 15
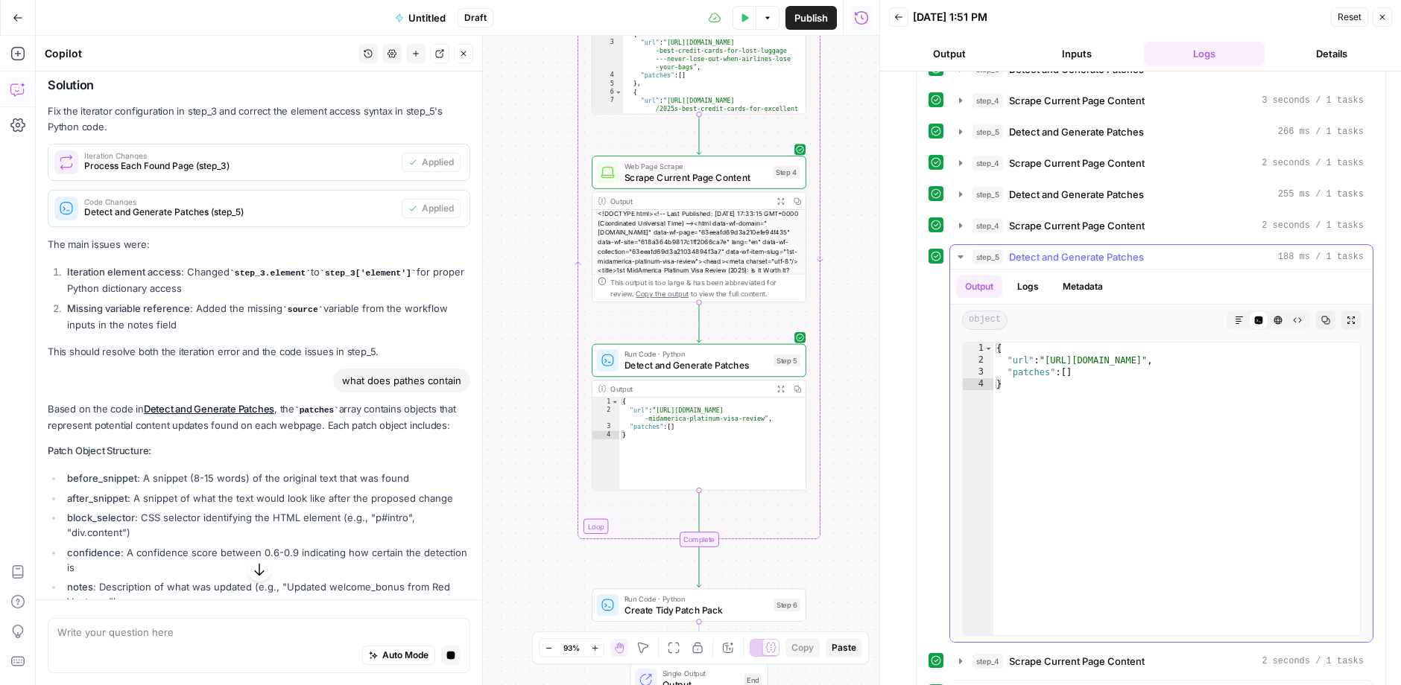
click at [1142, 250] on span "Detect and Generate Patches" at bounding box center [1076, 257] width 135 height 15
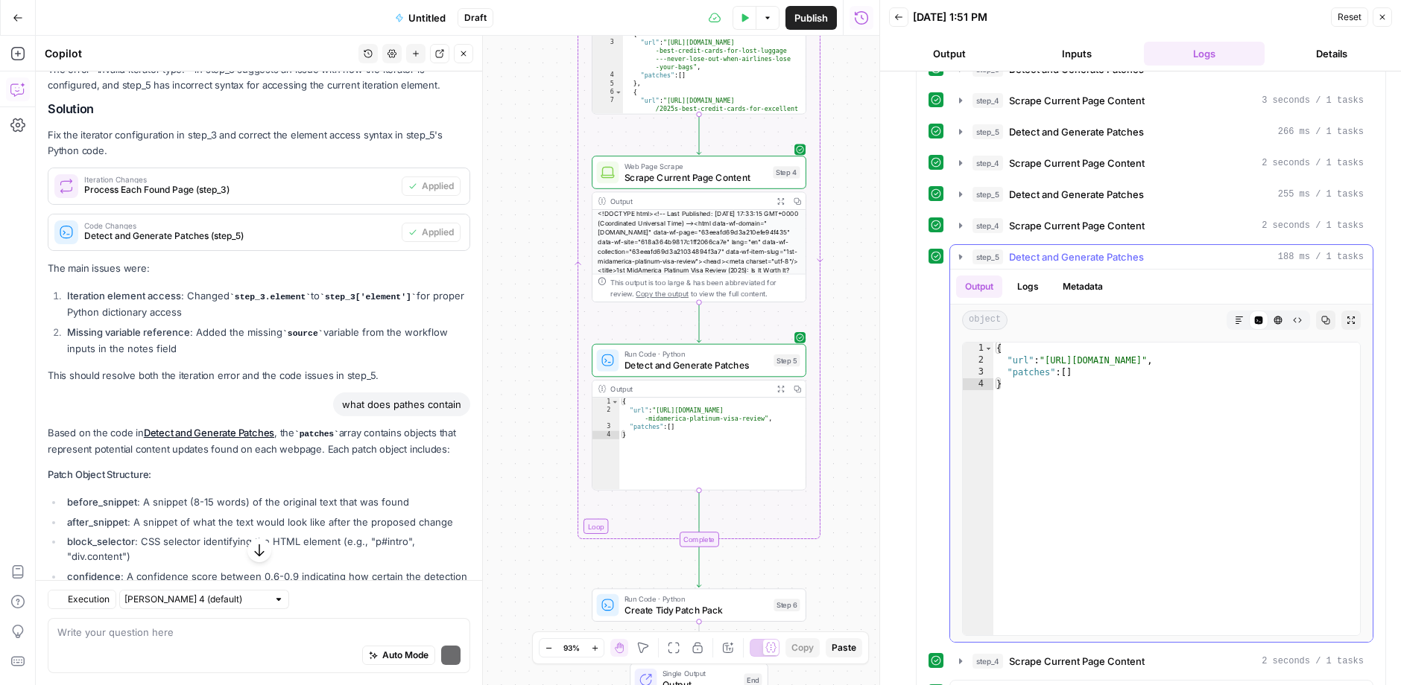
scroll to position [235, 0]
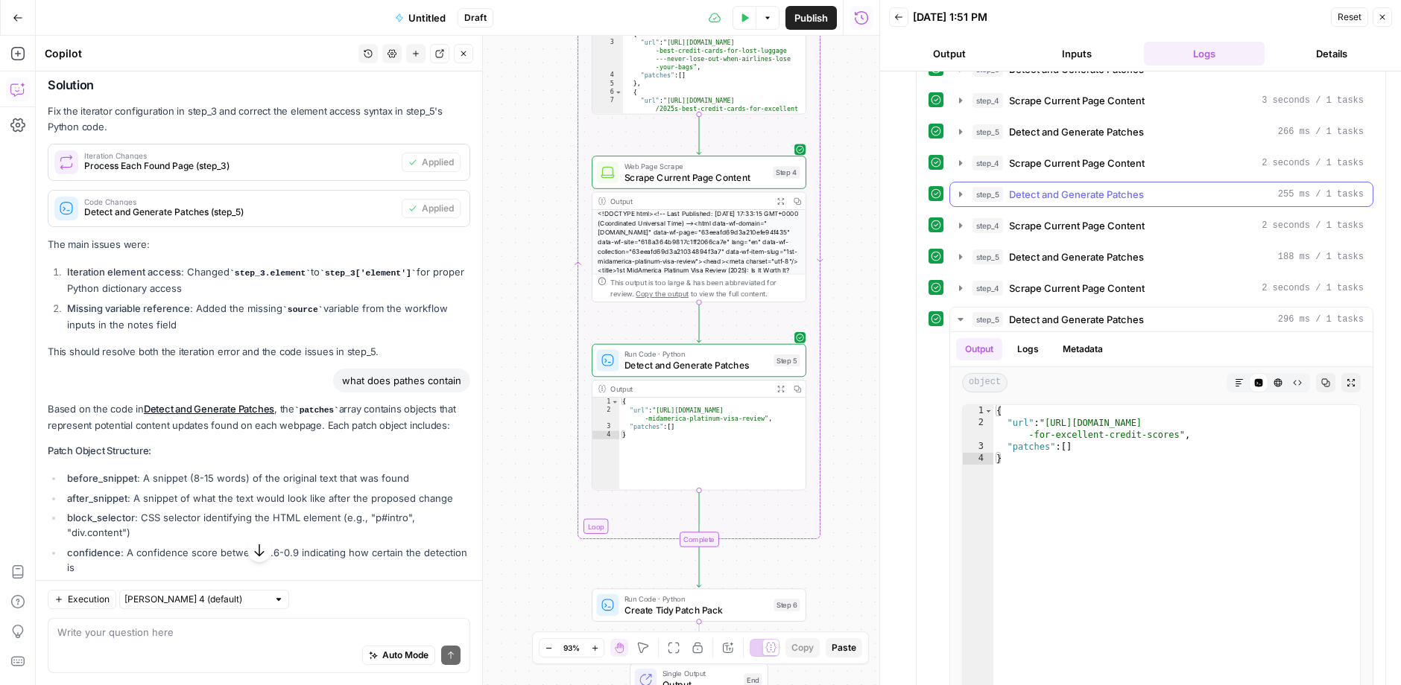
click at [1144, 187] on div "step_5 Detect and Generate Patches 255 ms / 1 tasks" at bounding box center [1167, 194] width 391 height 15
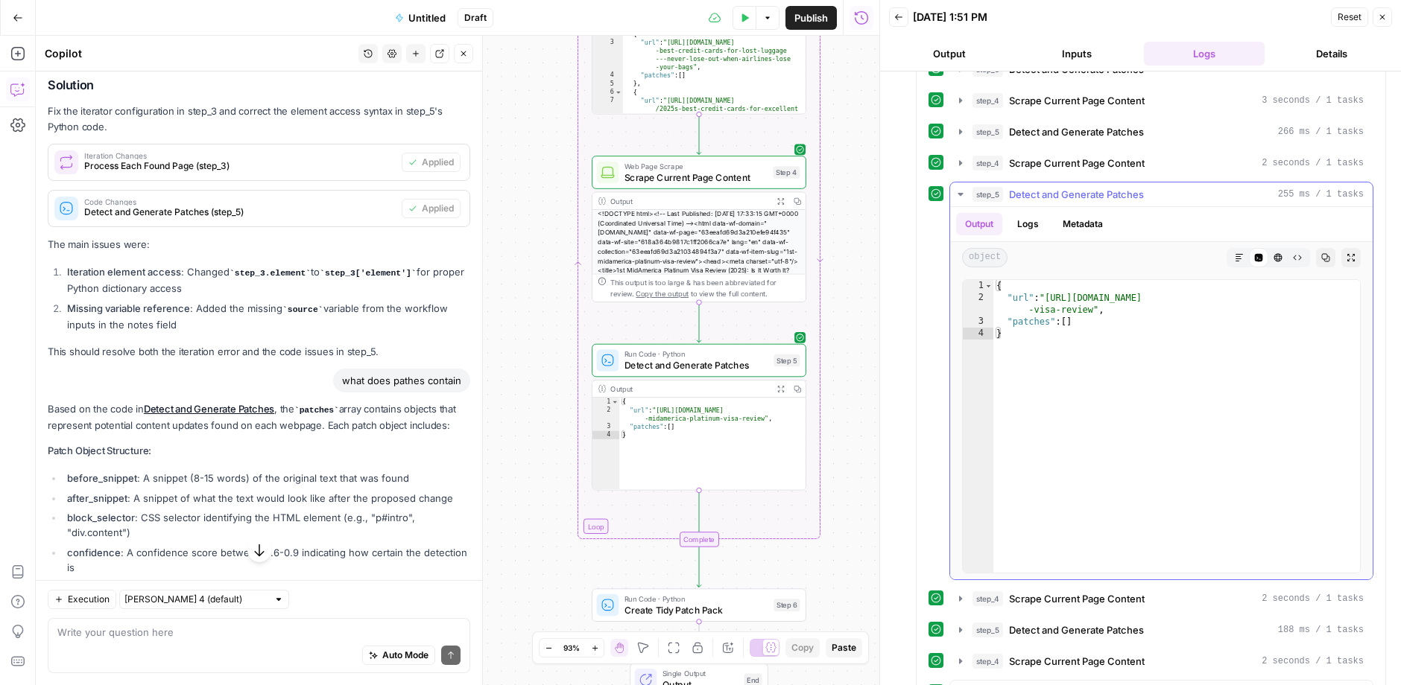
click at [1145, 187] on div "step_5 Detect and Generate Patches 255 ms / 1 tasks" at bounding box center [1167, 194] width 391 height 15
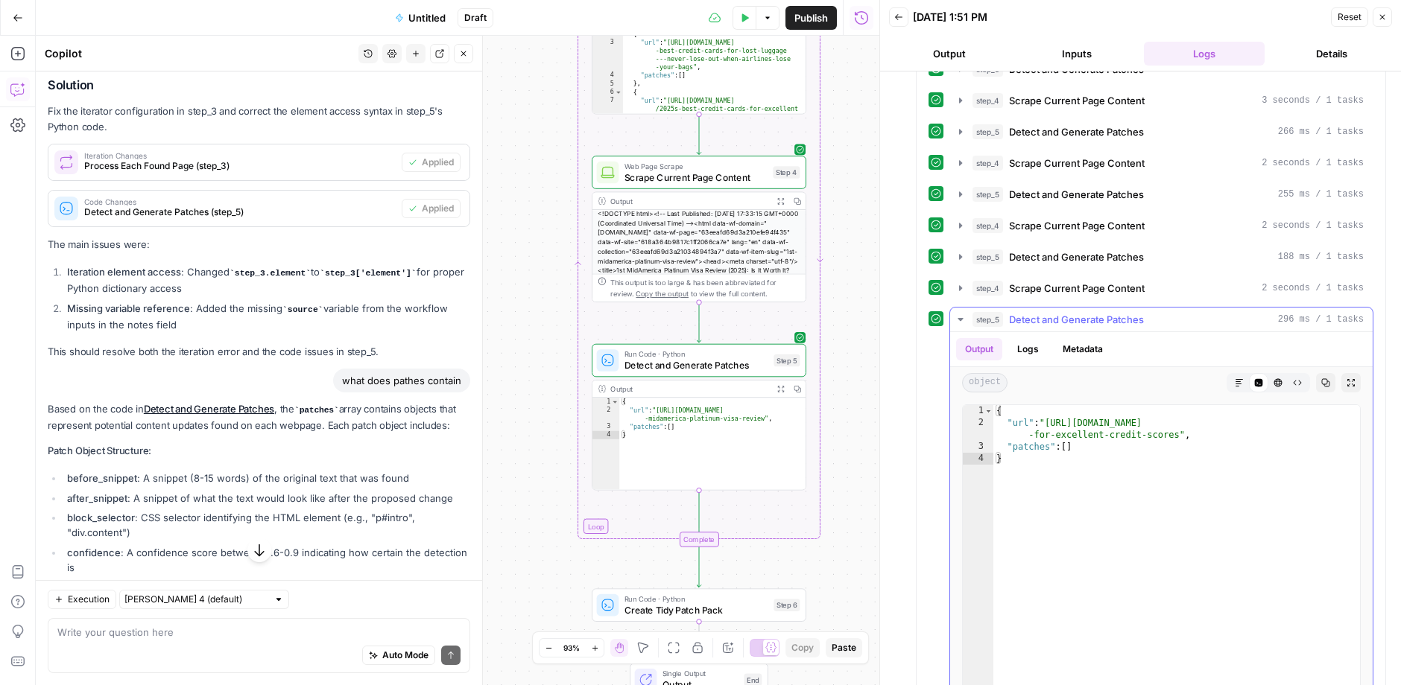
click at [1103, 313] on span "Detect and Generate Patches" at bounding box center [1076, 319] width 135 height 15
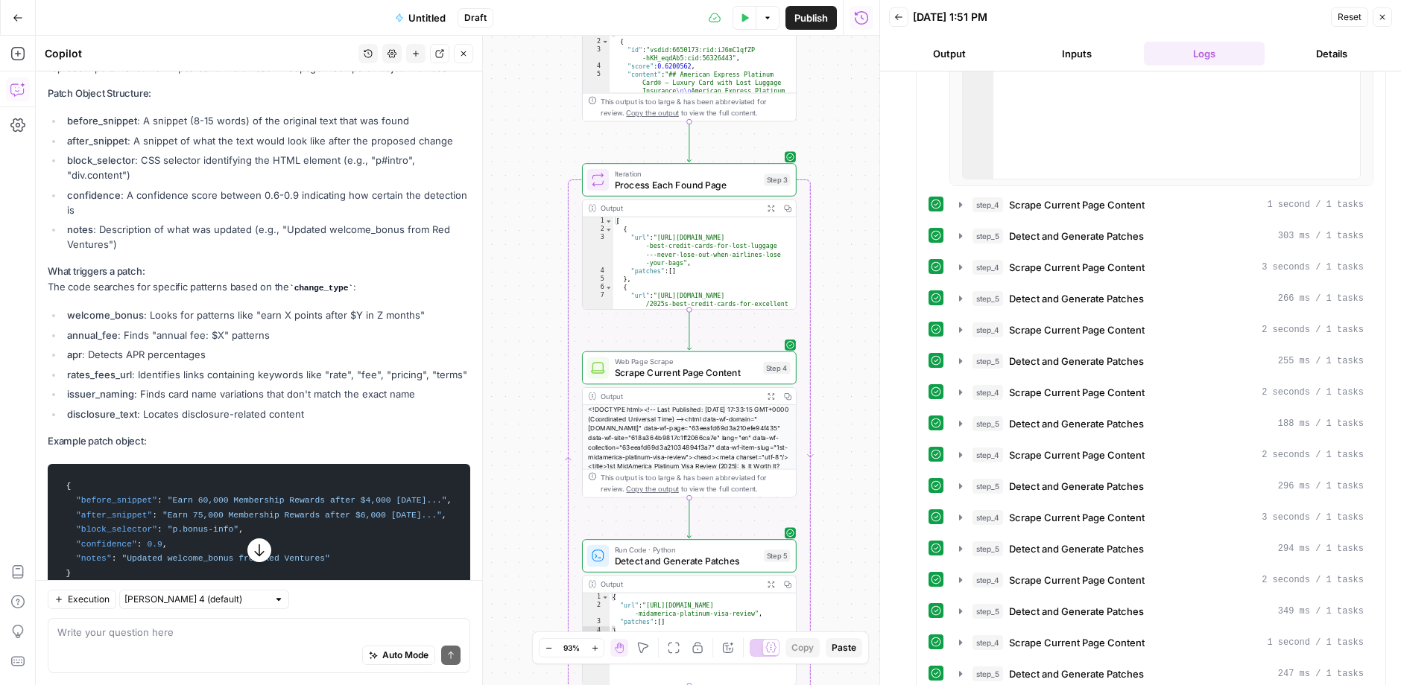
scroll to position [671, 0]
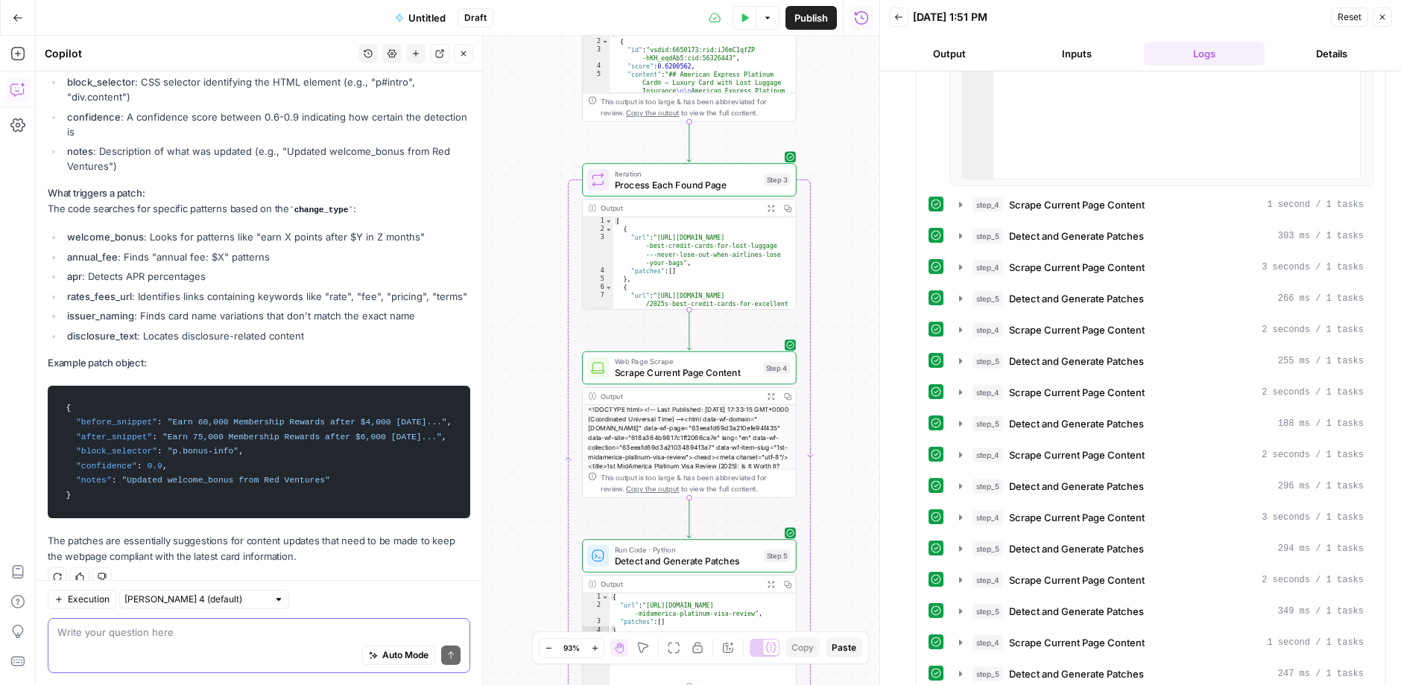
click at [224, 625] on textarea at bounding box center [258, 632] width 403 height 15
type textarea "why are all patches empty"
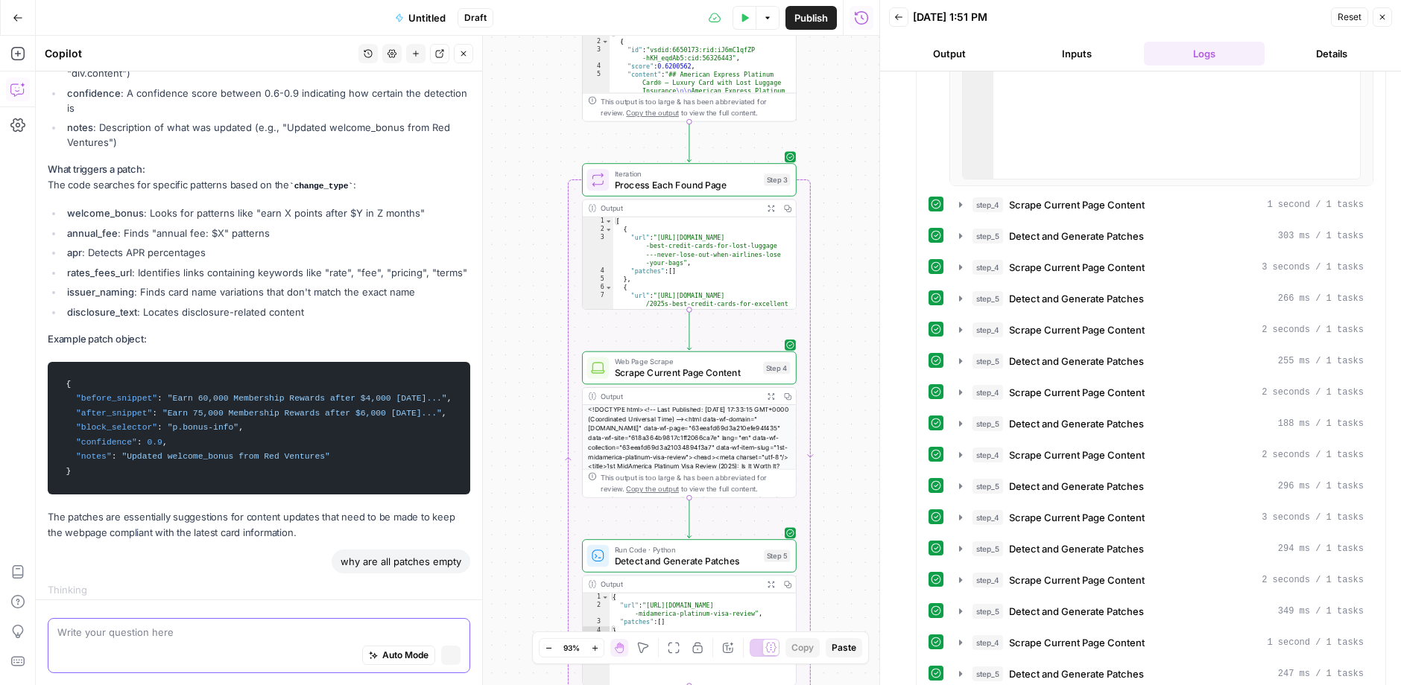
scroll to position [660, 0]
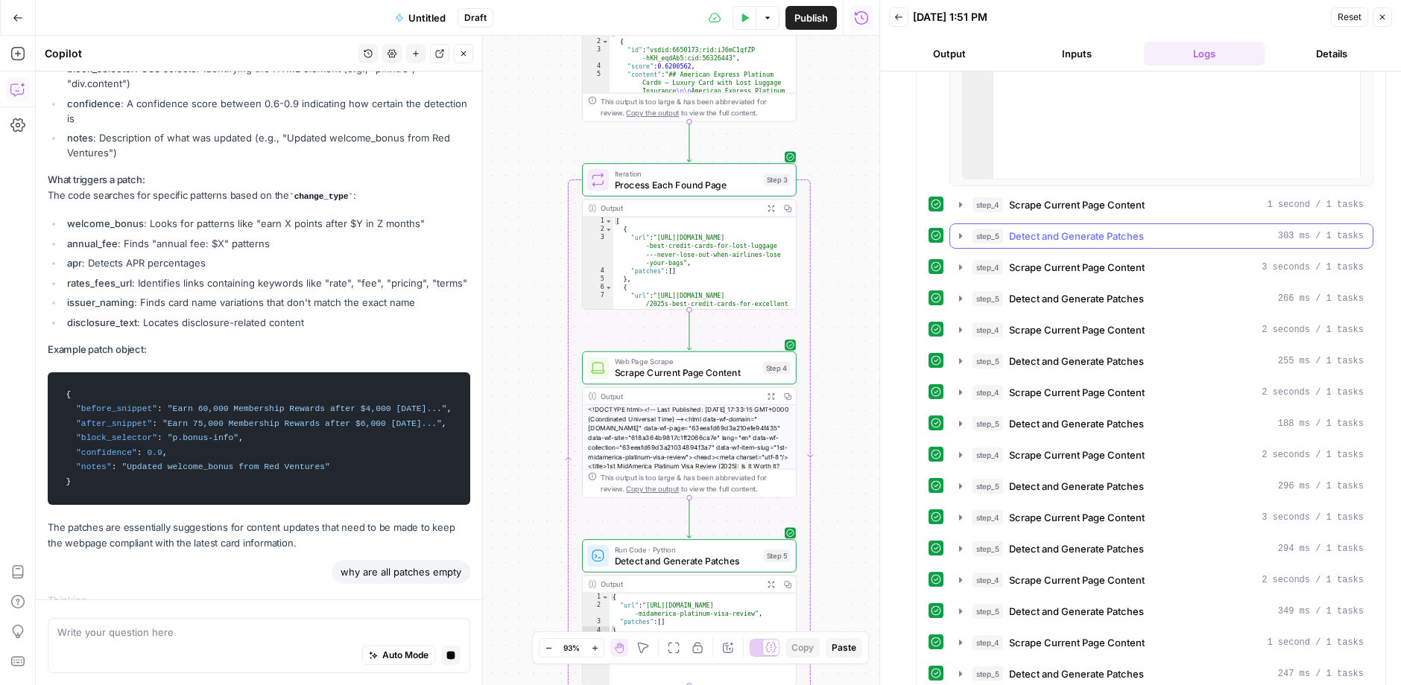
click at [1118, 233] on span "Detect and Generate Patches" at bounding box center [1076, 236] width 135 height 15
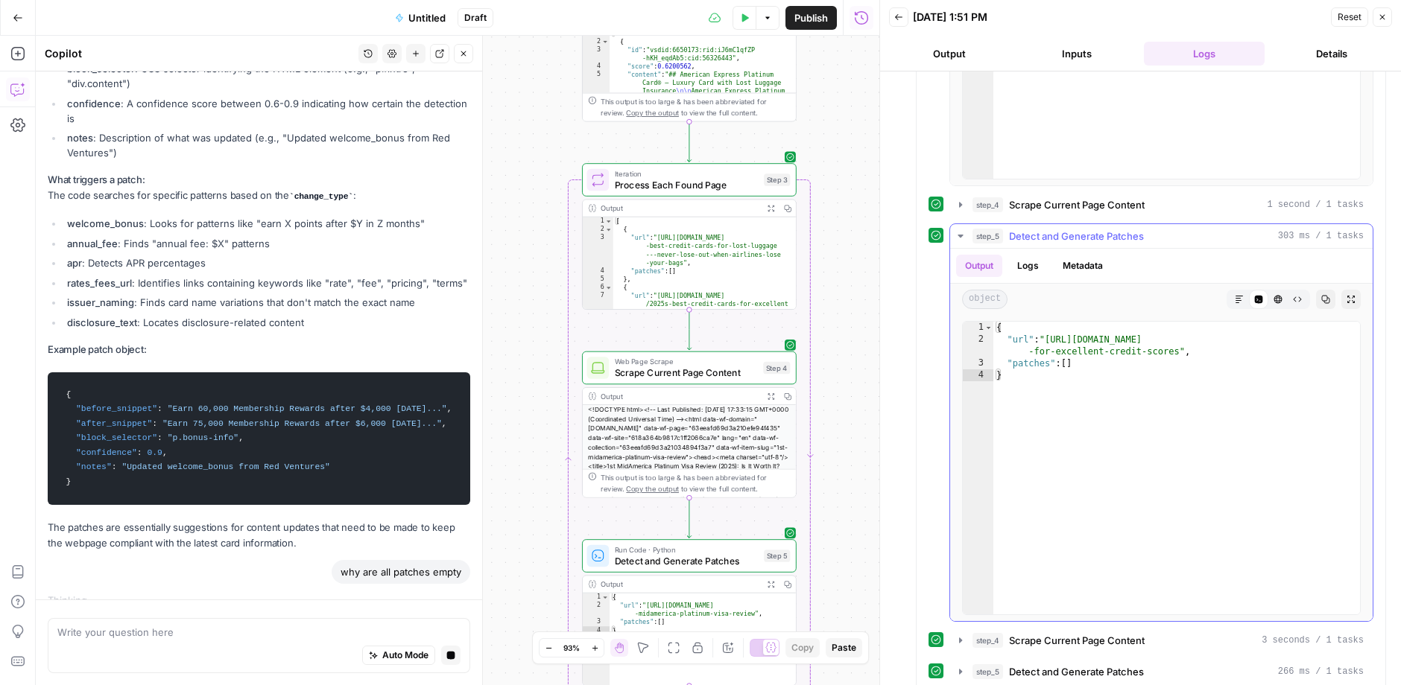
scroll to position [1599, 0]
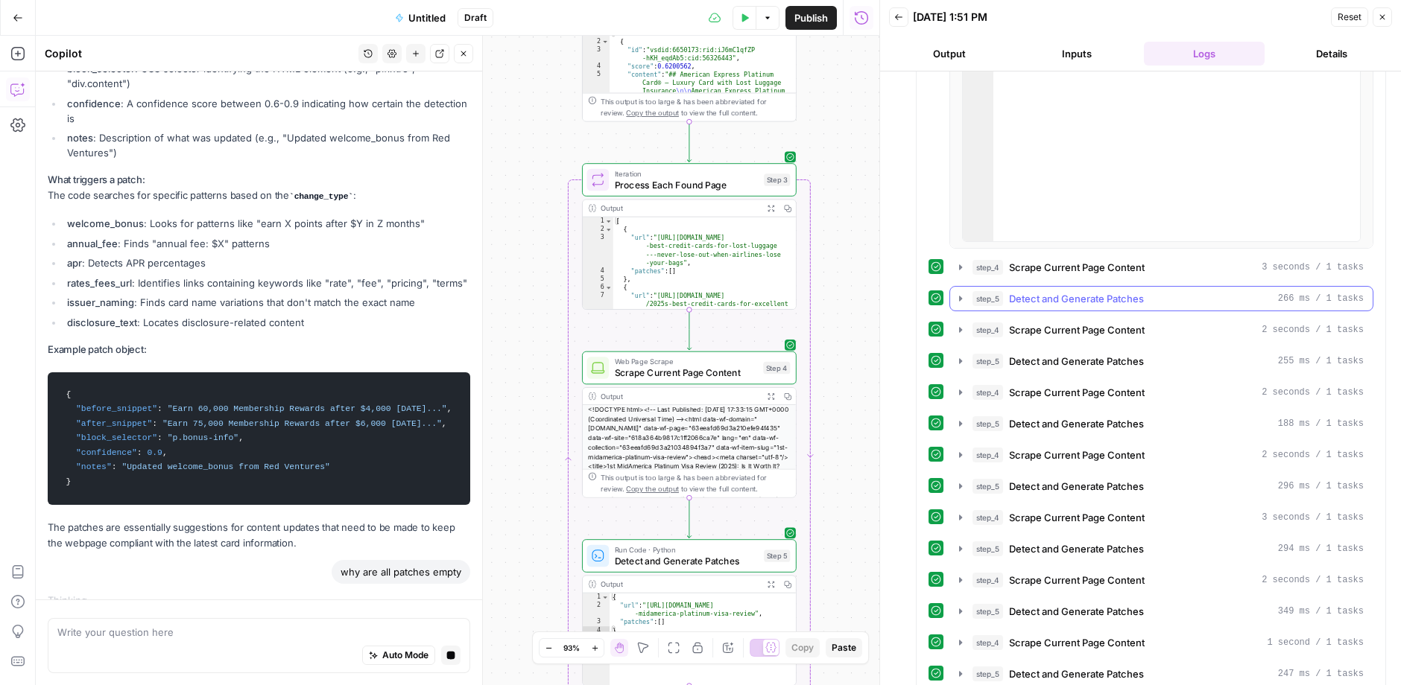
click at [1170, 291] on div "step_5 Detect and Generate Patches 266 ms / 1 tasks" at bounding box center [1167, 298] width 391 height 15
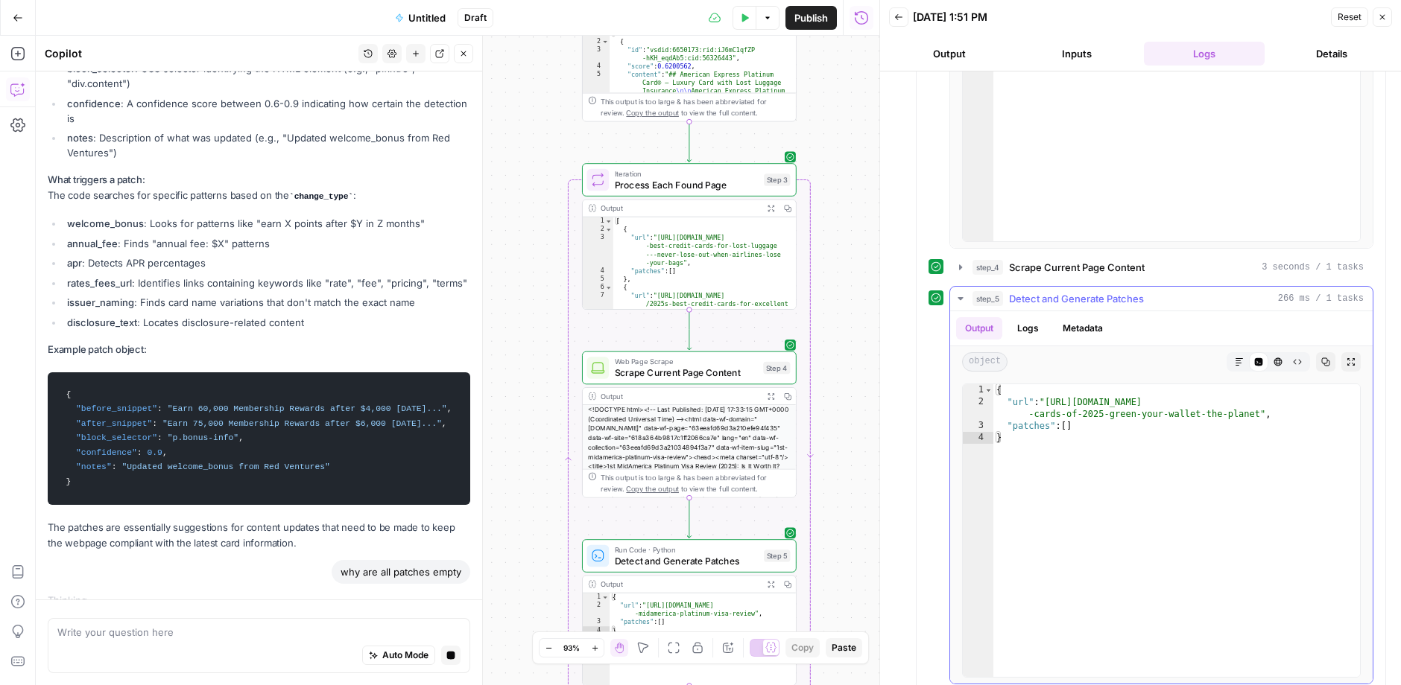
scroll to position [1971, 0]
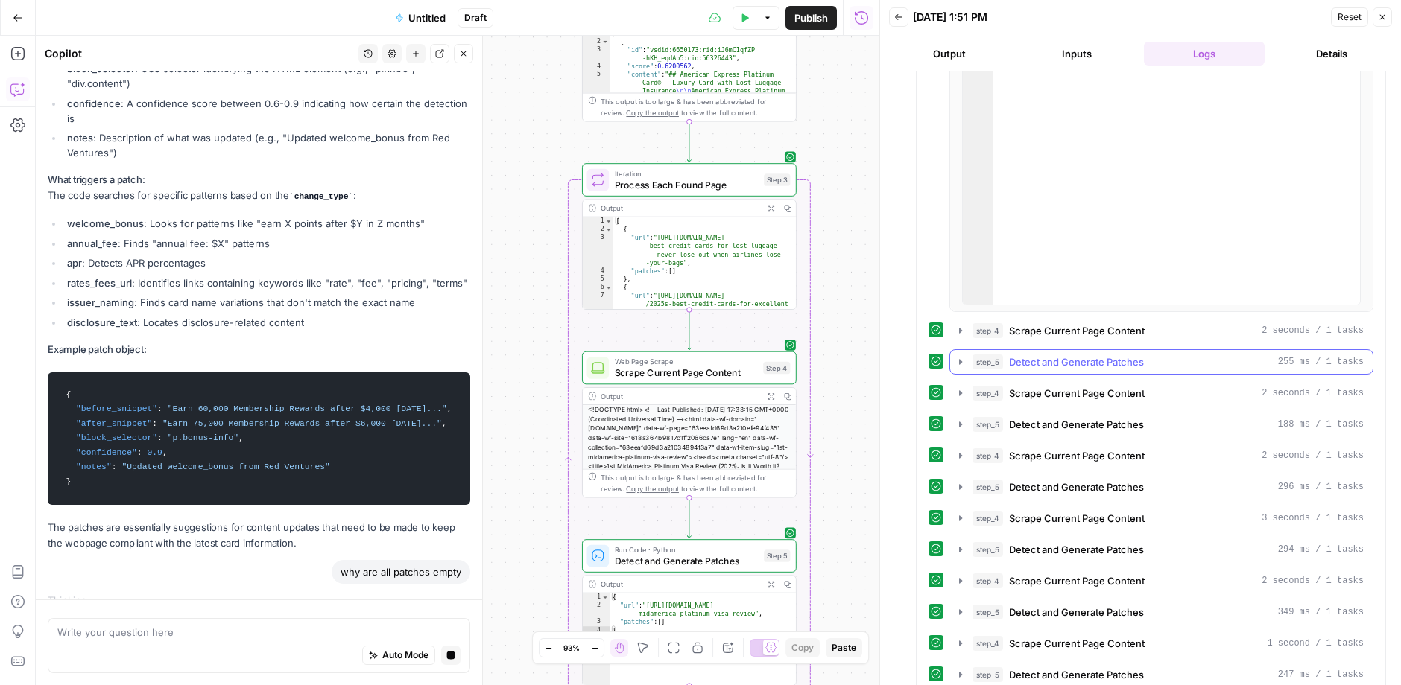
click at [1188, 355] on div "step_5 Detect and Generate Patches 255 ms / 1 tasks" at bounding box center [1167, 362] width 391 height 15
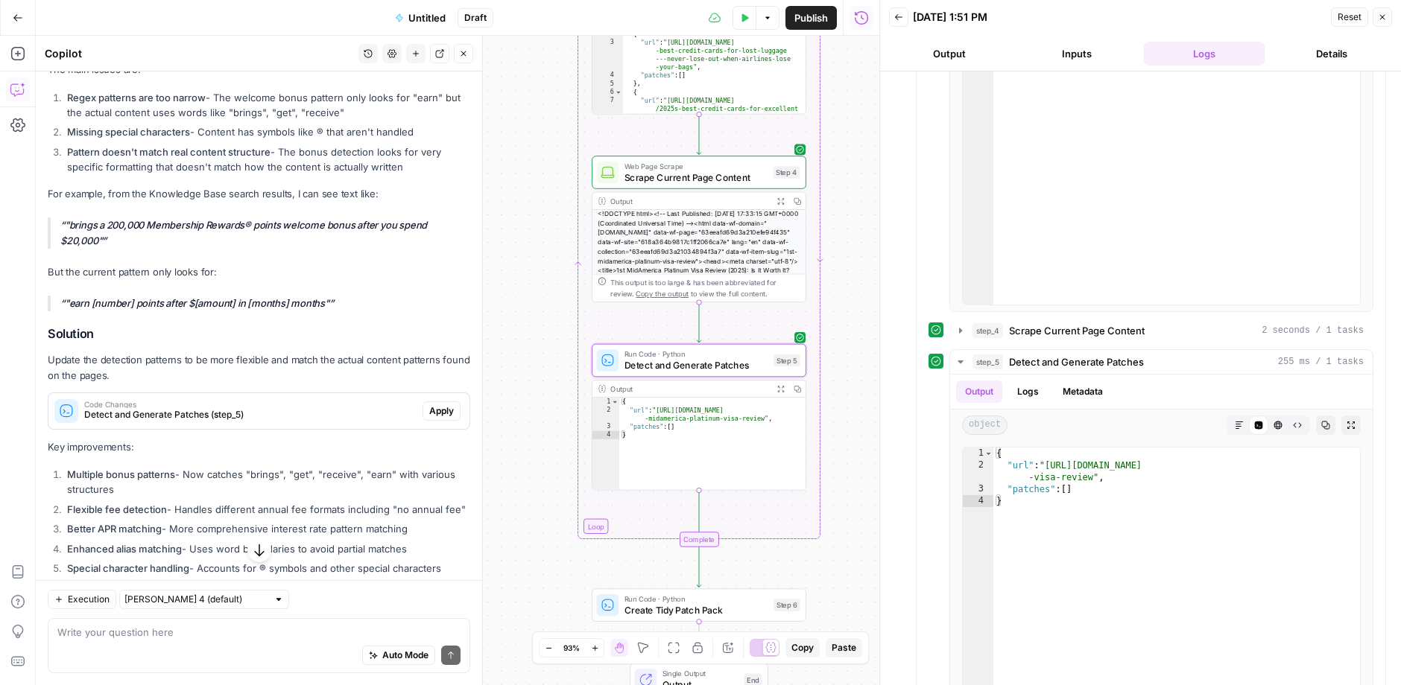
scroll to position [1310, 0]
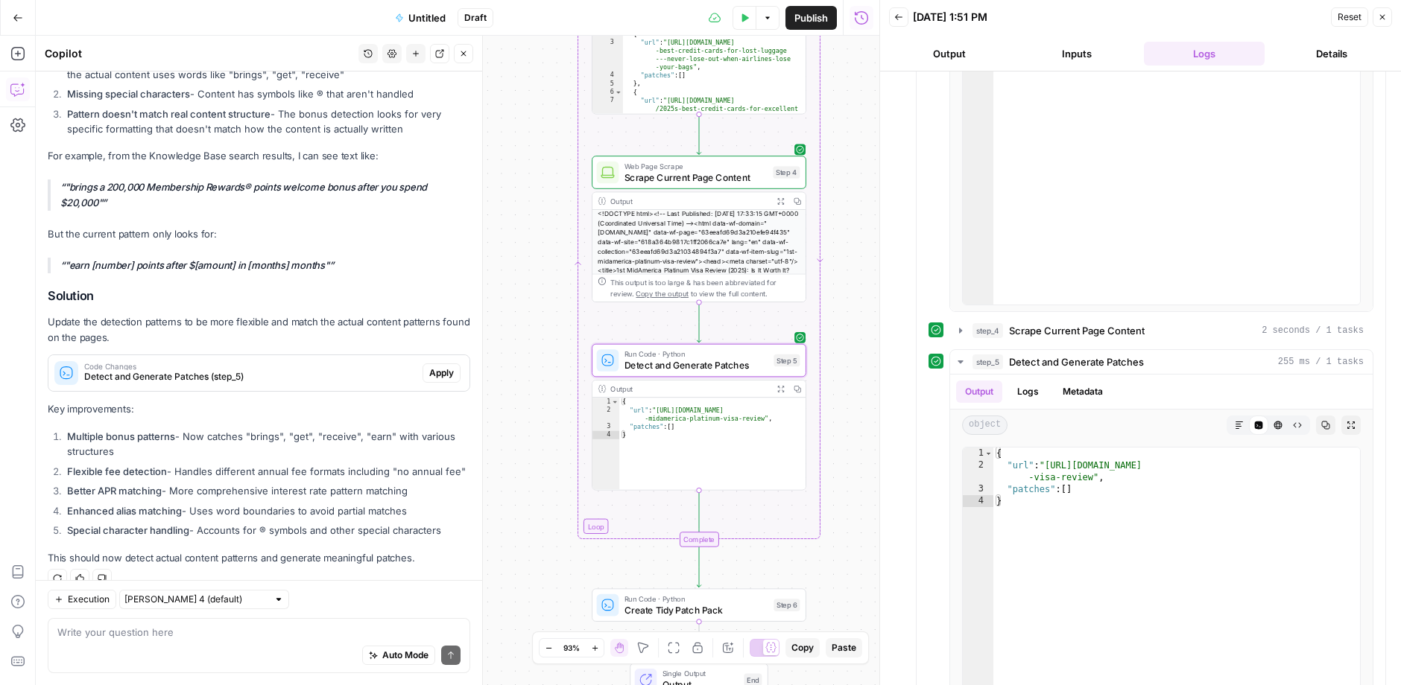
click at [438, 367] on span "Apply" at bounding box center [441, 373] width 25 height 13
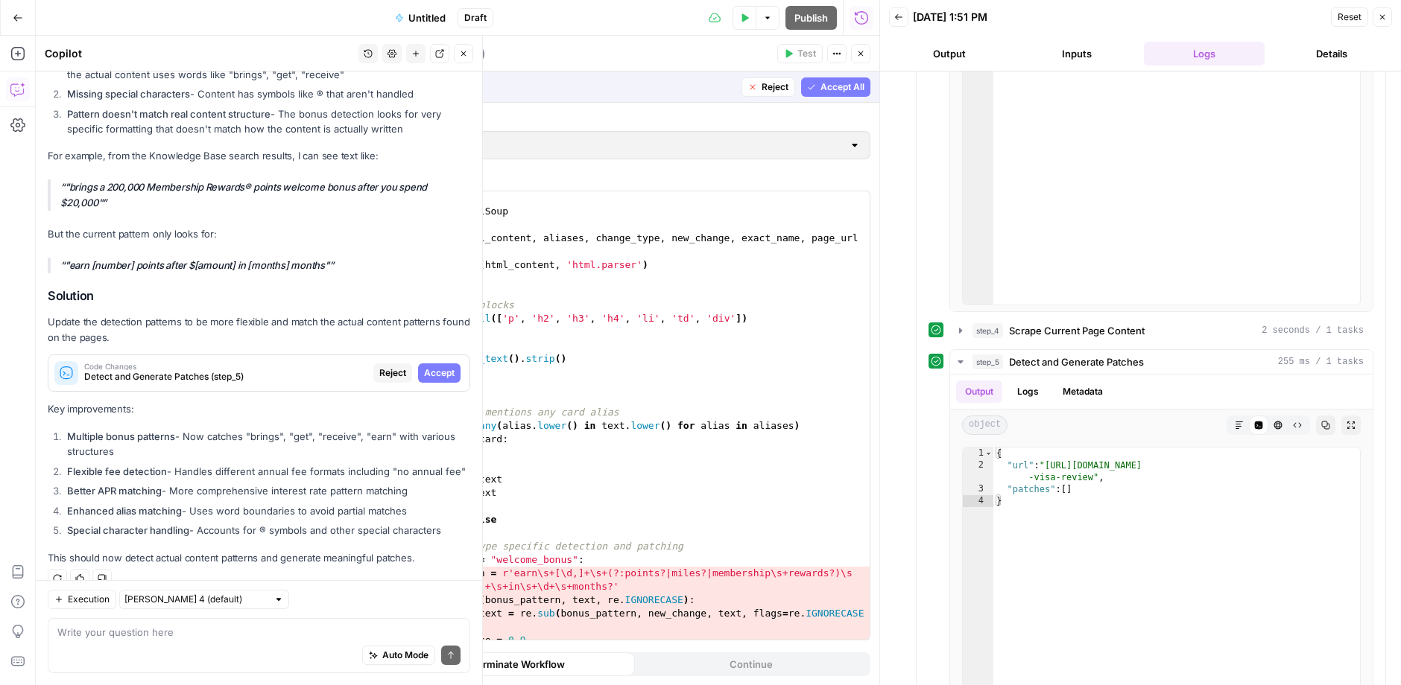
click at [438, 367] on span "Accept" at bounding box center [439, 373] width 31 height 13
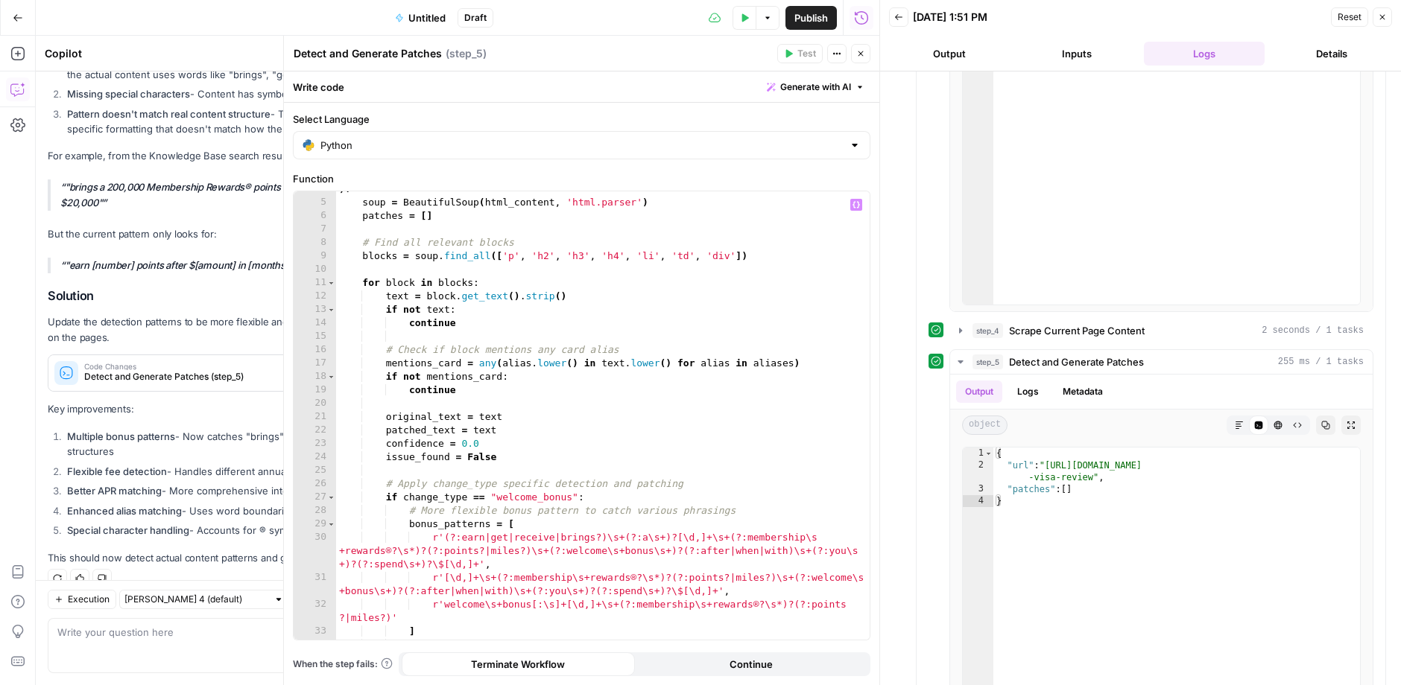
scroll to position [110, 0]
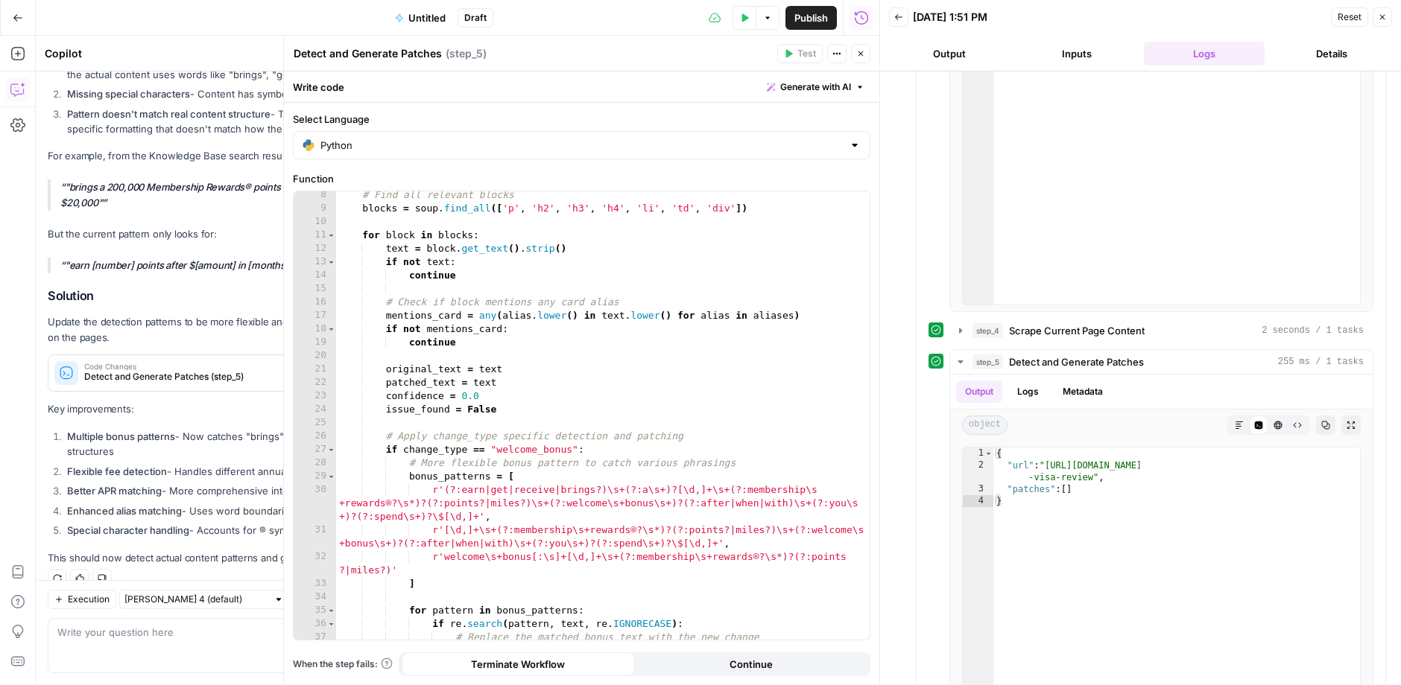
click at [860, 46] on button "Close" at bounding box center [860, 53] width 19 height 19
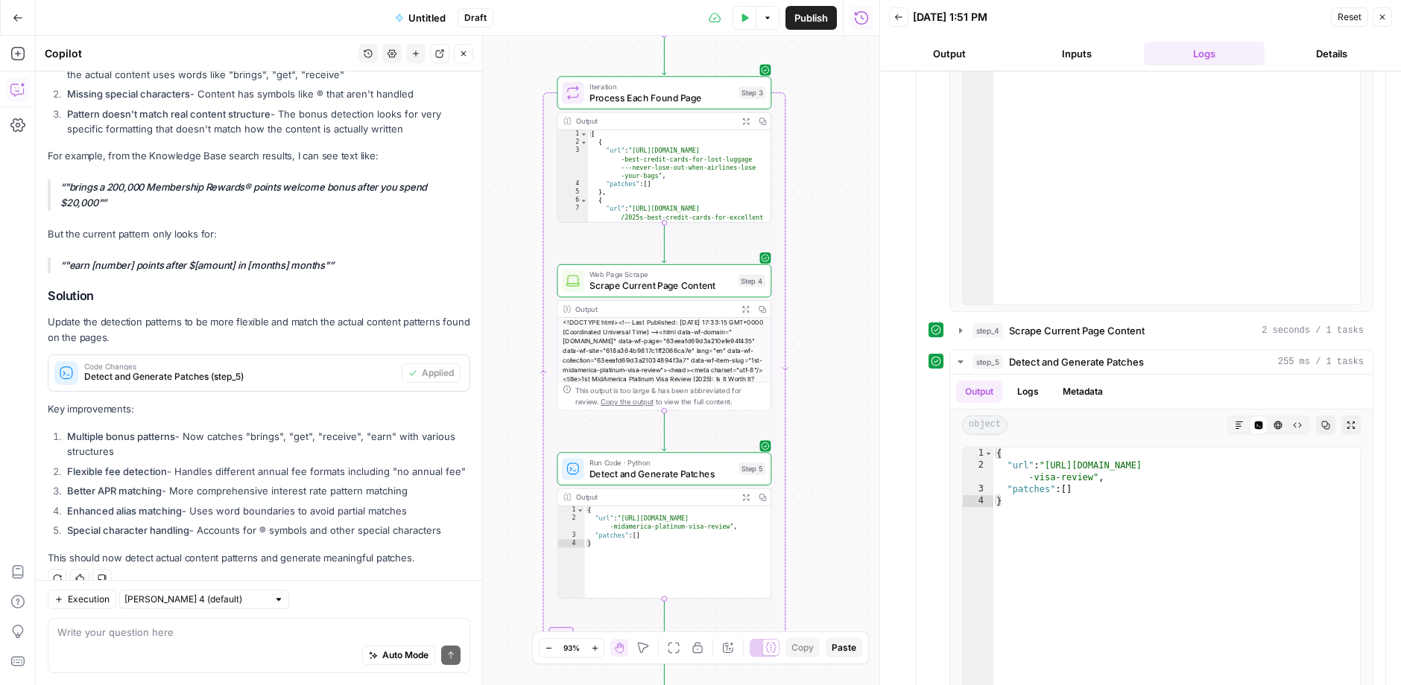
click at [739, 71] on button "Test" at bounding box center [742, 67] width 43 height 18
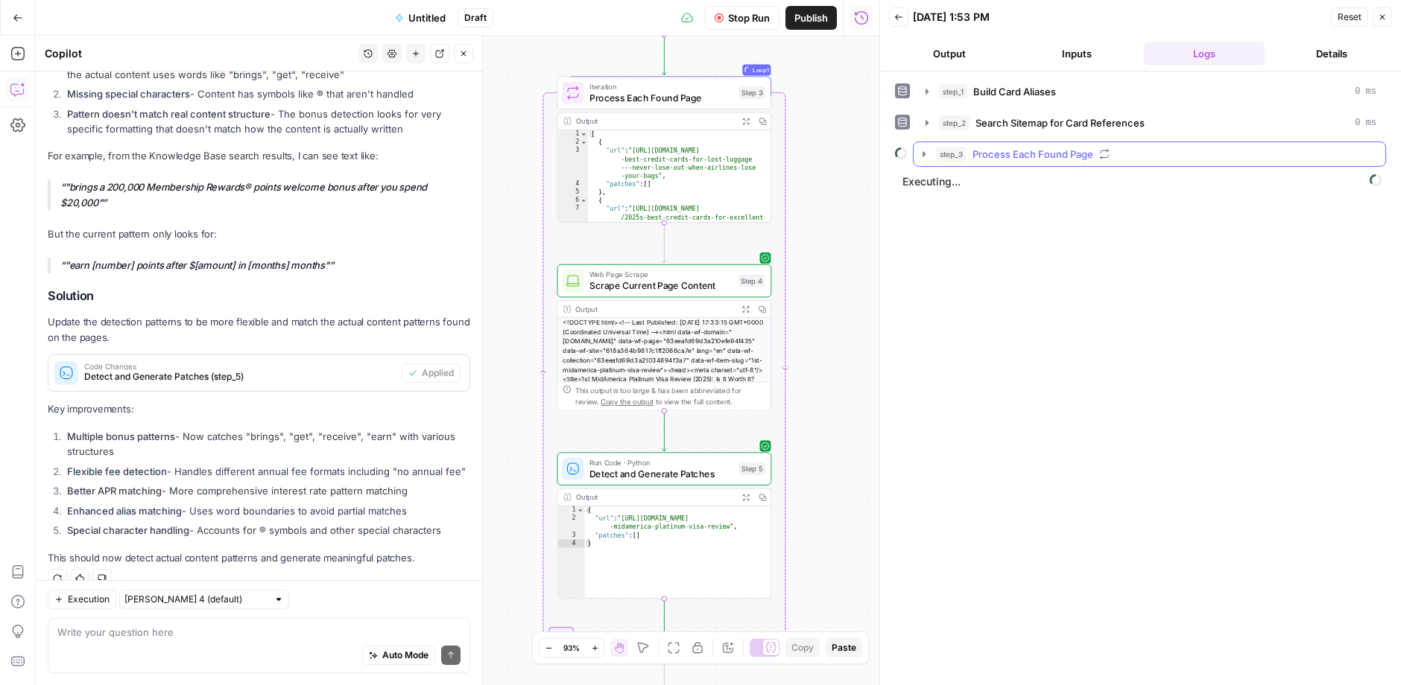
click at [1100, 150] on icon "button" at bounding box center [1104, 154] width 10 height 10
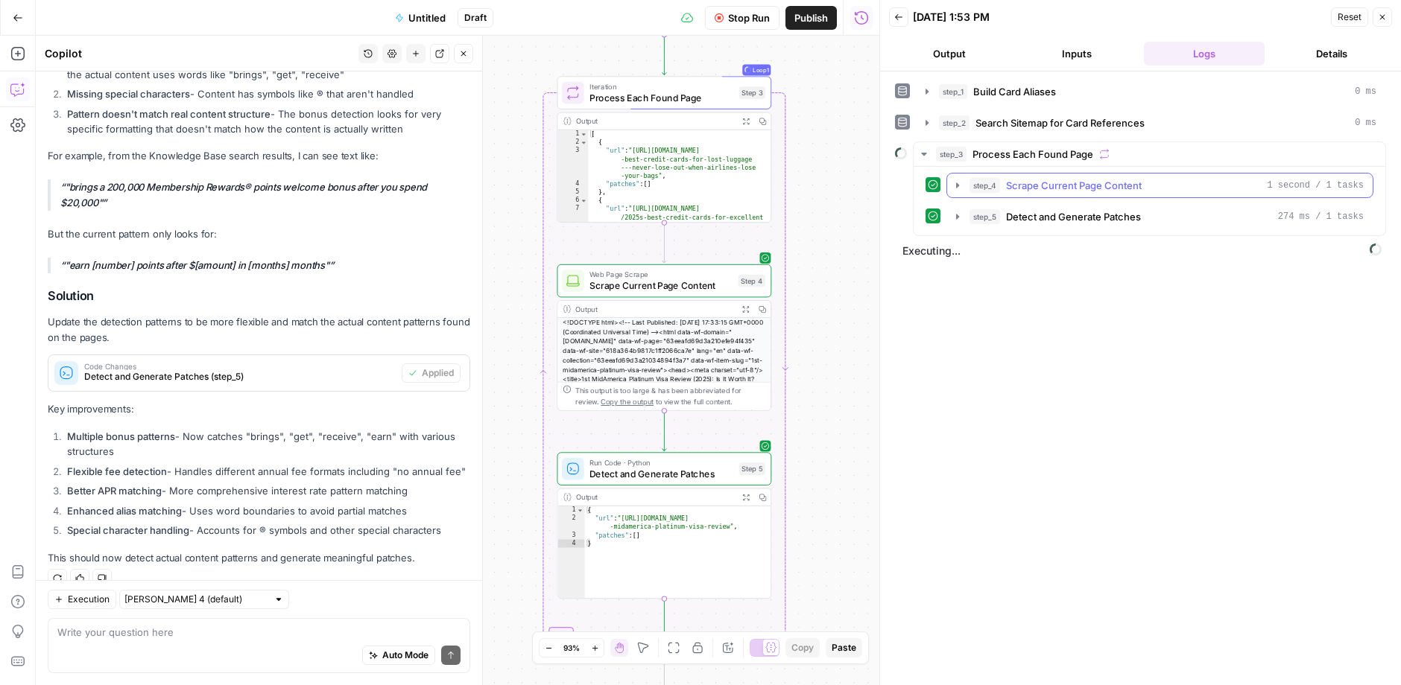
click at [1106, 192] on button "step_4 Scrape Current Page Content 1 second / 1 tasks" at bounding box center [1159, 186] width 425 height 24
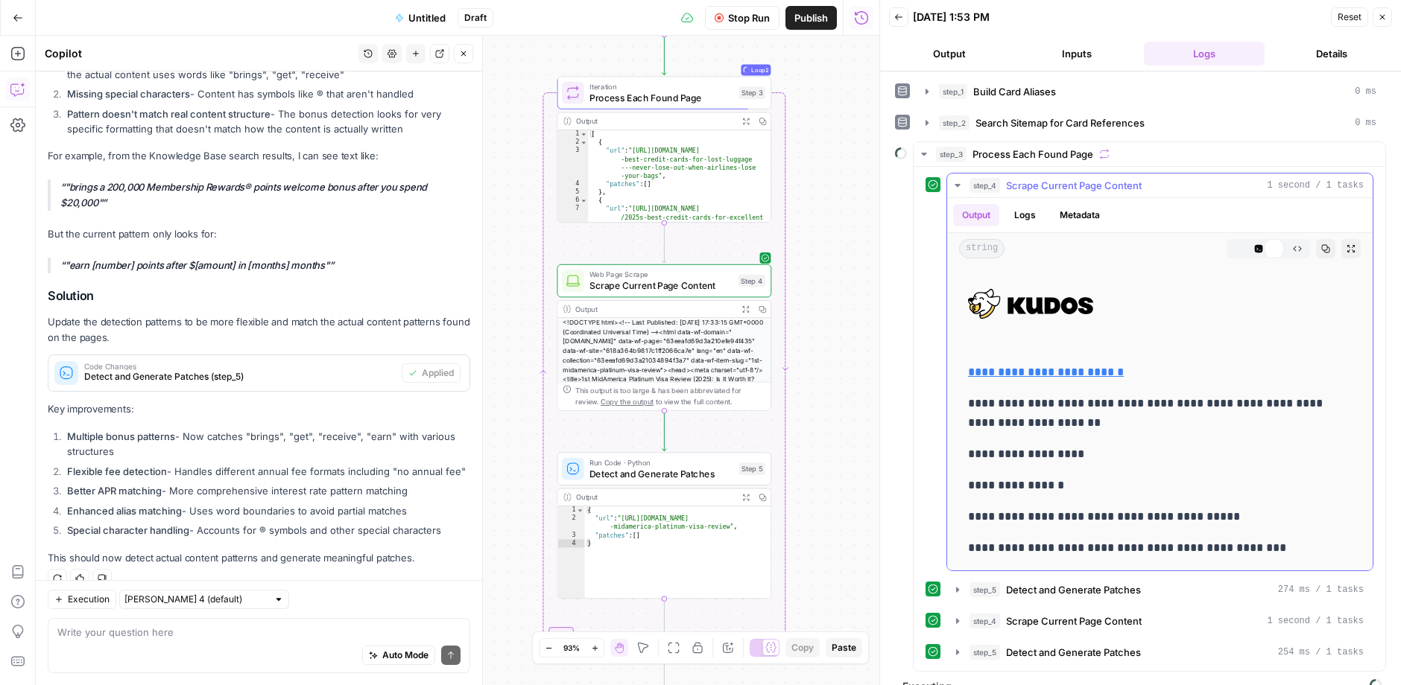
click at [1106, 193] on button "step_4 Scrape Current Page Content 1 second / 1 tasks" at bounding box center [1159, 186] width 425 height 24
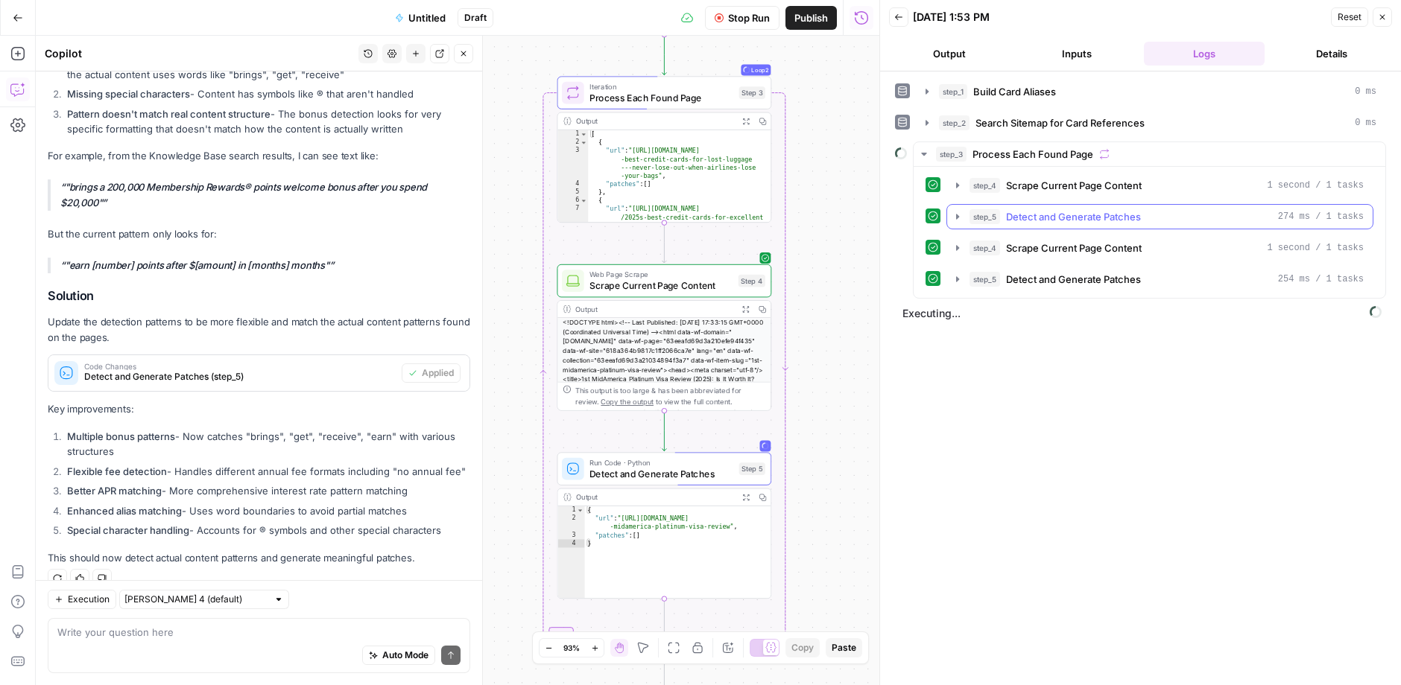
click at [1109, 209] on span "Detect and Generate Patches" at bounding box center [1073, 216] width 135 height 15
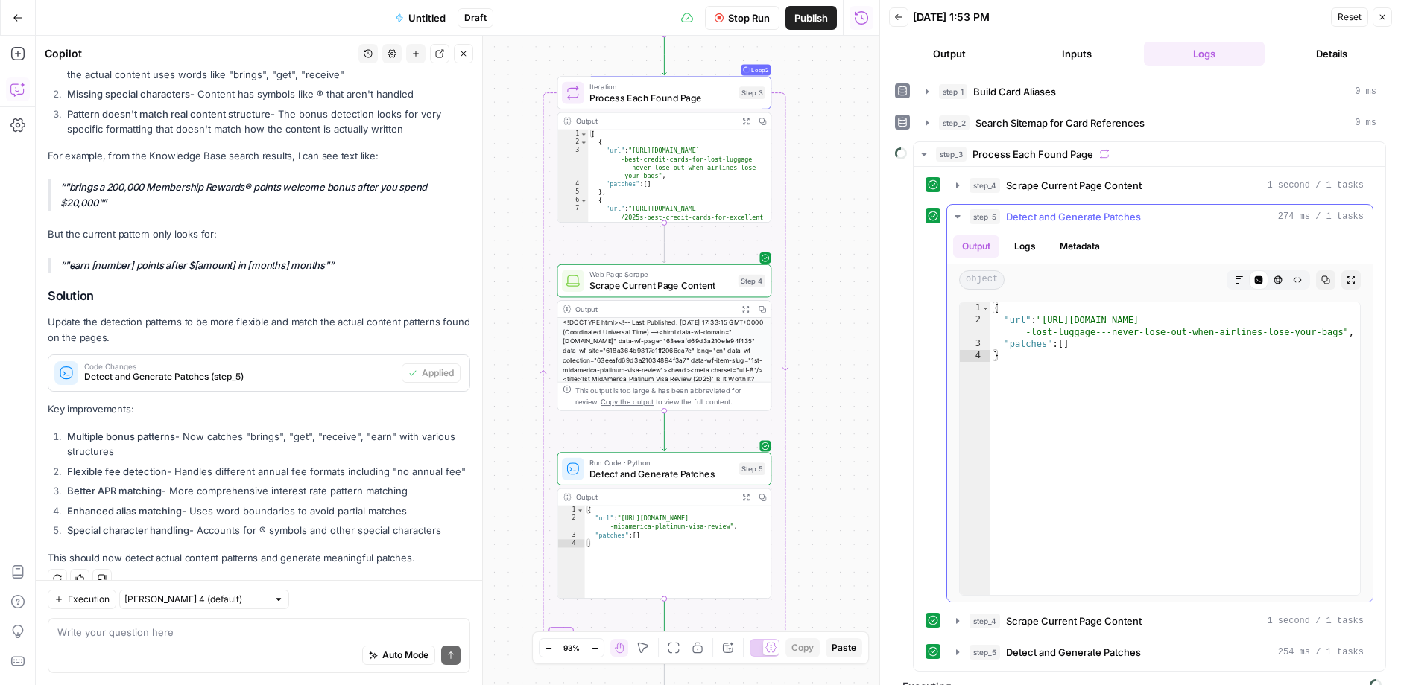
click at [1109, 209] on span "Detect and Generate Patches" at bounding box center [1073, 216] width 135 height 15
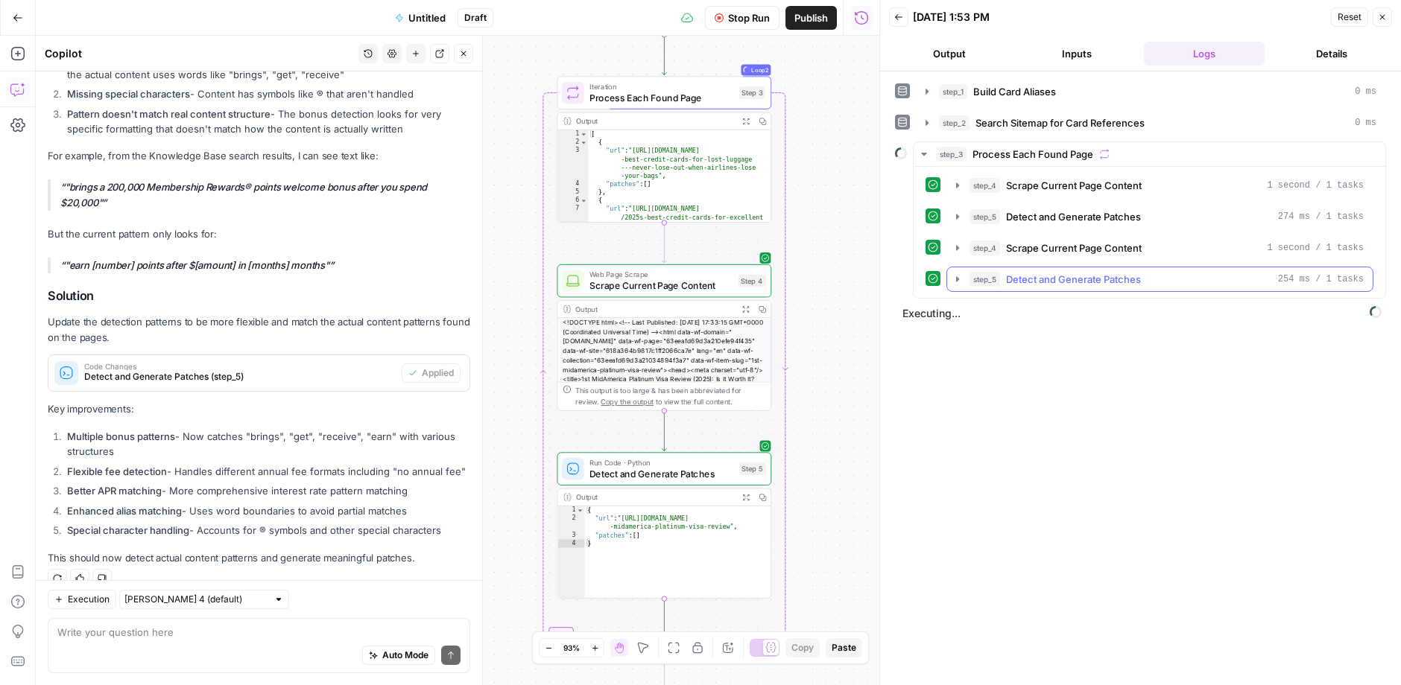
click at [1124, 276] on span "Detect and Generate Patches" at bounding box center [1073, 279] width 135 height 15
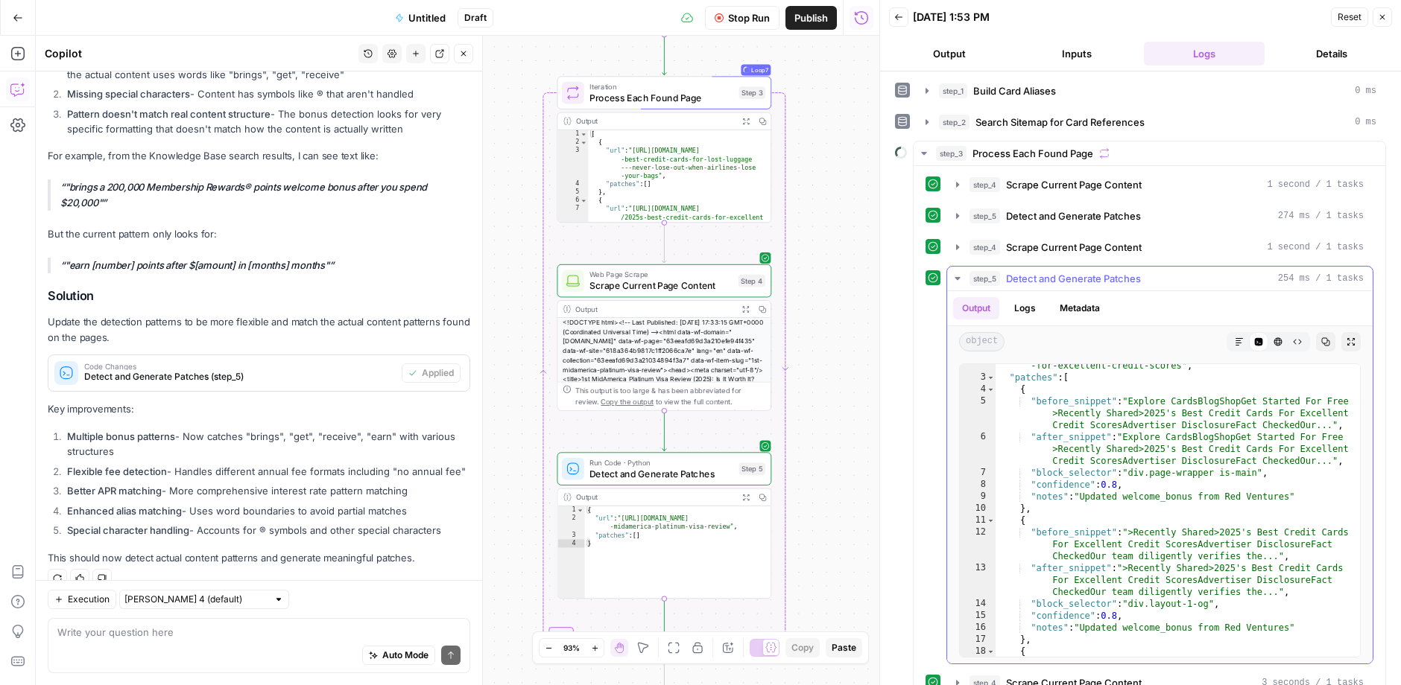
scroll to position [19, 0]
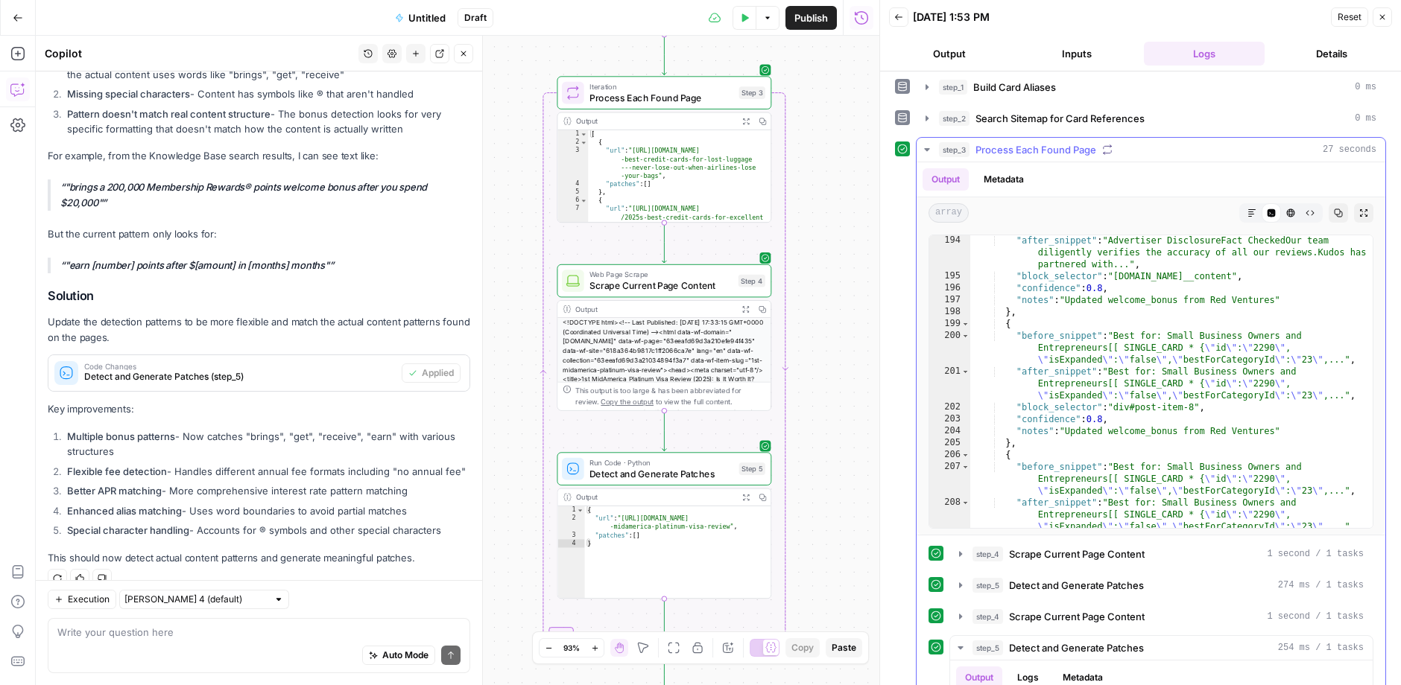
scroll to position [3854, 0]
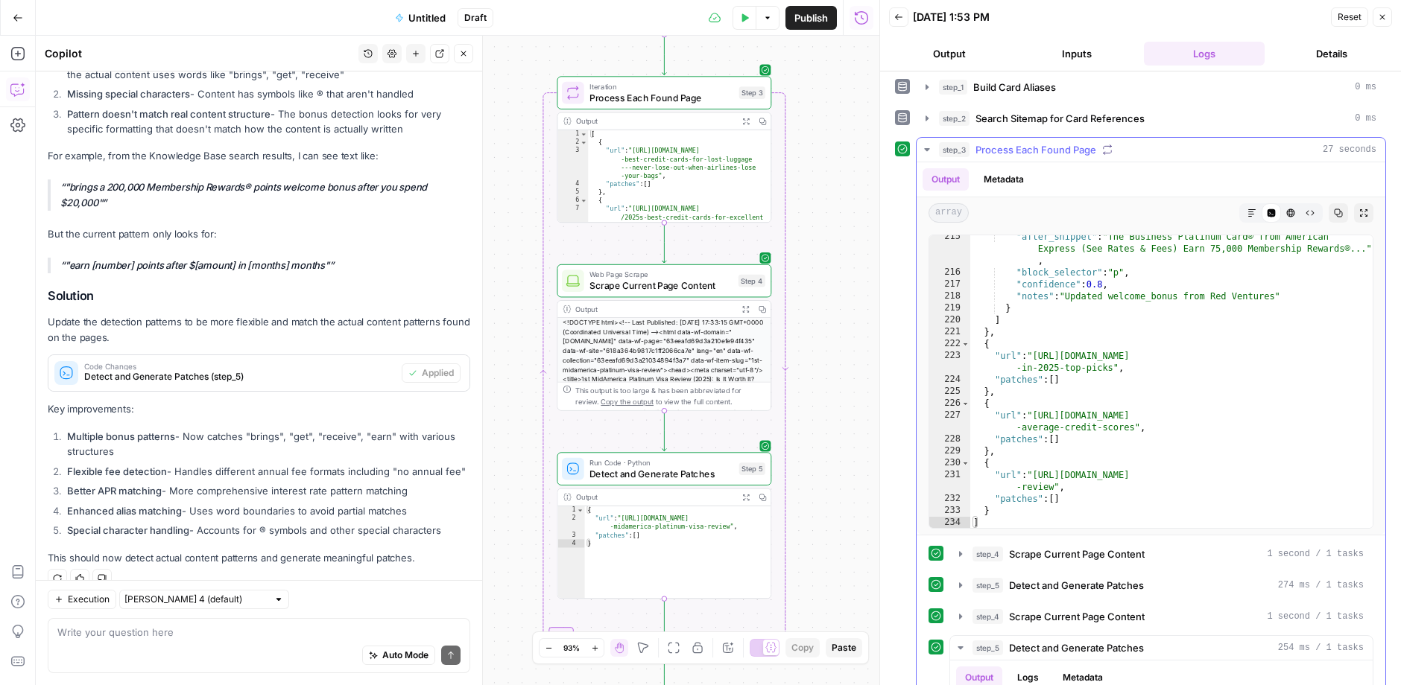
click at [1031, 150] on span "Process Each Found Page" at bounding box center [1035, 149] width 121 height 15
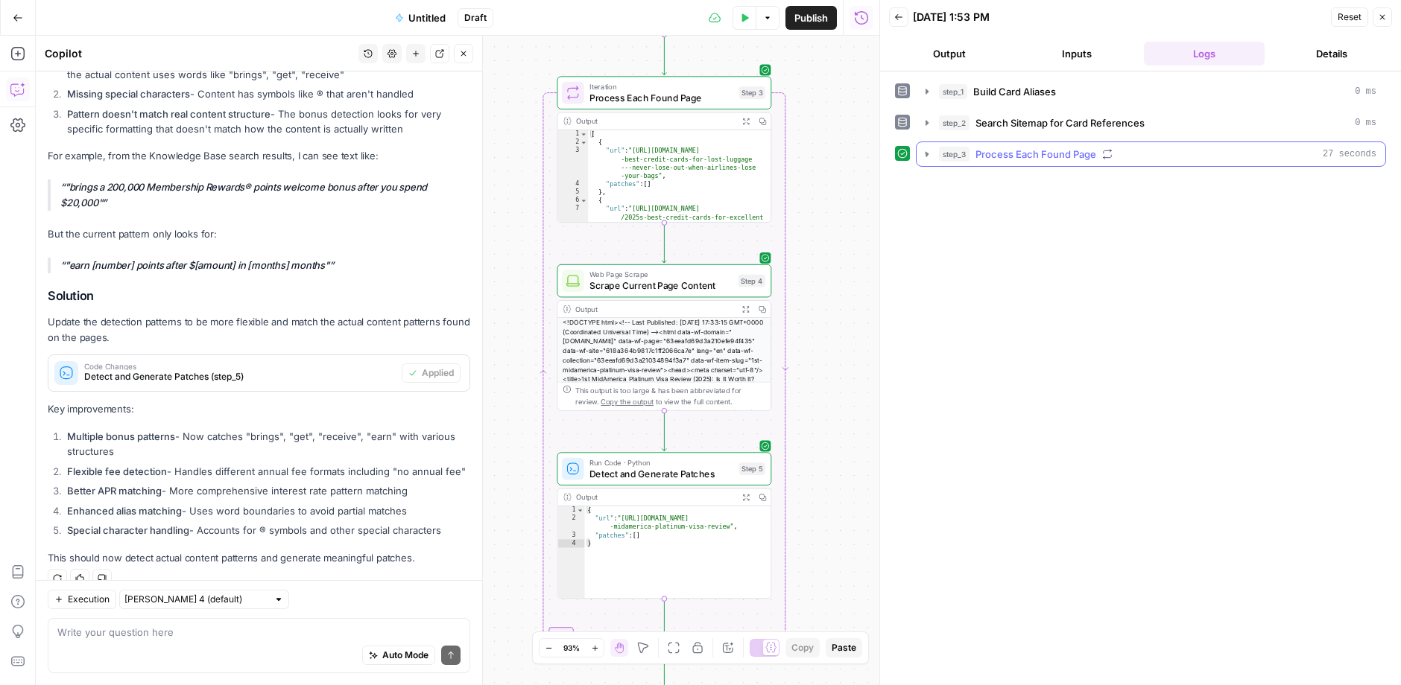
scroll to position [0, 0]
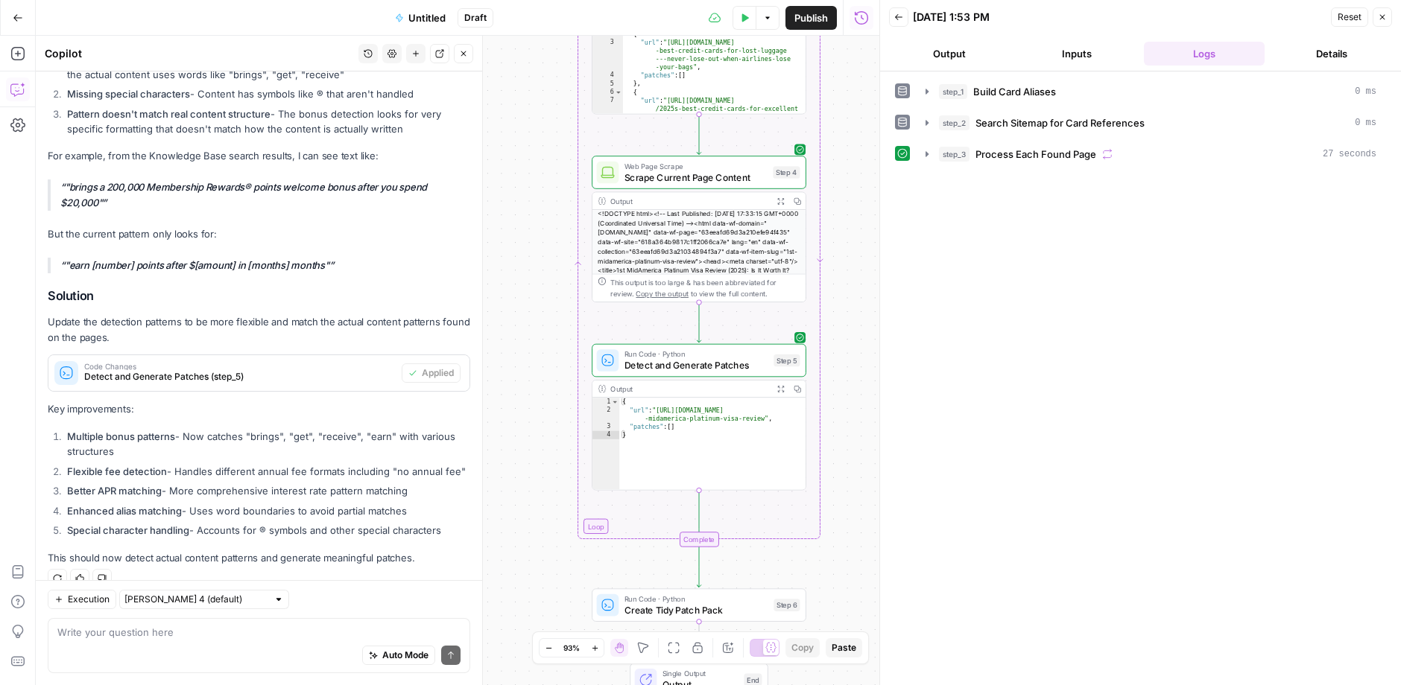
click at [198, 623] on div "Write your question here Auto Mode Send" at bounding box center [259, 645] width 422 height 55
drag, startPoint x: 386, startPoint y: 633, endPoint x: 63, endPoint y: 631, distance: 322.6
click at [63, 631] on textarea "i think there needs to be an llm step that then looks at the" at bounding box center [258, 632] width 403 height 15
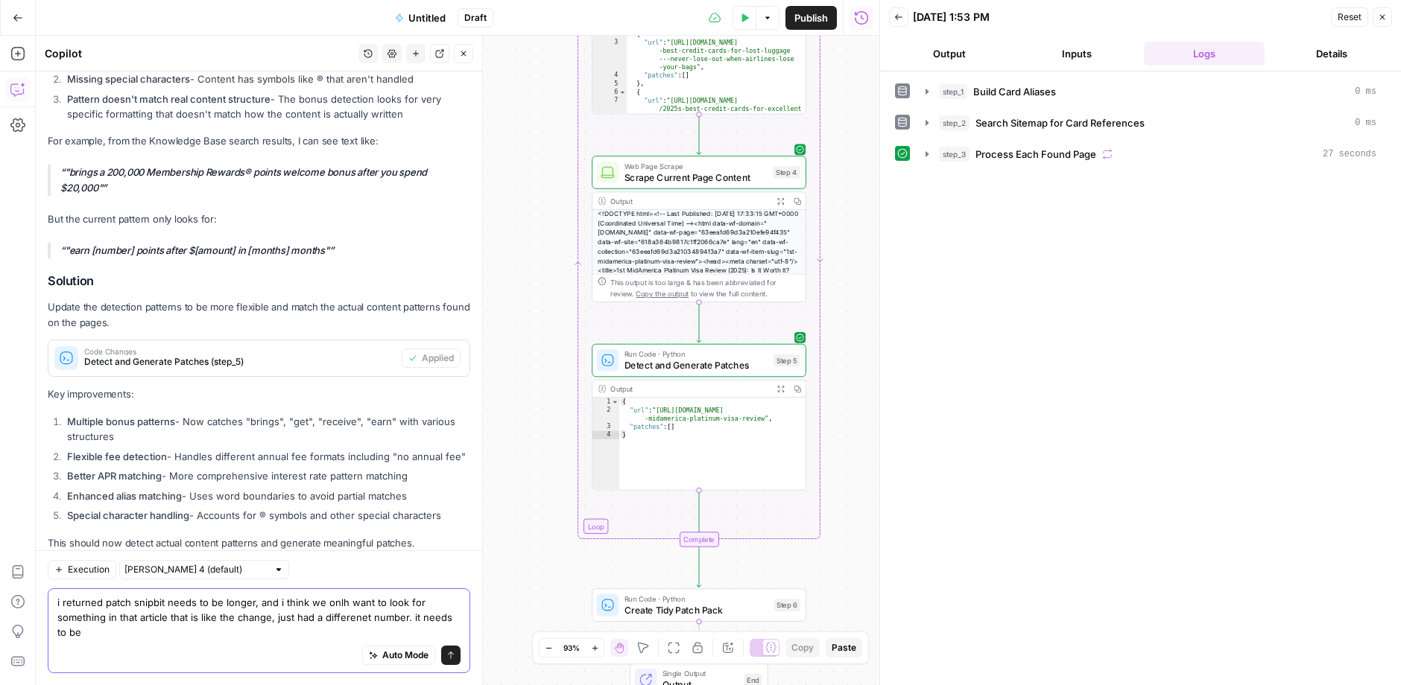
scroll to position [1387, 0]
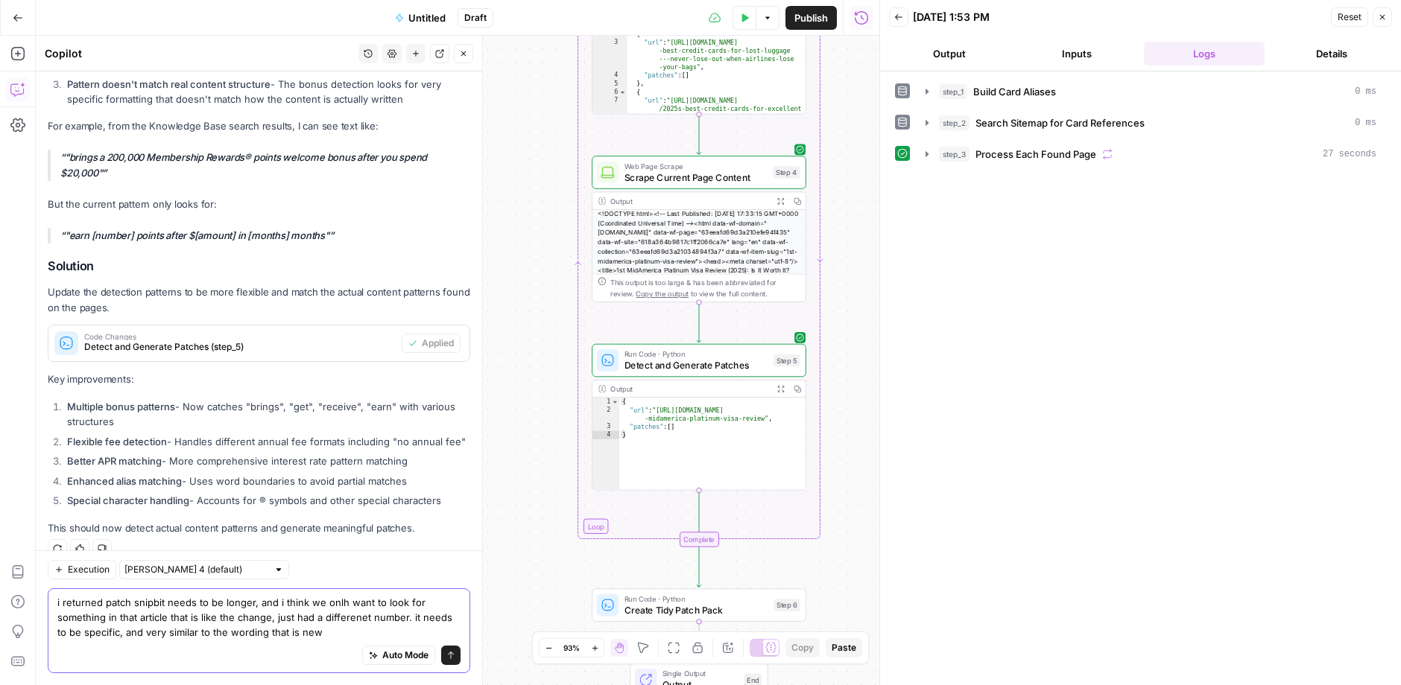
type textarea "i returned patch snipbit needs to be longer, and i think we onlh want to look f…"
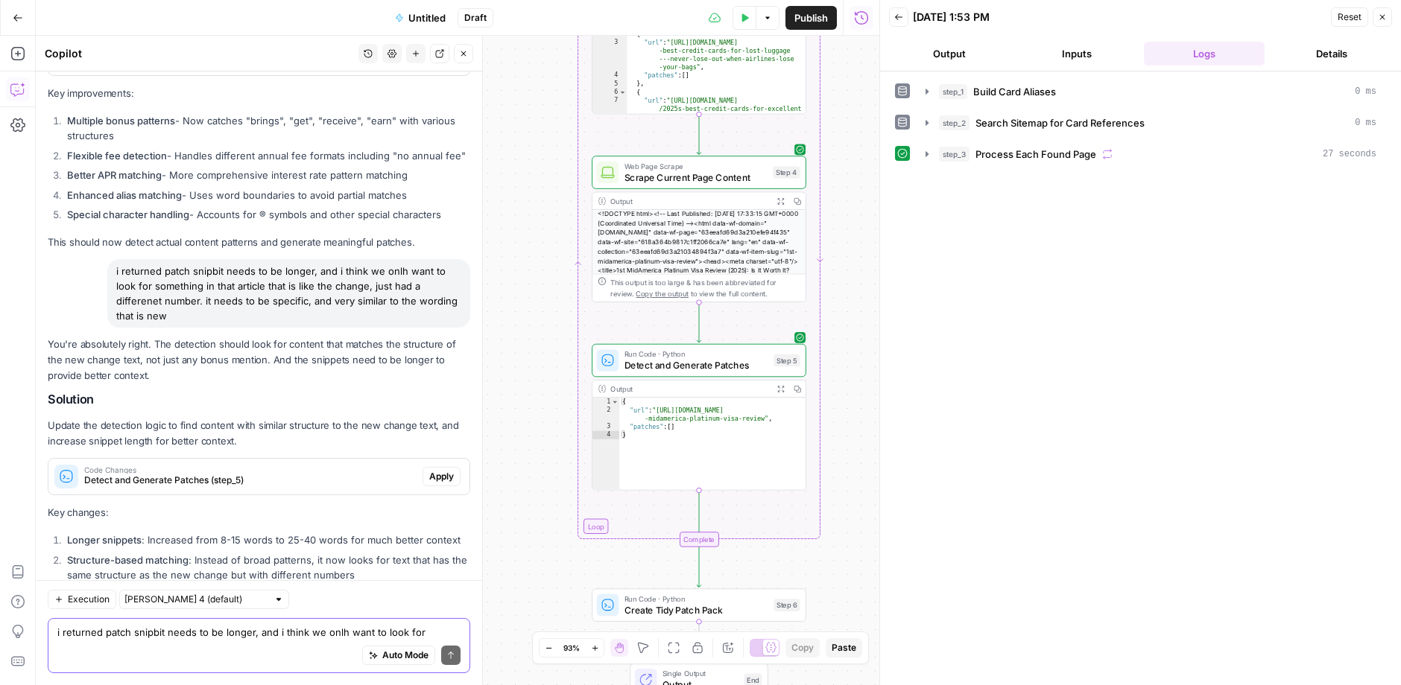
scroll to position [1787, 0]
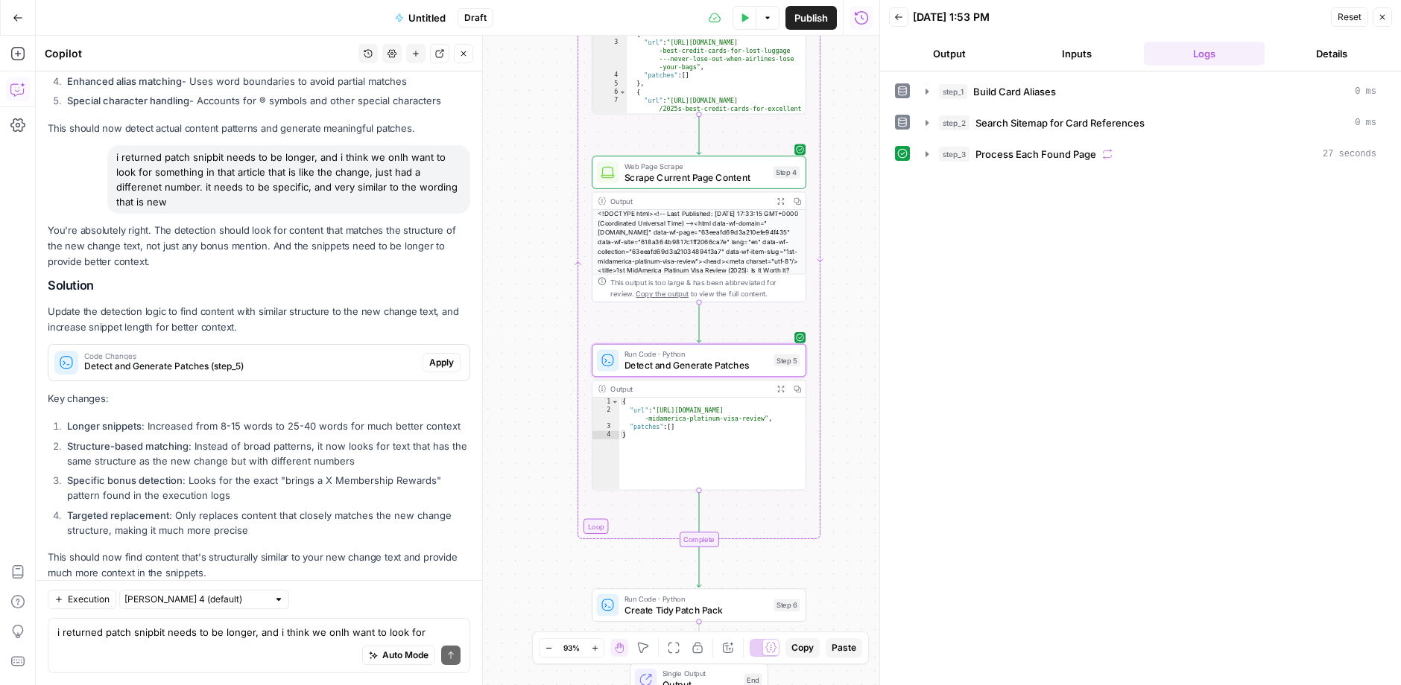
click at [442, 353] on button "Apply" at bounding box center [441, 362] width 38 height 19
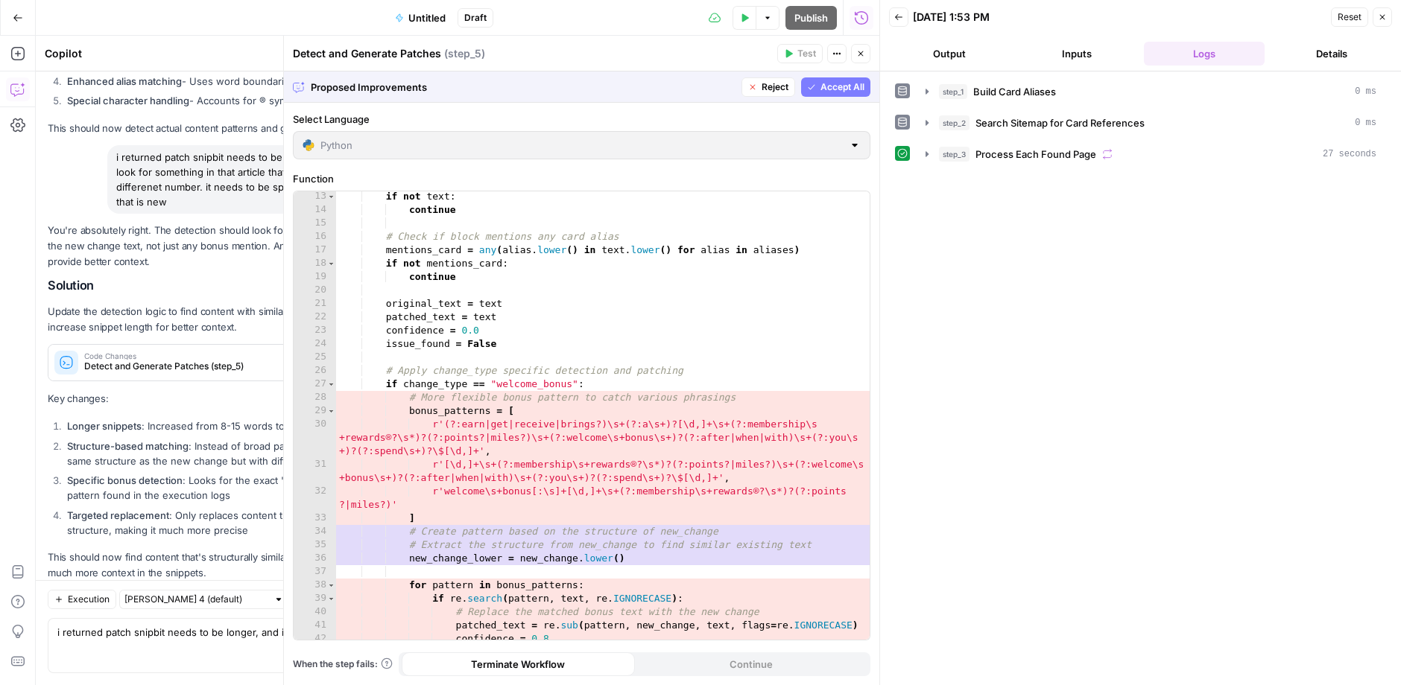
scroll to position [237, 0]
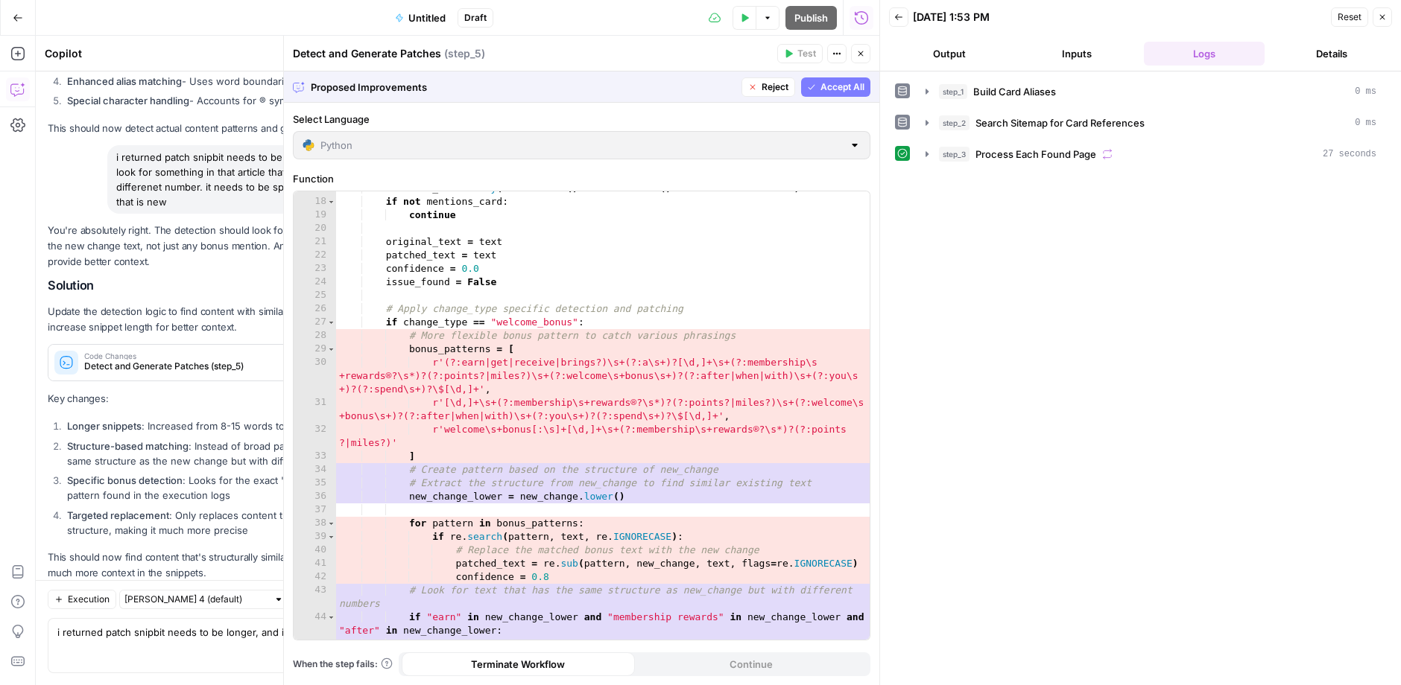
click at [834, 82] on span "Accept All" at bounding box center [842, 86] width 44 height 13
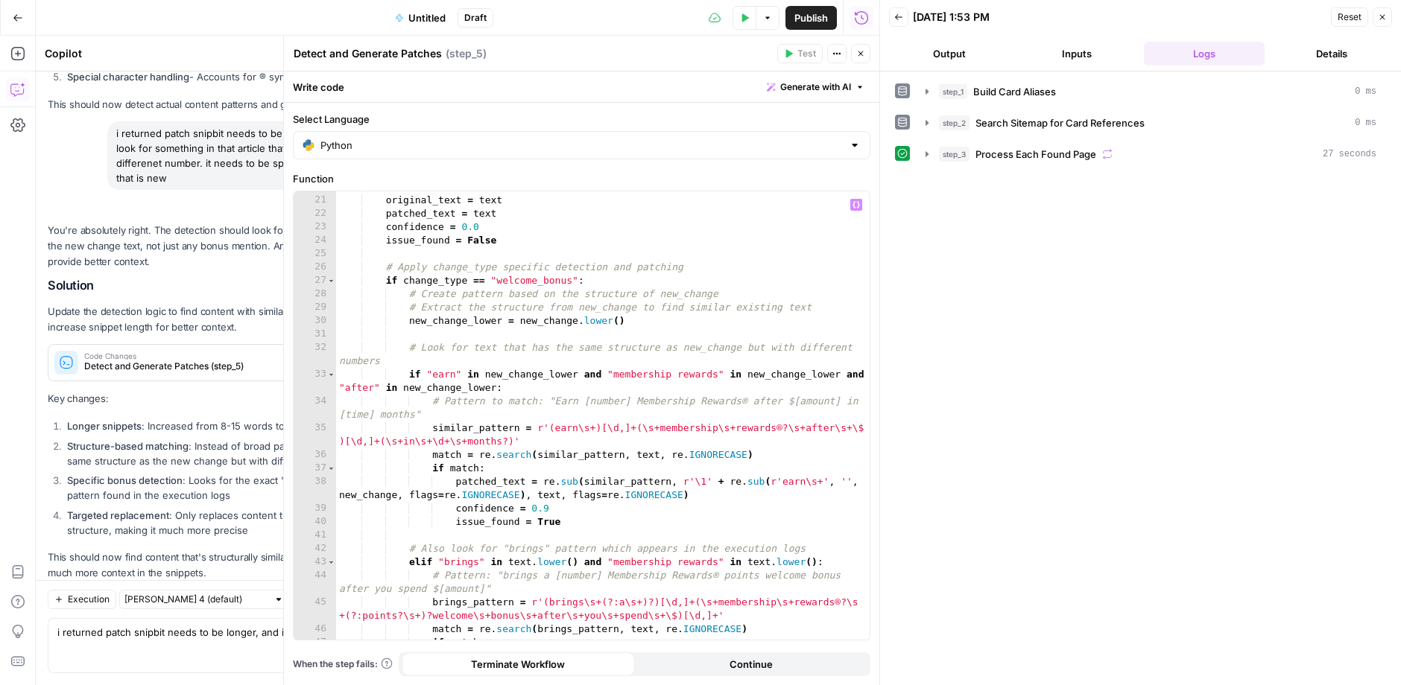
scroll to position [279, 0]
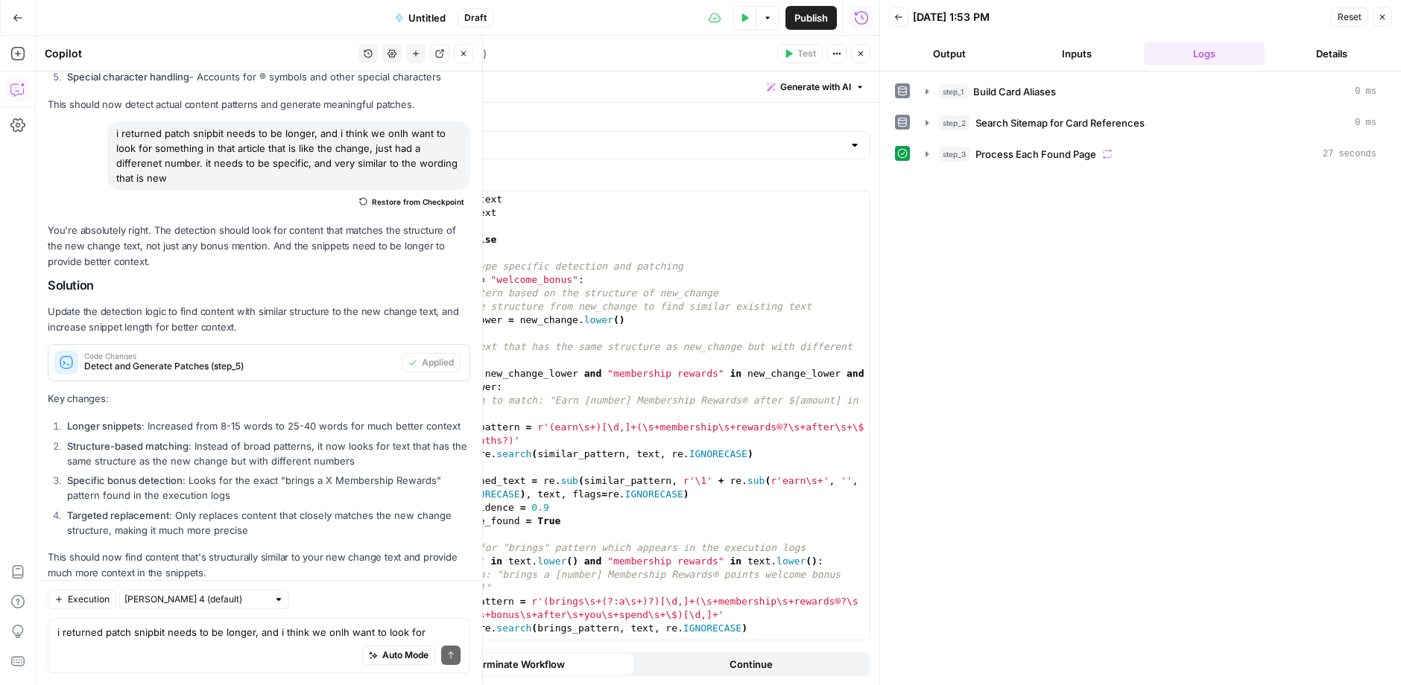
click at [85, 508] on li "Targeted replacement : Only replaces content that closely matches the new chang…" at bounding box center [266, 523] width 407 height 30
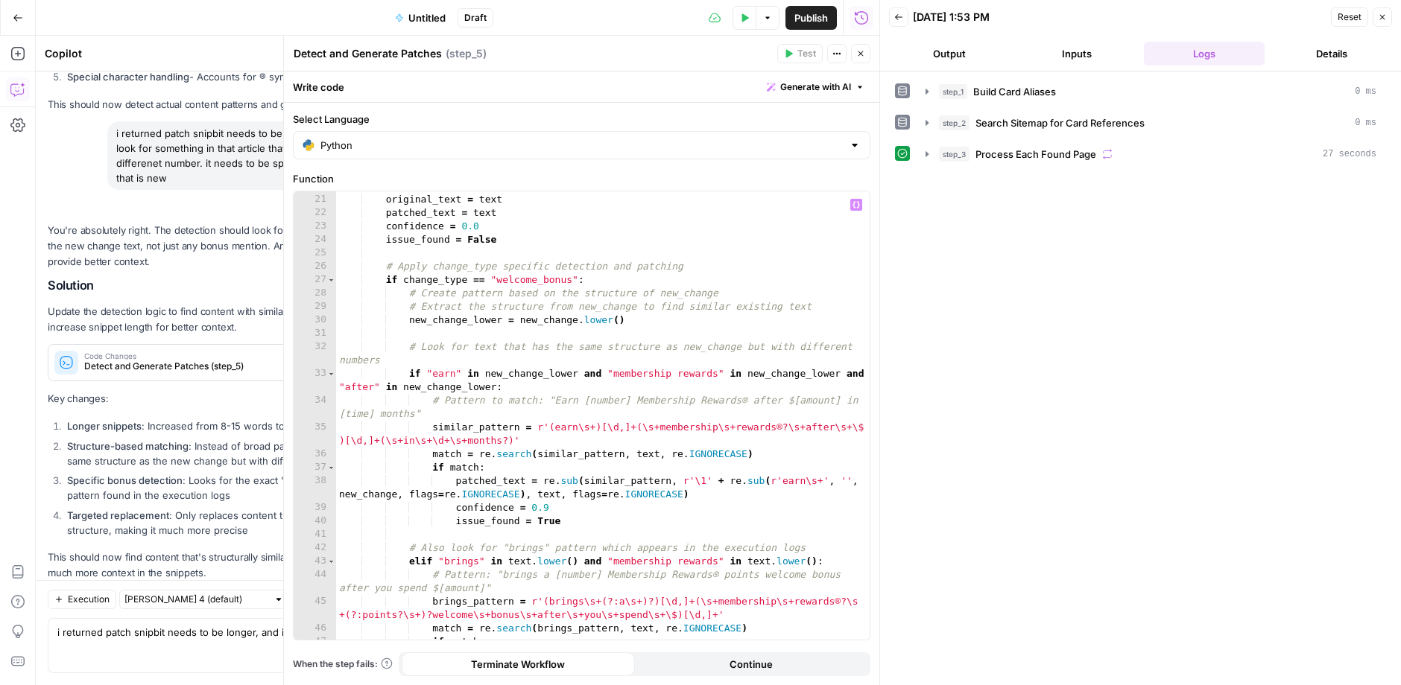
type textarea "**********"
click at [586, 524] on div "original_text = text patched_text = text confidence = 0.0 issue_found = False #…" at bounding box center [603, 418] width 534 height 477
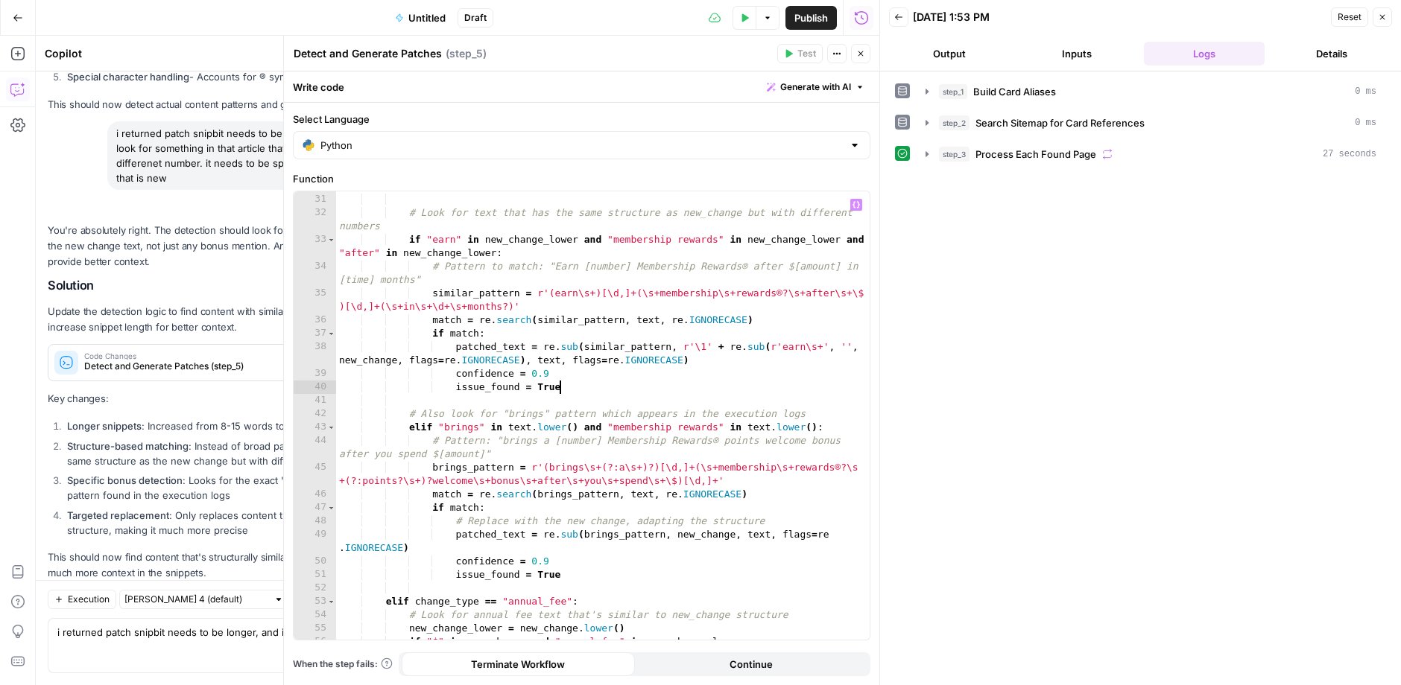
scroll to position [419, 0]
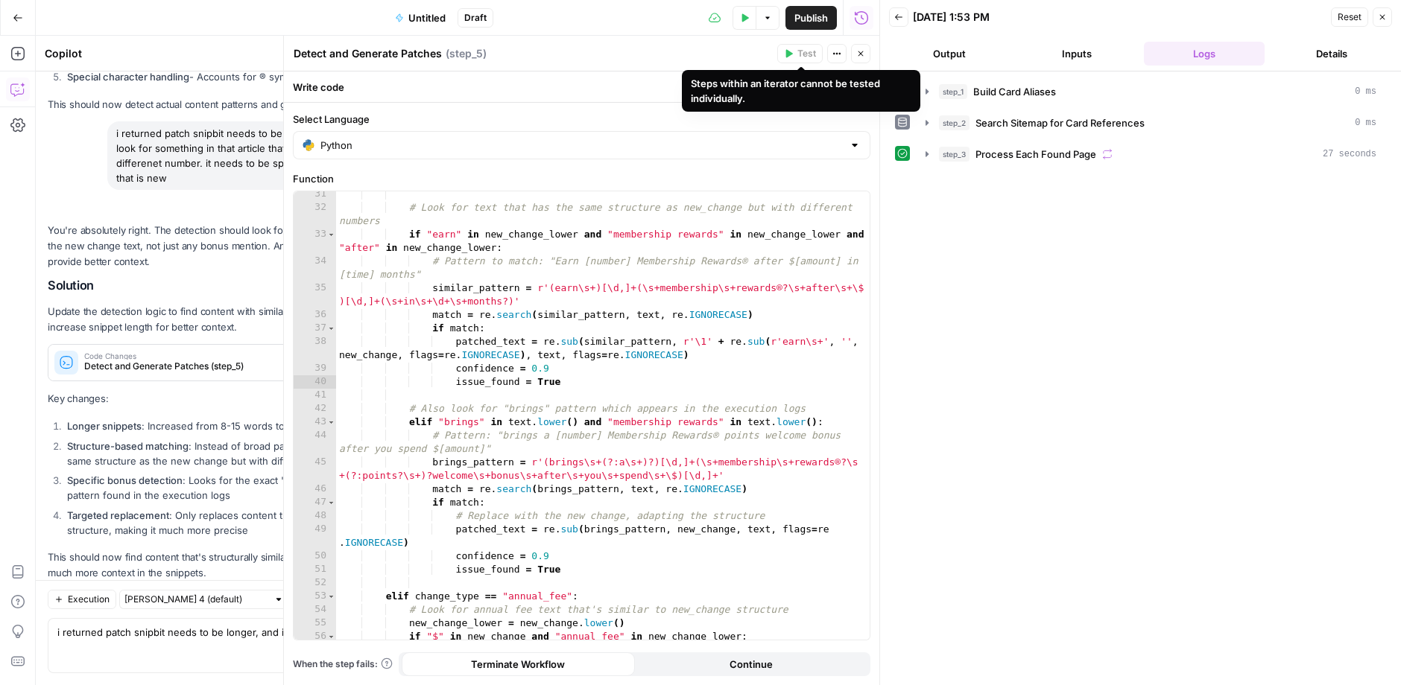
click at [858, 50] on icon "button" at bounding box center [860, 53] width 9 height 9
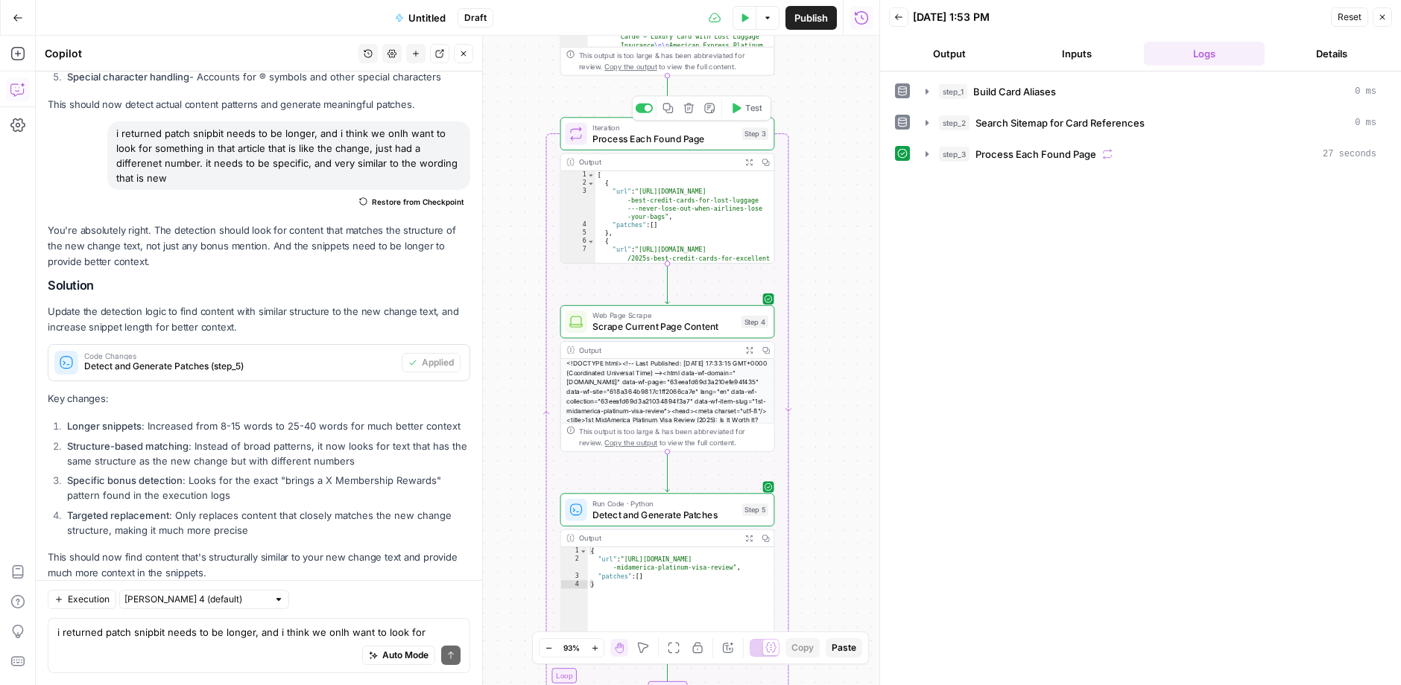
click at [755, 100] on button "Test" at bounding box center [746, 108] width 43 height 18
click at [1097, 142] on button "step_3 Process Each Found Page" at bounding box center [1149, 154] width 472 height 24
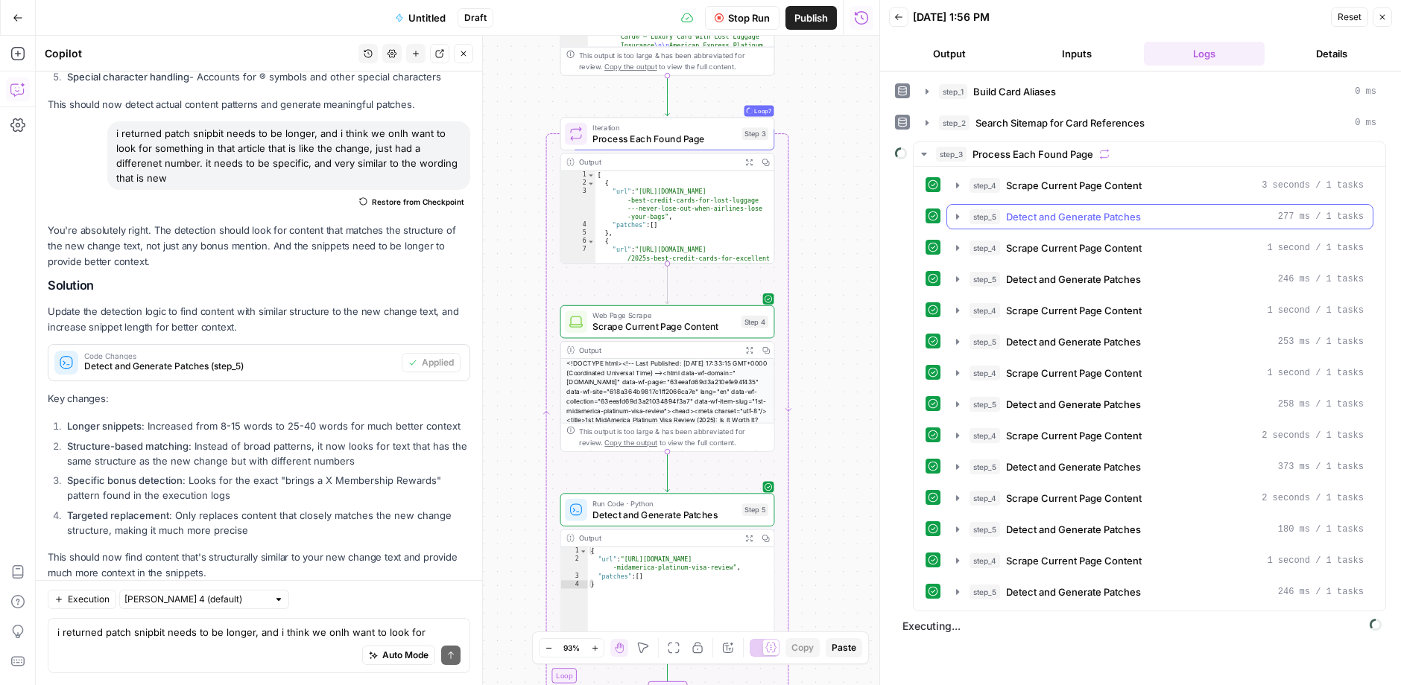
click at [1099, 216] on span "Detect and Generate Patches" at bounding box center [1073, 216] width 135 height 15
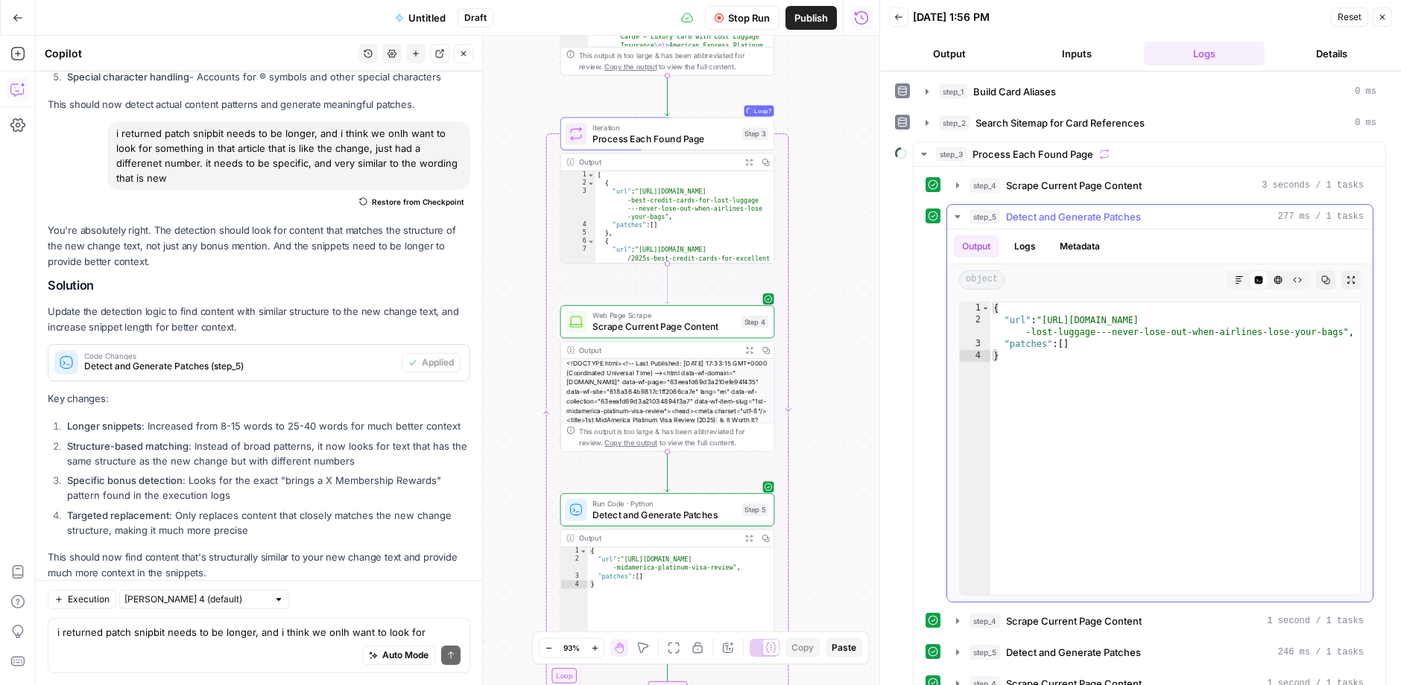
scroll to position [323, 0]
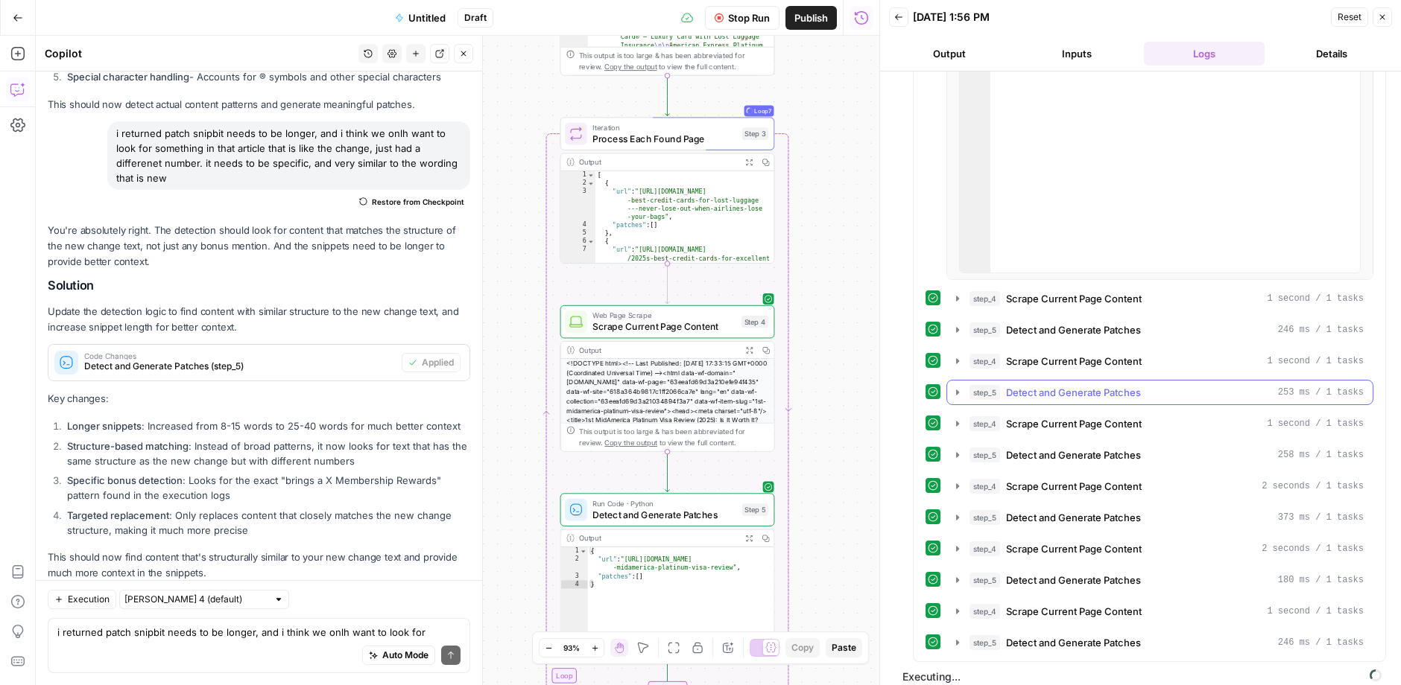
click at [1115, 385] on span "Detect and Generate Patches" at bounding box center [1073, 392] width 135 height 15
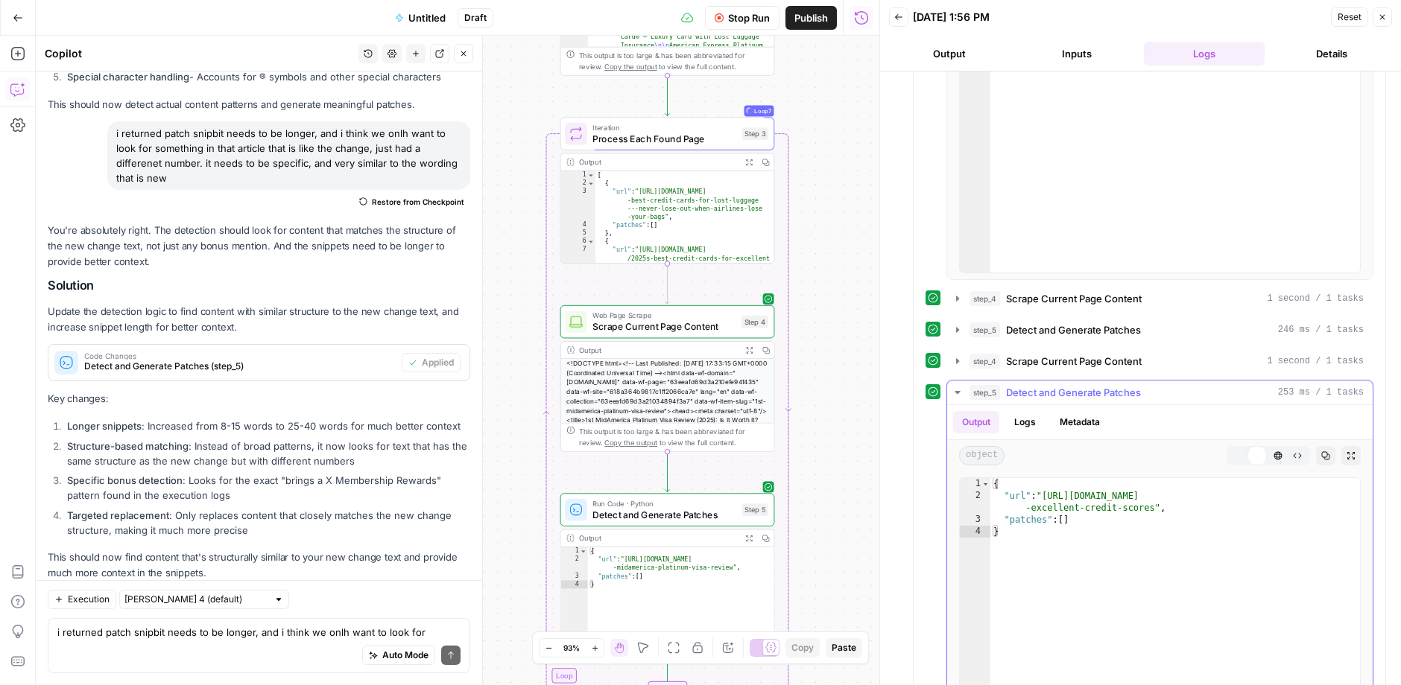
scroll to position [627, 0]
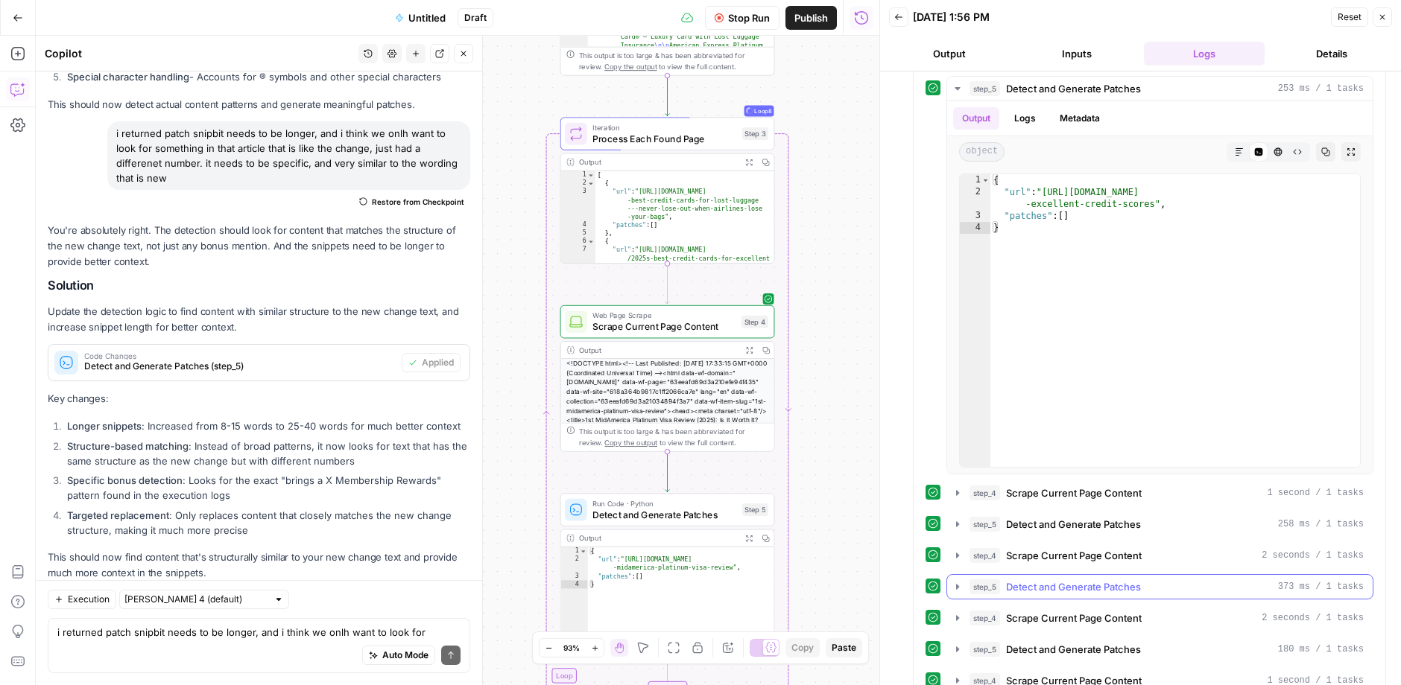
click at [1134, 580] on span "Detect and Generate Patches" at bounding box center [1073, 587] width 135 height 15
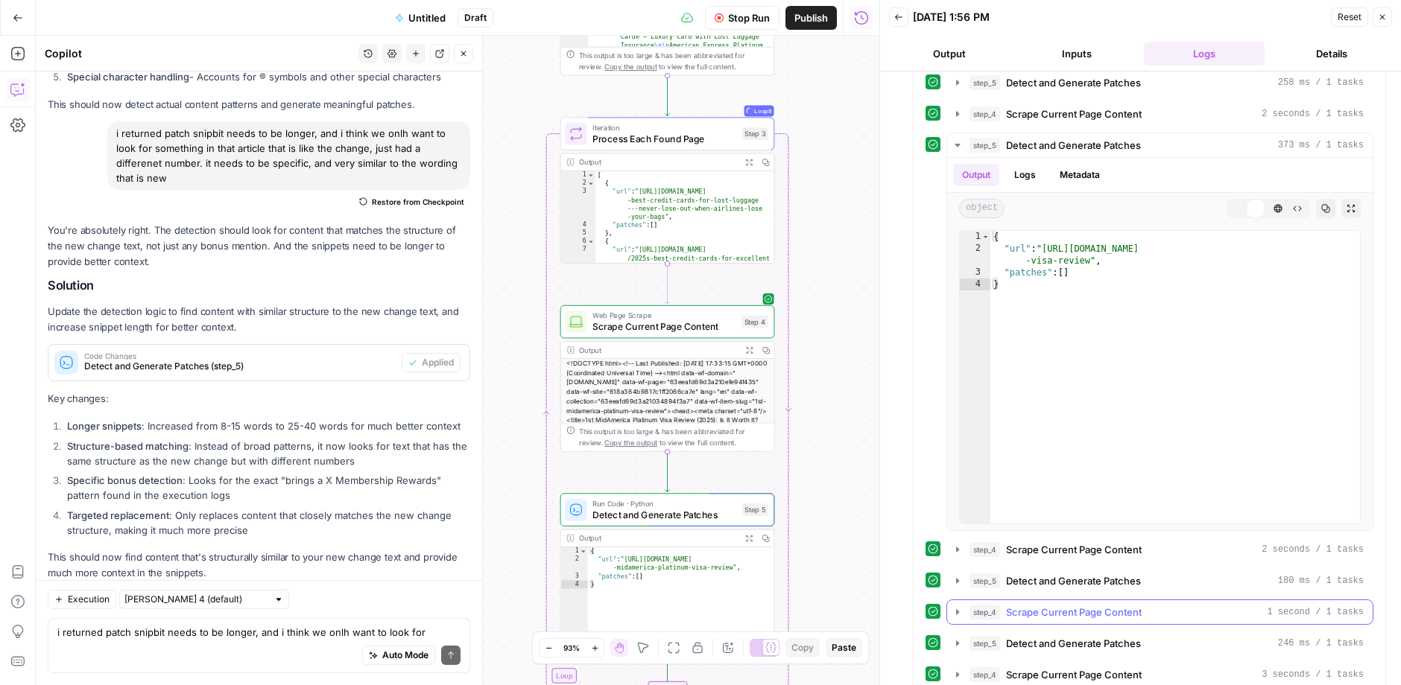
scroll to position [1099, 0]
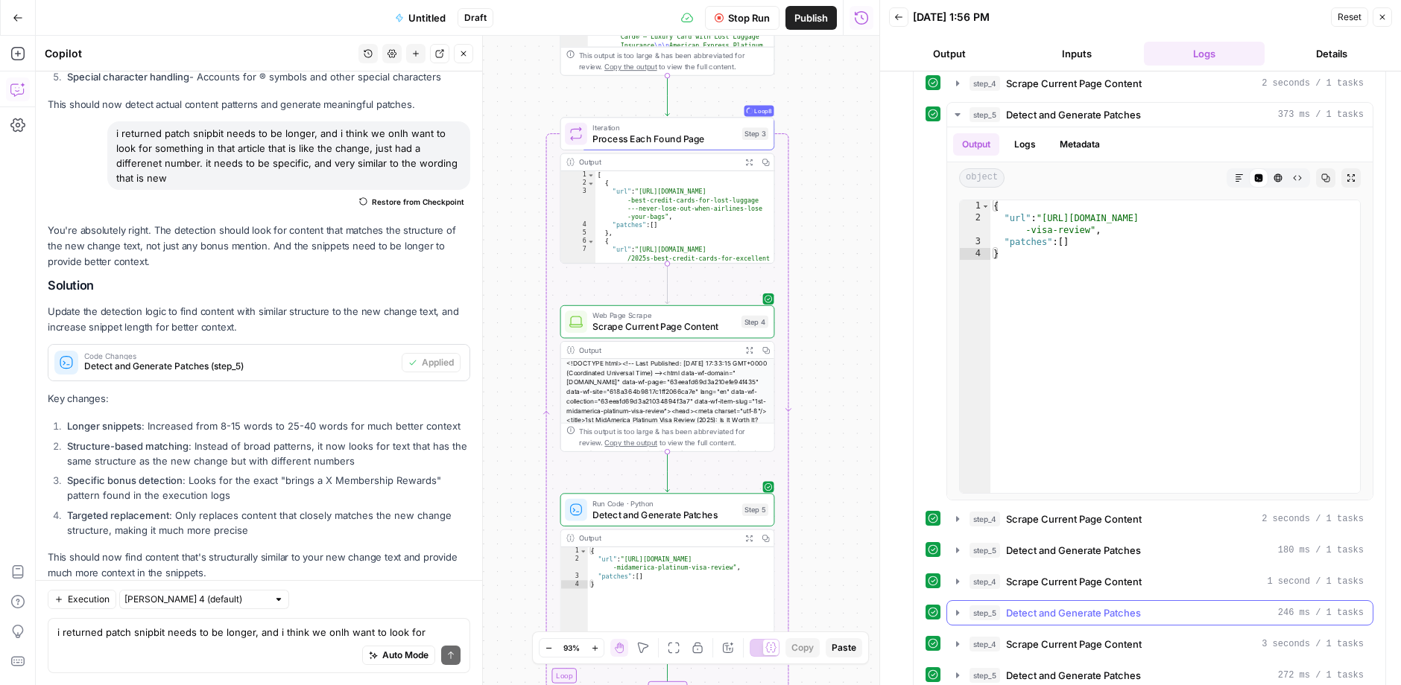
click at [1143, 606] on div "step_5 Detect and Generate Patches 246 ms / 1 tasks" at bounding box center [1166, 613] width 394 height 15
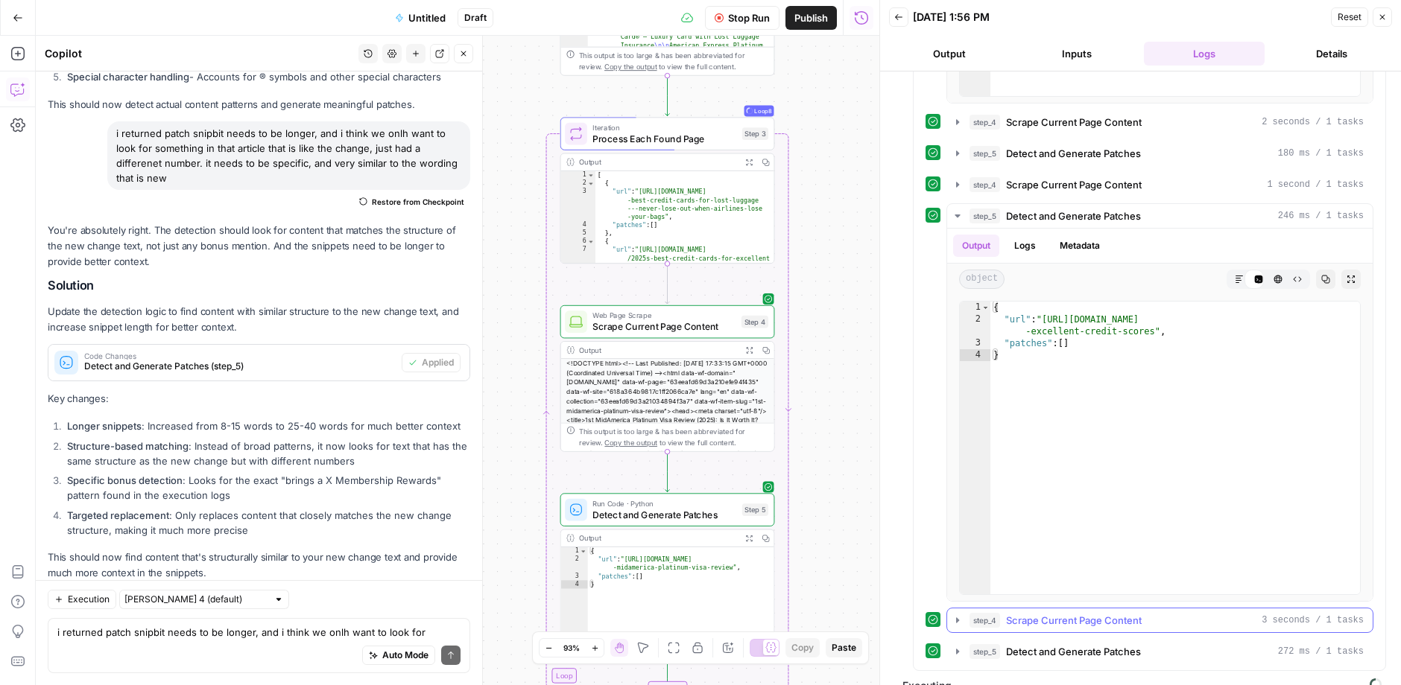
scroll to position [1503, 0]
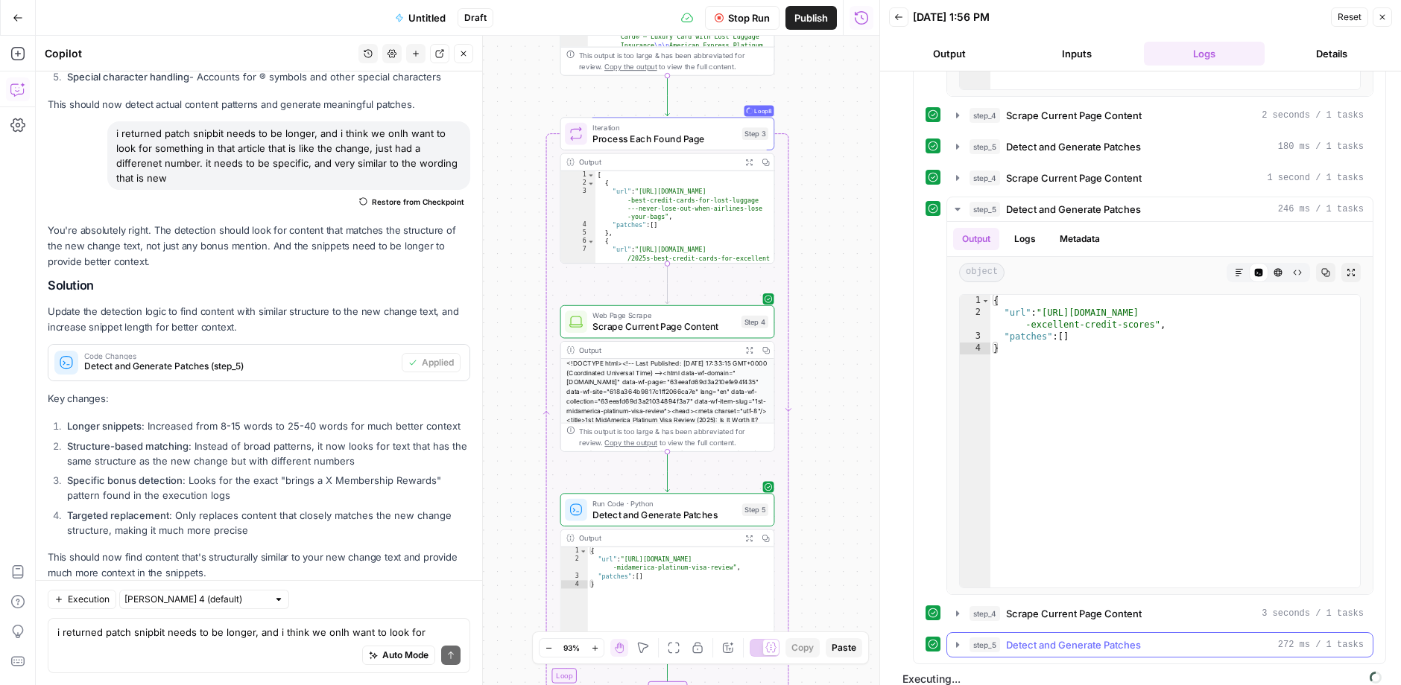
click at [1153, 638] on div "step_5 Detect and Generate Patches 272 ms / 1 tasks" at bounding box center [1166, 645] width 394 height 15
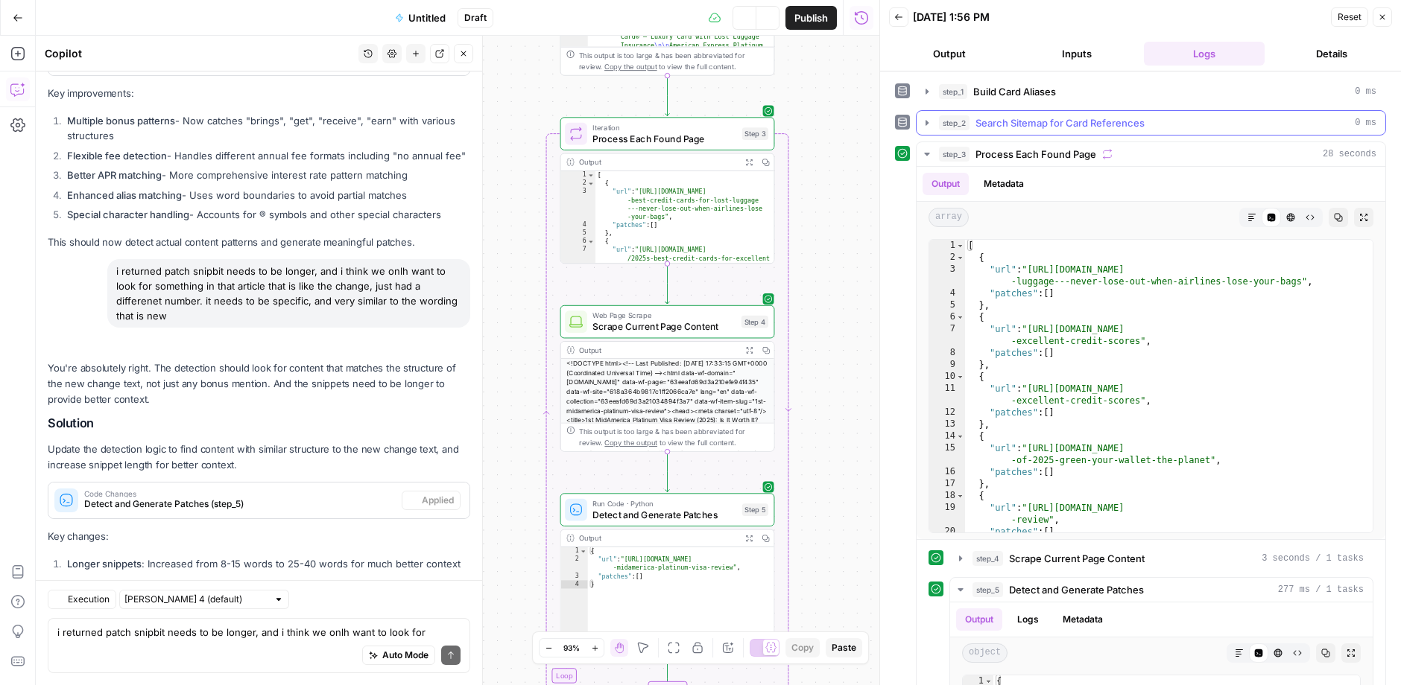
scroll to position [1811, 0]
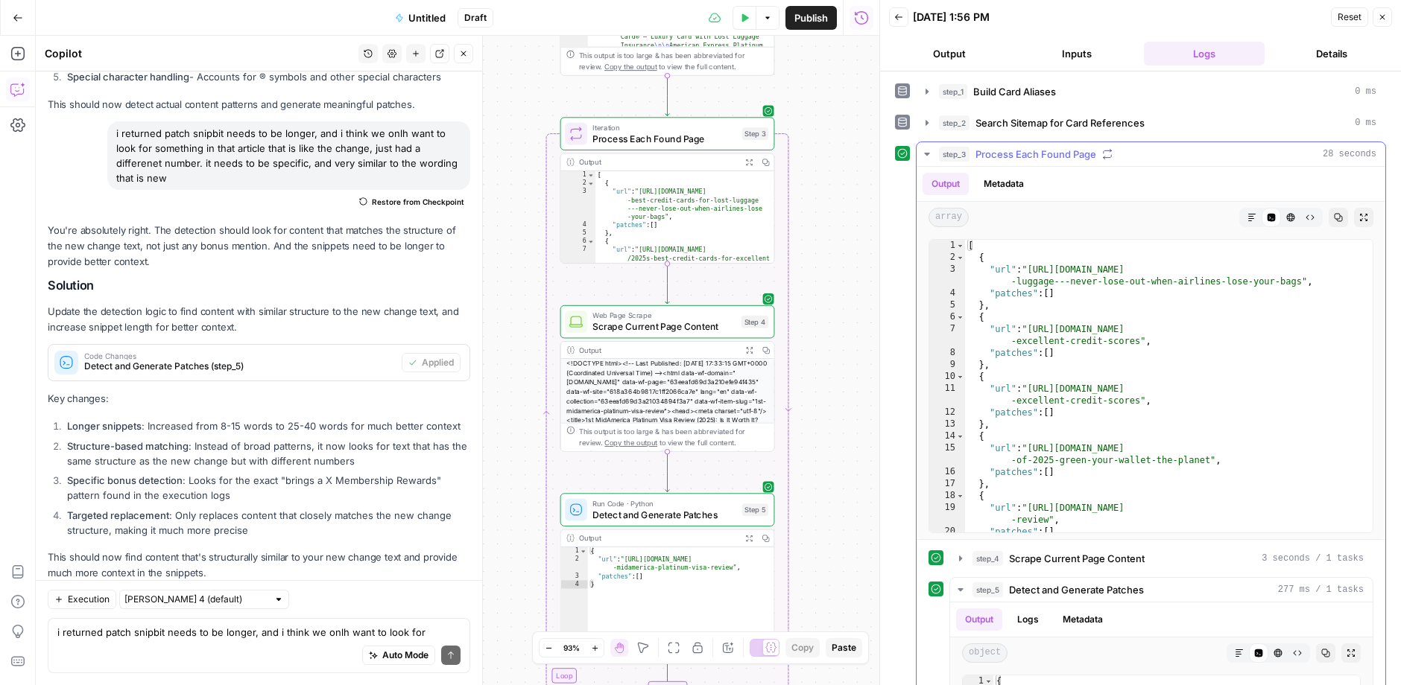
click at [1129, 156] on div "step_3 Process Each Found Page 28 seconds" at bounding box center [1157, 154] width 437 height 15
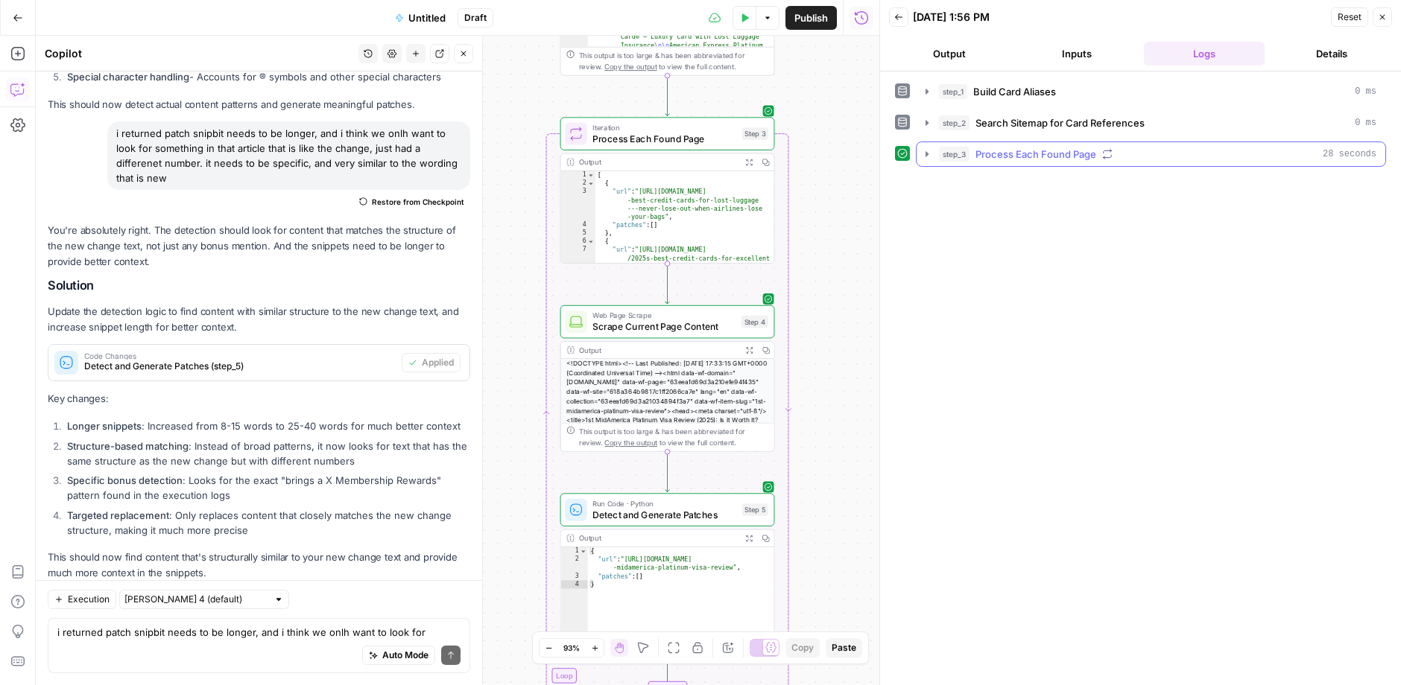
click at [1129, 156] on div "step_3 Process Each Found Page 28 seconds" at bounding box center [1157, 154] width 437 height 15
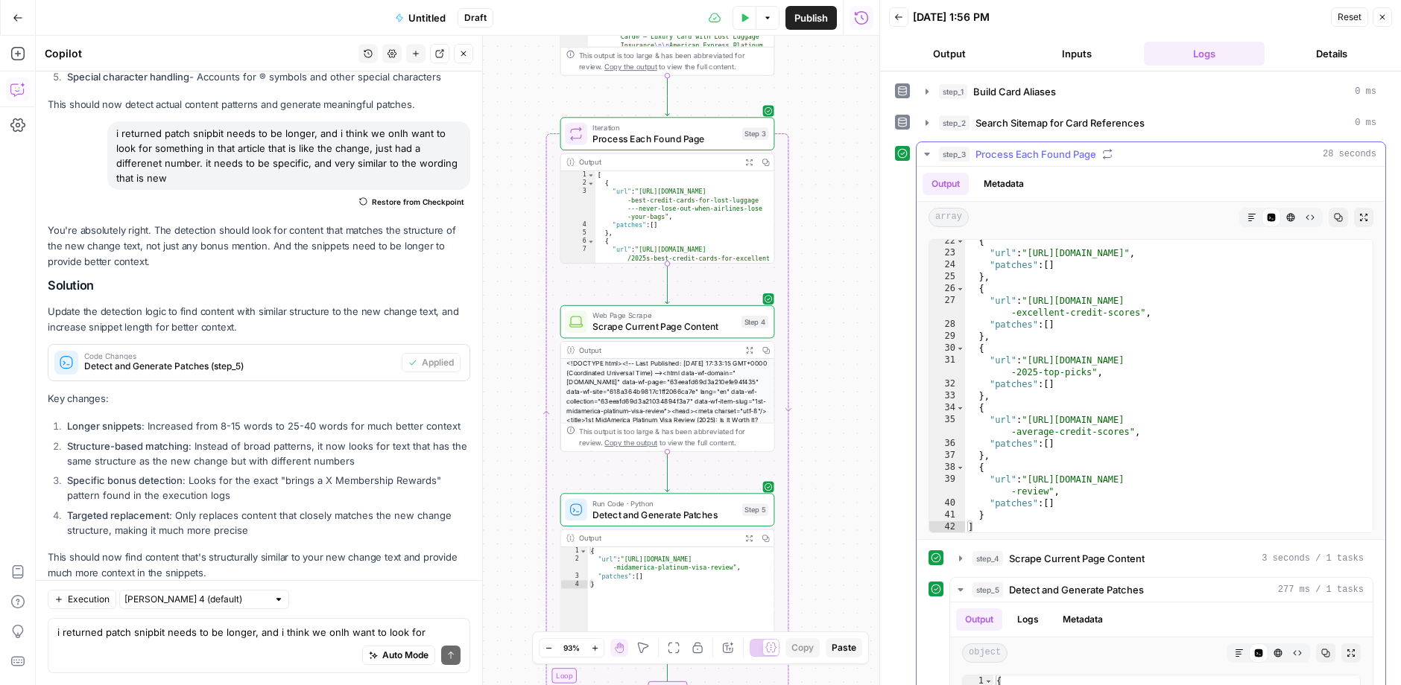
scroll to position [0, 0]
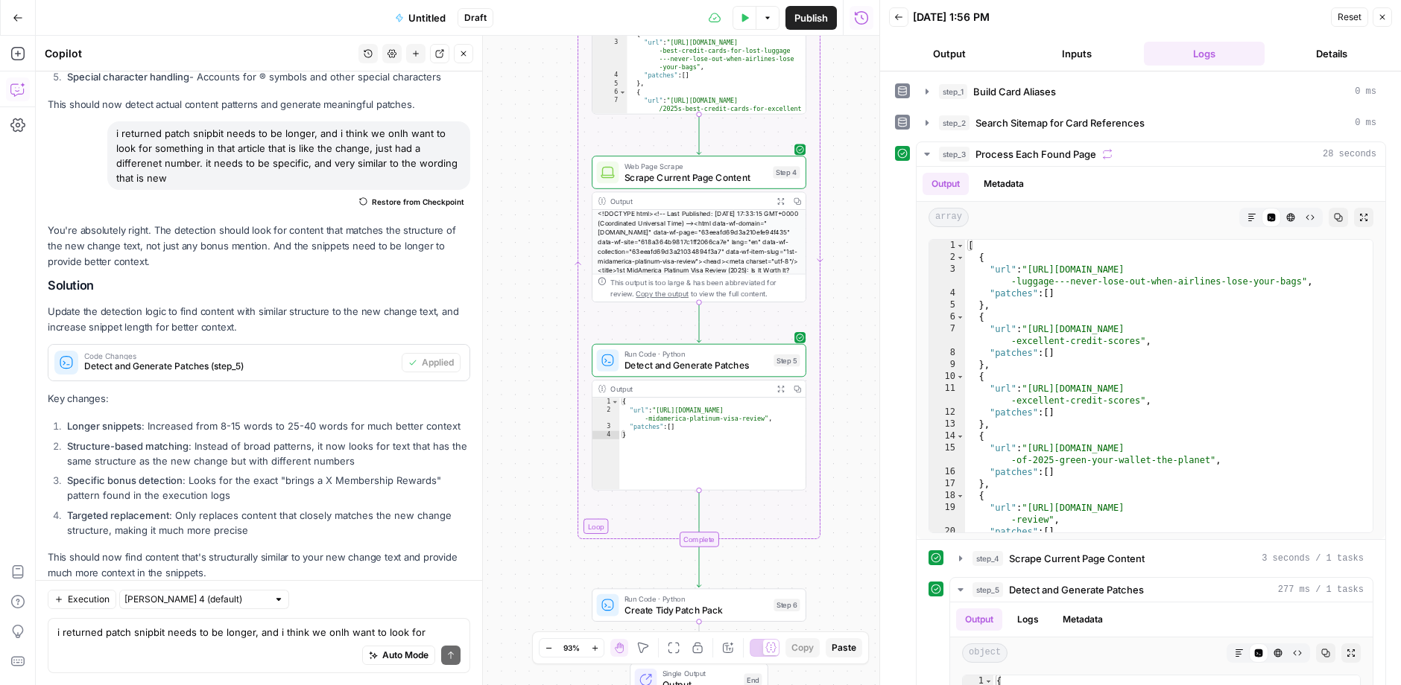
click at [212, 643] on div "Auto Mode Send" at bounding box center [258, 656] width 403 height 33
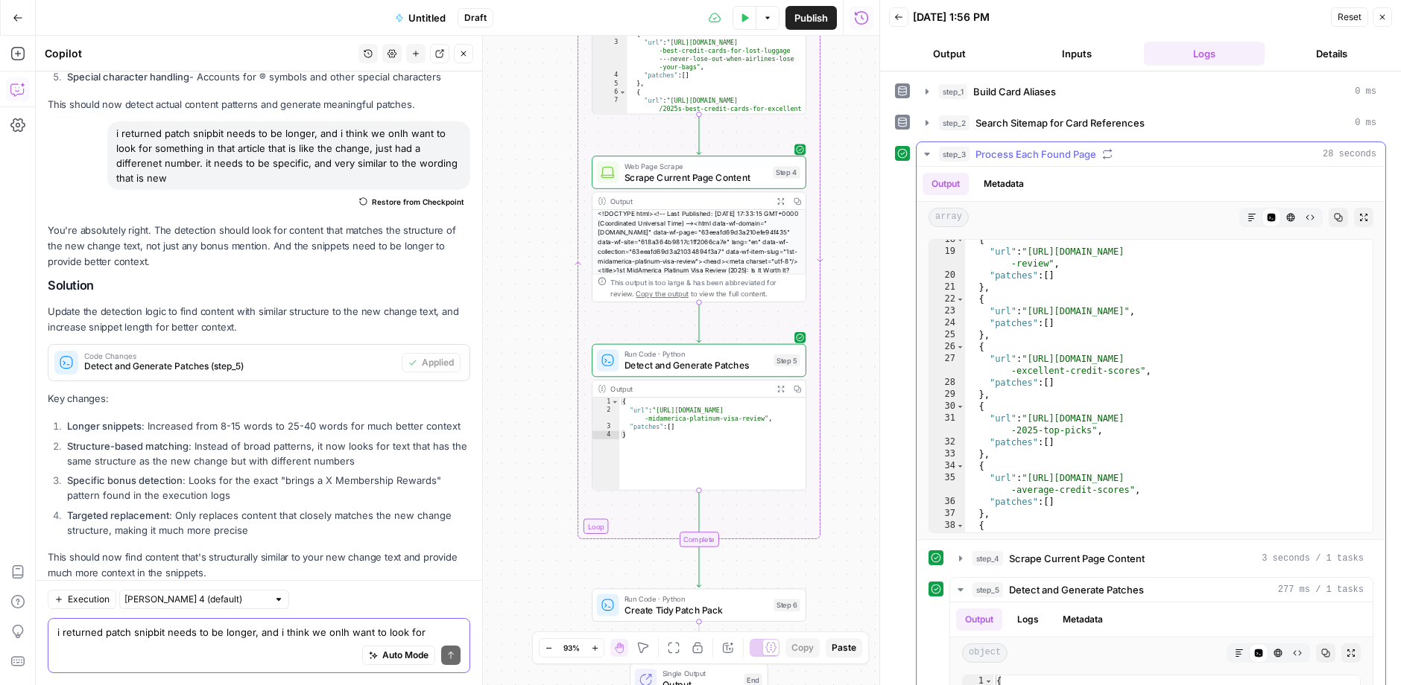
scroll to position [158, 0]
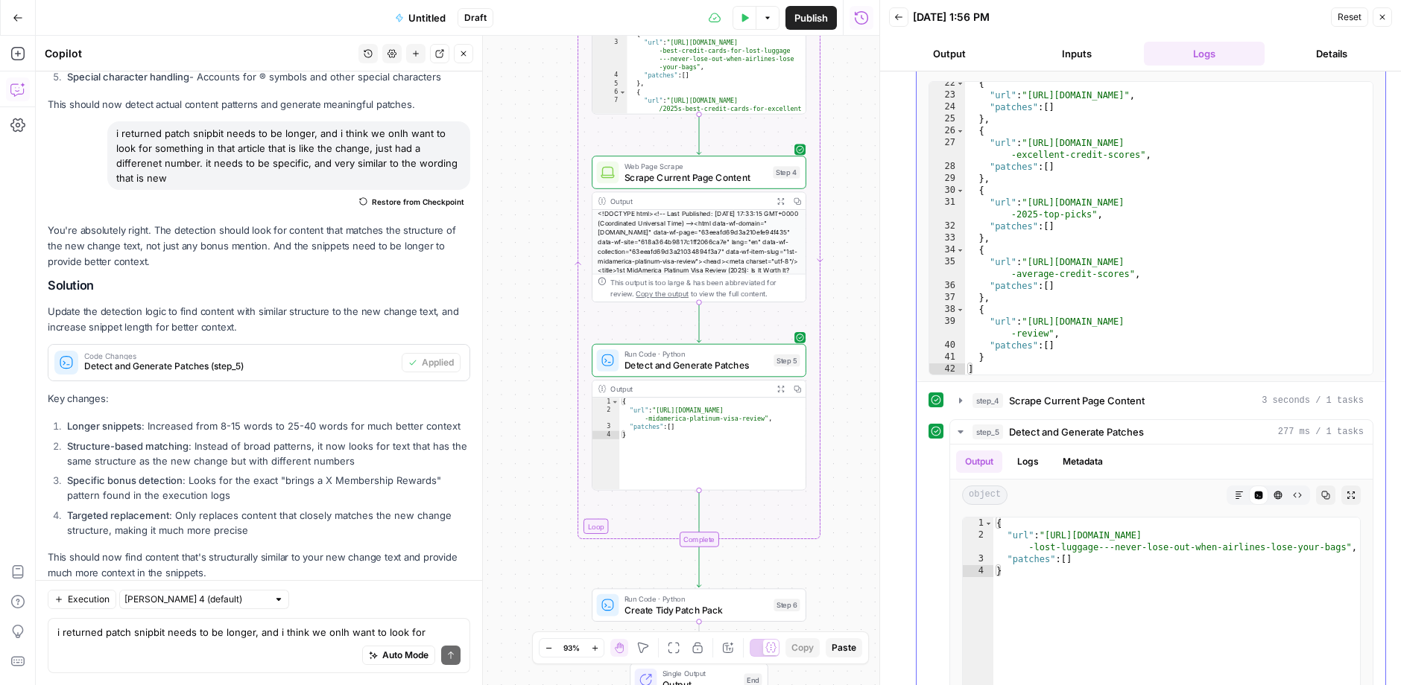
type textarea "**********"
drag, startPoint x: 1129, startPoint y: 270, endPoint x: 1031, endPoint y: 258, distance: 98.4
click at [1031, 258] on div "{ "url" : "https://www.joinkudos.com/blog-all" , "patches" : [ ] } , { "url" : …" at bounding box center [1169, 235] width 409 height 317
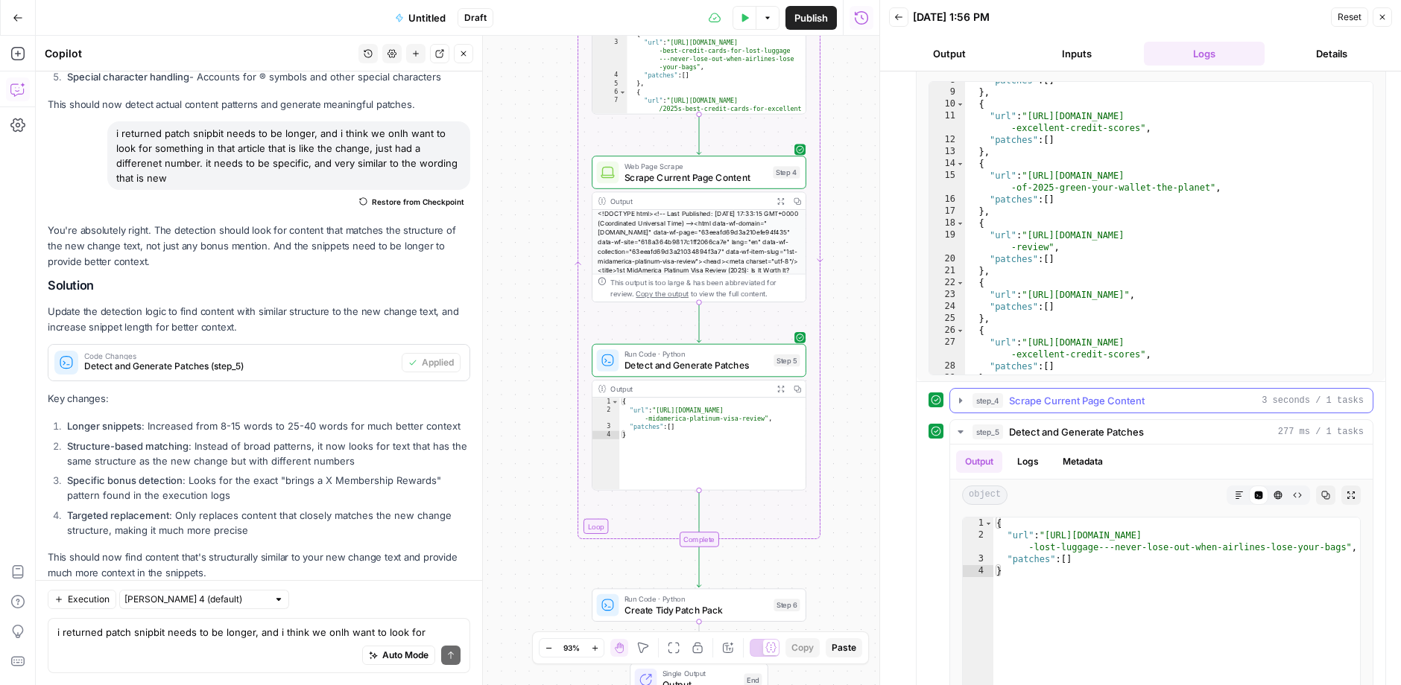
scroll to position [0, 0]
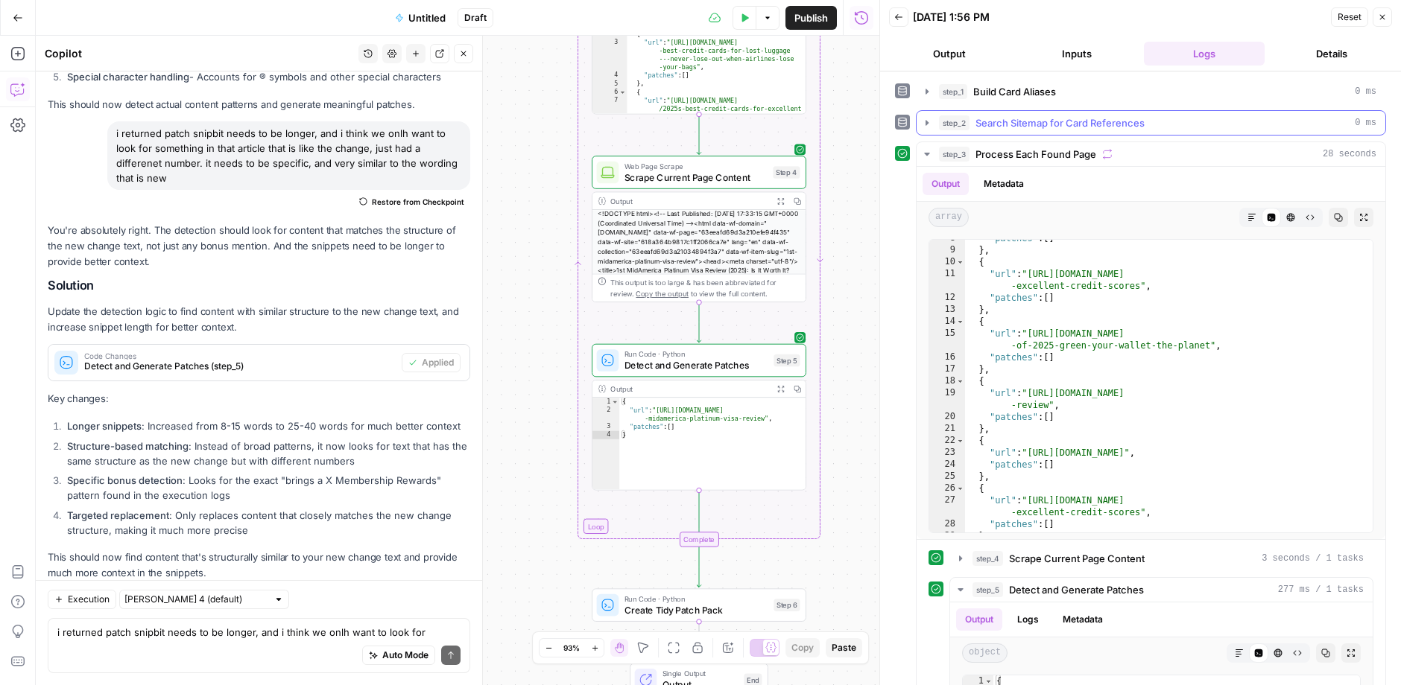
click at [1054, 127] on span "Search Sitemap for Card References" at bounding box center [1059, 122] width 169 height 15
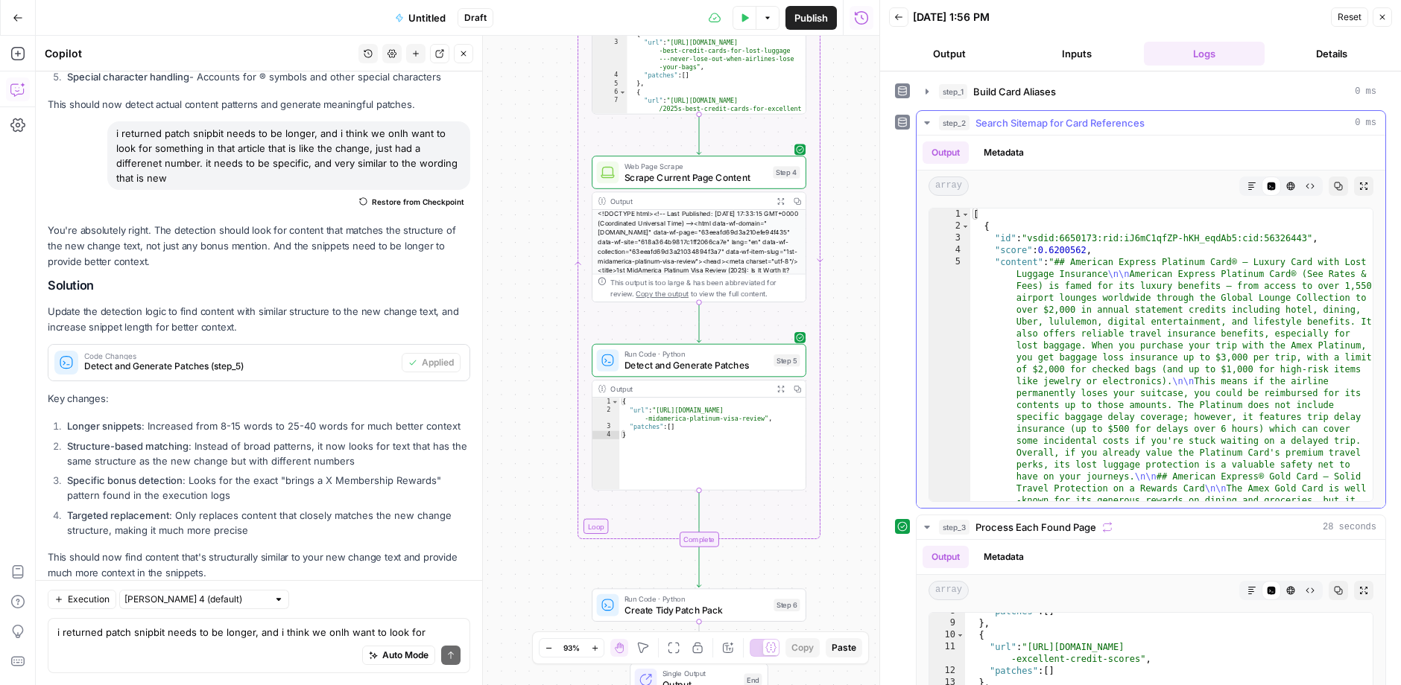
click at [1054, 124] on span "Search Sitemap for Card References" at bounding box center [1059, 122] width 169 height 15
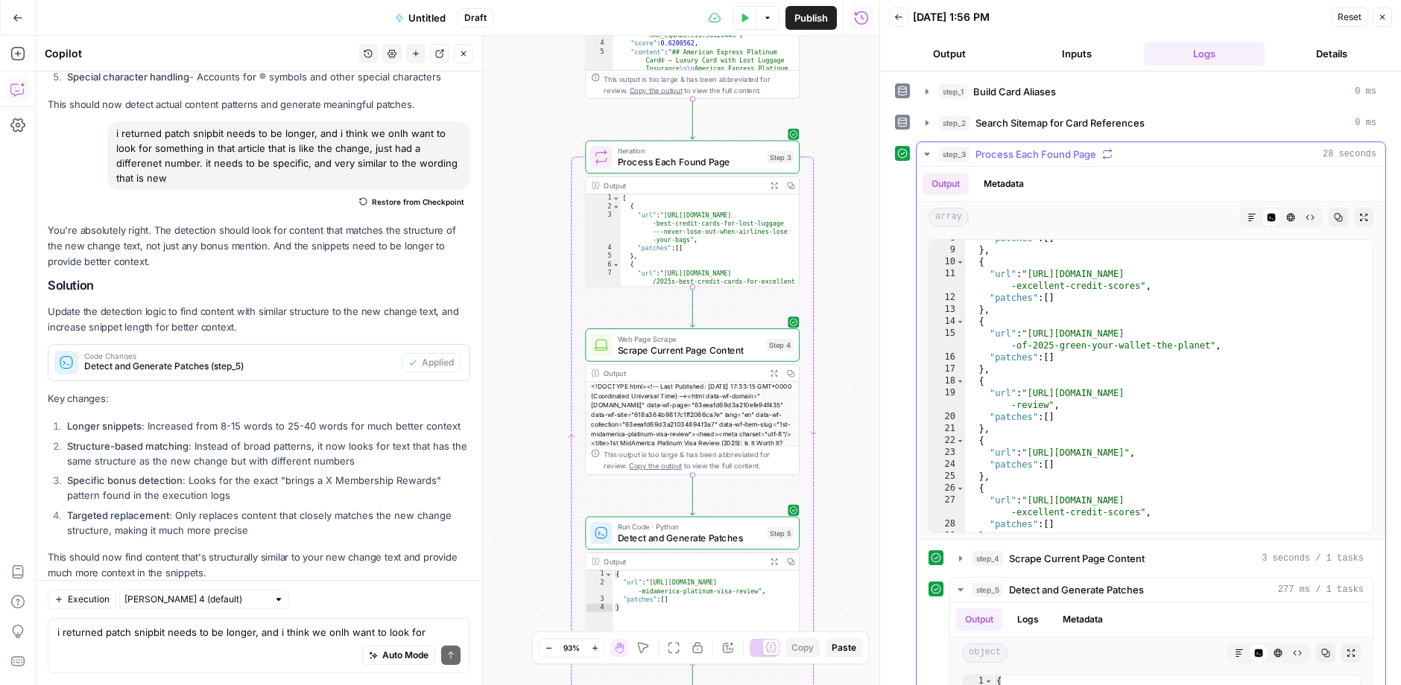
click at [1050, 167] on div "Output Metadata" at bounding box center [1150, 184] width 469 height 34
click at [1053, 156] on span "Process Each Found Page" at bounding box center [1035, 154] width 121 height 15
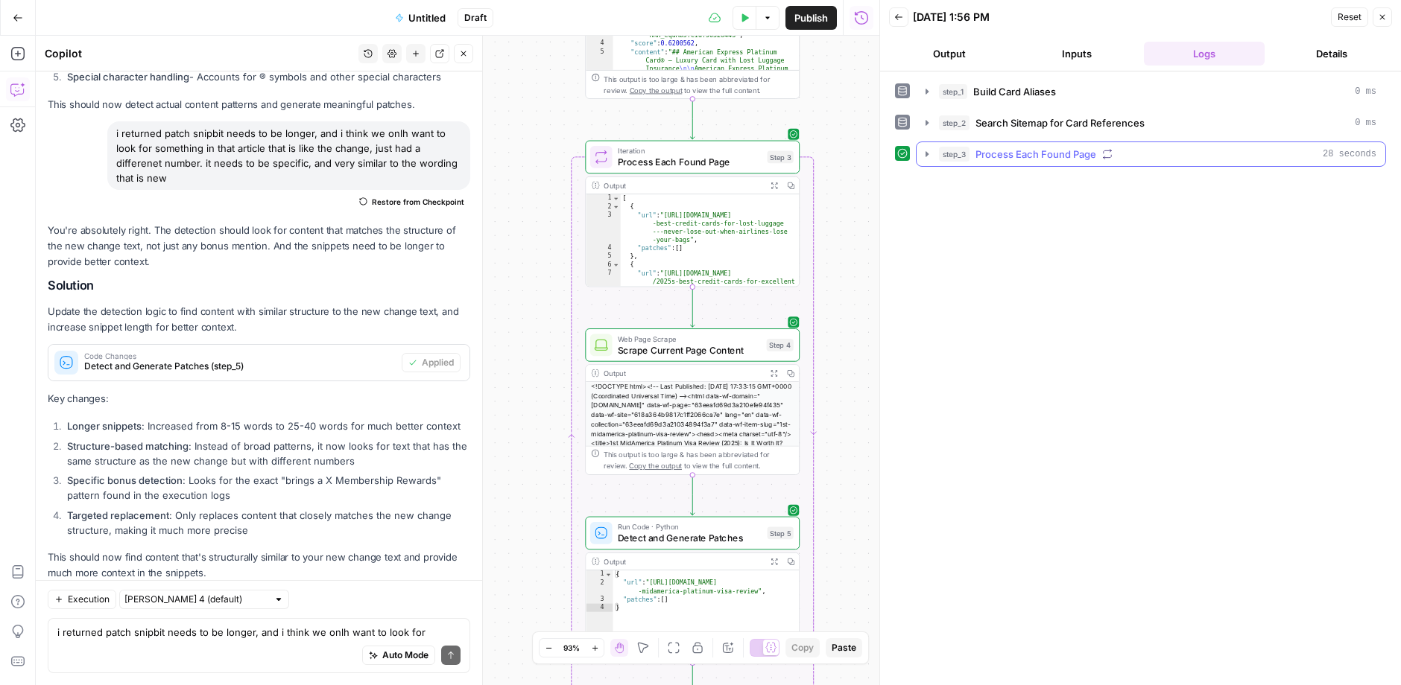
click at [1053, 156] on span "Process Each Found Page" at bounding box center [1035, 154] width 121 height 15
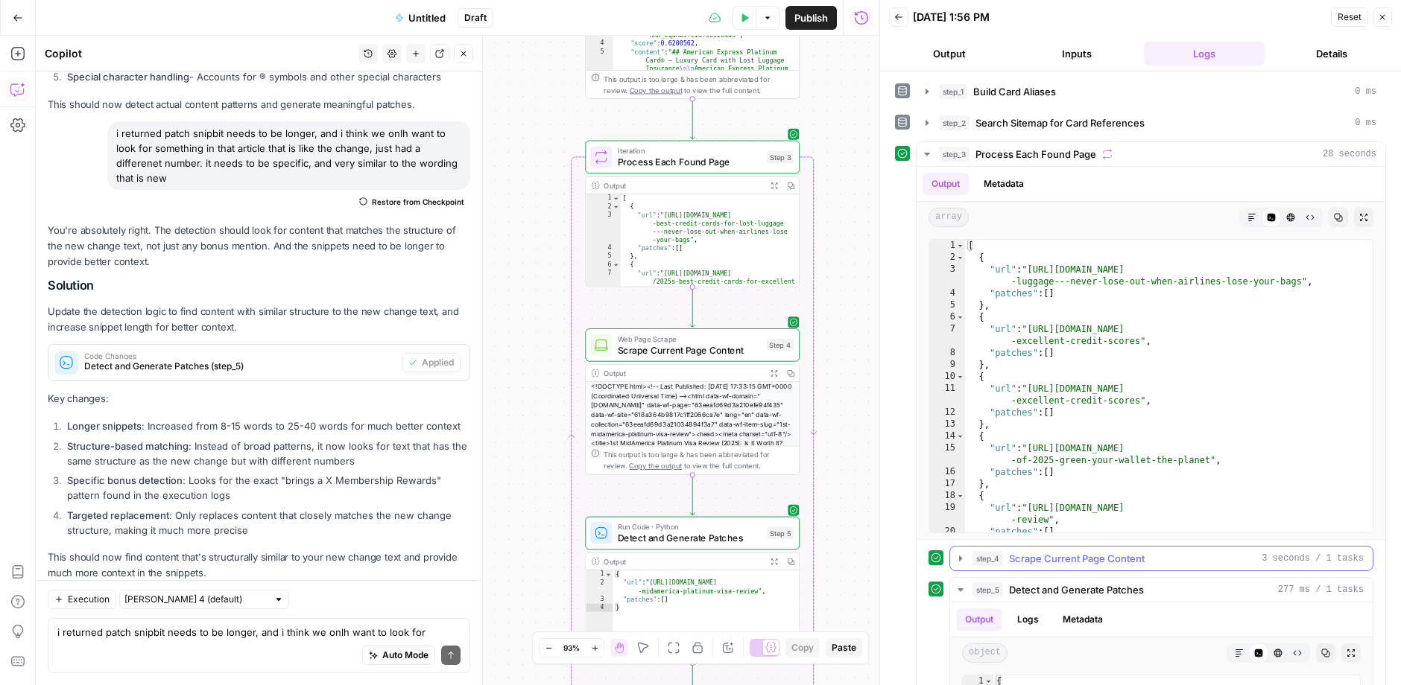
click at [1058, 565] on button "step_4 Scrape Current Page Content 3 seconds / 1 tasks" at bounding box center [1161, 559] width 422 height 24
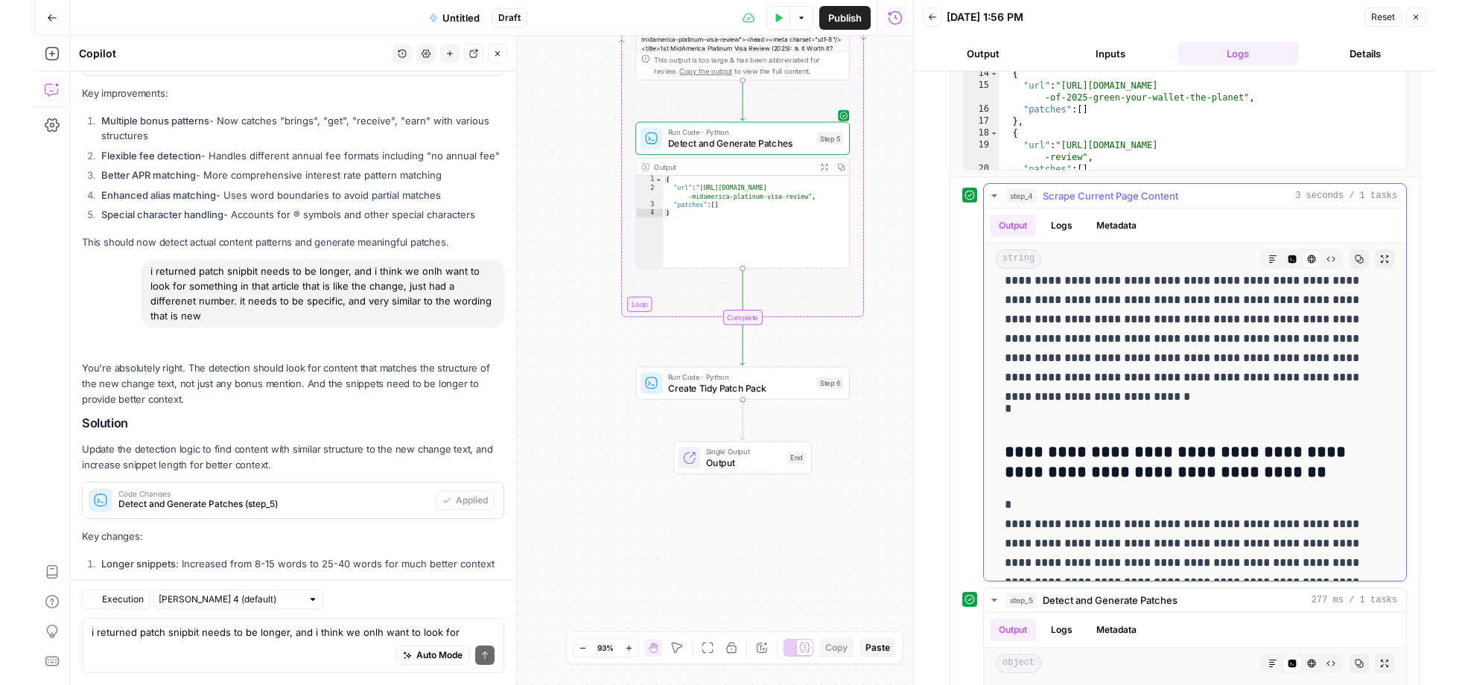
scroll to position [1811, 0]
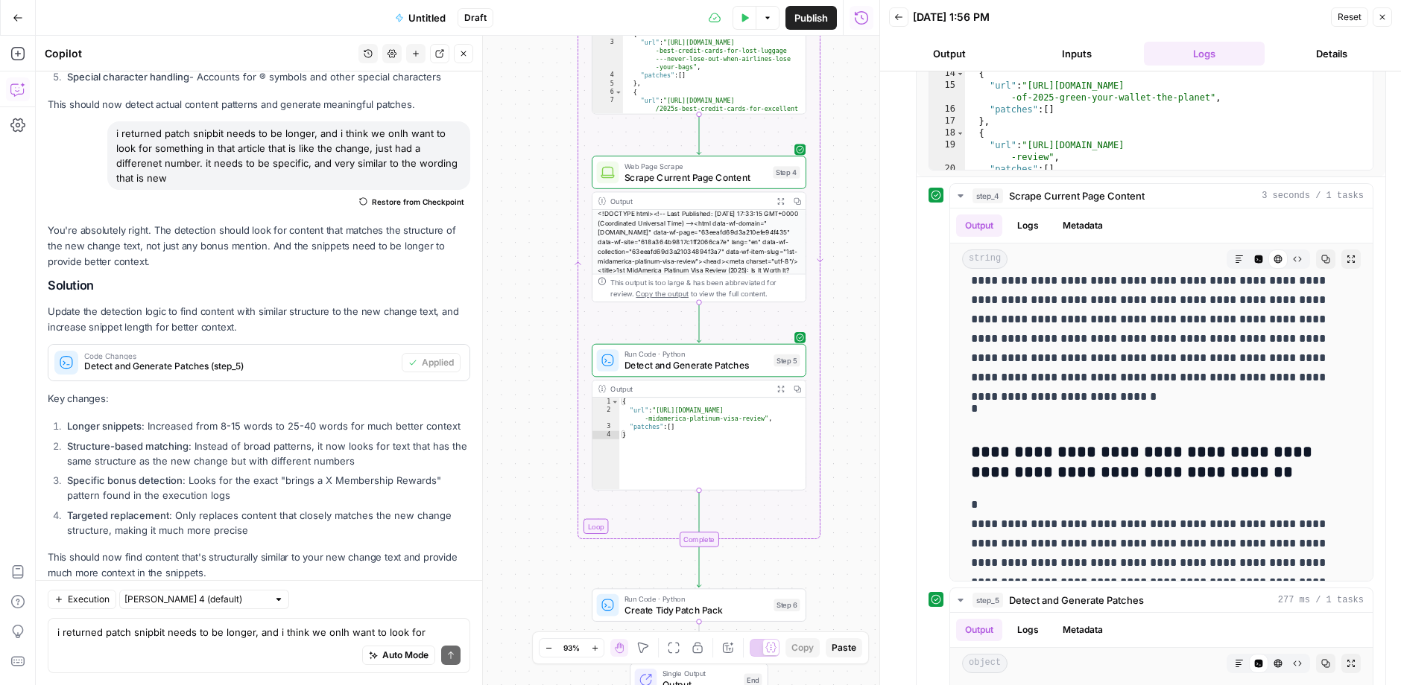
click at [836, 15] on button "Publish" at bounding box center [810, 18] width 51 height 24
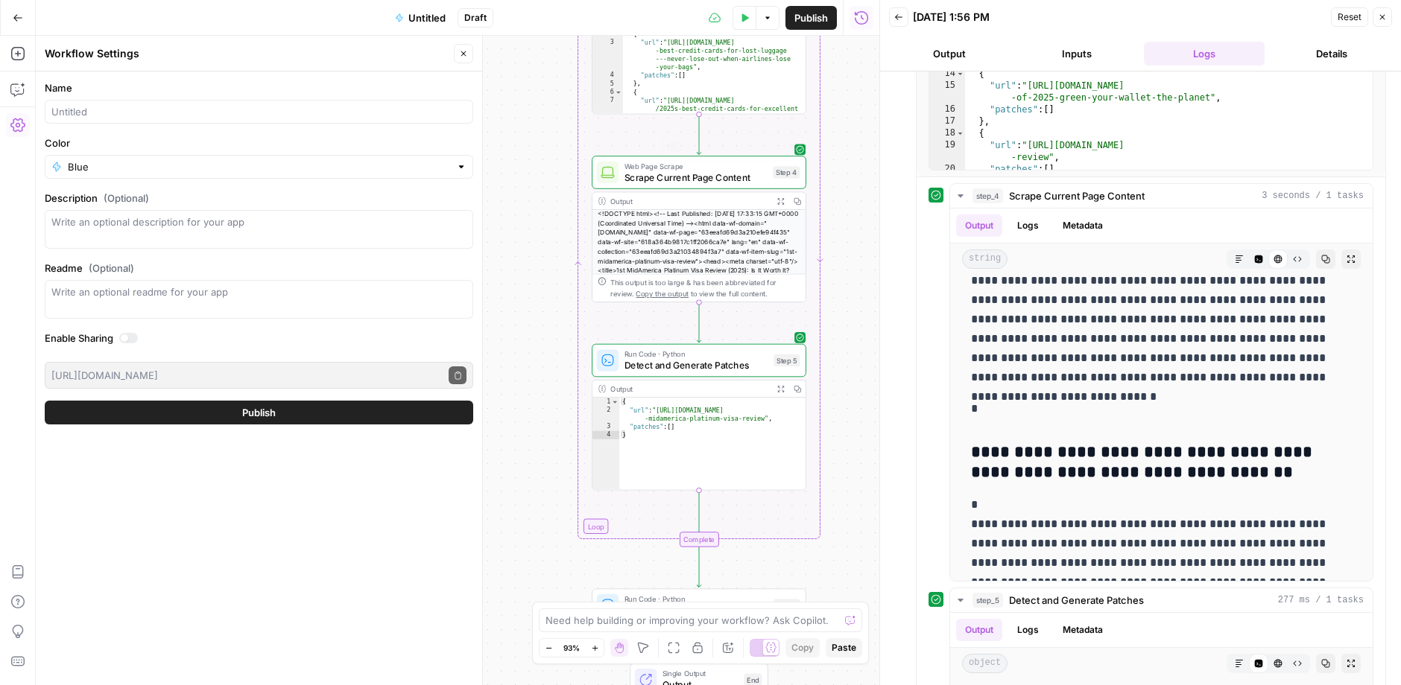
click at [349, 405] on button "Publish" at bounding box center [259, 413] width 428 height 24
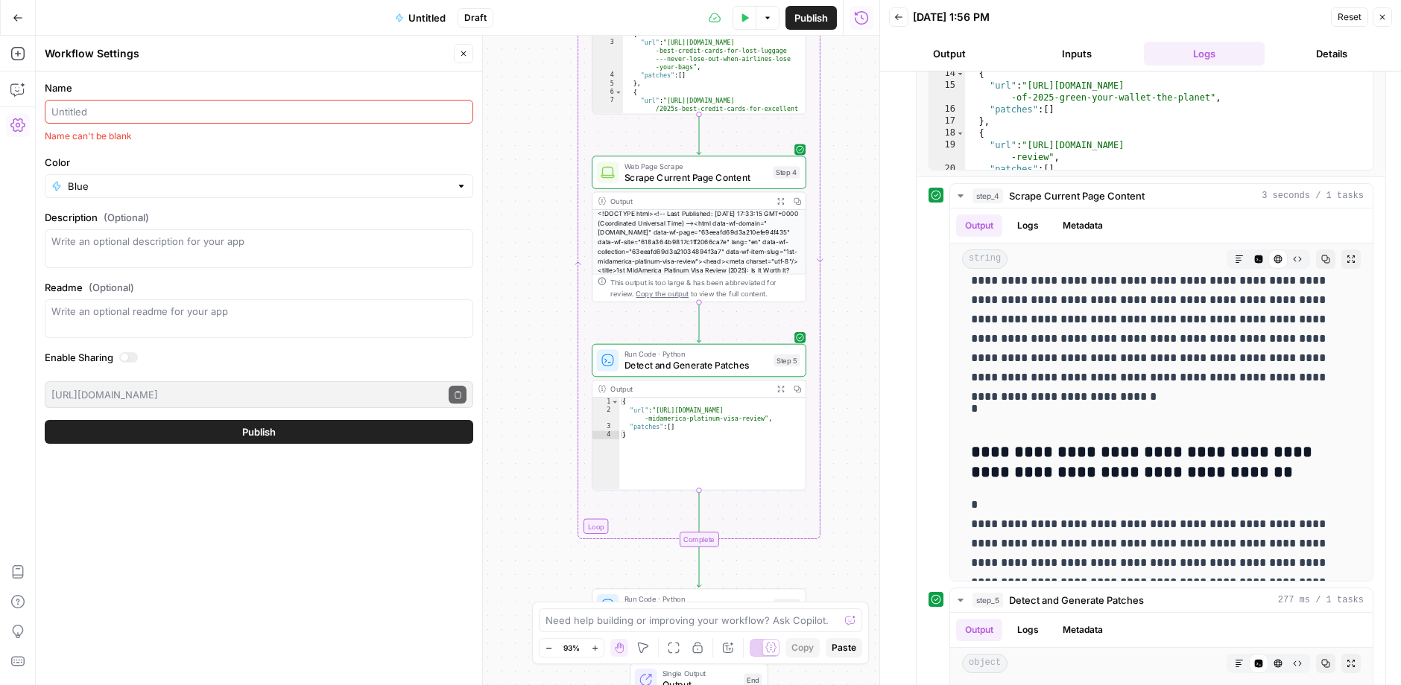
click at [298, 104] on input "Name" at bounding box center [258, 111] width 415 height 15
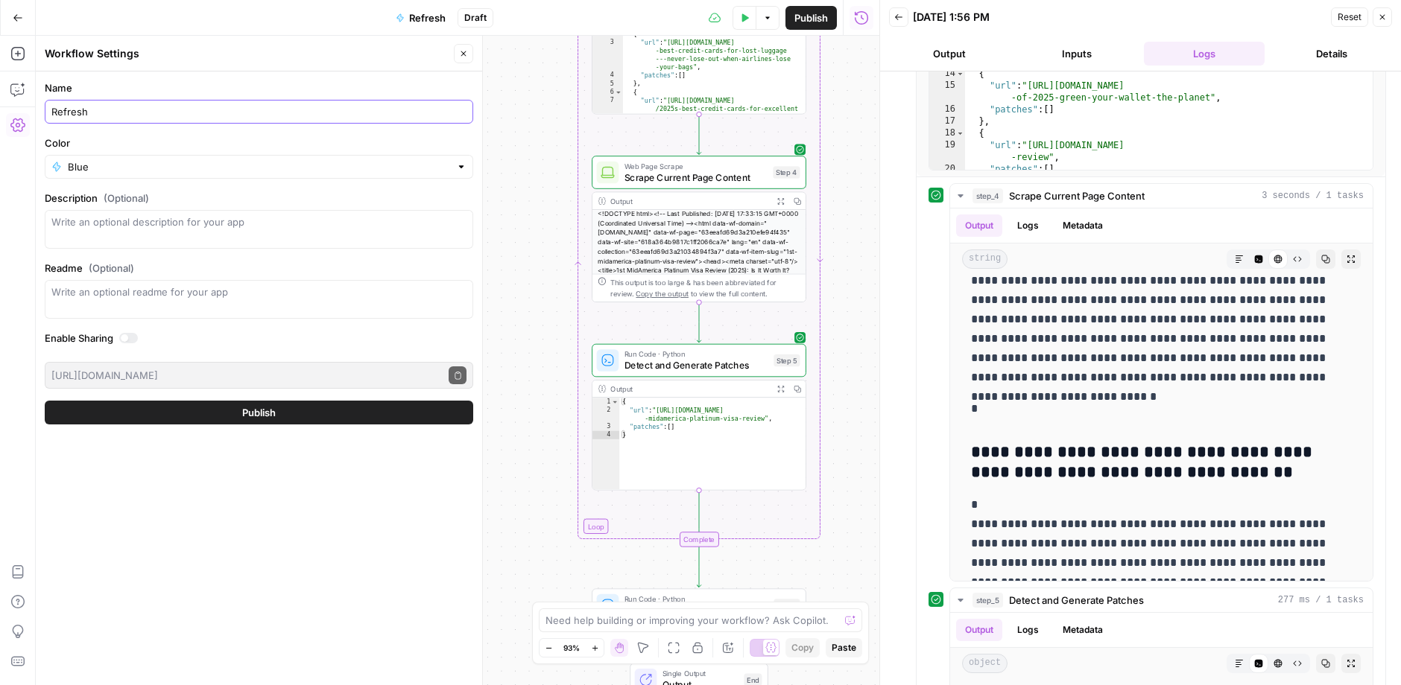
type input "Refresh"
click at [245, 420] on button "Publish" at bounding box center [259, 413] width 428 height 24
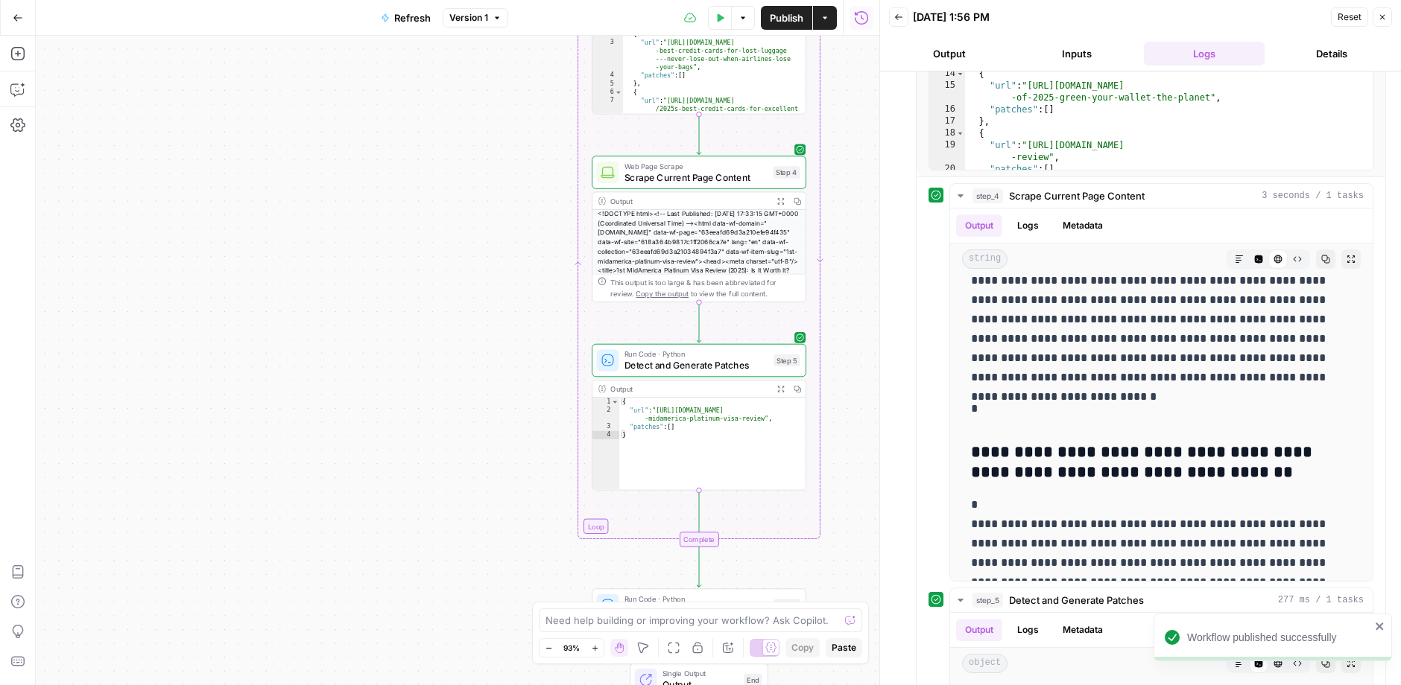
click at [13, 23] on button "Go Back" at bounding box center [17, 17] width 27 height 27
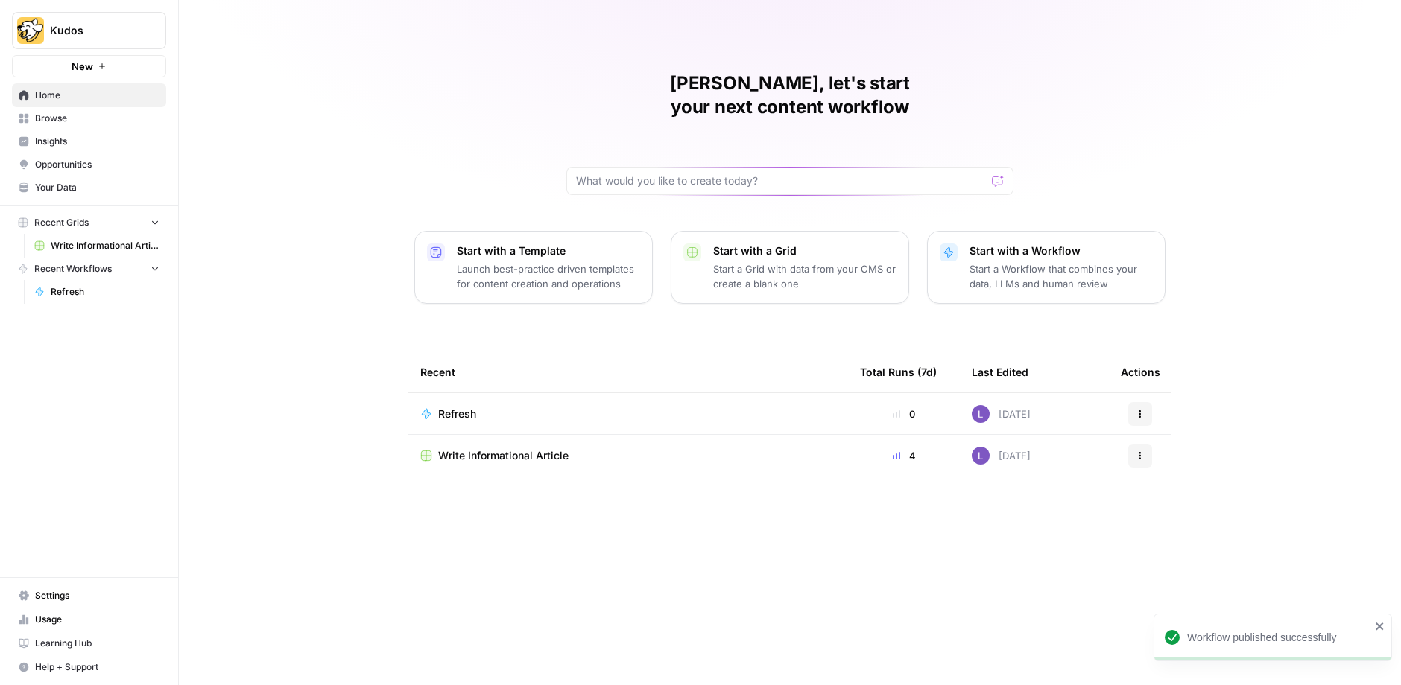
click at [481, 449] on span "Write Informational Article" at bounding box center [503, 456] width 130 height 15
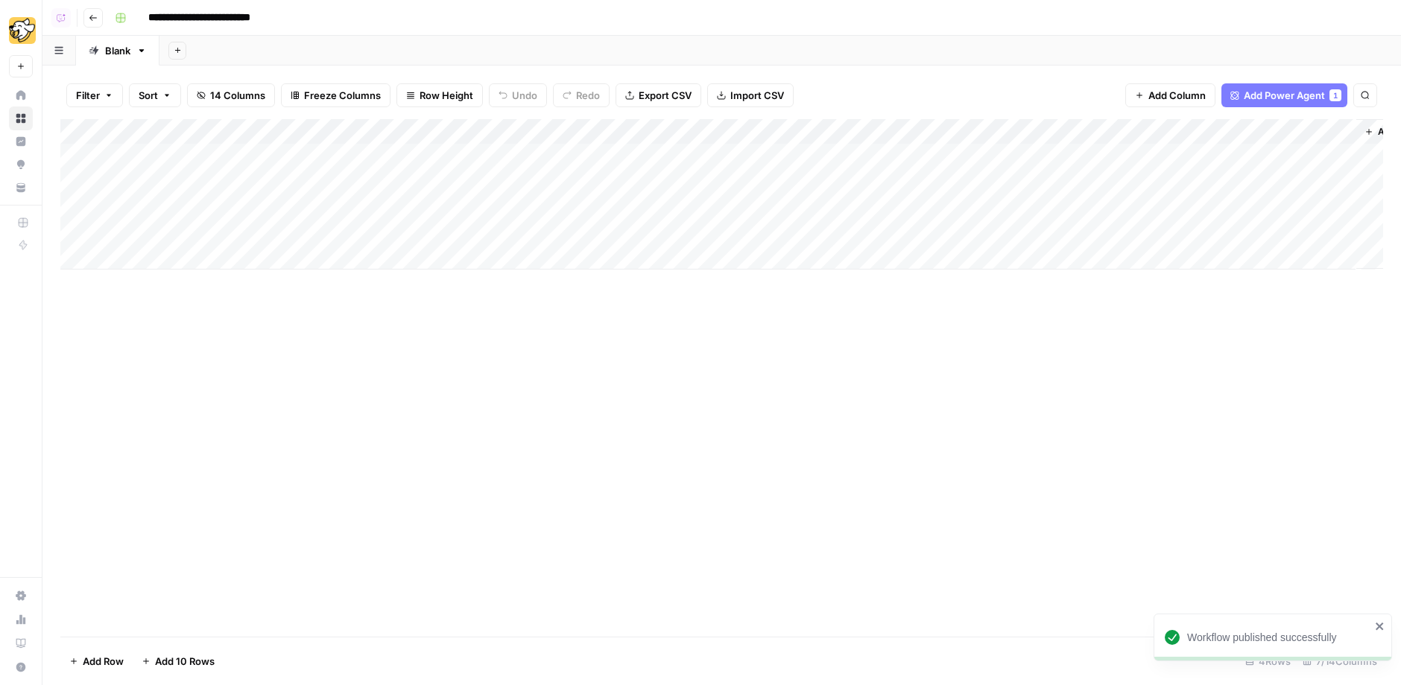
click at [759, 150] on div "Add Column" at bounding box center [721, 194] width 1322 height 150
click at [759, 179] on div "Add Column" at bounding box center [721, 194] width 1322 height 150
click at [759, 206] on div "Add Column" at bounding box center [721, 194] width 1322 height 150
click at [755, 183] on div "Add Column" at bounding box center [721, 194] width 1322 height 150
click at [1114, 159] on div "Add Column" at bounding box center [721, 194] width 1322 height 150
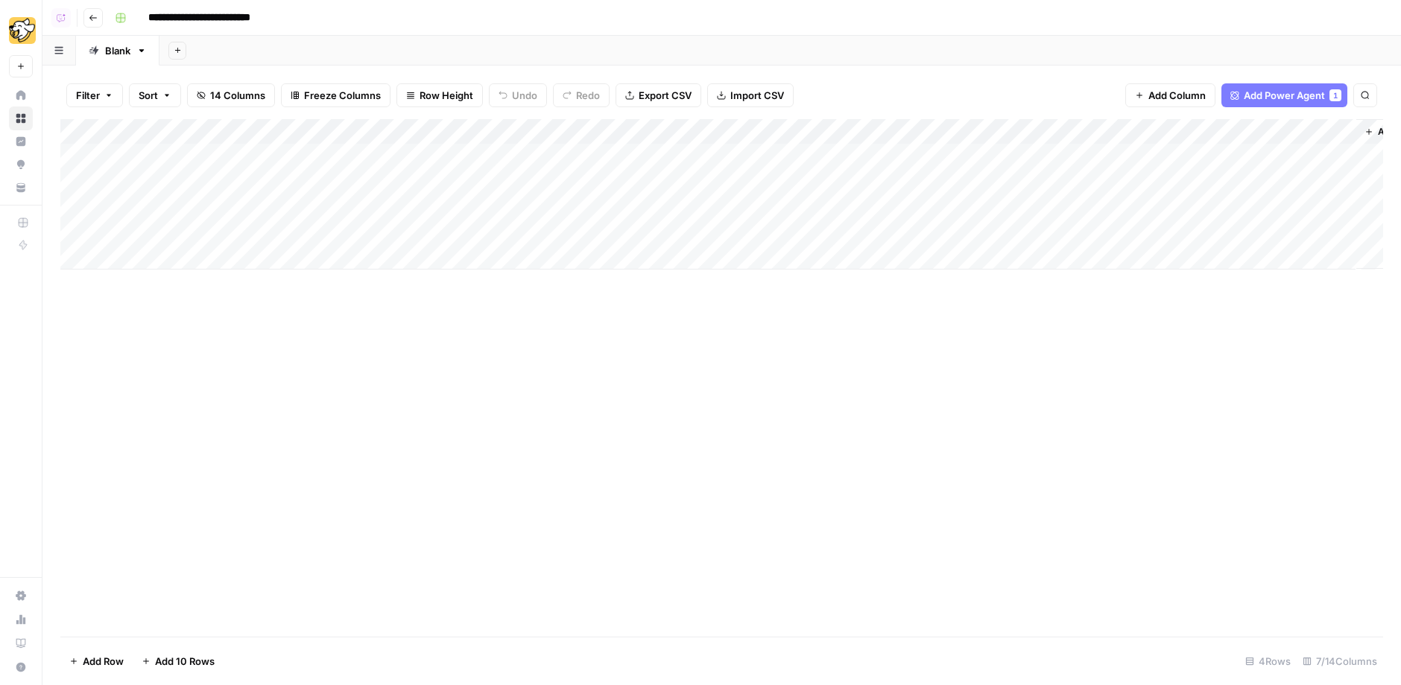
click at [1114, 195] on div "Add Column" at bounding box center [721, 194] width 1322 height 150
click at [1111, 174] on div "Add Column" at bounding box center [721, 194] width 1322 height 150
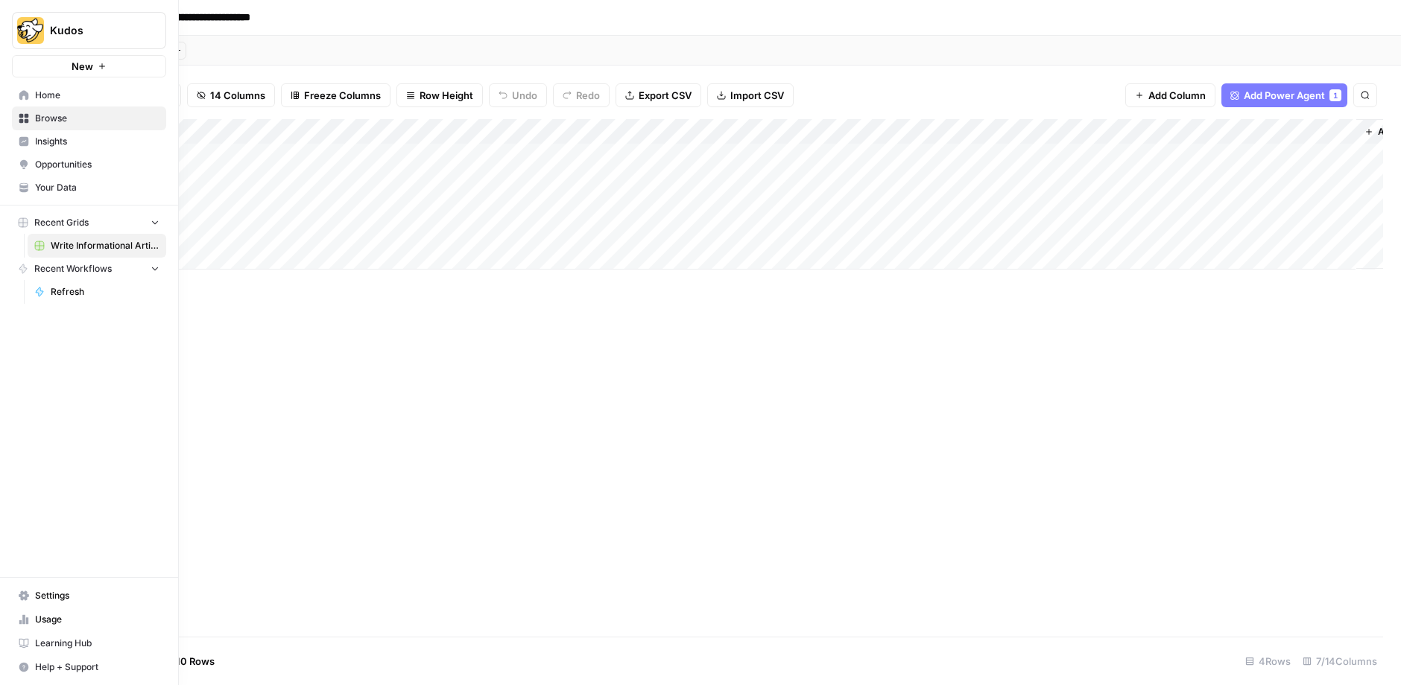
click at [57, 165] on span "Opportunities" at bounding box center [97, 164] width 124 height 13
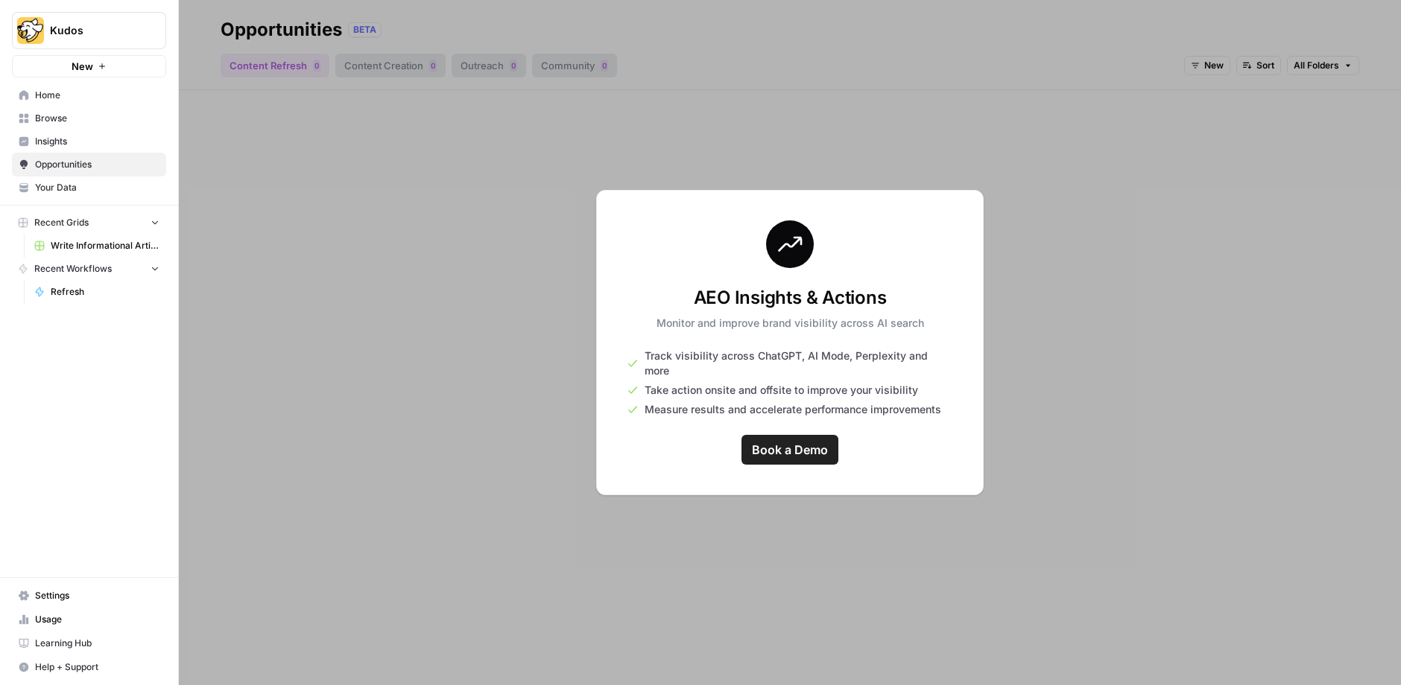
click at [62, 146] on span "Insights" at bounding box center [97, 141] width 124 height 13
click at [83, 115] on span "Browse" at bounding box center [97, 118] width 124 height 13
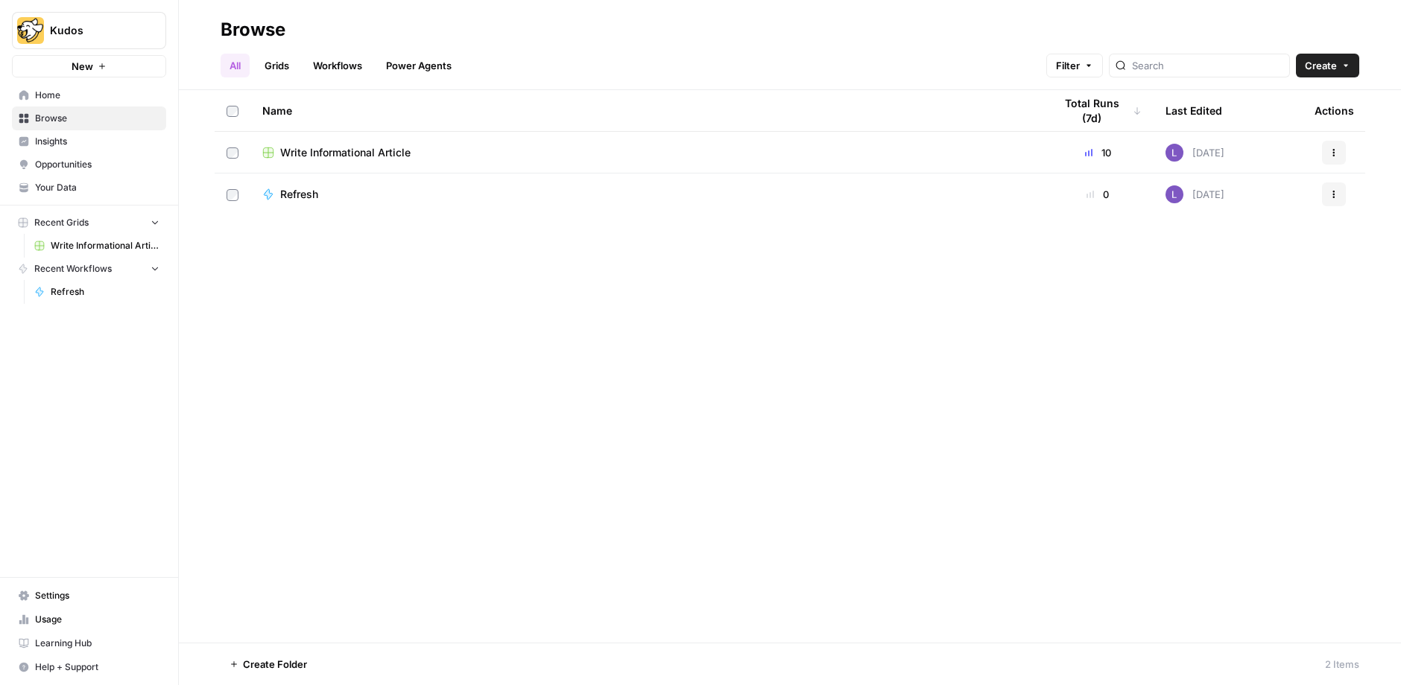
click at [311, 188] on span "Refresh" at bounding box center [299, 194] width 38 height 15
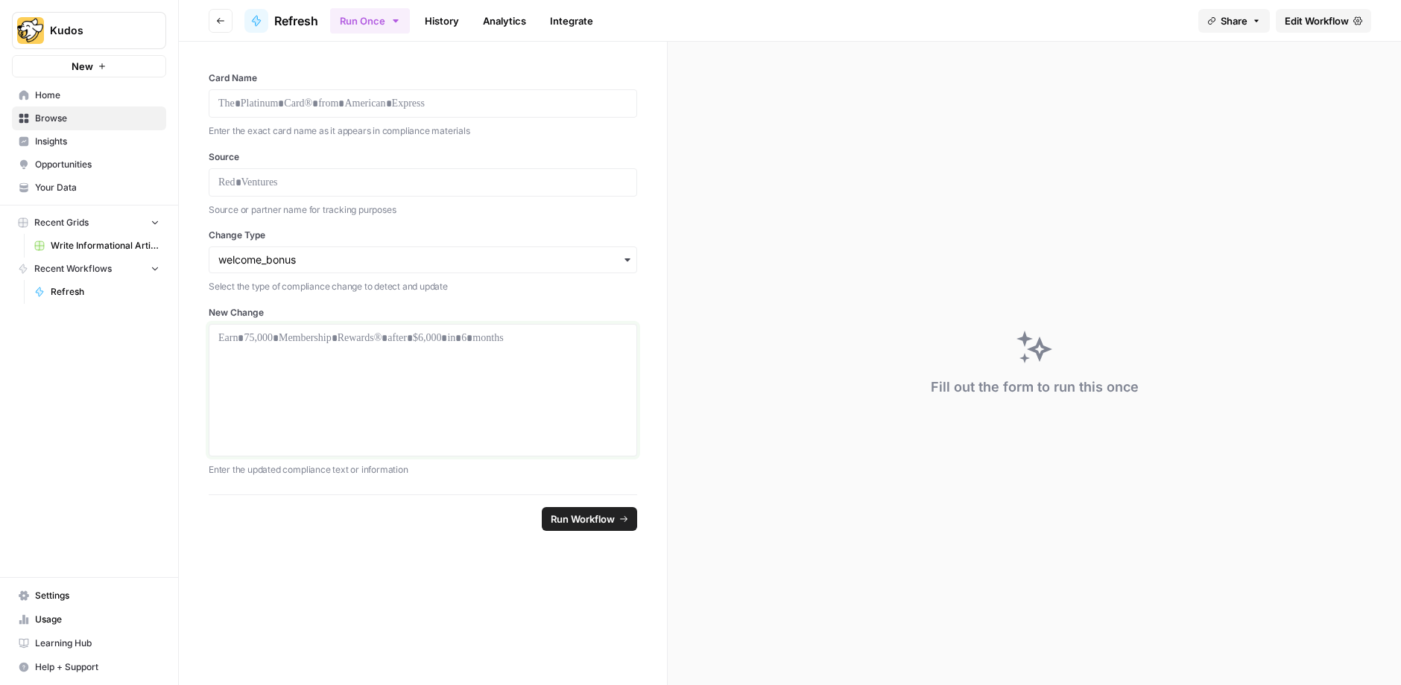
click at [512, 355] on div at bounding box center [422, 390] width 409 height 119
click at [1308, 14] on span "Edit Workflow" at bounding box center [1316, 20] width 64 height 15
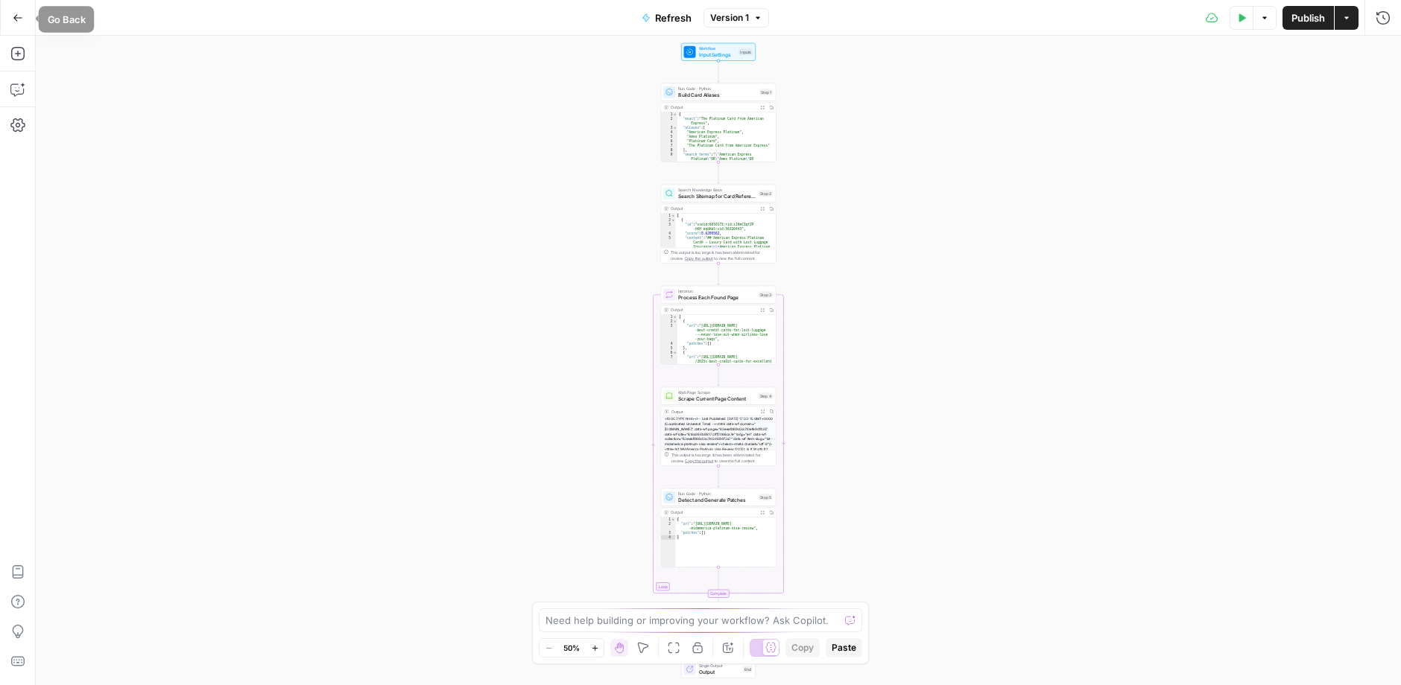
click at [14, 24] on button "Go Back" at bounding box center [17, 17] width 27 height 27
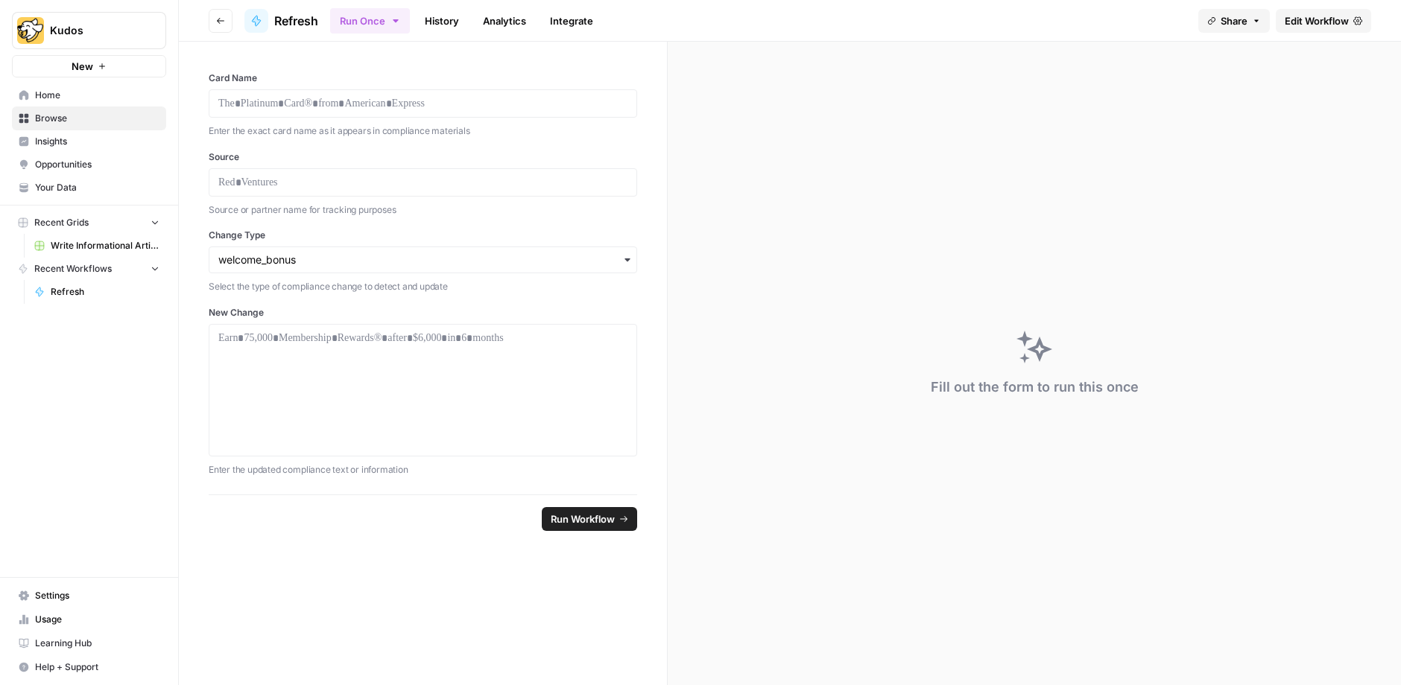
click at [333, 276] on div "Select the type of compliance change to detect and update" at bounding box center [423, 285] width 428 height 18
click at [337, 259] on input "Change Type" at bounding box center [422, 260] width 409 height 15
click at [244, 623] on form "Card Name Enter the exact card name as it appears in compliance materials Sourc…" at bounding box center [423, 364] width 489 height 644
click at [447, 263] on input "Change Type" at bounding box center [422, 260] width 409 height 15
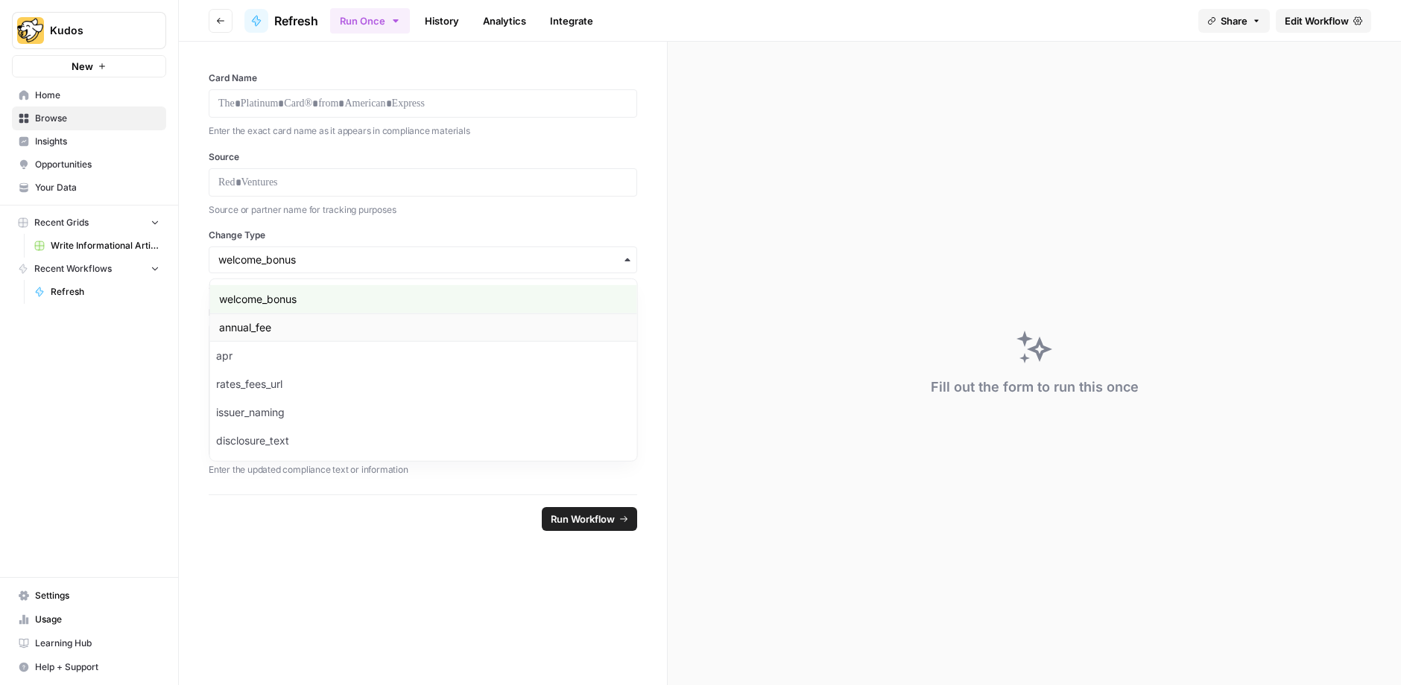
click at [444, 335] on div "annual_fee" at bounding box center [423, 328] width 427 height 28
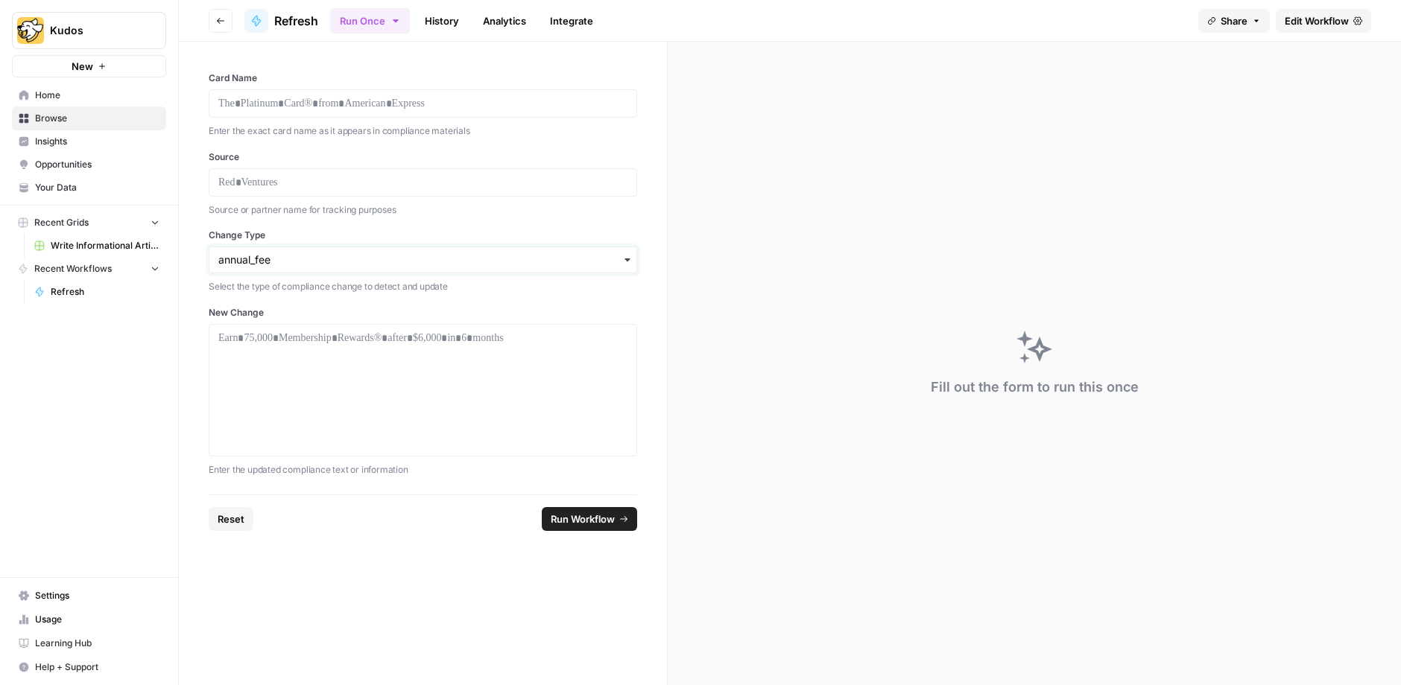
click at [481, 266] on input "Change Type" at bounding box center [422, 260] width 409 height 15
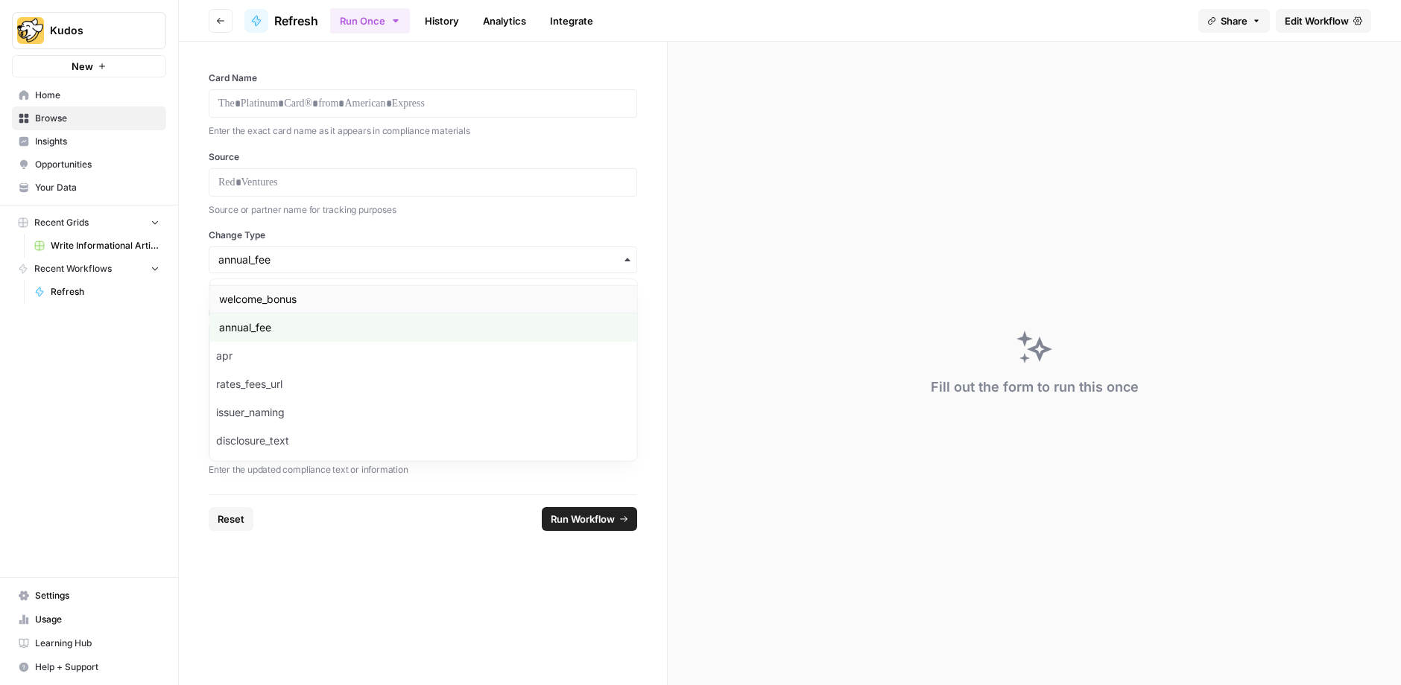
click at [466, 297] on div "welcome_bonus" at bounding box center [423, 299] width 427 height 28
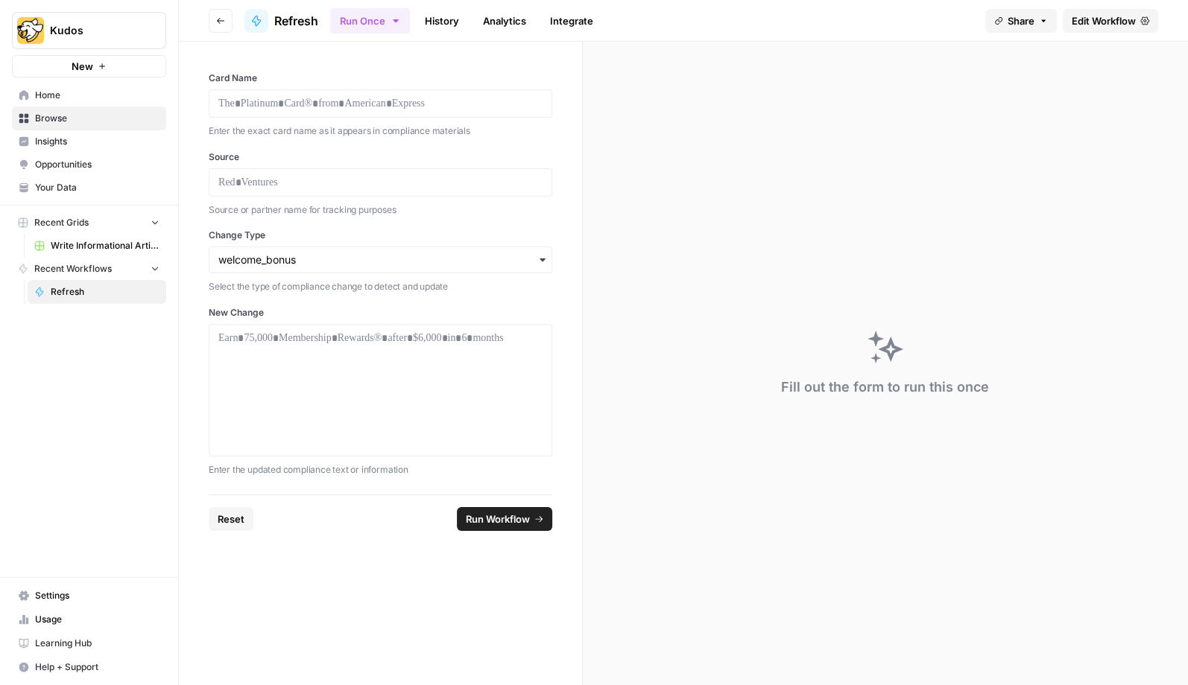
click at [42, 97] on span "Home" at bounding box center [97, 95] width 124 height 13
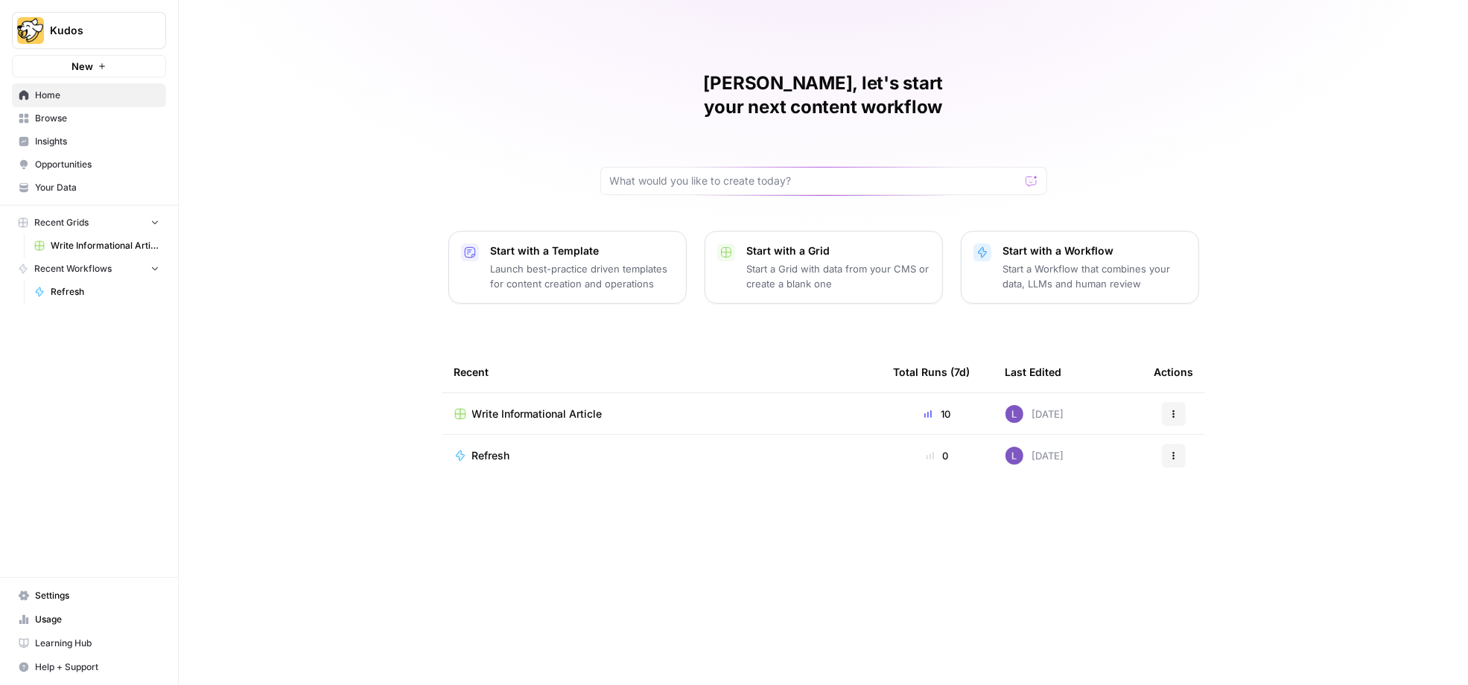
click at [45, 195] on link "Your Data" at bounding box center [89, 188] width 154 height 24
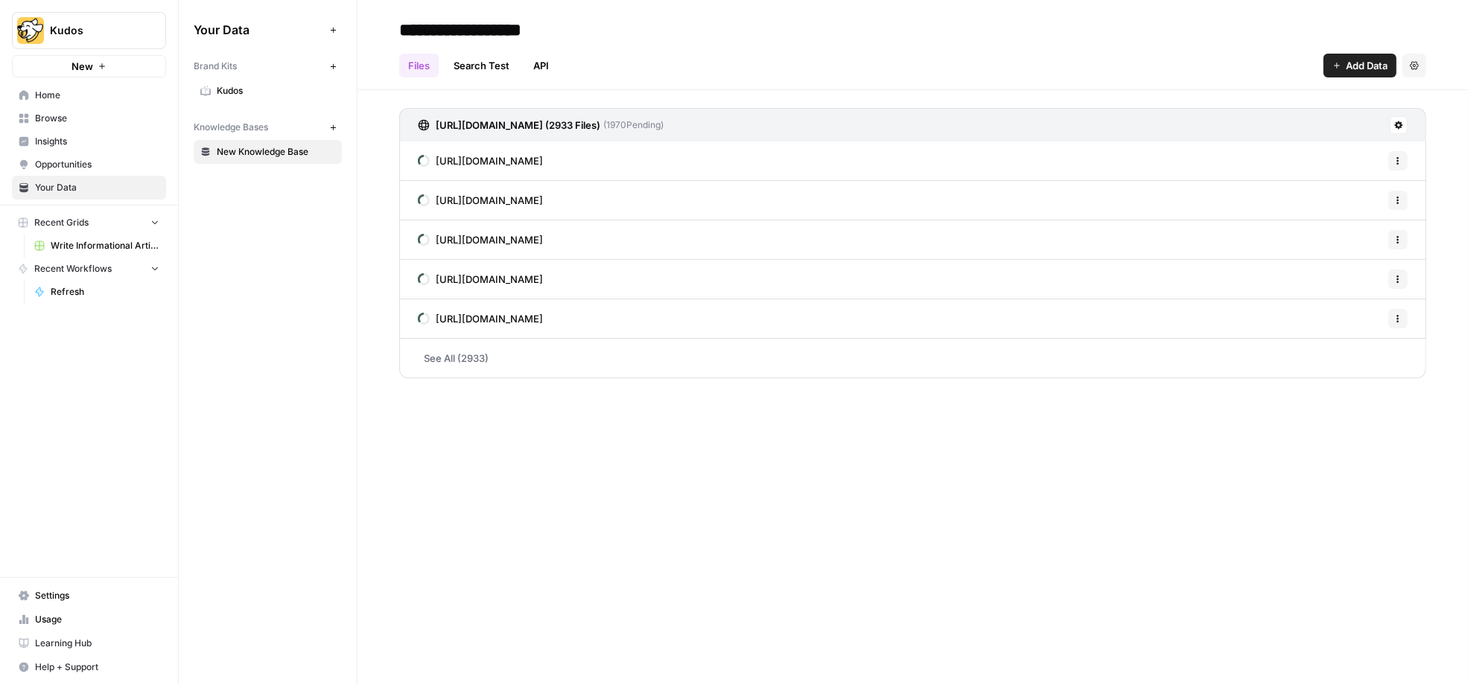
click at [235, 93] on span "Kudos" at bounding box center [276, 90] width 118 height 13
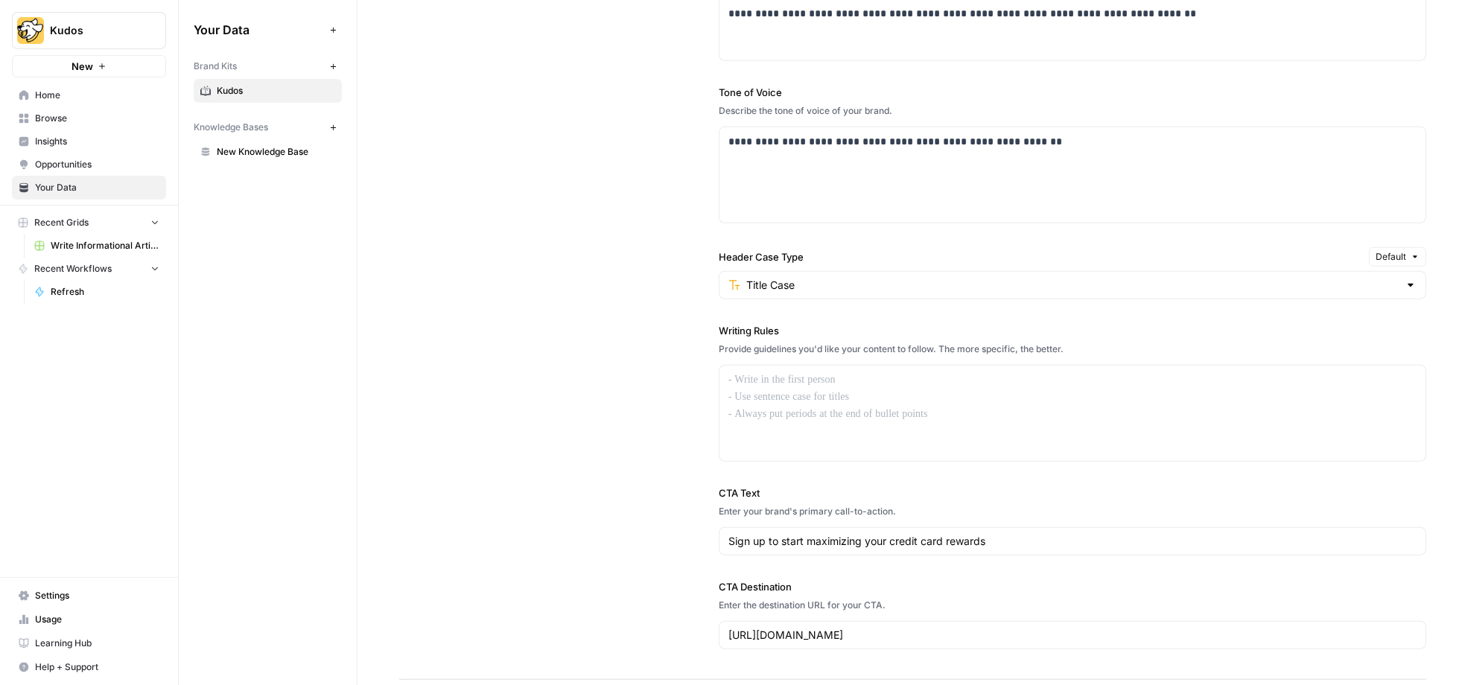
scroll to position [954, 0]
drag, startPoint x: 709, startPoint y: 323, endPoint x: 805, endPoint y: 323, distance: 96.9
click at [805, 323] on div "**********" at bounding box center [912, 285] width 1027 height 787
click at [818, 422] on div at bounding box center [1073, 412] width 706 height 95
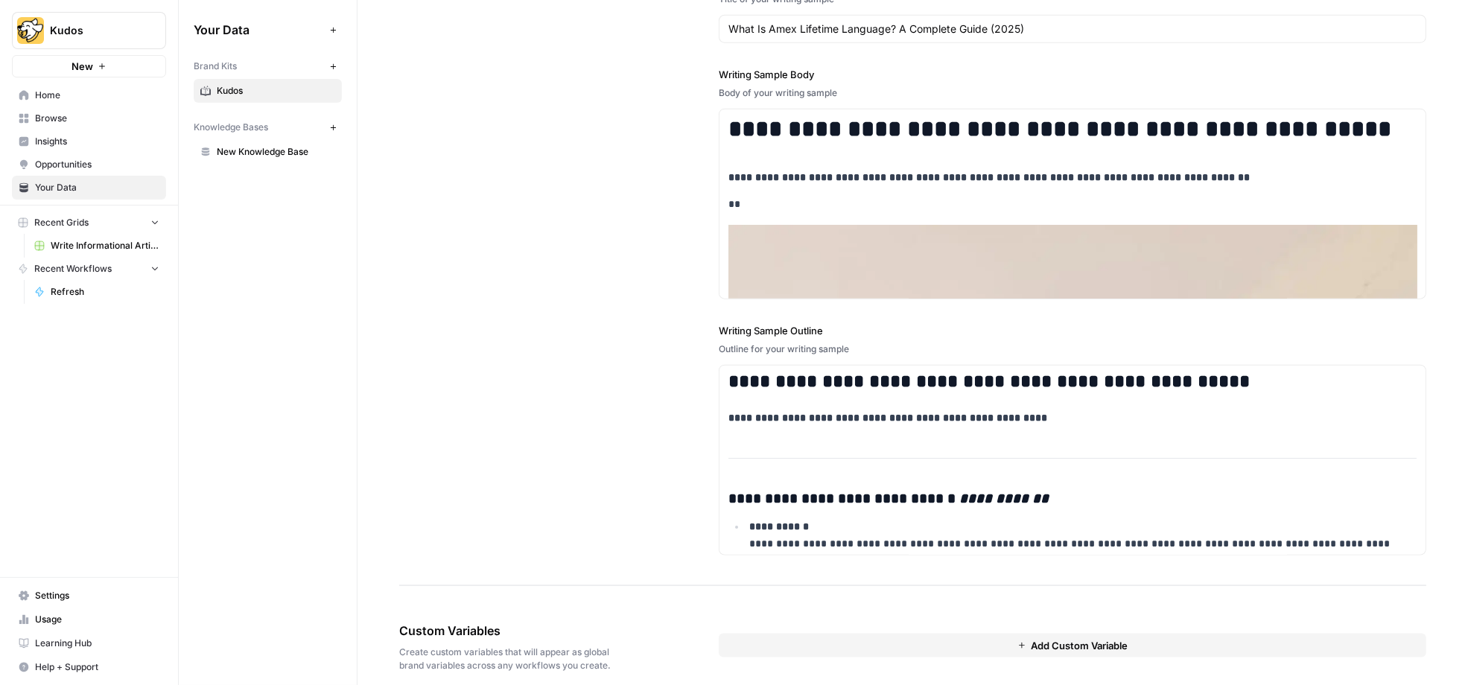
scroll to position [1798, 0]
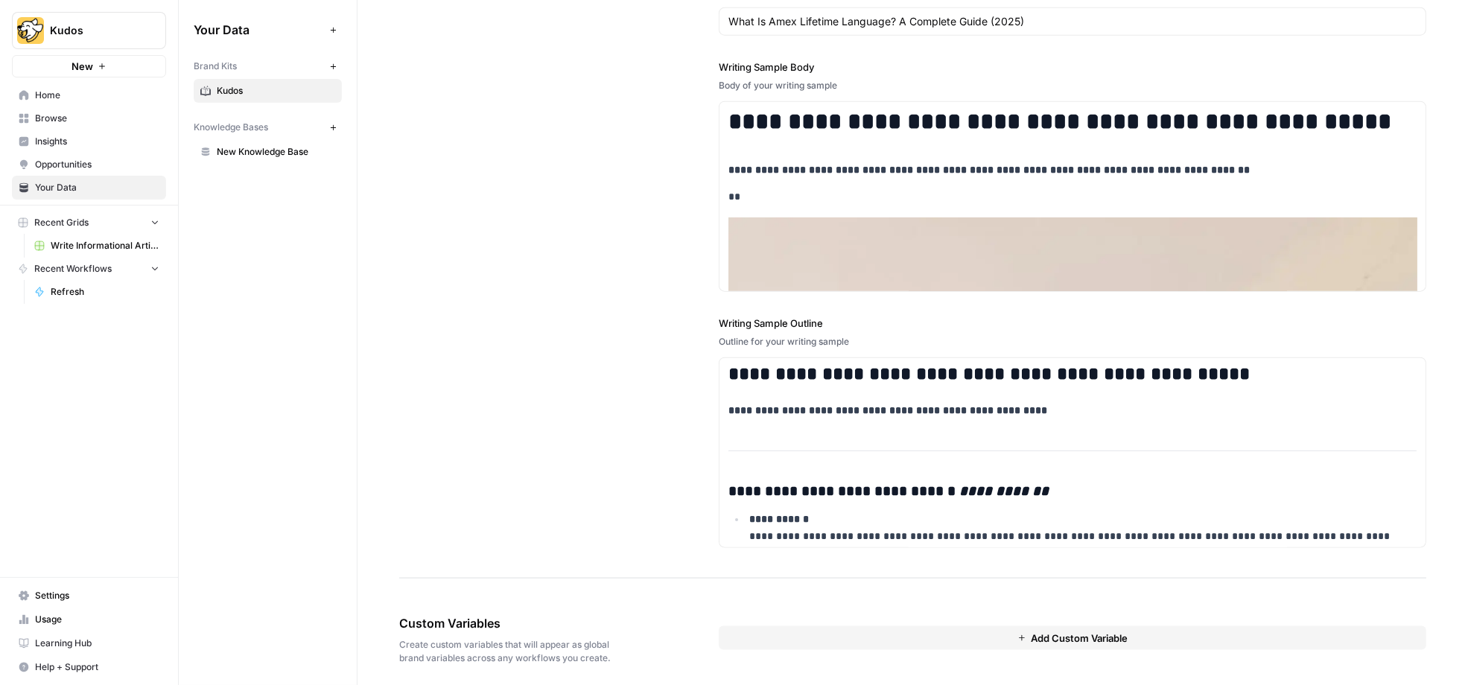
click at [918, 627] on button "Add Custom Variable" at bounding box center [1073, 639] width 708 height 24
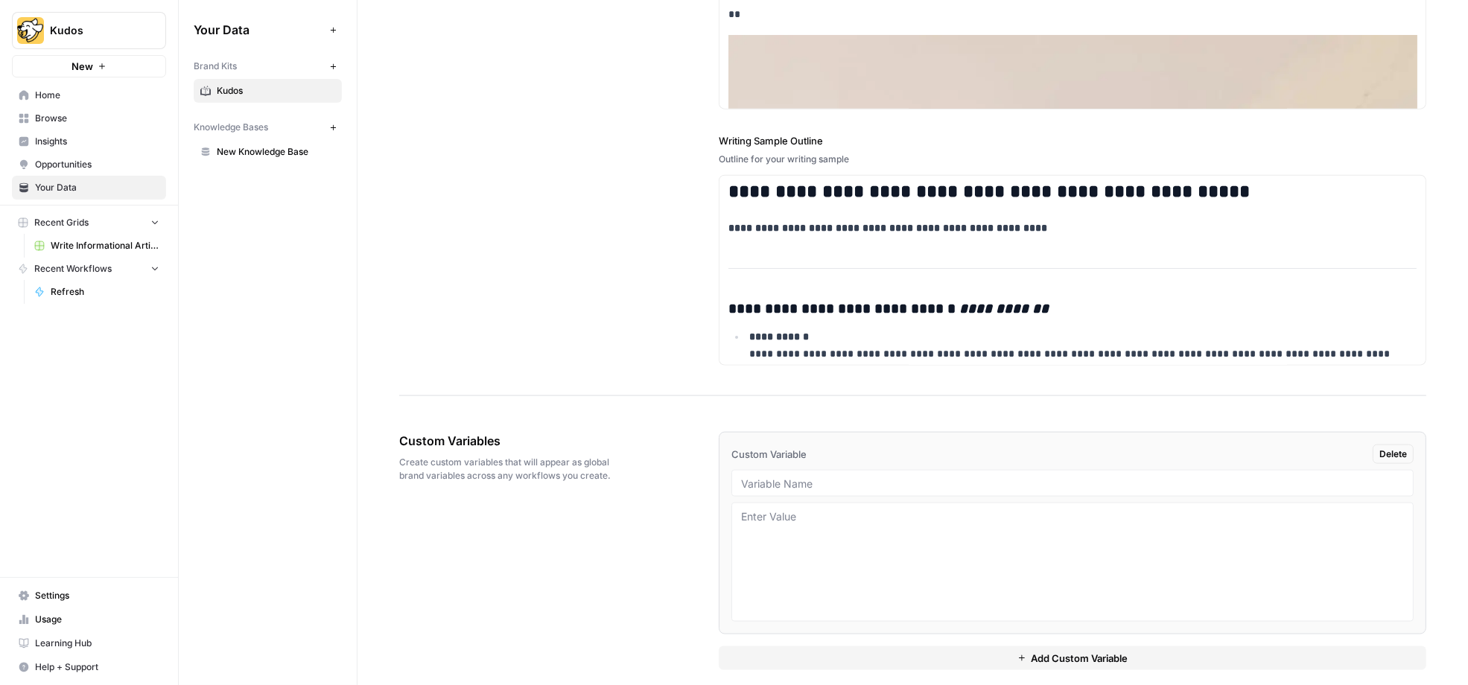
scroll to position [1985, 0]
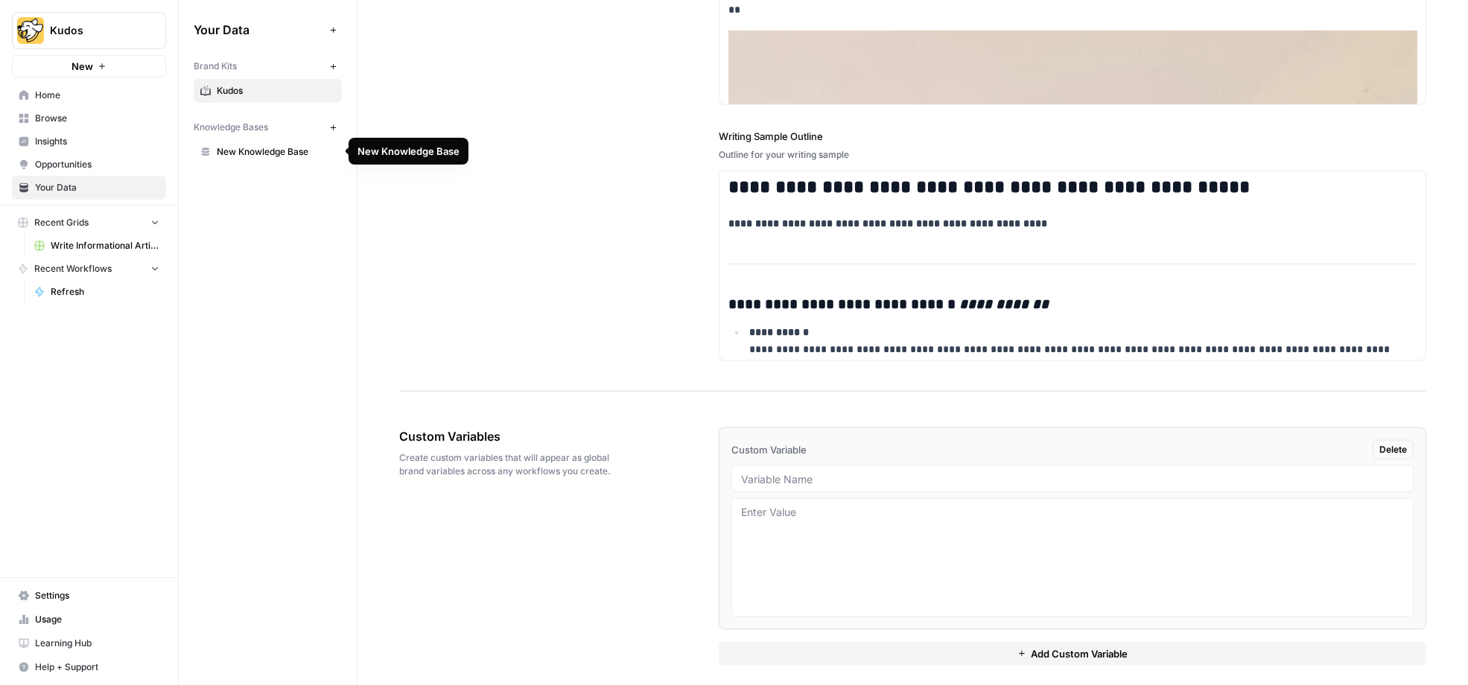
click at [238, 156] on span "New Knowledge Base" at bounding box center [276, 151] width 118 height 13
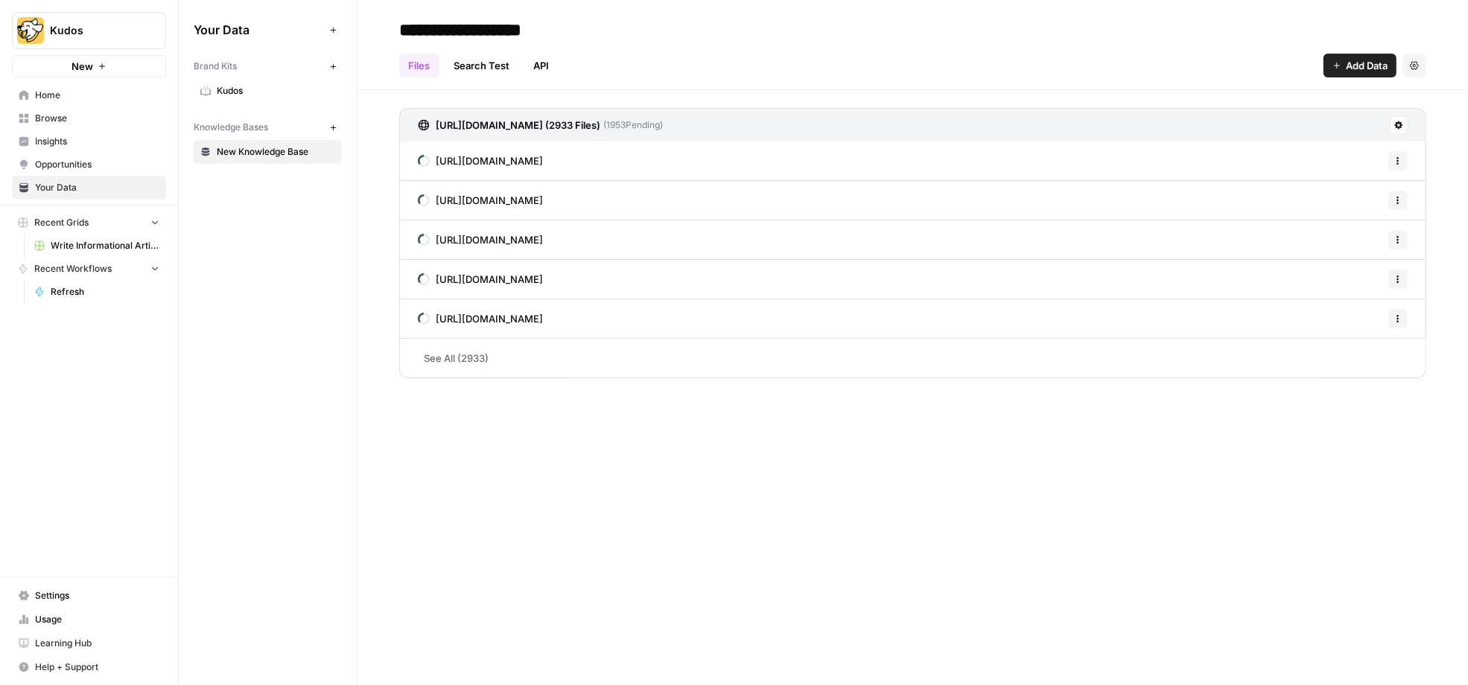
click at [1351, 69] on span "Add Data" at bounding box center [1367, 65] width 42 height 15
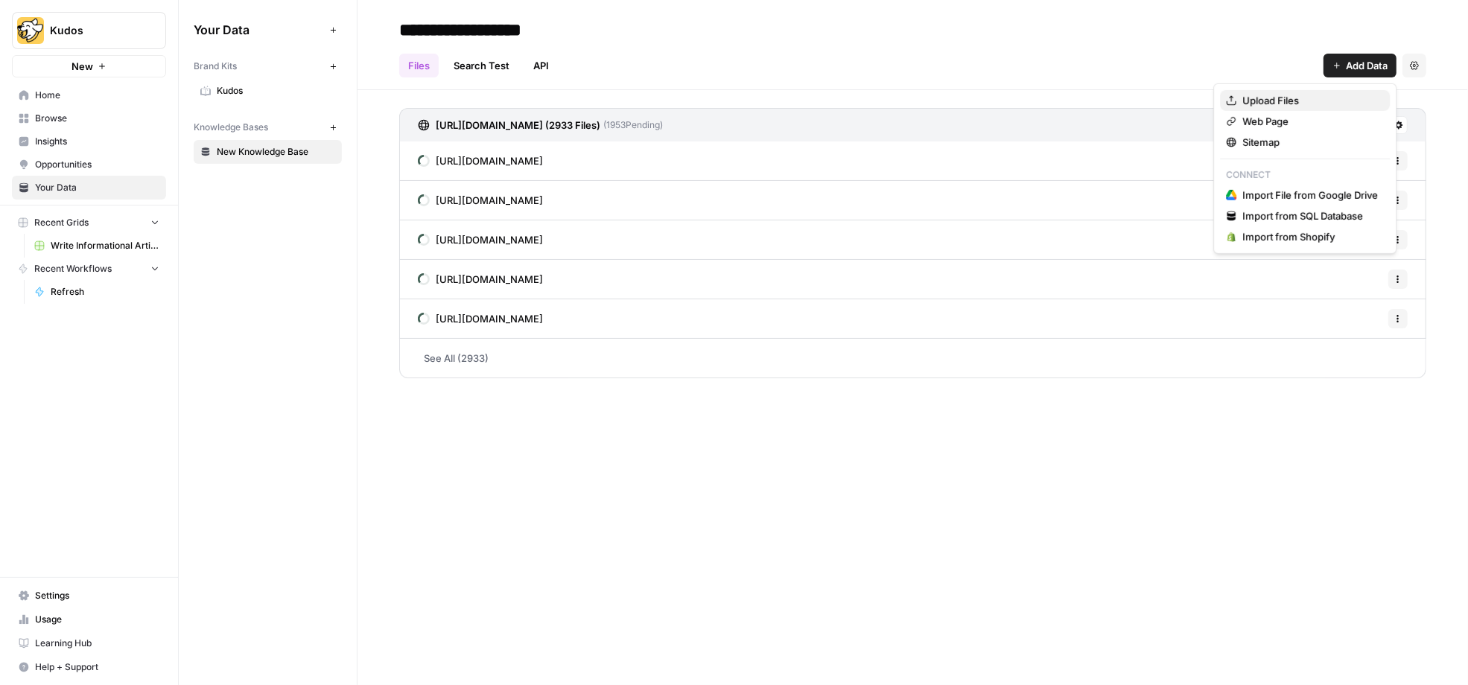
click at [1284, 93] on span "Upload Files" at bounding box center [1311, 100] width 136 height 15
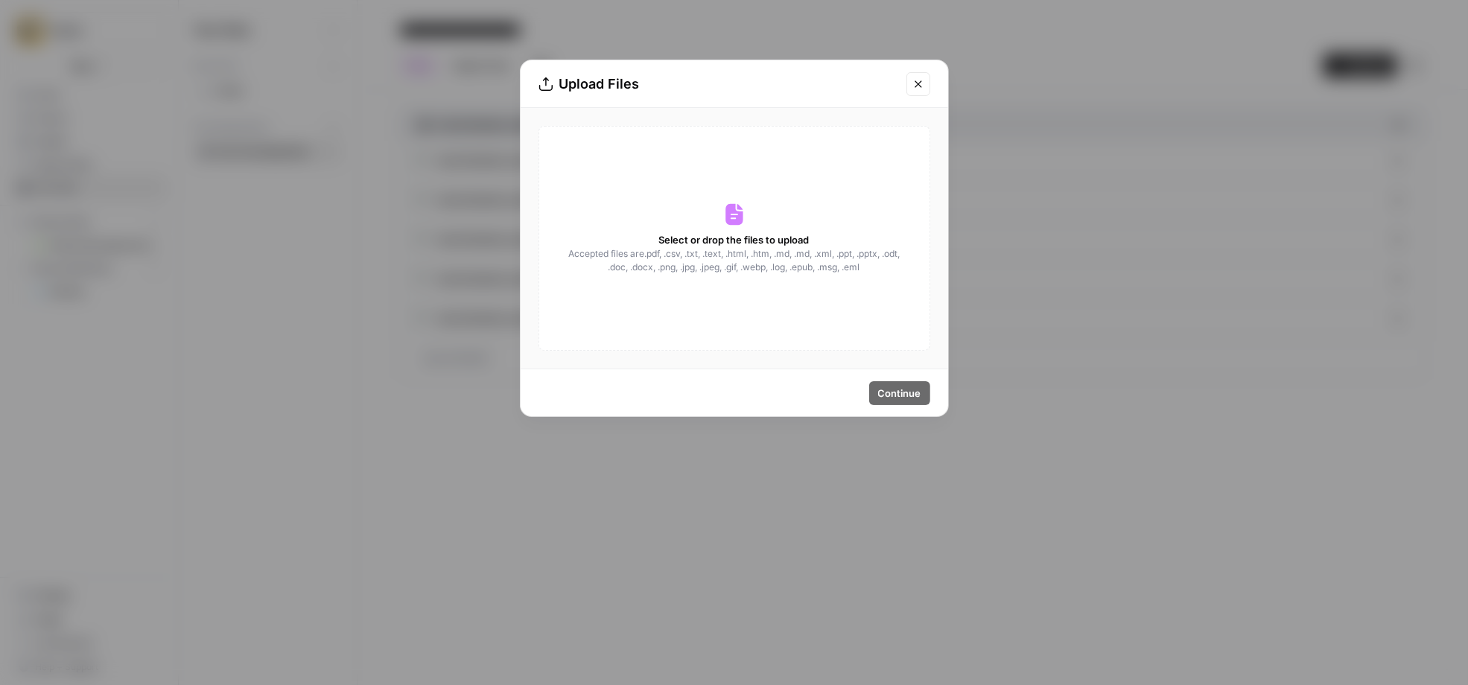
click at [921, 72] on button "Close modal" at bounding box center [919, 84] width 24 height 24
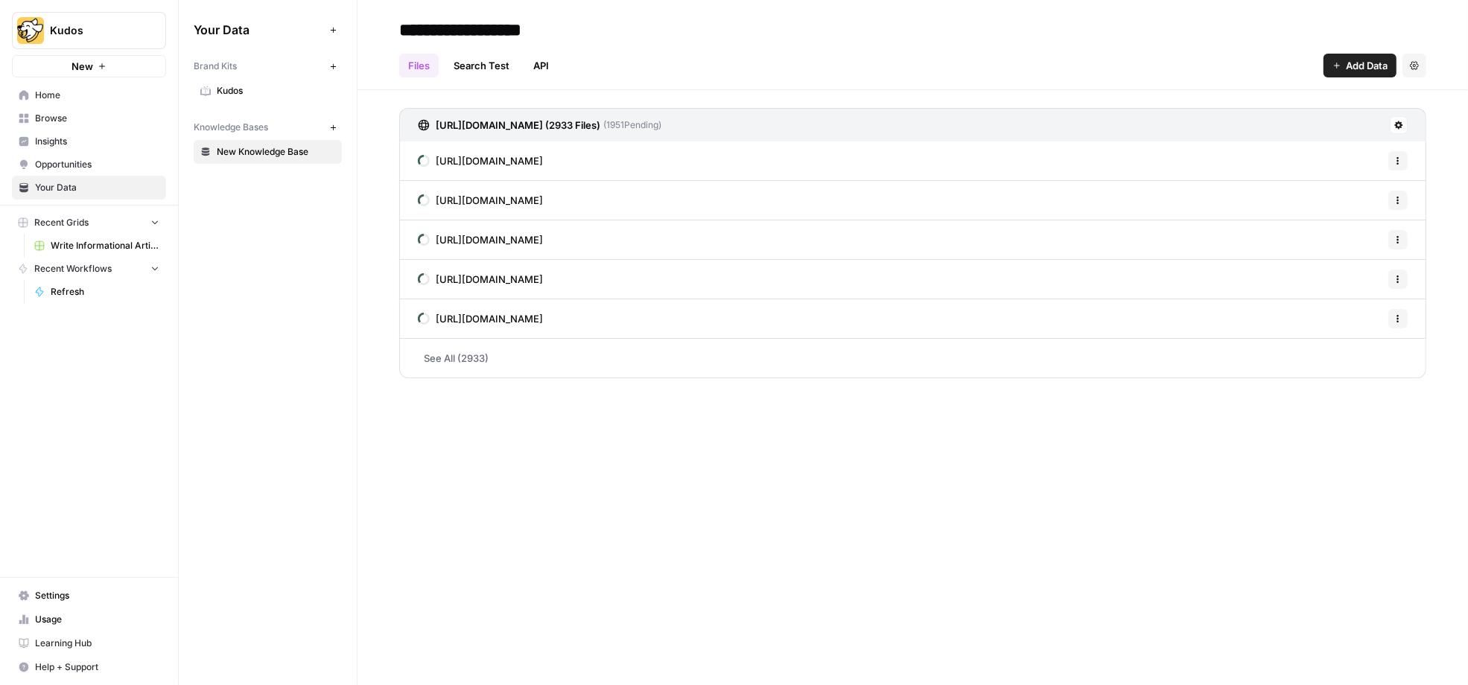
click at [511, 15] on input "**********" at bounding box center [512, 30] width 238 height 30
click at [490, 23] on input "****" at bounding box center [512, 30] width 238 height 30
type input "*******"
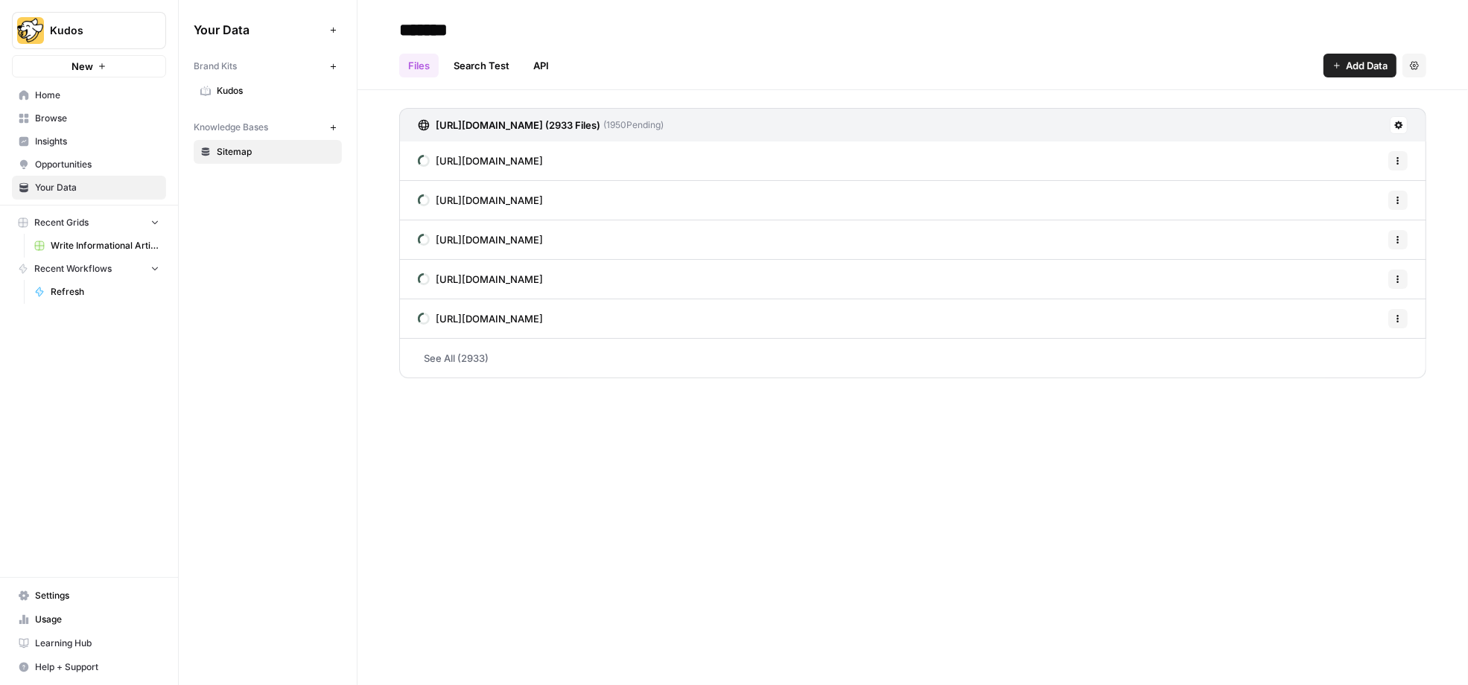
click at [1365, 60] on span "Add Data" at bounding box center [1367, 65] width 42 height 15
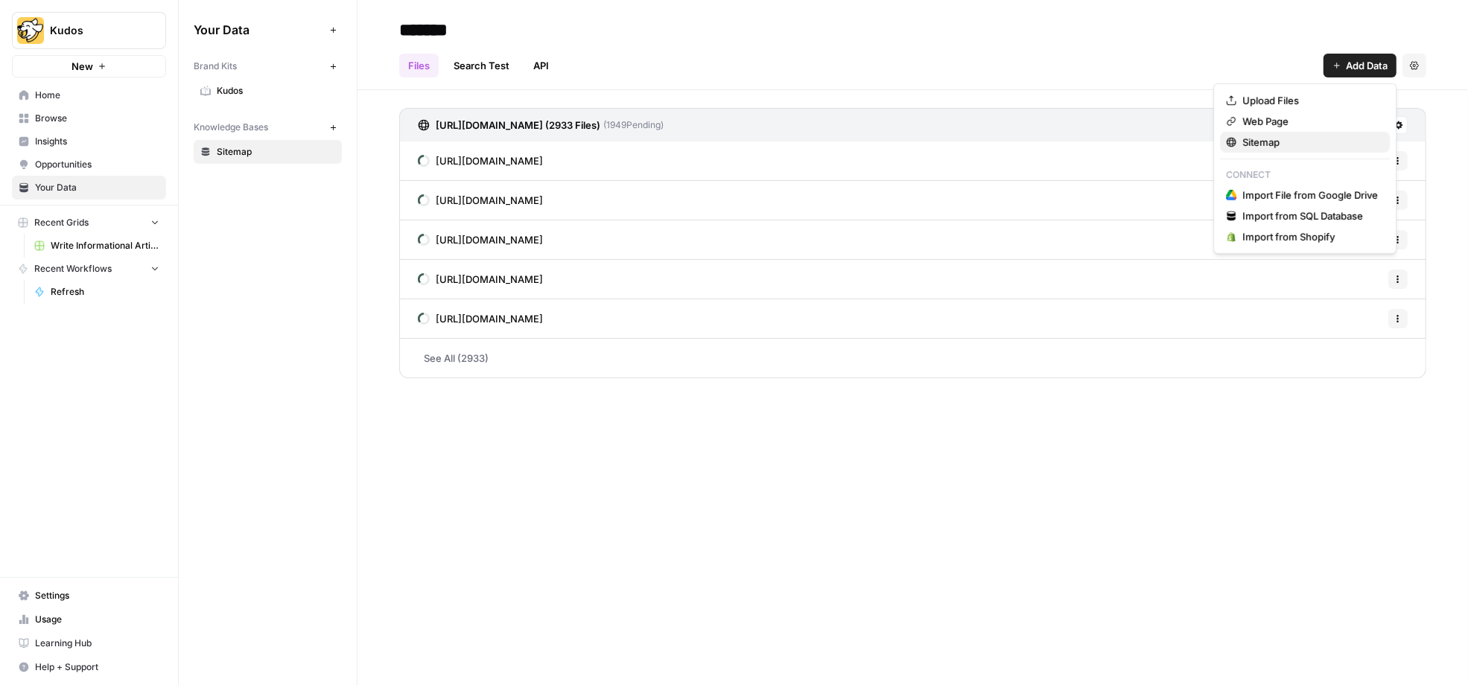
click at [1264, 139] on span "Sitemap" at bounding box center [1311, 142] width 136 height 15
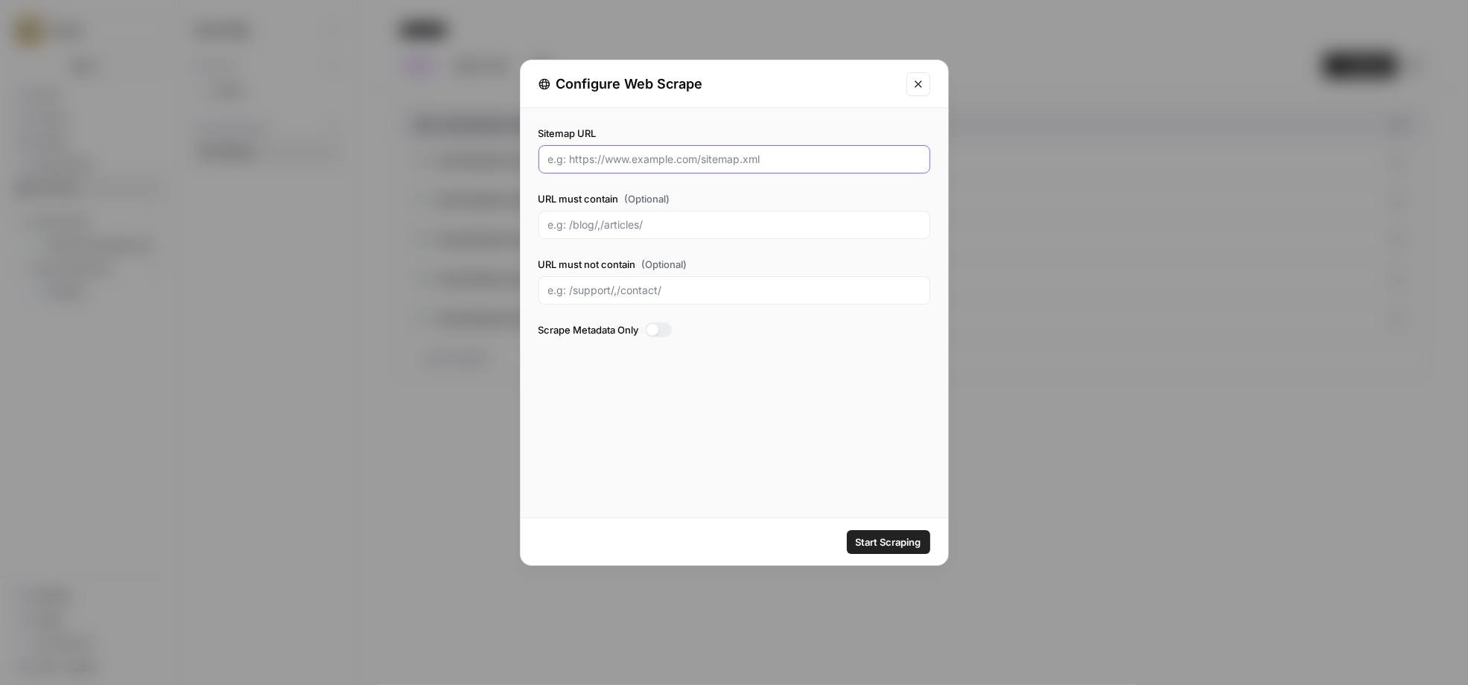
click at [598, 162] on input "Sitemap URL" at bounding box center [734, 159] width 373 height 15
drag, startPoint x: 701, startPoint y: 158, endPoint x: 771, endPoint y: 156, distance: 70.1
click at [773, 156] on input "Sitemap URL" at bounding box center [734, 159] width 373 height 15
click at [557, 225] on input "URL must contain (Optional)" at bounding box center [734, 225] width 373 height 15
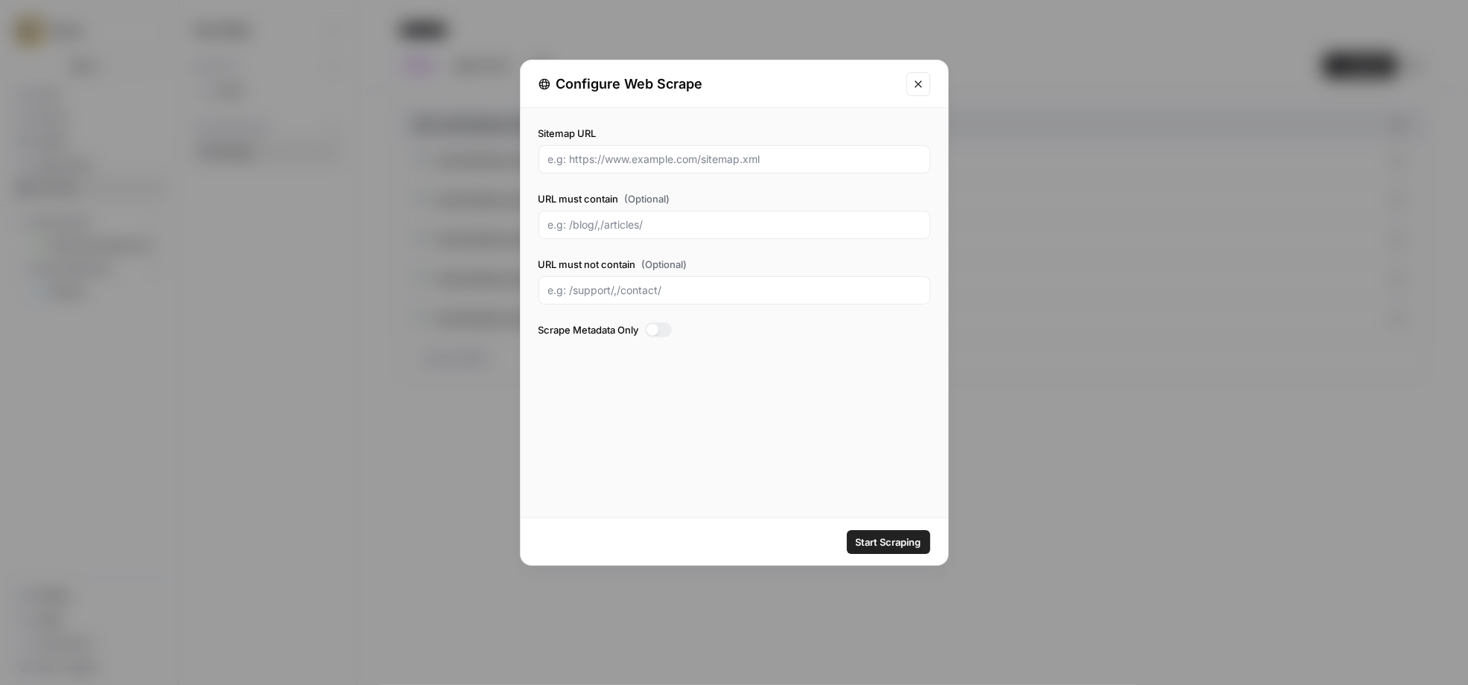
click at [918, 84] on icon "Close modal" at bounding box center [918, 83] width 7 height 7
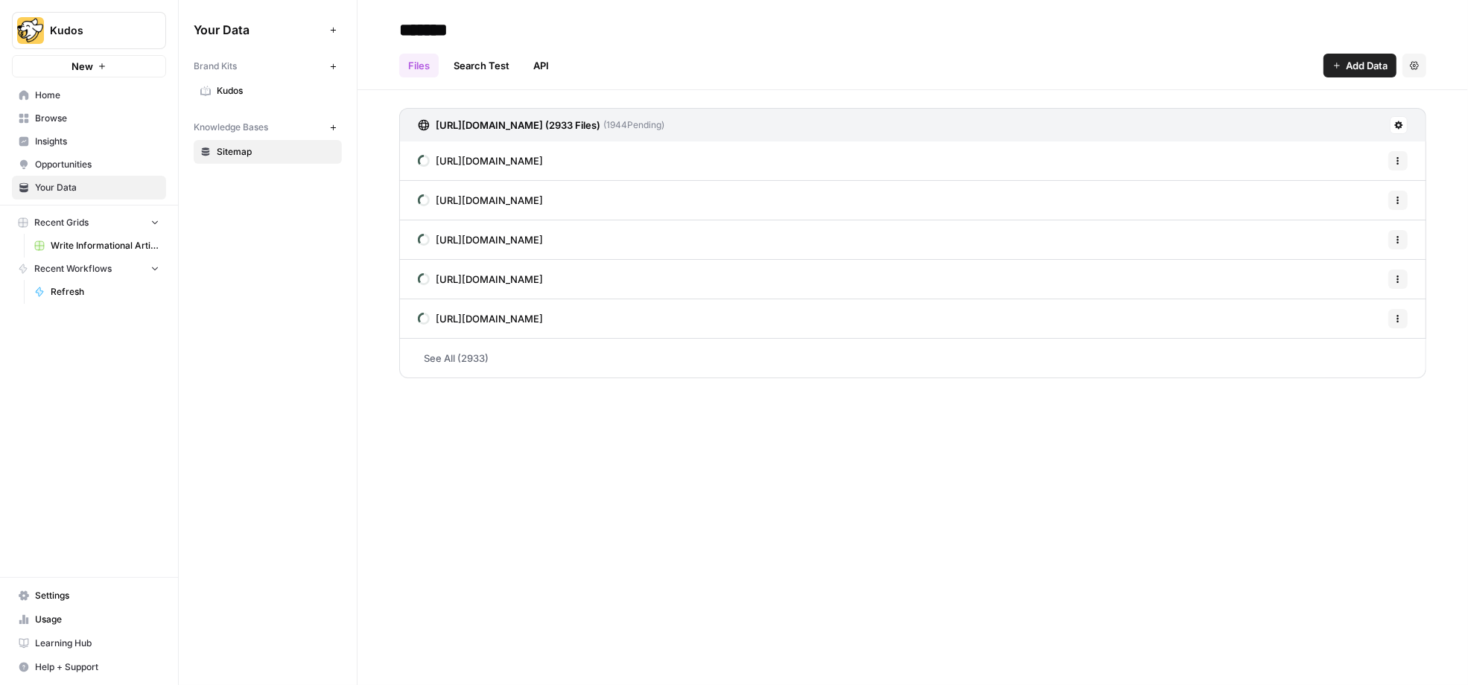
click at [440, 361] on link "See All (2933)" at bounding box center [912, 358] width 1027 height 39
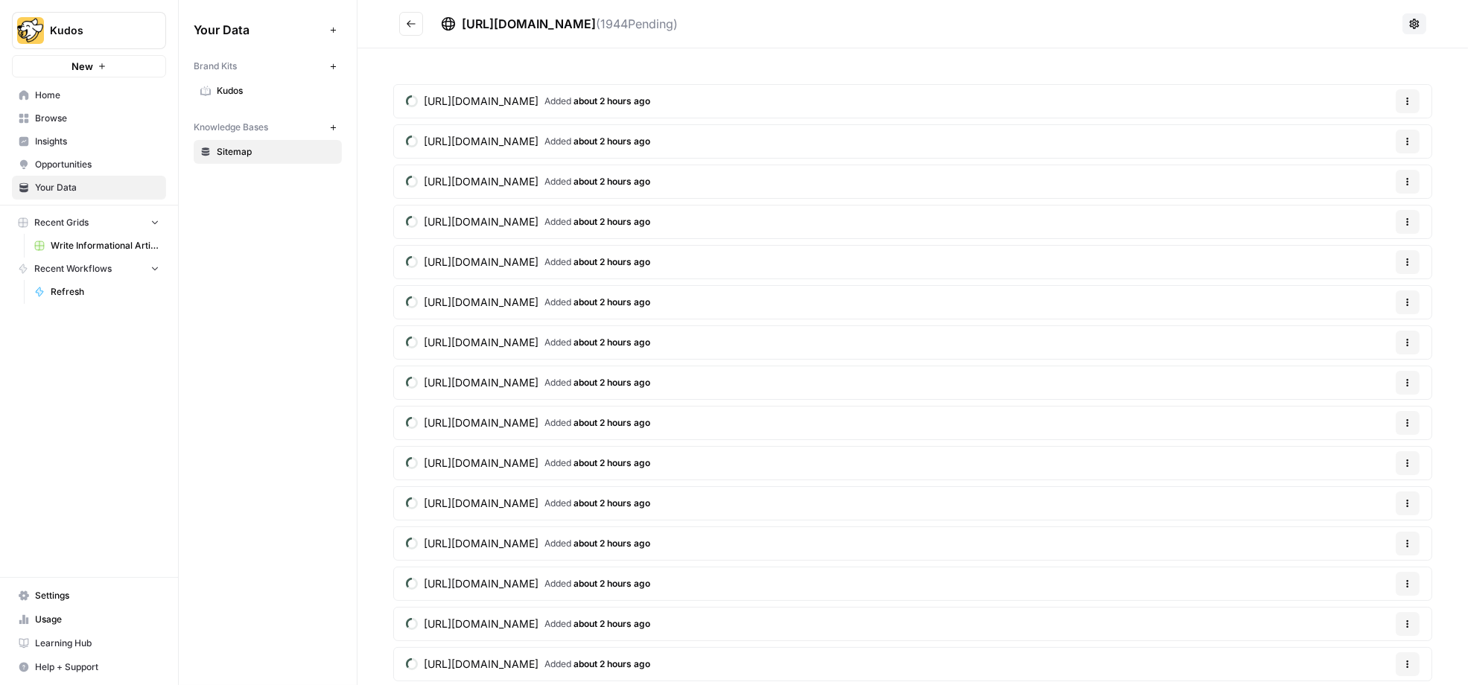
click at [413, 19] on icon "Go back" at bounding box center [411, 24] width 10 height 10
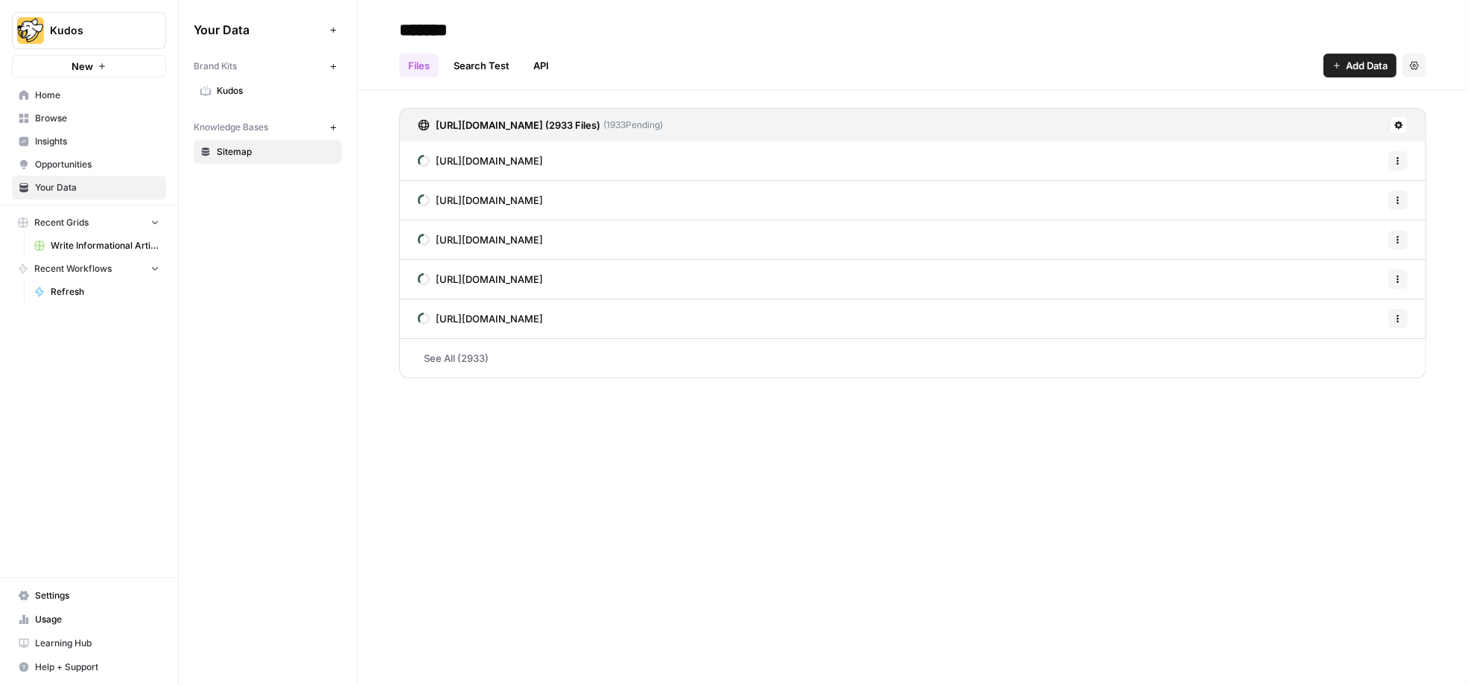
click at [83, 118] on span "Browse" at bounding box center [97, 118] width 124 height 13
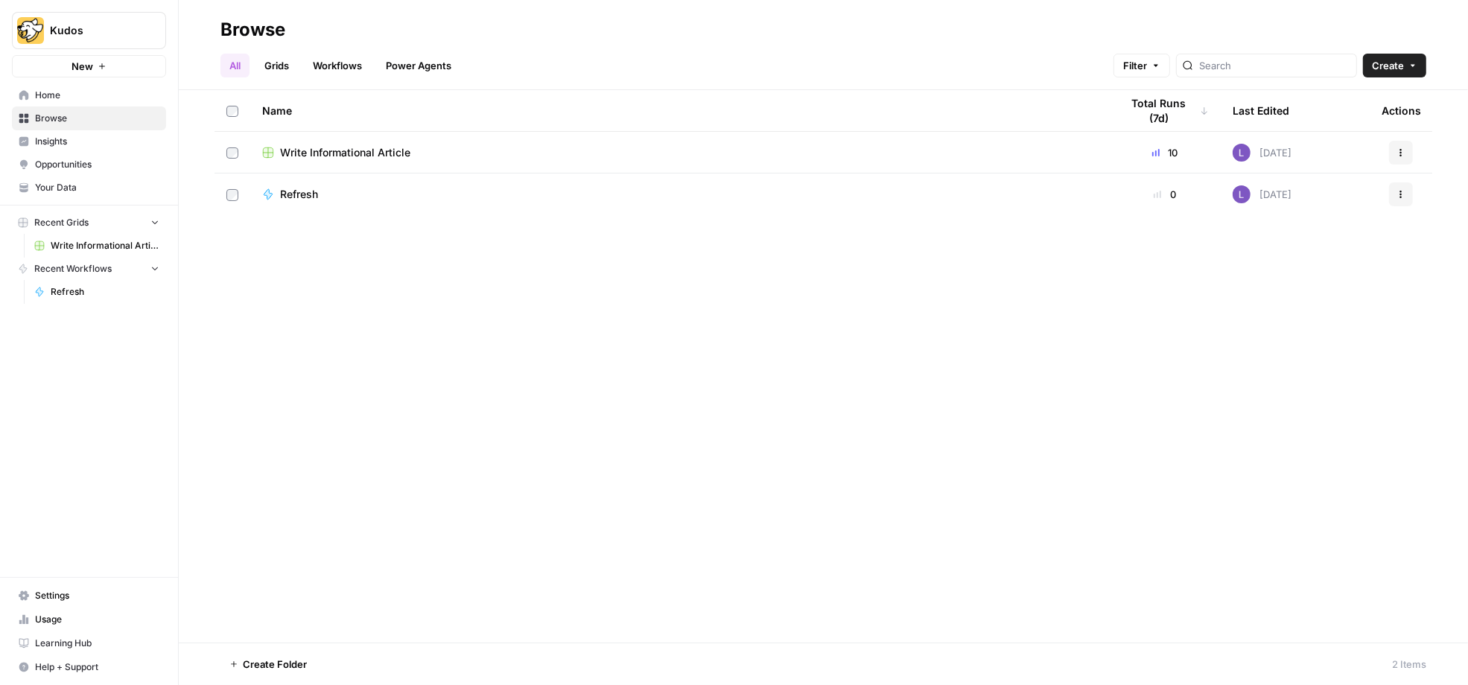
click at [39, 119] on span "Browse" at bounding box center [97, 118] width 124 height 13
click at [272, 66] on link "Grids" at bounding box center [277, 66] width 42 height 24
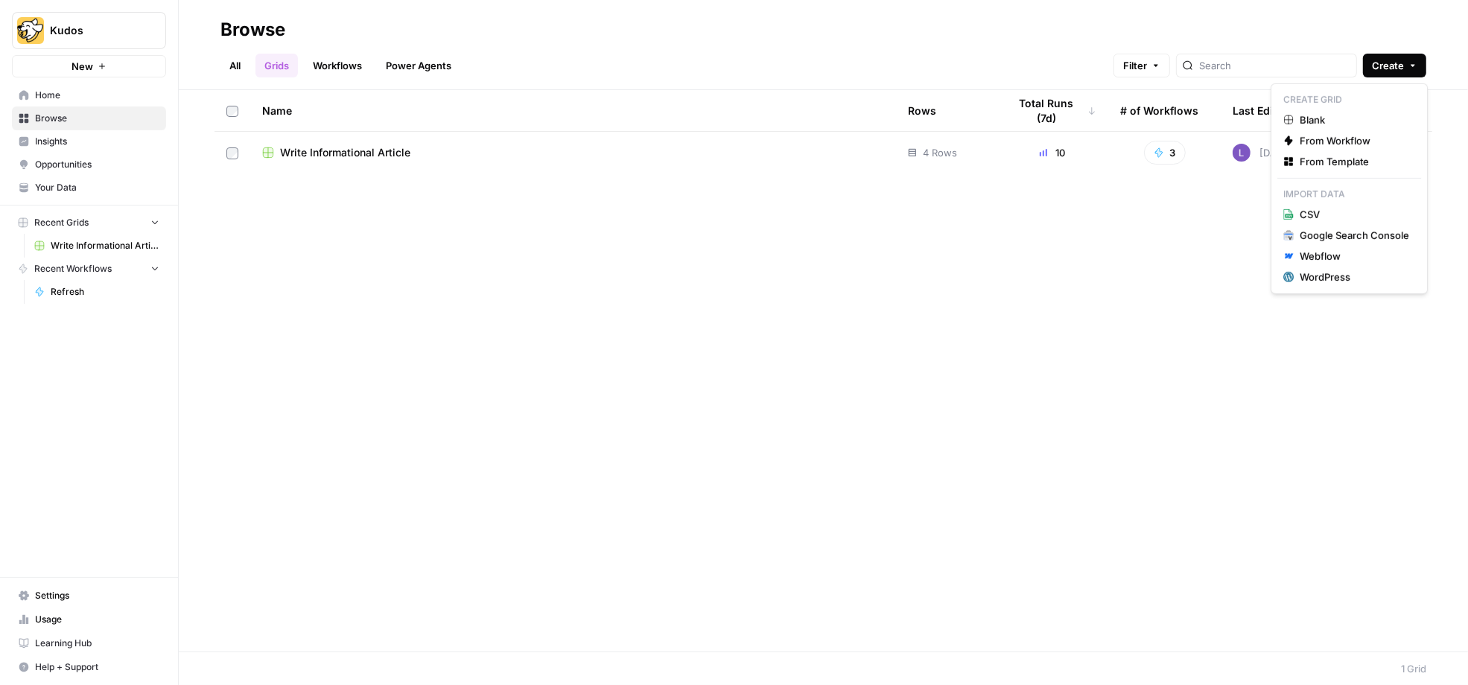
click at [1386, 75] on button "Create" at bounding box center [1394, 66] width 63 height 24
click at [1318, 158] on span "From Template" at bounding box center [1355, 161] width 110 height 15
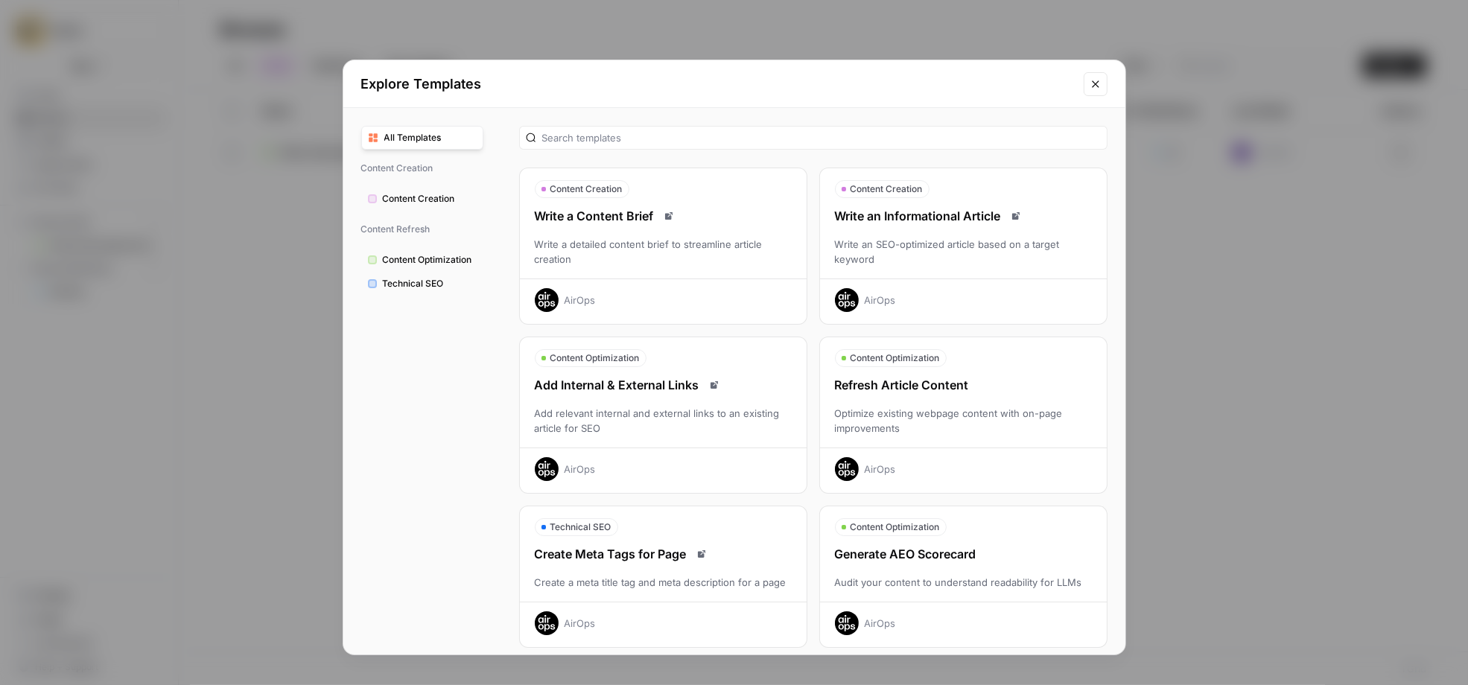
click at [998, 259] on div "Write an SEO-optimized article based on a target keyword" at bounding box center [963, 252] width 287 height 30
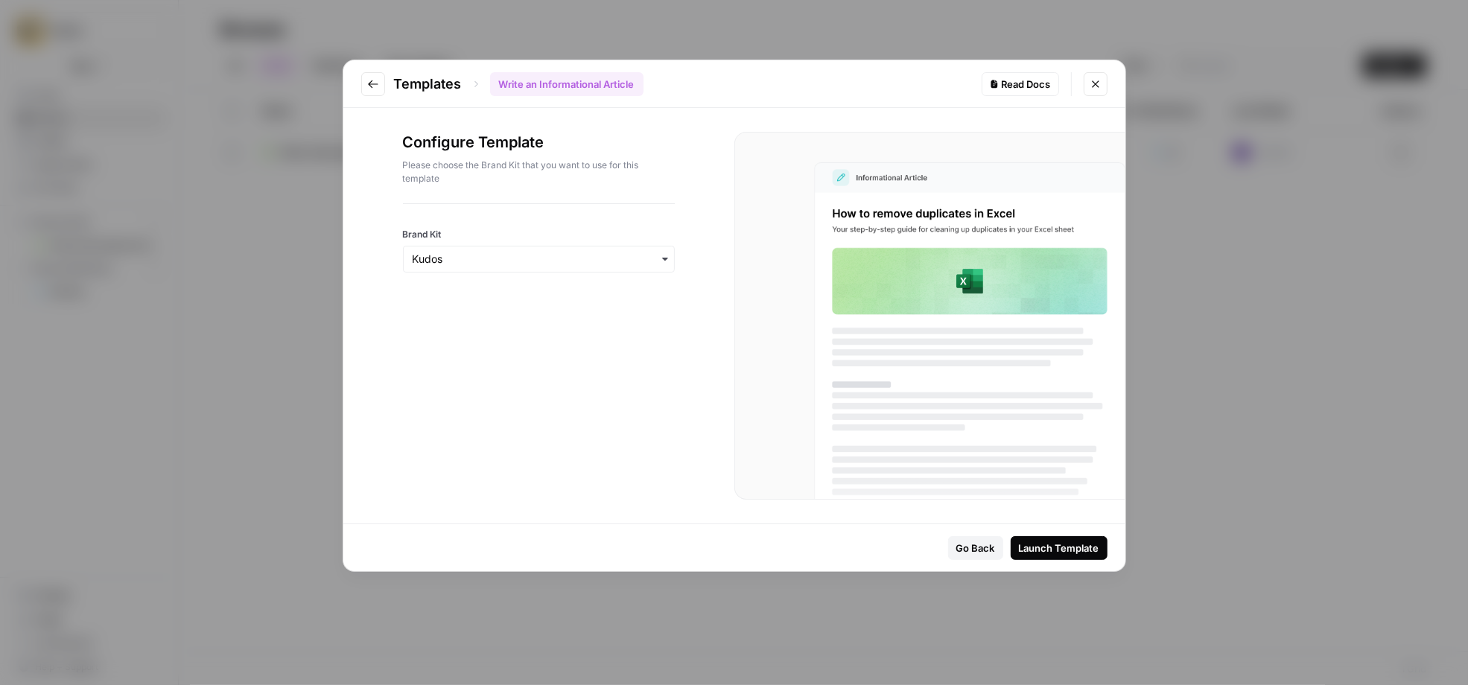
click at [1092, 83] on icon "Close modal" at bounding box center [1096, 84] width 12 height 12
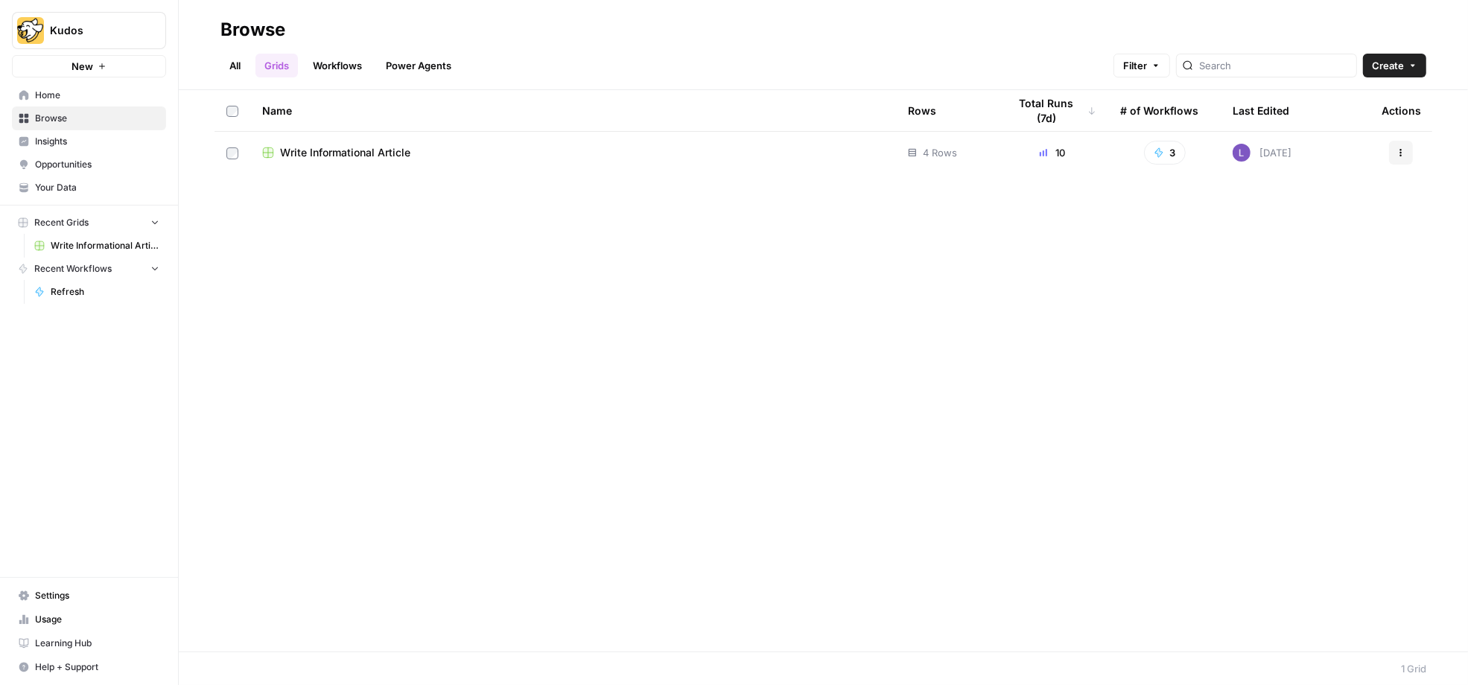
click at [309, 150] on span "Write Informational Article" at bounding box center [345, 152] width 130 height 15
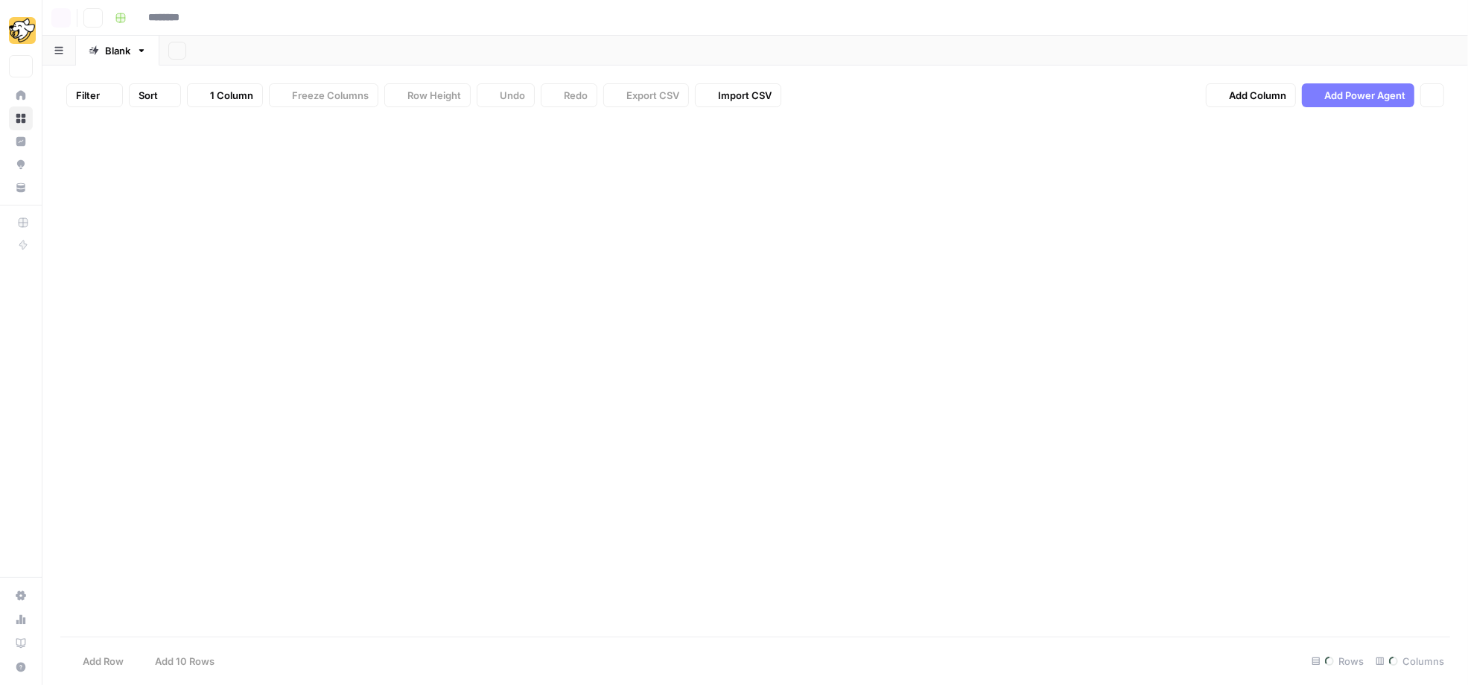
type input "**********"
click at [221, 254] on div "Add Column" at bounding box center [755, 194] width 1390 height 150
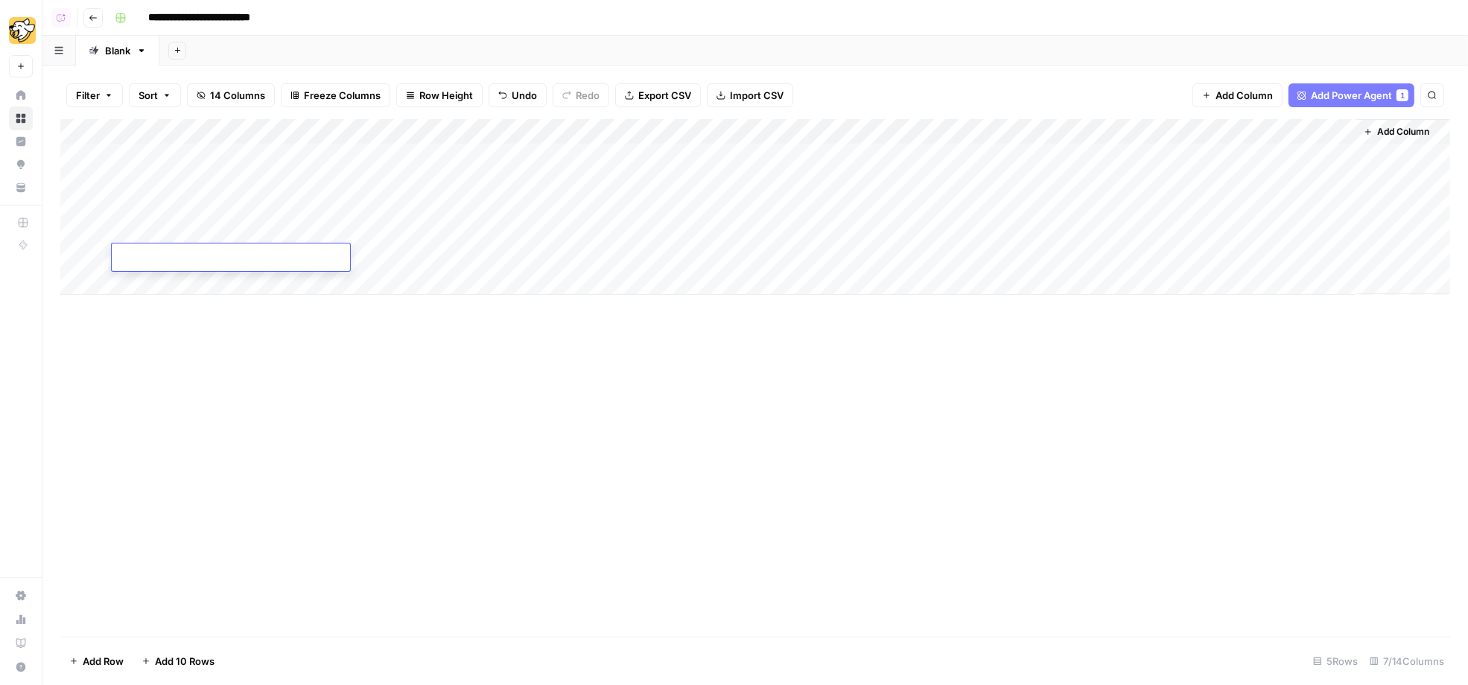
click at [211, 274] on div "Add Column" at bounding box center [755, 207] width 1390 height 176
click at [197, 304] on div "Add Column" at bounding box center [755, 219] width 1390 height 201
click at [493, 132] on div "Add Column" at bounding box center [755, 232] width 1390 height 226
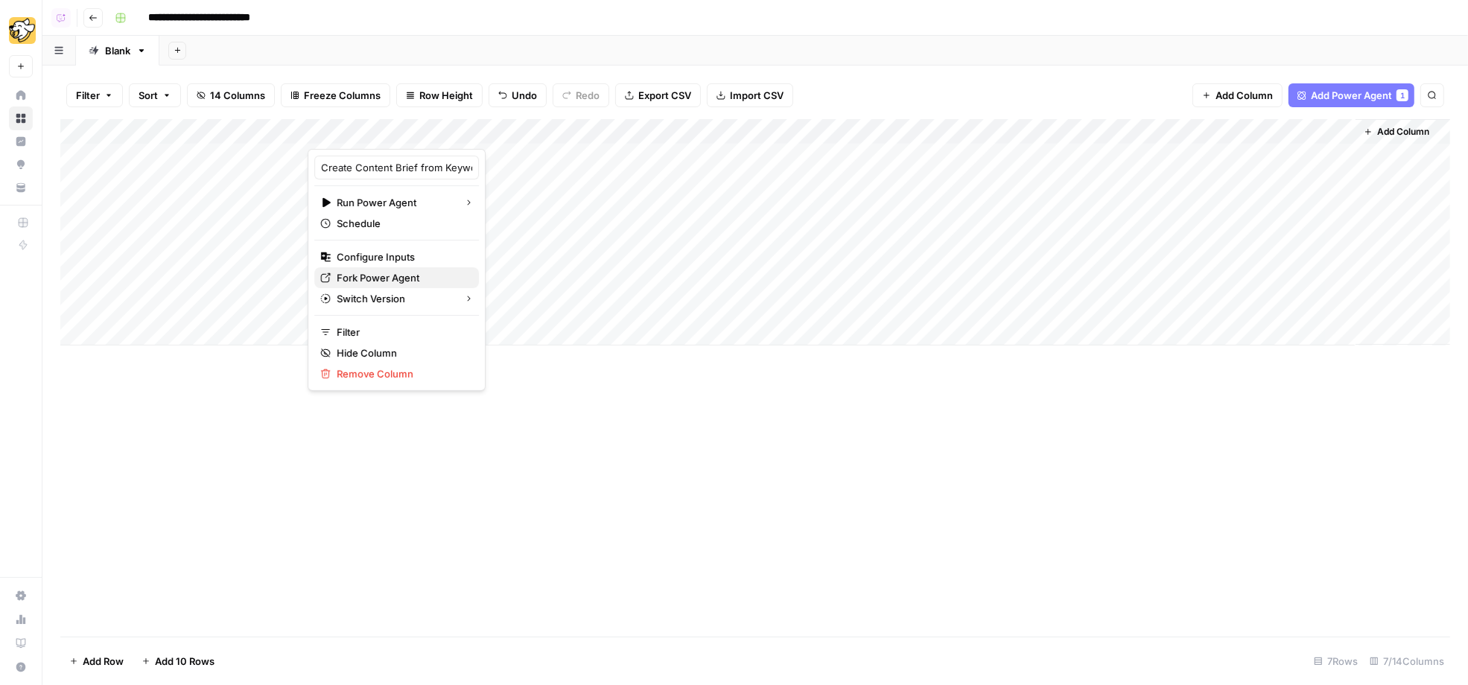
click at [367, 278] on span "Fork Power Agent" at bounding box center [402, 277] width 130 height 15
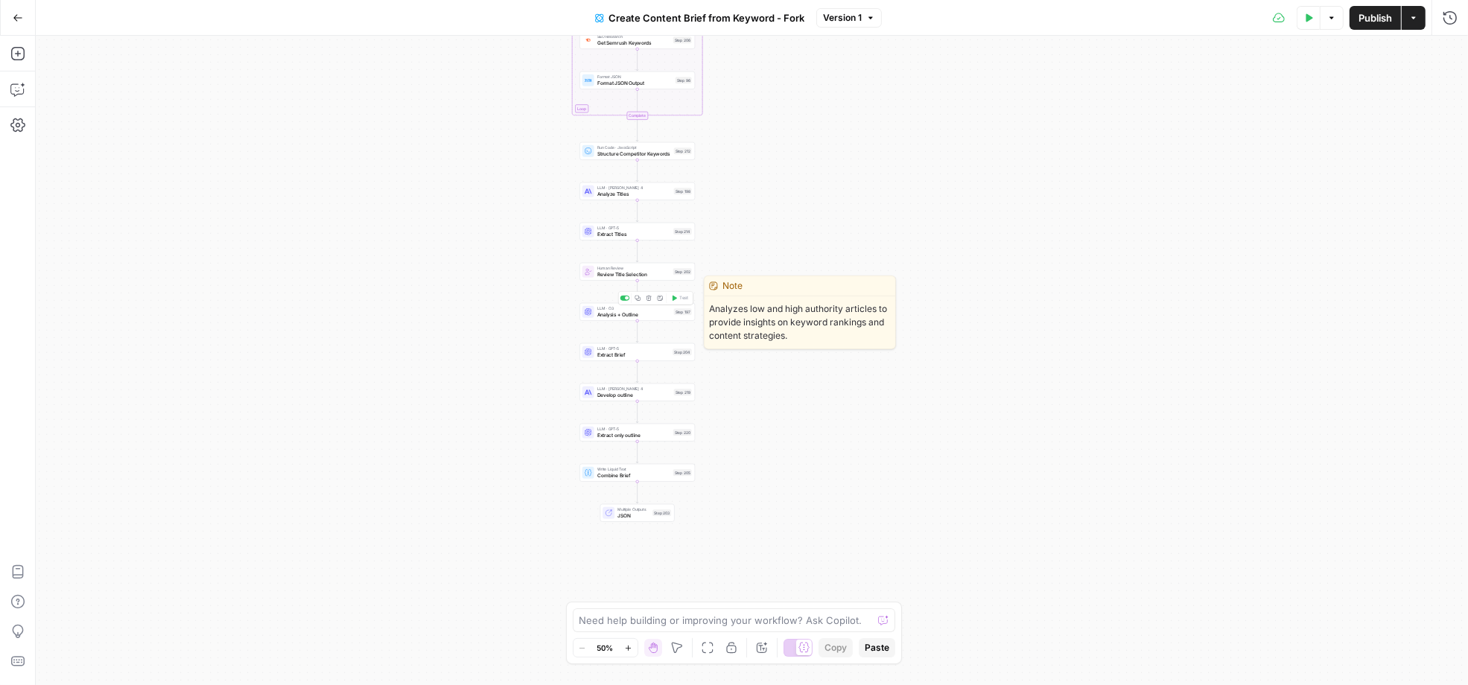
click at [602, 317] on span "Analysis + Outline" at bounding box center [635, 314] width 74 height 7
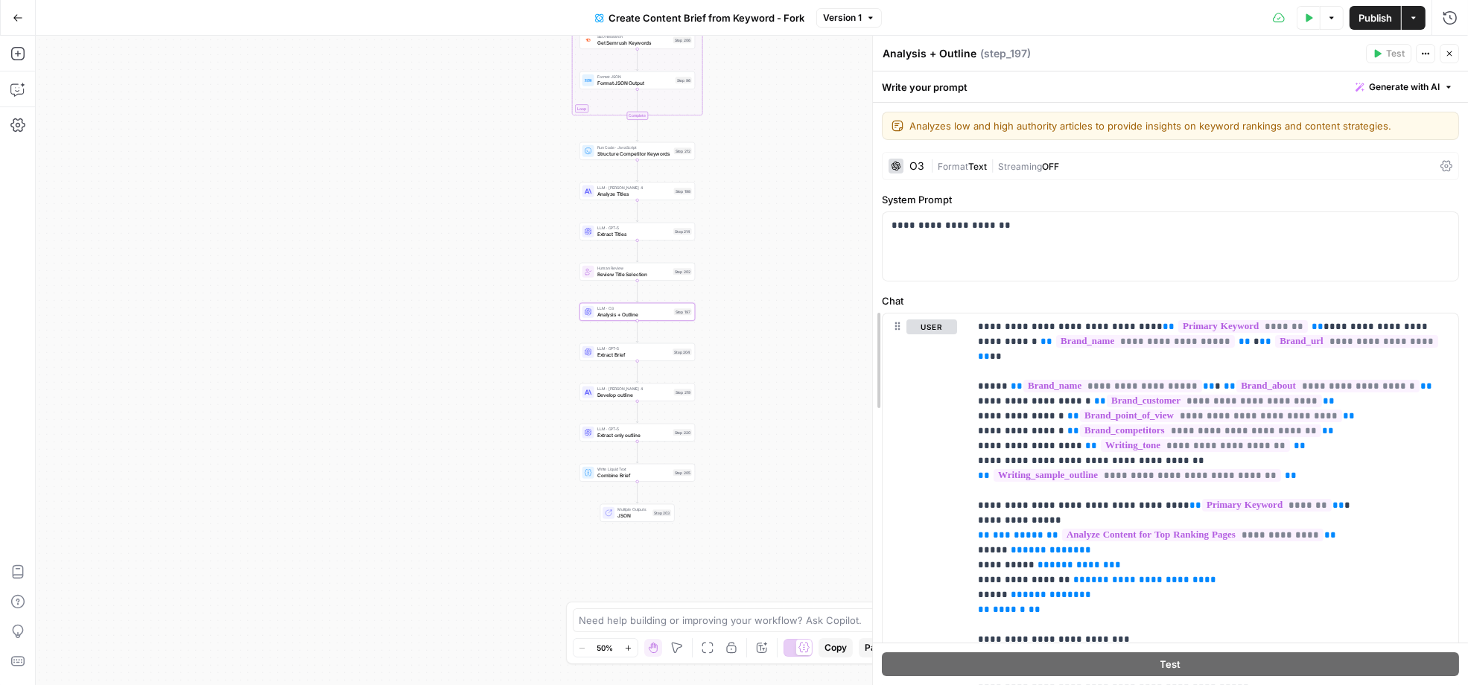
drag, startPoint x: 872, startPoint y: 233, endPoint x: 706, endPoint y: 244, distance: 166.5
click at [706, 243] on body "Kudos New Home Browse Insights Opportunities Your Data Recent Grids Write Infor…" at bounding box center [734, 342] width 1468 height 685
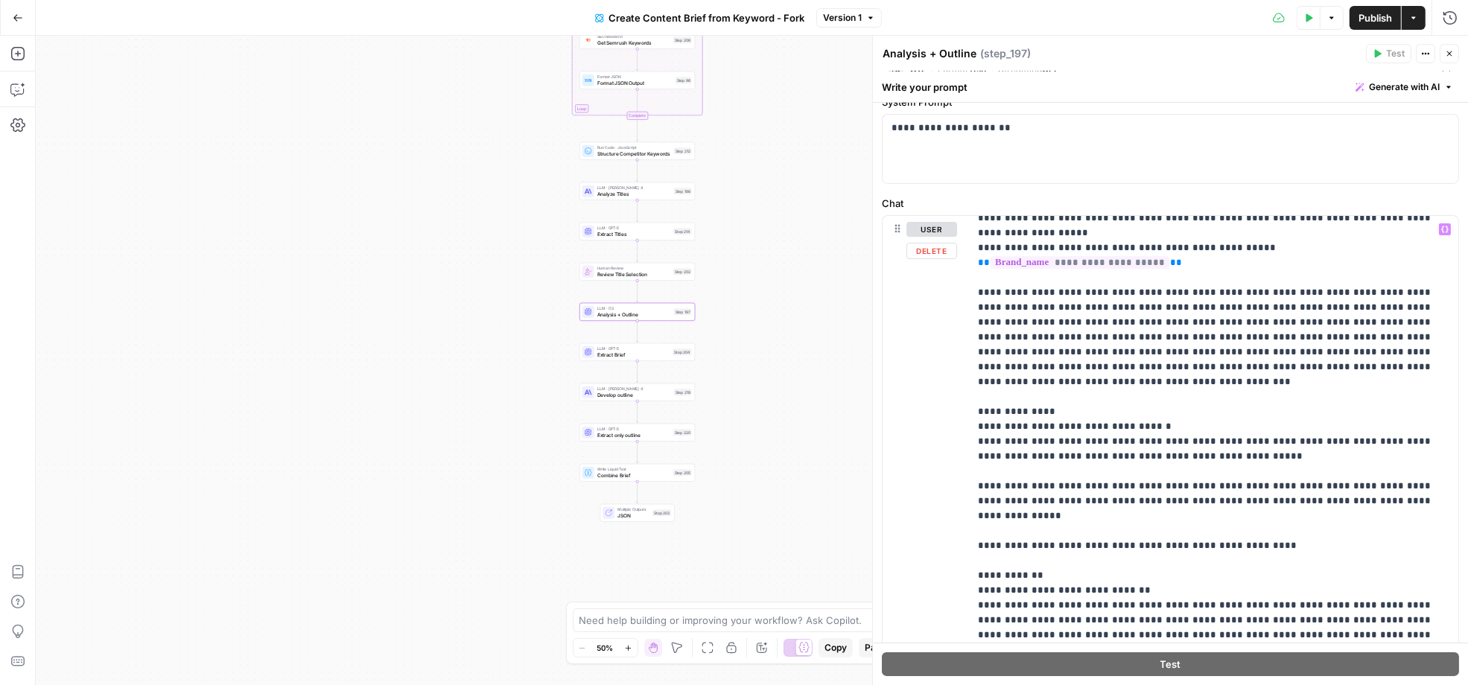
scroll to position [1518, 0]
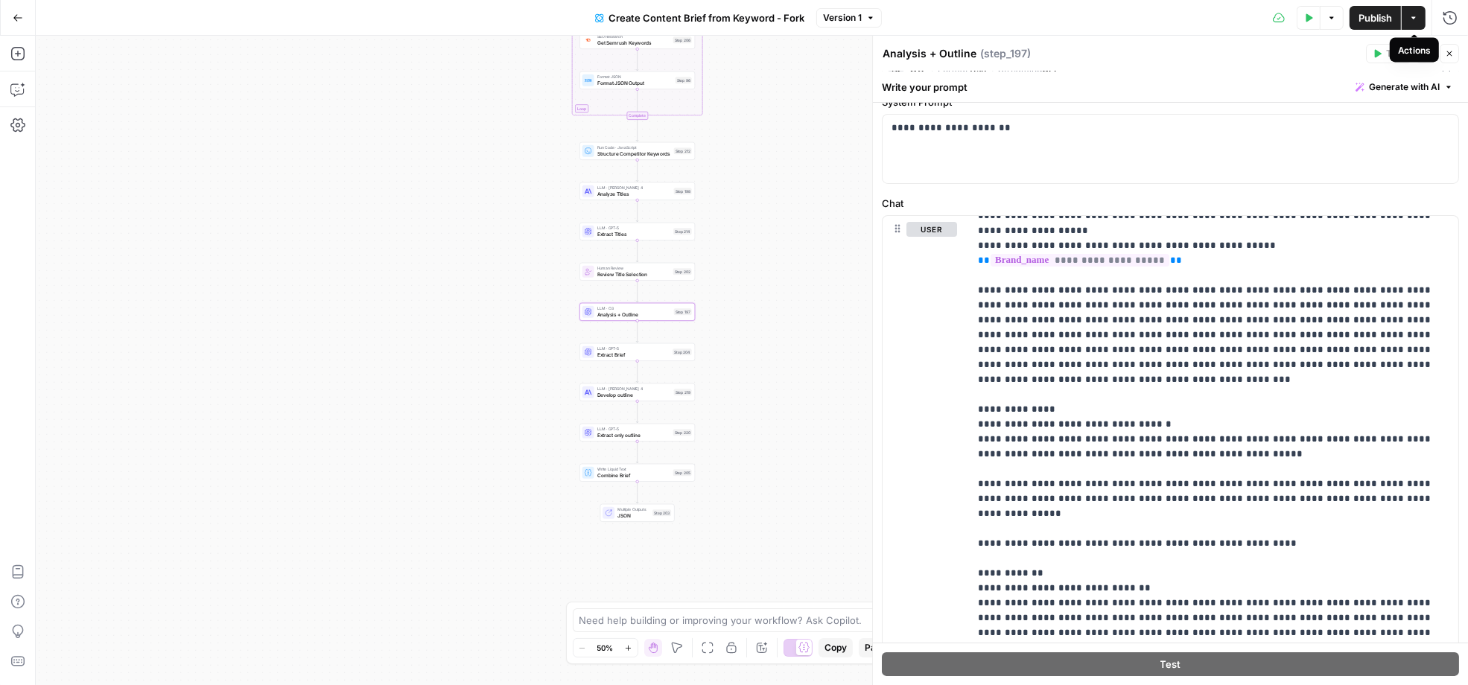
click at [1410, 21] on icon "button" at bounding box center [1414, 17] width 9 height 9
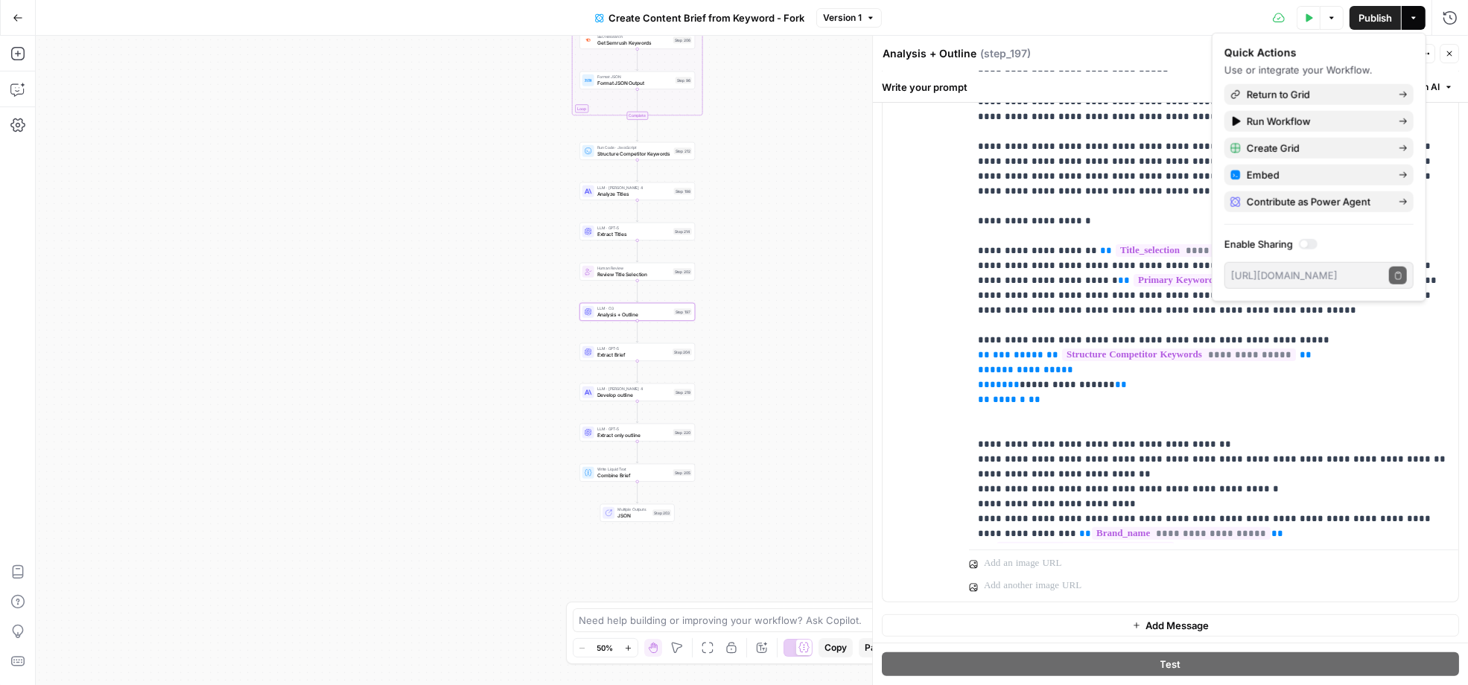
scroll to position [2354, 0]
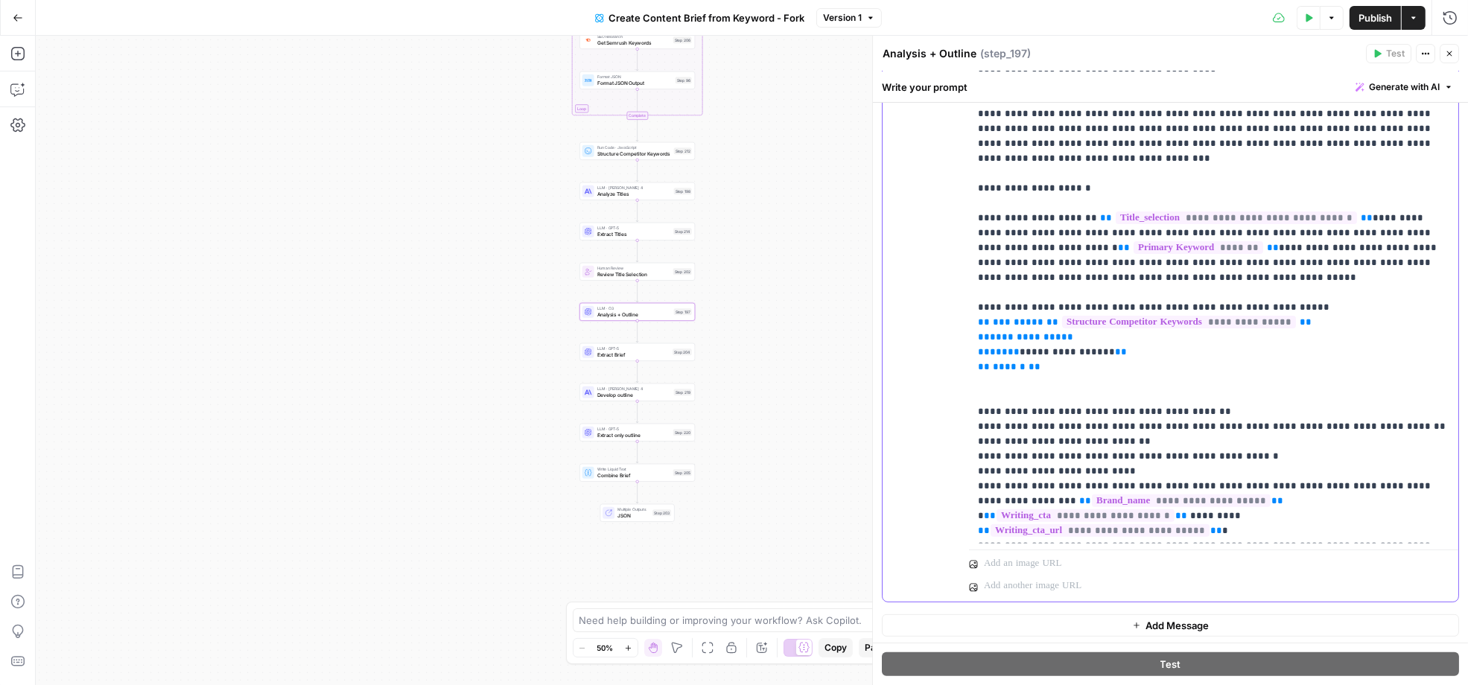
drag, startPoint x: 1260, startPoint y: 461, endPoint x: 934, endPoint y: 456, distance: 326.4
click at [934, 457] on div "**********" at bounding box center [1171, 269] width 576 height 665
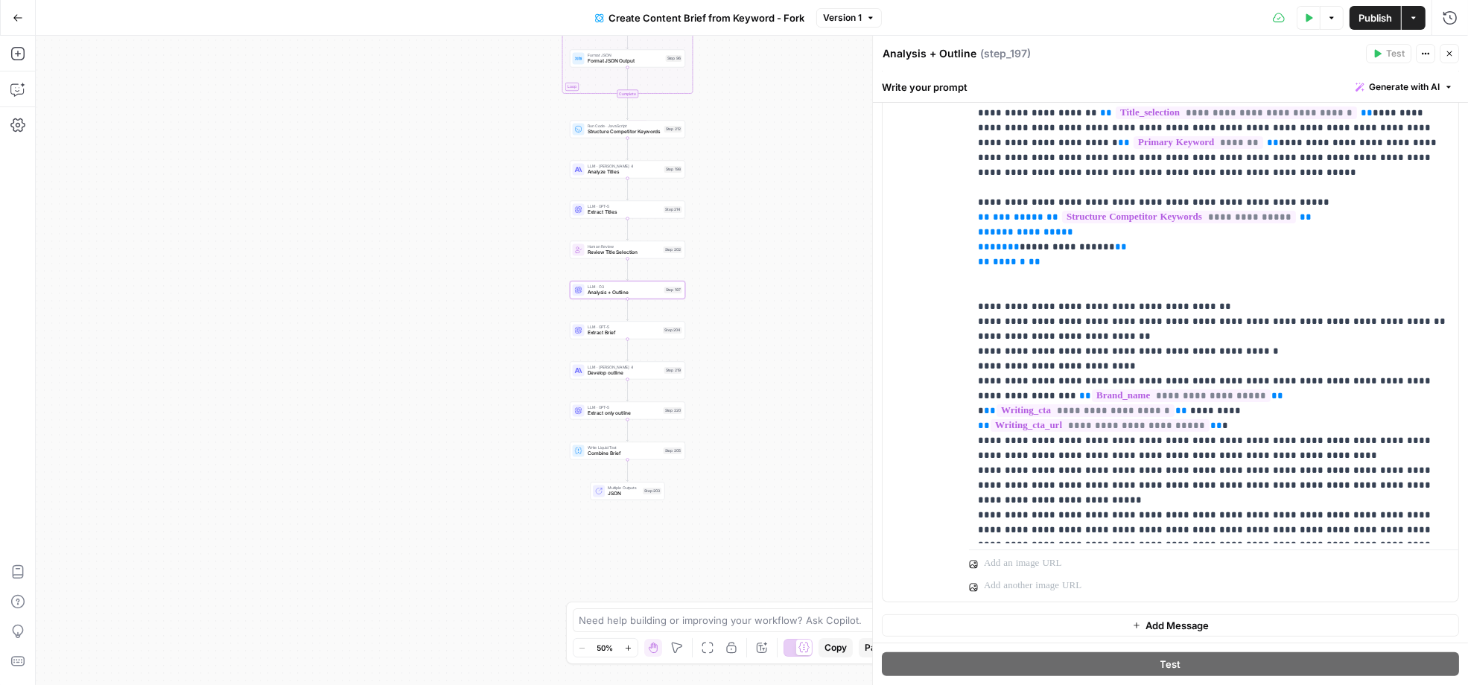
click at [1418, 19] on icon "button" at bounding box center [1414, 17] width 9 height 9
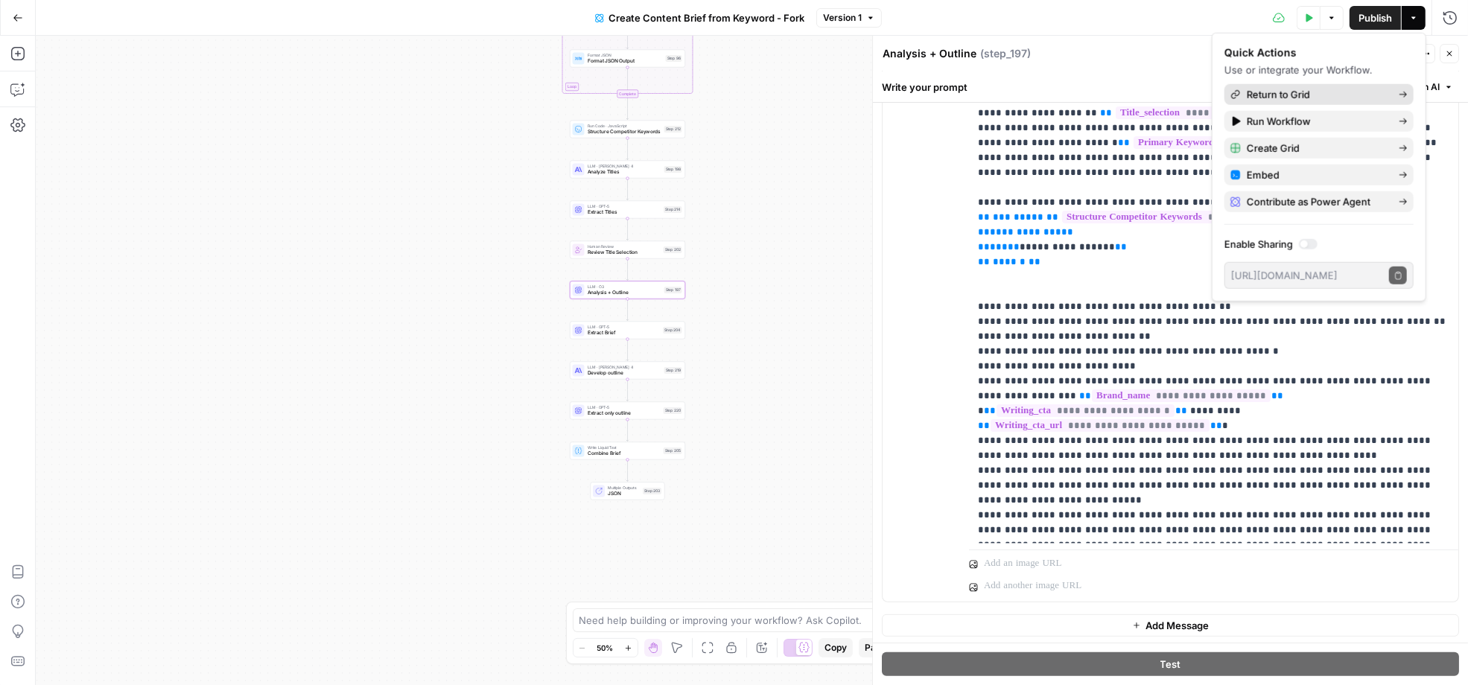
click at [1358, 92] on span "Return to Grid" at bounding box center [1317, 94] width 140 height 15
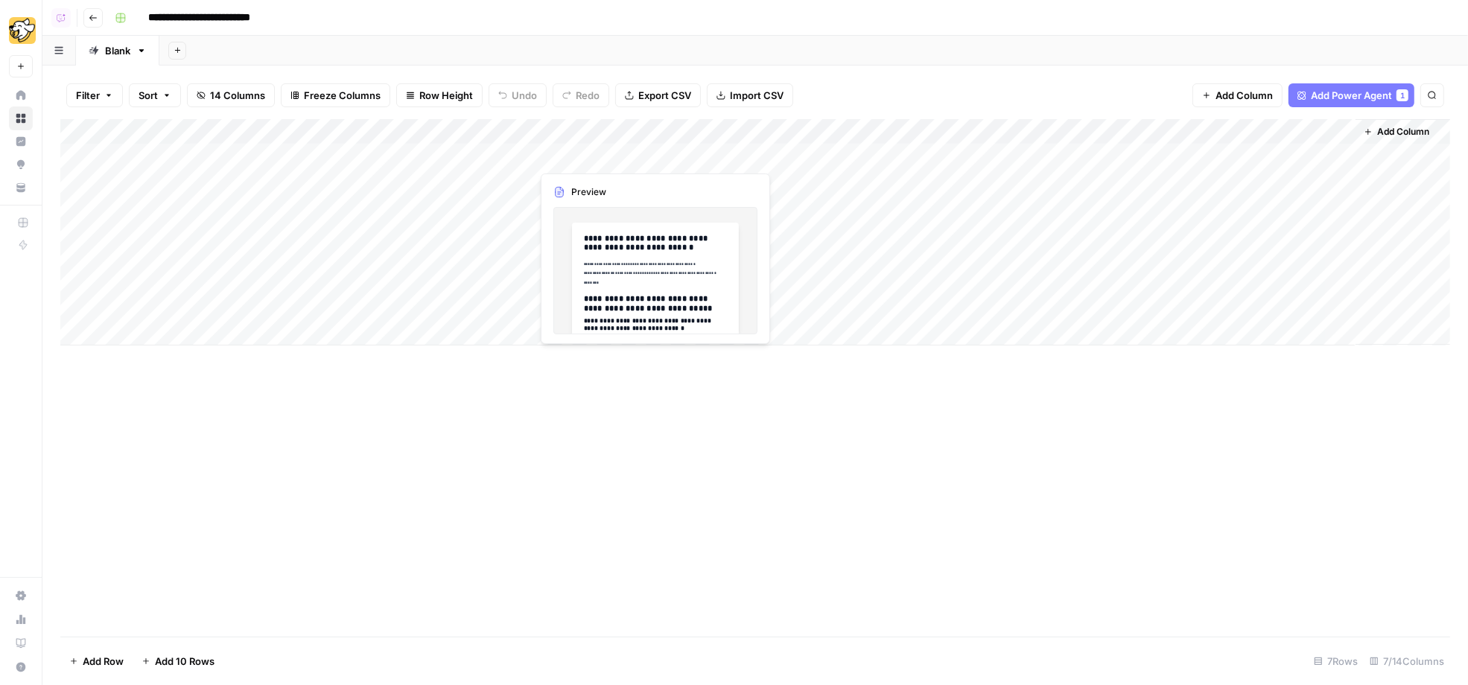
click at [612, 162] on div "Add Column" at bounding box center [755, 232] width 1390 height 226
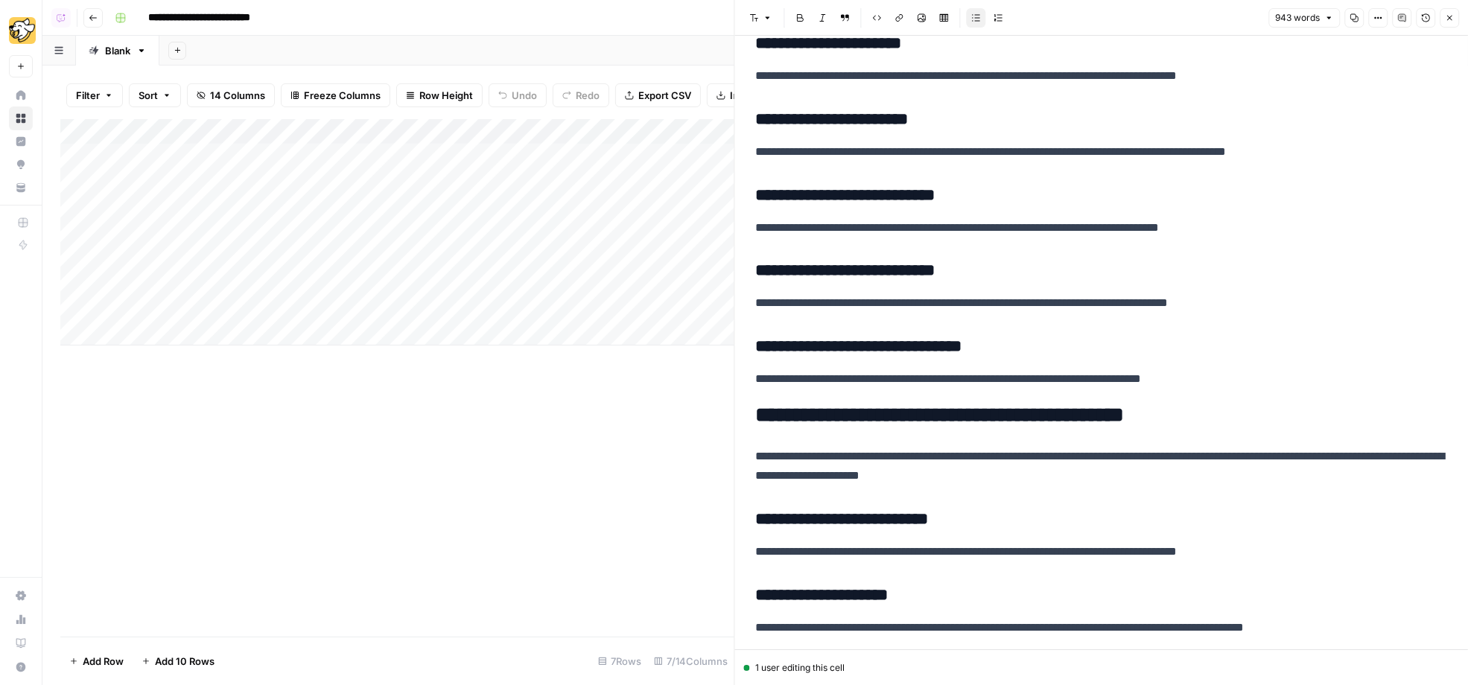
scroll to position [976, 0]
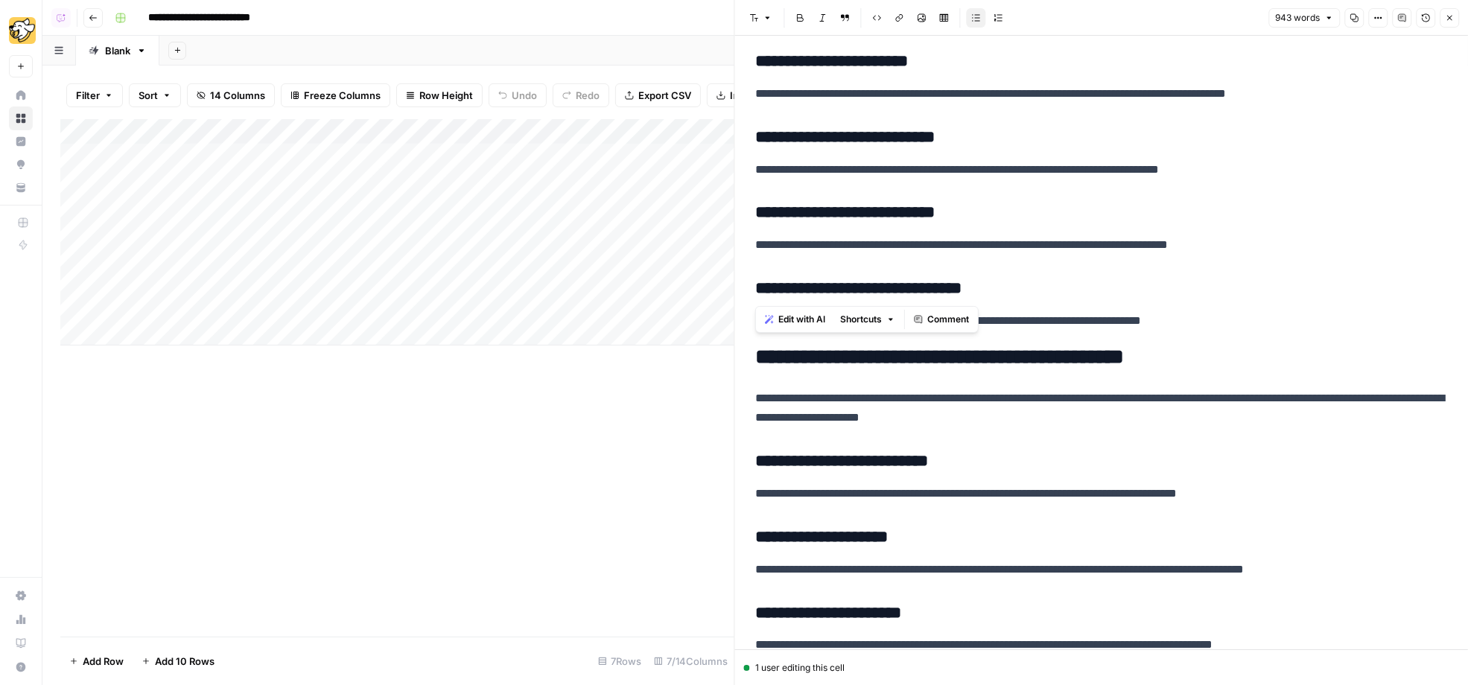
drag, startPoint x: 1259, startPoint y: 253, endPoint x: 747, endPoint y: 242, distance: 512.7
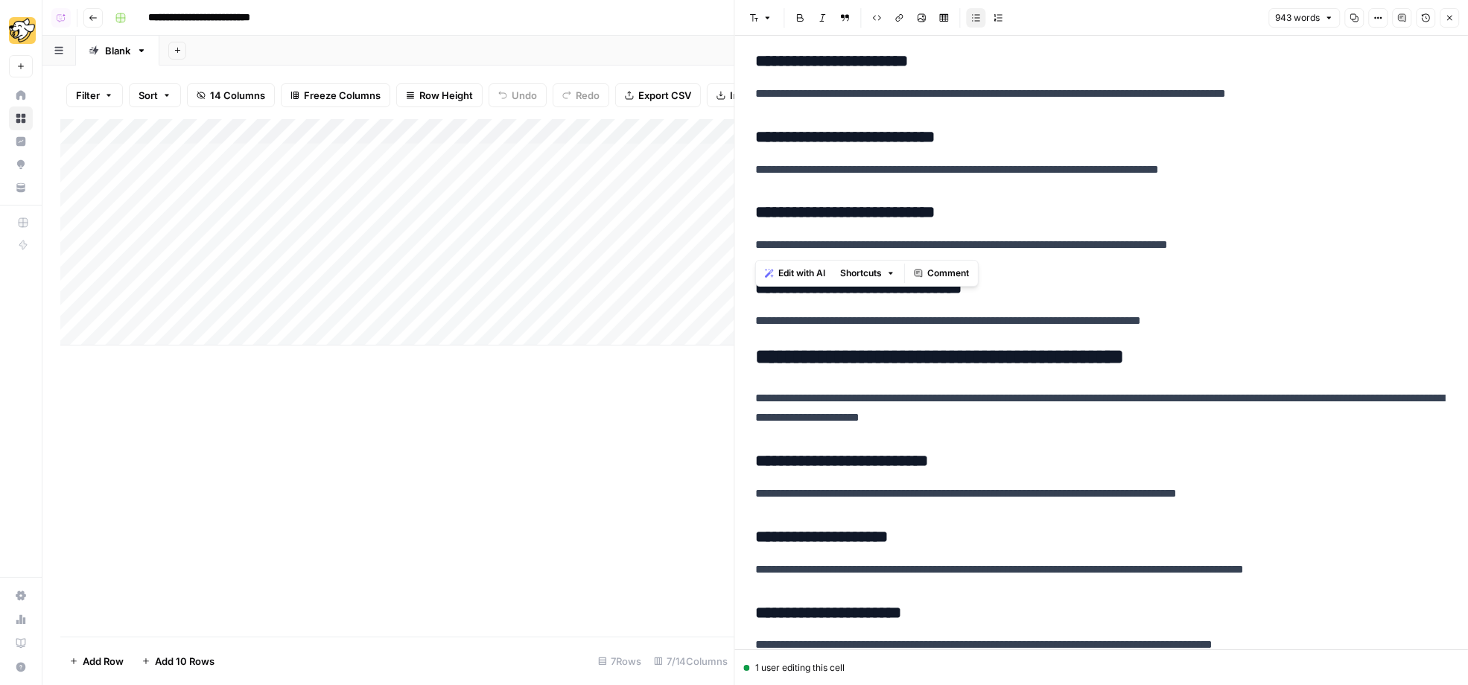
click at [785, 273] on span "Edit with AI" at bounding box center [802, 273] width 47 height 13
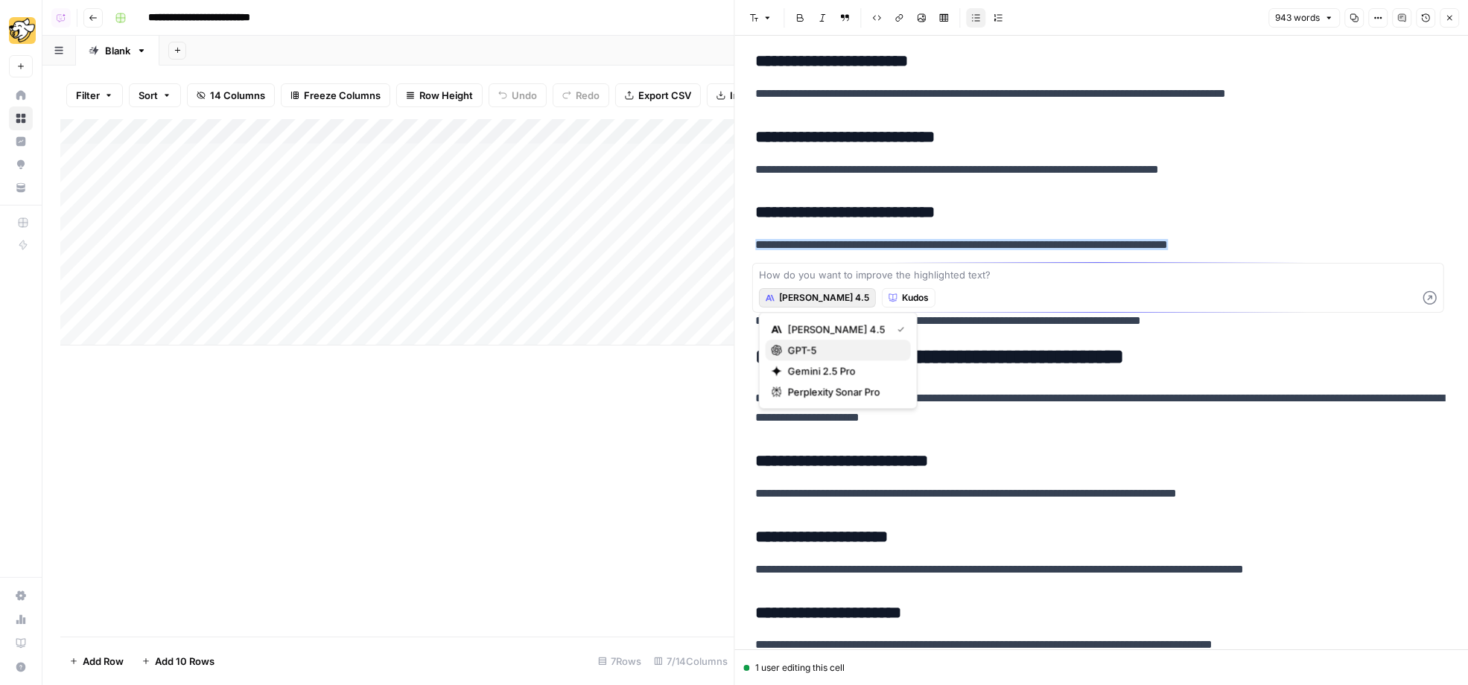
drag, startPoint x: 789, startPoint y: 300, endPoint x: 797, endPoint y: 346, distance: 46.2
click at [797, 346] on body "**********" at bounding box center [734, 342] width 1468 height 685
click at [797, 346] on span "GPT-5" at bounding box center [843, 350] width 111 height 15
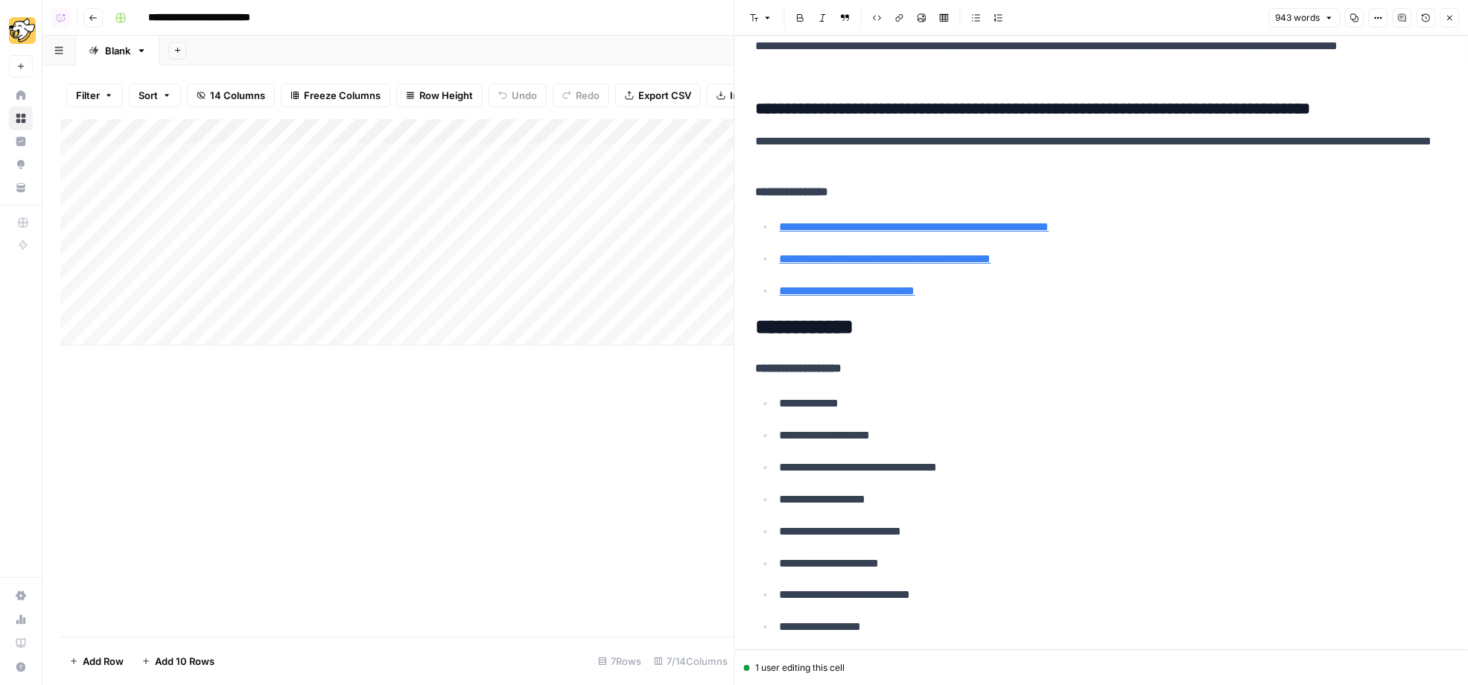
scroll to position [3346, 0]
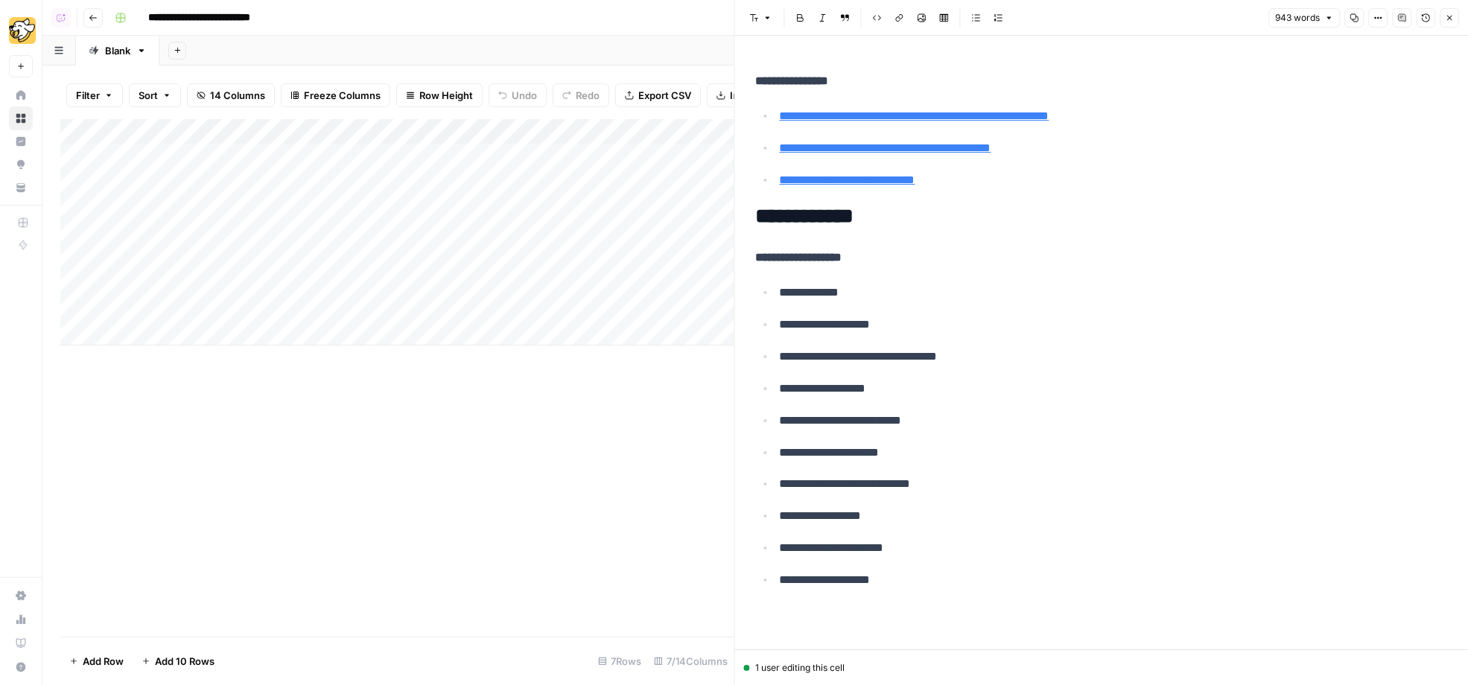
click at [1455, 17] on button "Close" at bounding box center [1449, 17] width 19 height 19
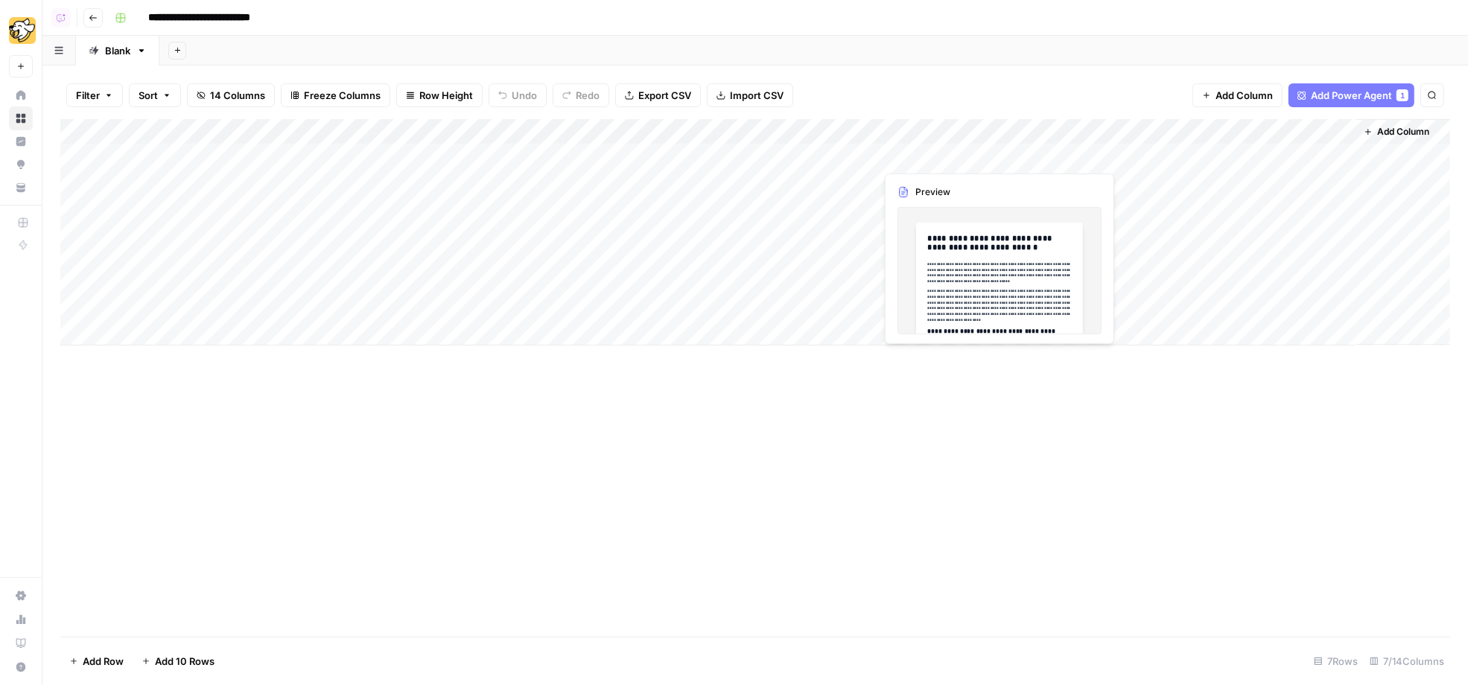
click at [952, 155] on div "Add Column" at bounding box center [755, 232] width 1390 height 226
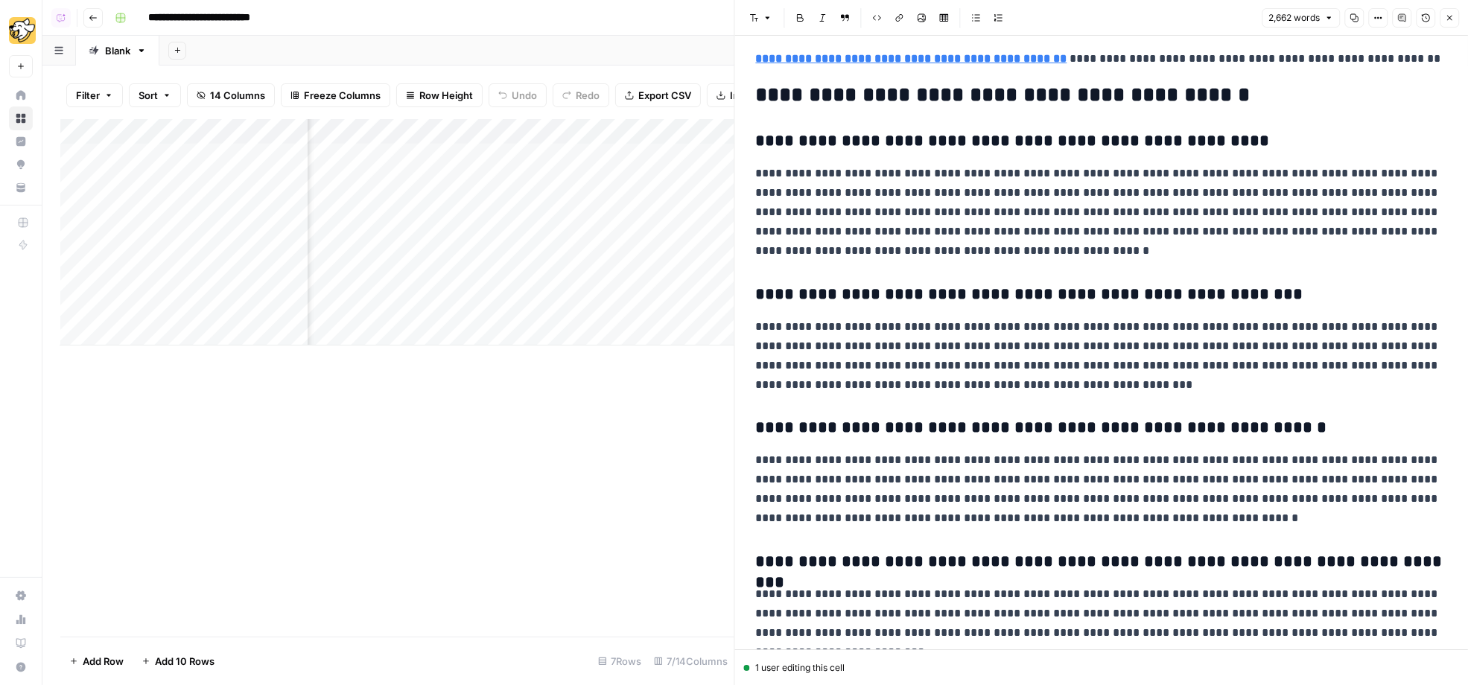
scroll to position [0, 507]
click at [1448, 19] on icon "button" at bounding box center [1449, 17] width 9 height 9
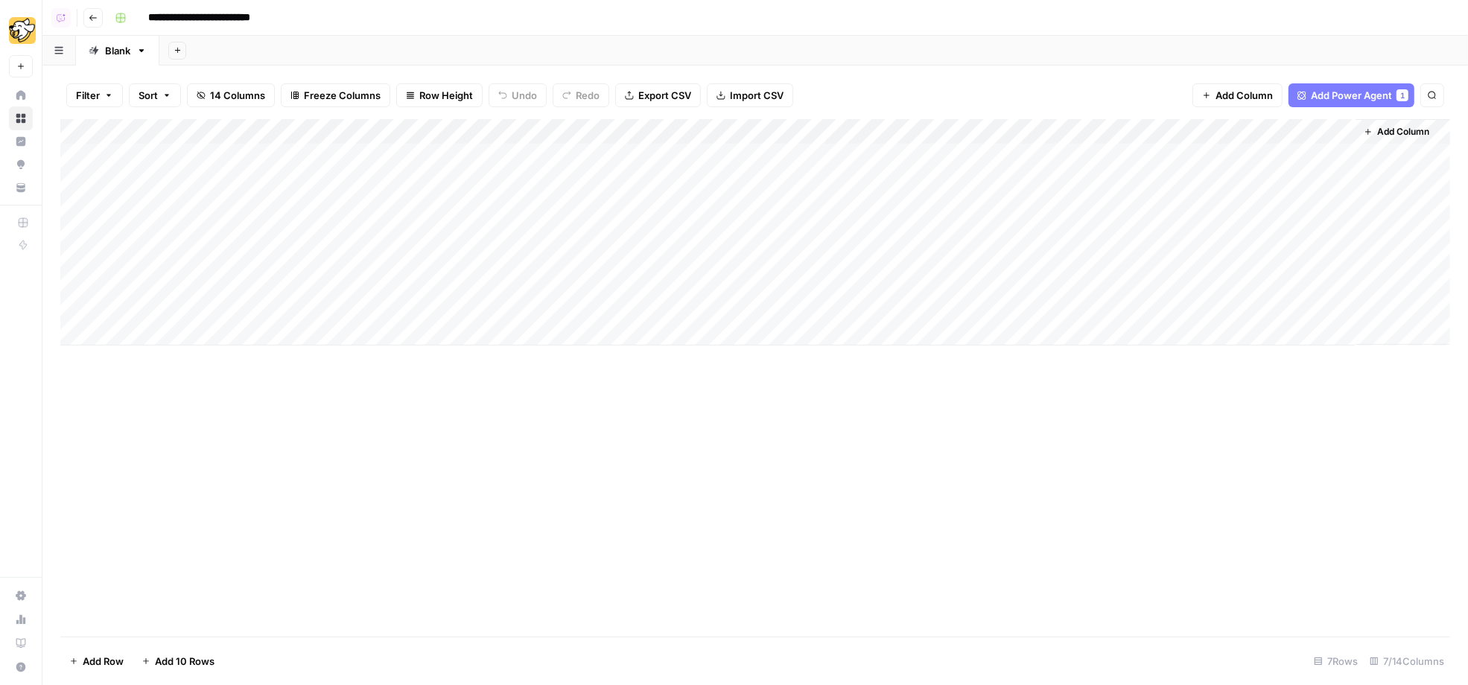
click at [1352, 98] on span "Add Power Agent" at bounding box center [1351, 95] width 81 height 15
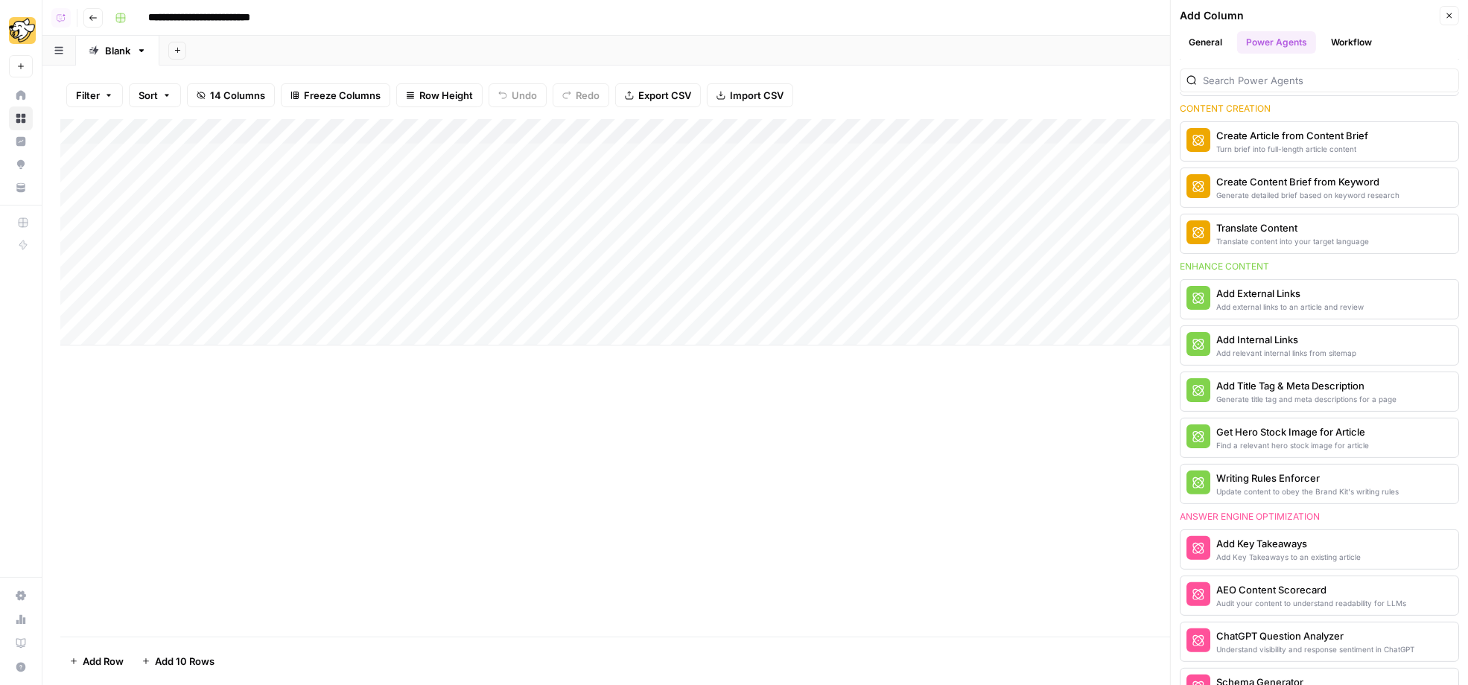
scroll to position [335, 0]
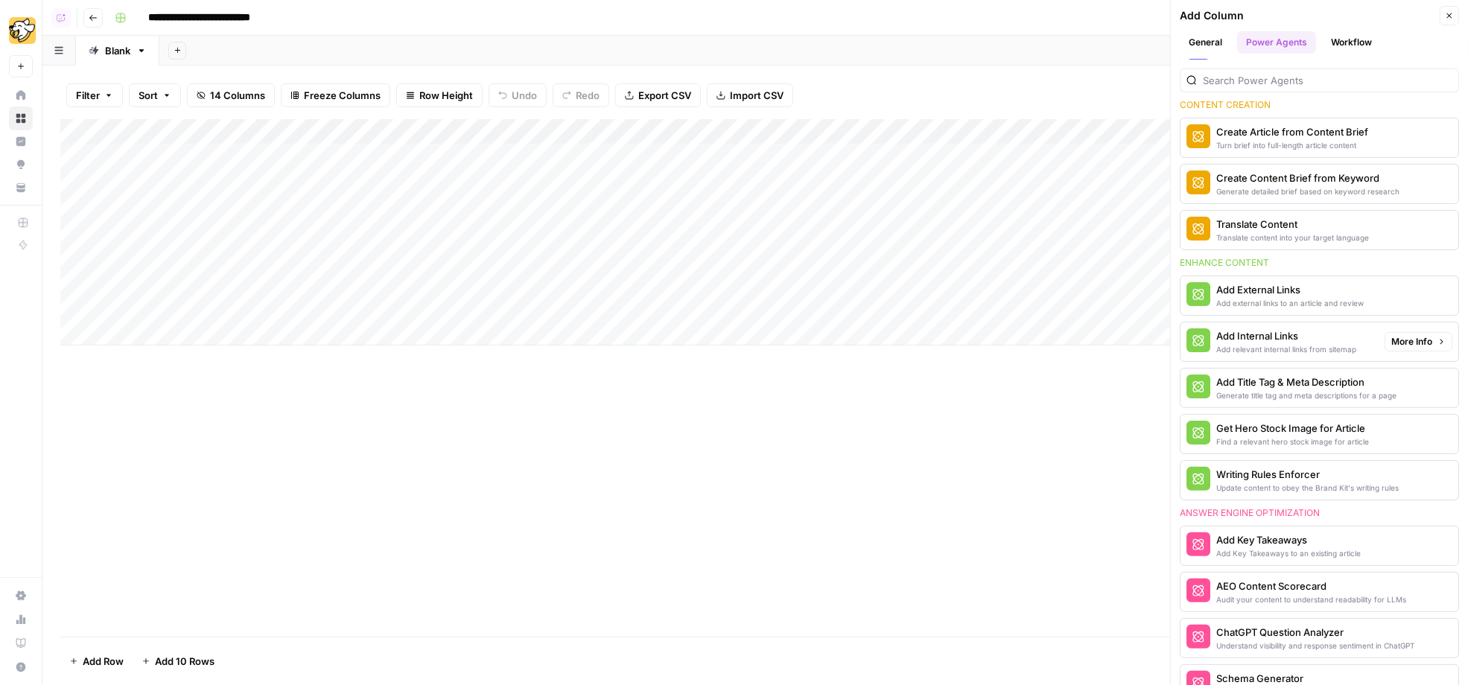
click at [1227, 329] on div "Add Internal Links" at bounding box center [1287, 336] width 140 height 15
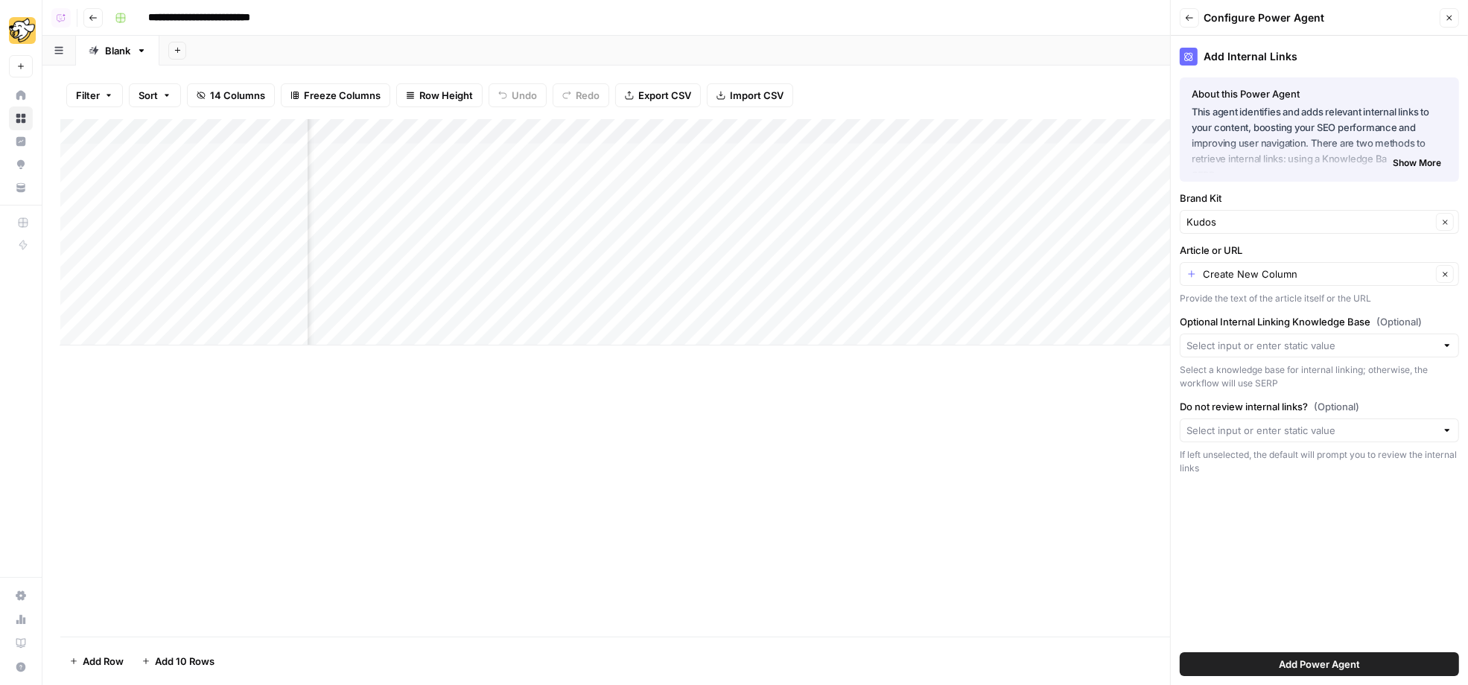
scroll to position [0, 108]
click at [1339, 270] on input "Article or URL" at bounding box center [1317, 274] width 229 height 15
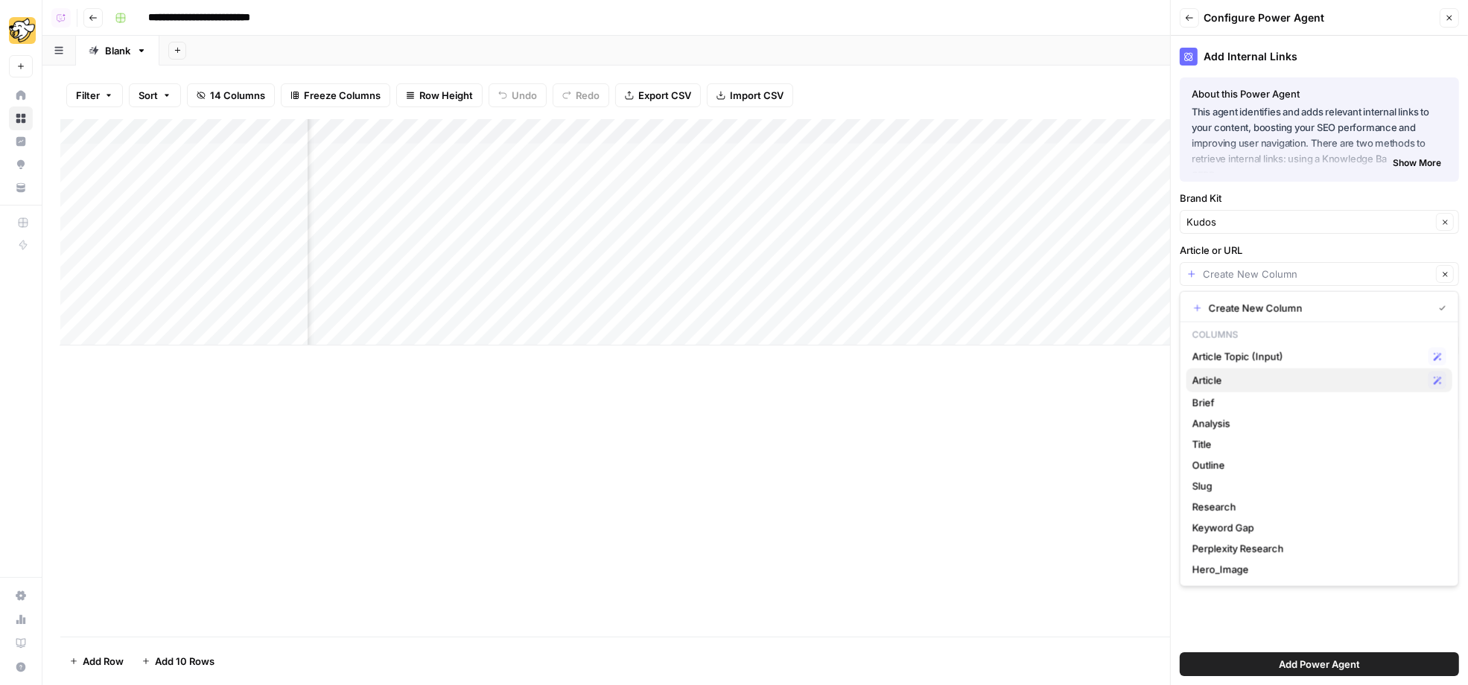
click at [1270, 385] on span "Article" at bounding box center [1308, 380] width 230 height 15
type input "Article"
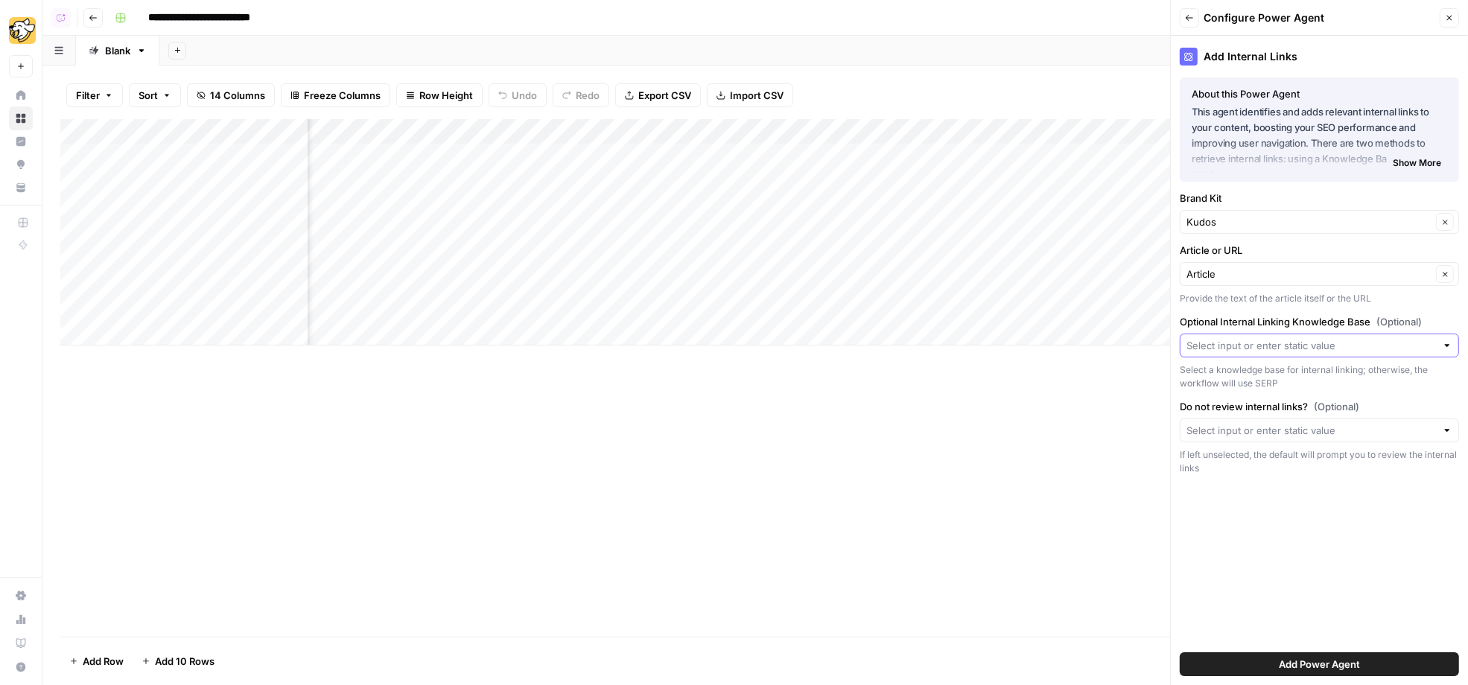
click at [1277, 340] on input "Optional Internal Linking Knowledge Base (Optional)" at bounding box center [1312, 345] width 250 height 15
click at [1212, 372] on span "Sitemap" at bounding box center [1317, 379] width 248 height 15
type input "Sitemap"
click at [1439, 665] on button "Add Power Agent" at bounding box center [1319, 665] width 279 height 24
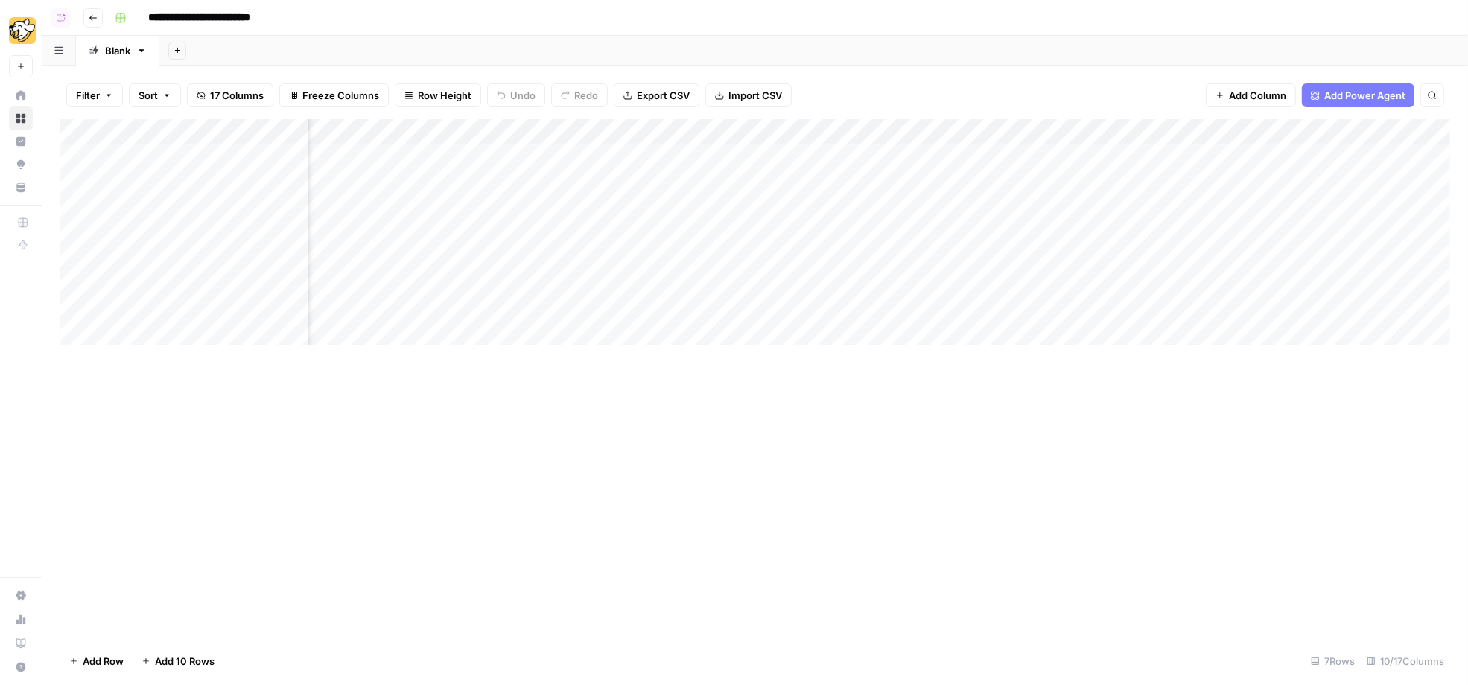
scroll to position [0, 171]
click at [1255, 156] on div "Add Column" at bounding box center [755, 232] width 1390 height 226
click at [764, 162] on div "Add Column" at bounding box center [755, 232] width 1390 height 226
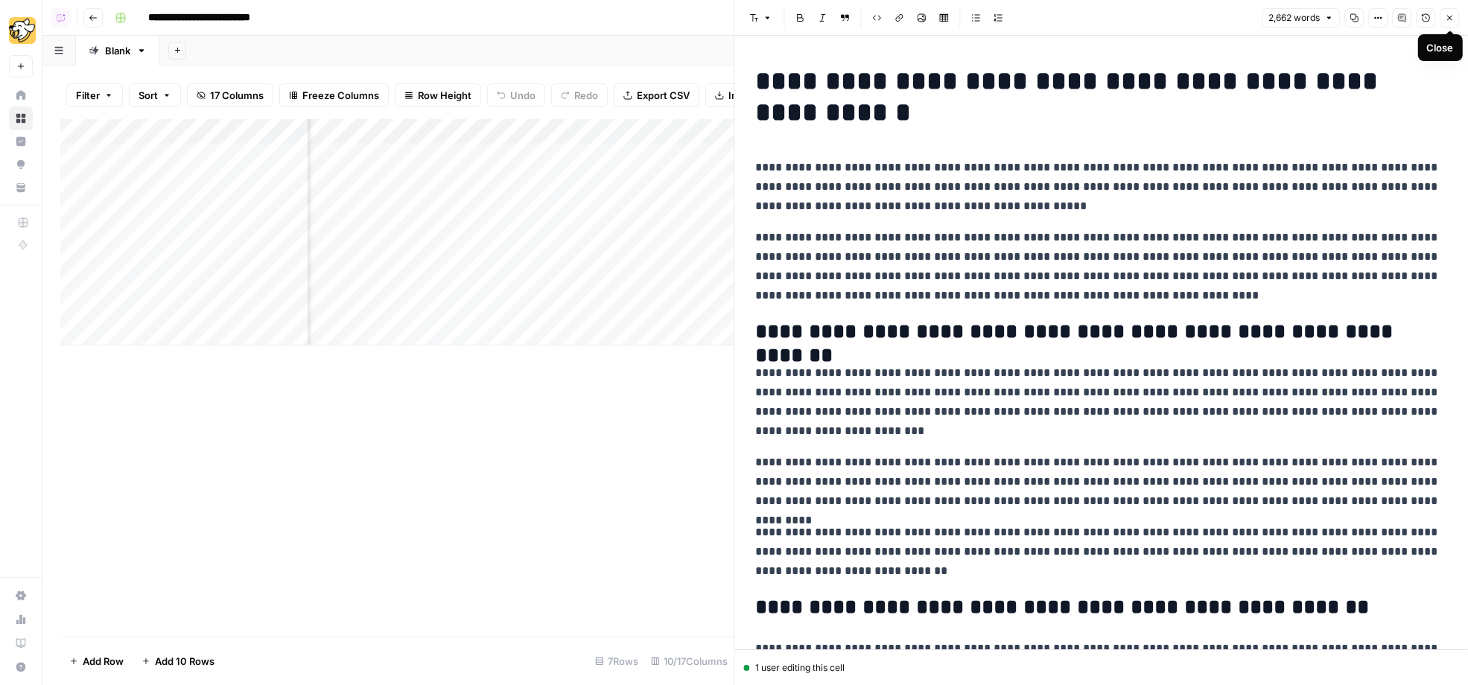
click at [1449, 18] on icon "button" at bounding box center [1450, 18] width 5 height 5
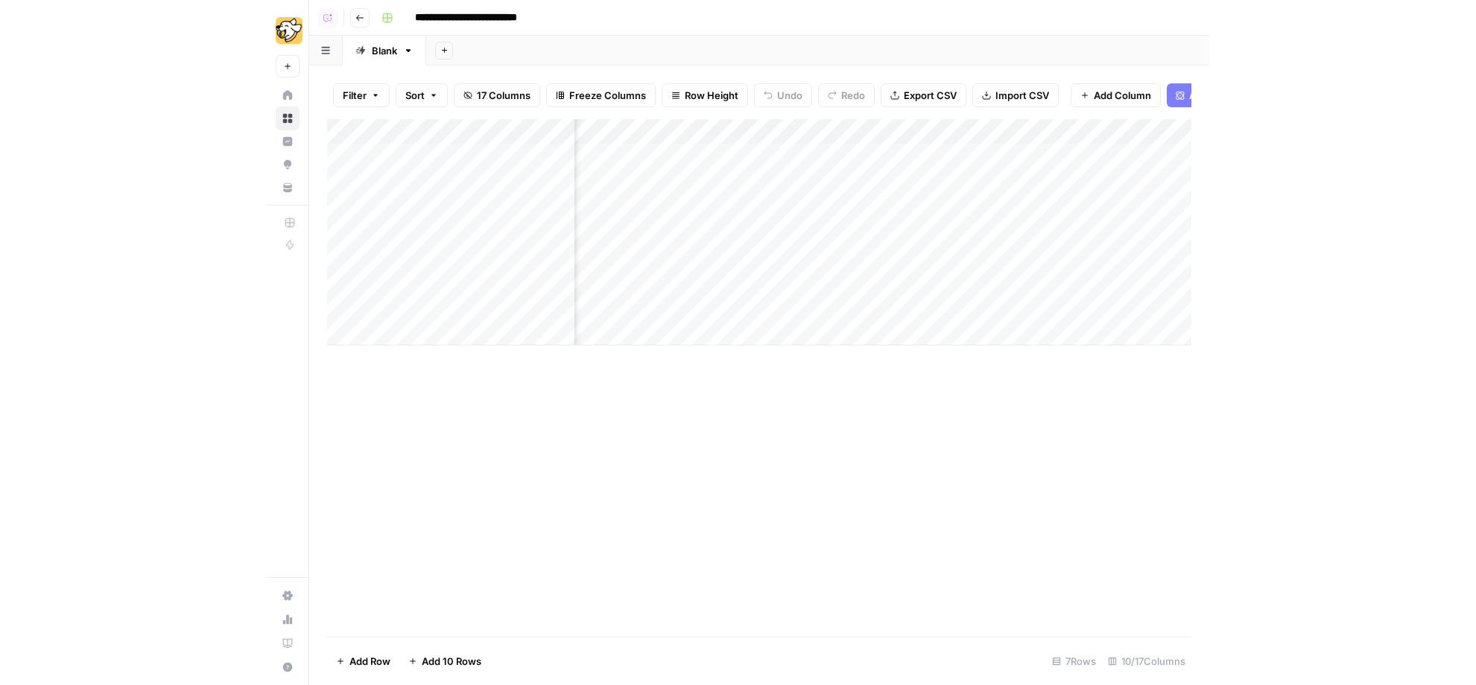
scroll to position [0, 307]
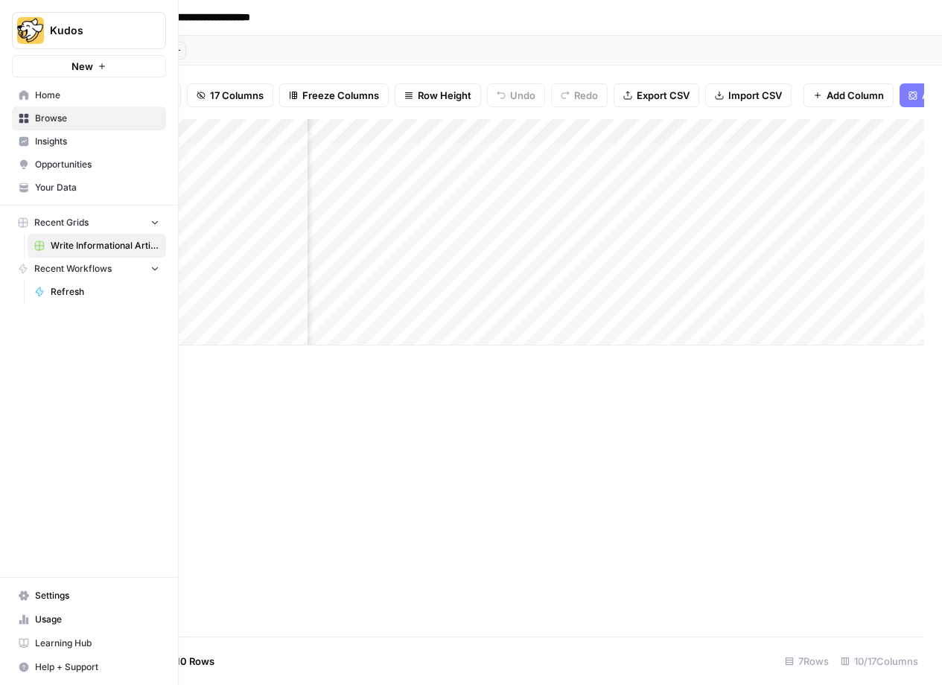
click at [48, 101] on link "Home" at bounding box center [89, 95] width 154 height 24
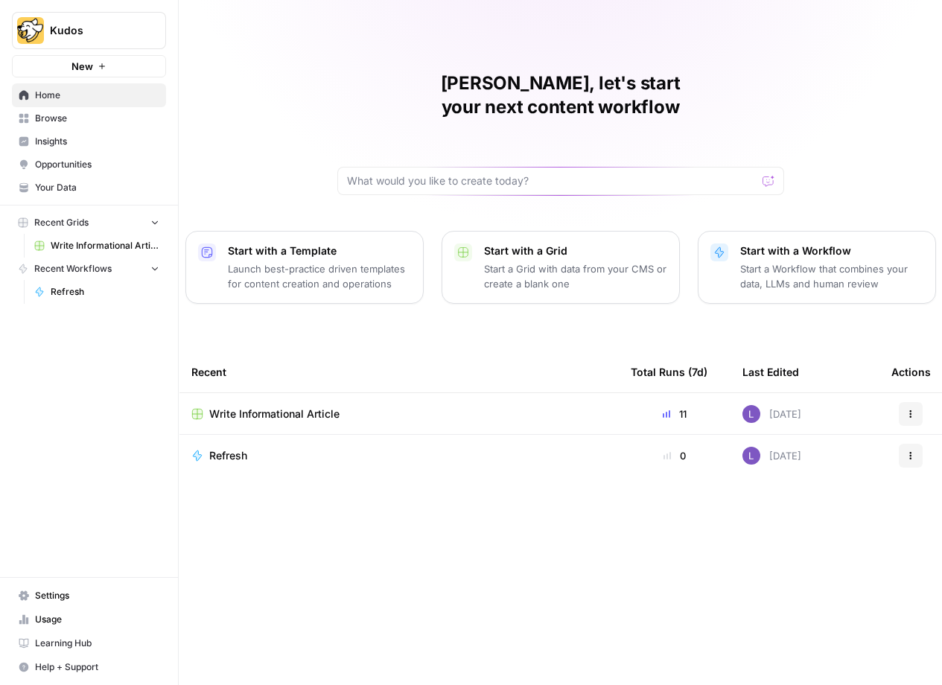
click at [229, 449] on span "Refresh" at bounding box center [228, 456] width 38 height 15
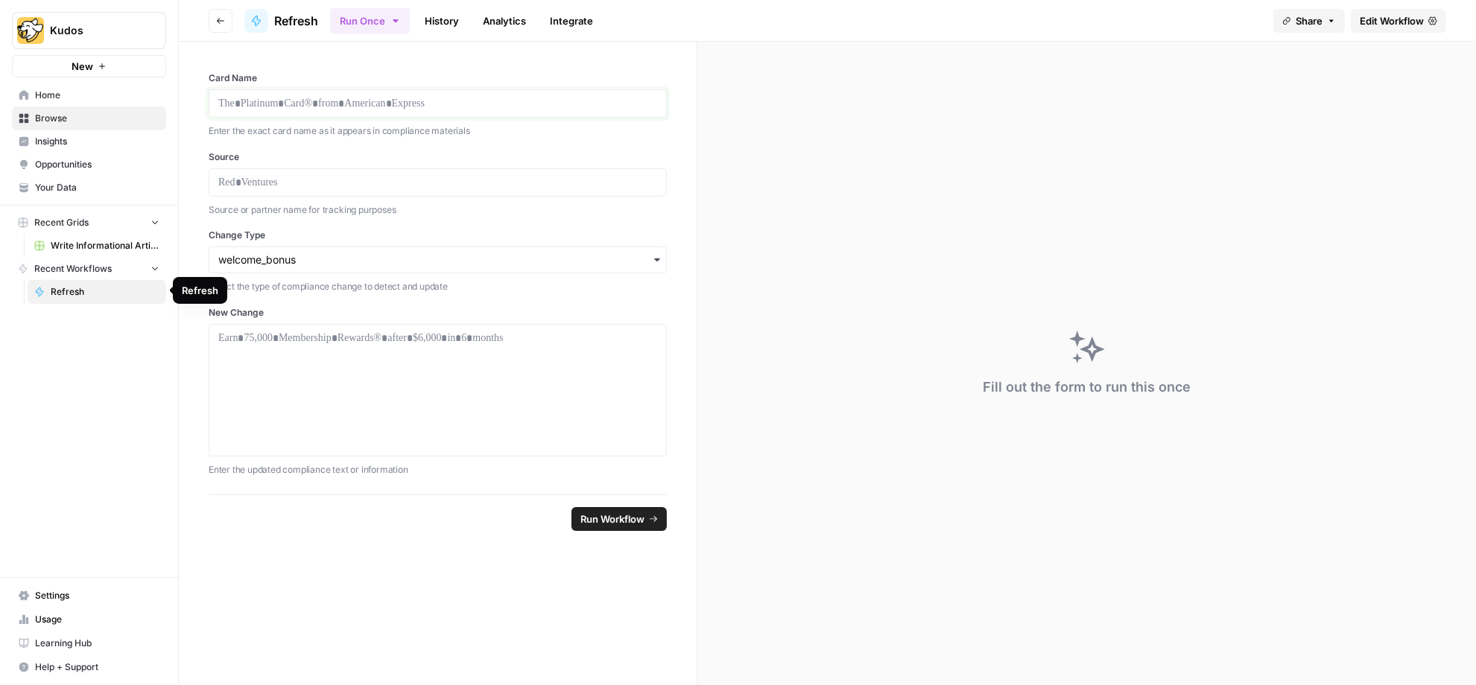
click at [330, 99] on p at bounding box center [437, 103] width 439 height 15
drag, startPoint x: 216, startPoint y: 104, endPoint x: 502, endPoint y: 102, distance: 286.1
click at [503, 104] on div at bounding box center [438, 103] width 458 height 28
click at [281, 183] on p at bounding box center [437, 182] width 439 height 15
click at [318, 253] on input "Change Type" at bounding box center [437, 260] width 439 height 15
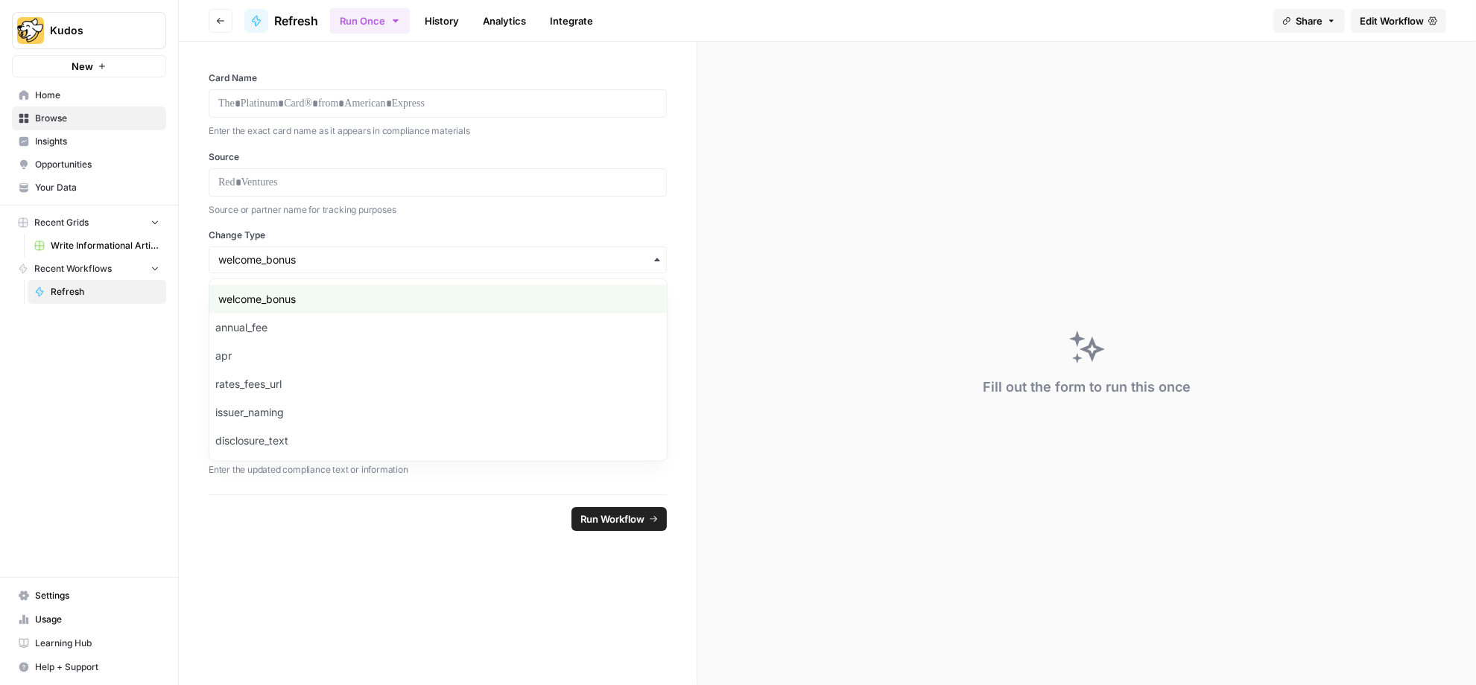
click at [141, 446] on div "Kudos New Home Browse Insights Opportunities Your Data Recent Grids Write Infor…" at bounding box center [89, 342] width 178 height 685
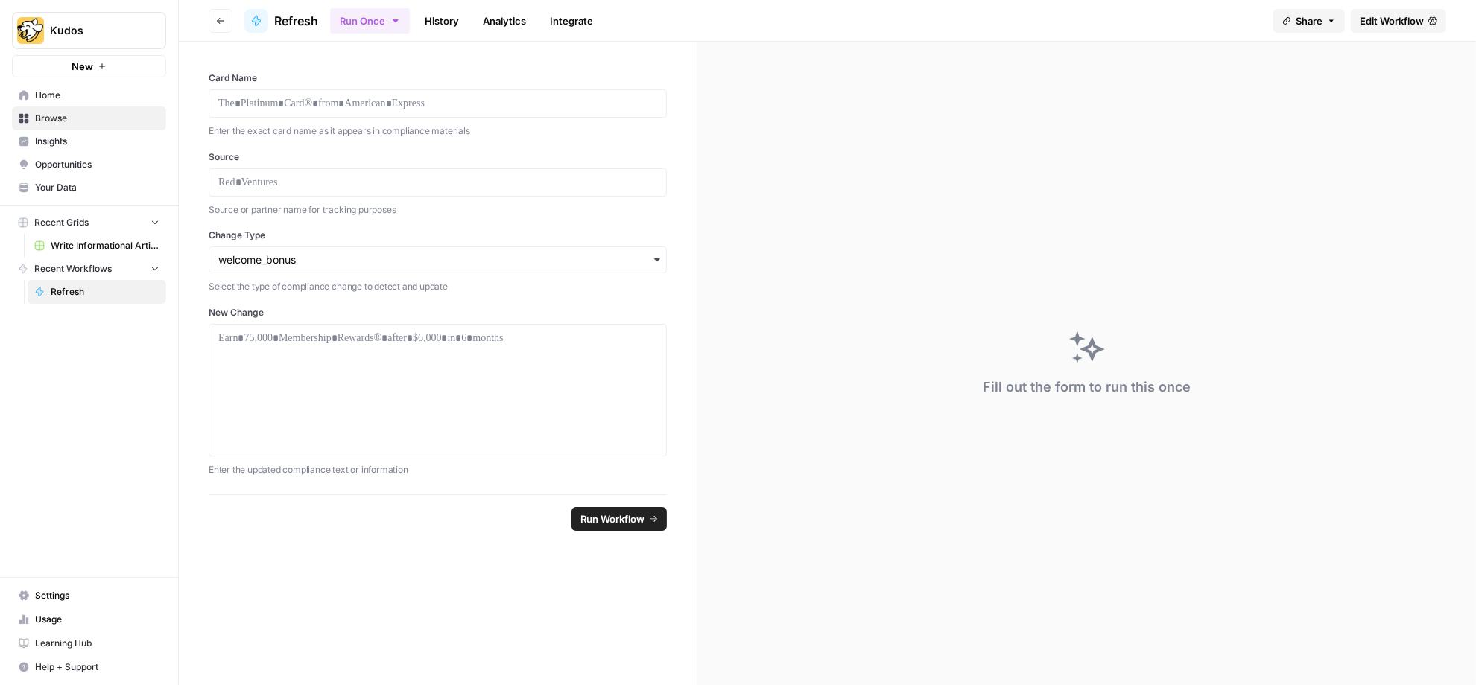
click at [404, 290] on p "Select the type of compliance change to detect and update" at bounding box center [438, 286] width 458 height 15
click at [422, 269] on div "button" at bounding box center [438, 260] width 458 height 27
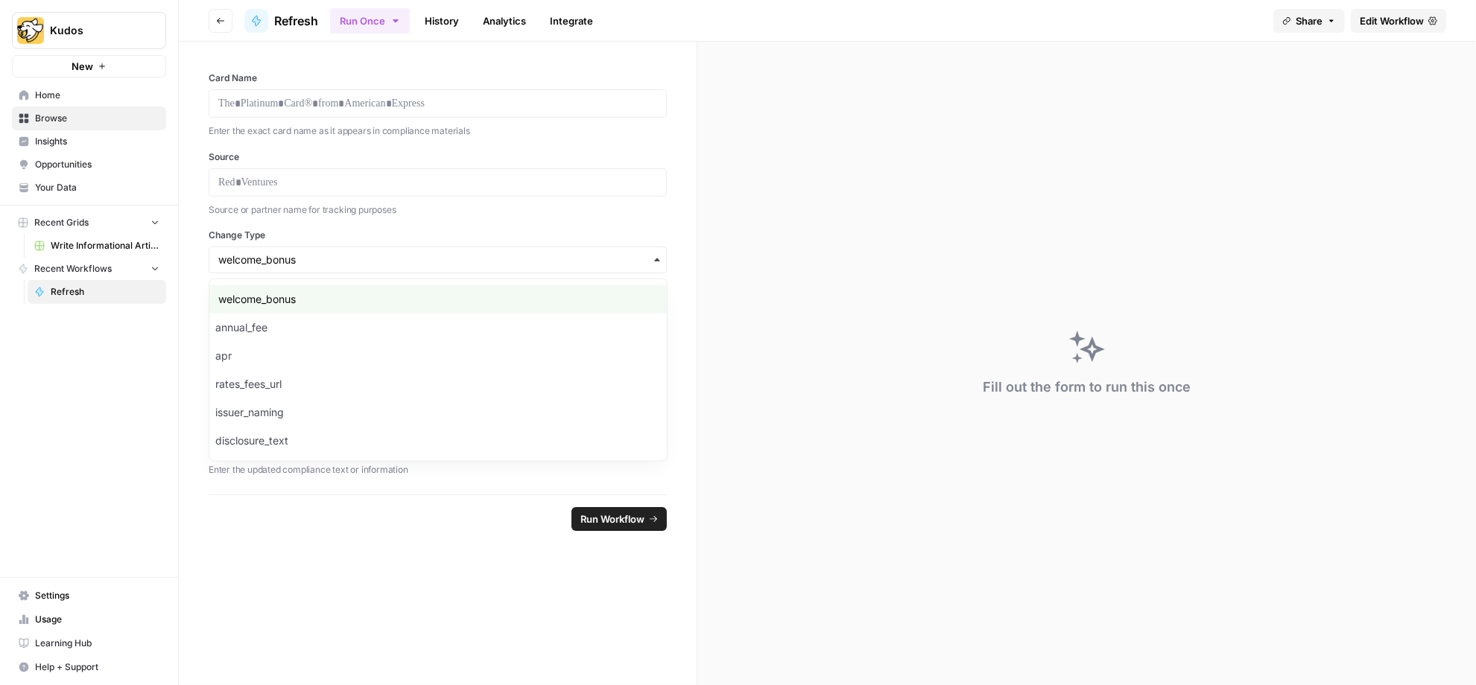
click at [81, 419] on div "Kudos New Home Browse Insights Opportunities Your Data Recent Grids Write Infor…" at bounding box center [89, 342] width 178 height 685
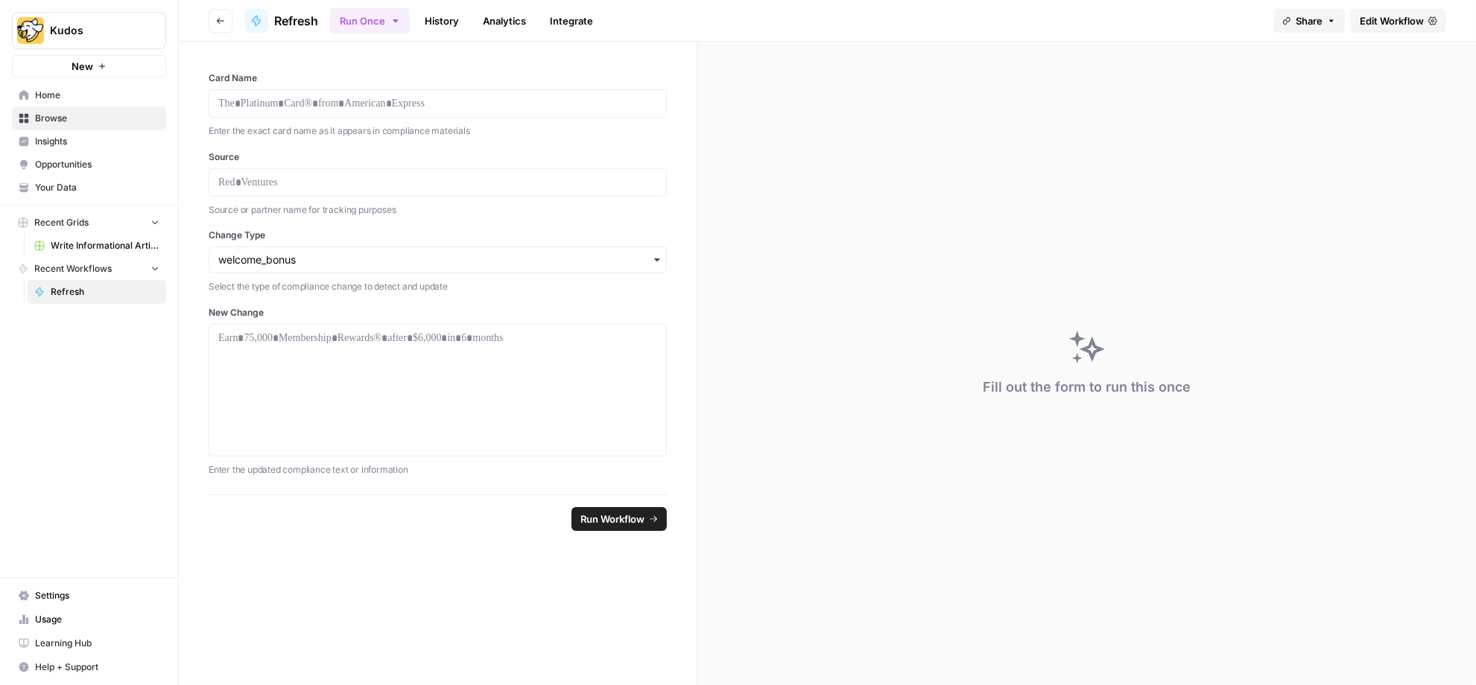
click at [215, 375] on div at bounding box center [438, 390] width 458 height 133
click at [288, 331] on p at bounding box center [437, 338] width 439 height 15
click at [322, 367] on div at bounding box center [437, 390] width 439 height 119
drag, startPoint x: 600, startPoint y: 340, endPoint x: 184, endPoint y: 329, distance: 415.9
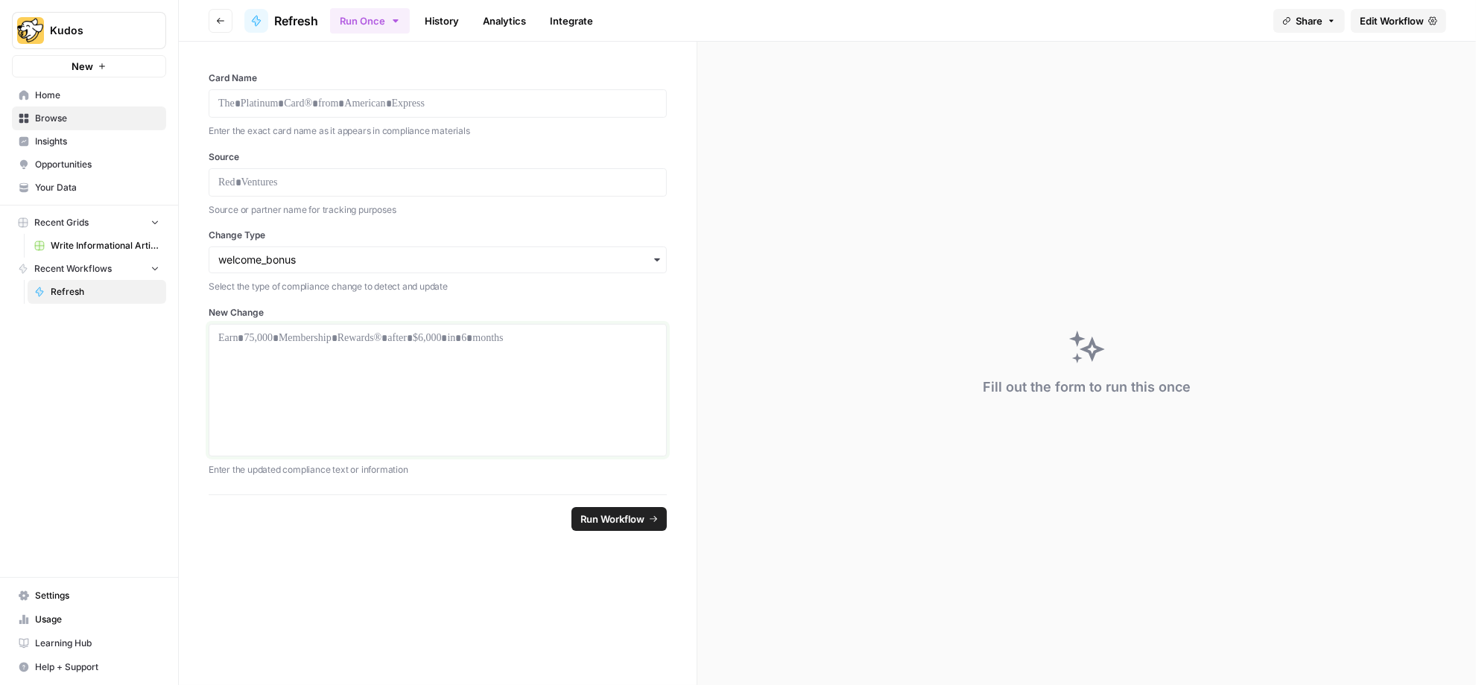
click at [184, 329] on div "Card Name Enter the exact card name as it appears in compliance materials Sourc…" at bounding box center [438, 268] width 518 height 453
drag, startPoint x: 221, startPoint y: 341, endPoint x: 508, endPoint y: 353, distance: 287.1
click at [509, 353] on div at bounding box center [437, 390] width 439 height 119
click at [1388, 18] on span "Edit Workflow" at bounding box center [1392, 20] width 64 height 15
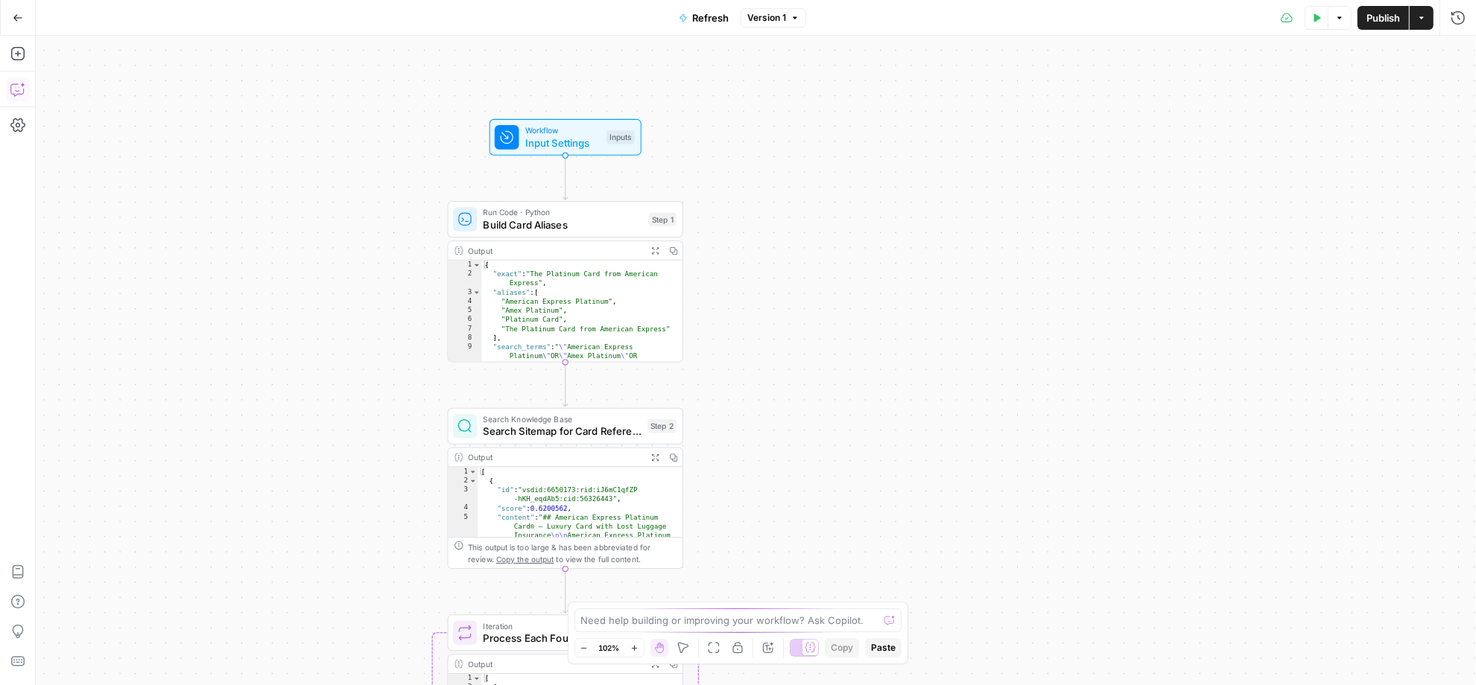
click at [19, 88] on icon "button" at bounding box center [17, 89] width 15 height 15
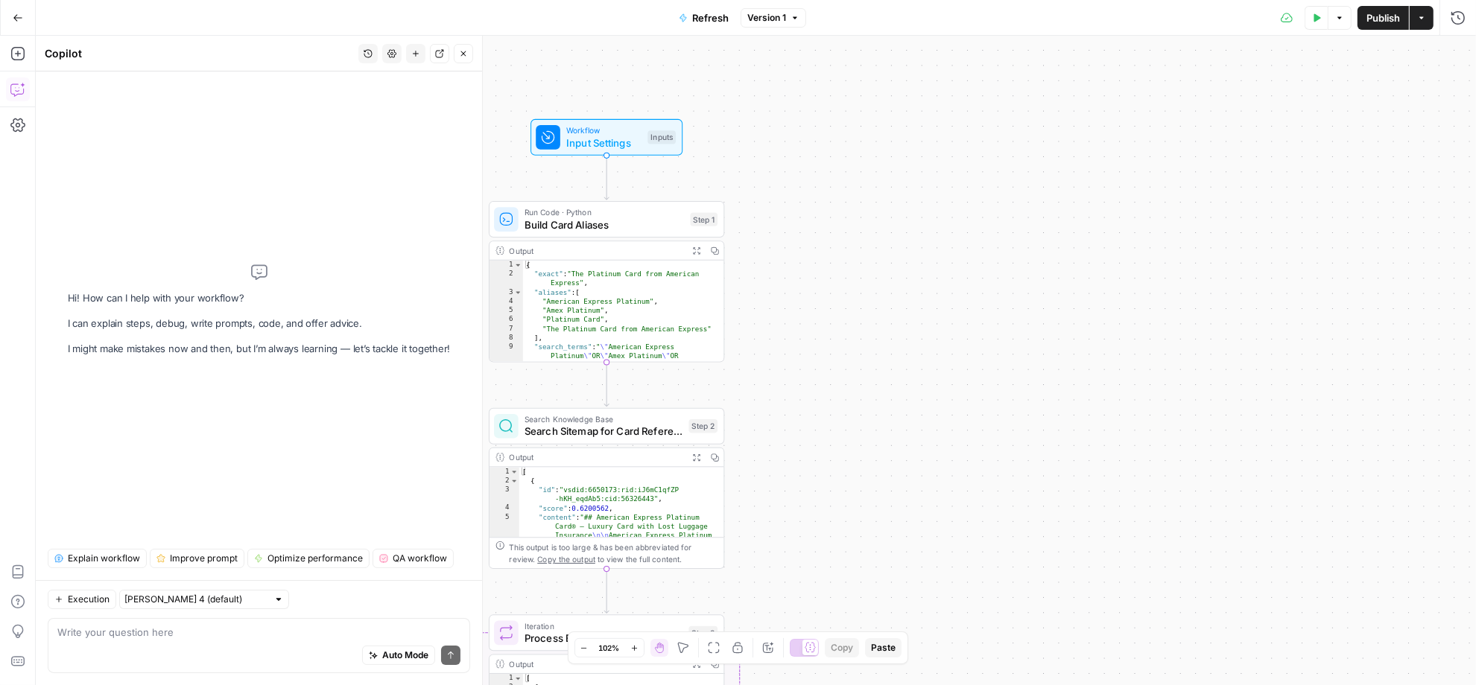
click at [86, 565] on span "Explain workflow" at bounding box center [104, 558] width 72 height 13
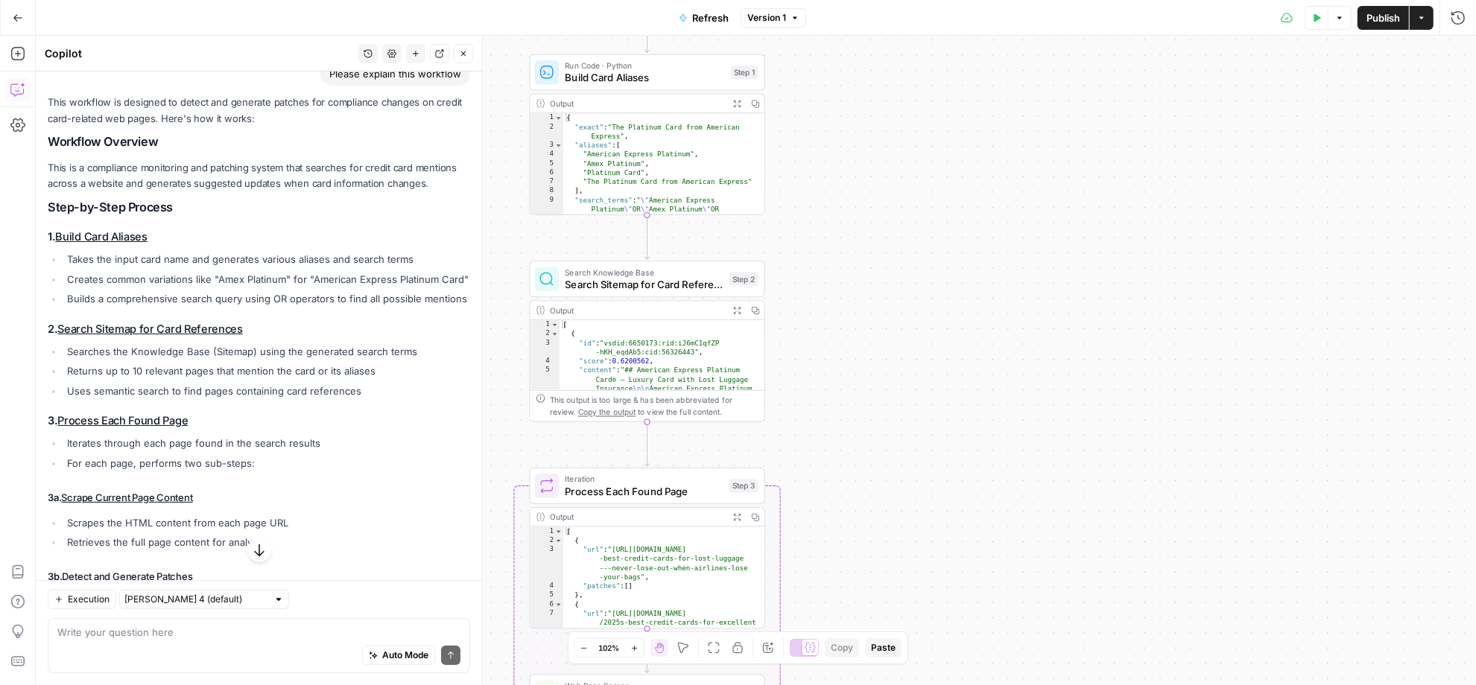
scroll to position [99, 0]
click at [627, 285] on span "Search Sitemap for Card References" at bounding box center [644, 284] width 158 height 15
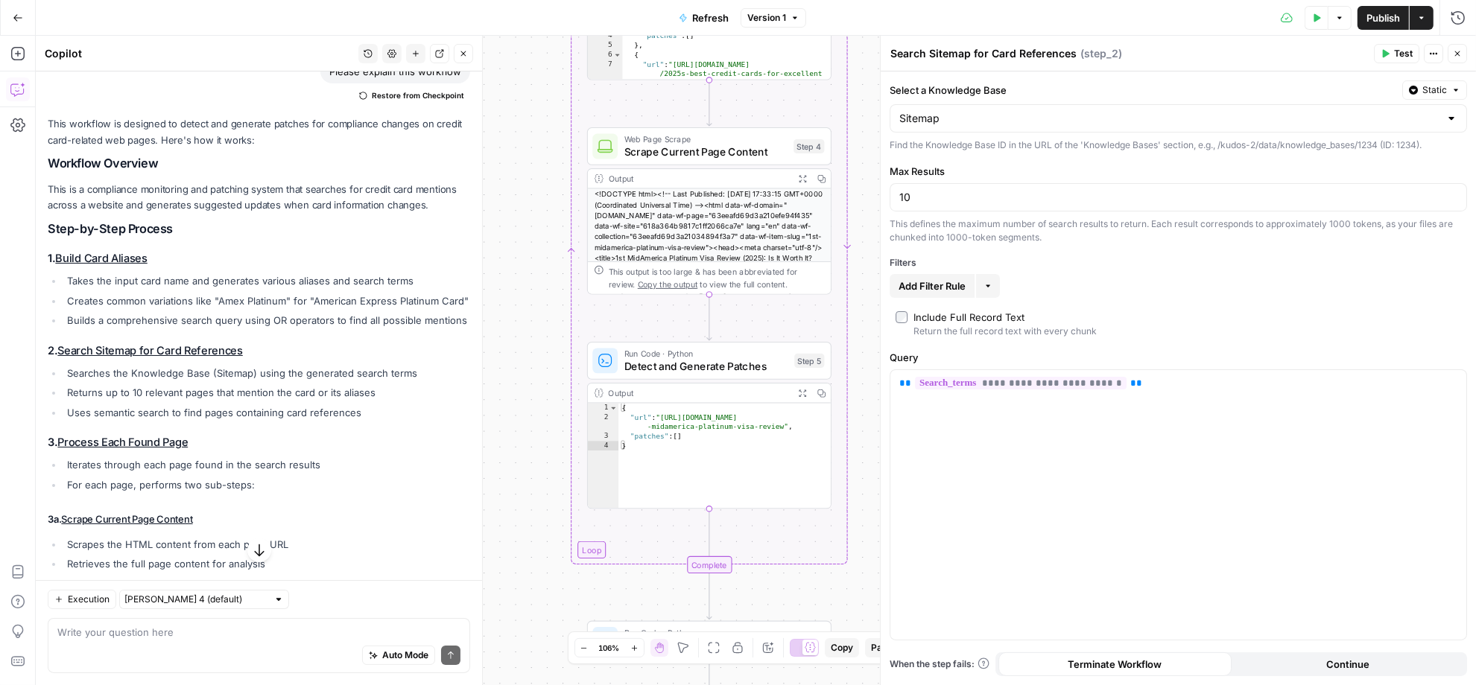
click at [662, 367] on span "Detect and Generate Patches" at bounding box center [706, 366] width 164 height 16
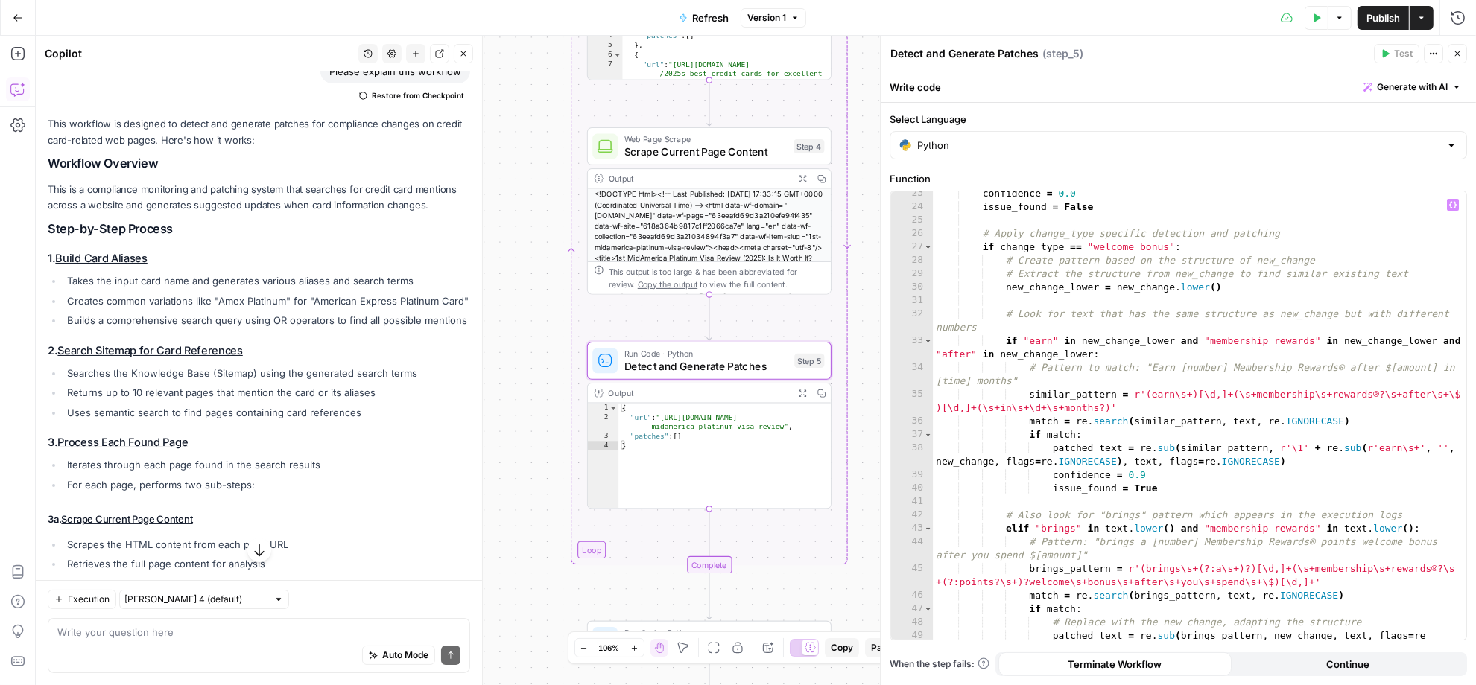
scroll to position [370, 0]
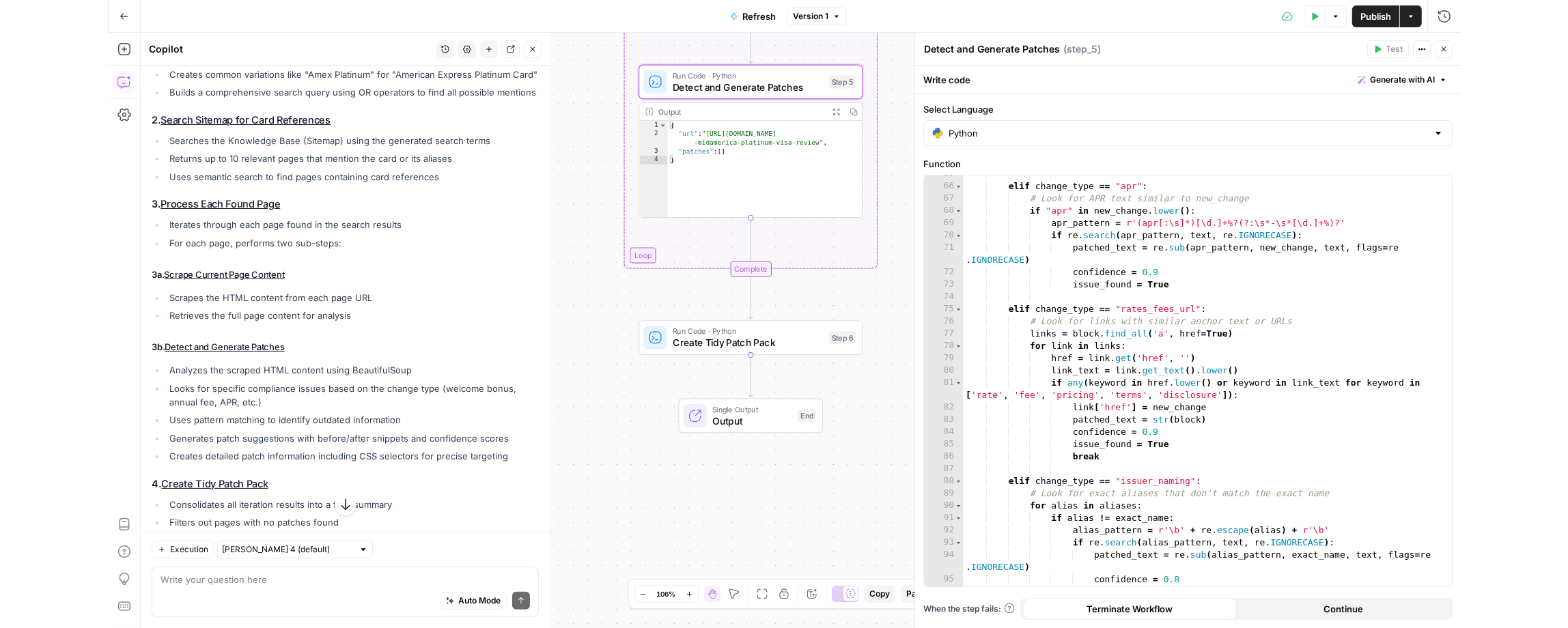
scroll to position [619, 0]
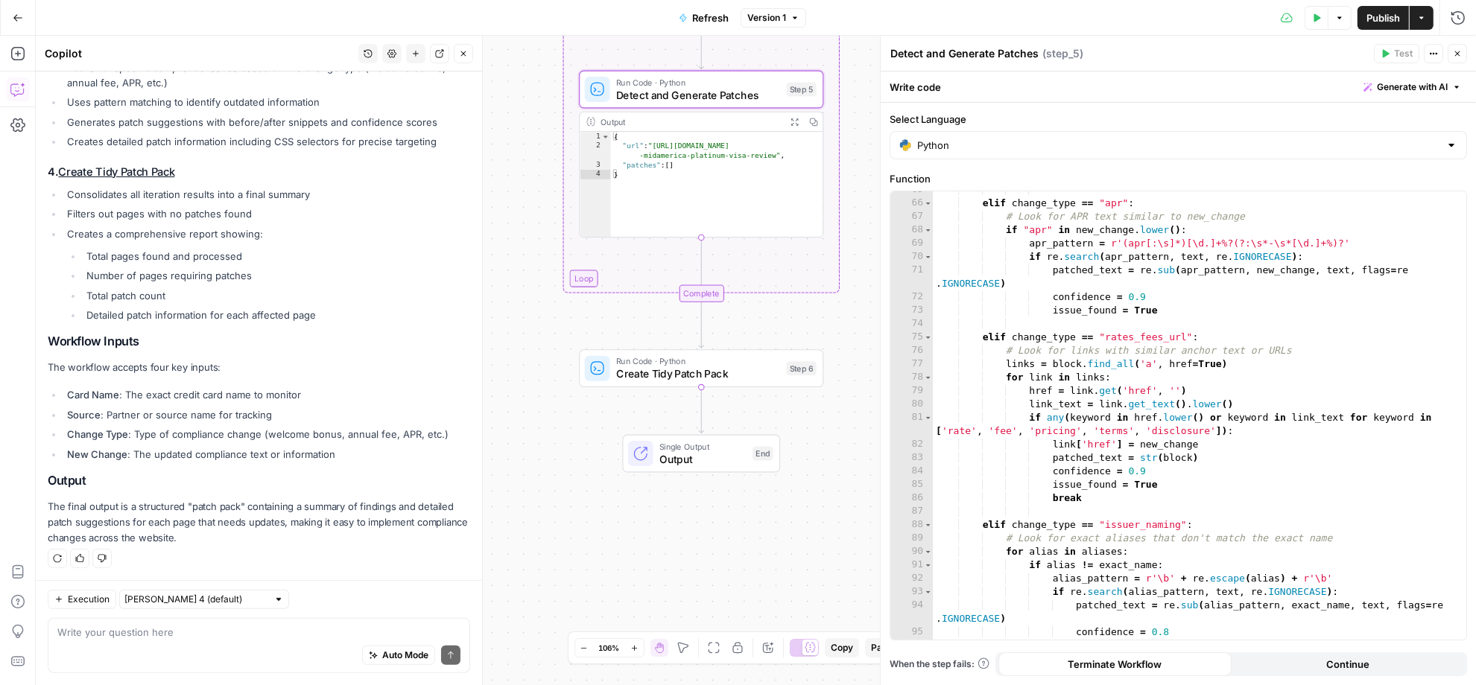
click at [1463, 57] on button "Close" at bounding box center [1457, 53] width 19 height 19
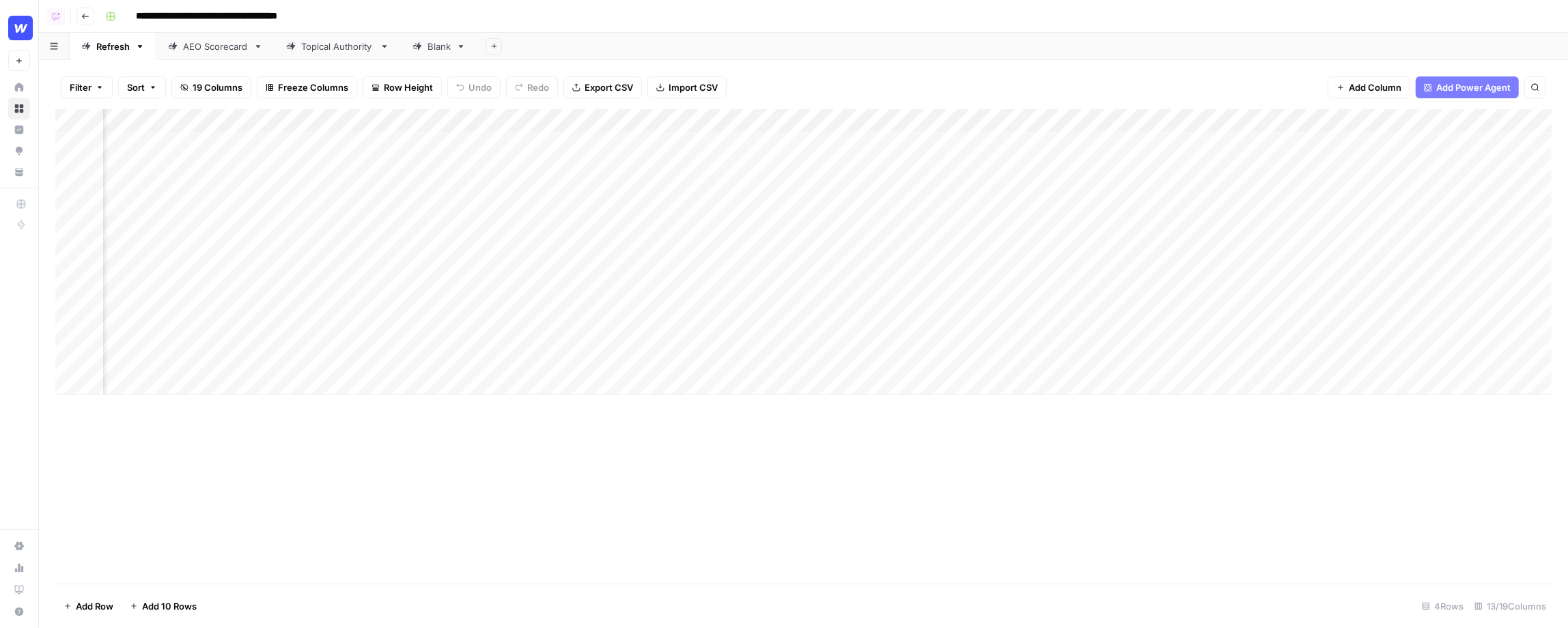
scroll to position [0, 749]
click at [1198, 141] on div "Add Column" at bounding box center [803, 251] width 1496 height 285
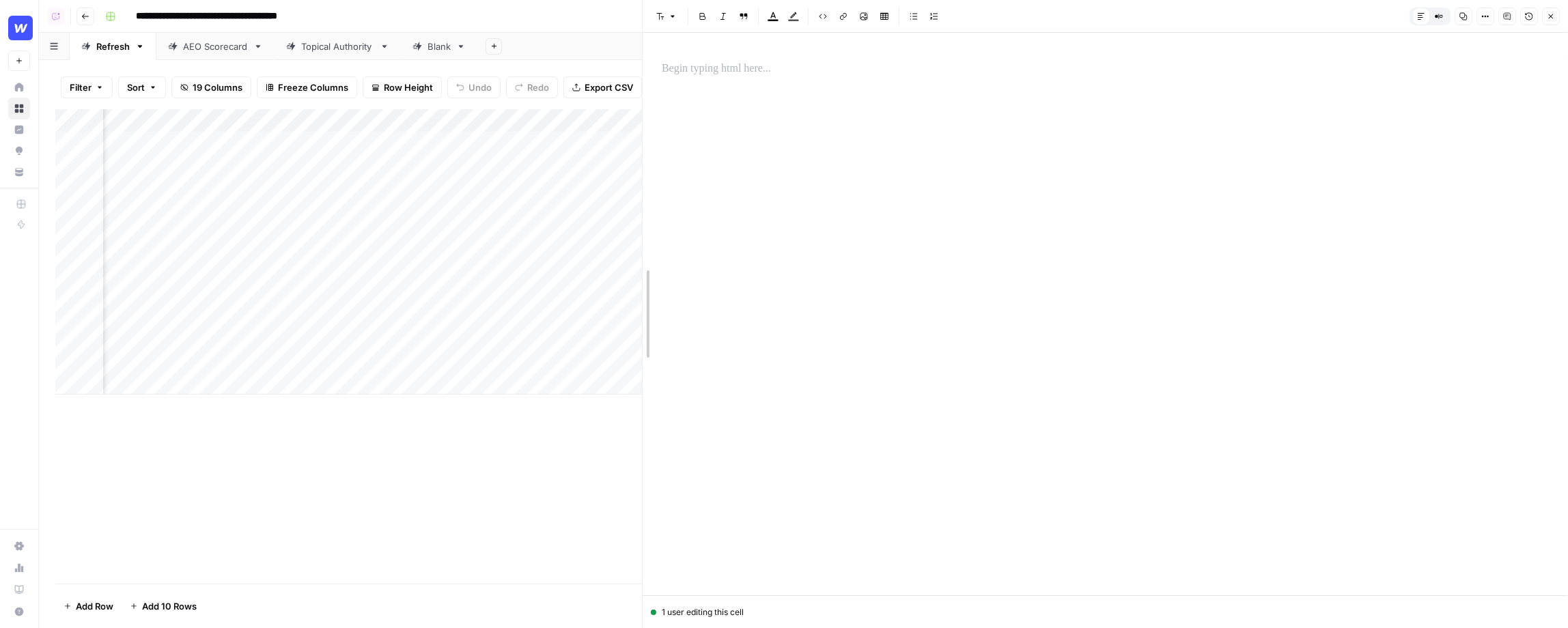
drag, startPoint x: 783, startPoint y: 44, endPoint x: 489, endPoint y: 45, distance: 294.0
click at [636, 45] on div at bounding box center [642, 314] width 14 height 628
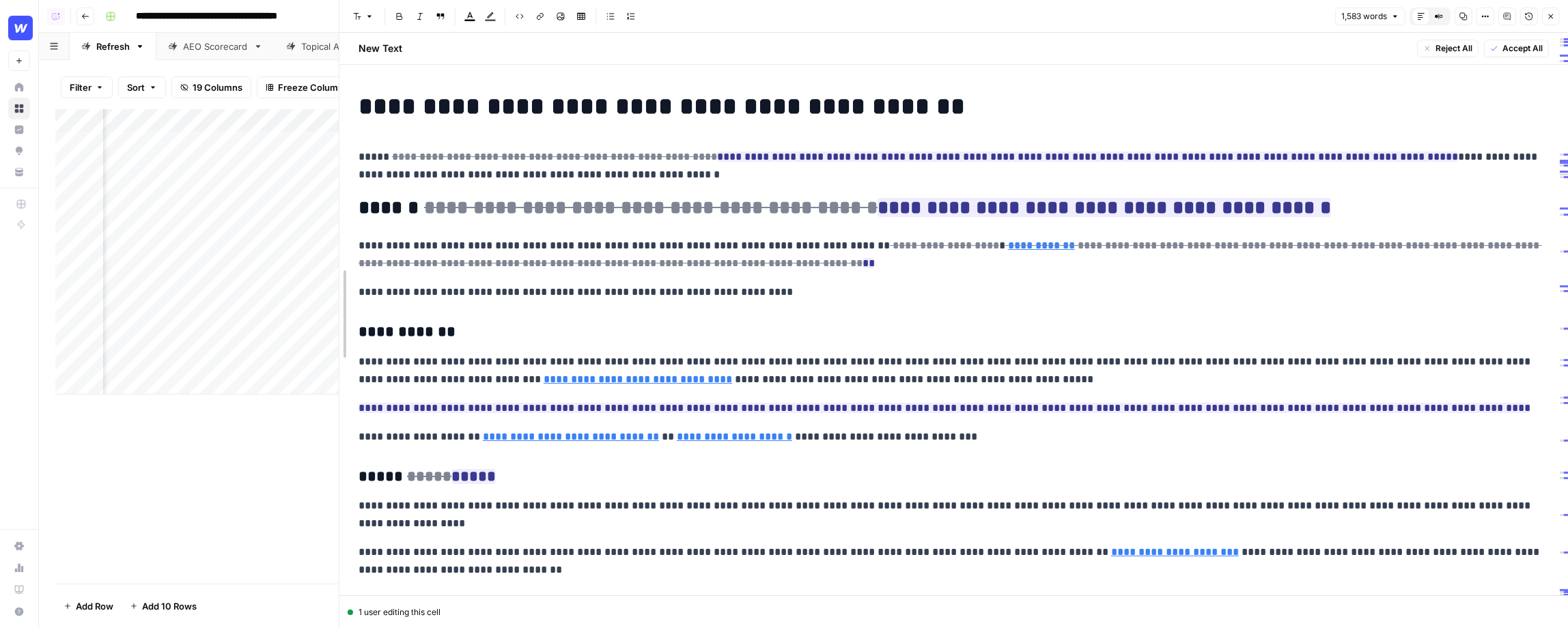
drag, startPoint x: 488, startPoint y: 90, endPoint x: 335, endPoint y: 114, distance: 154.9
click at [335, 114] on div at bounding box center [339, 314] width 14 height 628
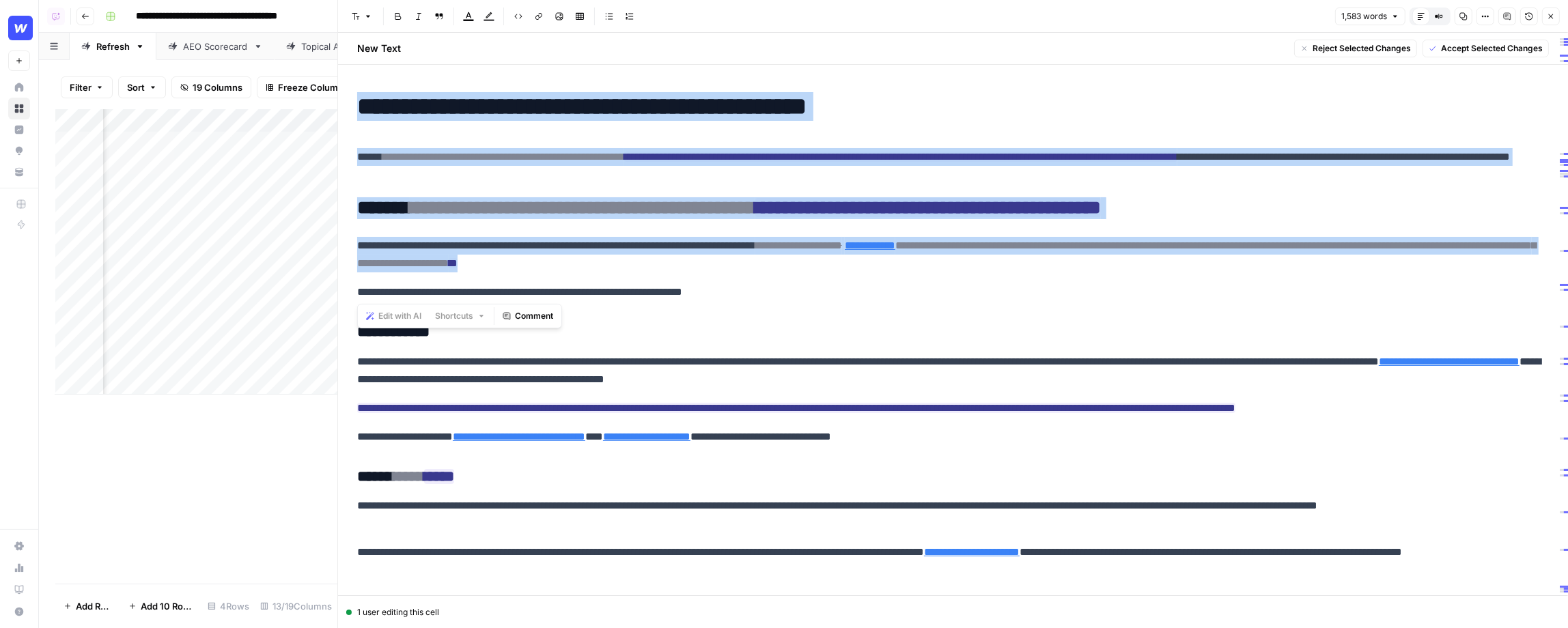
drag, startPoint x: 355, startPoint y: 101, endPoint x: 535, endPoint y: 261, distance: 240.8
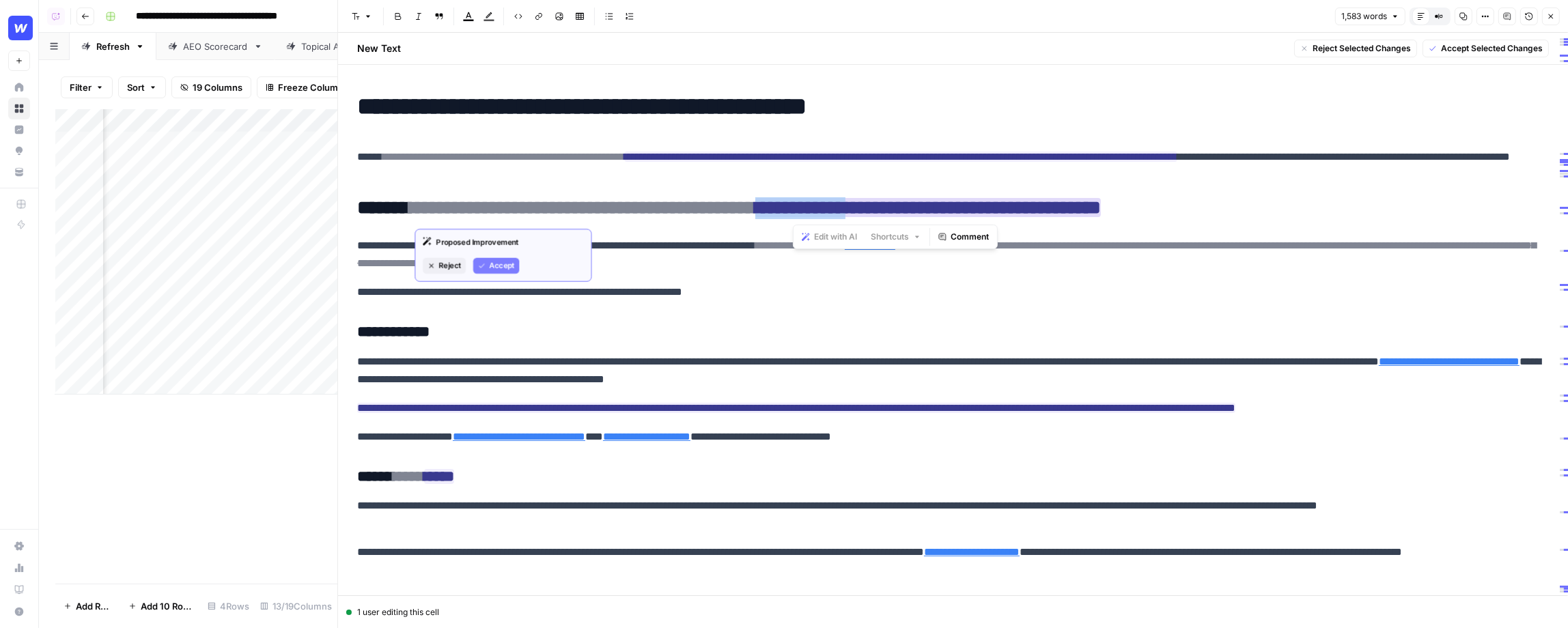
drag, startPoint x: 792, startPoint y: 207, endPoint x: 898, endPoint y: 206, distance: 106.0
click at [898, 206] on span "**********" at bounding box center [755, 207] width 691 height 19
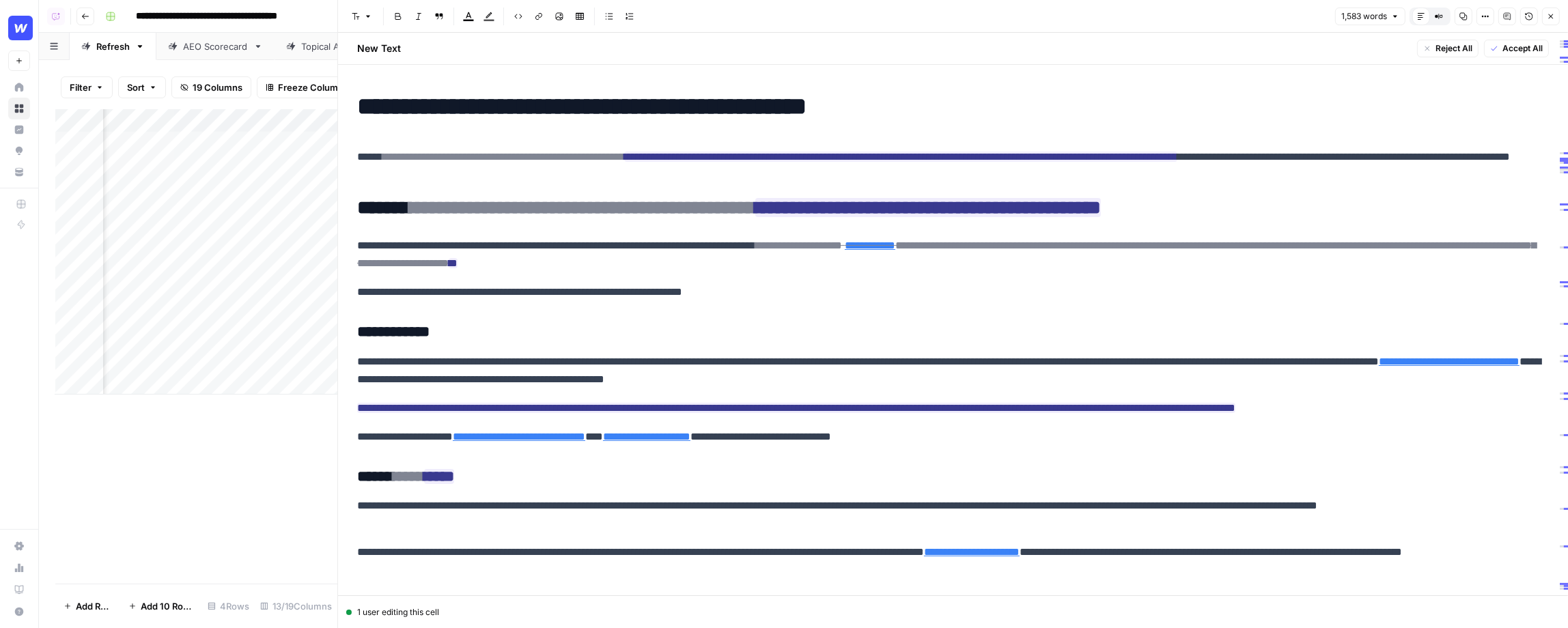
click at [854, 323] on h3 "**********" at bounding box center [953, 332] width 1191 height 19
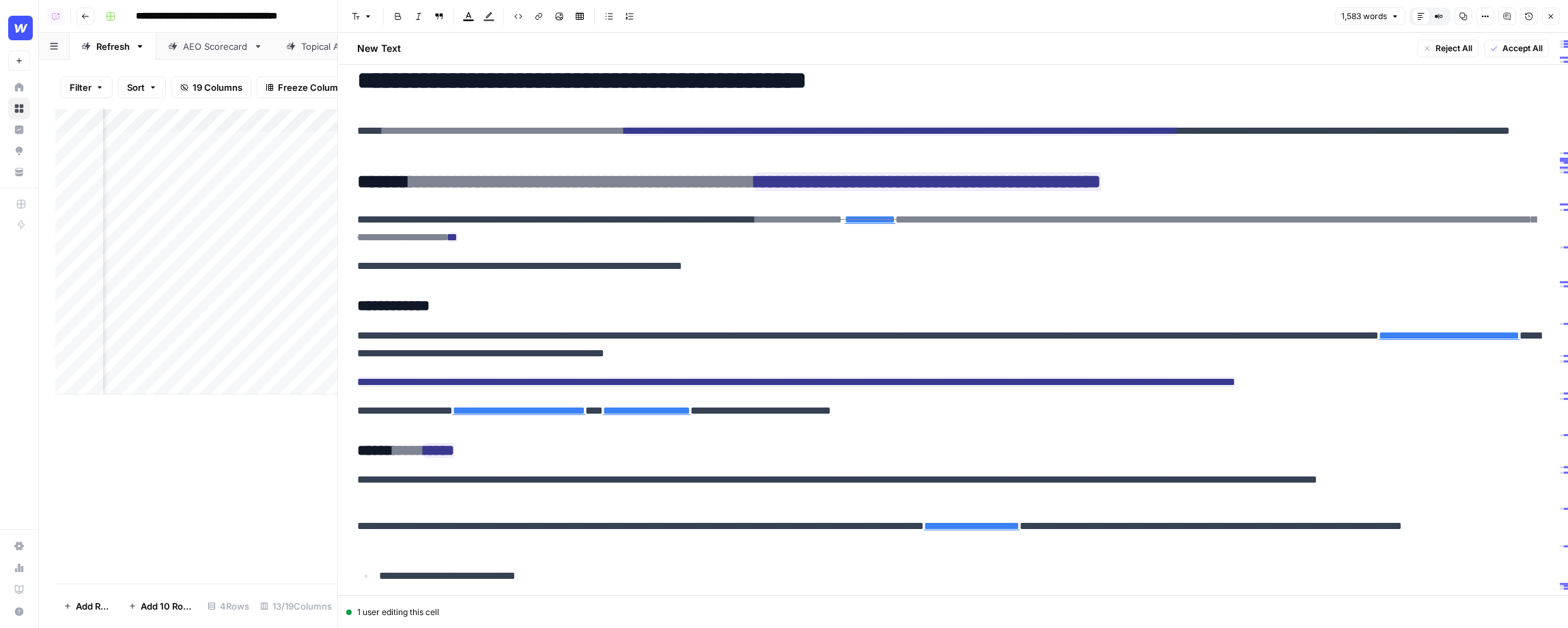
scroll to position [0, 0]
